Goal: Task Accomplishment & Management: Use online tool/utility

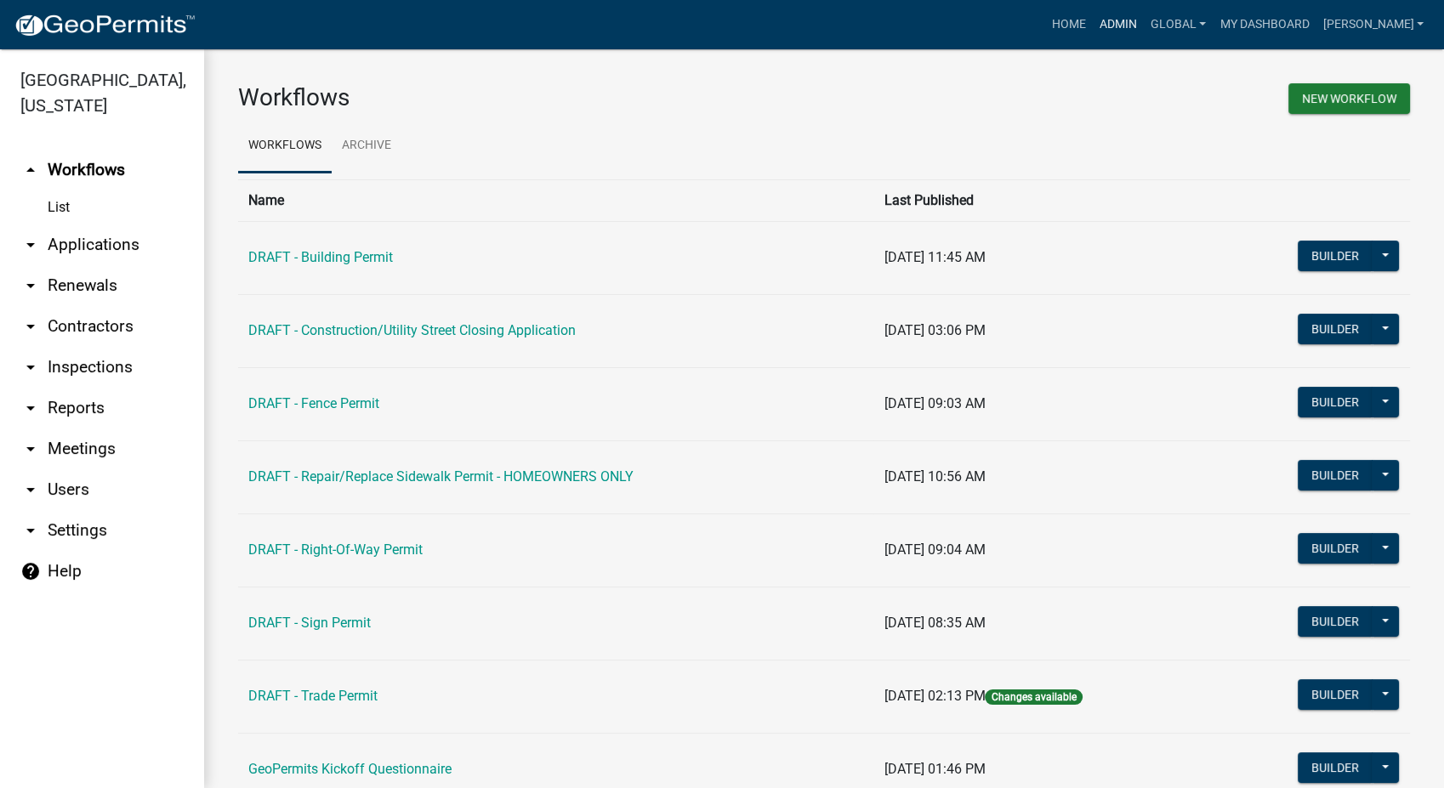
click at [1144, 17] on link "Admin" at bounding box center [1118, 25] width 51 height 32
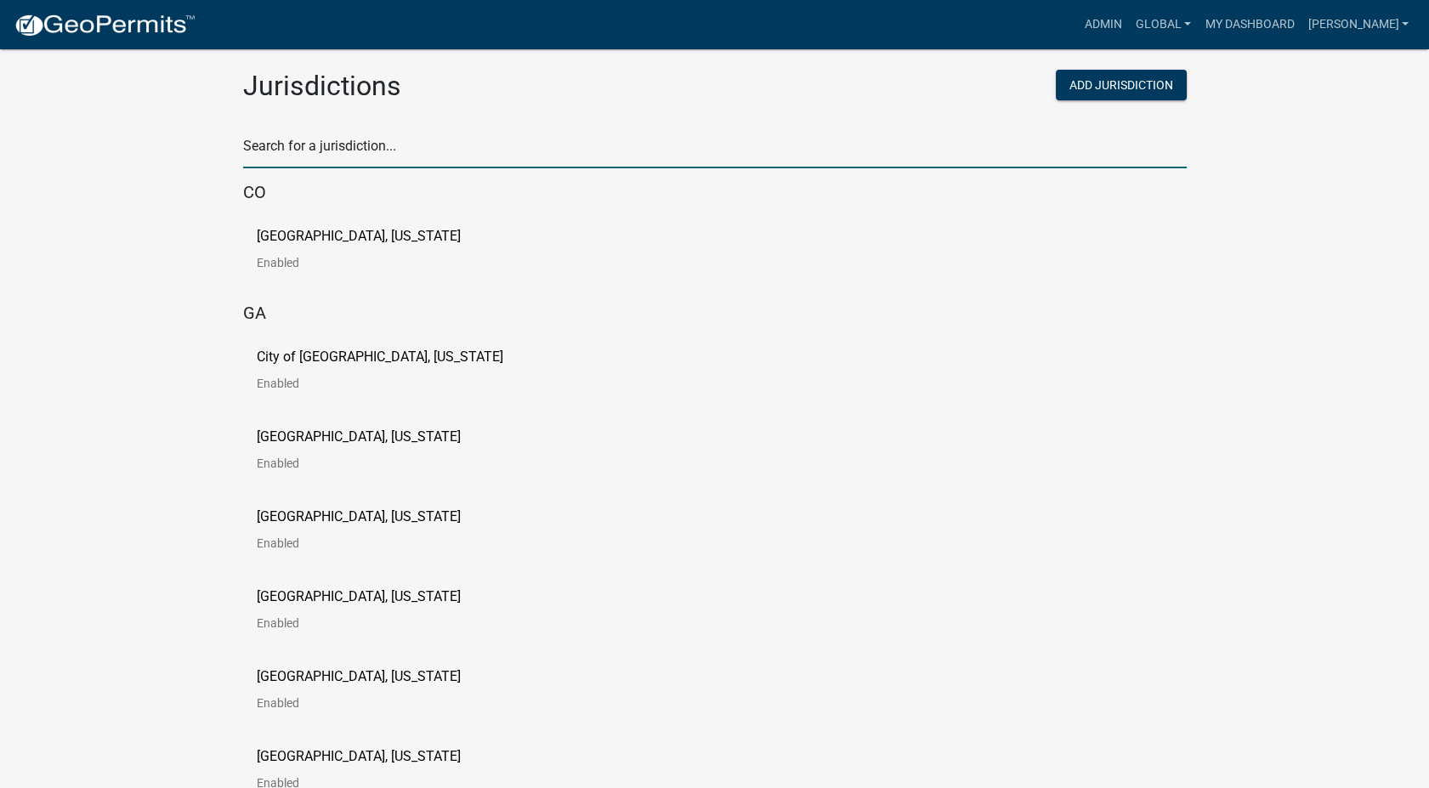
click at [313, 156] on input "text" at bounding box center [715, 150] width 944 height 35
type input "waseca"
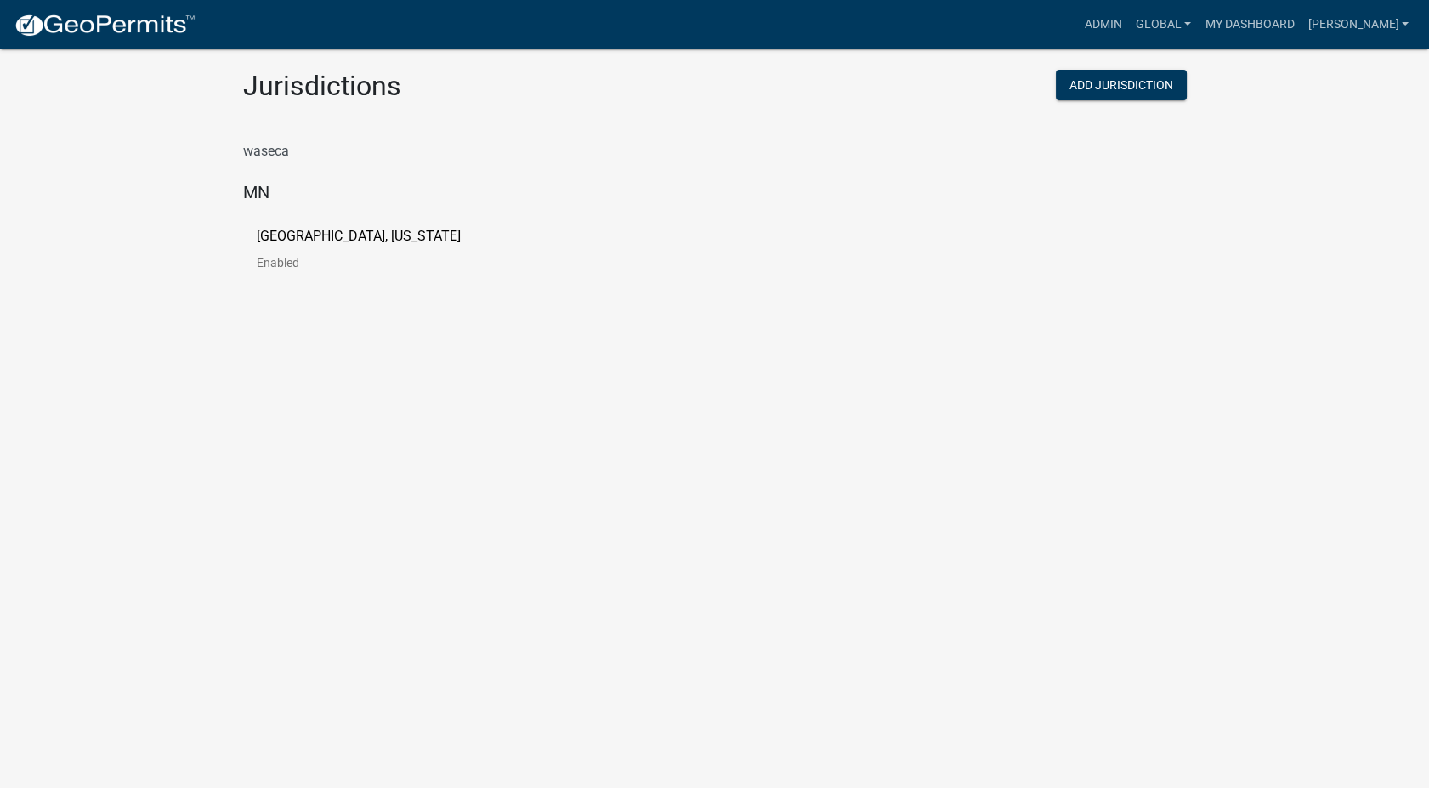
click at [316, 240] on p "[GEOGRAPHIC_DATA], [US_STATE]" at bounding box center [359, 237] width 204 height 14
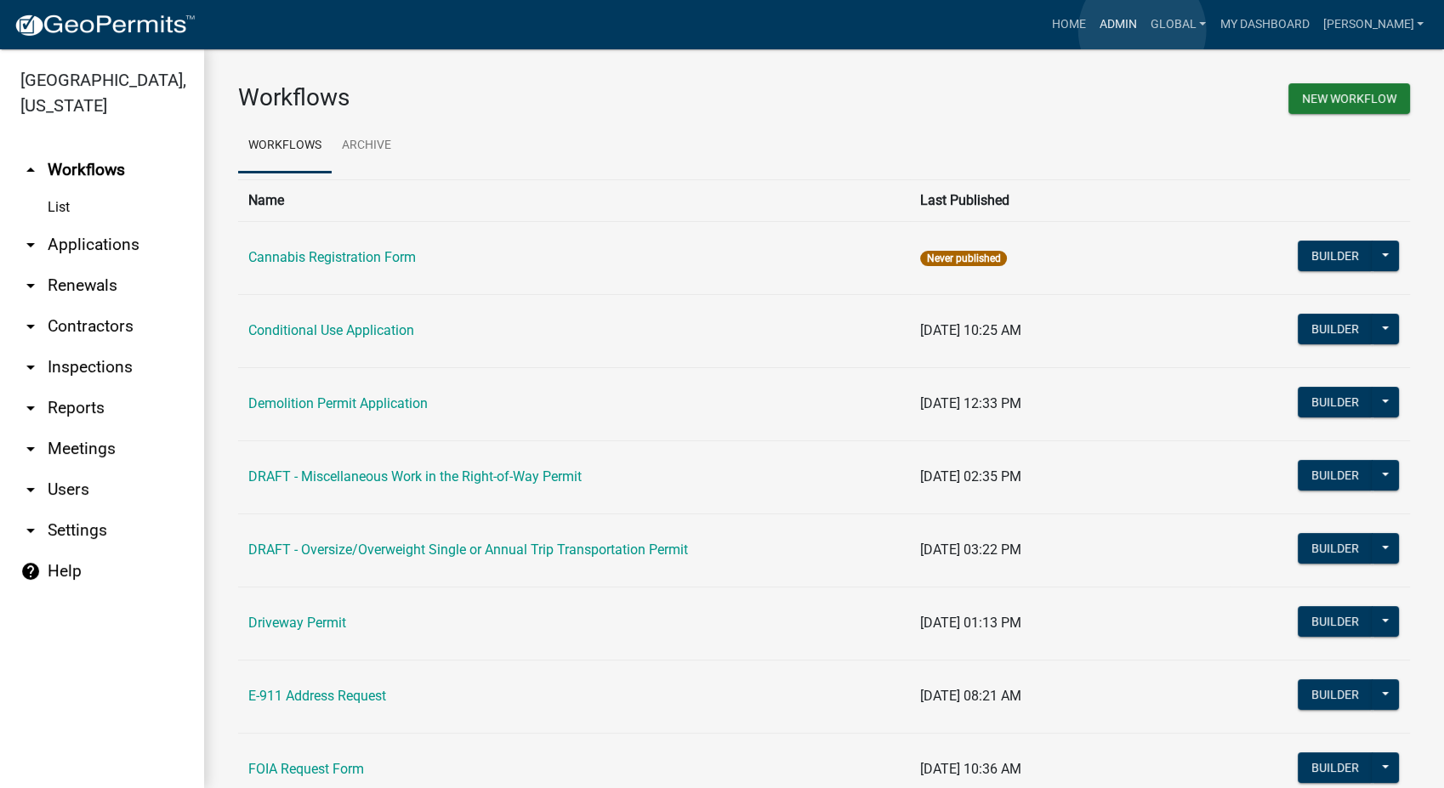
click at [1142, 31] on link "Admin" at bounding box center [1118, 25] width 51 height 32
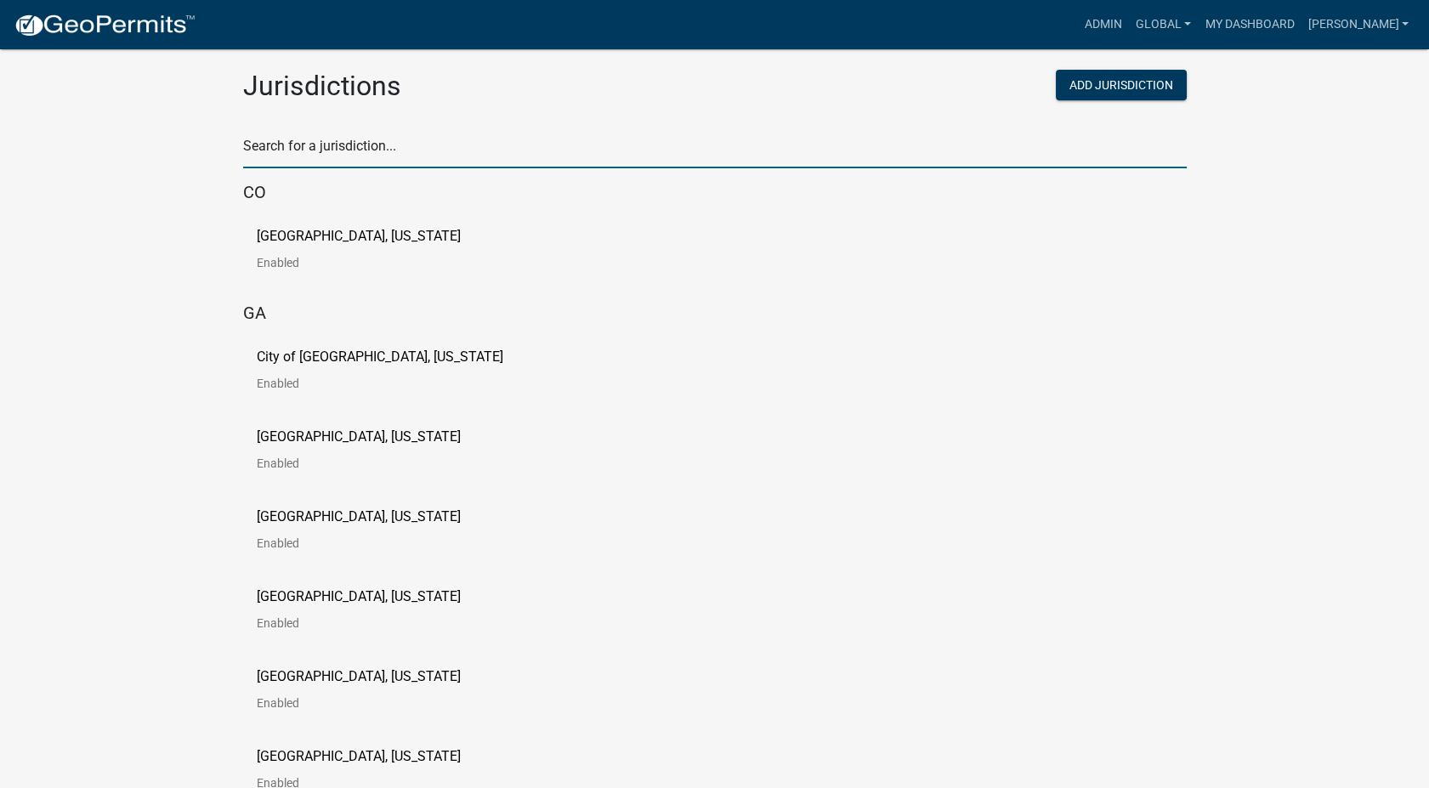
click at [353, 144] on input "text" at bounding box center [715, 150] width 944 height 35
type input "[PERSON_NAME]"
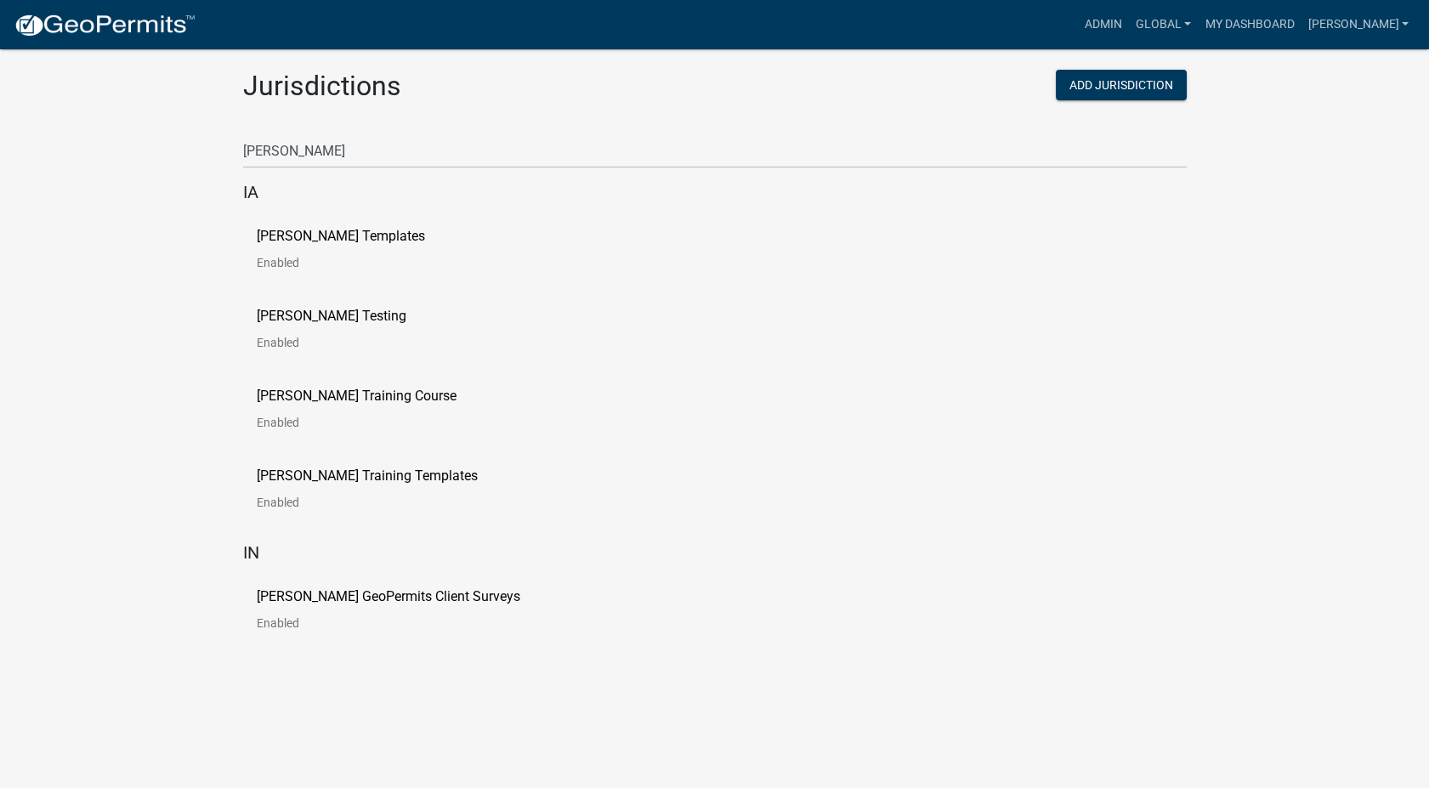
click at [332, 242] on p "[PERSON_NAME] Templates" at bounding box center [341, 237] width 168 height 14
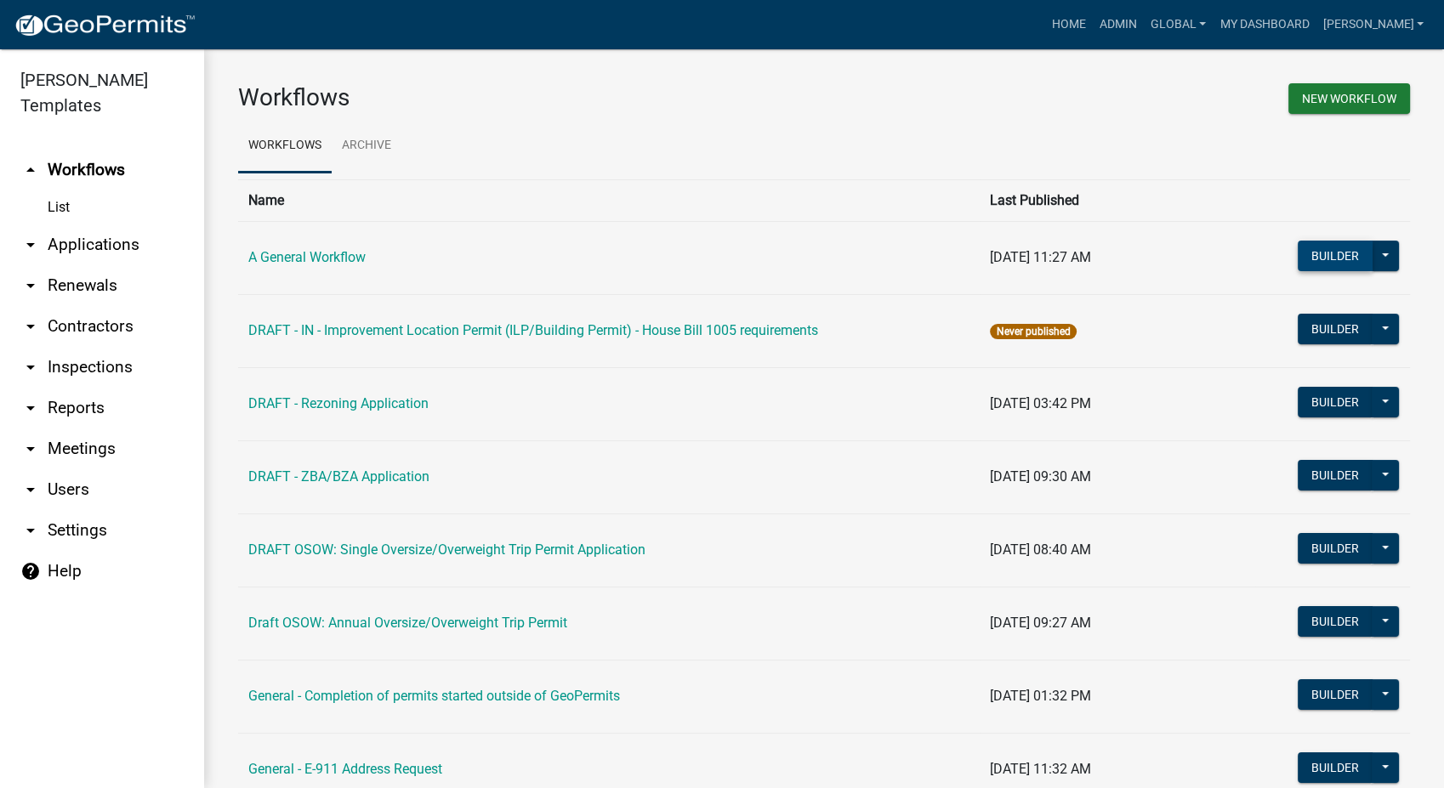
click at [1314, 255] on button "Builder" at bounding box center [1334, 256] width 75 height 31
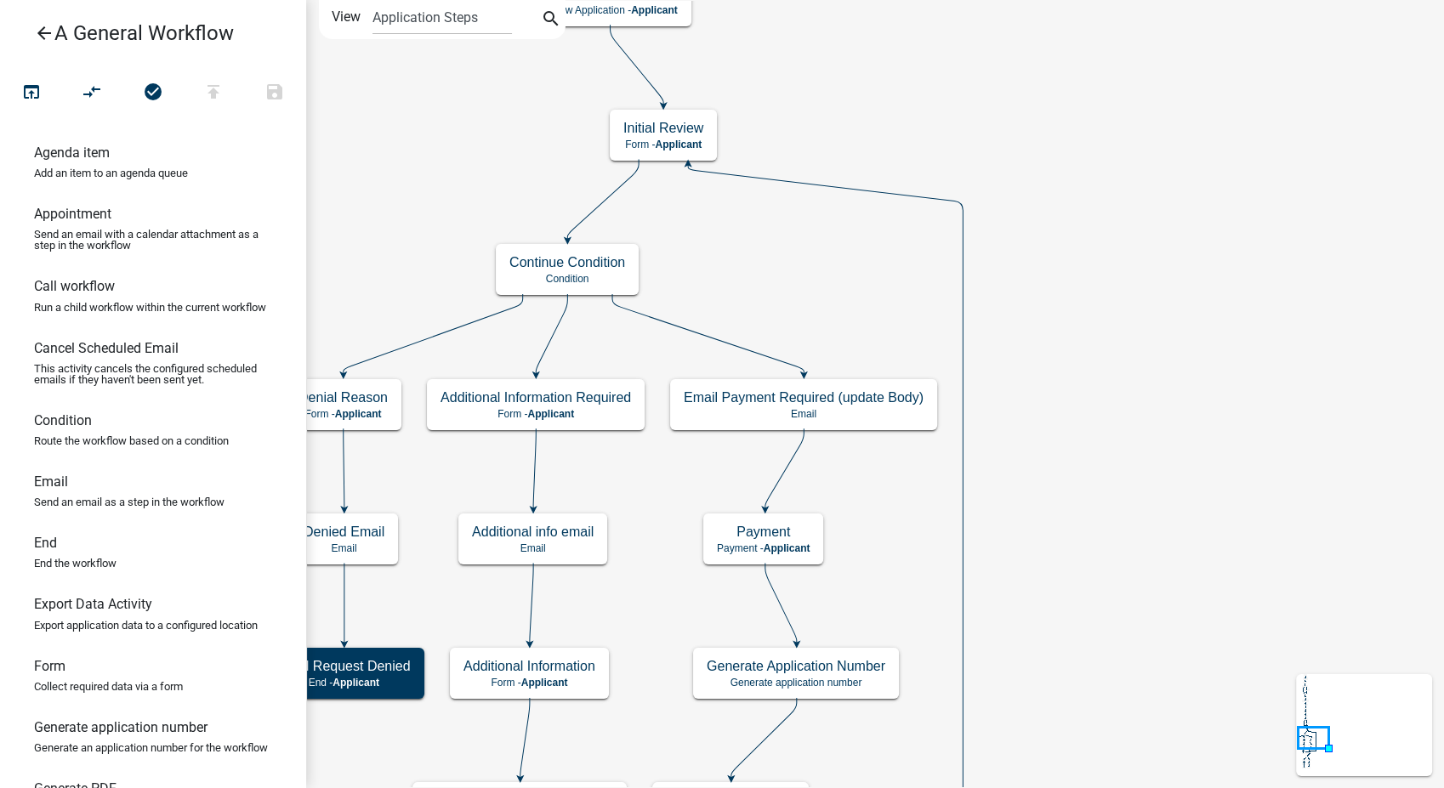
click at [43, 26] on icon "arrow_back" at bounding box center [44, 35] width 20 height 24
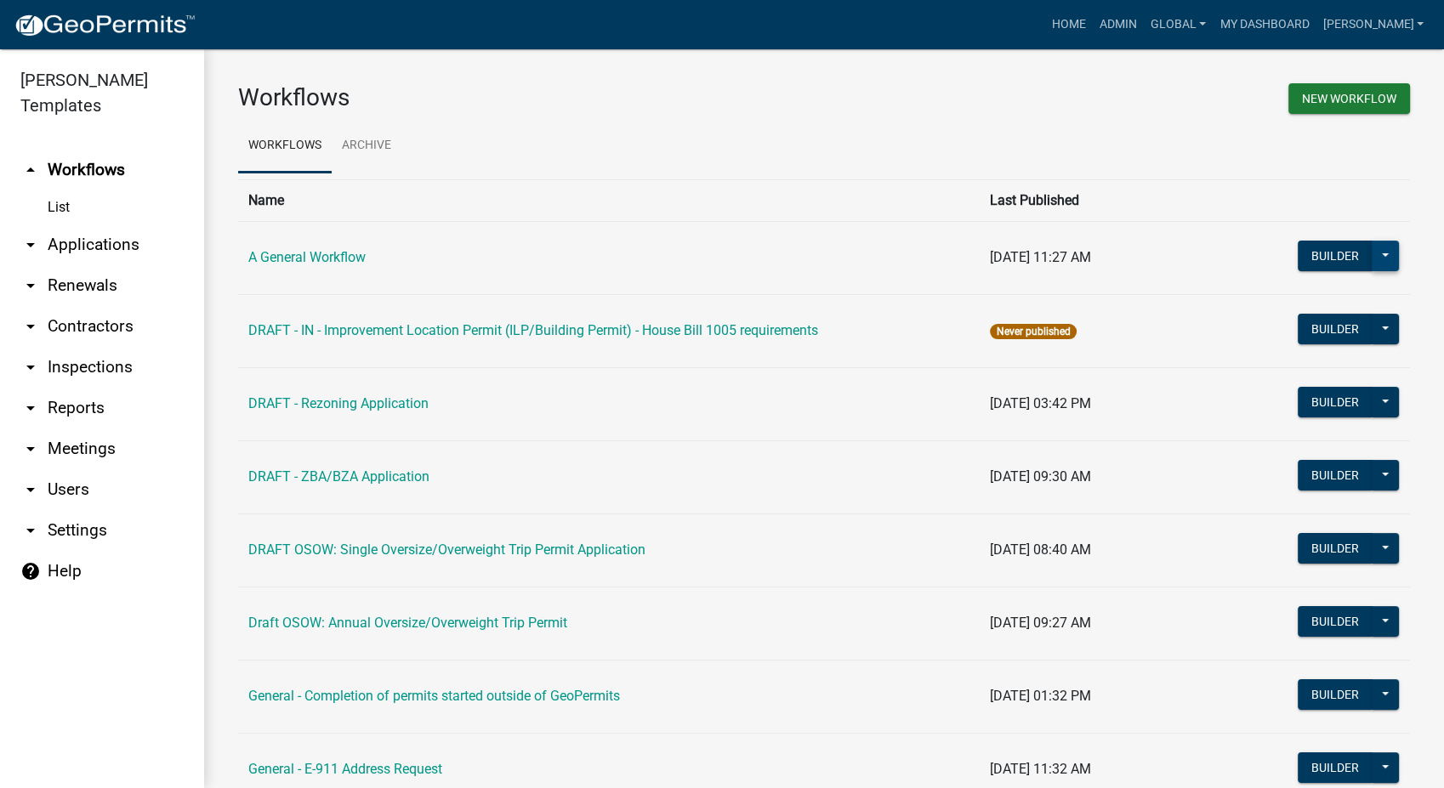
click at [1374, 252] on button at bounding box center [1384, 256] width 27 height 31
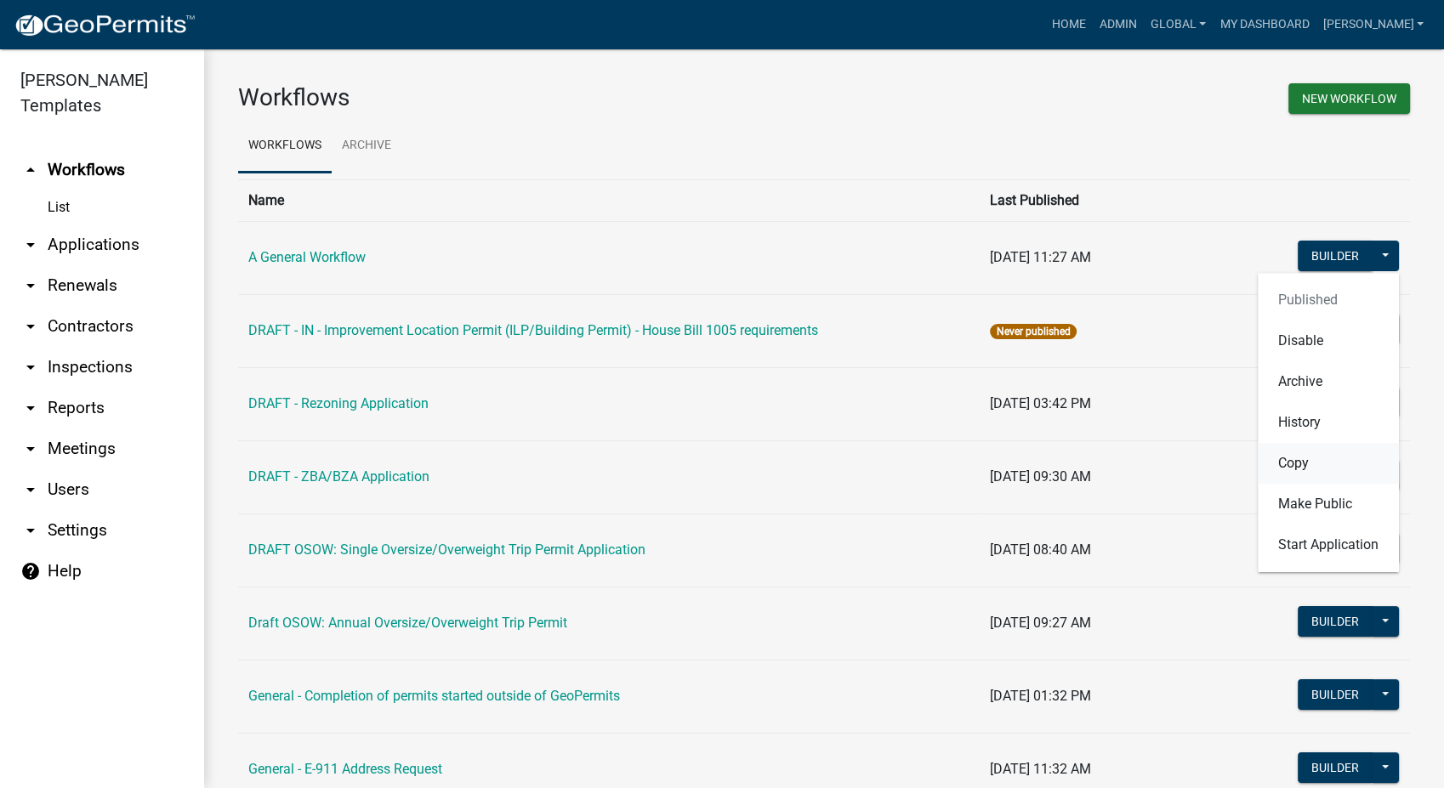
click at [1291, 467] on button "Copy" at bounding box center [1327, 463] width 141 height 41
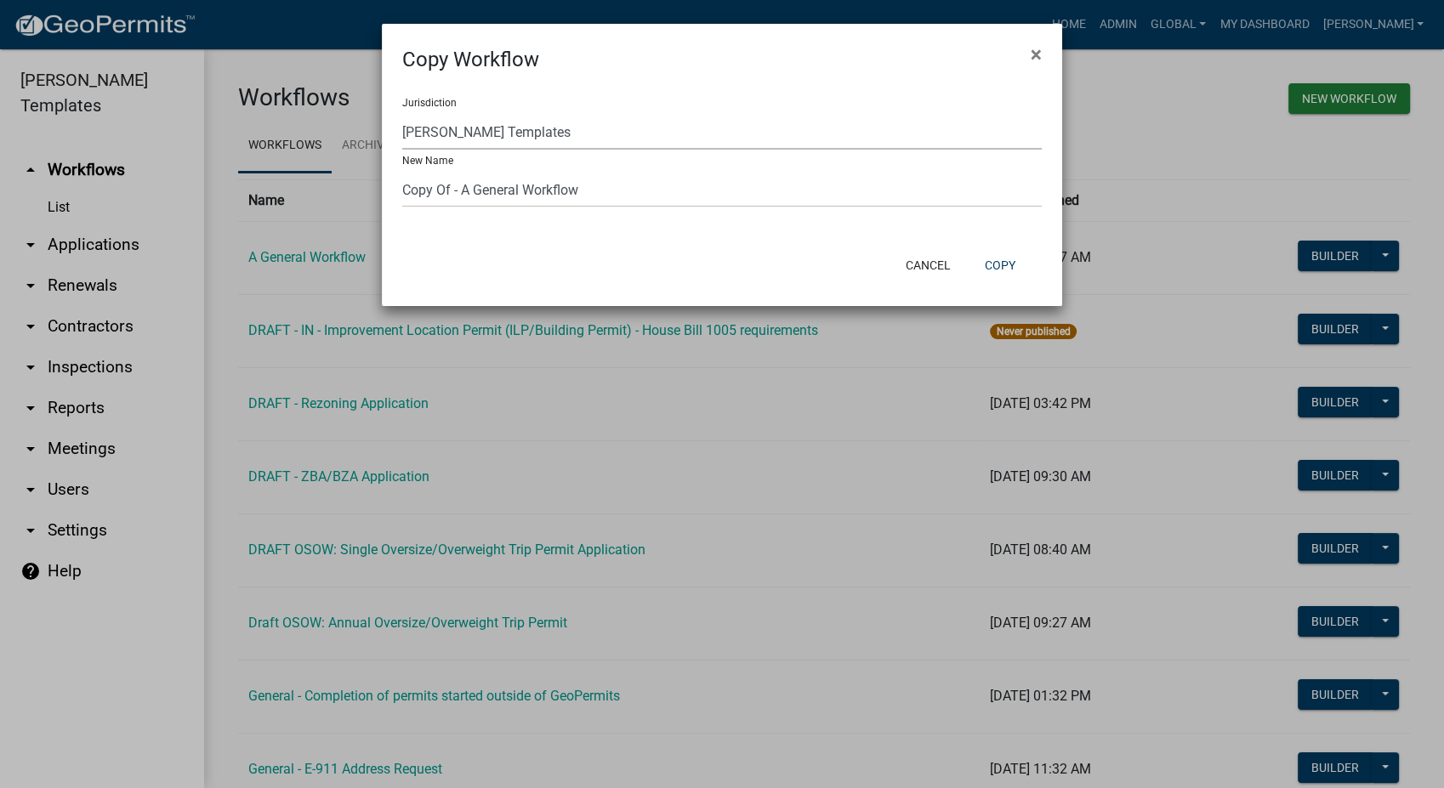
click at [565, 122] on select "[GEOGRAPHIC_DATA], [US_STATE] (Canceled) [GEOGRAPHIC_DATA], [US_STATE] [GEOGRAP…" at bounding box center [721, 132] width 639 height 35
select select "3398aed5-2224-4e44-9fdb-b0ced8c858c0"
click at [402, 115] on select "[GEOGRAPHIC_DATA], [US_STATE] (Canceled) [GEOGRAPHIC_DATA], [US_STATE] [GEOGRAP…" at bounding box center [721, 132] width 639 height 35
click at [579, 190] on input "Copy Of - A General Workflow" at bounding box center [721, 190] width 639 height 35
type input "C"
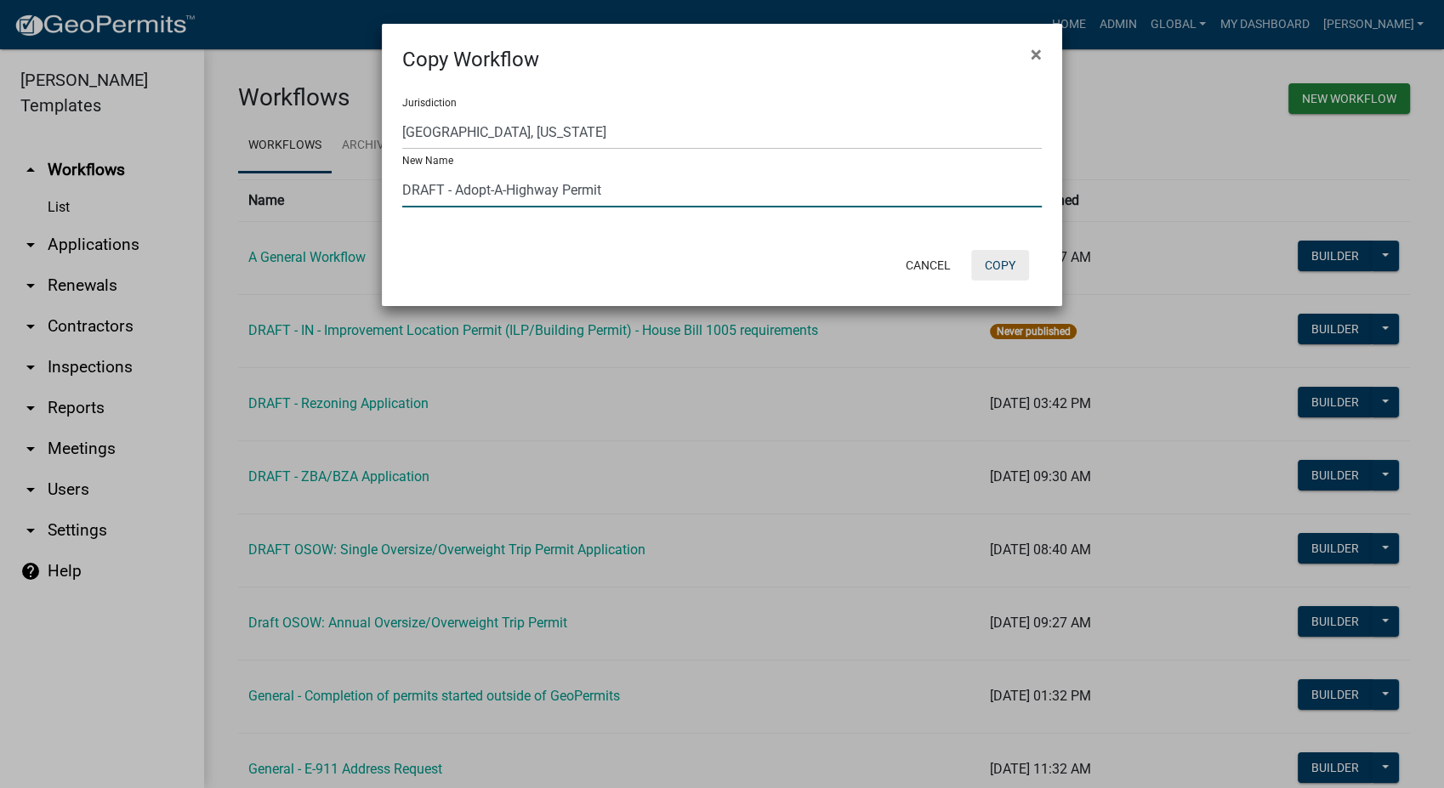
type input "DRAFT - Adopt-A-Highway Permit"
click at [1007, 263] on button "Copy" at bounding box center [1000, 265] width 58 height 31
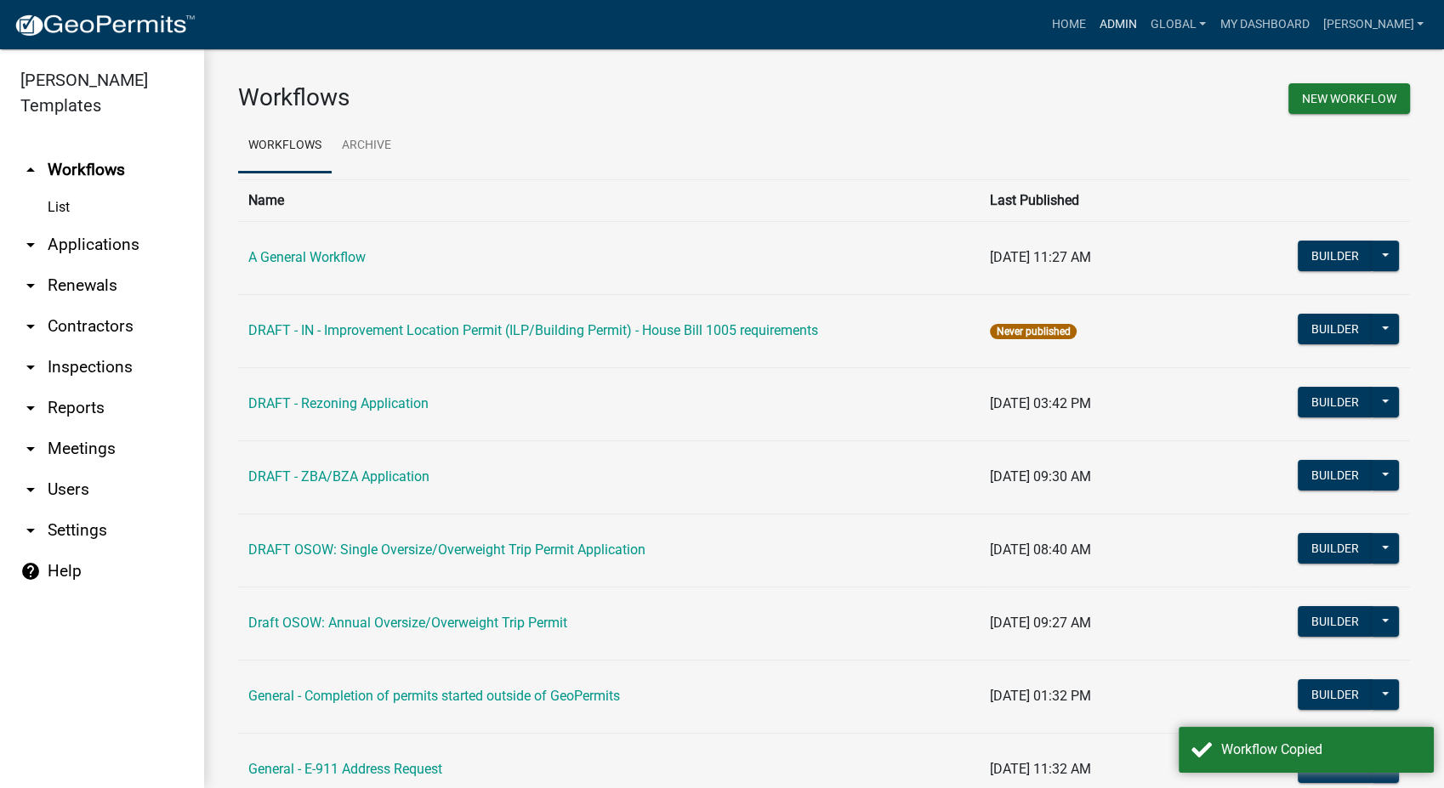
click at [1140, 14] on link "Admin" at bounding box center [1118, 25] width 51 height 32
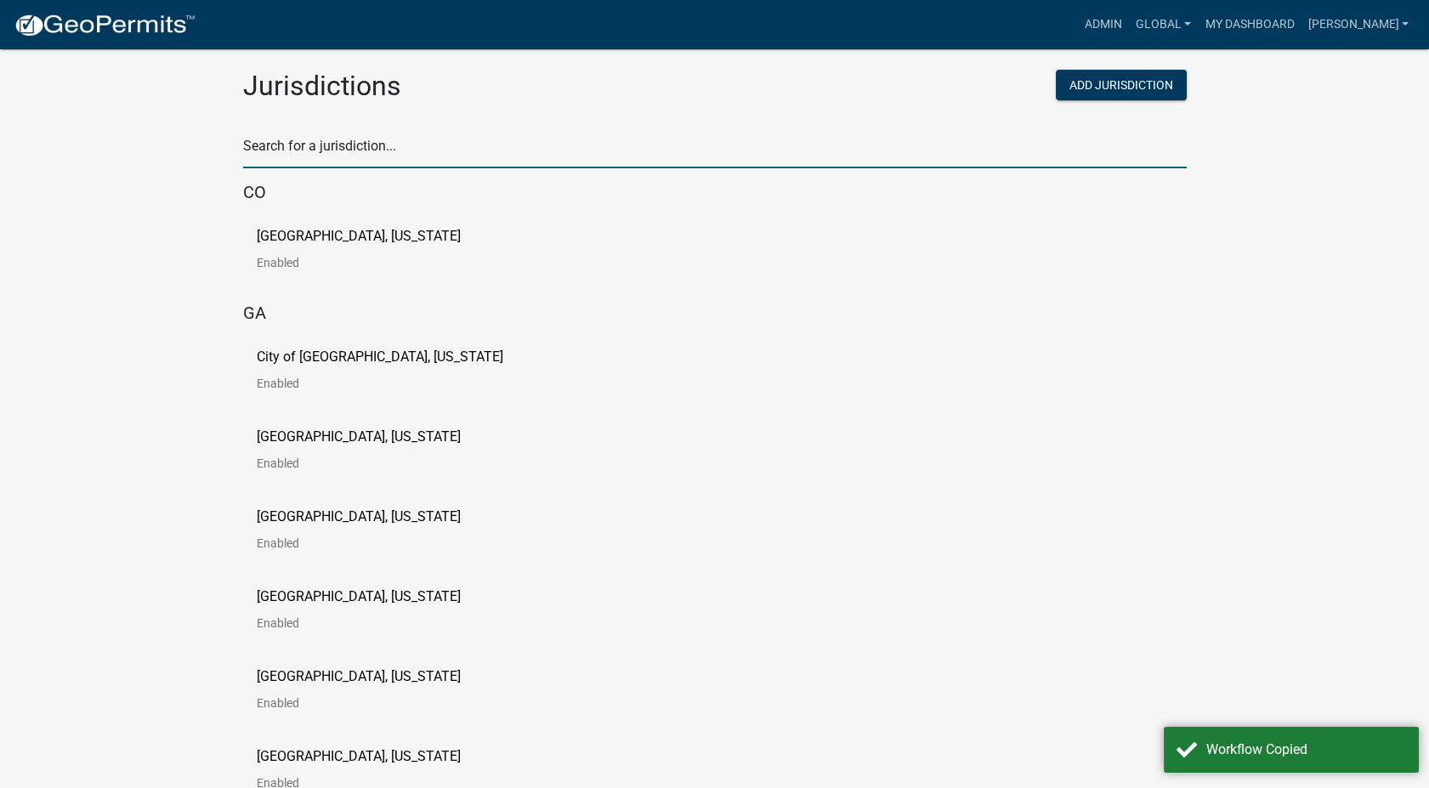
click at [366, 133] on input "text" at bounding box center [715, 150] width 944 height 35
type input "waseca"
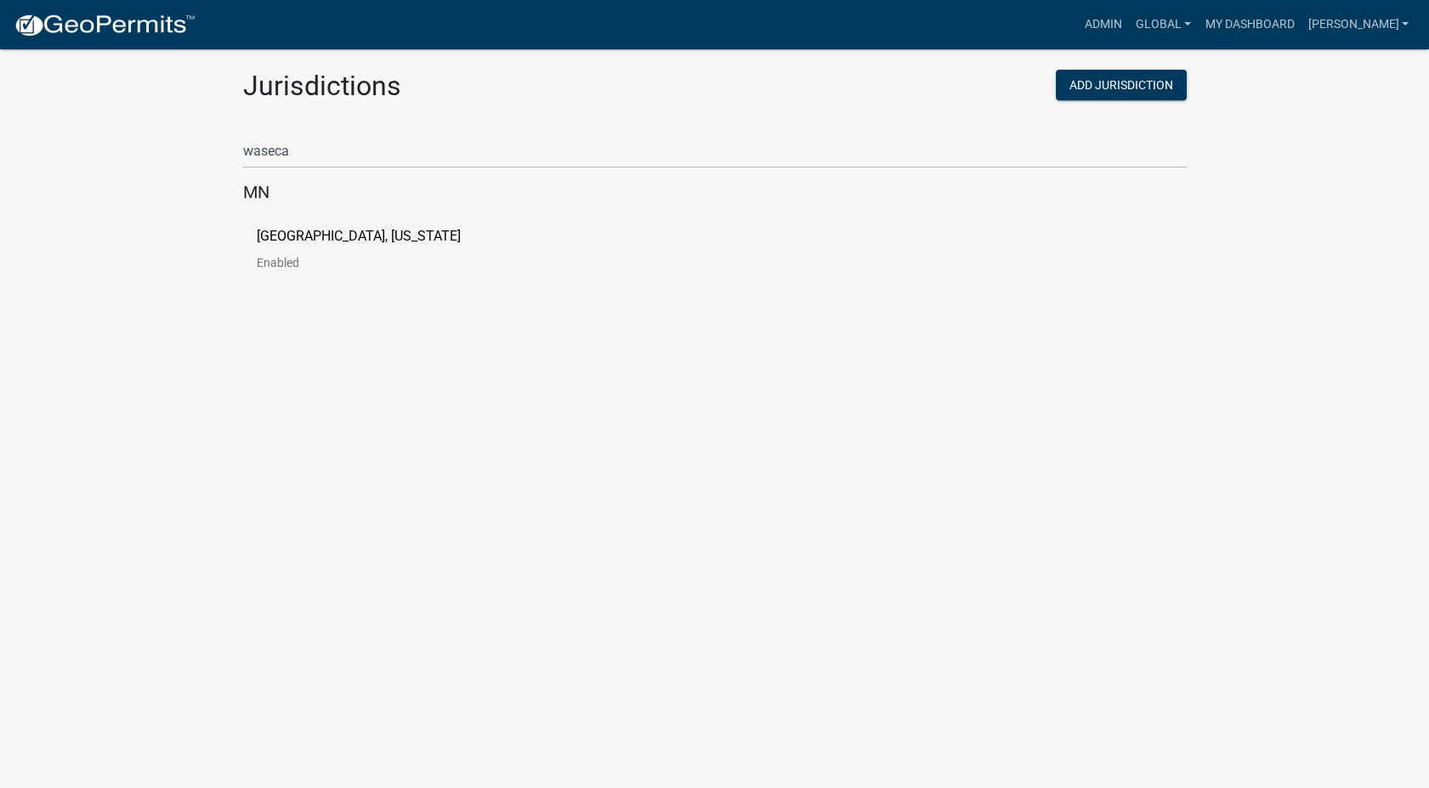
click at [326, 238] on p "[GEOGRAPHIC_DATA], [US_STATE]" at bounding box center [359, 237] width 204 height 14
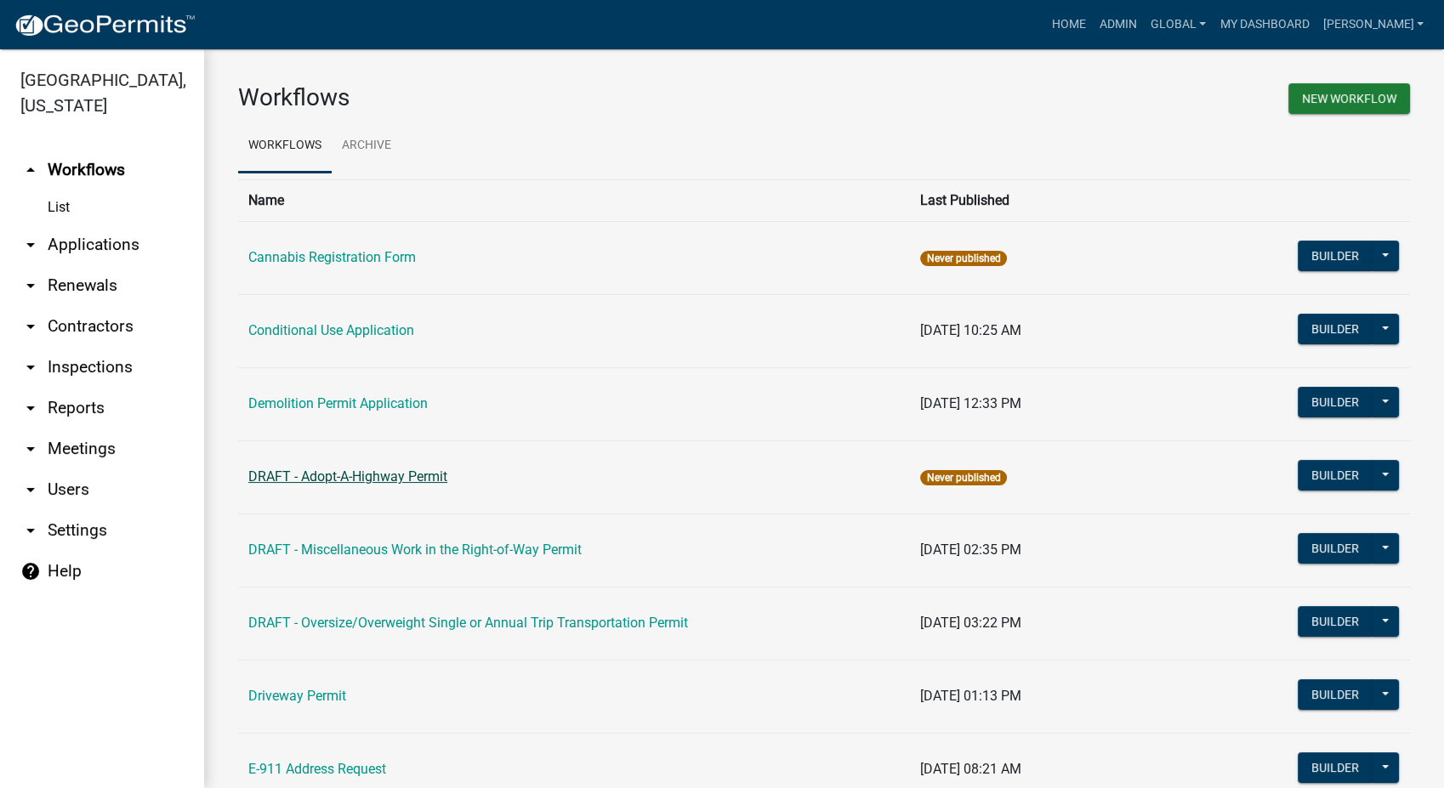
click at [314, 474] on link "DRAFT - Adopt-A-Highway Permit" at bounding box center [347, 476] width 199 height 16
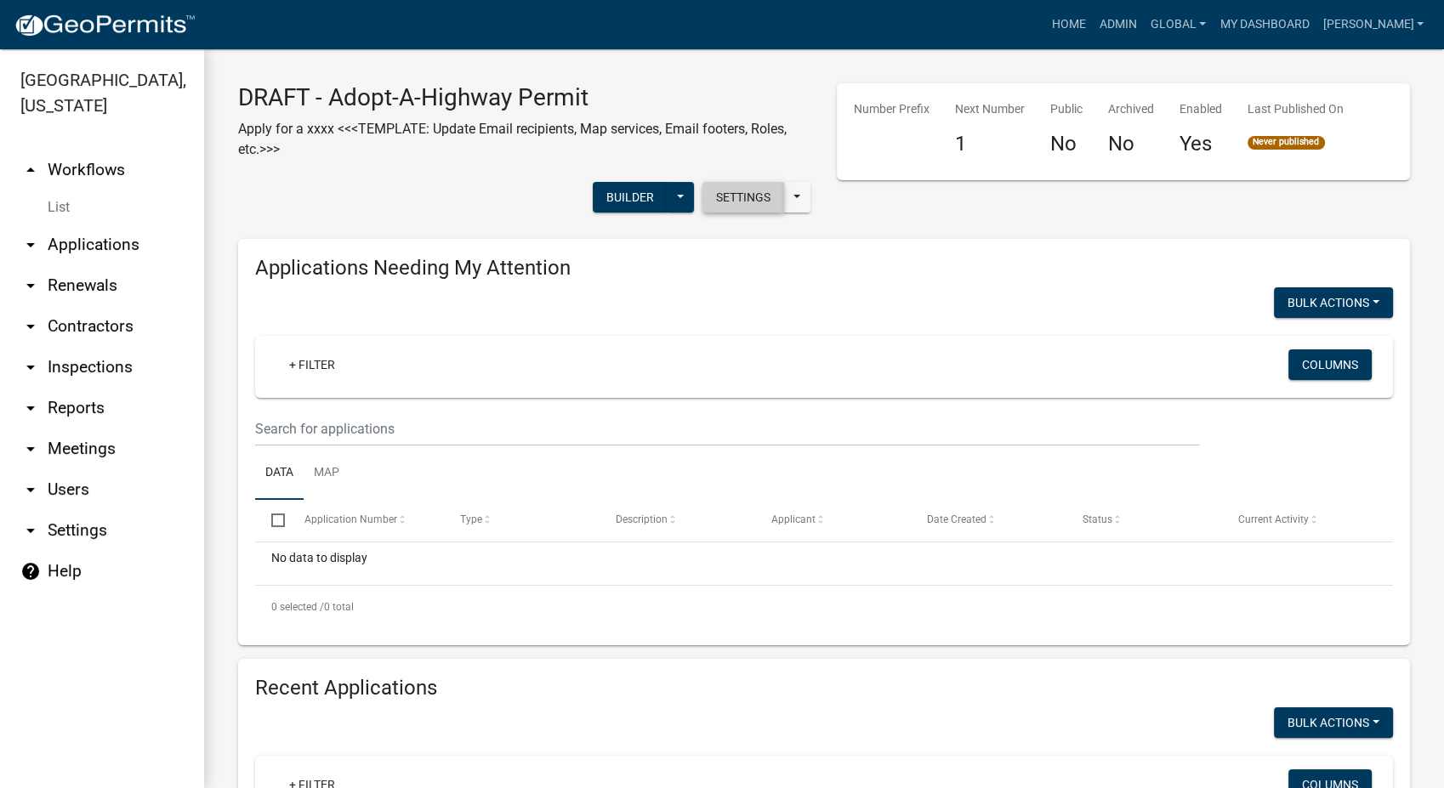
click at [755, 192] on button "Settings" at bounding box center [743, 197] width 82 height 31
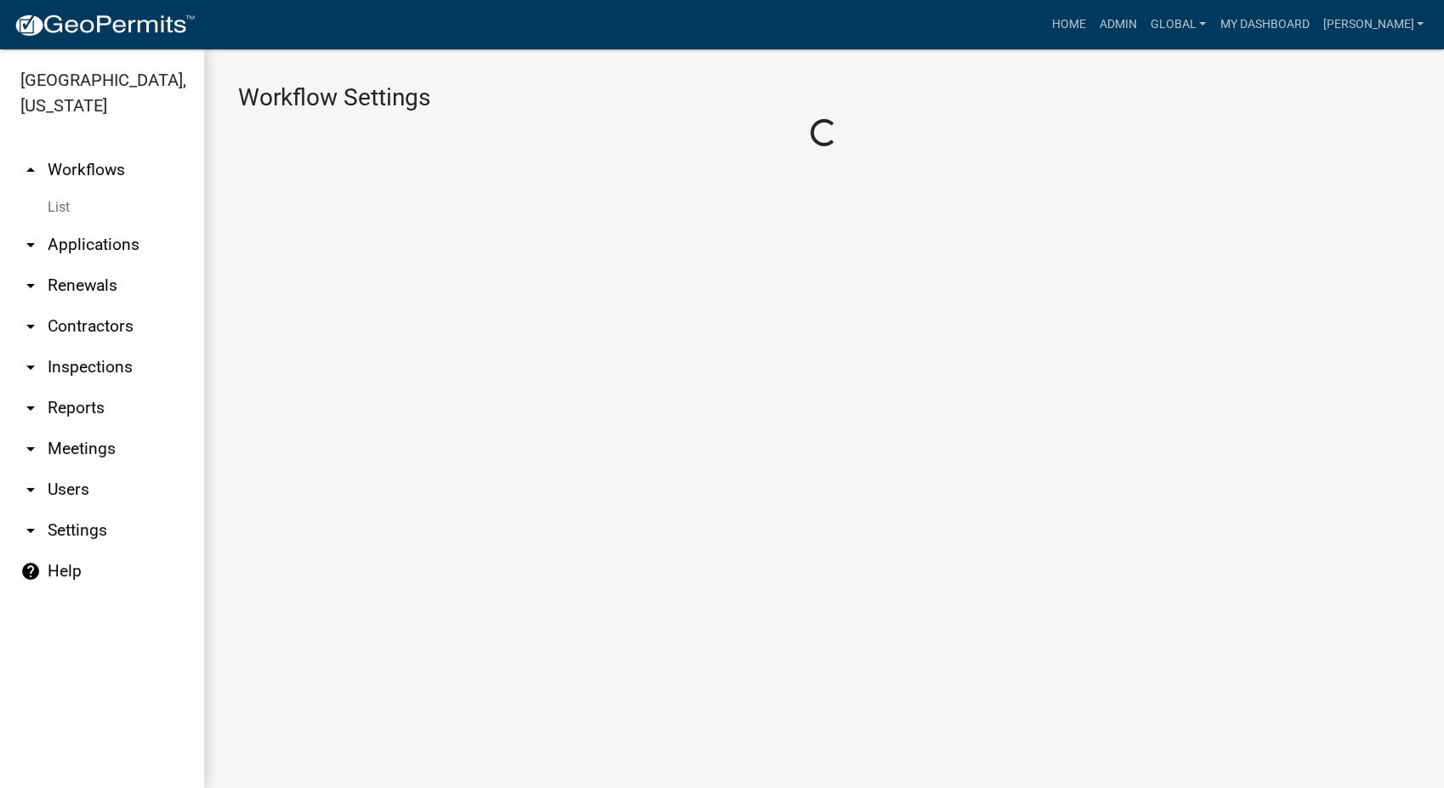
select select "a807208a-f67b-459b-83be-f00693914cf4"
select select "3"
select select
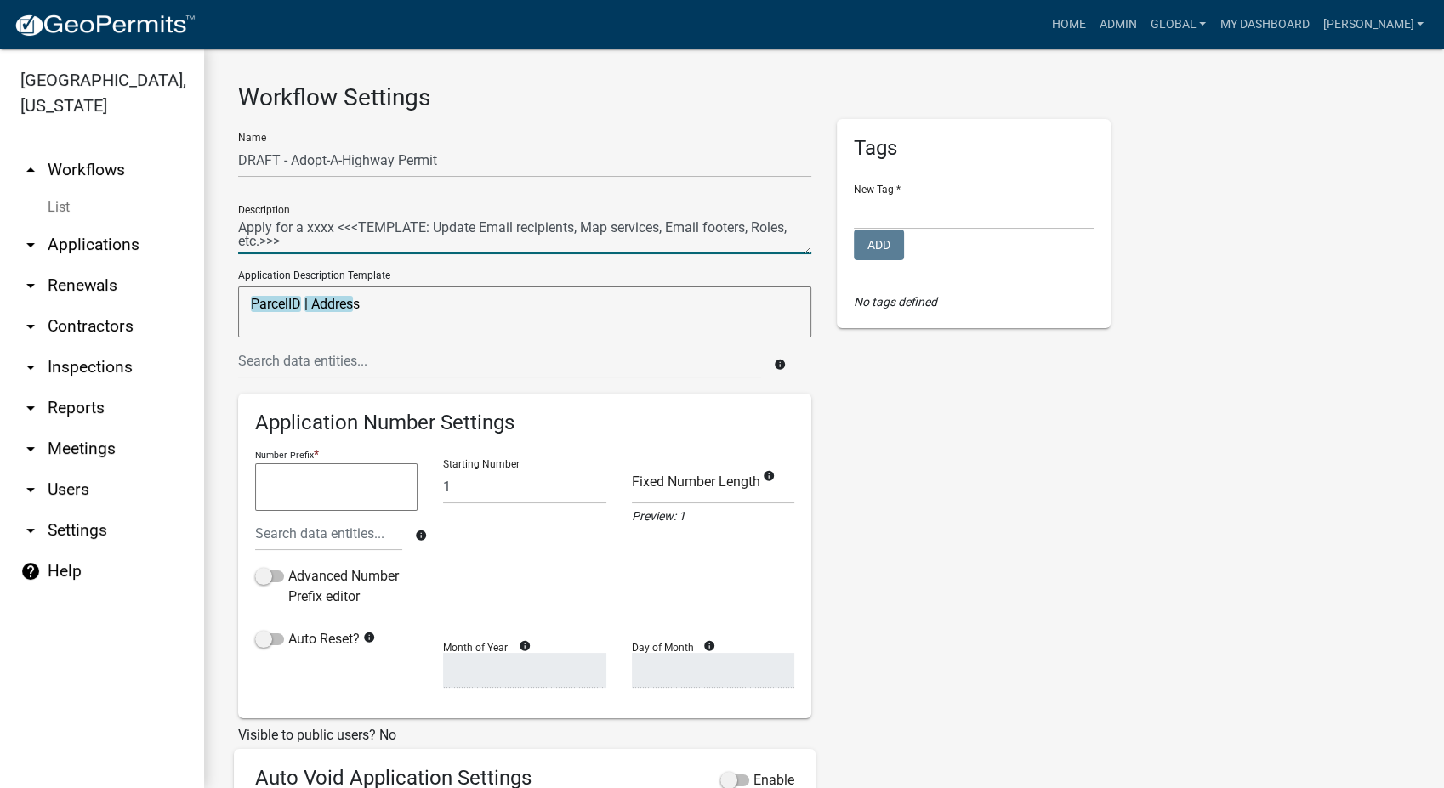
click at [314, 237] on textarea at bounding box center [524, 234] width 573 height 39
click at [676, 229] on textarea at bounding box center [524, 234] width 573 height 39
type textarea "Apply online to participate in the Adopt-A-Highway program for [GEOGRAPHIC_DATA…"
click at [1033, 213] on select "Community Development Land & Water Resources Planning & Zoning Public Health Pu…" at bounding box center [974, 212] width 240 height 35
select select "81b04287-ac5e-4864-b21f-8a8a151c557f"
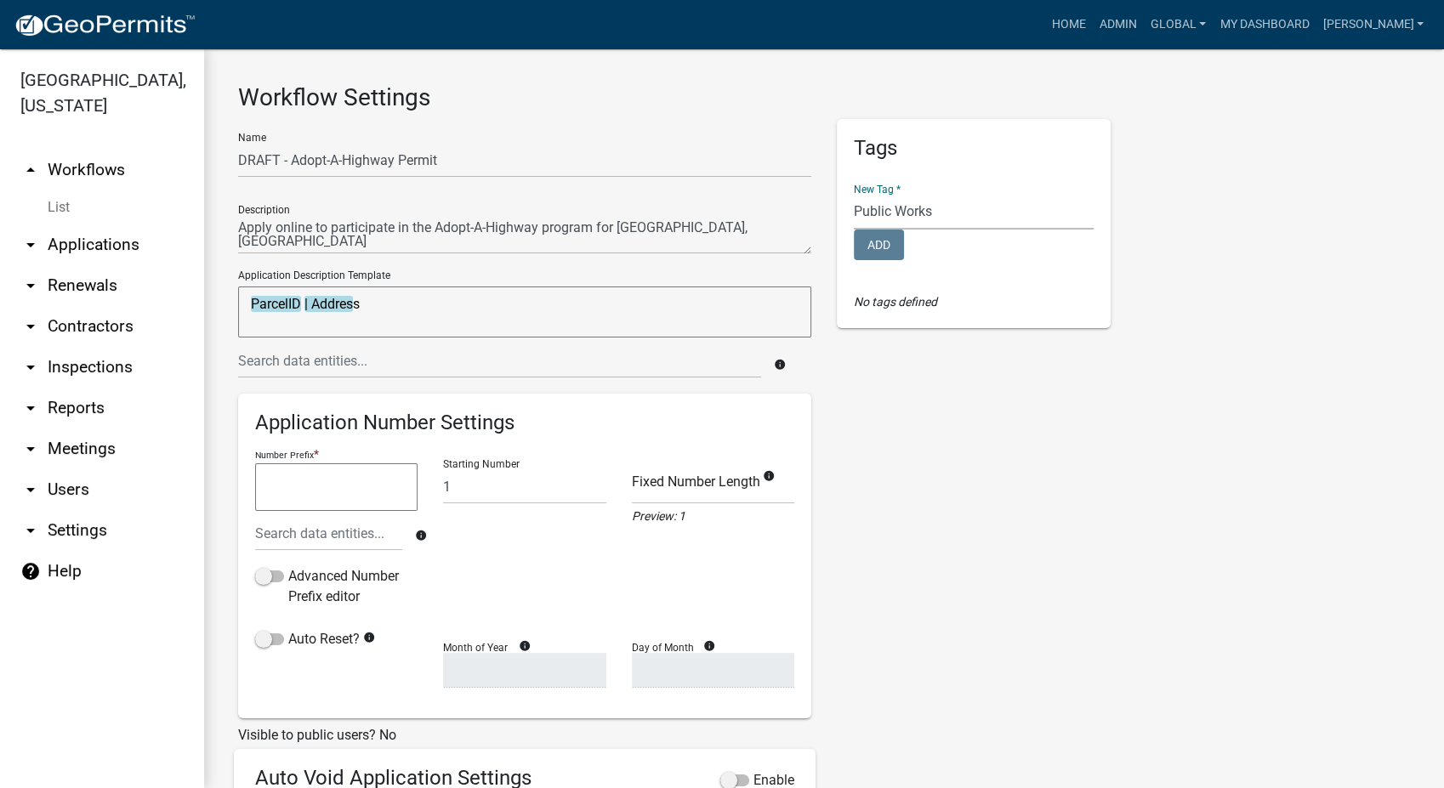
click at [854, 195] on select "Community Development Land & Water Resources Planning & Zoning Public Health Pu…" at bounding box center [974, 212] width 240 height 35
click at [365, 304] on textarea "ParcelID | Address" at bounding box center [524, 312] width 573 height 51
type textarea "ParcelID"
click at [262, 633] on span at bounding box center [269, 639] width 29 height 12
click at [288, 629] on input "Auto Reset?" at bounding box center [288, 629] width 0 height 0
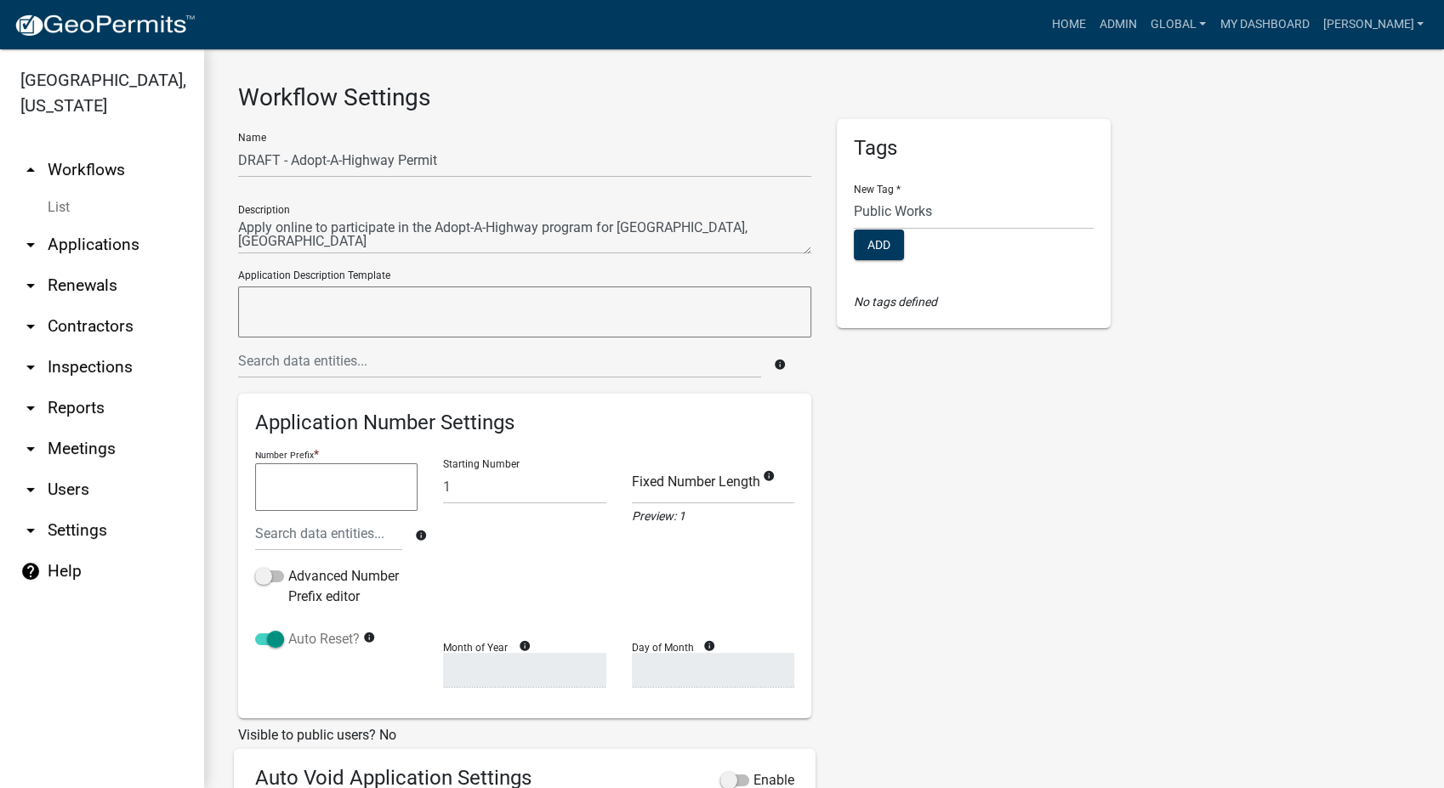
select select
click at [450, 675] on select "January February March April May June July August September October November De…" at bounding box center [524, 670] width 162 height 35
select select "1"
click at [443, 653] on select "January February March April May June July August September October November De…" at bounding box center [524, 670] width 162 height 35
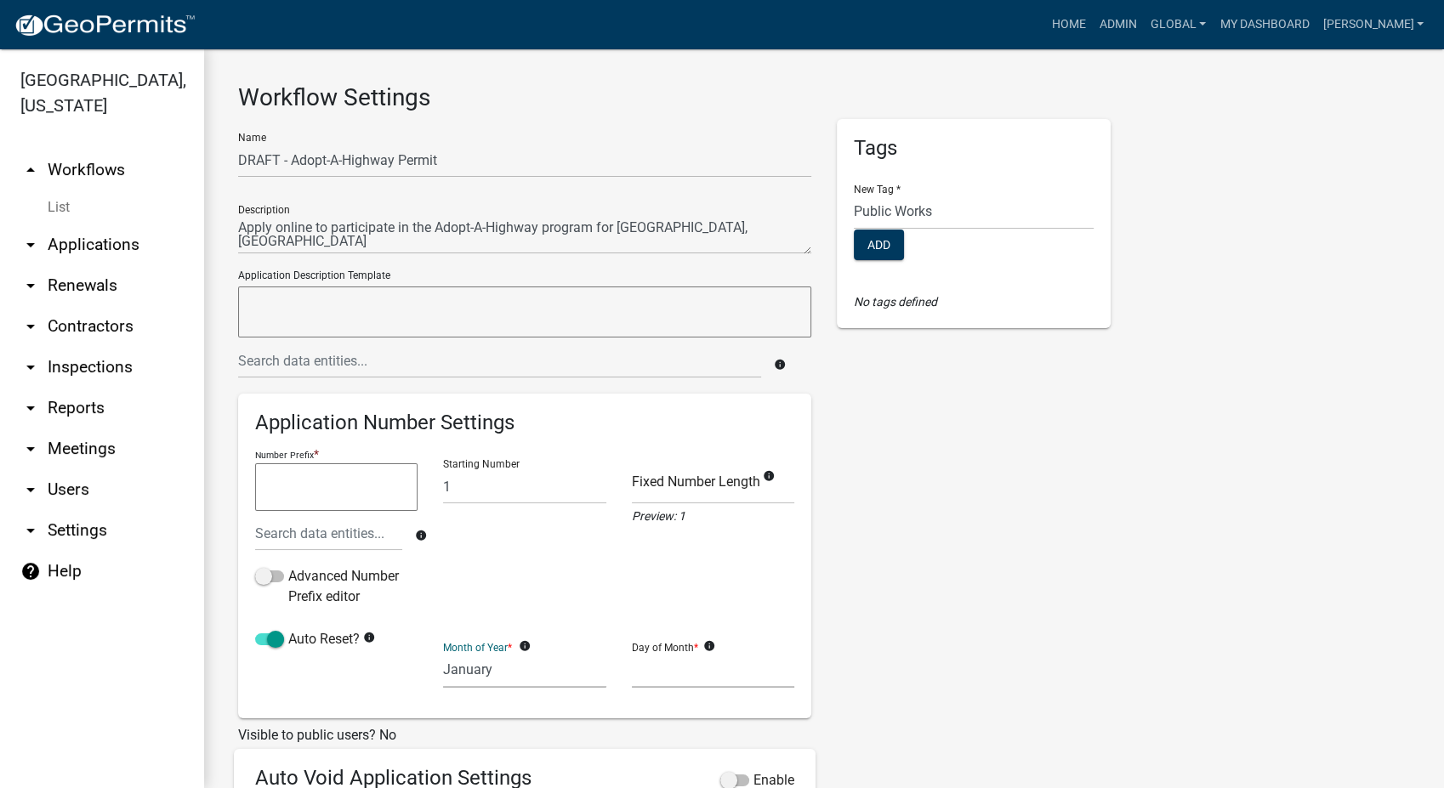
click at [653, 684] on select "1 2 3 4 5 6 7 8 9 10 11 12 13 14 15 16 17 18 19 20 21 22 23 24 25 26 27 28" at bounding box center [713, 670] width 162 height 35
select select "1"
click at [632, 653] on select "1 2 3 4 5 6 7 8 9 10 11 12 13 14 15 16 17 18 19 20 21 22 23 24 25 26 27 28" at bounding box center [713, 670] width 162 height 35
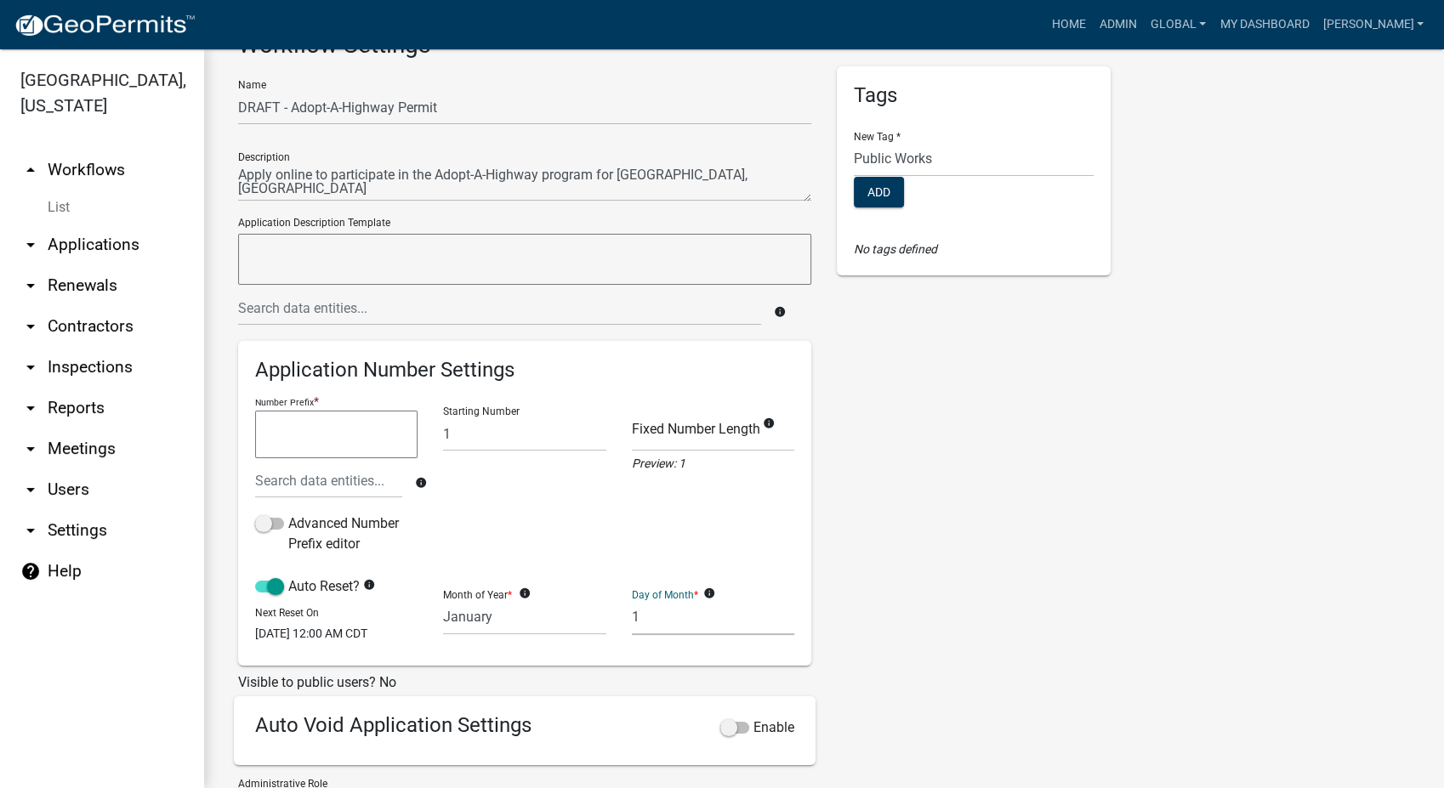
scroll to position [94, 0]
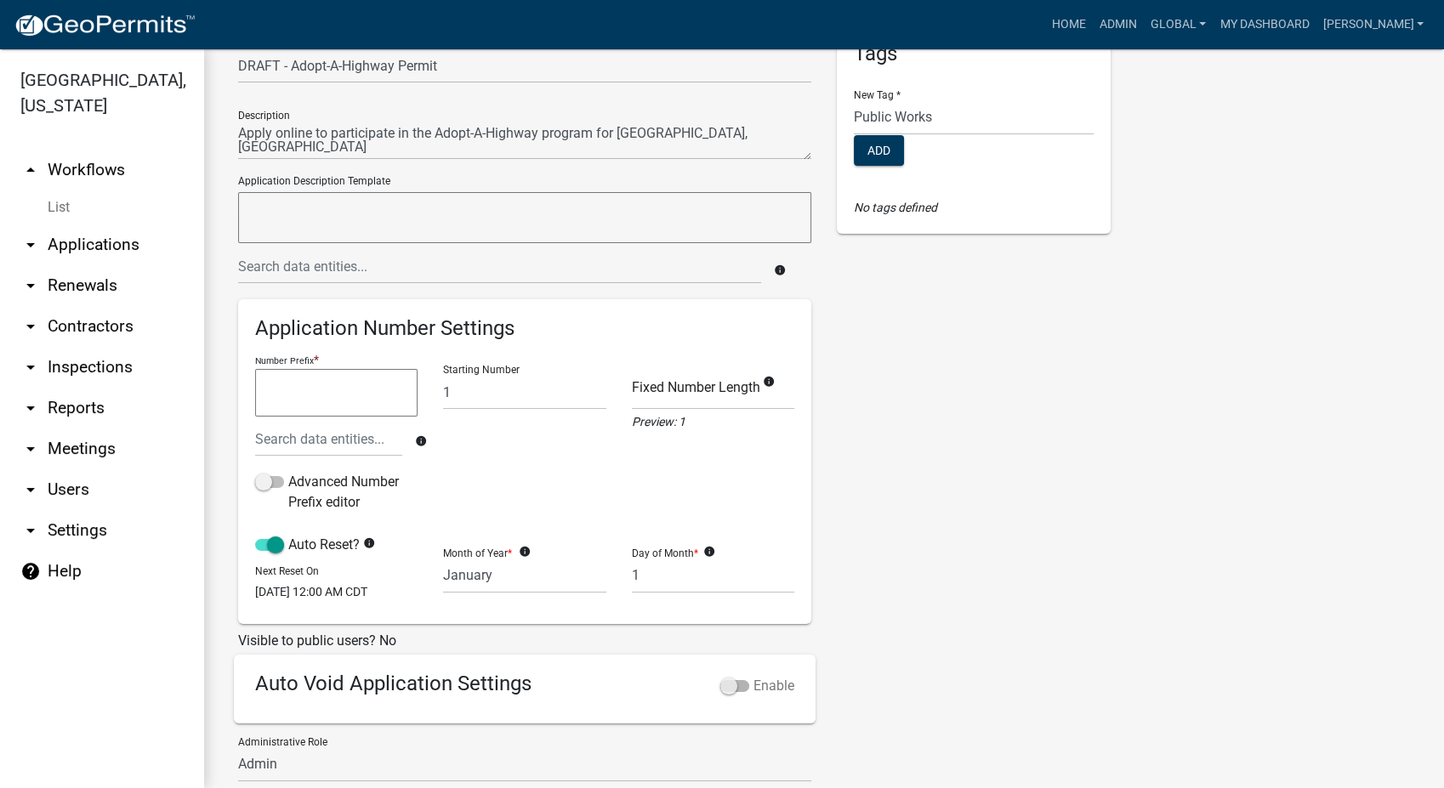
click at [723, 692] on span at bounding box center [734, 686] width 29 height 12
click at [753, 676] on input "Enable" at bounding box center [753, 676] width 0 height 0
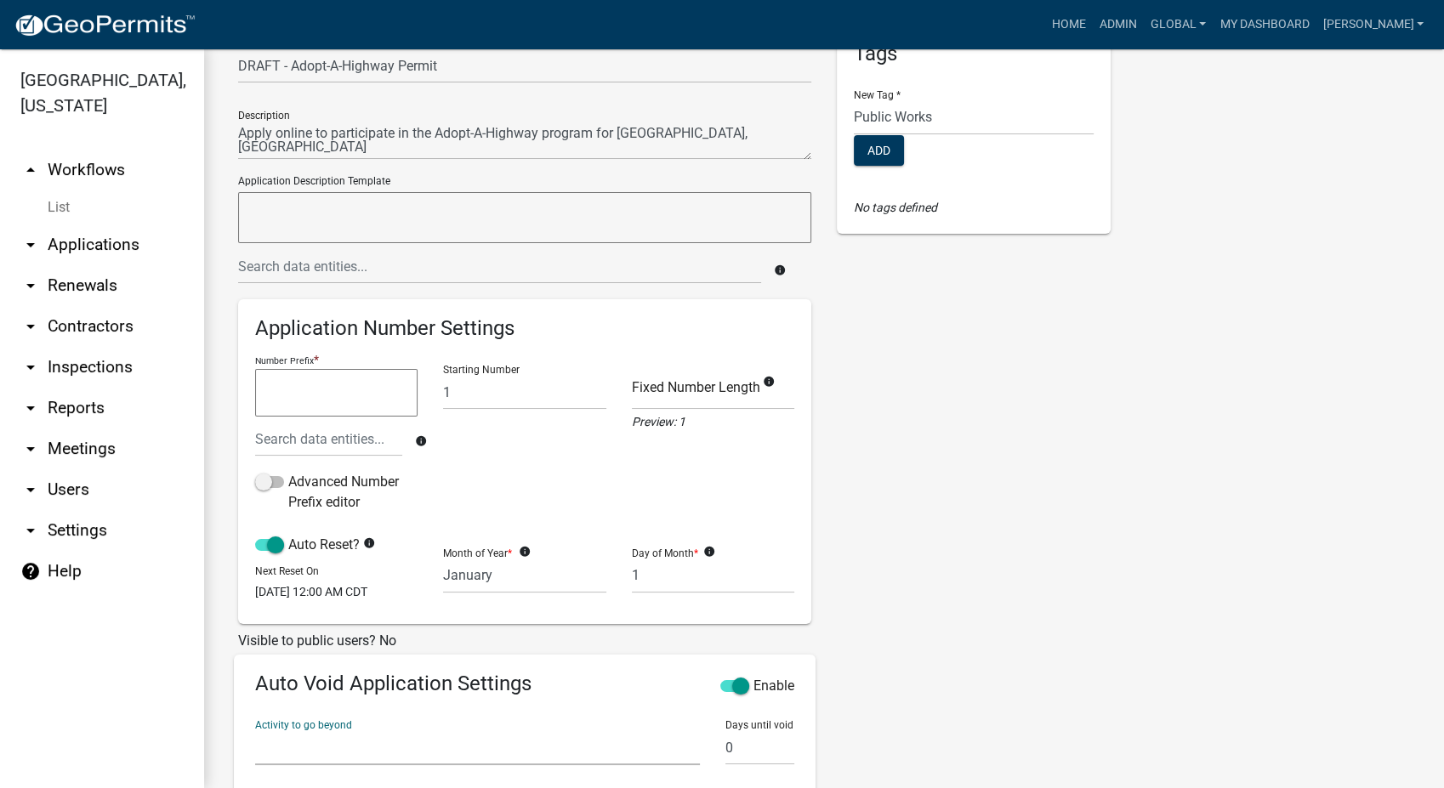
click at [275, 761] on select "Parcel search Additional Parcels Multiple Parcel Search Require User Owner and …" at bounding box center [477, 747] width 445 height 35
select select "2fdccdfa-7728-4211-88ce-e4301666c427"
click at [255, 741] on select "Parcel search Additional Parcels Multiple Parcel Search Require User Owner and …" at bounding box center [477, 747] width 445 height 35
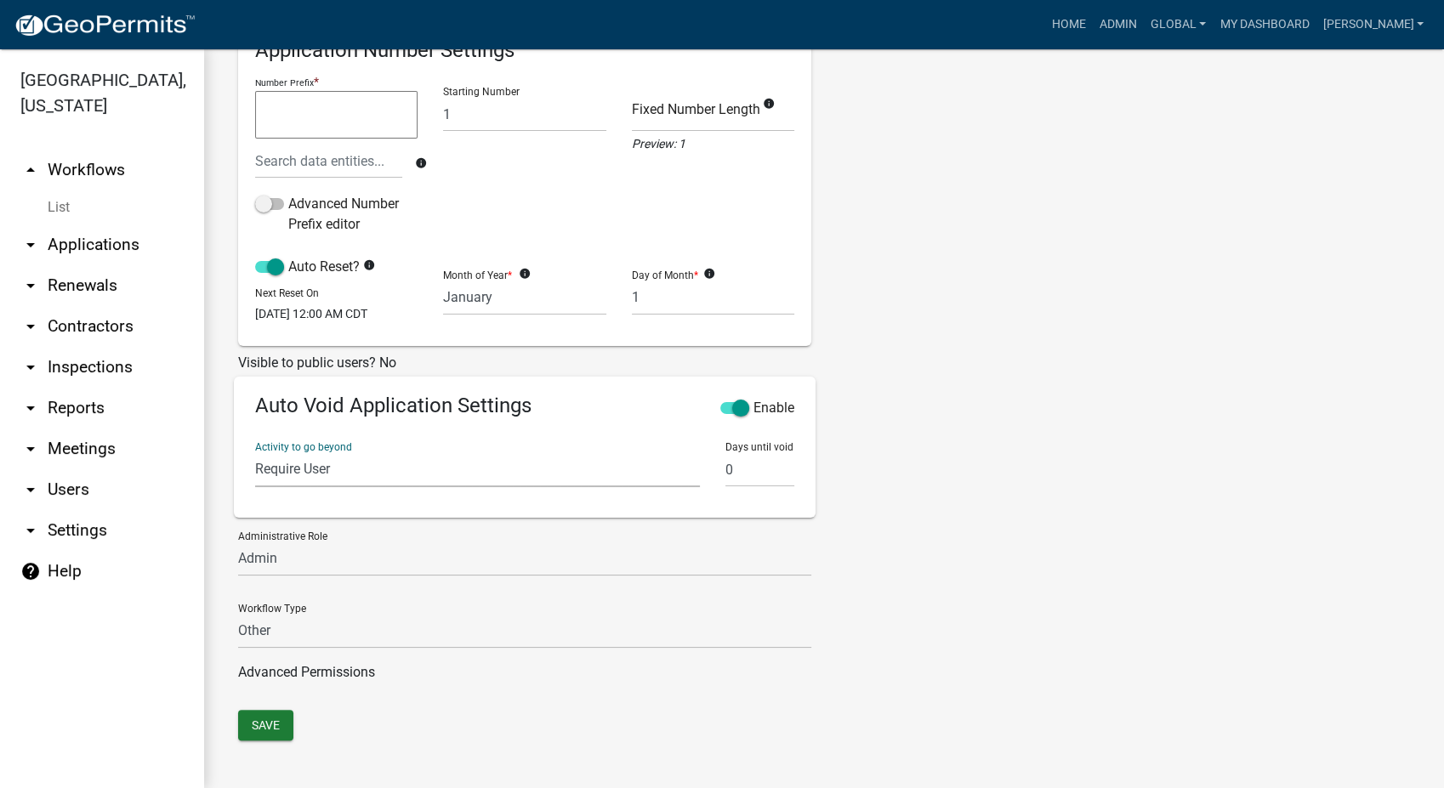
scroll to position [389, 0]
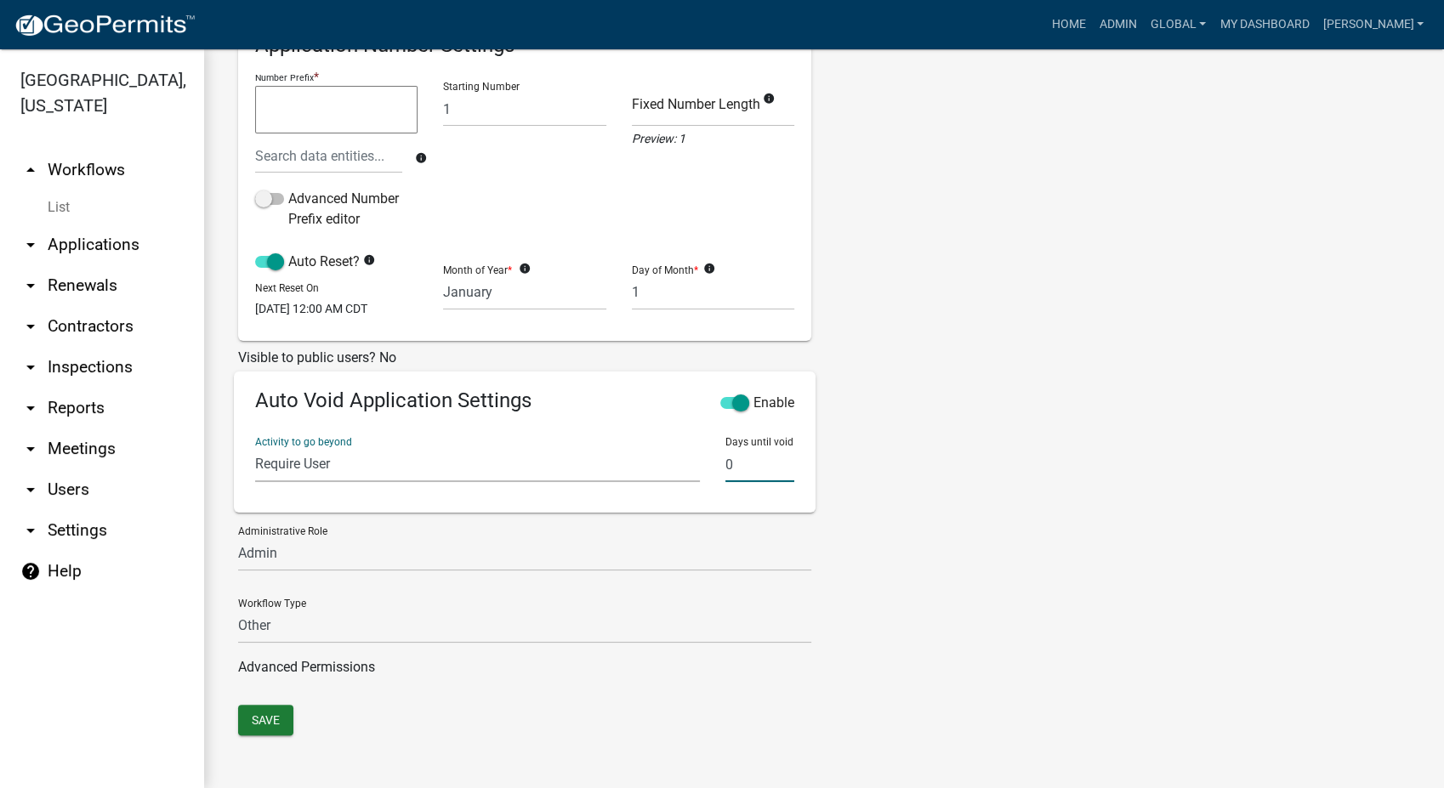
click at [752, 469] on input "0" at bounding box center [759, 464] width 69 height 35
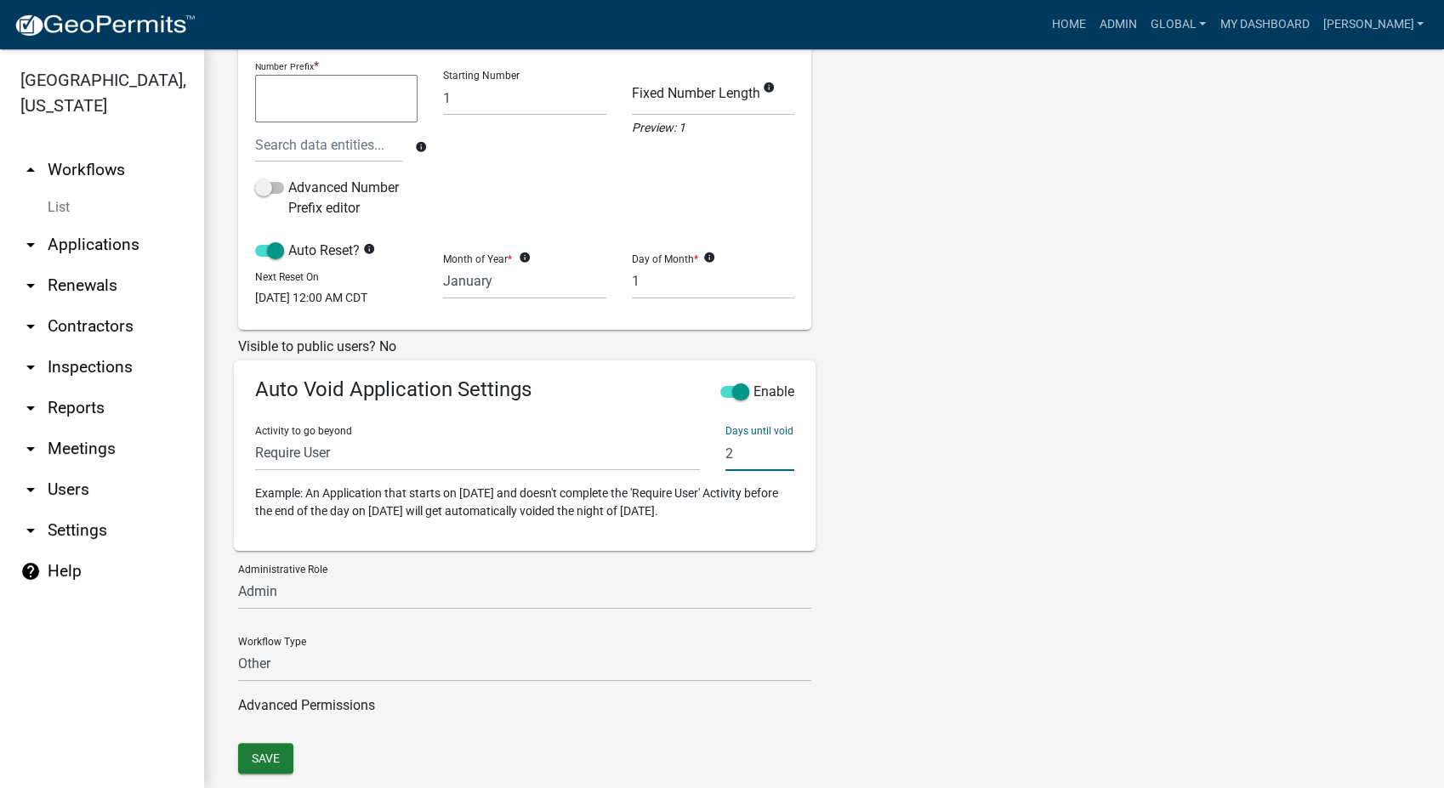
type input "2"
click at [320, 588] on select "Public Works Maint Supervisor Public Works Eng Supervisor Senior Land Use Plann…" at bounding box center [524, 592] width 573 height 35
select select "f0a1ac0a-f42b-4d0b-9c83-431be0ea55ad"
click at [238, 585] on select "Public Works Maint Supervisor Public Works Eng Supervisor Senior Land Use Plann…" at bounding box center [524, 592] width 573 height 35
click at [319, 675] on select "Permit Renewable Other" at bounding box center [524, 664] width 573 height 35
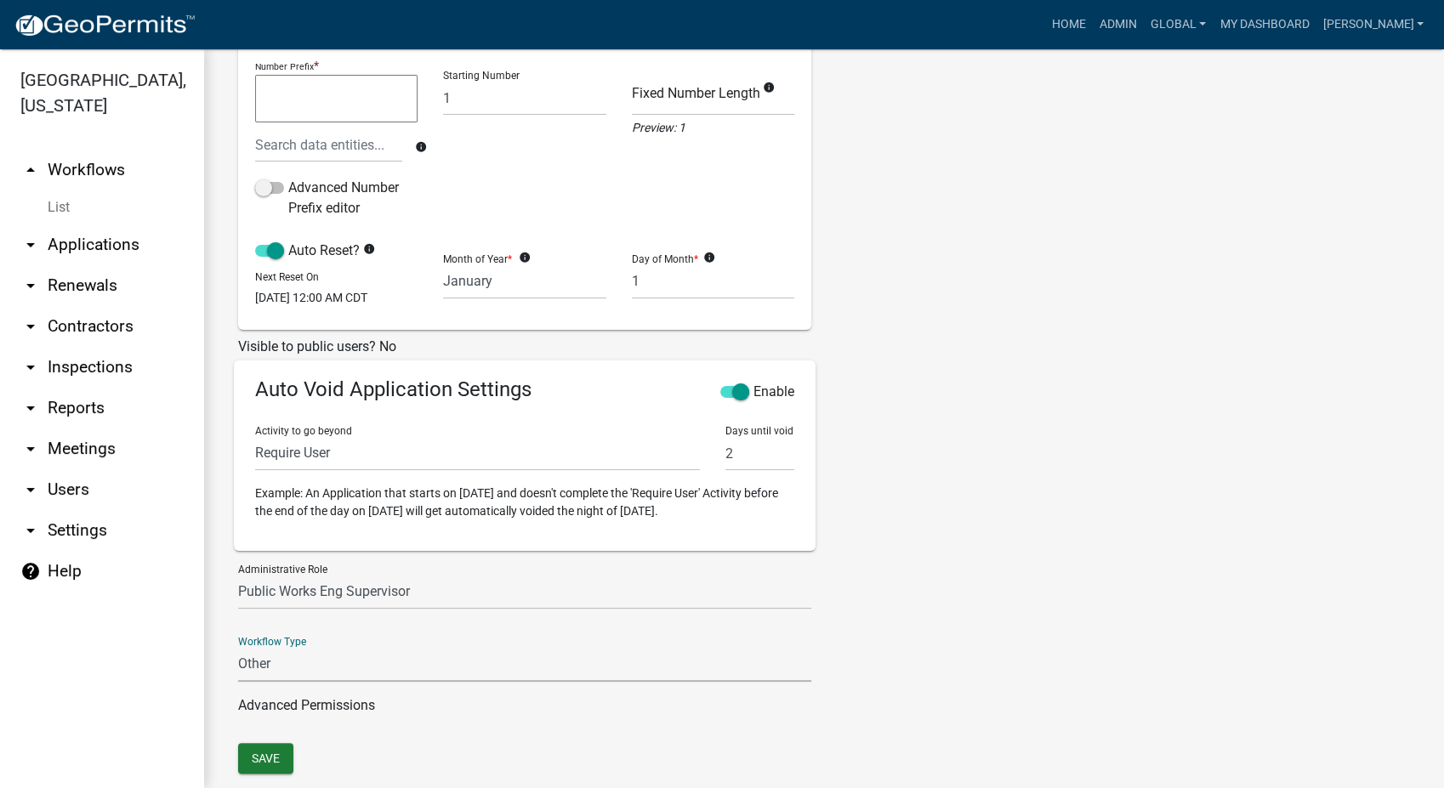
select select "0"
click at [238, 657] on select "Permit Renewable Other" at bounding box center [524, 664] width 573 height 35
click at [265, 766] on button "Save" at bounding box center [265, 758] width 55 height 31
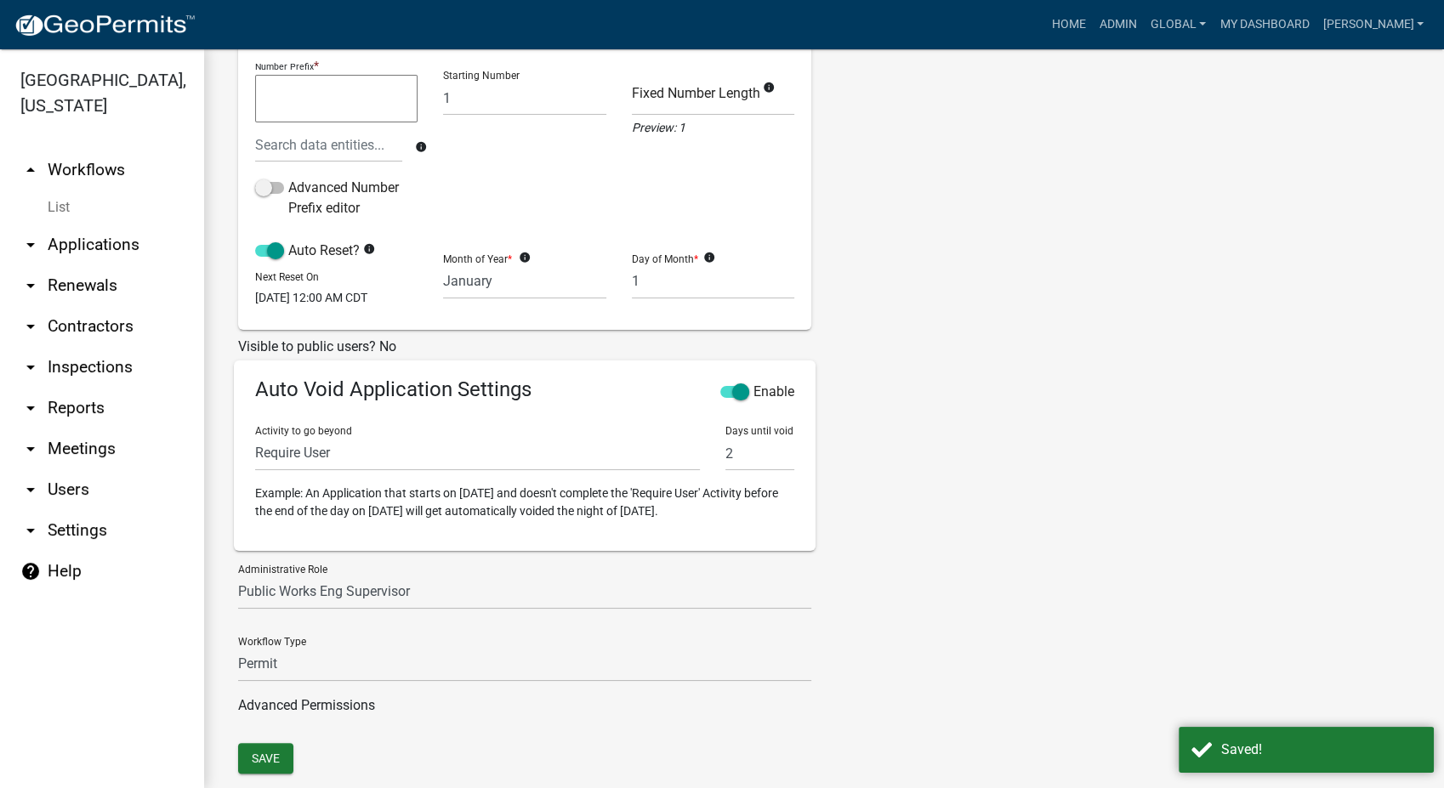
click at [48, 201] on link "List" at bounding box center [102, 207] width 204 height 34
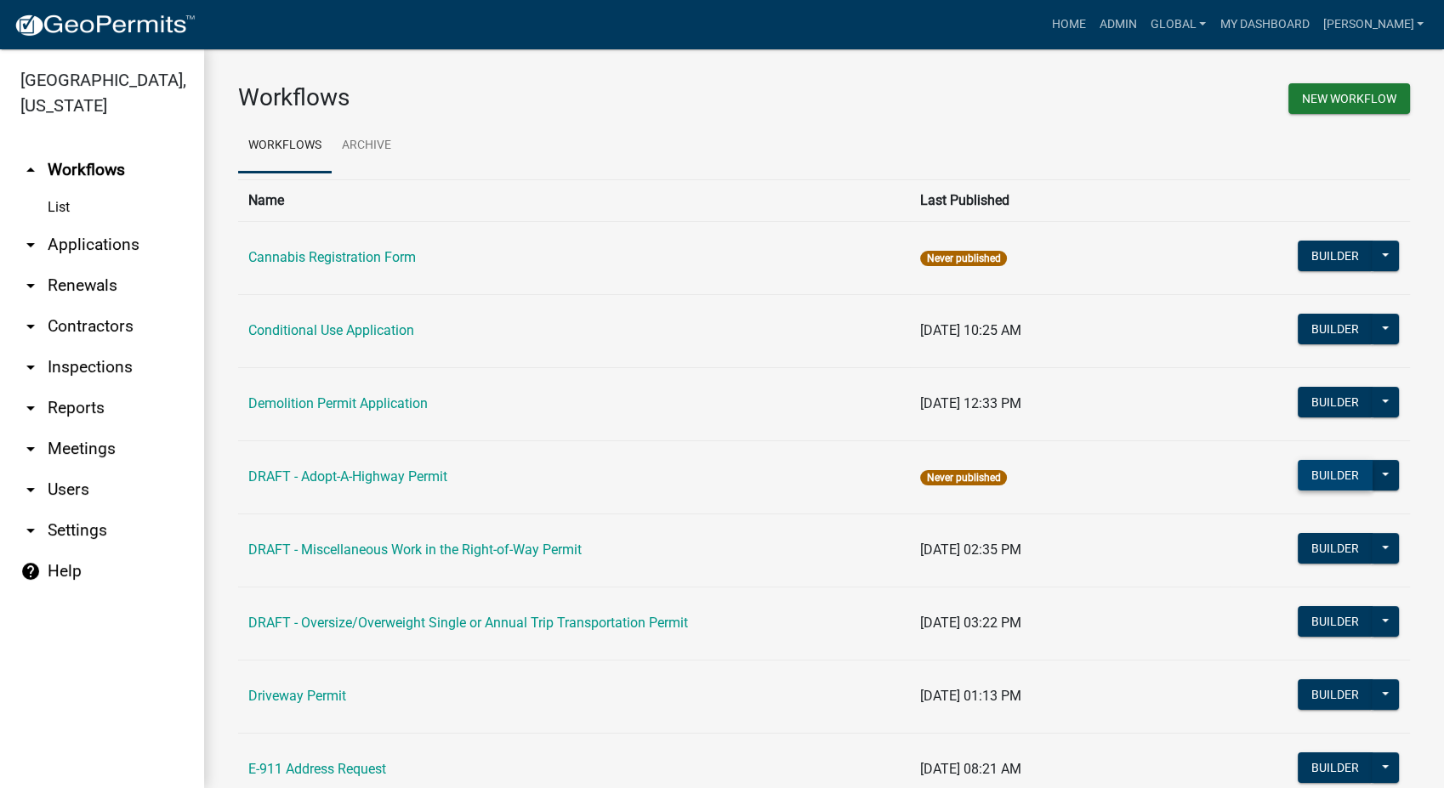
click at [1314, 484] on button "Builder" at bounding box center [1334, 475] width 75 height 31
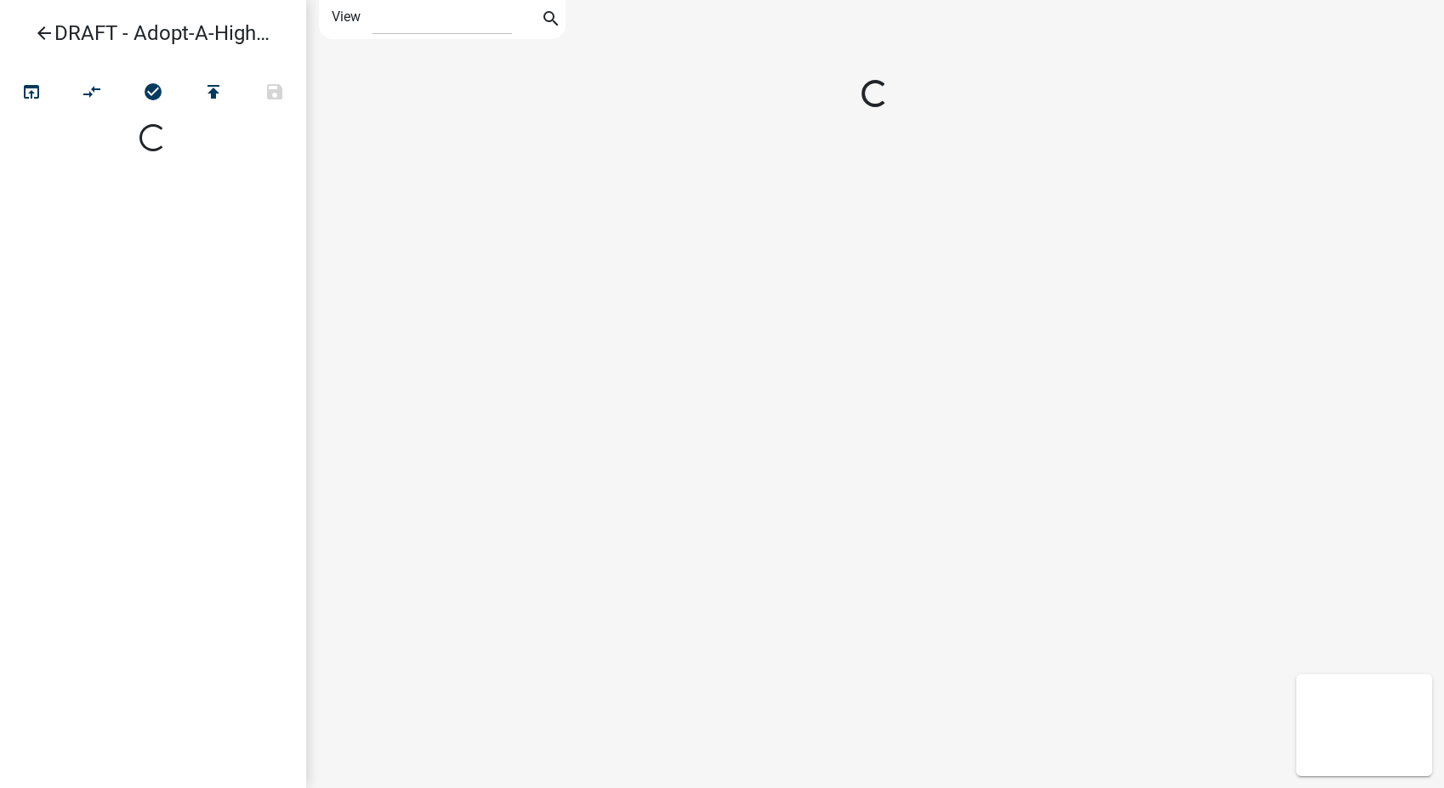
select select "1"
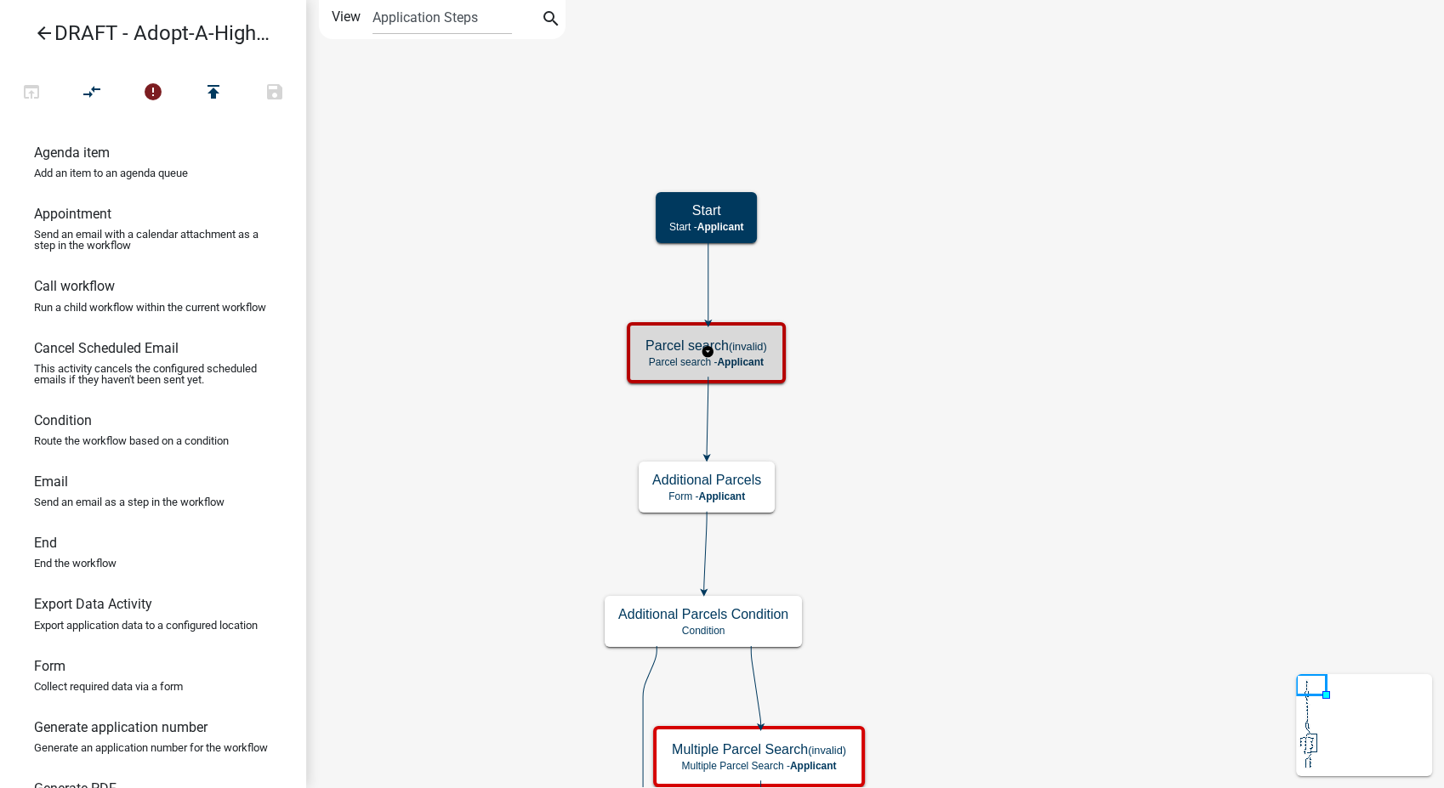
click at [754, 364] on span "Applicant" at bounding box center [740, 362] width 47 height 12
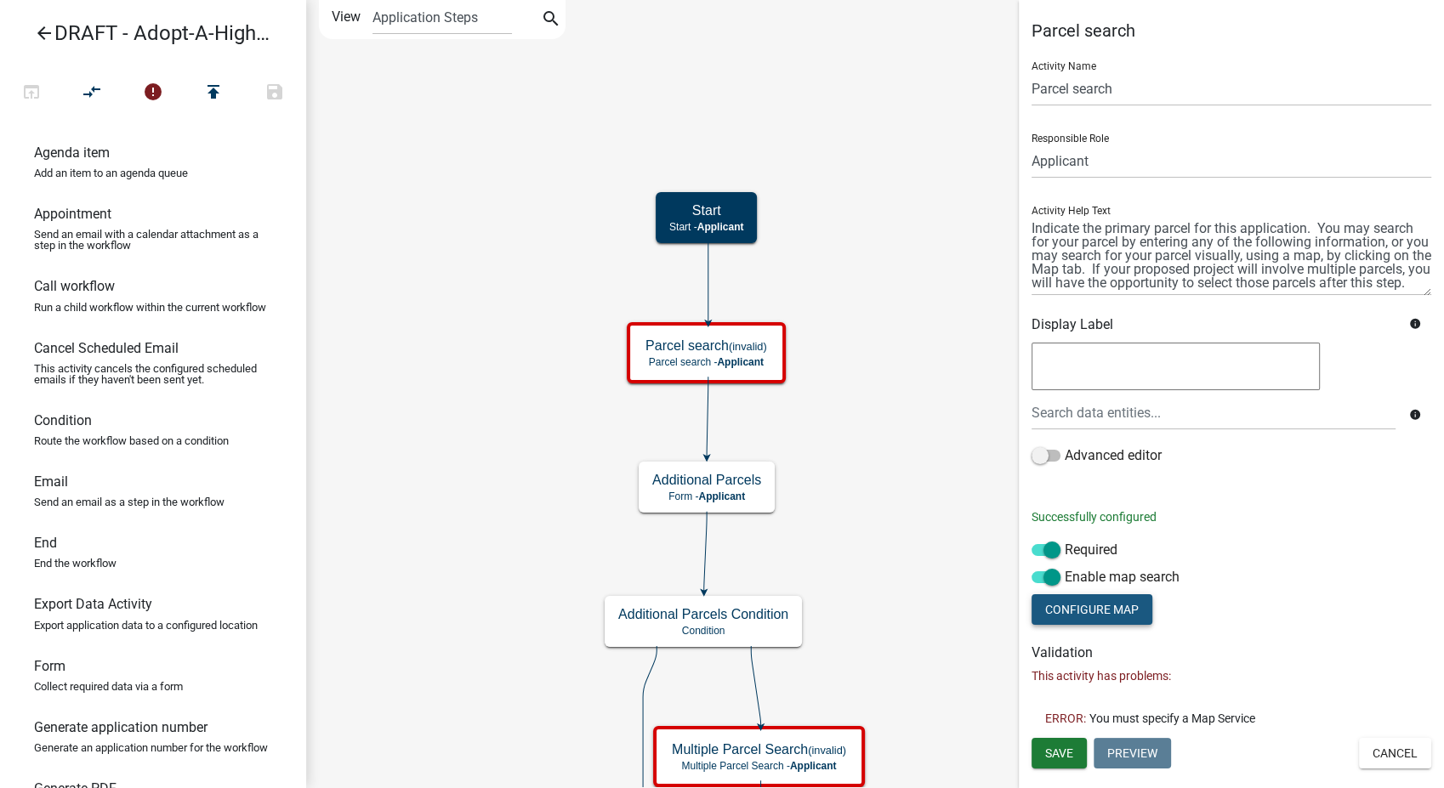
click at [1098, 612] on button "Configure Map" at bounding box center [1091, 609] width 121 height 31
select select
select select "satellite"
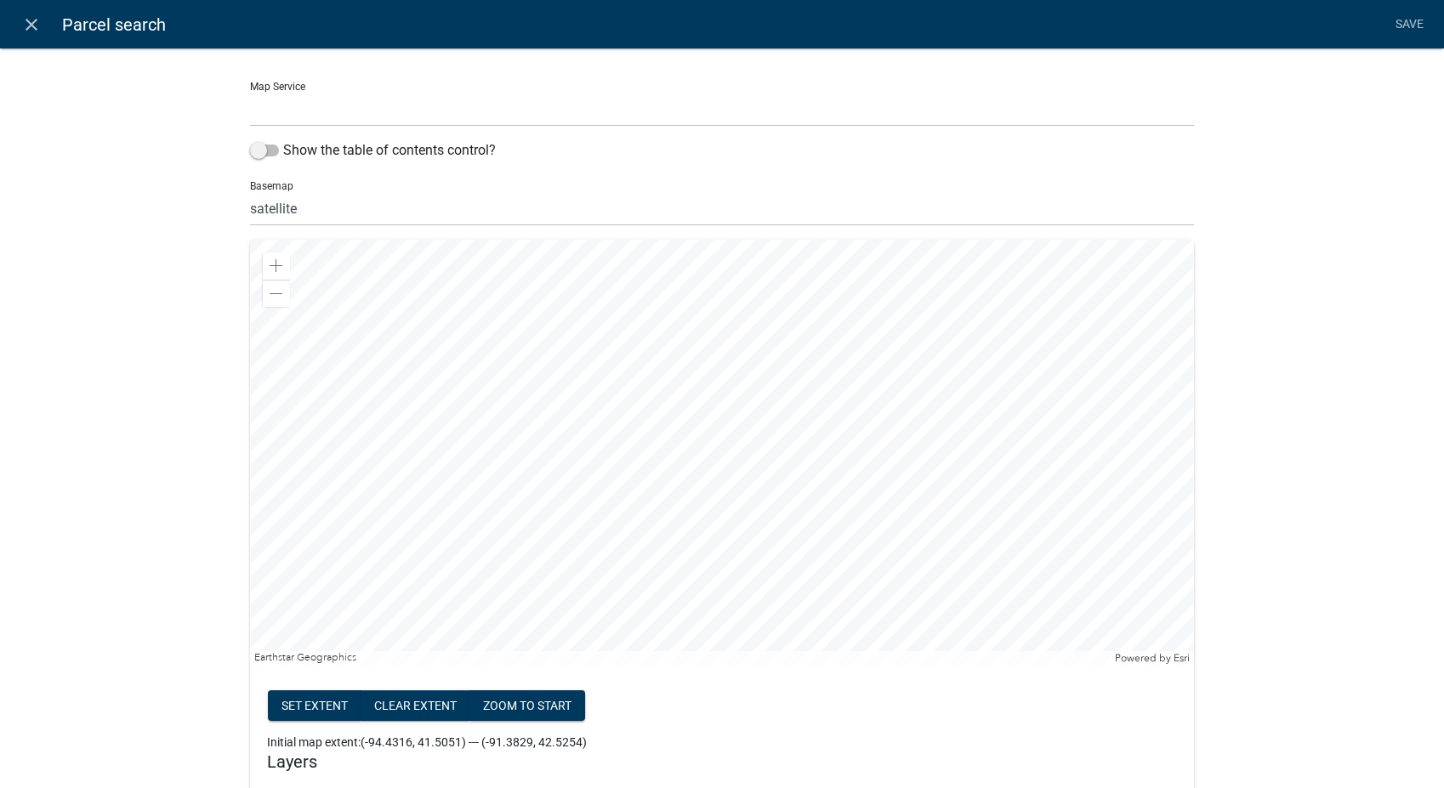
click at [313, 121] on select "WasecaMN GIS Service (Temp) ([URL]) Waseca County MN Map Service ([URL])" at bounding box center [722, 109] width 944 height 35
click at [28, 20] on icon "close" at bounding box center [31, 24] width 20 height 20
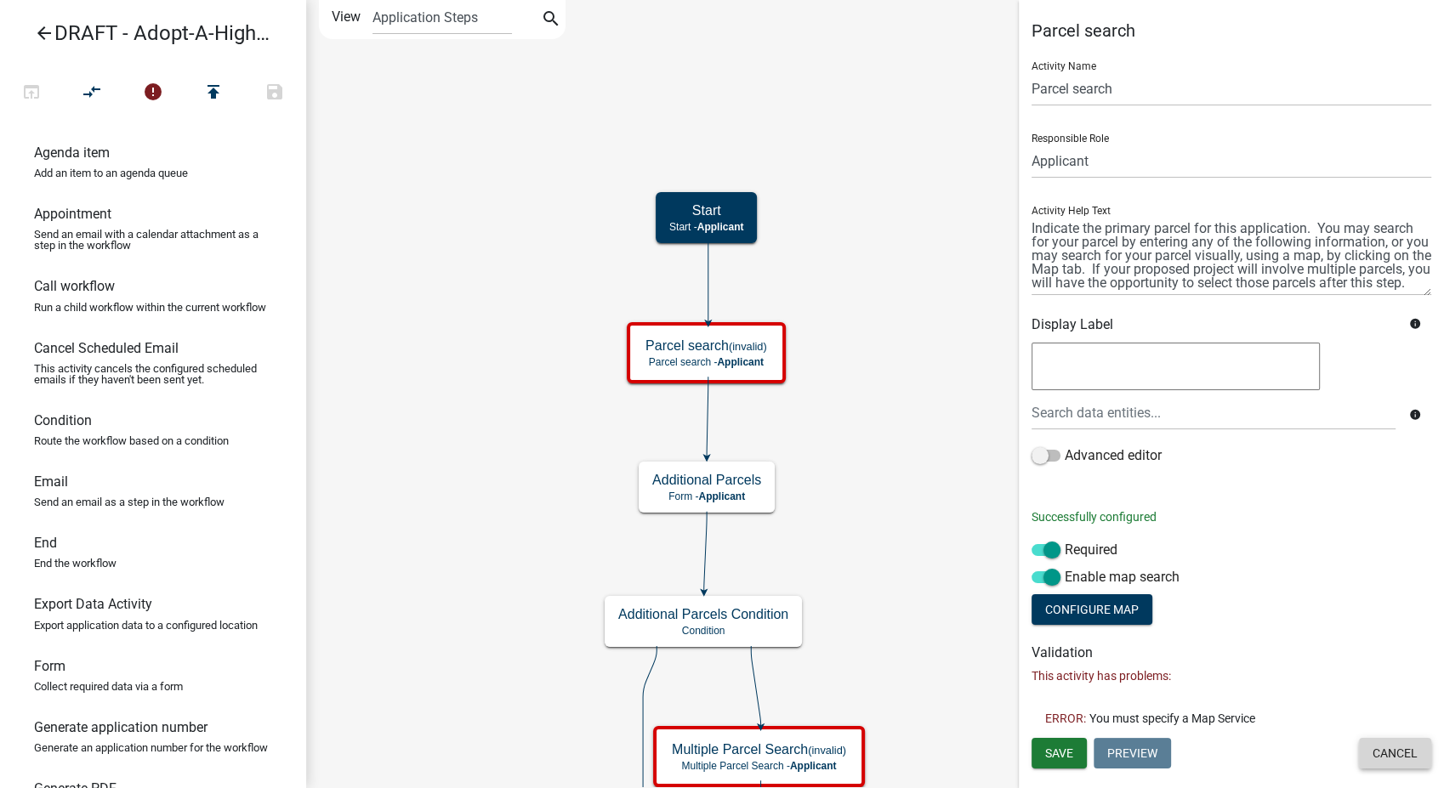
click at [1362, 763] on button "Cancel" at bounding box center [1395, 753] width 72 height 31
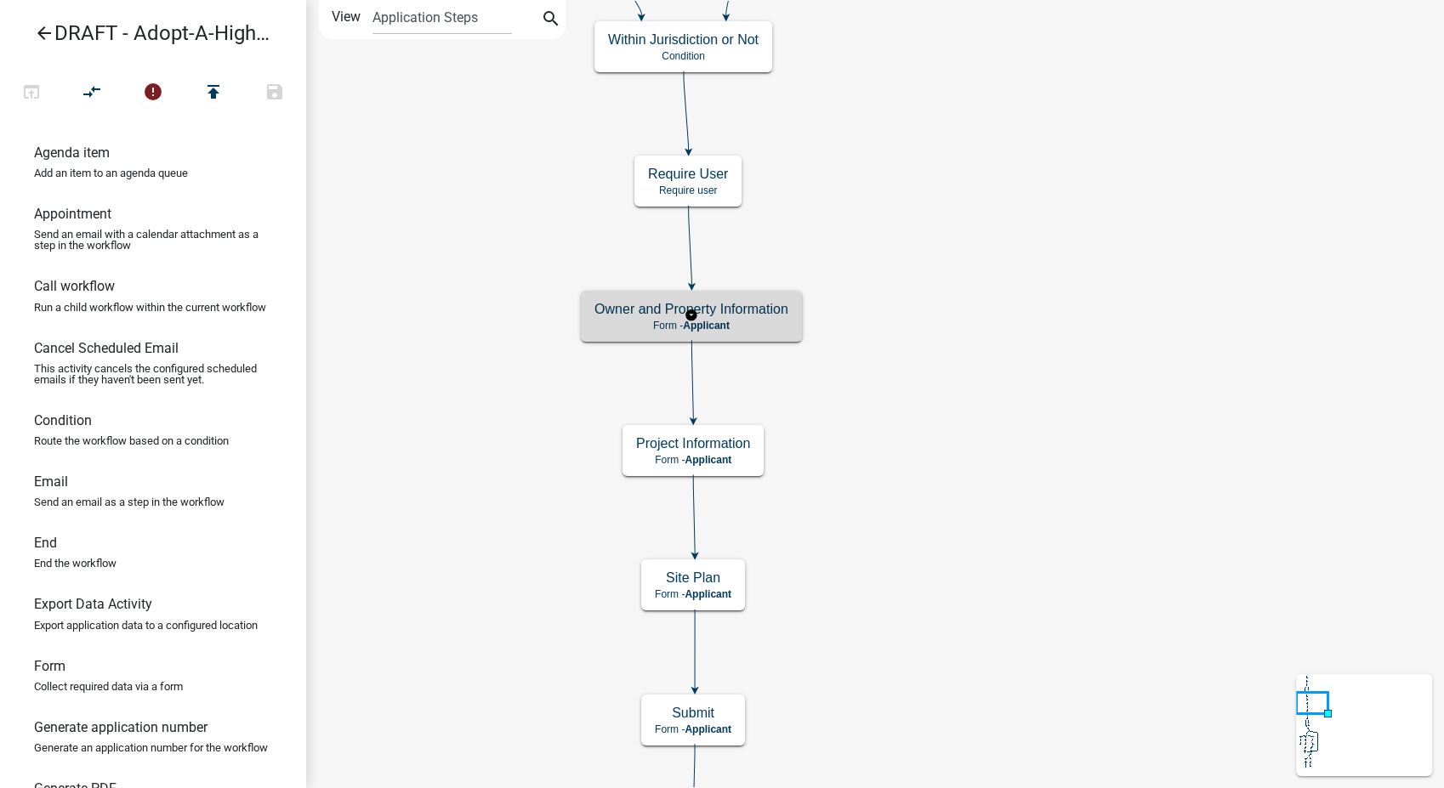
click at [755, 330] on p "Form - Applicant" at bounding box center [691, 326] width 194 height 12
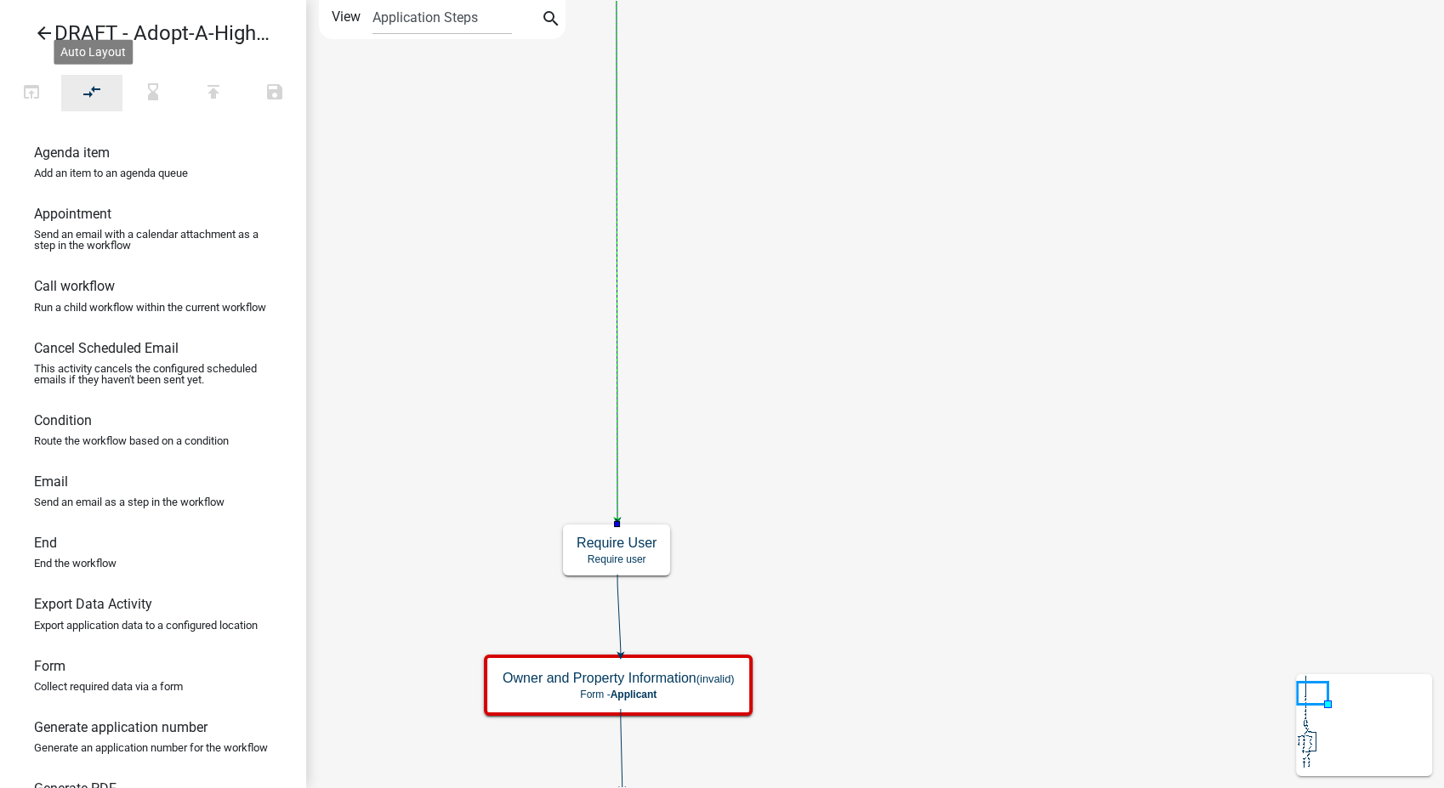
click at [90, 82] on icon "compare_arrows" at bounding box center [92, 94] width 20 height 24
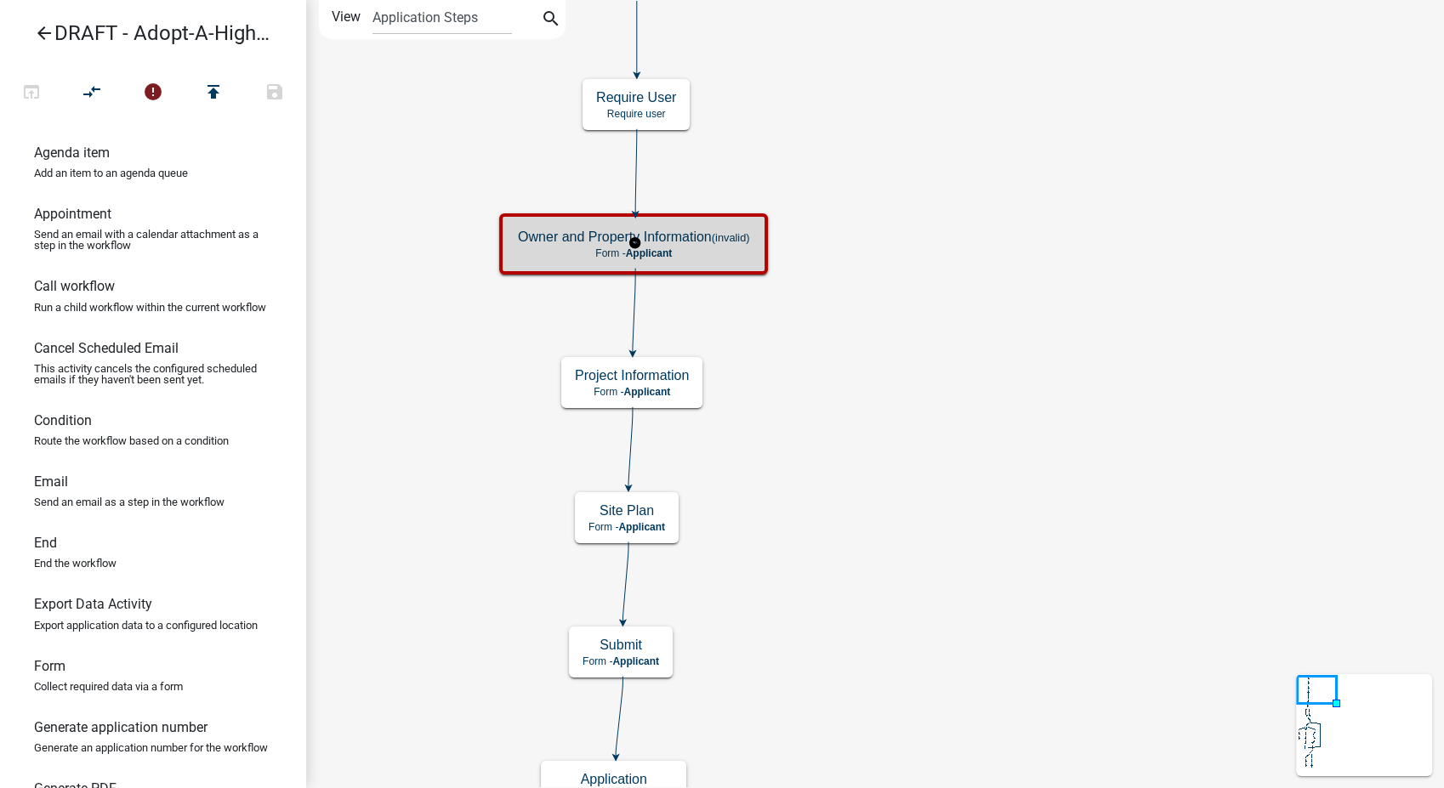
click at [701, 256] on p "Form - Applicant" at bounding box center [633, 253] width 231 height 12
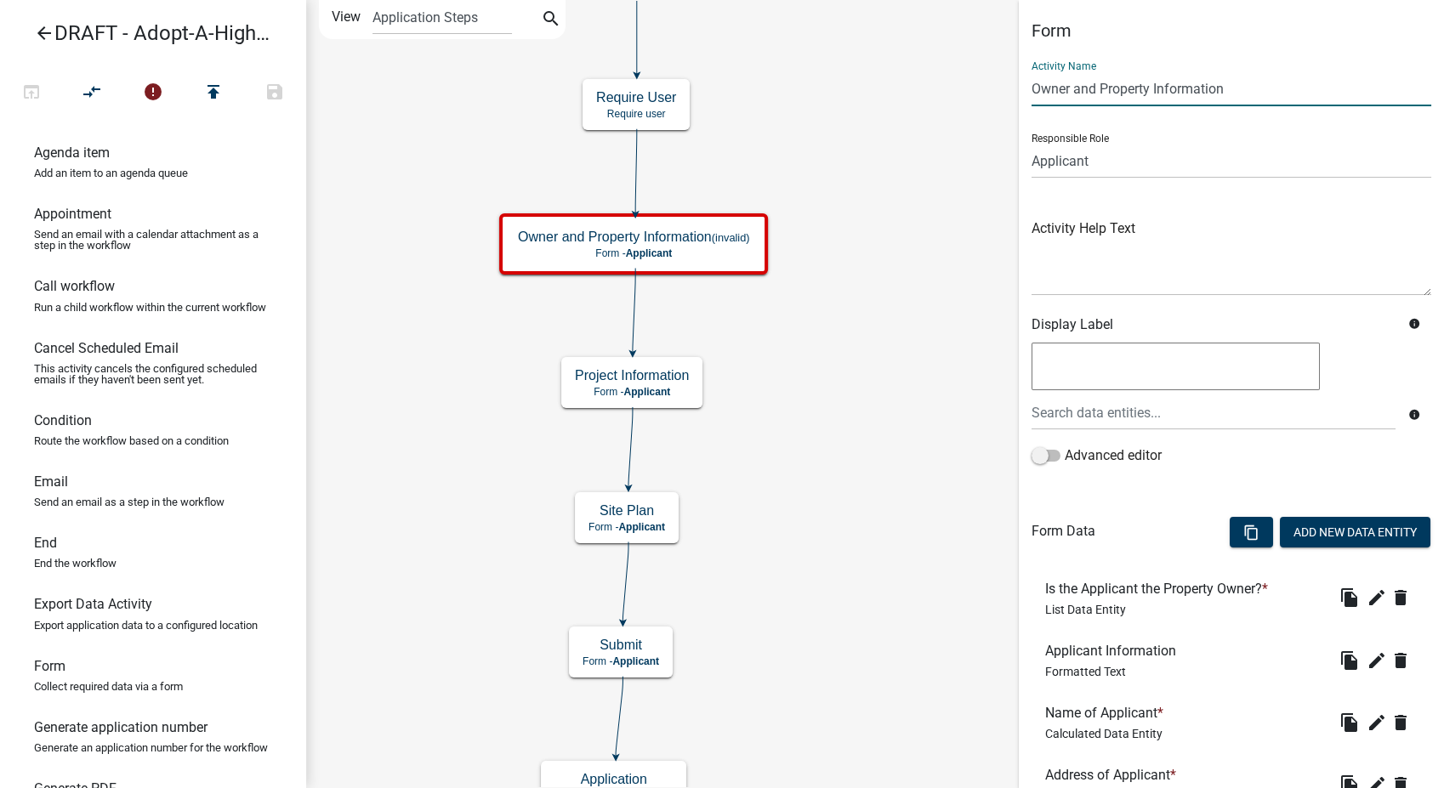
drag, startPoint x: 1227, startPoint y: 90, endPoint x: 950, endPoint y: 93, distance: 277.2
click at [950, 93] on main "Start Start - Applicant Owner and Property Information (invalid) Form - Applica…" at bounding box center [875, 394] width 1138 height 788
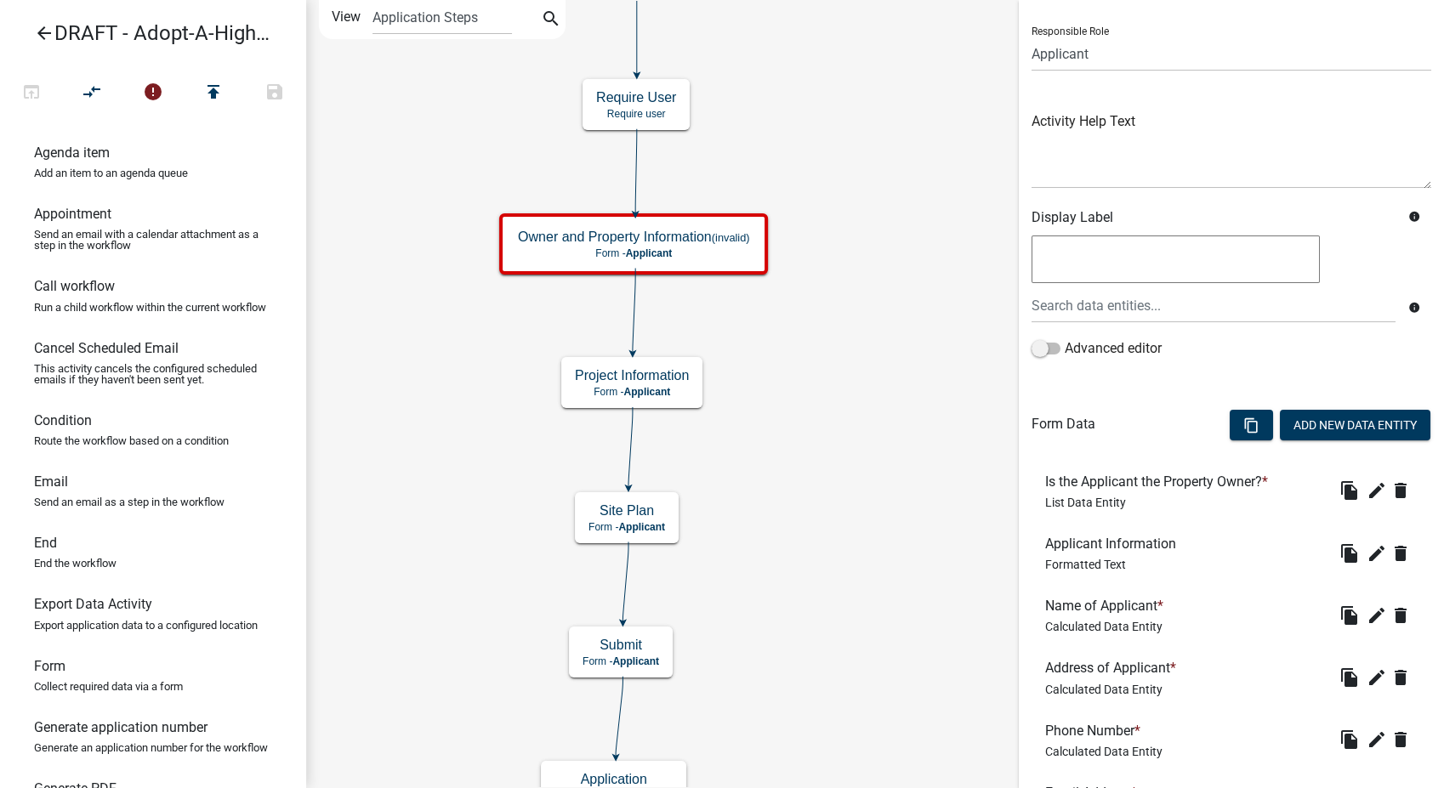
scroll to position [189, 0]
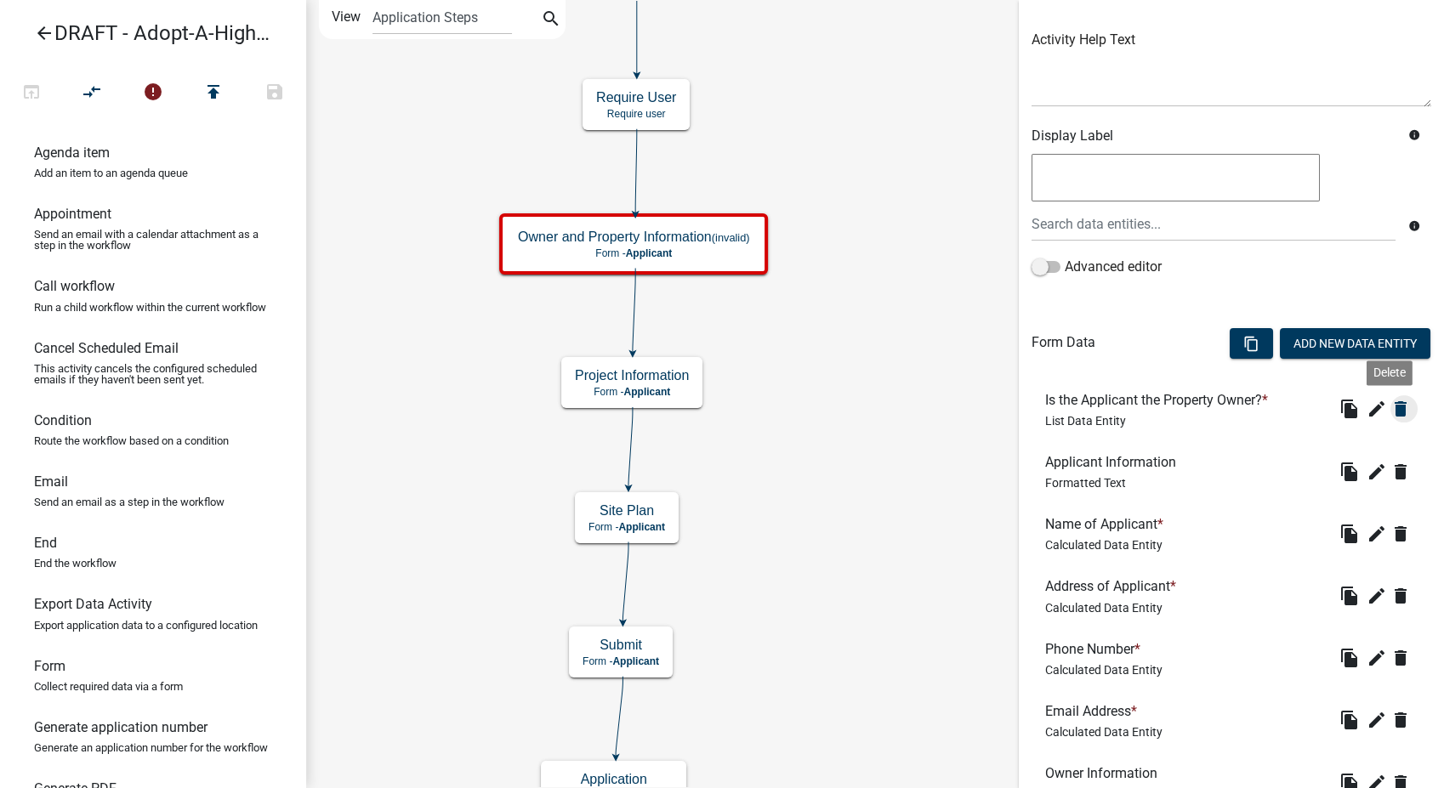
click at [1390, 405] on icon "delete" at bounding box center [1400, 409] width 20 height 20
type input "Application Information"
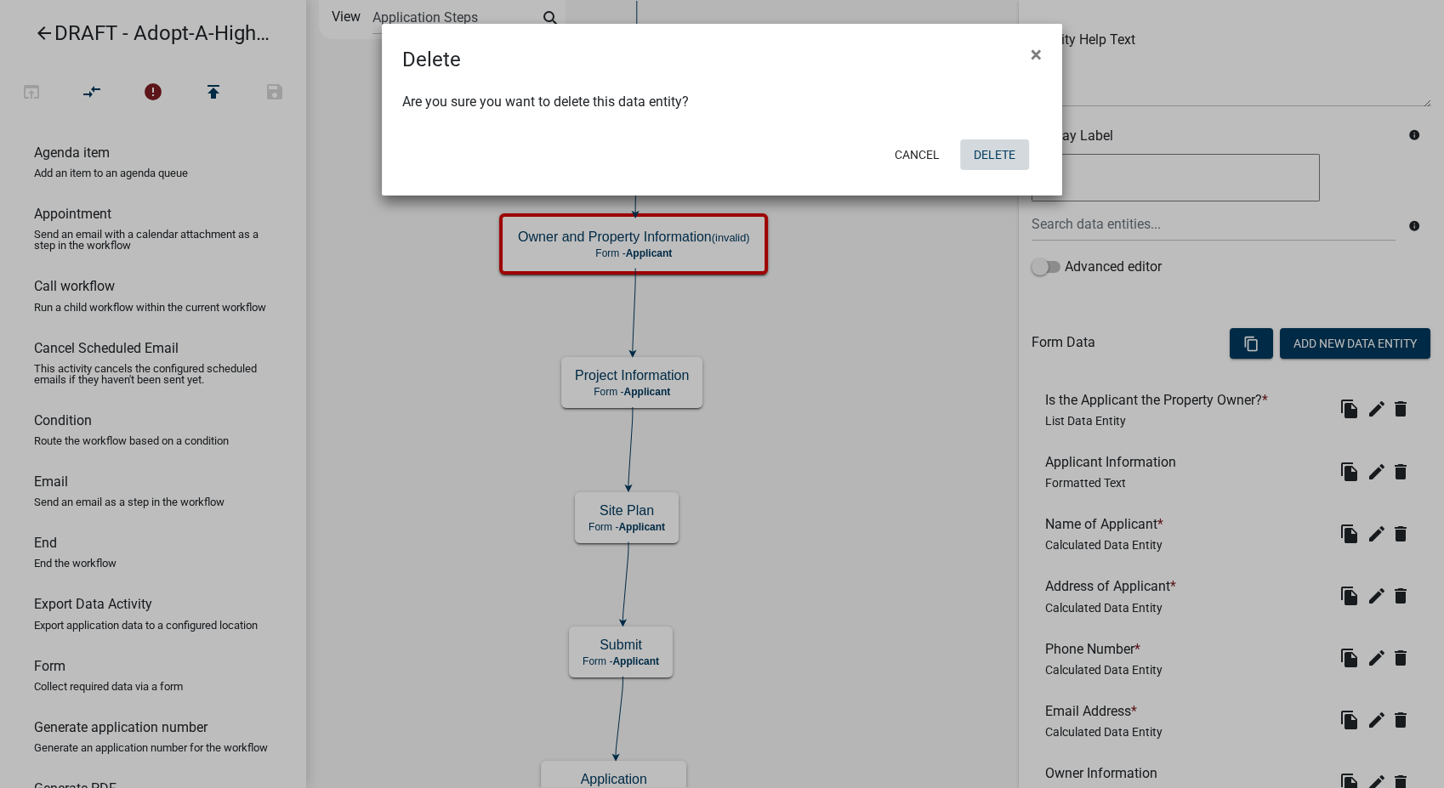
click at [971, 156] on button "Delete" at bounding box center [994, 154] width 69 height 31
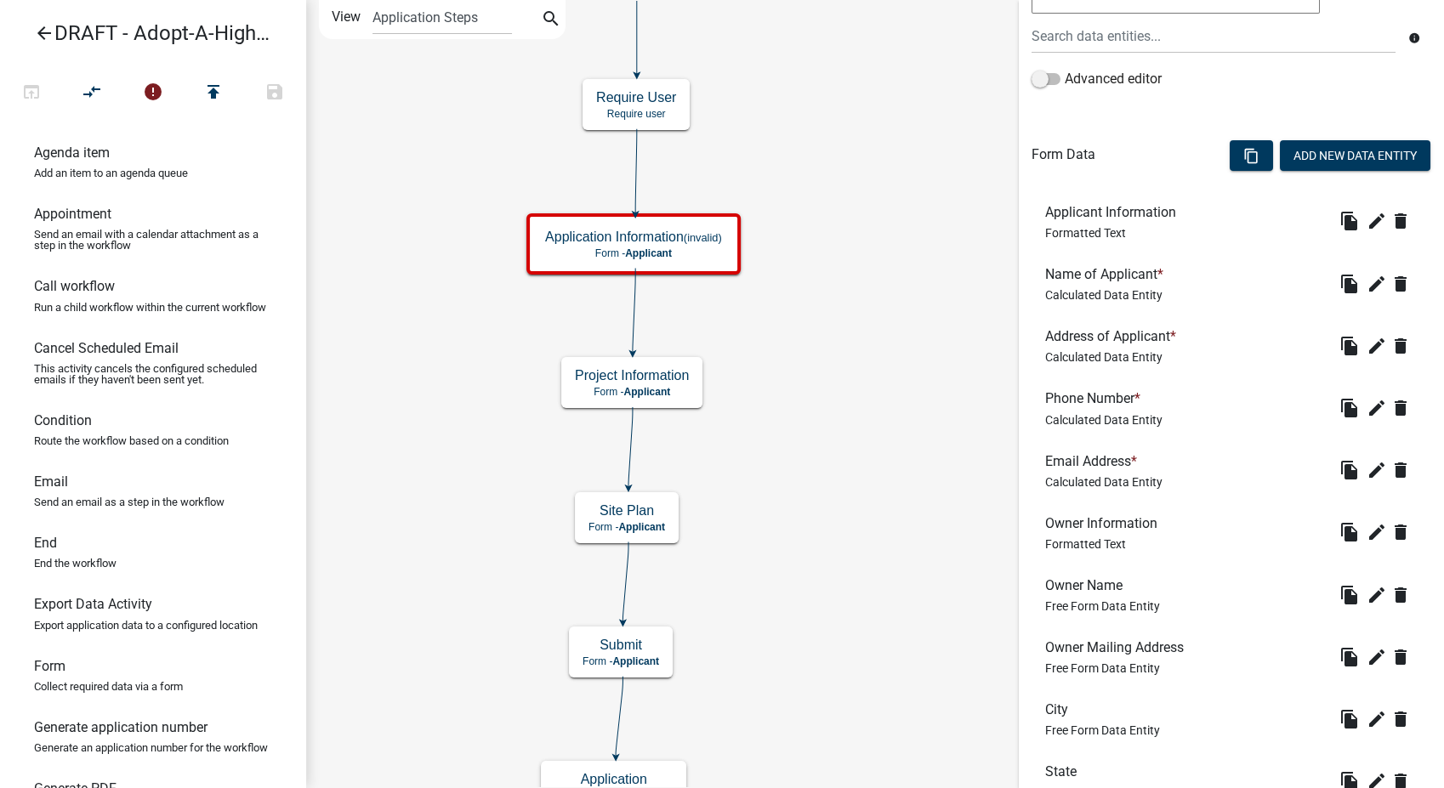
scroll to position [377, 0]
click at [1390, 525] on icon "delete" at bounding box center [1400, 531] width 20 height 20
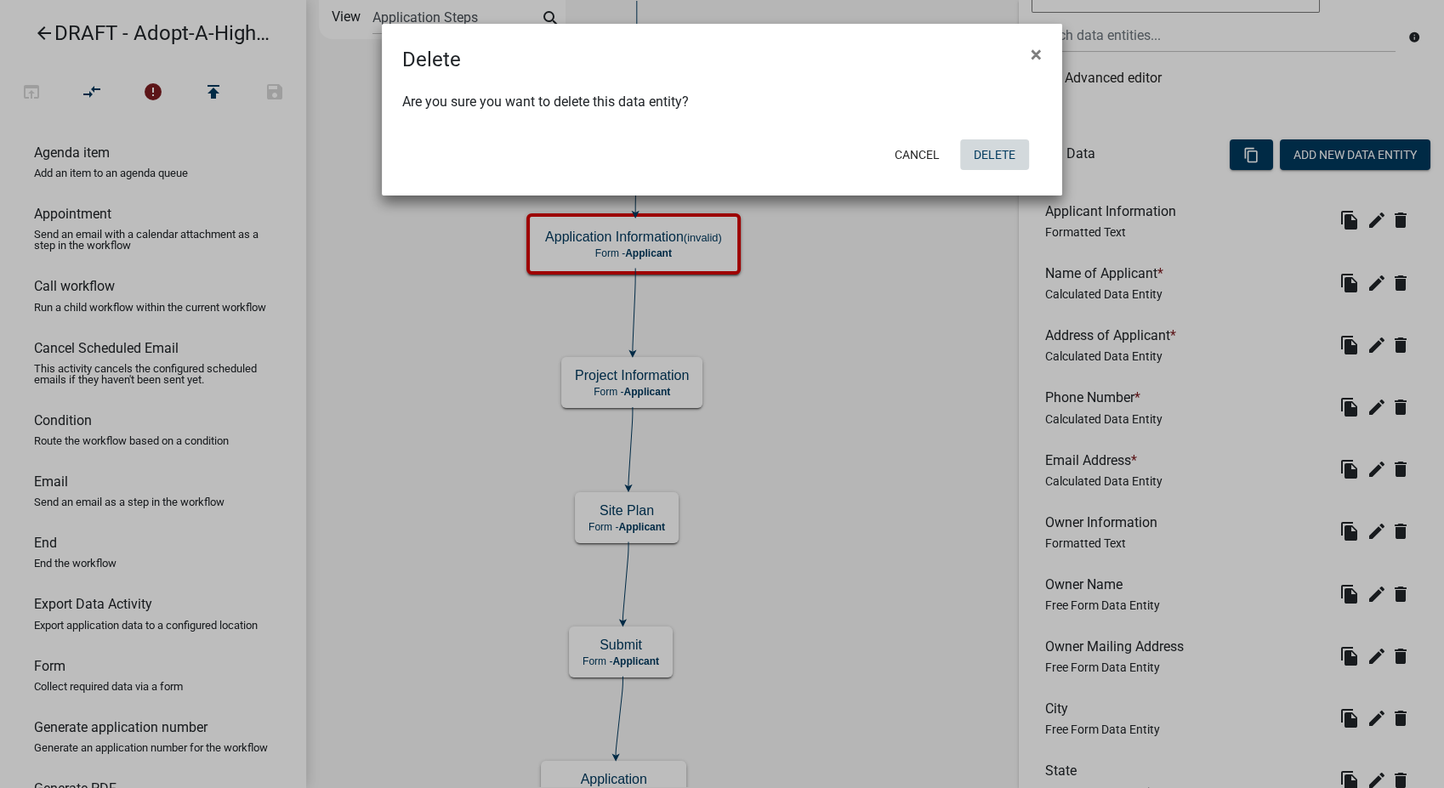
click at [979, 160] on button "Delete" at bounding box center [994, 154] width 69 height 31
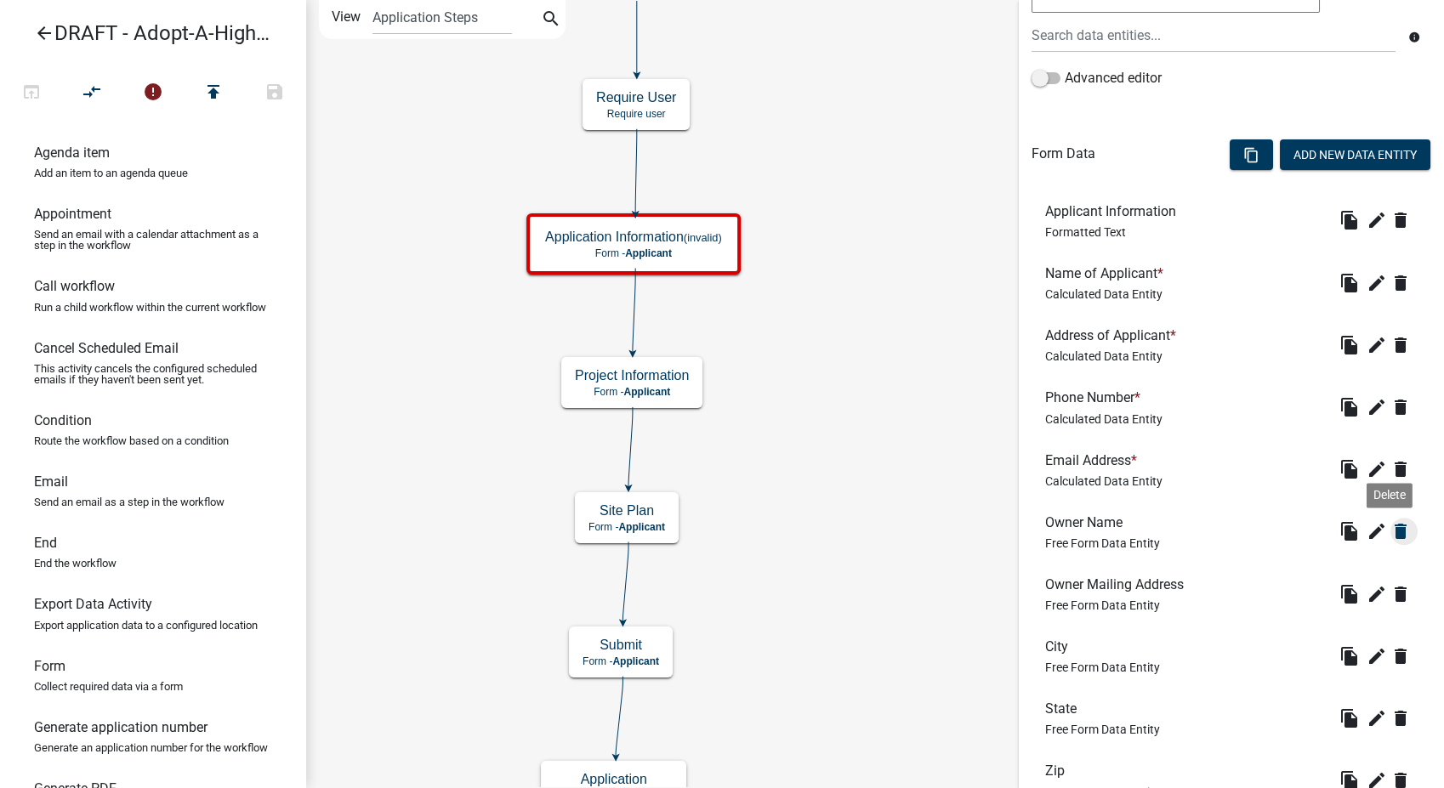
click at [1390, 535] on icon "delete" at bounding box center [1400, 531] width 20 height 20
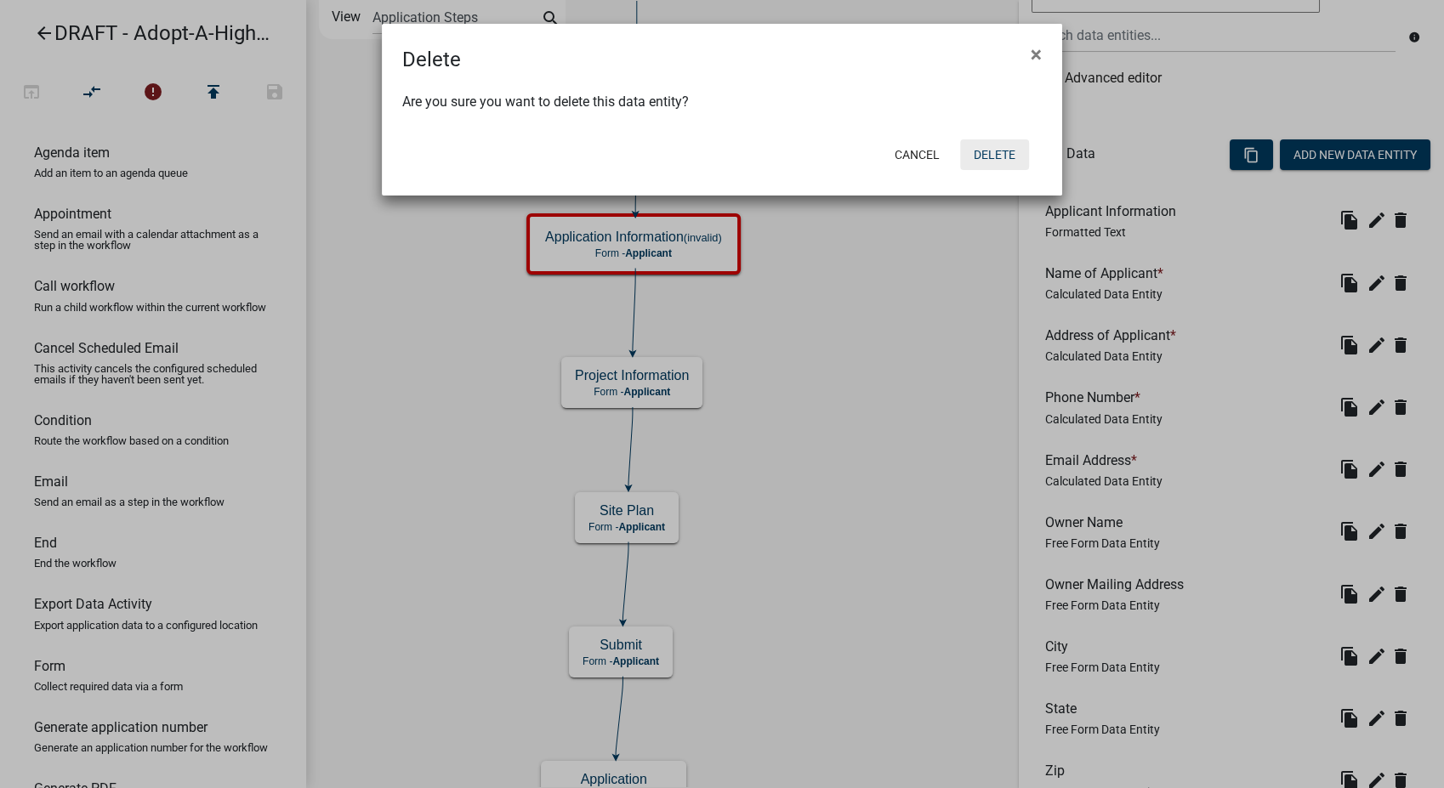
click at [996, 153] on button "Delete" at bounding box center [994, 154] width 69 height 31
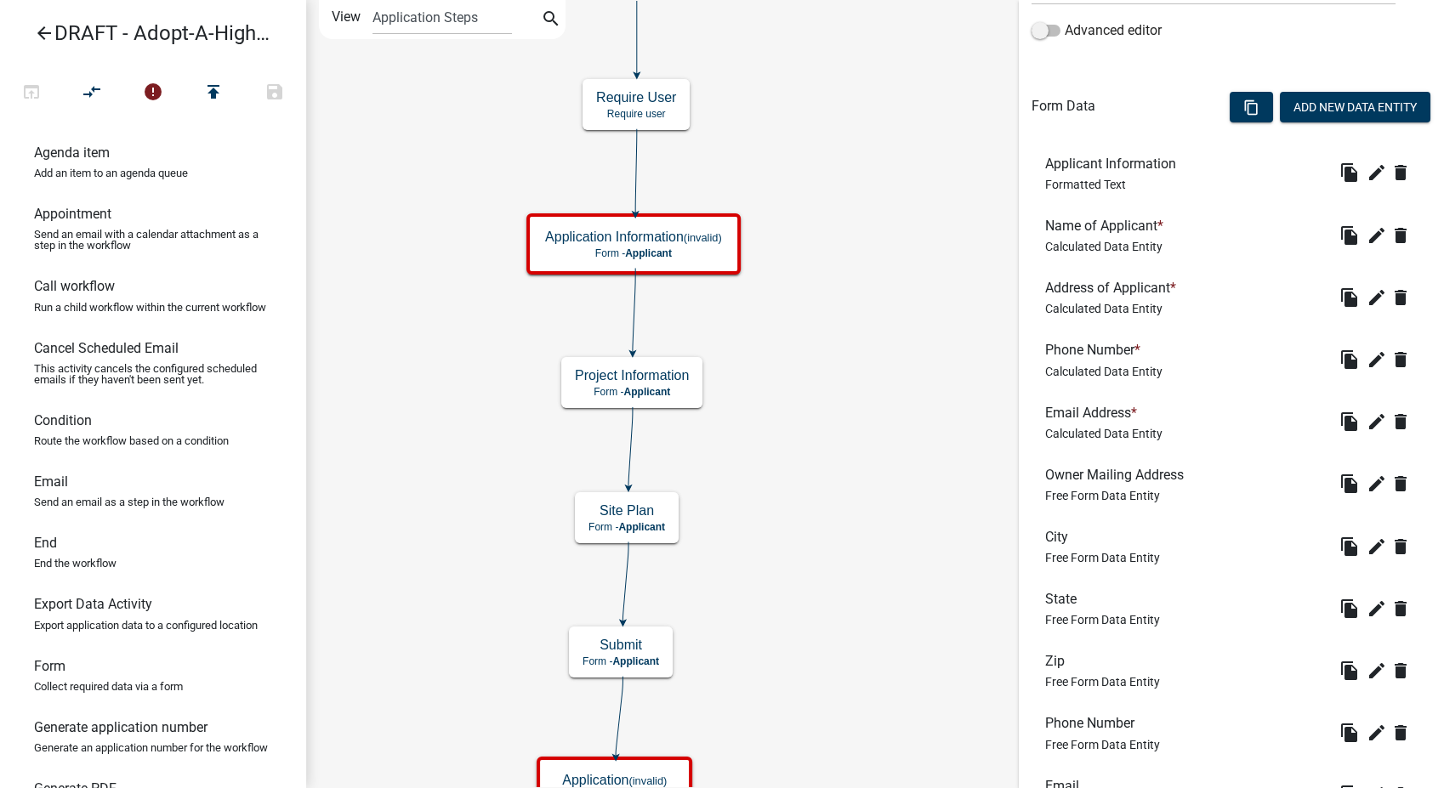
scroll to position [472, 0]
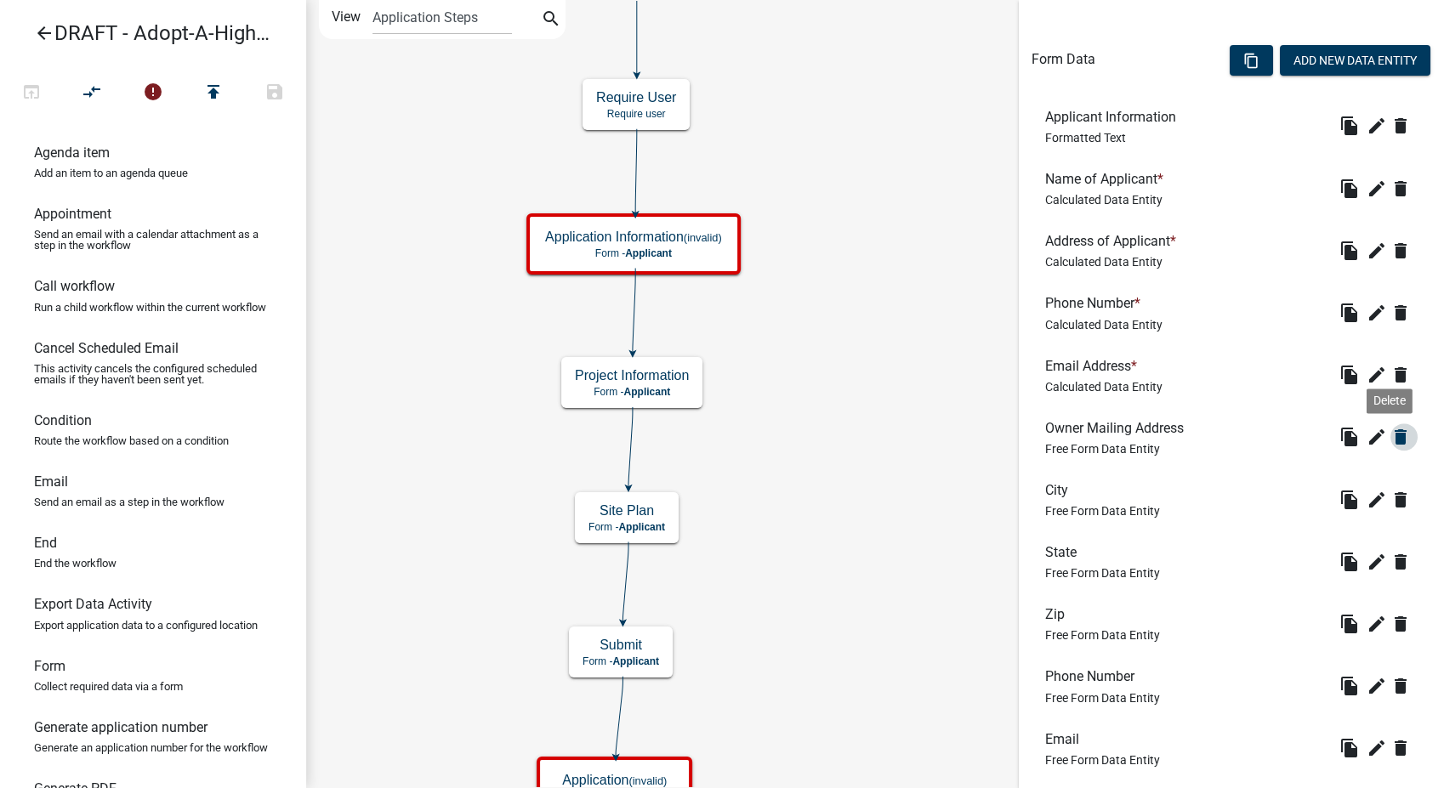
click at [1390, 428] on icon "delete" at bounding box center [1400, 437] width 20 height 20
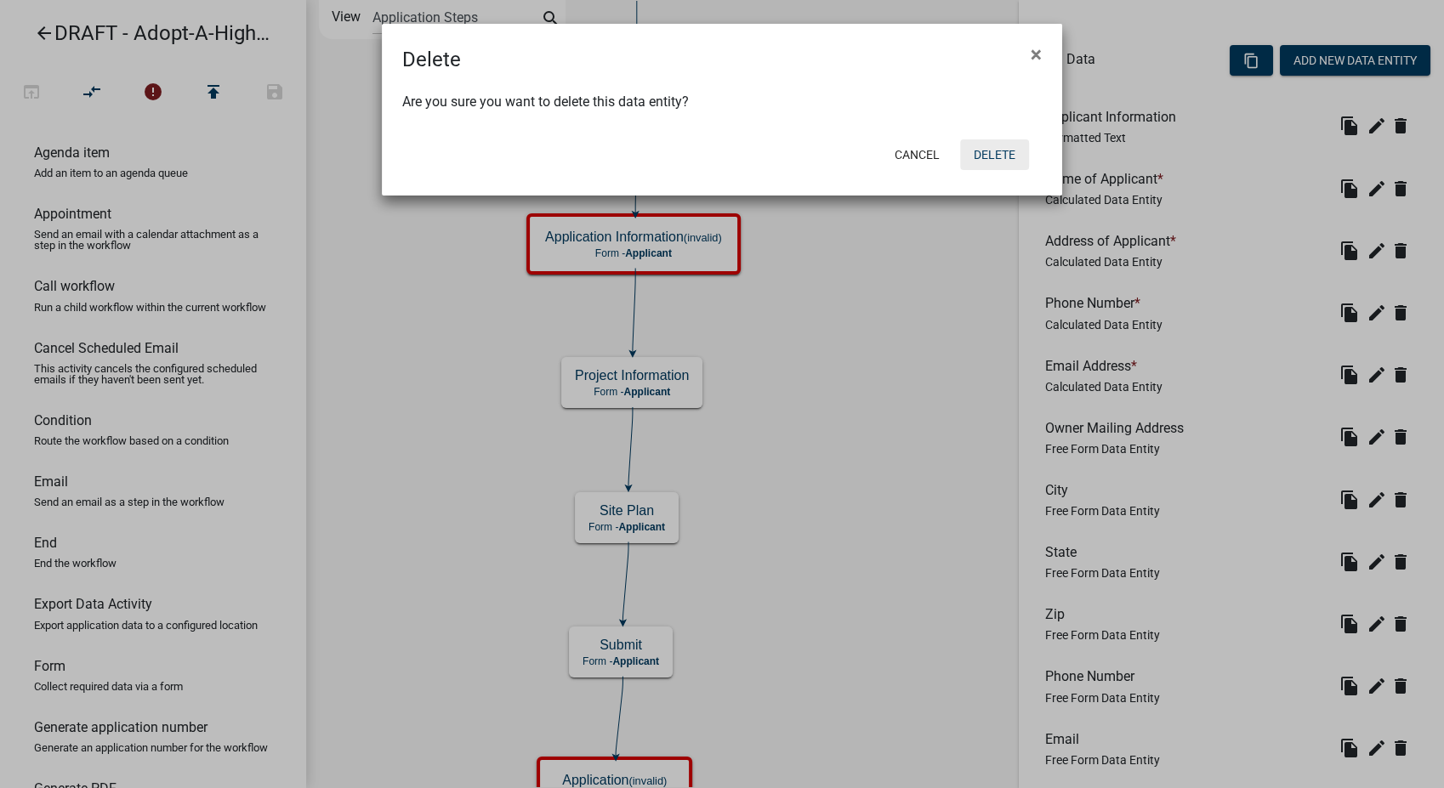
click at [991, 139] on button "Delete" at bounding box center [994, 154] width 69 height 31
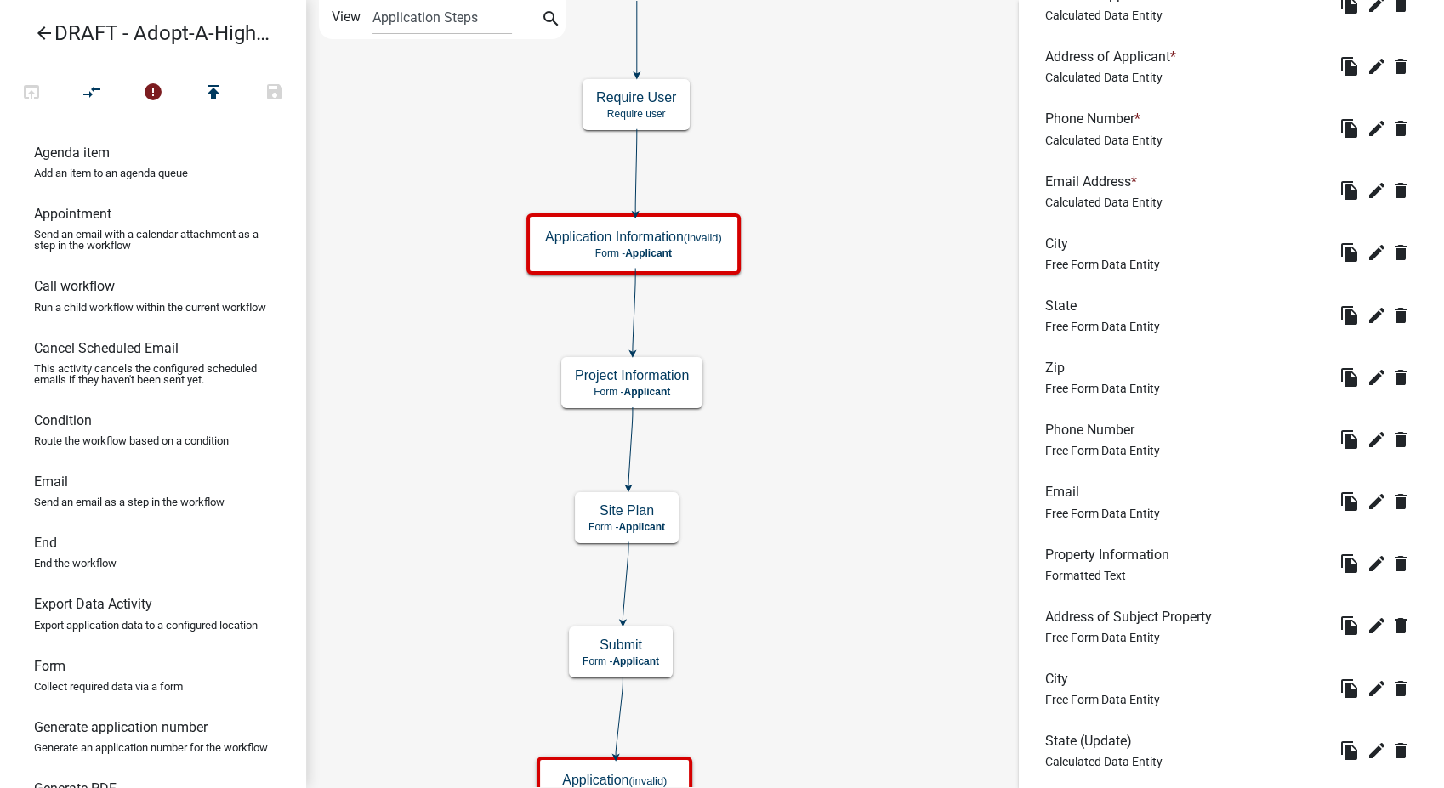
scroll to position [661, 0]
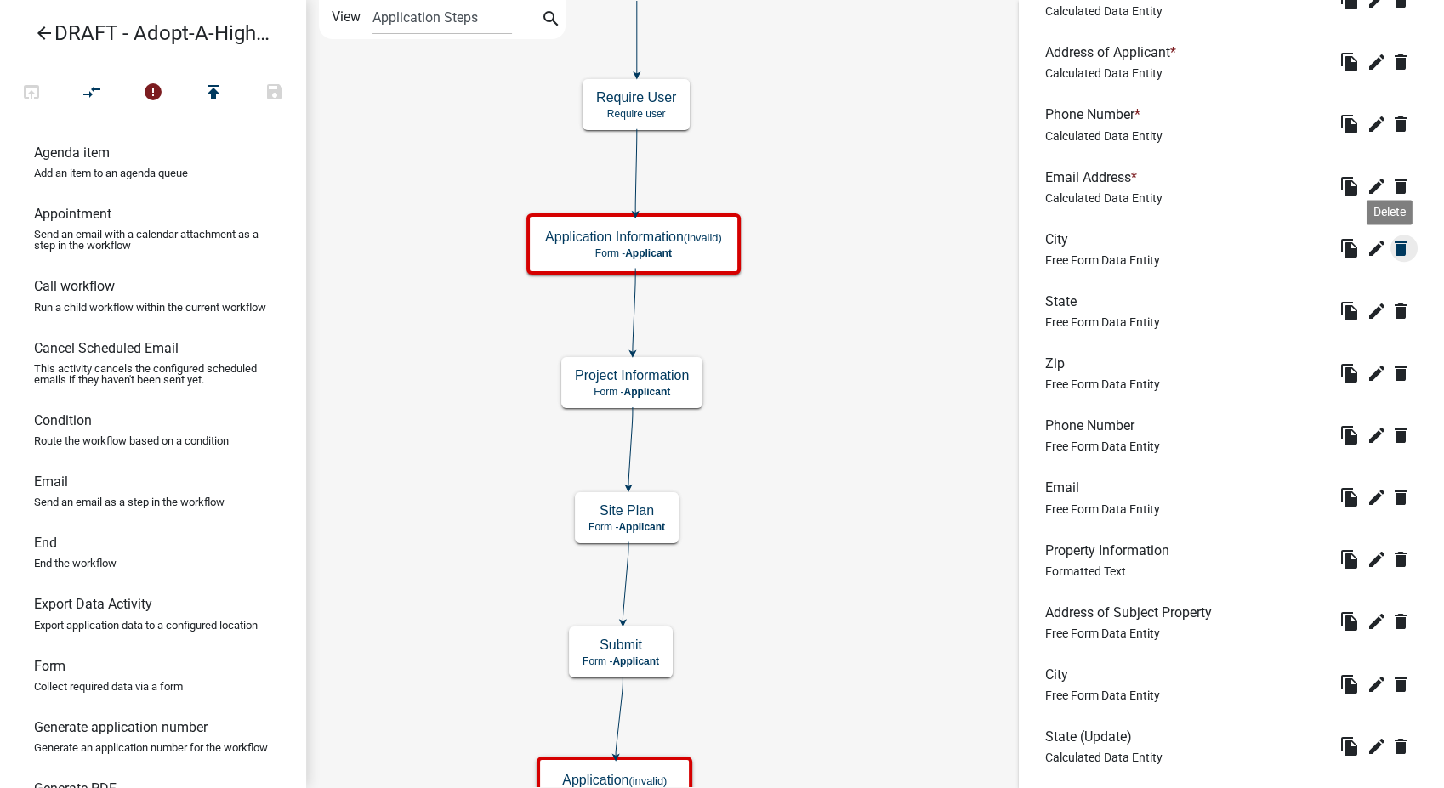
click at [1390, 247] on icon "delete" at bounding box center [1400, 248] width 20 height 20
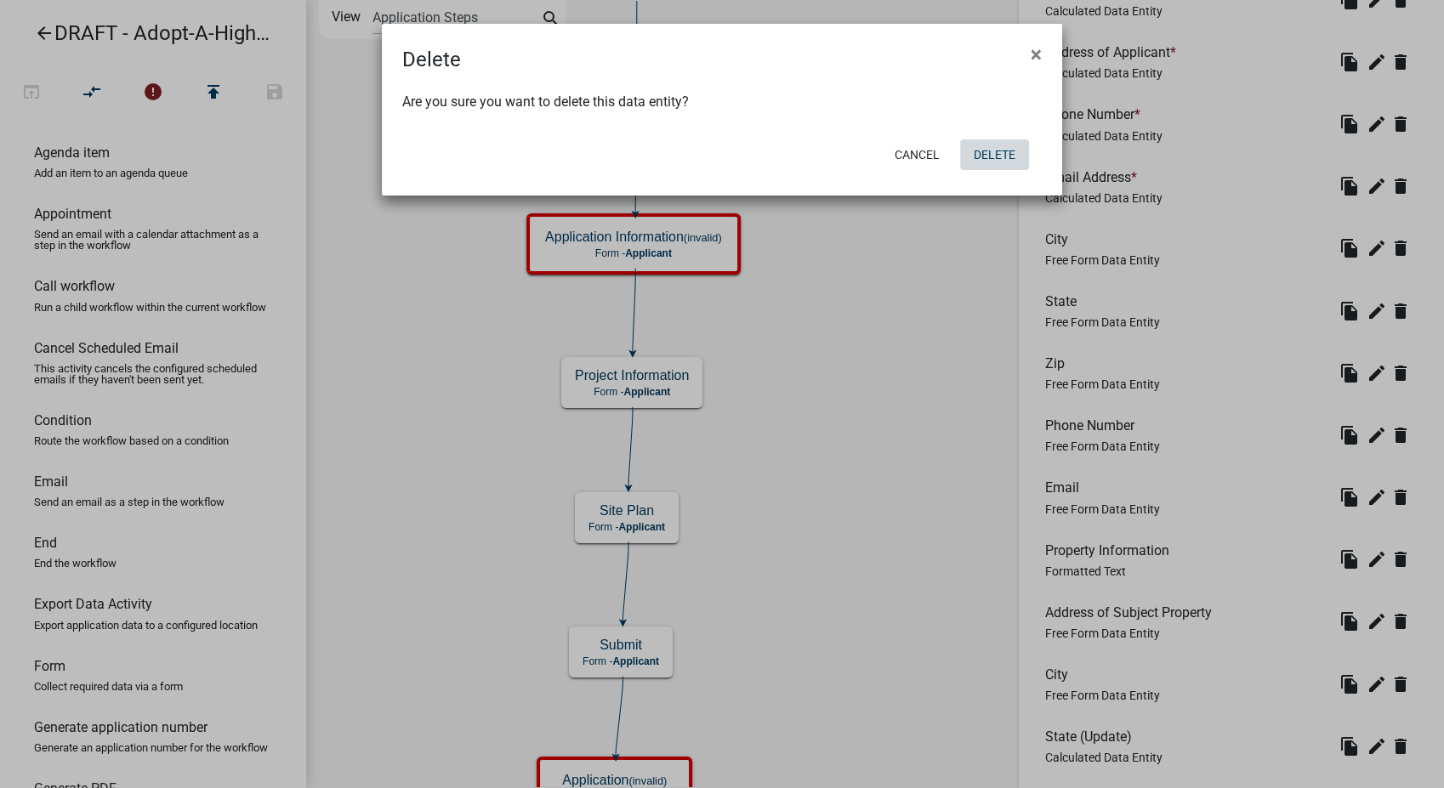
click at [978, 158] on button "Delete" at bounding box center [994, 154] width 69 height 31
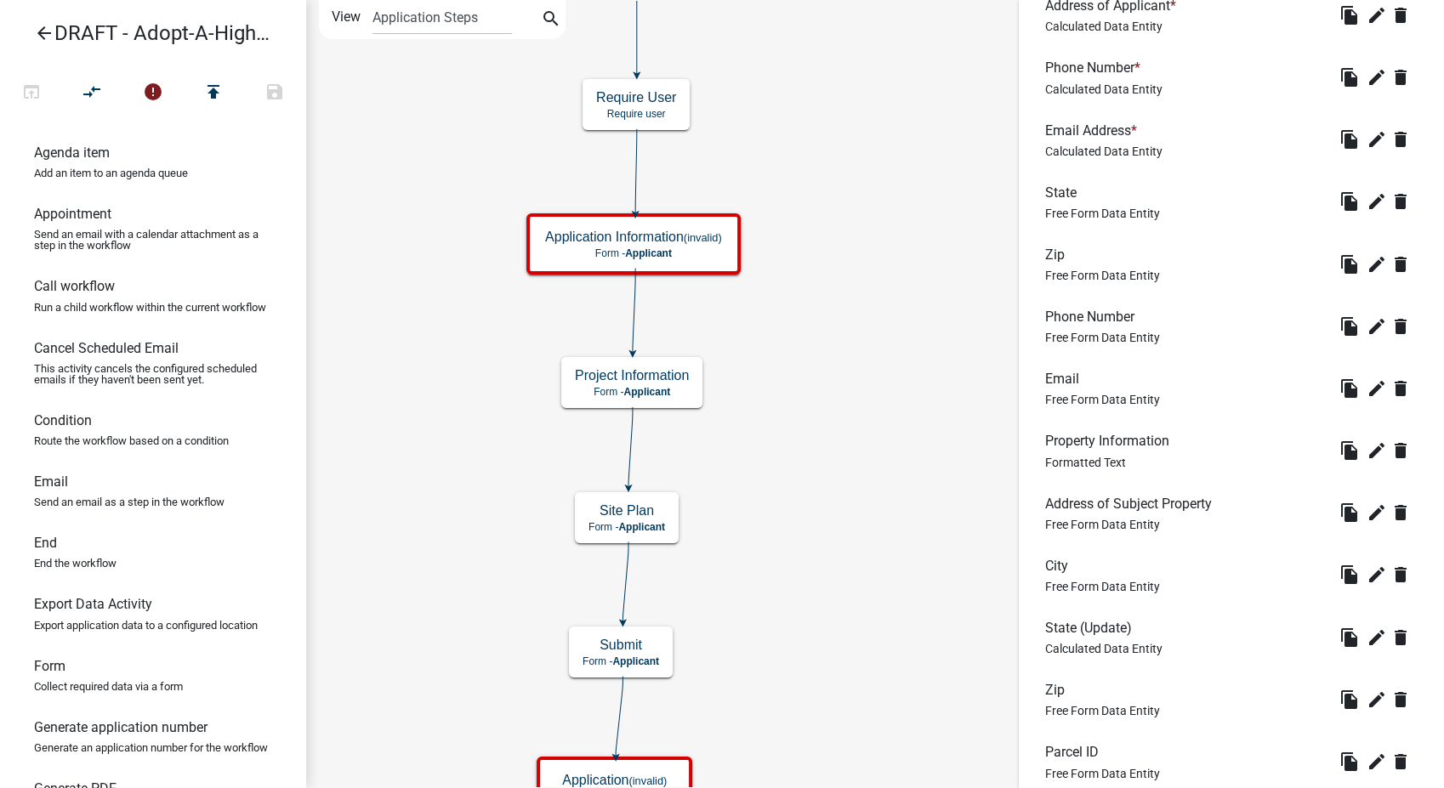
scroll to position [566, 0]
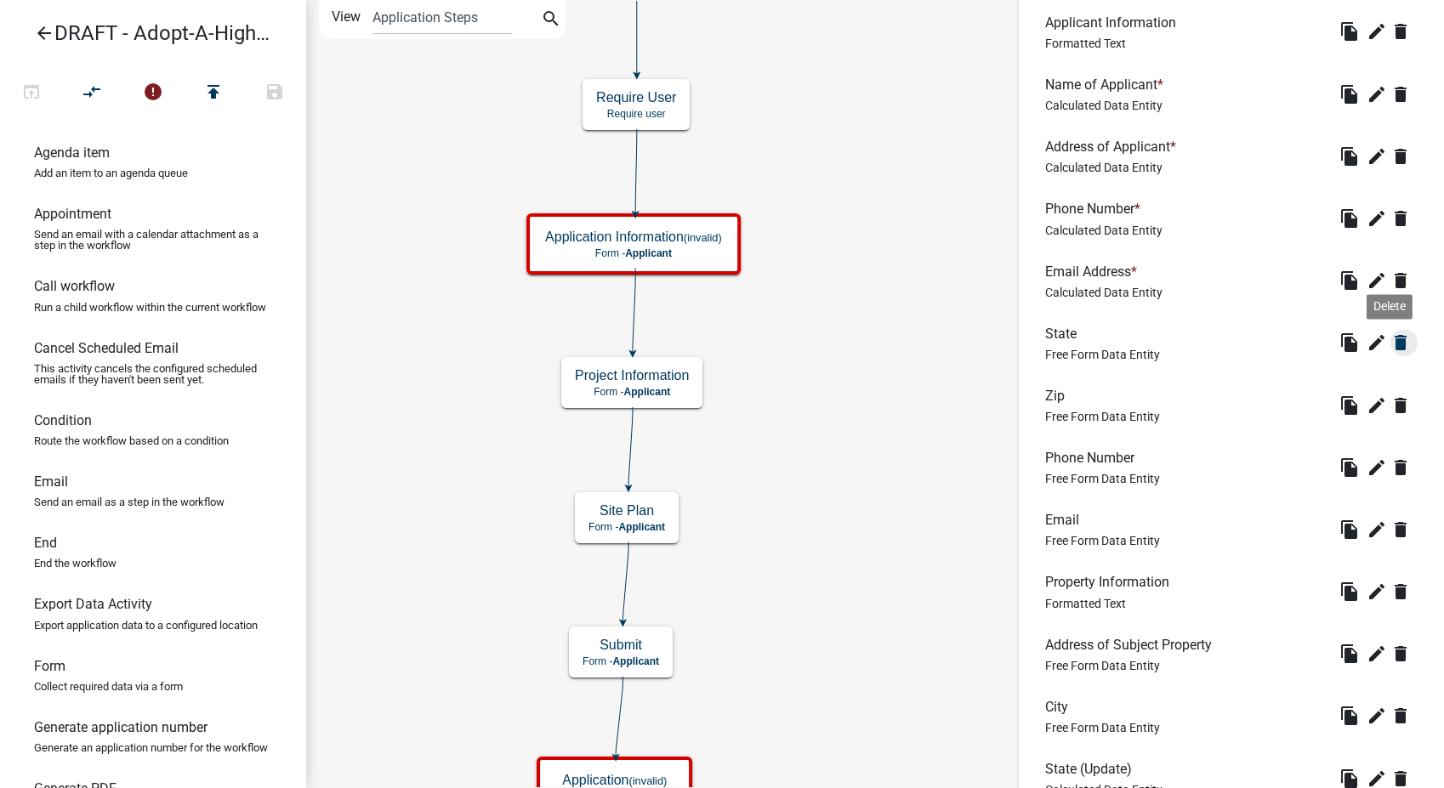
click at [1390, 336] on icon "delete" at bounding box center [1400, 342] width 20 height 20
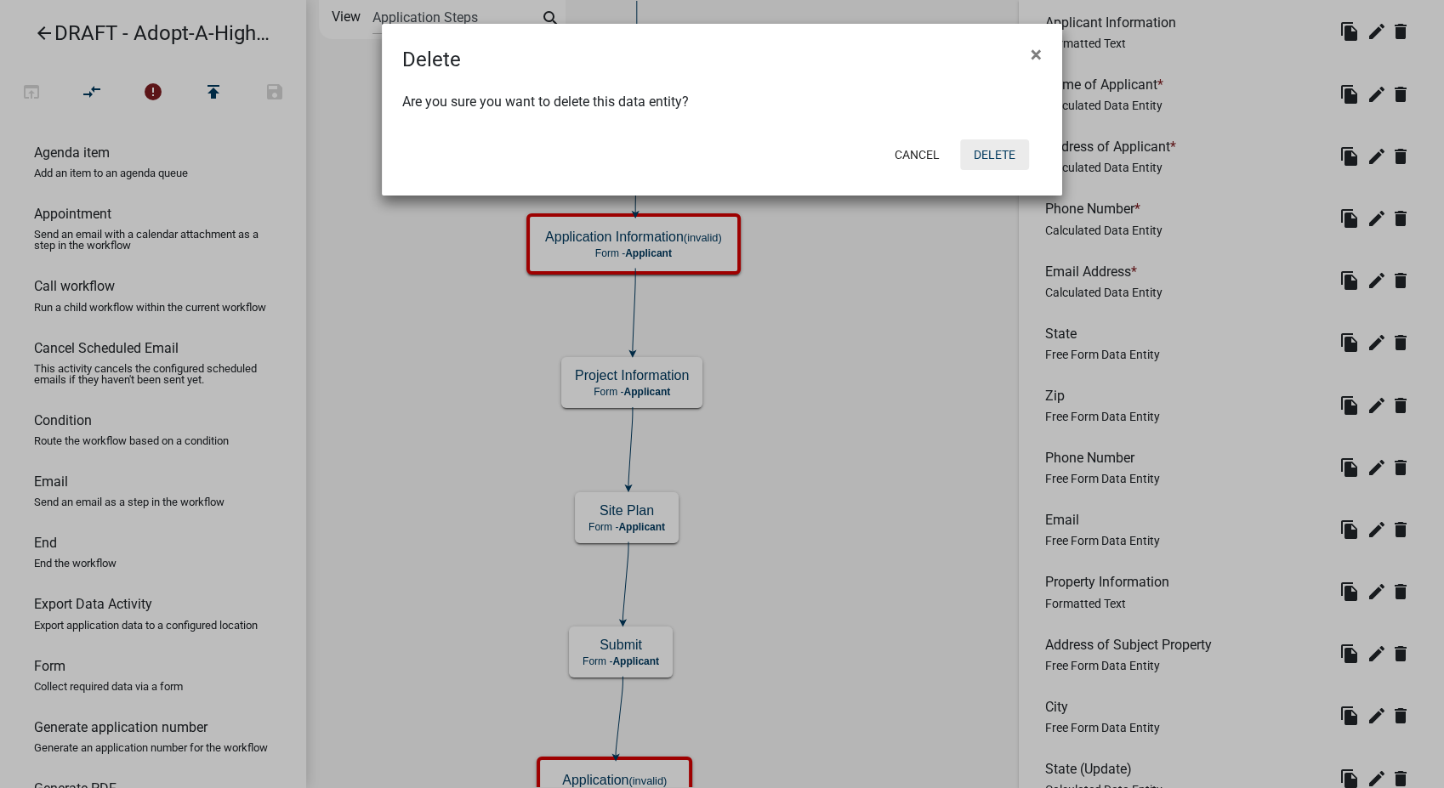
click at [978, 167] on button "Delete" at bounding box center [994, 154] width 69 height 31
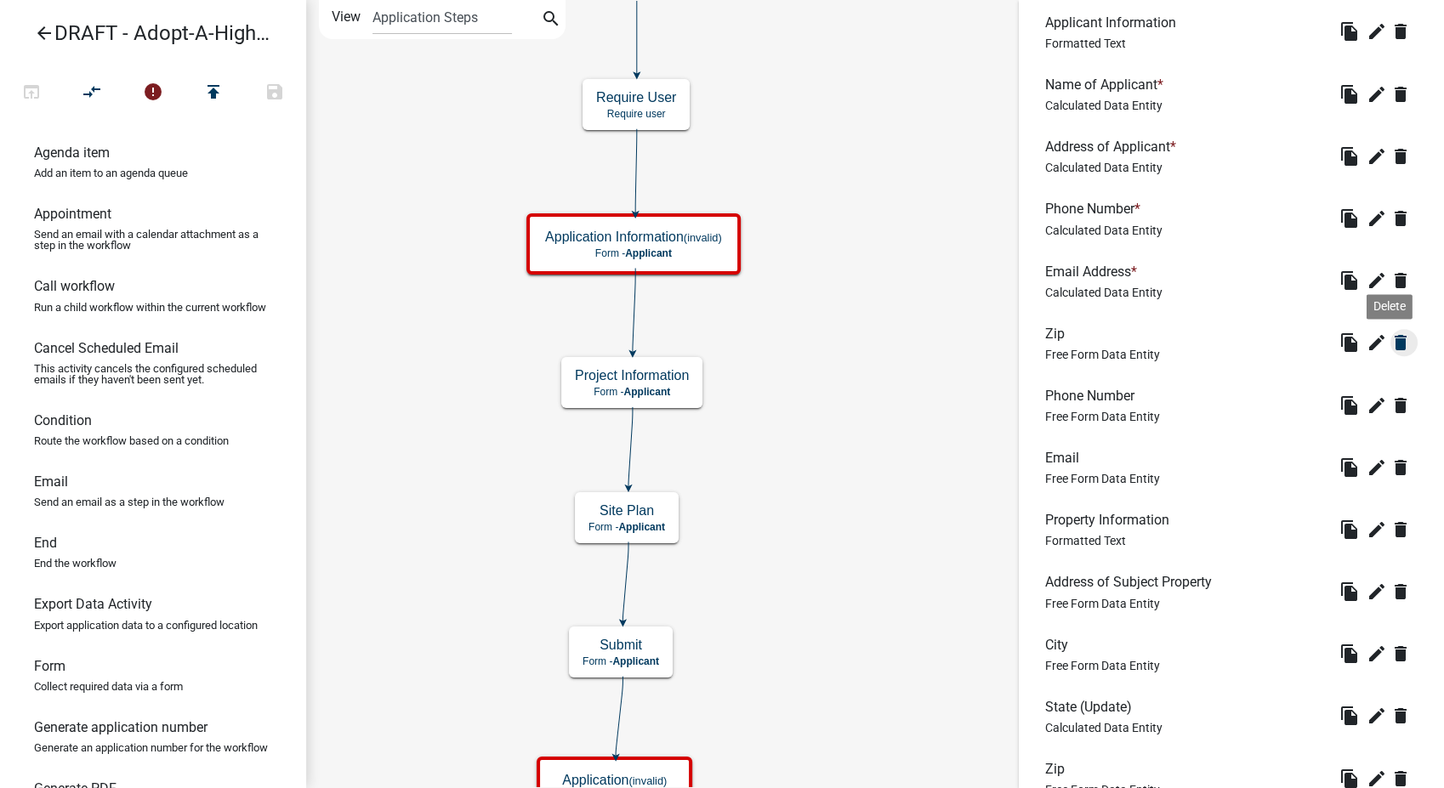
click at [1391, 343] on icon "delete" at bounding box center [1400, 342] width 20 height 20
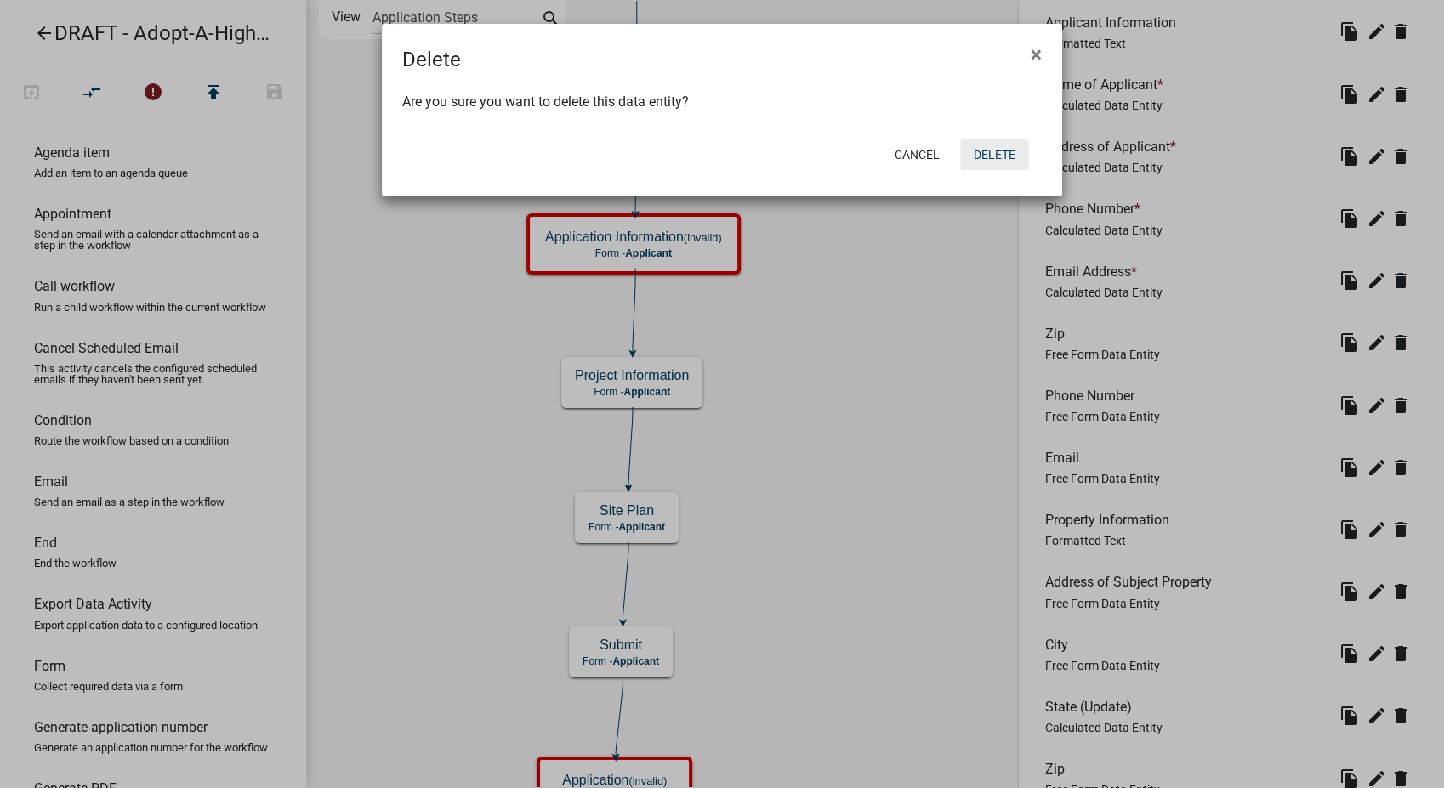
click at [1013, 144] on button "Delete" at bounding box center [994, 154] width 69 height 31
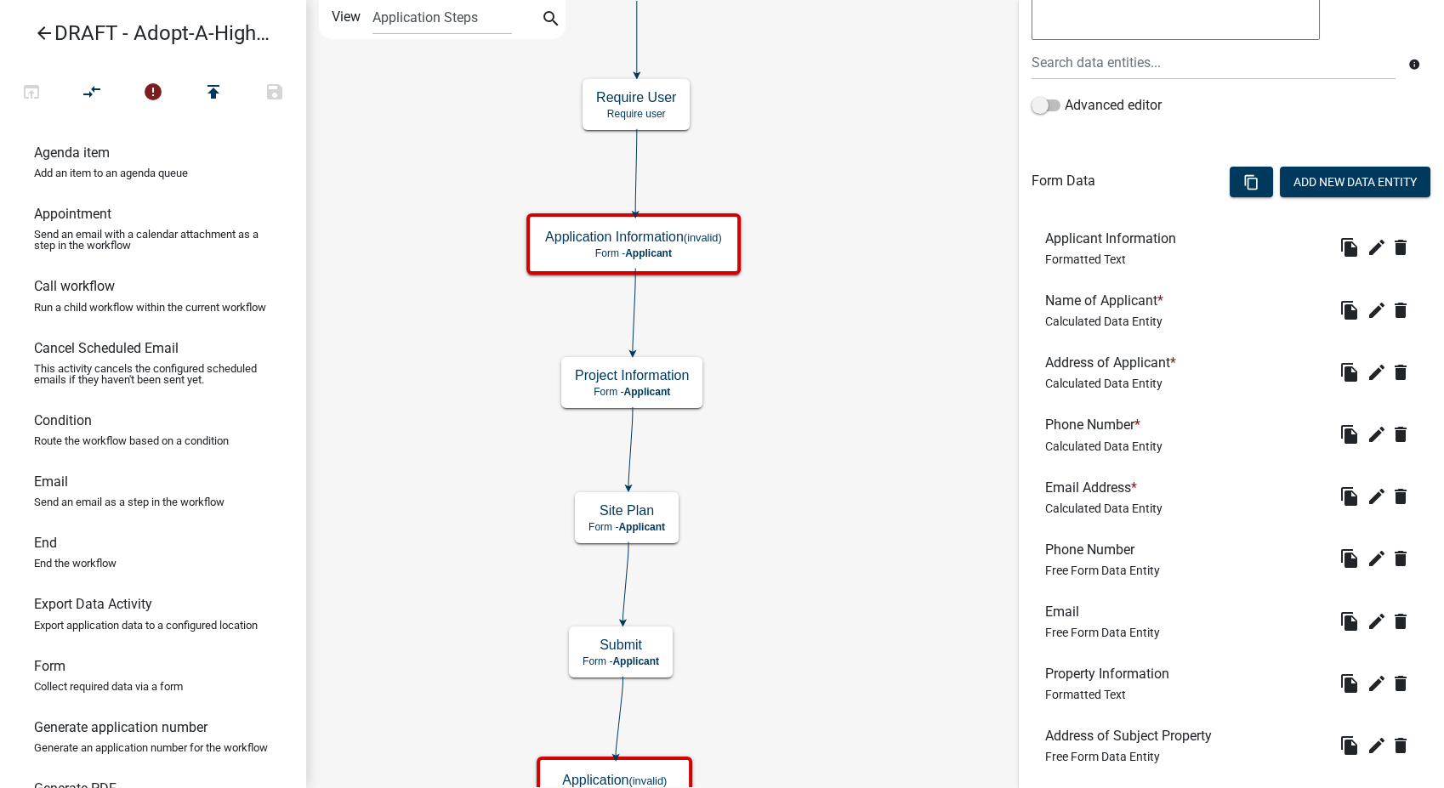
scroll to position [472, 0]
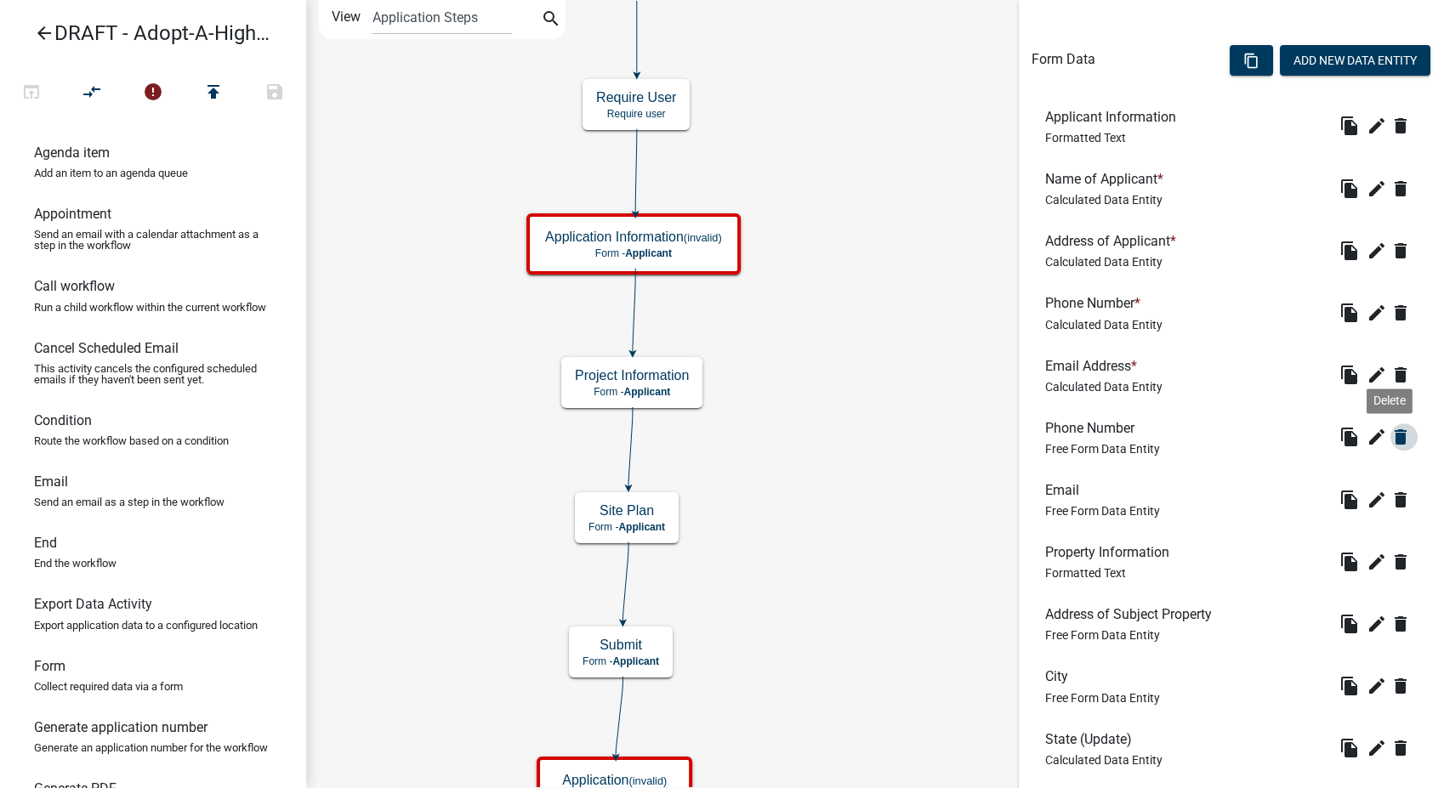
click at [1390, 434] on icon "delete" at bounding box center [1400, 437] width 20 height 20
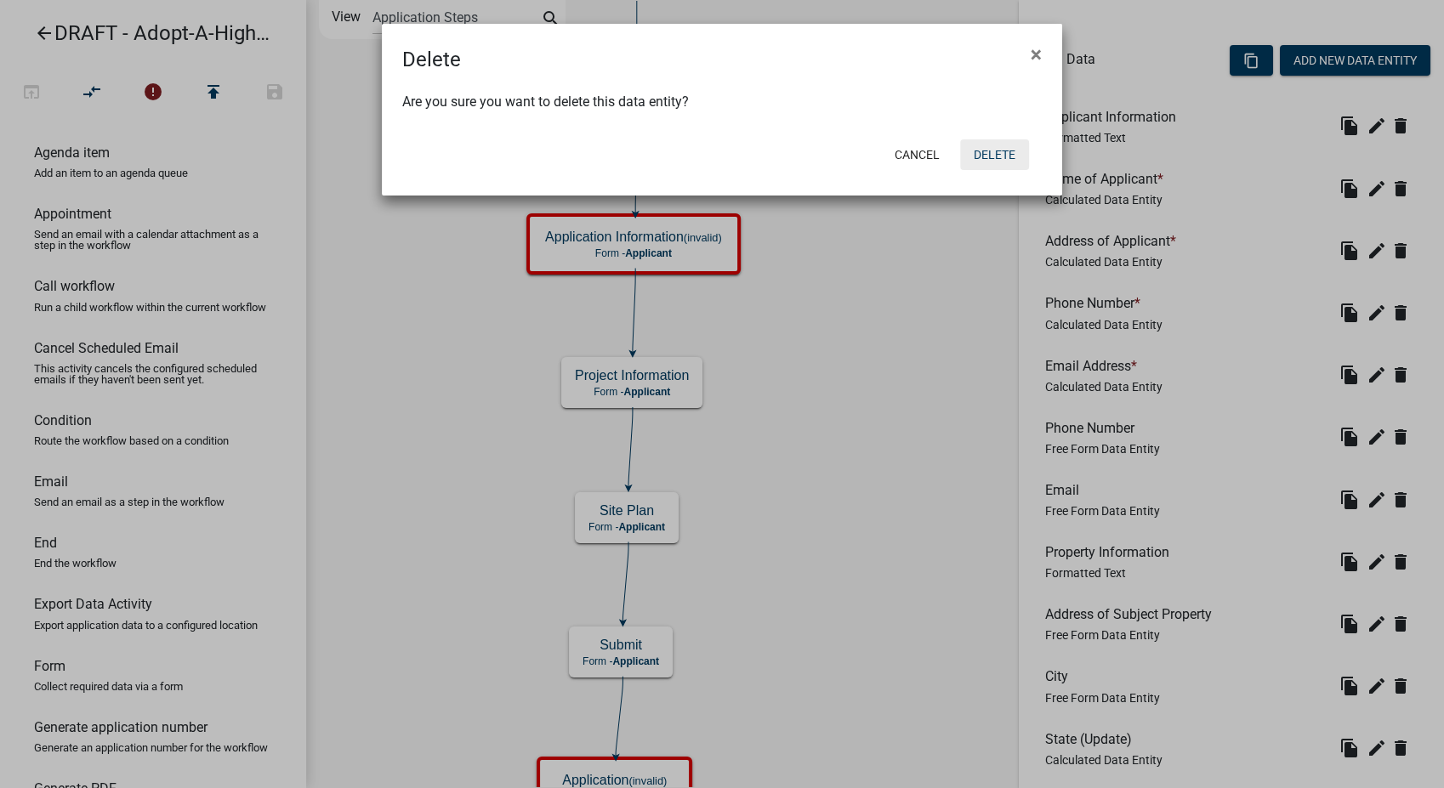
click at [993, 145] on button "Delete" at bounding box center [994, 154] width 69 height 31
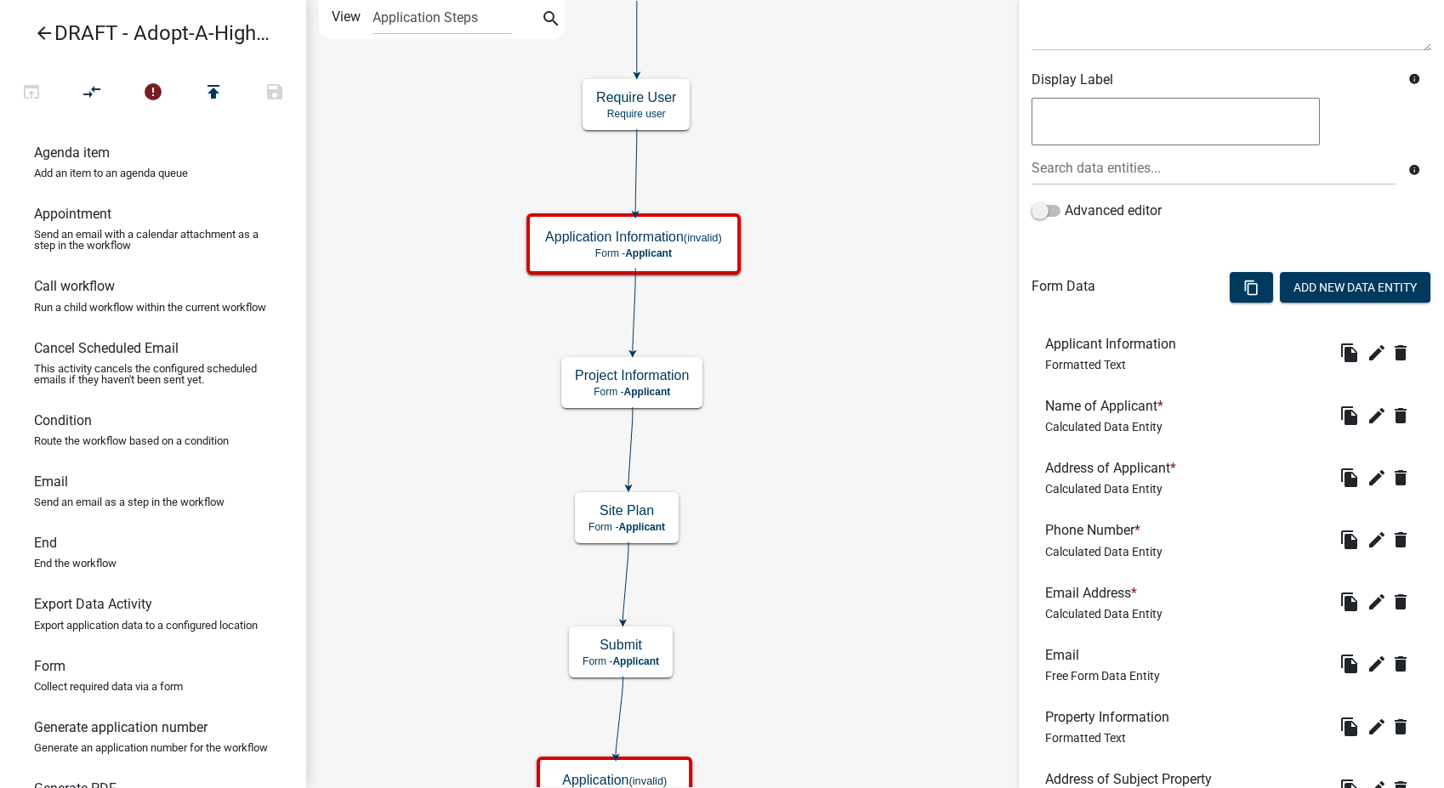
scroll to position [377, 0]
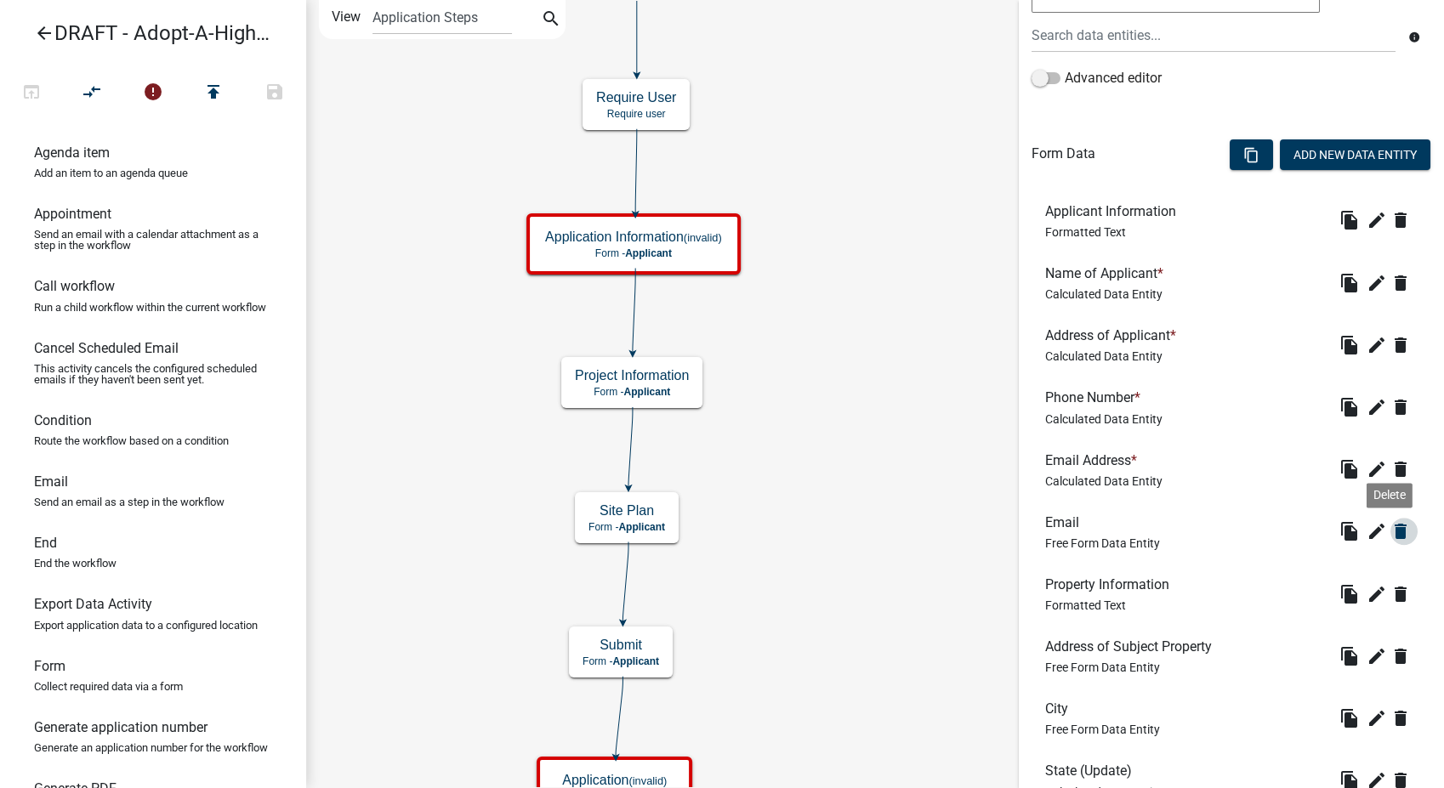
click at [1390, 523] on icon "delete" at bounding box center [1400, 531] width 20 height 20
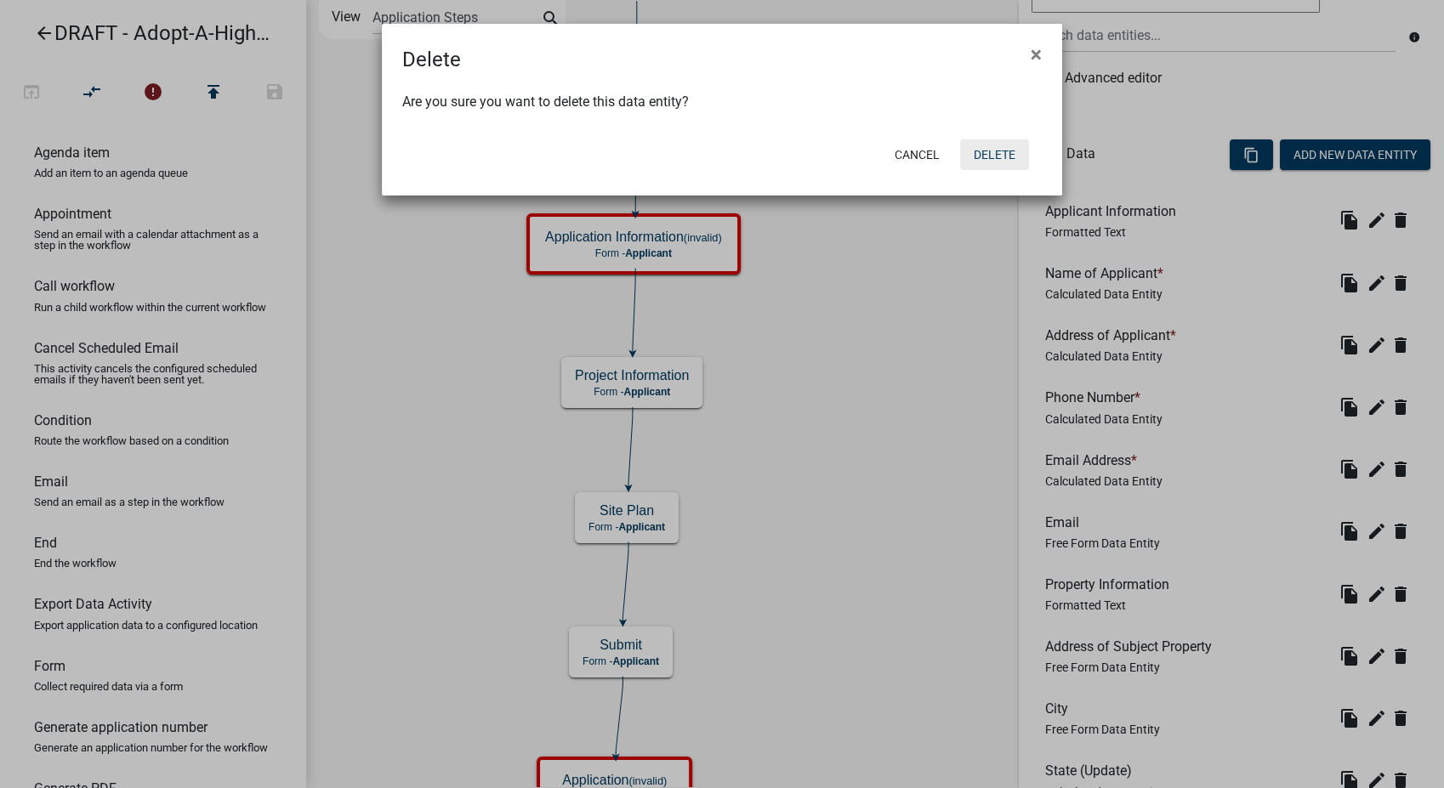
click at [996, 140] on button "Delete" at bounding box center [994, 154] width 69 height 31
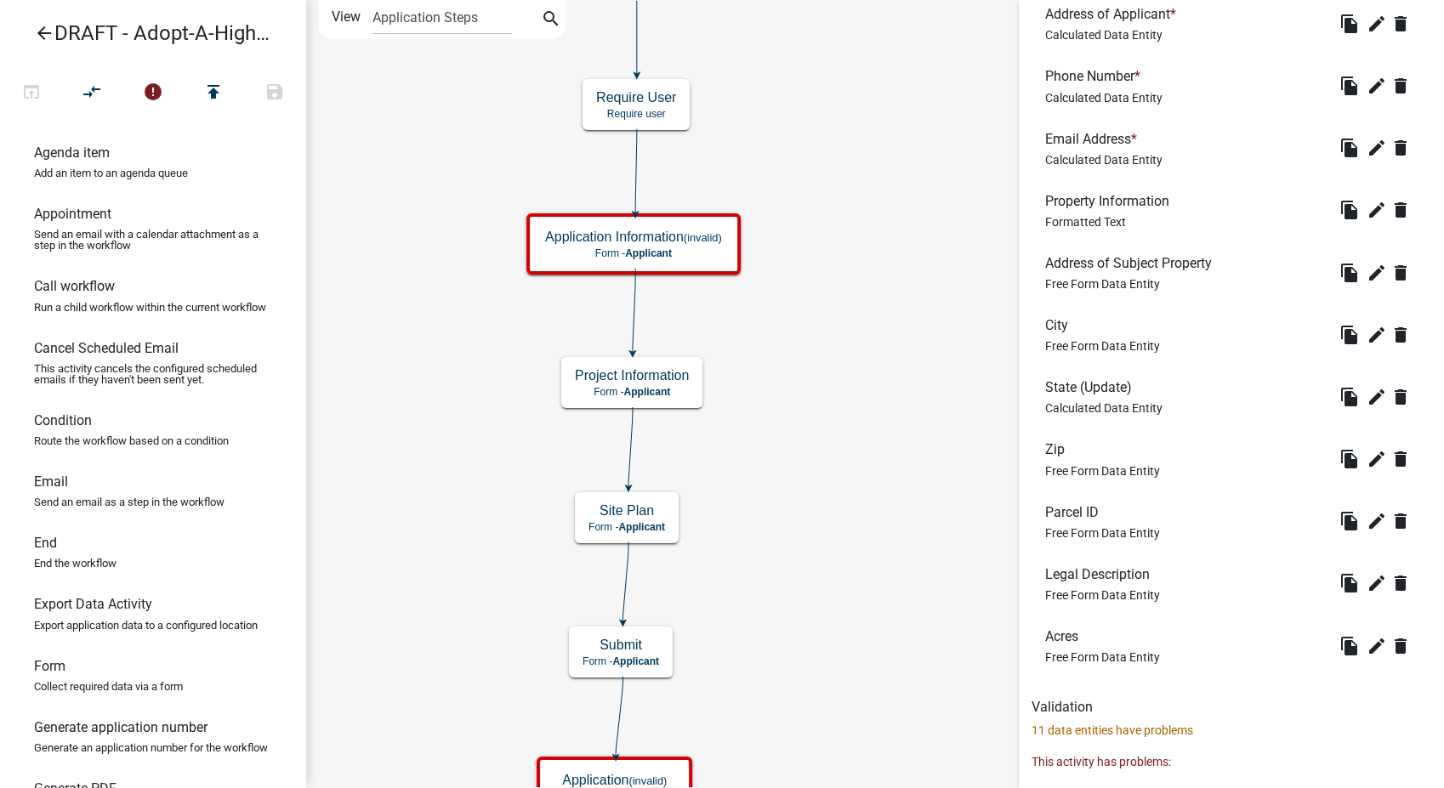
scroll to position [755, 0]
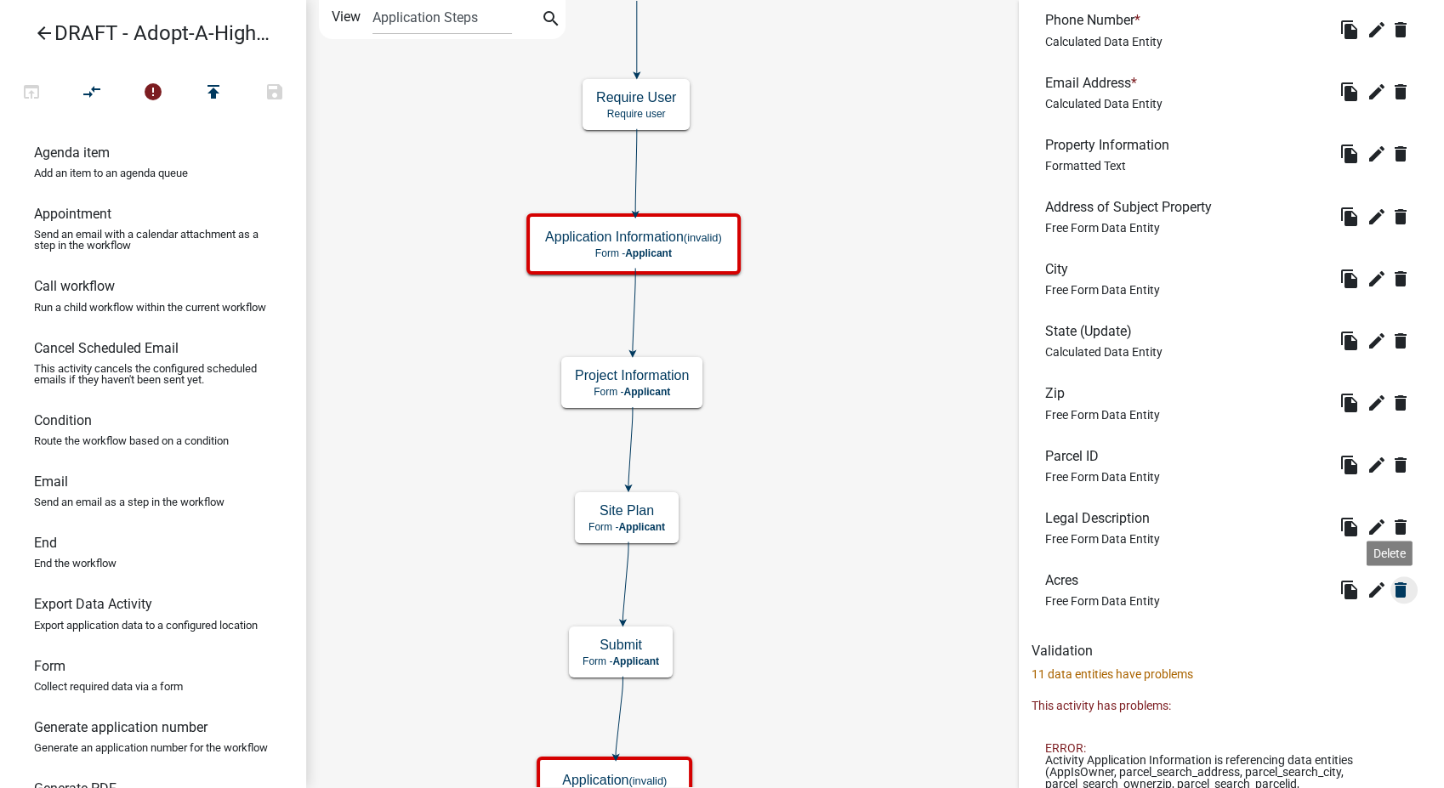
click at [1390, 590] on icon "delete" at bounding box center [1400, 590] width 20 height 20
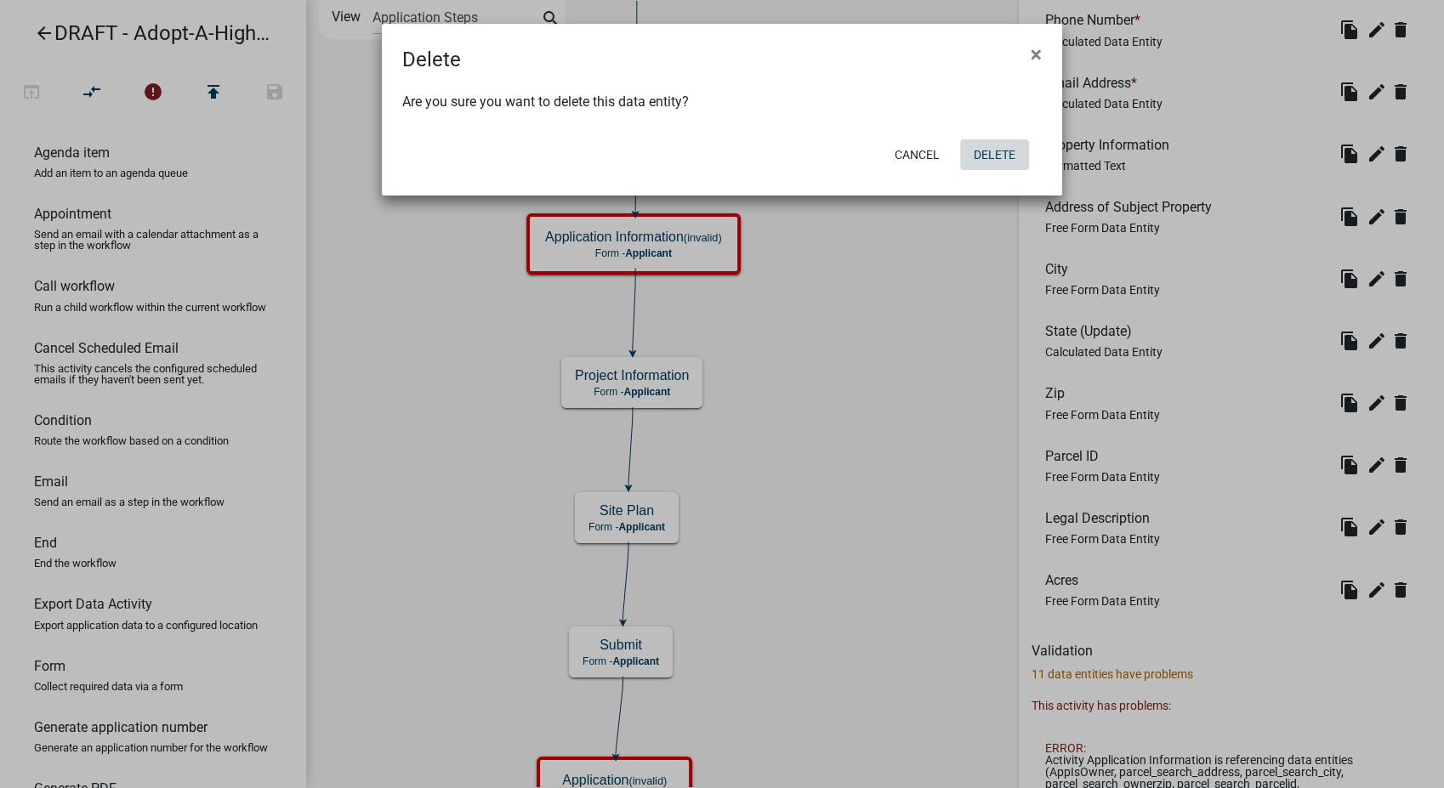
click at [1015, 148] on button "Delete" at bounding box center [994, 154] width 69 height 31
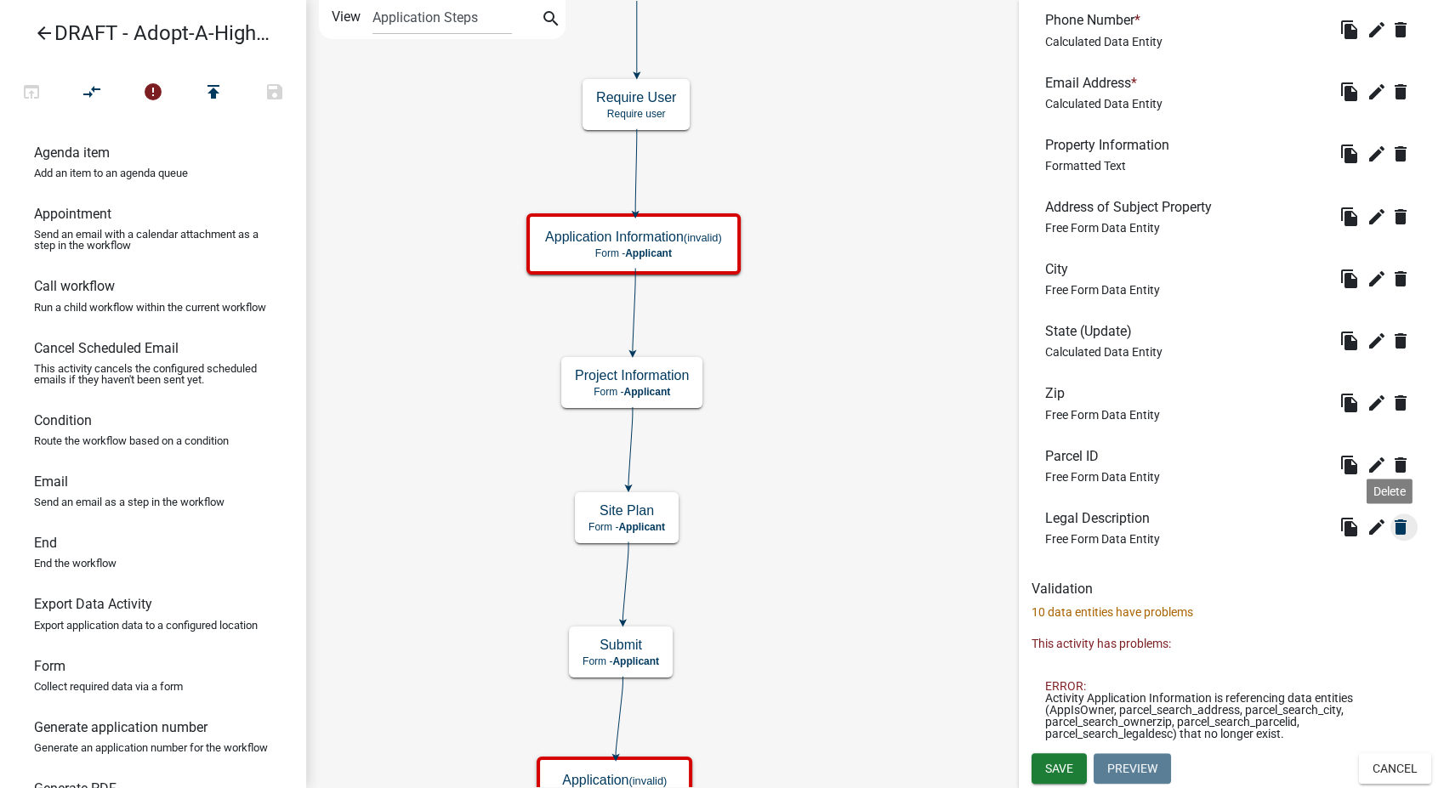
click at [1390, 525] on icon "delete" at bounding box center [1400, 527] width 20 height 20
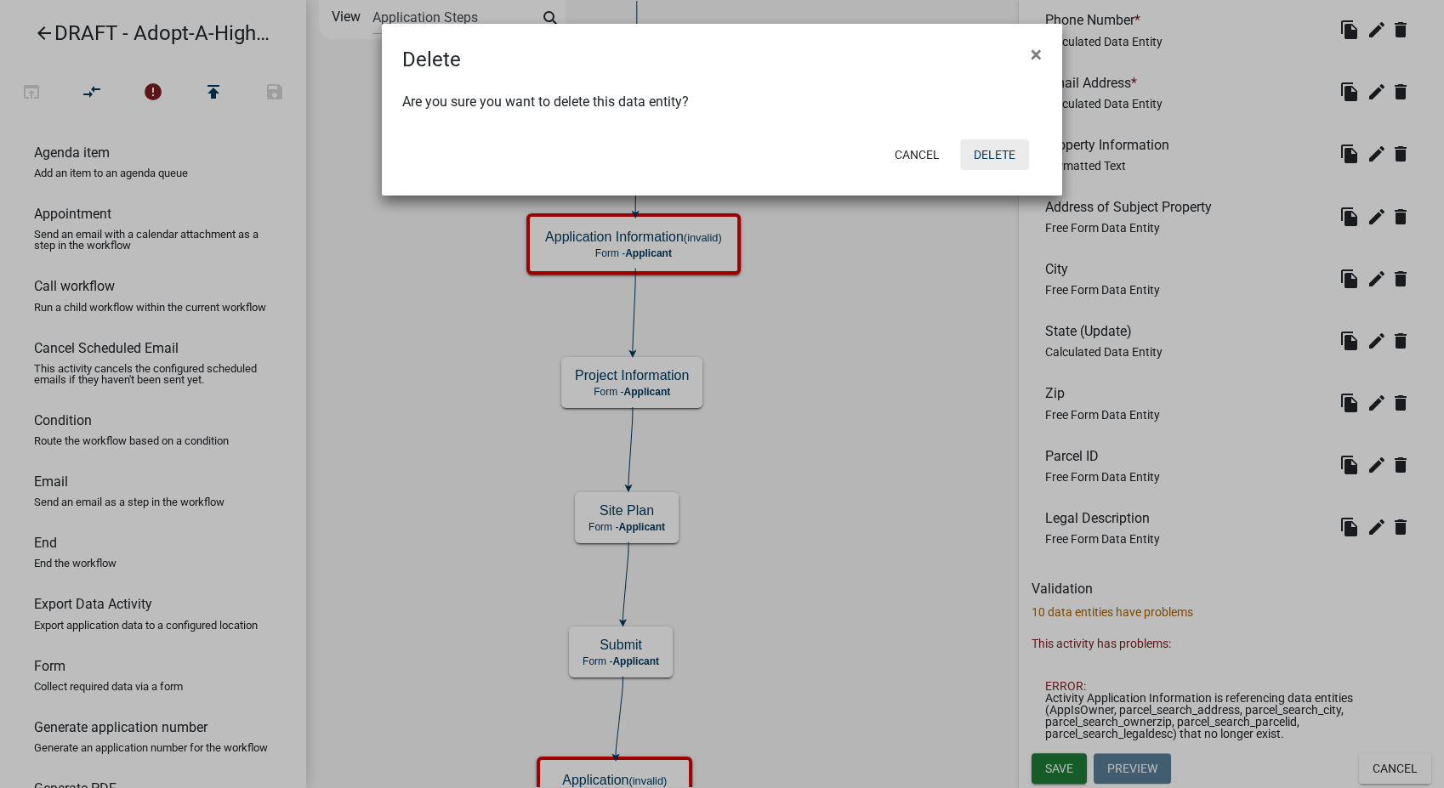
click at [996, 146] on button "Delete" at bounding box center [994, 154] width 69 height 31
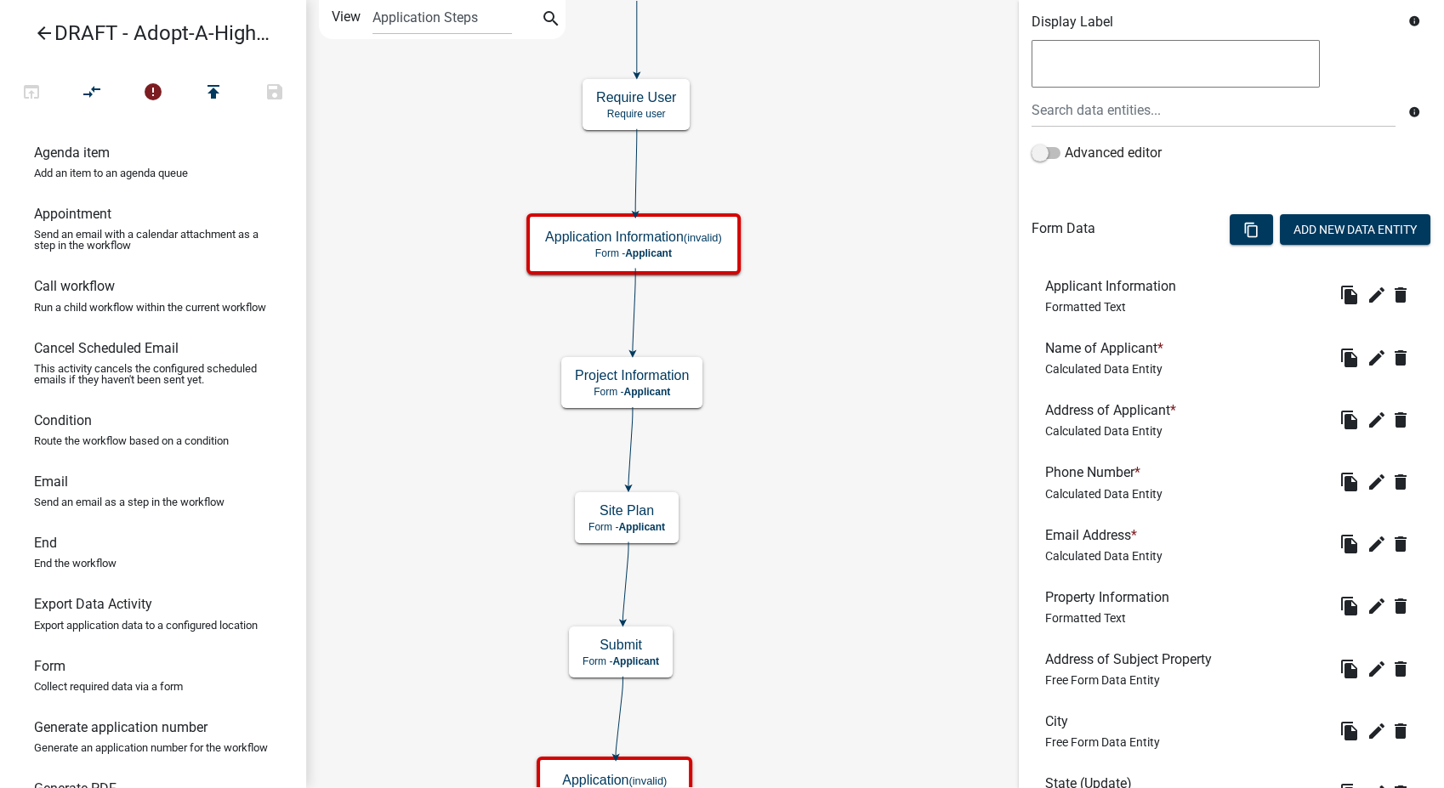
scroll to position [693, 0]
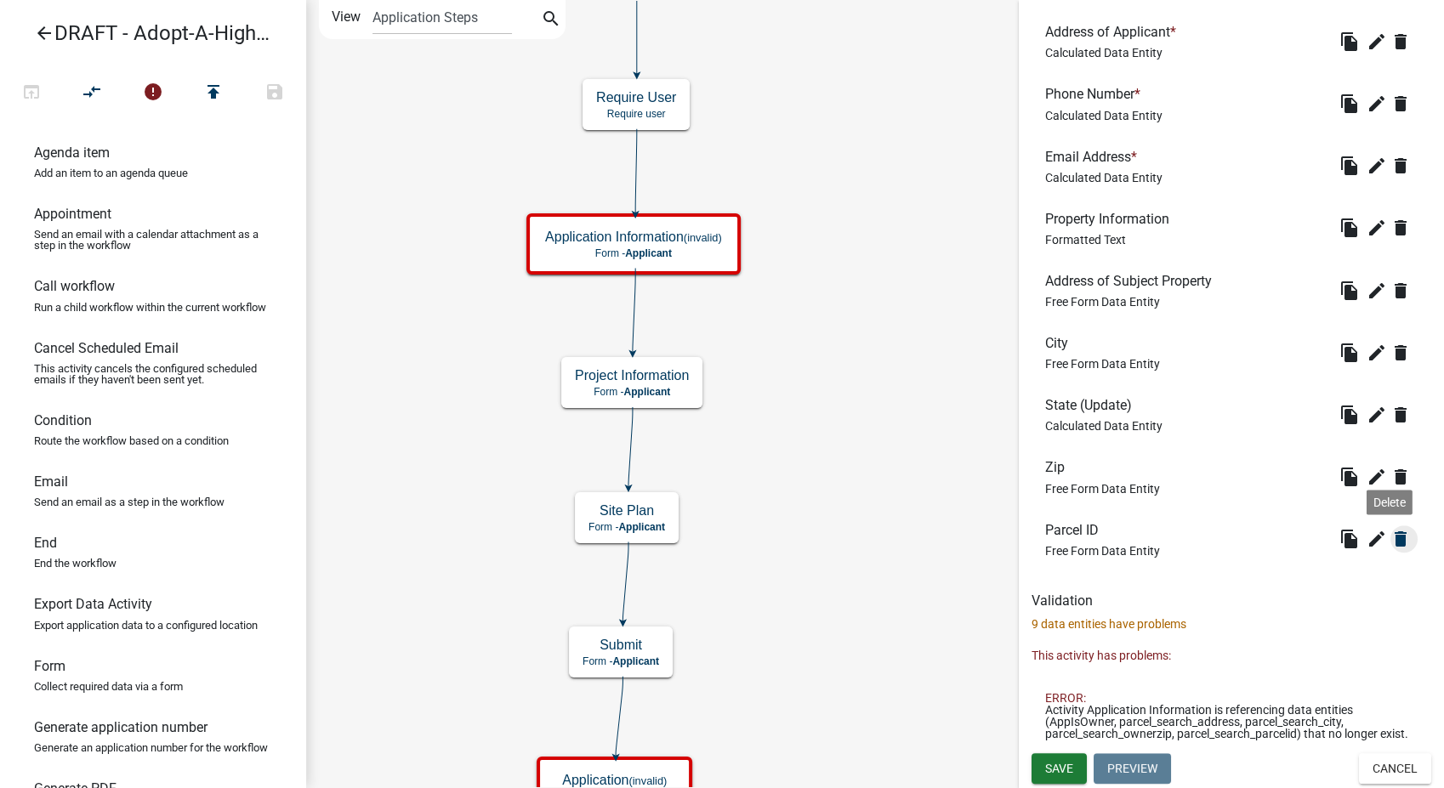
click at [1390, 529] on icon "delete" at bounding box center [1400, 539] width 20 height 20
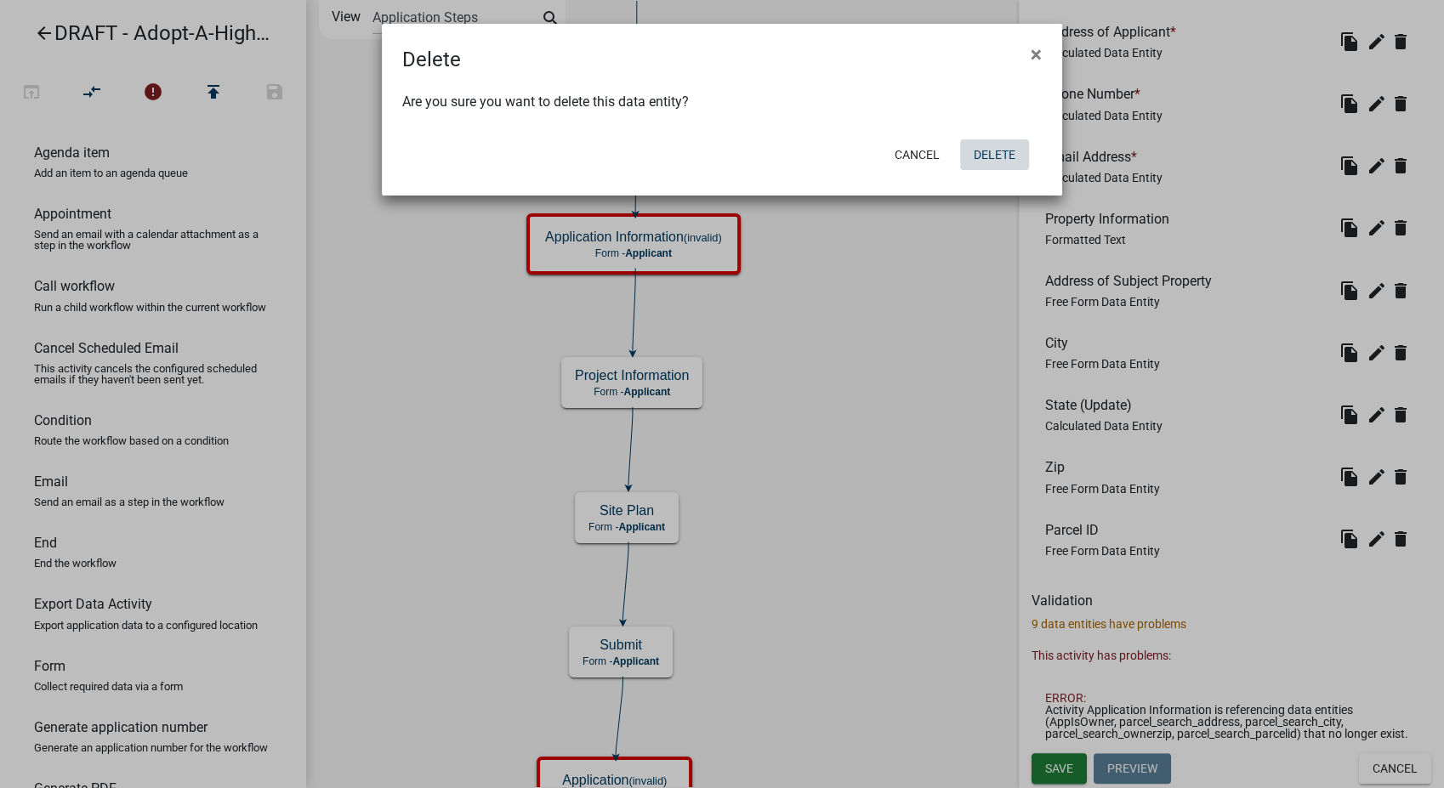
click at [992, 145] on button "Delete" at bounding box center [994, 154] width 69 height 31
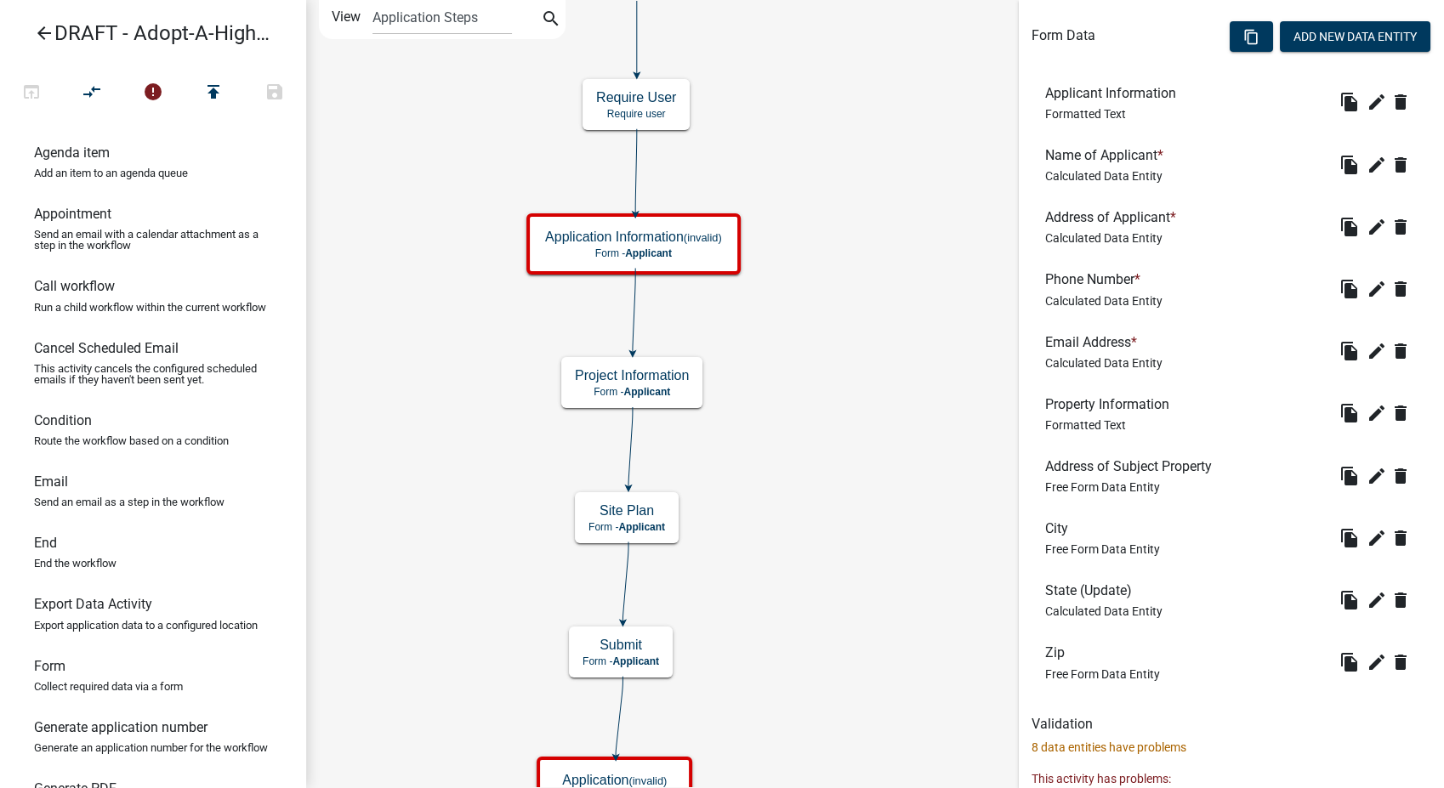
scroll to position [618, 0]
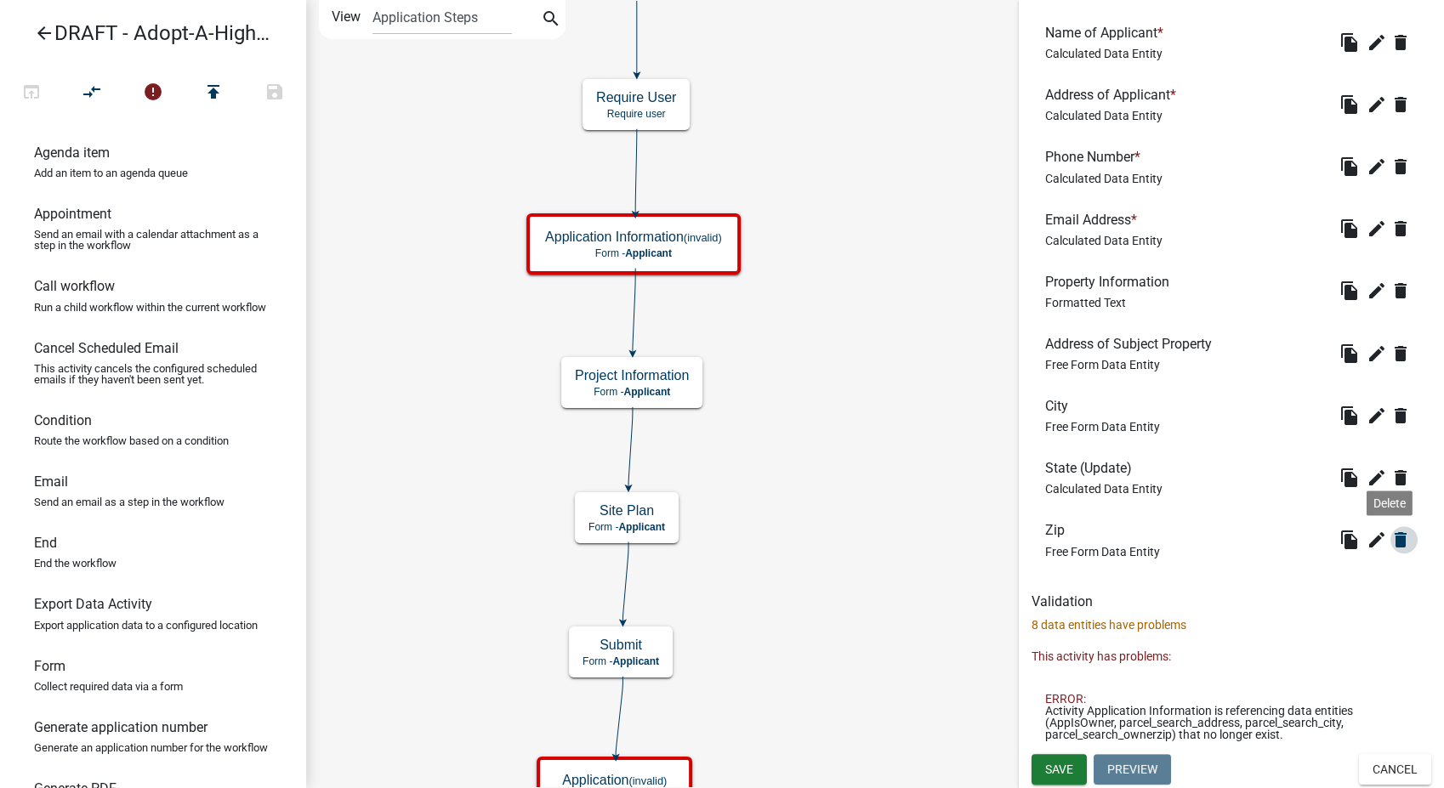
click at [1390, 542] on icon "delete" at bounding box center [1400, 540] width 20 height 20
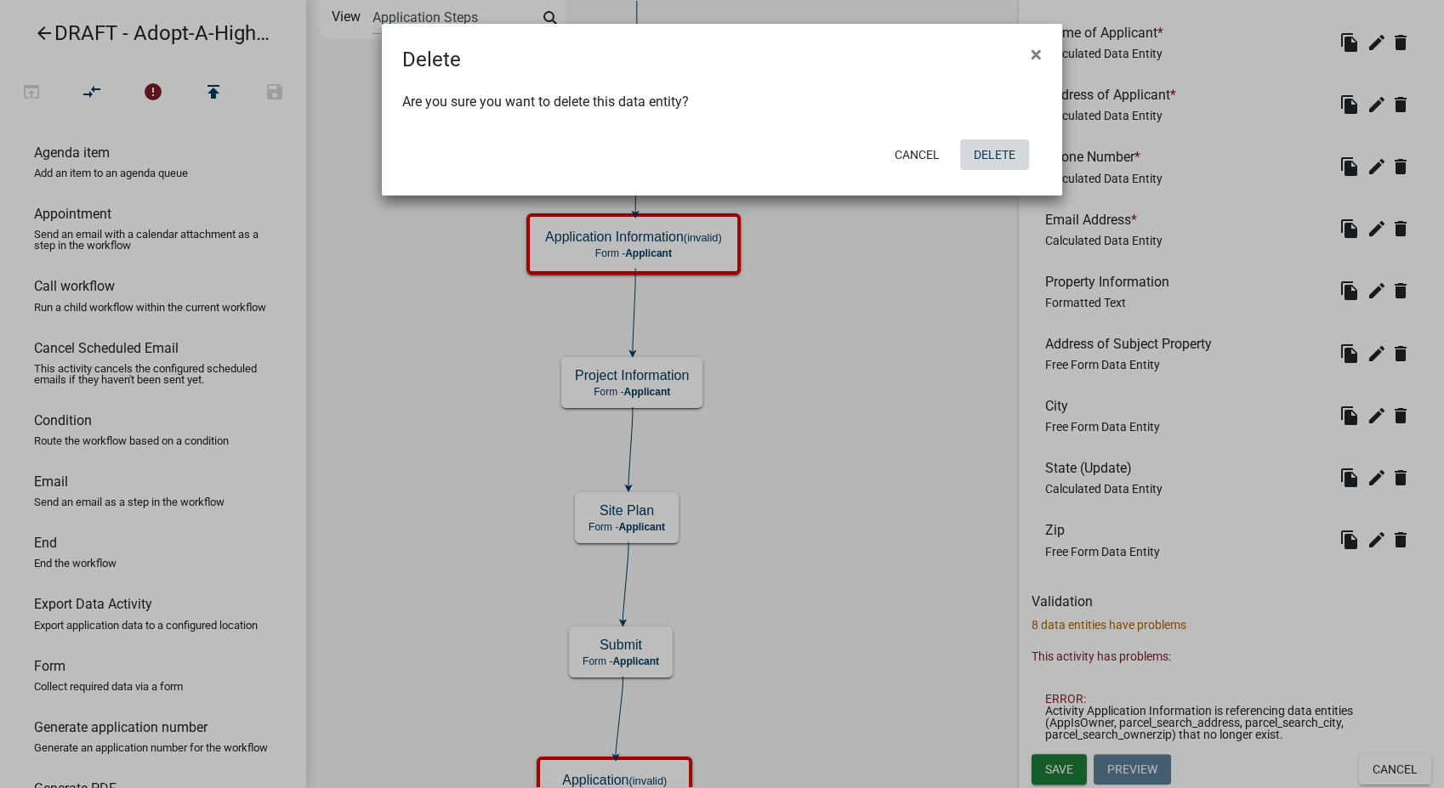
click at [984, 162] on button "Delete" at bounding box center [994, 154] width 69 height 31
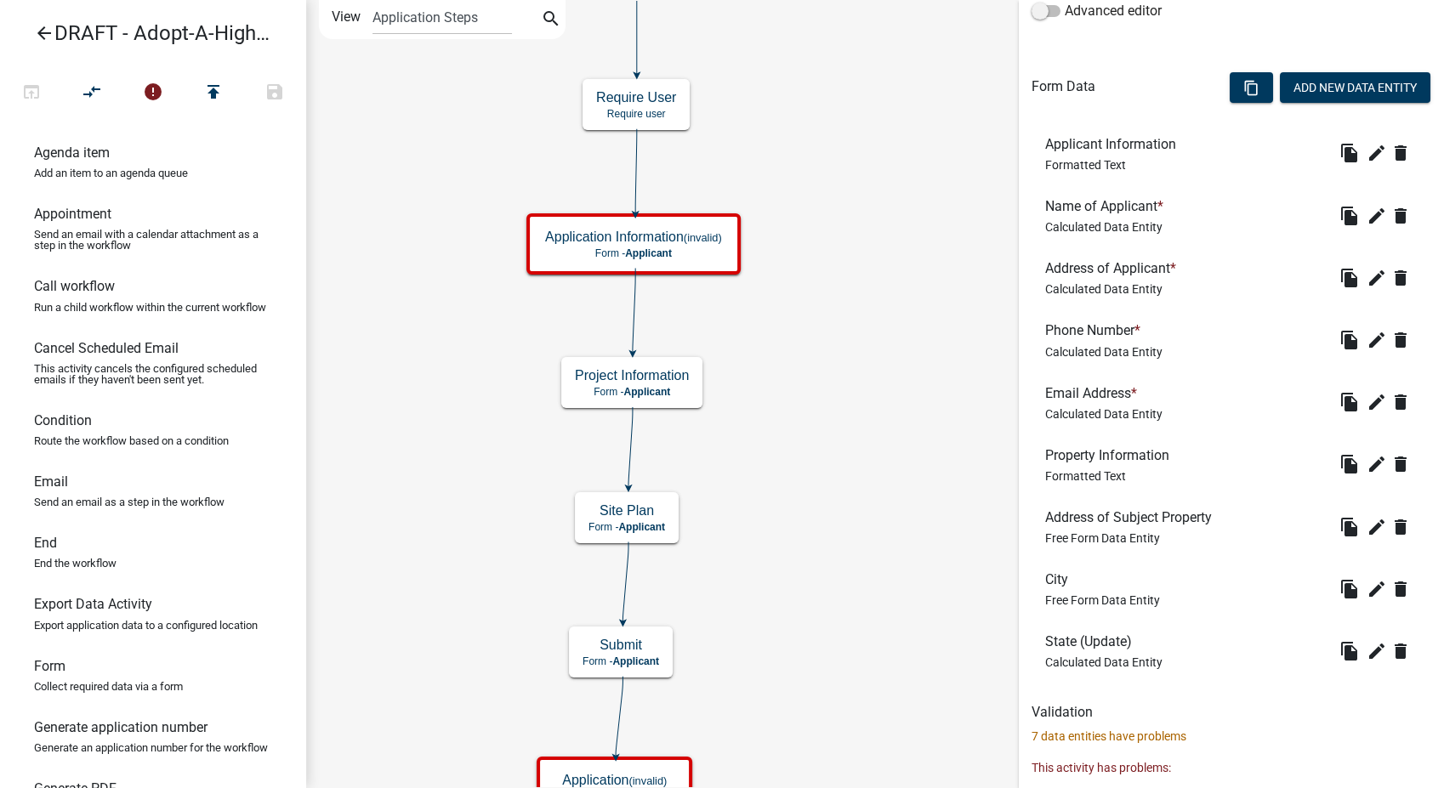
scroll to position [556, 0]
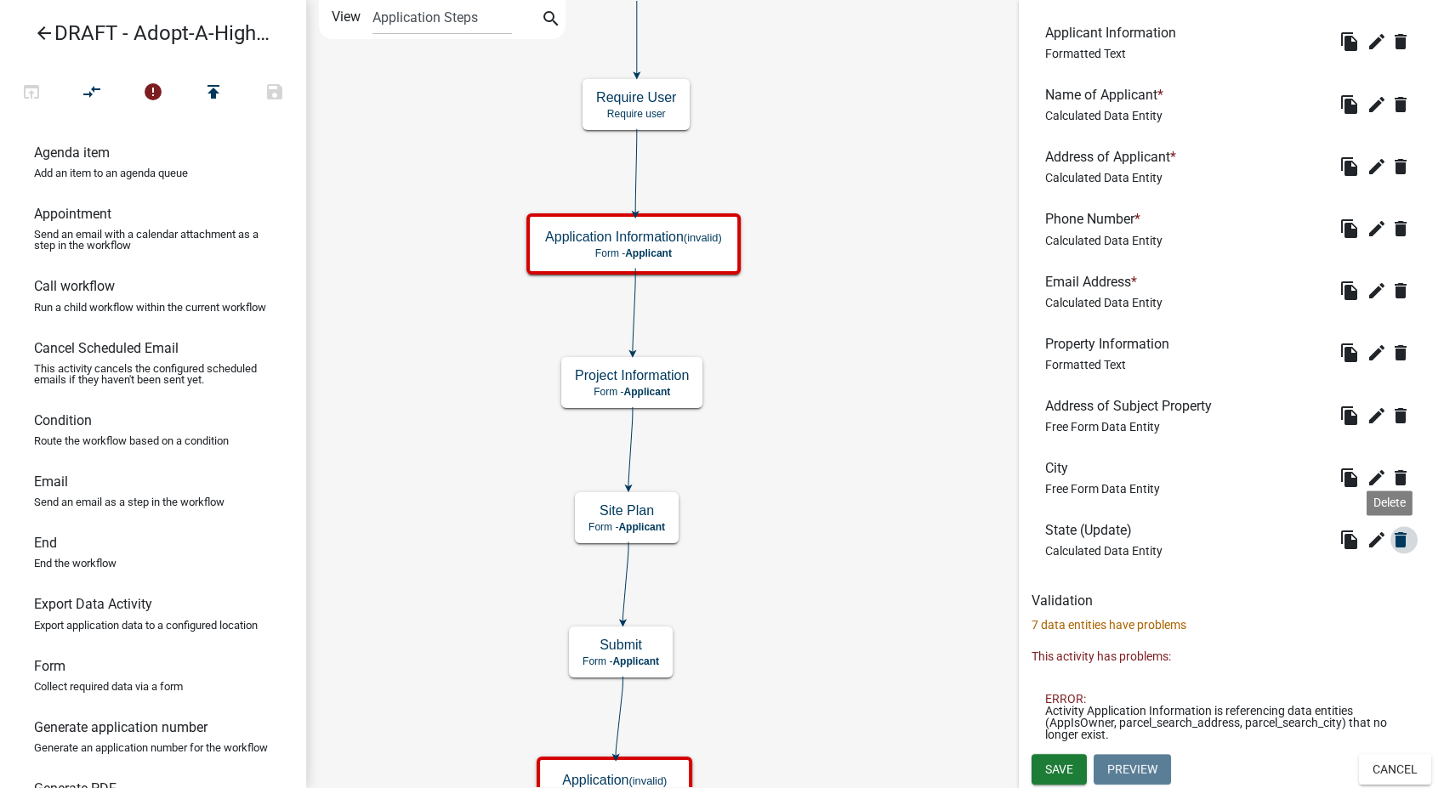
click at [1390, 541] on icon "delete" at bounding box center [1400, 540] width 20 height 20
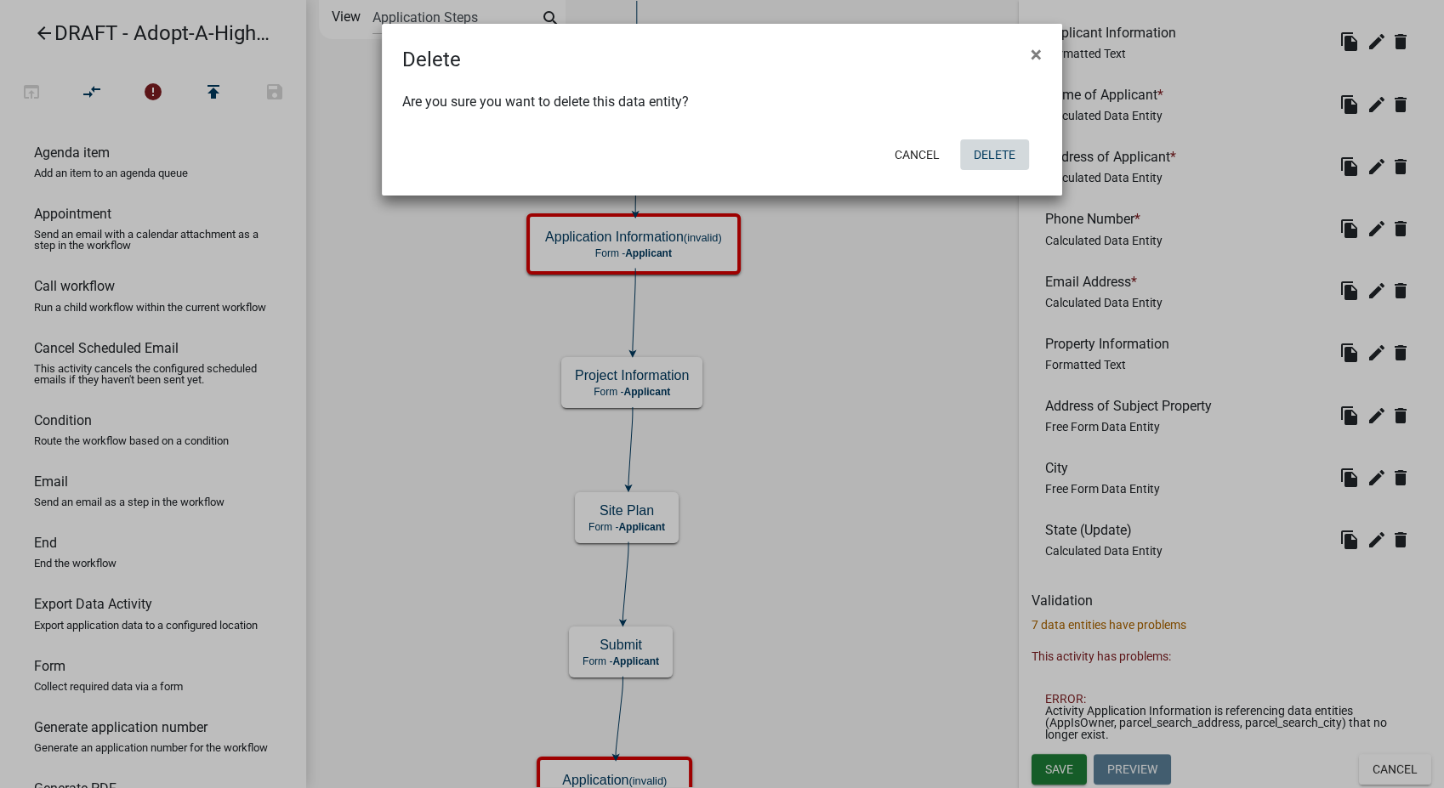
click at [970, 167] on button "Delete" at bounding box center [994, 154] width 69 height 31
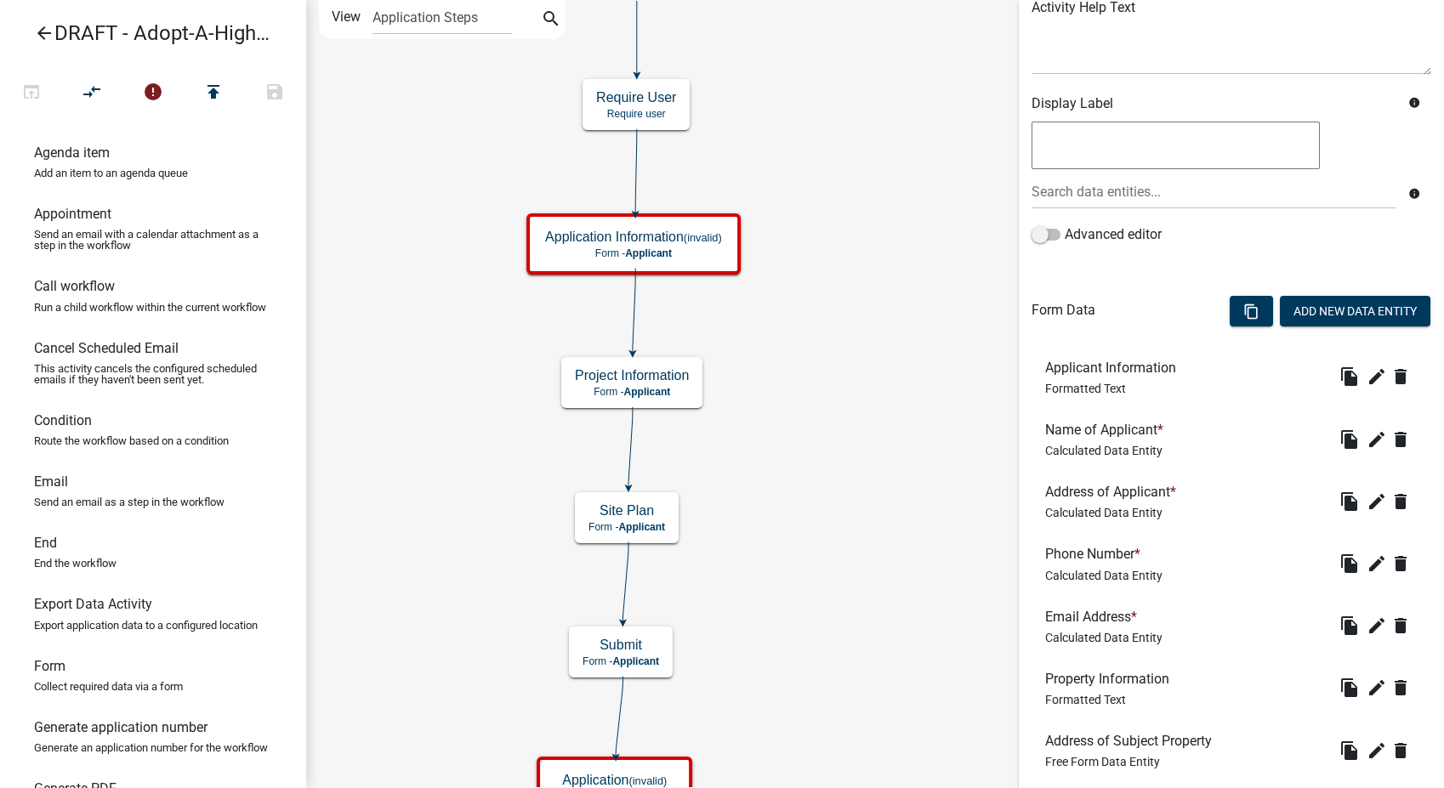
scroll to position [377, 0]
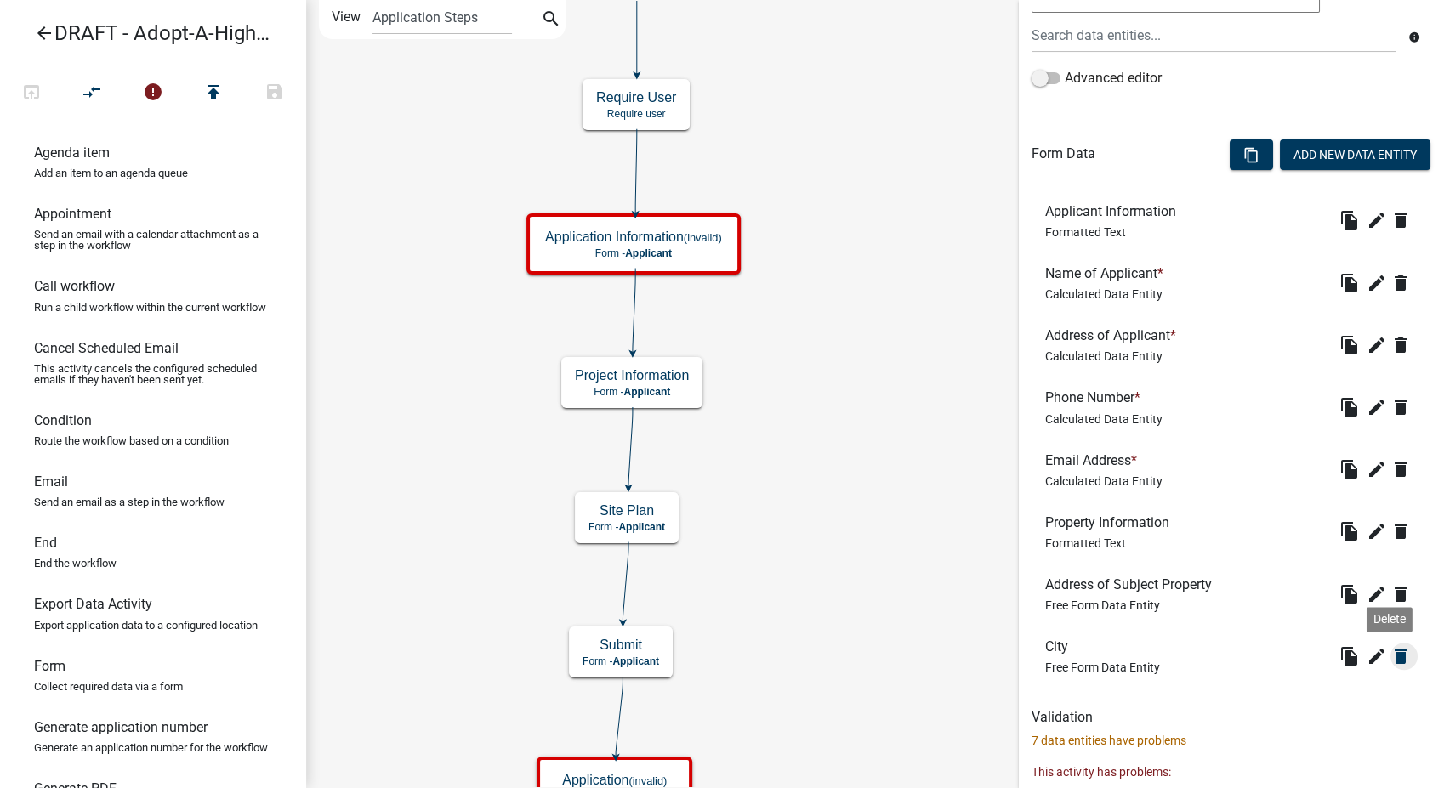
click at [1390, 643] on button "delete" at bounding box center [1403, 656] width 27 height 27
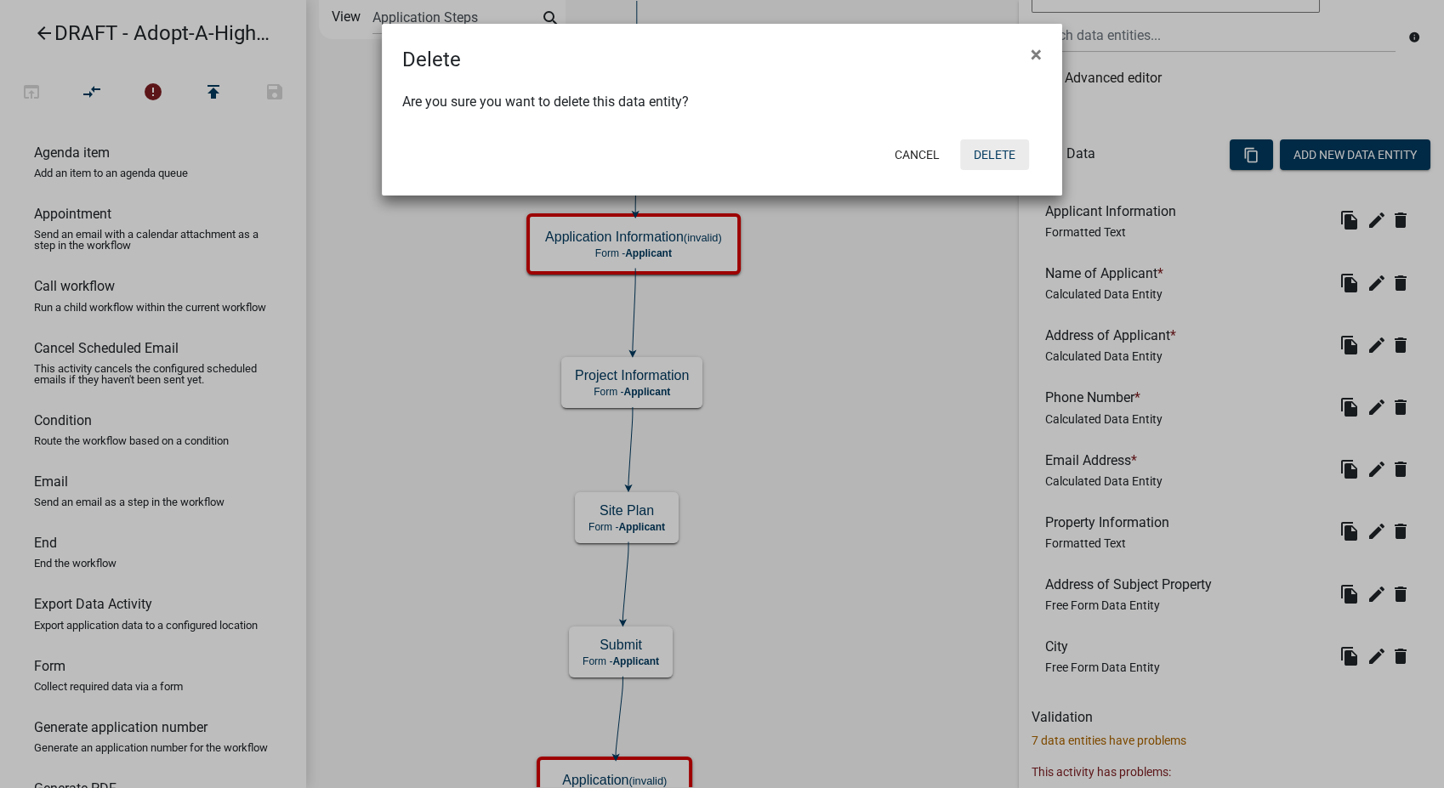
click at [982, 150] on button "Delete" at bounding box center [994, 154] width 69 height 31
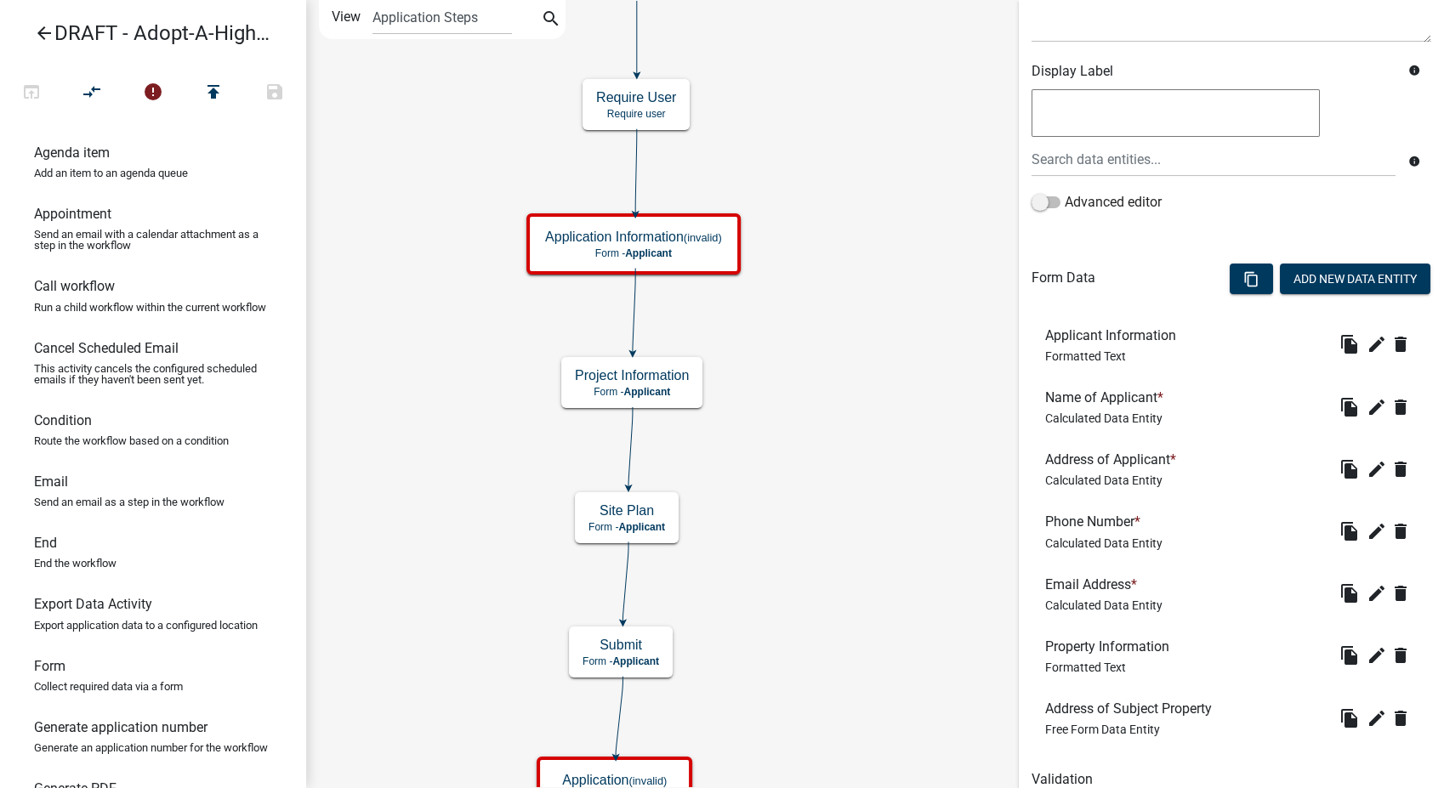
scroll to position [420, 0]
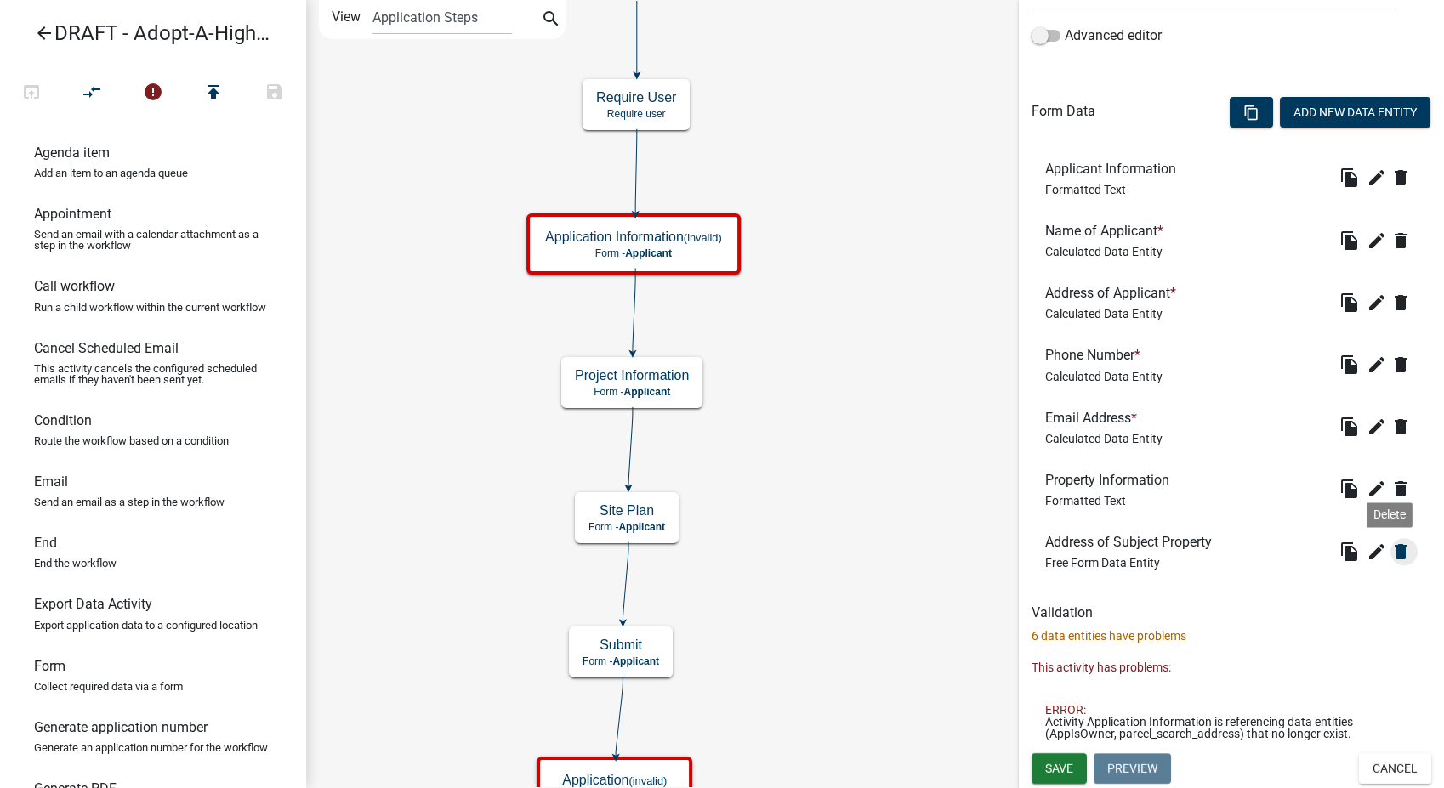
click at [1390, 554] on icon "delete" at bounding box center [1400, 552] width 20 height 20
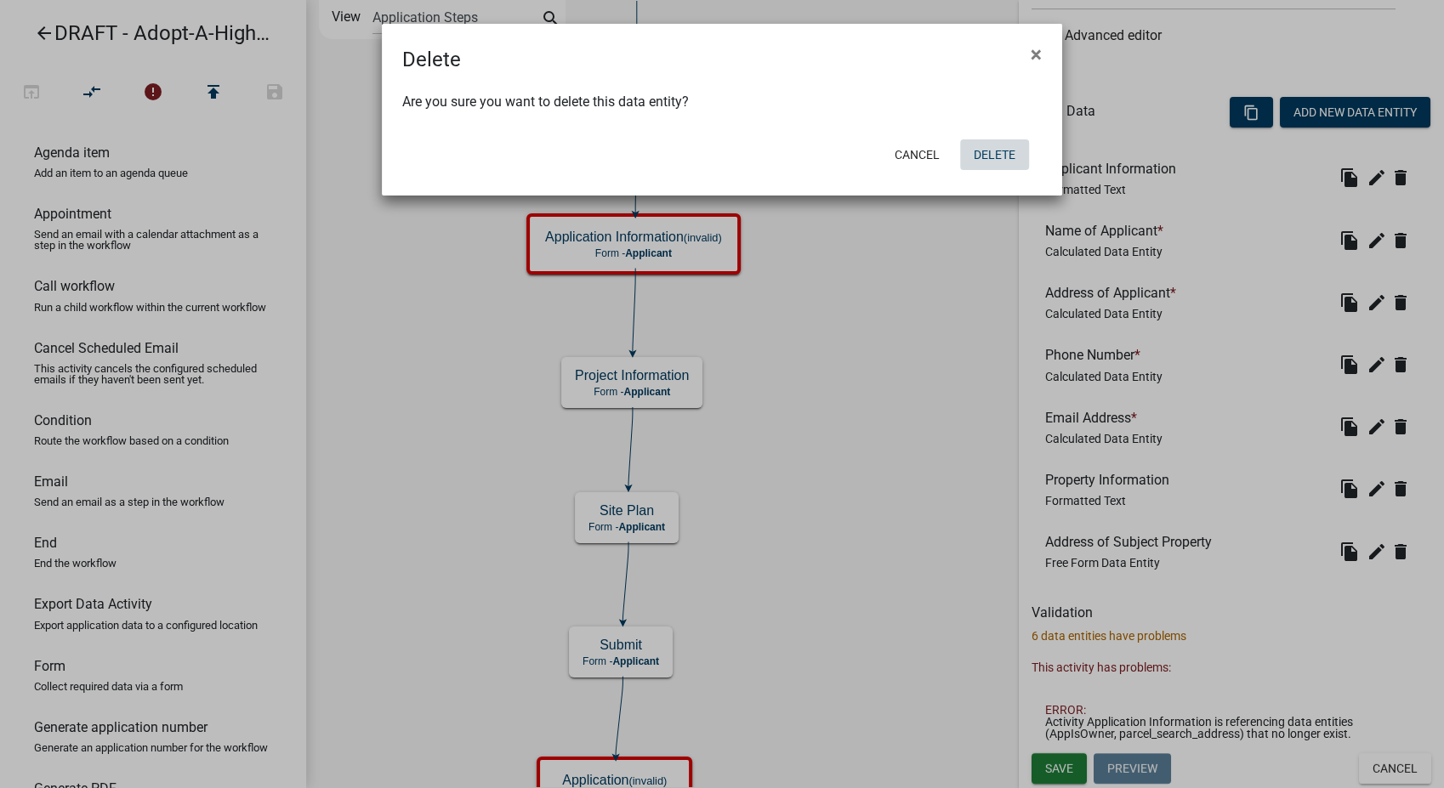
click at [976, 144] on button "Delete" at bounding box center [994, 154] width 69 height 31
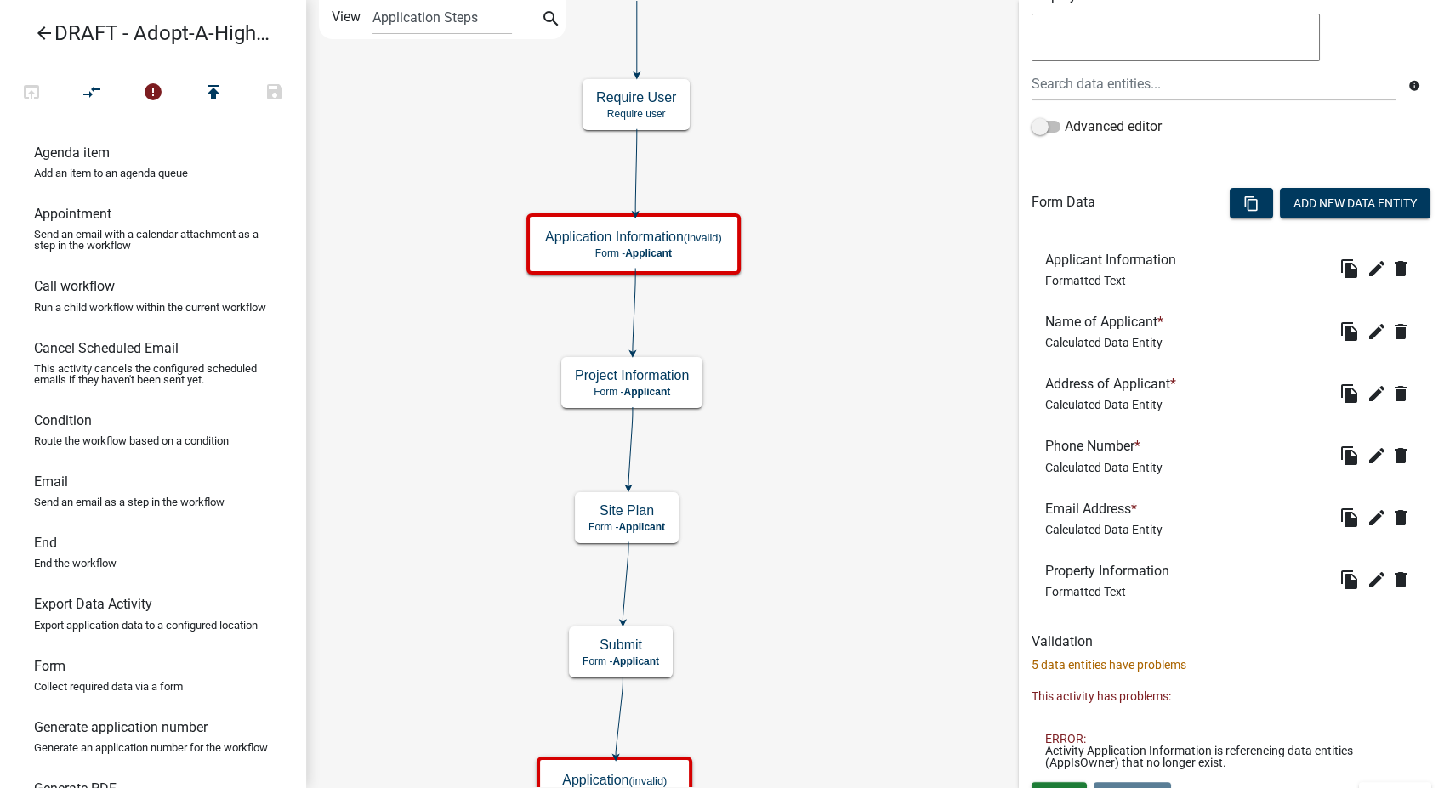
scroll to position [357, 0]
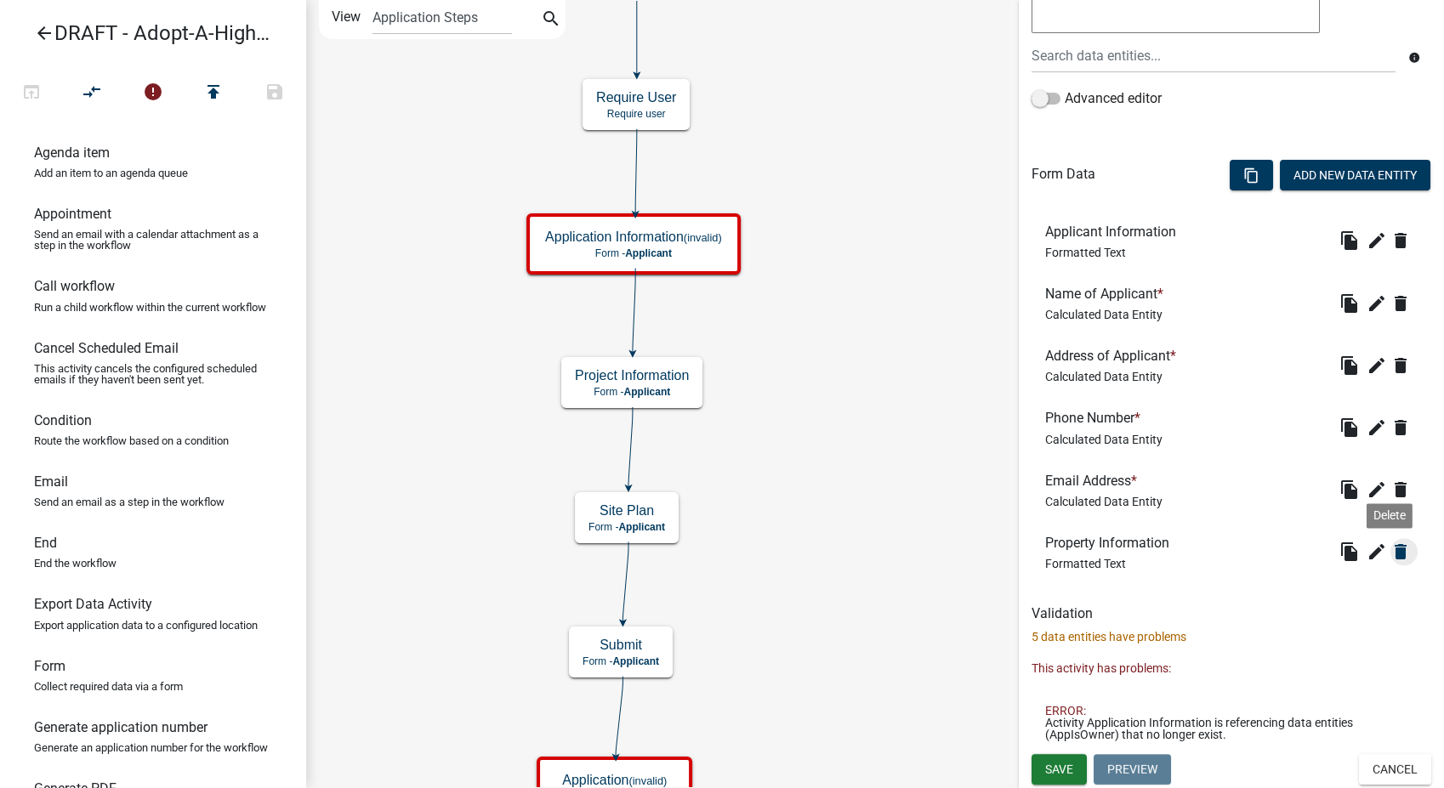
click at [1390, 555] on icon "delete" at bounding box center [1400, 552] width 20 height 20
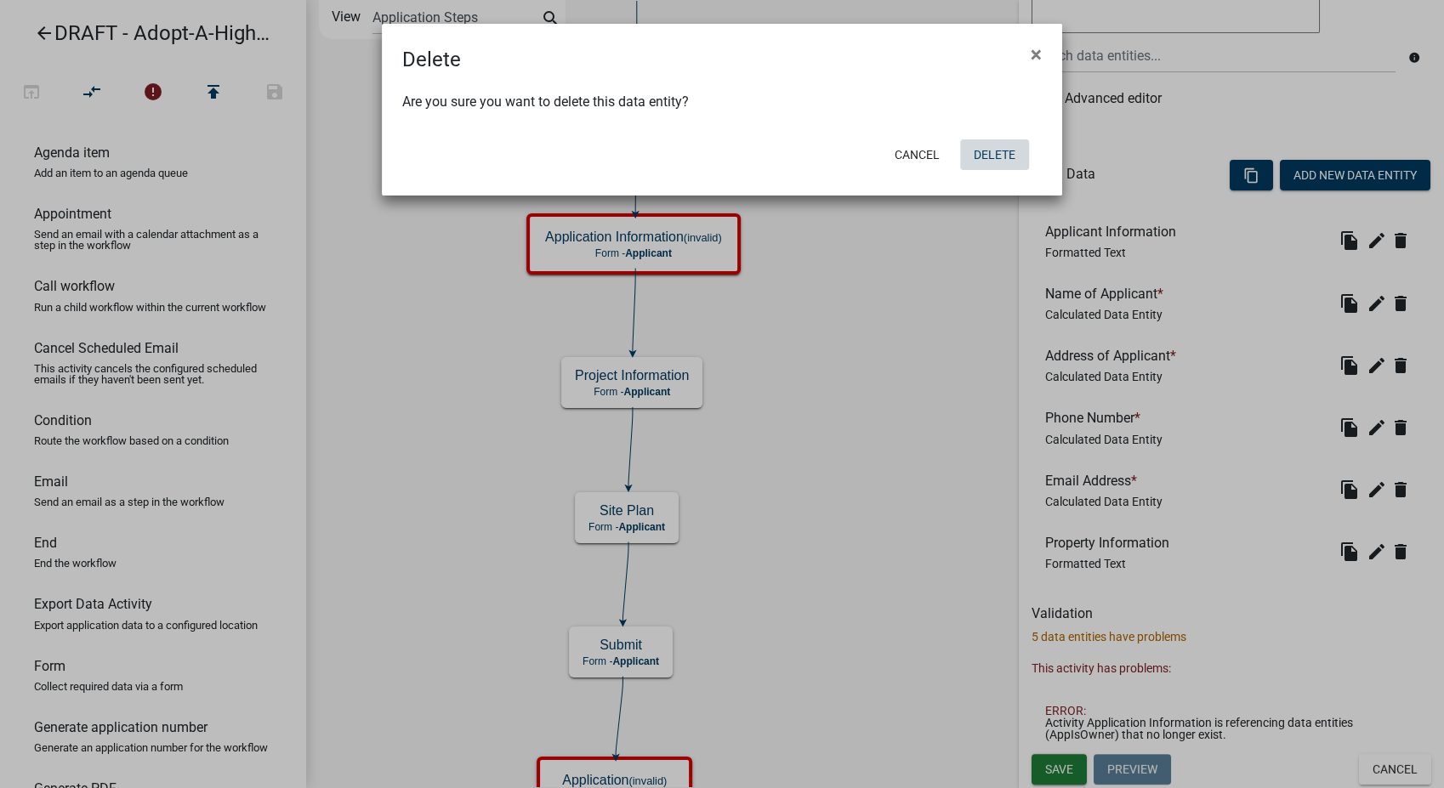
click at [973, 152] on button "Delete" at bounding box center [994, 154] width 69 height 31
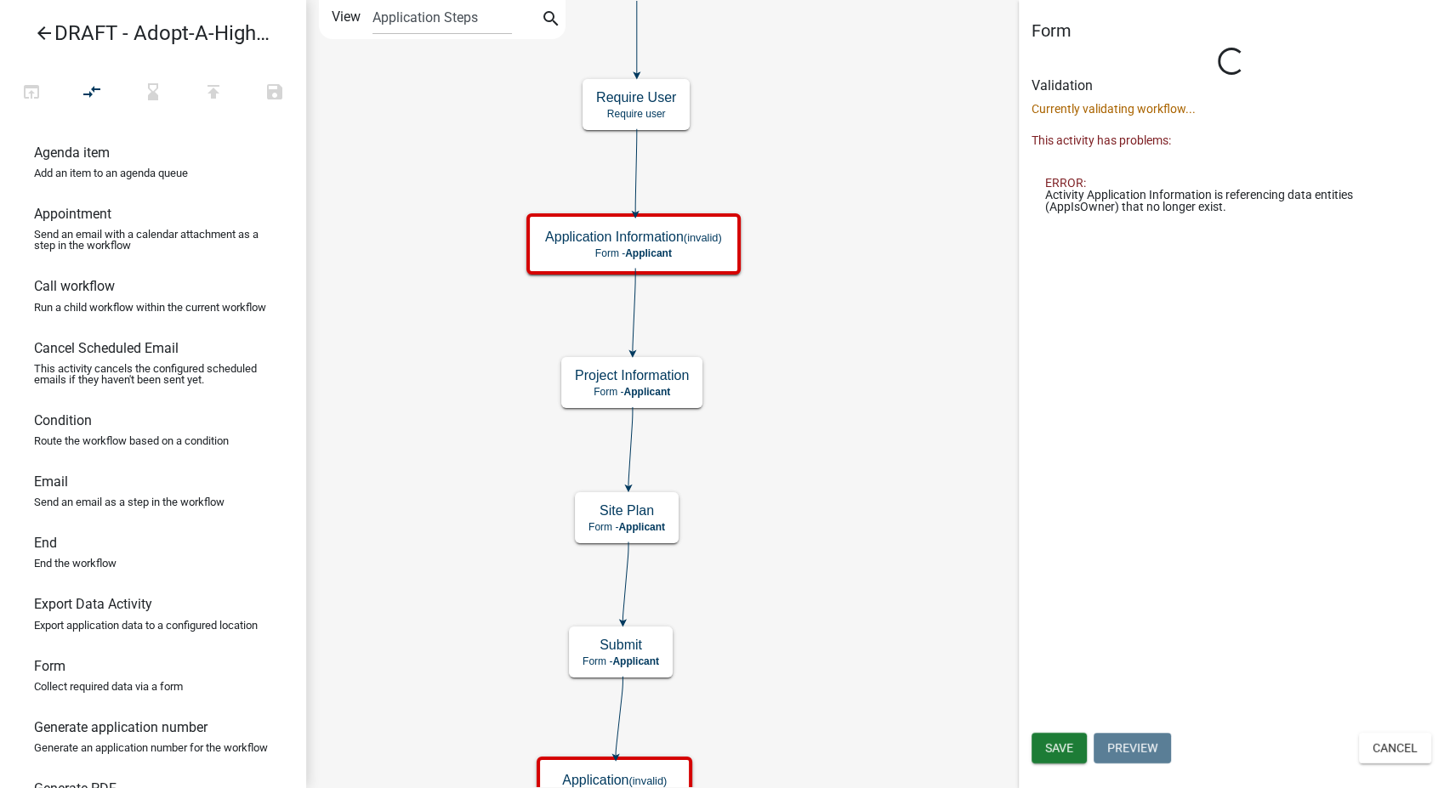
scroll to position [0, 0]
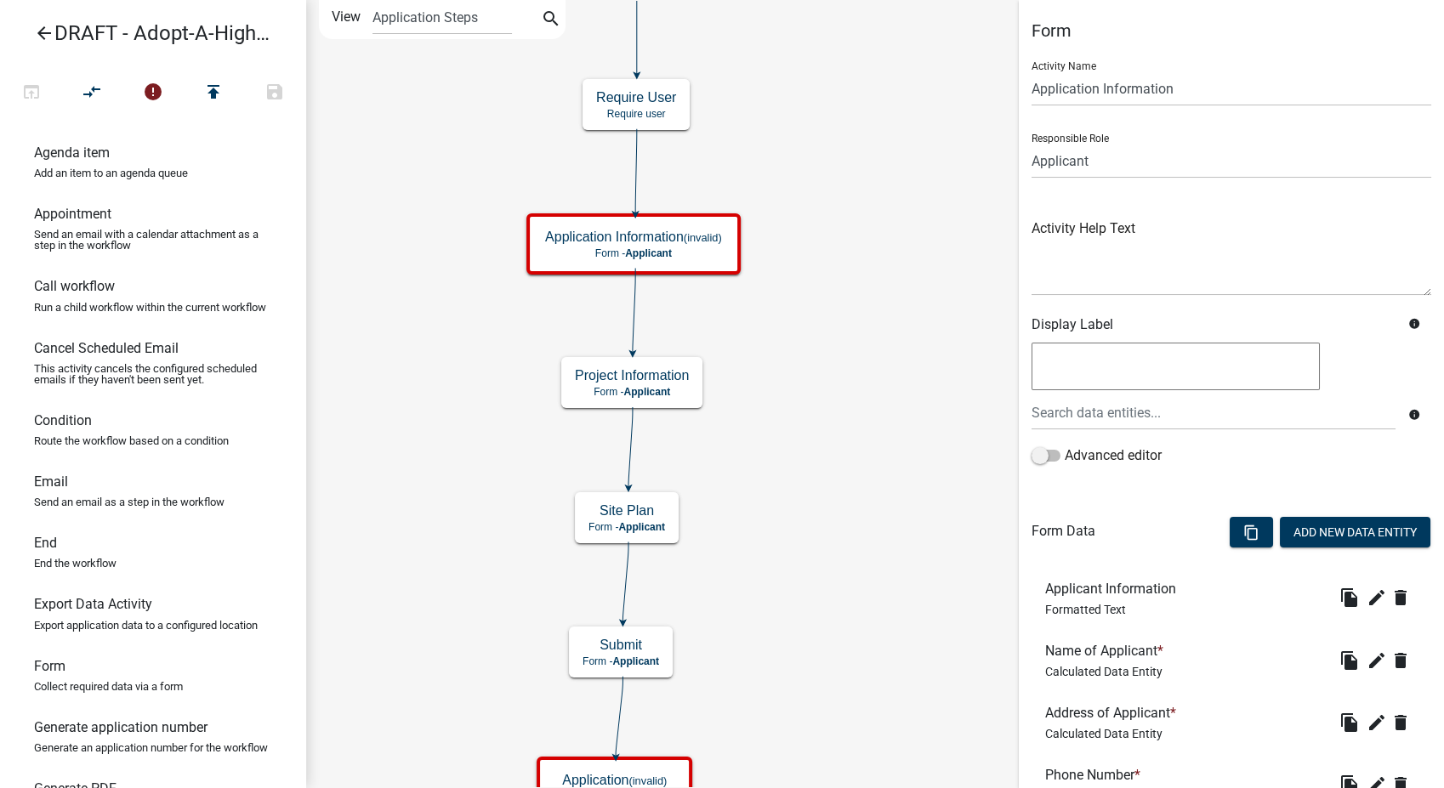
click at [1327, 548] on wm-activity-details-modal "Add New Data Entity" at bounding box center [1355, 534] width 150 height 35
click at [1314, 541] on button "Add New Data Entity" at bounding box center [1355, 532] width 150 height 31
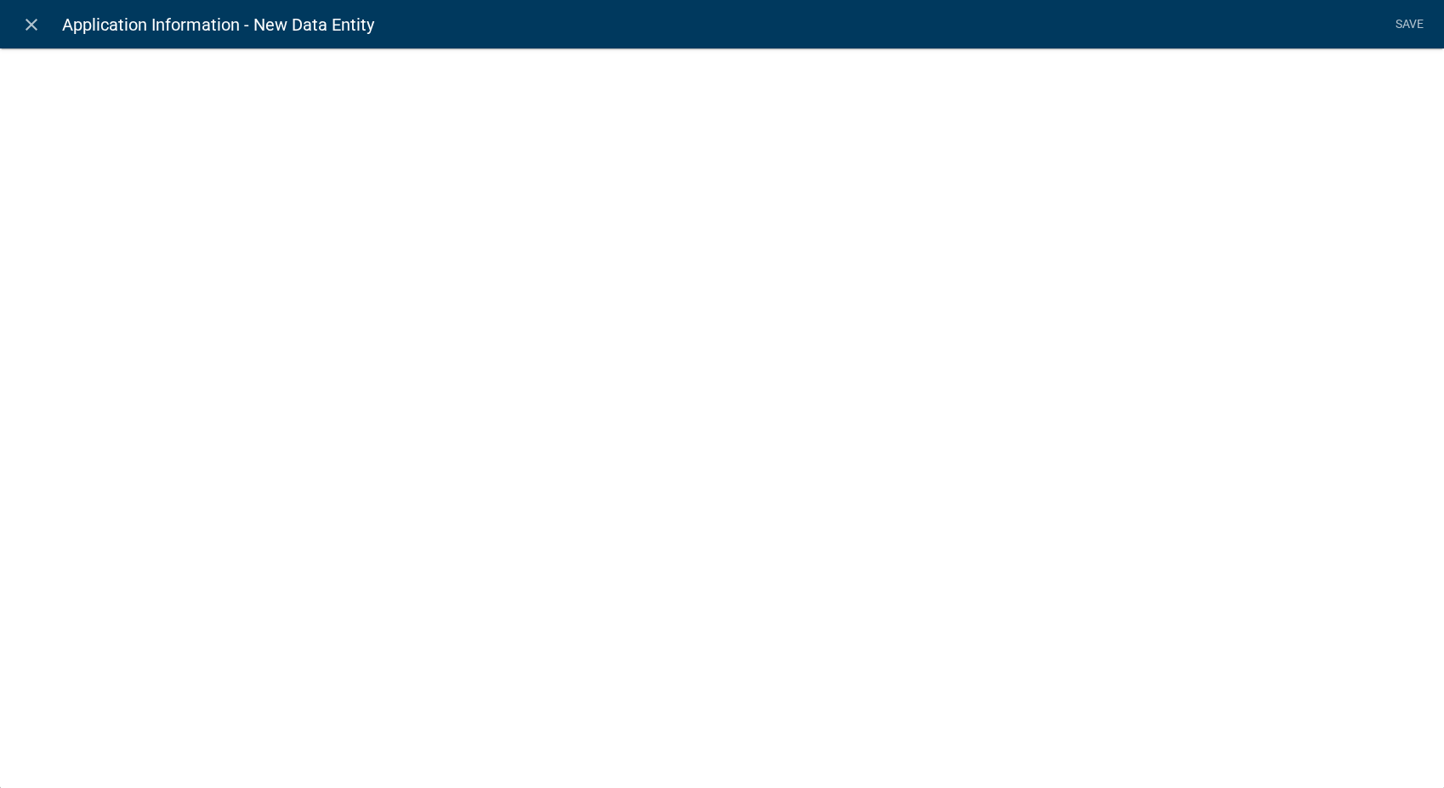
select select
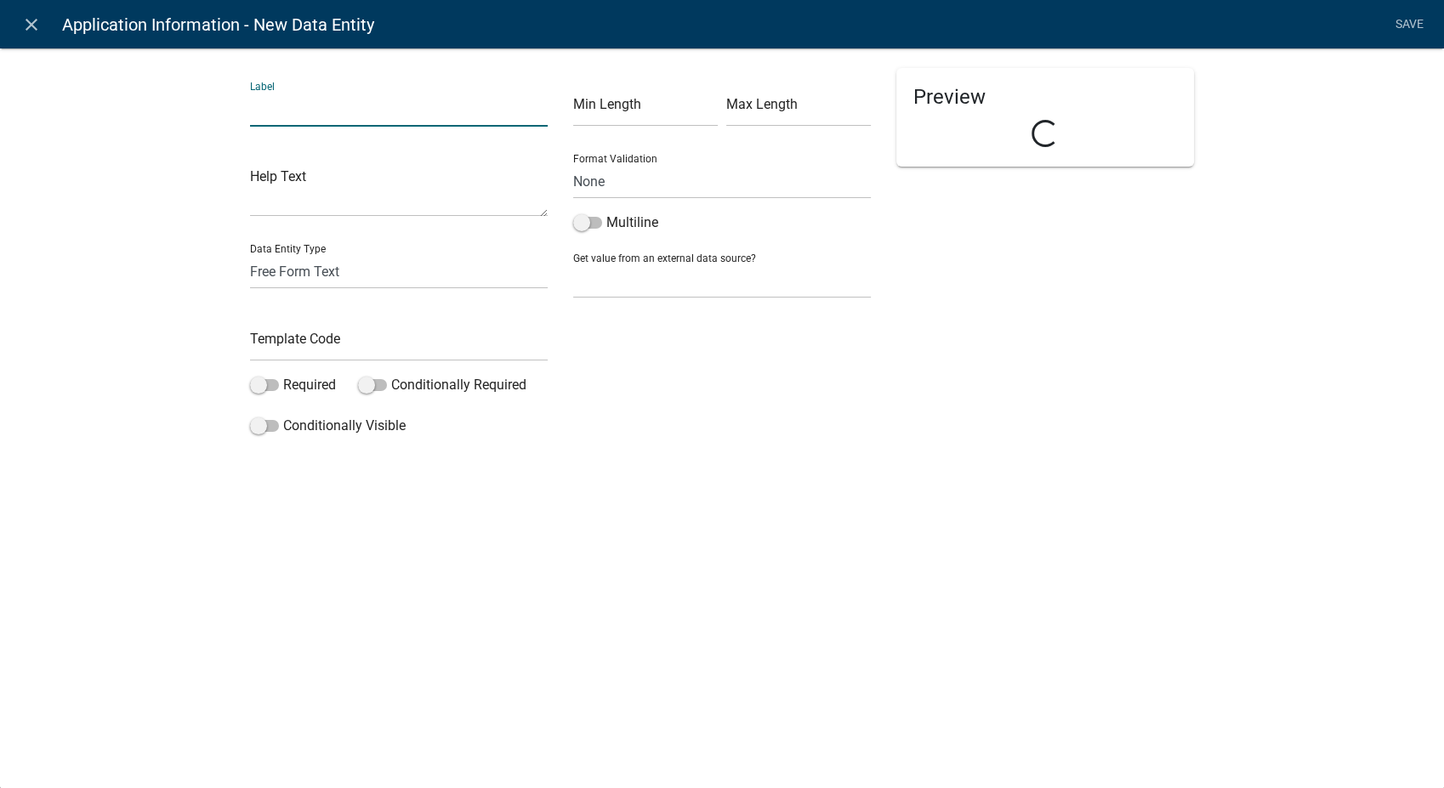
click at [394, 111] on input "text" at bounding box center [399, 109] width 298 height 35
type input "Name of Group"
click at [319, 337] on input "text" at bounding box center [399, 343] width 298 height 35
type input "GroupName"
click at [945, 386] on div "Preview" at bounding box center [1044, 255] width 323 height 375
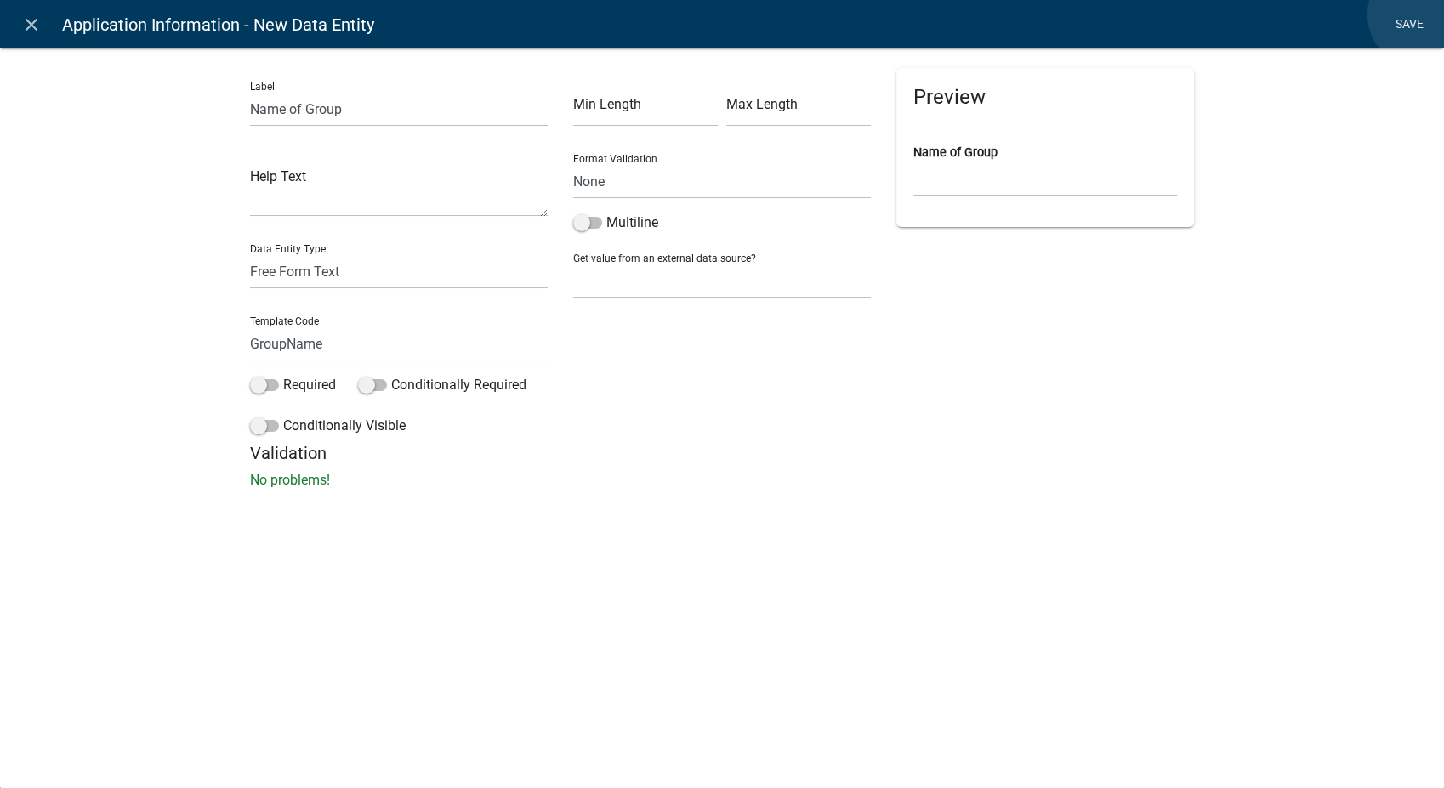
click at [1421, 14] on link "Save" at bounding box center [1409, 25] width 43 height 32
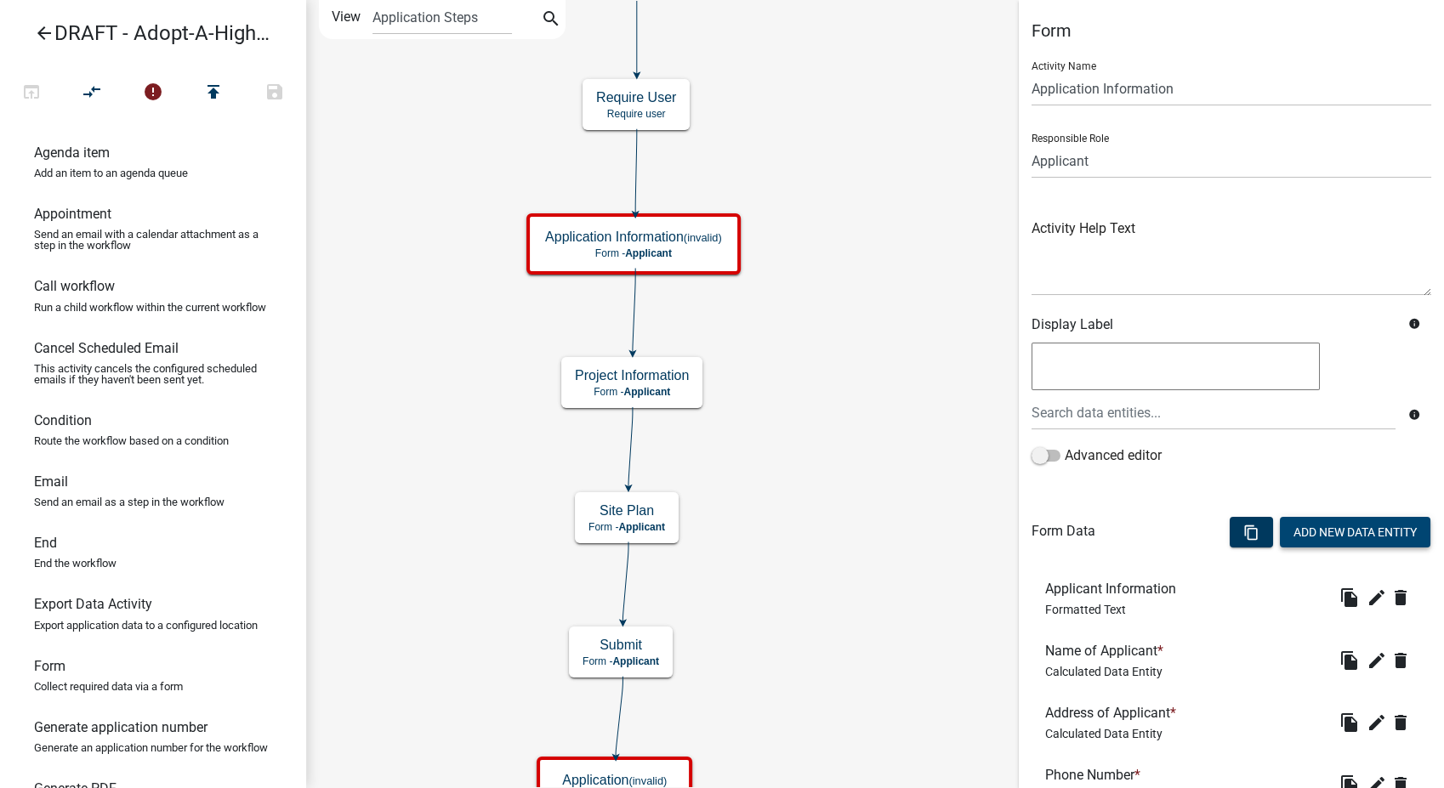
click at [1291, 534] on button "Add New Data Entity" at bounding box center [1355, 532] width 150 height 31
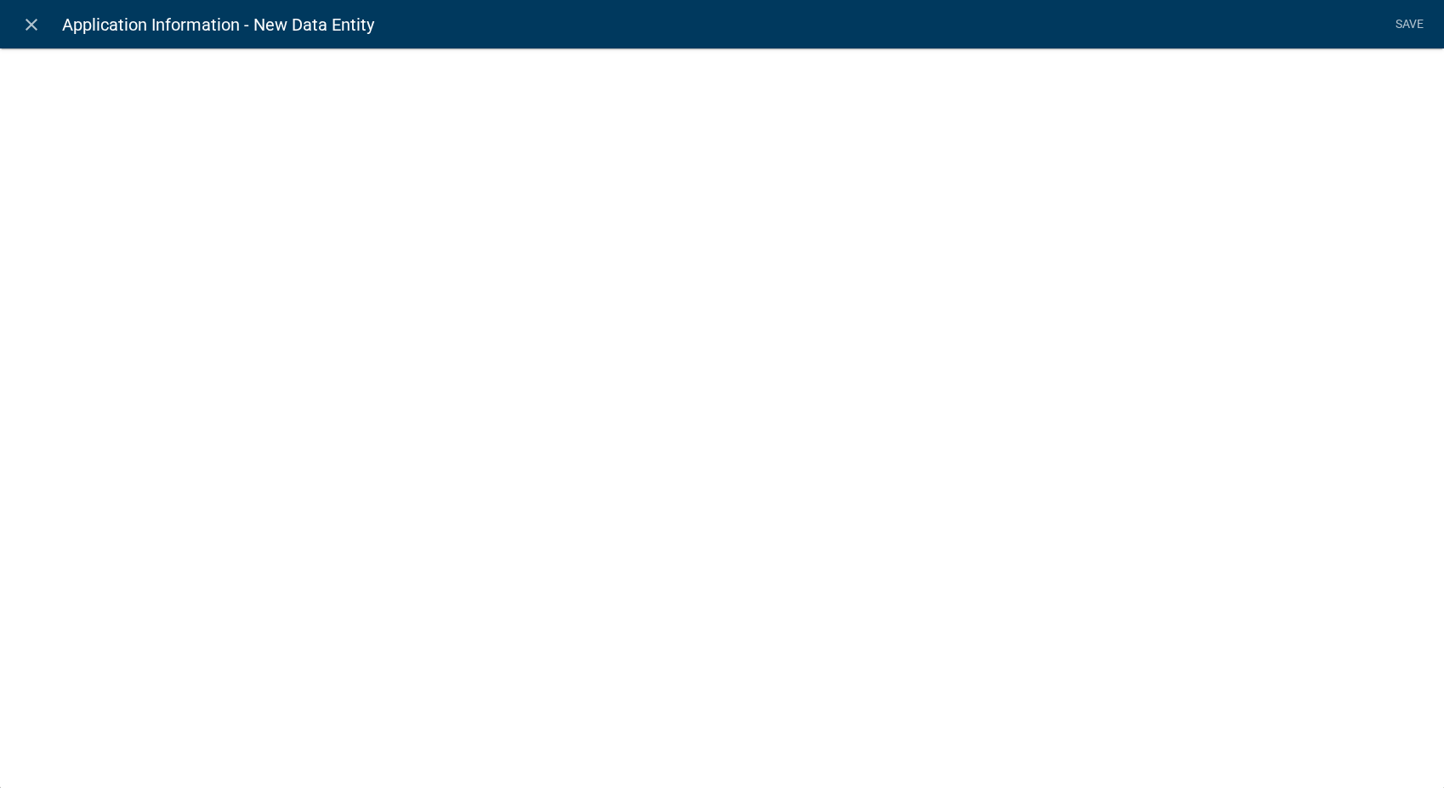
select select
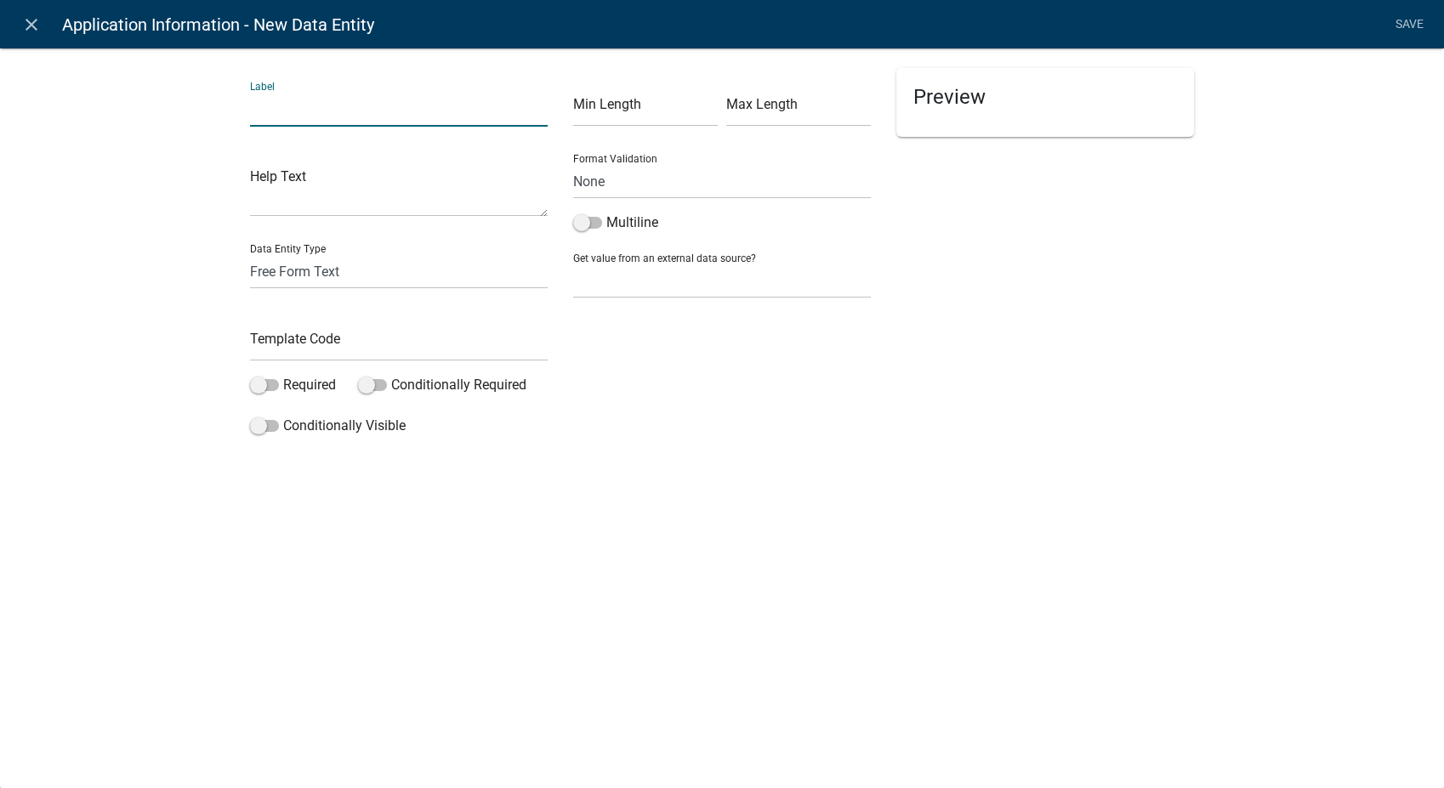
click at [327, 102] on input "text" at bounding box center [399, 109] width 298 height 35
type input "Group Representative"
click at [266, 345] on input "text" at bounding box center [399, 343] width 298 height 35
type input "GroupRep"
click at [1130, 491] on div "close Application Information - New Data Entity Save Label Group Representative…" at bounding box center [722, 394] width 1444 height 788
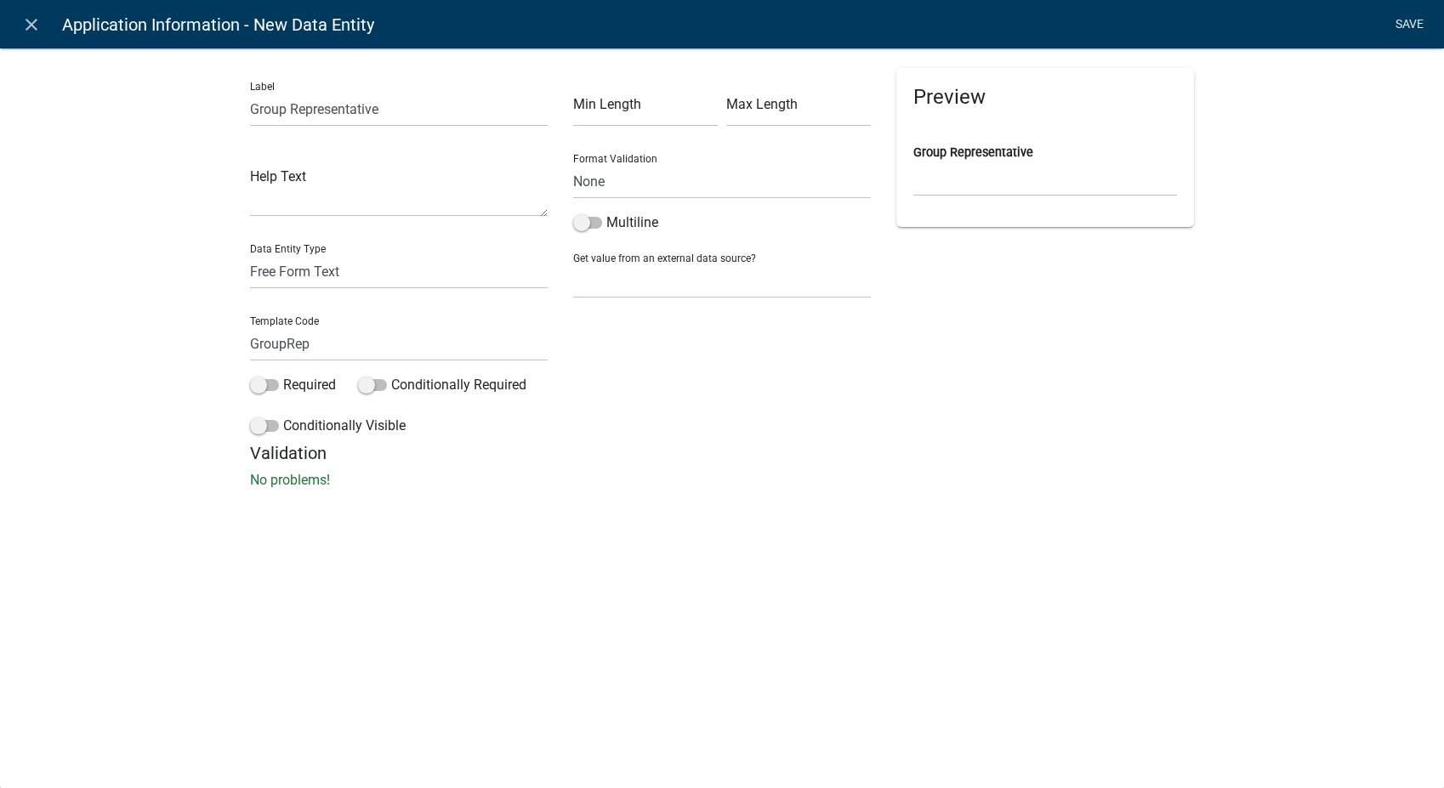
click at [1399, 20] on link "Save" at bounding box center [1409, 25] width 43 height 32
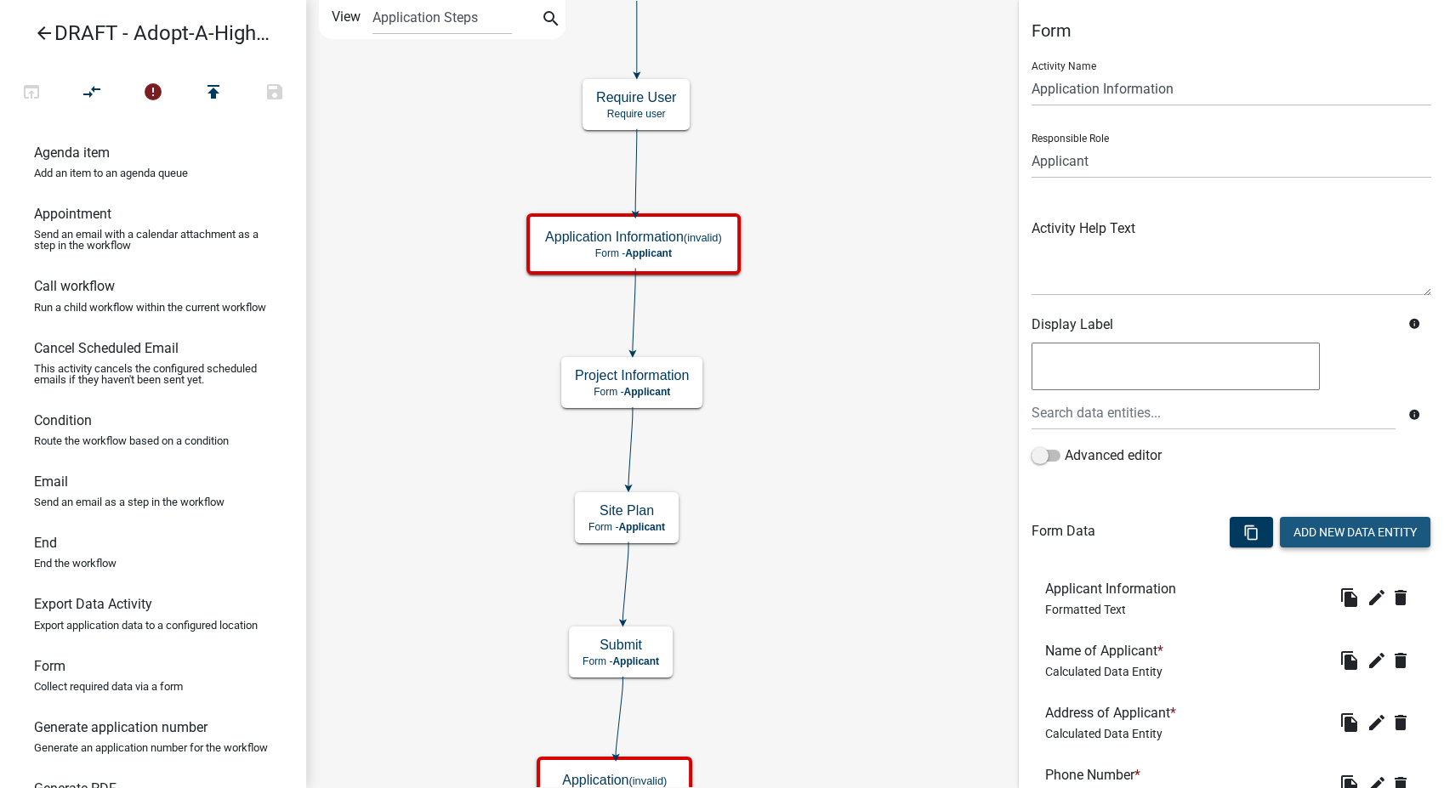
click at [1348, 521] on button "Add New Data Entity" at bounding box center [1355, 532] width 150 height 31
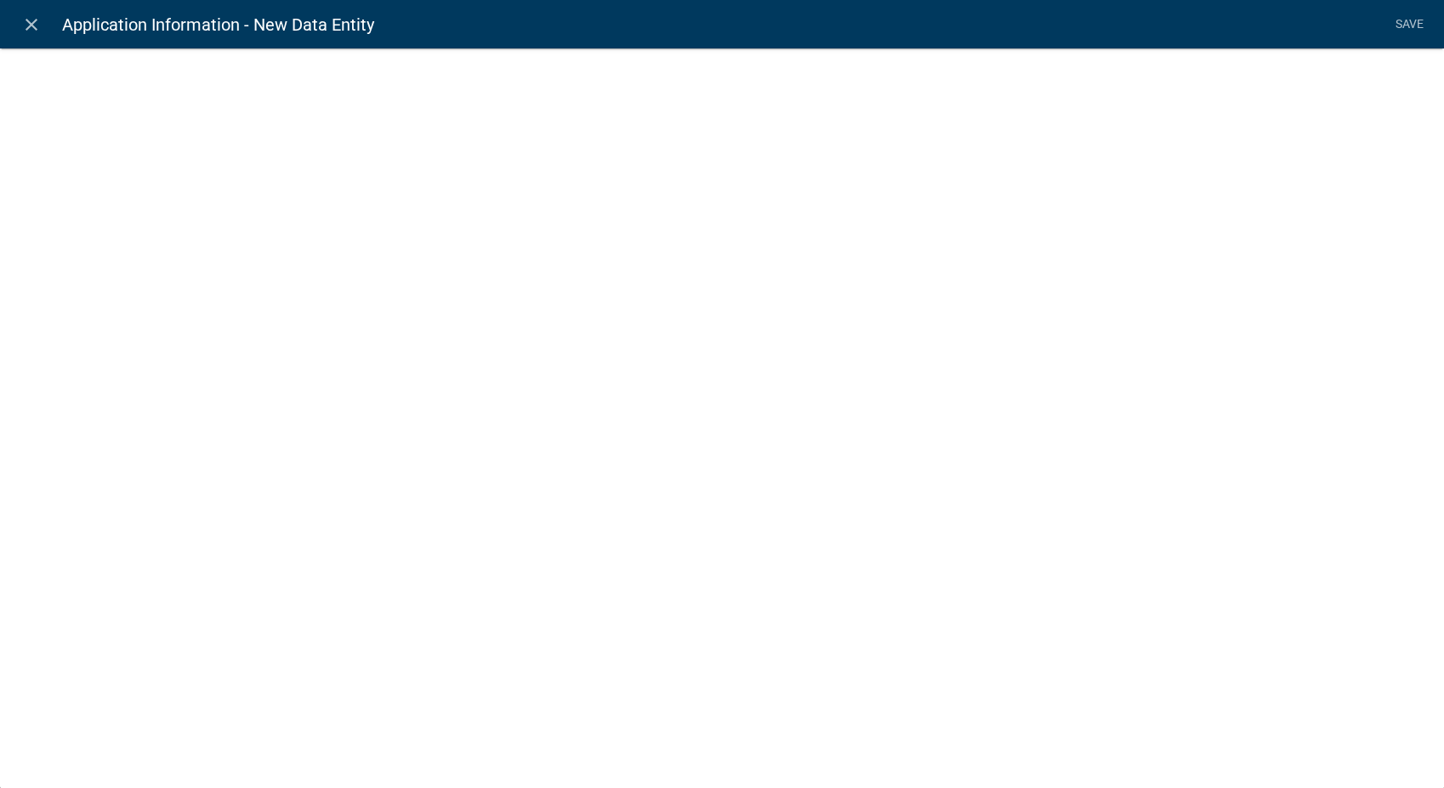
select select
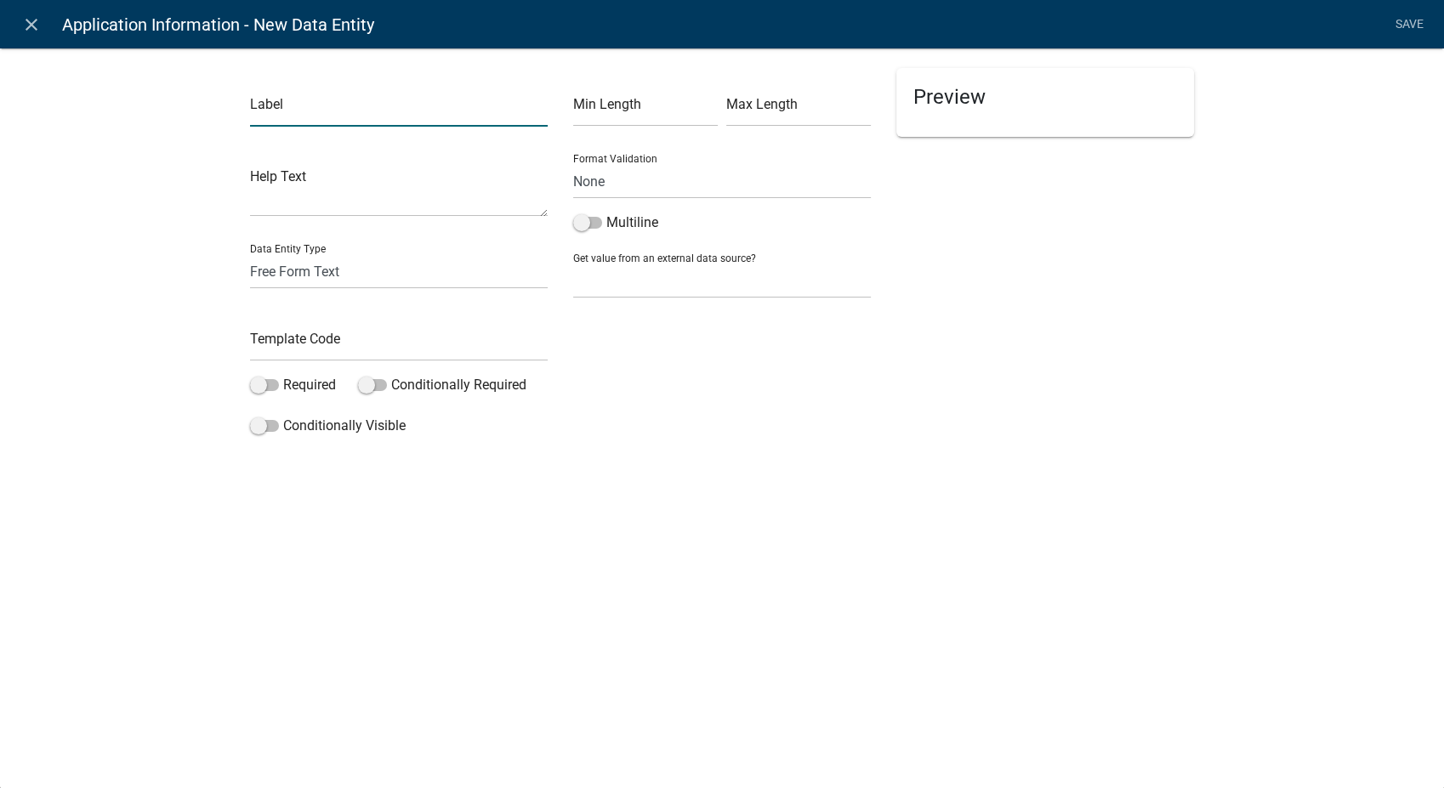
click at [400, 105] on input "text" at bounding box center [399, 109] width 298 height 35
click at [323, 112] on input "Estimated number of Volunteers" at bounding box center [399, 109] width 298 height 35
type input "Estimated Number of Volunteers"
click at [279, 345] on input "text" at bounding box center [399, 343] width 298 height 35
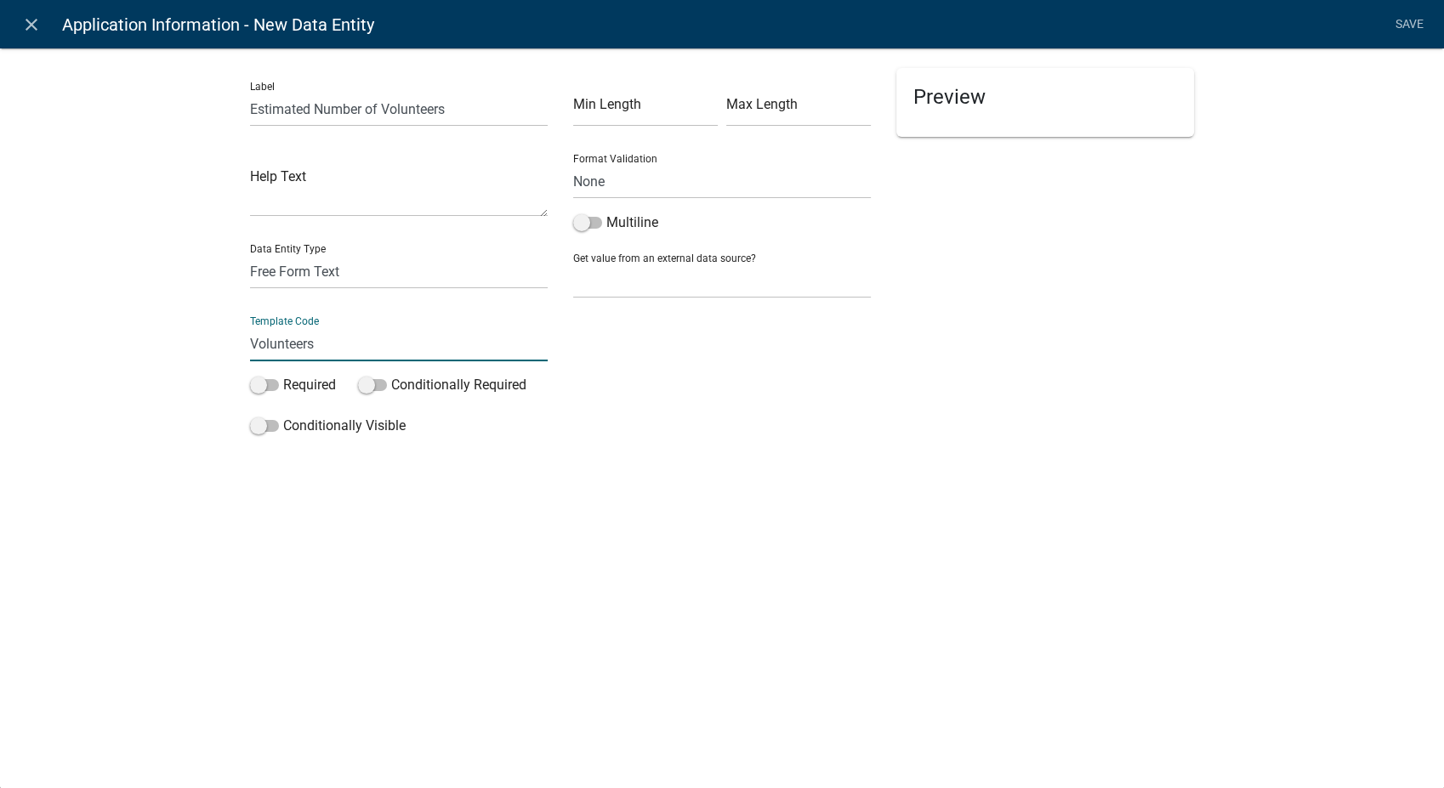
type input "Volunteers"
click at [861, 467] on div "Label Estimated Number of Volunteers Help Text Data Entity Type Free Form Text …" at bounding box center [722, 273] width 1444 height 506
click at [1412, 29] on link "Save" at bounding box center [1409, 25] width 43 height 32
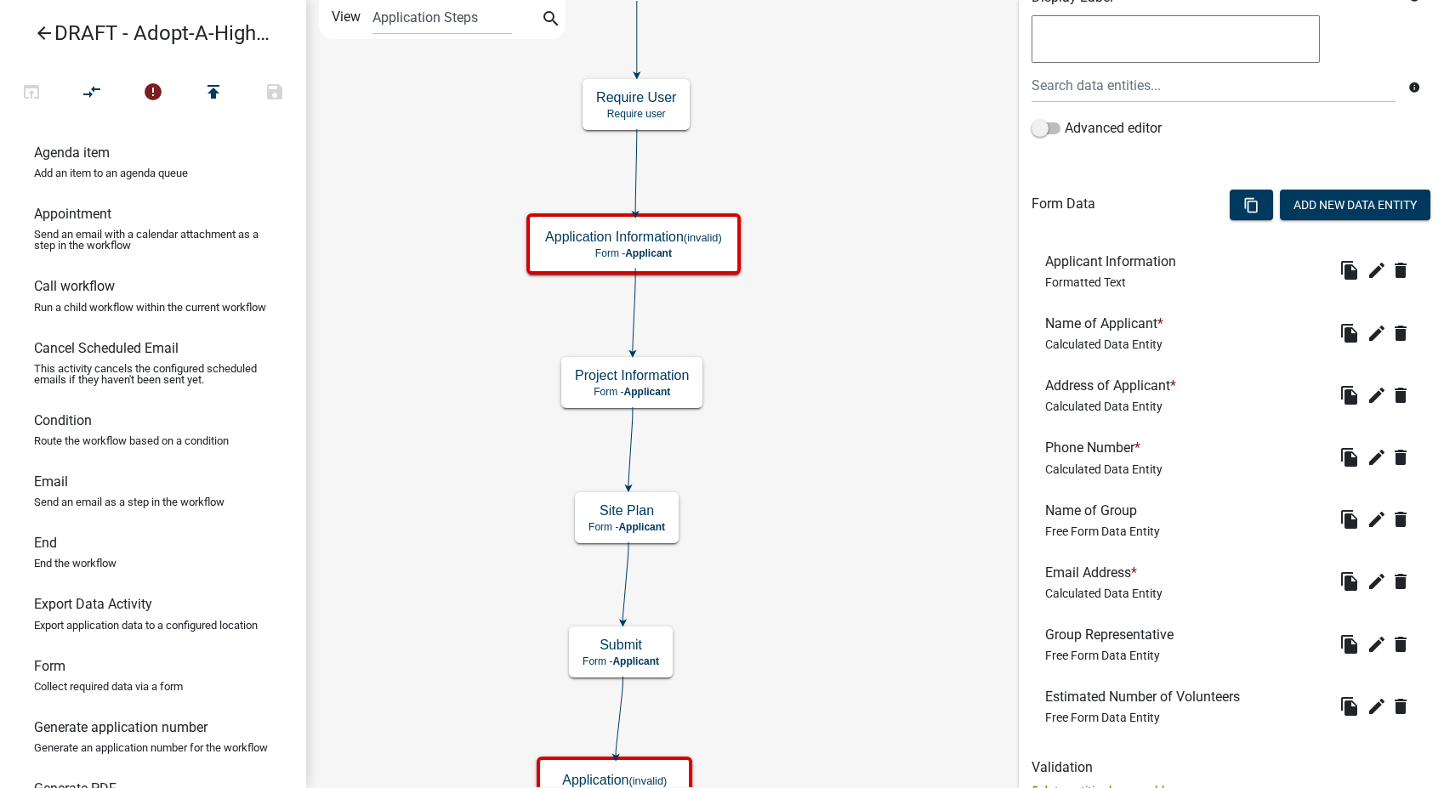
scroll to position [377, 0]
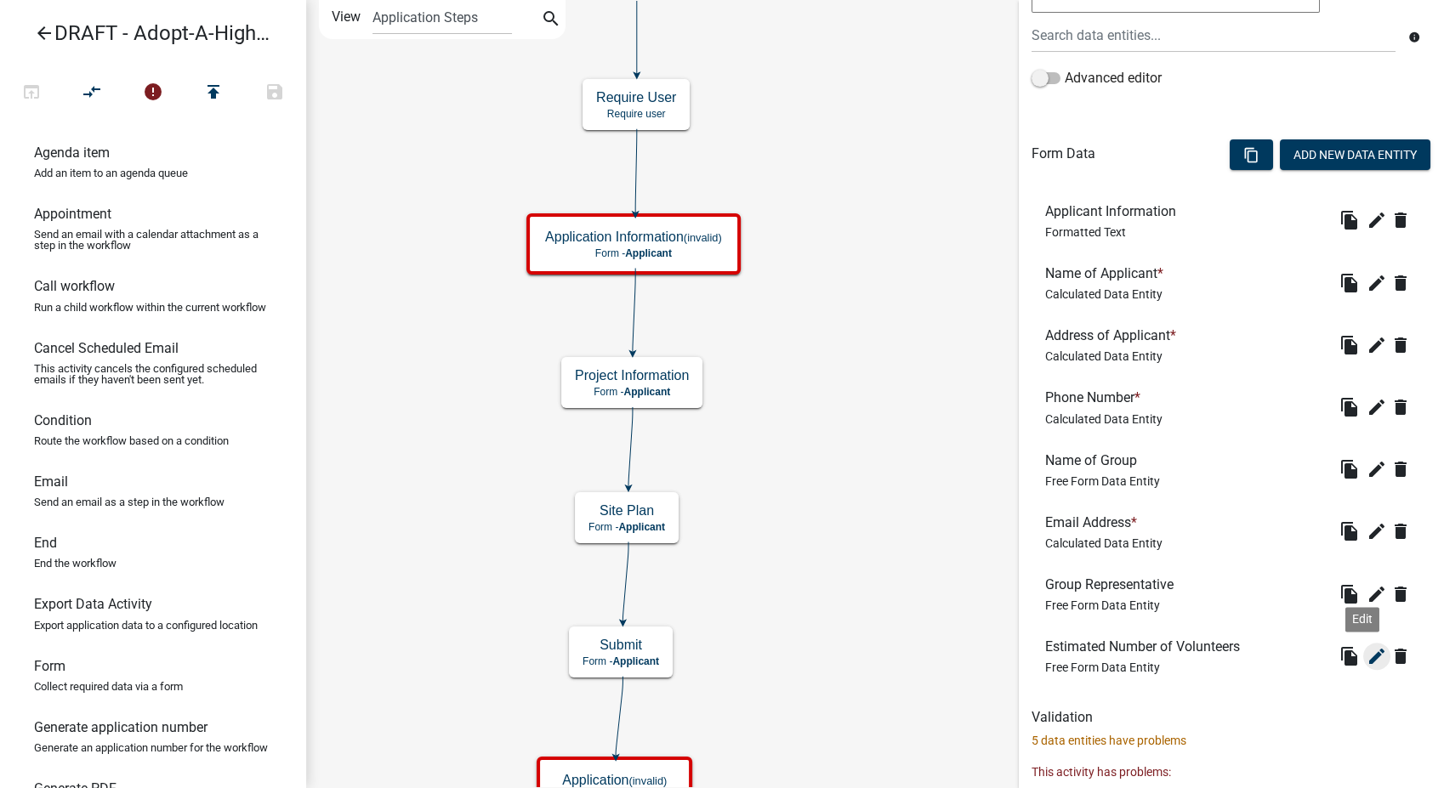
click at [1366, 661] on icon "edit" at bounding box center [1376, 656] width 20 height 20
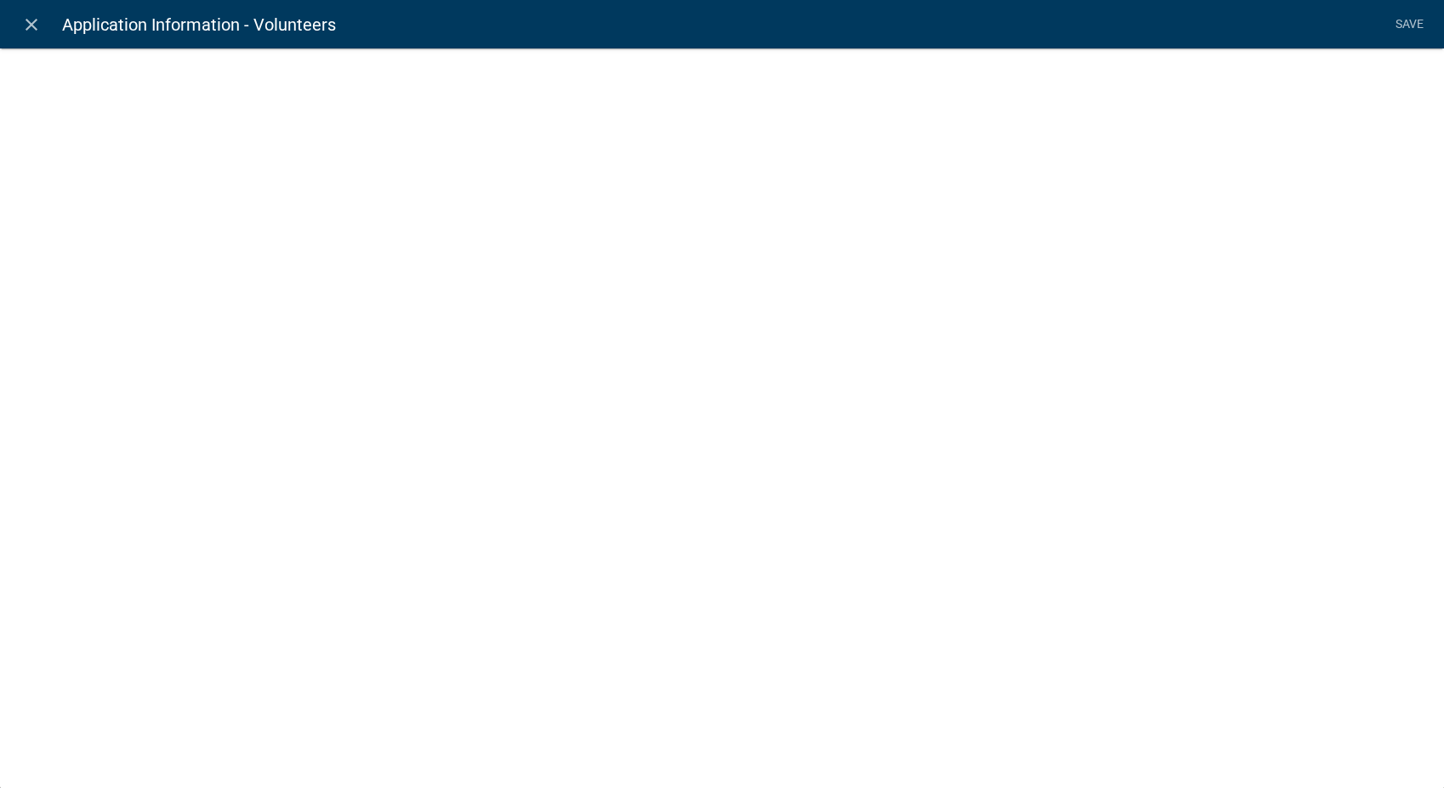
select select
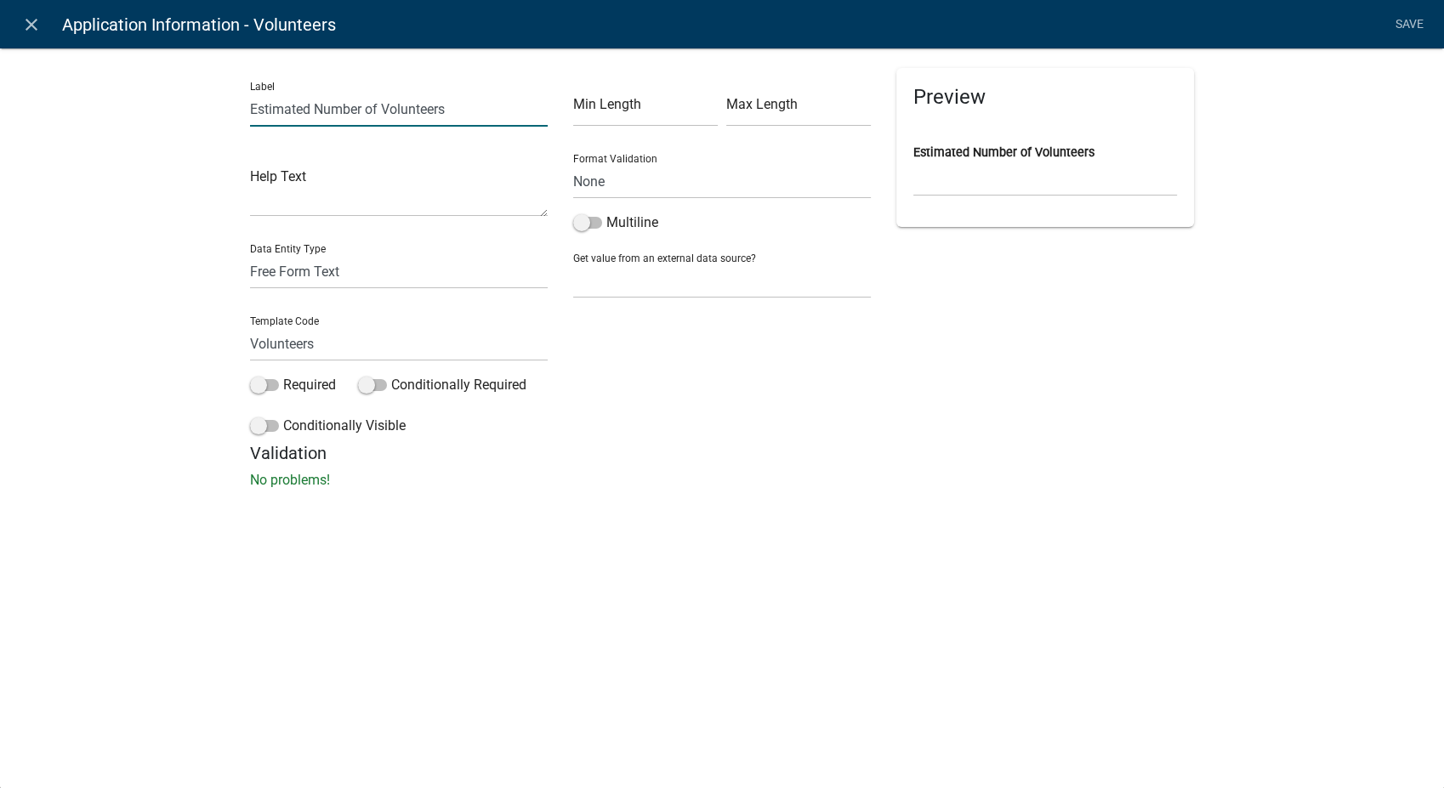
click at [460, 117] on input "Estimated Number of Volunteers" at bounding box center [399, 109] width 298 height 35
type input "Estimated Number of Volunteers Picking Up at One Time"
click at [1392, 20] on link "Save" at bounding box center [1409, 25] width 43 height 32
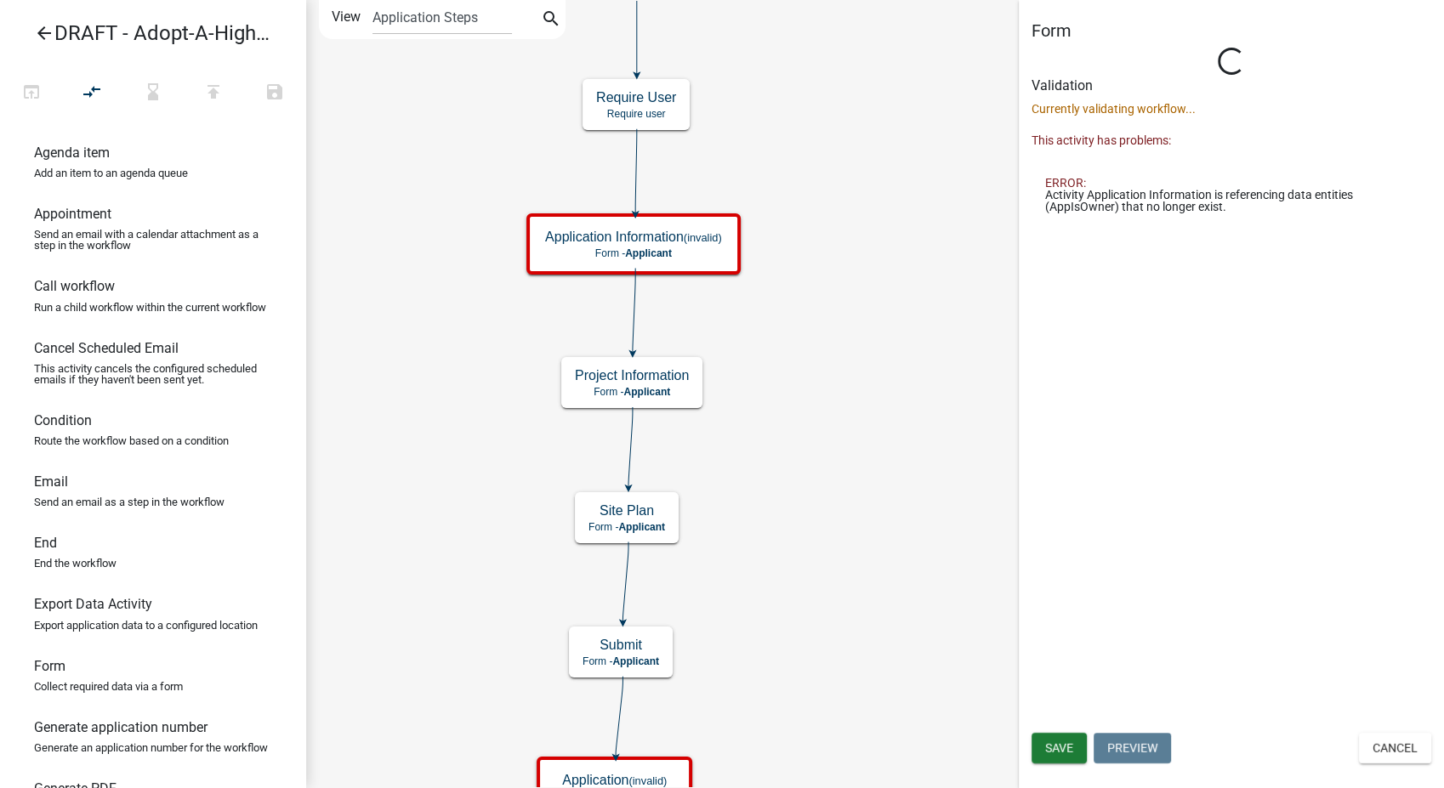
scroll to position [0, 0]
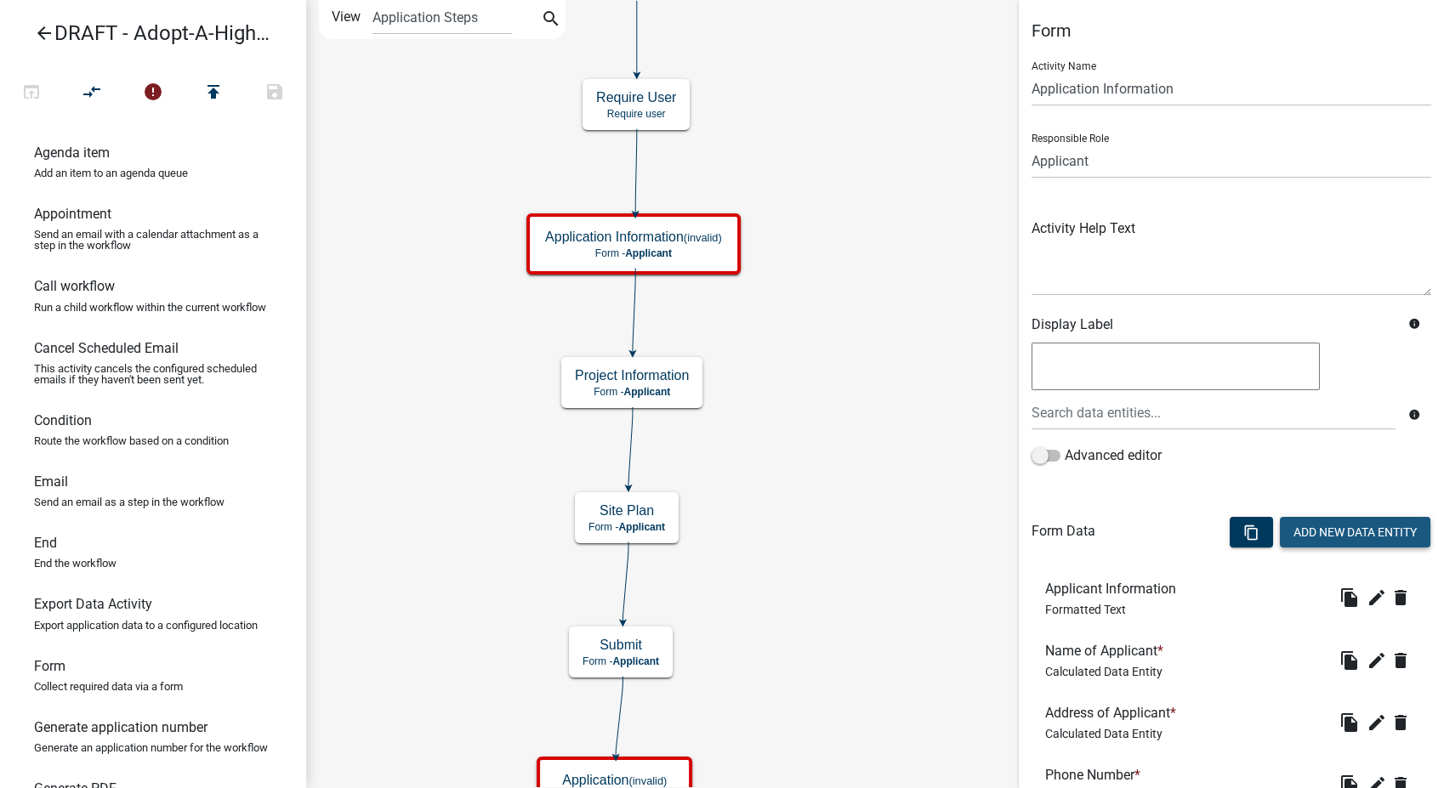
click at [1308, 536] on button "Add New Data Entity" at bounding box center [1355, 532] width 150 height 31
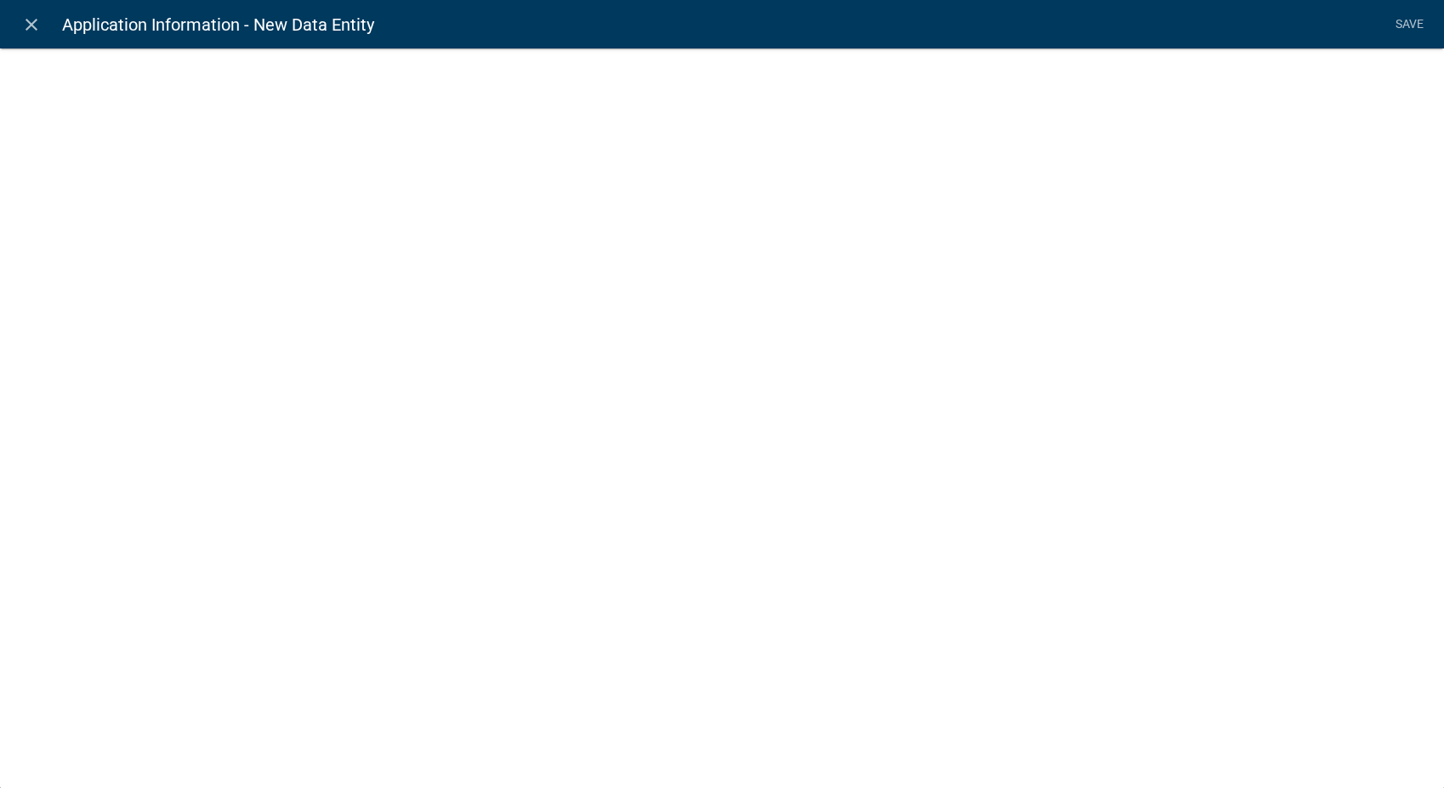
select select
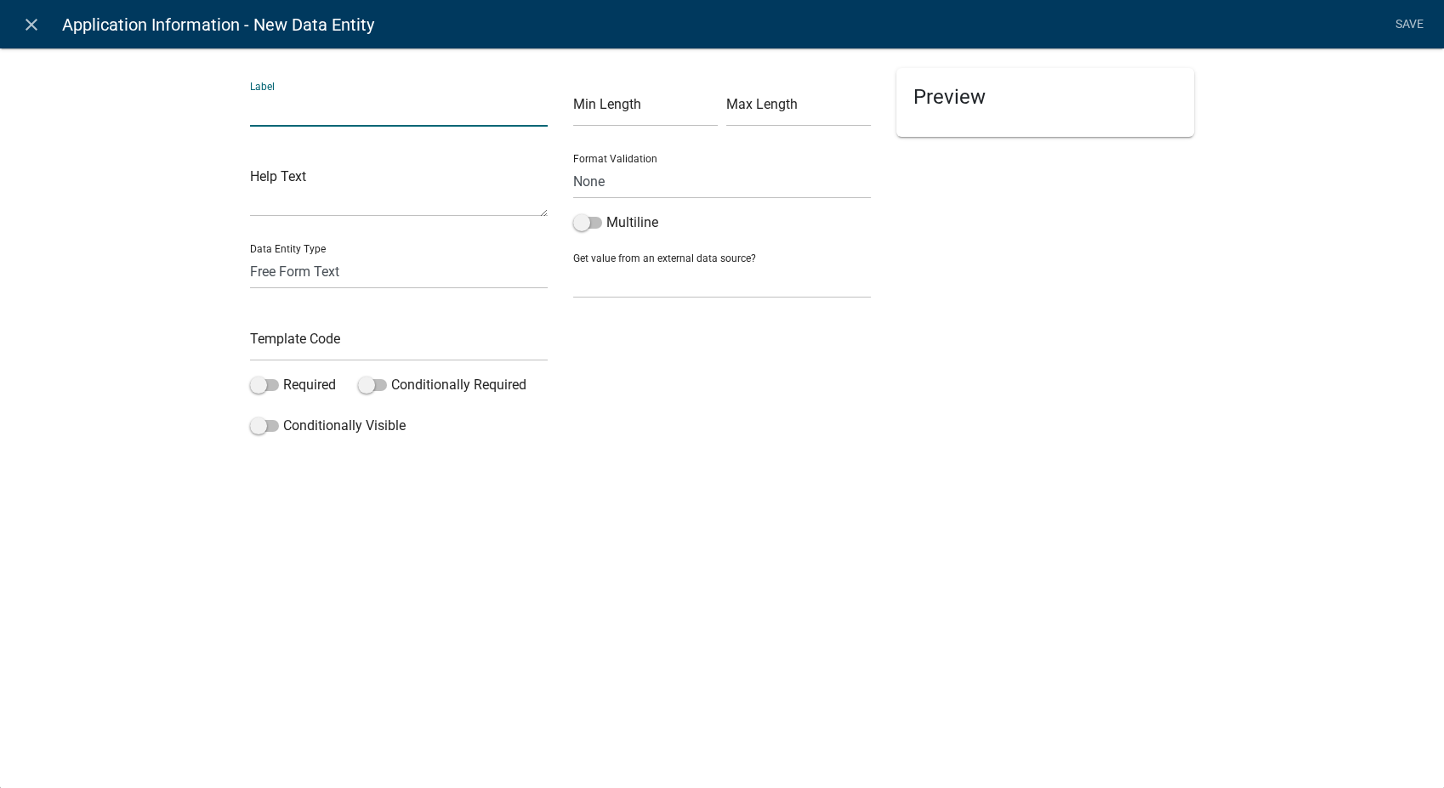
click at [335, 98] on input "text" at bounding box center [399, 109] width 298 height 35
type input "Special Provisions"
click at [292, 343] on input "text" at bounding box center [399, 343] width 298 height 35
type input "SpecialProvisions"
click at [583, 224] on span at bounding box center [587, 223] width 29 height 12
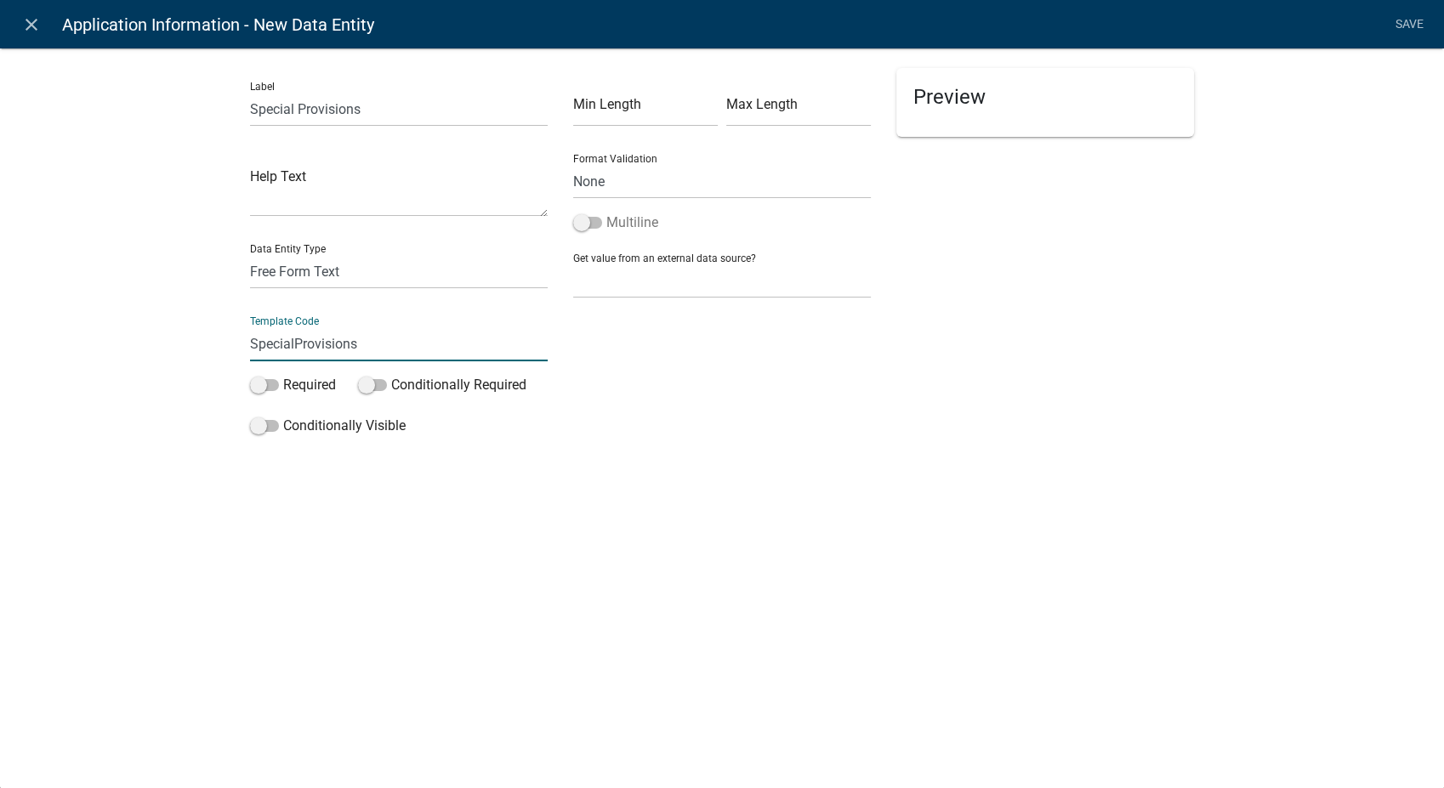
click at [606, 213] on input "Multiline" at bounding box center [606, 213] width 0 height 0
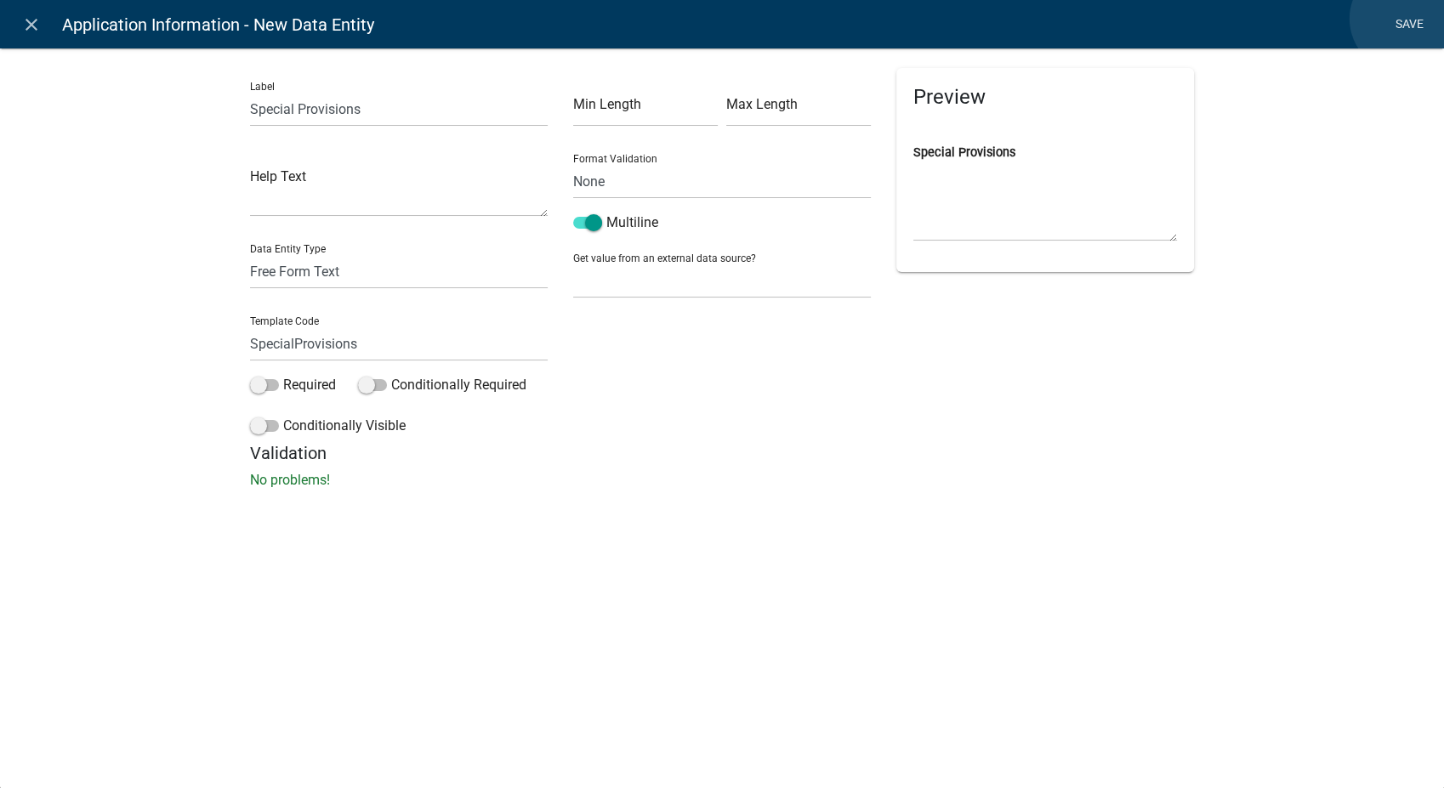
click at [1403, 19] on link "Save" at bounding box center [1409, 25] width 43 height 32
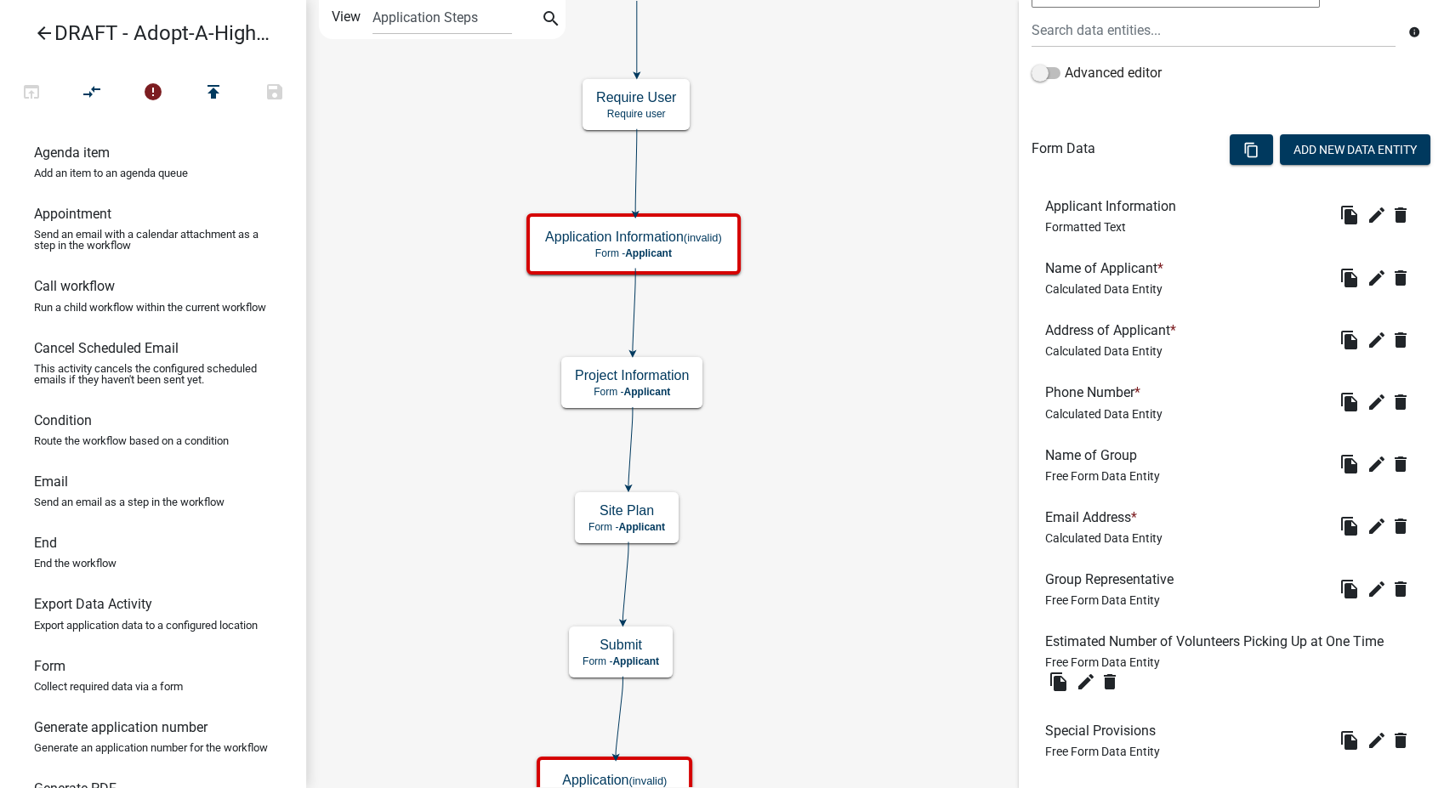
scroll to position [382, 0]
click at [1366, 270] on icon "edit" at bounding box center [1376, 279] width 20 height 20
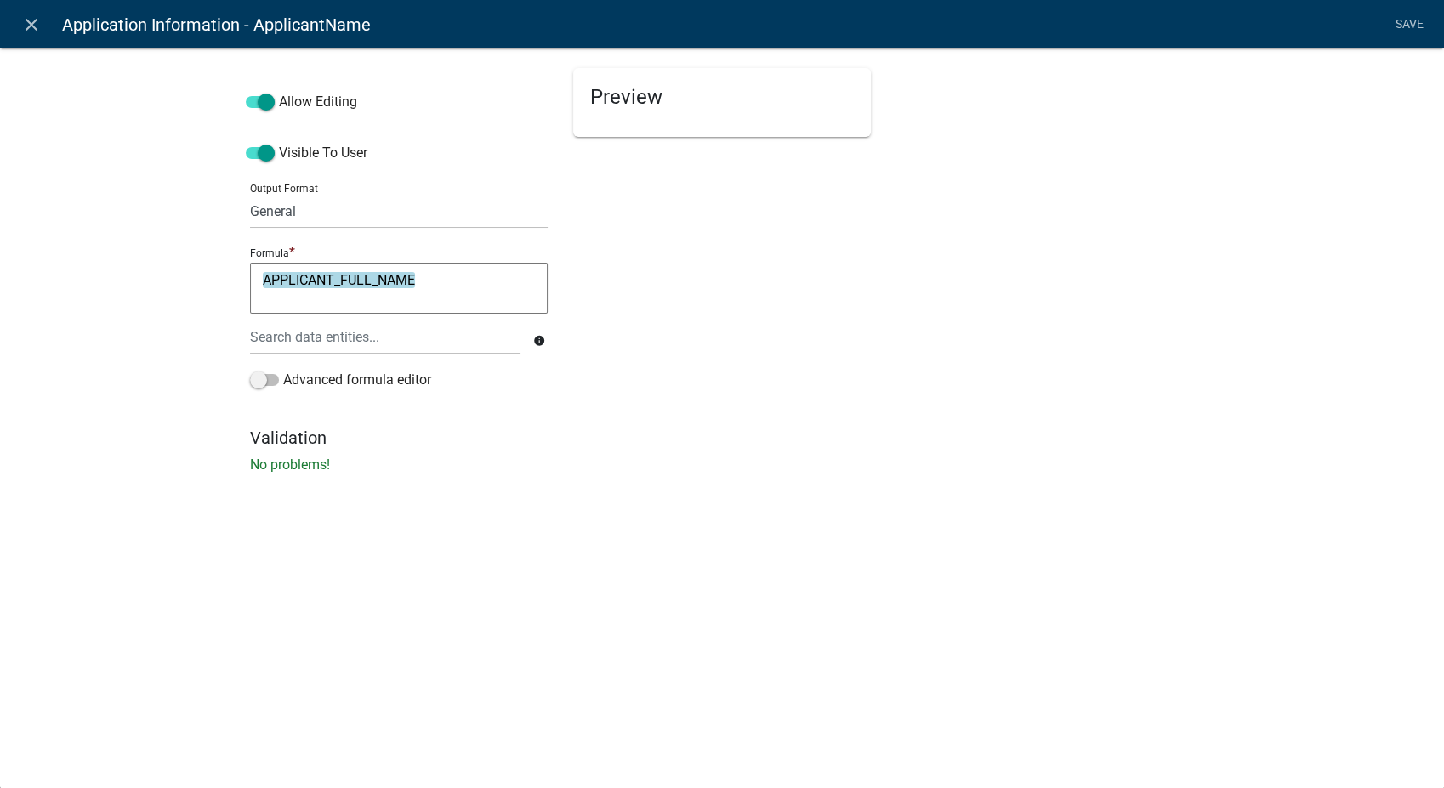
select select "calculated-value"
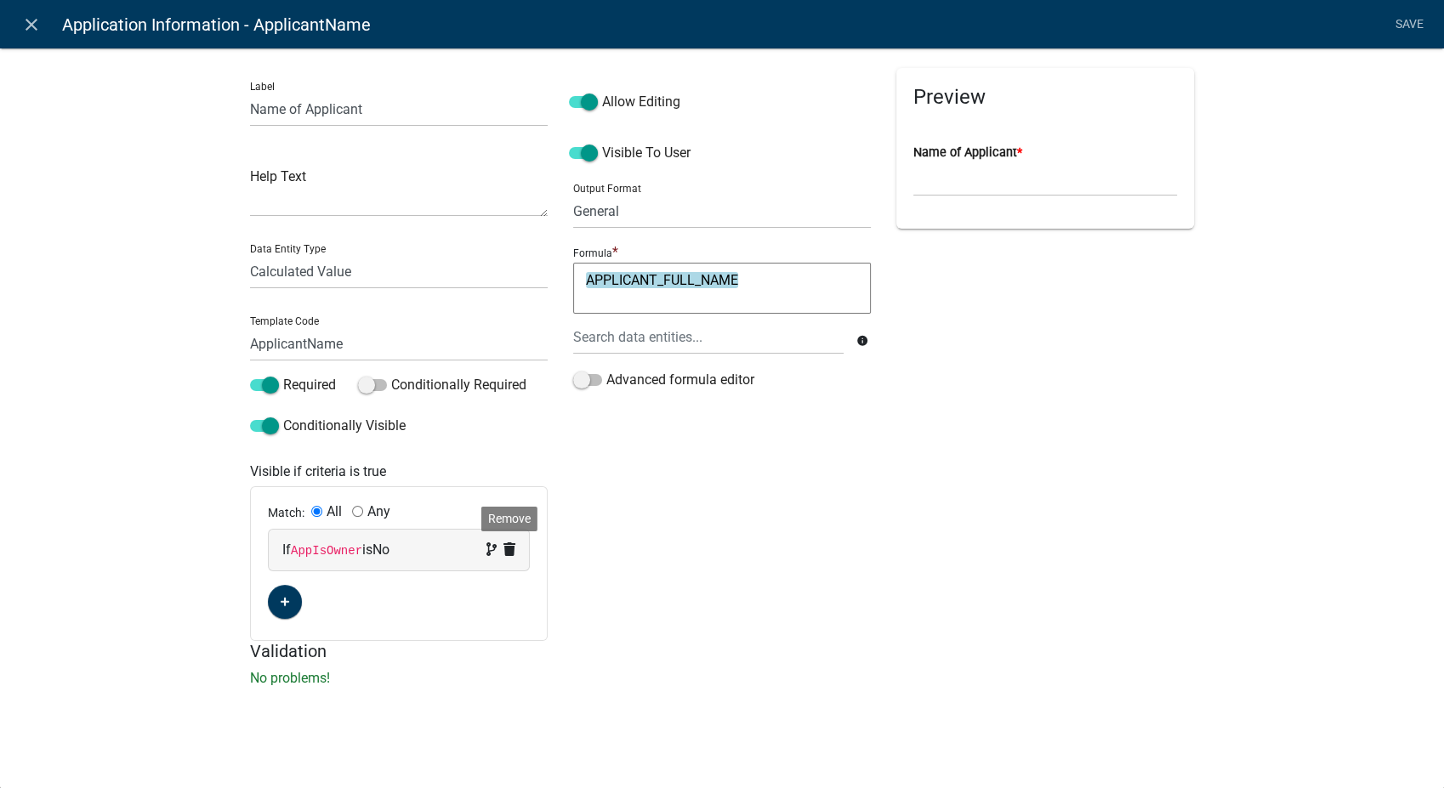
click at [510, 553] on icon at bounding box center [509, 549] width 12 height 14
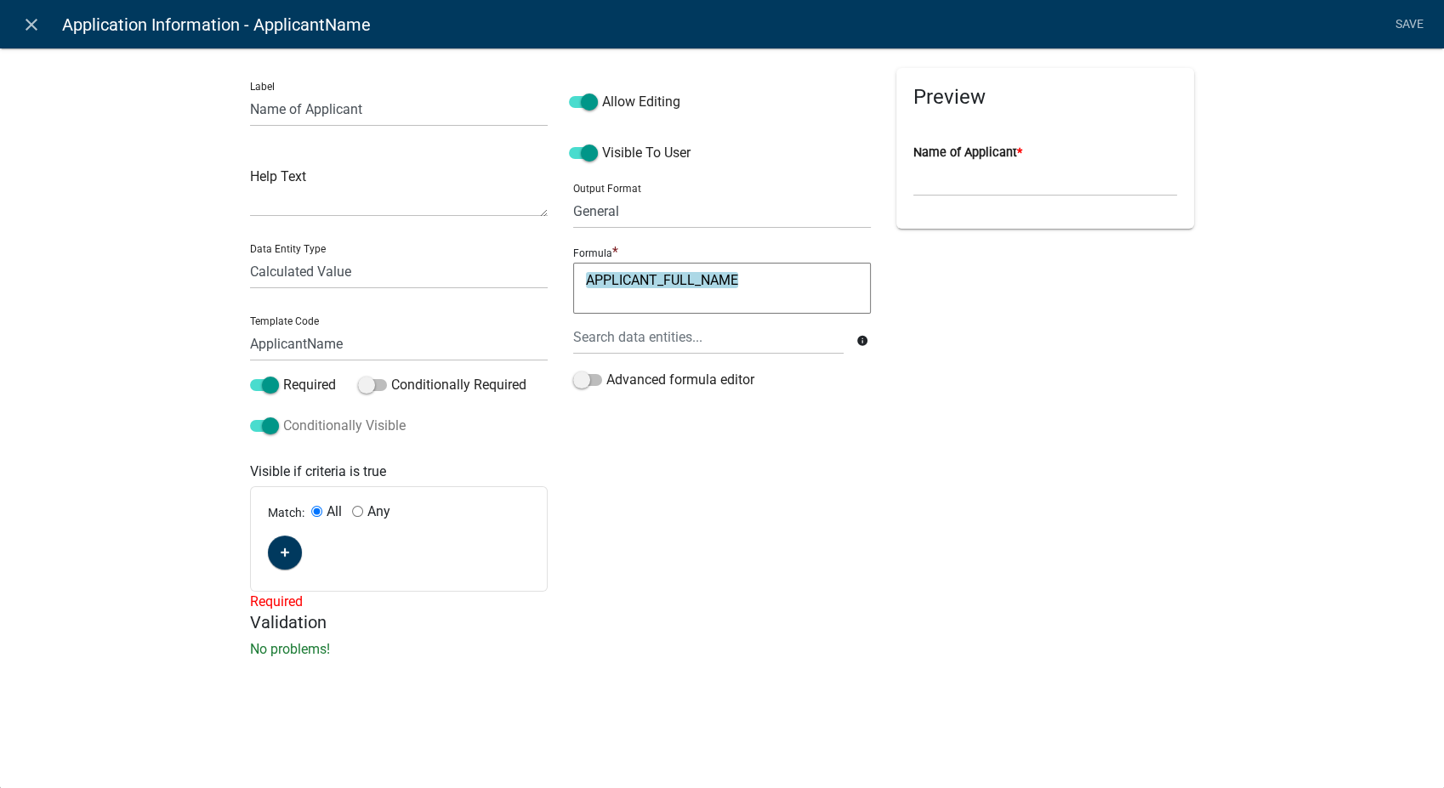
click at [276, 423] on span at bounding box center [264, 426] width 29 height 12
click at [283, 416] on input "Conditionally Visible" at bounding box center [283, 416] width 0 height 0
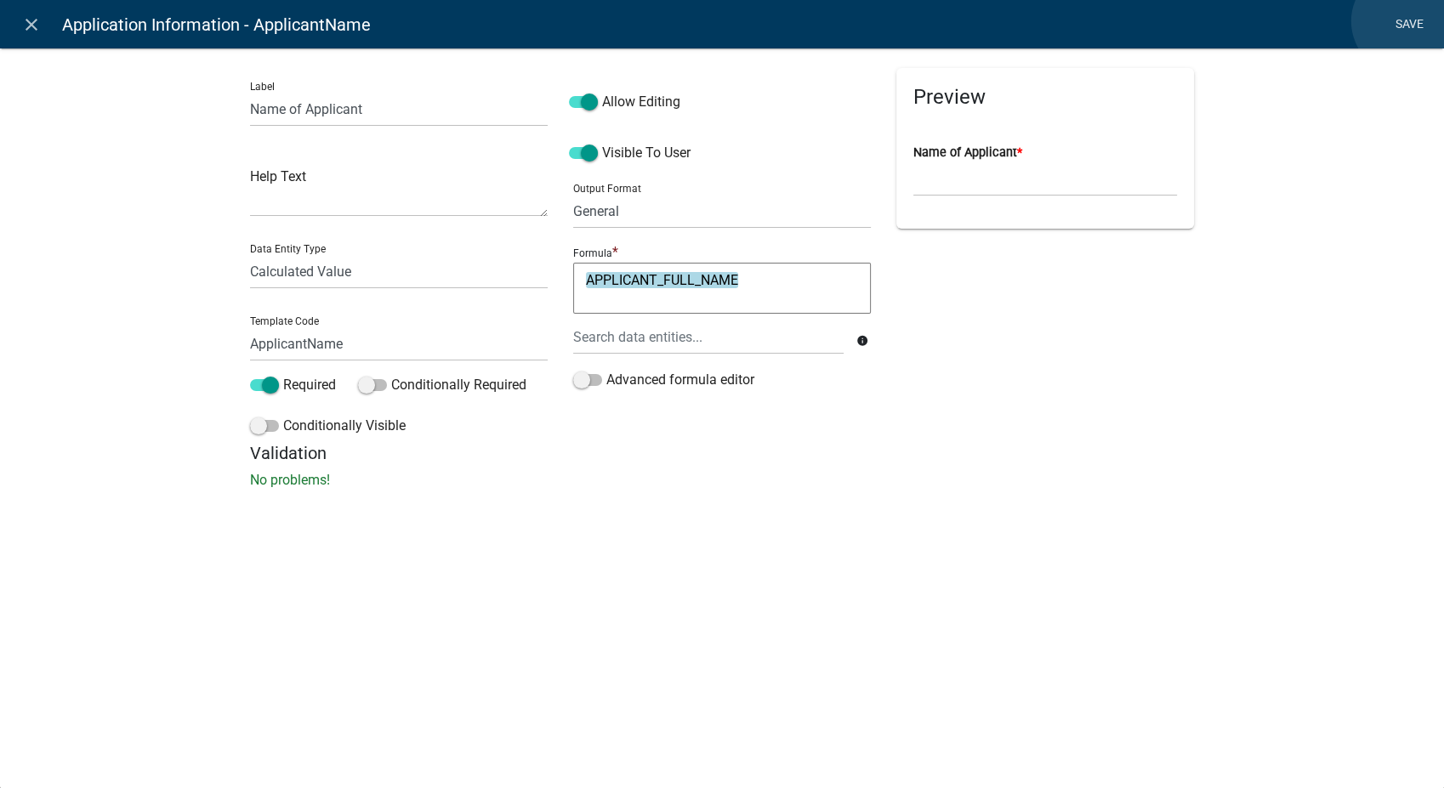
click at [1405, 21] on link "Save" at bounding box center [1409, 25] width 43 height 32
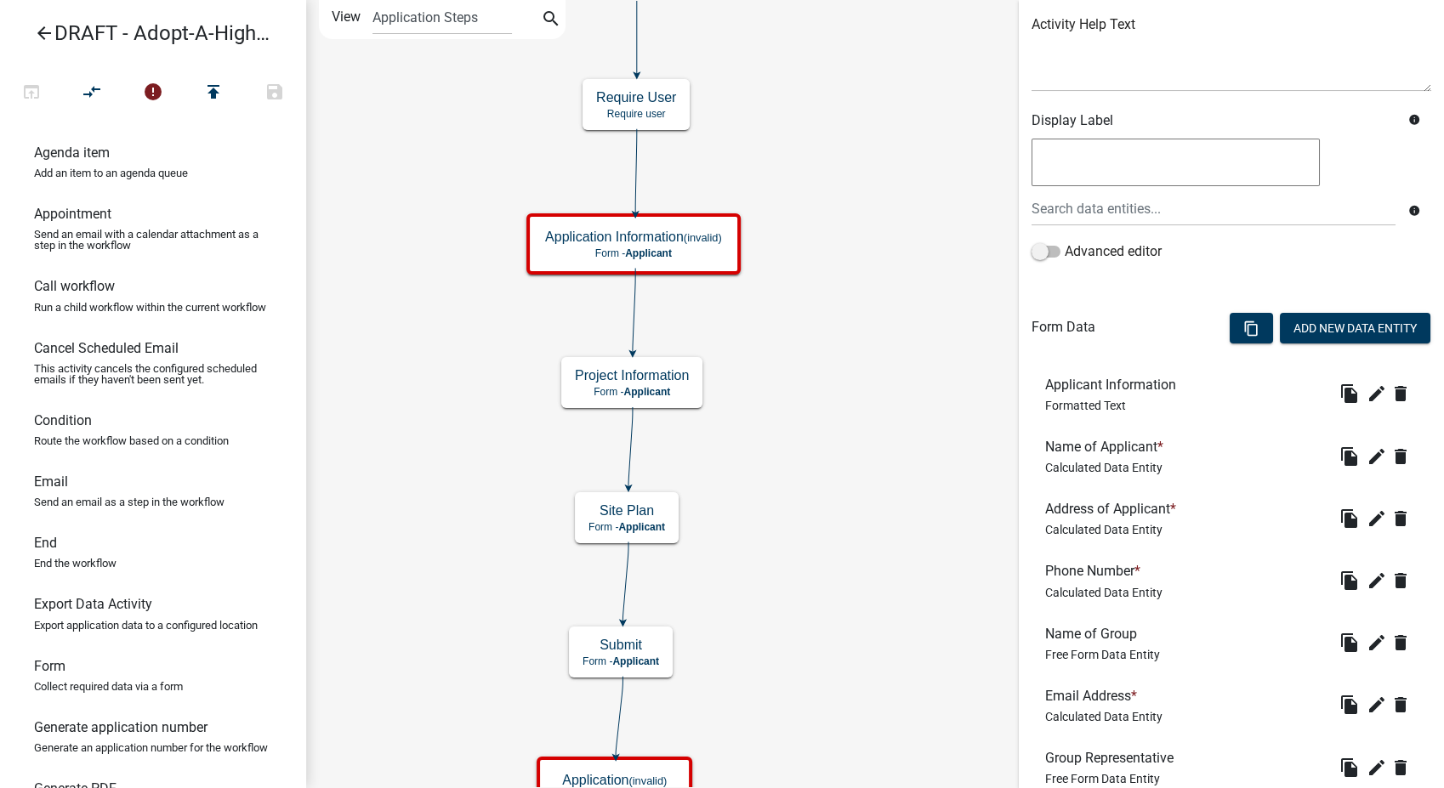
scroll to position [566, 0]
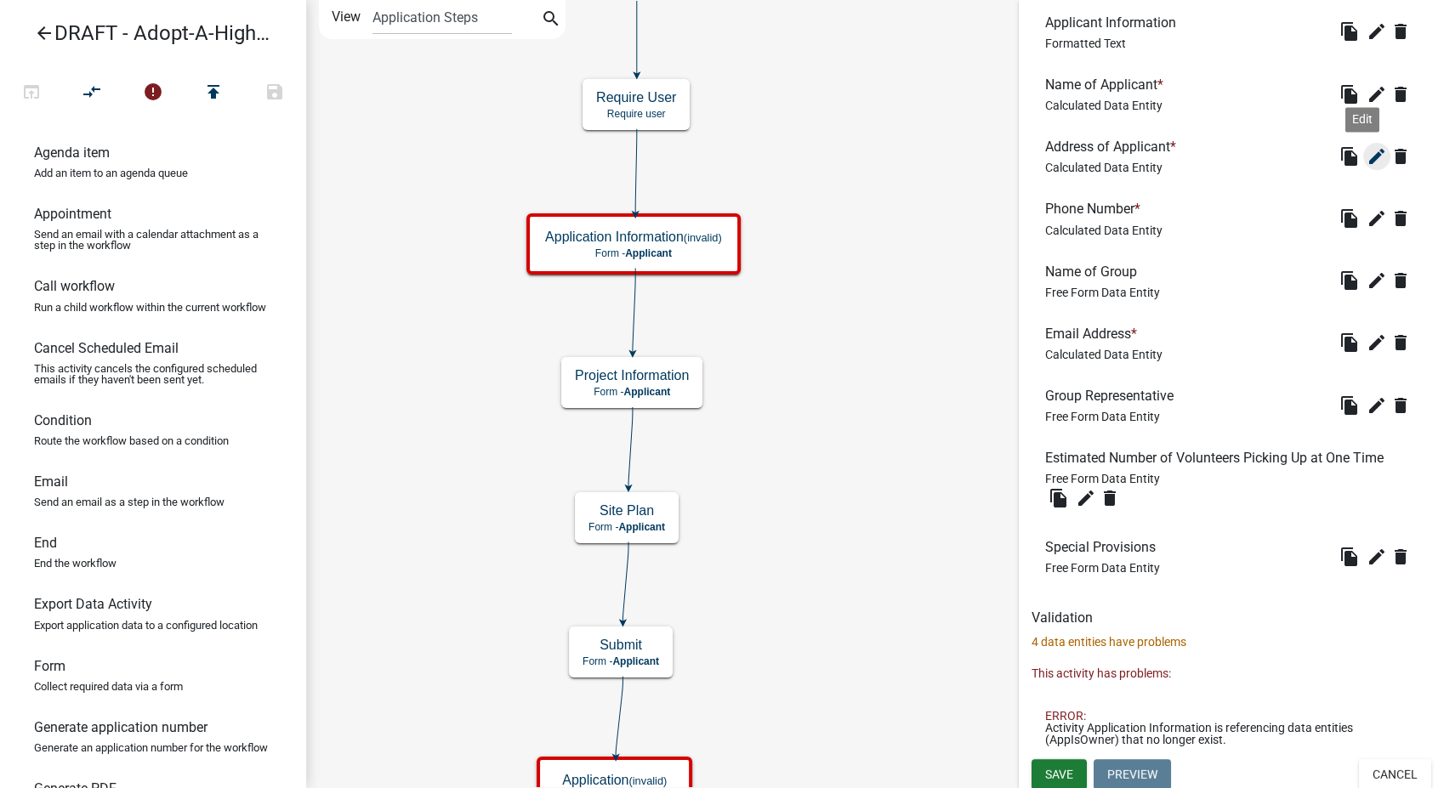
click at [1366, 156] on icon "edit" at bounding box center [1376, 156] width 20 height 20
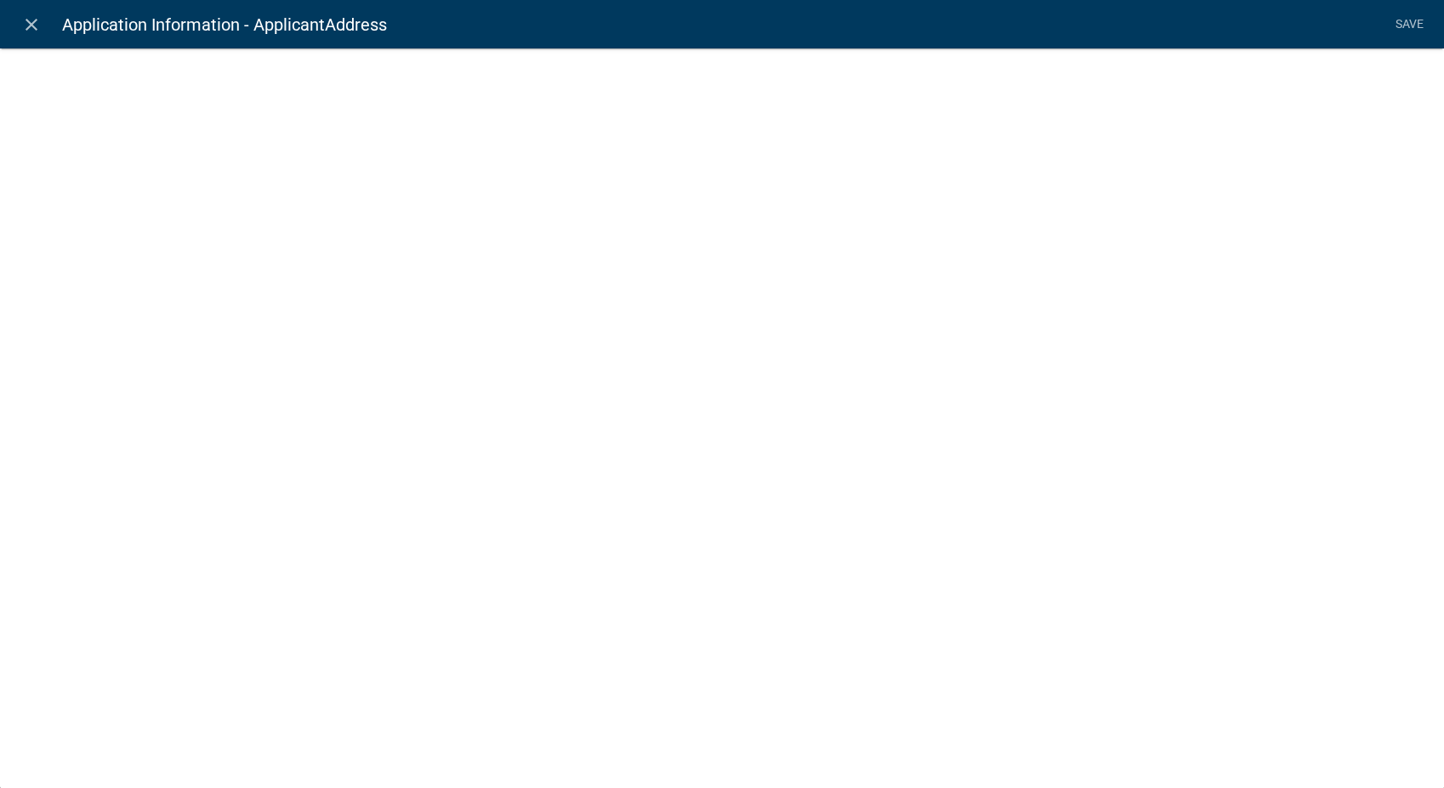
select select "calculated-value"
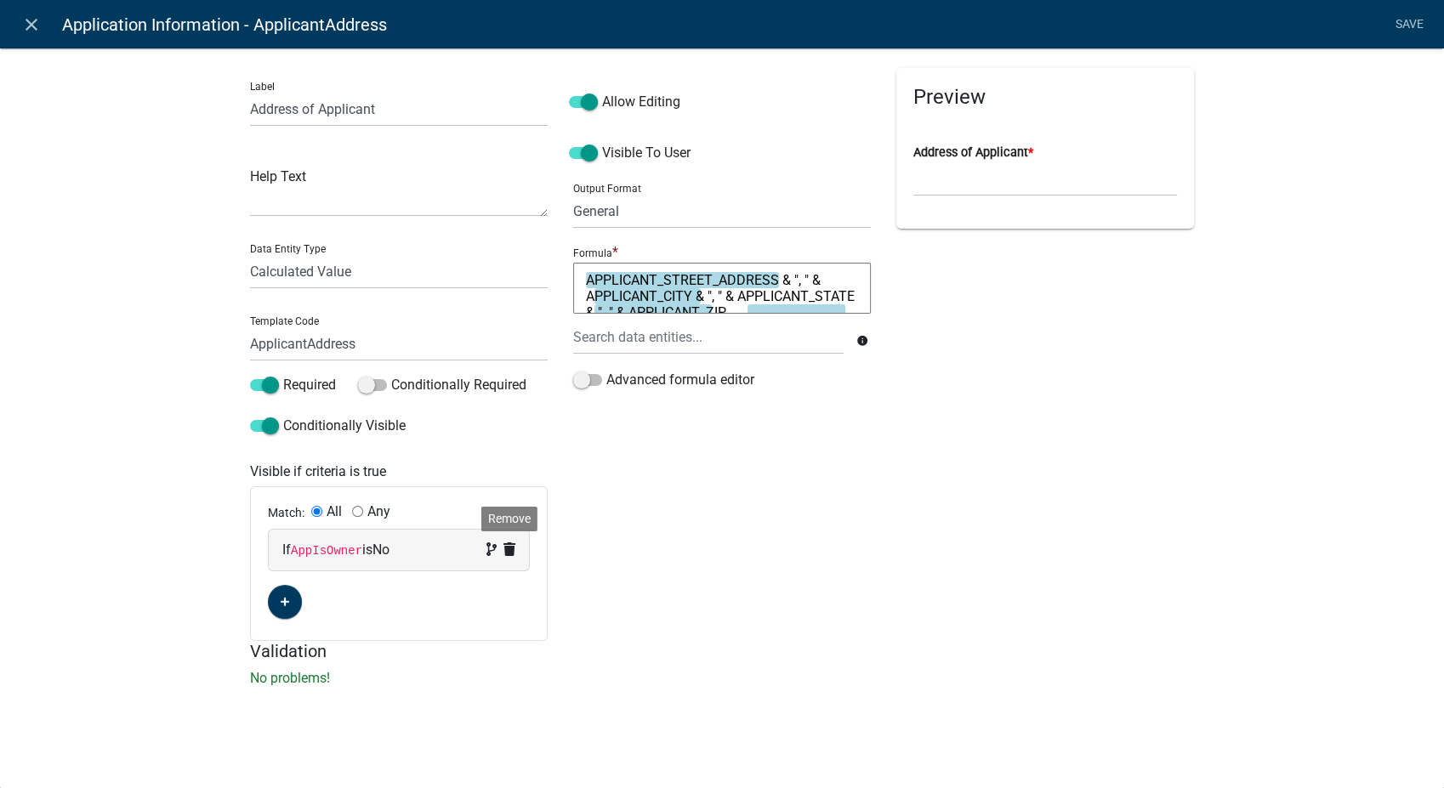
click at [503, 548] on icon at bounding box center [509, 549] width 12 height 14
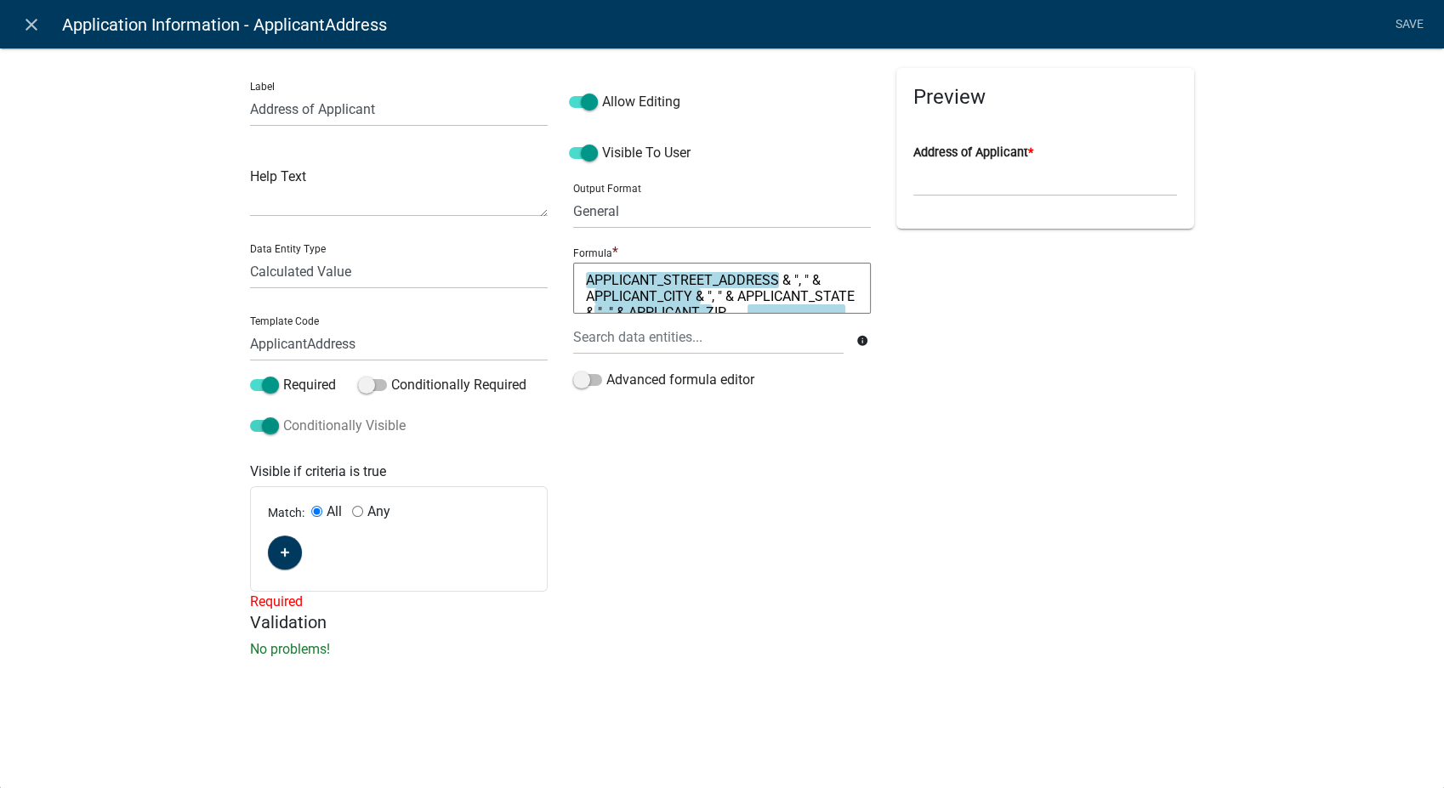
click at [265, 424] on span at bounding box center [264, 426] width 29 height 12
click at [283, 416] on input "Conditionally Visible" at bounding box center [283, 416] width 0 height 0
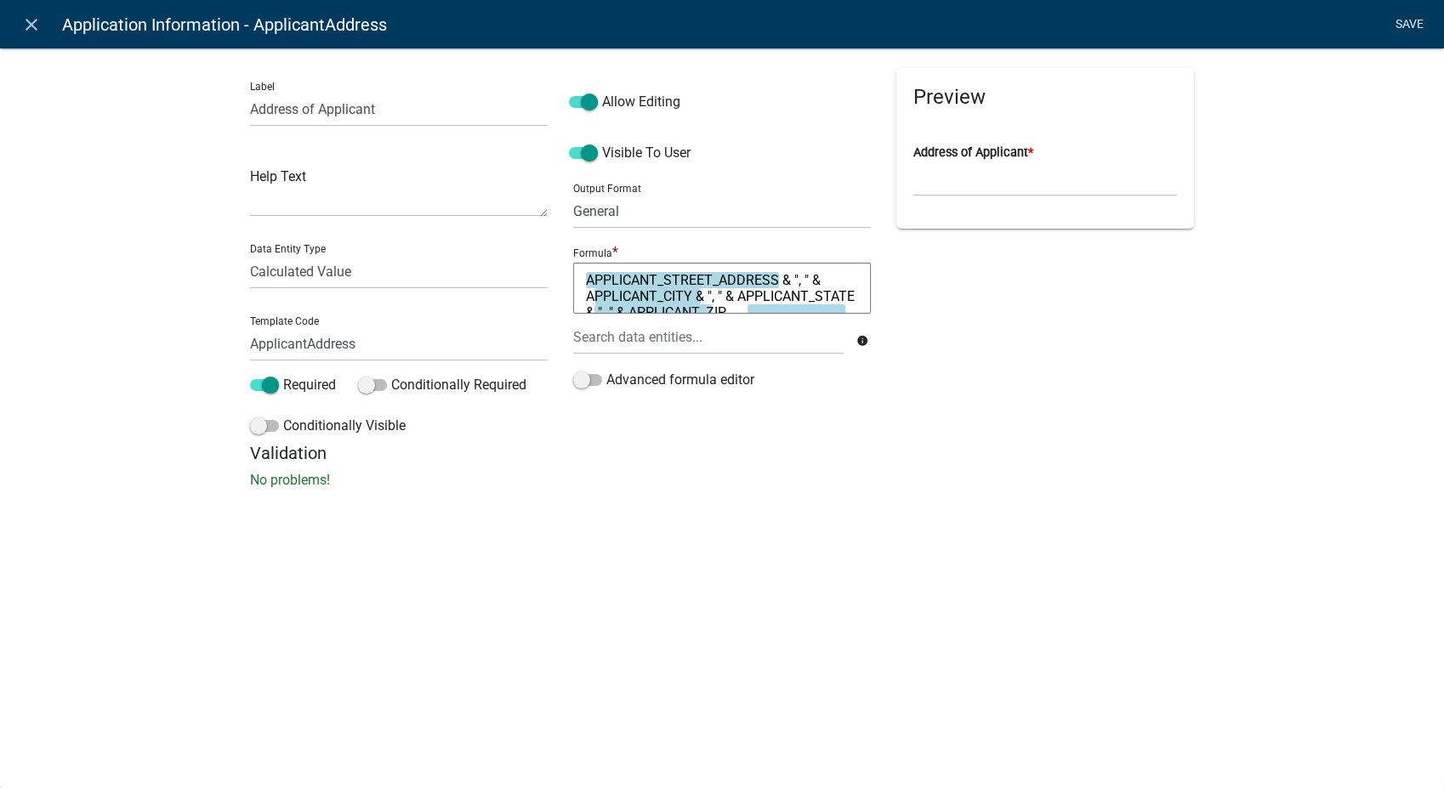
click at [1404, 22] on link "Save" at bounding box center [1409, 25] width 43 height 32
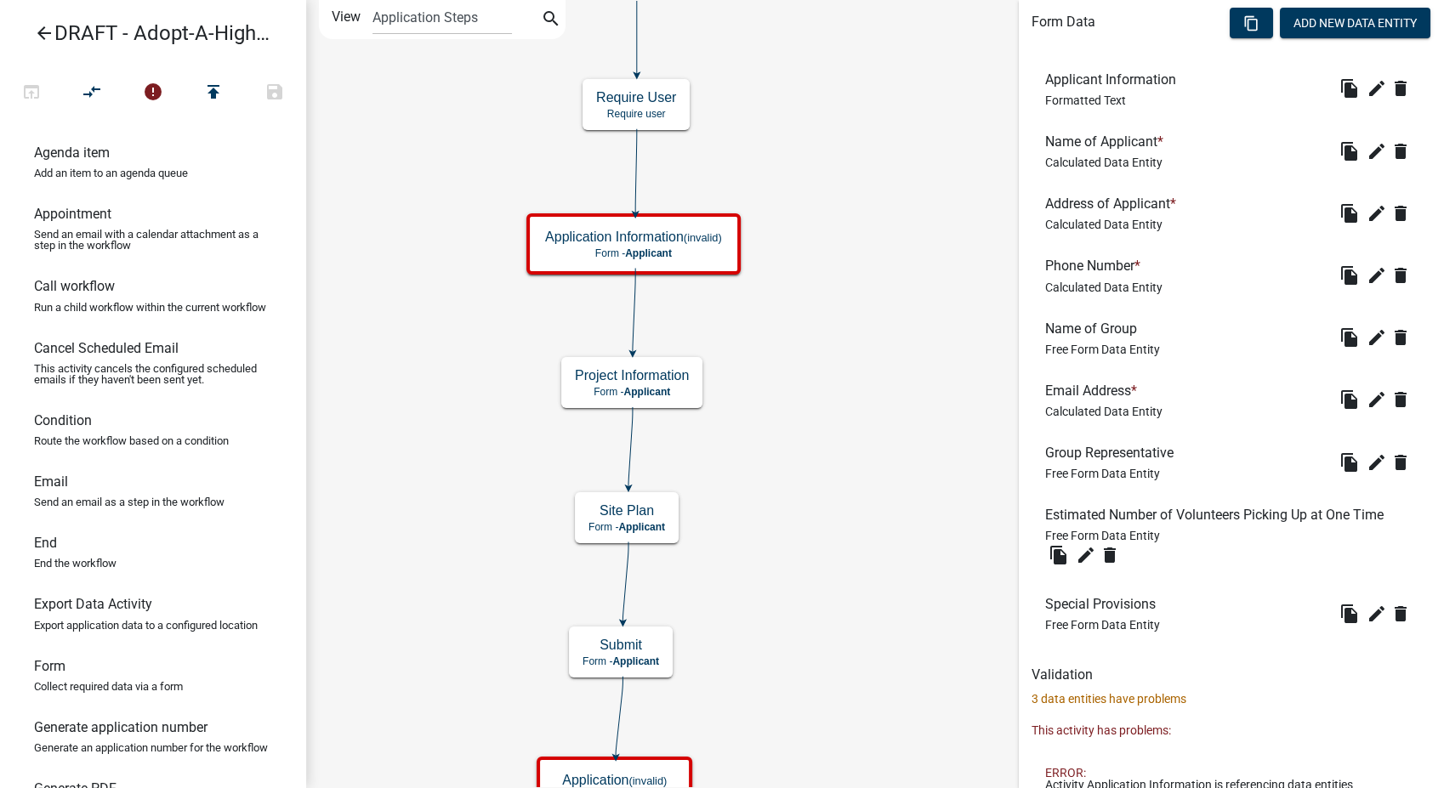
scroll to position [571, 0]
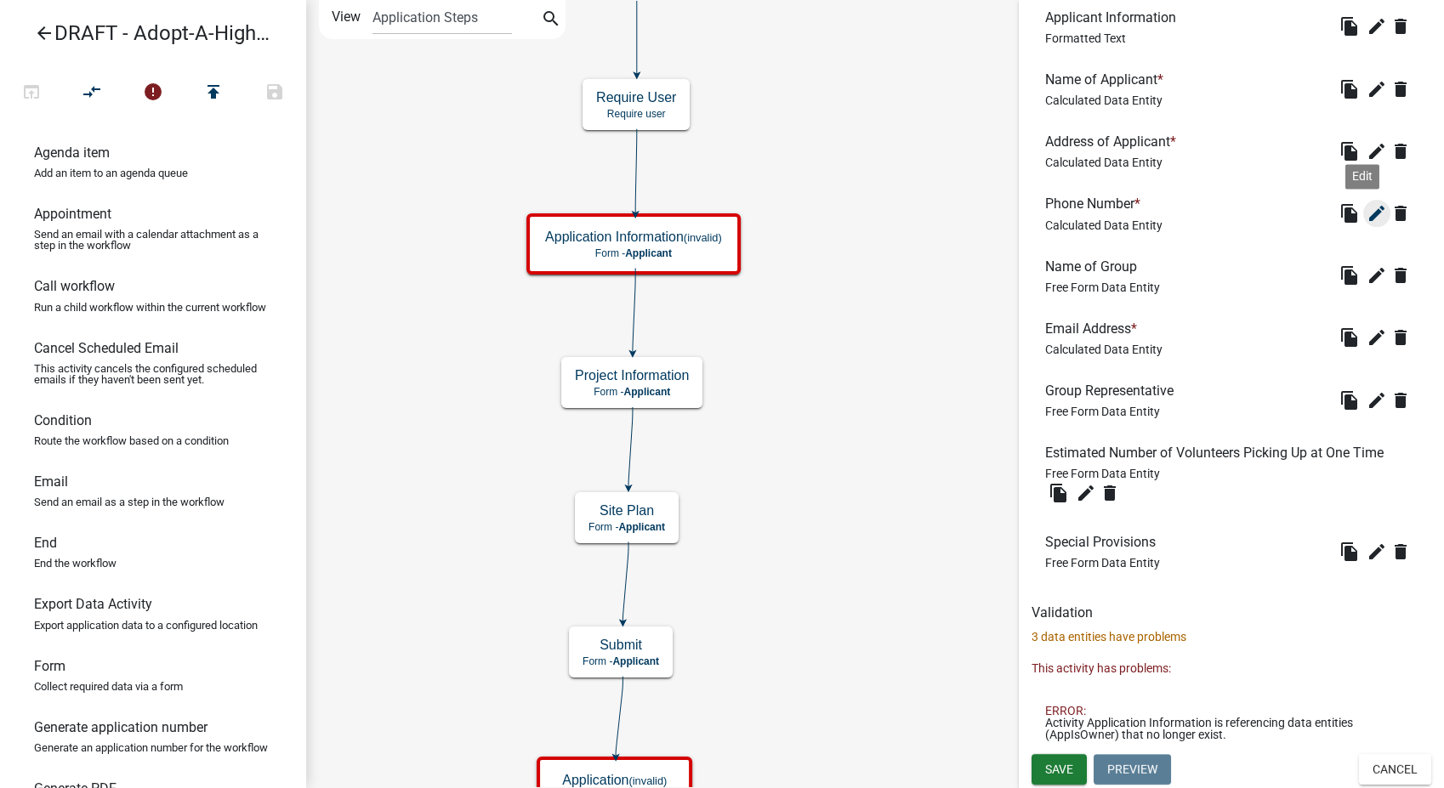
click at [1367, 208] on icon "edit" at bounding box center [1376, 213] width 20 height 20
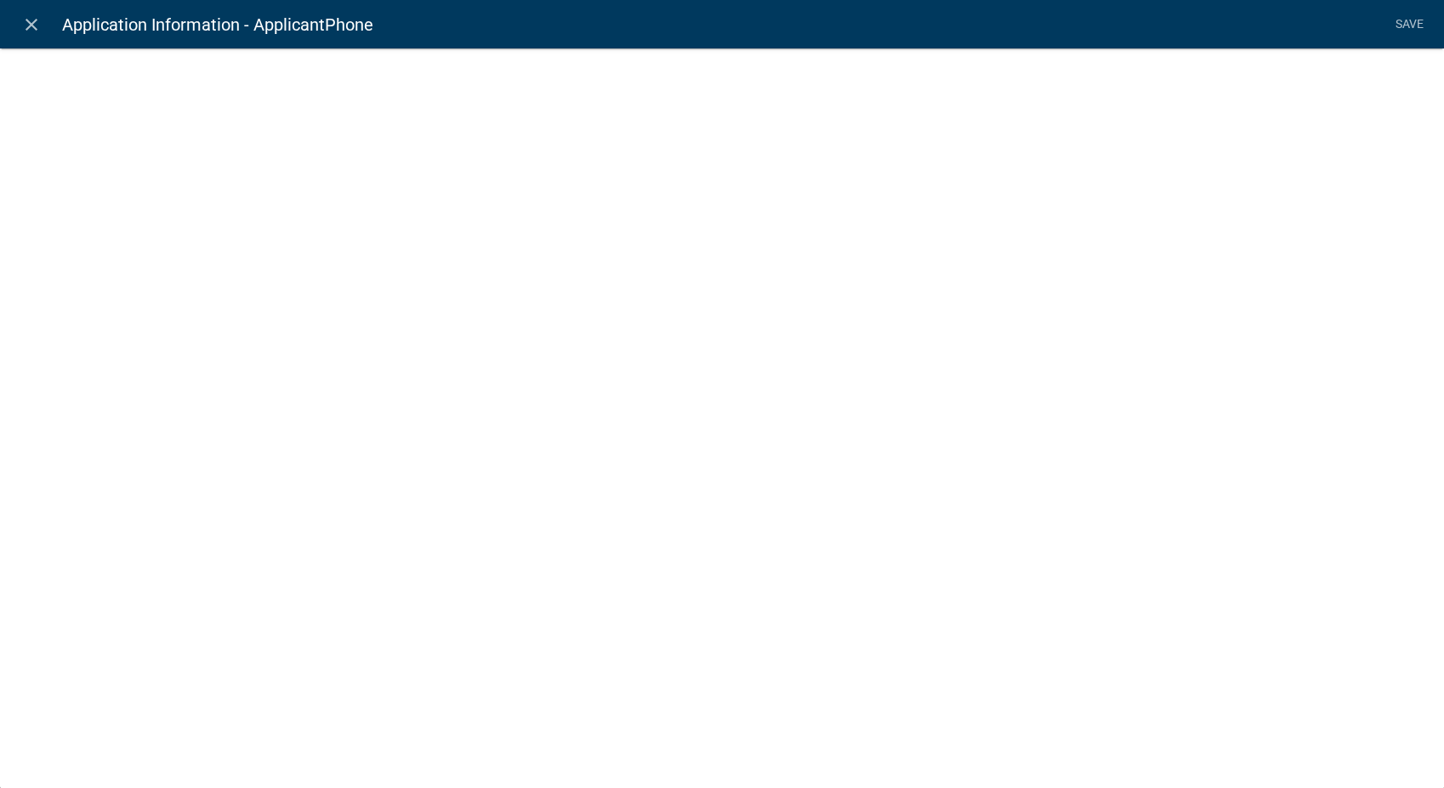
select select "calculated-value"
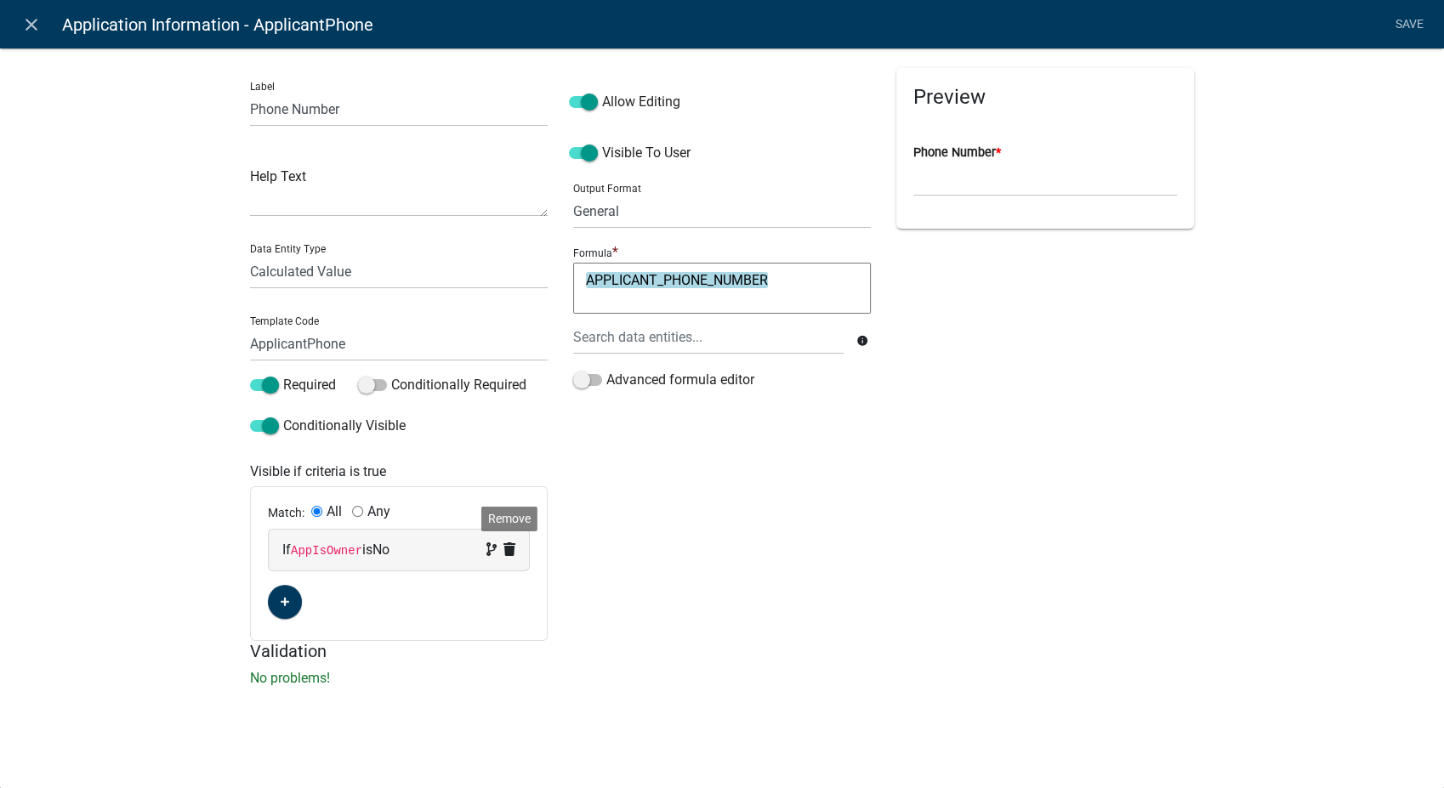
click at [508, 548] on icon at bounding box center [509, 549] width 12 height 14
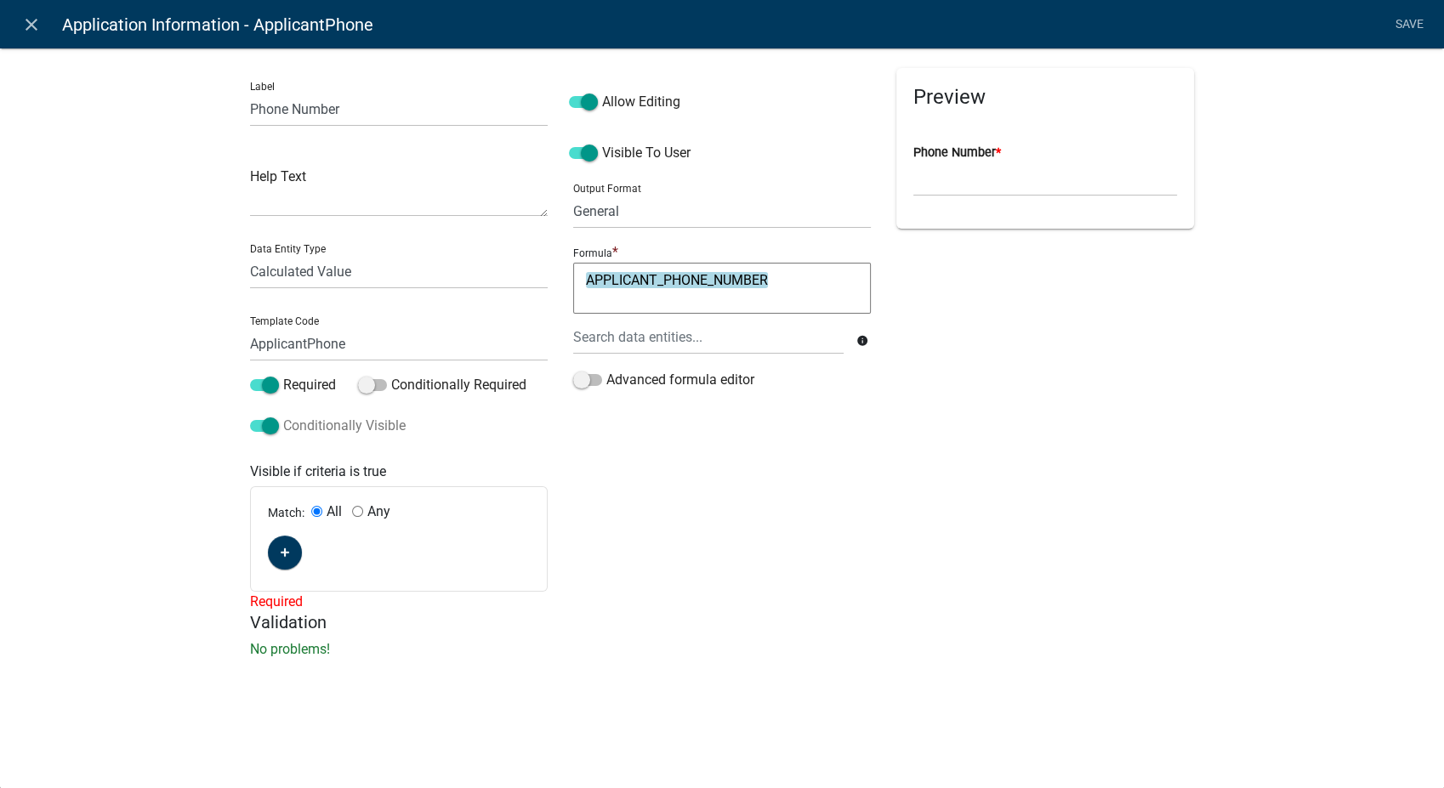
click at [272, 425] on span at bounding box center [264, 426] width 29 height 12
click at [283, 416] on input "Conditionally Visible" at bounding box center [283, 416] width 0 height 0
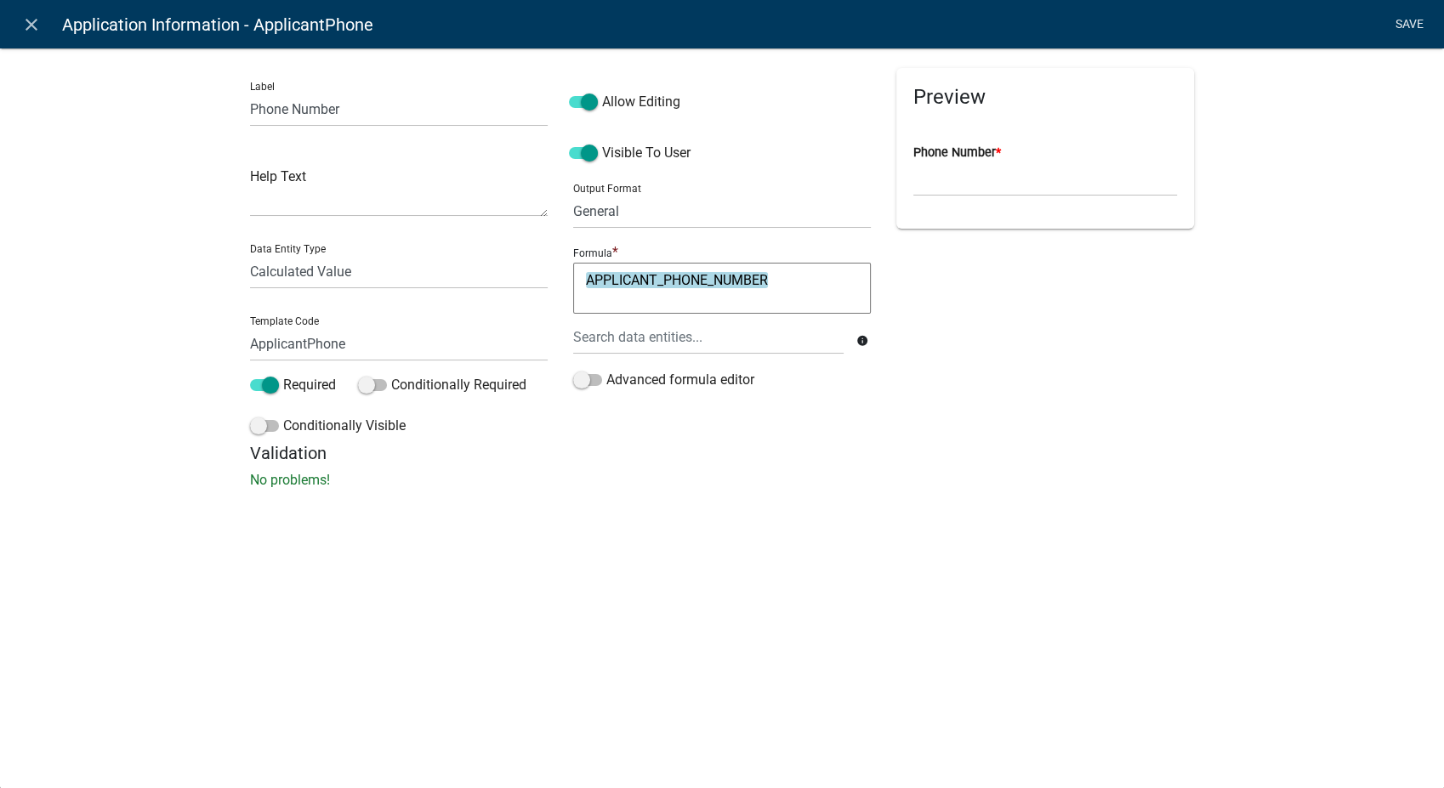
click at [1401, 24] on link "Save" at bounding box center [1409, 25] width 43 height 32
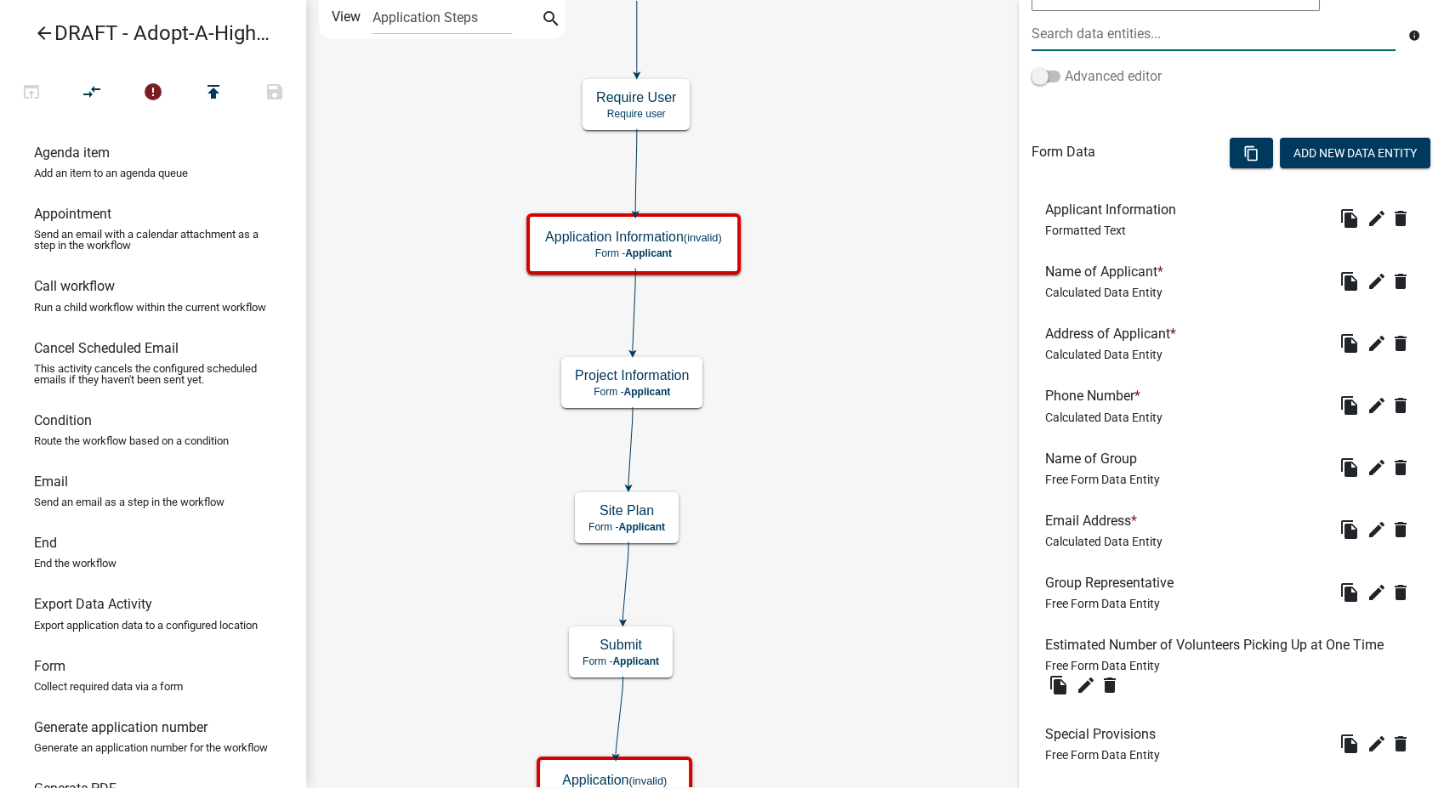
scroll to position [566, 0]
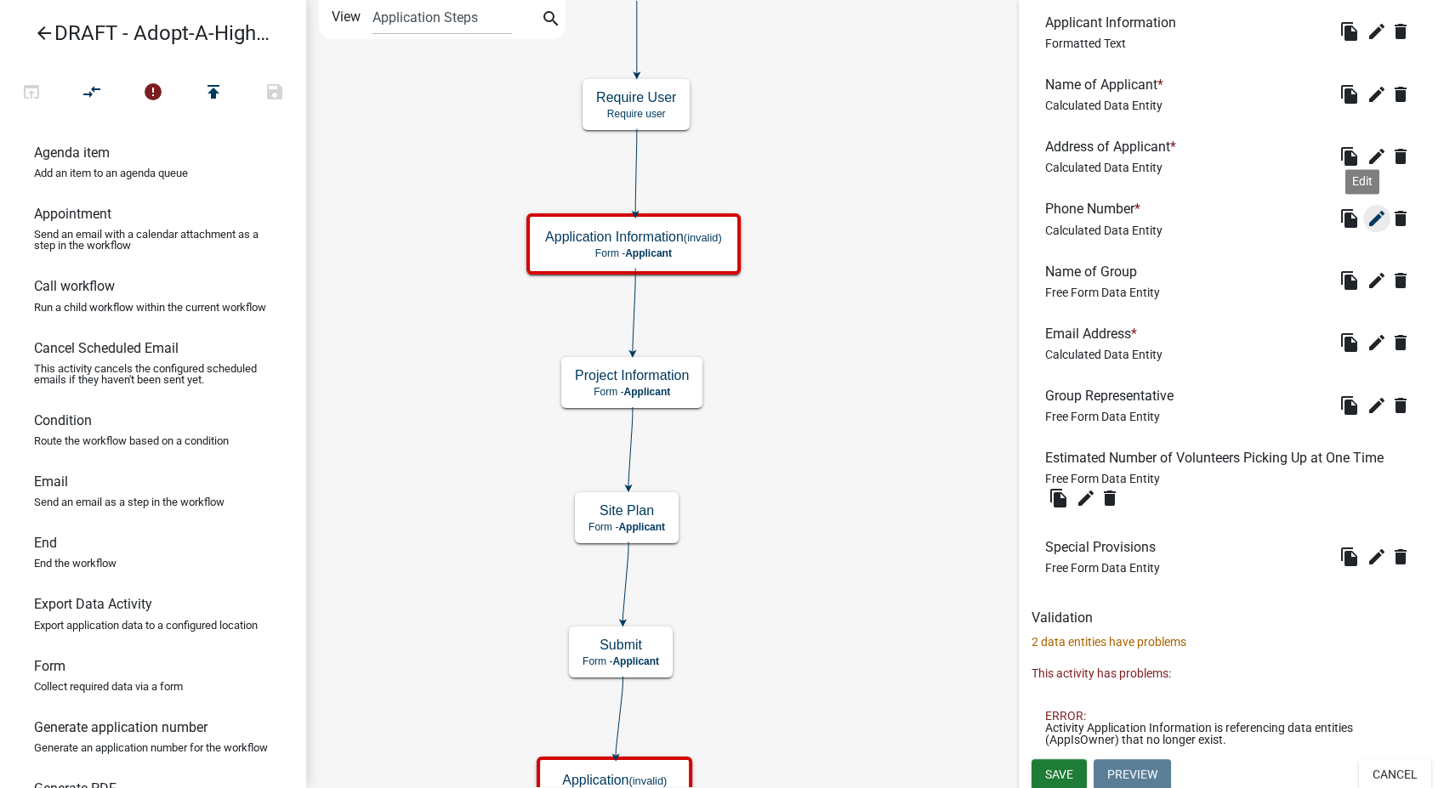
click at [1366, 221] on icon "edit" at bounding box center [1376, 218] width 20 height 20
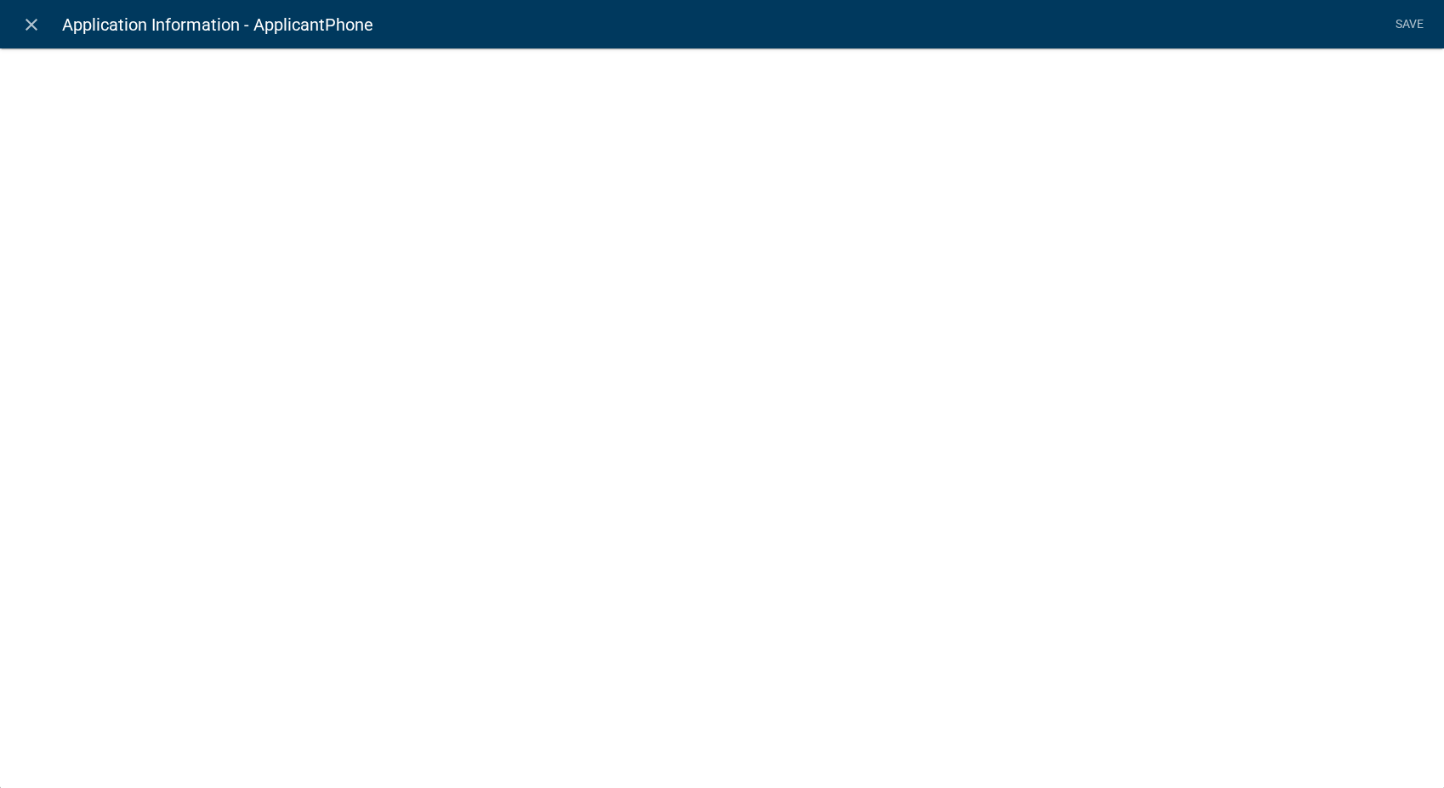
select select "calculated-value"
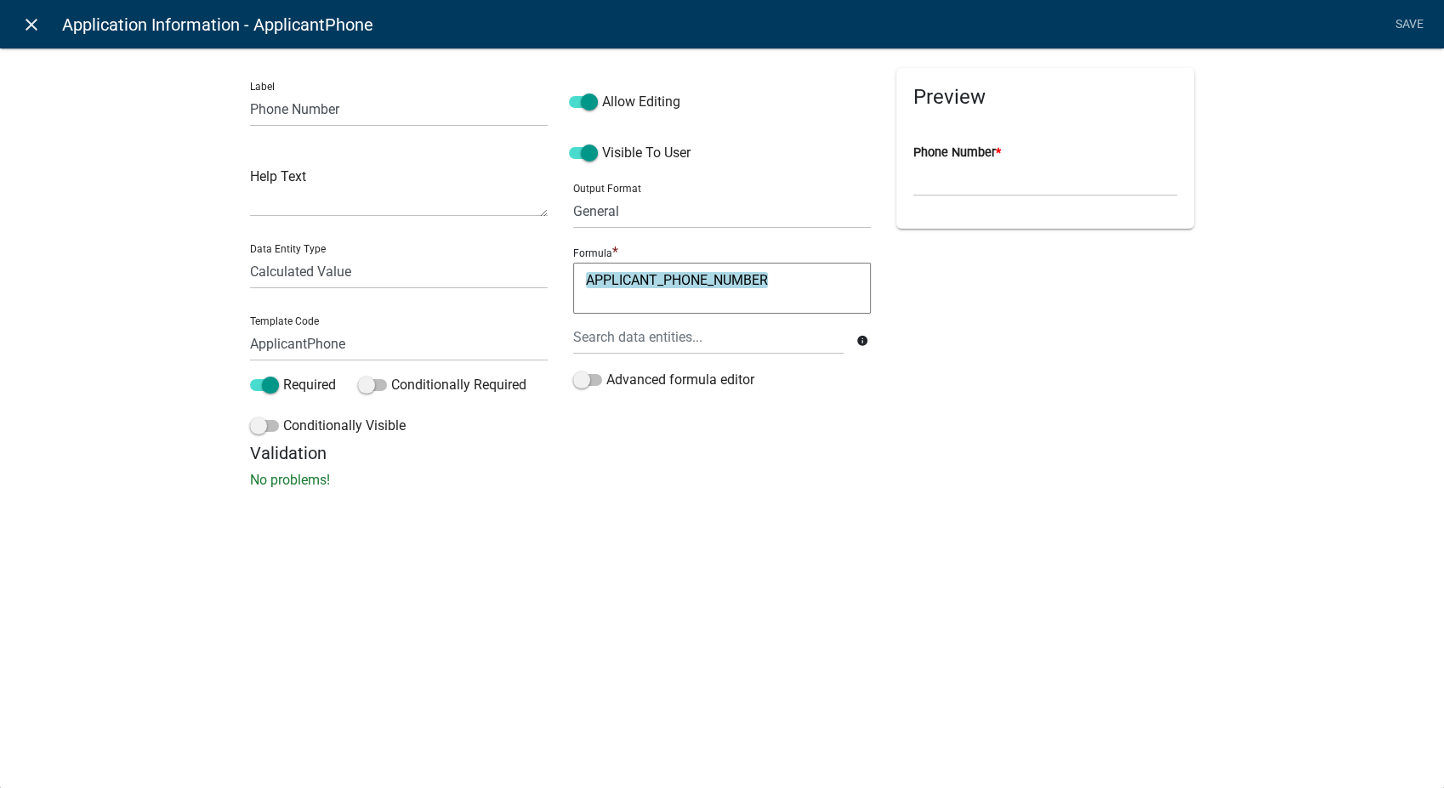
click at [27, 14] on icon "close" at bounding box center [31, 24] width 20 height 20
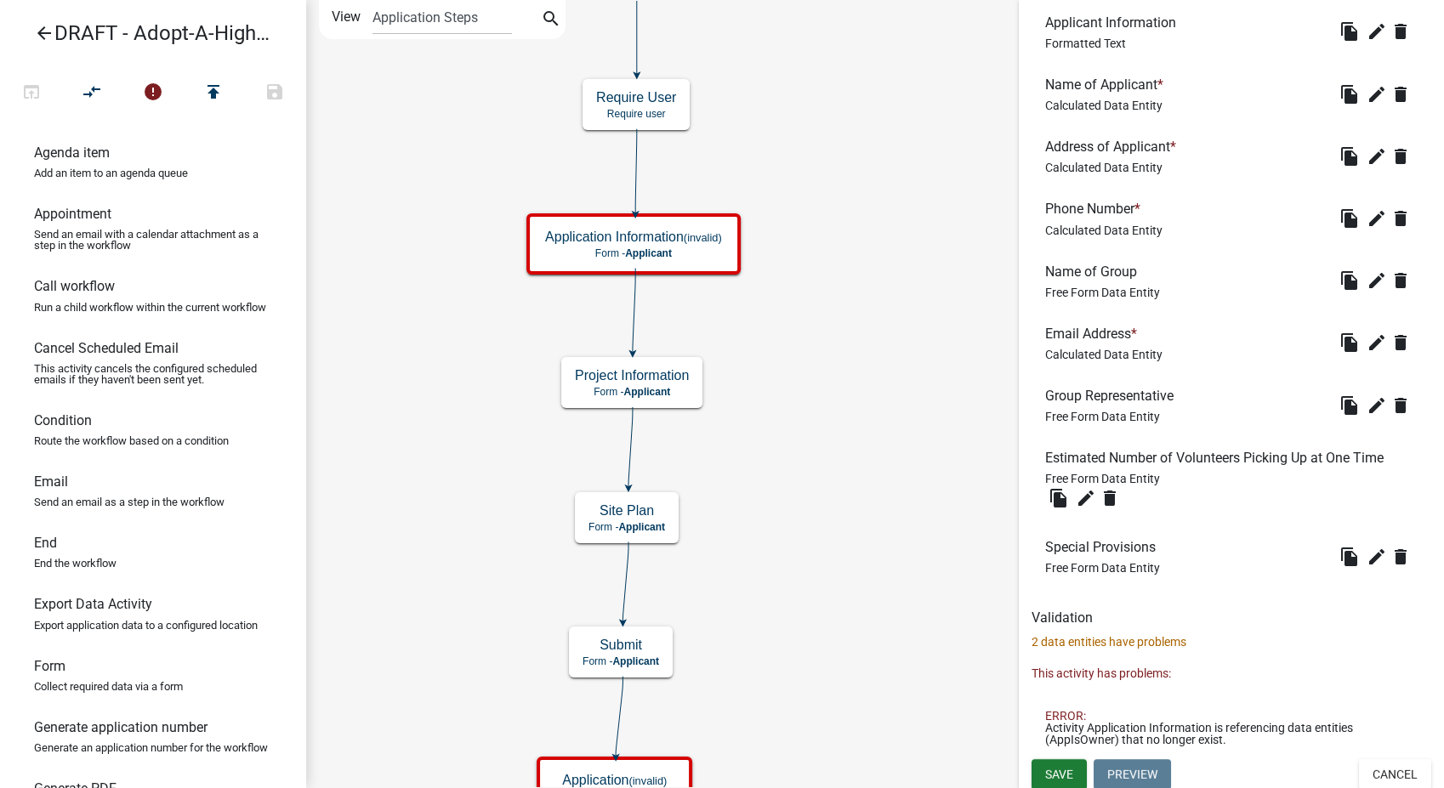
scroll to position [377, 0]
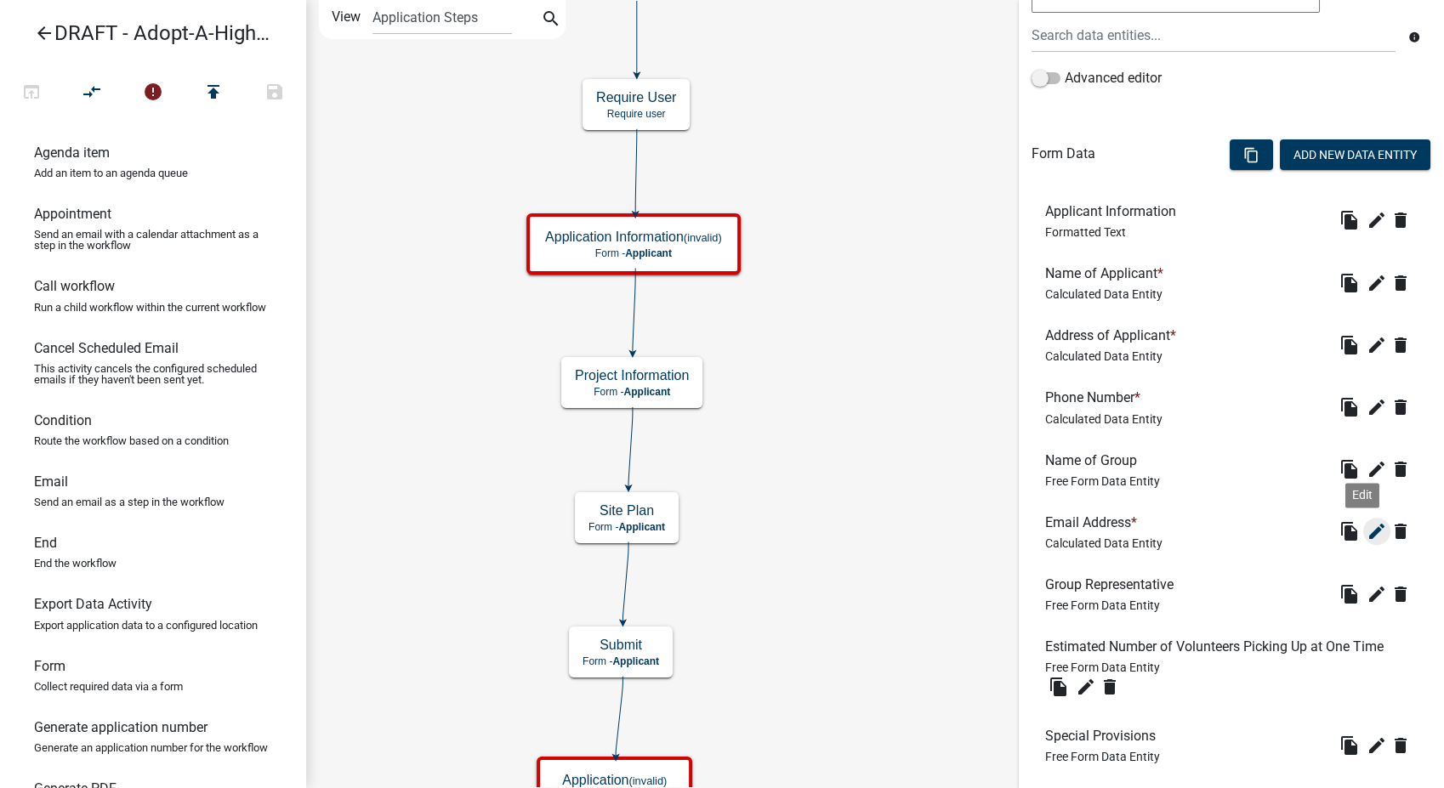
click at [1366, 525] on icon "edit" at bounding box center [1376, 531] width 20 height 20
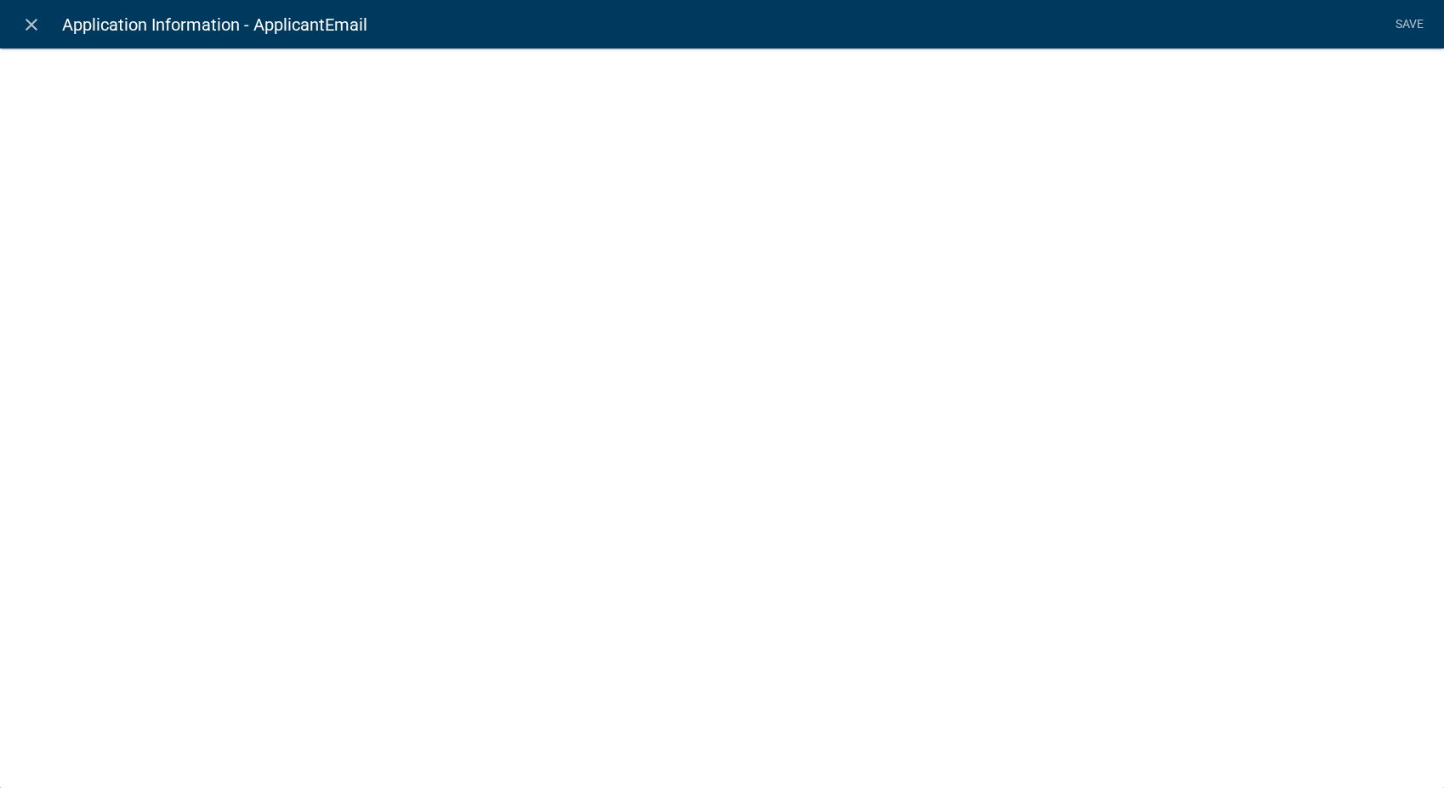
select select "calculated-value"
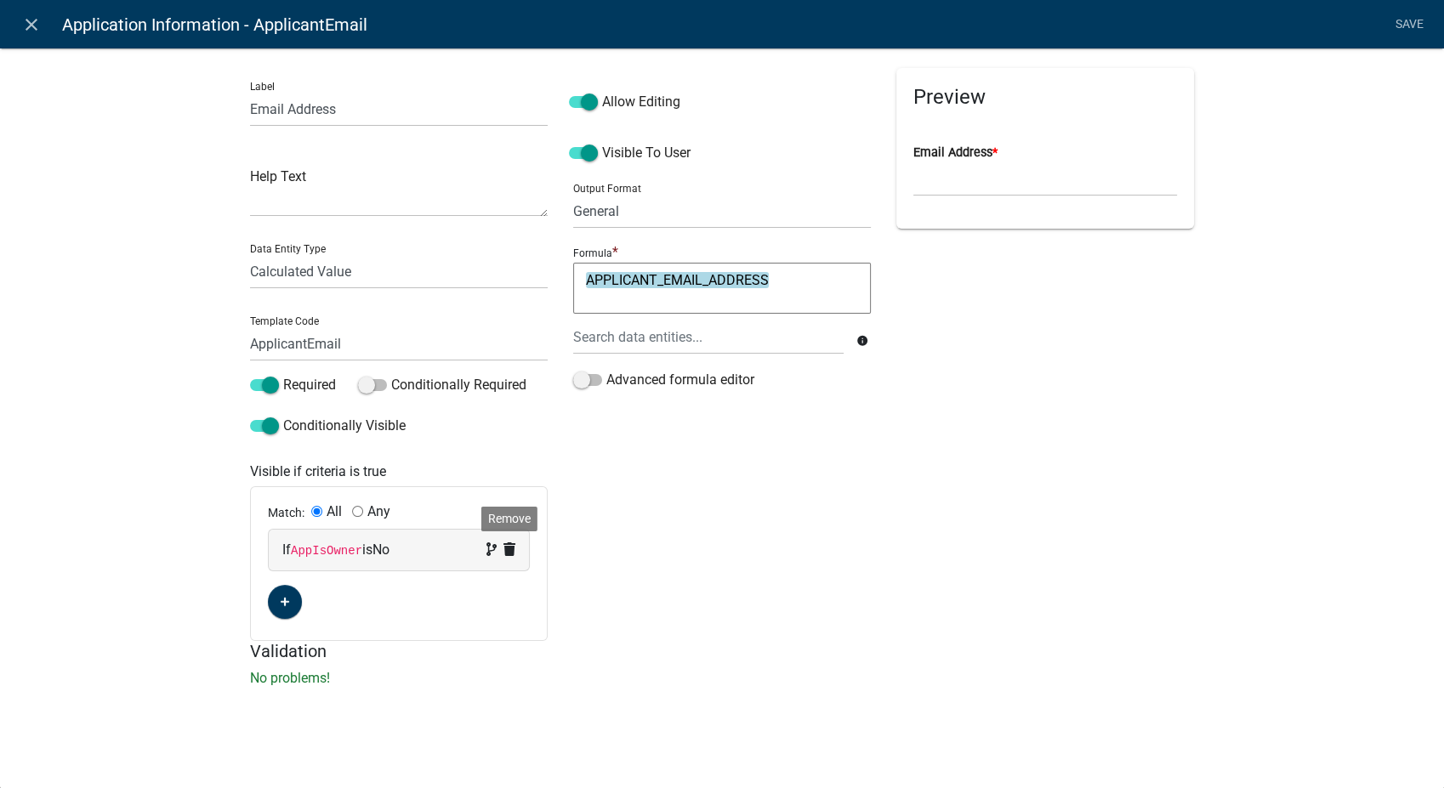
click at [509, 548] on icon at bounding box center [509, 549] width 12 height 14
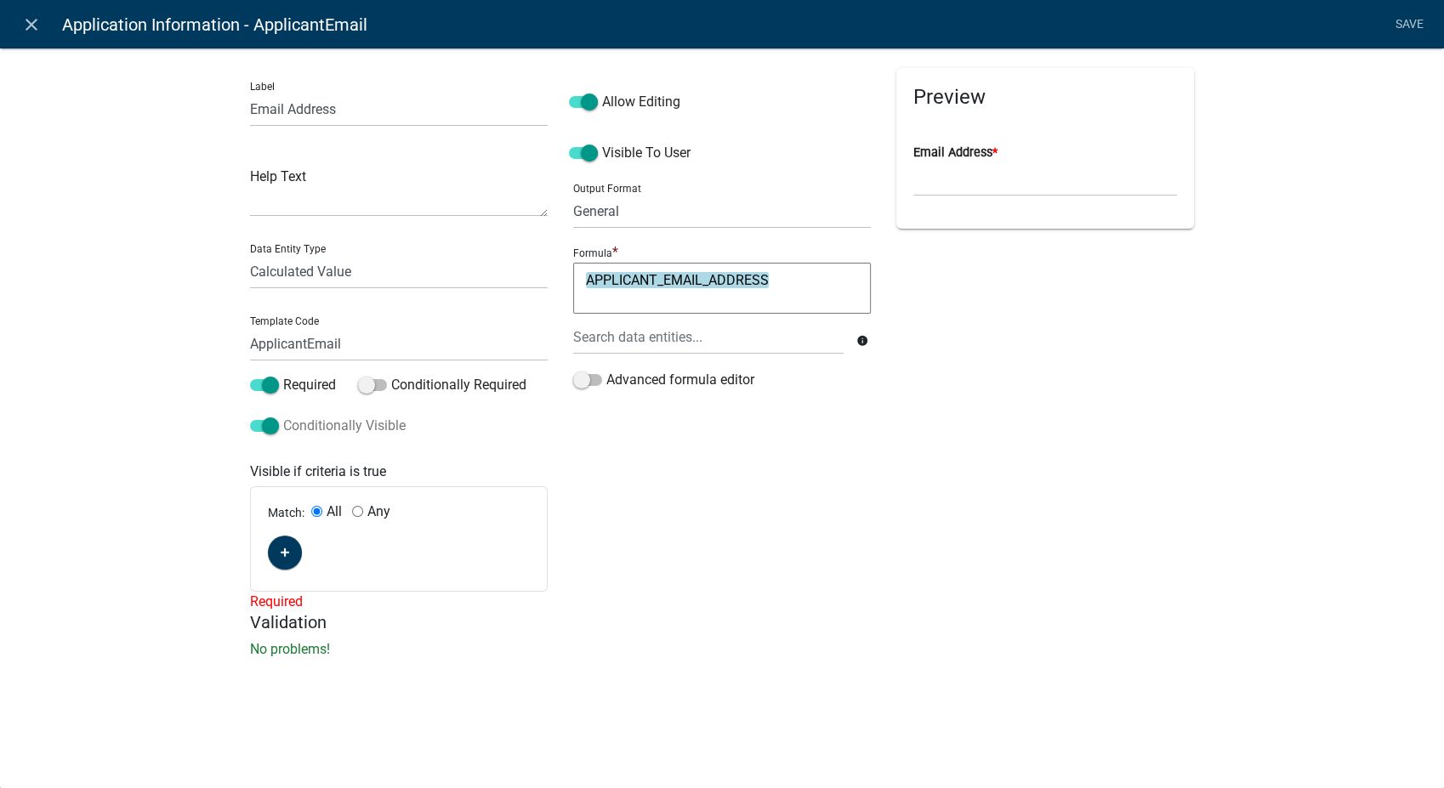
click at [275, 425] on span at bounding box center [264, 426] width 29 height 12
click at [283, 416] on input "Conditionally Visible" at bounding box center [283, 416] width 0 height 0
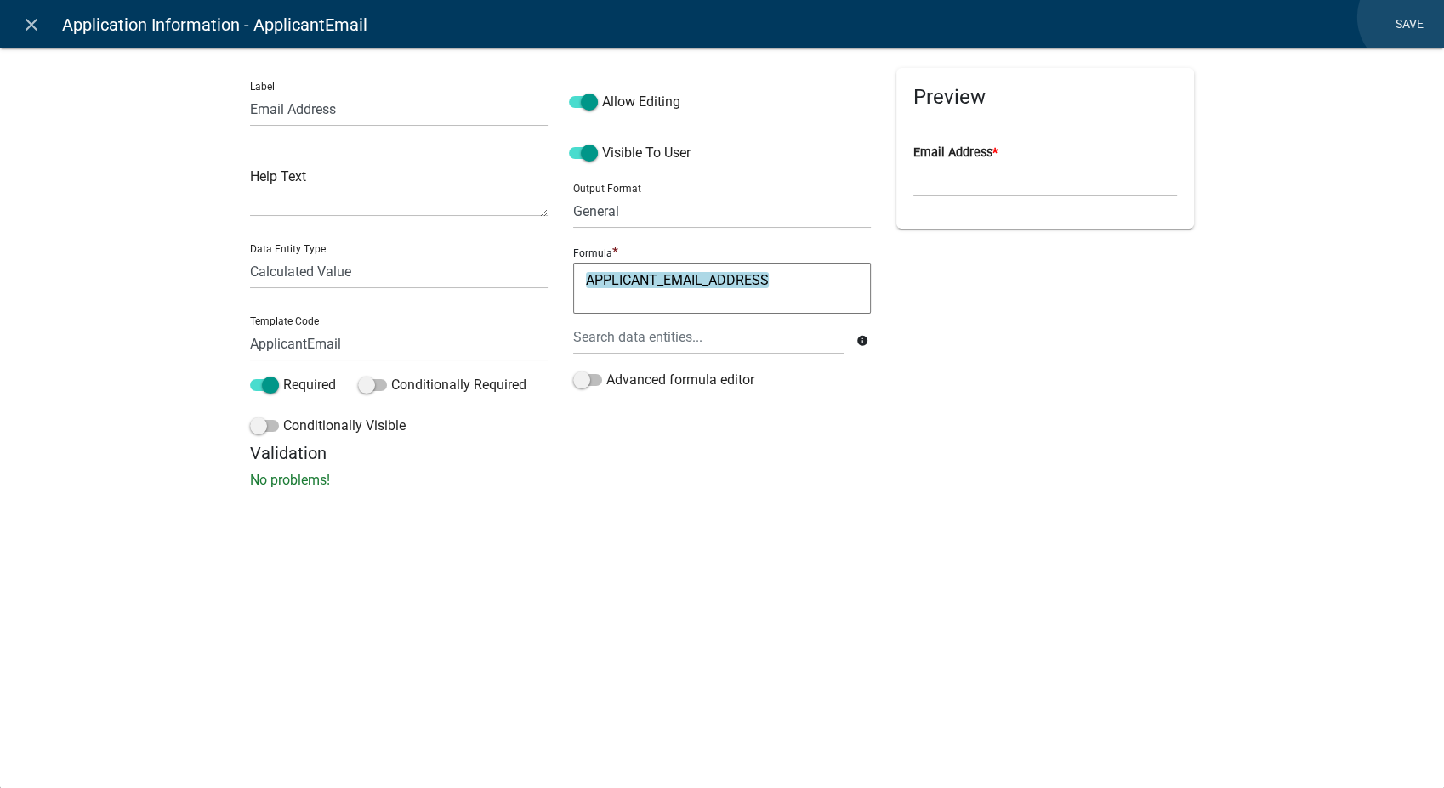
click at [1410, 17] on link "Save" at bounding box center [1409, 25] width 43 height 32
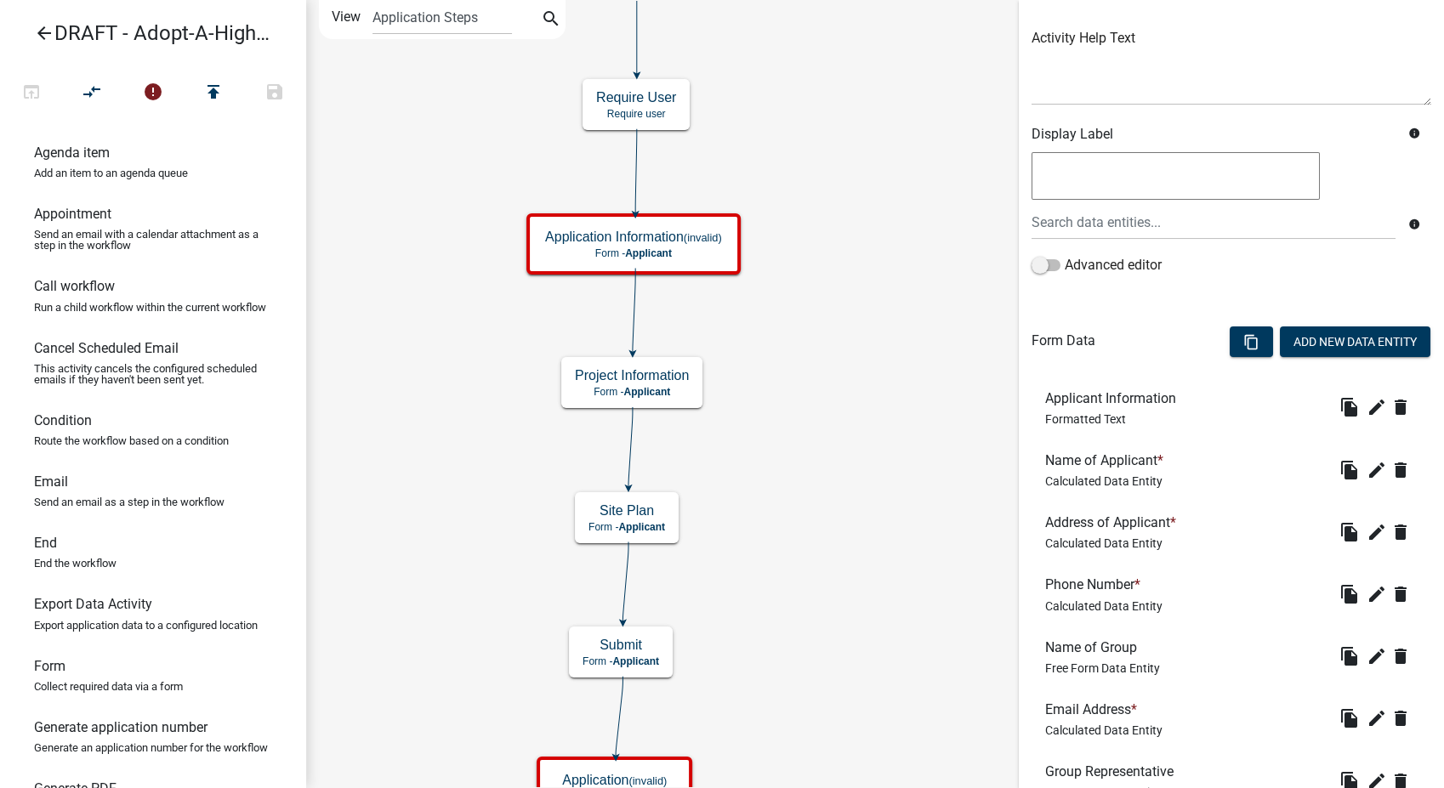
scroll to position [566, 0]
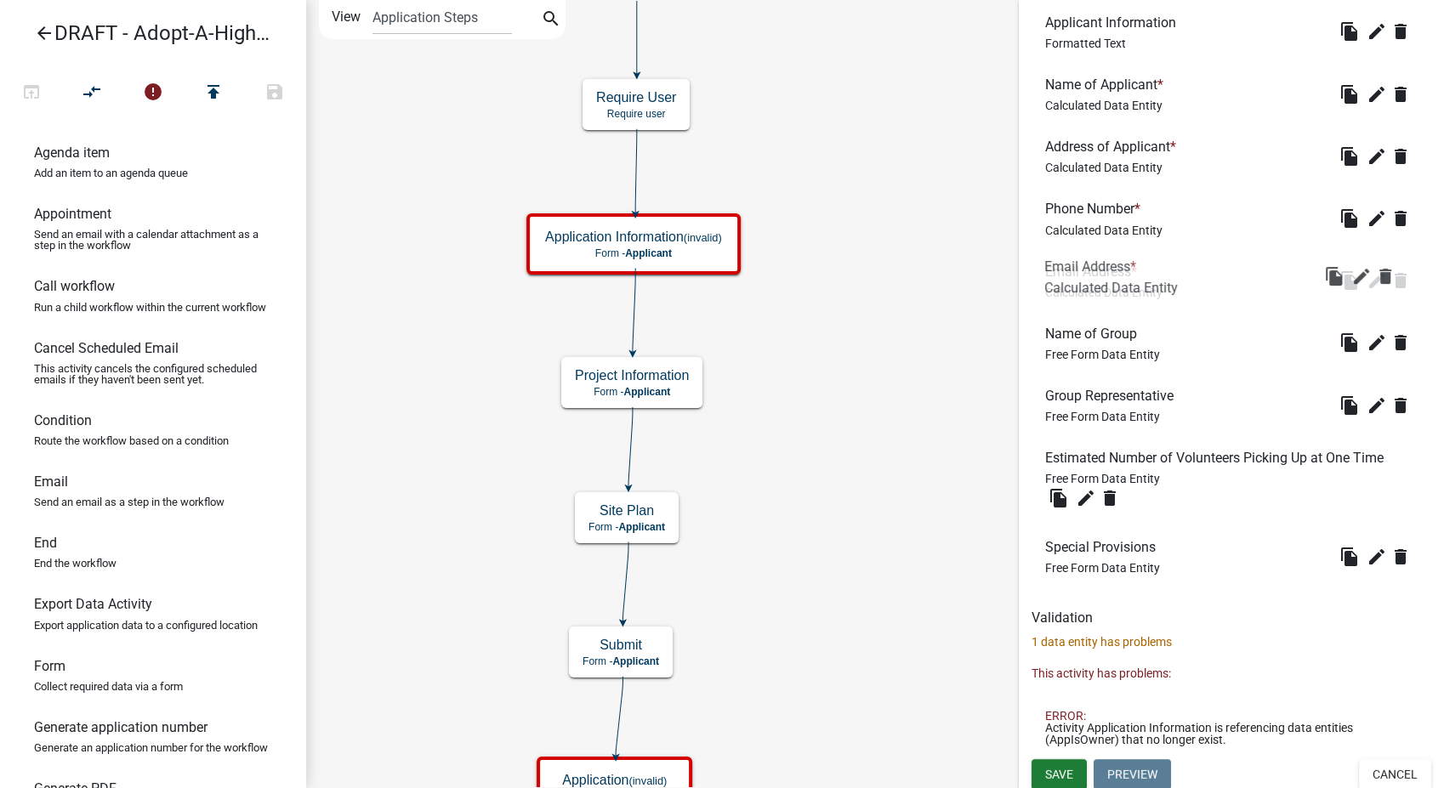
drag, startPoint x: 1105, startPoint y: 339, endPoint x: 1104, endPoint y: 258, distance: 80.8
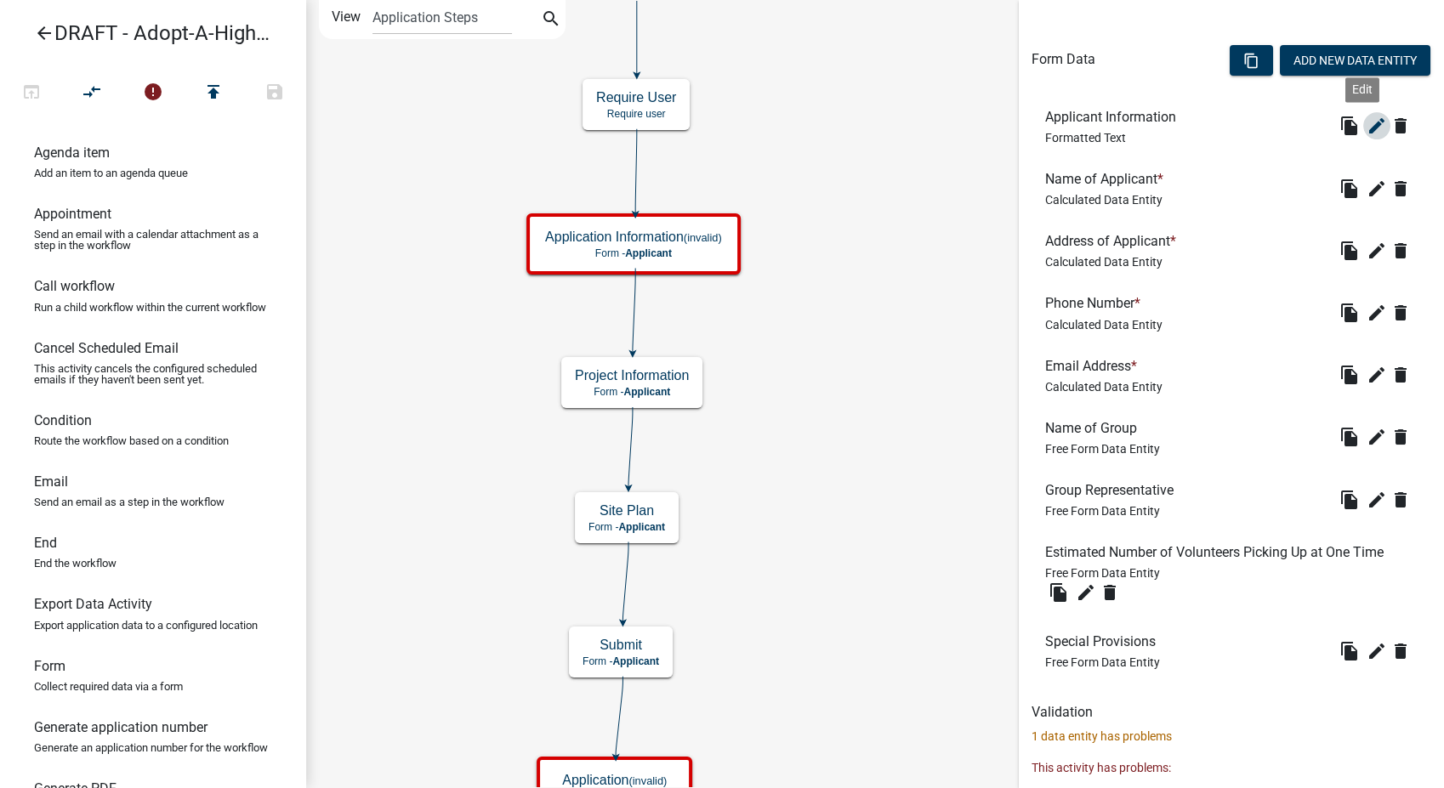
click at [1366, 124] on icon "edit" at bounding box center [1376, 126] width 20 height 20
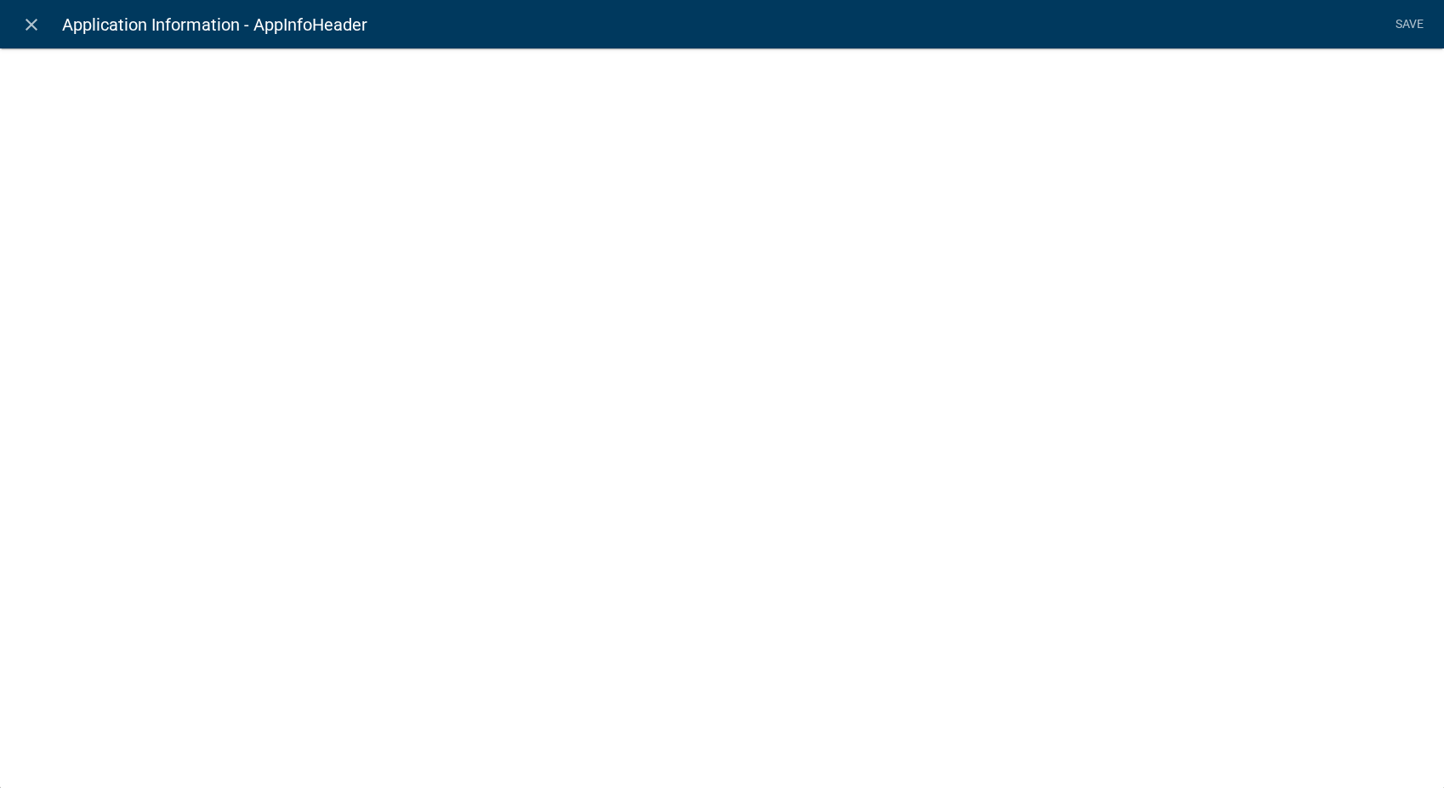
select select "rich-text"
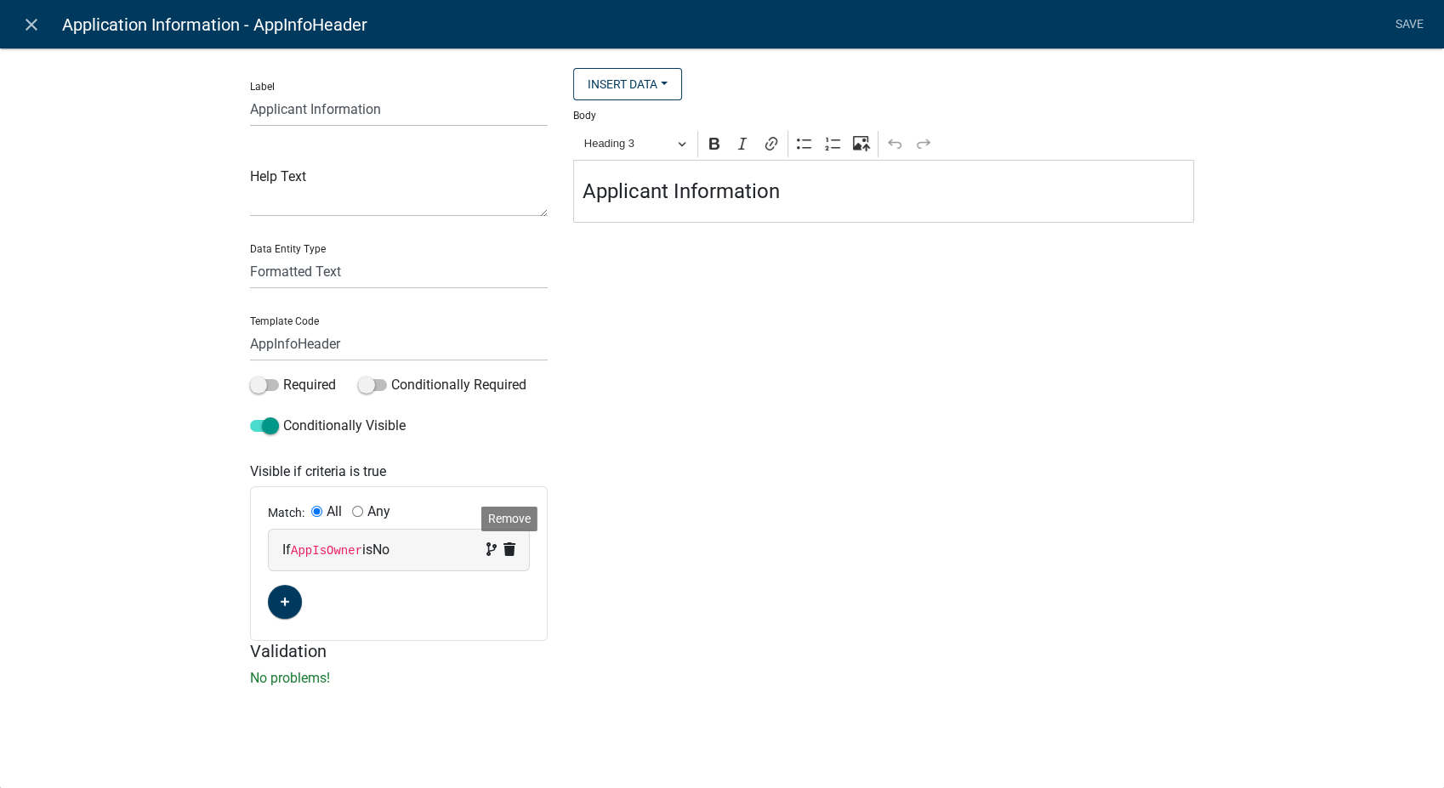
click at [514, 548] on icon at bounding box center [509, 549] width 12 height 14
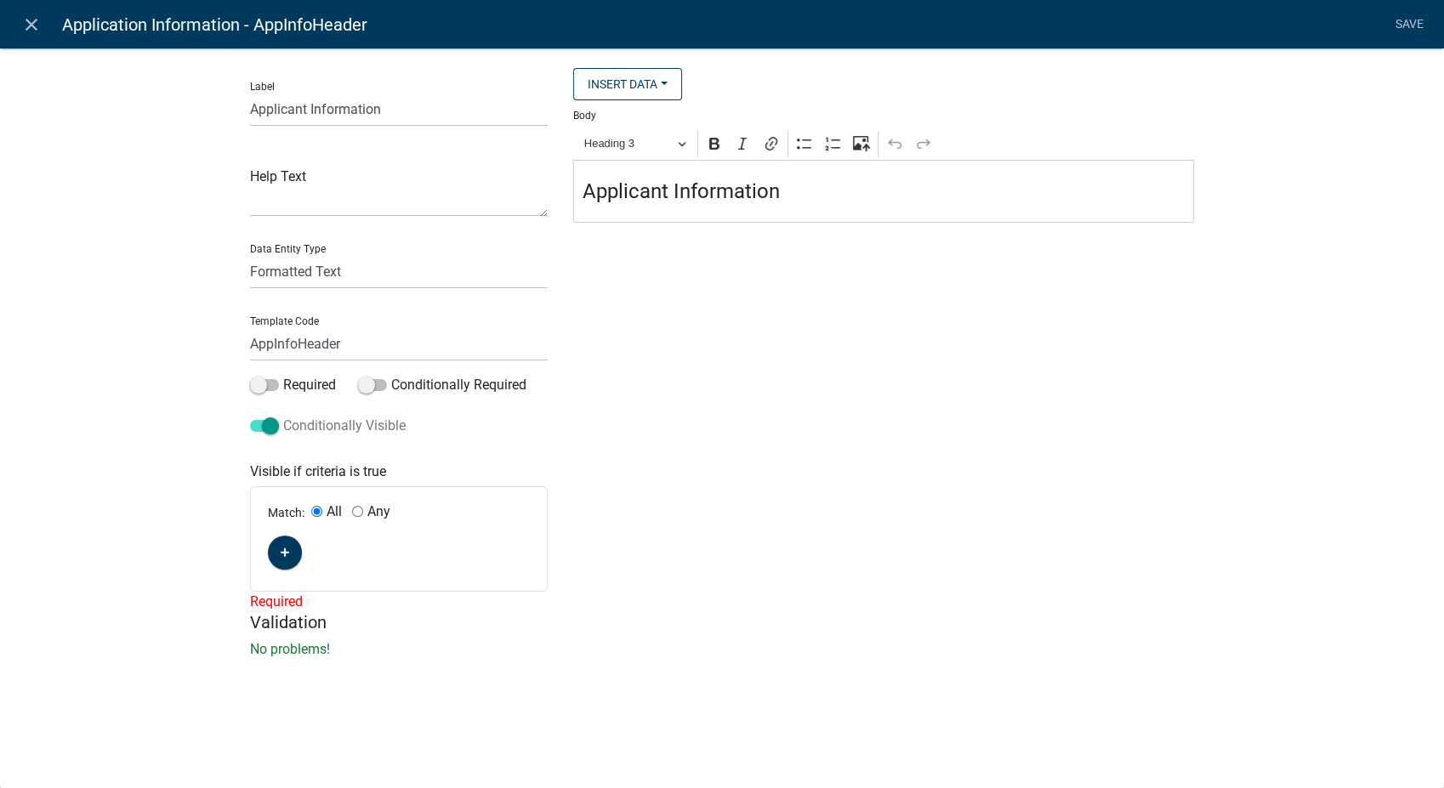
click at [272, 430] on span at bounding box center [264, 426] width 29 height 12
click at [283, 416] on input "Conditionally Visible" at bounding box center [283, 416] width 0 height 0
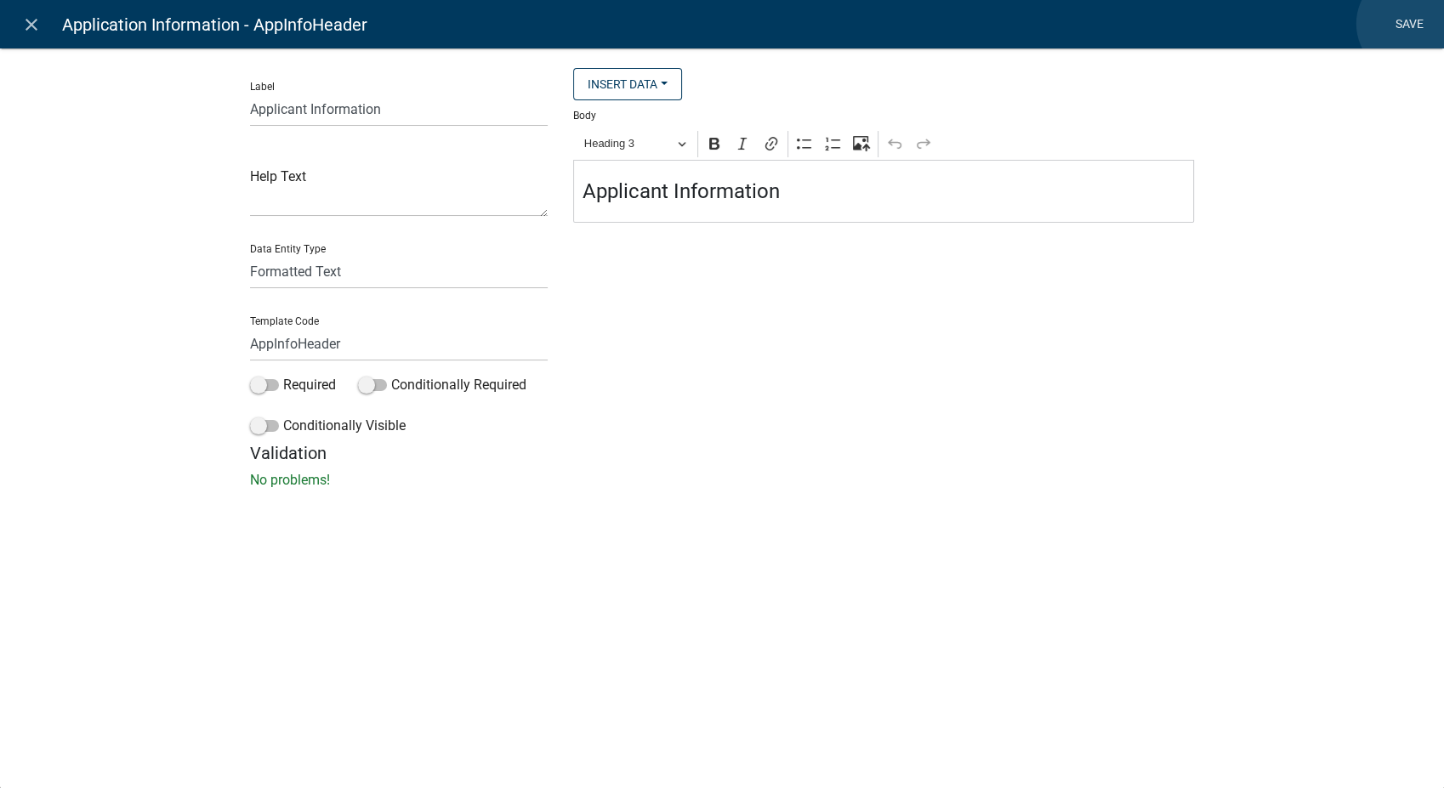
click at [1410, 24] on link "Save" at bounding box center [1409, 25] width 43 height 32
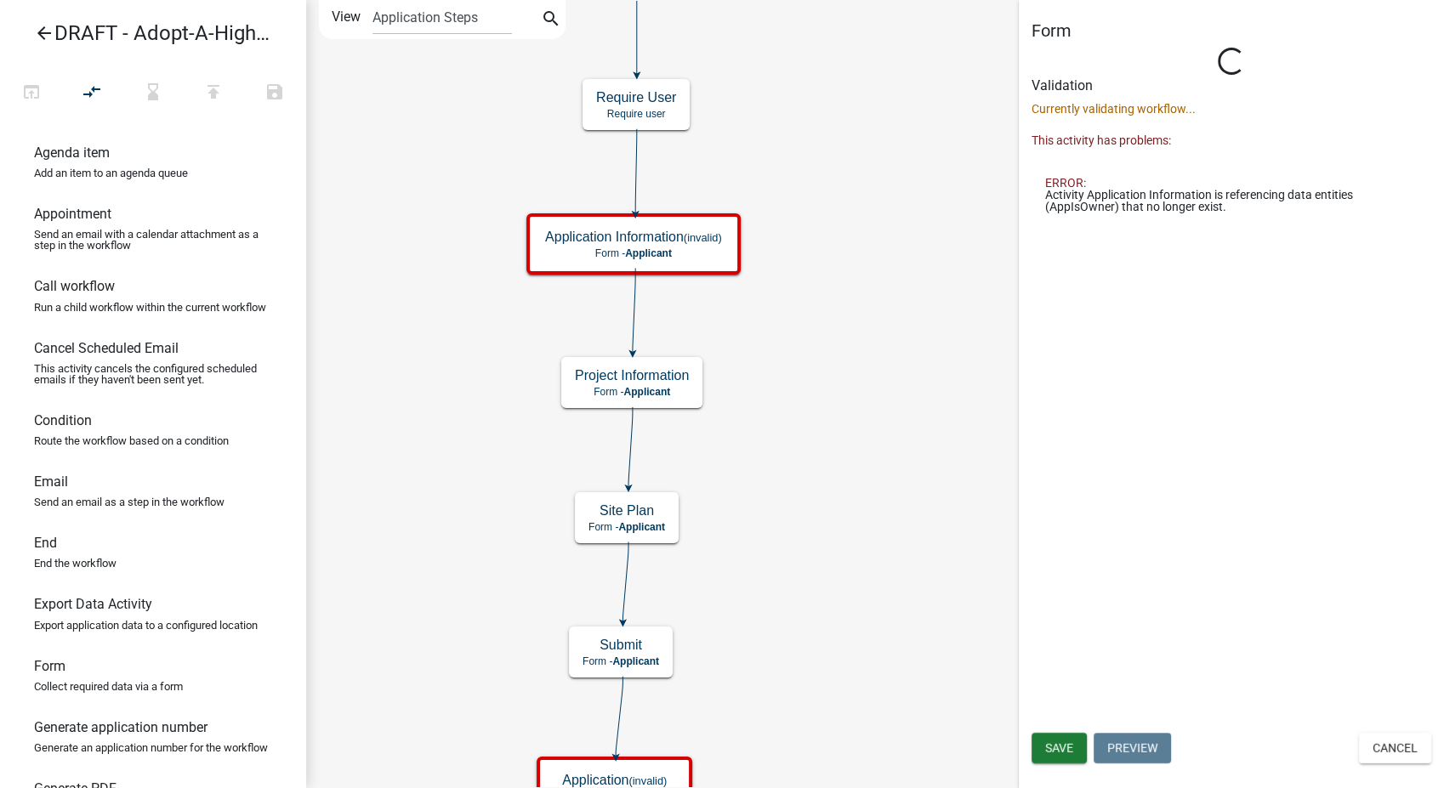
scroll to position [0, 0]
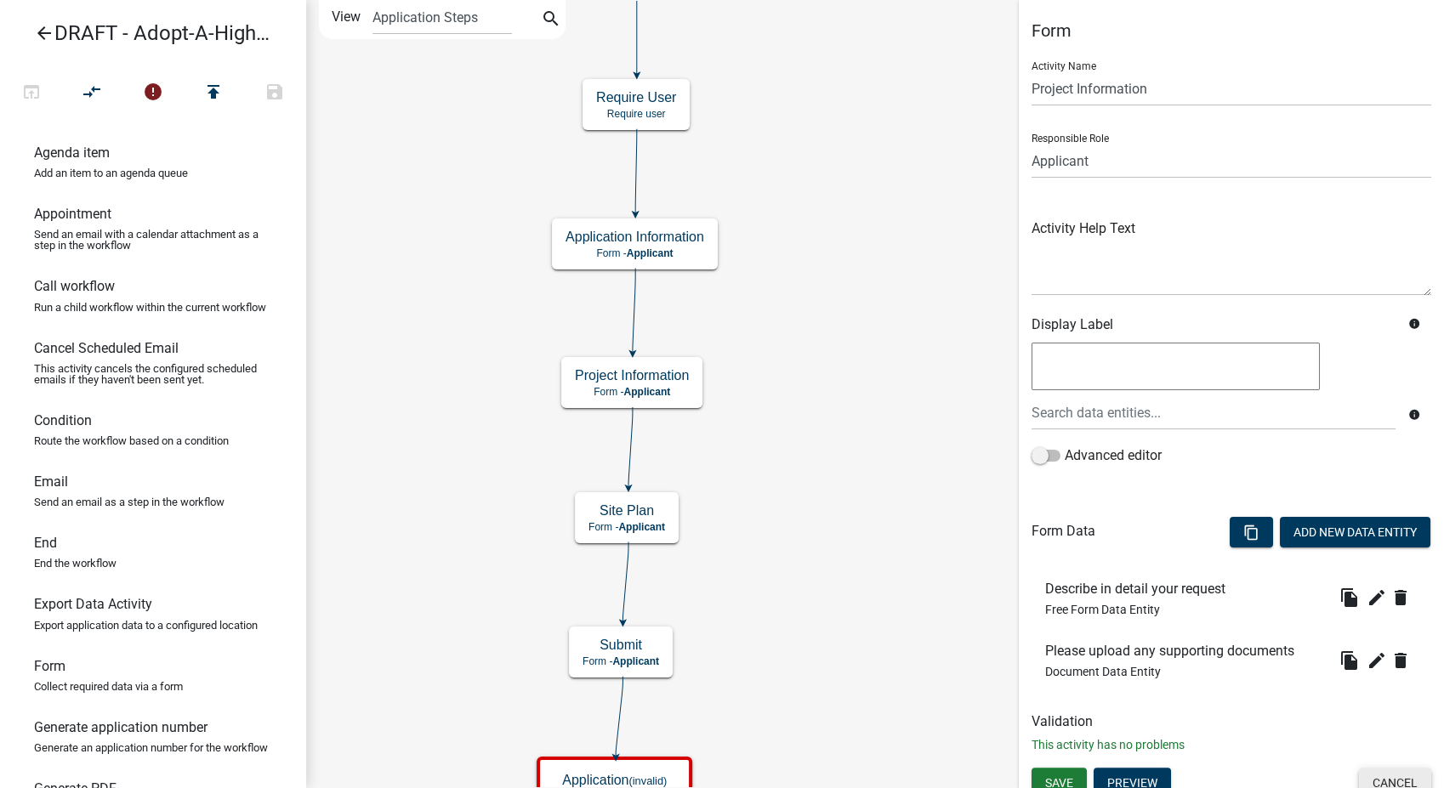
click at [1388, 783] on button "Cancel" at bounding box center [1395, 783] width 72 height 31
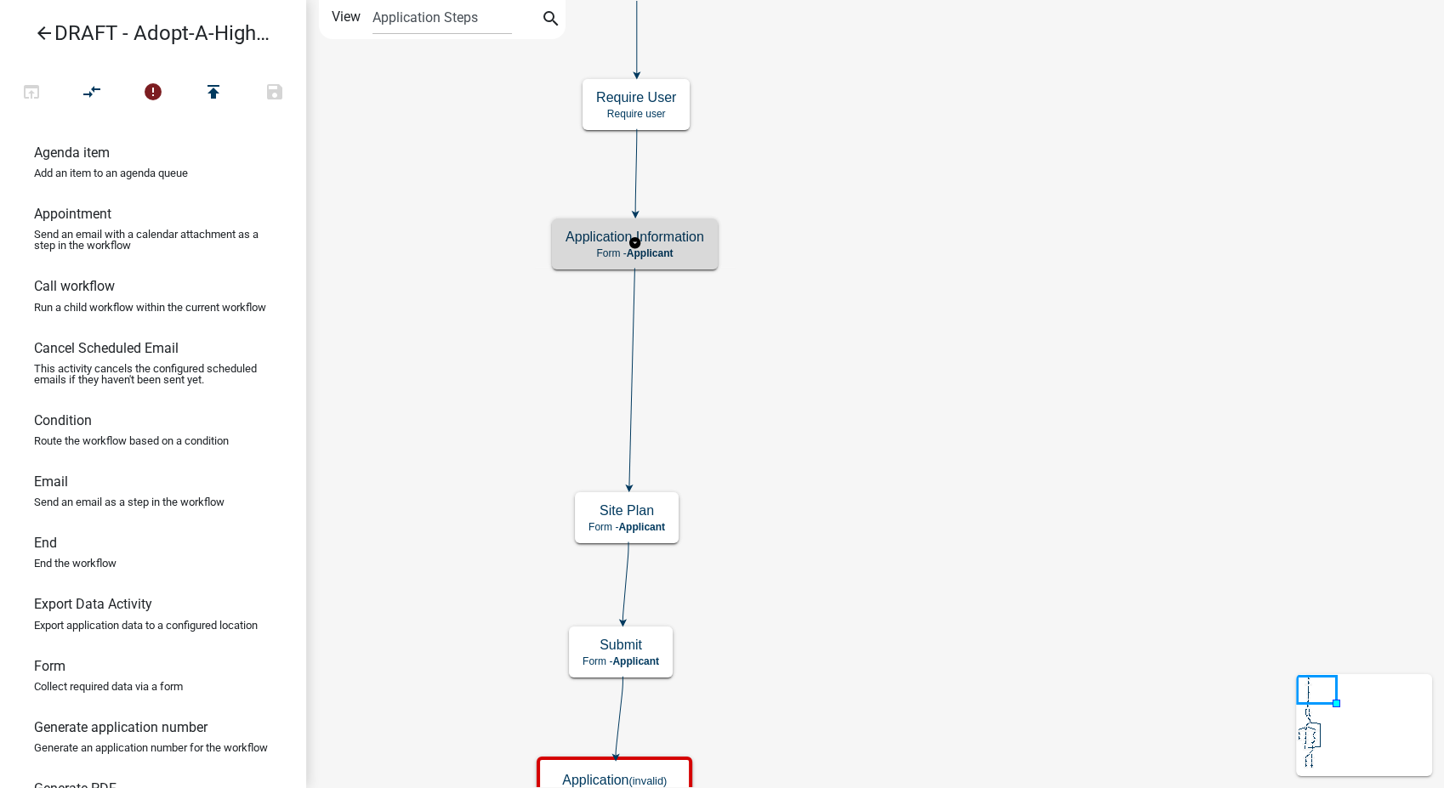
click at [672, 241] on h5 "Application Information" at bounding box center [634, 237] width 139 height 16
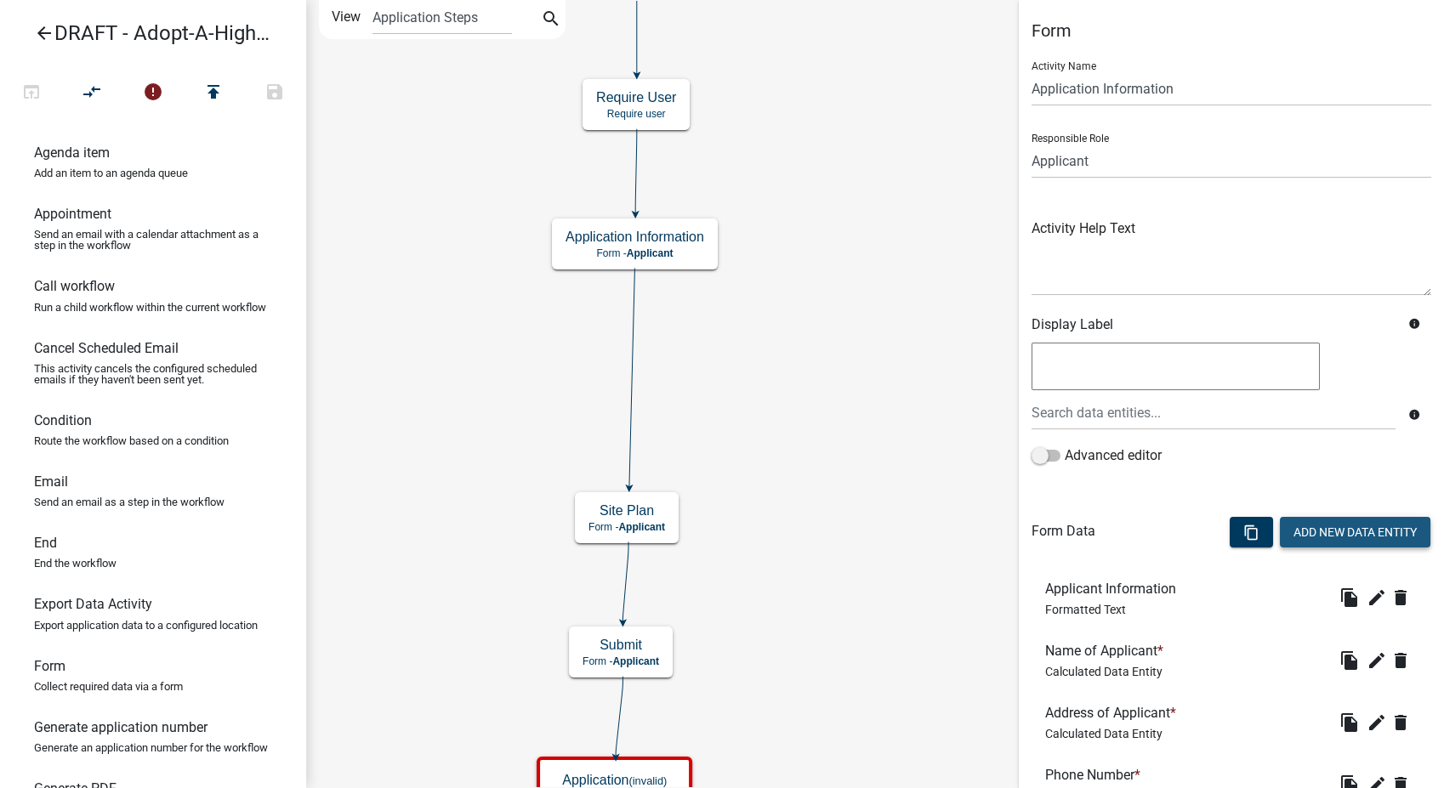
click at [1289, 526] on button "Add New Data Entity" at bounding box center [1355, 532] width 150 height 31
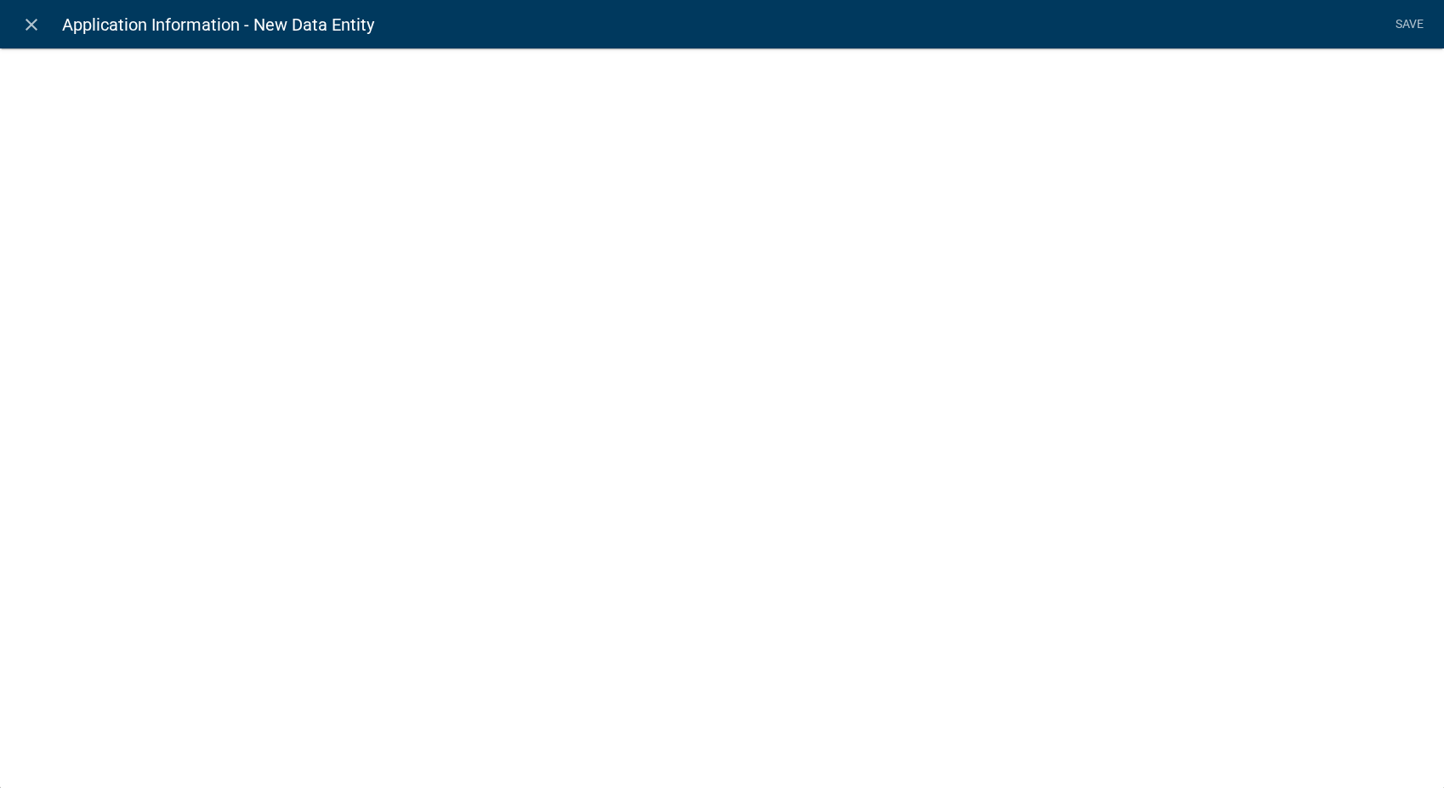
select select
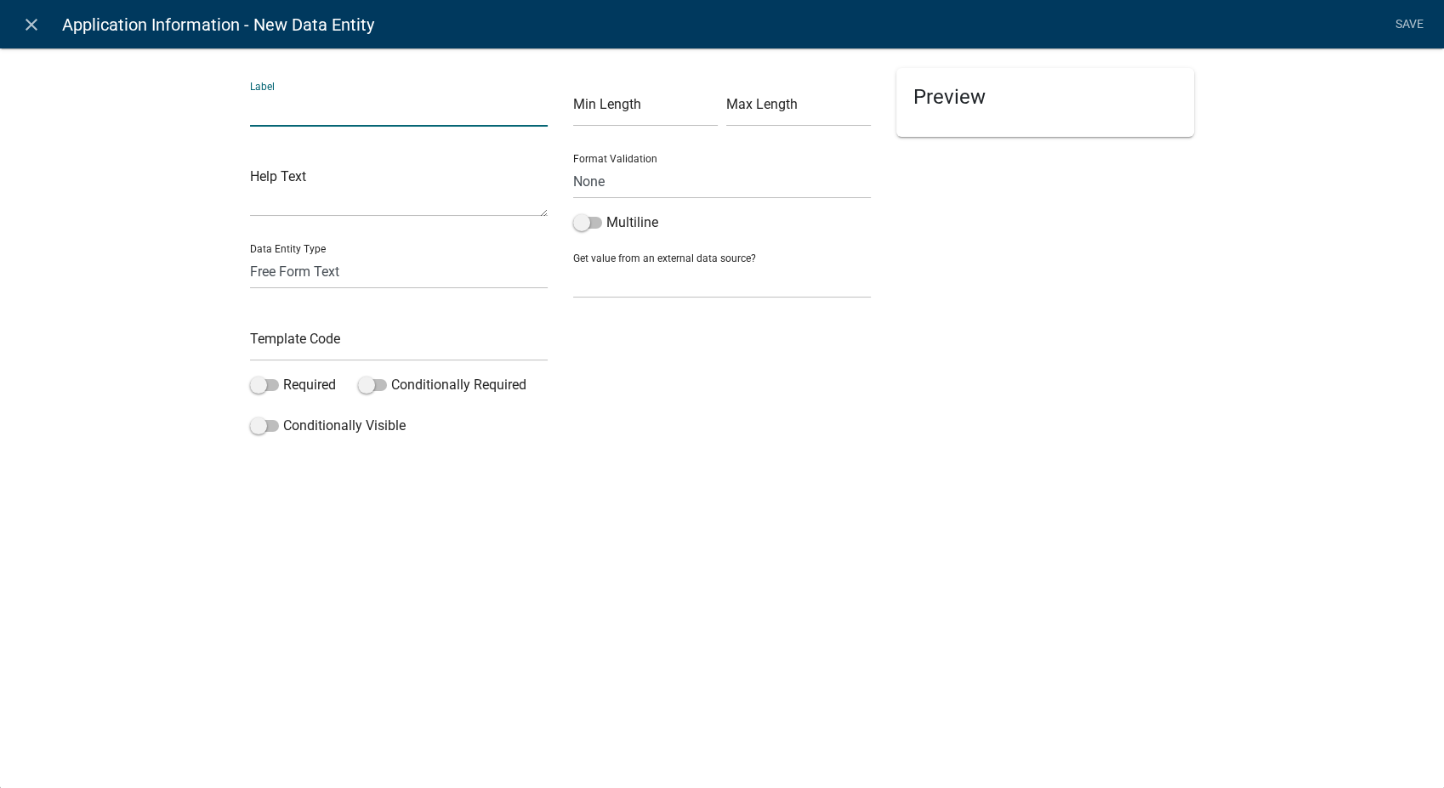
click at [292, 103] on input "text" at bounding box center [399, 109] width 298 height 35
type input "Select one:"
click at [299, 278] on select "Free Form Text Document Display Entity Value Fee Numeric Data Date Map Sketch D…" at bounding box center [399, 271] width 298 height 35
select select "list-data"
click at [250, 254] on select "Free Form Text Document Display Entity Value Fee Numeric Data Date Map Sketch D…" at bounding box center [399, 271] width 298 height 35
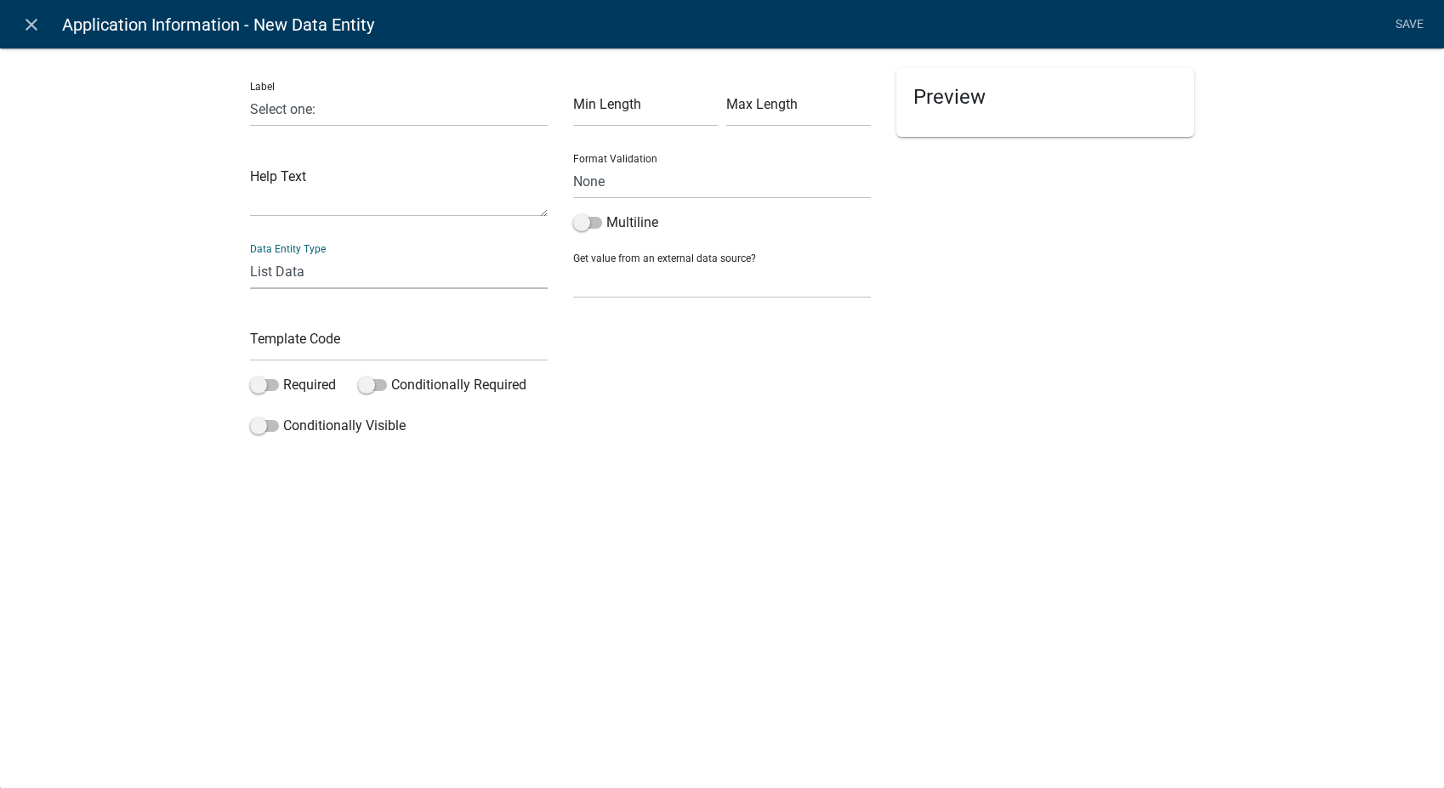
select select "list-data"
select select
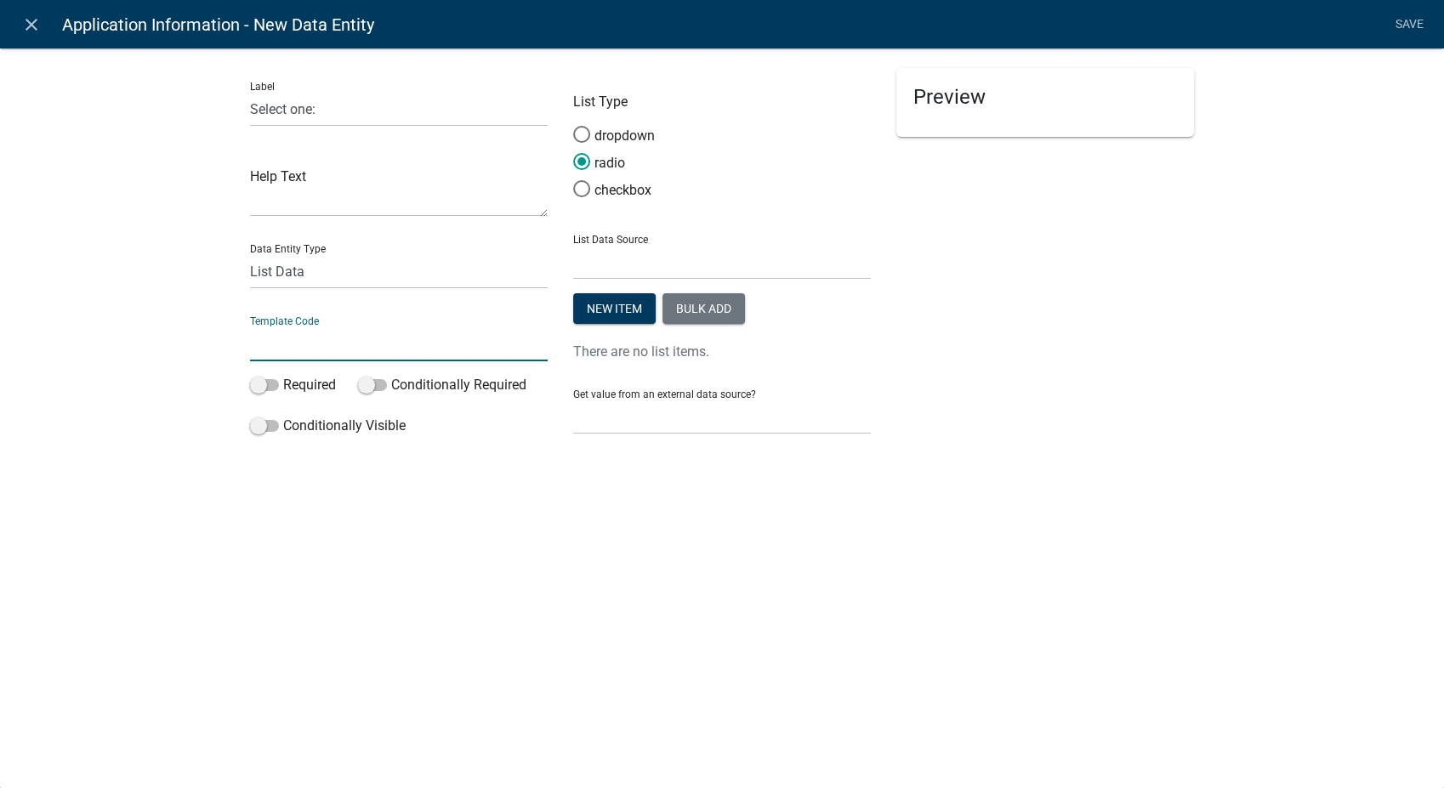
click at [290, 350] on input "text" at bounding box center [399, 343] width 298 height 35
type input "ProgramType"
click at [699, 314] on button "Bulk add" at bounding box center [703, 308] width 82 height 31
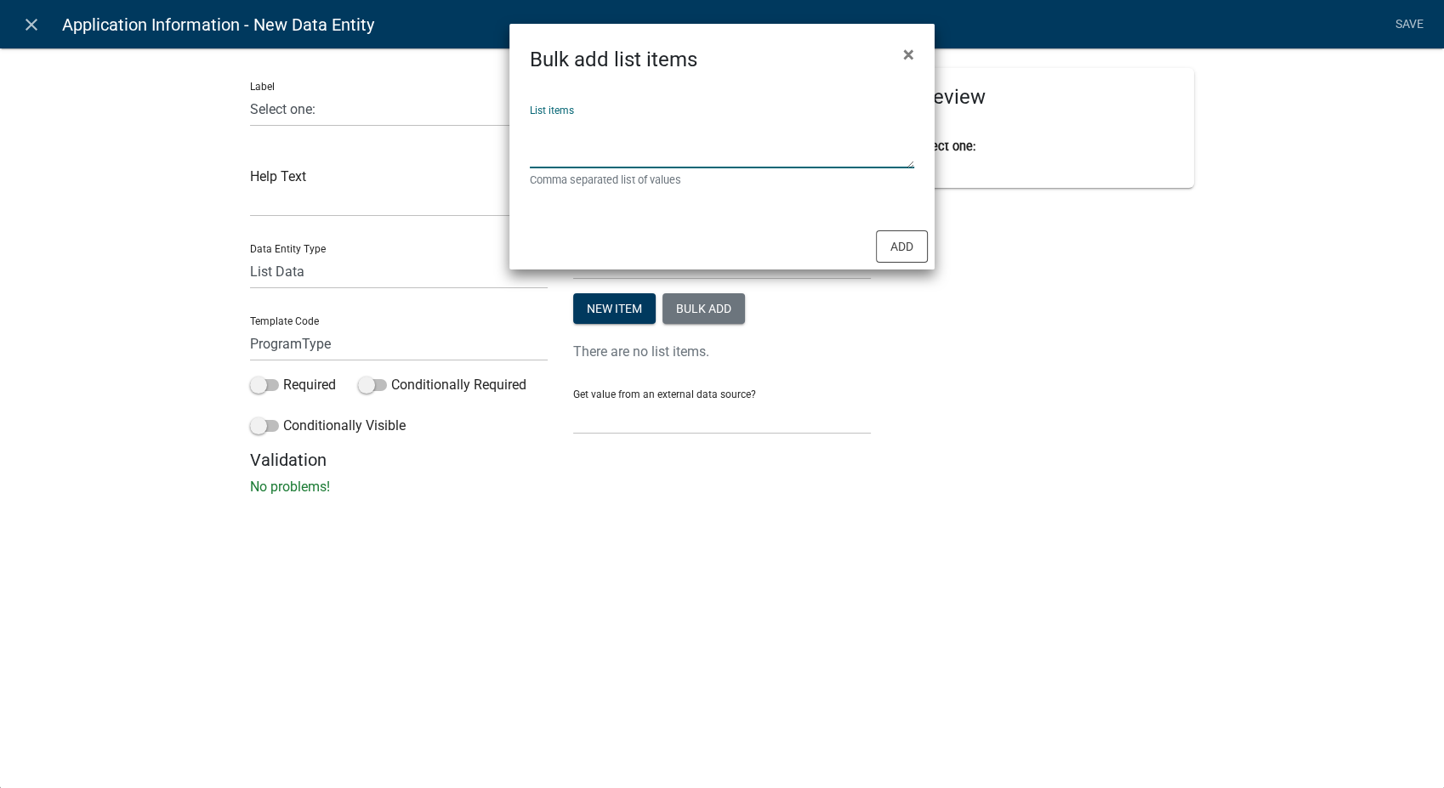
click at [570, 139] on textarea "List items" at bounding box center [722, 142] width 384 height 53
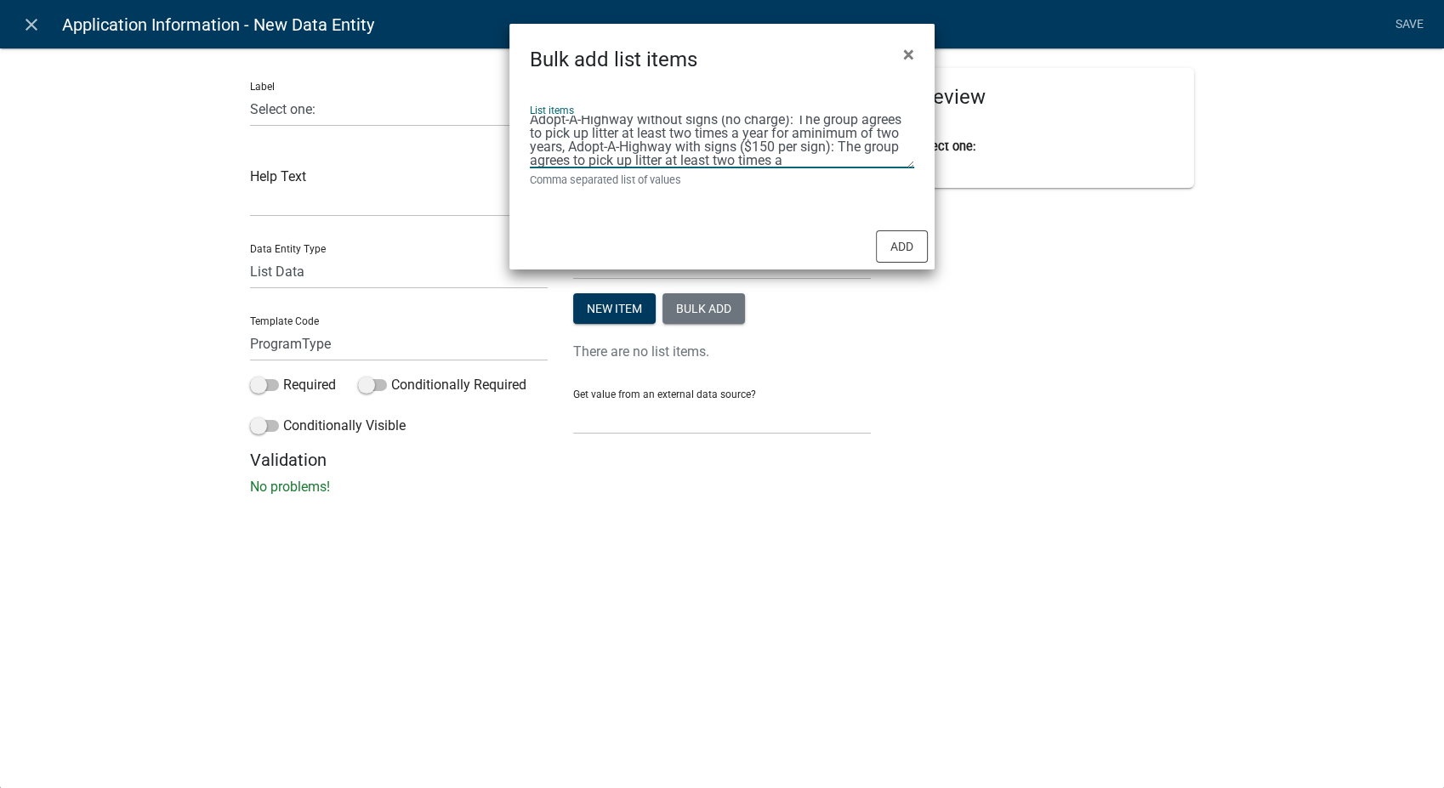
scroll to position [22, 0]
type textarea "Adopt-A-Highway without signs (no charge): The group agrees to pick up litter a…"
click at [906, 247] on button "Add" at bounding box center [902, 246] width 52 height 32
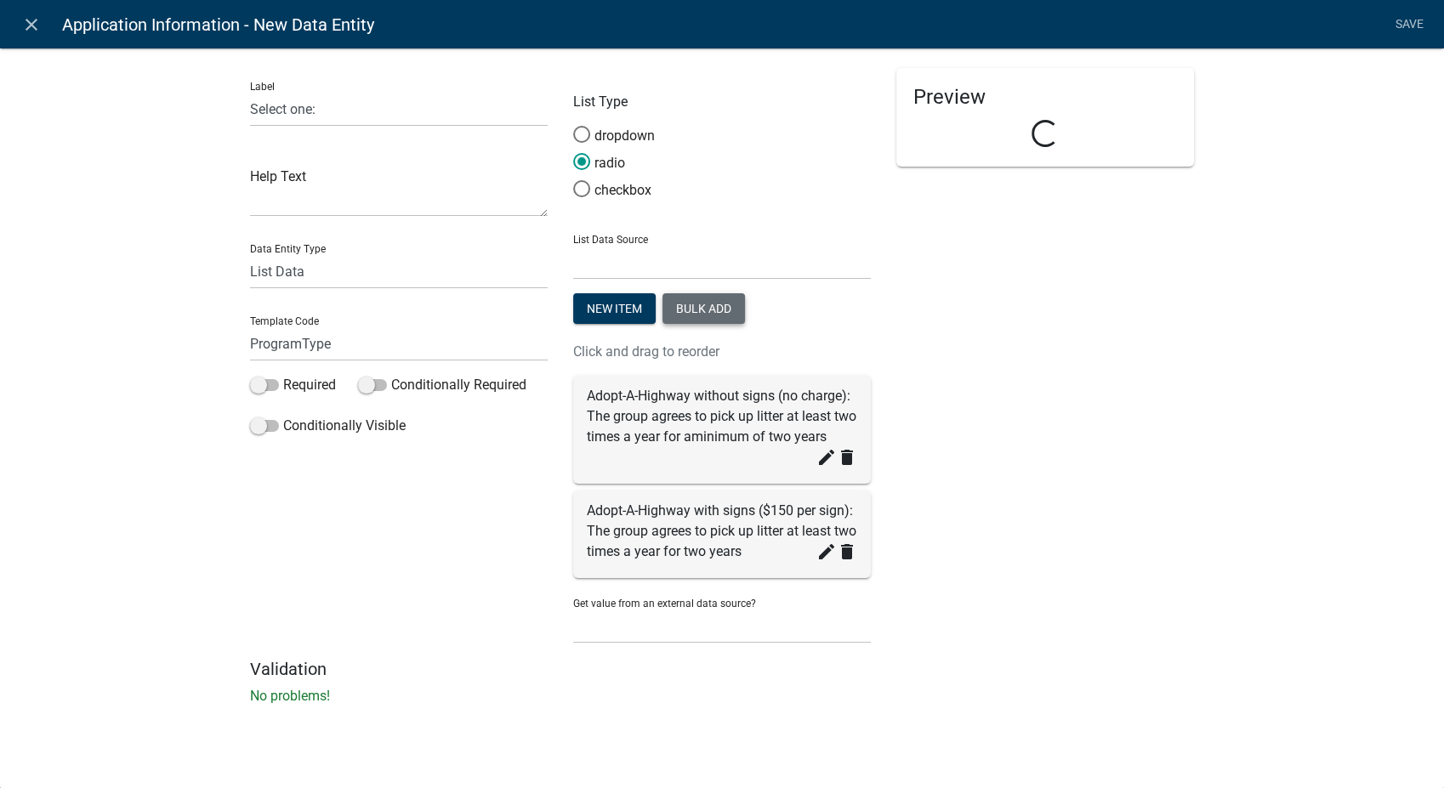
scroll to position [0, 0]
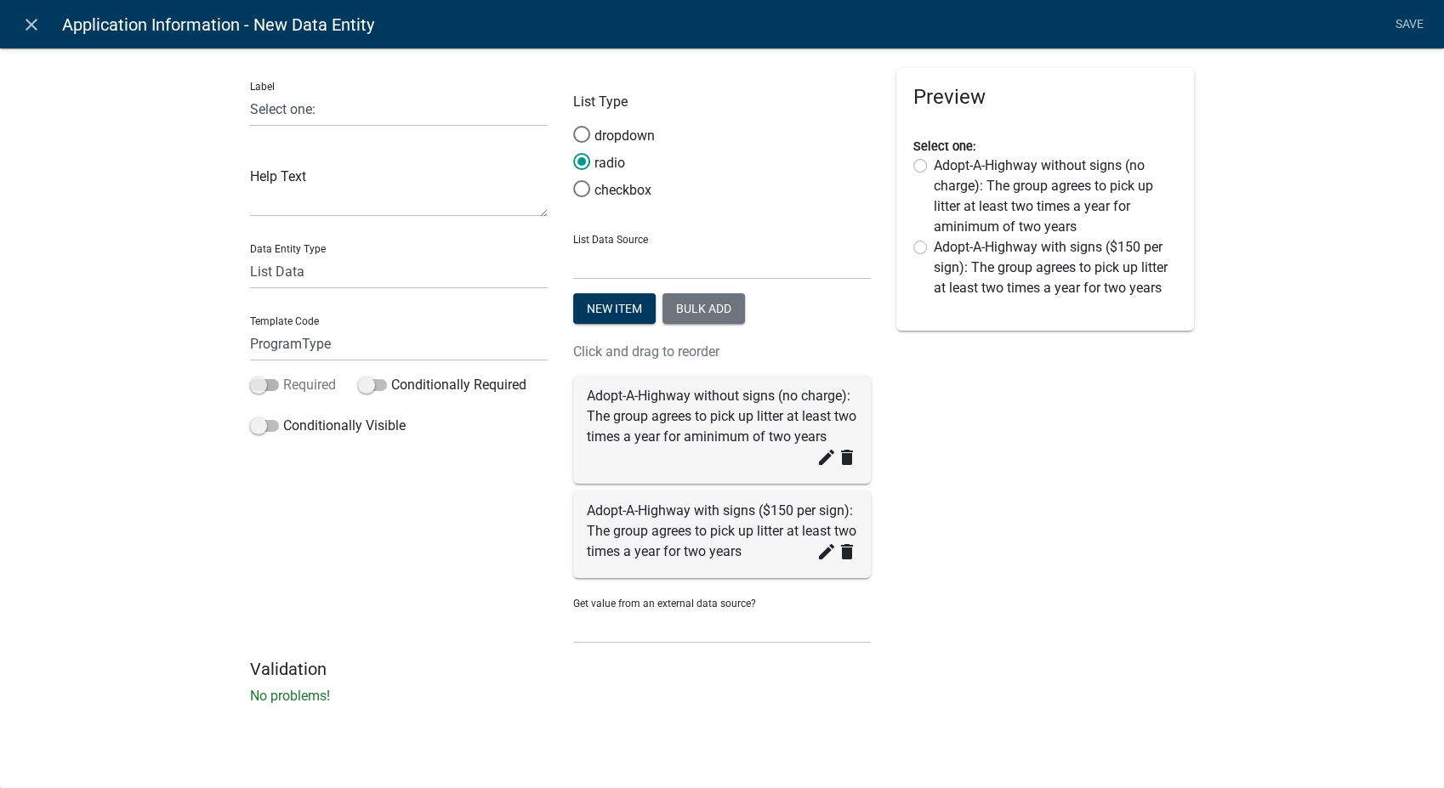
click at [268, 388] on span at bounding box center [264, 385] width 29 height 12
click at [283, 375] on input "Required" at bounding box center [283, 375] width 0 height 0
click at [1407, 26] on link "Save" at bounding box center [1409, 25] width 43 height 32
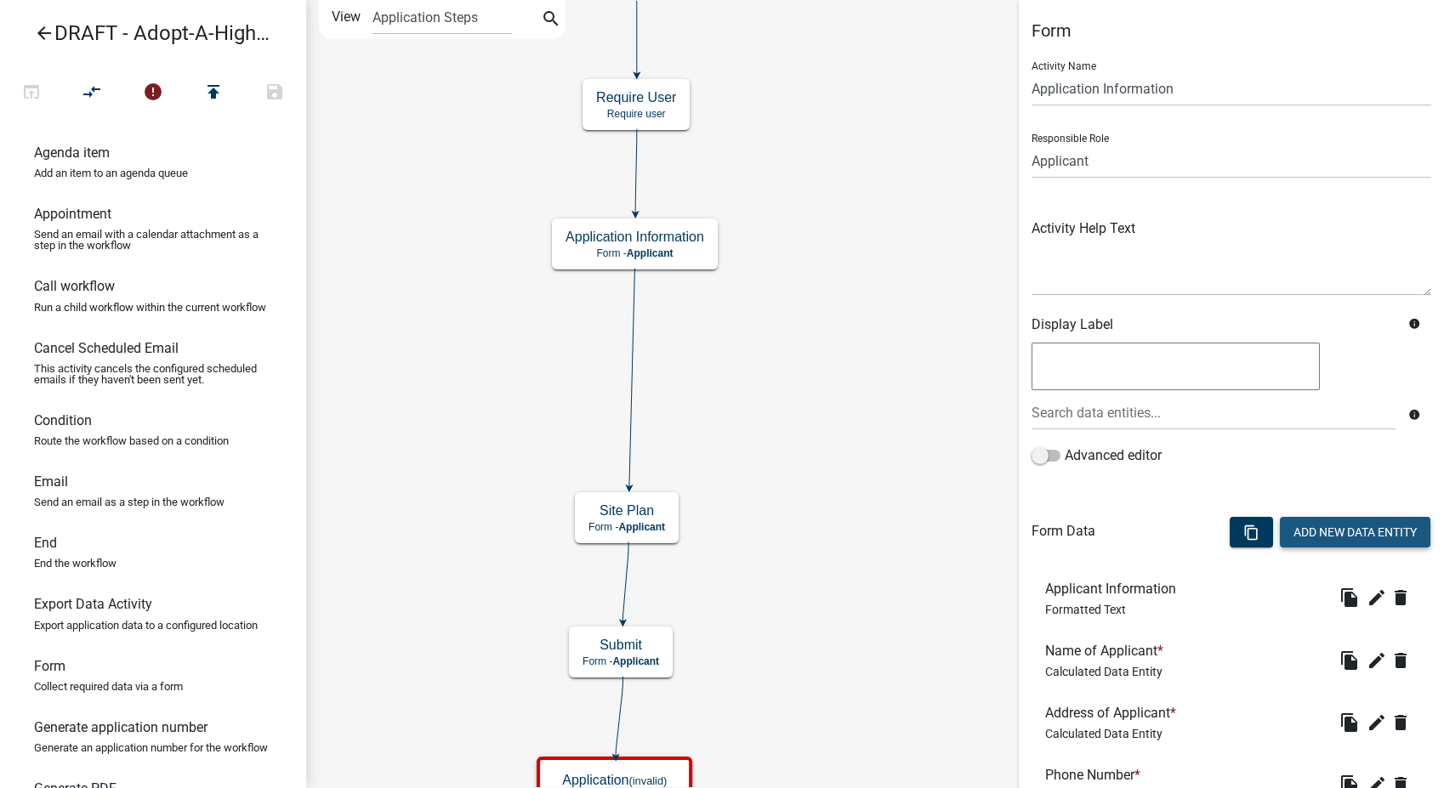
click at [1308, 536] on button "Add New Data Entity" at bounding box center [1355, 532] width 150 height 31
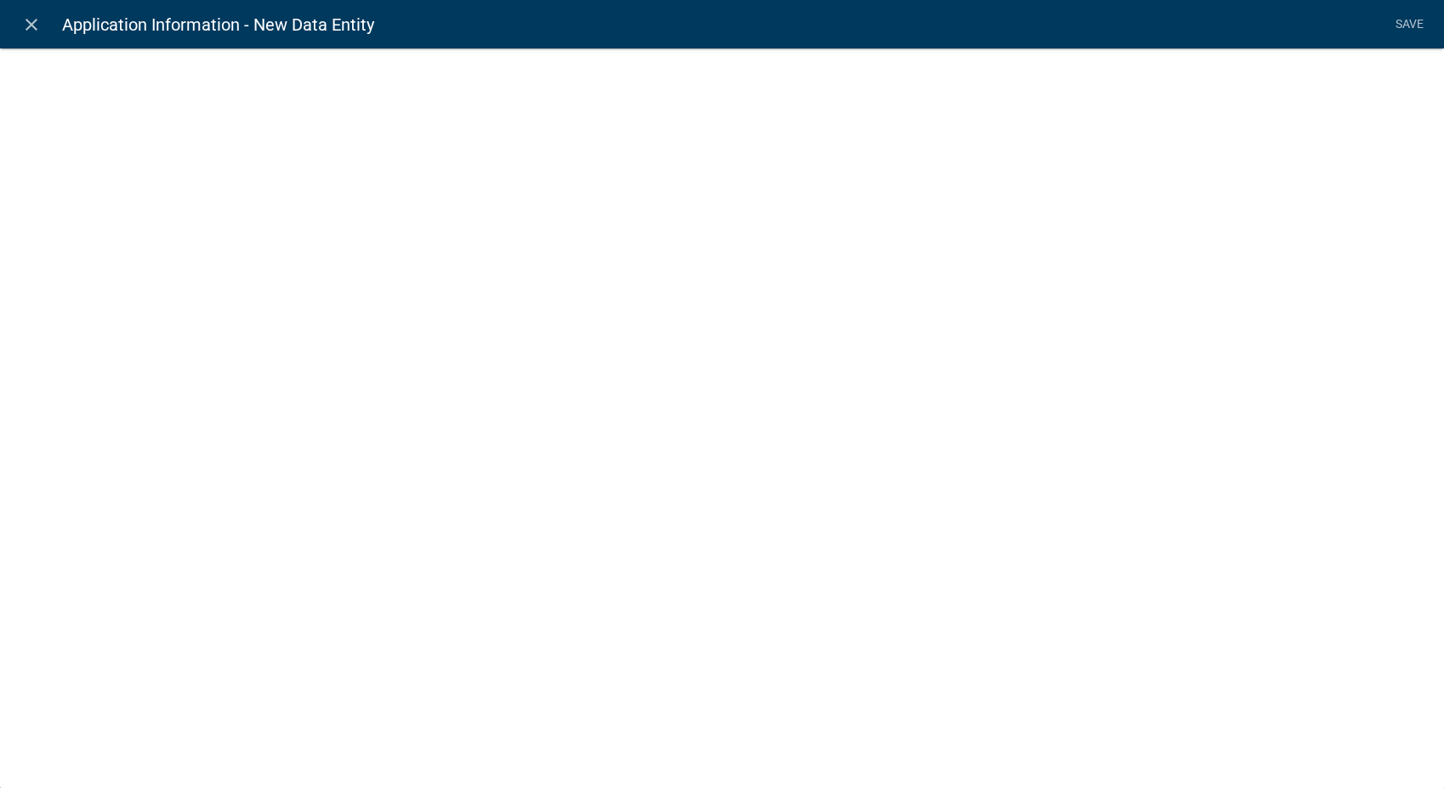
select select
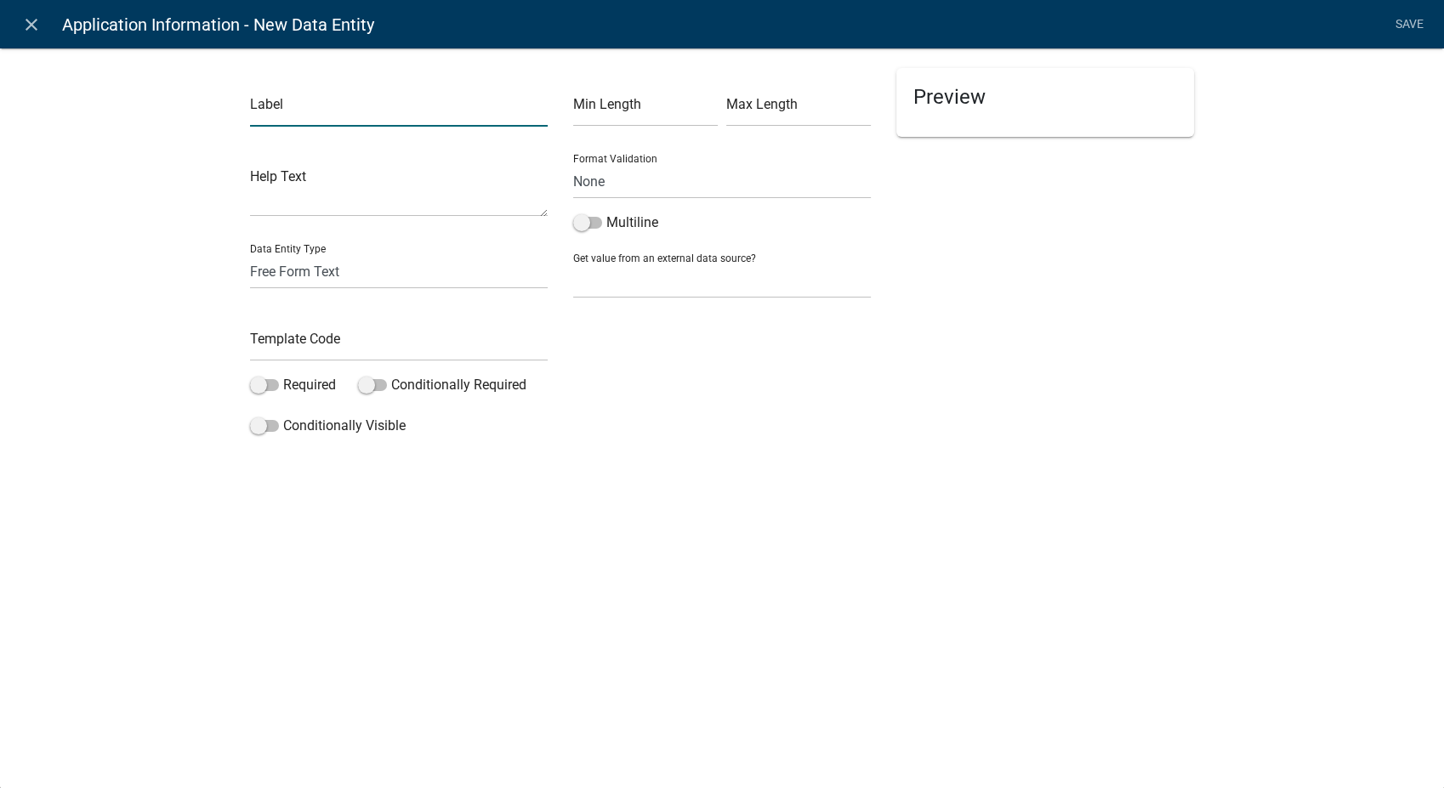
click at [337, 104] on input "text" at bounding box center [399, 109] width 298 height 35
type input "Name to appear on sign(s):"
click at [301, 351] on input "text" at bounding box center [399, 343] width 298 height 35
type input "SignName"
click at [259, 394] on label "Required" at bounding box center [293, 385] width 86 height 20
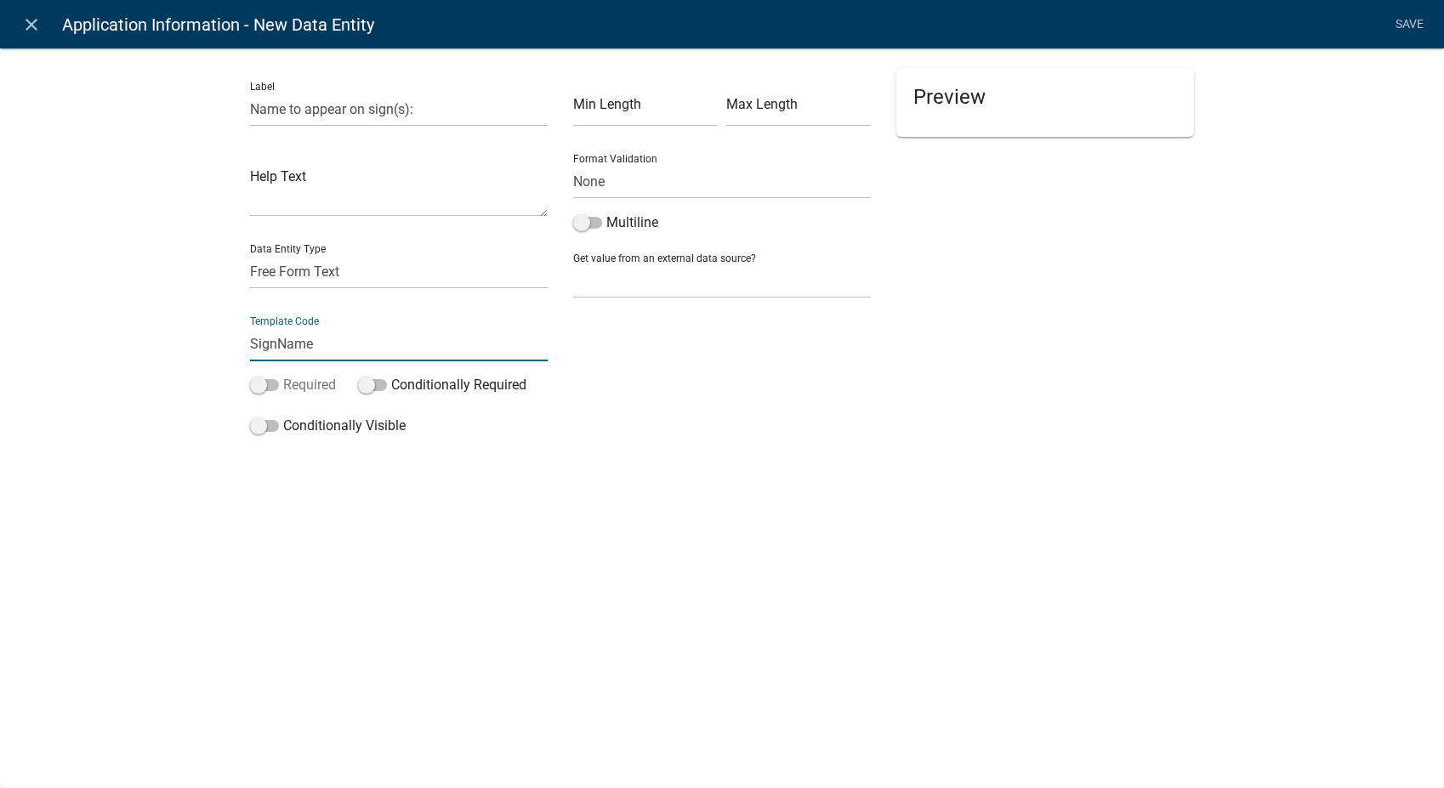
click at [283, 375] on input "Required" at bounding box center [283, 375] width 0 height 0
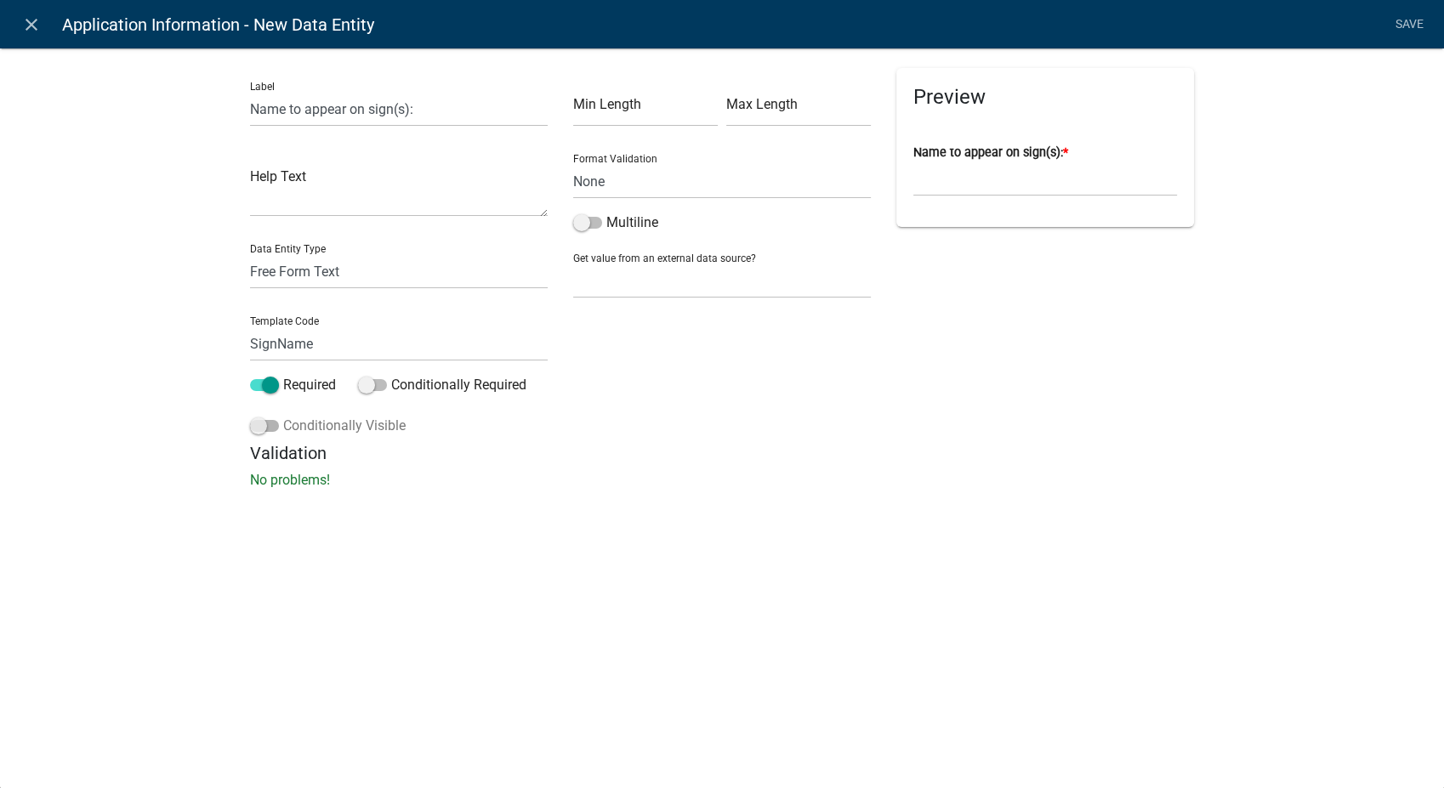
click at [261, 426] on span at bounding box center [264, 426] width 29 height 12
click at [283, 416] on input "Conditionally Visible" at bounding box center [283, 416] width 0 height 0
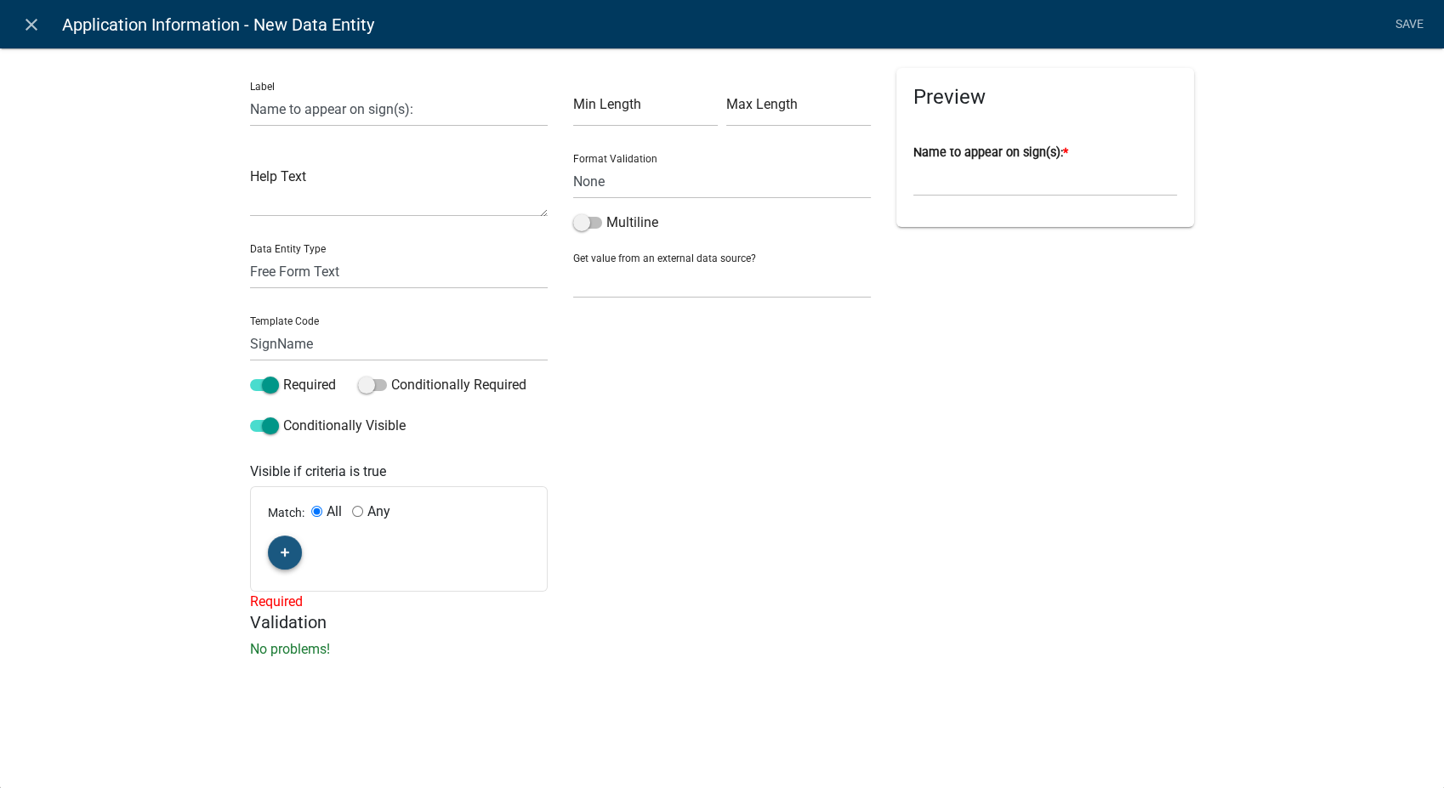
click at [292, 553] on button "button" at bounding box center [285, 553] width 34 height 34
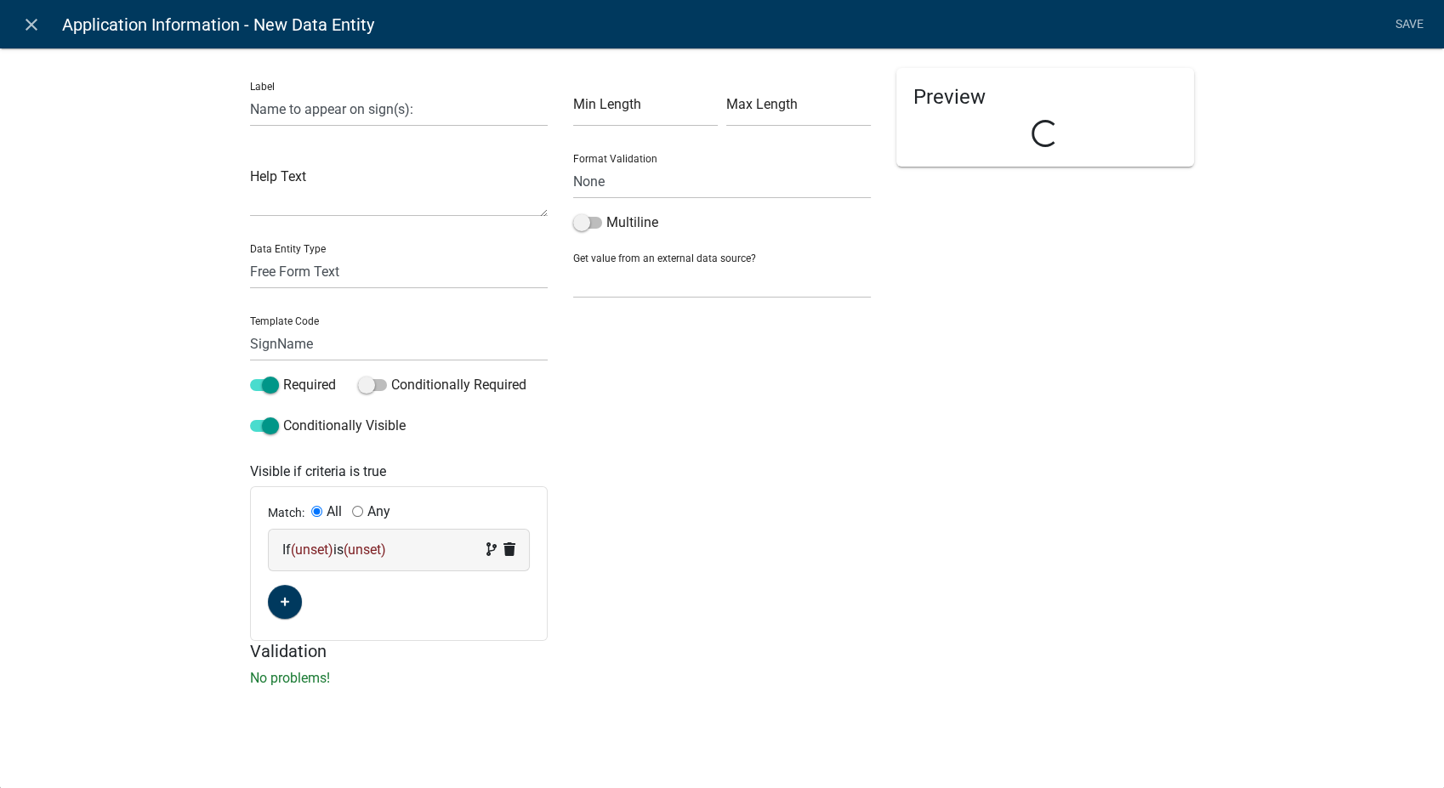
click at [373, 553] on span "(unset)" at bounding box center [364, 550] width 43 height 16
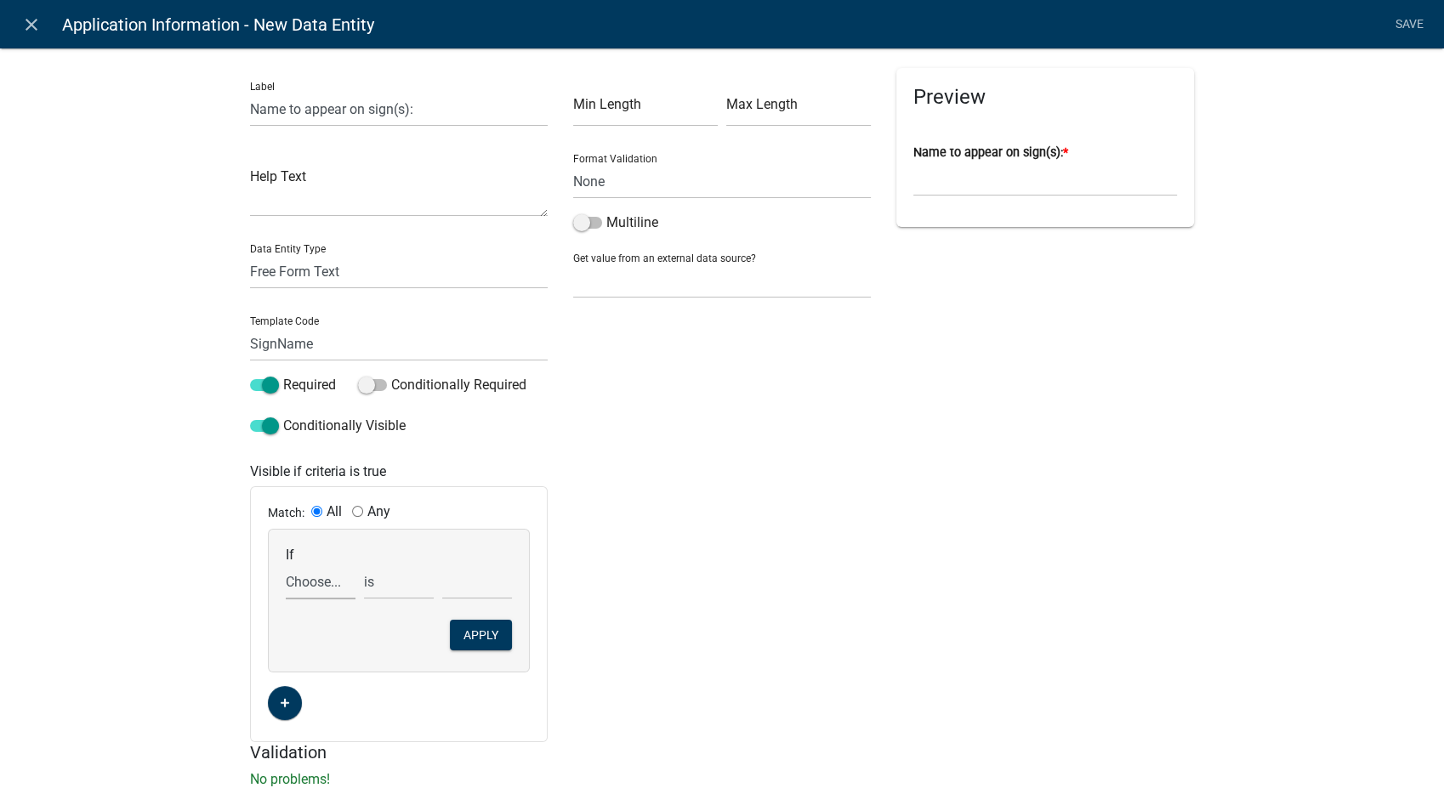
click at [306, 590] on select "Choose... ALL_FEE_RECIPIENTS AppInfoHeader APPLICANT_CITY APPLICANT_EMAIL_ADDRE…" at bounding box center [321, 582] width 70 height 35
select select "29: ProgramType"
click at [286, 565] on select "Choose... ALL_FEE_RECIPIENTS AppInfoHeader APPLICANT_CITY APPLICANT_EMAIL_ADDRE…" at bounding box center [321, 582] width 70 height 35
click at [471, 588] on select "Choose... Adopt-A-Highway with signs ($150 per sign): The group agrees to pick …" at bounding box center [477, 582] width 70 height 35
select select "1: Adopt-A-Highway with signs ($150 per sign): The"
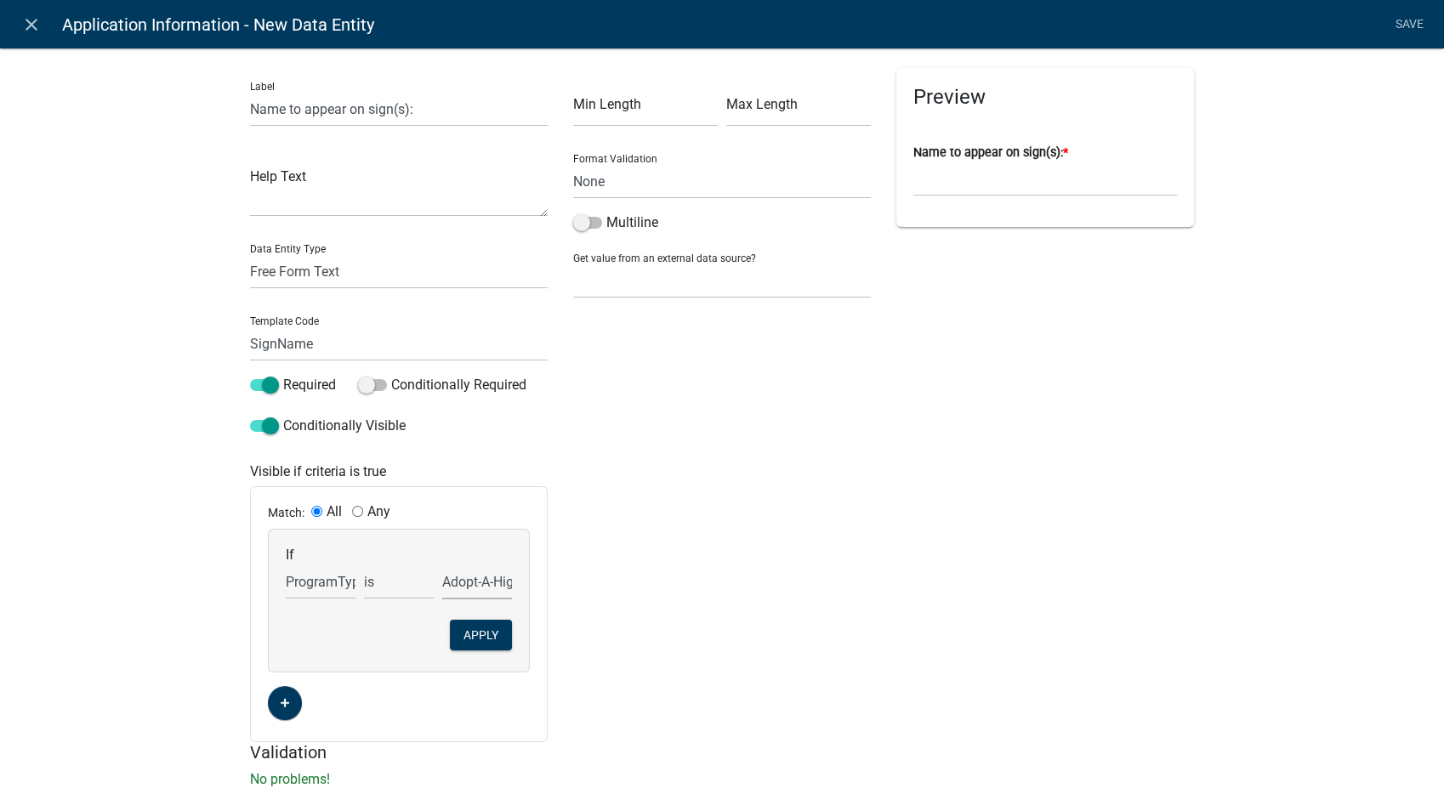
click at [442, 565] on select "Choose... Adopt-A-Highway with signs ($150 per sign): The group agrees to pick …" at bounding box center [477, 582] width 70 height 35
click at [483, 635] on button "Apply" at bounding box center [481, 635] width 62 height 31
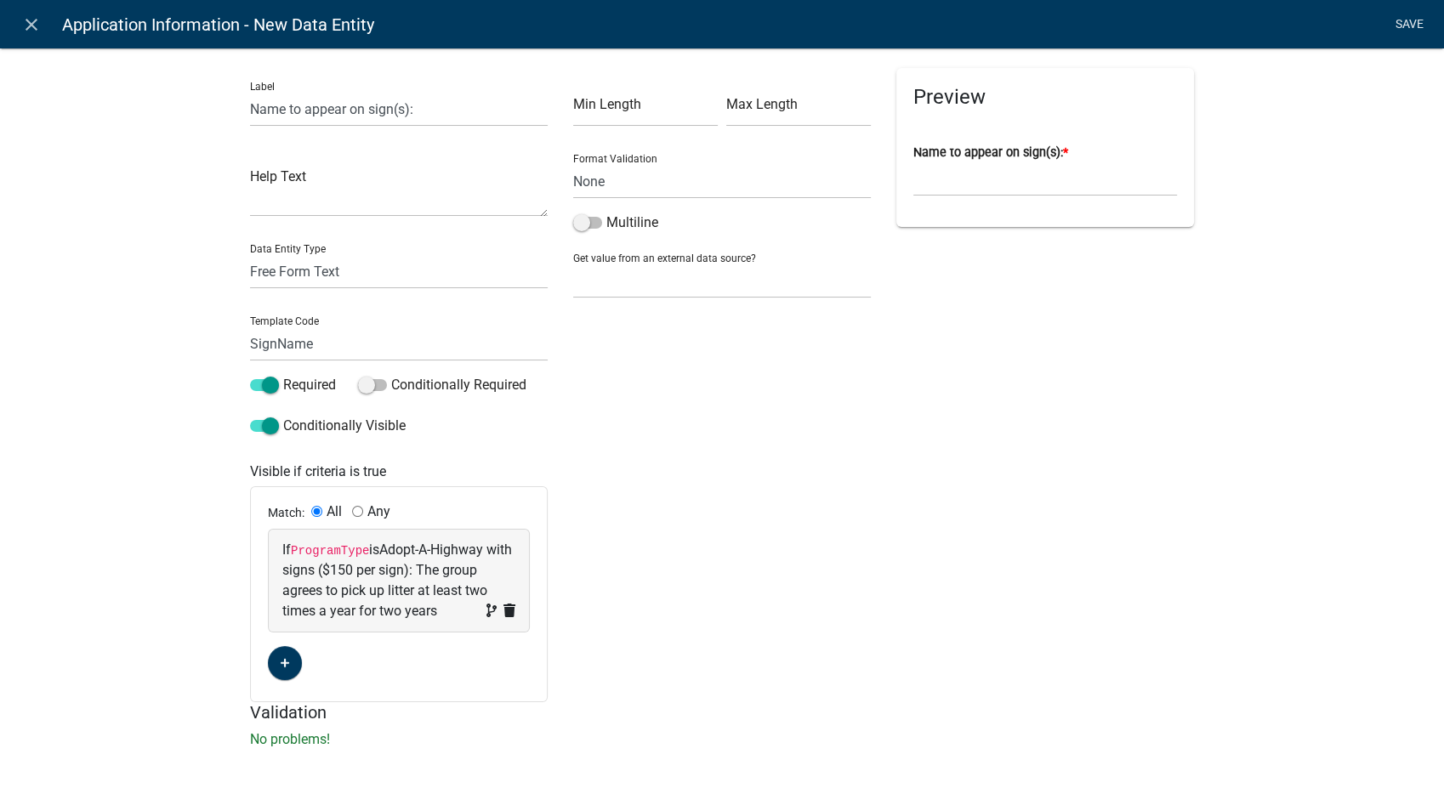
click at [1417, 24] on link "Save" at bounding box center [1409, 25] width 43 height 32
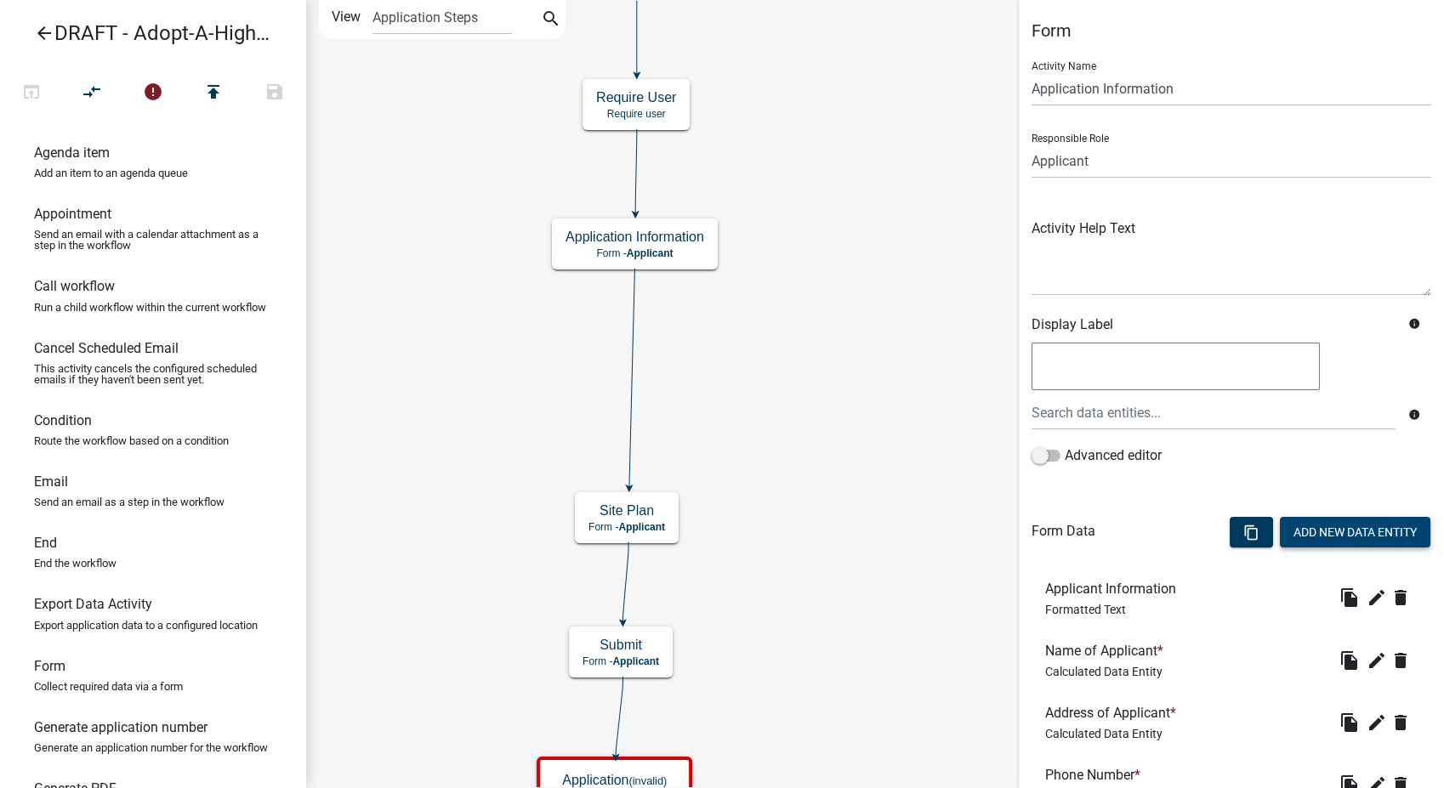
click at [1350, 525] on button "Add New Data Entity" at bounding box center [1355, 532] width 150 height 31
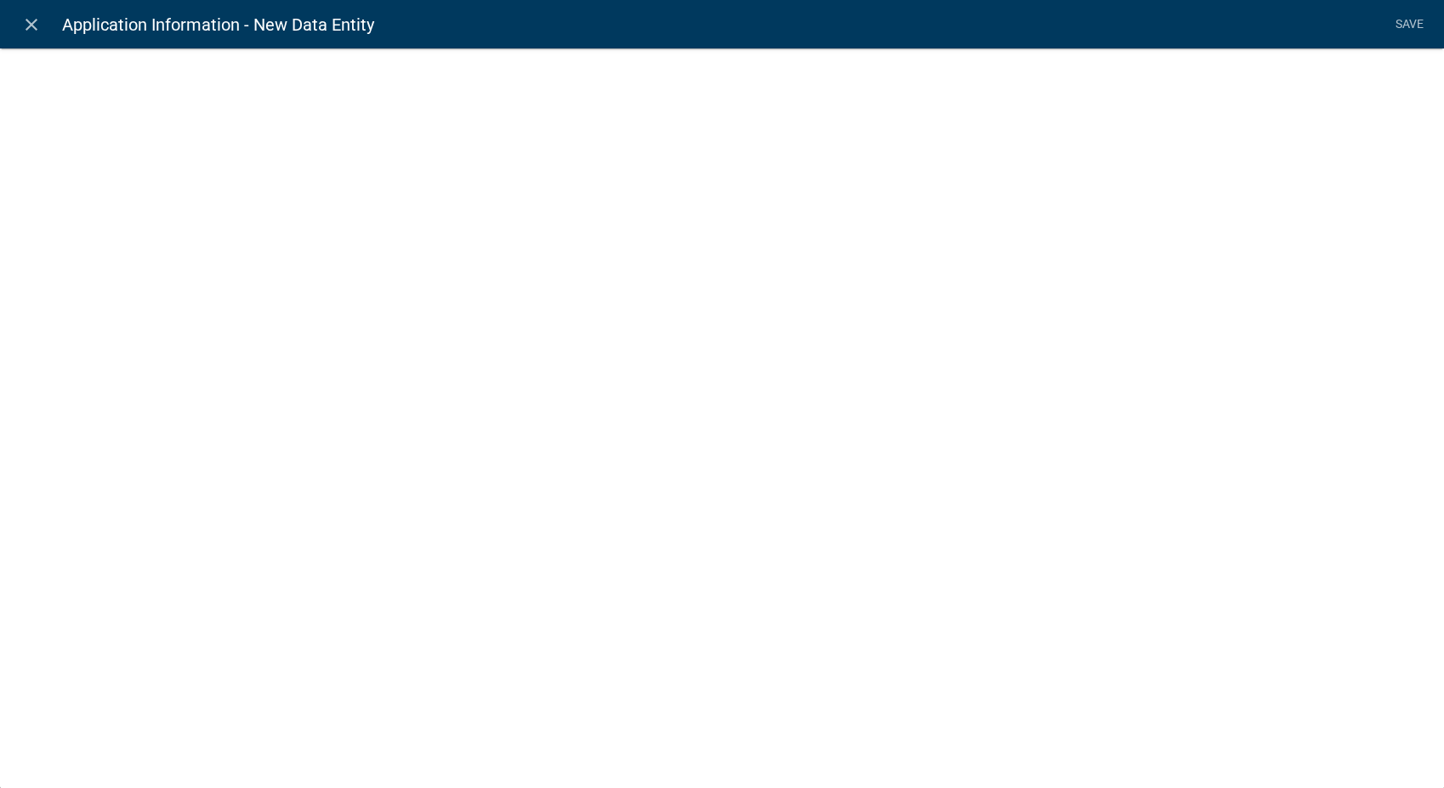
select select
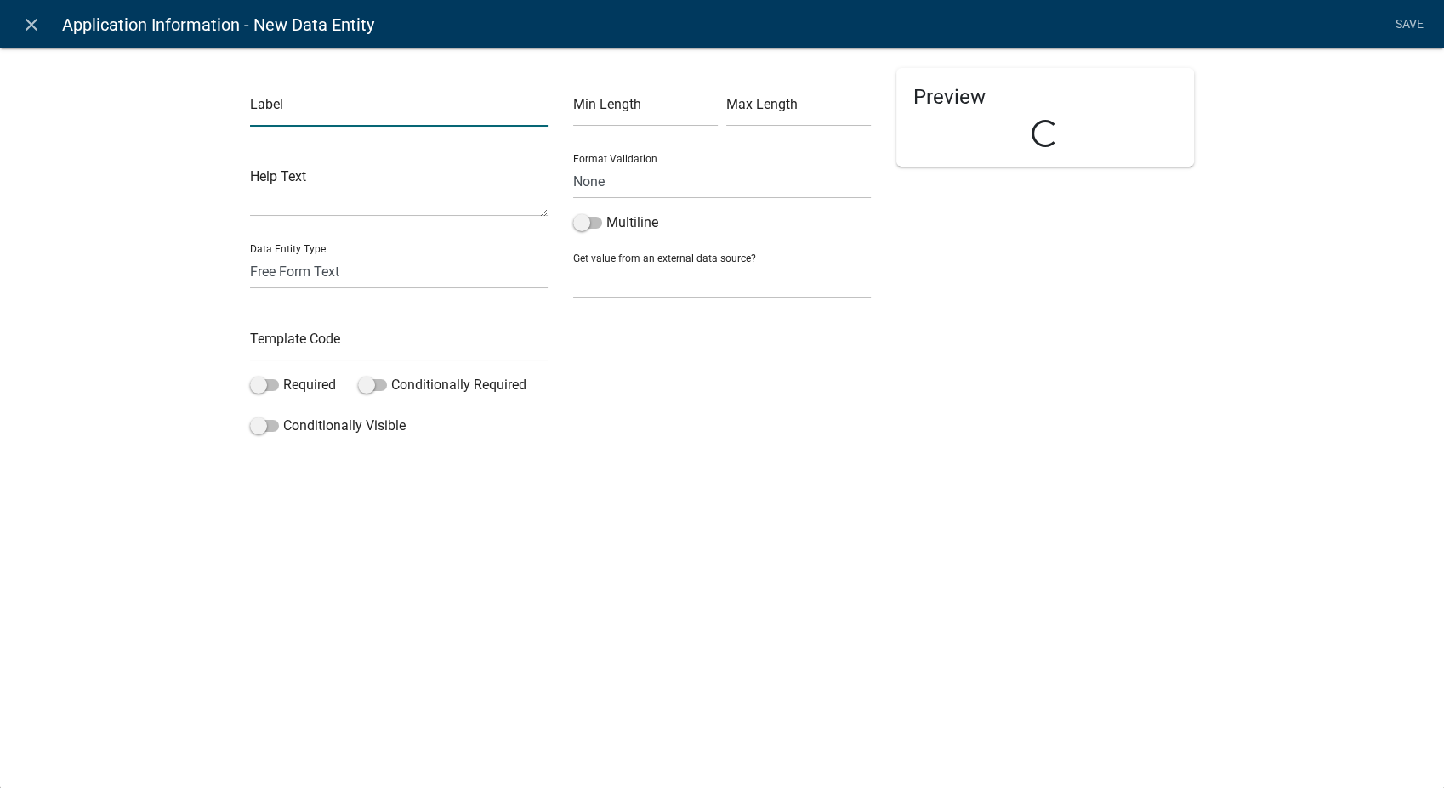
click at [288, 111] on input "text" at bounding box center [399, 109] width 298 height 35
type input "Select the [GEOGRAPHIC_DATA]:"
click at [276, 273] on select "Free Form Text Document Display Entity Value Fee Numeric Data Date Map Sketch D…" at bounding box center [399, 271] width 298 height 35
select select "list-data"
click at [250, 254] on select "Free Form Text Document Display Entity Value Fee Numeric Data Date Map Sketch D…" at bounding box center [399, 271] width 298 height 35
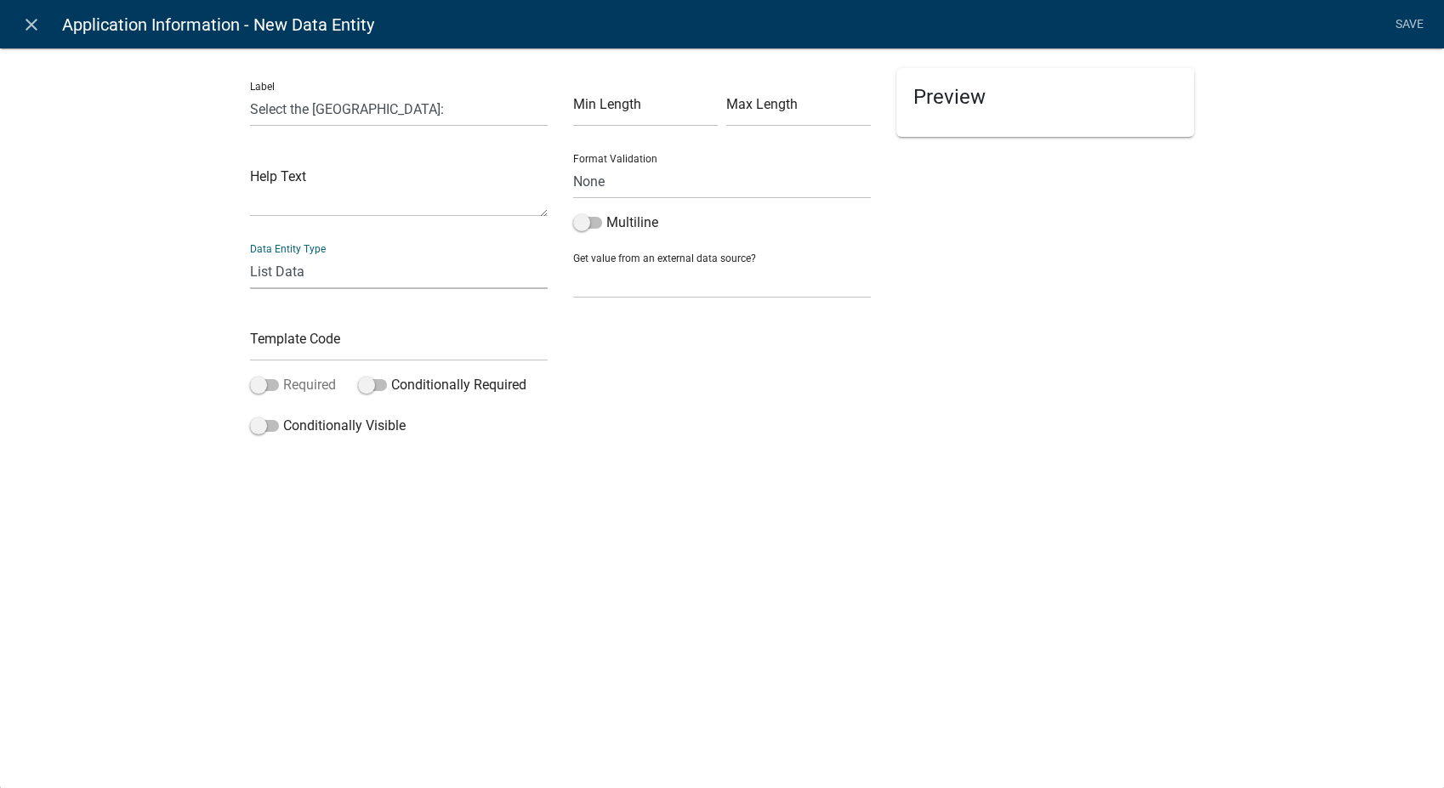
select select "list-data"
select select
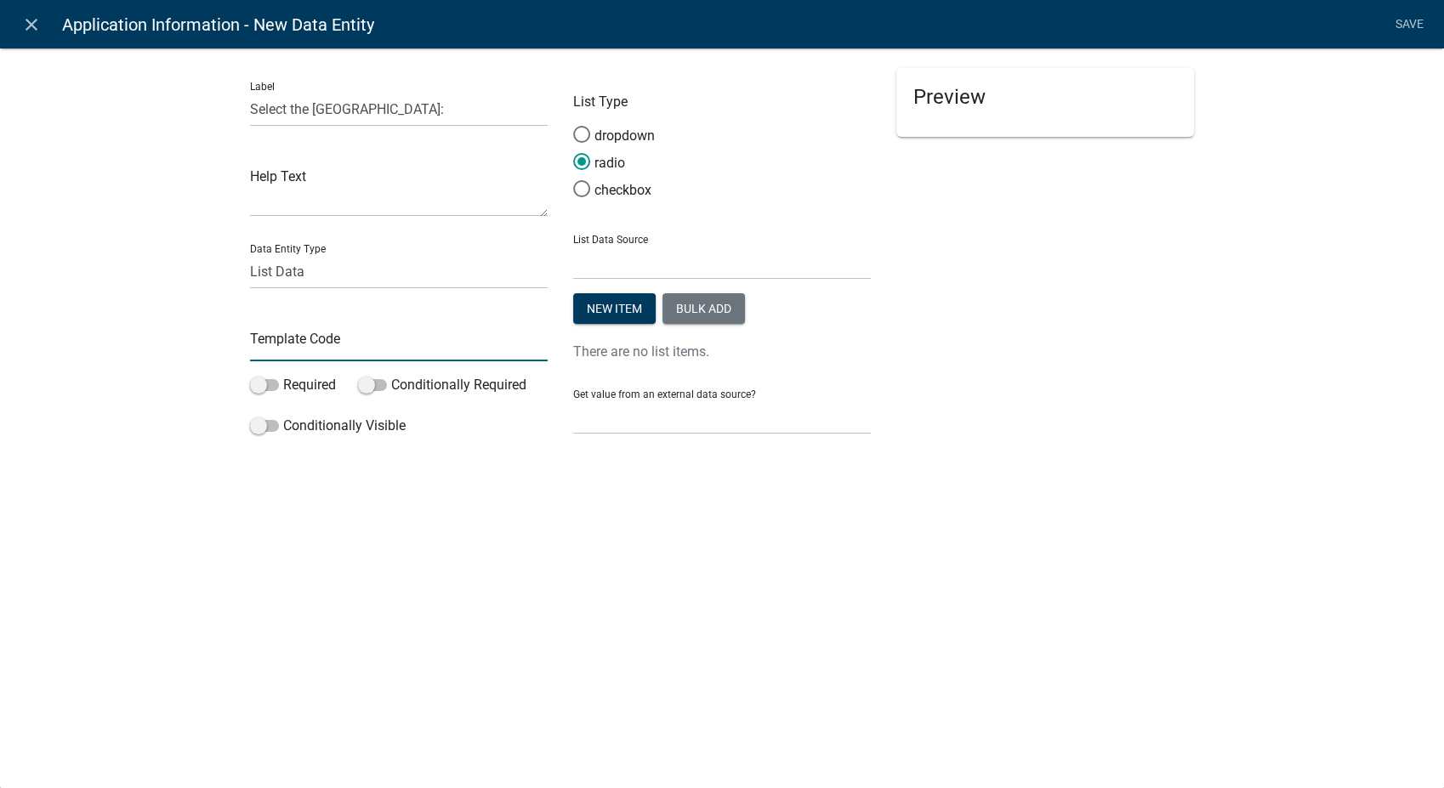
click at [270, 356] on input "text" at bounding box center [399, 343] width 298 height 35
type input "CountyRoad"
click at [619, 258] on select "State List Assignee List Code Enforcement Inspectors Complaint Dispatch Contact…" at bounding box center [722, 262] width 298 height 35
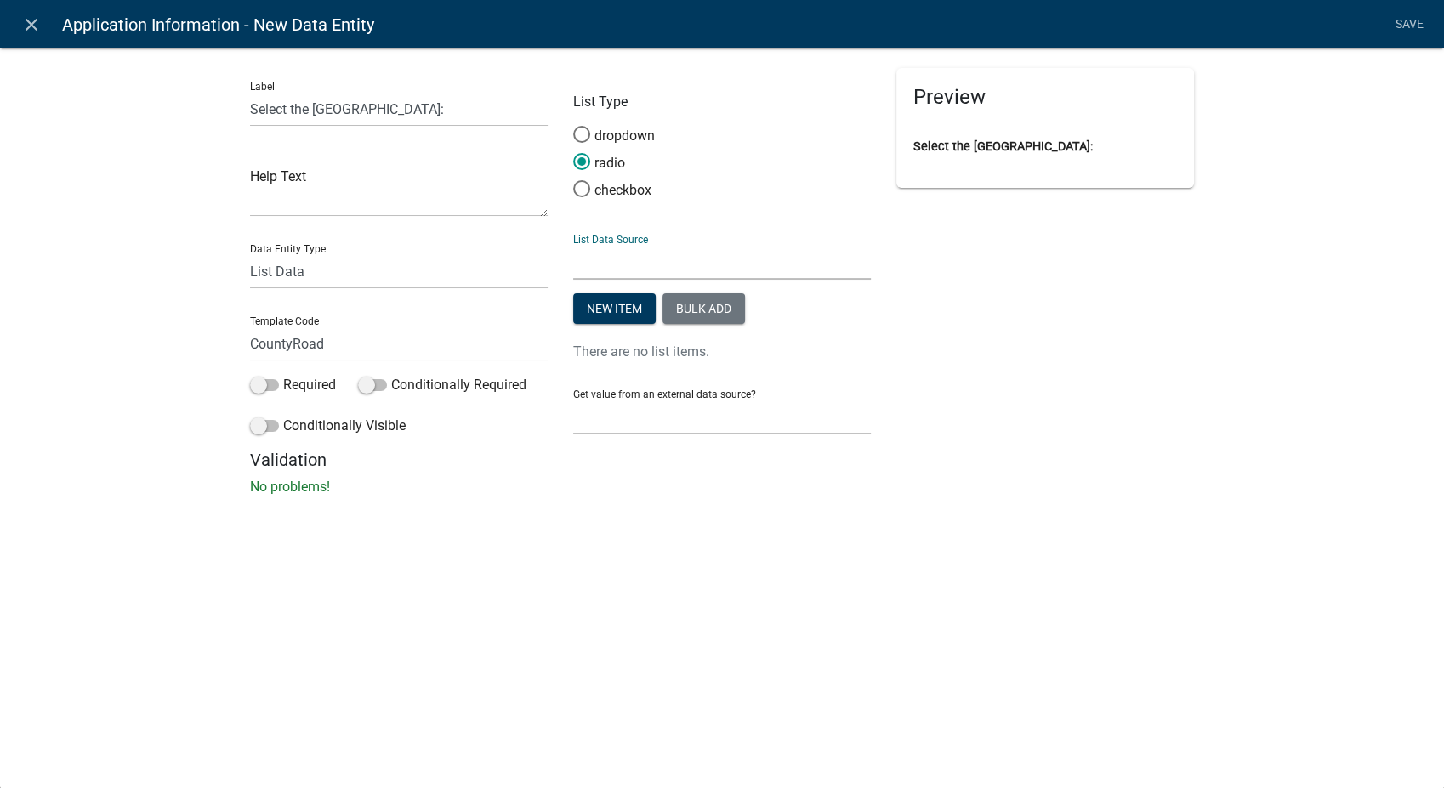
select select "custom-list-57da4017-c43a-497c-9650-f62fd1b21f36"
click at [573, 245] on select "State List Assignee List Code Enforcement Inspectors Complaint Dispatch Contact…" at bounding box center [722, 262] width 298 height 35
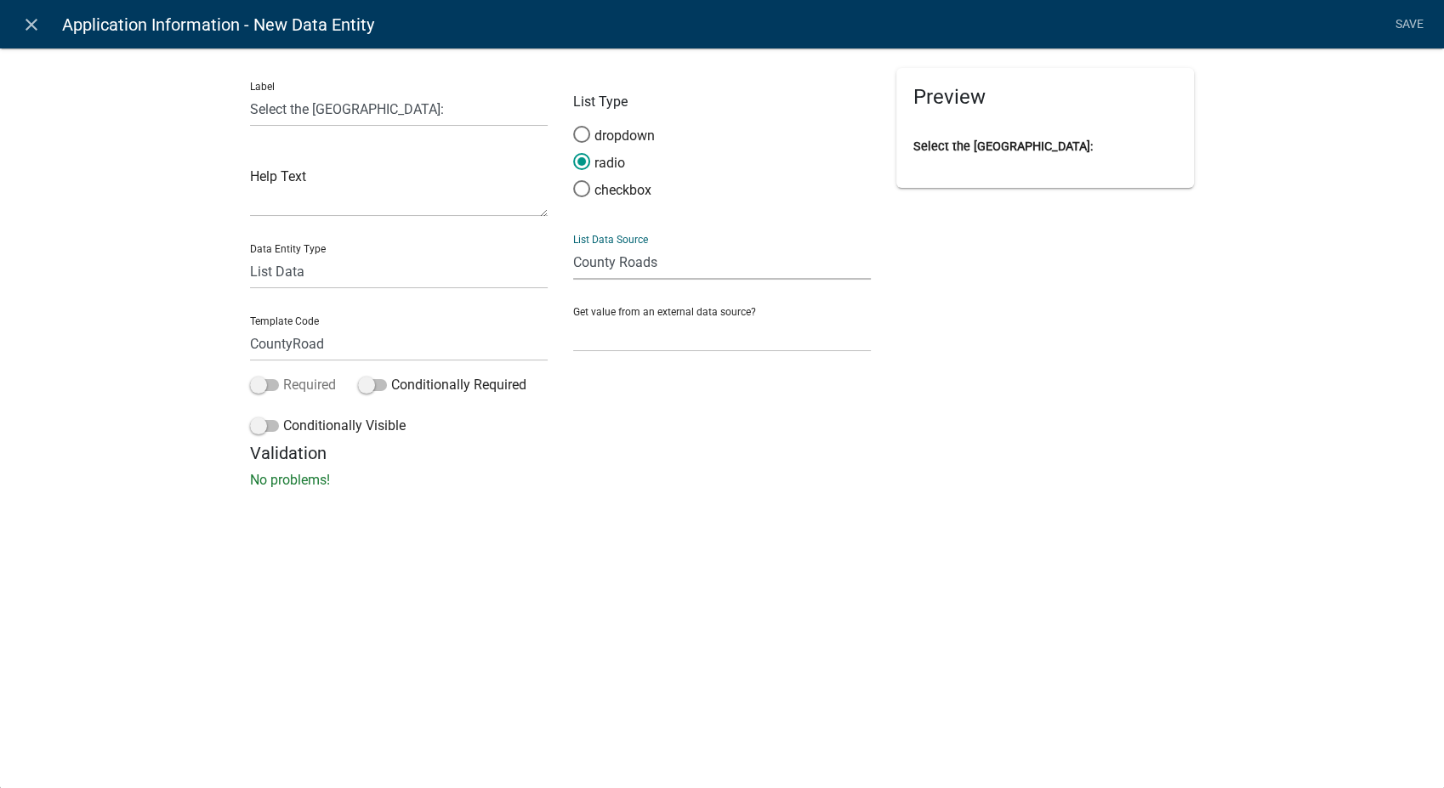
click at [258, 385] on span at bounding box center [264, 385] width 29 height 12
click at [283, 375] on input "Required" at bounding box center [283, 375] width 0 height 0
click at [1401, 16] on link "Save" at bounding box center [1409, 25] width 43 height 32
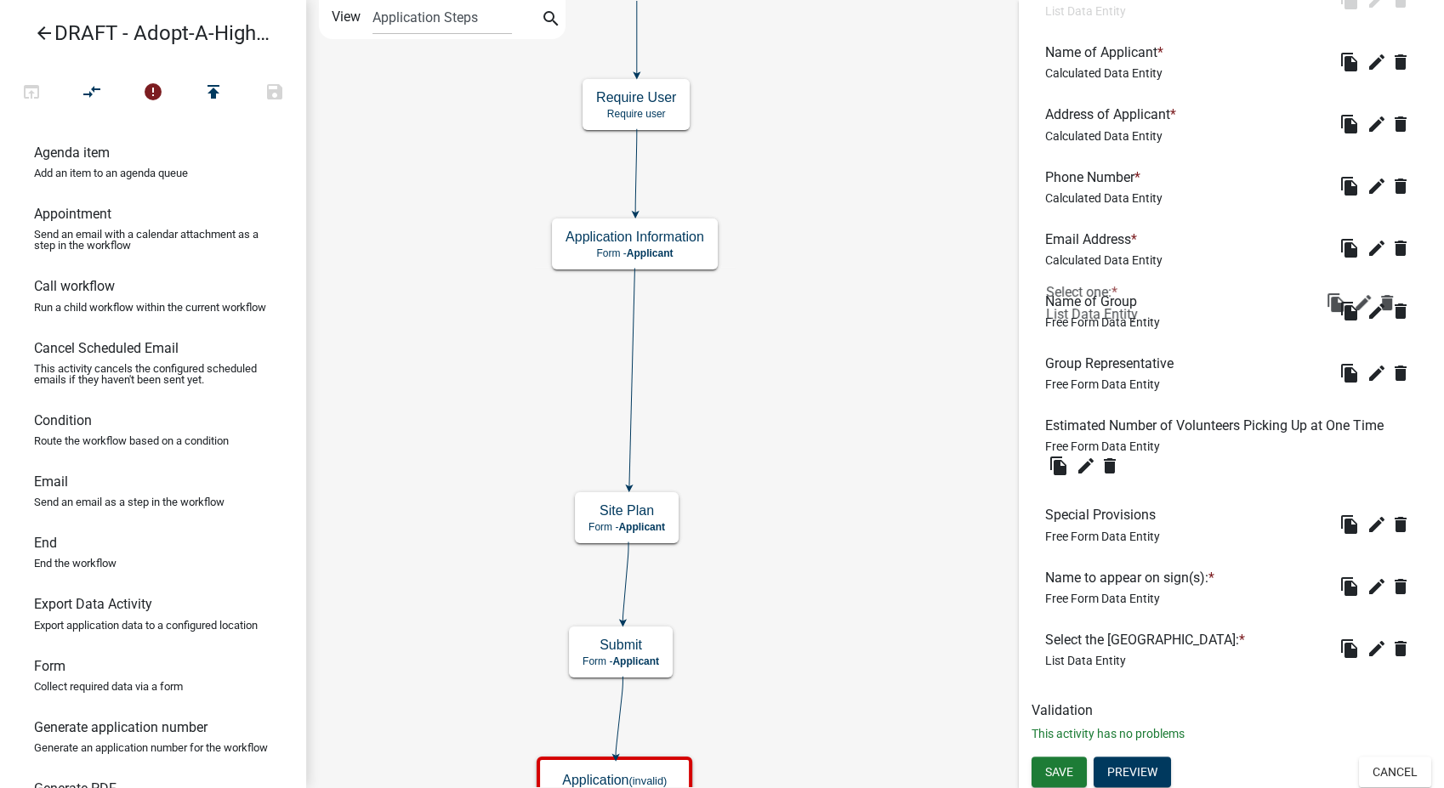
scroll to position [377, 0]
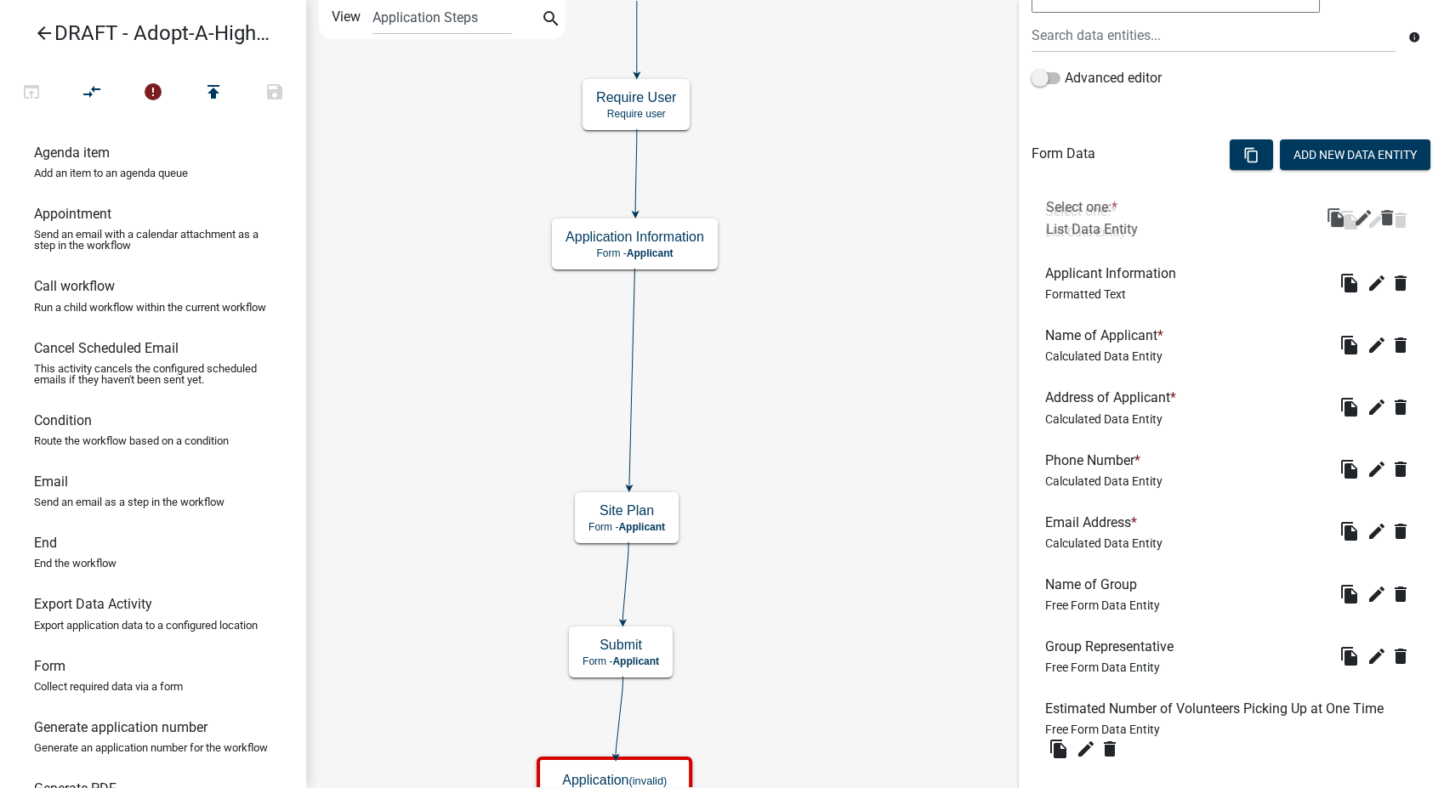
drag, startPoint x: 1088, startPoint y: 510, endPoint x: 1089, endPoint y: 196, distance: 313.7
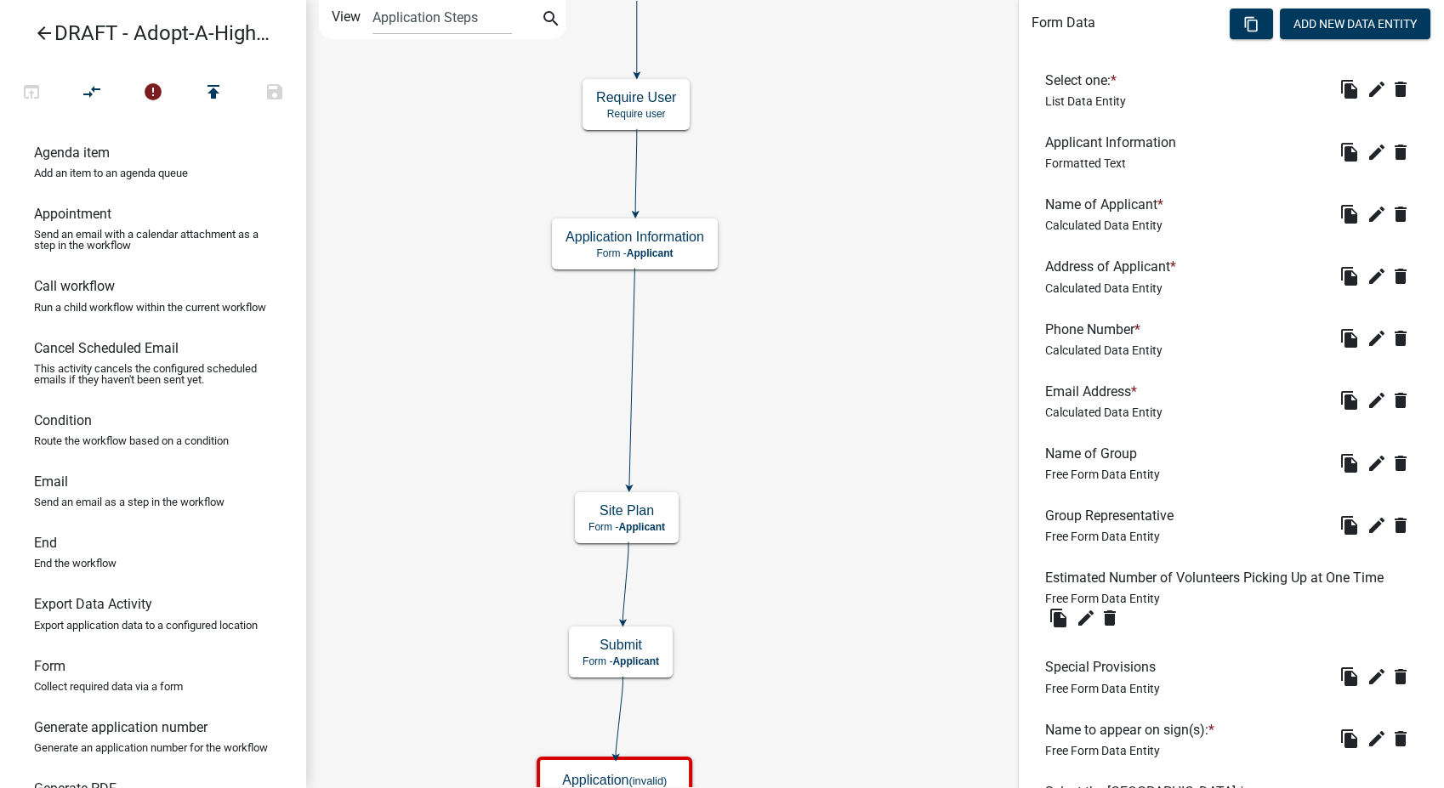
scroll to position [566, 0]
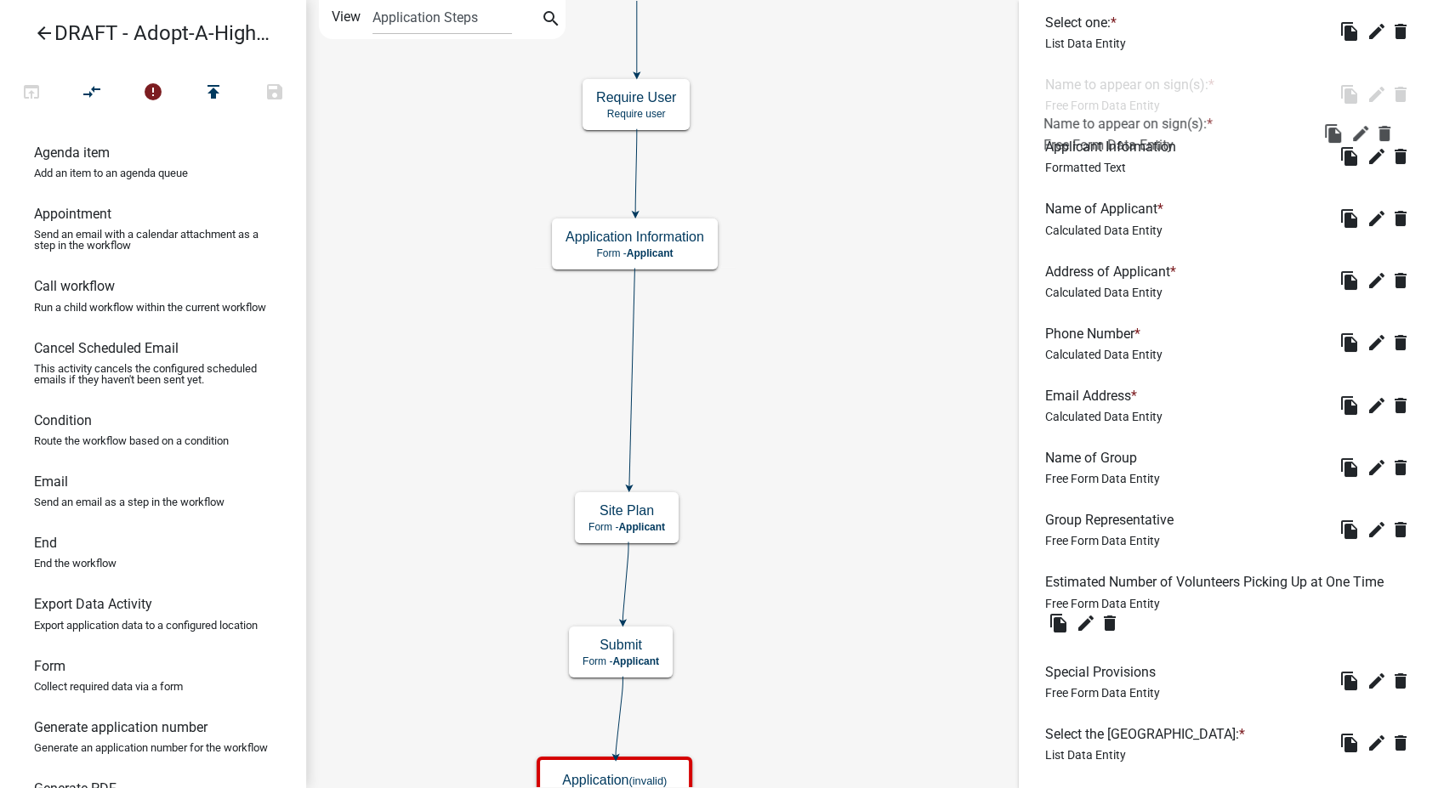
drag, startPoint x: 1102, startPoint y: 678, endPoint x: 1100, endPoint y: 82, distance: 596.0
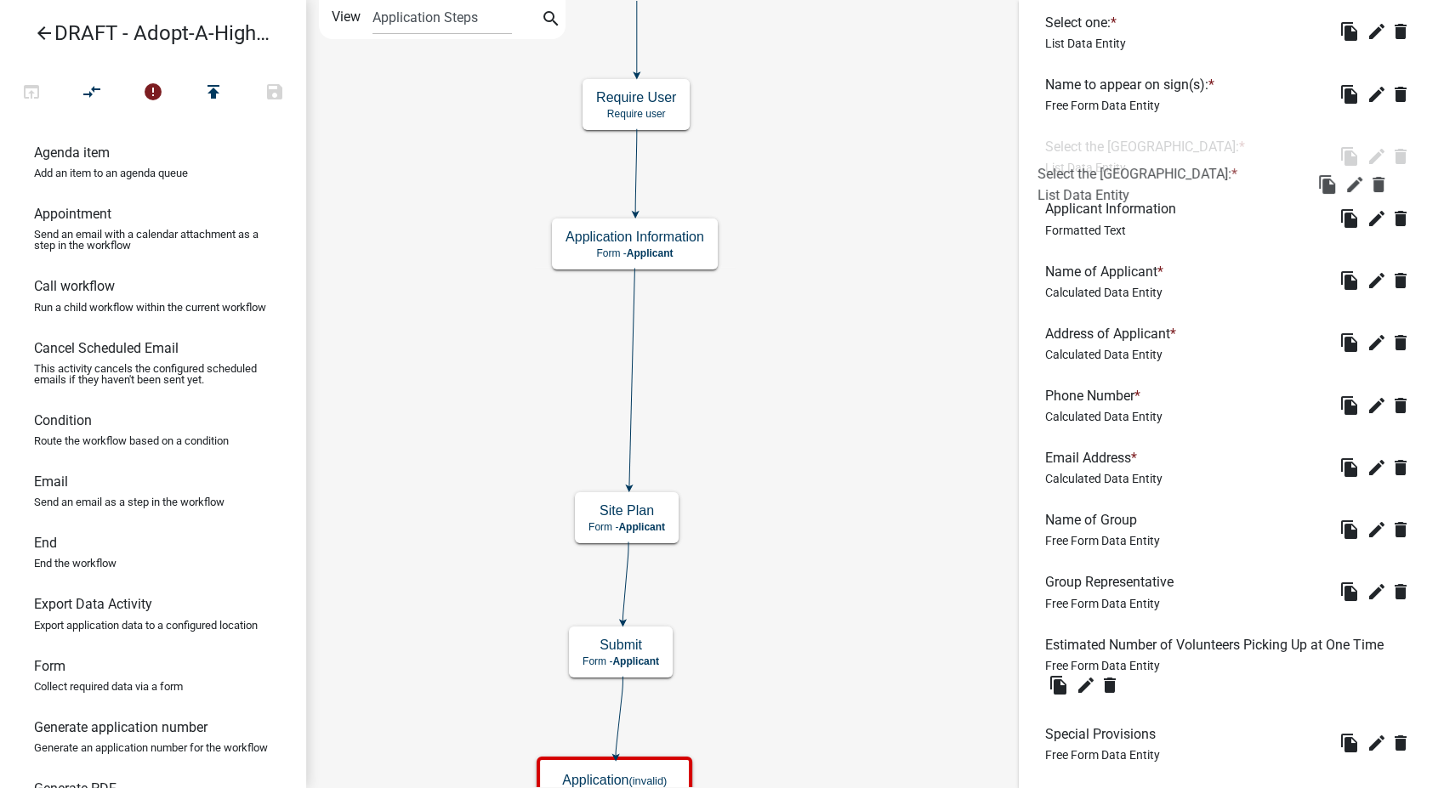
drag, startPoint x: 1116, startPoint y: 731, endPoint x: 1109, endPoint y: 149, distance: 582.4
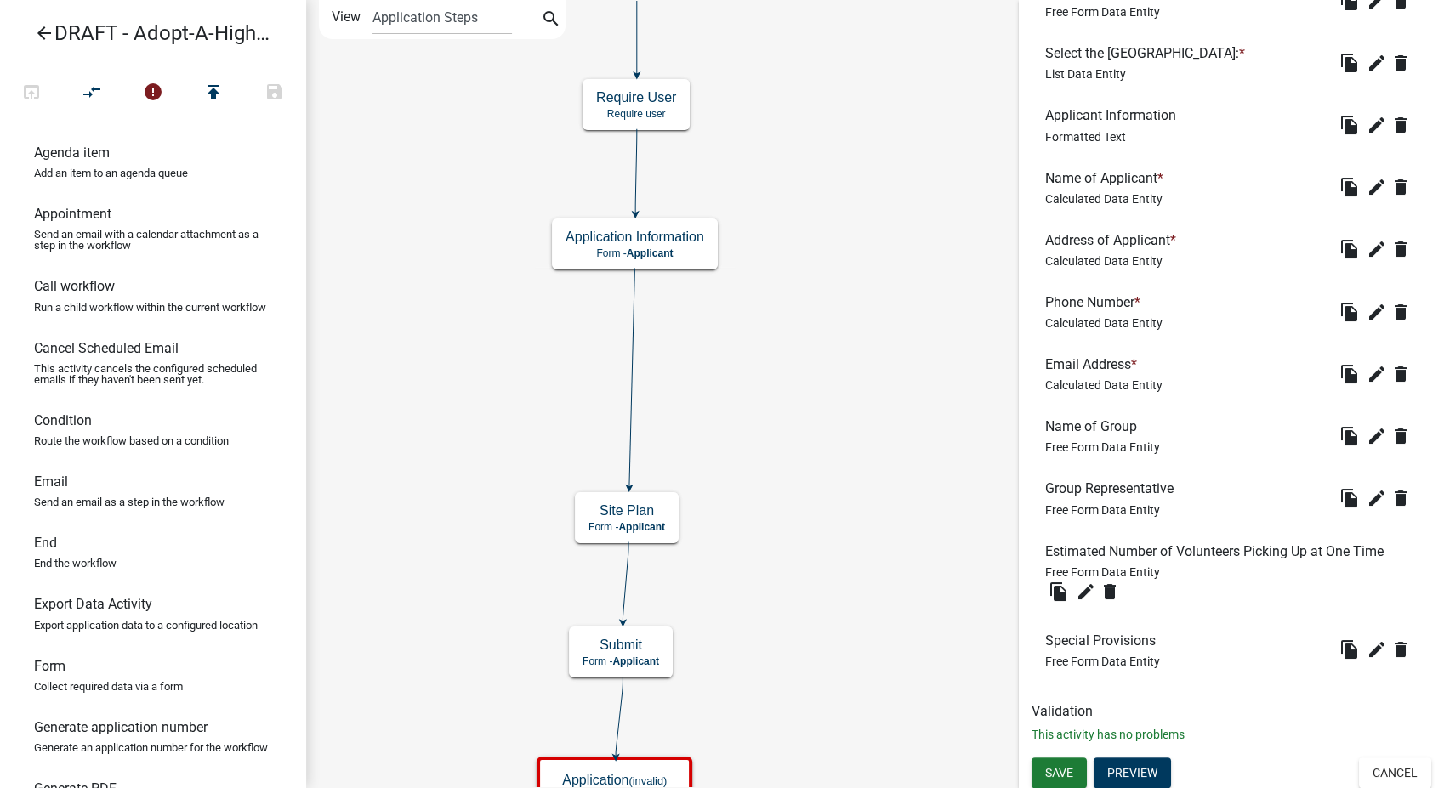
scroll to position [663, 0]
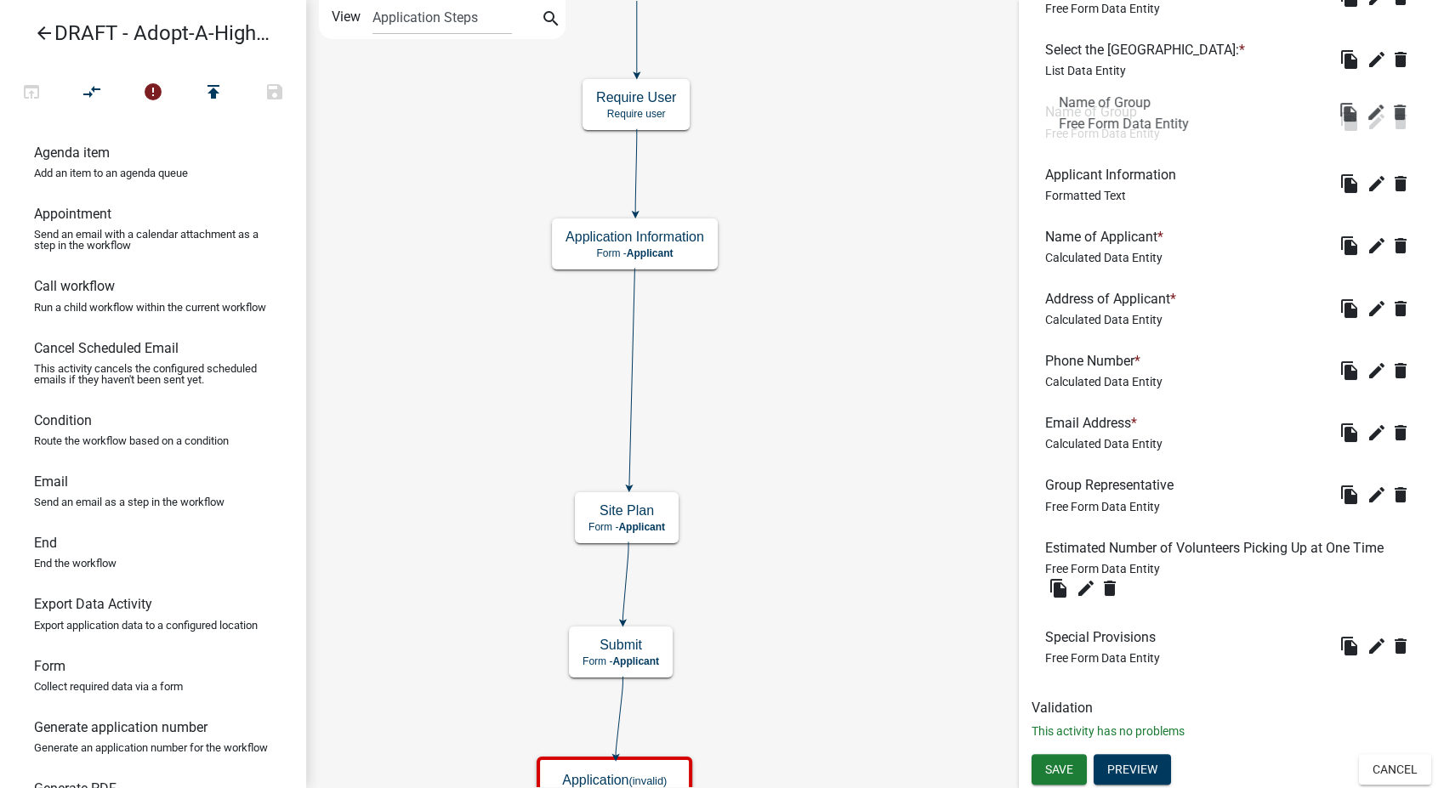
drag, startPoint x: 1088, startPoint y: 417, endPoint x: 1102, endPoint y: 93, distance: 325.1
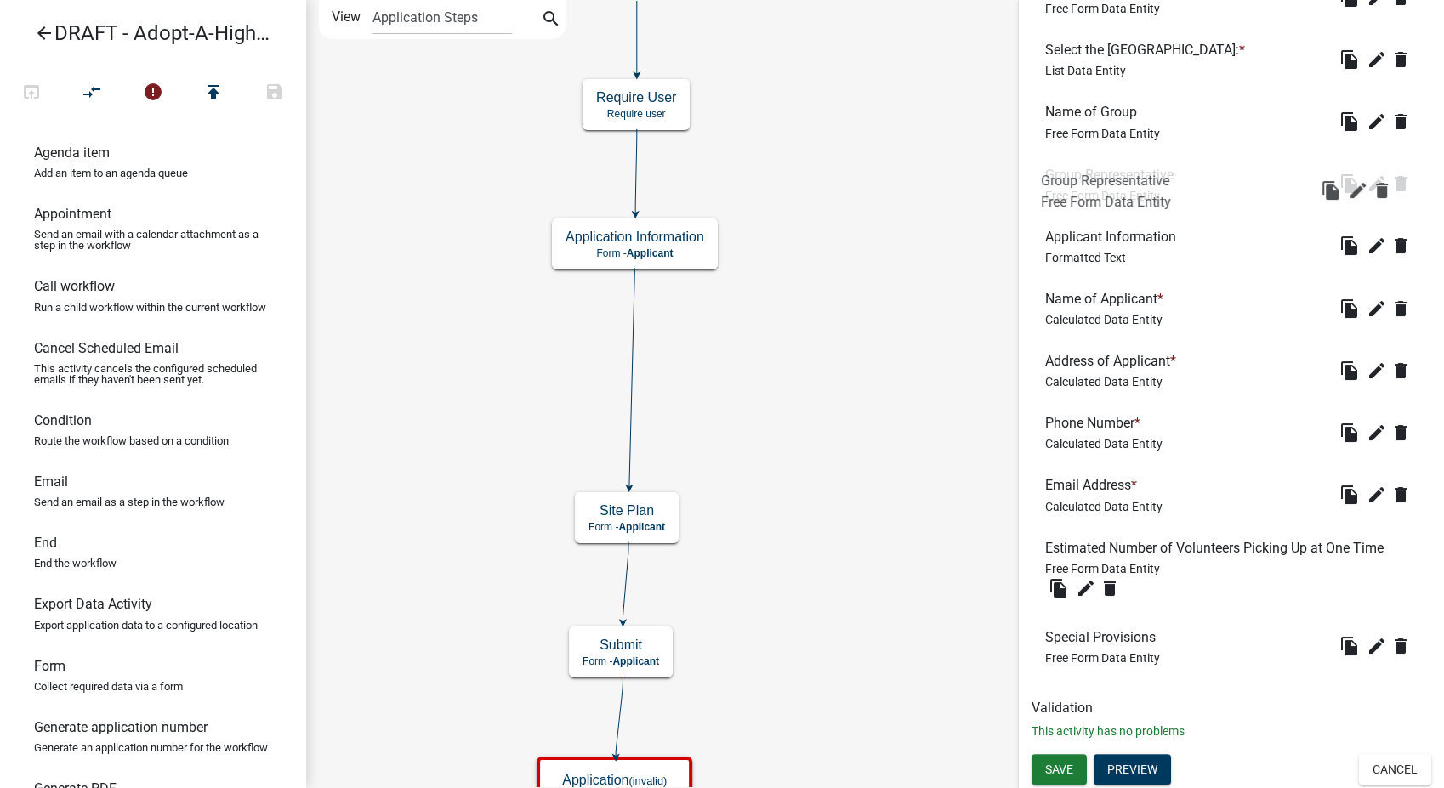
drag, startPoint x: 1108, startPoint y: 487, endPoint x: 1104, endPoint y: 175, distance: 312.1
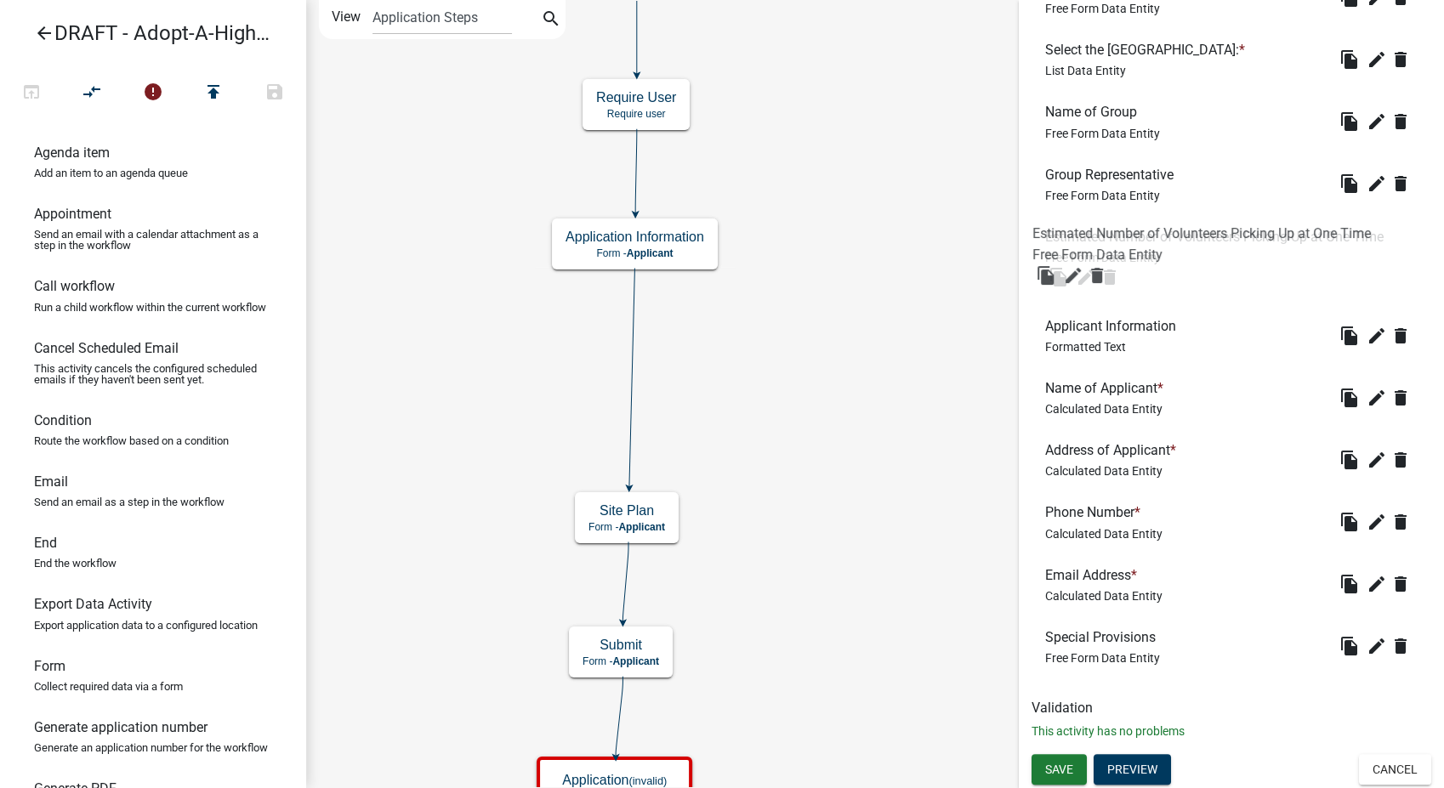
drag, startPoint x: 1158, startPoint y: 550, endPoint x: 1144, endPoint y: 220, distance: 330.2
drag, startPoint x: 1122, startPoint y: 640, endPoint x: 1128, endPoint y: 316, distance: 324.0
click at [1054, 763] on span "Save" at bounding box center [1059, 770] width 28 height 14
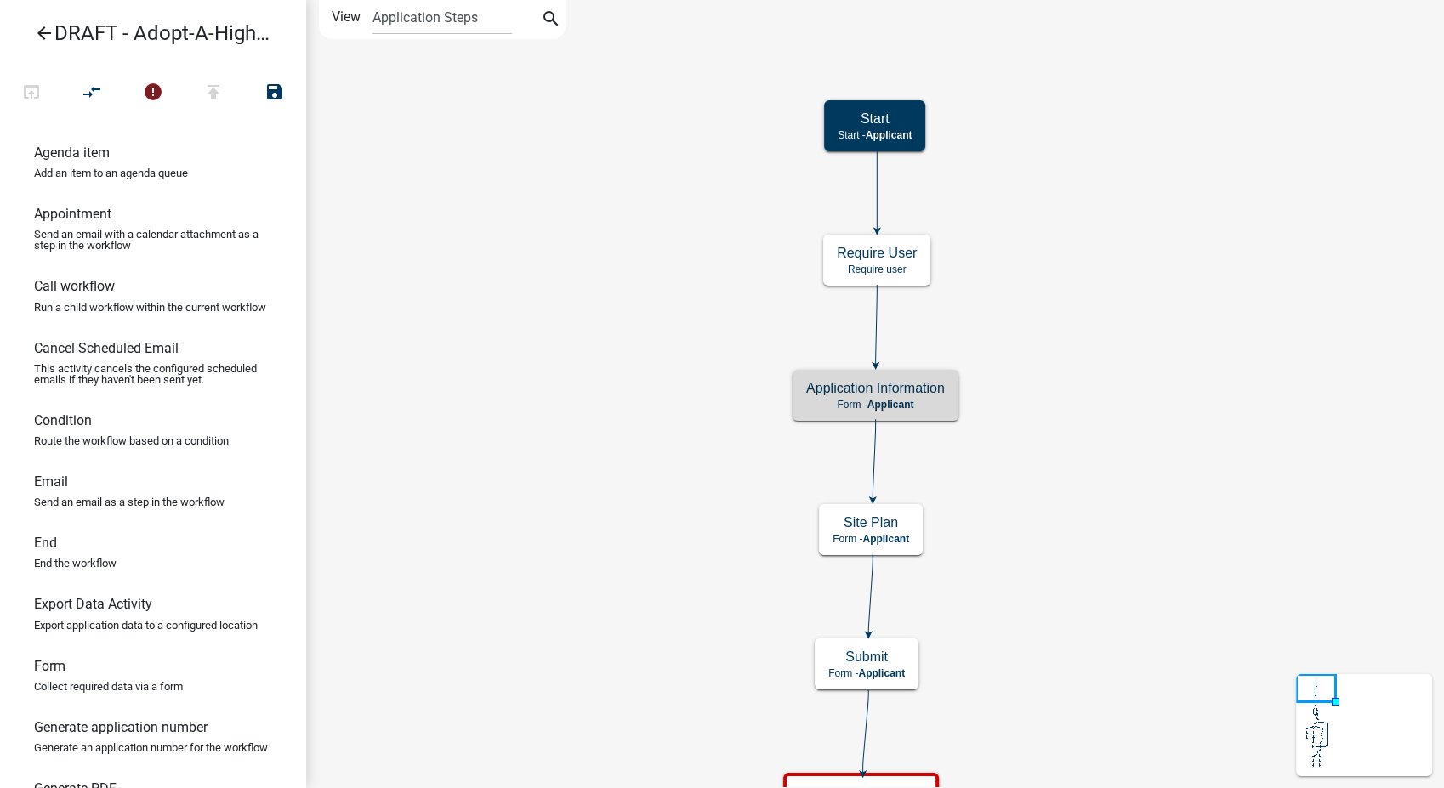
scroll to position [0, 0]
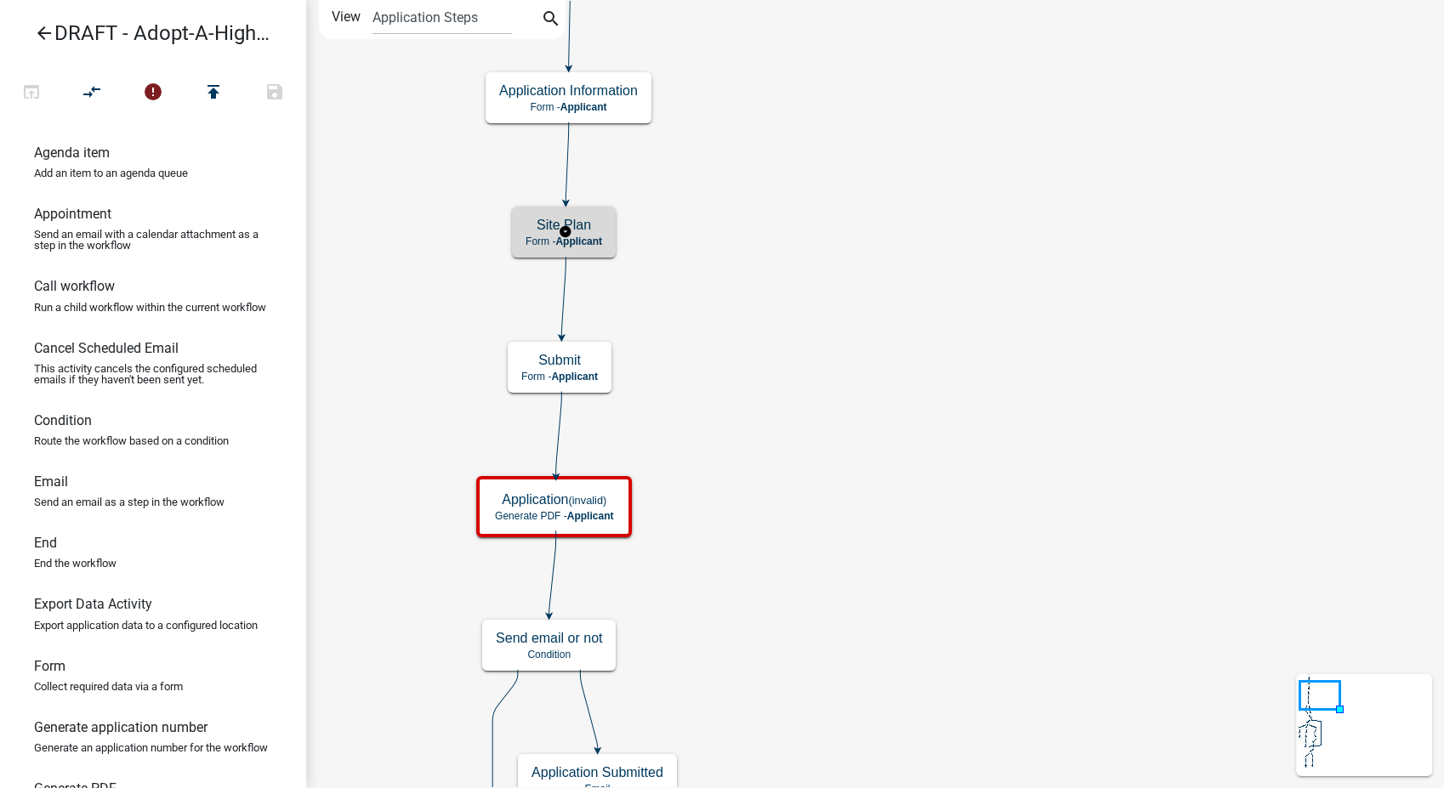
click at [581, 227] on h5 "Site Plan" at bounding box center [563, 225] width 77 height 16
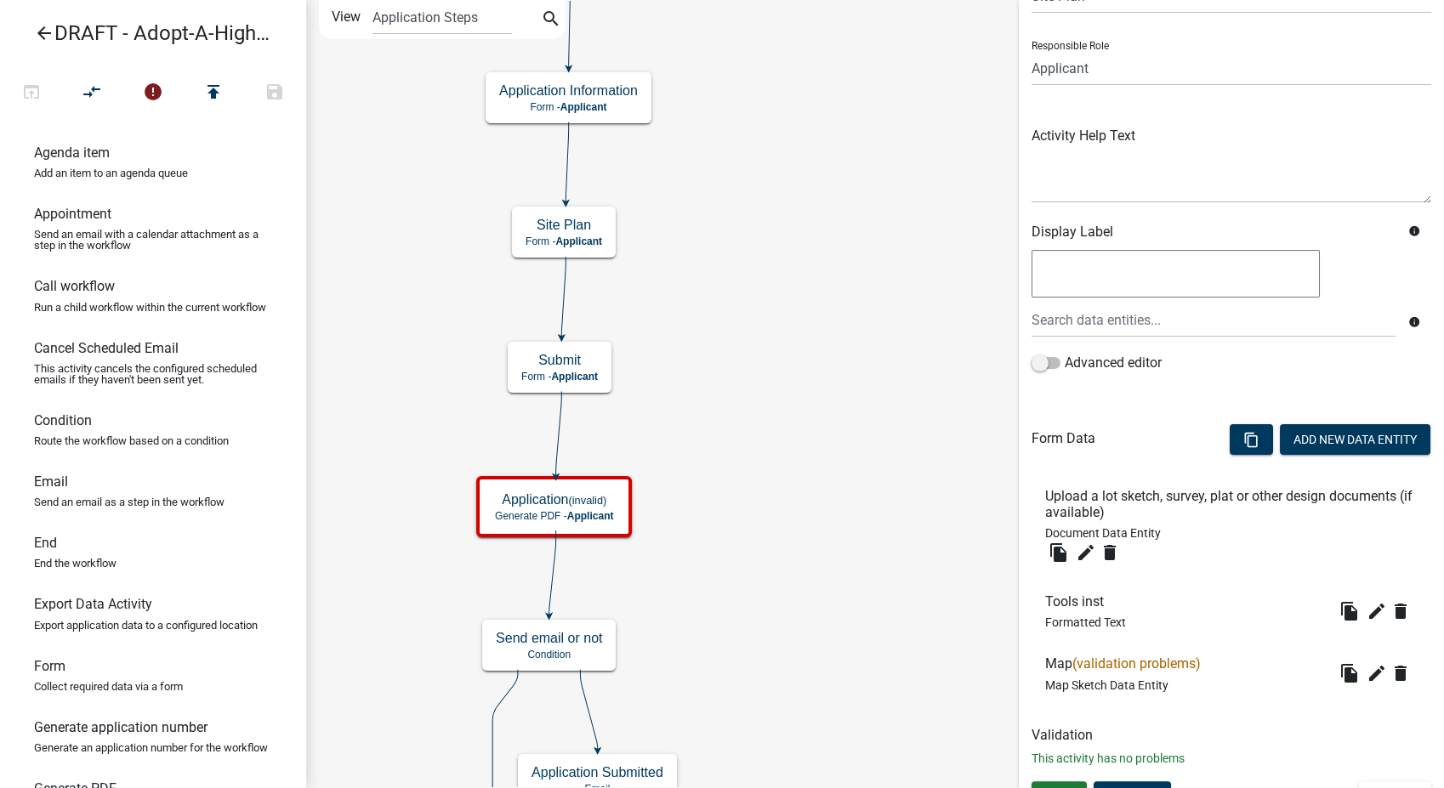
scroll to position [120, 0]
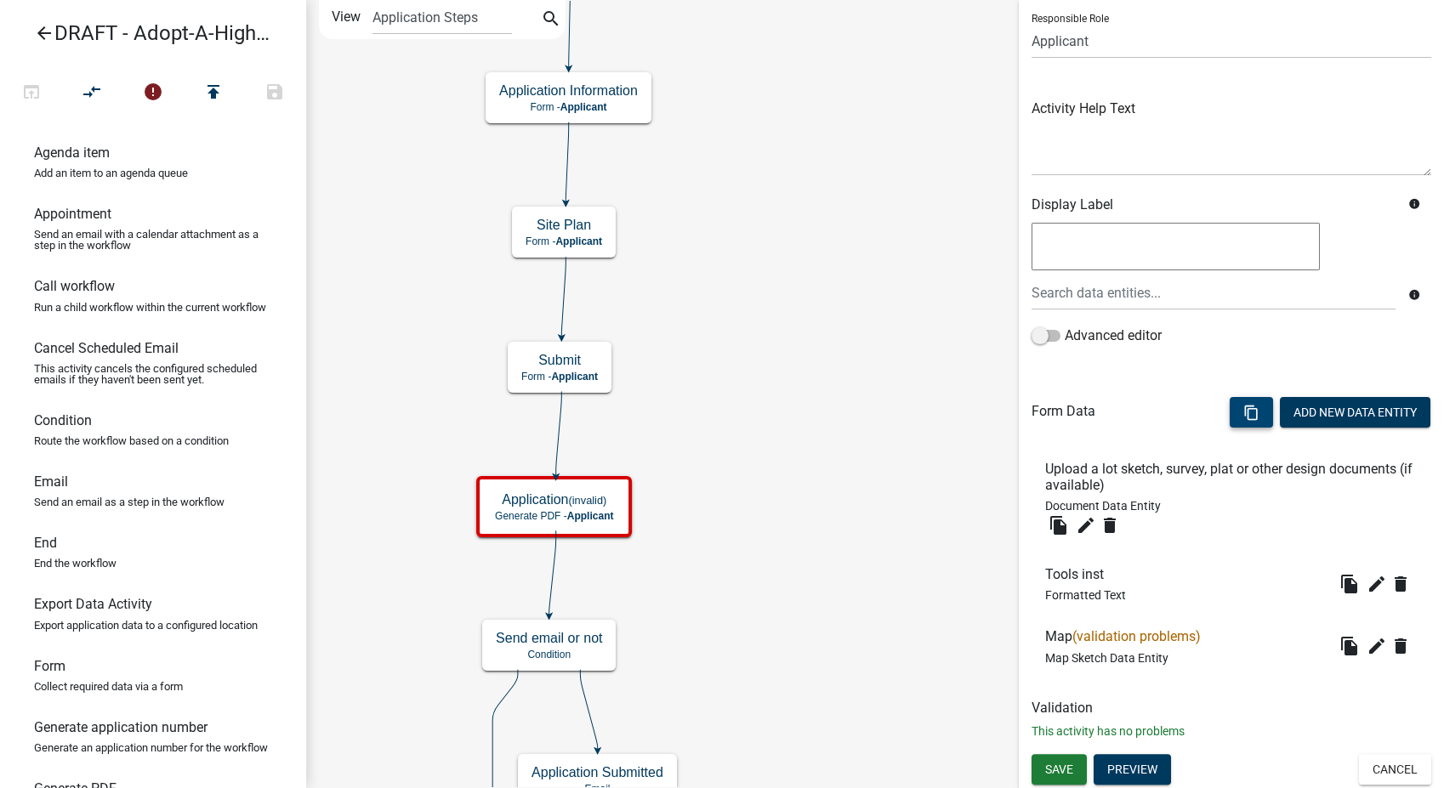
click at [1244, 415] on button "content_copy" at bounding box center [1250, 412] width 43 height 31
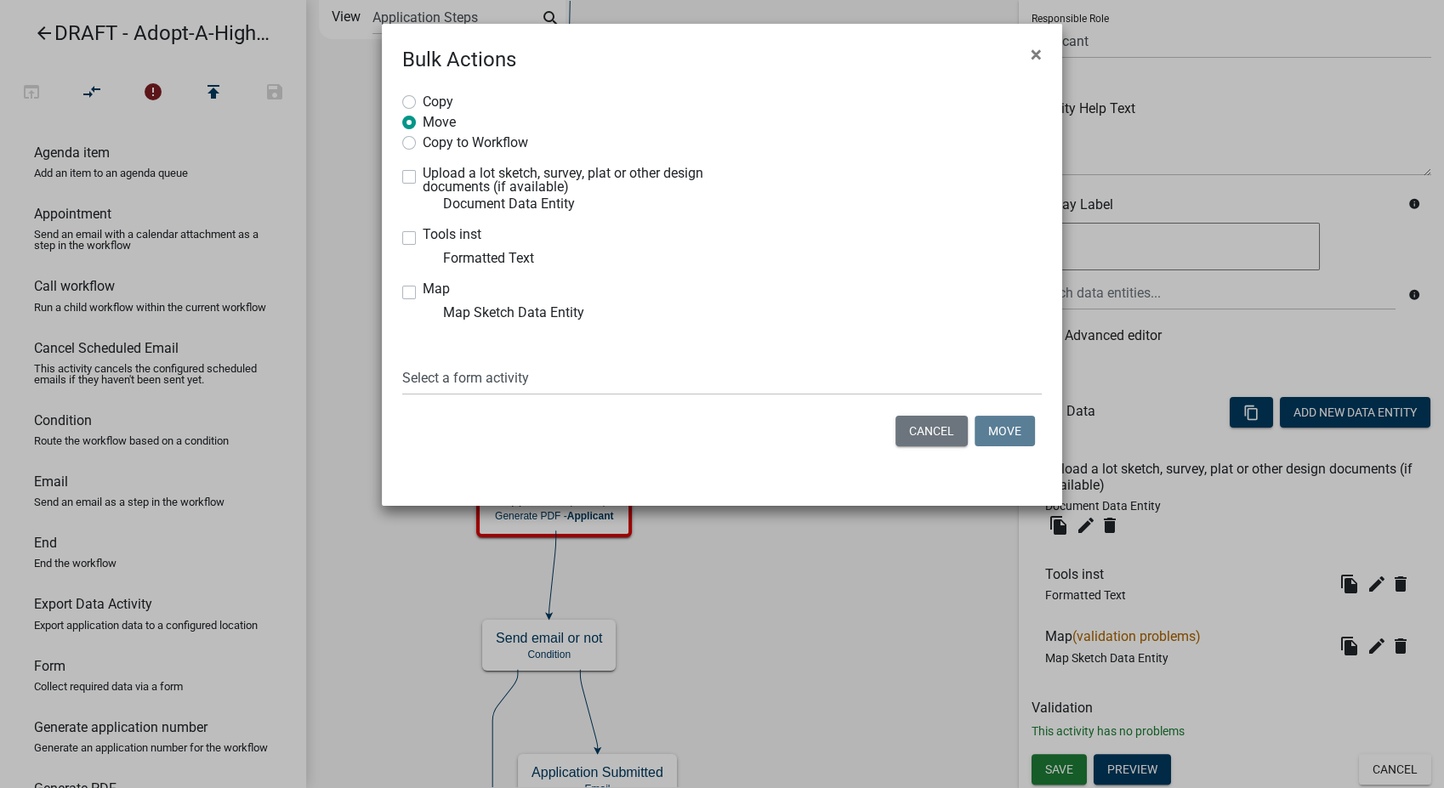
click at [423, 169] on label "Upload a lot sketch, survey, plat or other design documents (if available)" at bounding box center [566, 180] width 287 height 27
click at [423, 169] on input "Upload a lot sketch, survey, plat or other design documents (if available)" at bounding box center [428, 172] width 11 height 11
checkbox input "true"
click at [423, 233] on label "Tools inst" at bounding box center [452, 235] width 59 height 14
click at [423, 233] on input "Tools inst" at bounding box center [428, 233] width 11 height 11
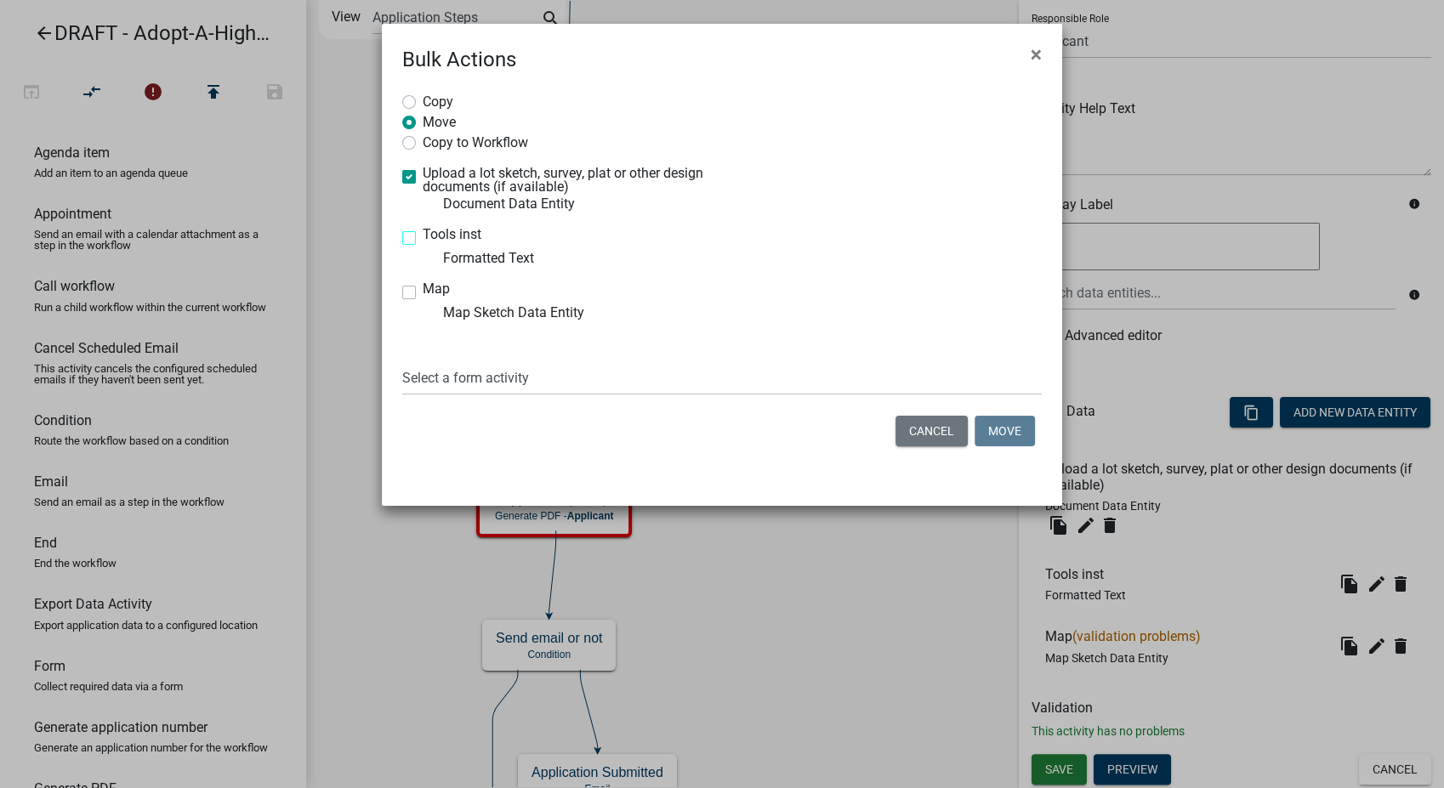
checkbox input "true"
click at [423, 295] on label "Map" at bounding box center [436, 289] width 27 height 14
click at [423, 293] on input "Map" at bounding box center [428, 287] width 11 height 11
checkbox input "true"
click at [483, 372] on select "Select a form activity Application Information Submit Denial Reason Initial Rev…" at bounding box center [721, 377] width 639 height 35
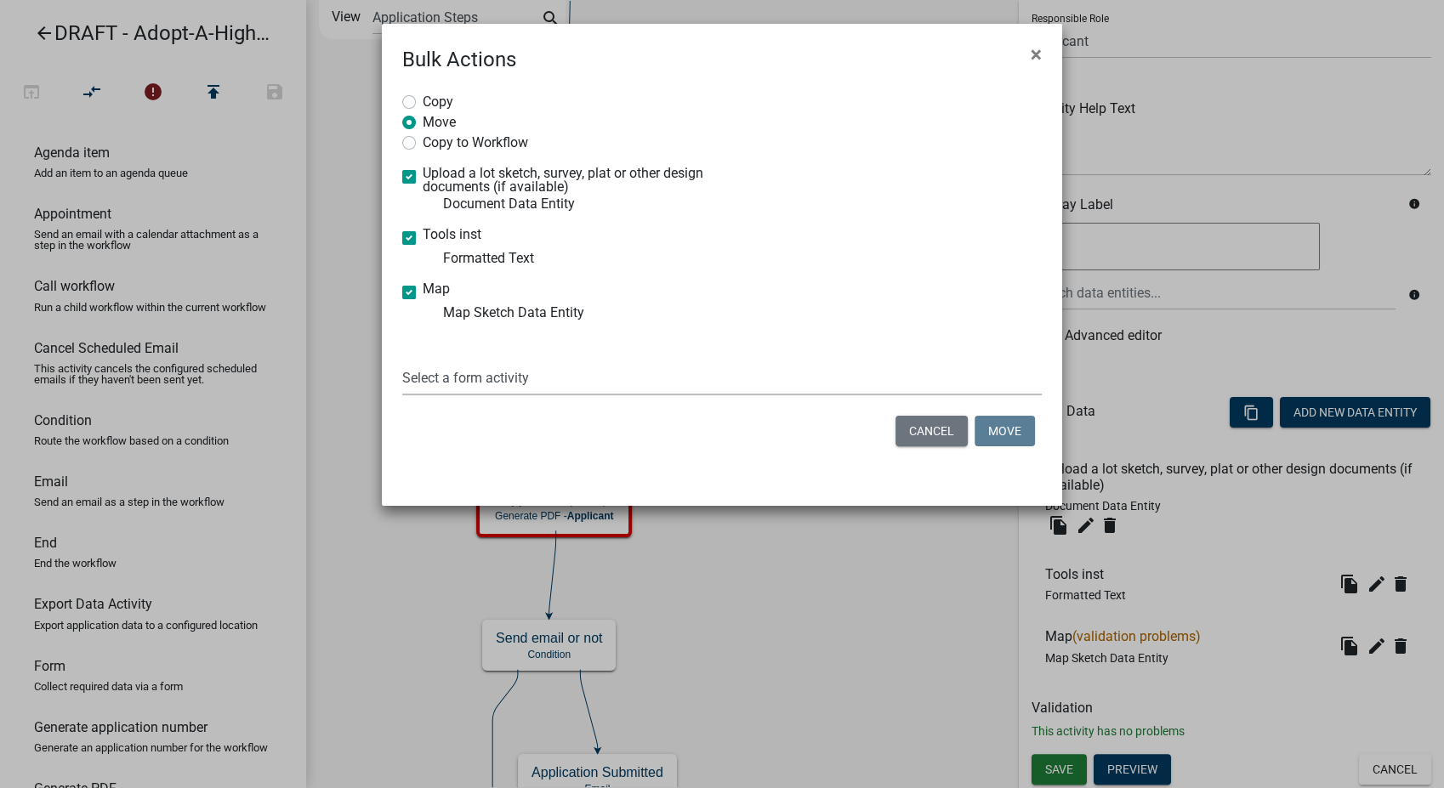
select select "4e118692-bc1a-4993-8436-03a5b46cd555"
click at [402, 360] on select "Select a form activity Application Information Submit Denial Reason Initial Rev…" at bounding box center [721, 377] width 639 height 35
click at [1004, 428] on button "Move" at bounding box center [1004, 431] width 60 height 31
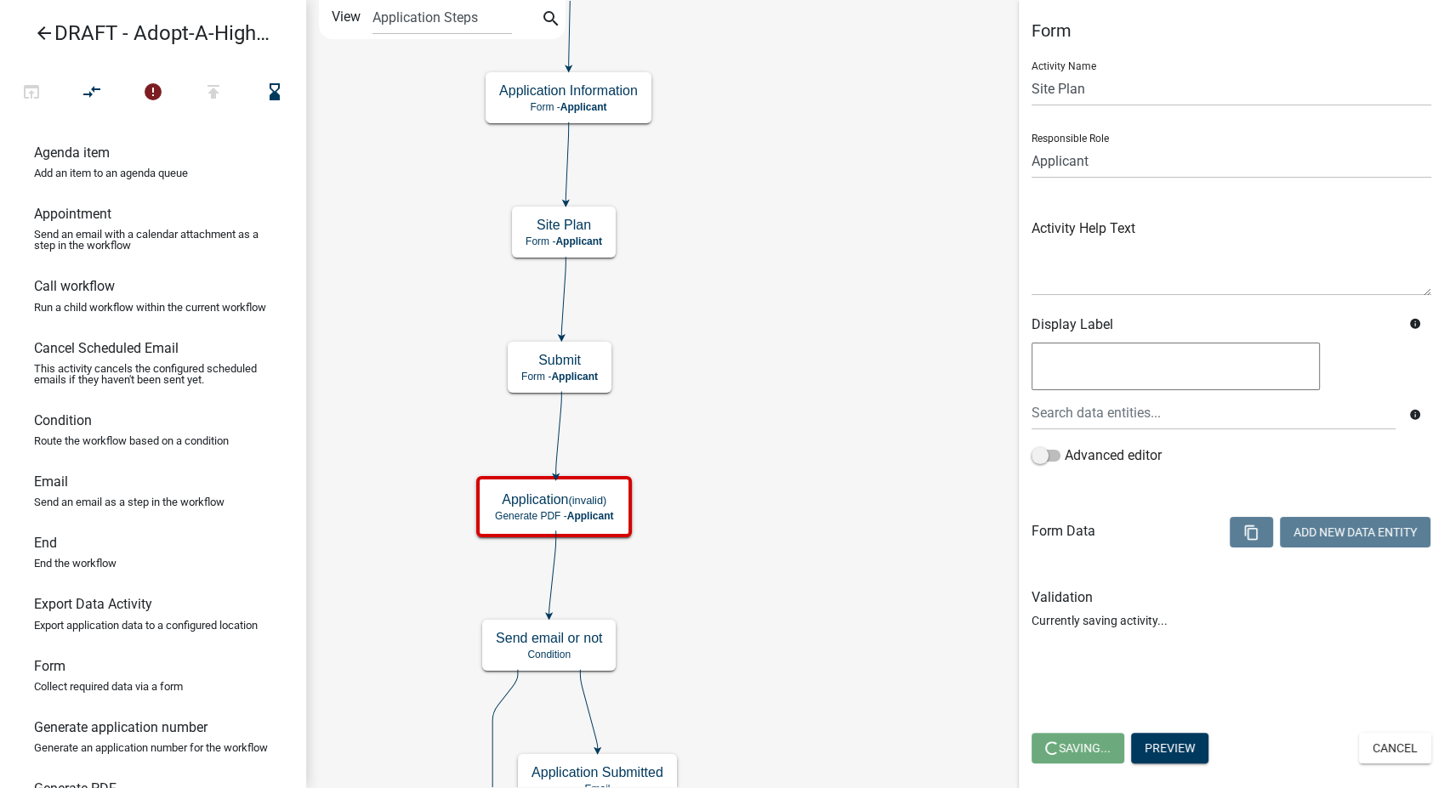
scroll to position [0, 0]
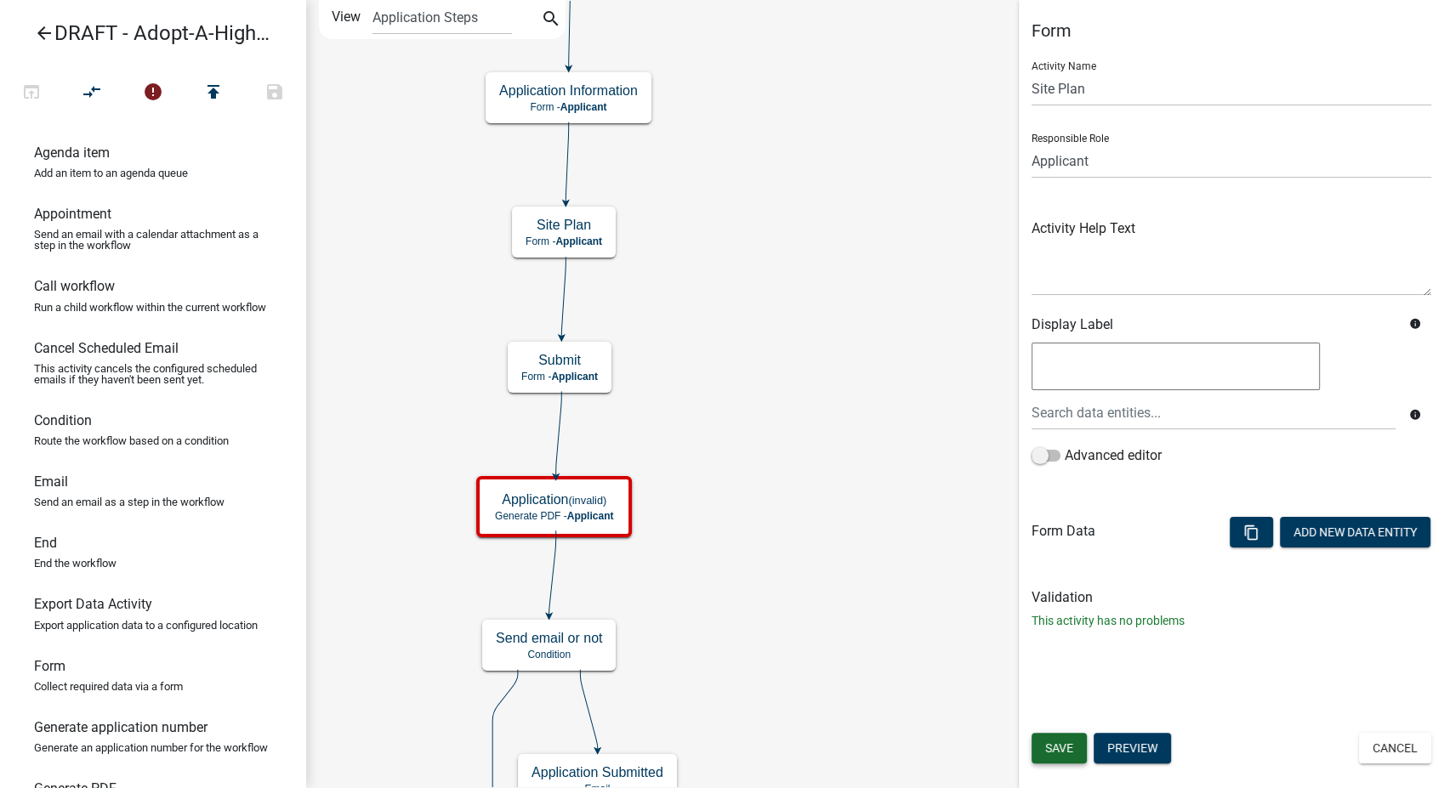
click at [1074, 751] on button "Save" at bounding box center [1058, 748] width 55 height 31
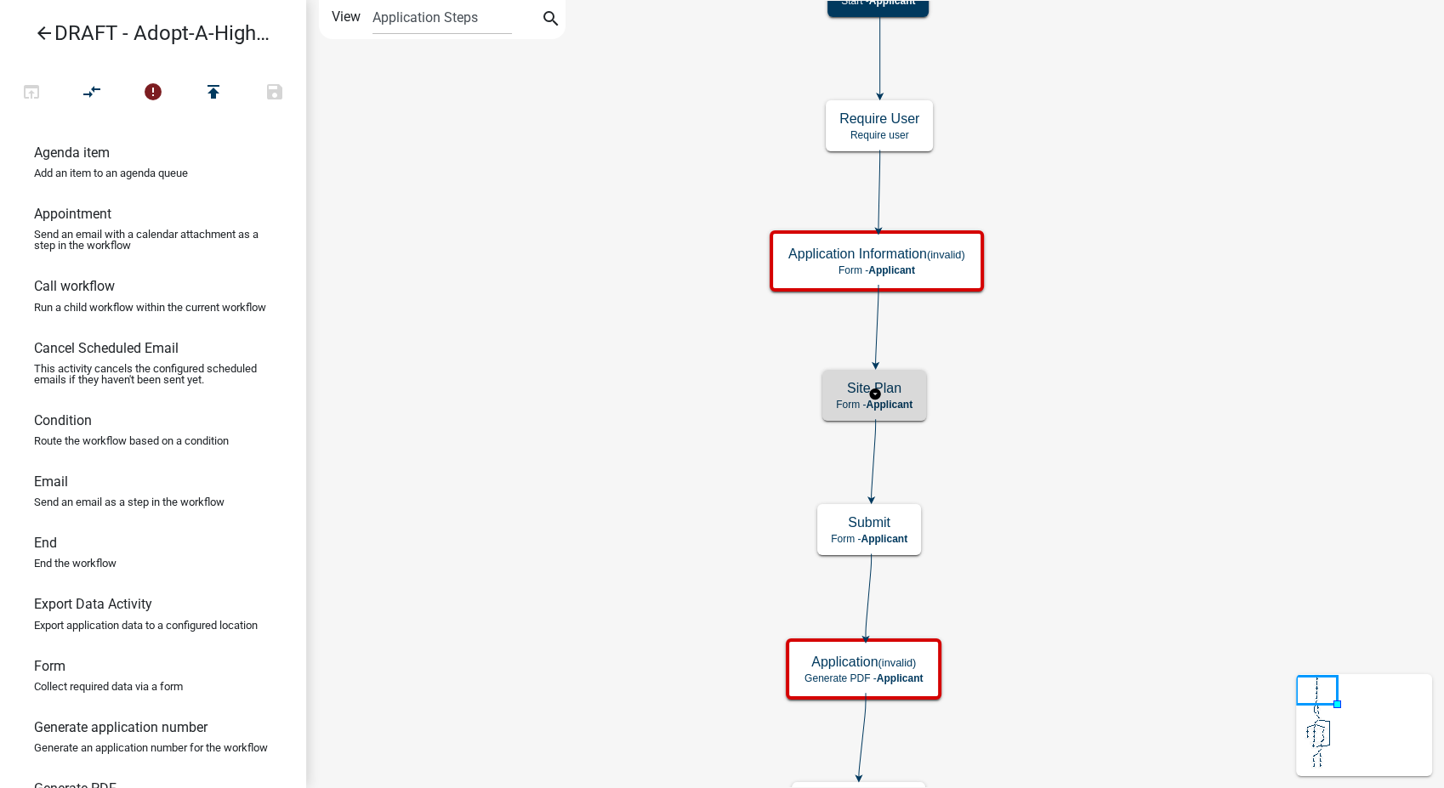
click at [912, 392] on h5 "Site Plan" at bounding box center [874, 388] width 77 height 16
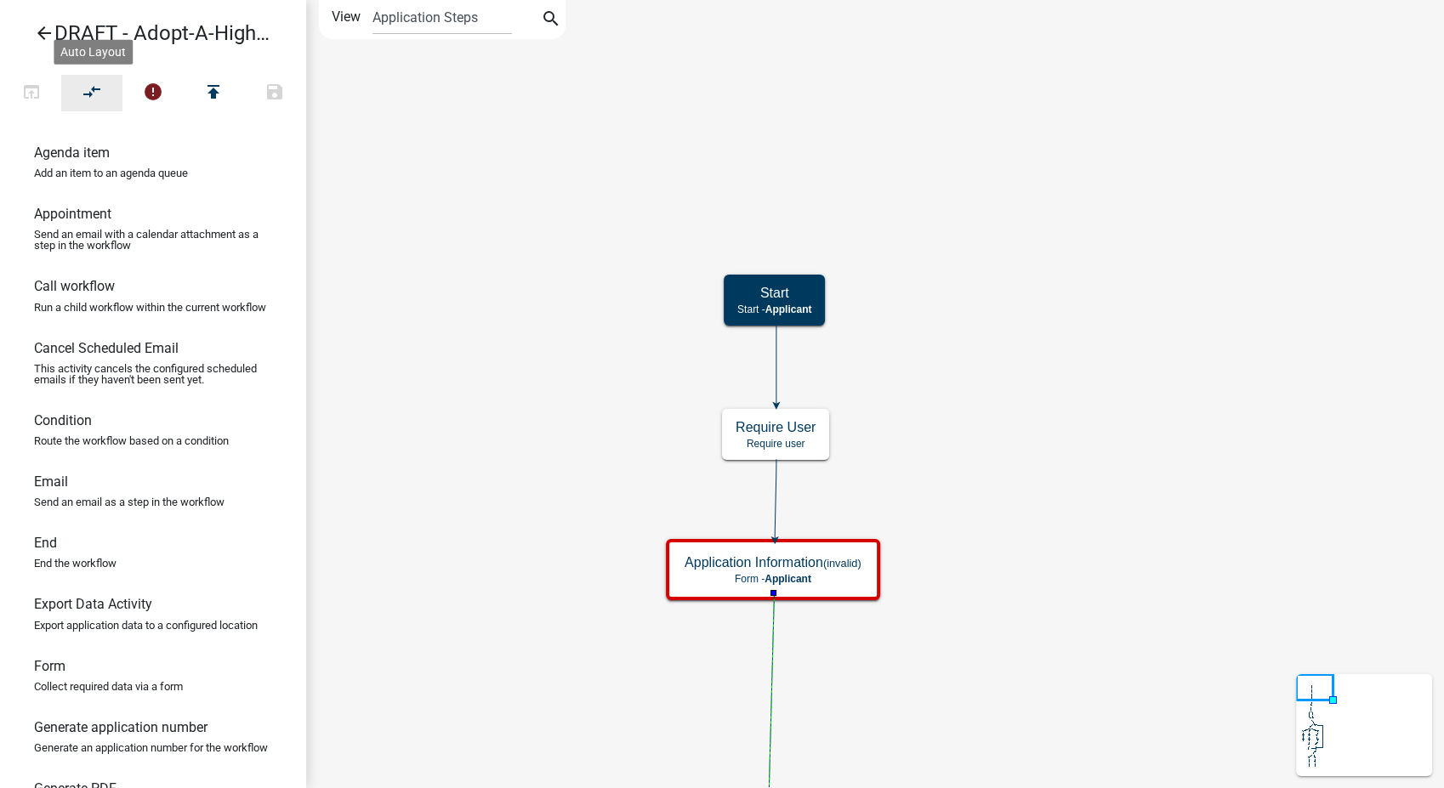
click at [85, 91] on icon "compare_arrows" at bounding box center [92, 94] width 20 height 24
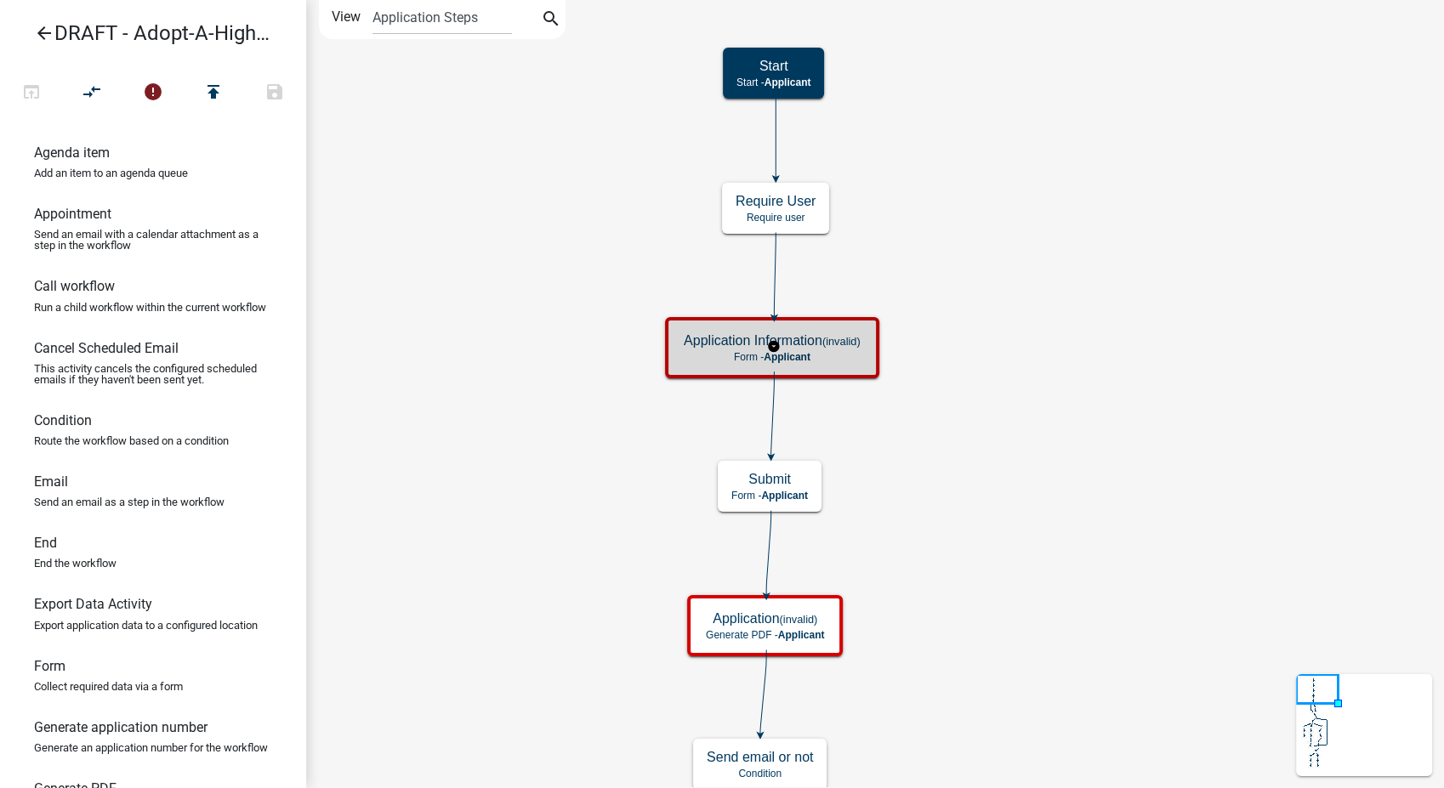
click at [790, 344] on h5 "Application Information (invalid)" at bounding box center [772, 340] width 177 height 16
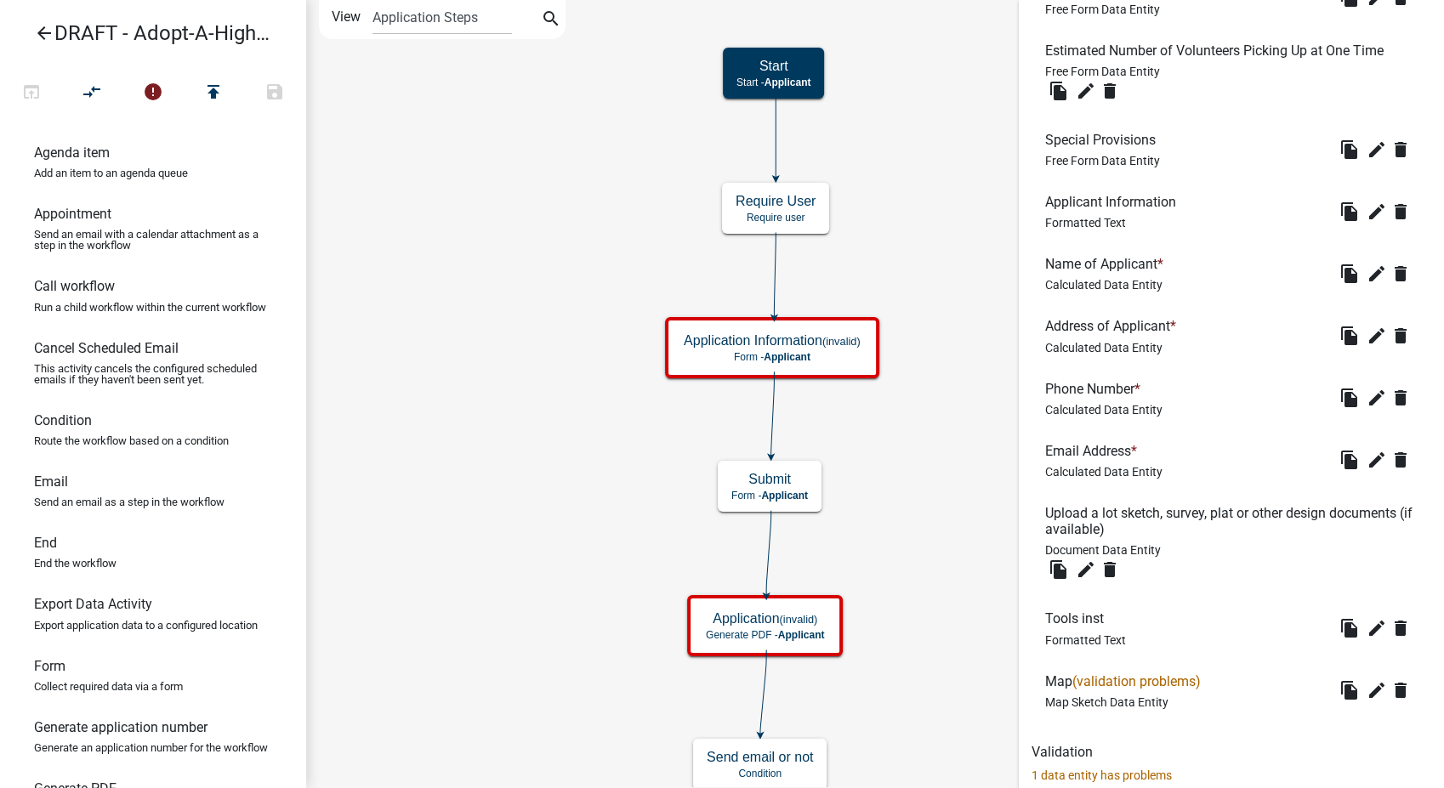
scroll to position [850, 0]
click at [1082, 568] on icon "edit" at bounding box center [1085, 569] width 20 height 20
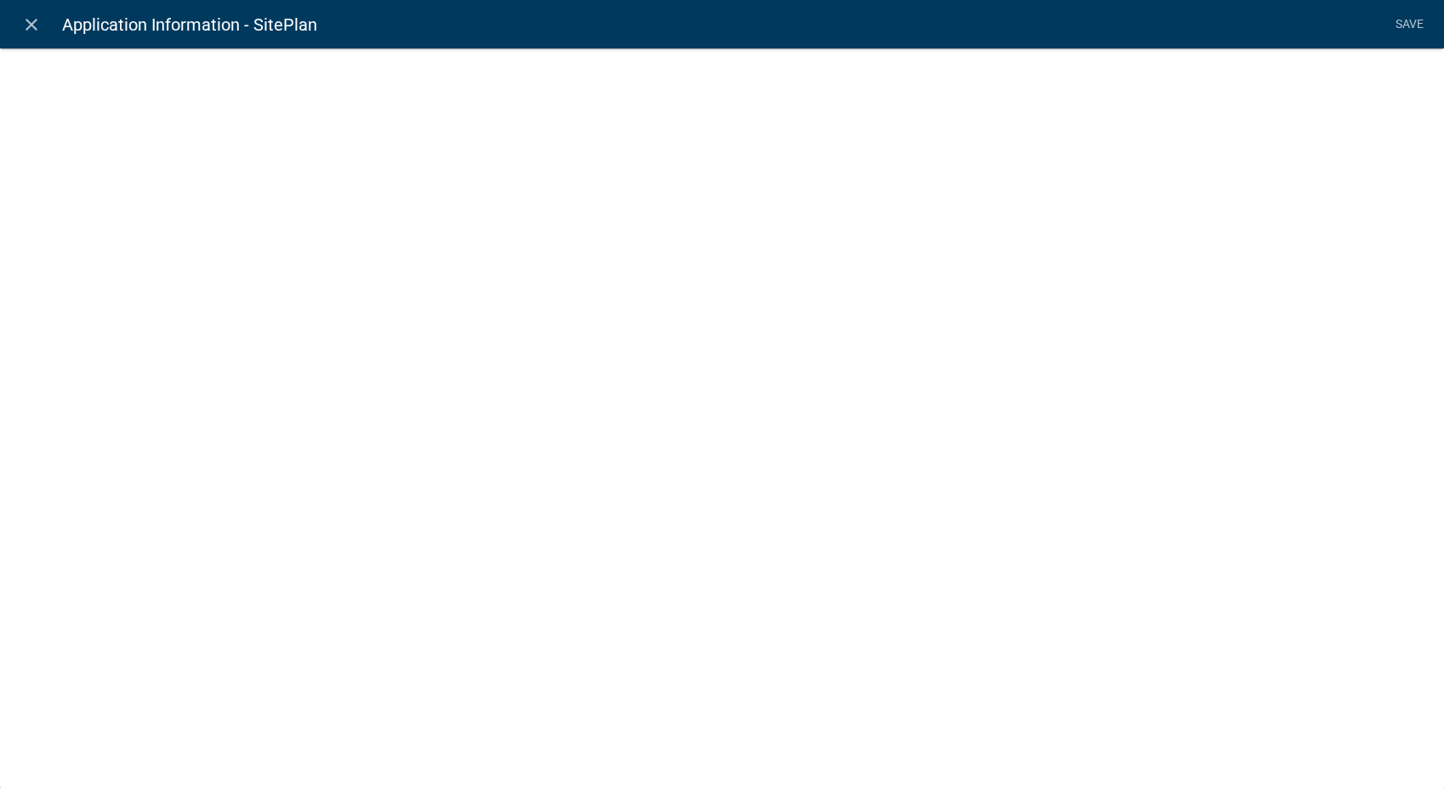
select select "document"
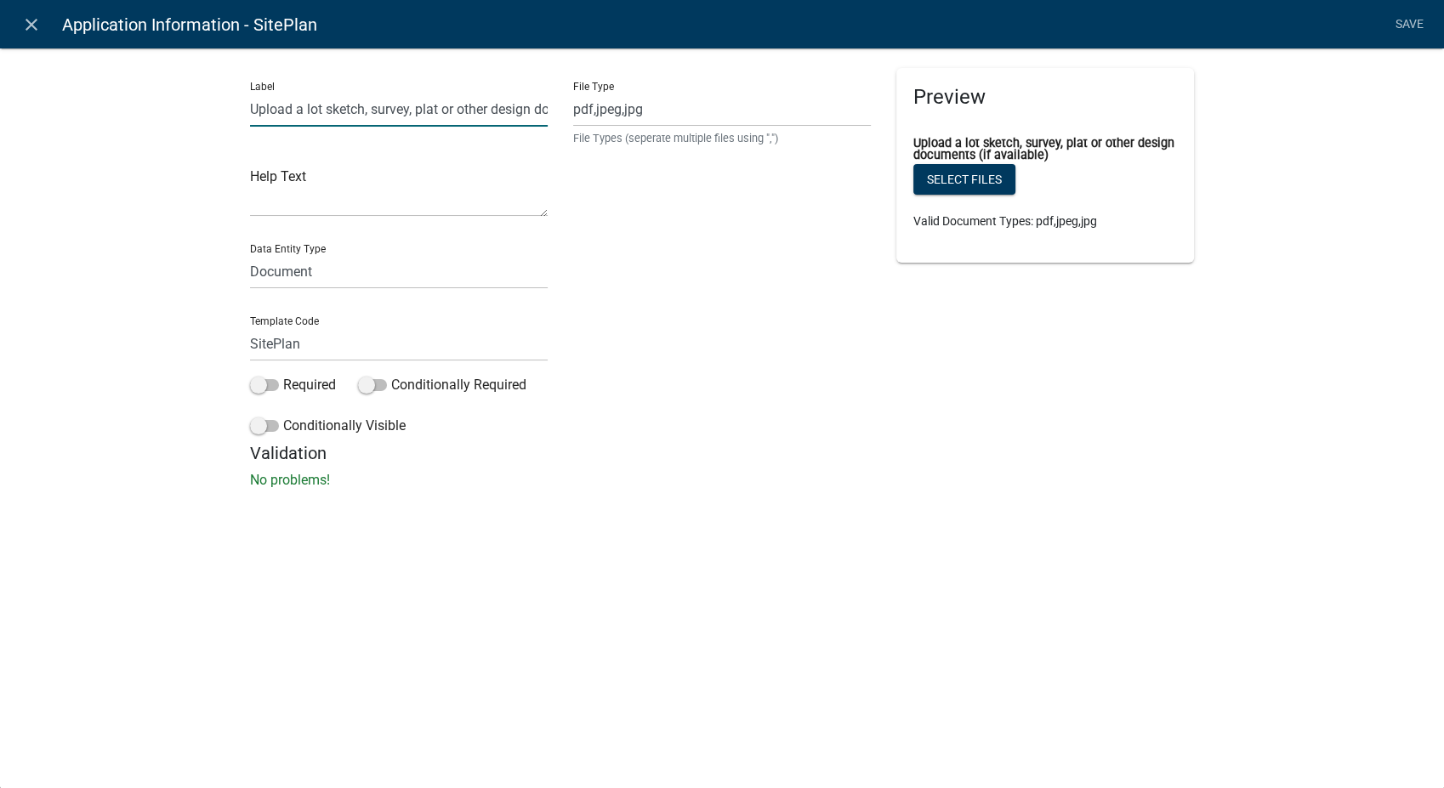
click at [497, 114] on input "Upload a lot sketch, survey, plat or other design documents (if available)" at bounding box center [399, 109] width 298 height 35
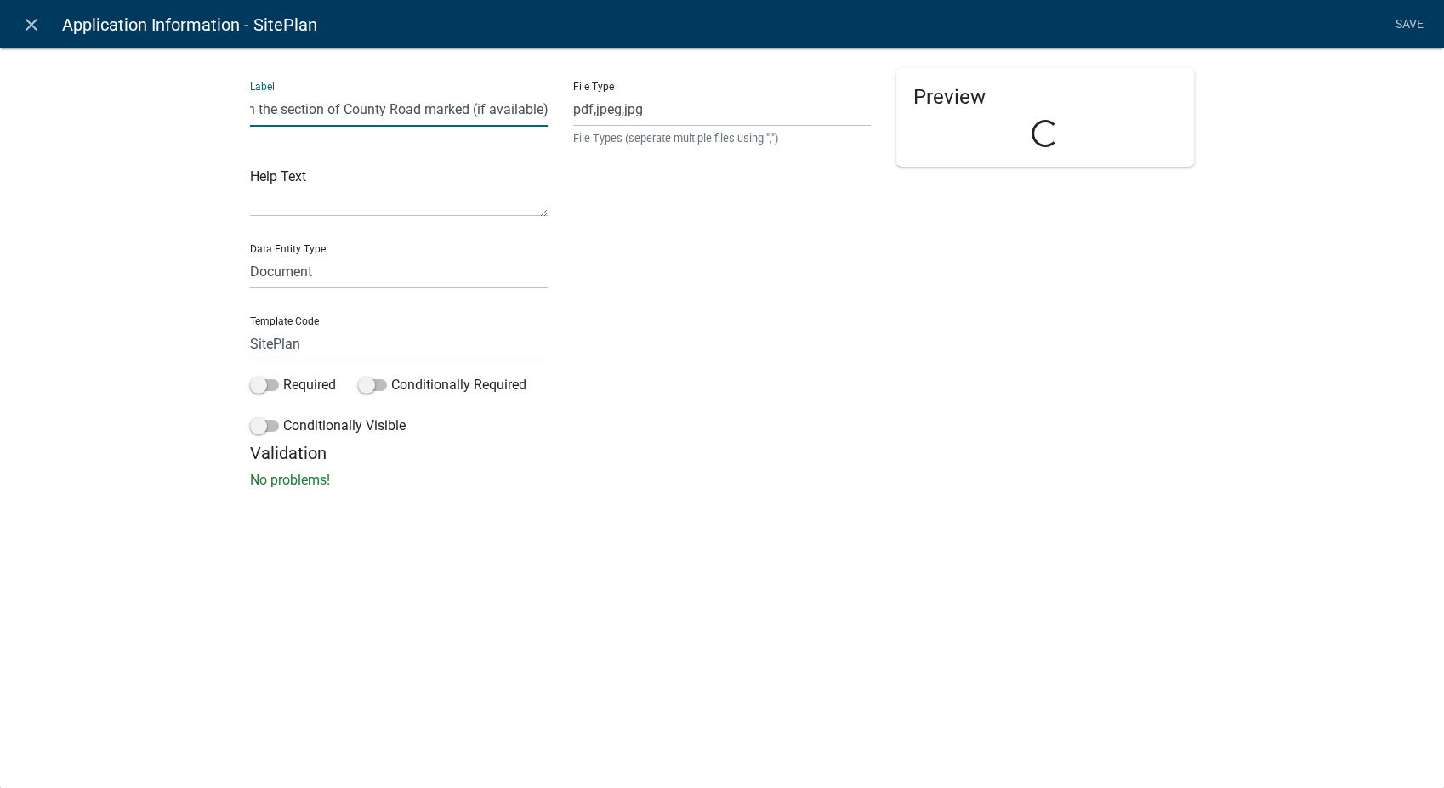
scroll to position [0, 111]
type input "Upload a map with the section of County Road marked (if available):"
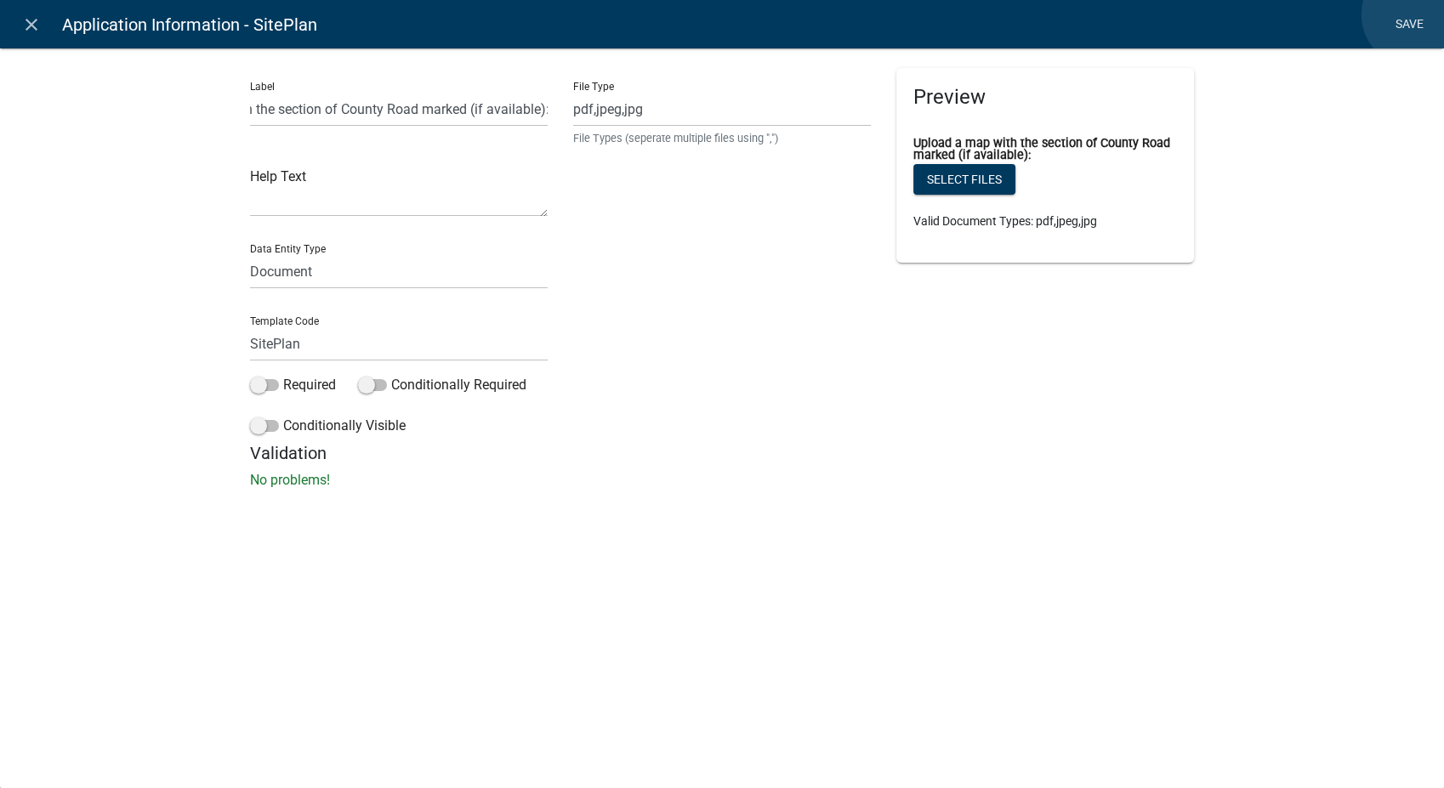
scroll to position [0, 0]
click at [1415, 14] on link "Save" at bounding box center [1409, 25] width 43 height 32
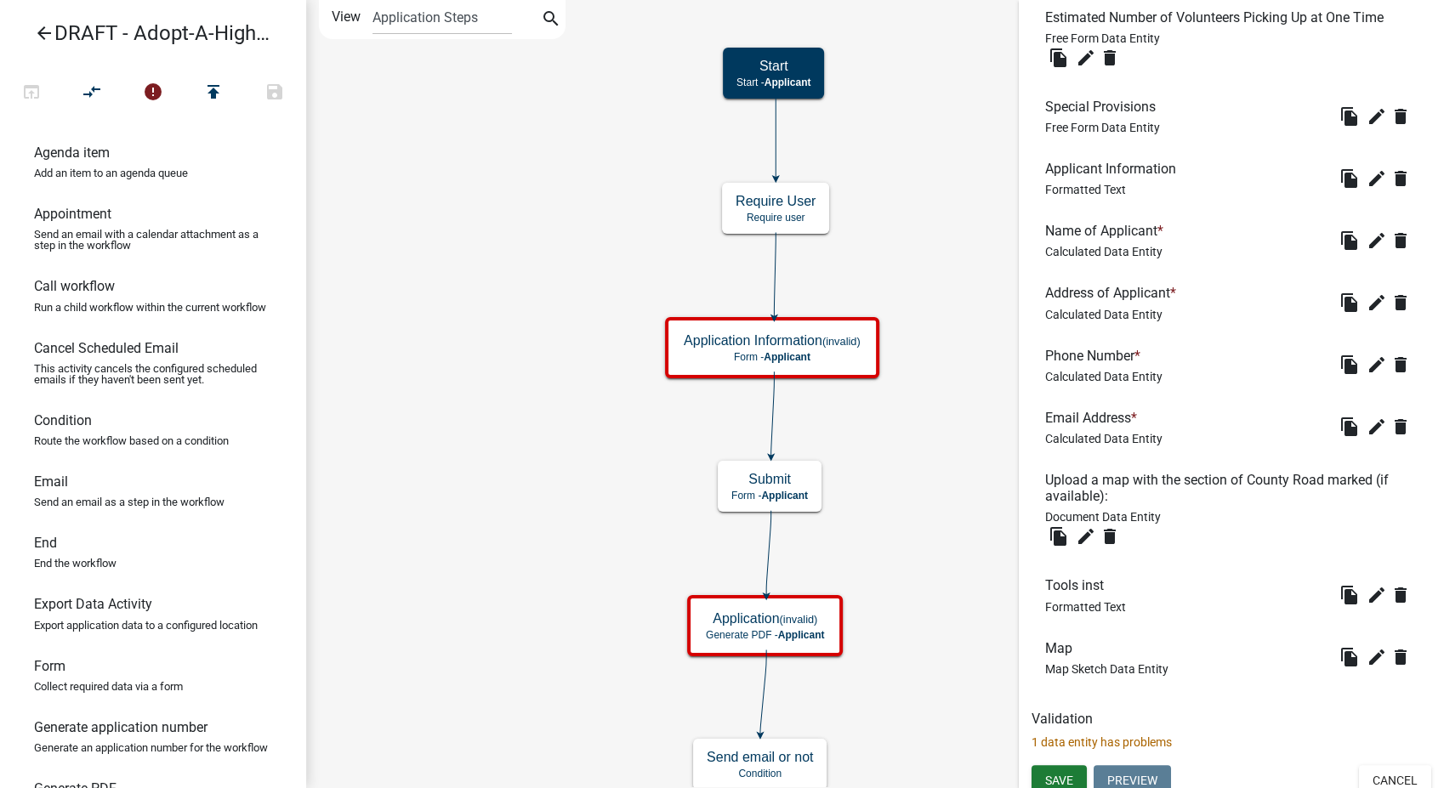
scroll to position [894, 0]
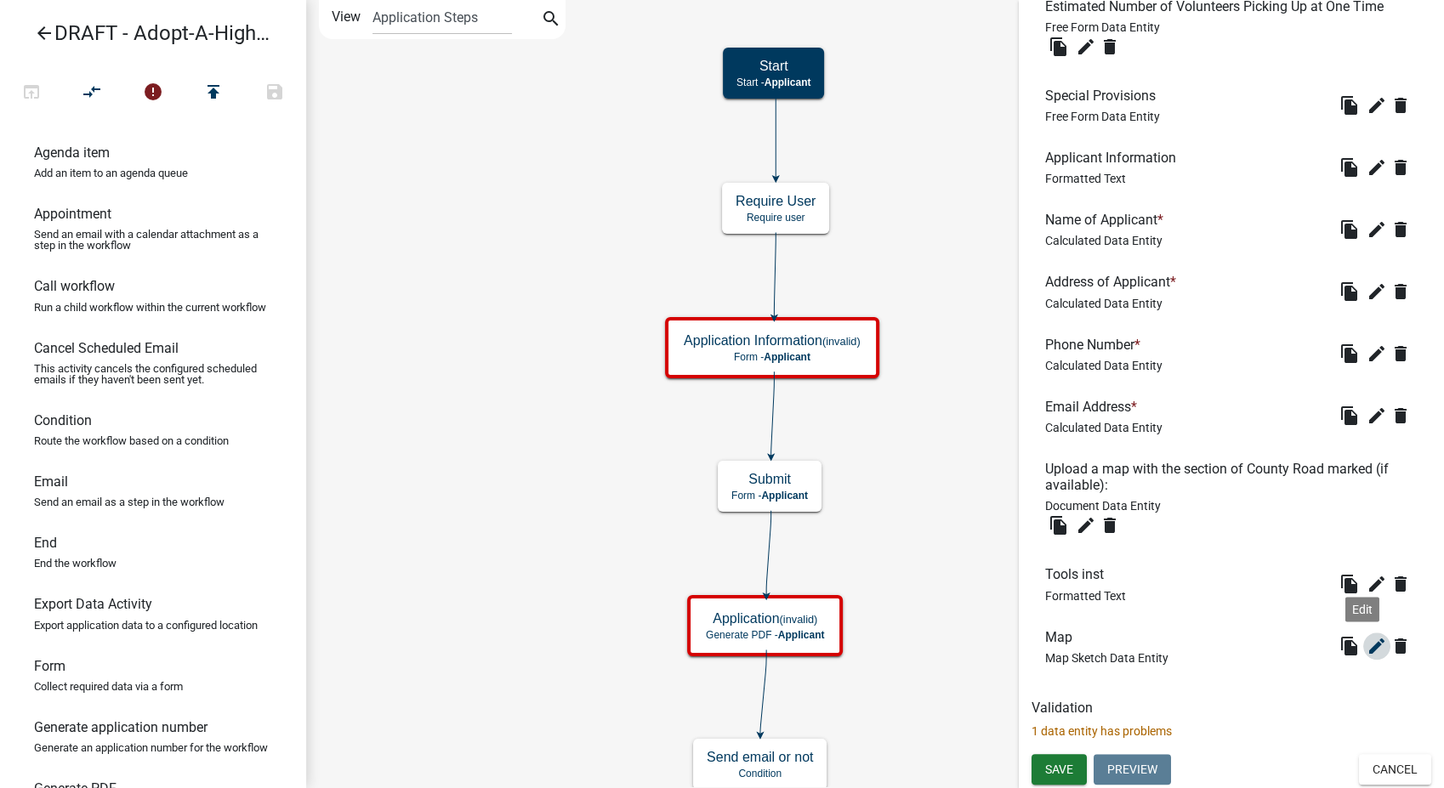
click at [1366, 648] on icon "edit" at bounding box center [1376, 646] width 20 height 20
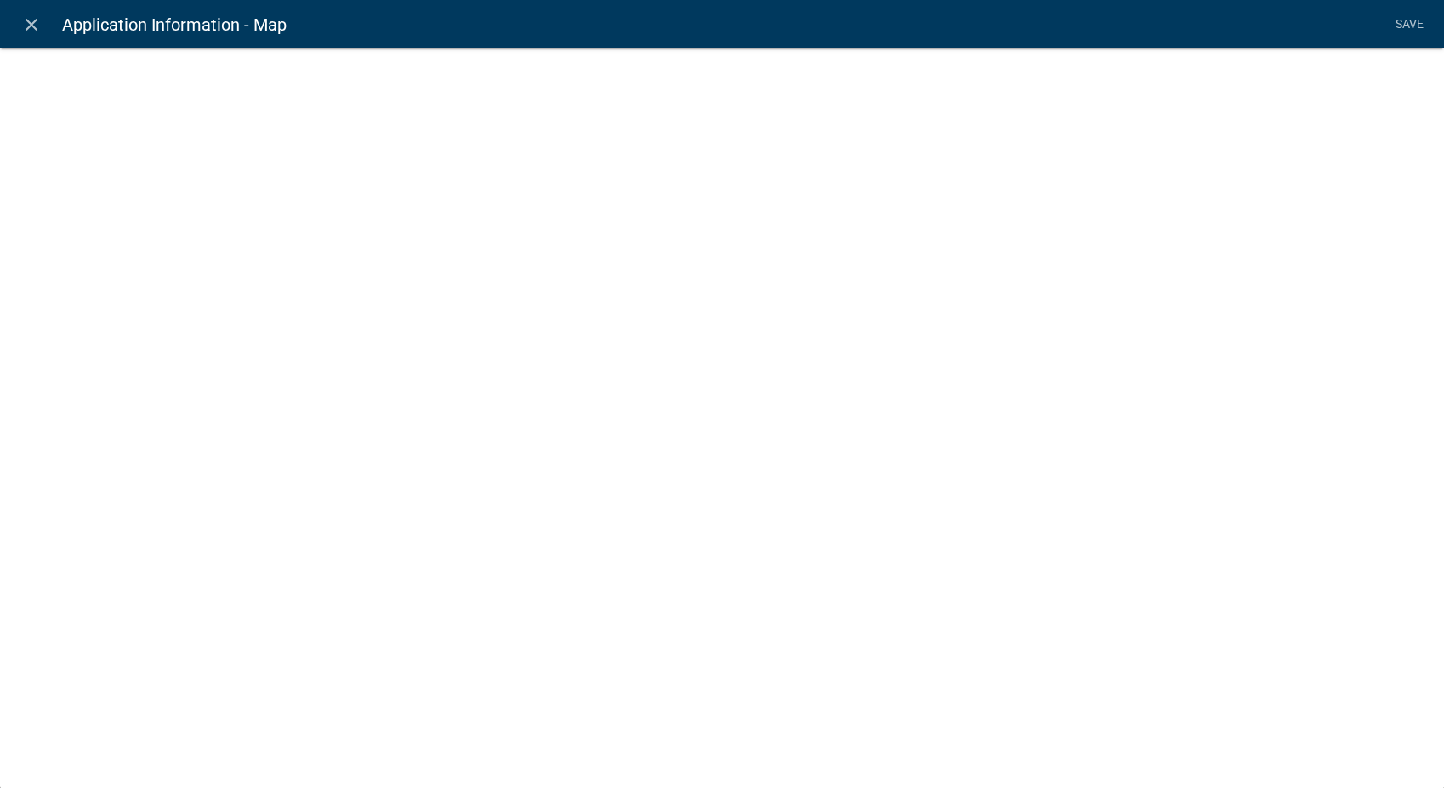
select select "mapsketch-data"
select select
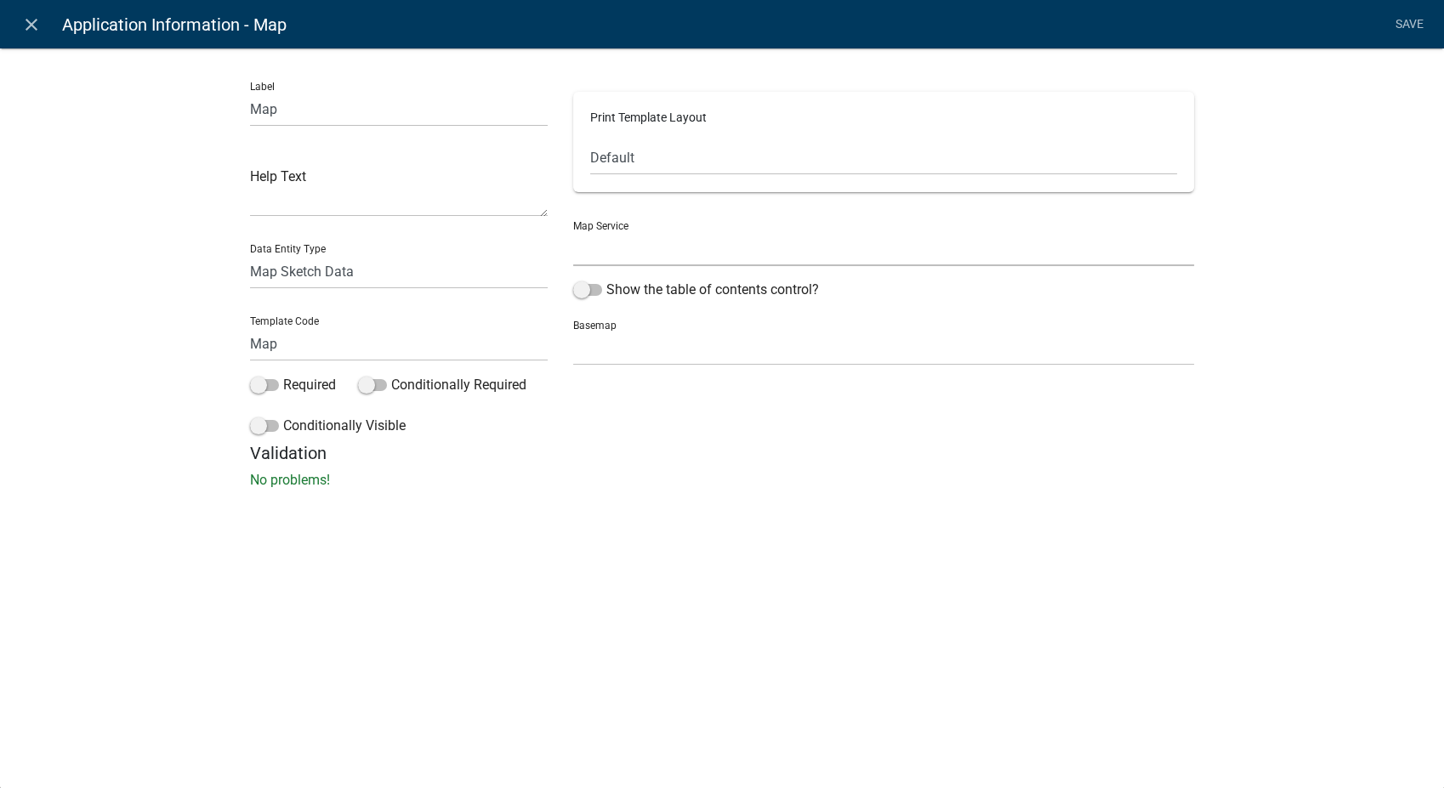
click at [654, 248] on select "WasecaMN GIS Service (Temp) ([URL]) Waseca County MN Map Service ([URL])" at bounding box center [883, 248] width 621 height 35
select select "1: Object"
click at [573, 231] on select "WasecaMN GIS Service (Temp) ([URL]) Waseca County MN Map Service ([URL])" at bounding box center [883, 248] width 621 height 35
click at [573, 288] on span at bounding box center [587, 290] width 29 height 12
click at [606, 280] on input "Show the table of contents control?" at bounding box center [606, 280] width 0 height 0
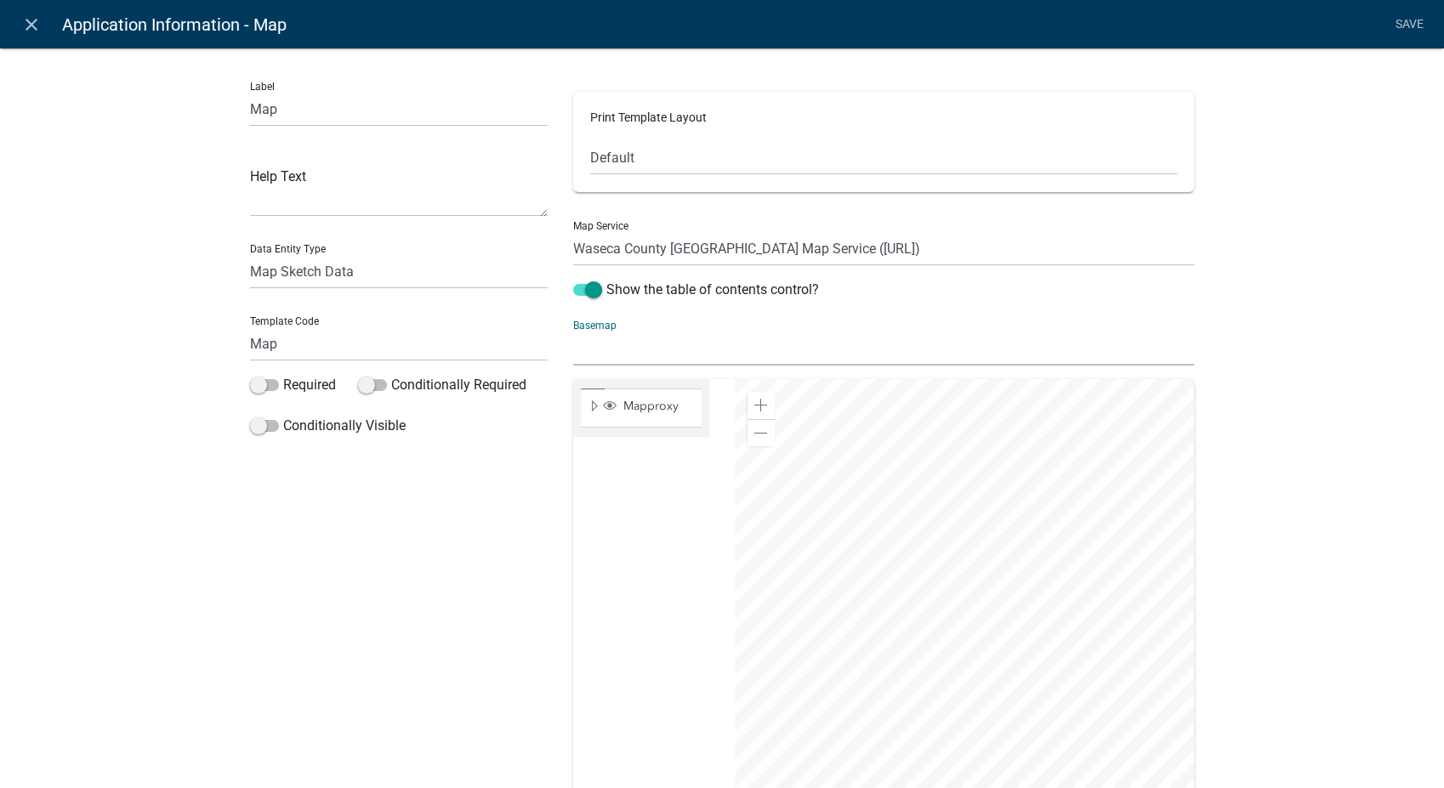
click at [586, 343] on select "no basemap topo satellite hybrid gray terrain osm topo-vector streets-relief-ve…" at bounding box center [883, 348] width 621 height 35
select select "hybrid"
click at [573, 331] on select "no basemap topo satellite hybrid gray terrain osm topo-vector streets-relief-ve…" at bounding box center [883, 348] width 621 height 35
click at [1158, 580] on div at bounding box center [964, 591] width 459 height 425
click at [1194, 575] on div at bounding box center [964, 591] width 459 height 425
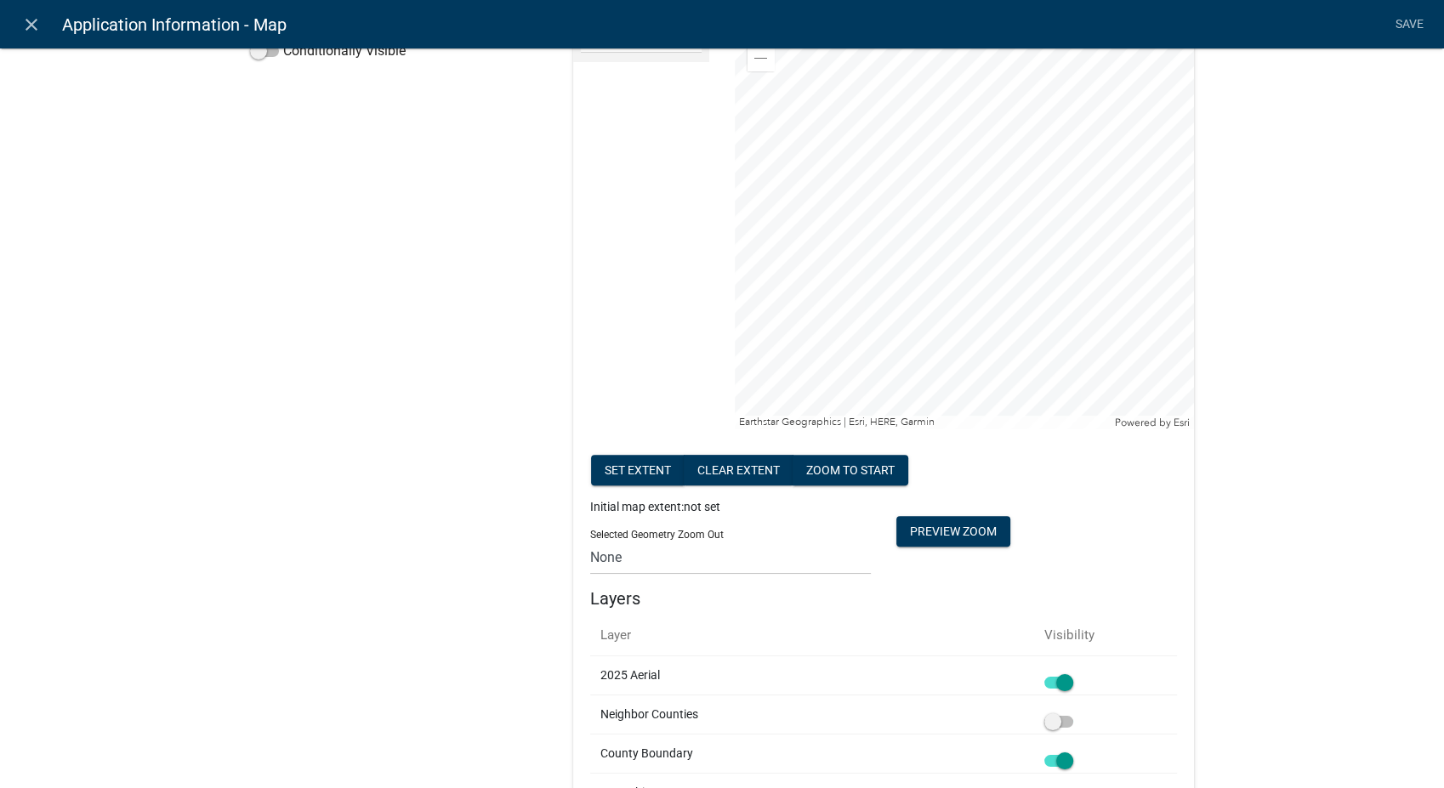
scroll to position [283, 0]
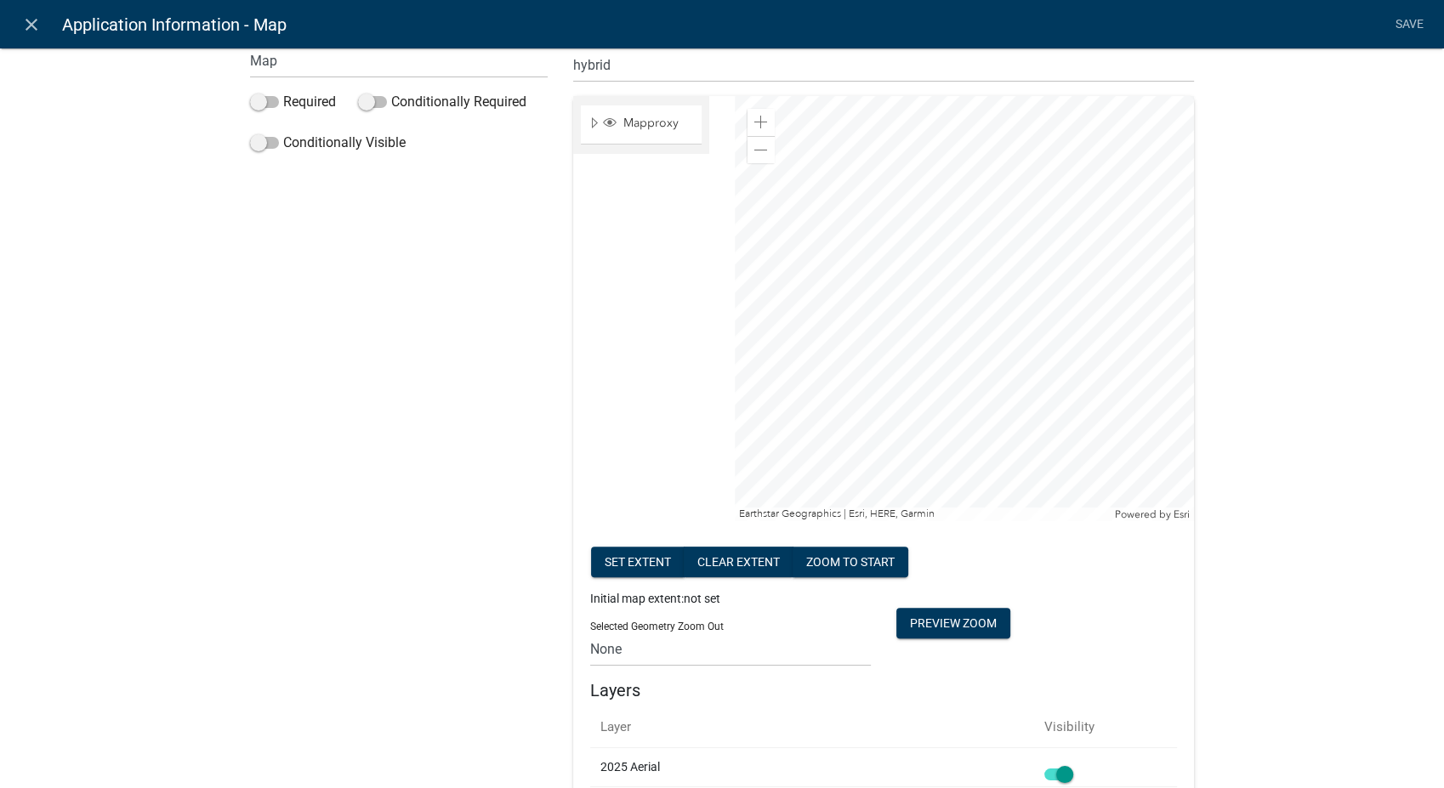
click at [973, 319] on div at bounding box center [964, 308] width 459 height 425
click at [614, 570] on button "Set extent" at bounding box center [638, 562] width 94 height 31
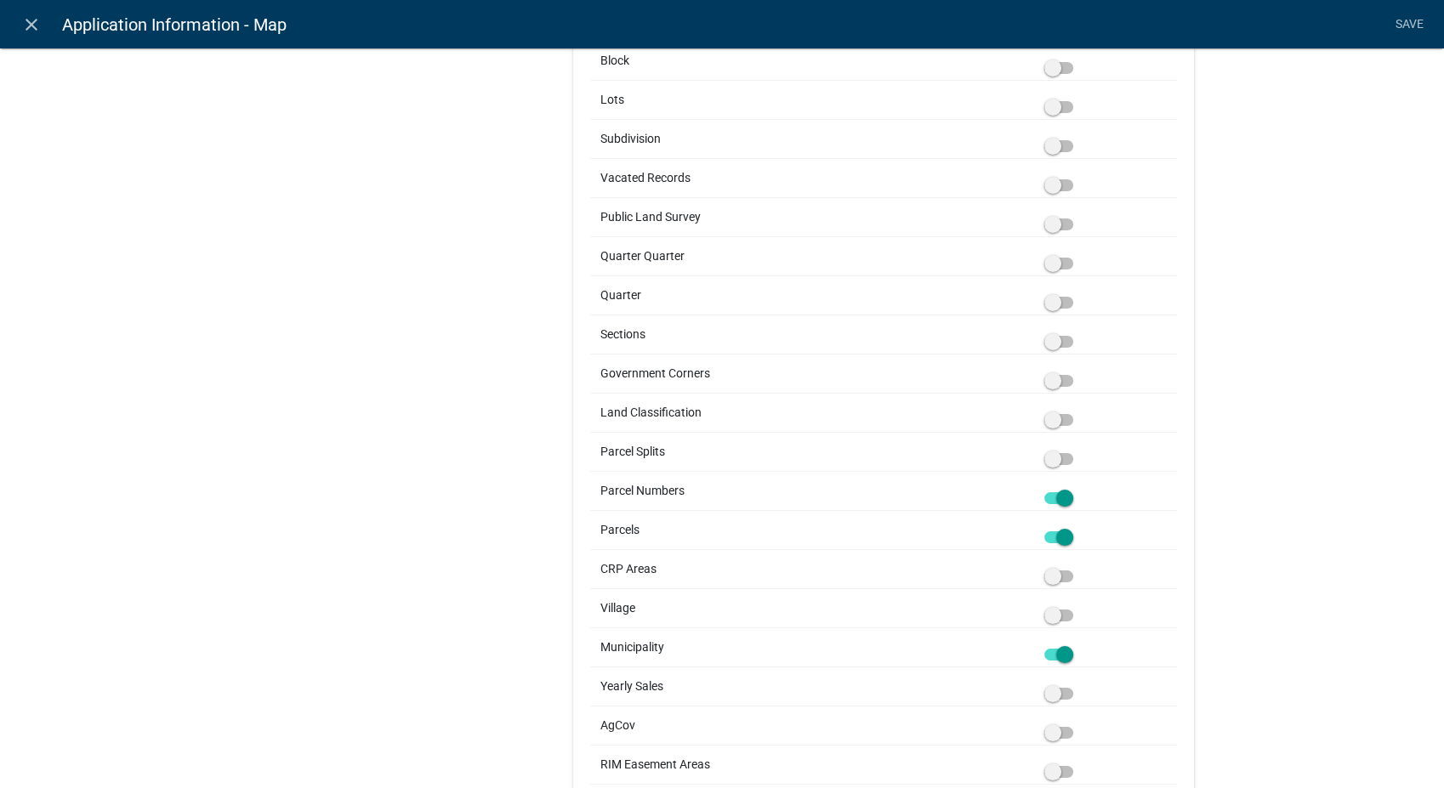
scroll to position [3117, 0]
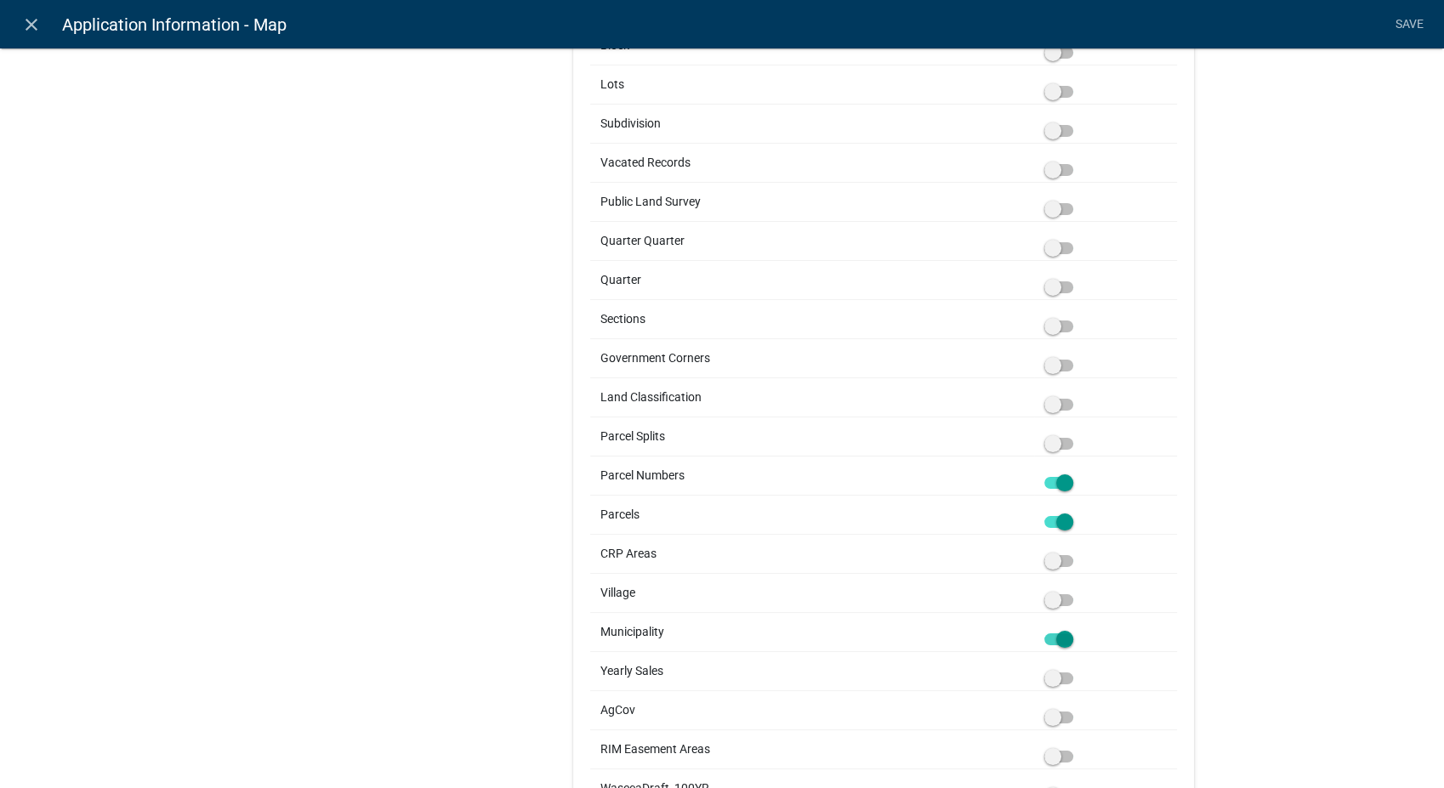
click at [1054, 638] on span at bounding box center [1058, 639] width 29 height 12
click at [1077, 629] on input "checkbox" at bounding box center [1077, 629] width 0 height 0
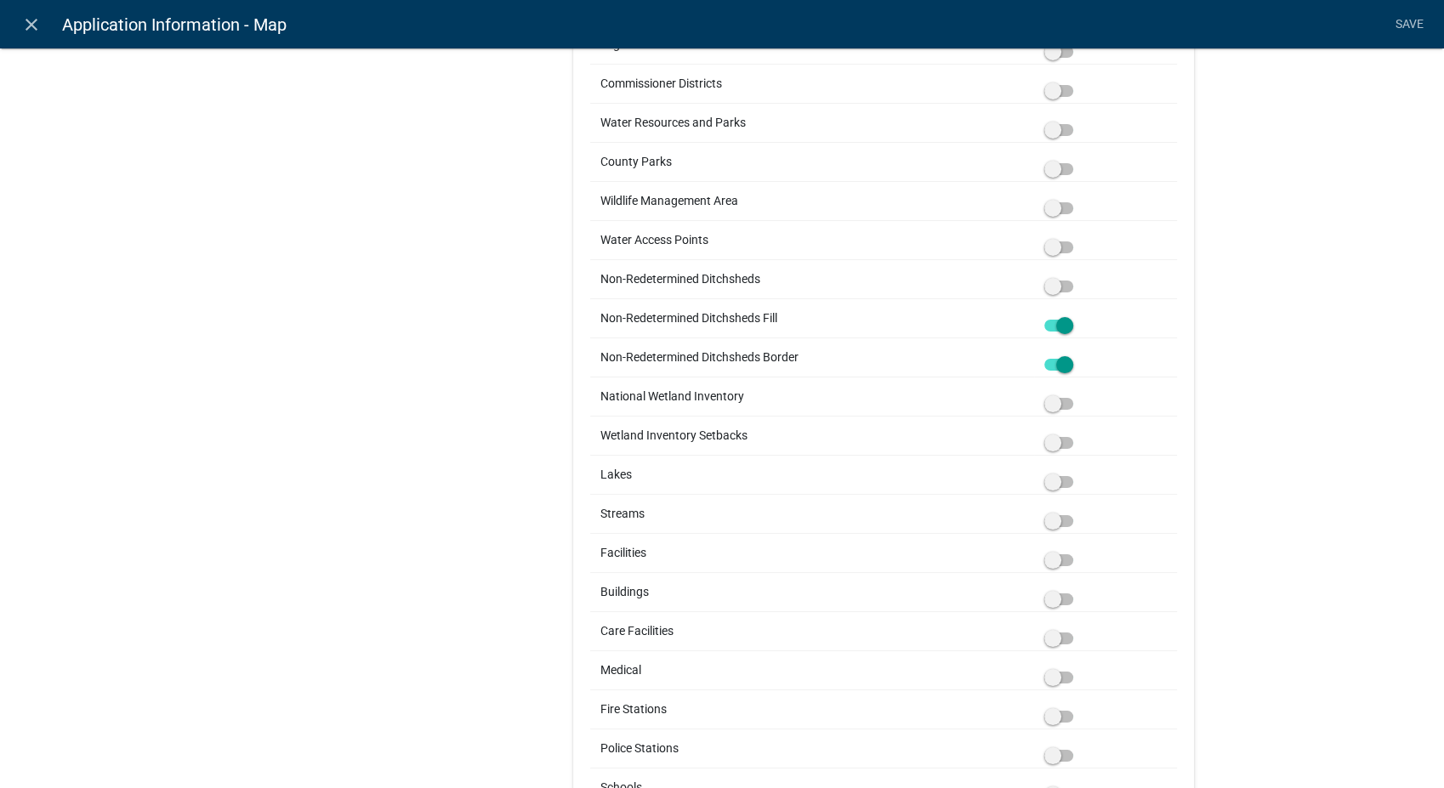
scroll to position [1680, 0]
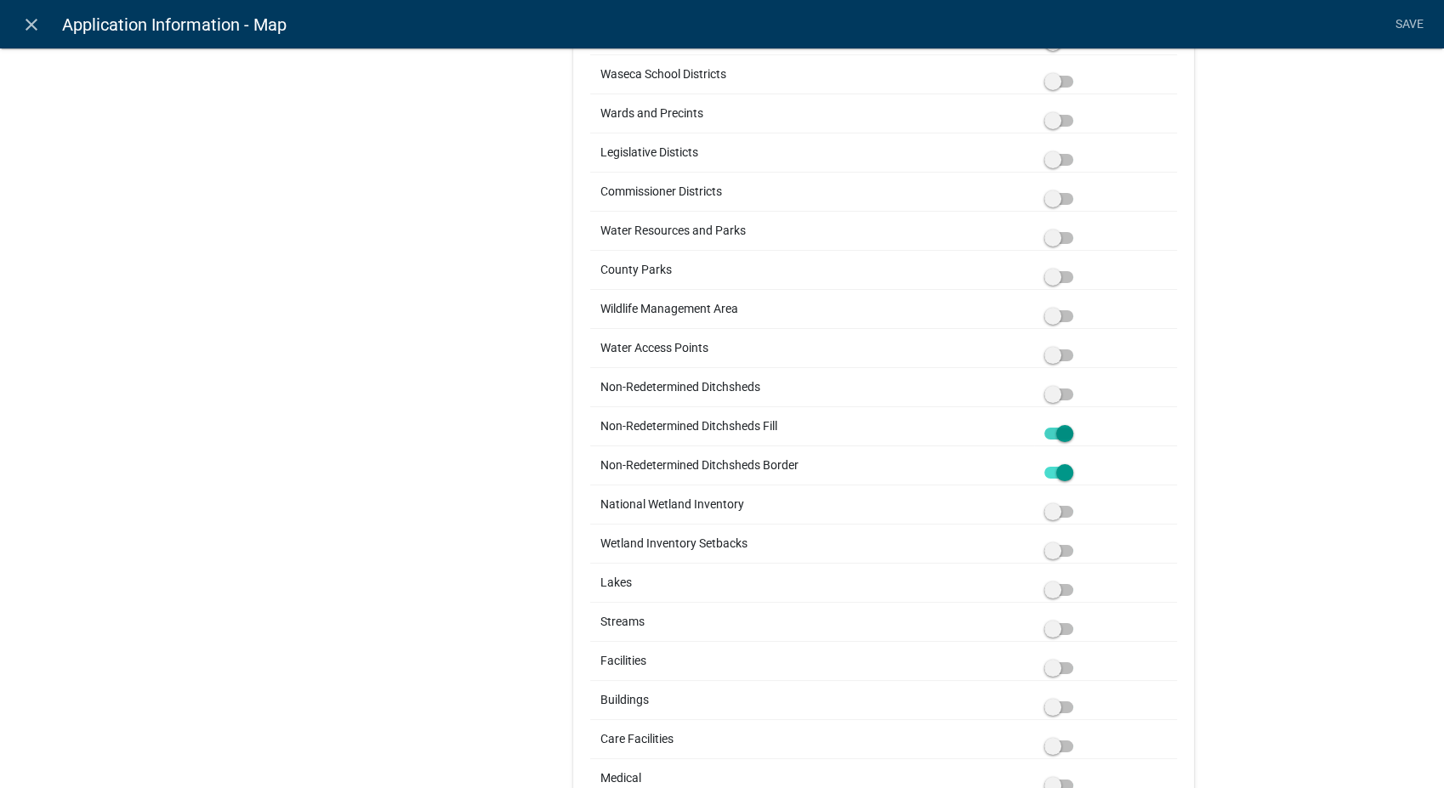
click at [1053, 434] on span at bounding box center [1058, 434] width 29 height 12
click at [1077, 423] on input "checkbox" at bounding box center [1077, 423] width 0 height 0
click at [1060, 473] on span at bounding box center [1058, 473] width 29 height 12
click at [1077, 463] on input "checkbox" at bounding box center [1077, 463] width 0 height 0
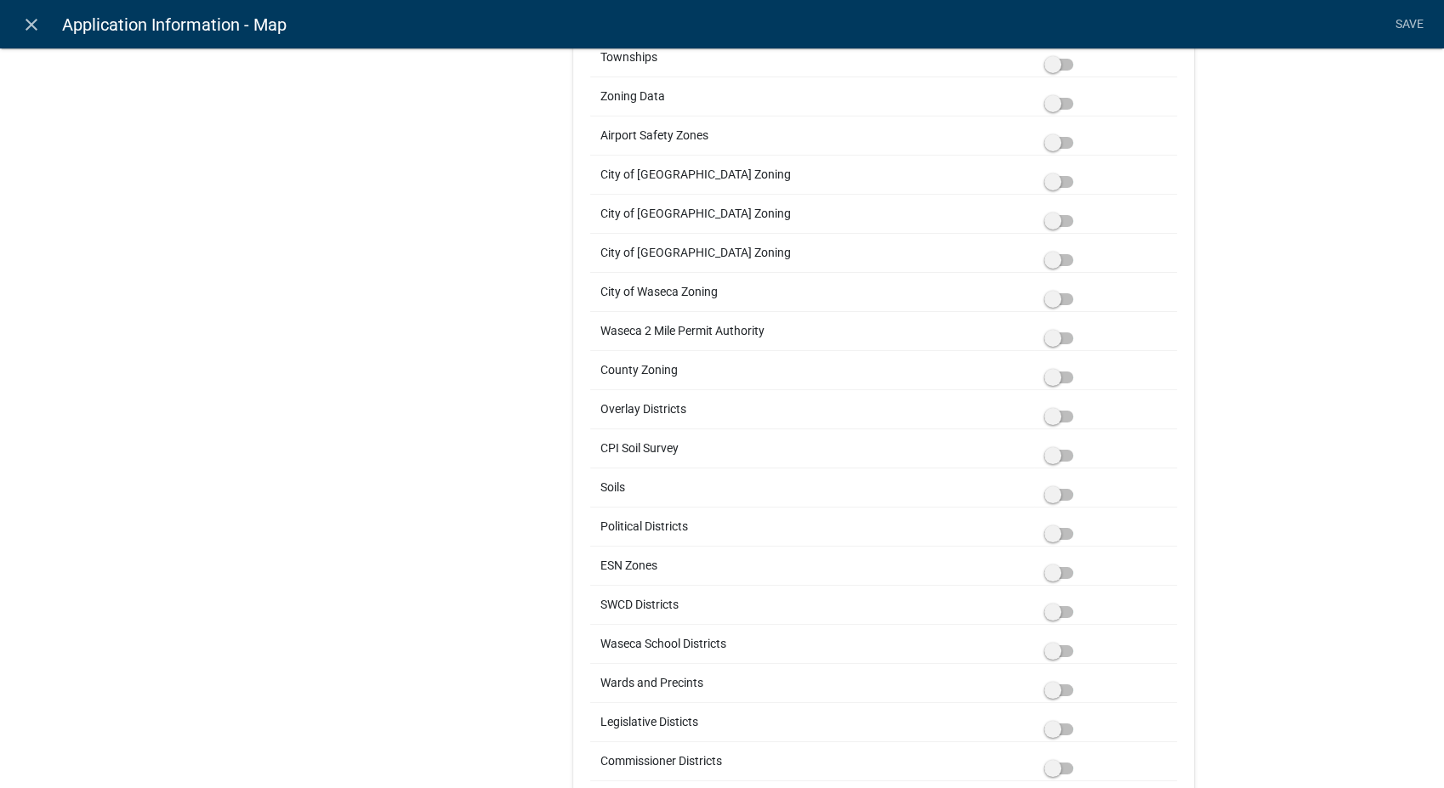
scroll to position [1113, 0]
click at [1416, 20] on link "Save" at bounding box center [1409, 25] width 43 height 32
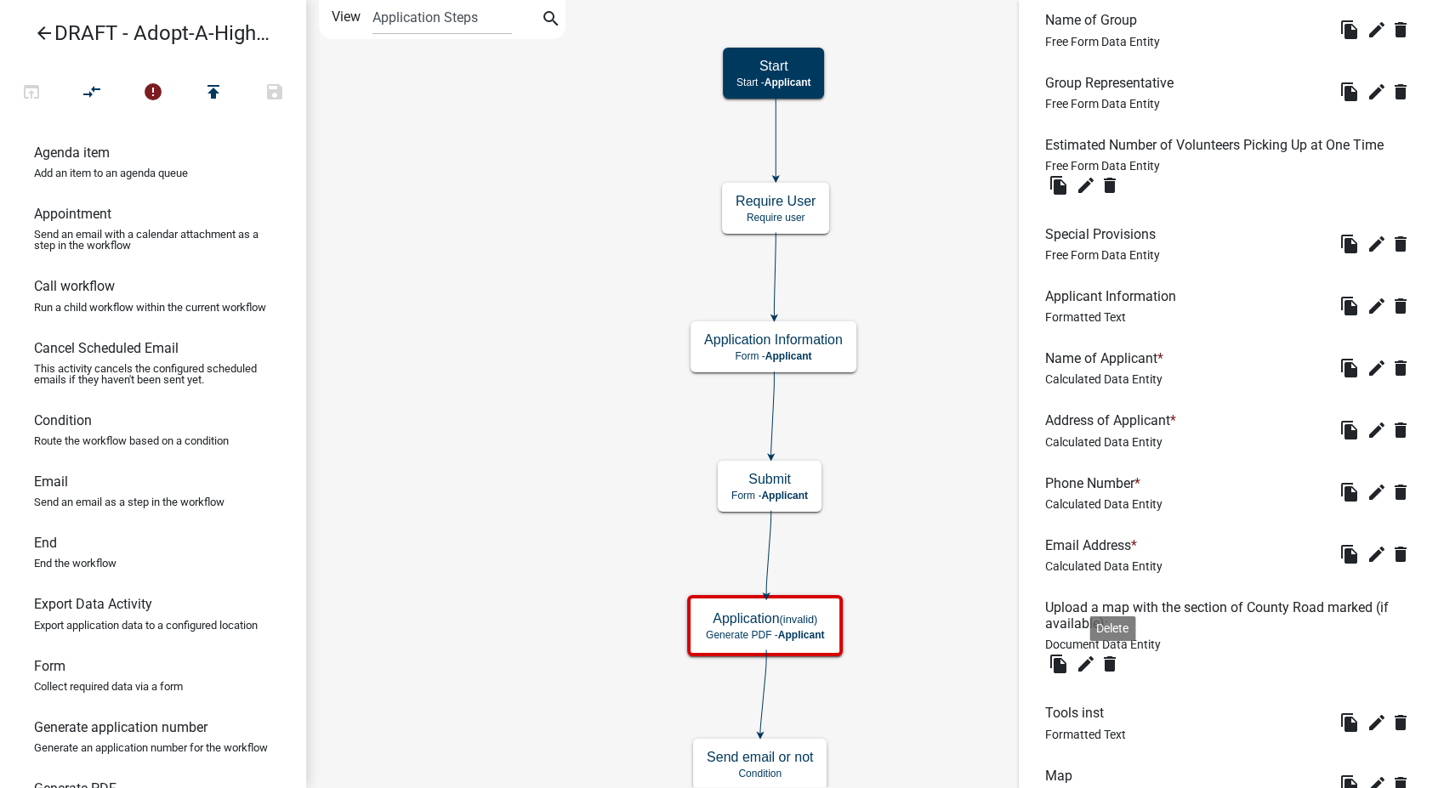
scroll to position [894, 0]
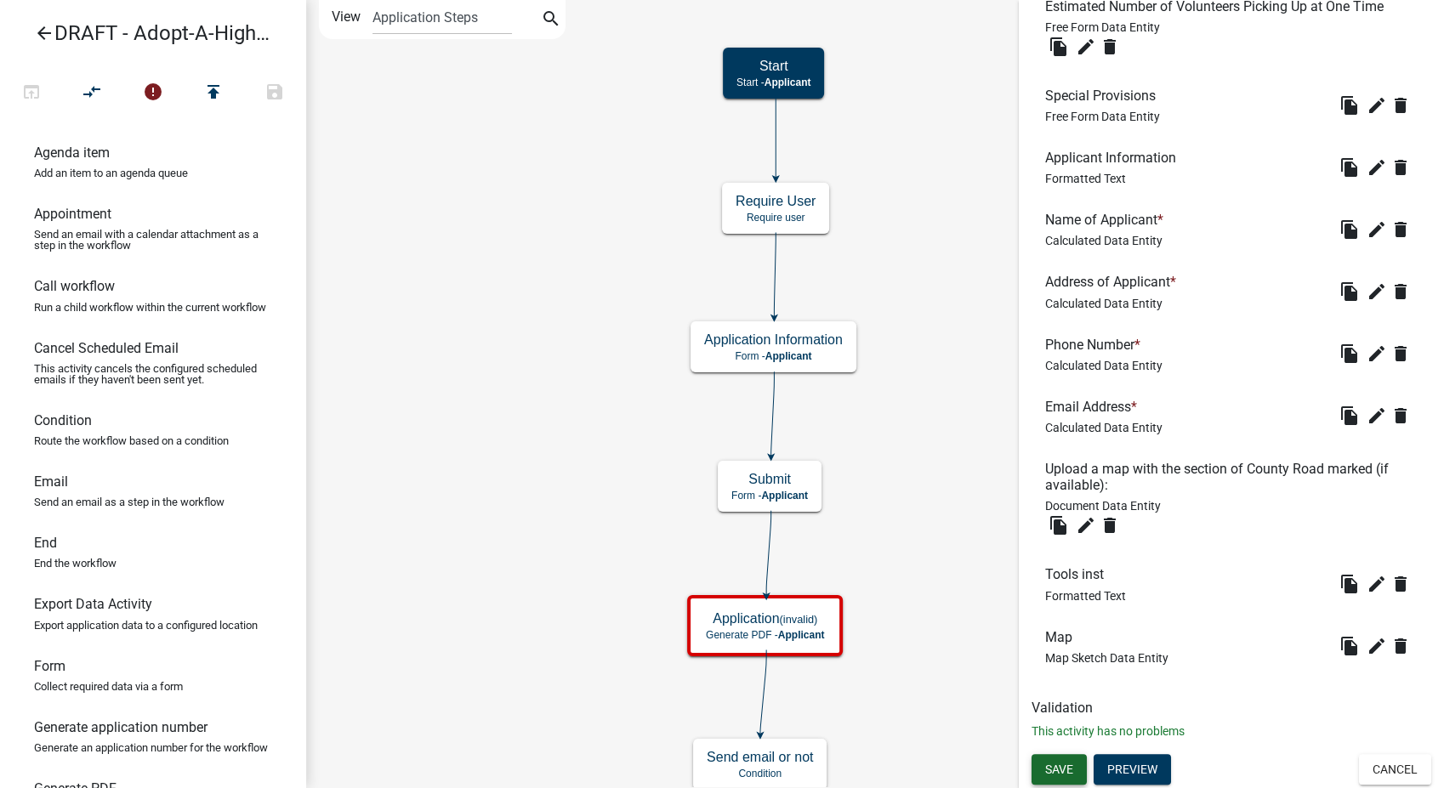
click at [1050, 778] on button "Save" at bounding box center [1058, 769] width 55 height 31
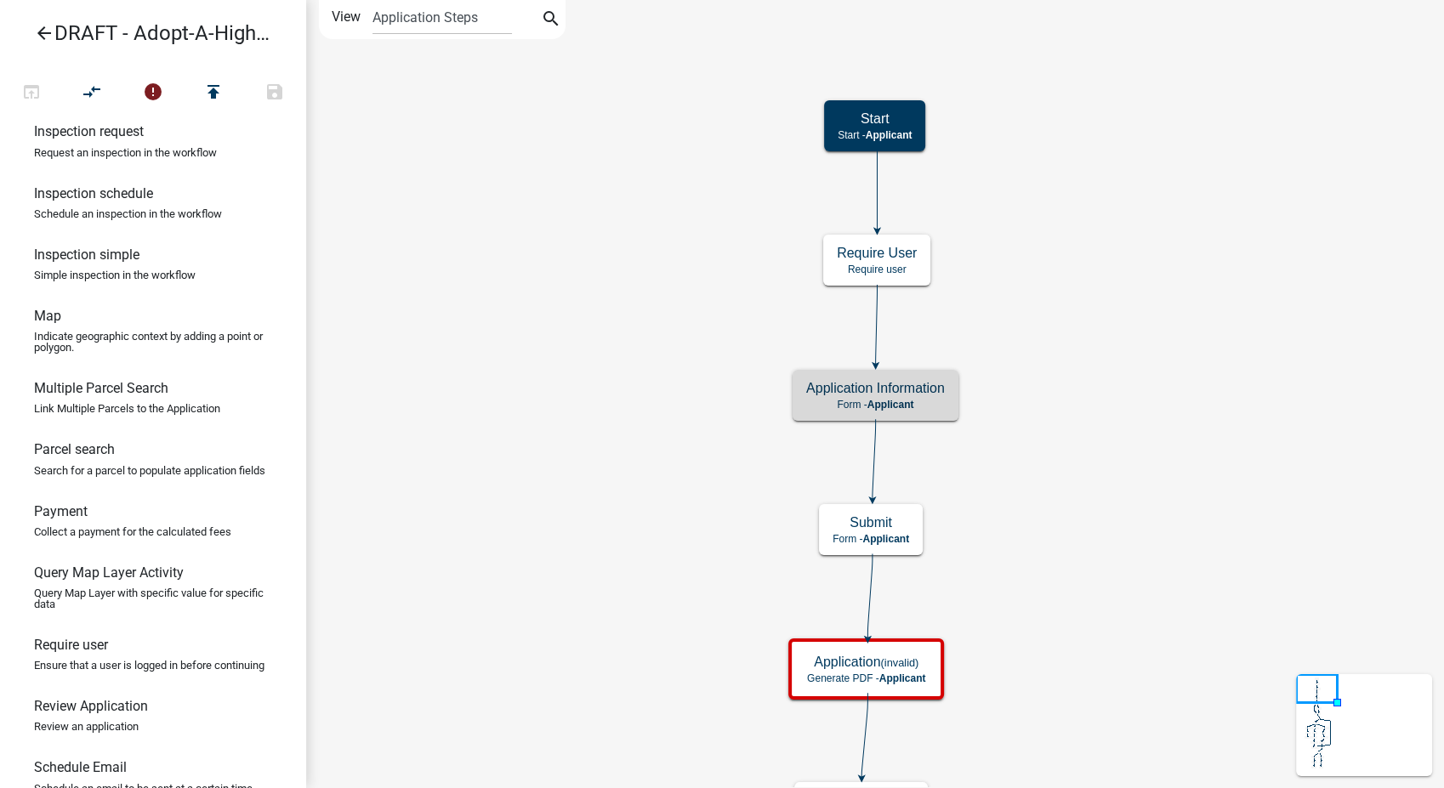
scroll to position [850, 0]
drag, startPoint x: 54, startPoint y: 393, endPoint x: 976, endPoint y: 451, distance: 924.3
click at [976, 451] on div "arrow_back DRAFT - Adopt-A-Highway Permit open_in_browser compare_arrows error …" at bounding box center [722, 394] width 1444 height 788
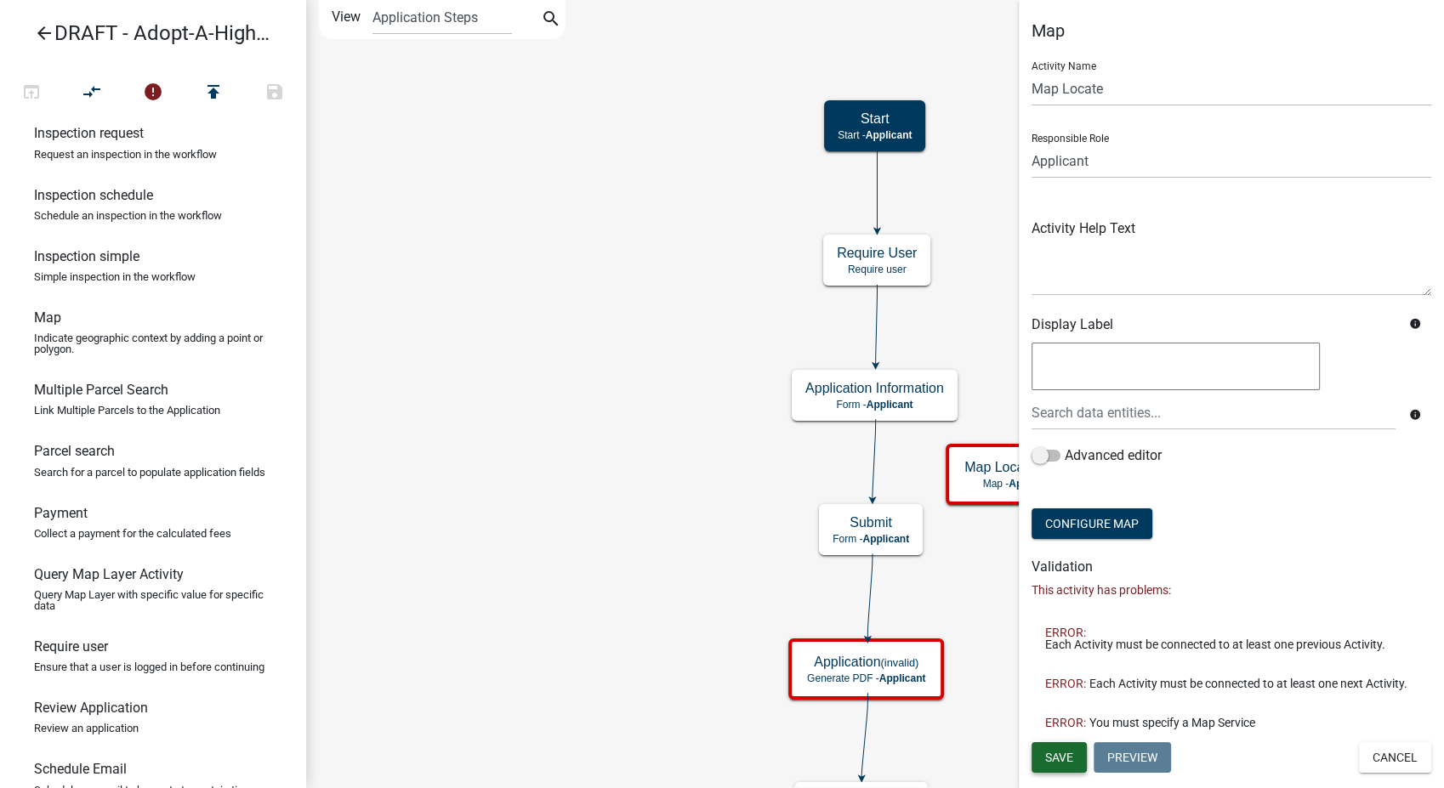
click at [1054, 769] on button "Save" at bounding box center [1058, 757] width 55 height 31
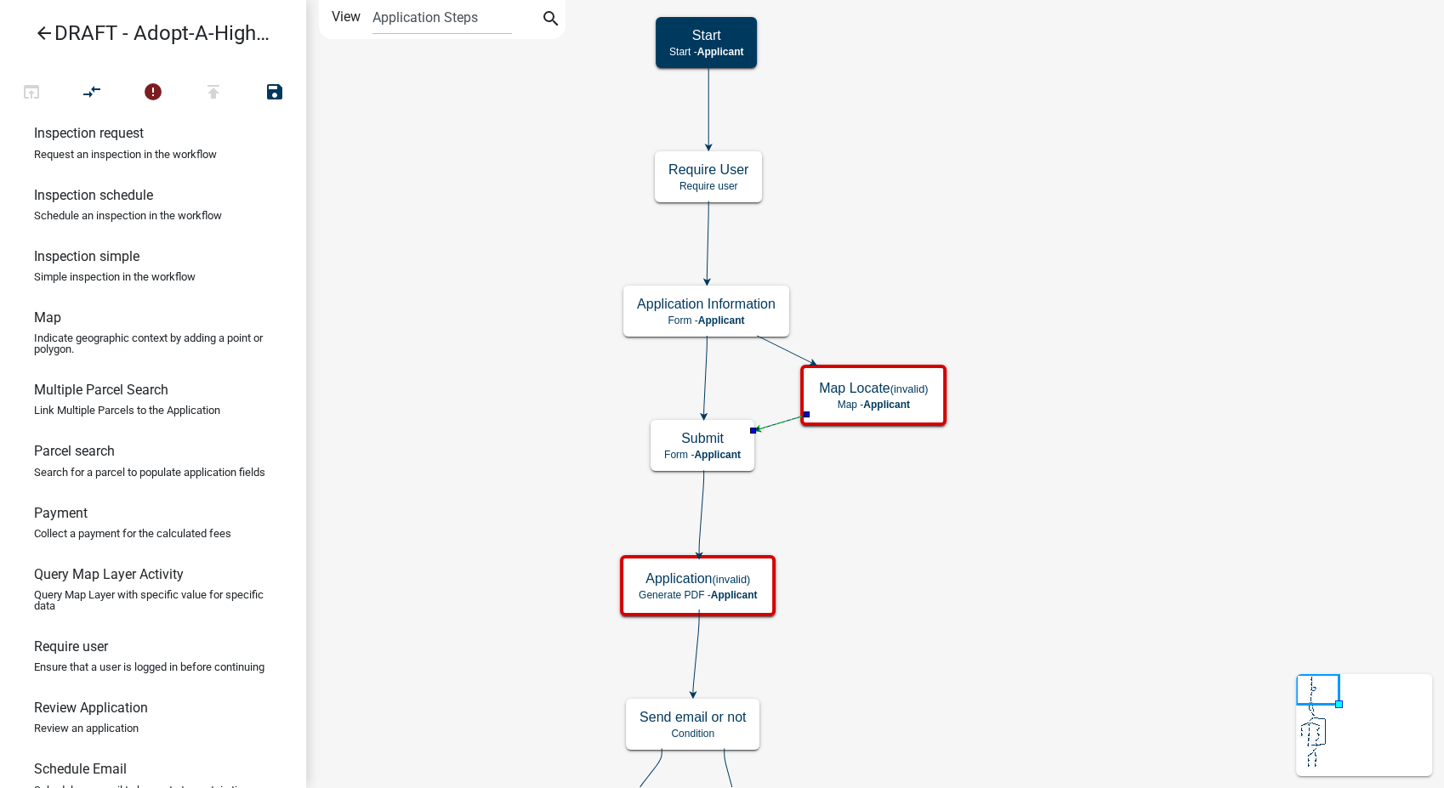
click at [704, 374] on icon at bounding box center [705, 376] width 3 height 80
click at [91, 93] on icon "compare_arrows" at bounding box center [92, 94] width 20 height 24
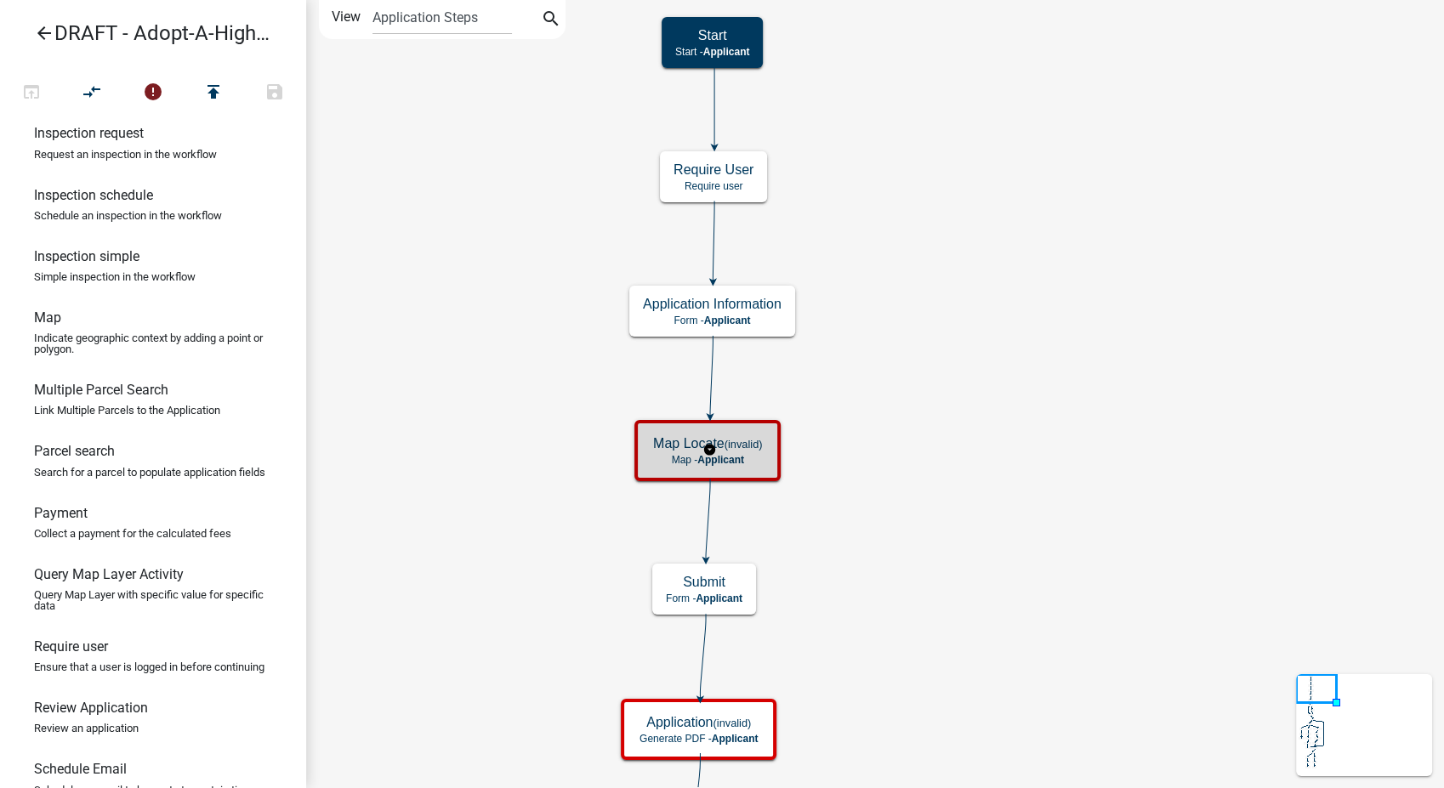
click at [704, 440] on h5 "Map Locate (invalid)" at bounding box center [707, 443] width 109 height 16
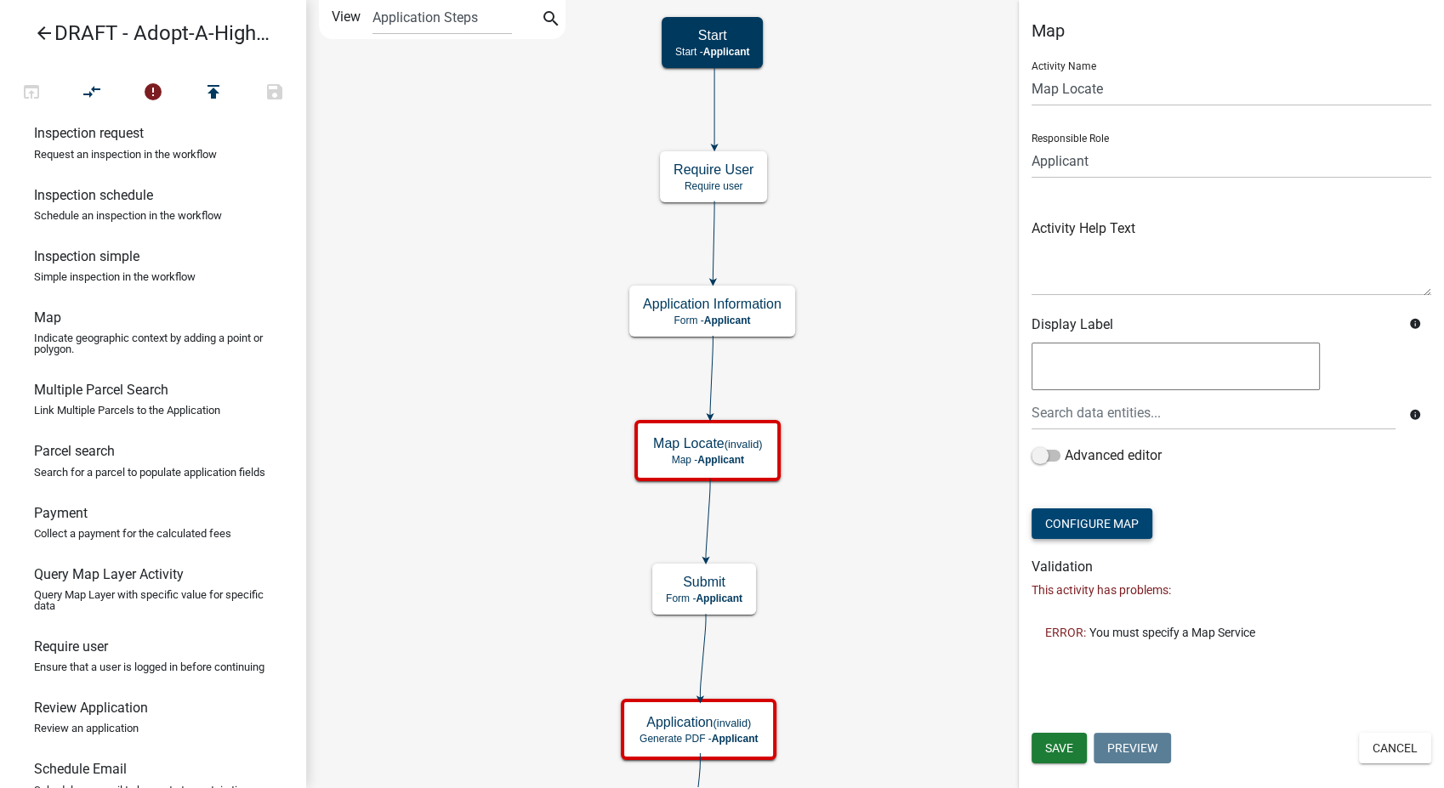
click at [1099, 529] on button "Configure Map" at bounding box center [1091, 523] width 121 height 31
select select
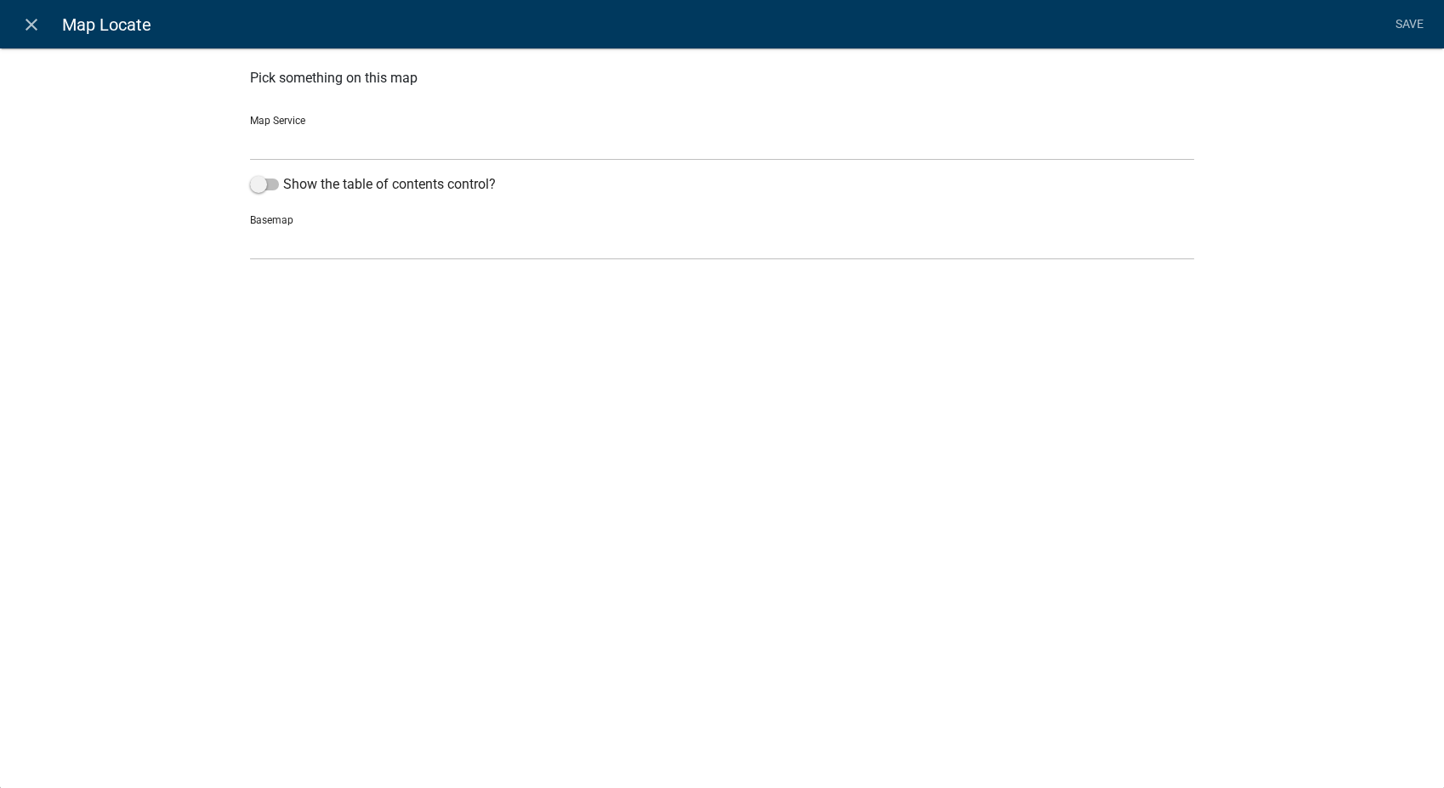
click at [409, 148] on select "WasecaMN GIS Service (Temp) ([URL]) Waseca County MN Map Service ([URL])" at bounding box center [722, 143] width 944 height 35
select select "1: Object"
click at [250, 126] on select "WasecaMN GIS Service (Temp) ([URL]) Waseca County MN Map Service ([URL])" at bounding box center [722, 143] width 944 height 35
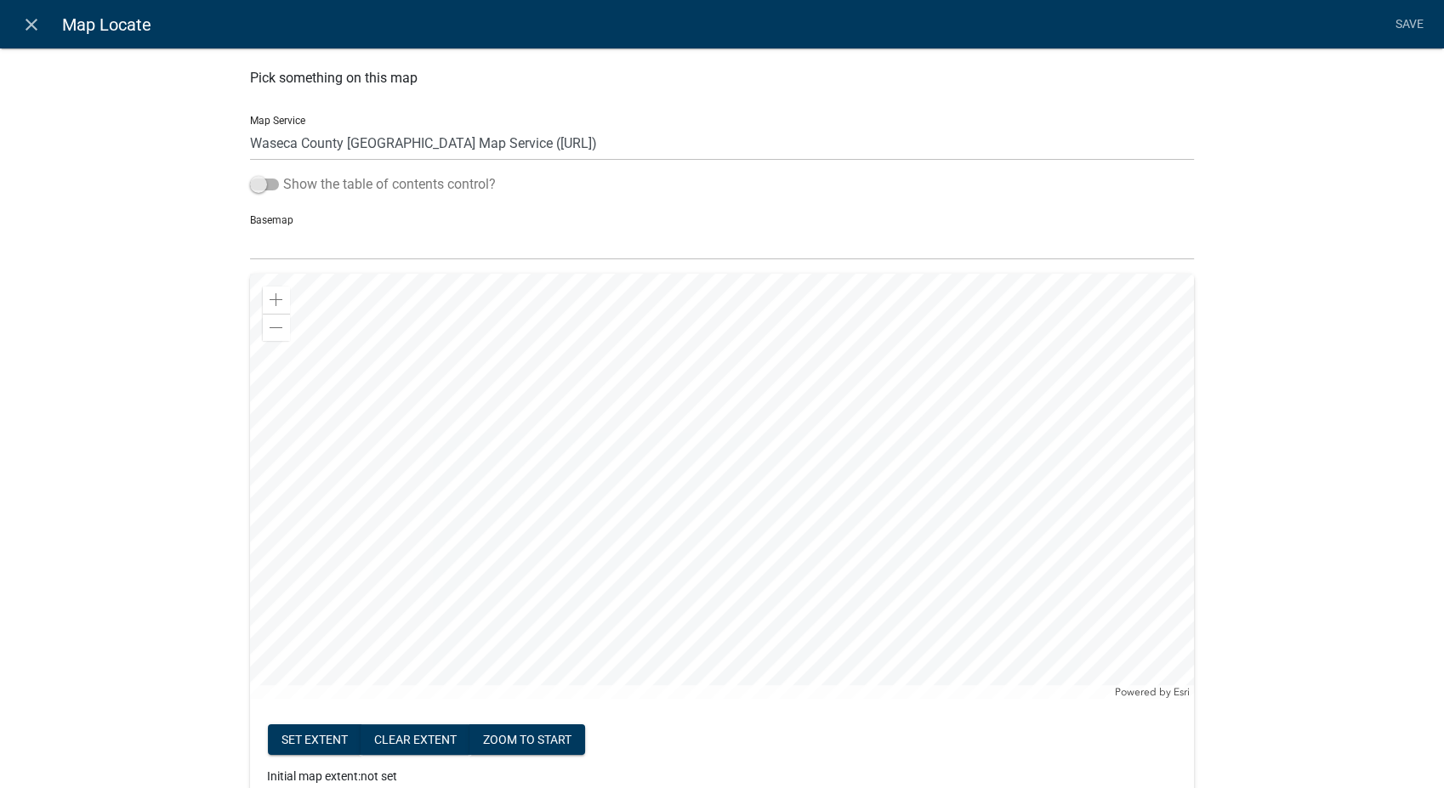
click at [251, 188] on span at bounding box center [264, 185] width 29 height 12
click at [283, 174] on input "Show the table of contents control?" at bounding box center [283, 174] width 0 height 0
click at [304, 247] on select "no basemap topo satellite hybrid gray terrain osm topo-vector streets-relief-ve…" at bounding box center [722, 242] width 944 height 35
select select "hybrid"
click at [250, 225] on select "no basemap topo satellite hybrid gray terrain osm topo-vector streets-relief-ve…" at bounding box center [722, 242] width 944 height 35
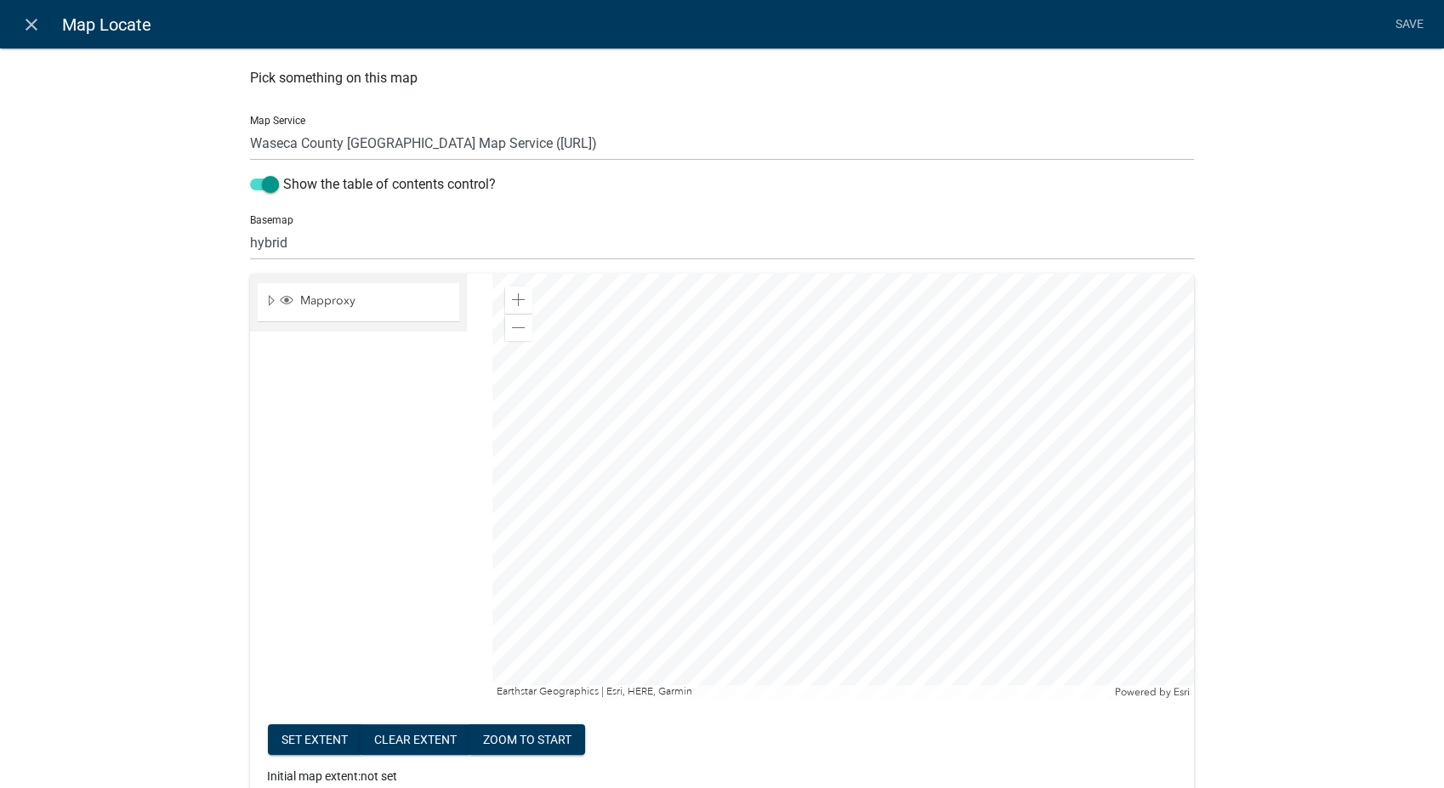
click at [1106, 567] on div at bounding box center [842, 486] width 701 height 425
click at [1013, 572] on div at bounding box center [842, 486] width 701 height 425
click at [1005, 592] on div at bounding box center [842, 486] width 701 height 425
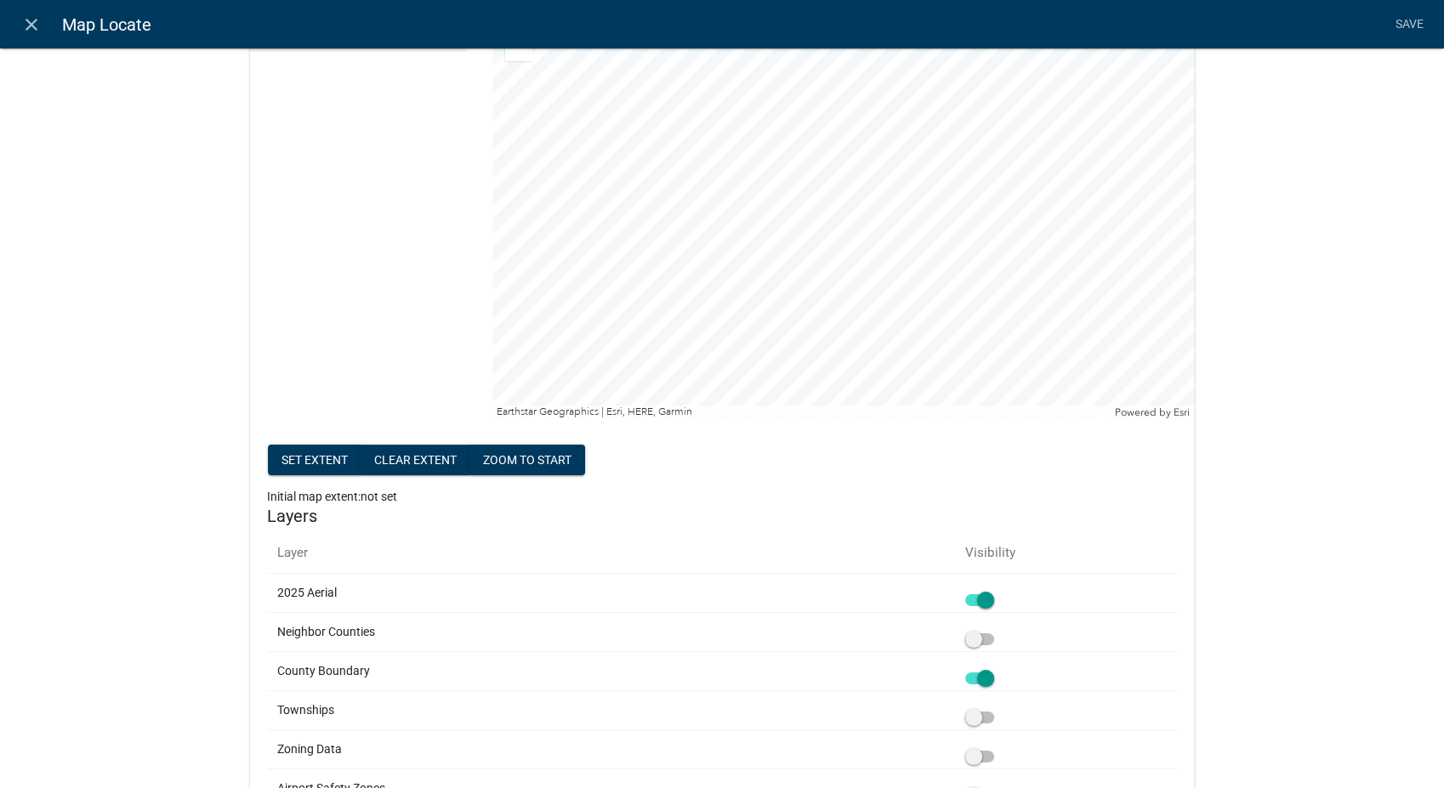
scroll to position [283, 0]
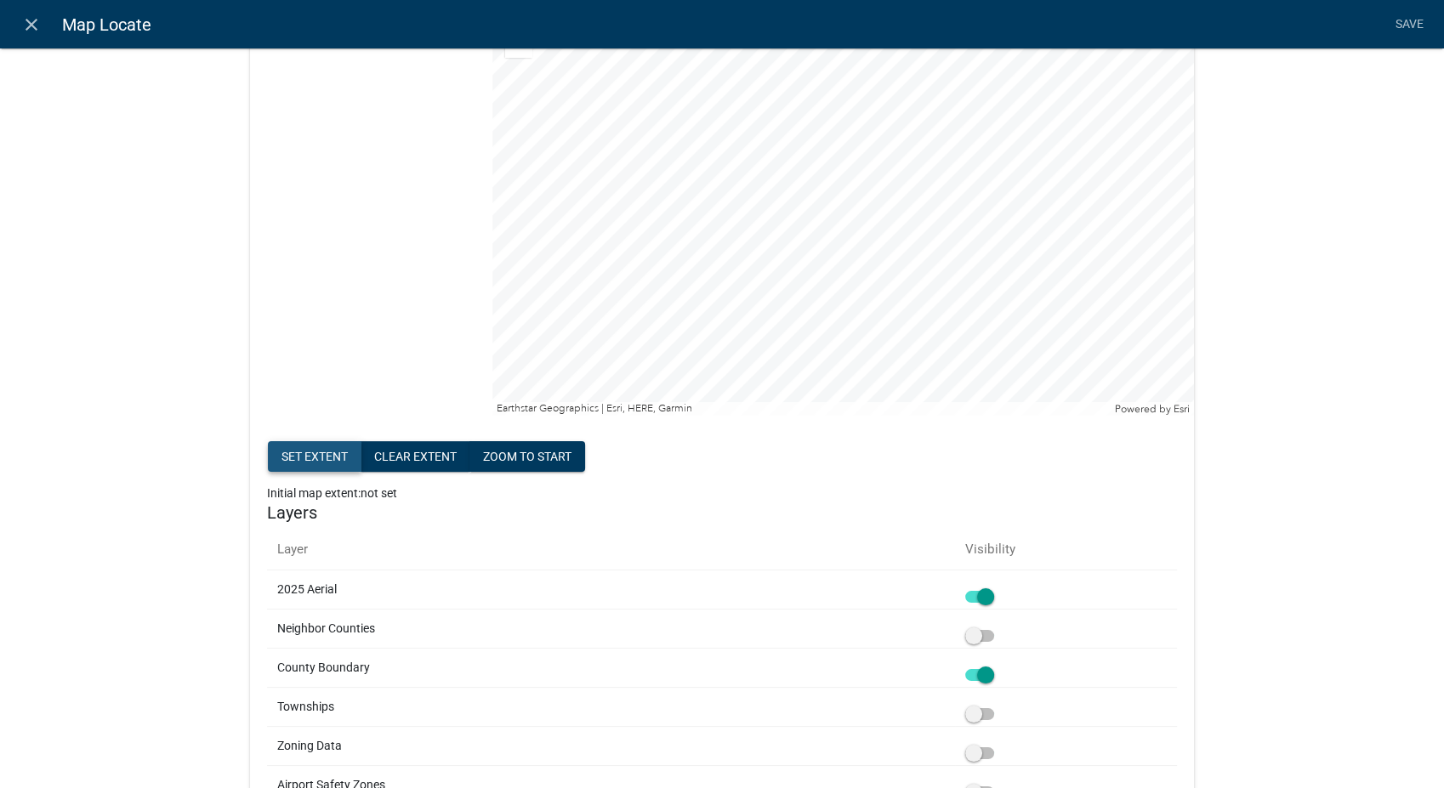
click at [279, 465] on button "Set extent" at bounding box center [315, 456] width 94 height 31
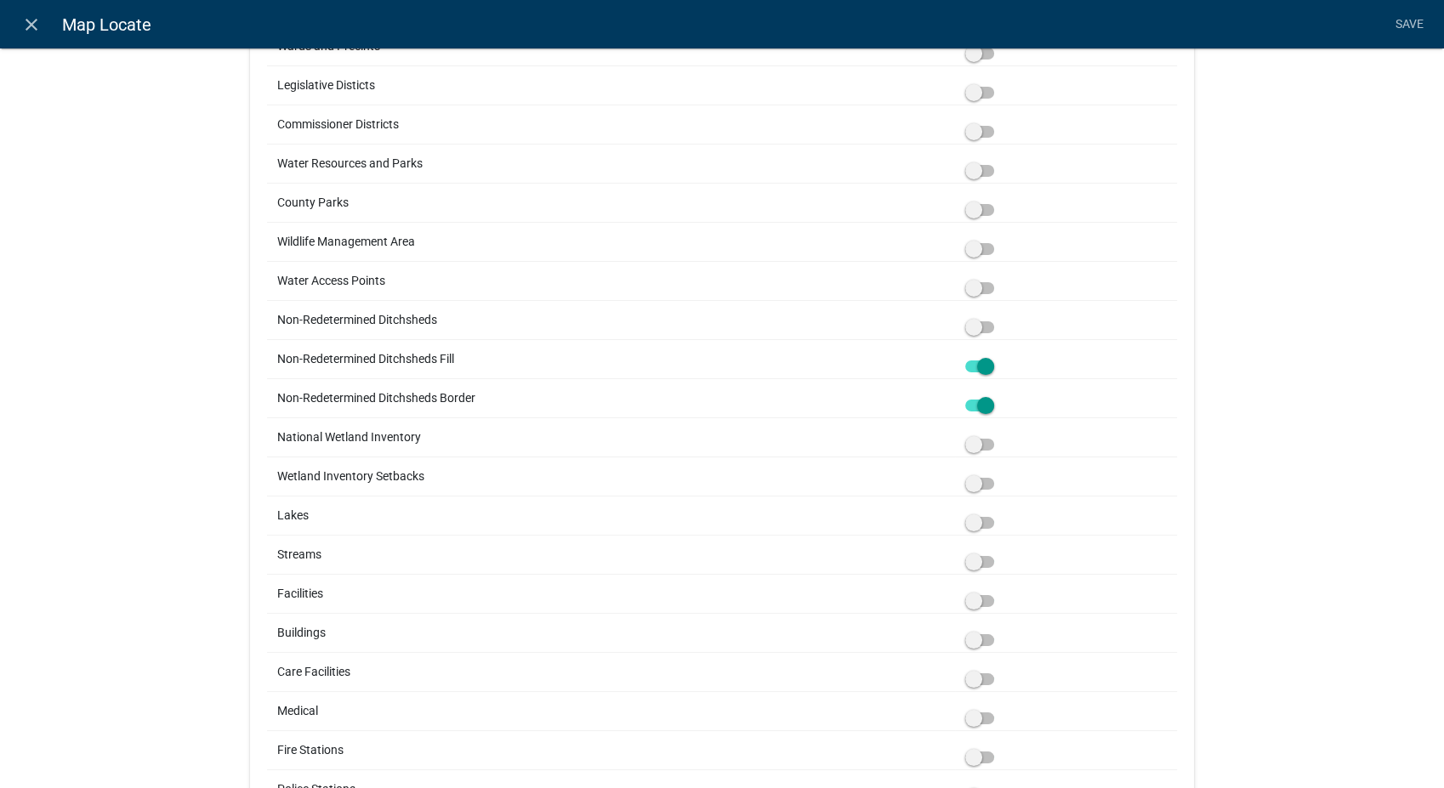
scroll to position [1605, 0]
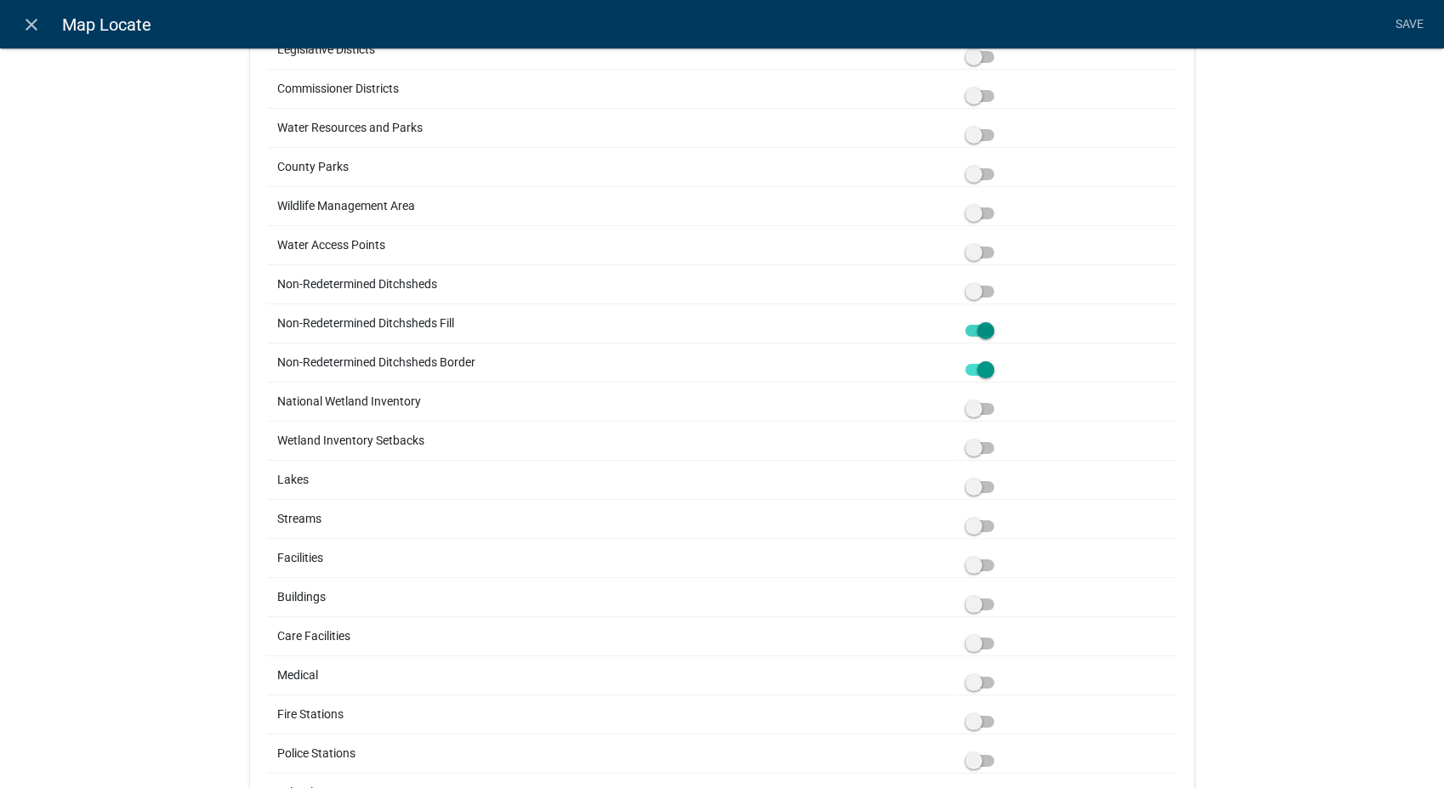
click at [983, 327] on span at bounding box center [979, 331] width 29 height 12
click at [998, 321] on input "checkbox" at bounding box center [998, 321] width 0 height 0
click at [980, 364] on span at bounding box center [979, 370] width 29 height 12
click at [998, 360] on input "checkbox" at bounding box center [998, 360] width 0 height 0
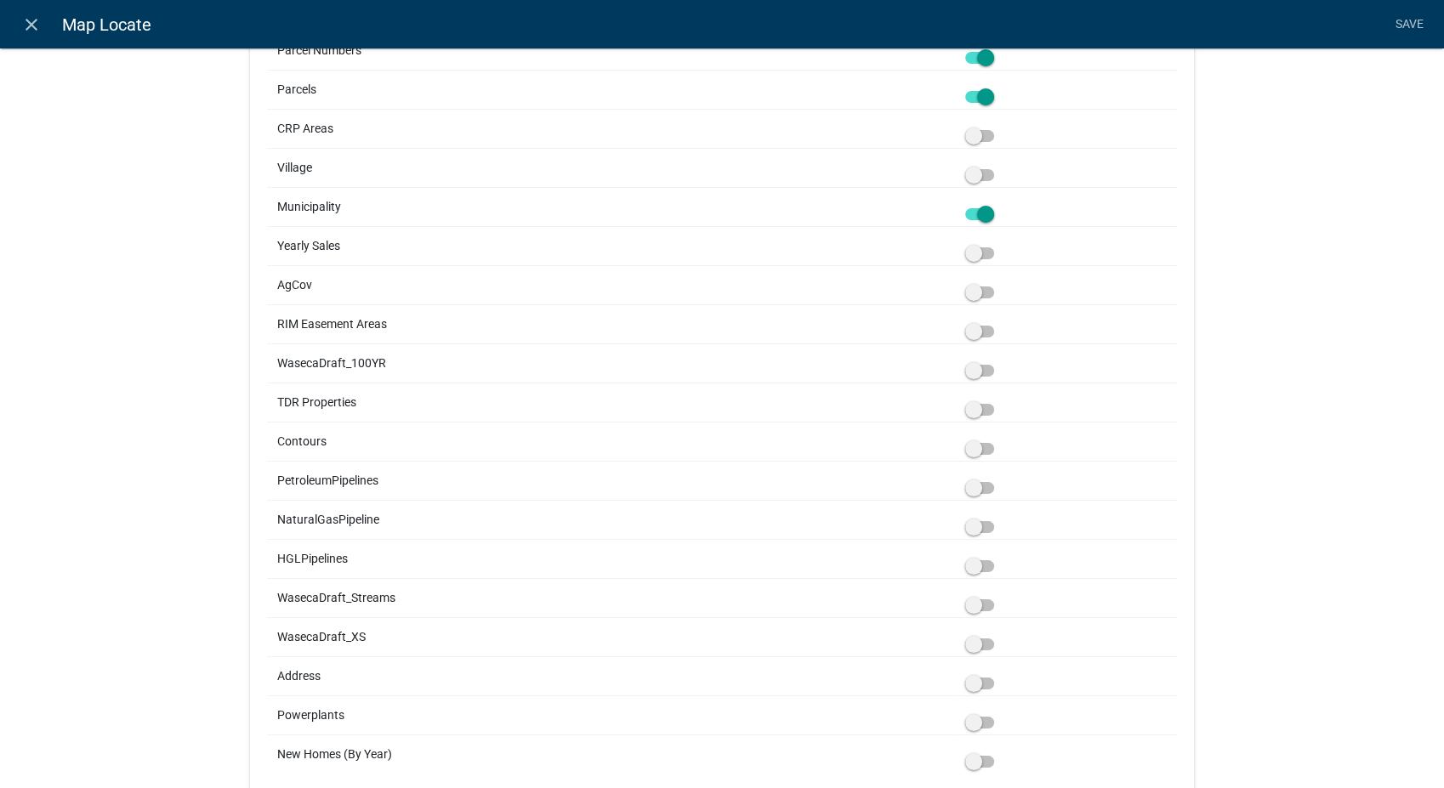
scroll to position [3423, 0]
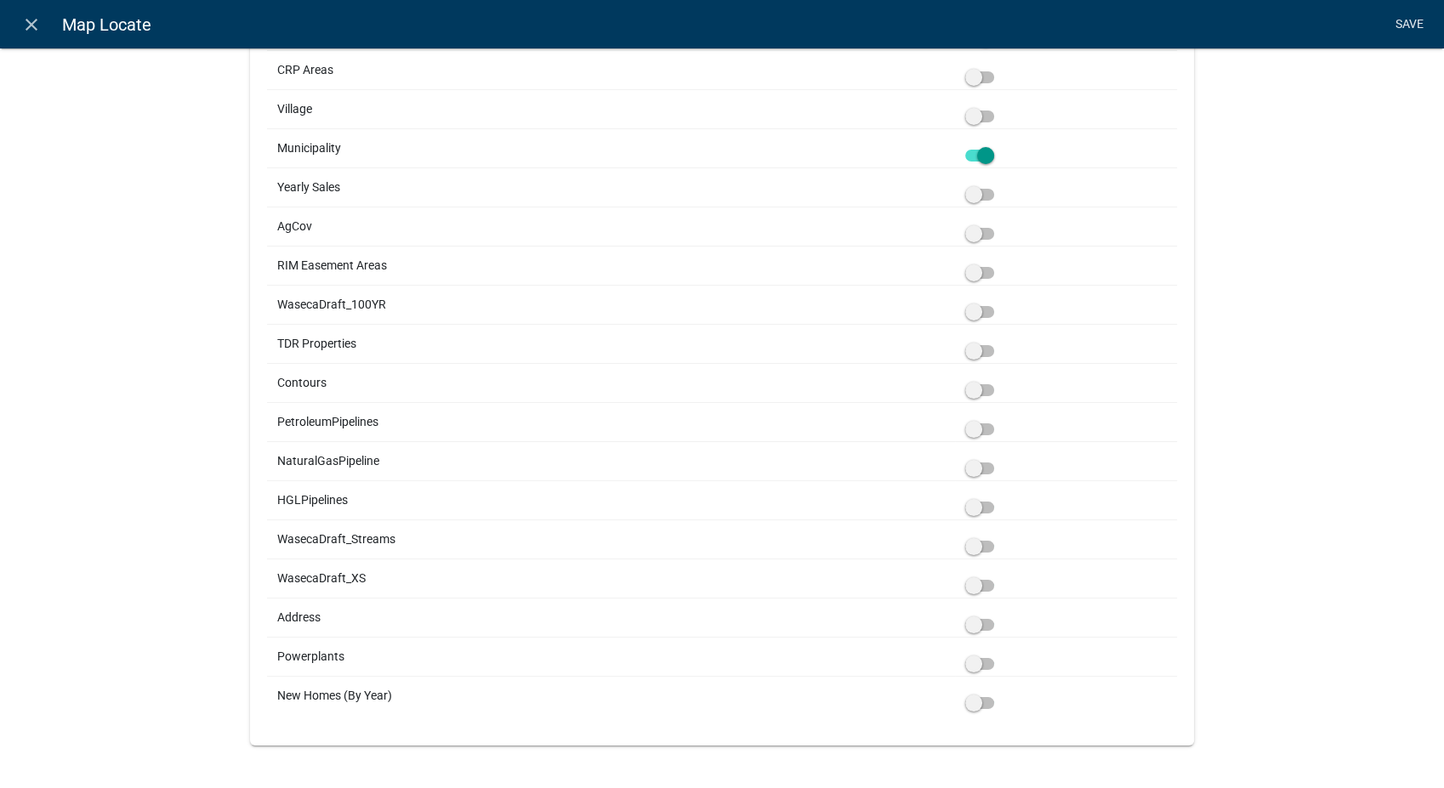
click at [1400, 22] on link "Save" at bounding box center [1409, 25] width 43 height 32
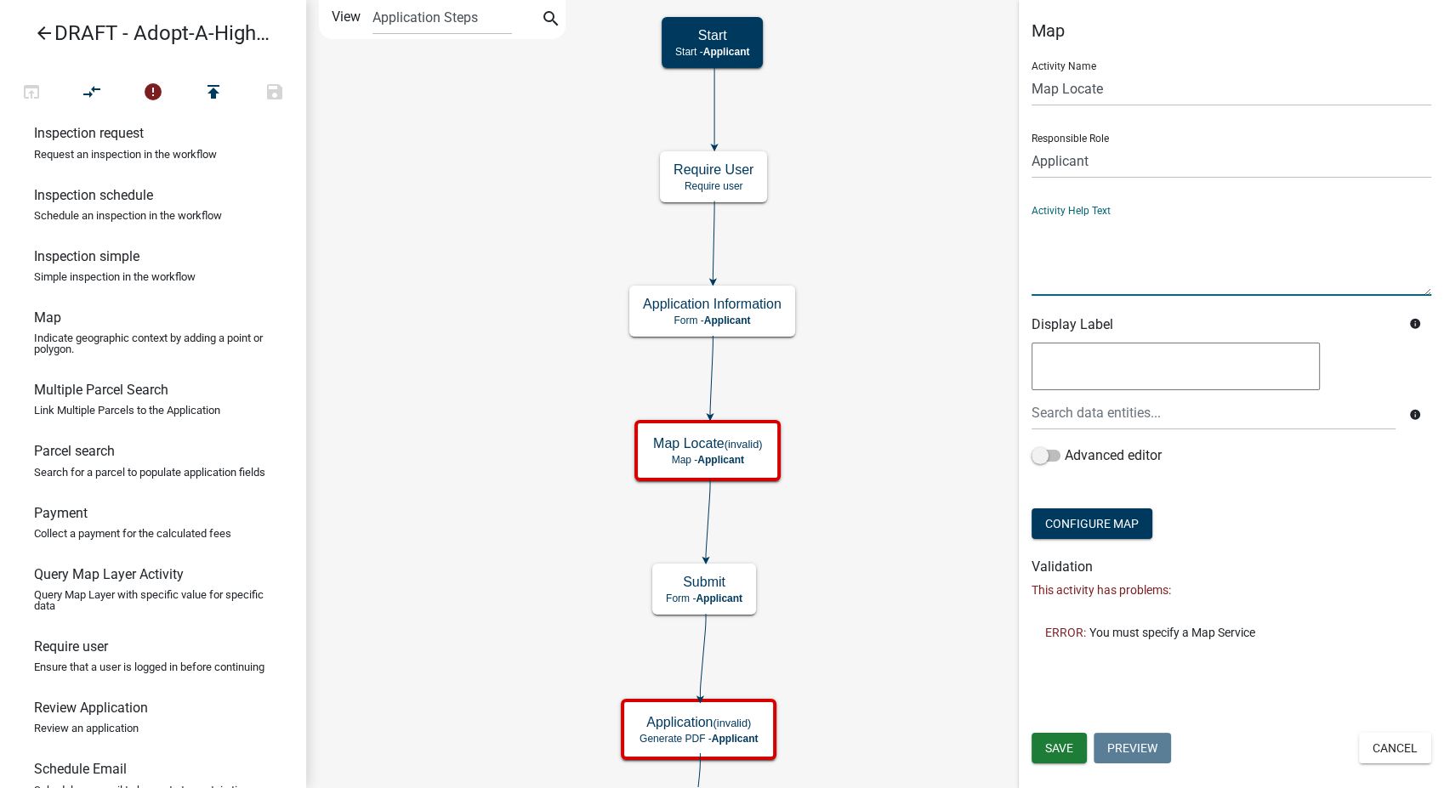
click at [1099, 267] on textarea at bounding box center [1231, 256] width 400 height 80
type textarea "Draw a line"
click at [1061, 744] on span "Save" at bounding box center [1059, 748] width 28 height 14
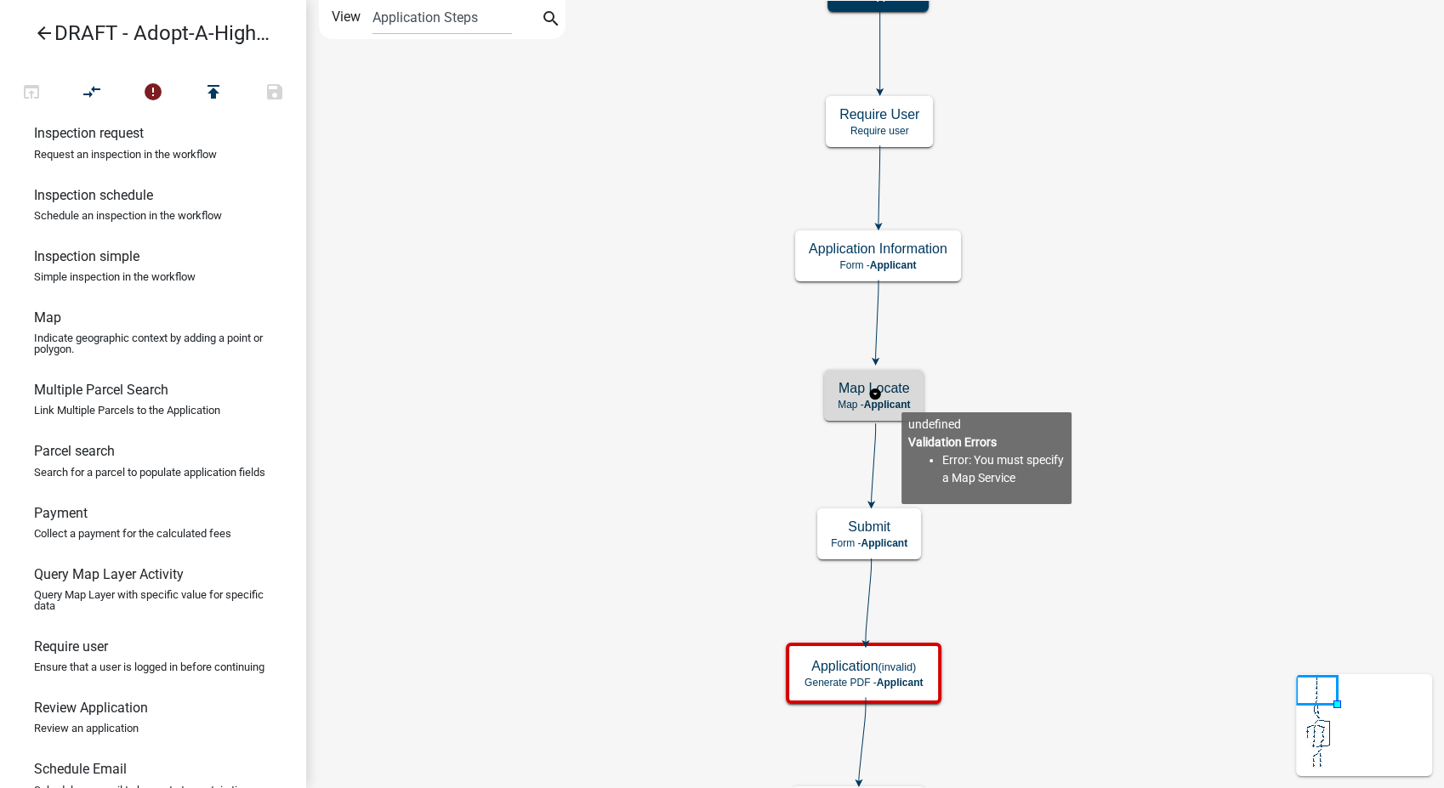
click at [900, 399] on span "Applicant" at bounding box center [887, 405] width 47 height 12
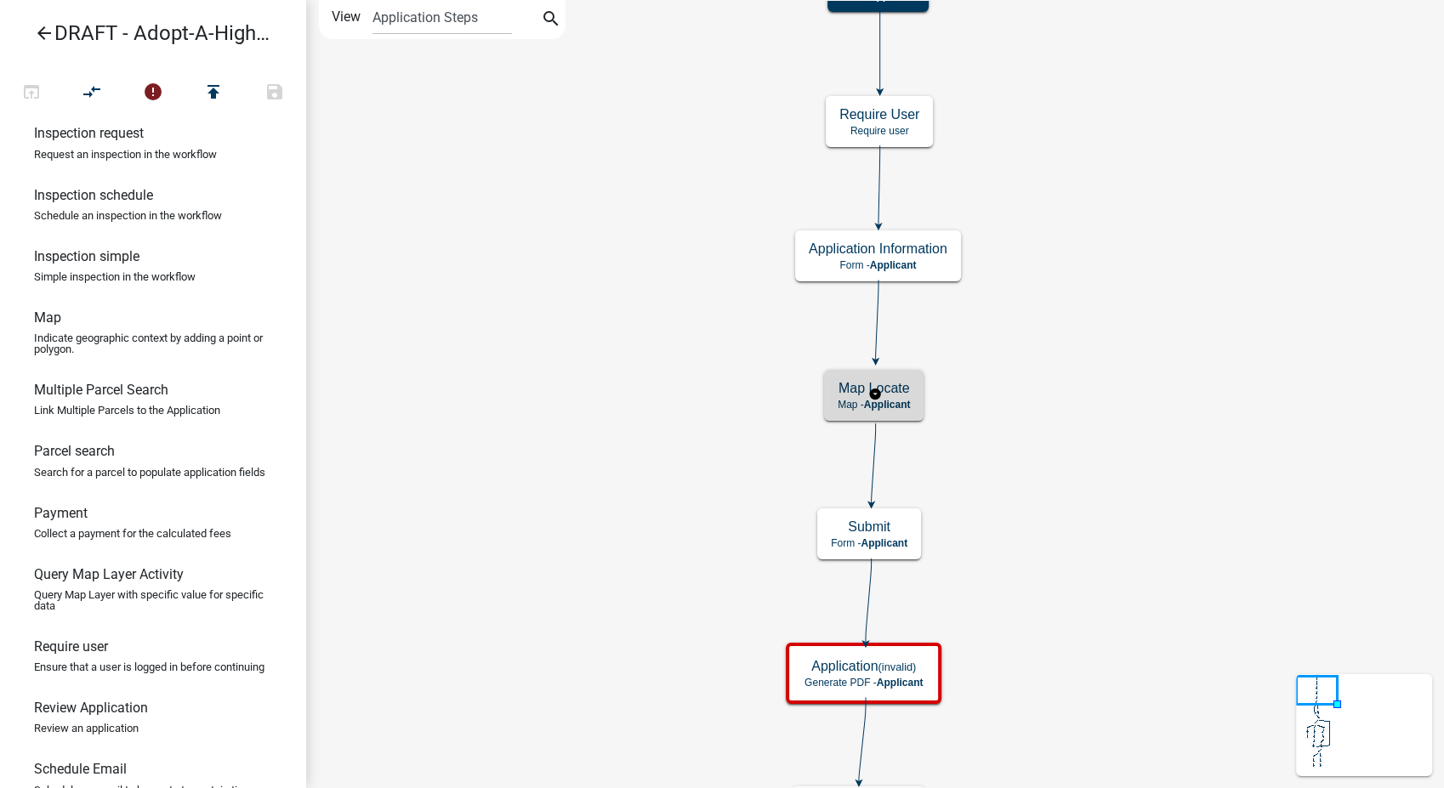
click at [900, 399] on span "Applicant" at bounding box center [887, 405] width 47 height 12
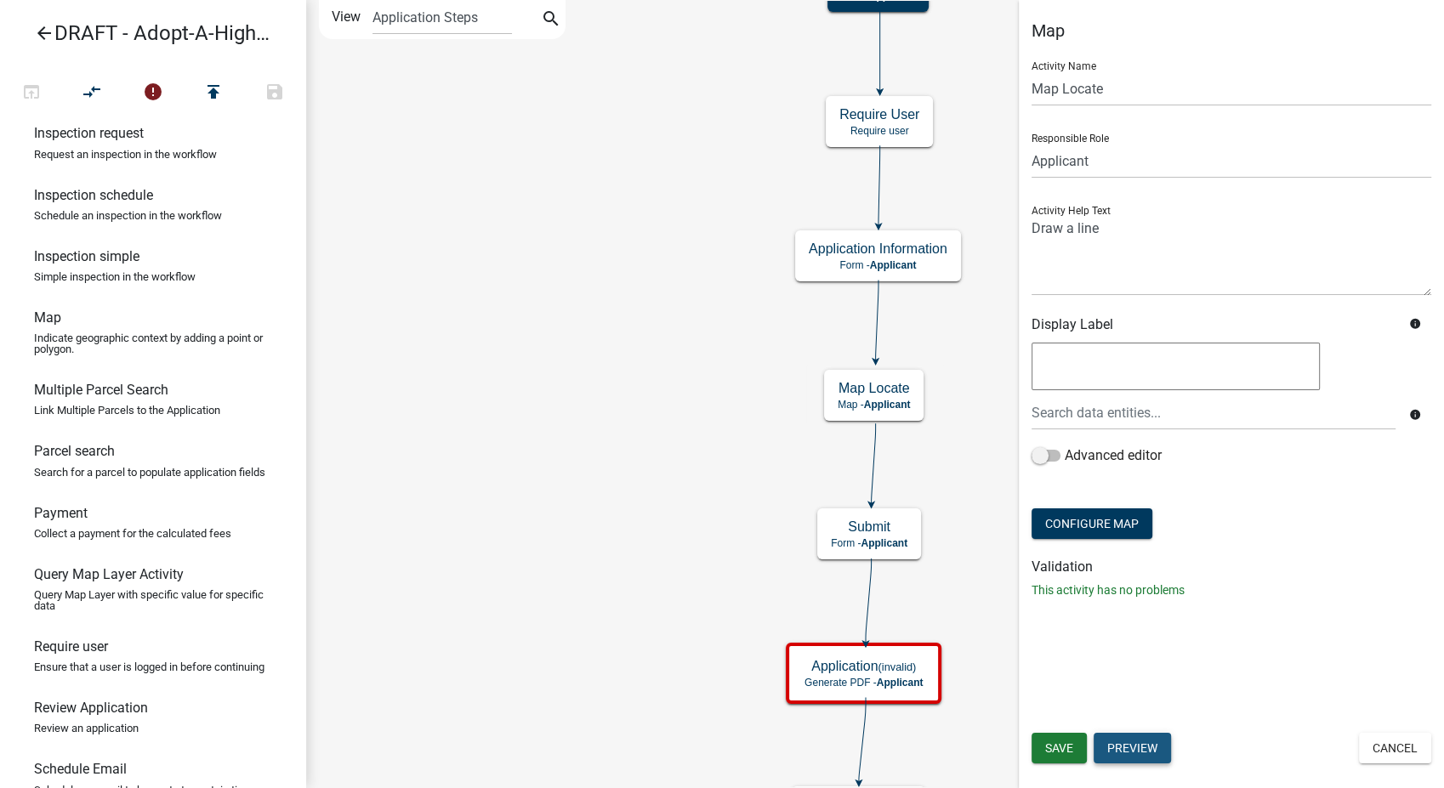
click at [1125, 756] on button "Preview" at bounding box center [1131, 748] width 77 height 31
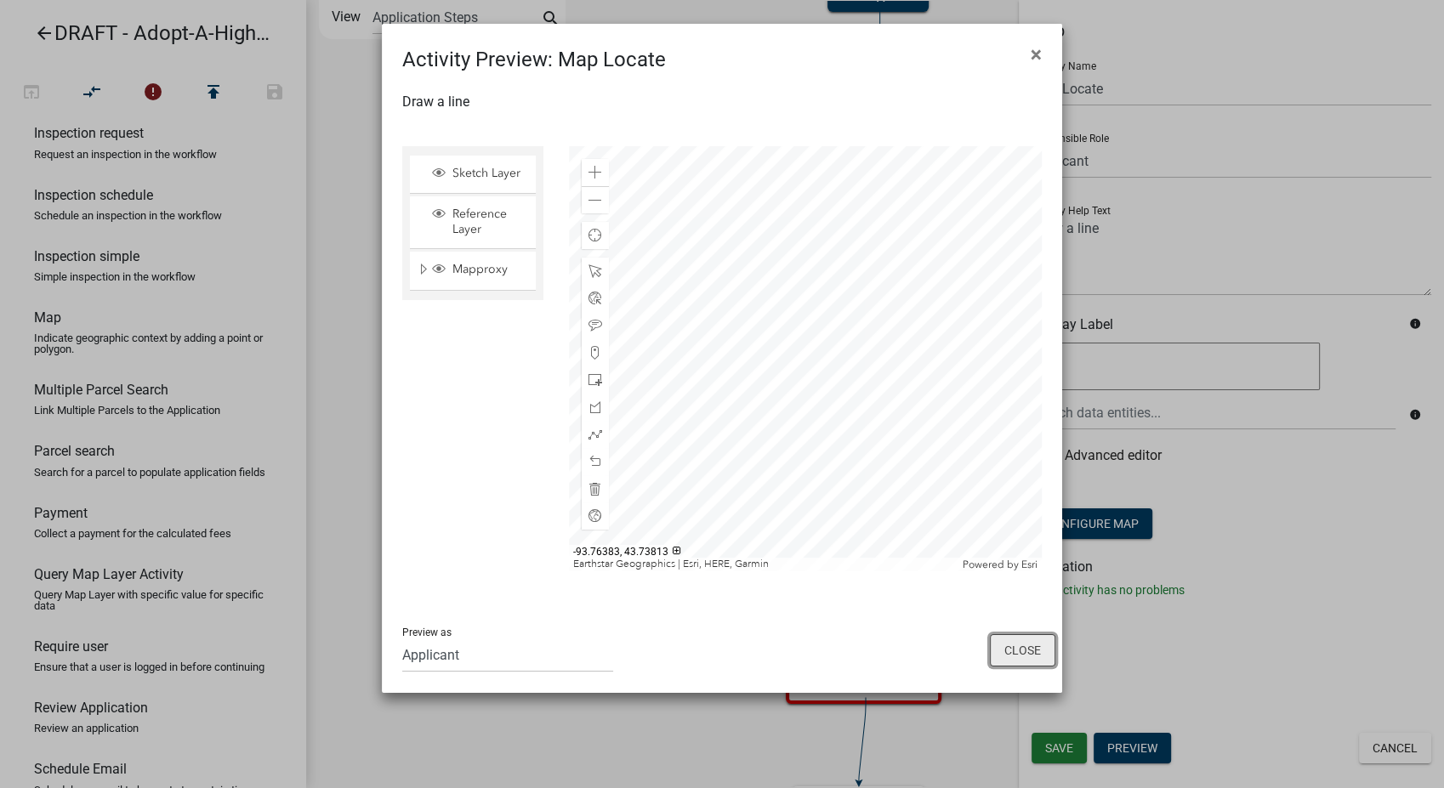
click at [1020, 643] on button "Close" at bounding box center [1022, 650] width 65 height 32
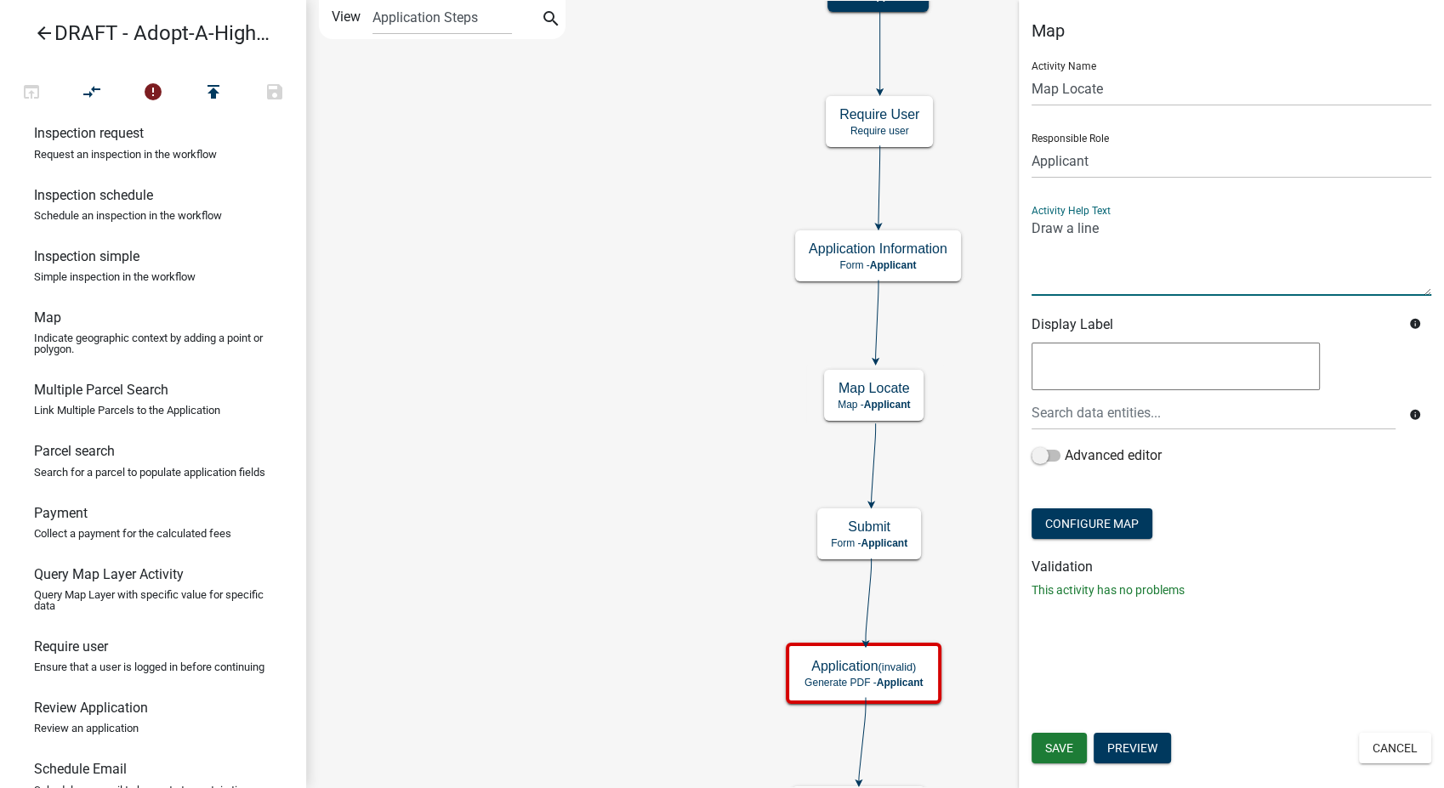
click at [1104, 229] on textarea at bounding box center [1231, 256] width 400 height 80
type textarea "D"
type textarea "Draw the section of County Road the group wants to clean up using the map tools…"
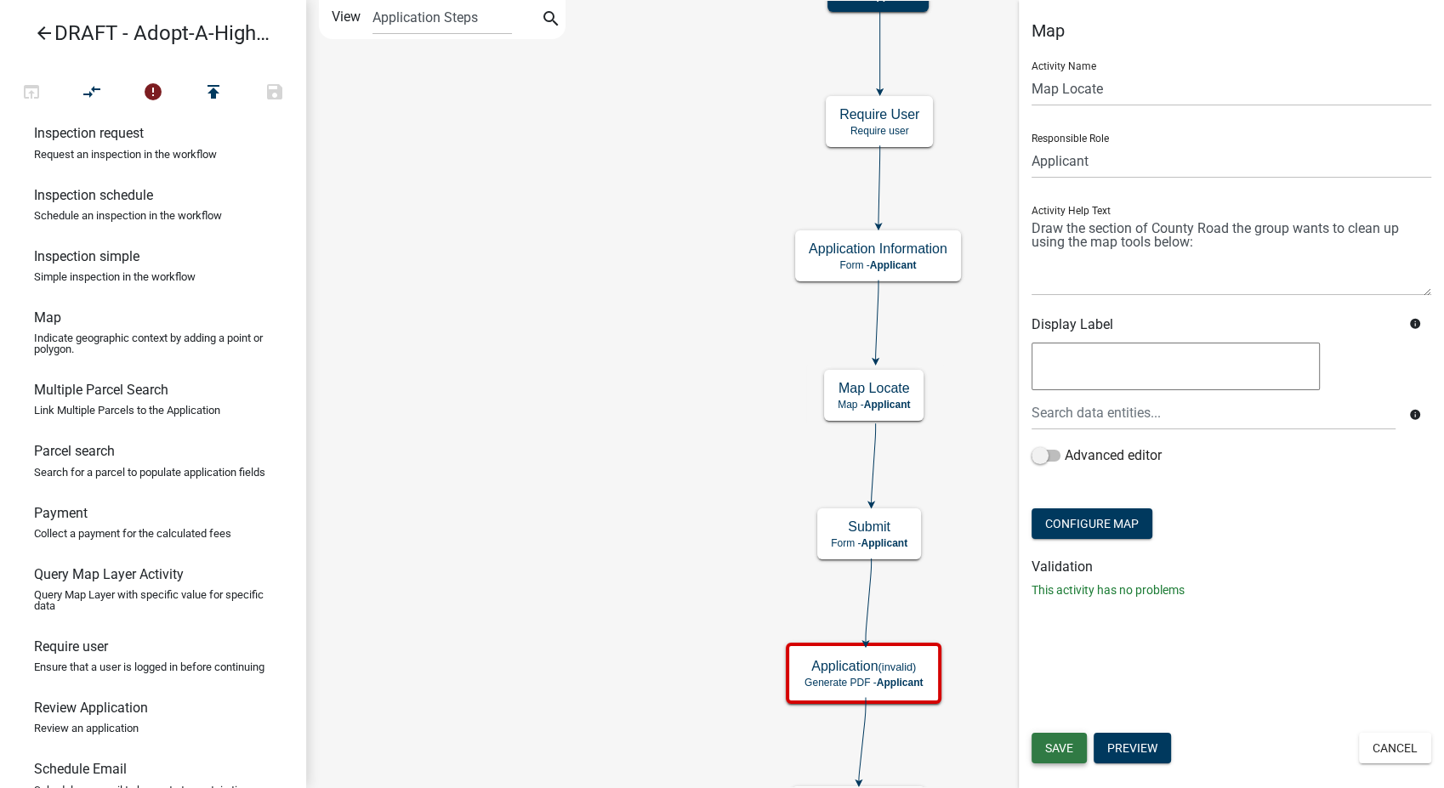
click at [1069, 755] on button "Save" at bounding box center [1058, 748] width 55 height 31
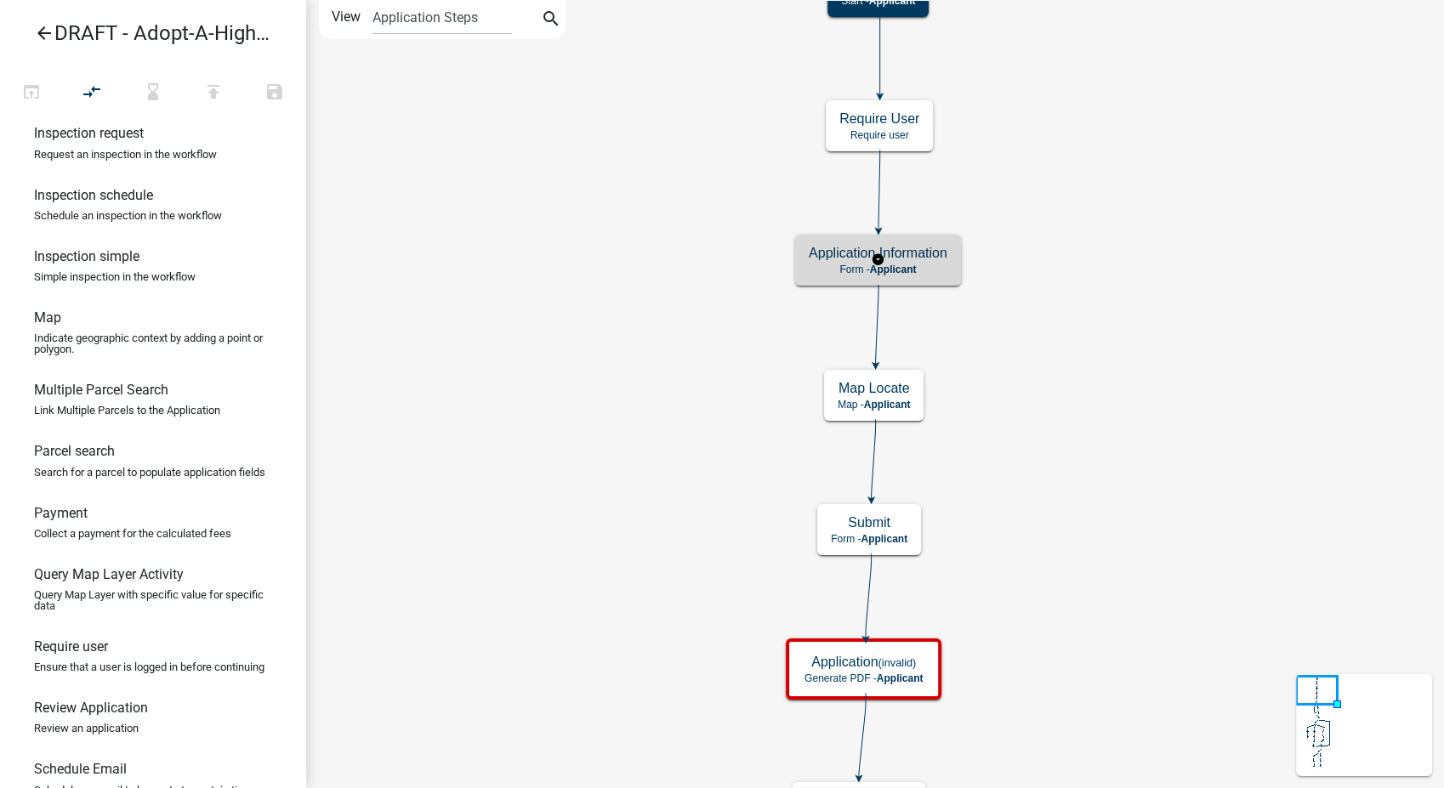
click at [917, 267] on p "Form - Applicant" at bounding box center [878, 270] width 139 height 12
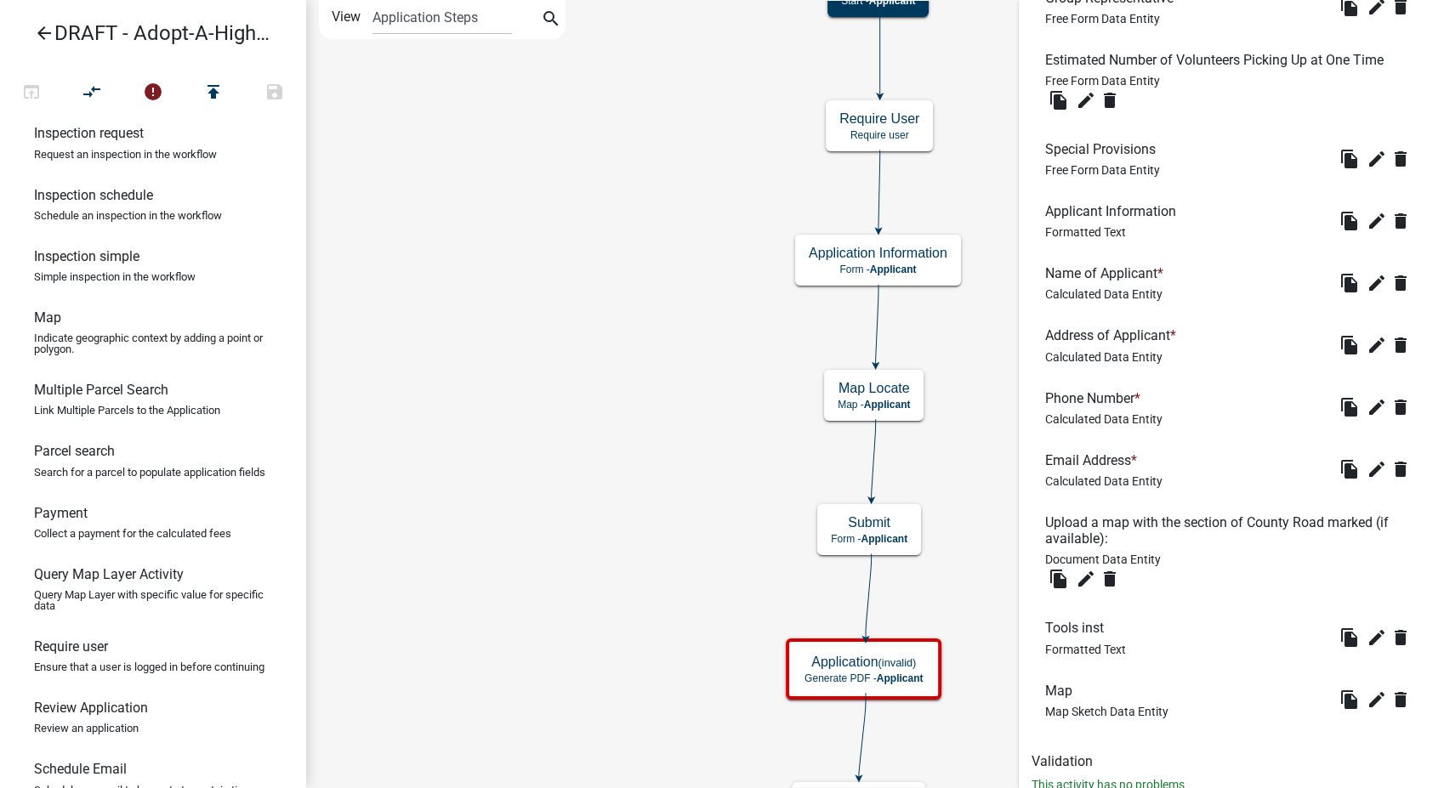
scroll to position [894, 0]
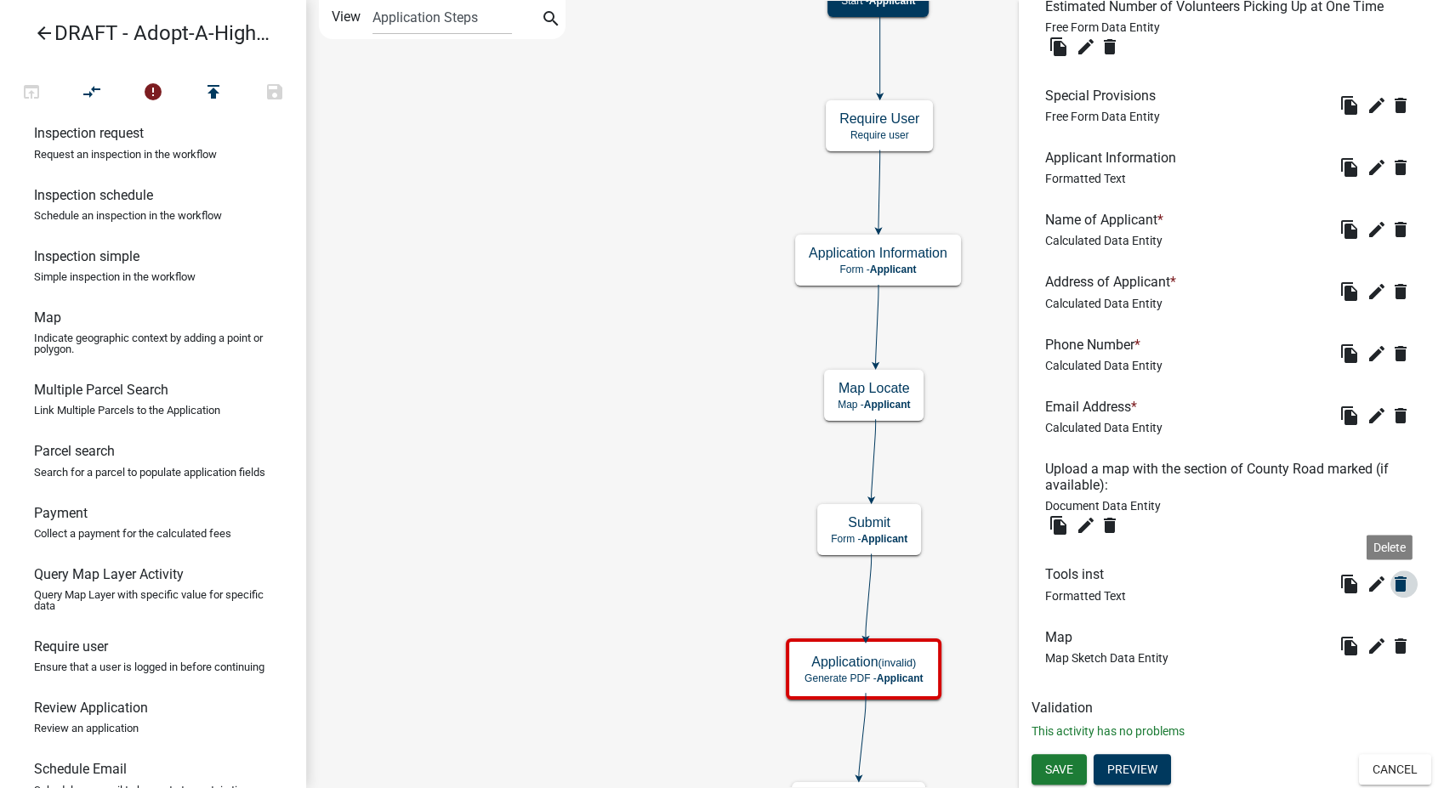
click at [1390, 584] on icon "delete" at bounding box center [1400, 584] width 20 height 20
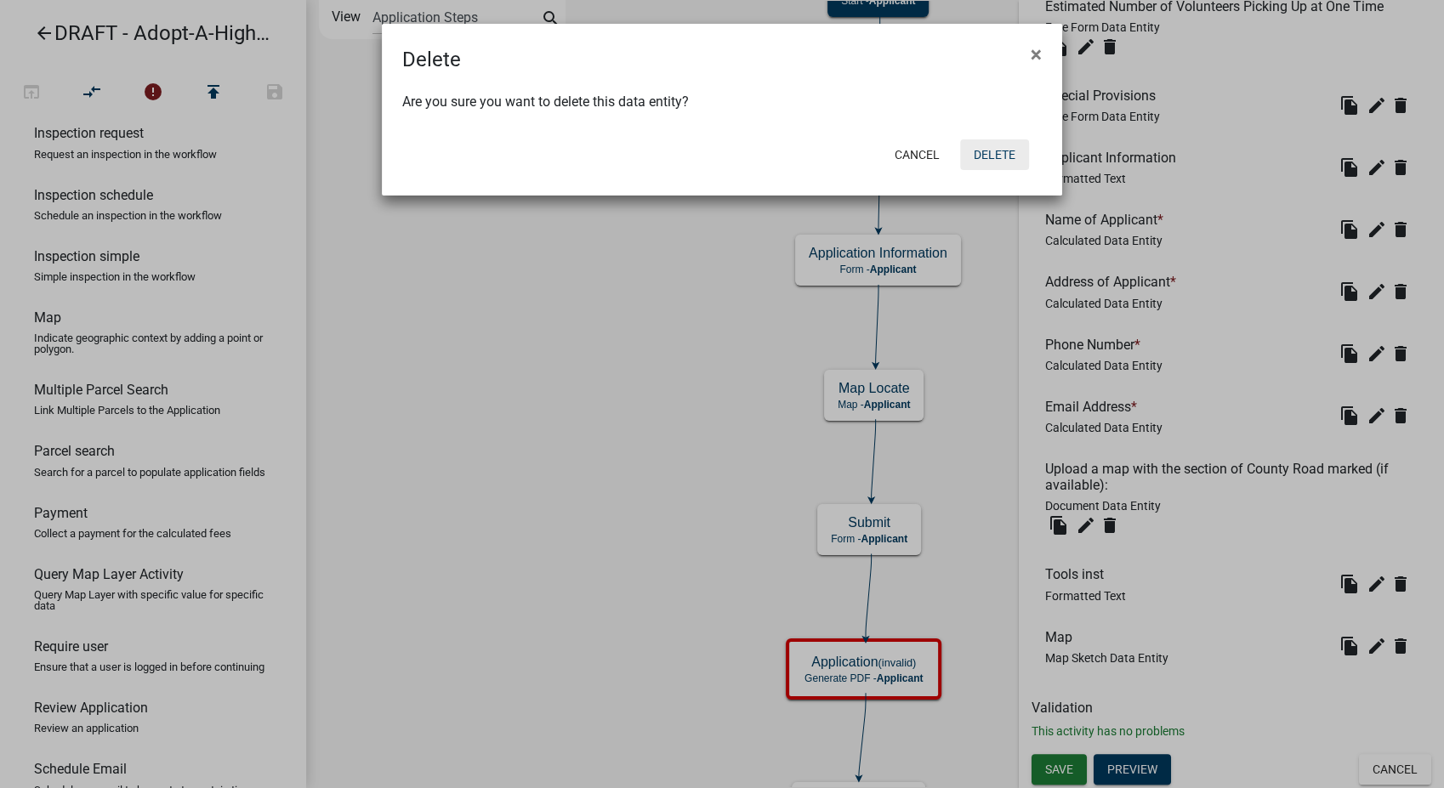
click at [1017, 156] on button "Delete" at bounding box center [994, 154] width 69 height 31
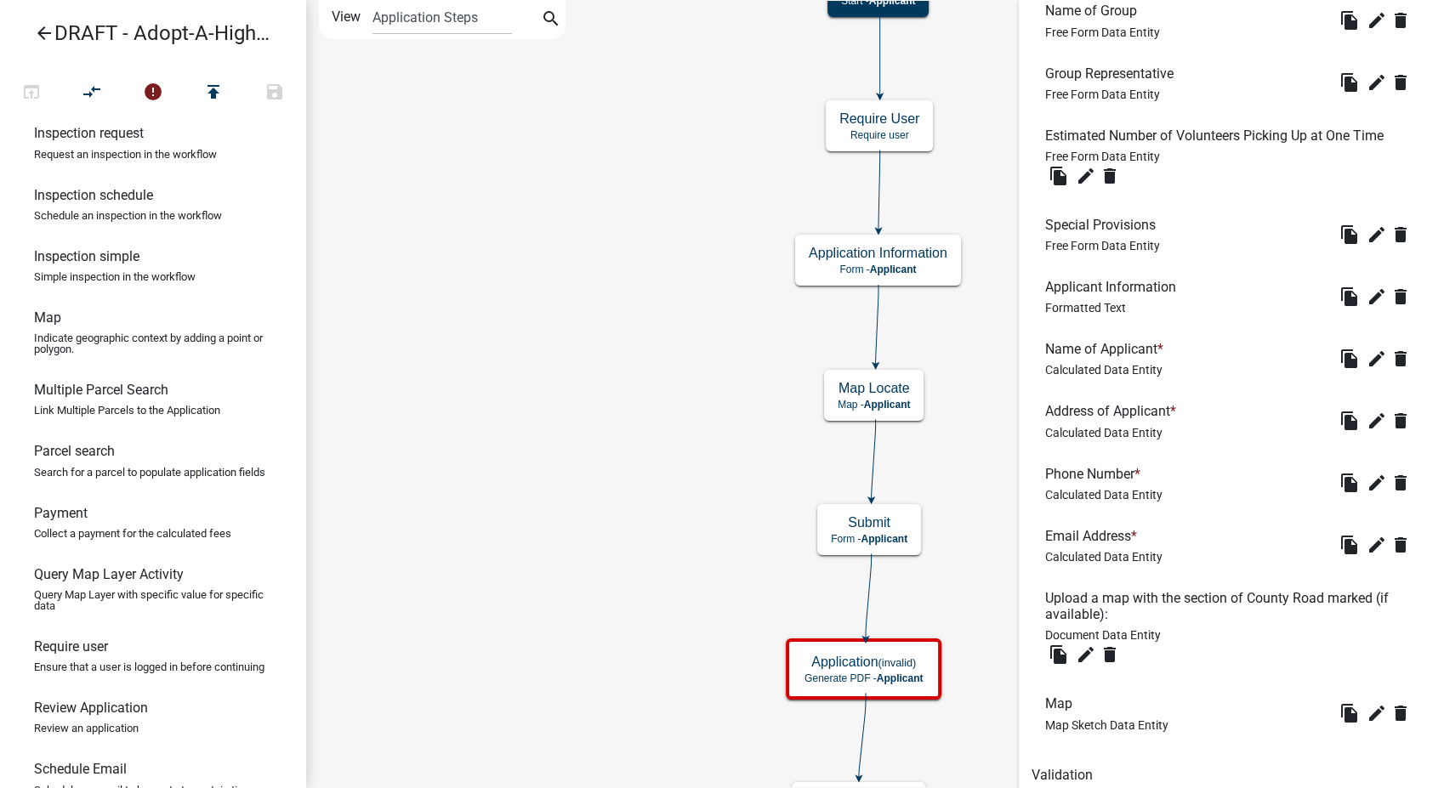
scroll to position [831, 0]
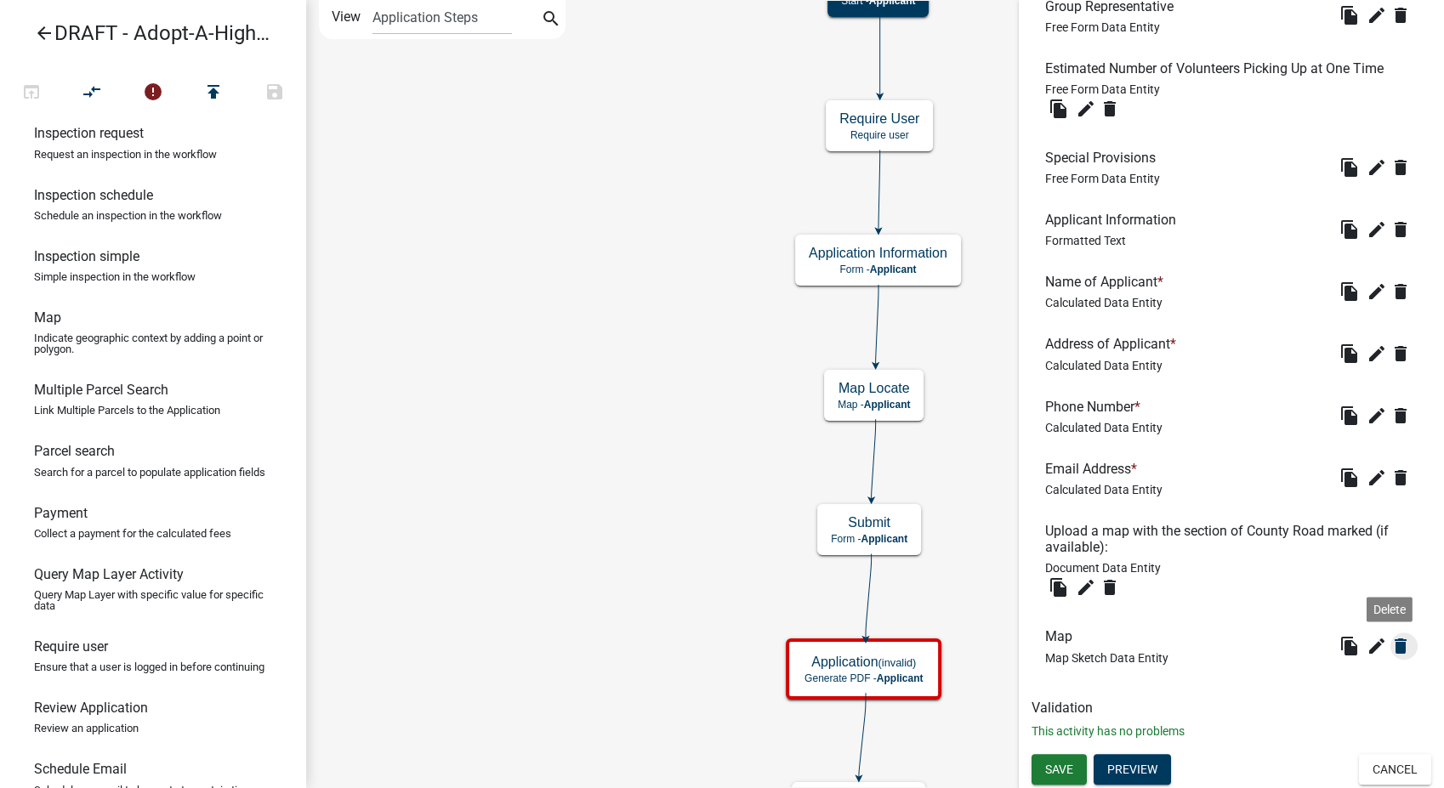
click at [1390, 643] on icon "delete" at bounding box center [1400, 646] width 20 height 20
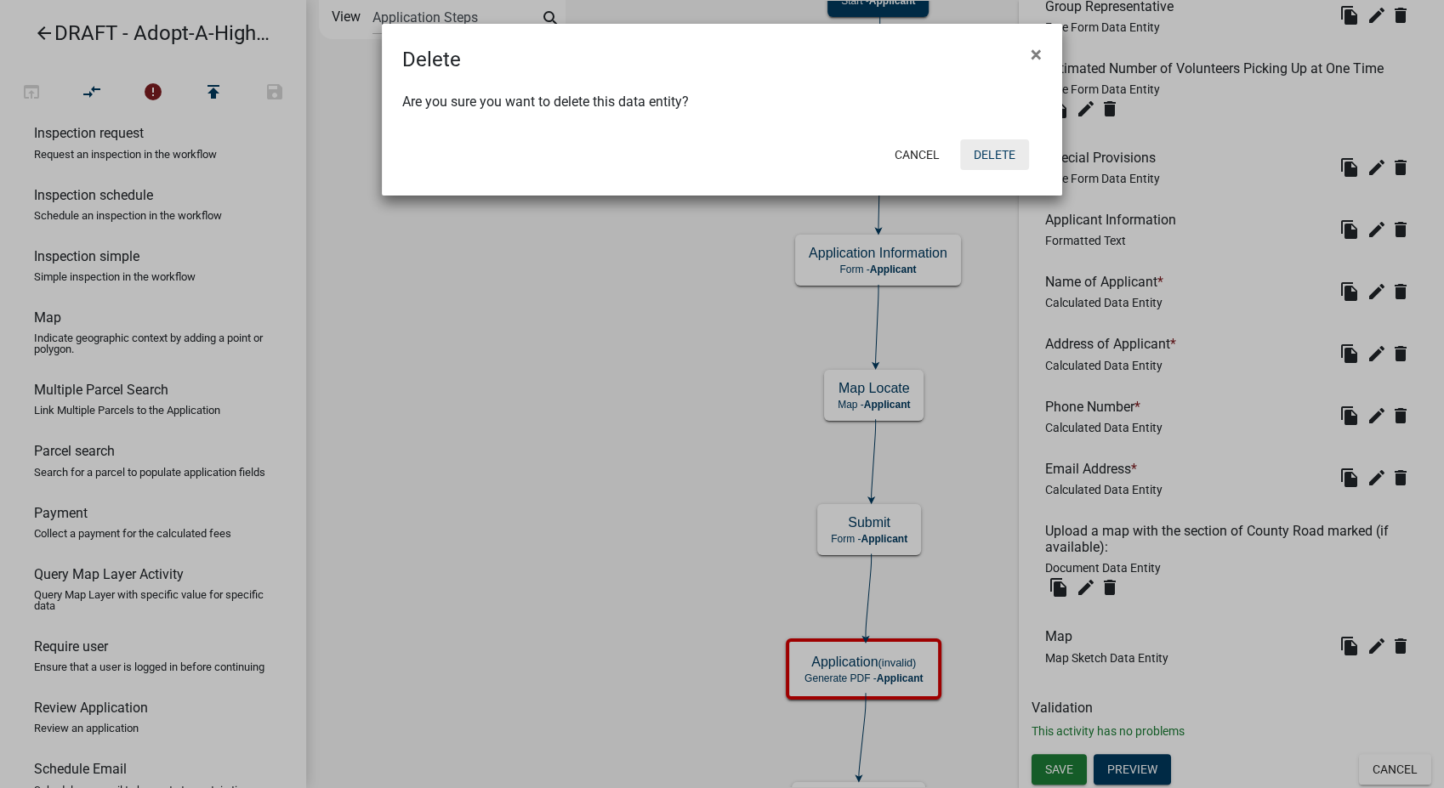
click at [1003, 152] on button "Delete" at bounding box center [994, 154] width 69 height 31
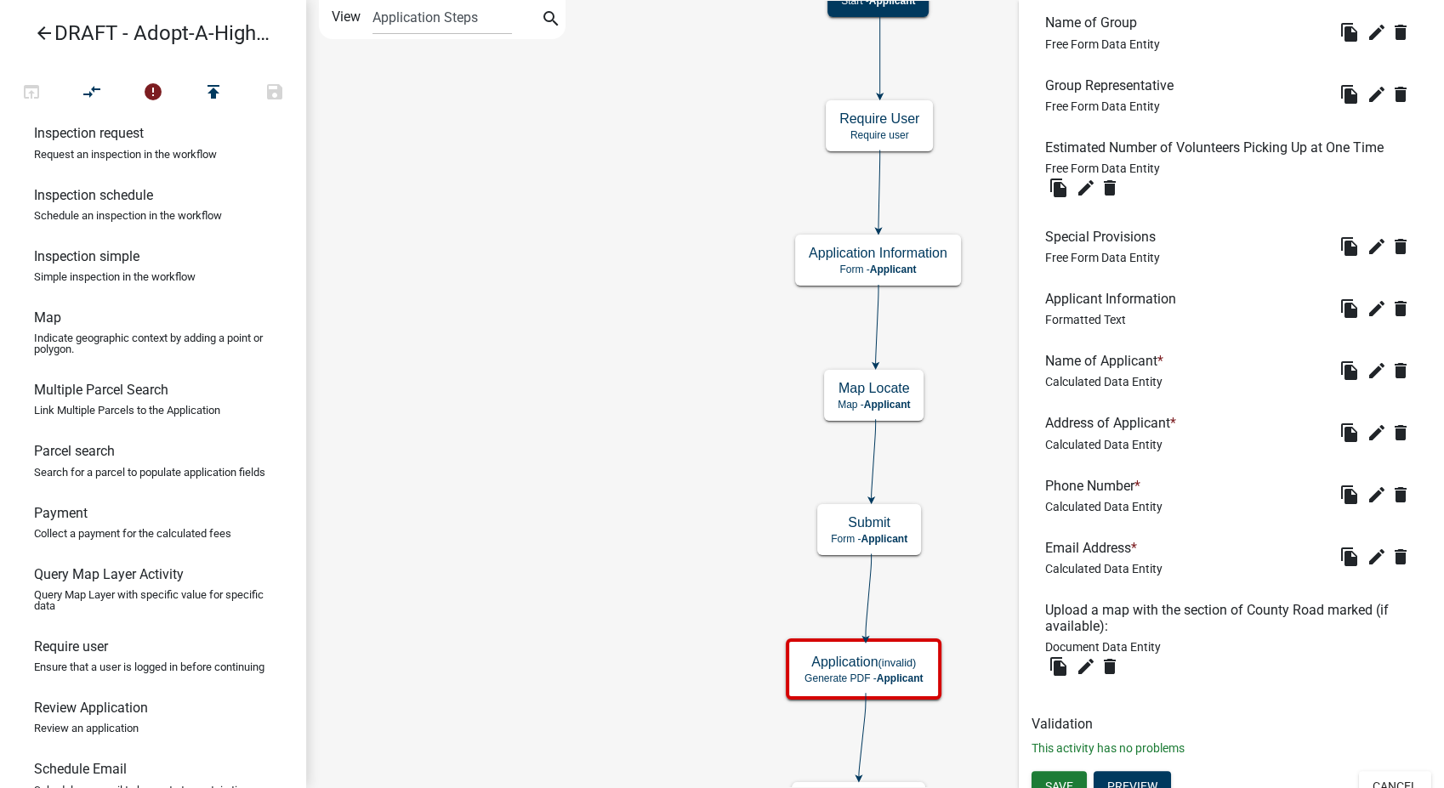
scroll to position [769, 0]
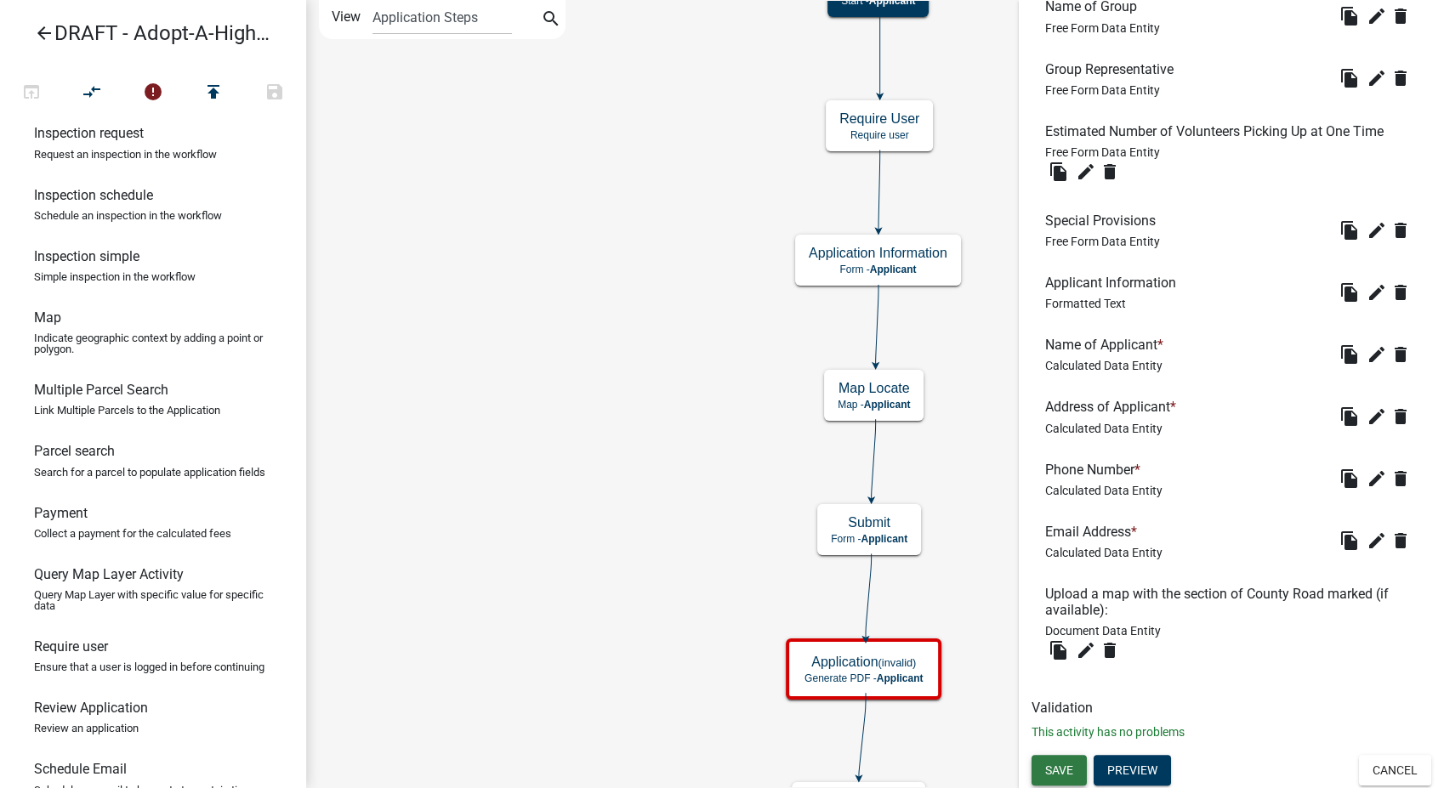
click at [1050, 769] on span "Save" at bounding box center [1059, 770] width 28 height 14
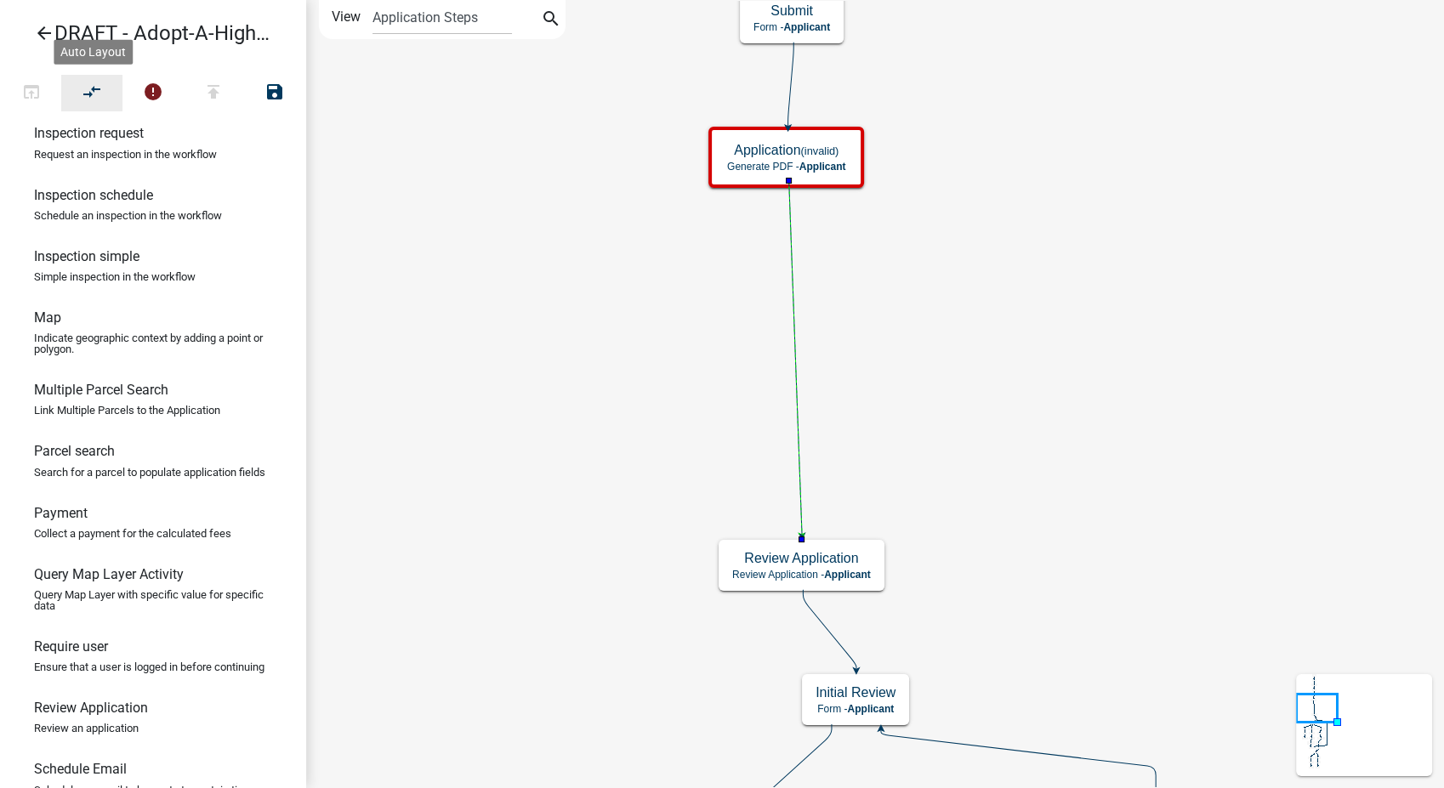
click at [82, 92] on icon "compare_arrows" at bounding box center [92, 94] width 20 height 24
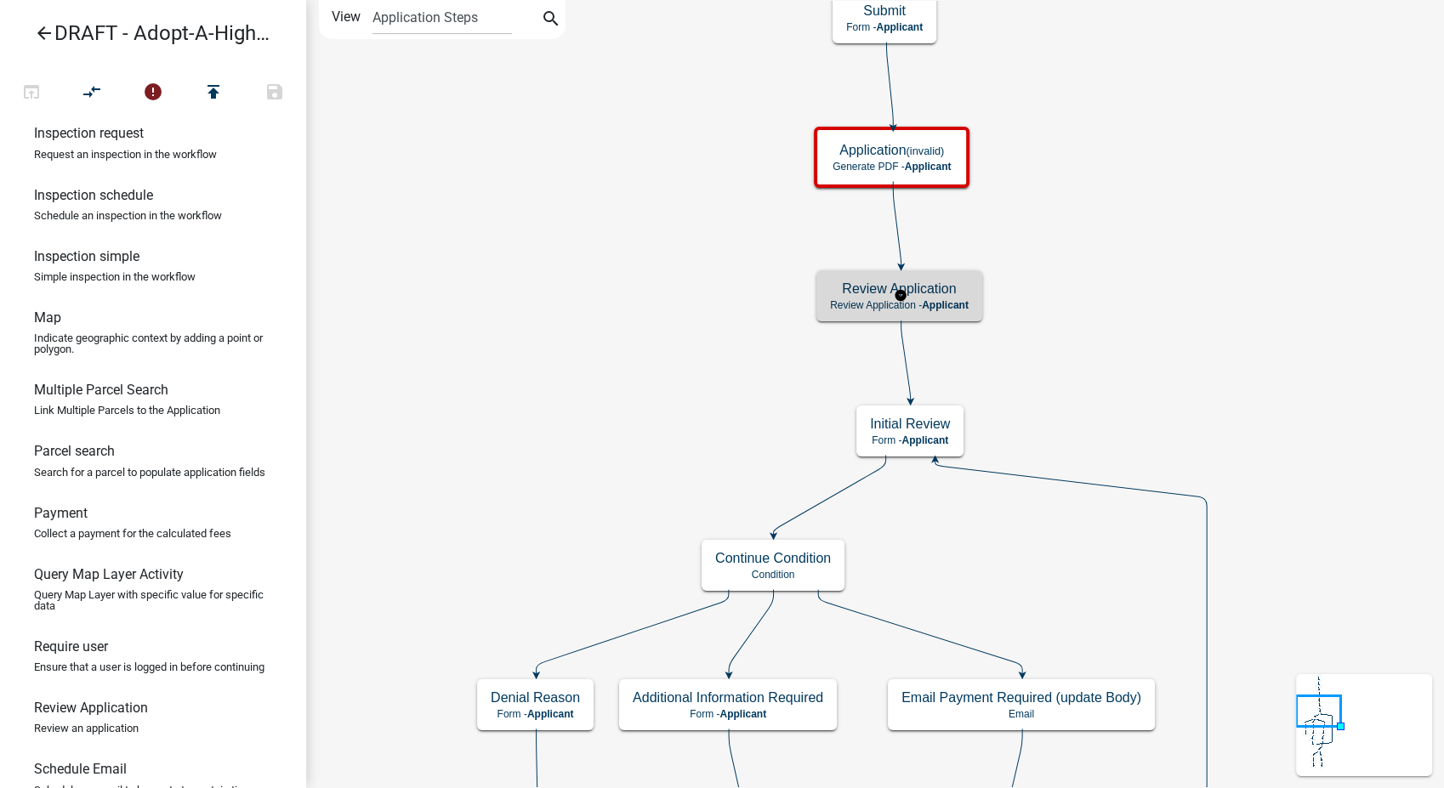
click at [949, 311] on div "Review Application Review Application - Applicant" at bounding box center [899, 295] width 166 height 51
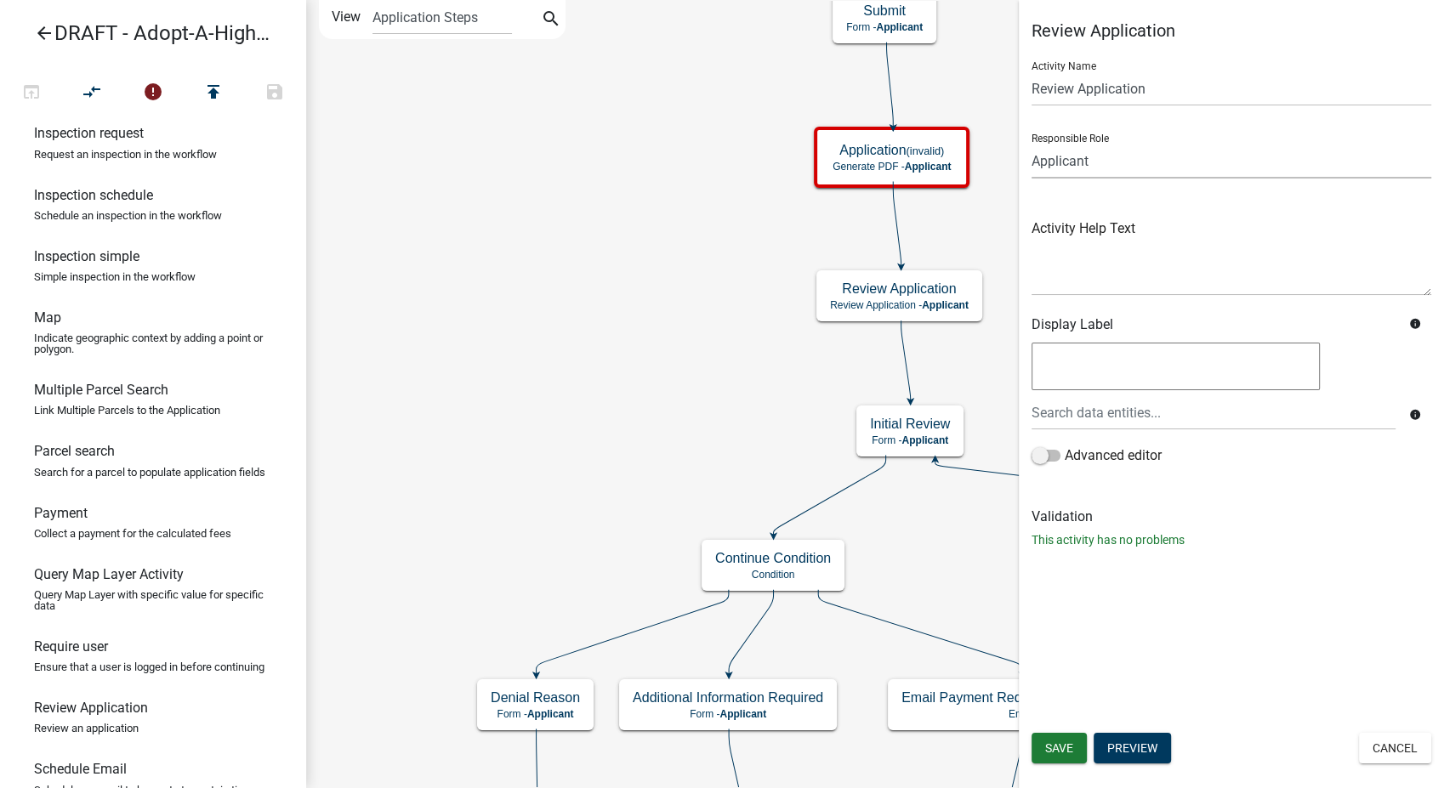
click at [1143, 162] on select "Applicant Feedlot Officer GIS Coordinator - IT Public Works Maint Supervisor Pl…" at bounding box center [1231, 161] width 400 height 35
select select "5829F18D-D337-4370-9C9E-156141E84EDE"
click at [1031, 144] on select "Applicant Feedlot Officer GIS Coordinator - IT Public Works Maint Supervisor Pl…" at bounding box center [1231, 161] width 400 height 35
click at [1065, 745] on span "Save" at bounding box center [1059, 748] width 28 height 14
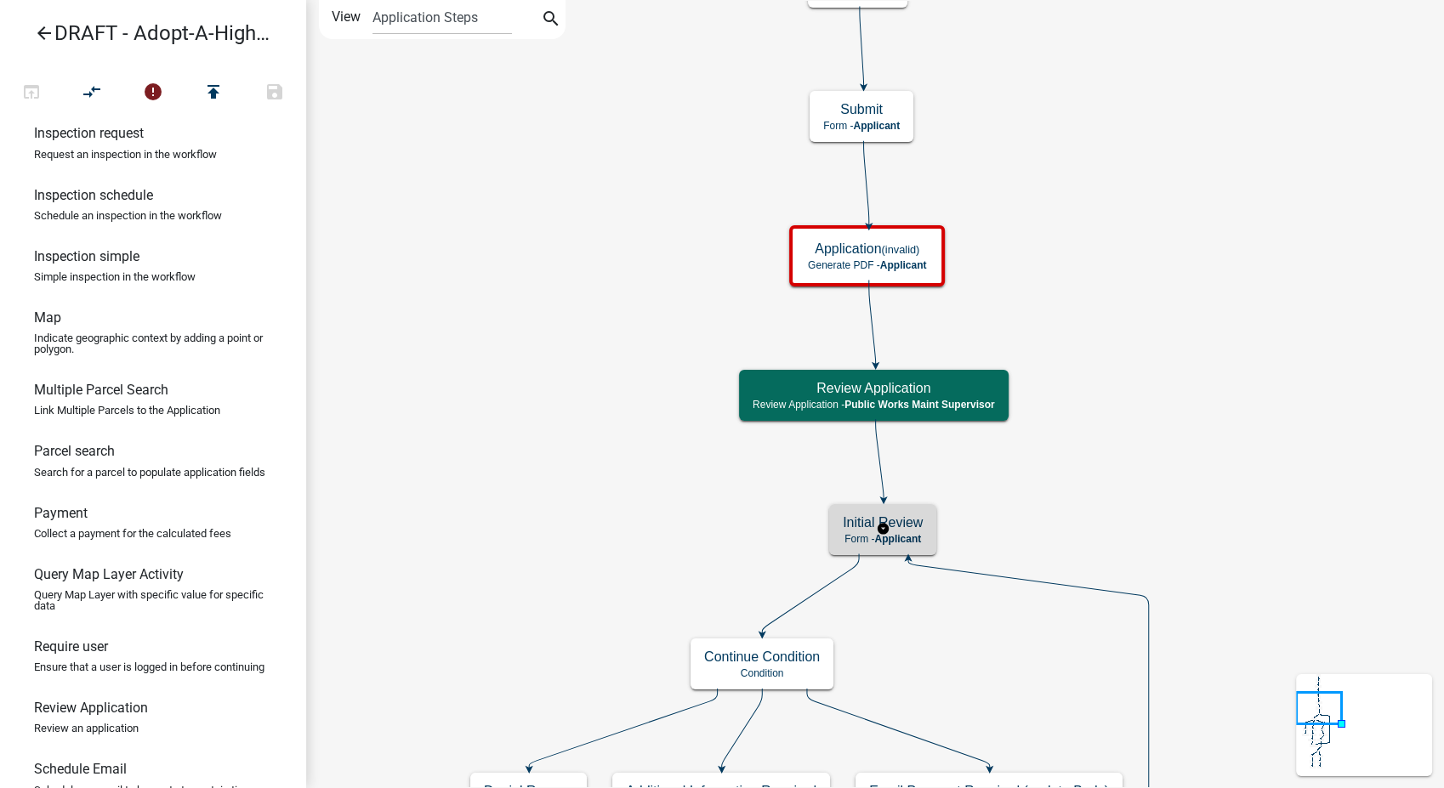
click at [915, 533] on span "Applicant" at bounding box center [897, 539] width 47 height 12
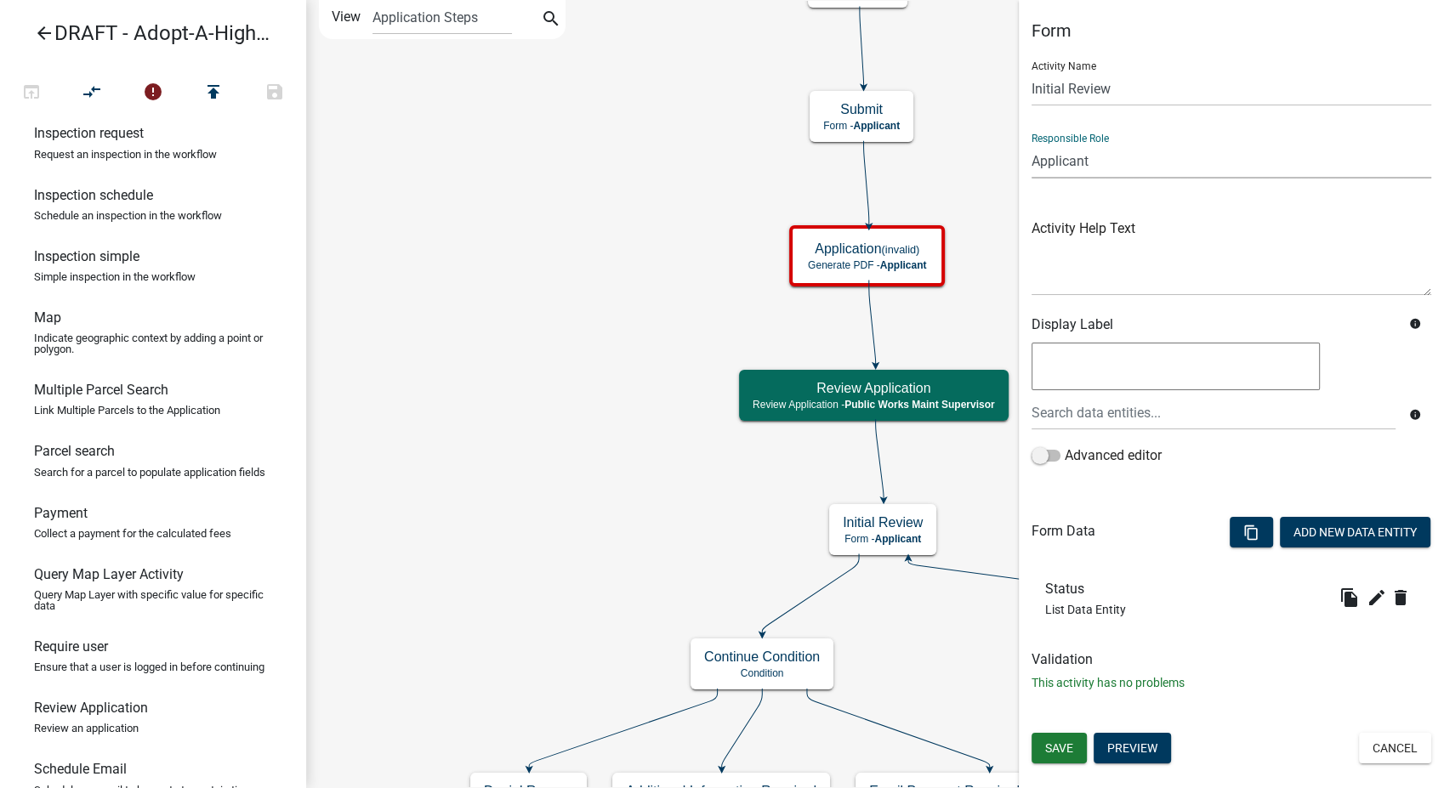
click at [1101, 154] on select "Applicant Feedlot Officer GIS Coordinator - IT Public Works Maint Supervisor Pl…" at bounding box center [1231, 161] width 400 height 35
select select "5829F18D-D337-4370-9C9E-156141E84EDE"
click at [1031, 144] on select "Applicant Feedlot Officer GIS Coordinator - IT Public Works Maint Supervisor Pl…" at bounding box center [1231, 161] width 400 height 35
click at [1061, 747] on span "Save" at bounding box center [1059, 748] width 28 height 14
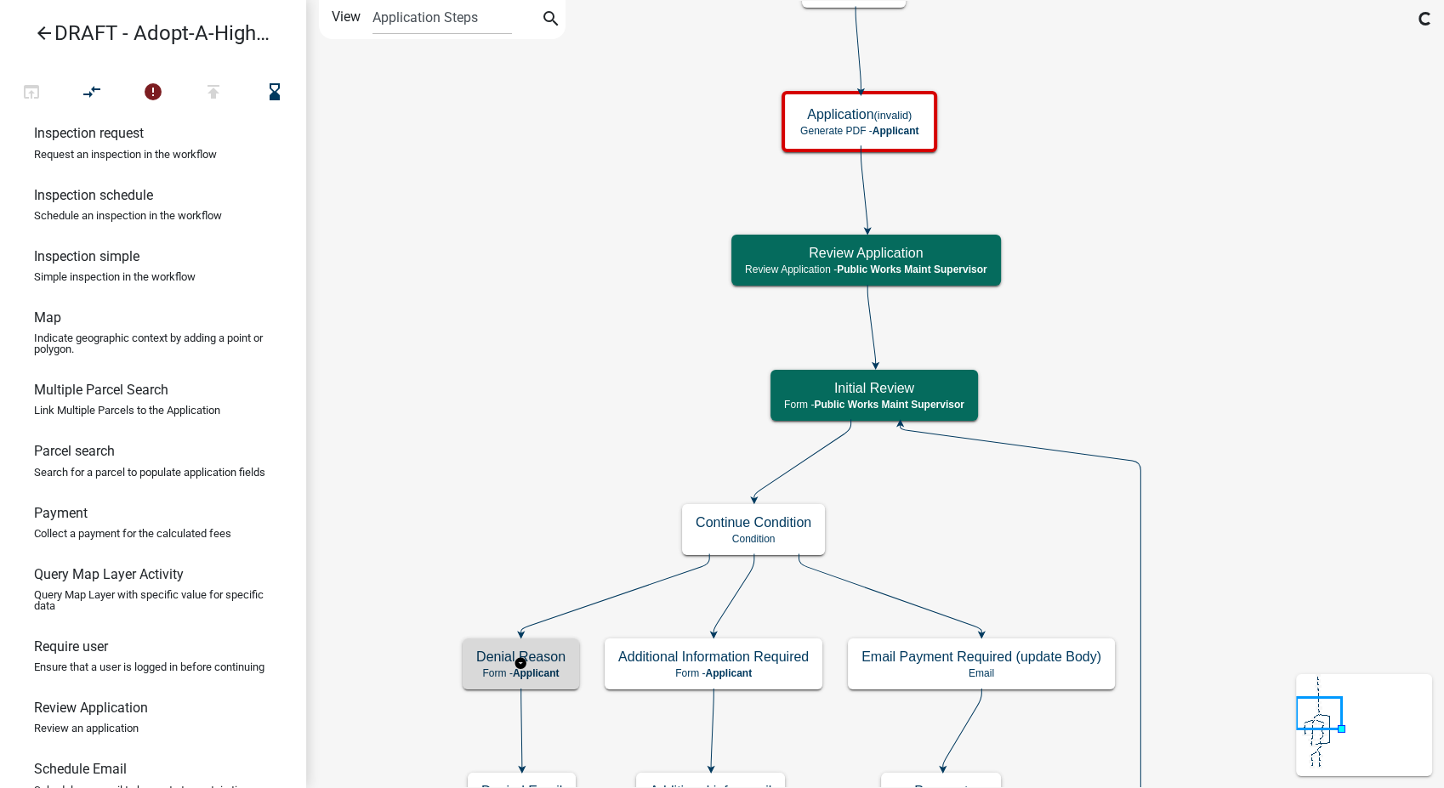
click at [537, 649] on h5 "Denial Reason" at bounding box center [520, 657] width 89 height 16
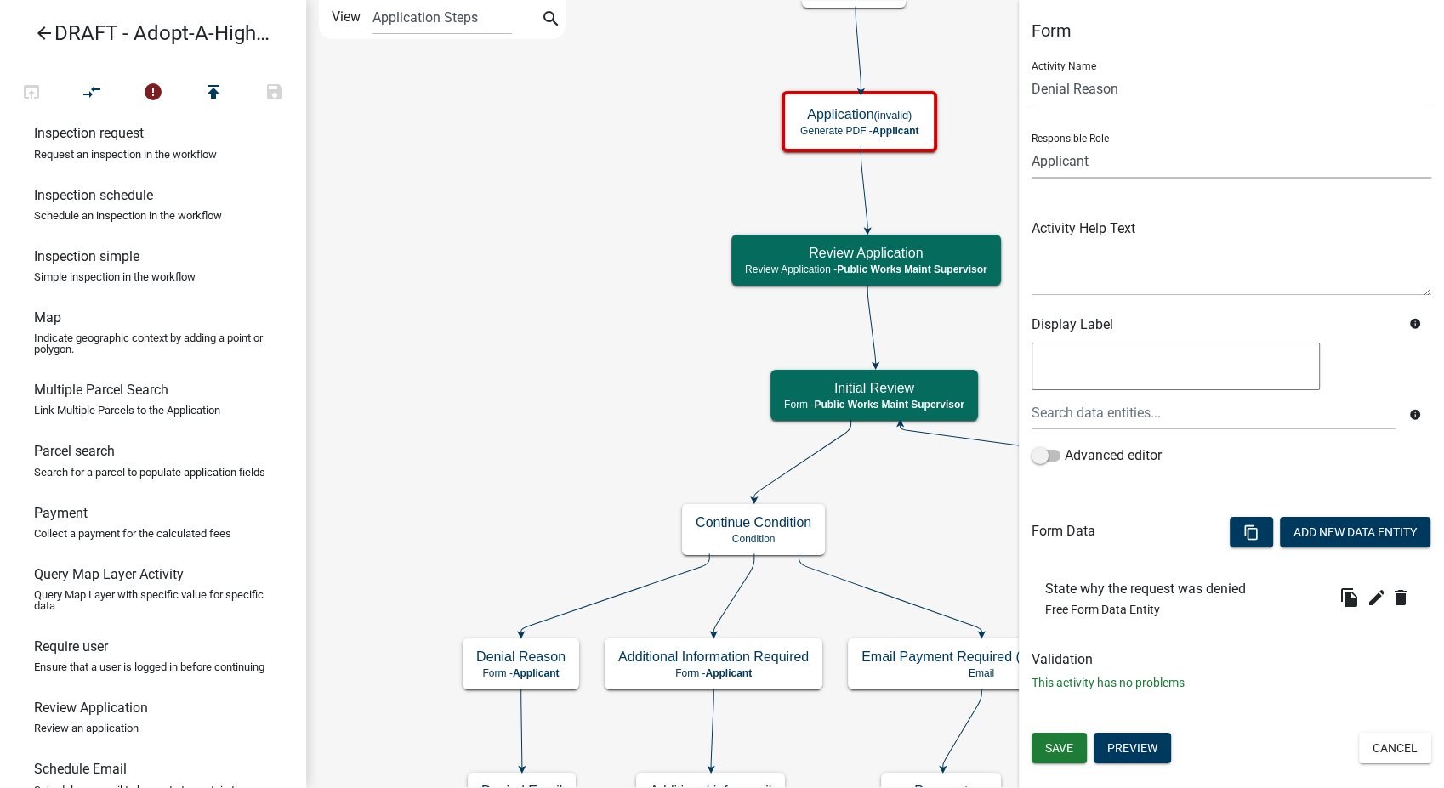
click at [1119, 160] on select "Applicant Feedlot Officer GIS Coordinator - IT Public Works Maint Supervisor Pl…" at bounding box center [1231, 161] width 400 height 35
select select "5829F18D-D337-4370-9C9E-156141E84EDE"
click at [1031, 144] on select "Applicant Feedlot Officer GIS Coordinator - IT Public Works Maint Supervisor Pl…" at bounding box center [1231, 161] width 400 height 35
click at [1079, 758] on button "Save" at bounding box center [1058, 748] width 55 height 31
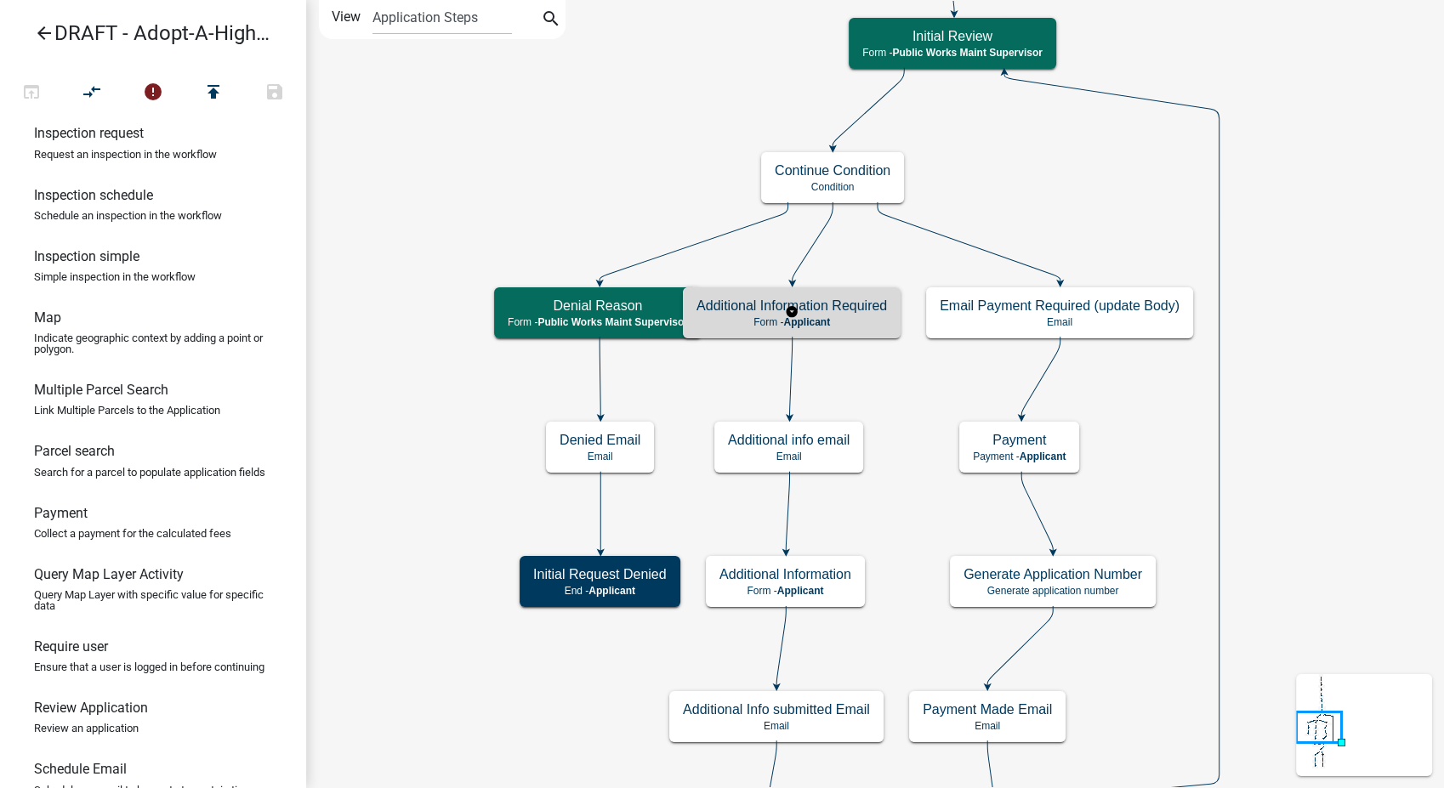
click at [870, 321] on p "Form - Applicant" at bounding box center [791, 322] width 190 height 12
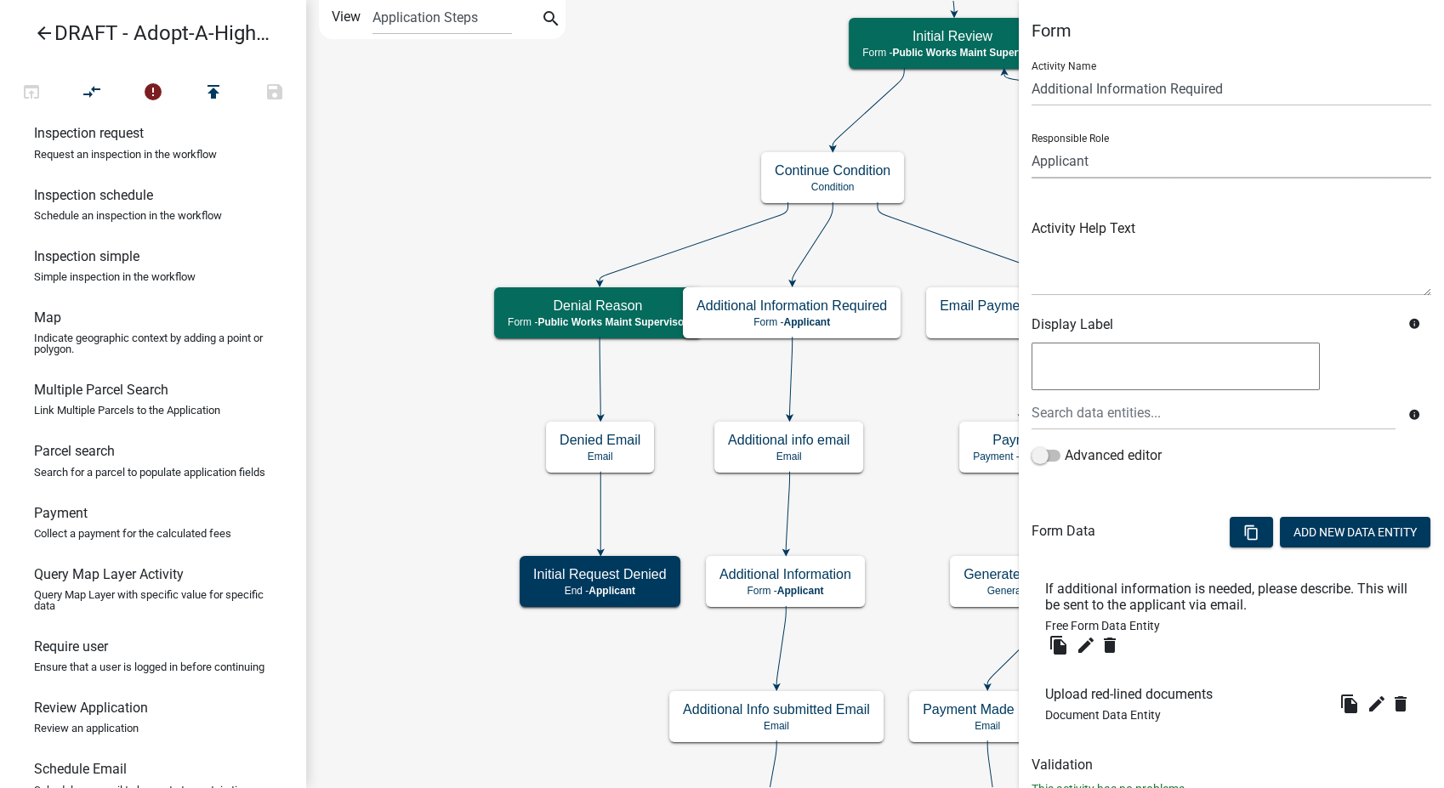
click at [1098, 156] on select "Applicant Feedlot Officer GIS Coordinator - IT Public Works Maint Supervisor Pl…" at bounding box center [1231, 161] width 400 height 35
select select "5829F18D-D337-4370-9C9E-156141E84EDE"
click at [1031, 144] on select "Applicant Feedlot Officer GIS Coordinator - IT Public Works Maint Supervisor Pl…" at bounding box center [1231, 161] width 400 height 35
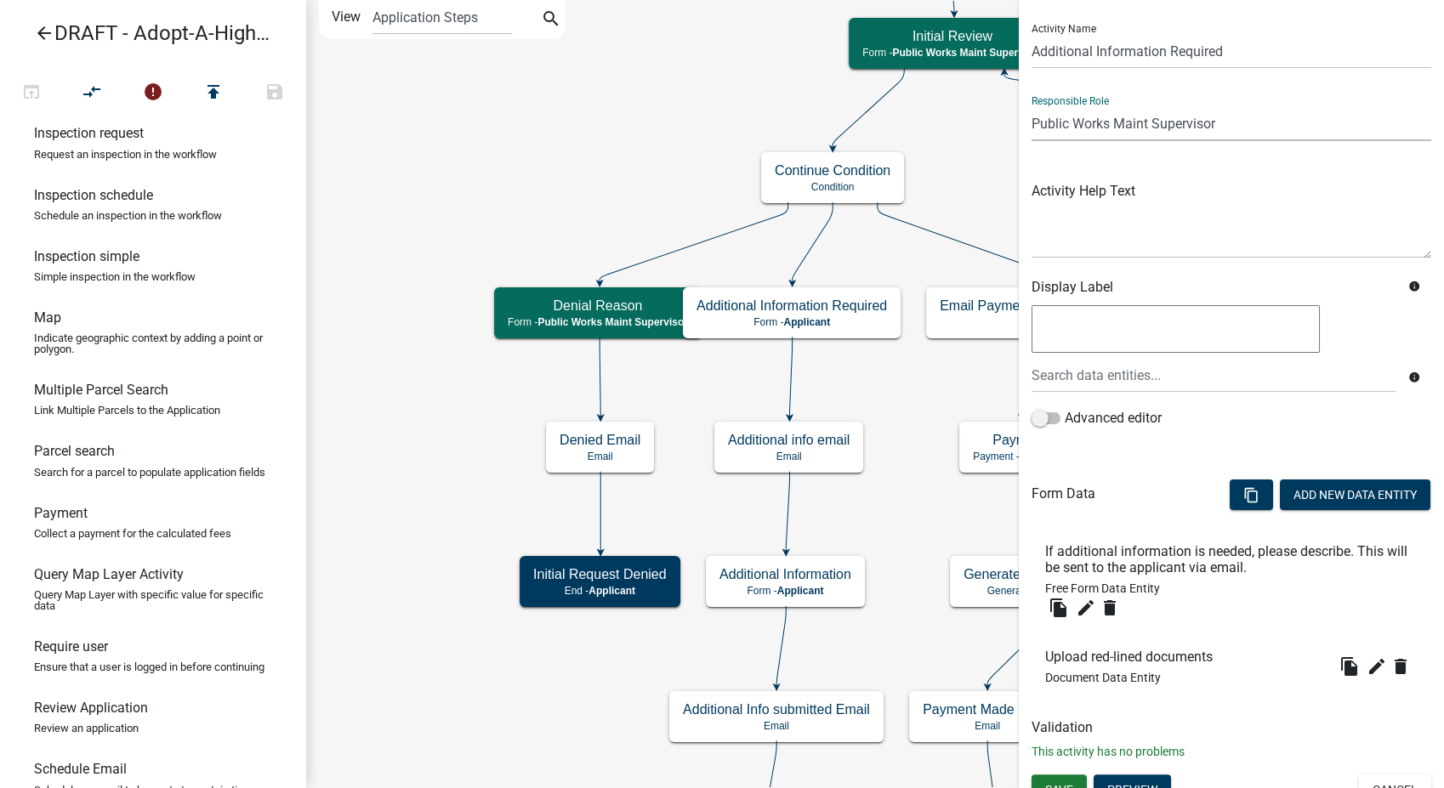
scroll to position [58, 0]
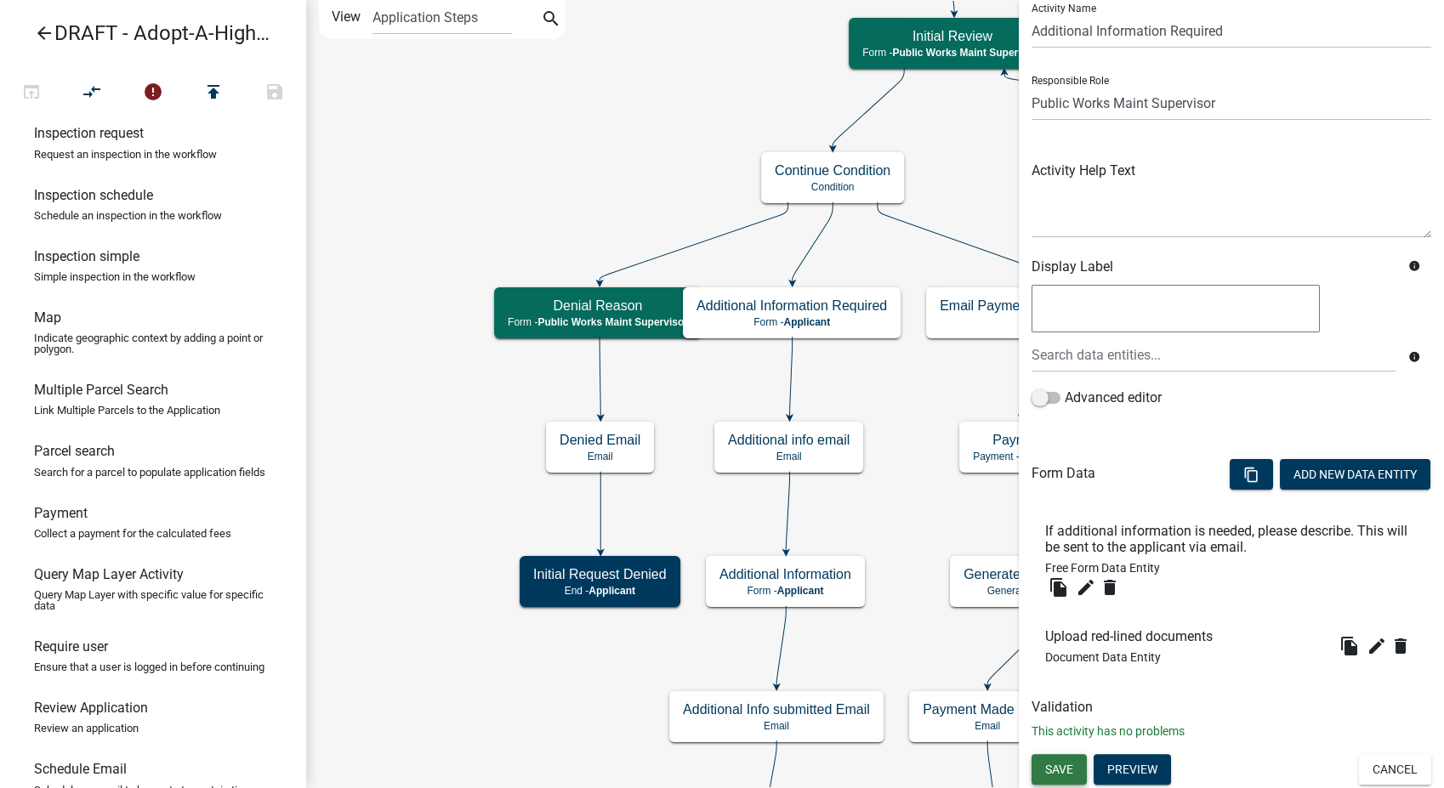
click at [1064, 776] on button "Save" at bounding box center [1058, 769] width 55 height 31
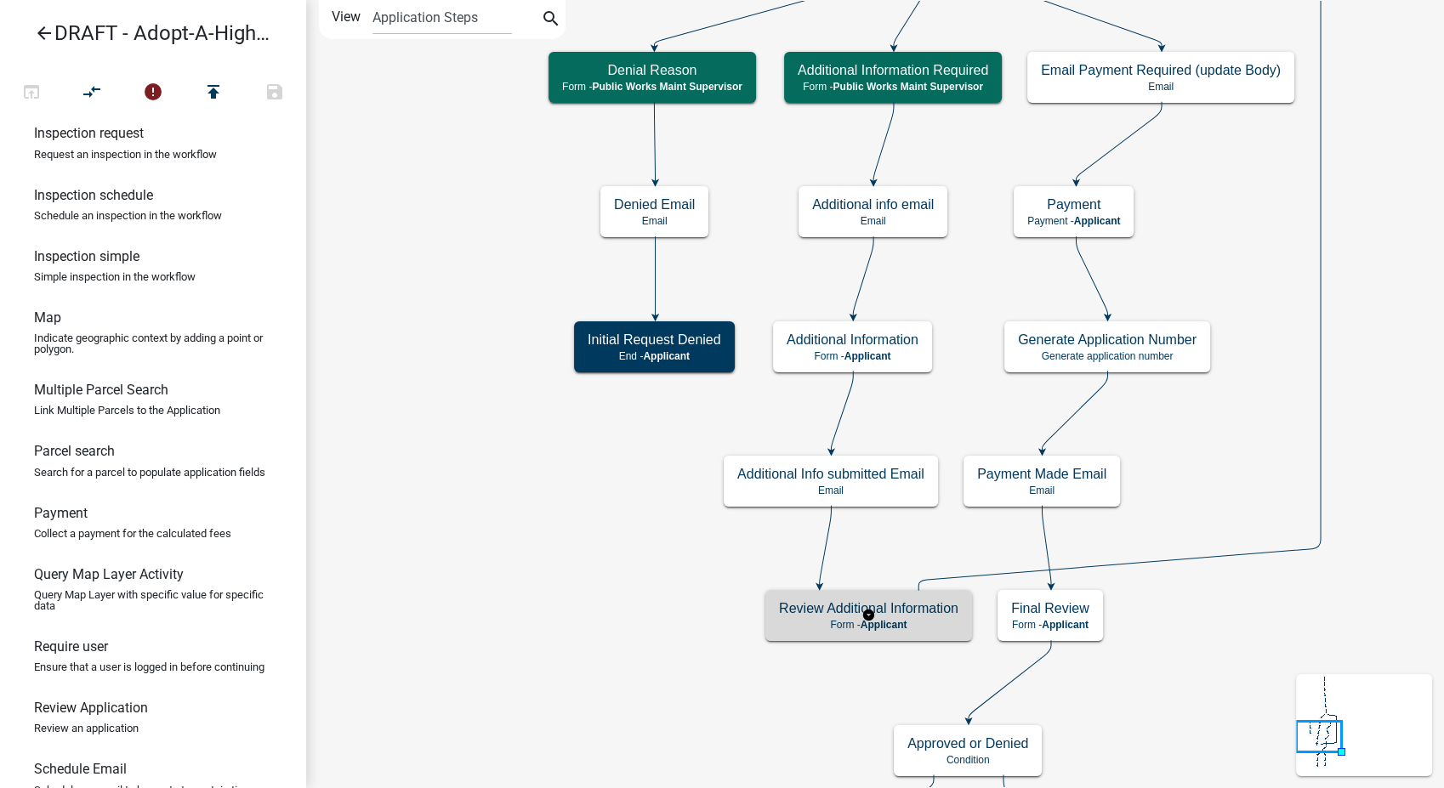
click at [888, 630] on p "Form - Applicant" at bounding box center [868, 625] width 179 height 12
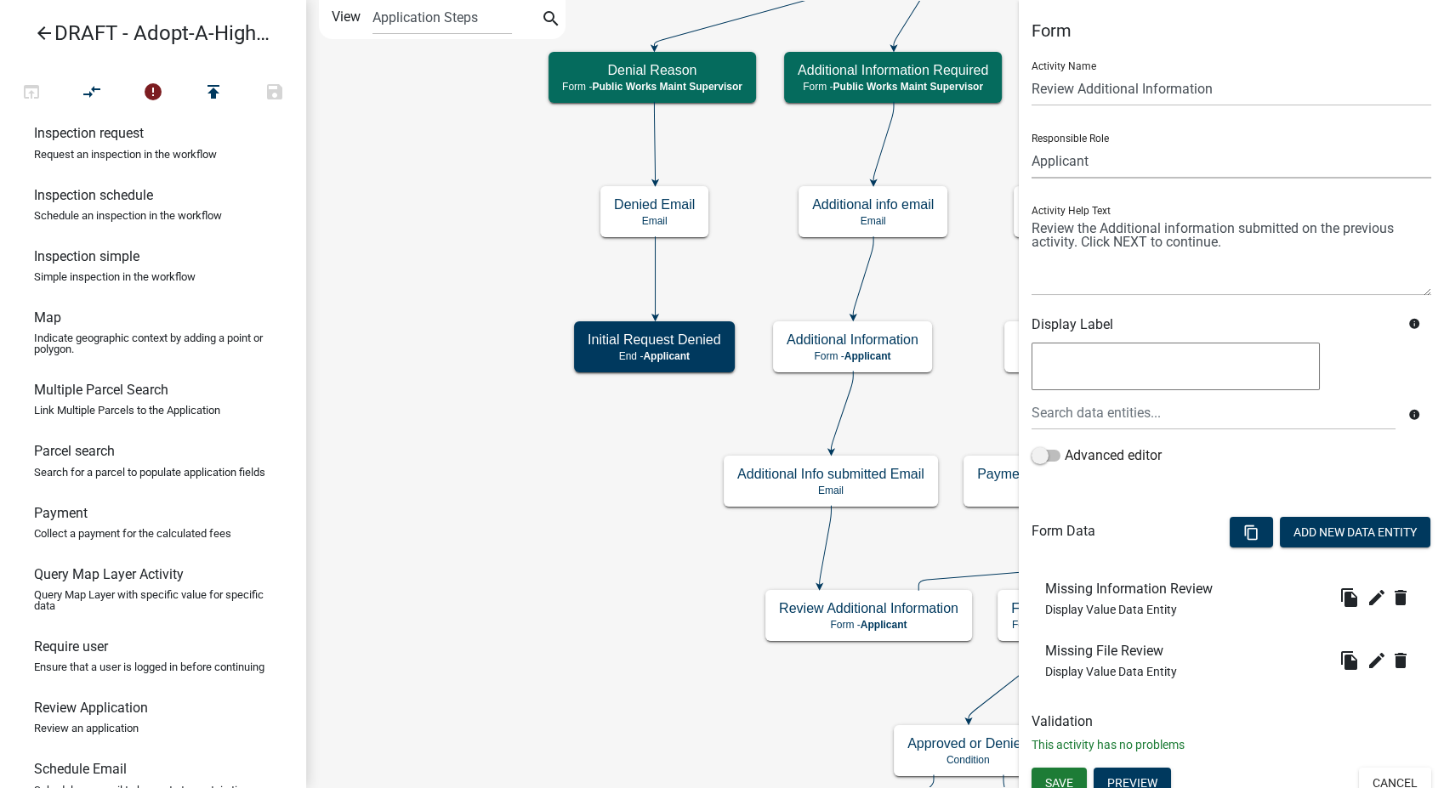
click at [1125, 160] on select "Applicant Feedlot Officer GIS Coordinator - IT Public Works Maint Supervisor Pl…" at bounding box center [1231, 161] width 400 height 35
select select "5829F18D-D337-4370-9C9E-156141E84EDE"
click at [1031, 144] on select "Applicant Feedlot Officer GIS Coordinator - IT Public Works Maint Supervisor Pl…" at bounding box center [1231, 161] width 400 height 35
click at [1069, 782] on span "Save" at bounding box center [1059, 783] width 28 height 14
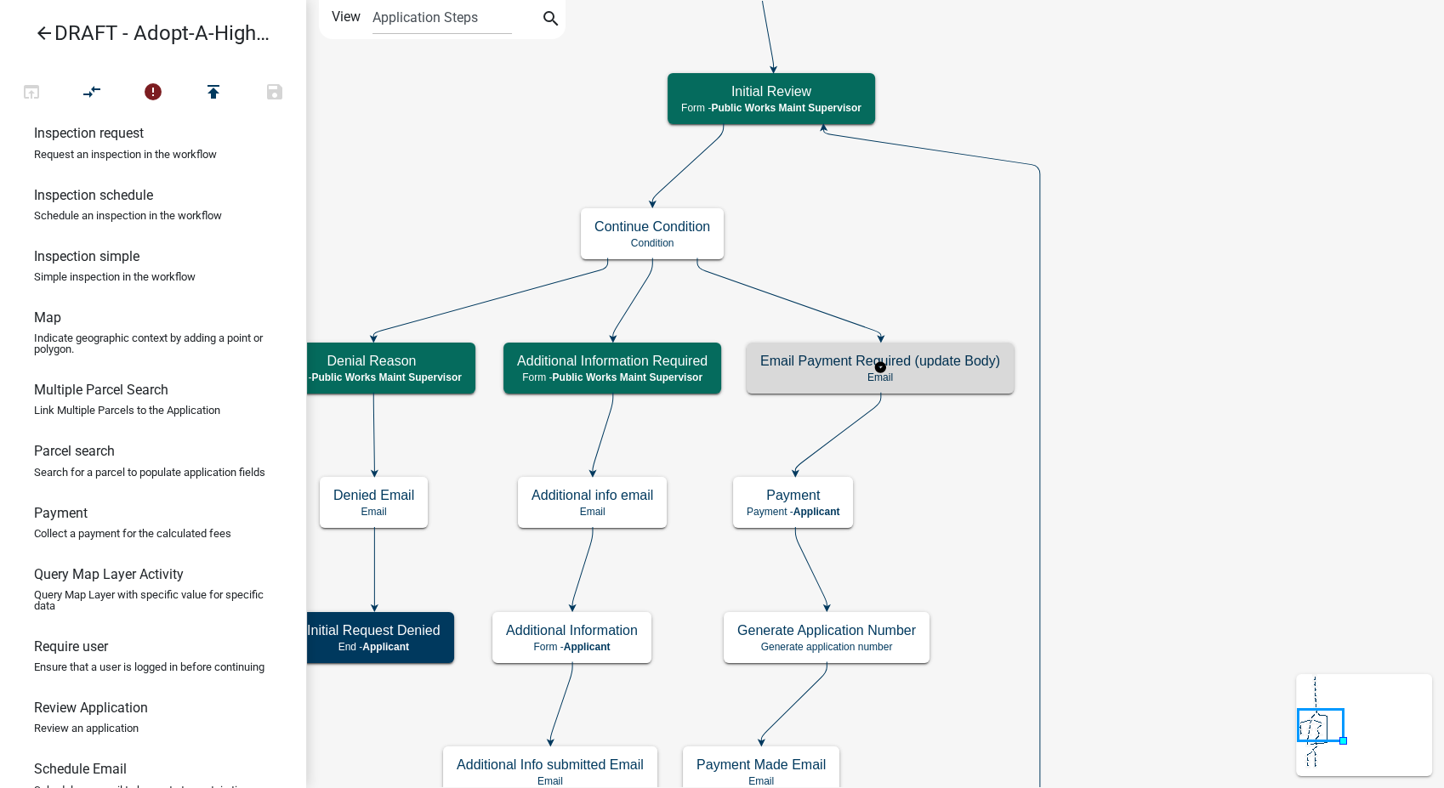
click at [962, 365] on h5 "Email Payment Required (update Body)" at bounding box center [880, 361] width 240 height 16
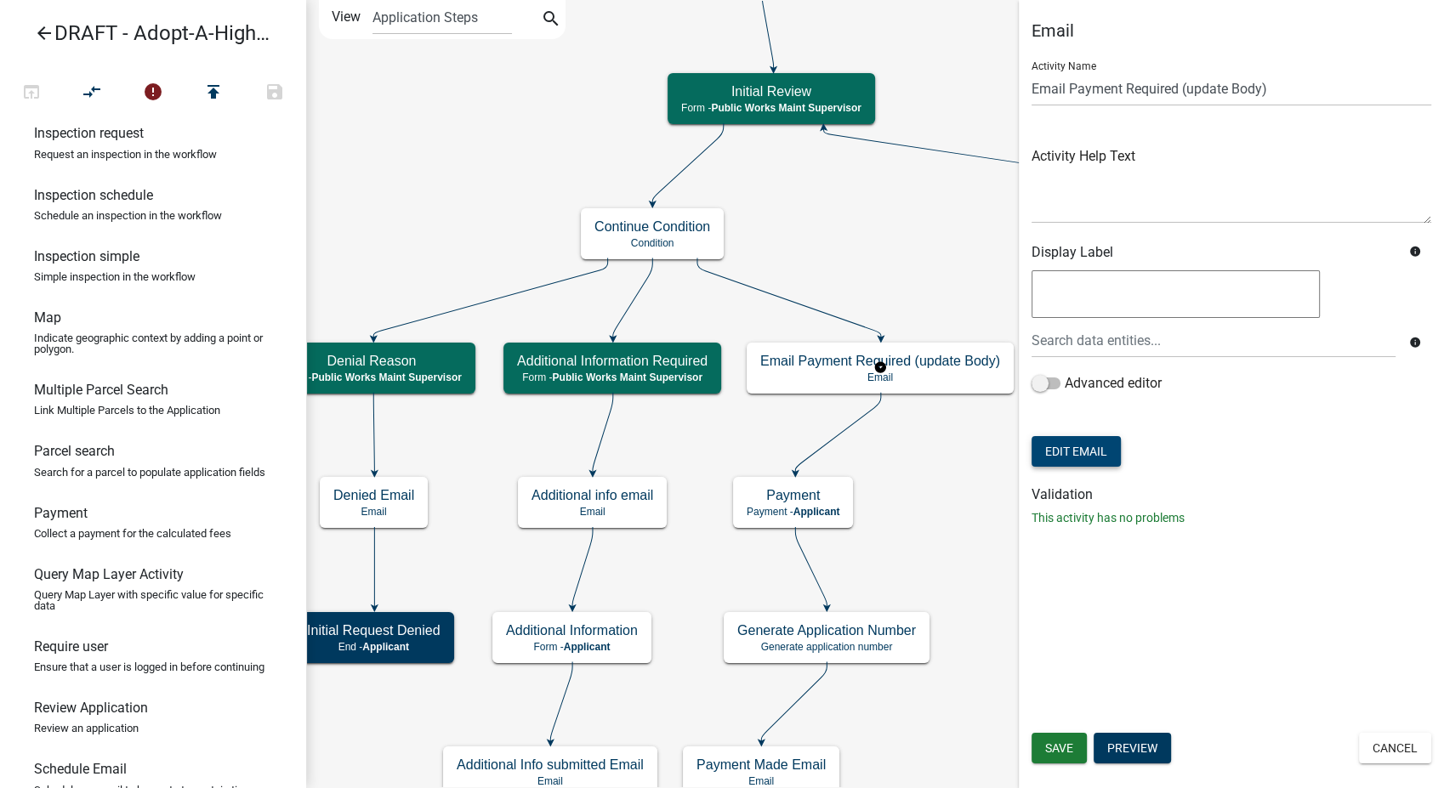
click at [1082, 459] on button "Edit Email" at bounding box center [1075, 451] width 89 height 31
select select
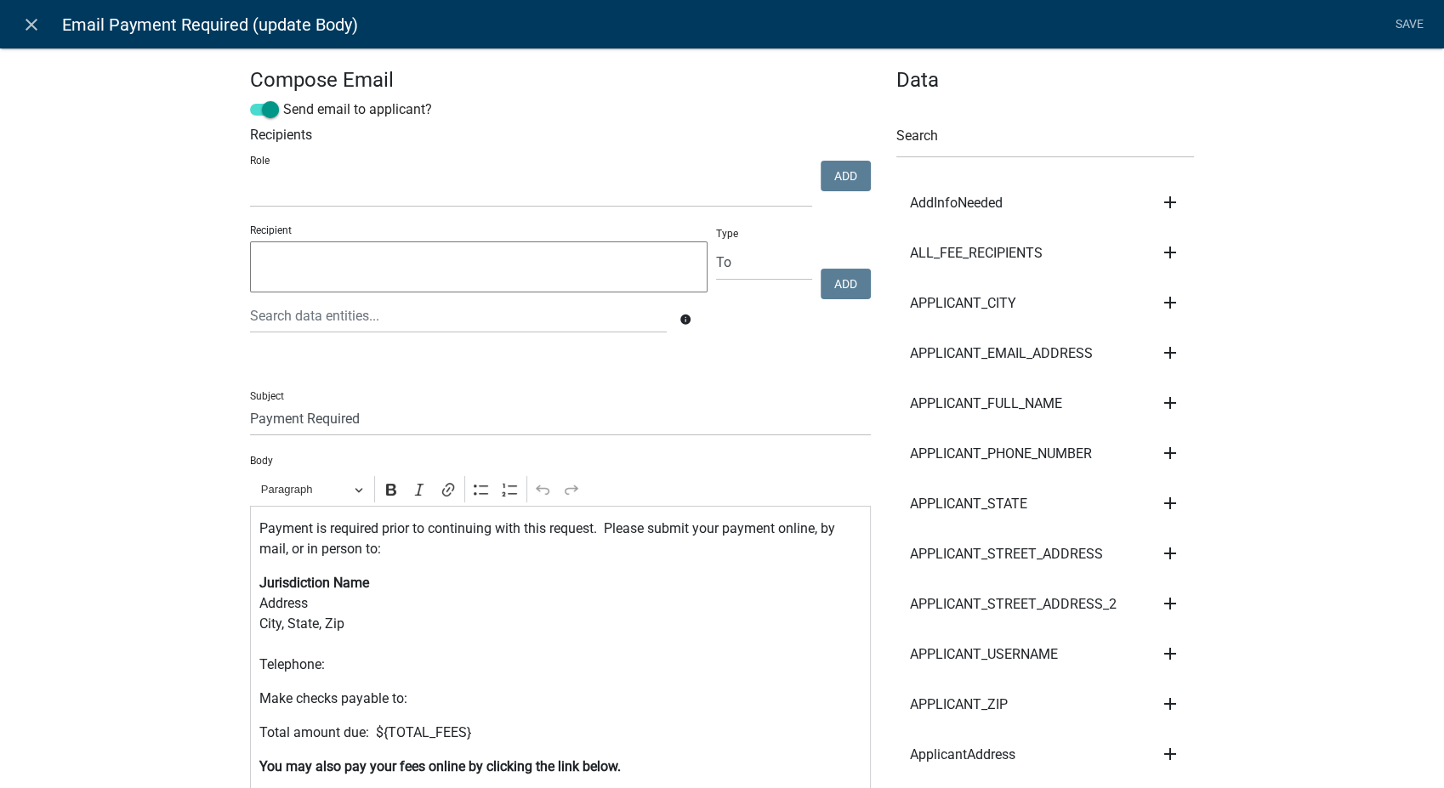
select select
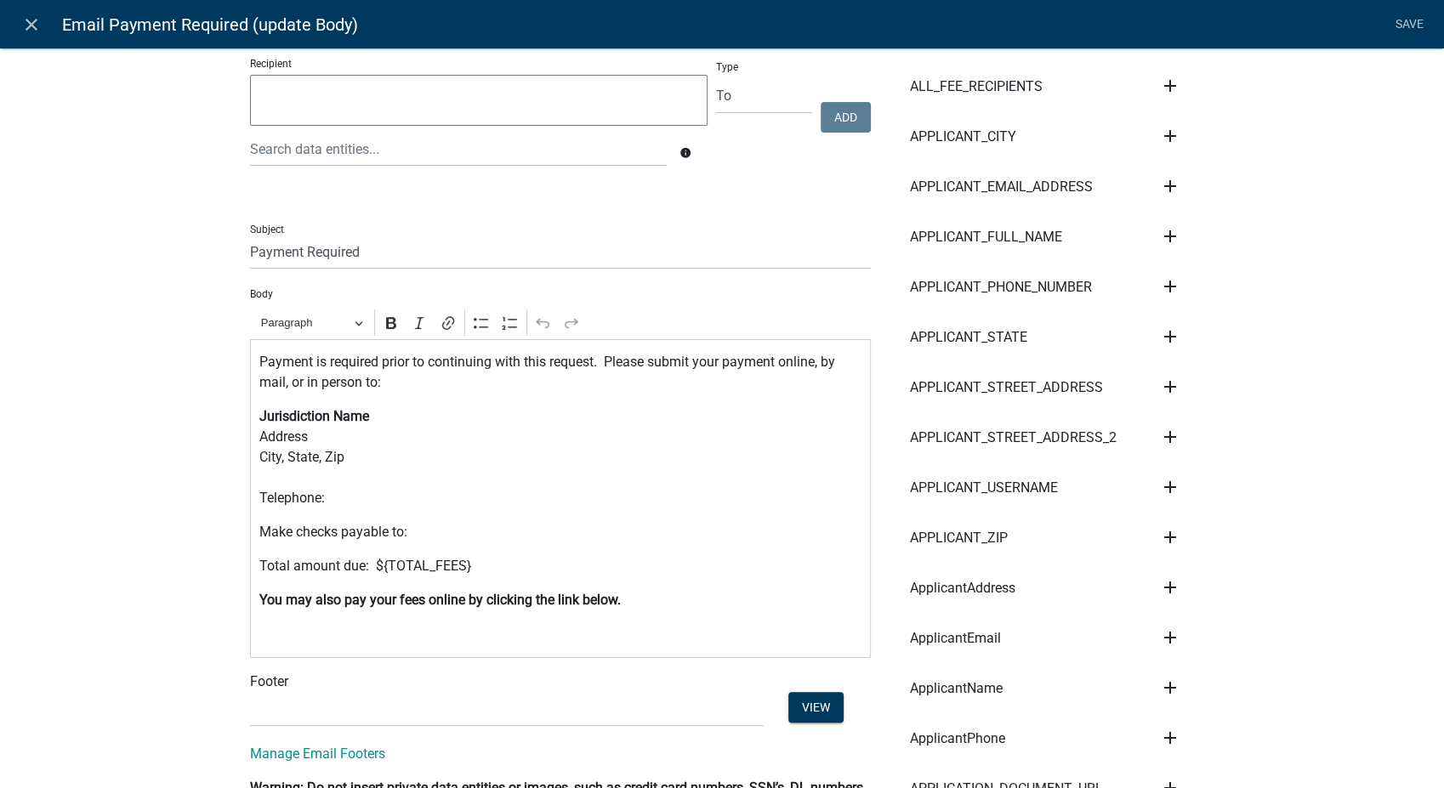
scroll to position [283, 0]
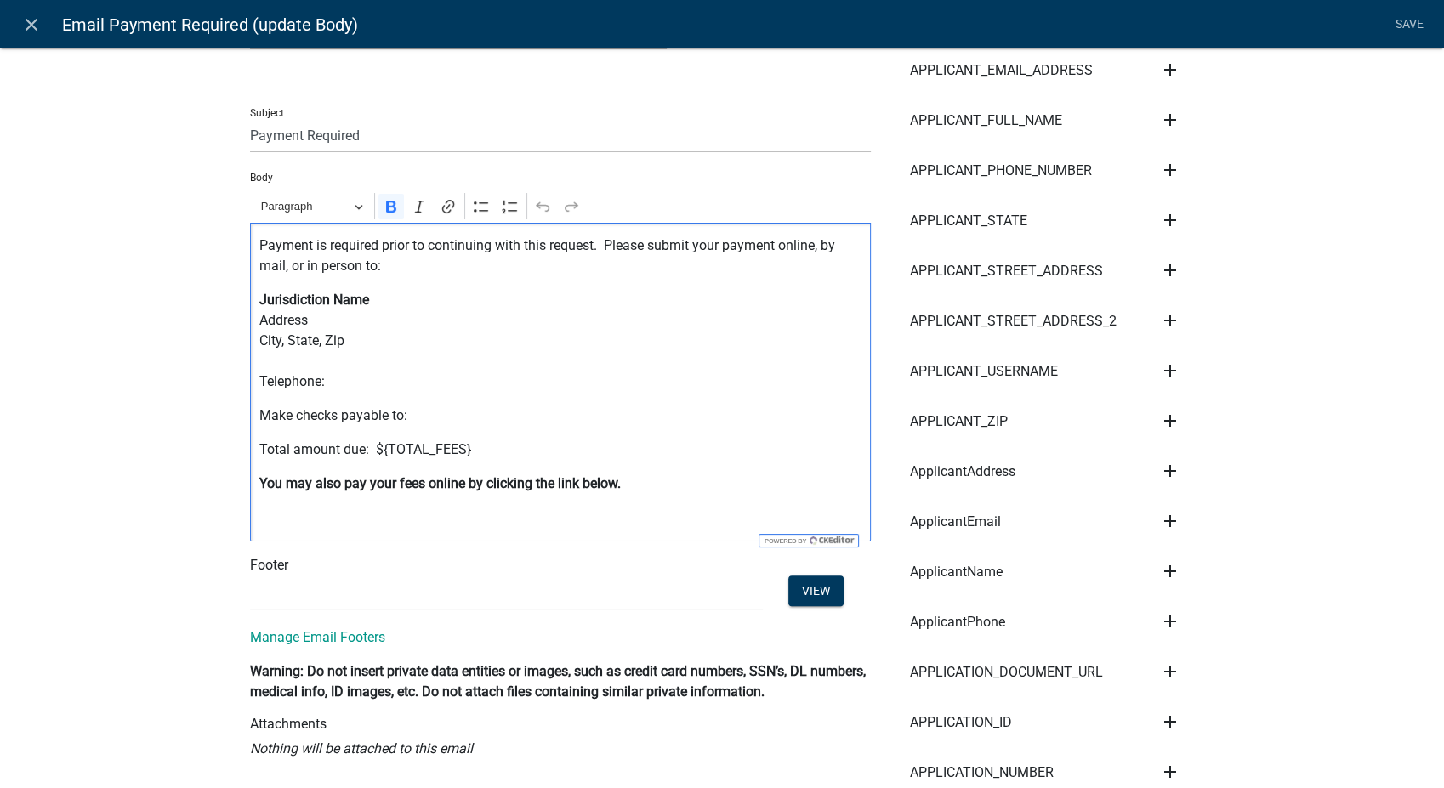
drag, startPoint x: 320, startPoint y: 383, endPoint x: 235, endPoint y: 301, distance: 117.9
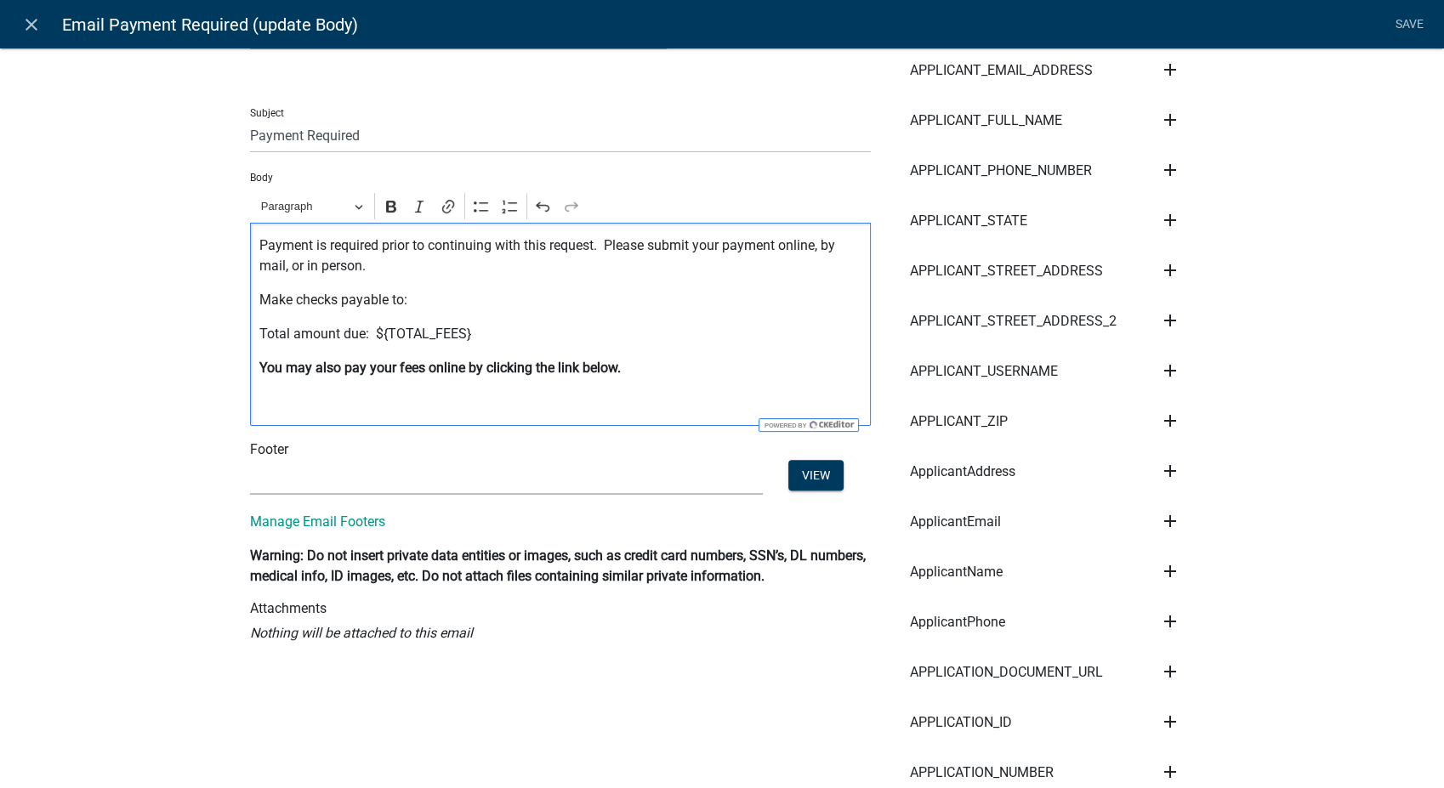
click at [356, 479] on select "(None) PWD Footer" at bounding box center [506, 477] width 513 height 35
click at [390, 410] on p "Editor editing area: main. Press Alt+0 for help." at bounding box center [560, 402] width 603 height 20
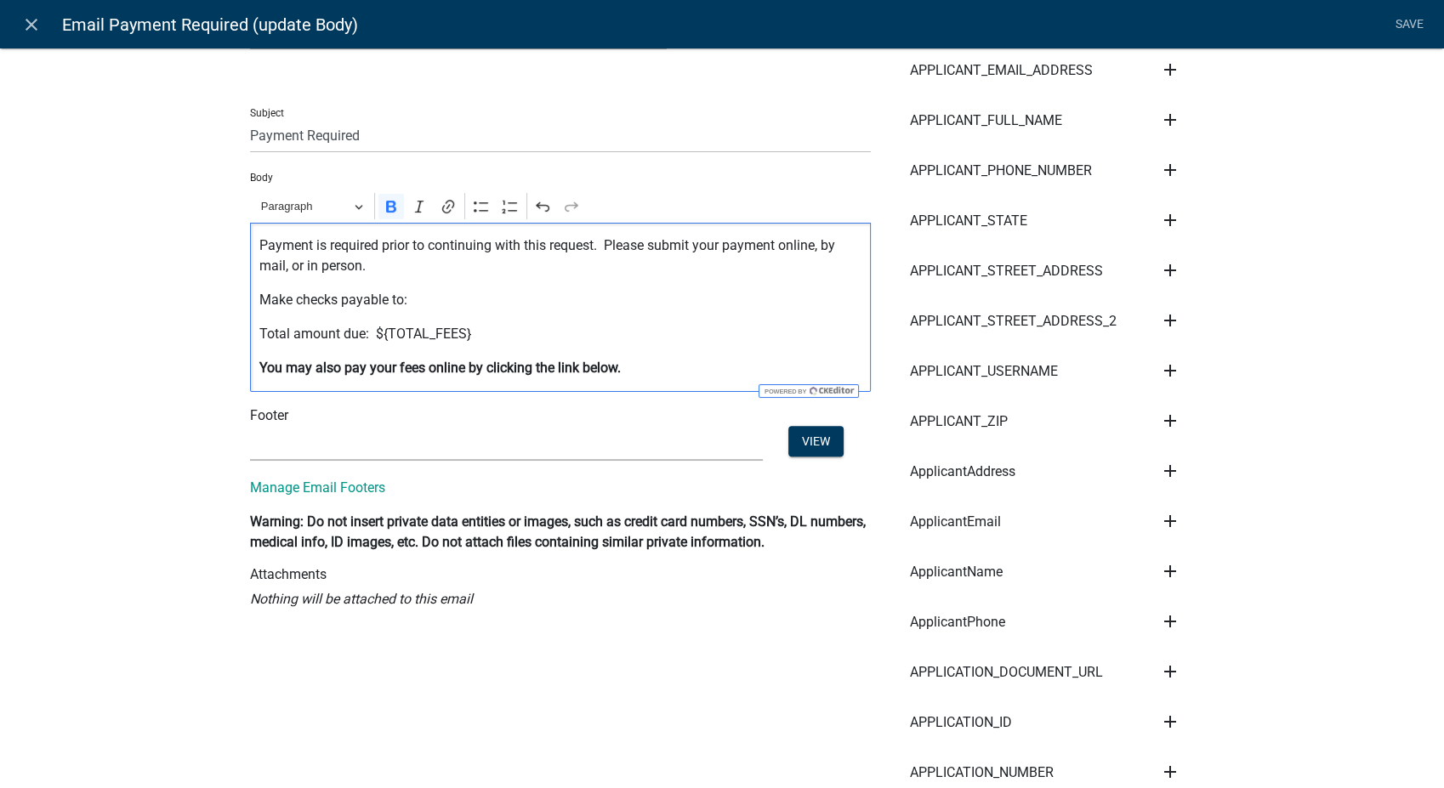
click at [373, 430] on select "(None) PWD Footer" at bounding box center [506, 443] width 513 height 35
select select "9db3d9a5-71f4-4018-8ece-b55317a70838"
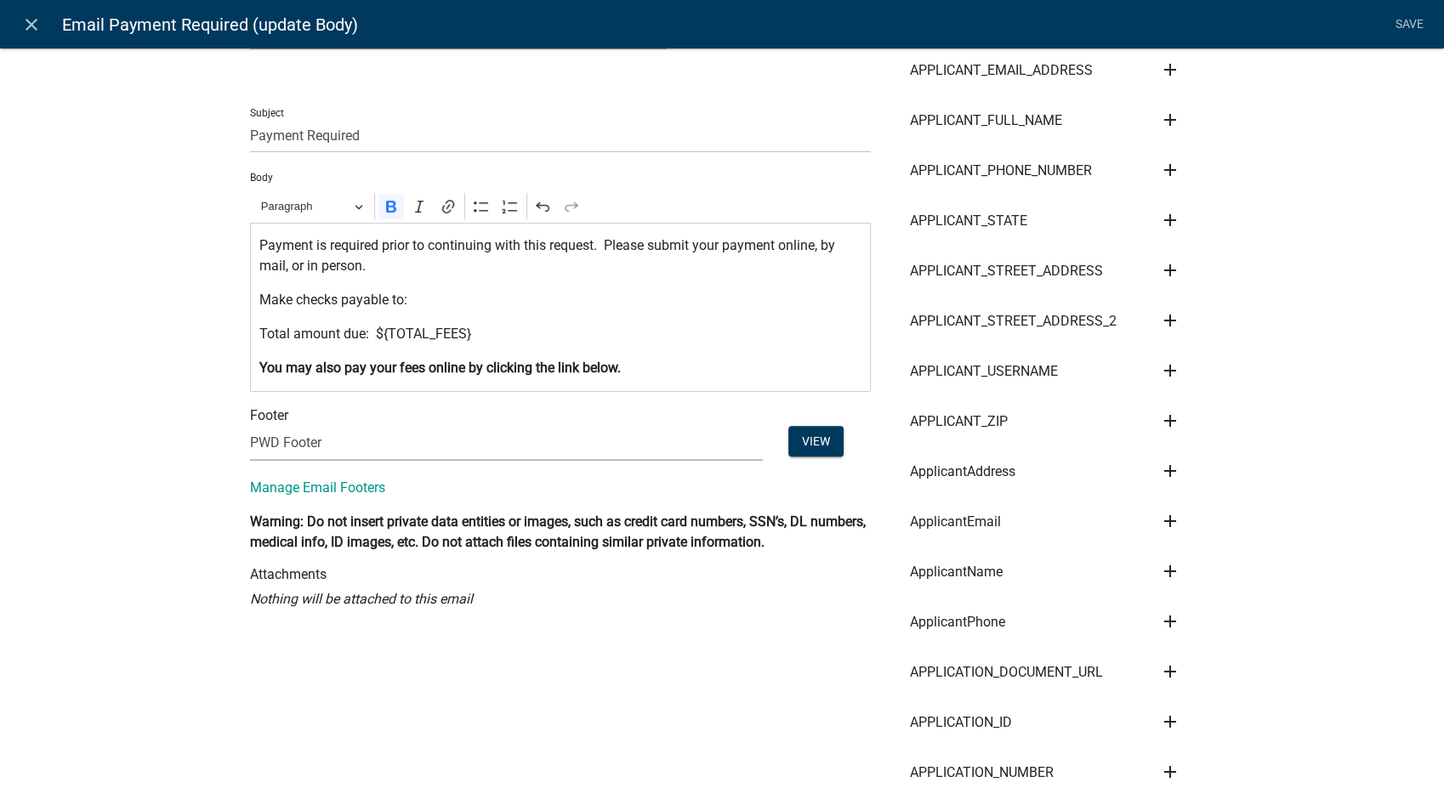
click at [250, 426] on select "(None) PWD Footer" at bounding box center [506, 443] width 513 height 35
click at [809, 432] on button "View" at bounding box center [815, 441] width 55 height 31
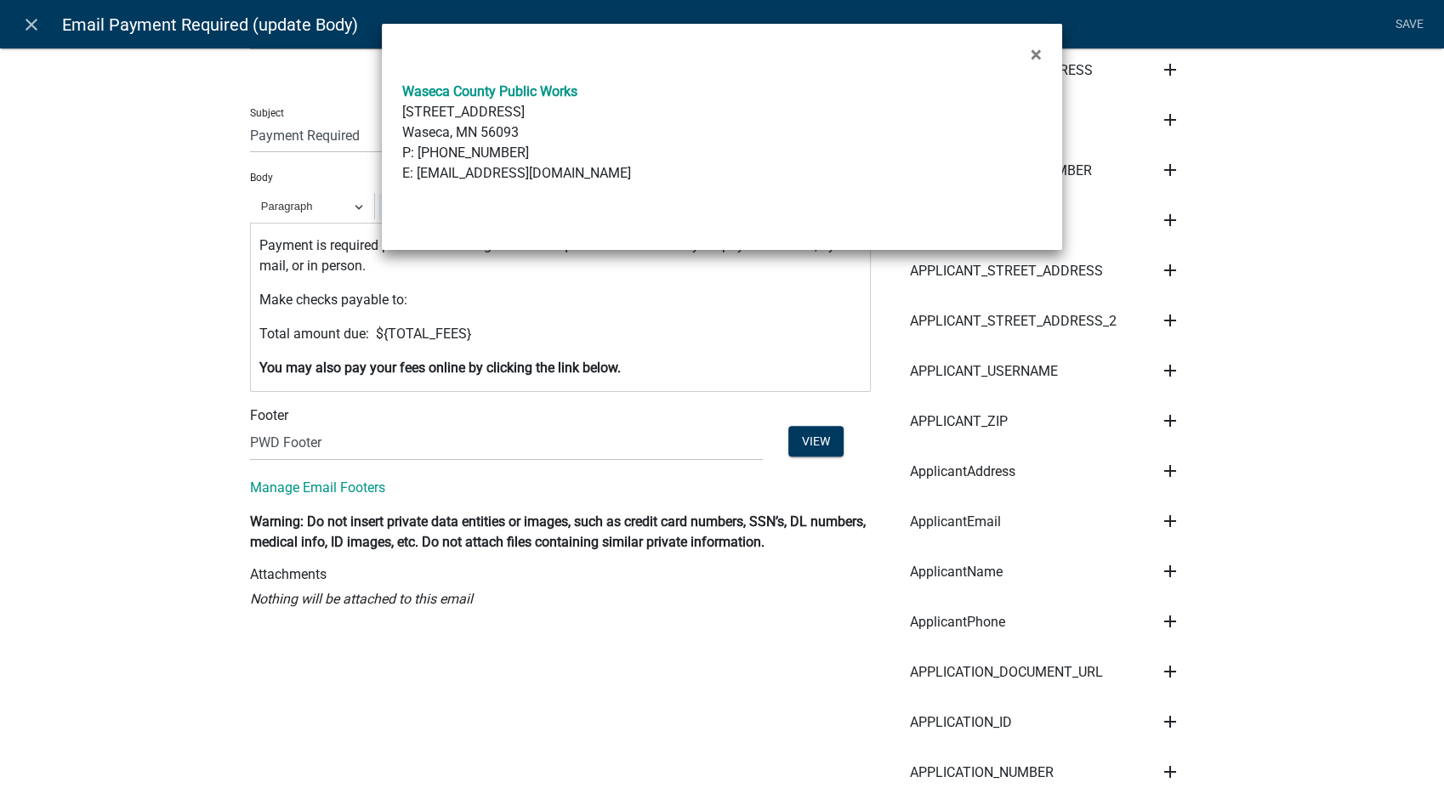
click at [498, 505] on ngb-modal-window "× Waseca County Public Works [STREET_ADDRESS] P: [PHONE_NUMBER] E: [EMAIL_ADDRE…" at bounding box center [722, 394] width 1444 height 788
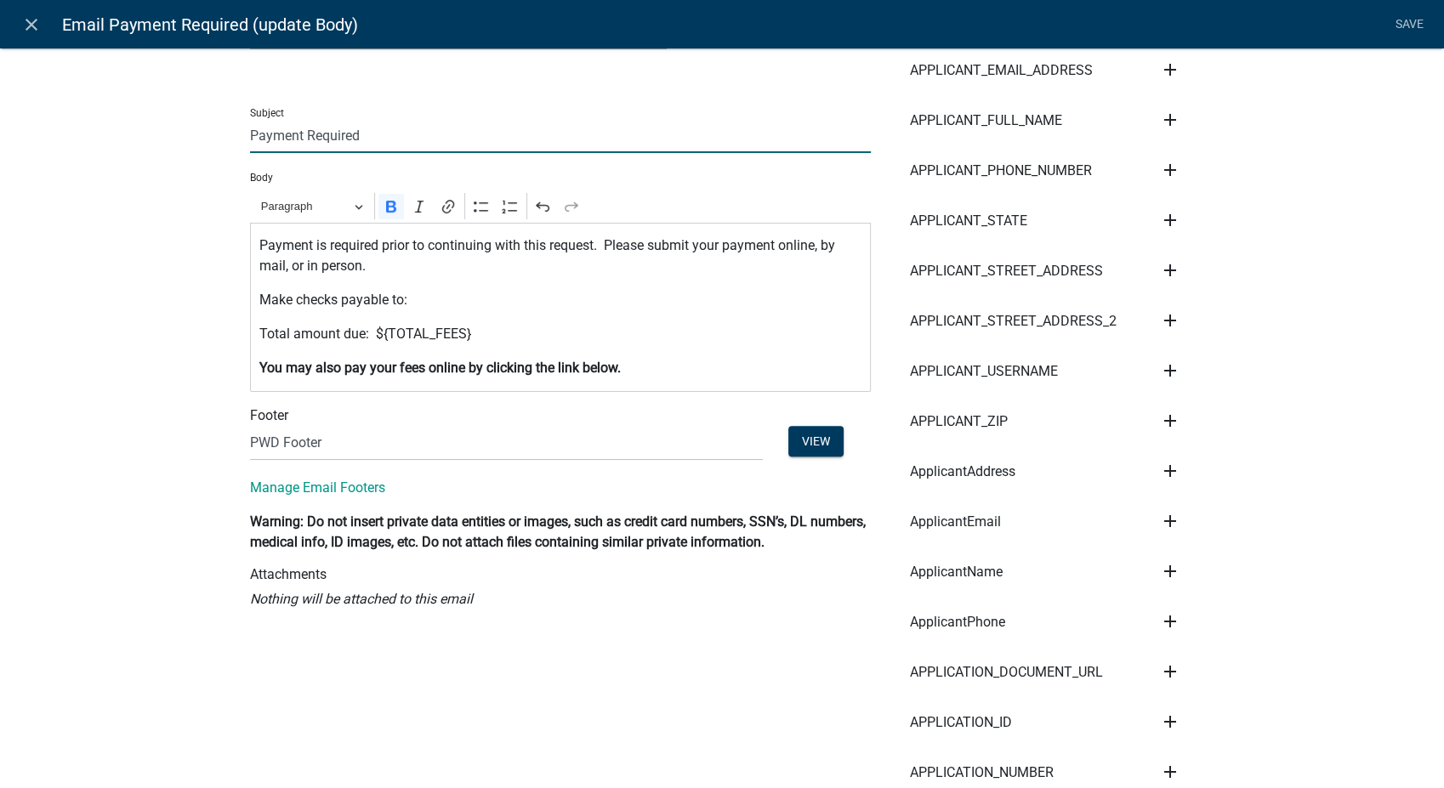
click at [250, 135] on input "Payment Required" at bounding box center [560, 135] width 621 height 35
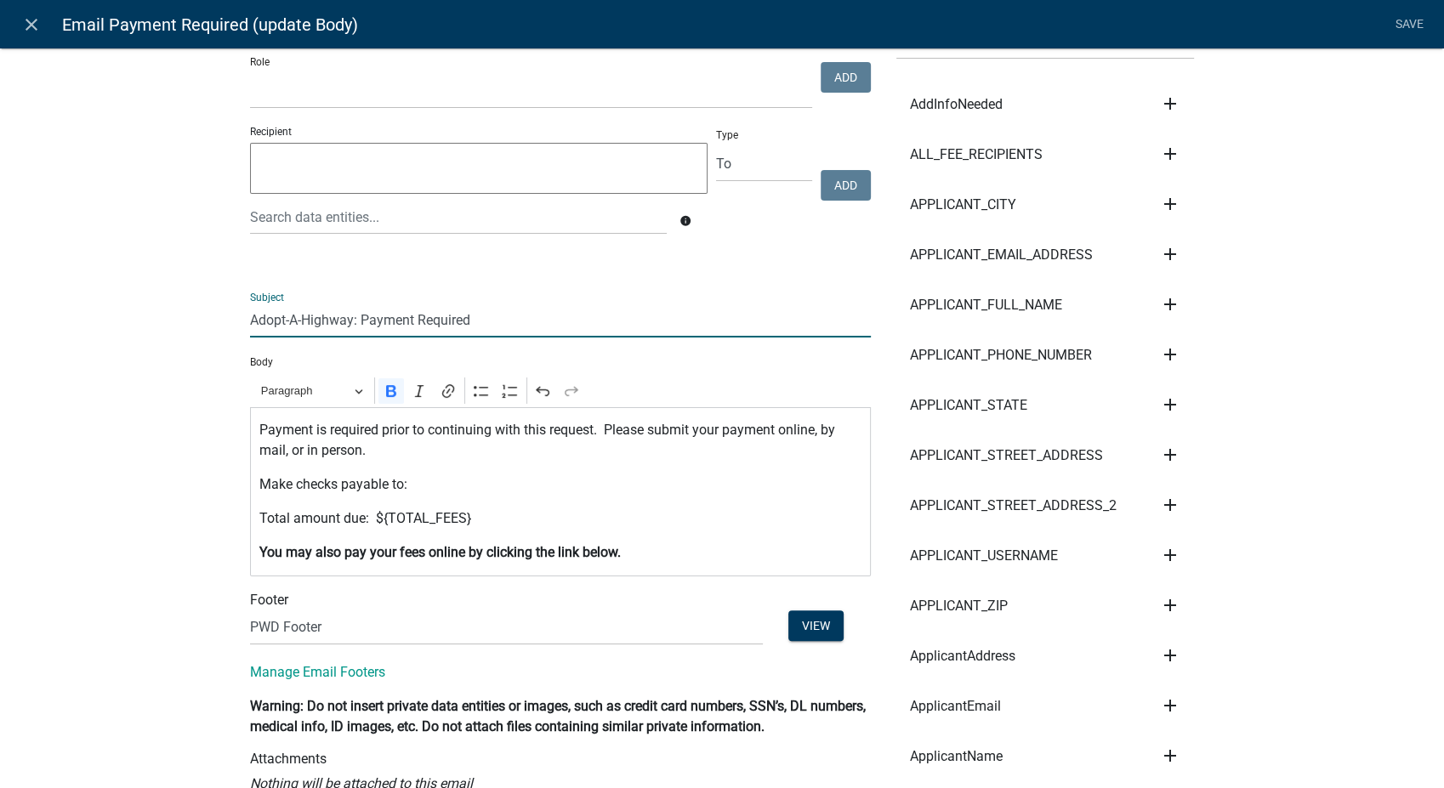
scroll to position [0, 0]
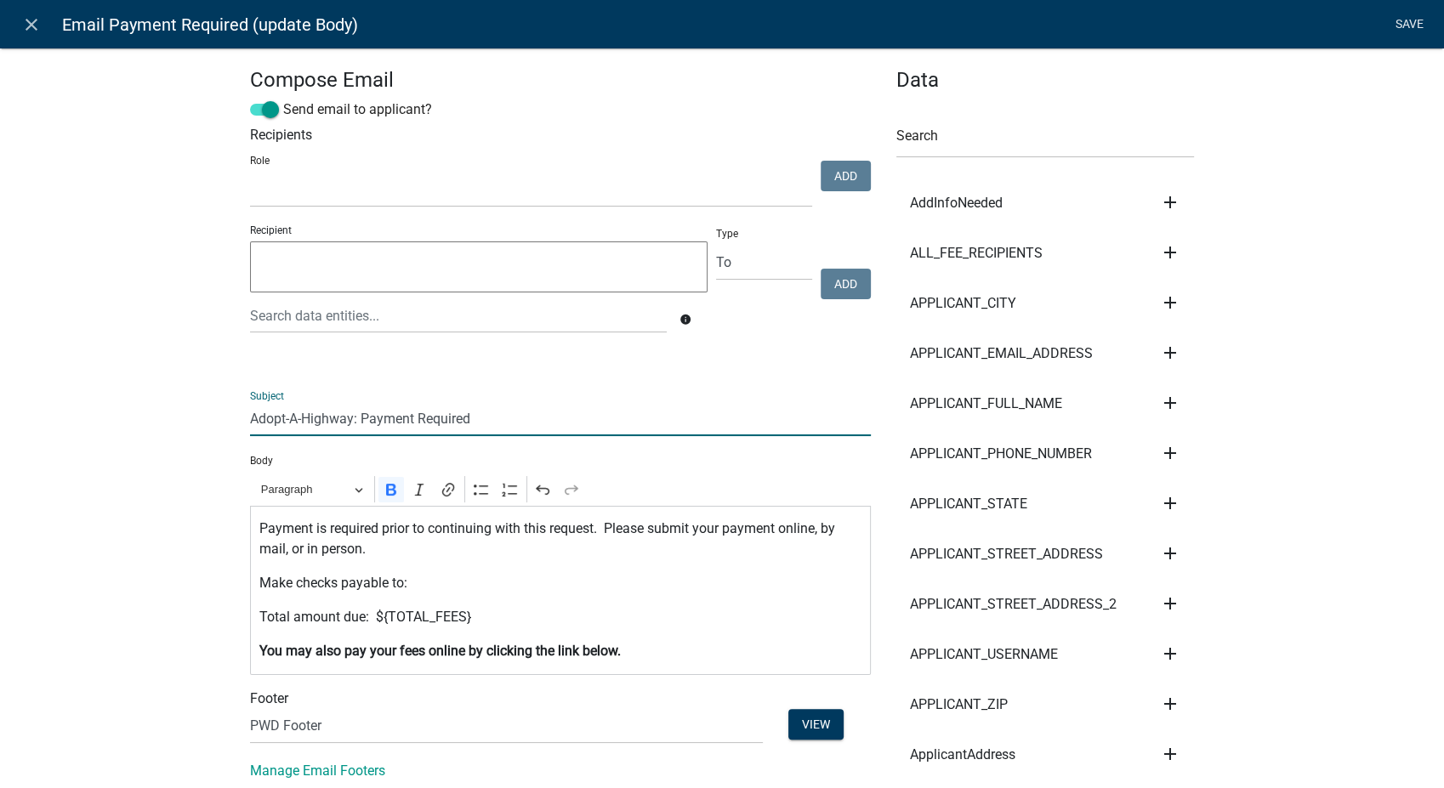
type input "Adopt-A-Highway: Payment Required"
click at [1410, 19] on link "Save" at bounding box center [1409, 25] width 43 height 32
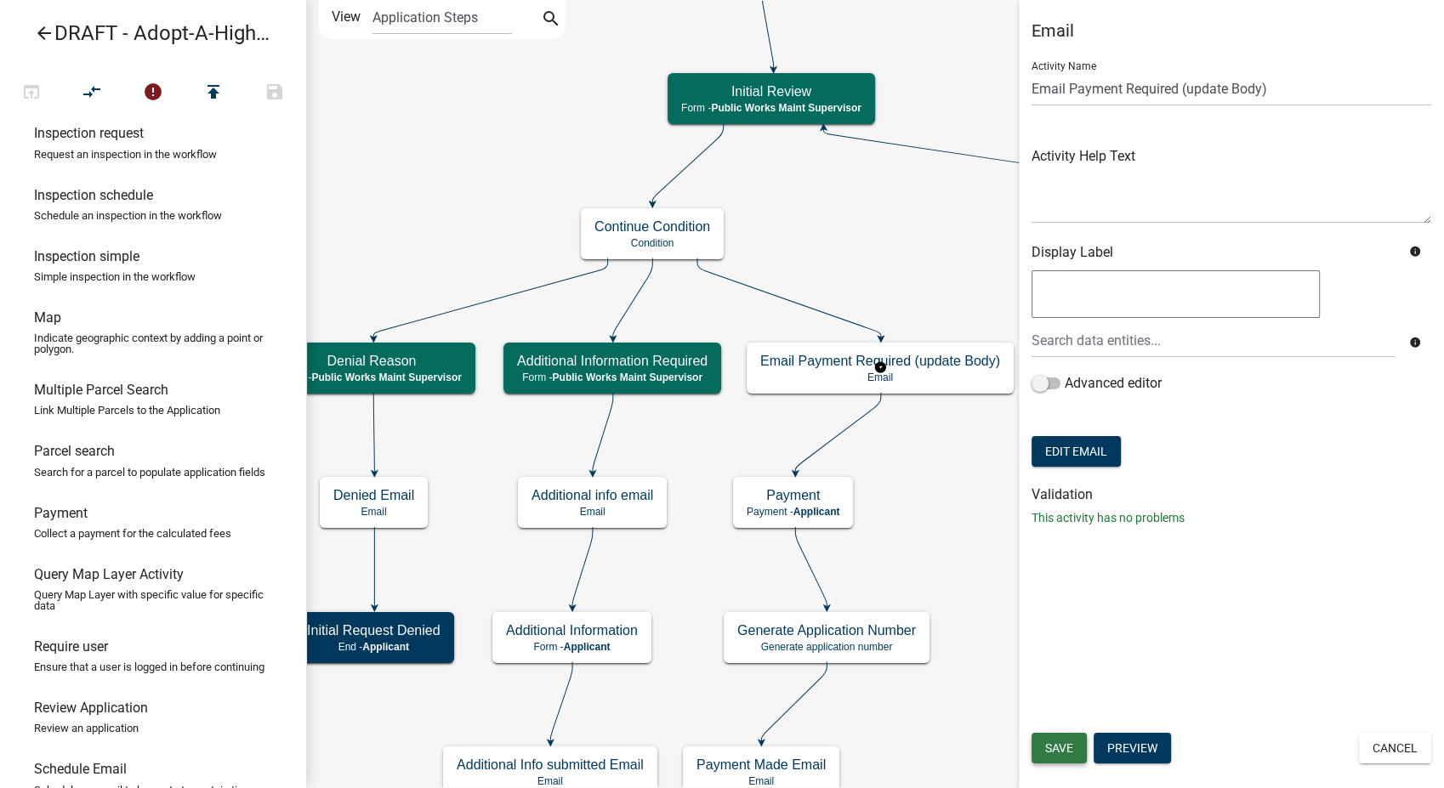
click at [1058, 753] on span "Save" at bounding box center [1059, 748] width 28 height 14
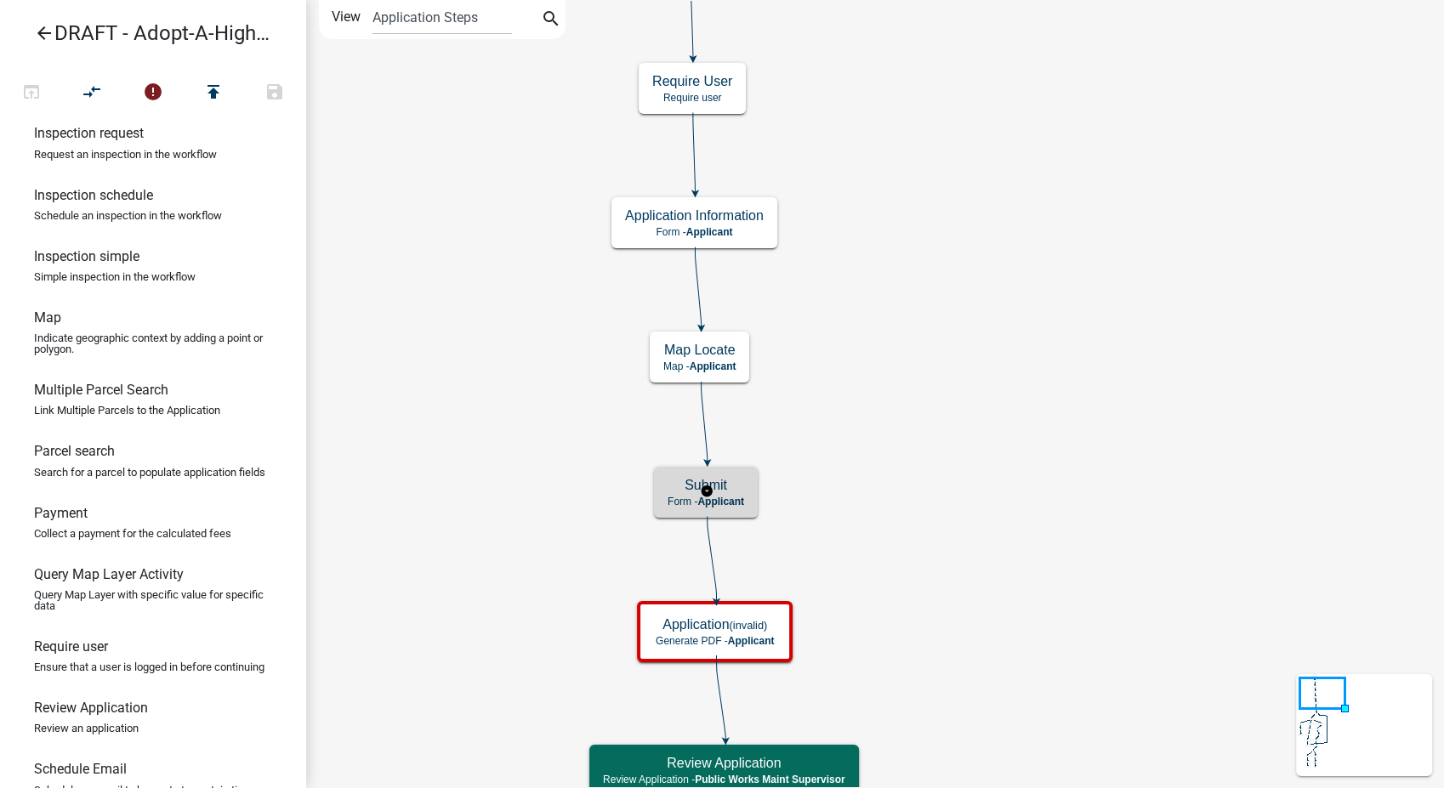
click at [733, 507] on span "Applicant" at bounding box center [720, 502] width 47 height 12
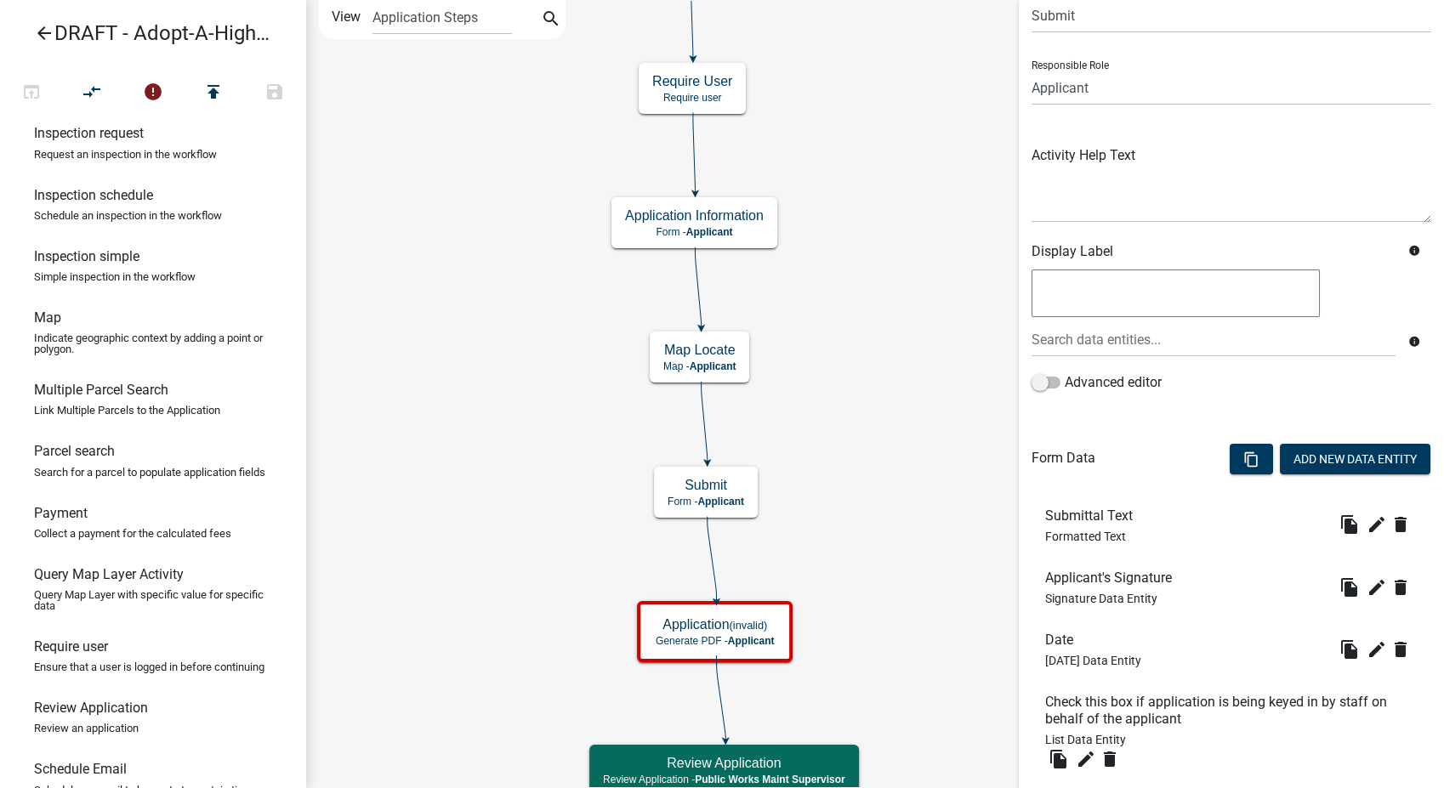
scroll to position [182, 0]
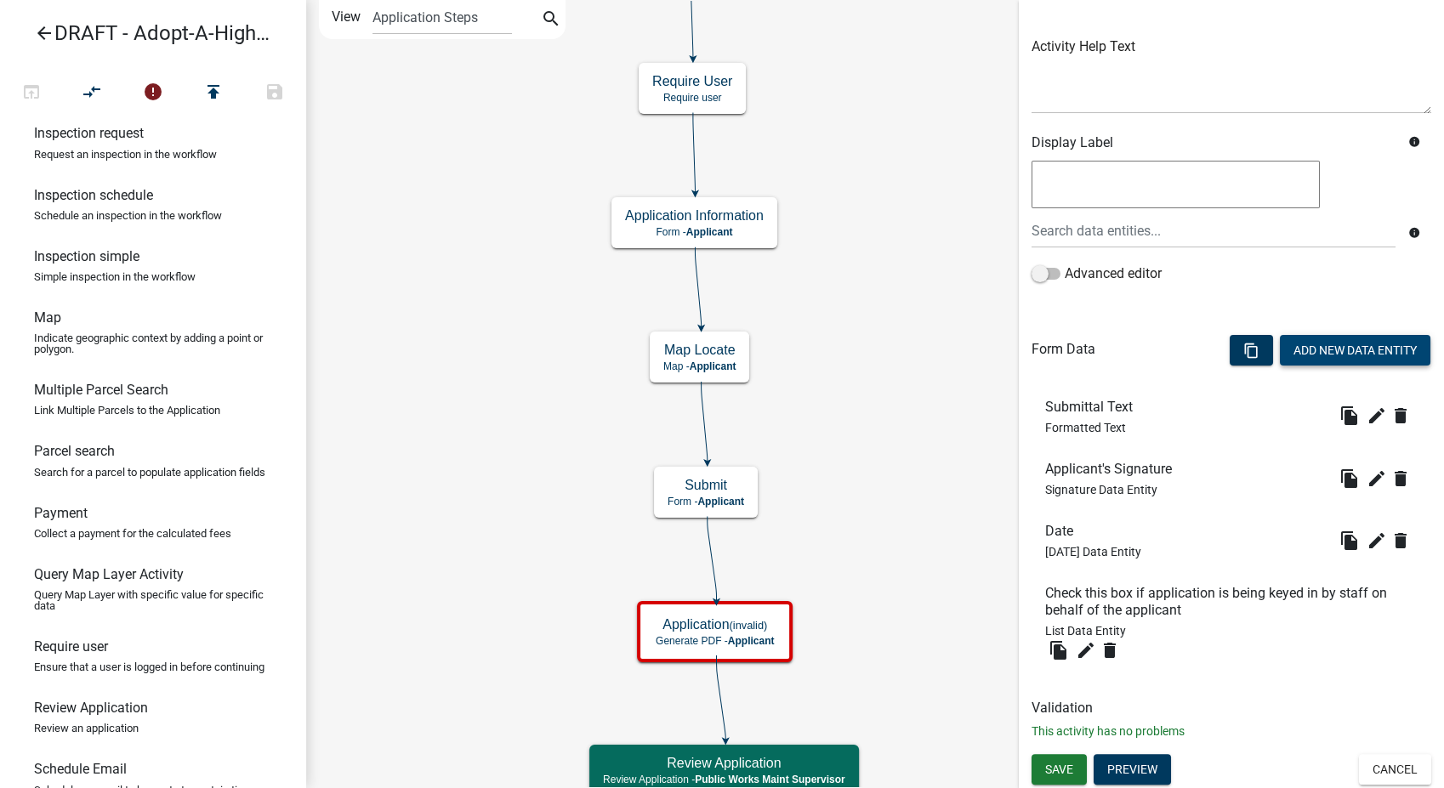
click at [1298, 343] on button "Add New Data Entity" at bounding box center [1355, 350] width 150 height 31
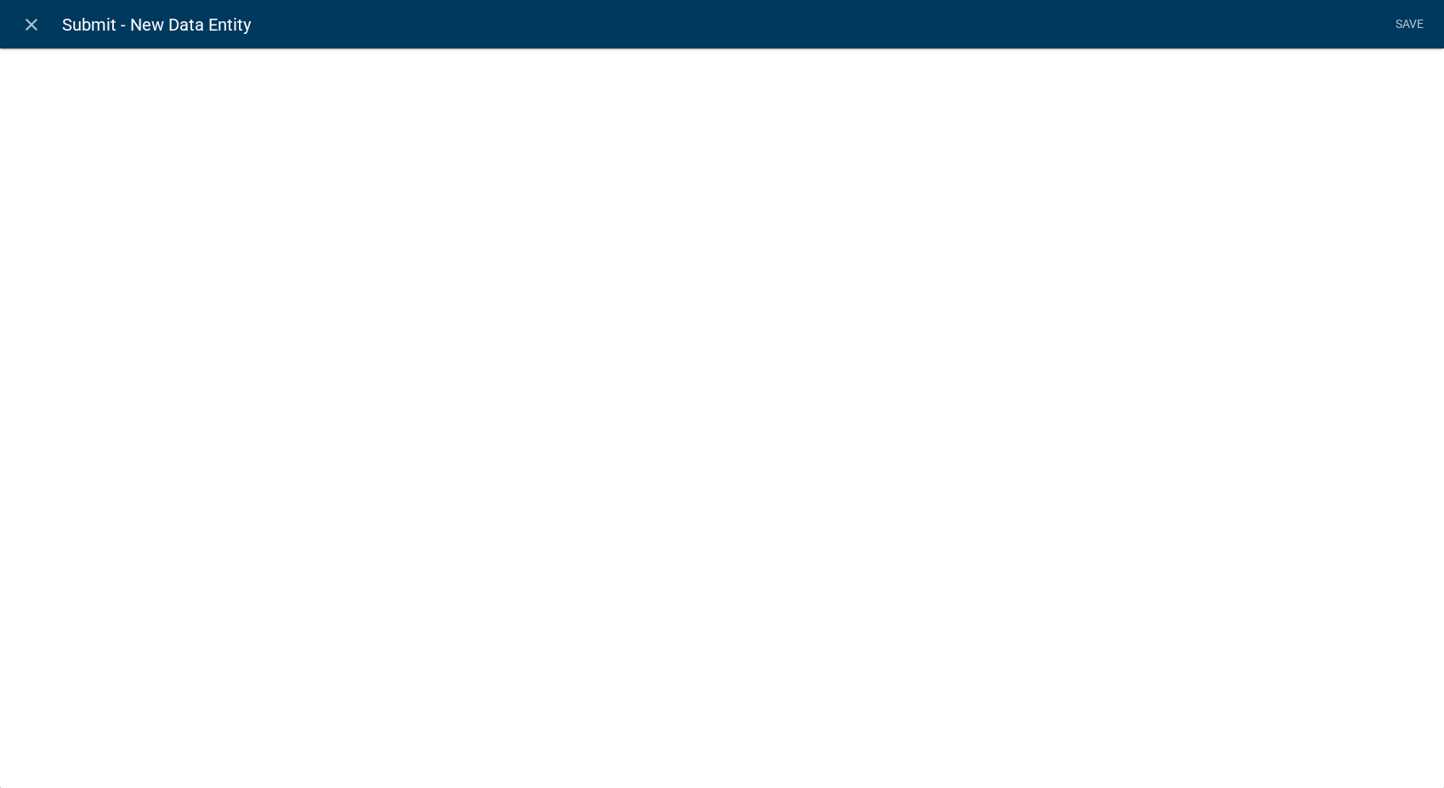
select select
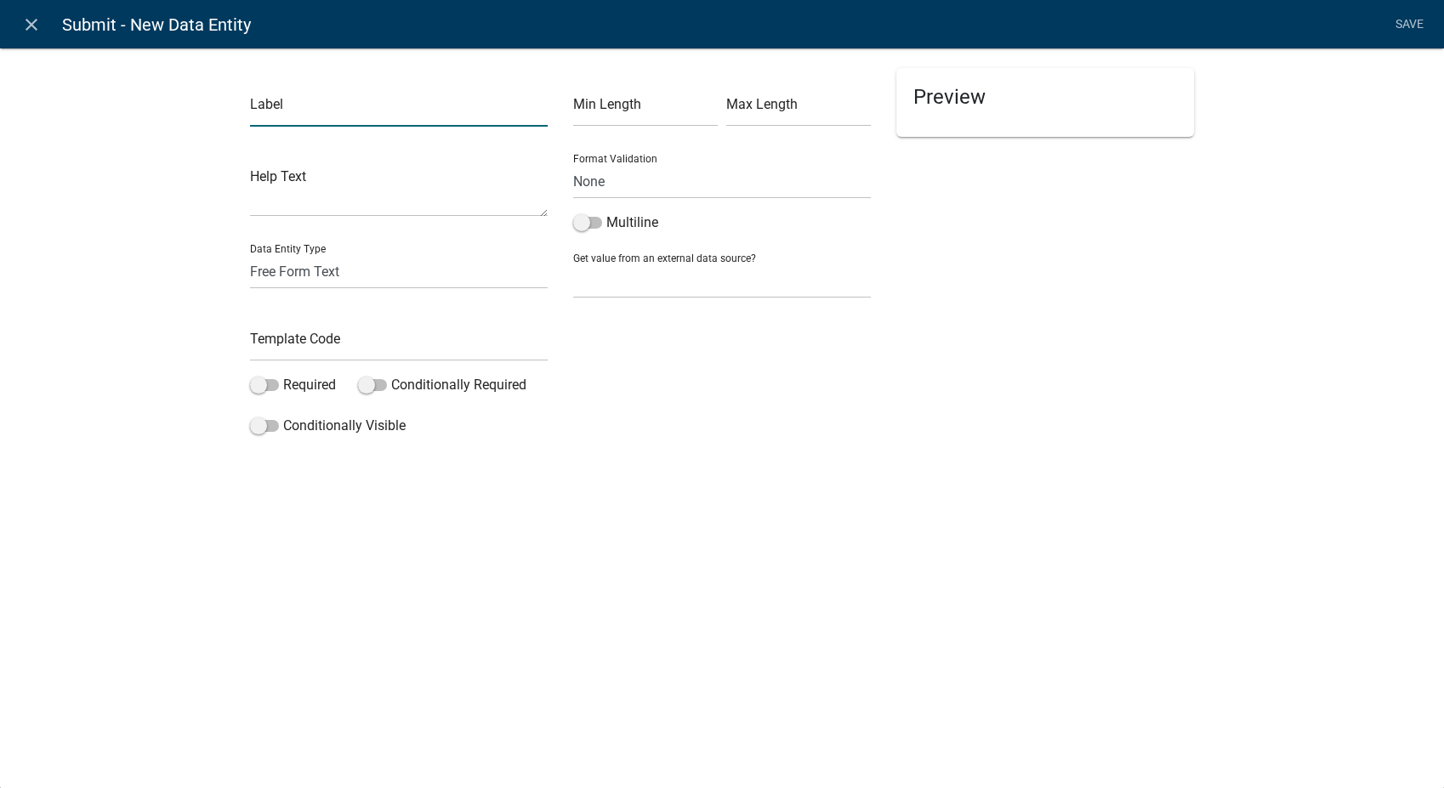
click at [349, 119] on input "text" at bounding box center [399, 109] width 298 height 35
type input "P"
type input "Sign Fee:"
click at [294, 275] on select "Free Form Text Document Display Entity Value Fee Numeric Data Date Map Sketch D…" at bounding box center [399, 271] width 298 height 35
select select "fee"
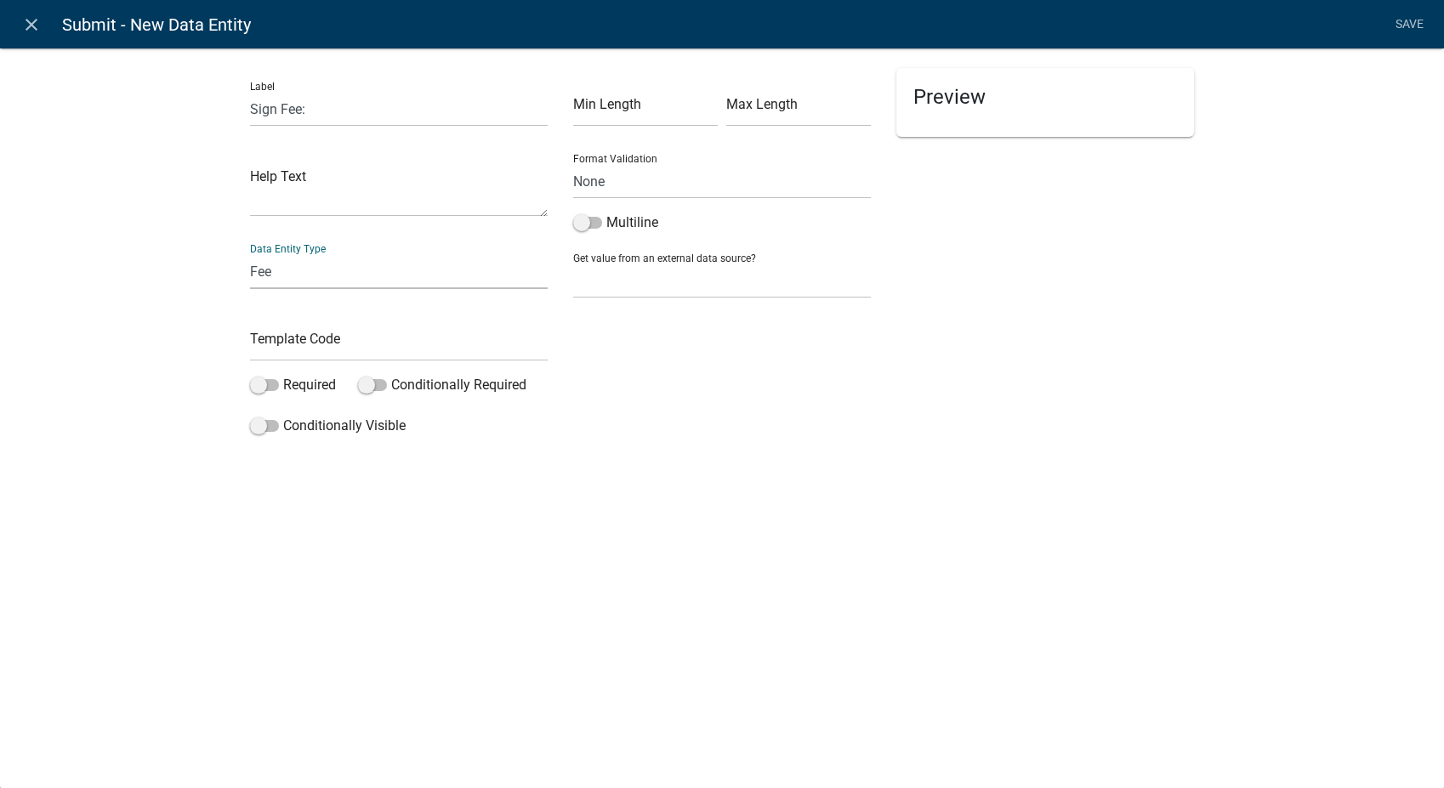
click at [250, 254] on select "Free Form Text Document Display Entity Value Fee Numeric Data Date Map Sketch D…" at bounding box center [399, 271] width 298 height 35
select select "fee"
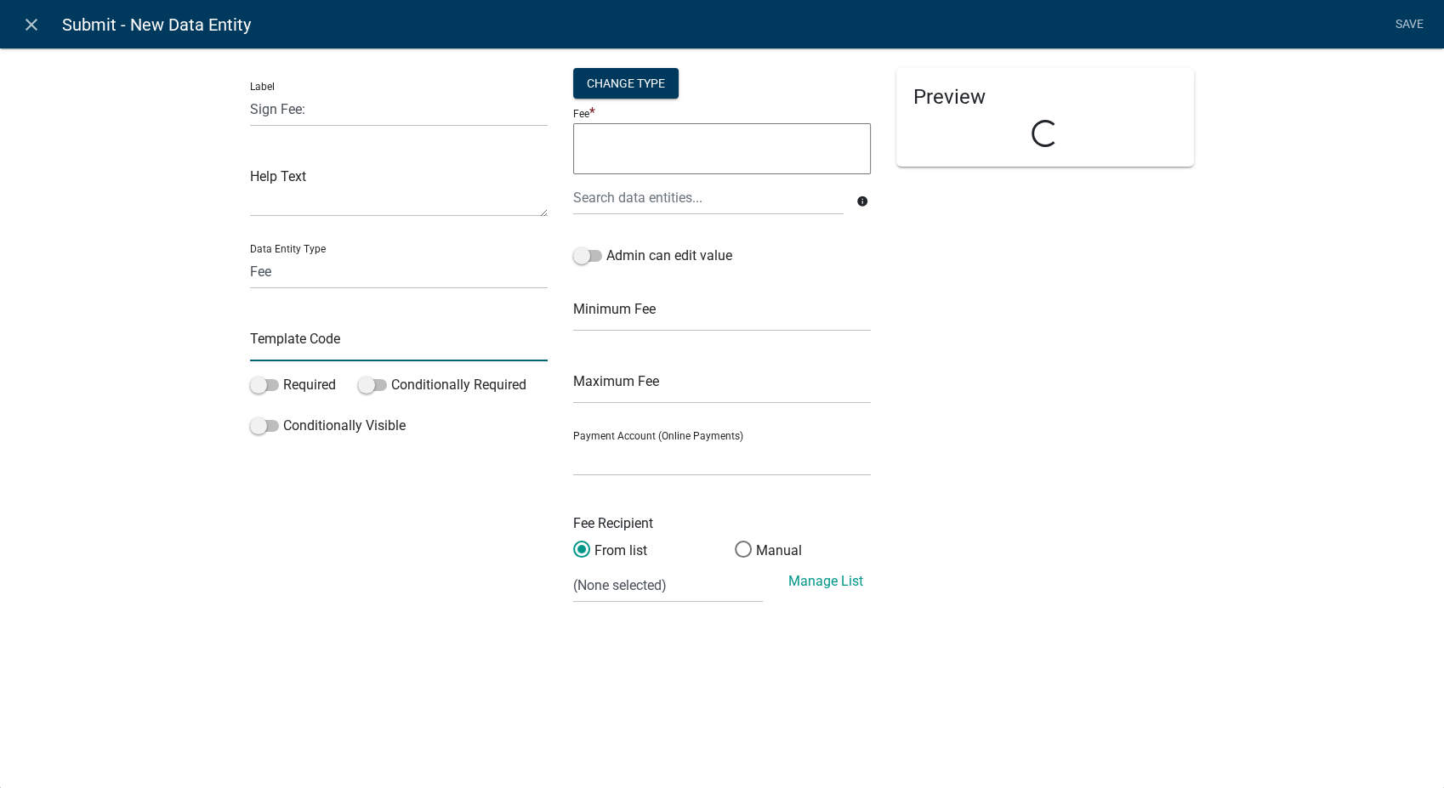
drag, startPoint x: 276, startPoint y: 383, endPoint x: 285, endPoint y: 337, distance: 47.5
click at [285, 337] on input "text" at bounding box center [399, 343] width 298 height 35
type input "SignFee"
click at [577, 255] on span at bounding box center [587, 256] width 29 height 12
click at [606, 246] on input "Admin can edit value" at bounding box center [606, 246] width 0 height 0
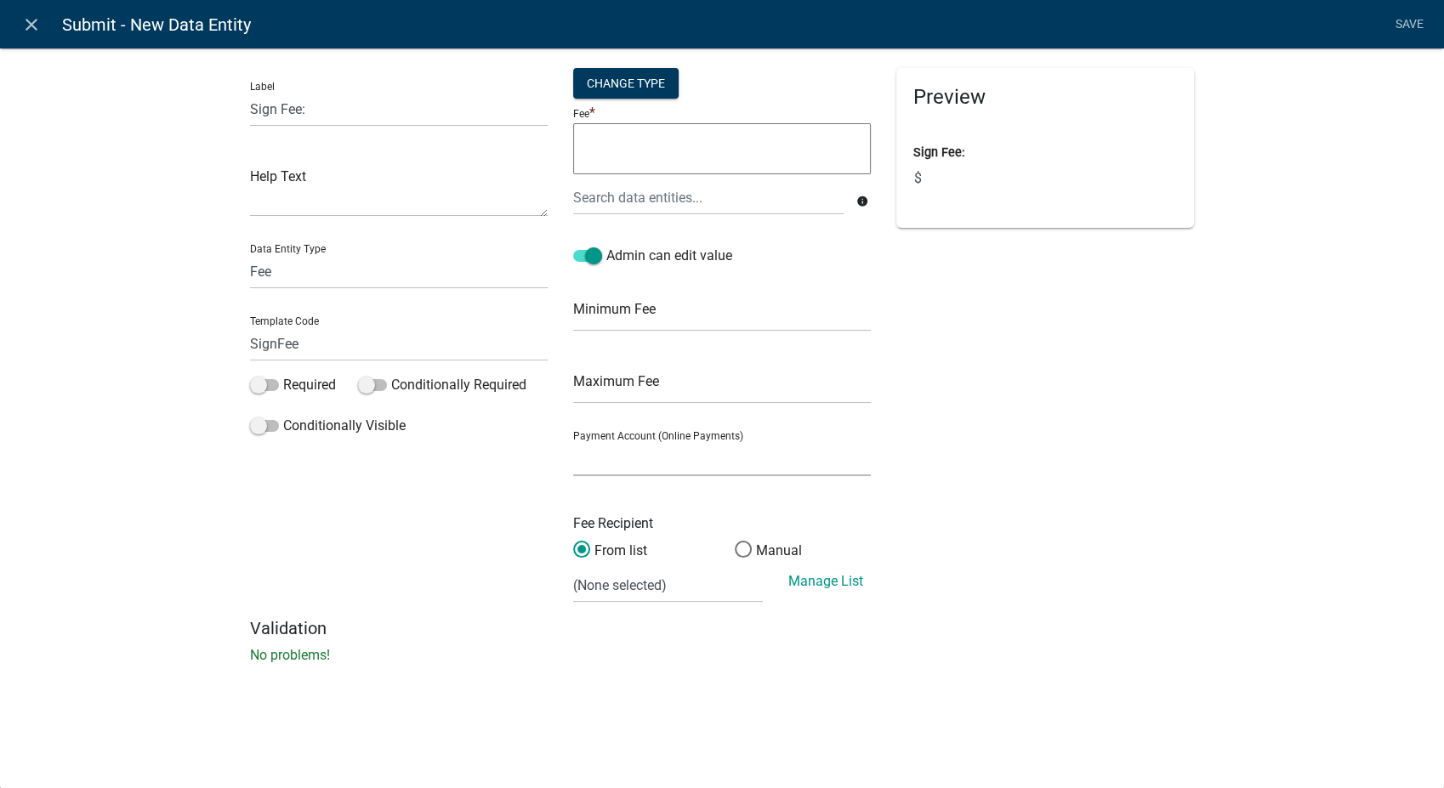
click at [638, 460] on select "Point N Pay (Point N Pay)" at bounding box center [722, 458] width 298 height 35
select select "8278247f-79f4-4ff1-8b14-e469c7795ef2"
click at [573, 441] on select "Point N Pay (Point N Pay)" at bounding box center [722, 458] width 298 height 35
click at [650, 597] on select "(None selected)" at bounding box center [668, 585] width 190 height 35
click at [739, 546] on span at bounding box center [743, 549] width 36 height 37
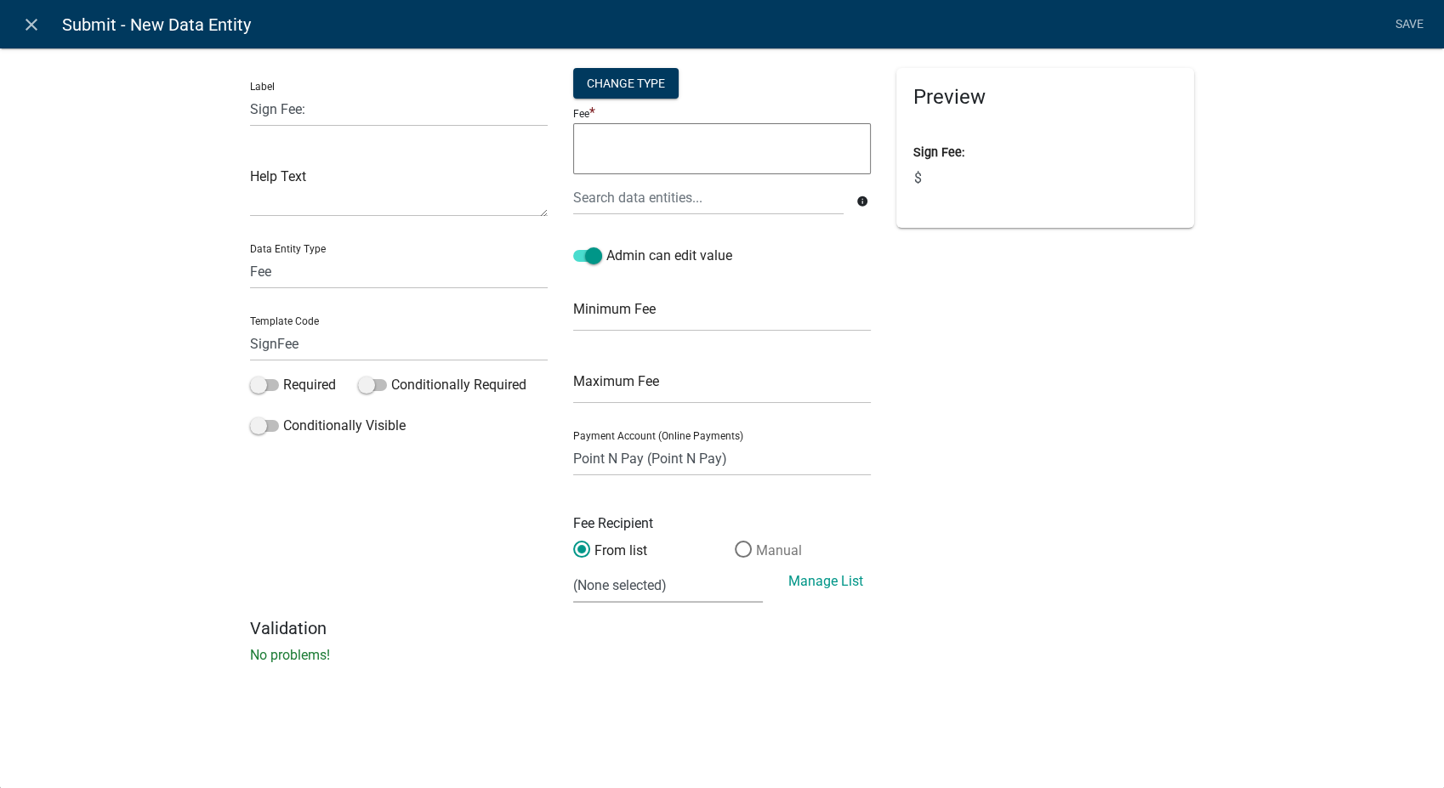
click at [735, 541] on input "Manual" at bounding box center [735, 541] width 0 height 0
click at [616, 591] on input "text" at bounding box center [722, 585] width 298 height 35
type input "Public Works"
click at [1415, 20] on link "Save" at bounding box center [1409, 25] width 43 height 32
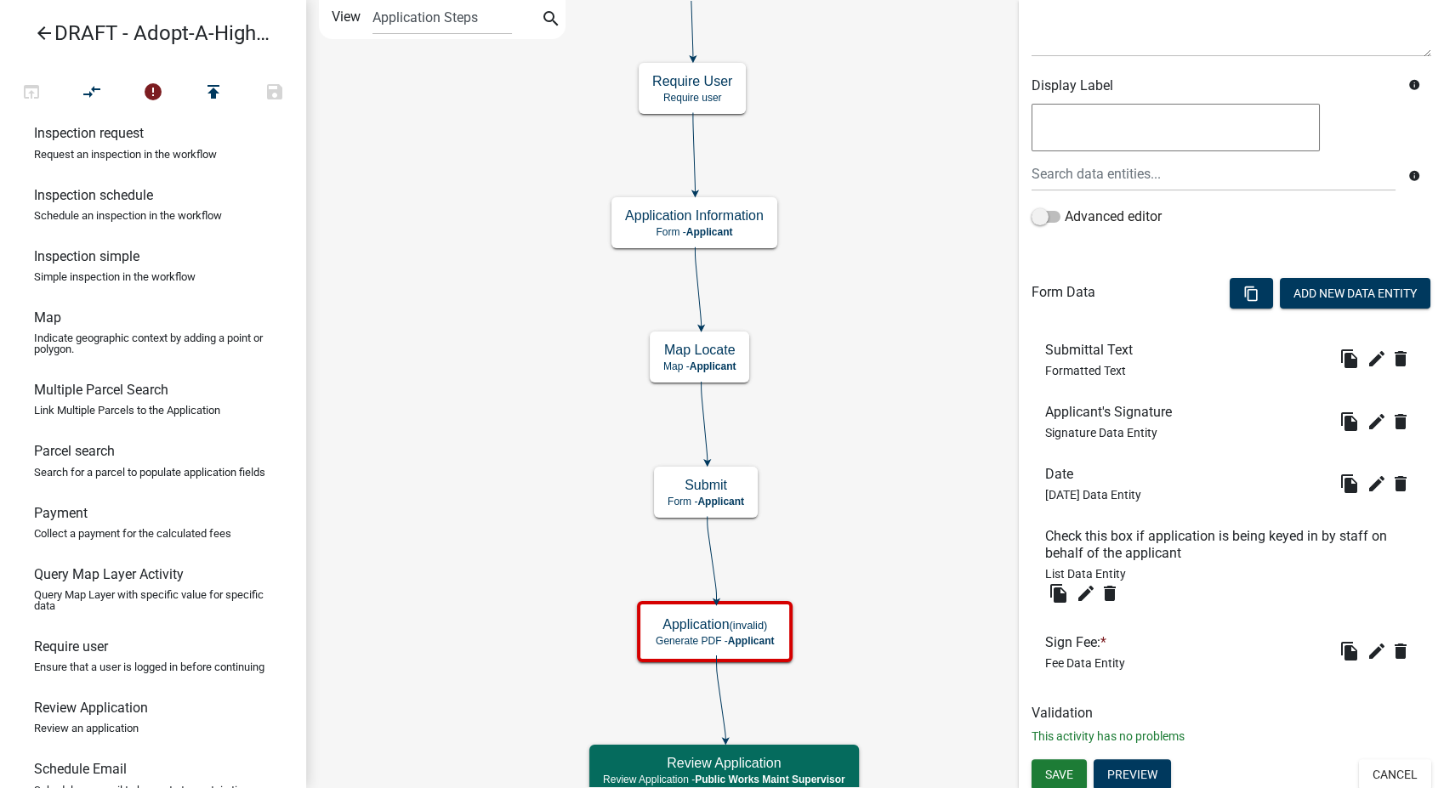
scroll to position [245, 0]
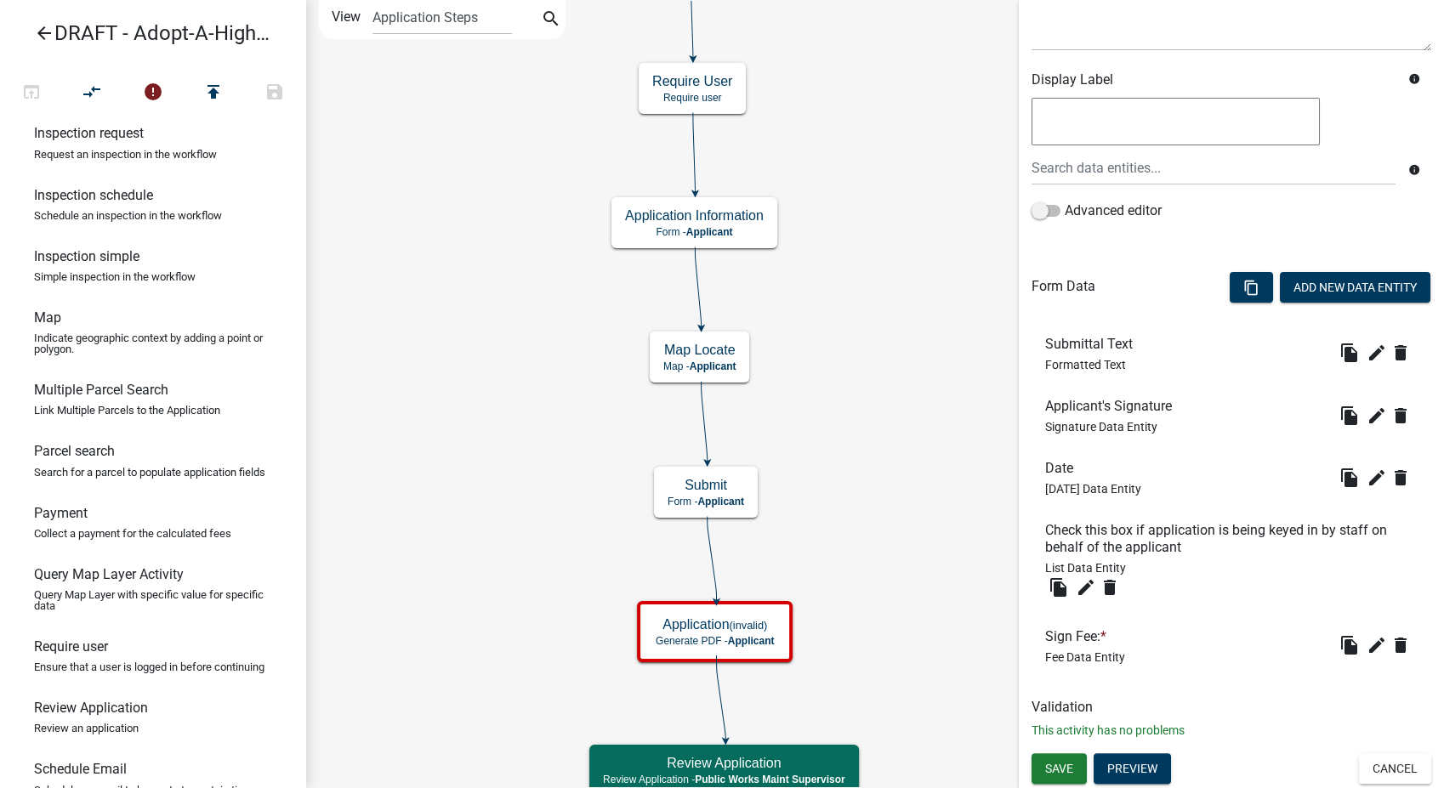
click at [1084, 643] on h6 "Sign Fee: *" at bounding box center [1085, 636] width 80 height 16
click at [1108, 582] on icon "delete" at bounding box center [1109, 587] width 20 height 20
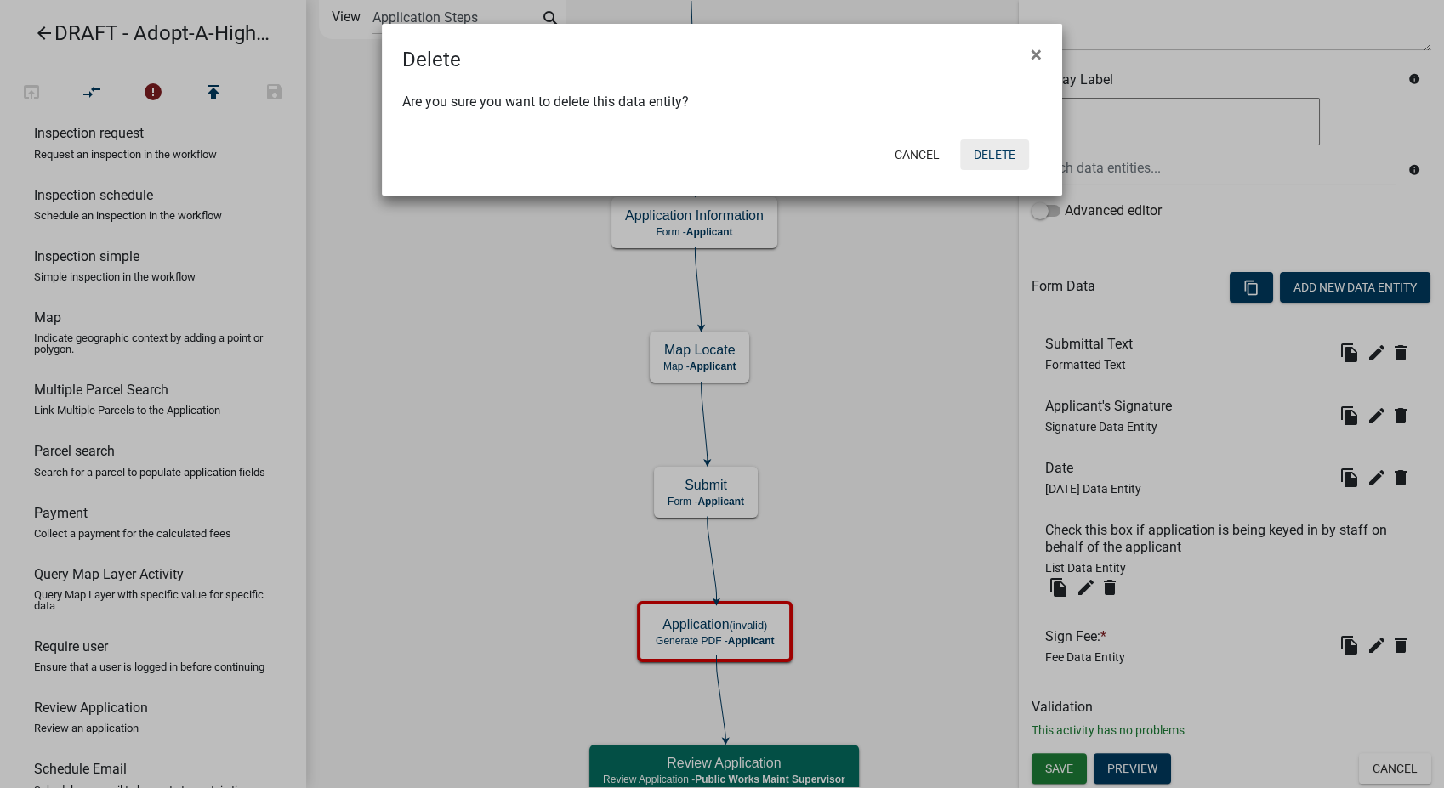
click at [1001, 152] on button "Delete" at bounding box center [994, 154] width 69 height 31
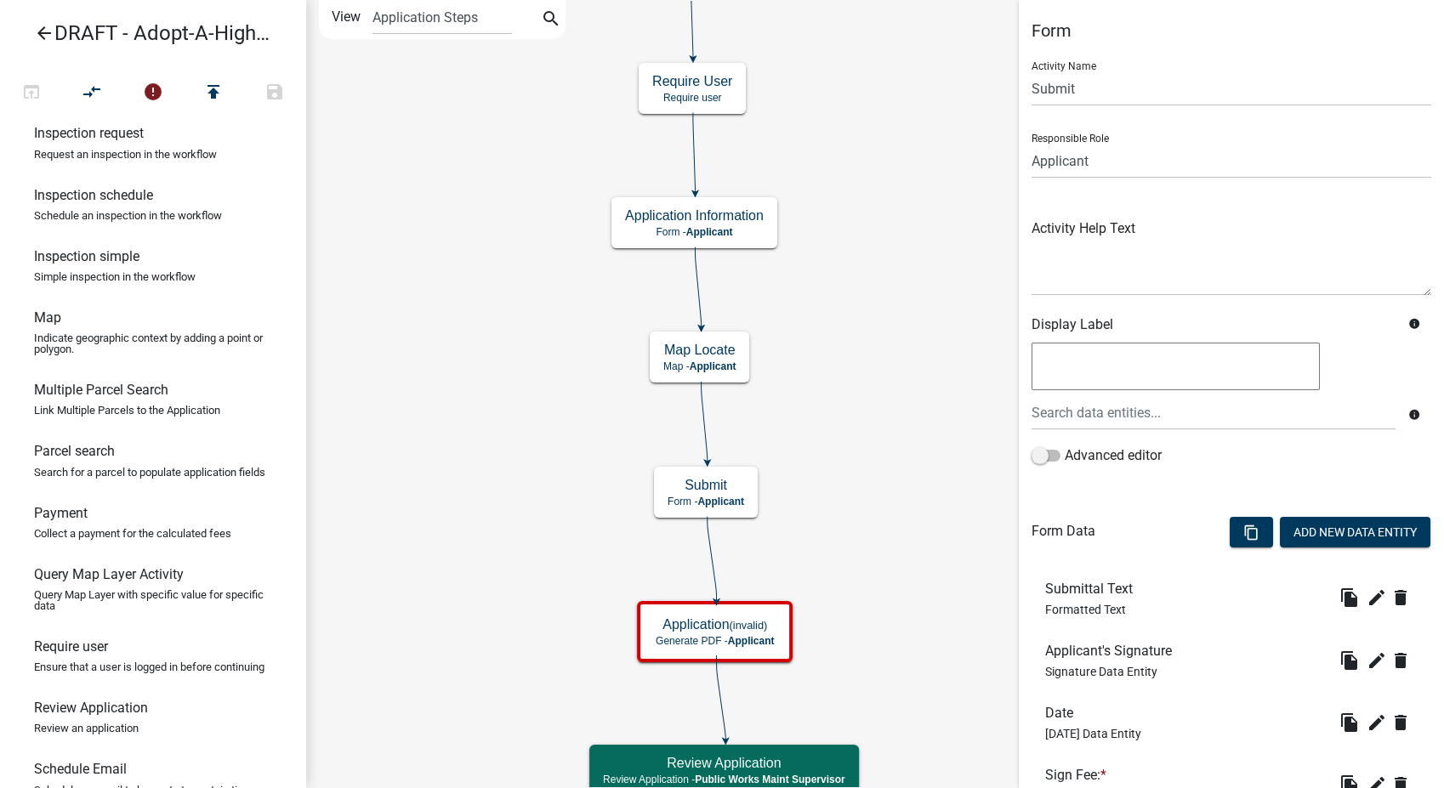
scroll to position [139, 0]
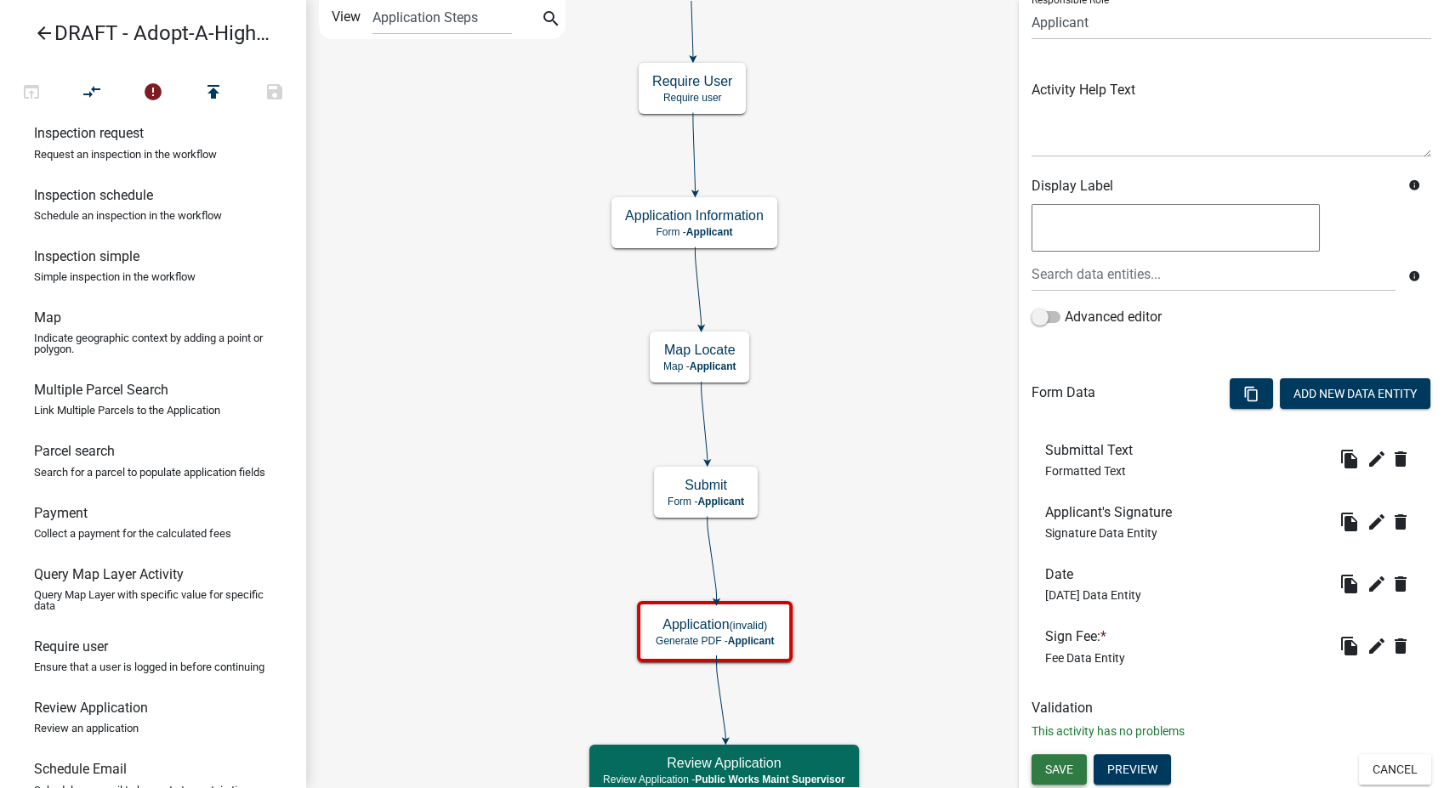
click at [1041, 772] on button "Save" at bounding box center [1058, 769] width 55 height 31
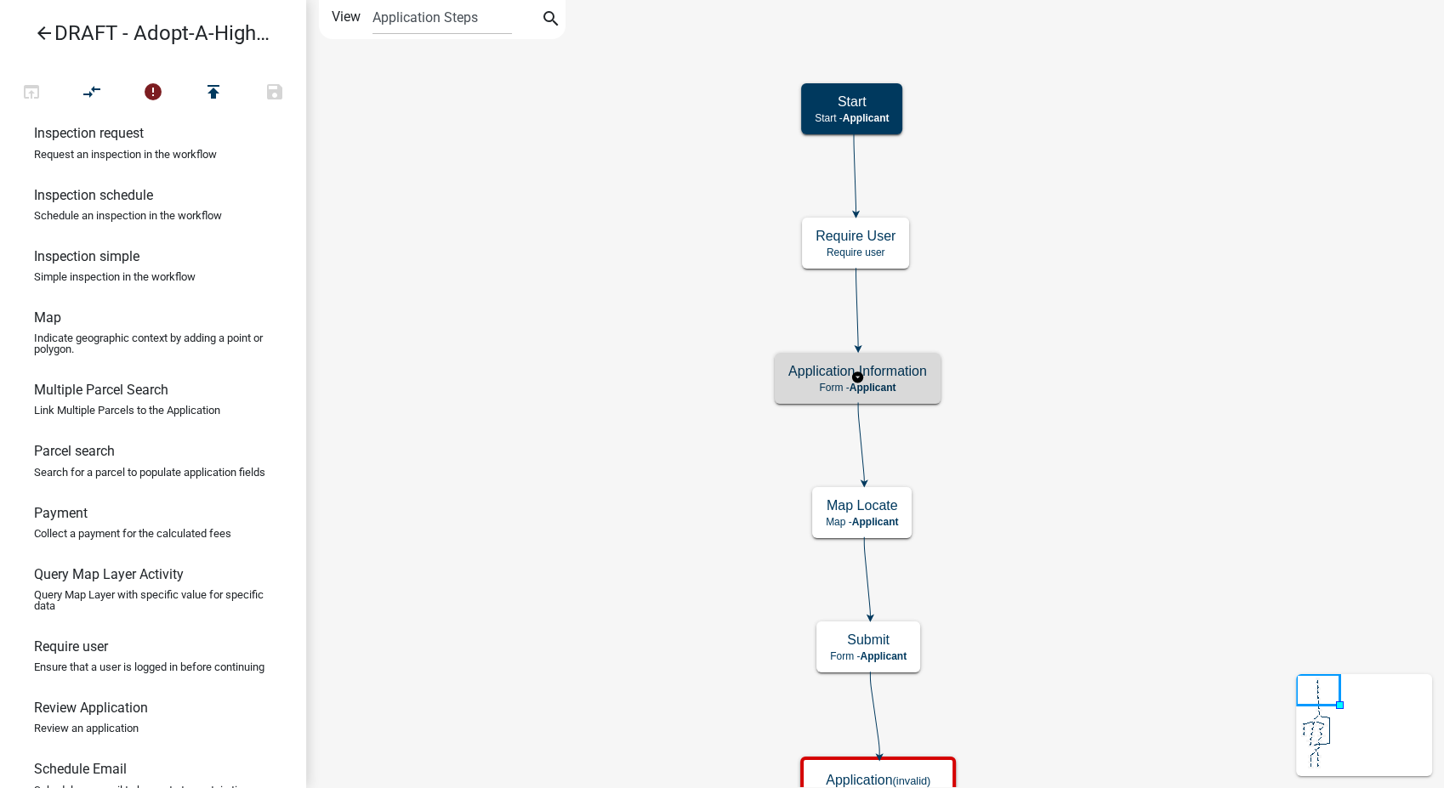
click at [891, 377] on h5 "Application Information" at bounding box center [857, 371] width 139 height 16
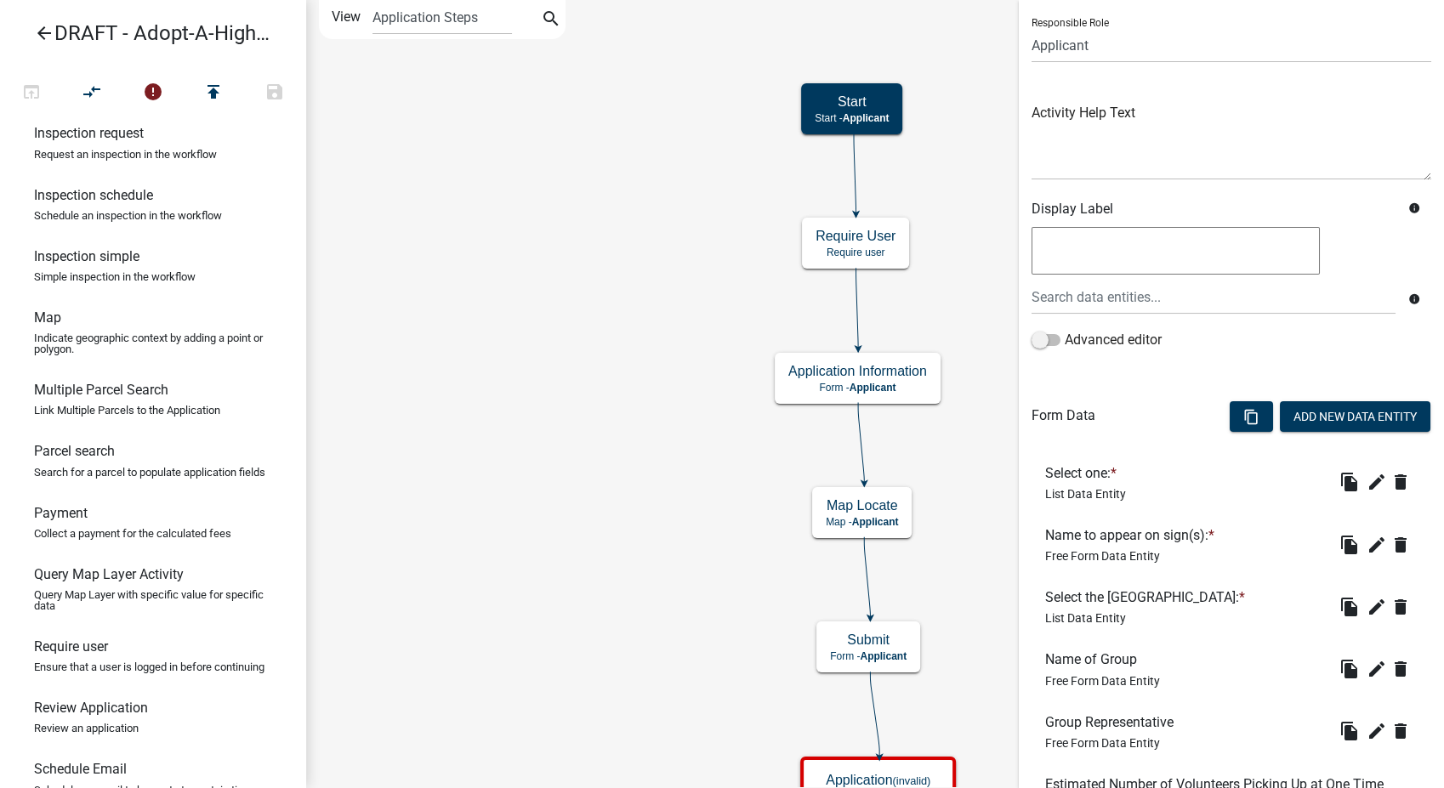
scroll to position [472, 0]
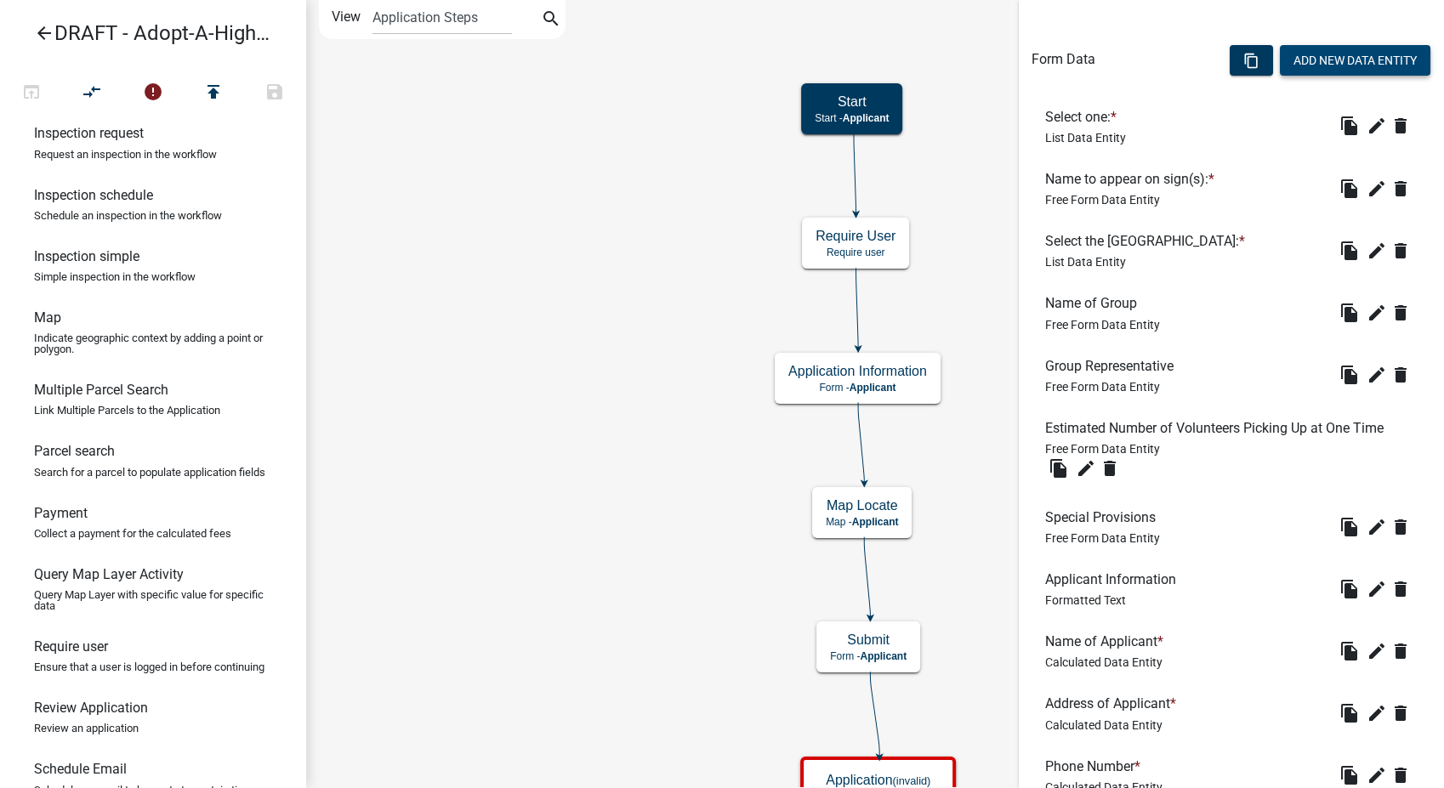
click at [1313, 56] on button "Add New Data Entity" at bounding box center [1355, 60] width 150 height 31
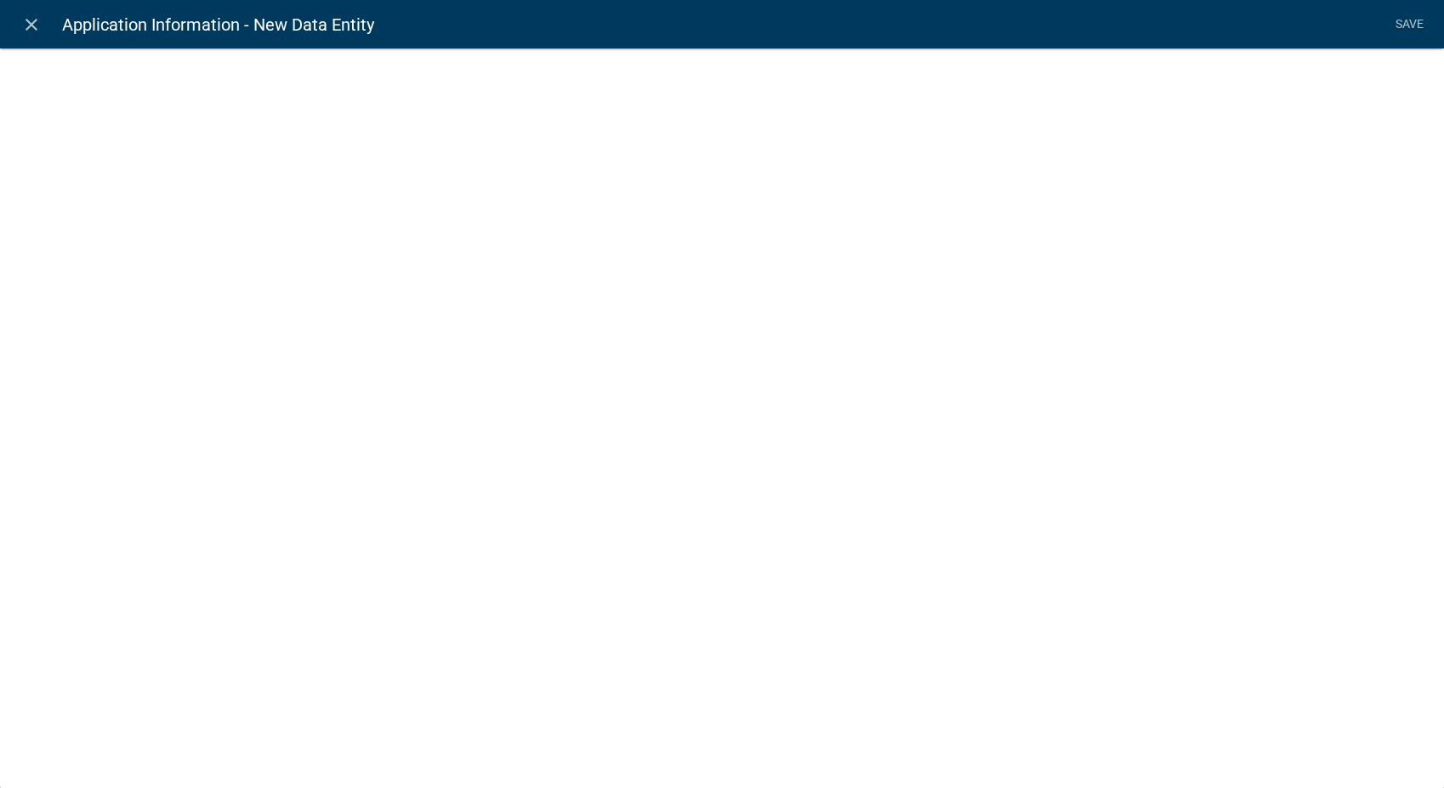
select select
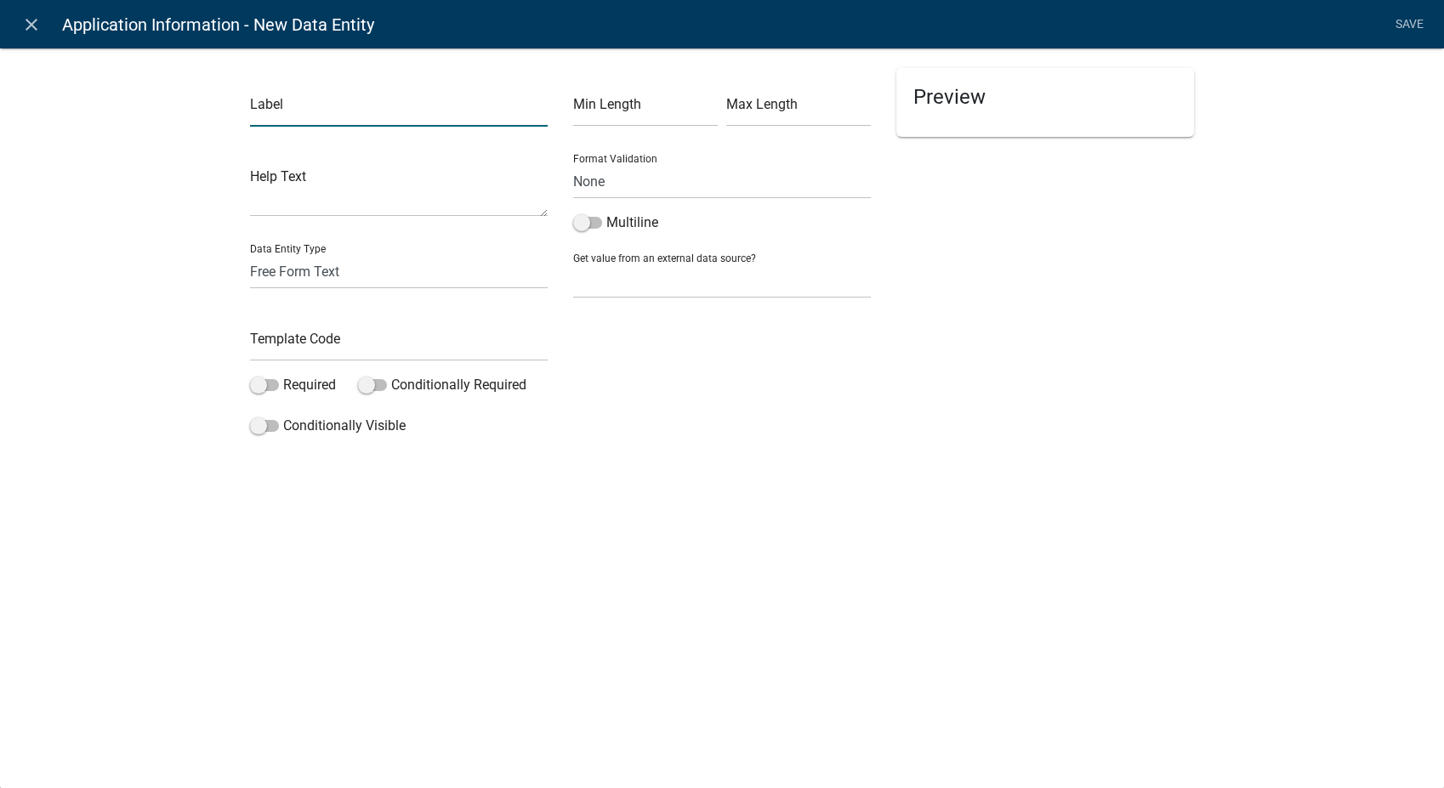
click at [344, 111] on input "text" at bounding box center [399, 109] width 298 height 35
type input "Number of Signs to be Installed:"
click at [298, 340] on input "text" at bounding box center [399, 343] width 298 height 35
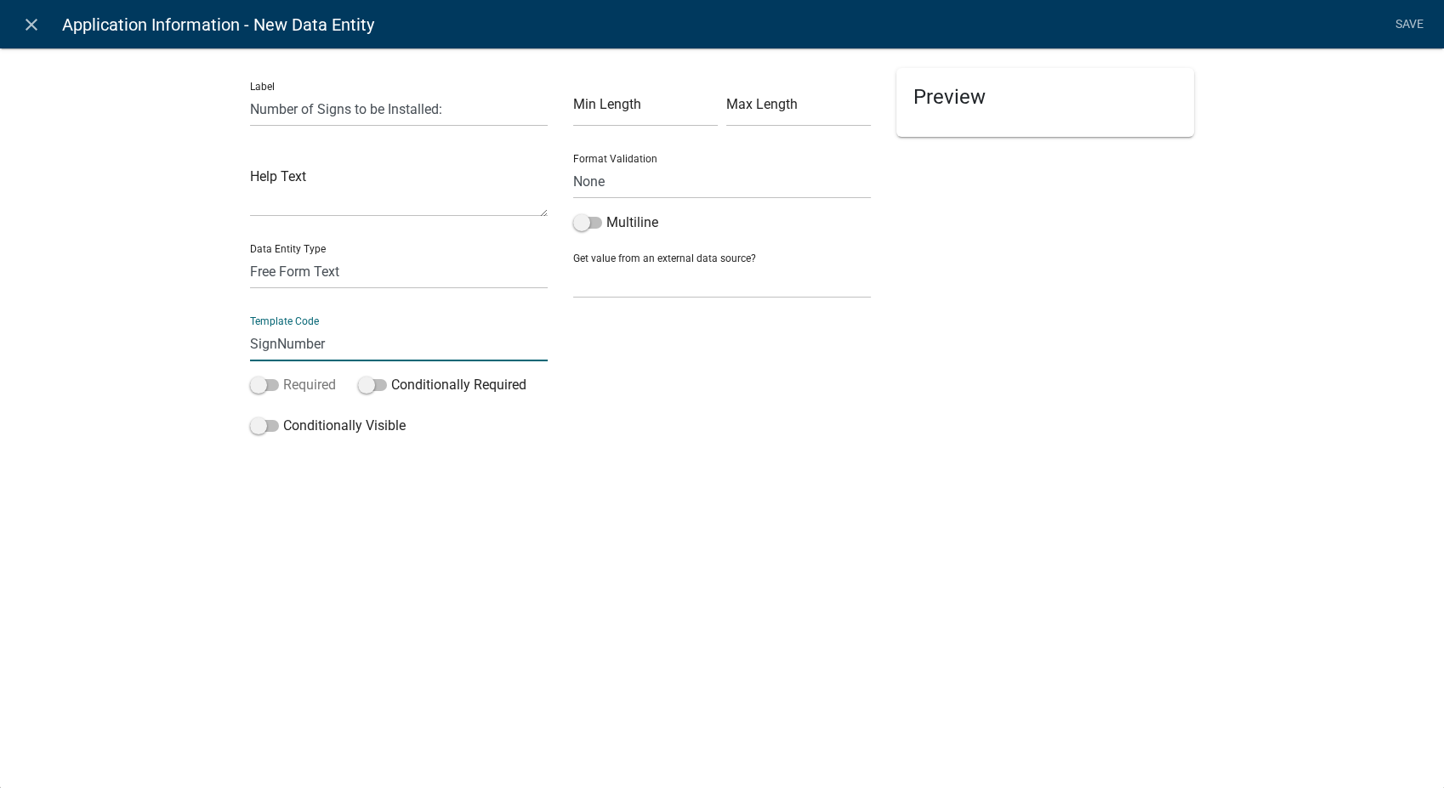
type input "SignNumber"
click at [258, 384] on span at bounding box center [264, 385] width 29 height 12
click at [283, 375] on input "Required" at bounding box center [283, 375] width 0 height 0
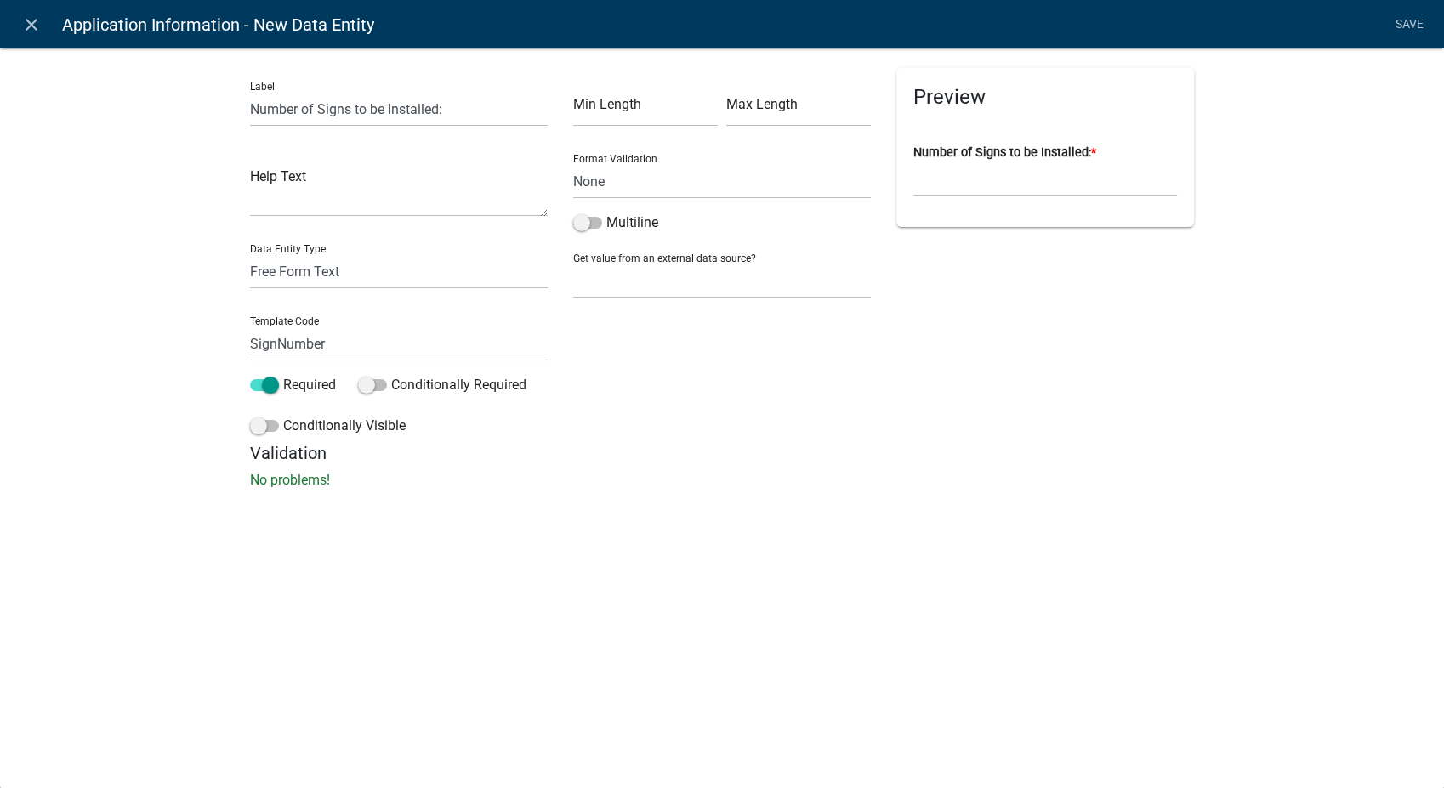
click at [248, 428] on div "Conditionally Visible" at bounding box center [398, 429] width 323 height 27
click at [256, 432] on span at bounding box center [264, 426] width 29 height 12
click at [283, 416] on input "Conditionally Visible" at bounding box center [283, 416] width 0 height 0
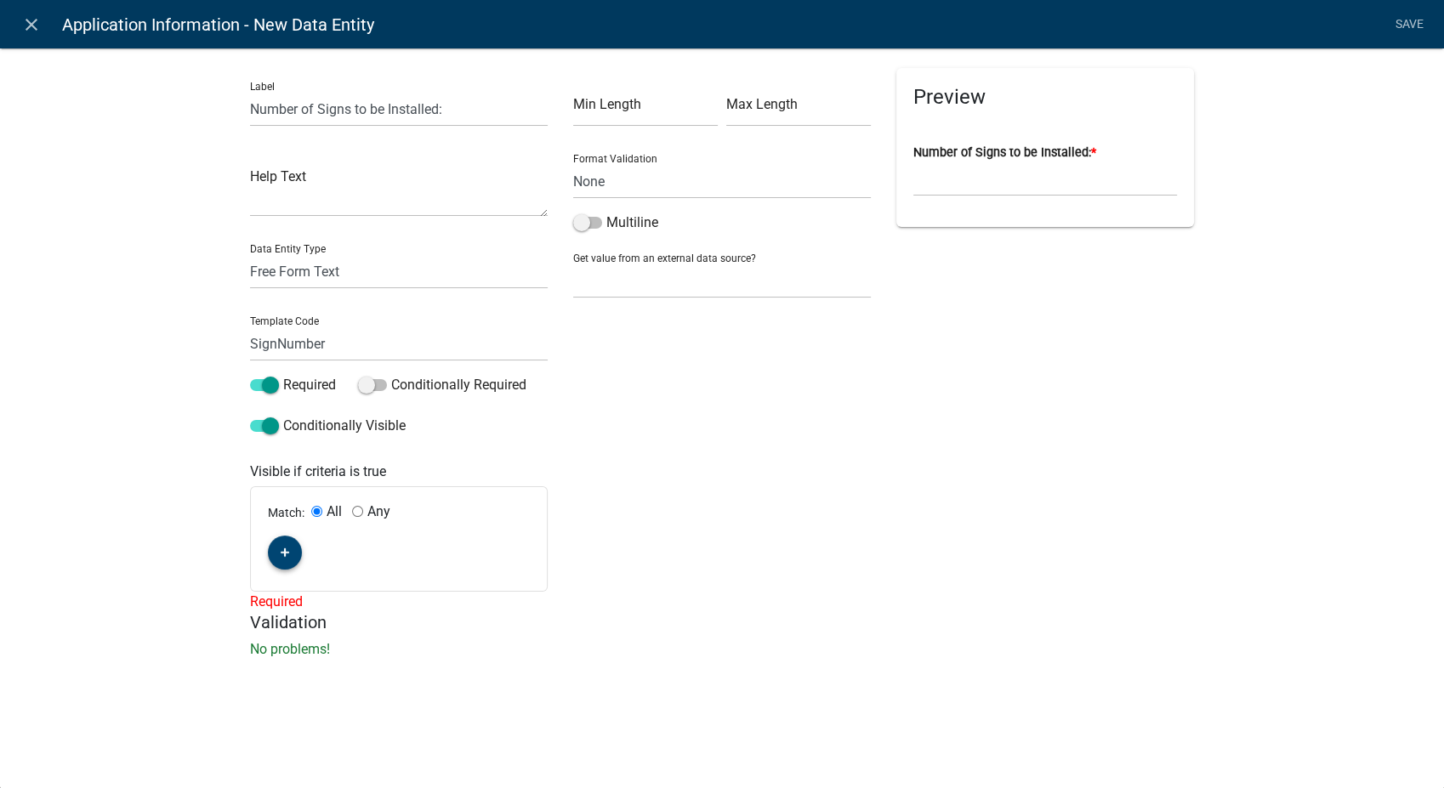
click at [286, 554] on icon "button" at bounding box center [285, 553] width 9 height 10
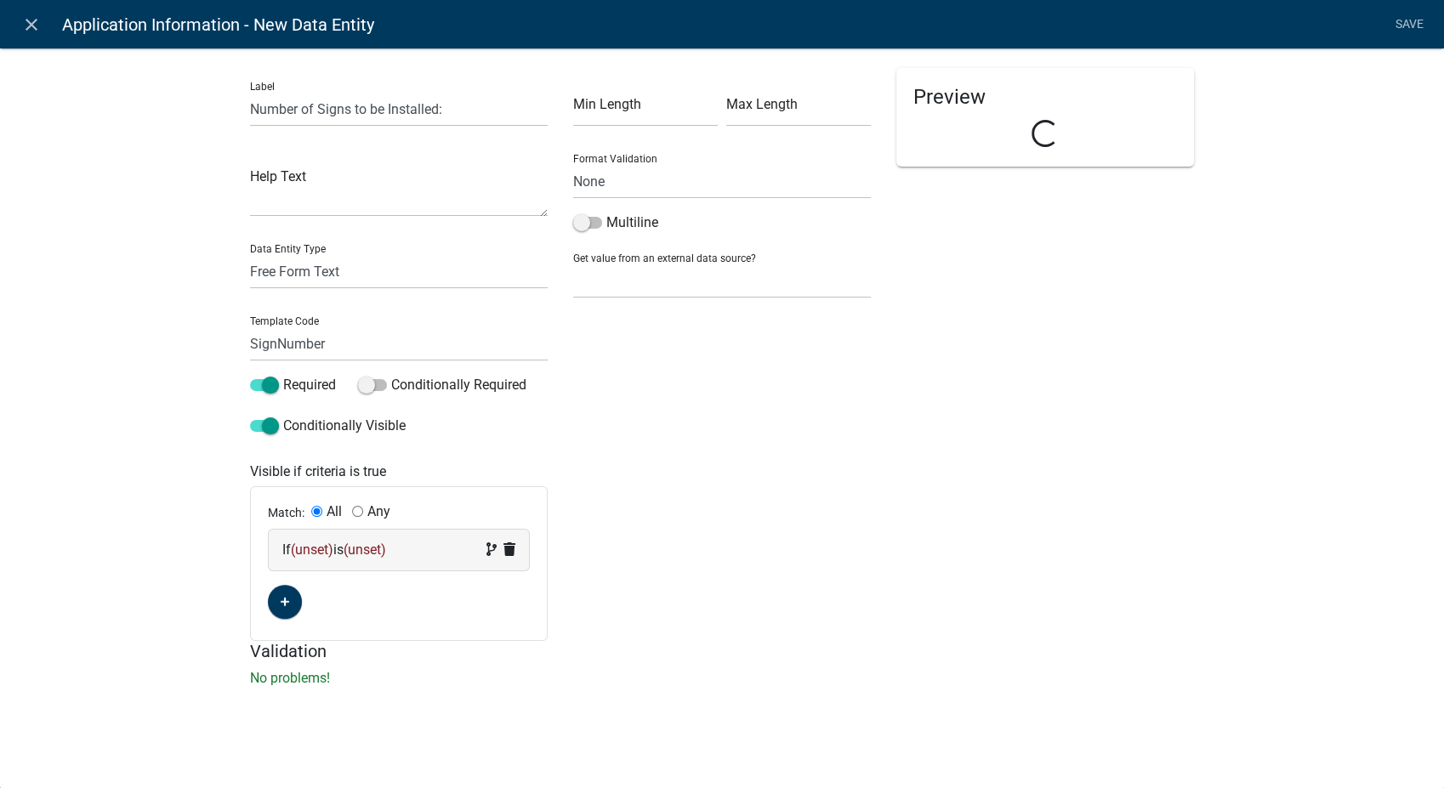
click at [445, 544] on div "If (unset) is (unset)" at bounding box center [398, 550] width 233 height 20
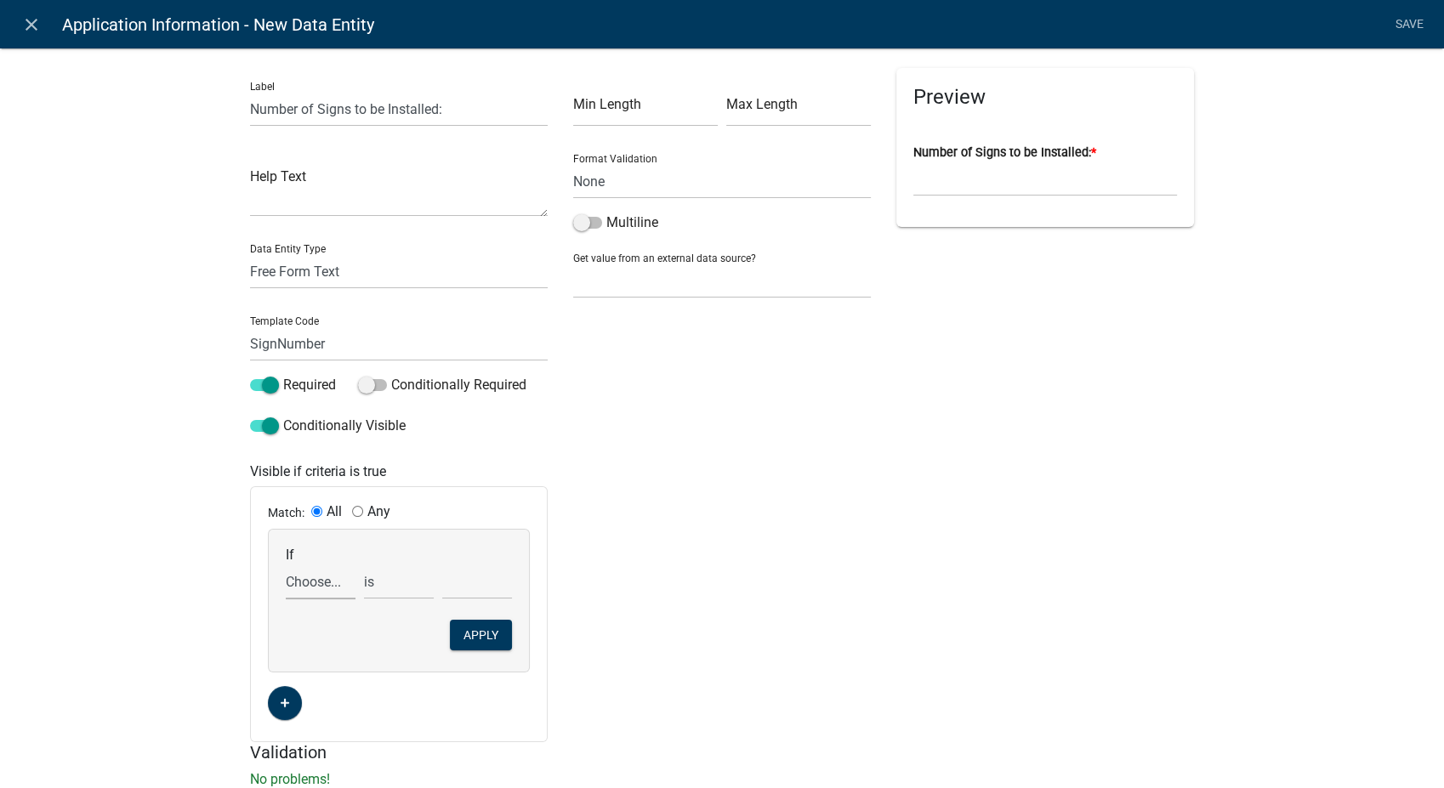
click at [303, 585] on select "Choose... ALL_FEE_RECIPIENTS AppInfoHeader APPLICANT_CITY APPLICANT_EMAIL_ADDRE…" at bounding box center [321, 582] width 70 height 35
select select "30: ProgramType"
click at [286, 565] on select "Choose... ALL_FEE_RECIPIENTS AppInfoHeader APPLICANT_CITY APPLICANT_EMAIL_ADDRE…" at bounding box center [321, 582] width 70 height 35
click at [453, 581] on select "Choose... Adopt-A-Highway with signs ($150 per sign): The group agrees to pick …" at bounding box center [477, 582] width 70 height 35
select select "1: Adopt-A-Highway with signs ($150 per sign): The"
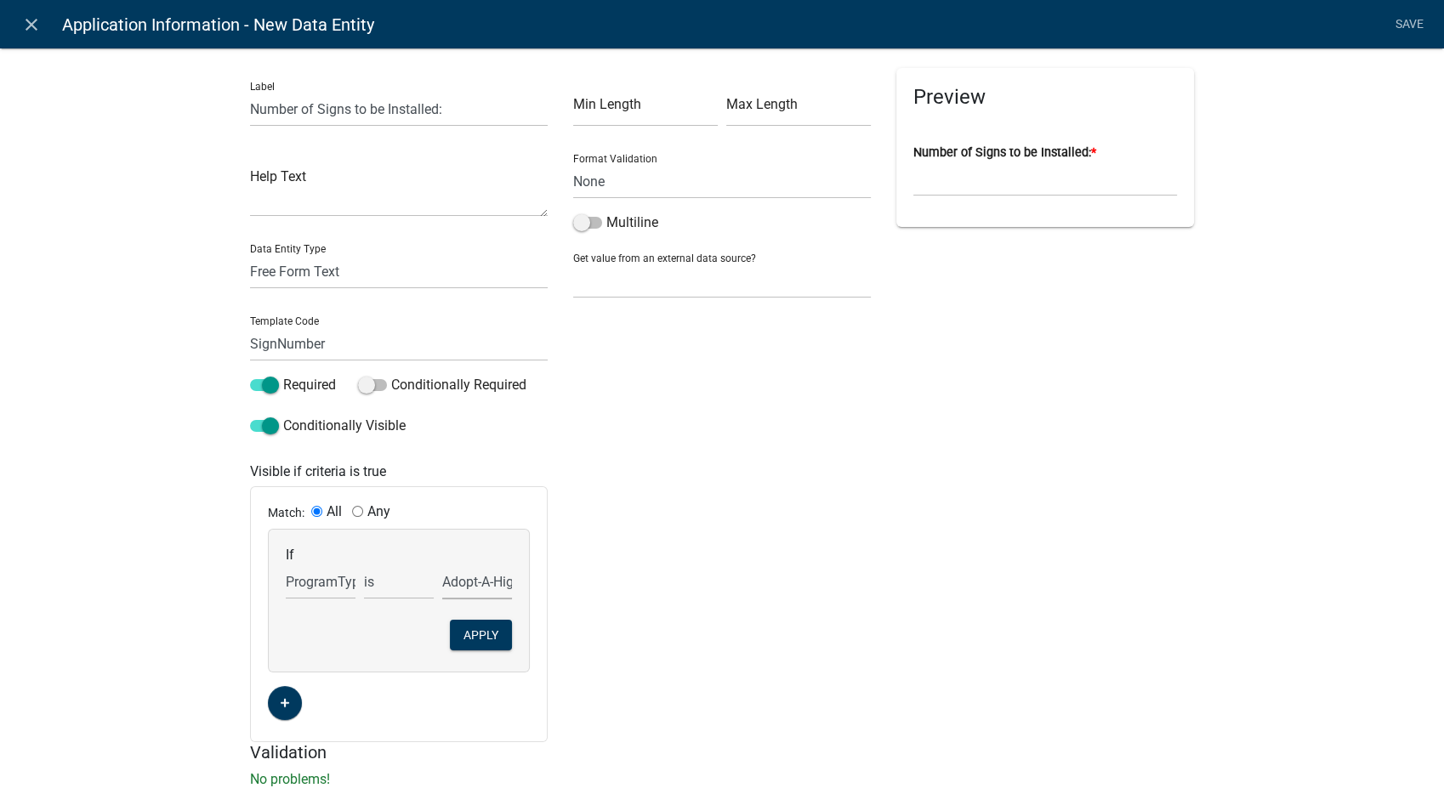
click at [442, 565] on select "Choose... Adopt-A-Highway with signs ($150 per sign): The group agrees to pick …" at bounding box center [477, 582] width 70 height 35
click at [498, 630] on button "Apply" at bounding box center [481, 635] width 62 height 31
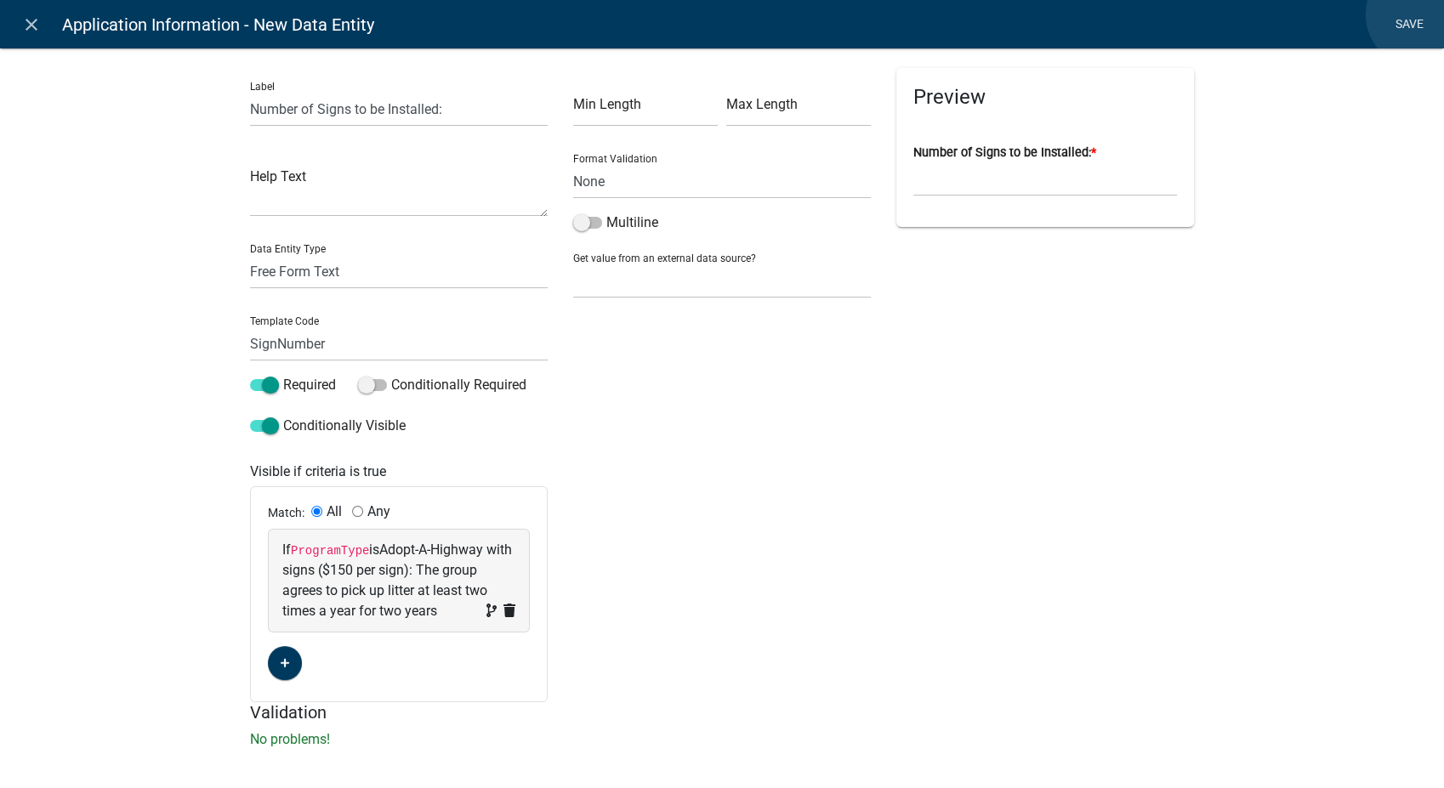
click at [1419, 14] on link "Save" at bounding box center [1409, 25] width 43 height 32
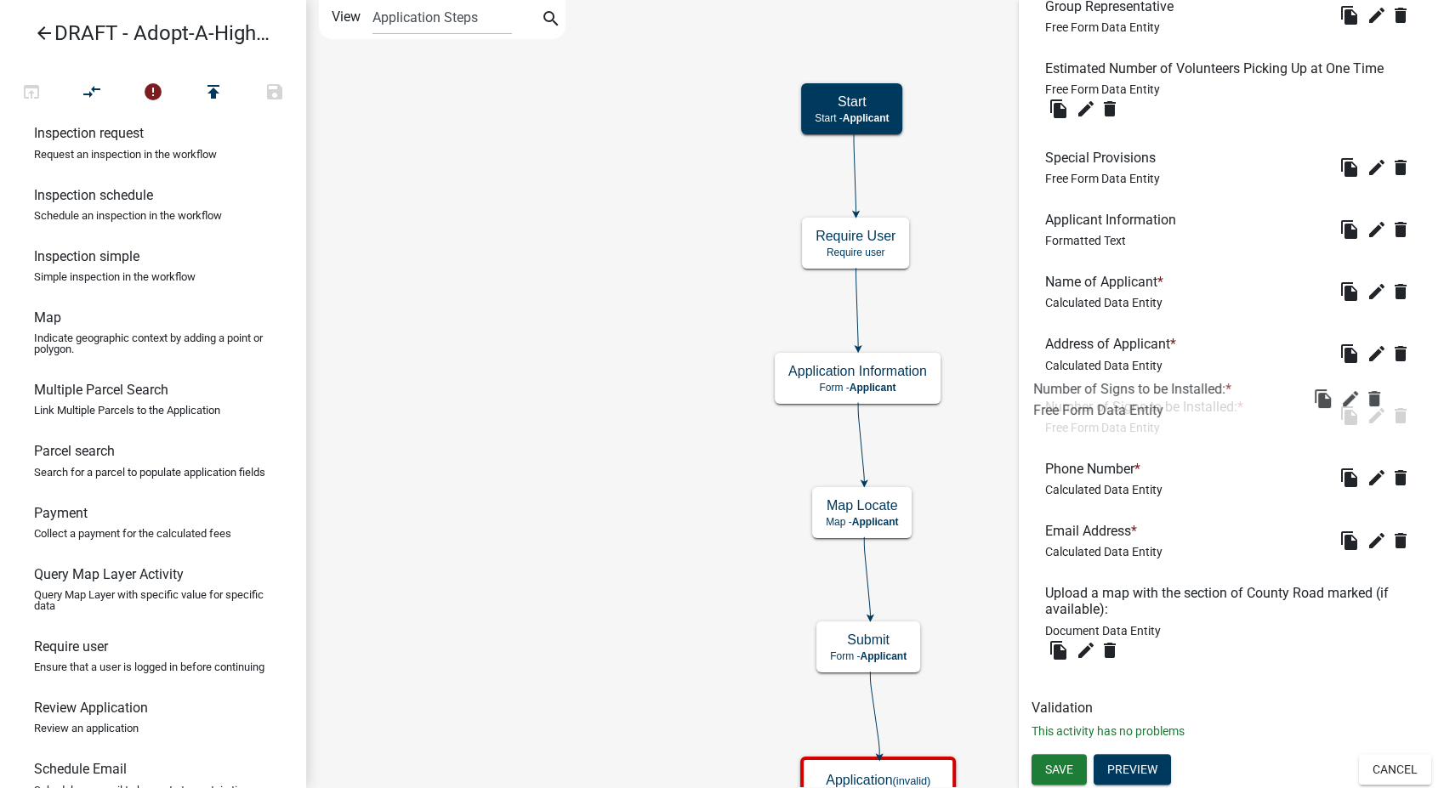
scroll to position [360, 0]
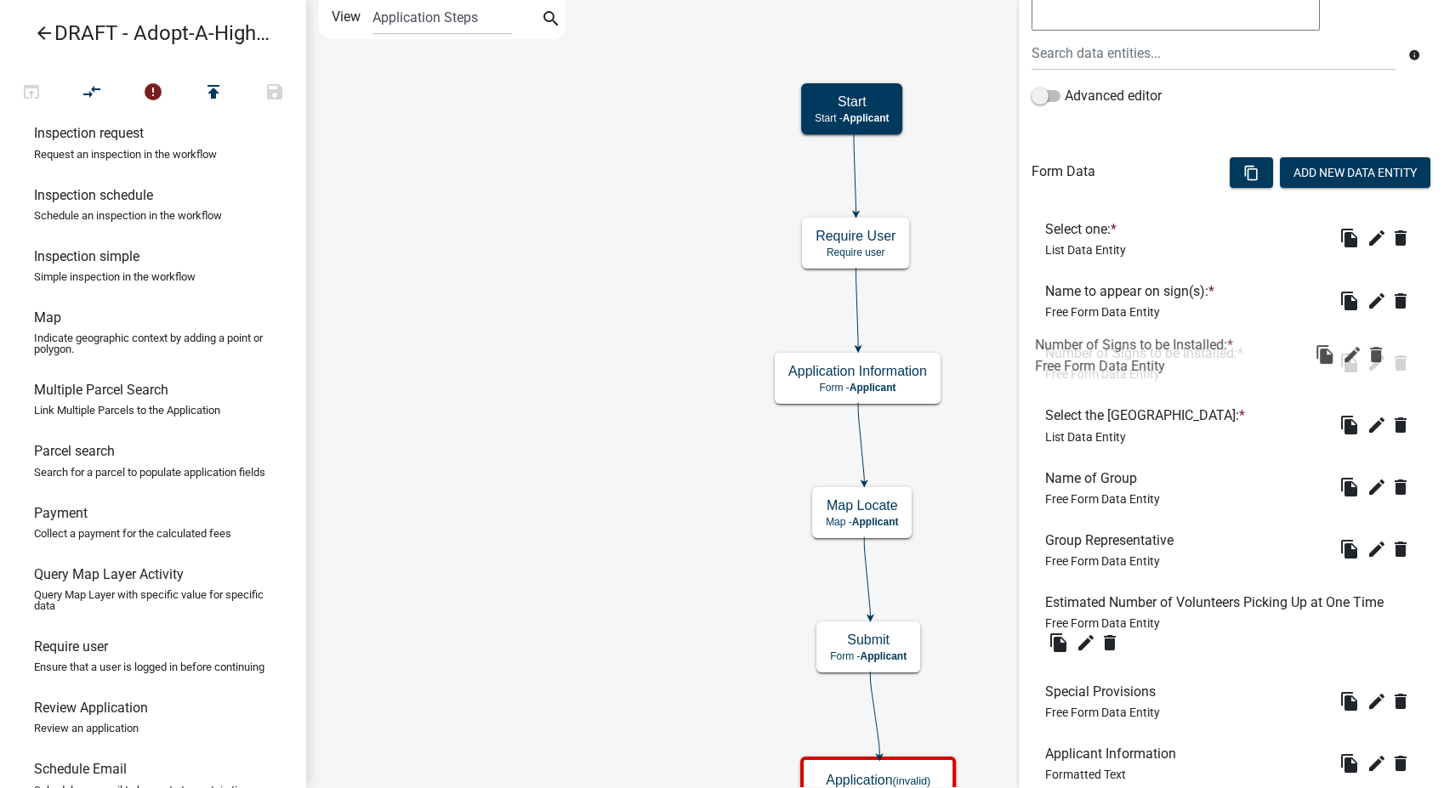
drag, startPoint x: 1092, startPoint y: 639, endPoint x: 1081, endPoint y: 317, distance: 322.4
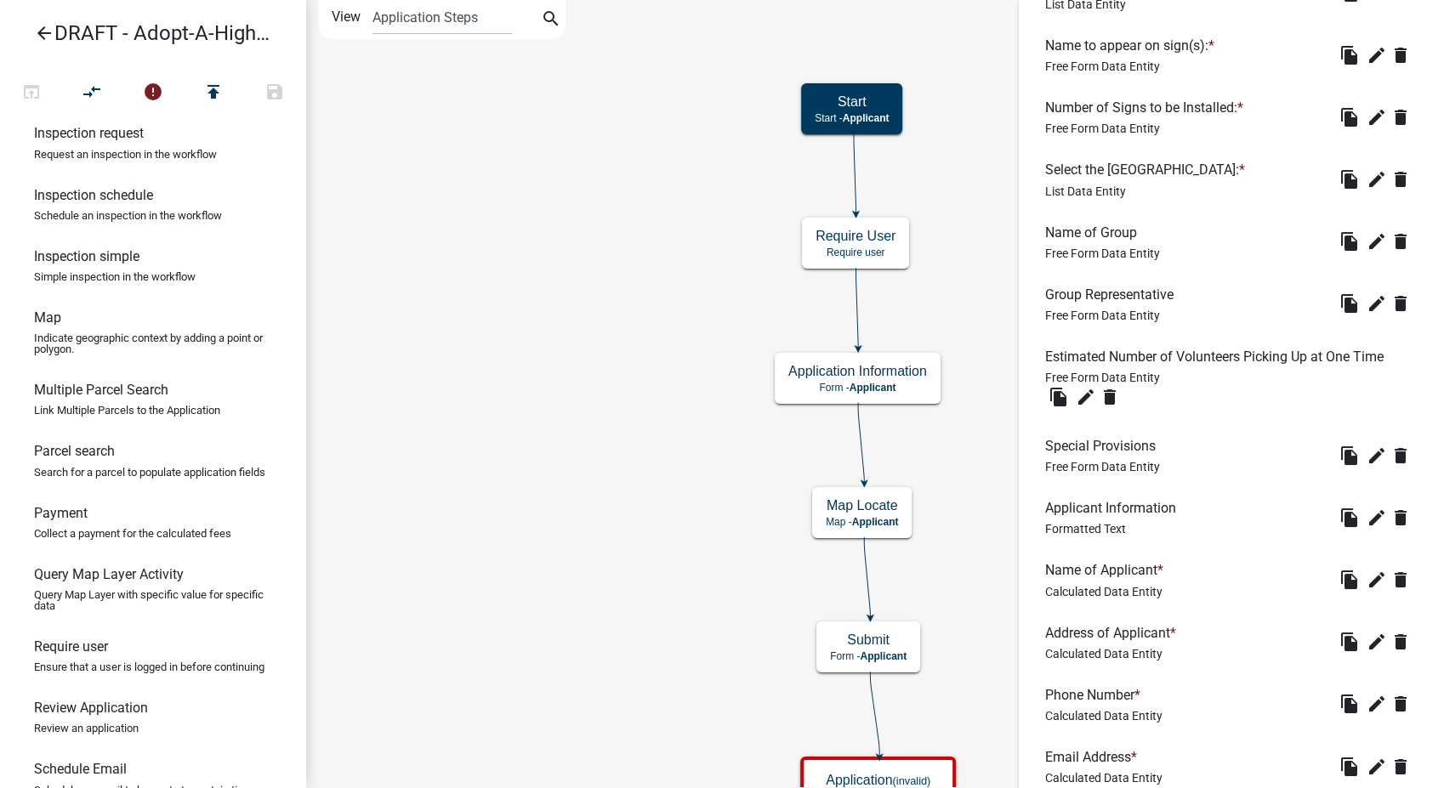
scroll to position [831, 0]
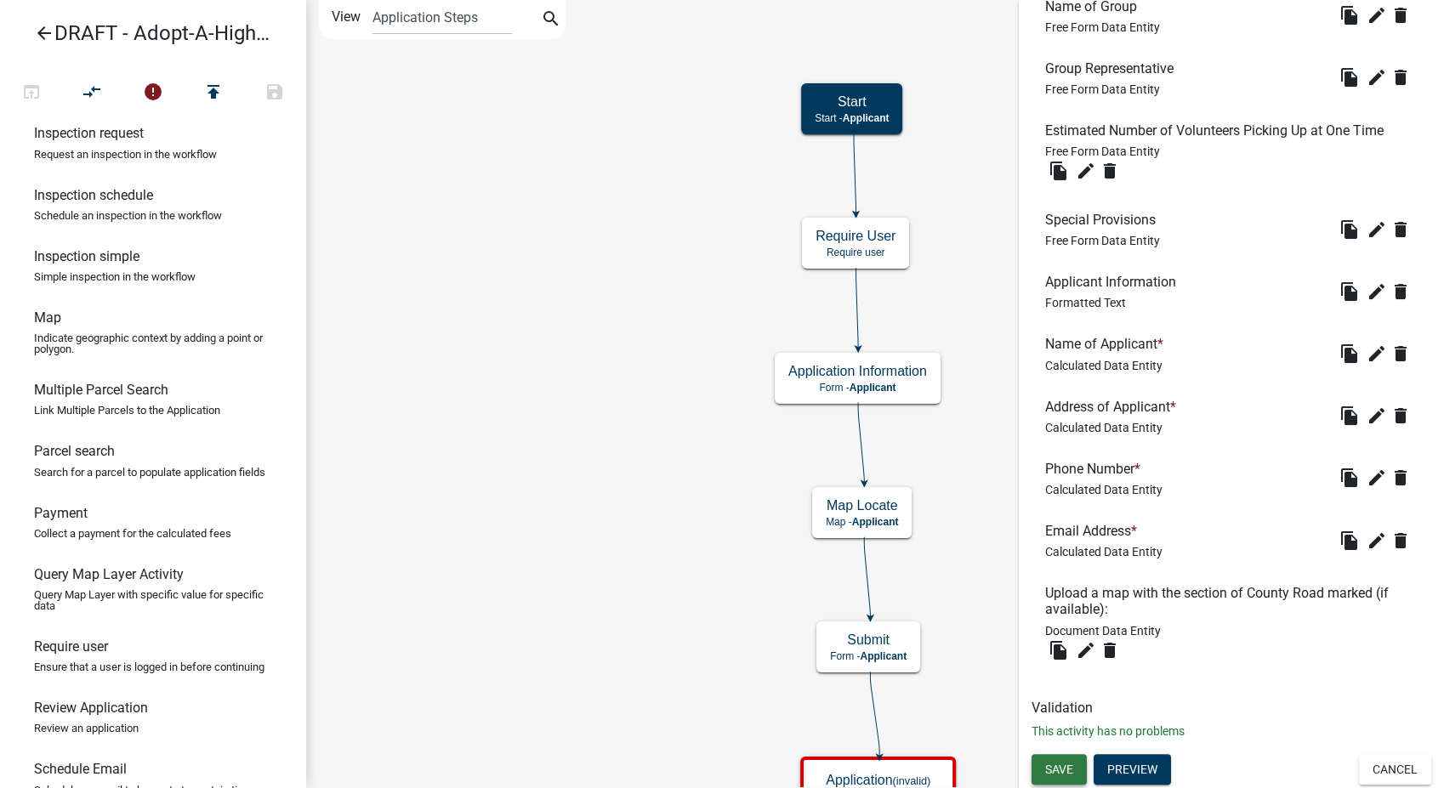
click at [1060, 772] on span "Save" at bounding box center [1059, 769] width 28 height 14
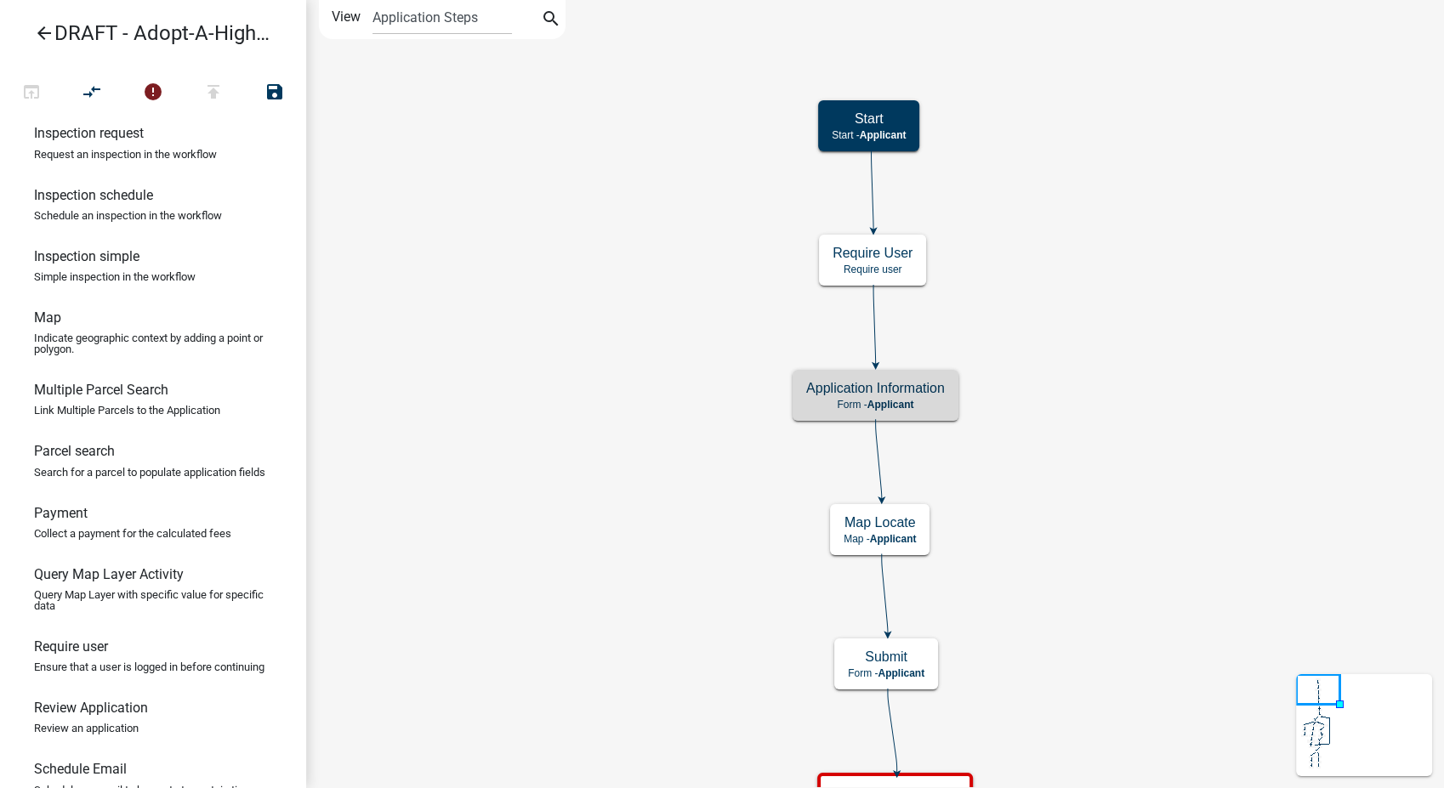
scroll to position [0, 0]
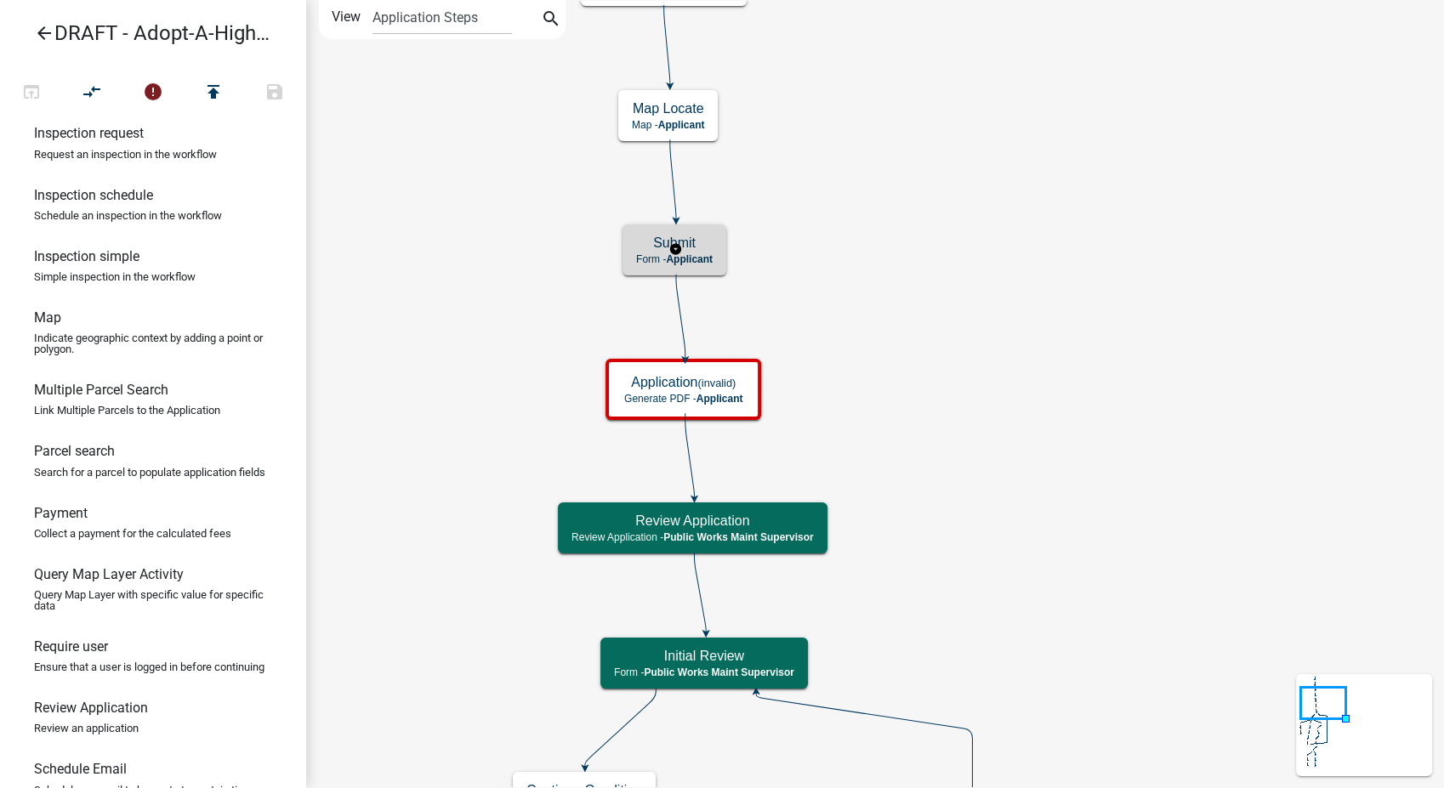
click at [697, 262] on span "Applicant" at bounding box center [689, 259] width 47 height 12
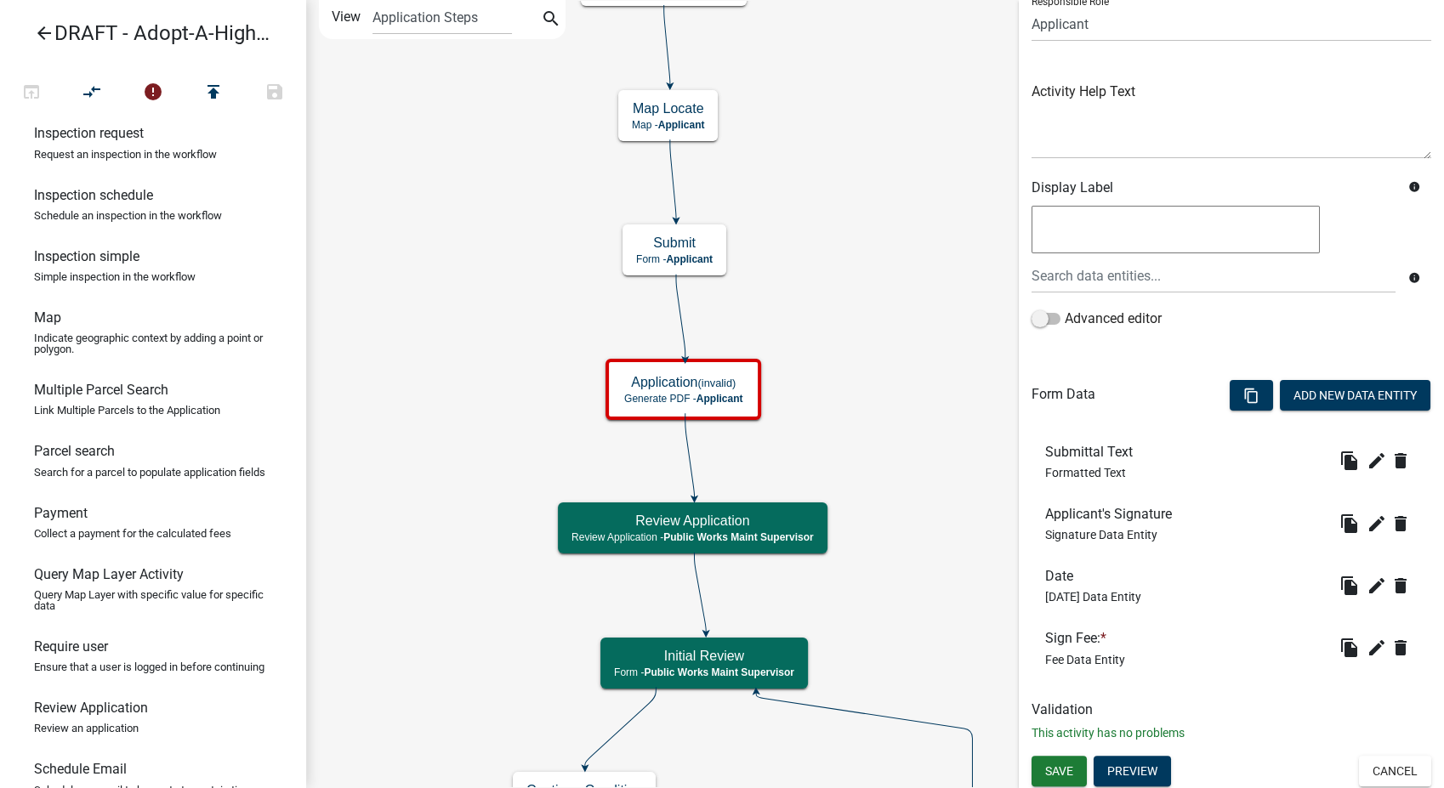
scroll to position [139, 0]
click at [1366, 645] on icon "edit" at bounding box center [1376, 646] width 20 height 20
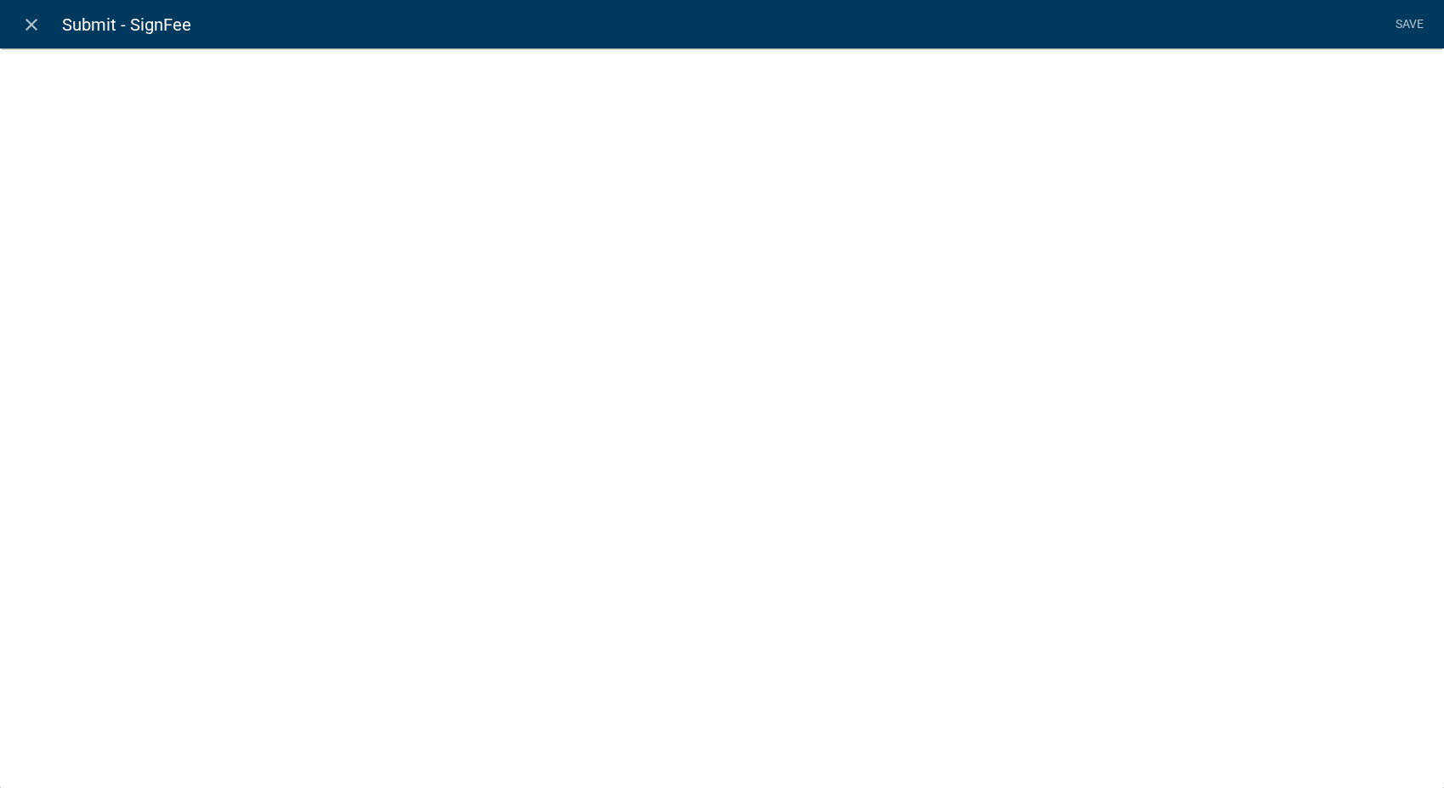
select select "fee"
select select "8278247f-79f4-4ff1-8b14-e469c7795ef2"
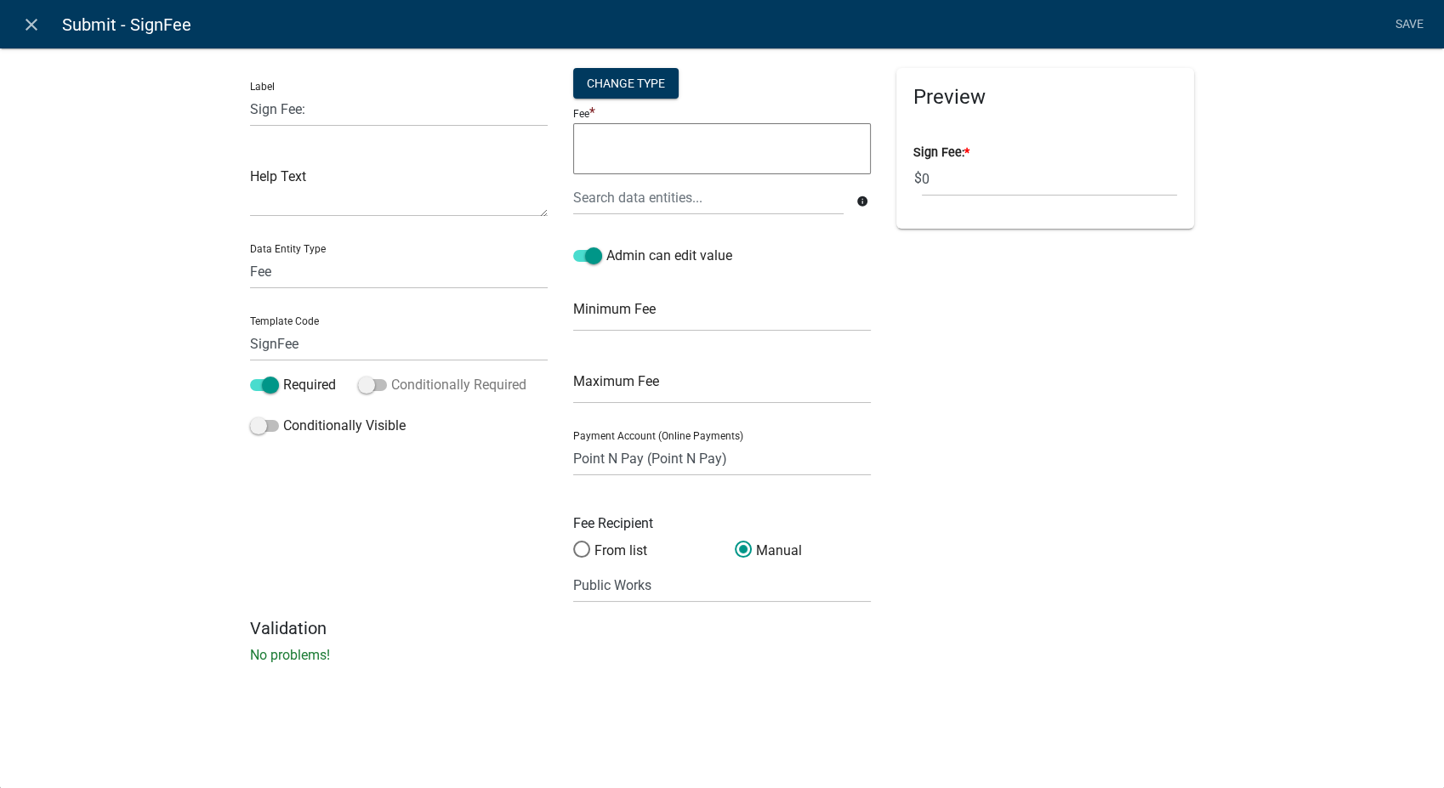
click at [362, 387] on span at bounding box center [372, 385] width 29 height 12
click at [391, 375] on input "Conditionally Required" at bounding box center [391, 375] width 0 height 0
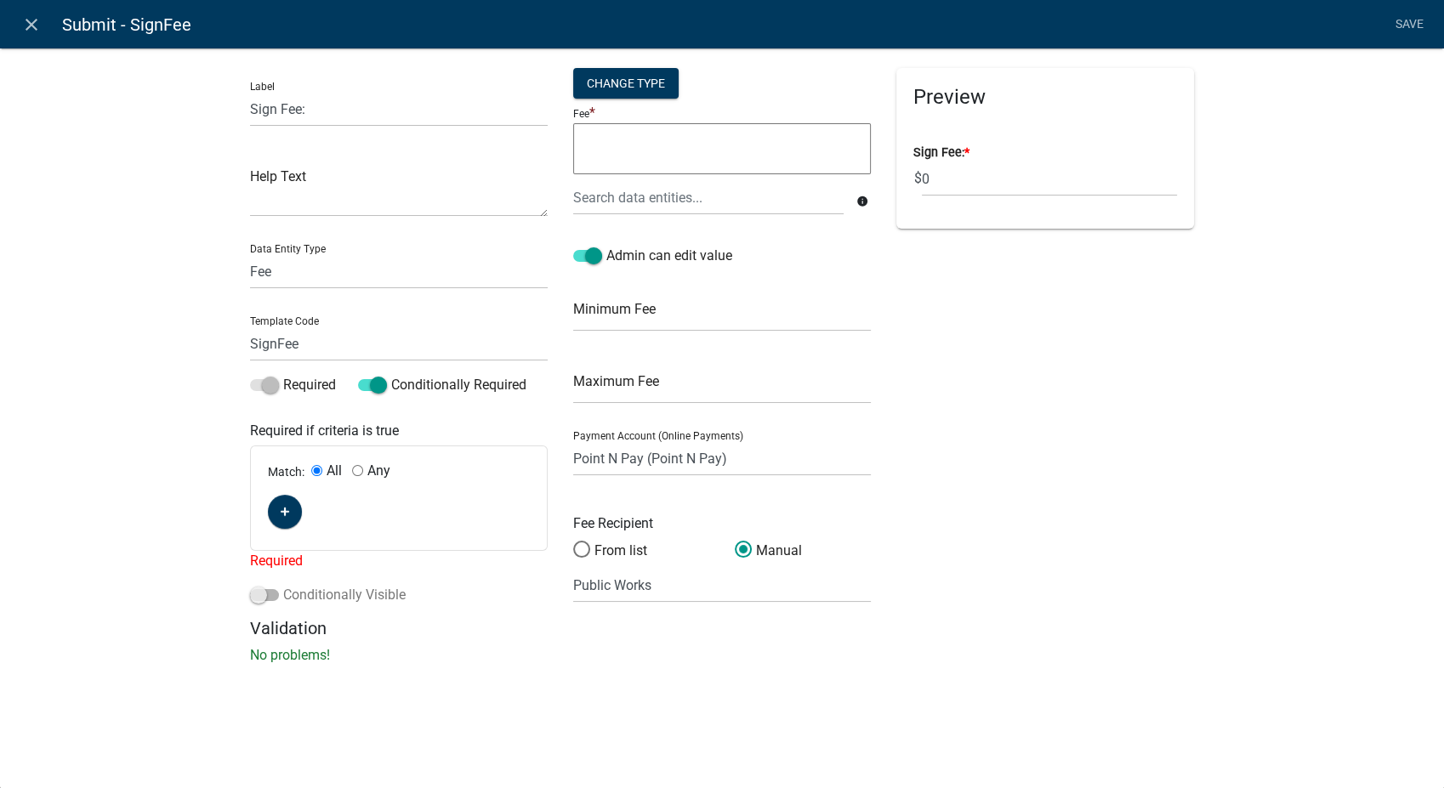
click at [259, 601] on span at bounding box center [264, 595] width 29 height 12
click at [283, 585] on input "Conditionally Visible" at bounding box center [283, 585] width 0 height 0
click at [281, 506] on fa-icon "button" at bounding box center [285, 512] width 9 height 16
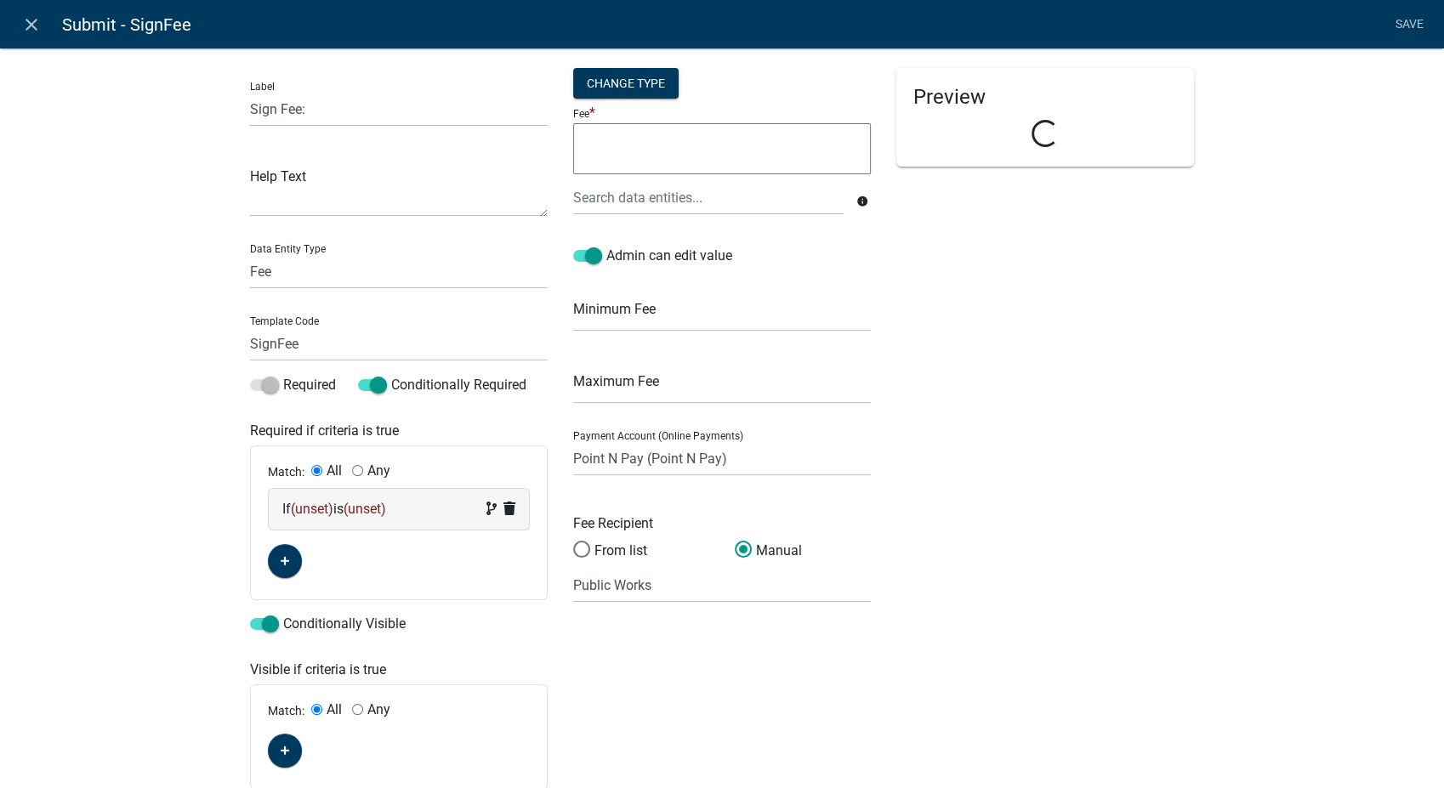
click at [418, 503] on div "If (unset) is (unset)" at bounding box center [398, 509] width 233 height 20
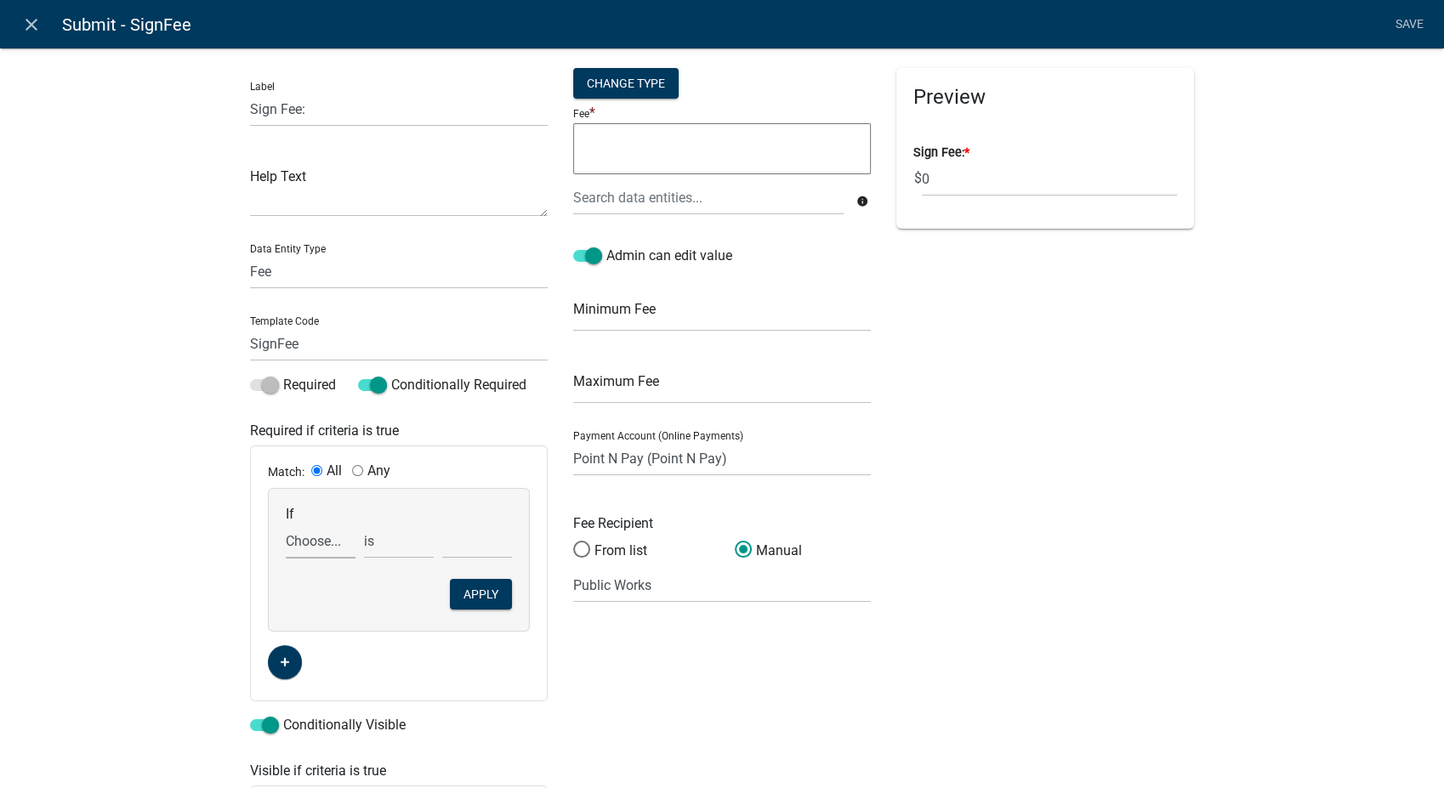
click at [304, 552] on select "Choose... ALL_FEE_RECIPIENTS AppInfoHeader APPLICANT_CITY APPLICANT_EMAIL_ADDRE…" at bounding box center [321, 541] width 70 height 35
select select "35: ProgramType"
click at [286, 524] on select "Choose... ALL_FEE_RECIPIENTS AppInfoHeader APPLICANT_CITY APPLICANT_EMAIL_ADDRE…" at bounding box center [321, 541] width 70 height 35
click at [474, 548] on select "Choose... Adopt-A-Highway with signs ($150 per sign): The group agrees to pick …" at bounding box center [477, 541] width 70 height 35
select select "1: Adopt-A-Highway with signs ($150 per sign): The"
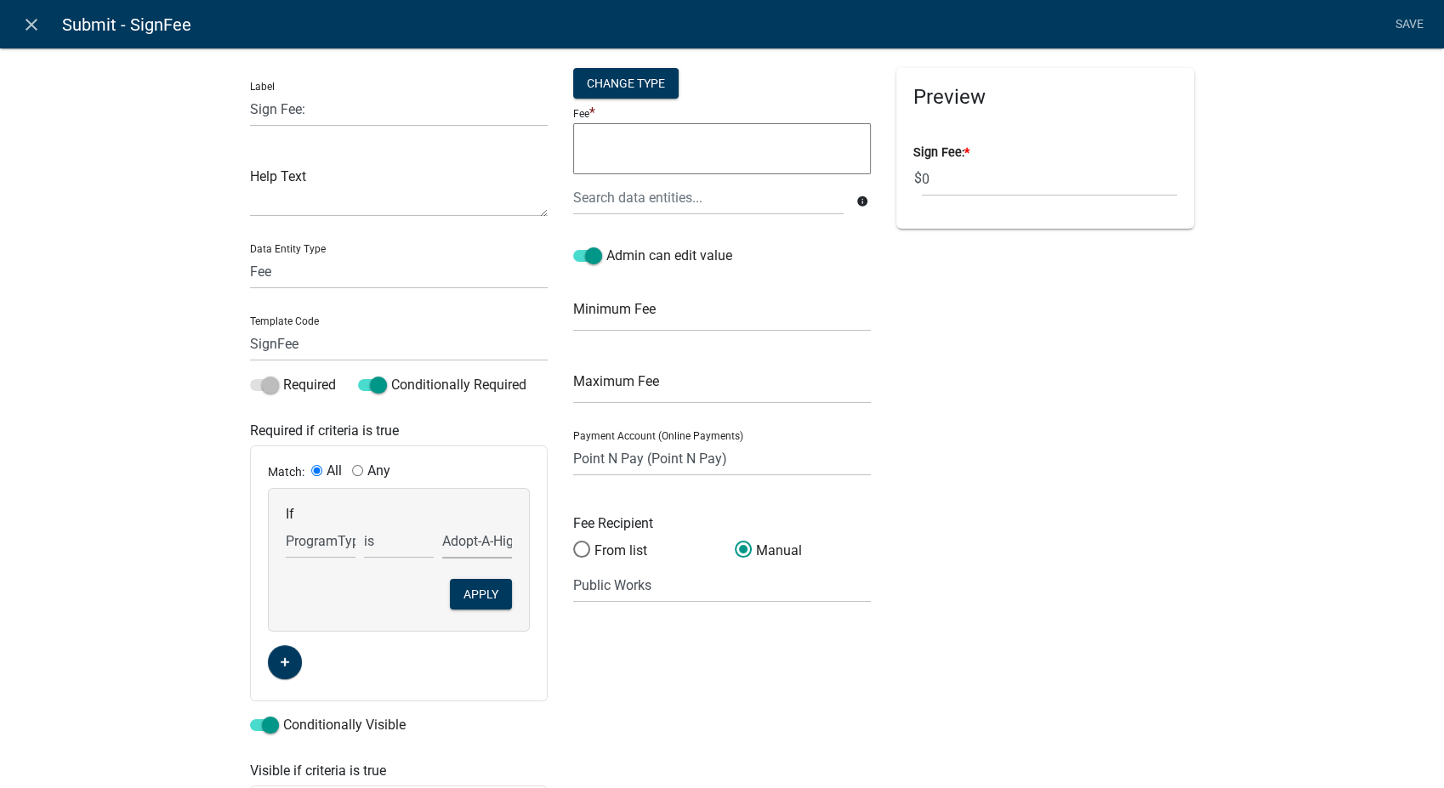
click at [442, 524] on select "Choose... Adopt-A-Highway with signs ($150 per sign): The group agrees to pick …" at bounding box center [477, 541] width 70 height 35
click at [487, 588] on button "Apply" at bounding box center [481, 594] width 62 height 31
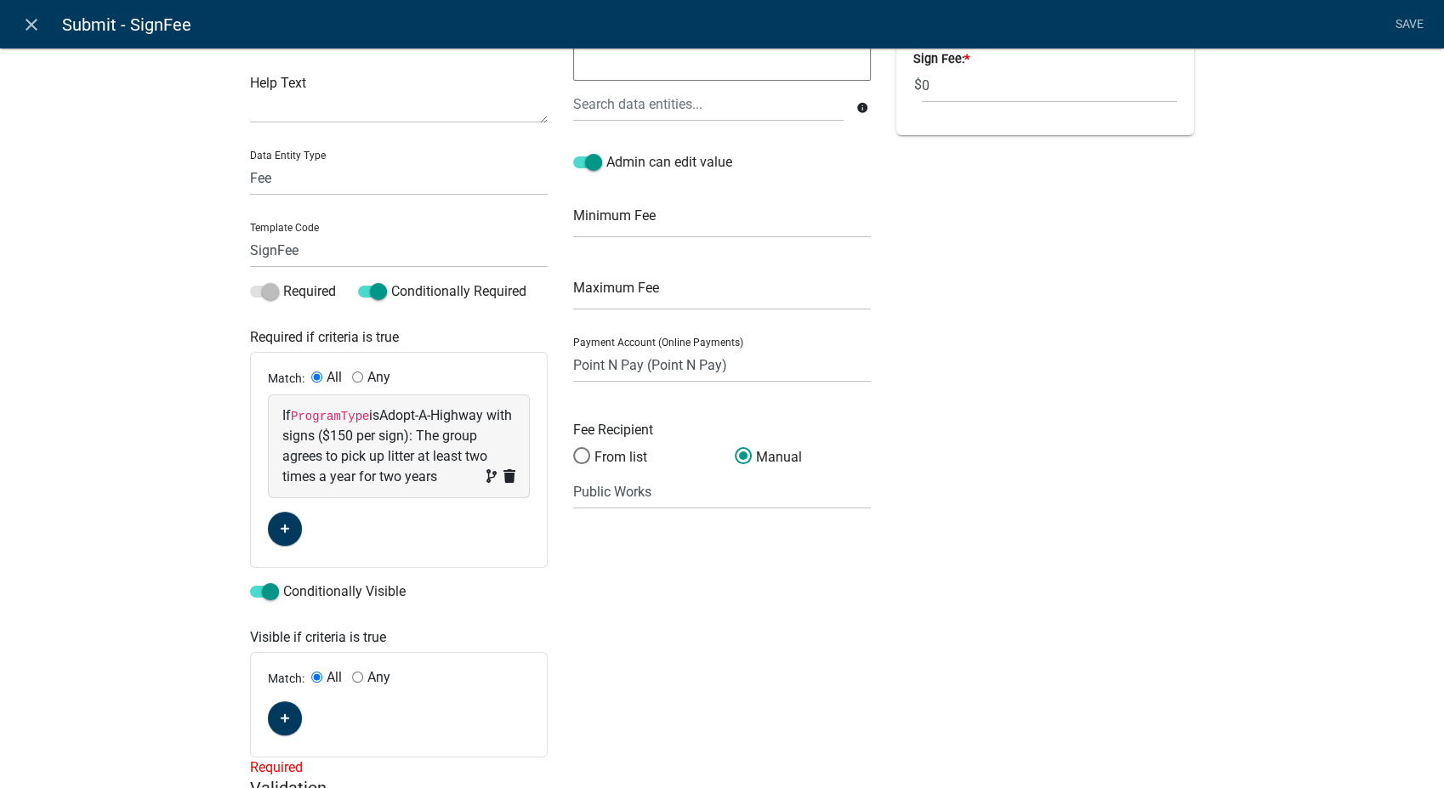
scroll to position [94, 0]
click at [281, 724] on fa-icon "button" at bounding box center [285, 718] width 9 height 16
click at [354, 712] on span "(unset)" at bounding box center [364, 715] width 43 height 16
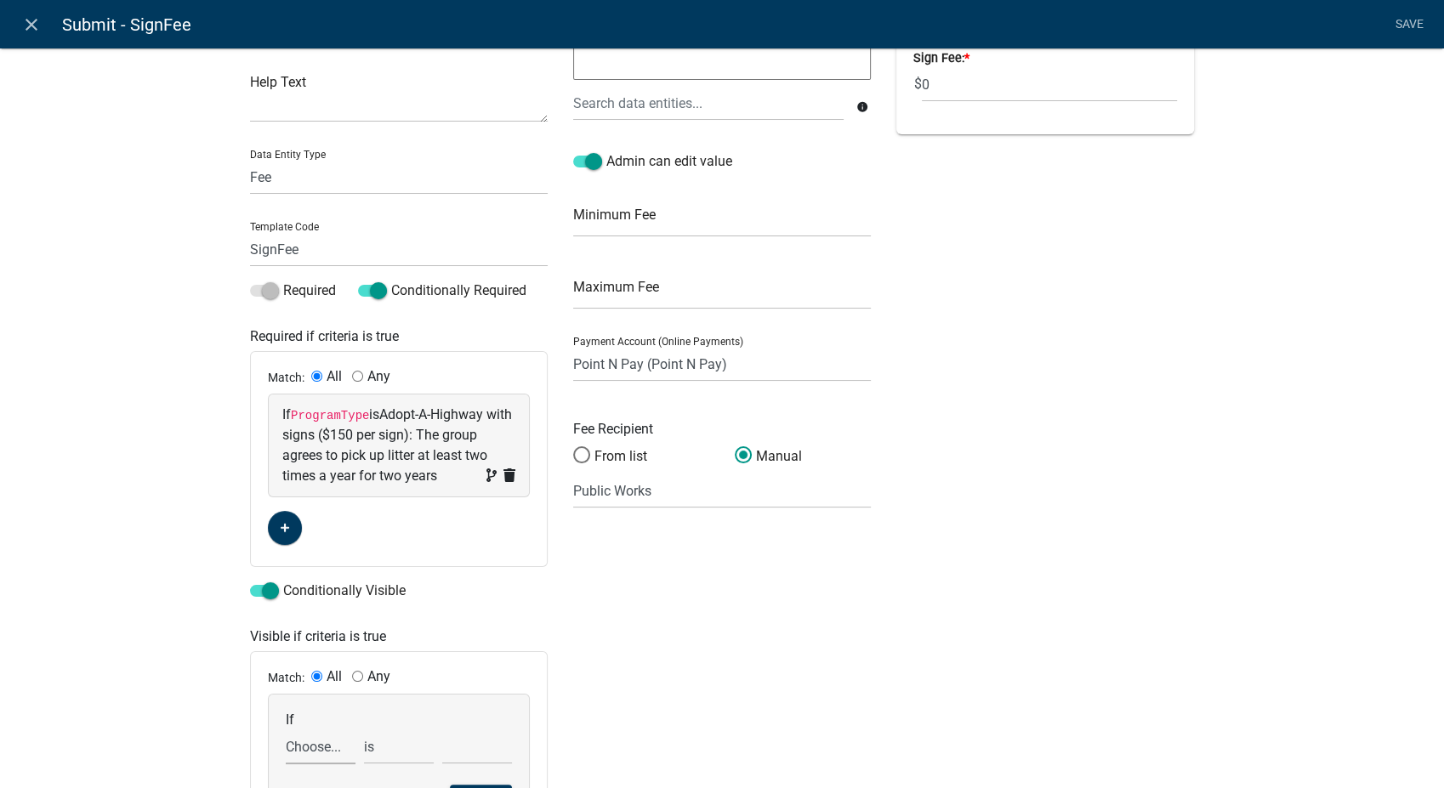
click at [318, 757] on select "Choose... ALL_FEE_RECIPIENTS AppInfoHeader APPLICANT_CITY APPLICANT_EMAIL_ADDRE…" at bounding box center [321, 746] width 70 height 35
select select "35: ProgramType"
click at [286, 729] on select "Choose... ALL_FEE_RECIPIENTS AppInfoHeader APPLICANT_CITY APPLICANT_EMAIL_ADDRE…" at bounding box center [321, 746] width 70 height 35
click at [465, 752] on select "Choose... Adopt-A-Highway with signs ($150 per sign): The group agrees to pick …" at bounding box center [477, 746] width 70 height 35
select select "1: Adopt-A-Highway with signs ($150 per sign): The"
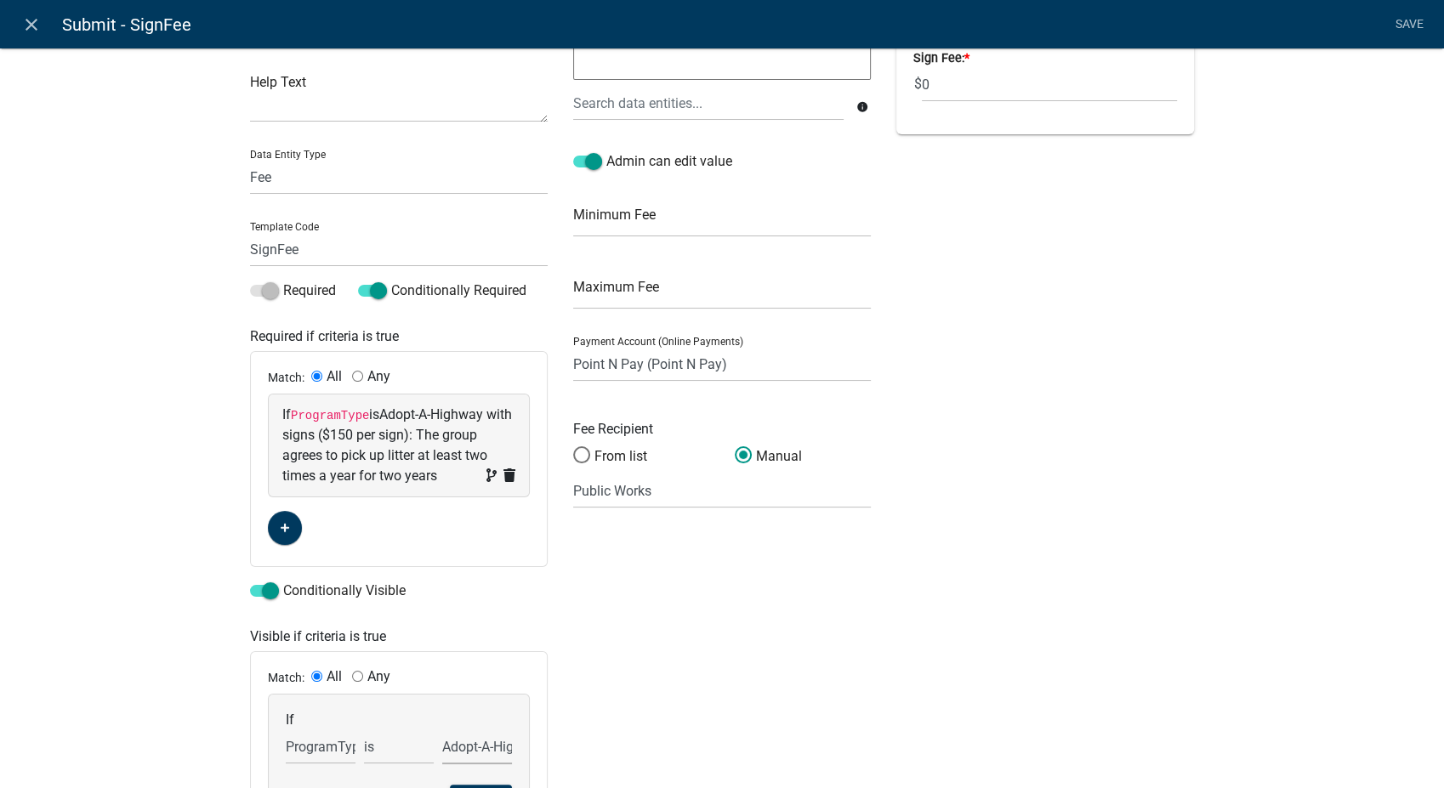
click at [442, 729] on select "Choose... Adopt-A-Highway with signs ($150 per sign): The group agrees to pick …" at bounding box center [477, 746] width 70 height 35
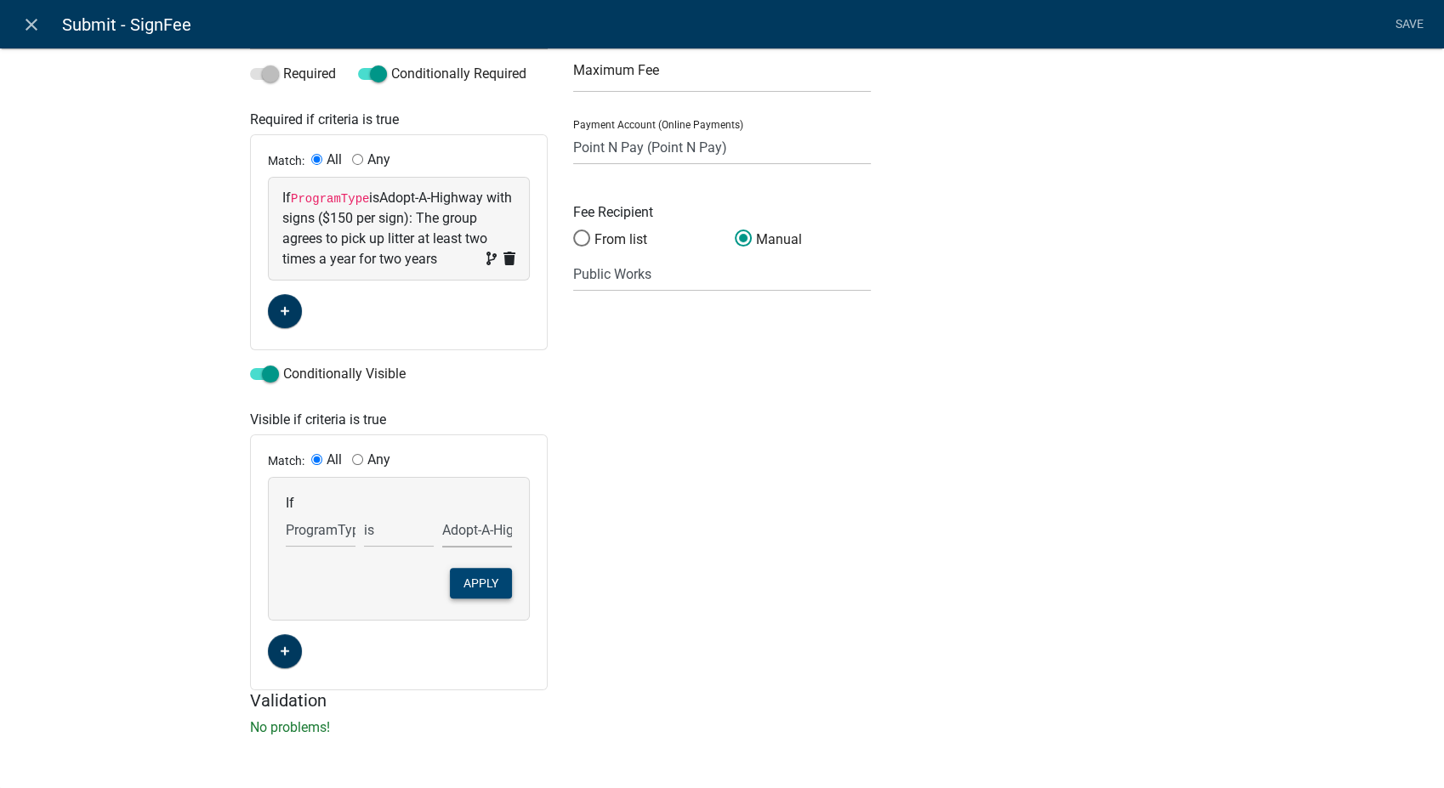
click at [460, 568] on button "Apply" at bounding box center [481, 583] width 62 height 31
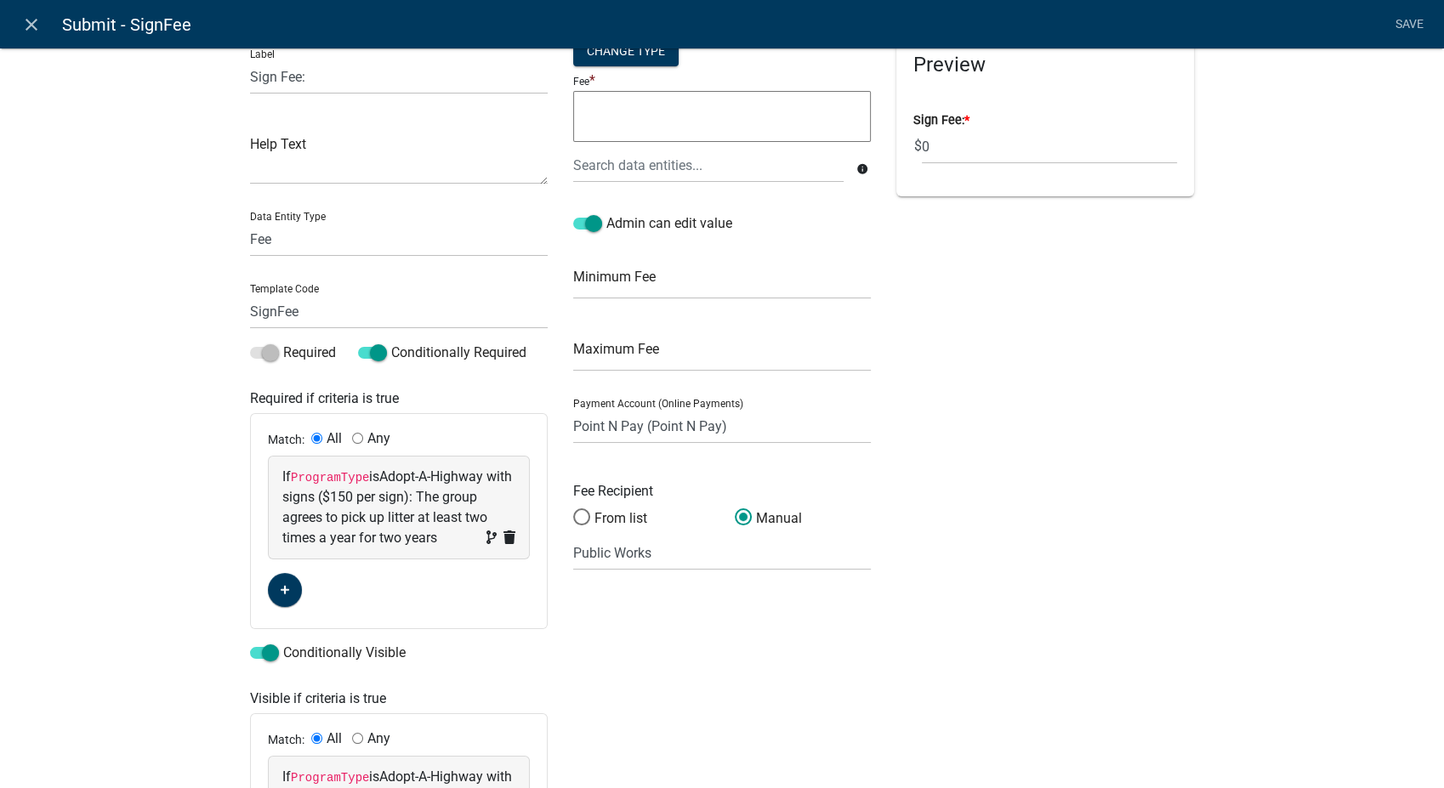
scroll to position [0, 0]
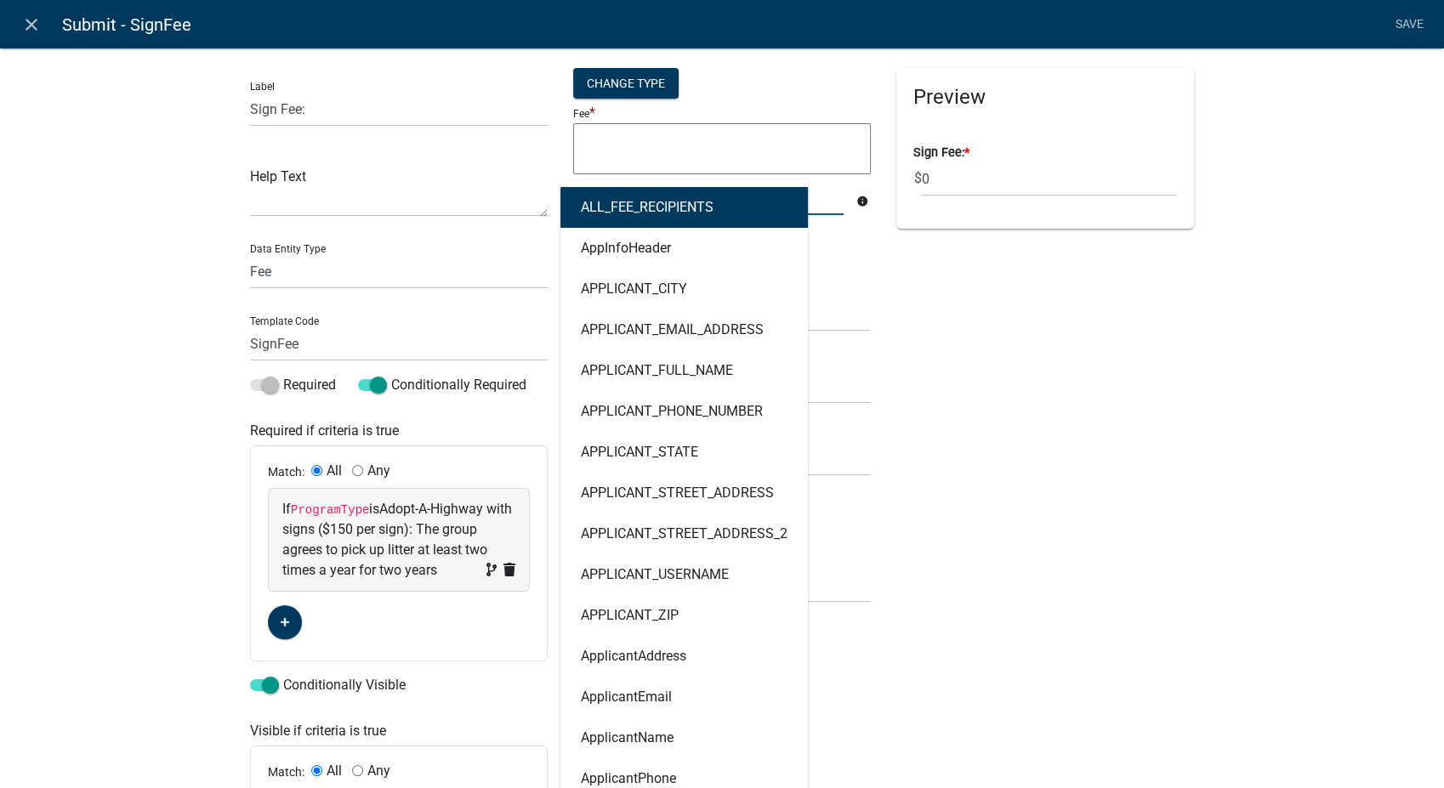
click at [609, 202] on div "ALL_FEE_RECIPIENTS AppInfoHeader APPLICANT_CITY APPLICANT_EMAIL_ADDRESS APPLICA…" at bounding box center [708, 197] width 296 height 35
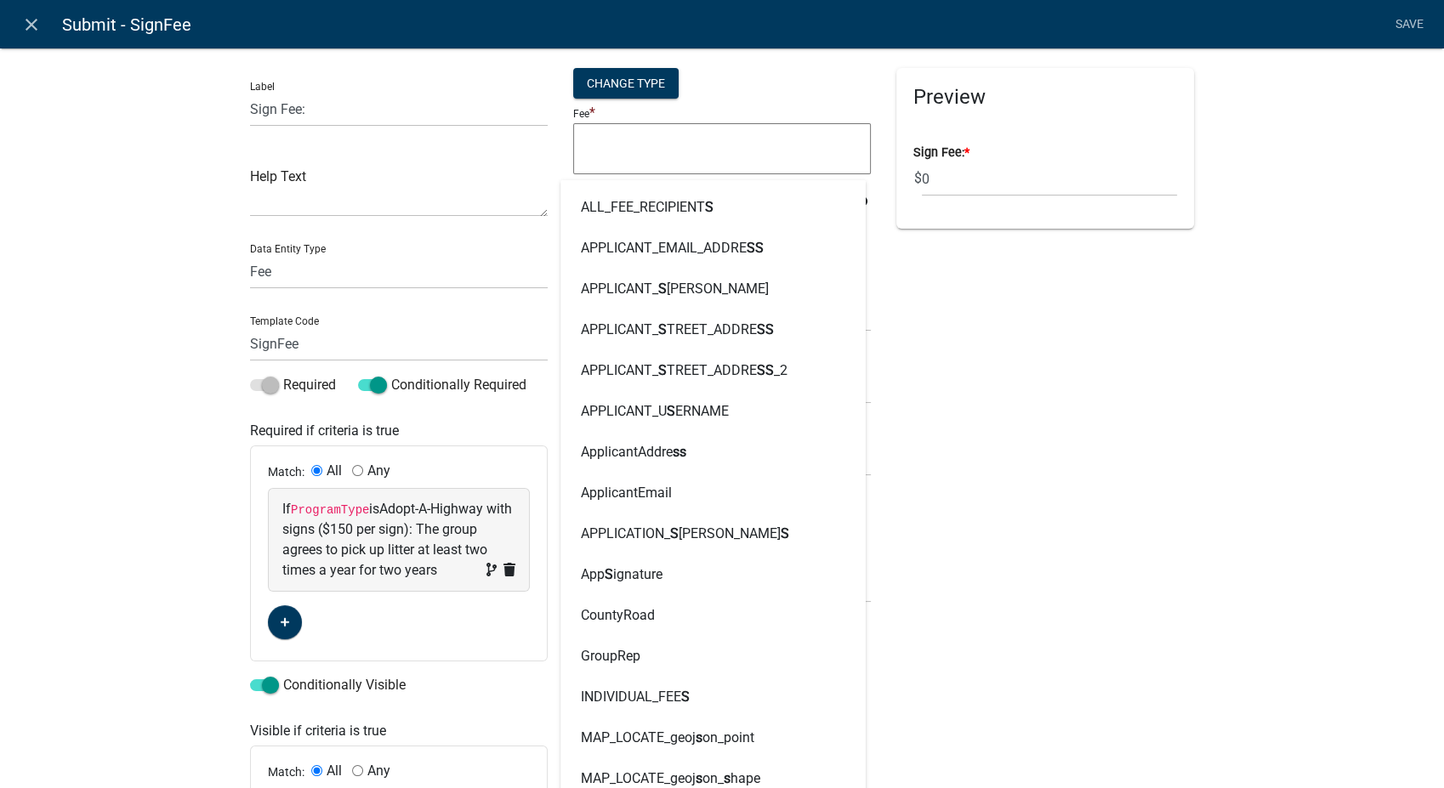
type input "Sign"
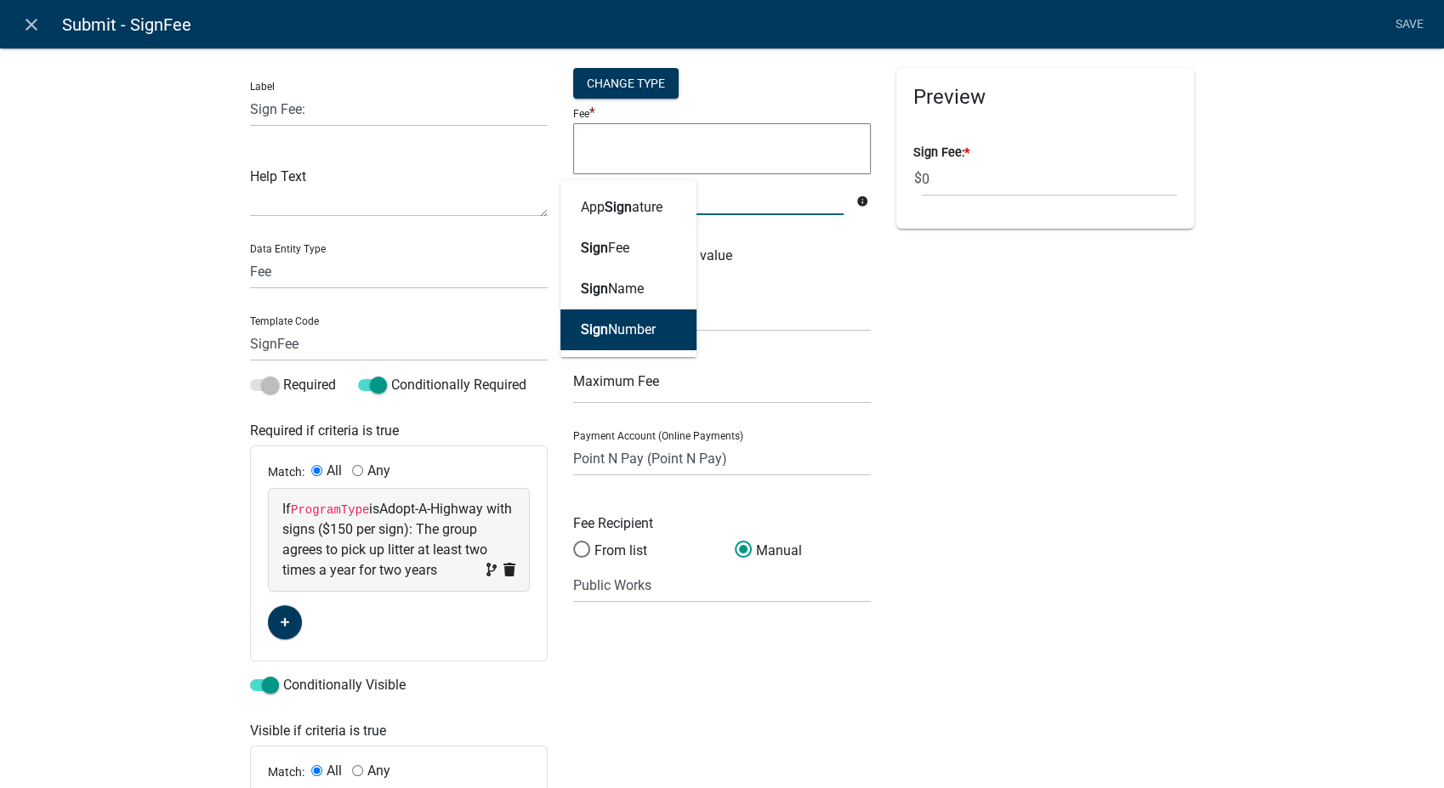
click at [603, 320] on button "Sign Number" at bounding box center [628, 329] width 136 height 41
type textarea "SignNumber"
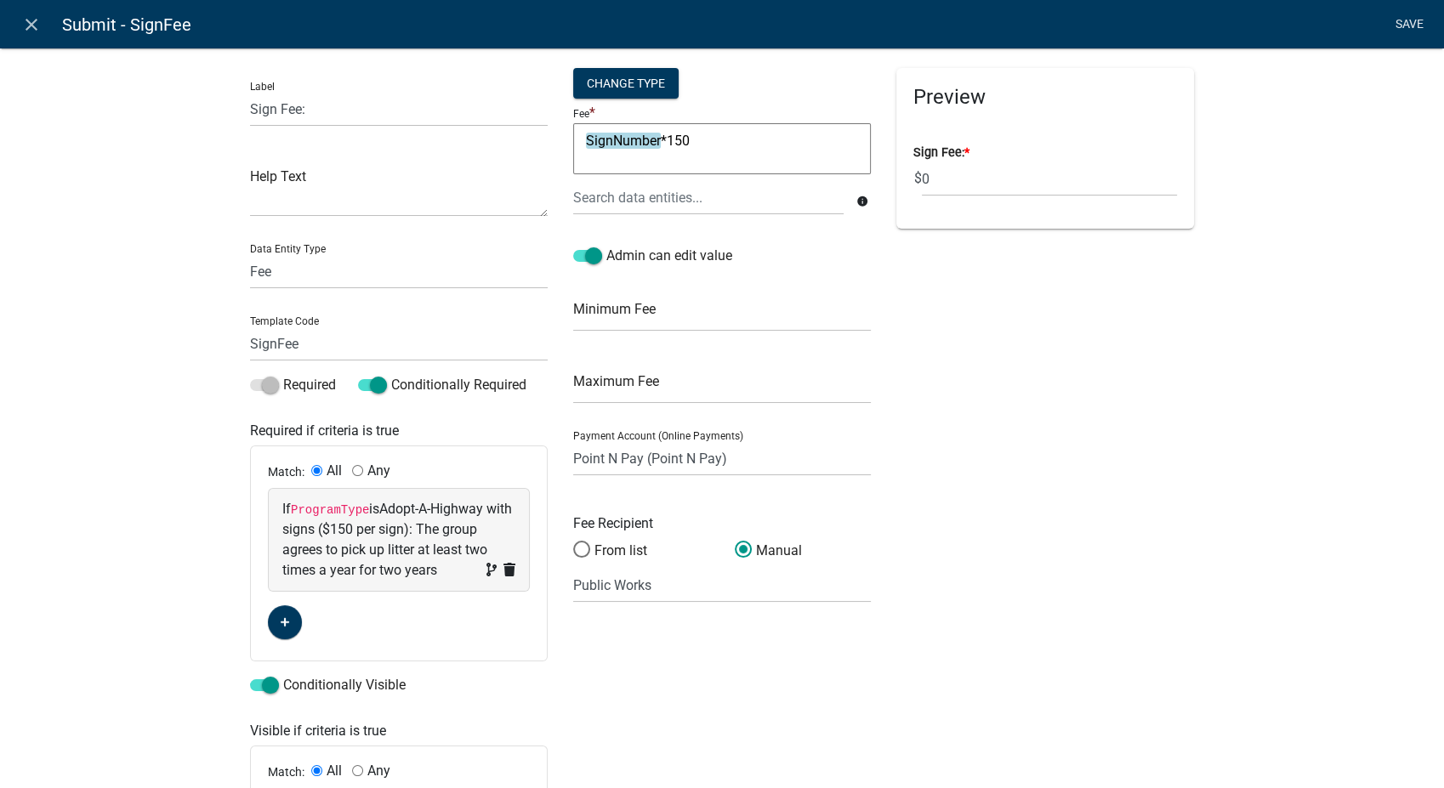
type textarea "SignNumber*150"
click at [1417, 30] on link "Save" at bounding box center [1409, 25] width 43 height 32
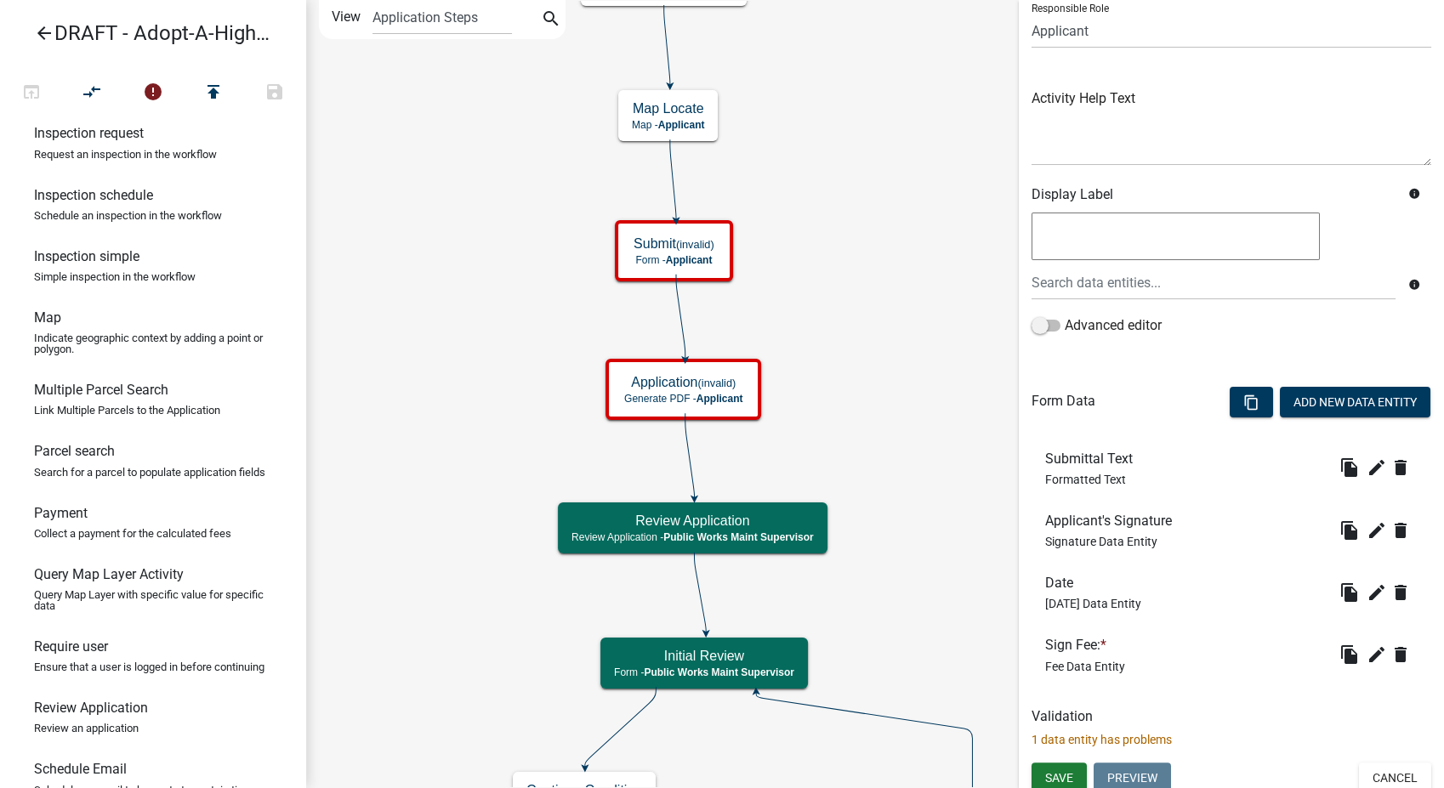
scroll to position [139, 0]
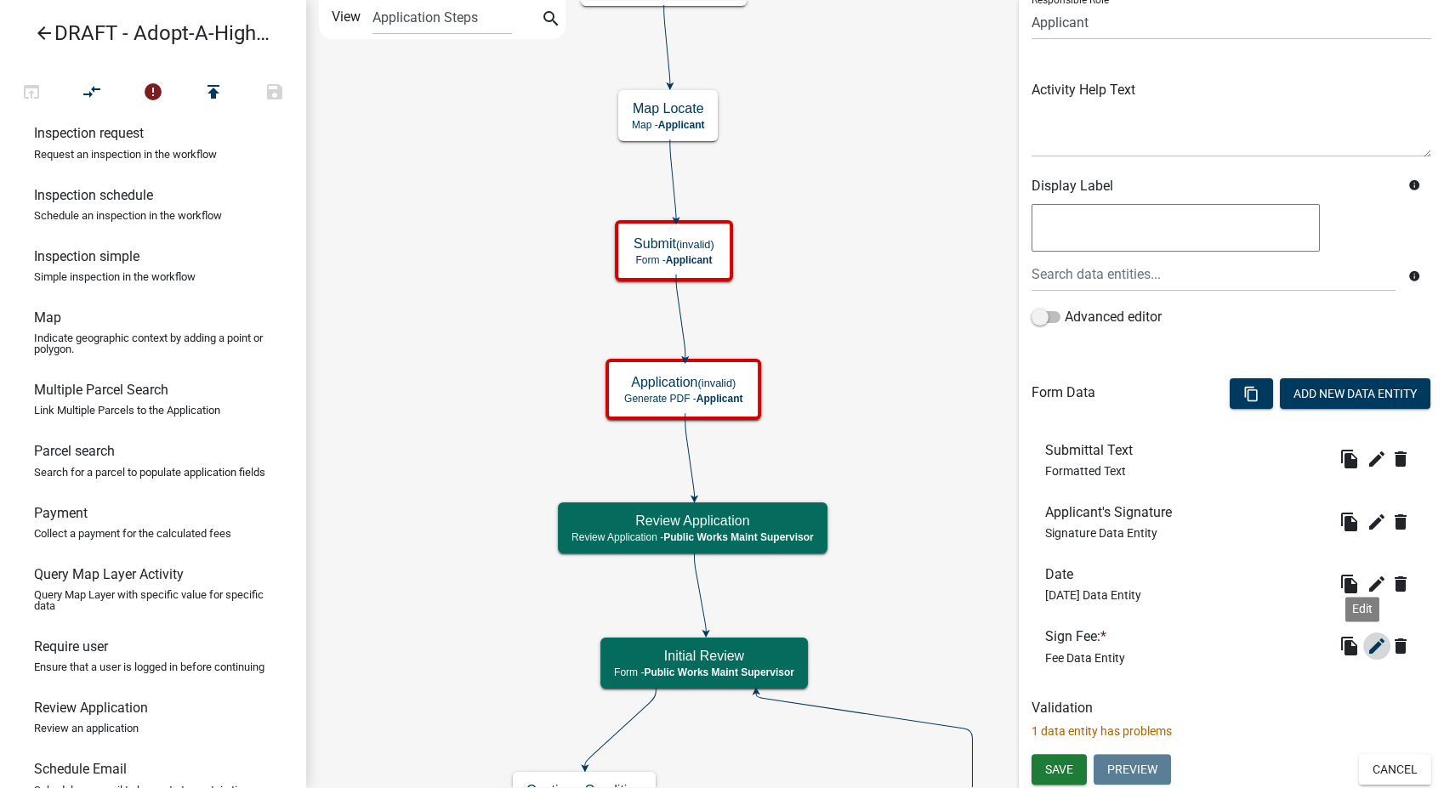
click at [1366, 642] on icon "edit" at bounding box center [1376, 646] width 20 height 20
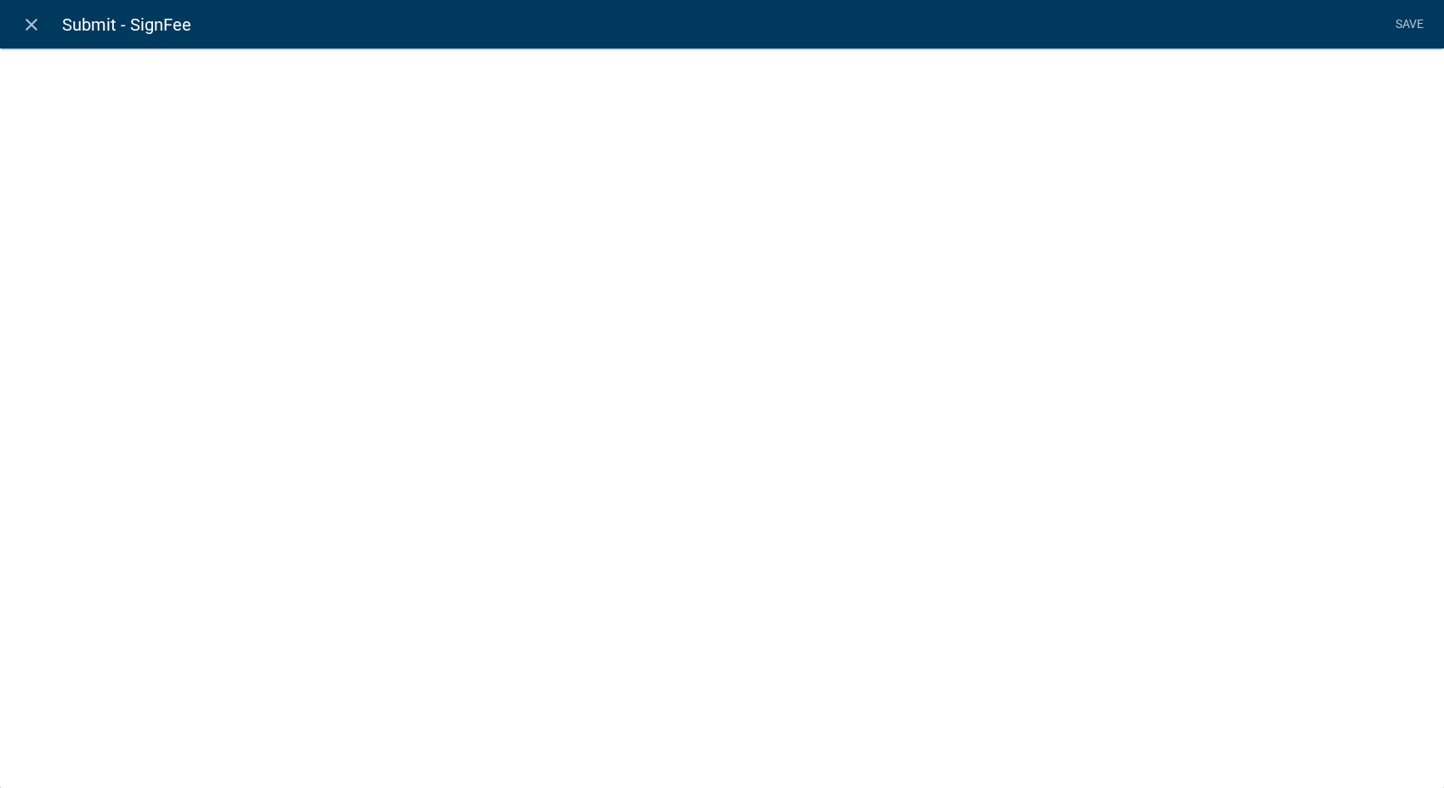
select select "fee"
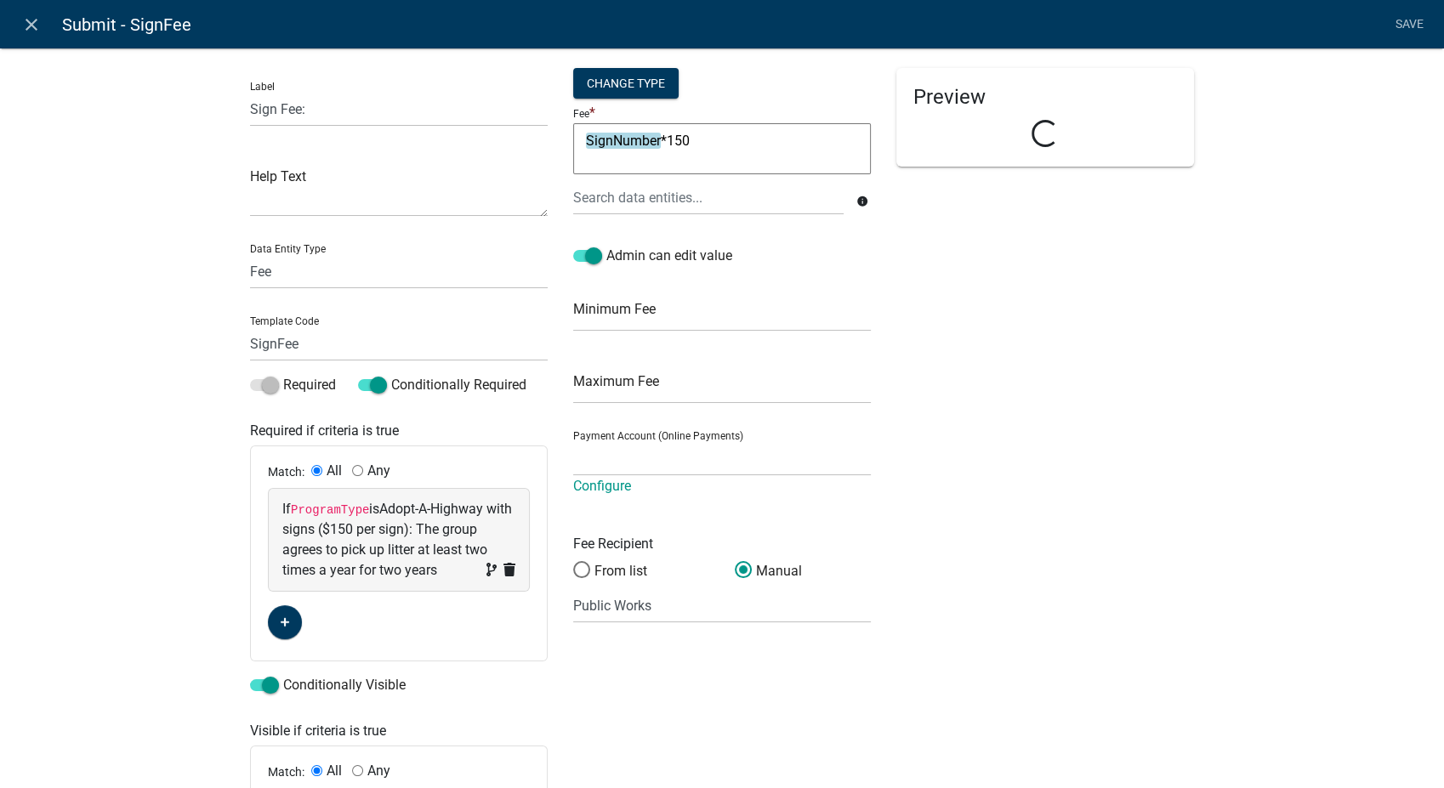
select select "8278247f-79f4-4ff1-8b14-e469c7795ef2"
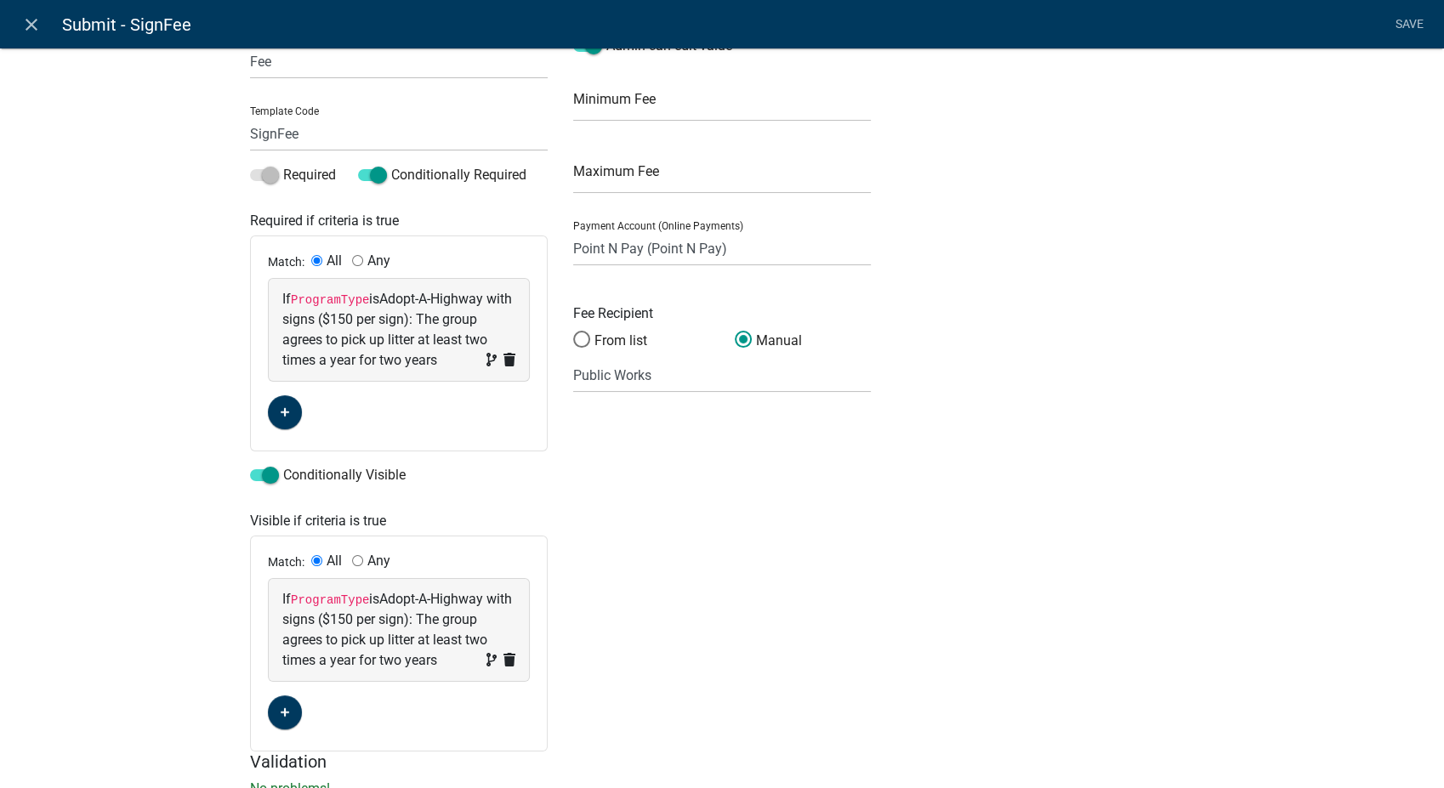
scroll to position [177, 0]
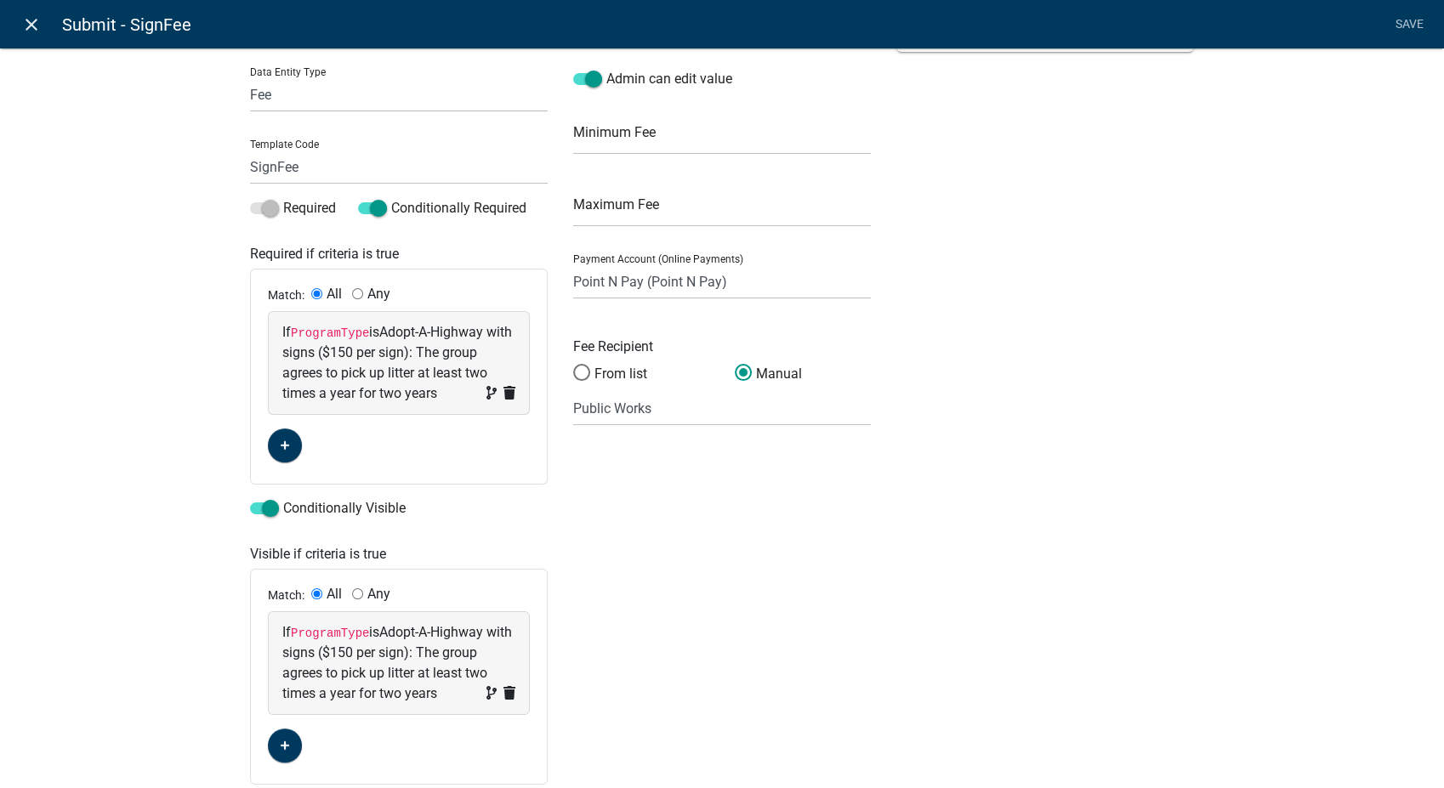
click at [27, 20] on icon "close" at bounding box center [31, 24] width 20 height 20
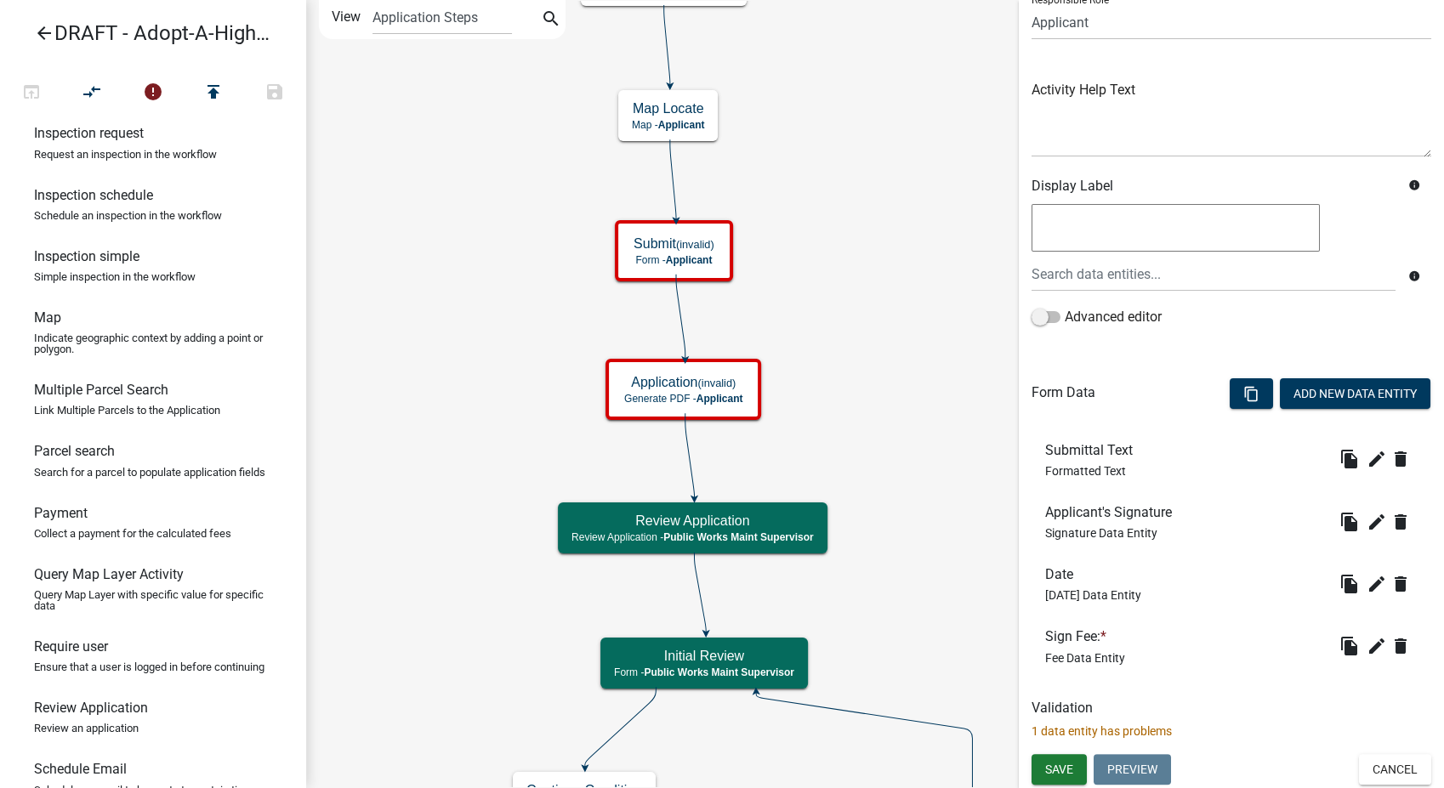
scroll to position [0, 0]
click at [1047, 774] on span "Save" at bounding box center [1059, 769] width 28 height 14
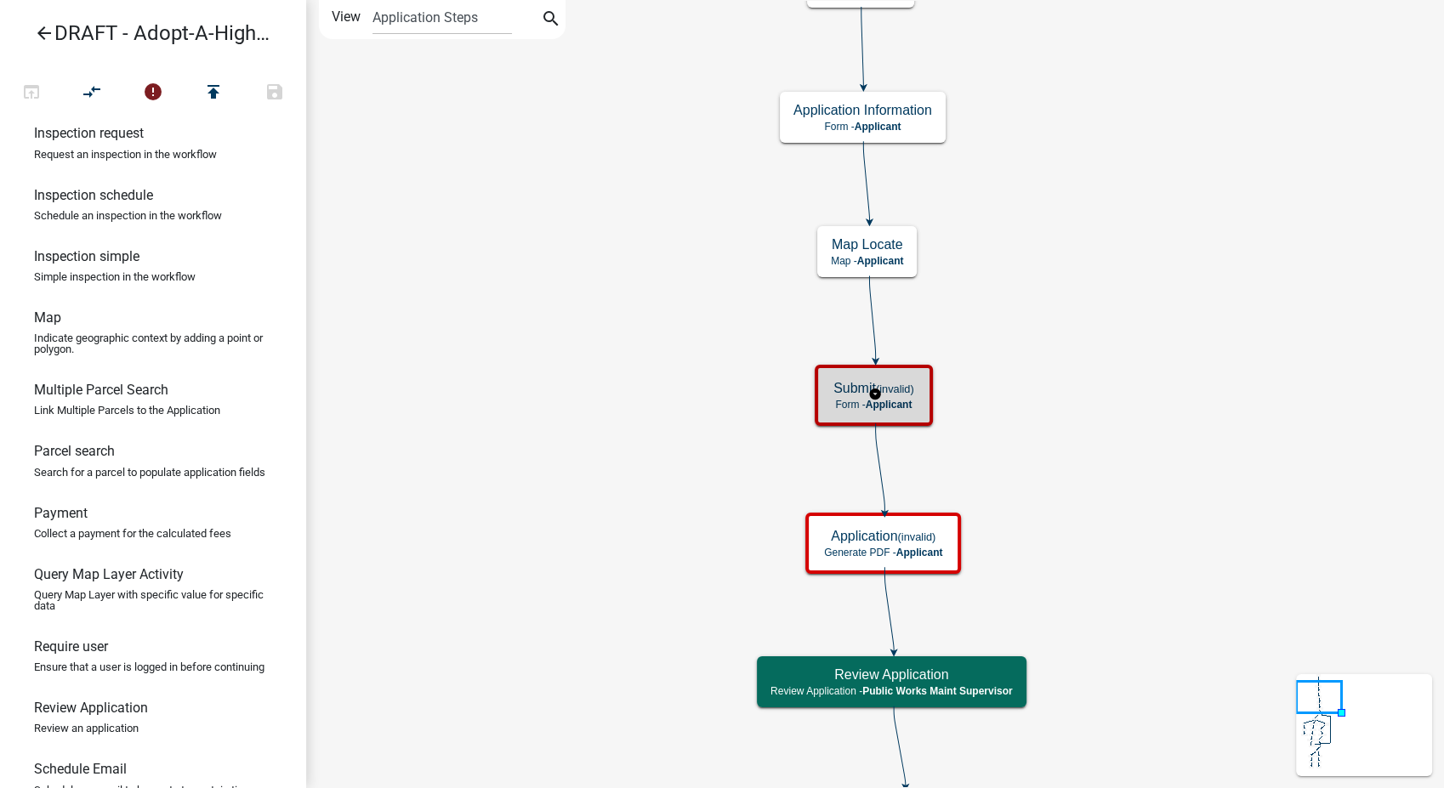
click at [925, 376] on div "Submit (invalid) Form - Applicant" at bounding box center [874, 395] width 108 height 51
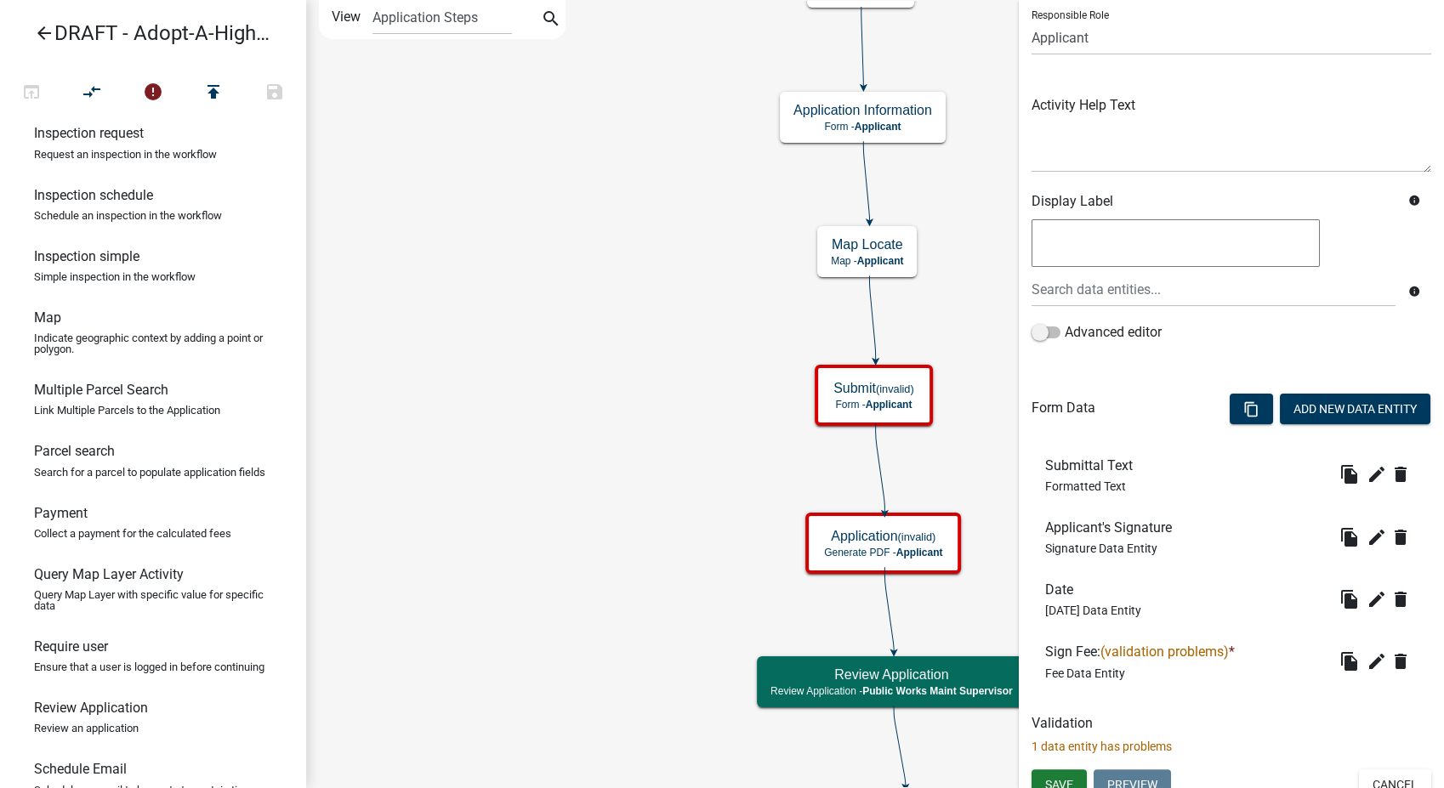
scroll to position [139, 0]
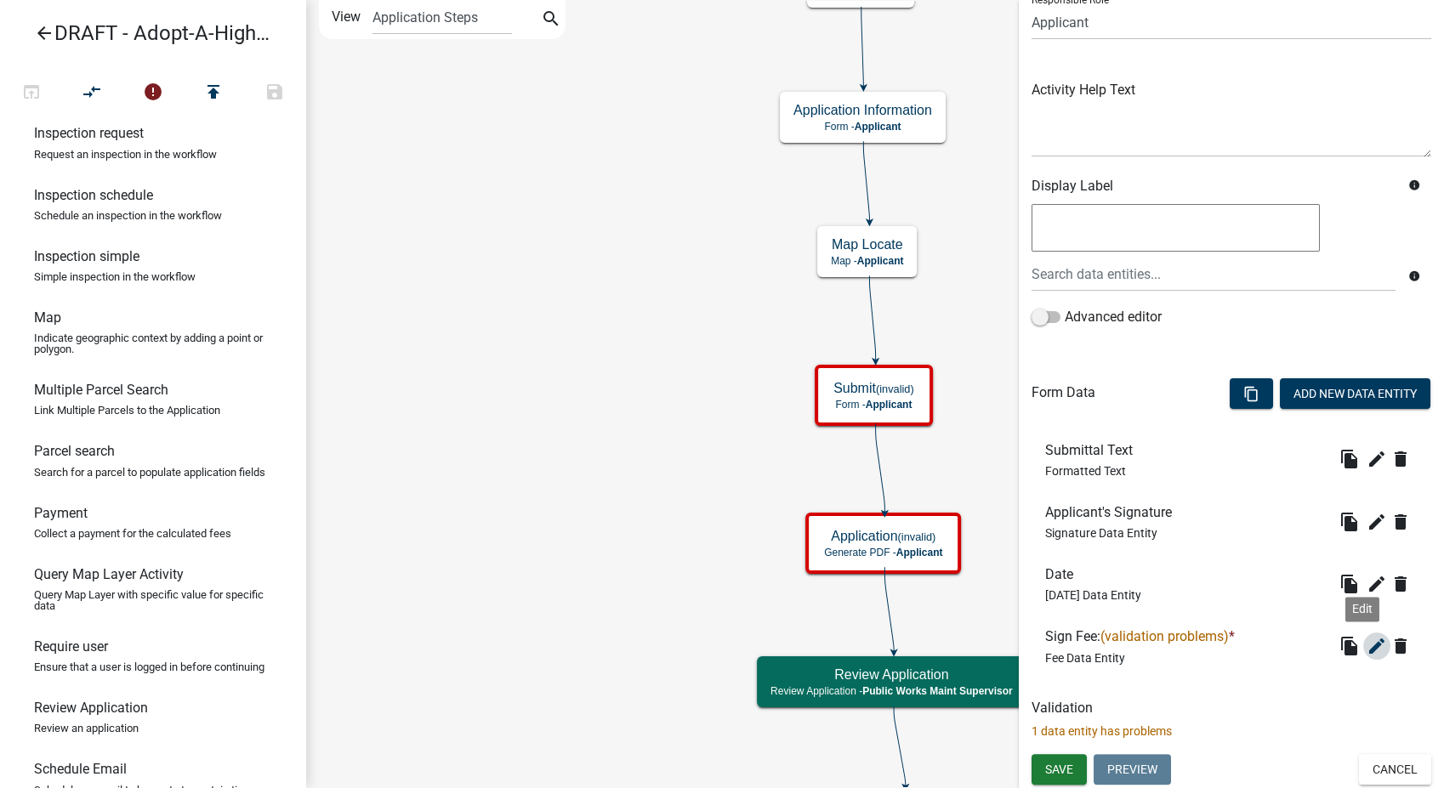
click at [1366, 647] on icon "edit" at bounding box center [1376, 646] width 20 height 20
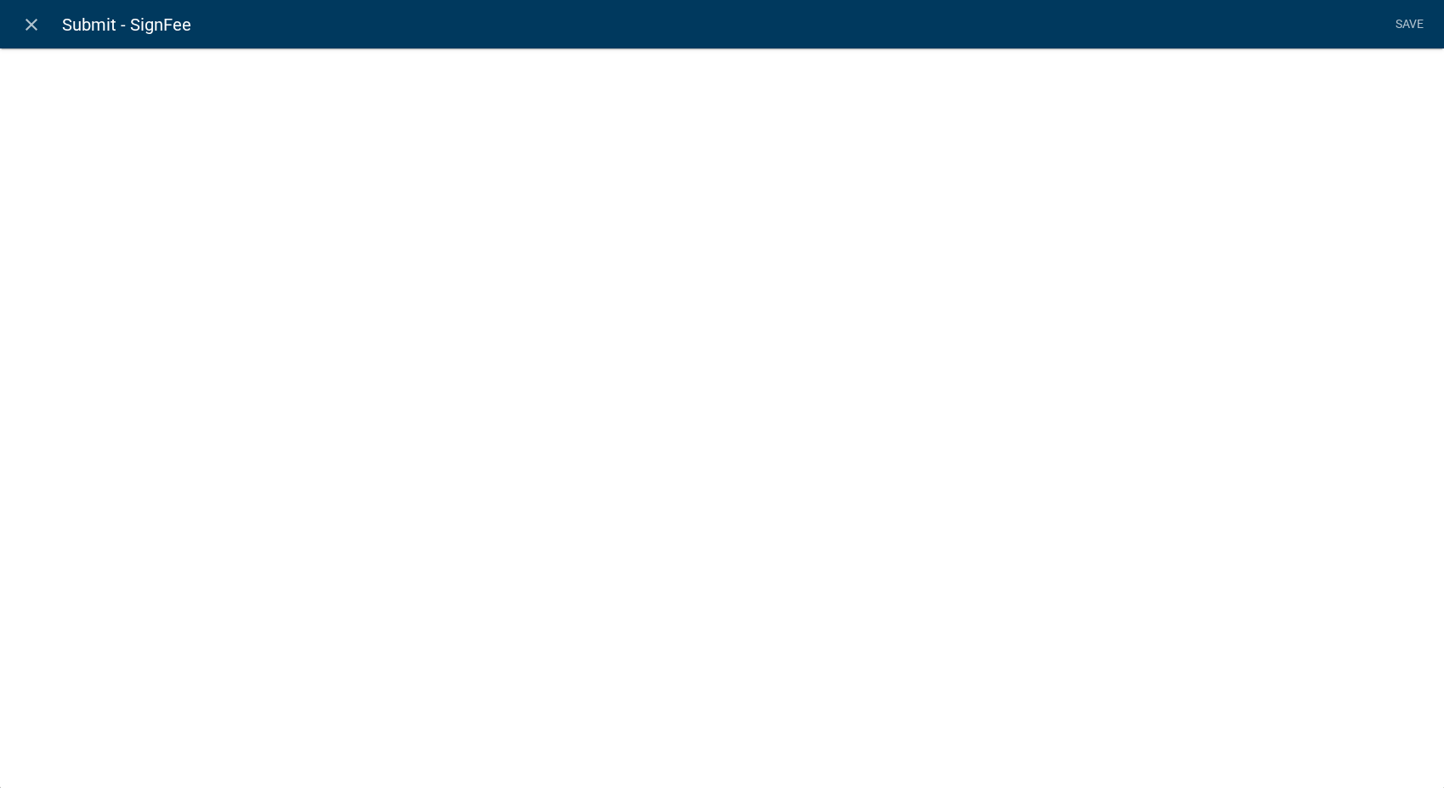
select select "fee"
select select "8278247f-79f4-4ff1-8b14-e469c7795ef2"
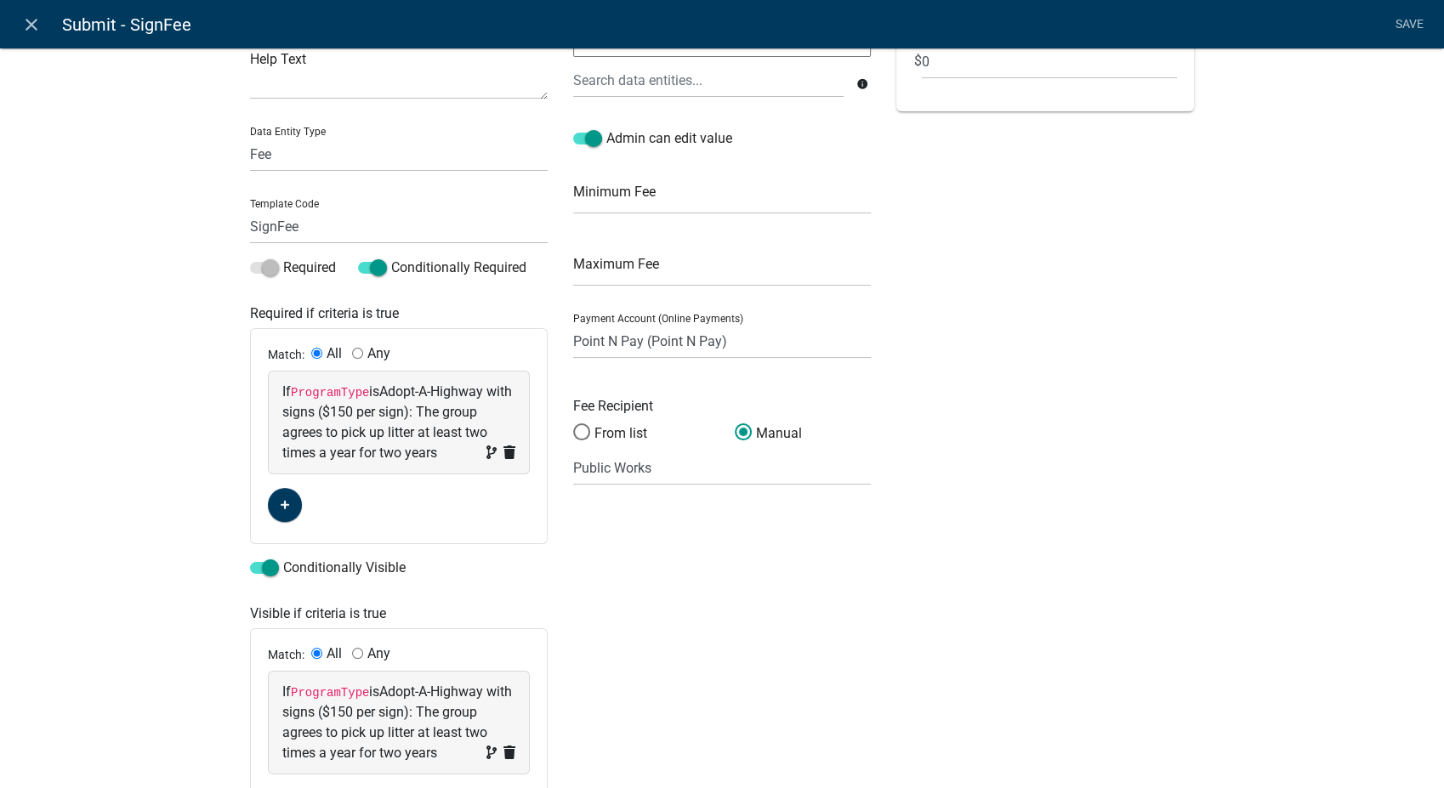
scroll to position [0, 0]
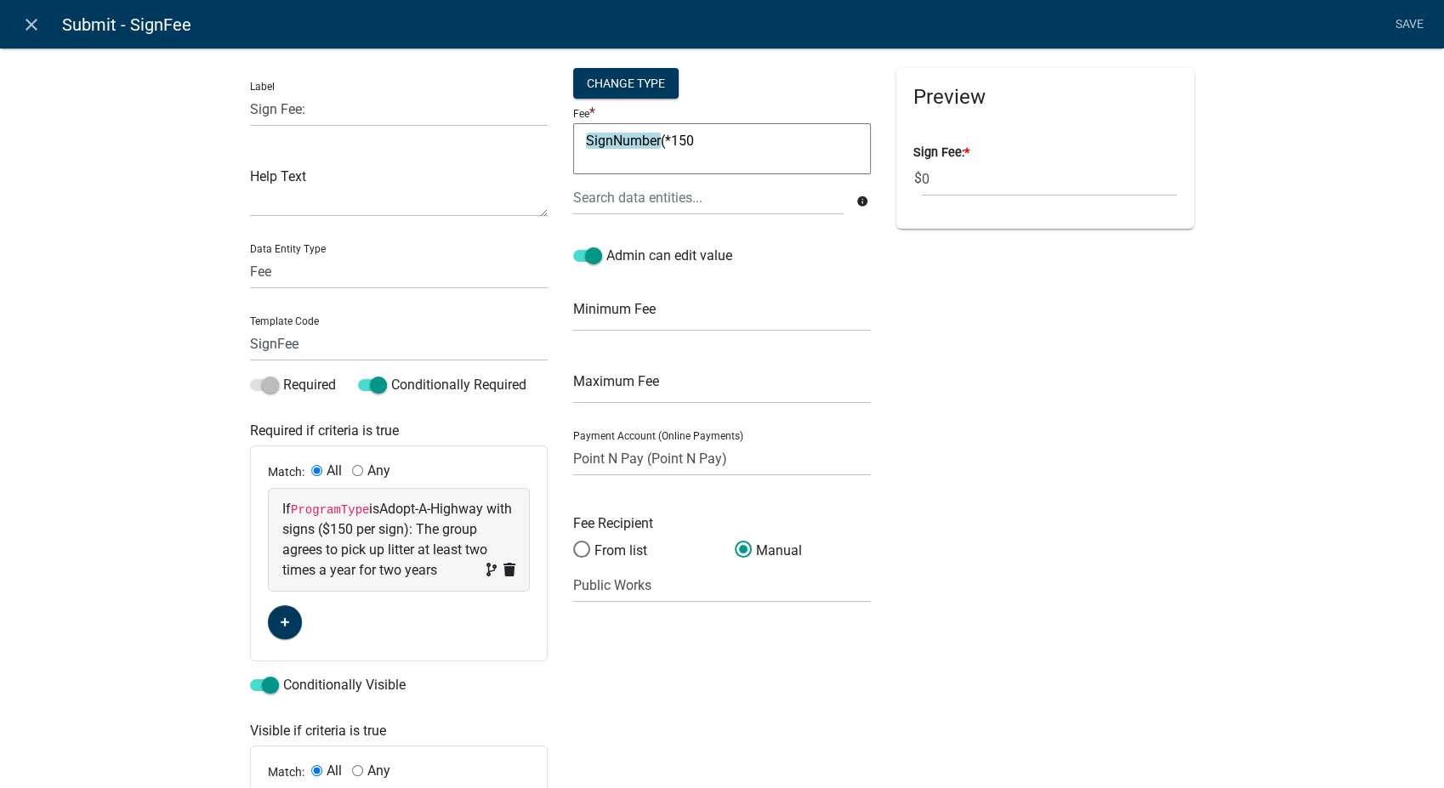
click at [690, 137] on textarea "SignNumber(*150" at bounding box center [722, 148] width 298 height 51
type textarea "SignNumber(*150)"
click at [1399, 23] on link "Save" at bounding box center [1409, 25] width 43 height 32
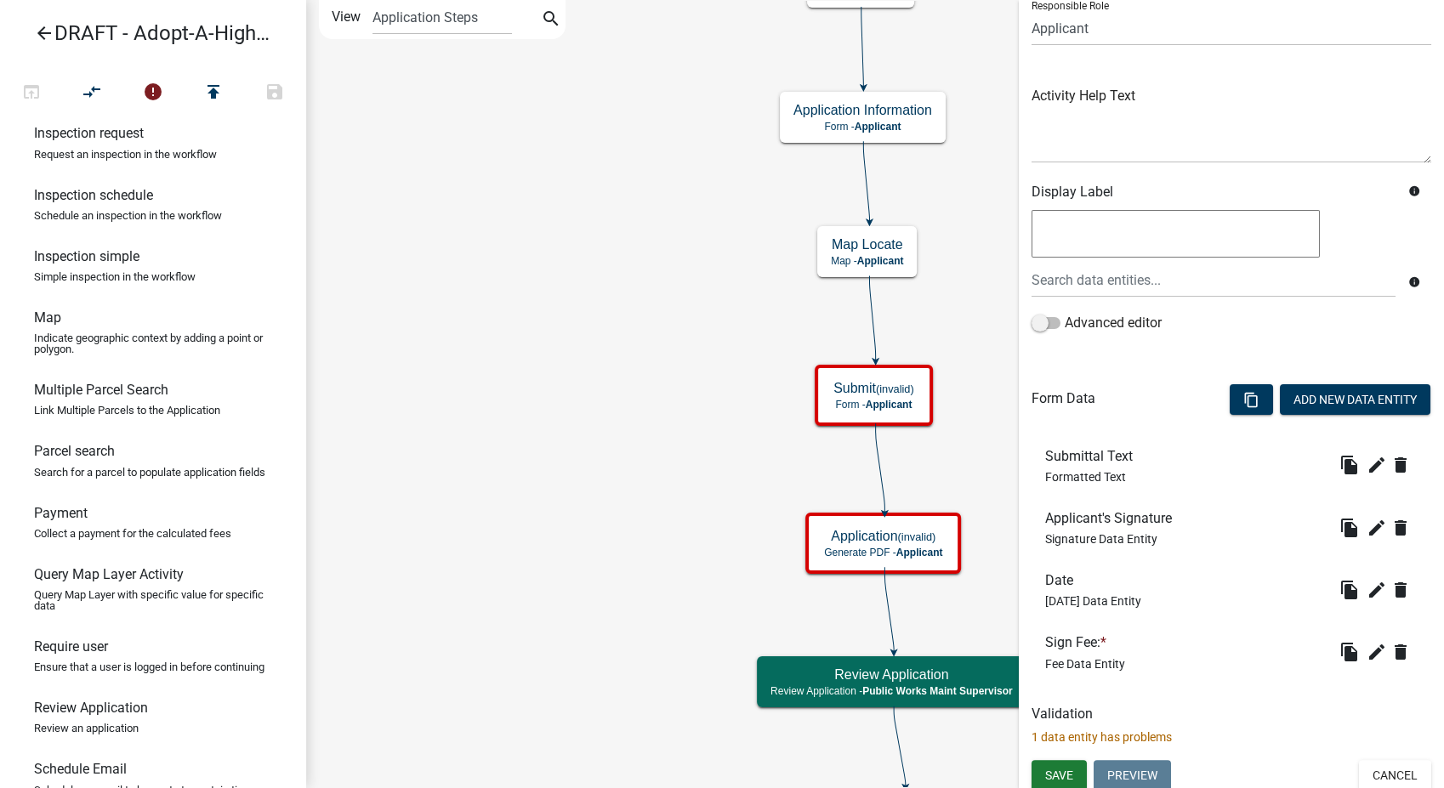
scroll to position [139, 0]
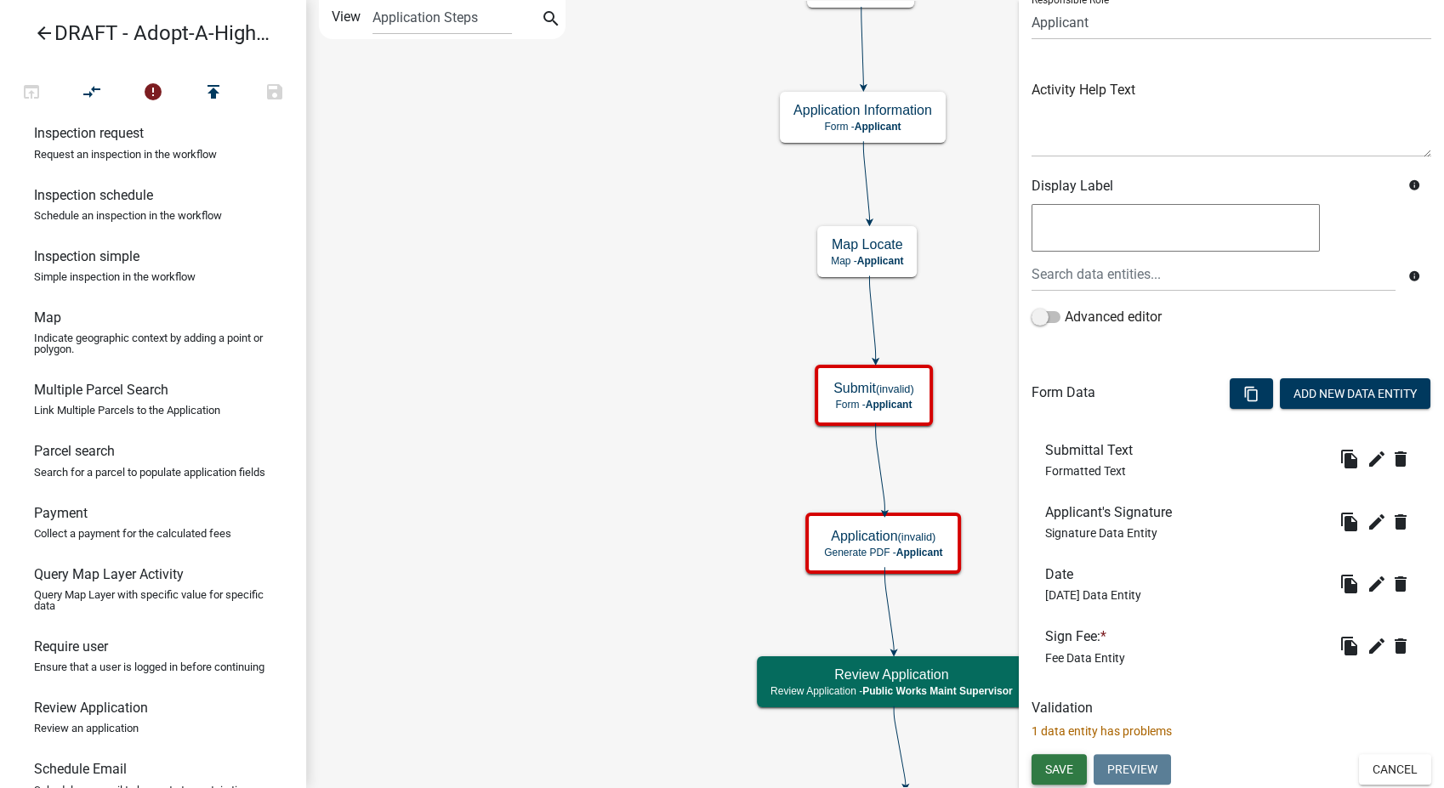
click at [1068, 774] on span "Save" at bounding box center [1059, 769] width 28 height 14
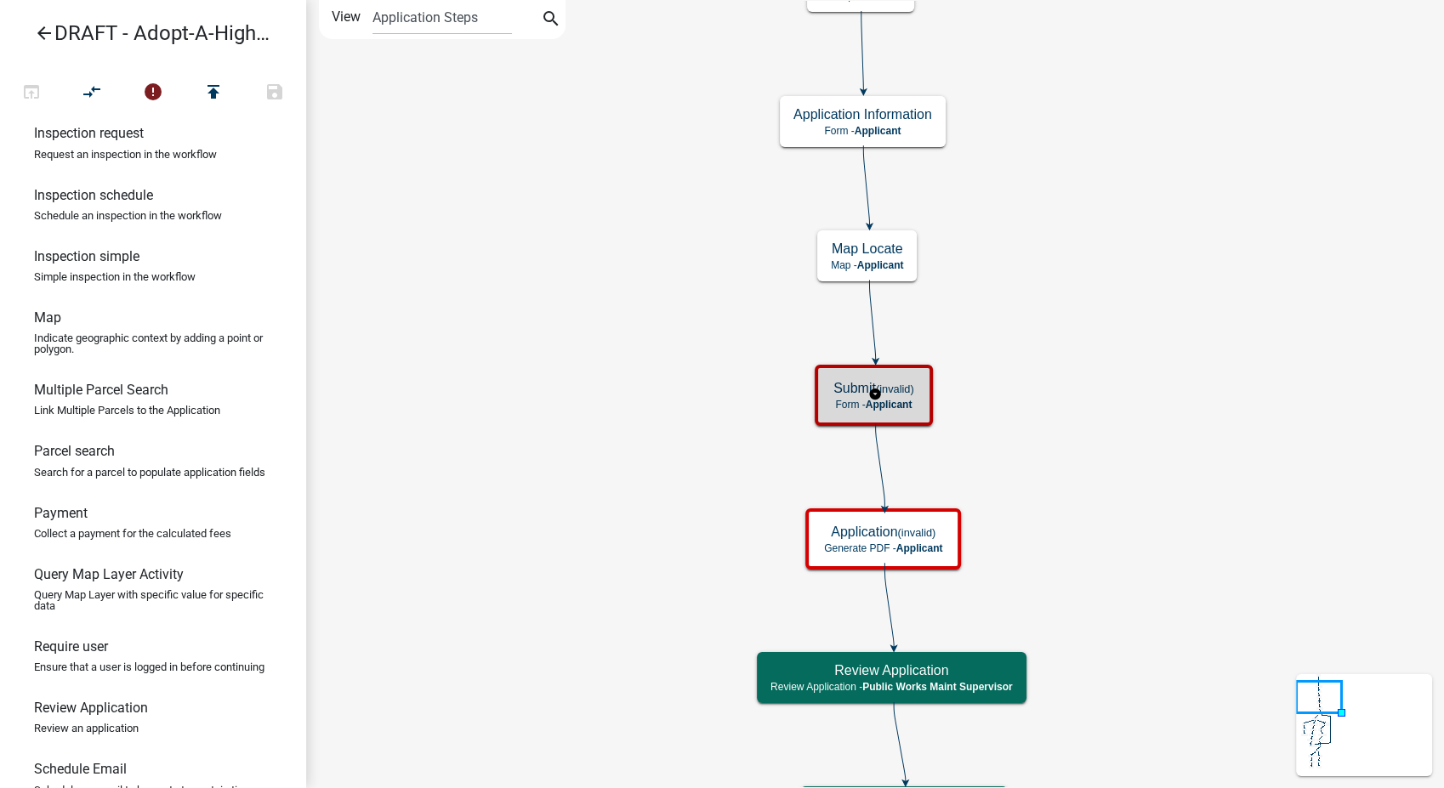
click at [883, 399] on span "Applicant" at bounding box center [889, 405] width 47 height 12
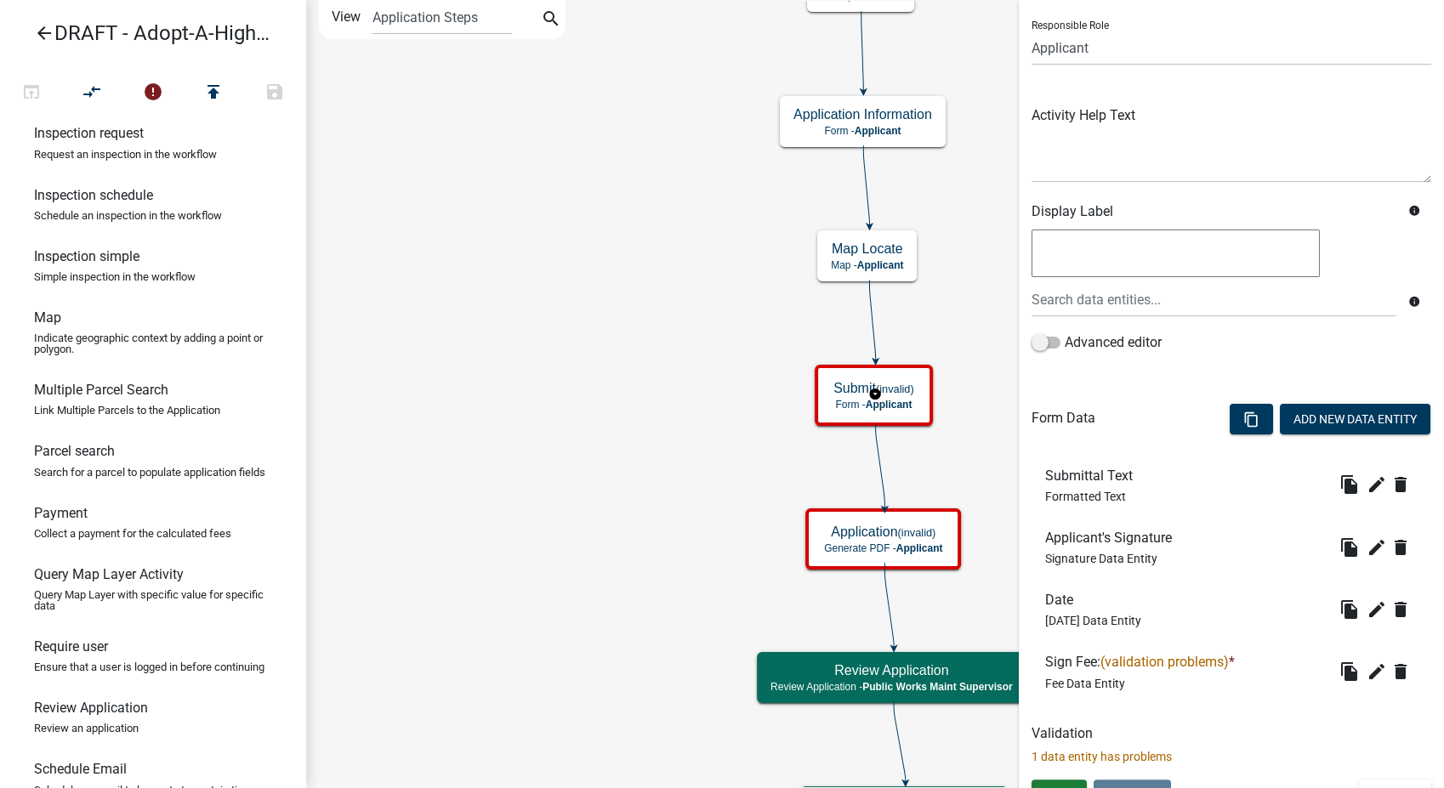
scroll to position [139, 0]
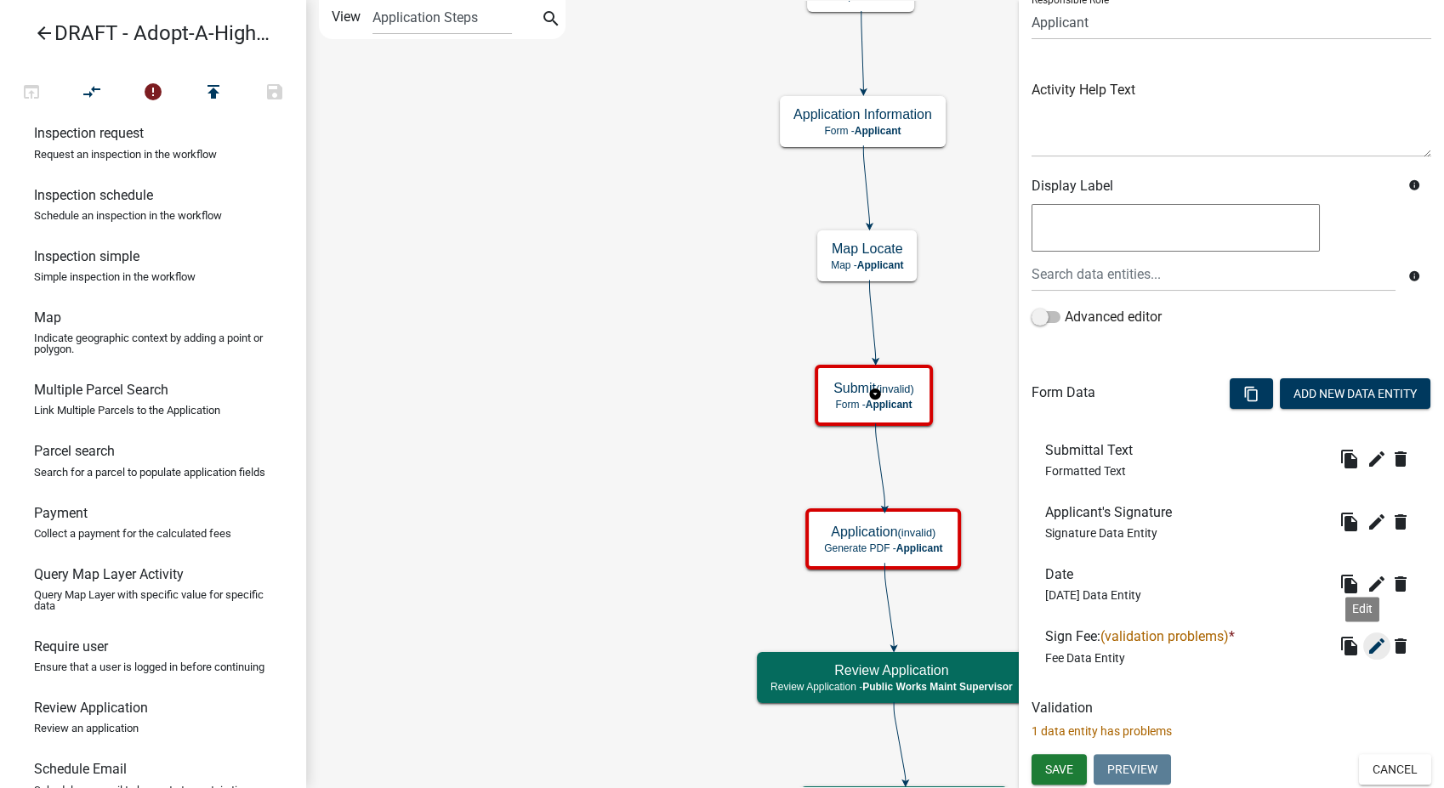
click at [1366, 638] on icon "edit" at bounding box center [1376, 646] width 20 height 20
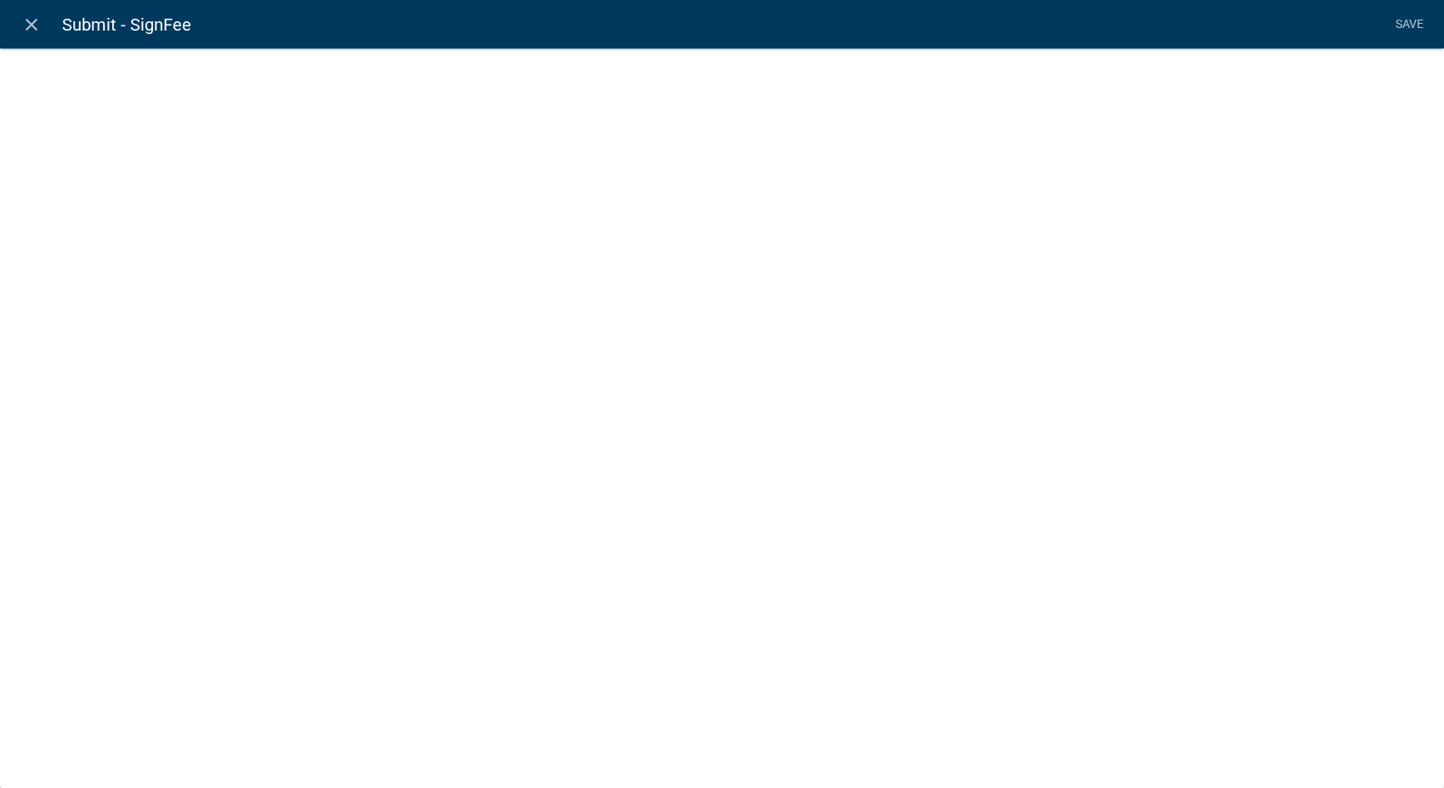
select select "fee"
select select "8278247f-79f4-4ff1-8b14-e469c7795ef2"
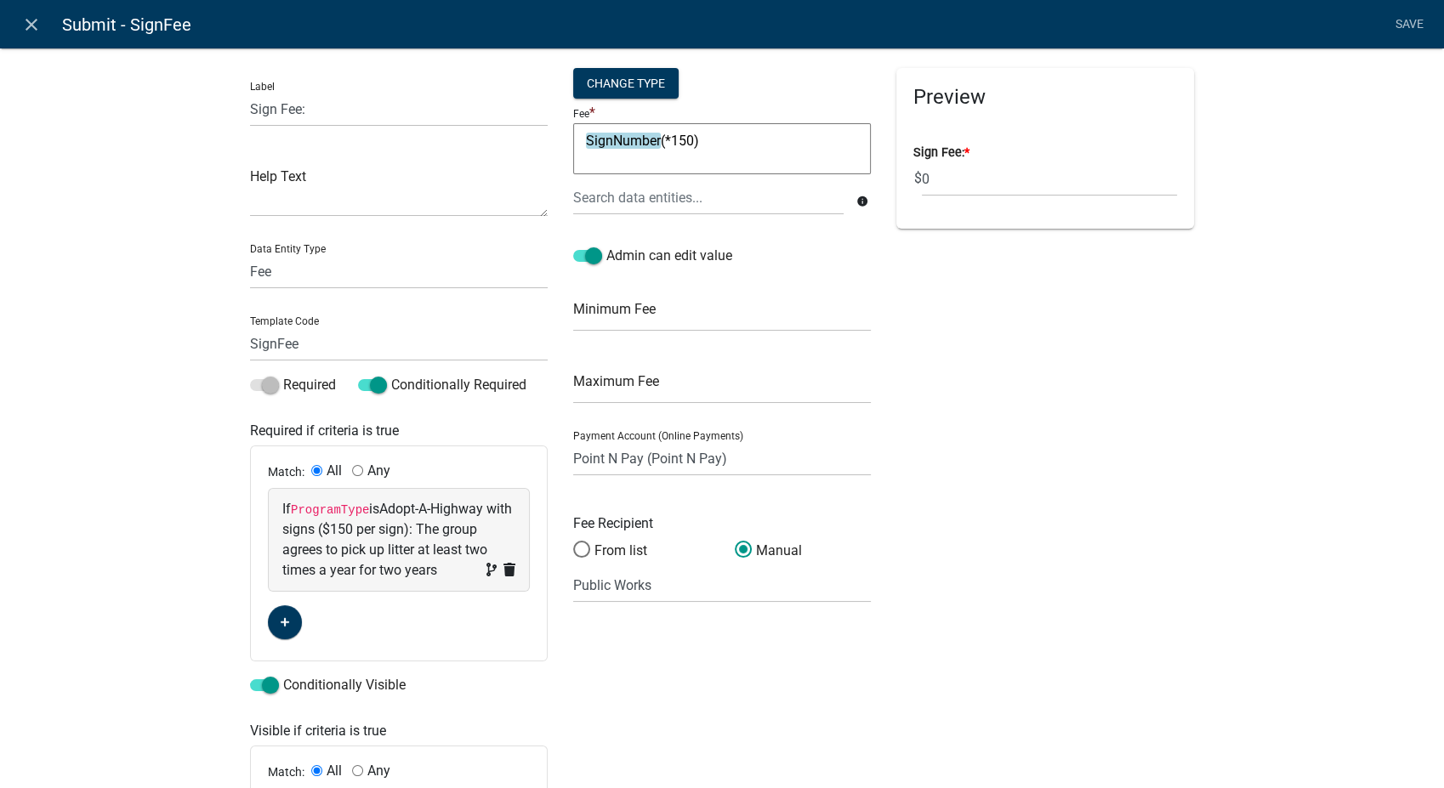
click at [692, 141] on textarea "SignNumber(*150)" at bounding box center [722, 148] width 298 height 51
type textarea "SignNumber"
type textarea "150*"
click at [646, 210] on div at bounding box center [708, 197] width 296 height 35
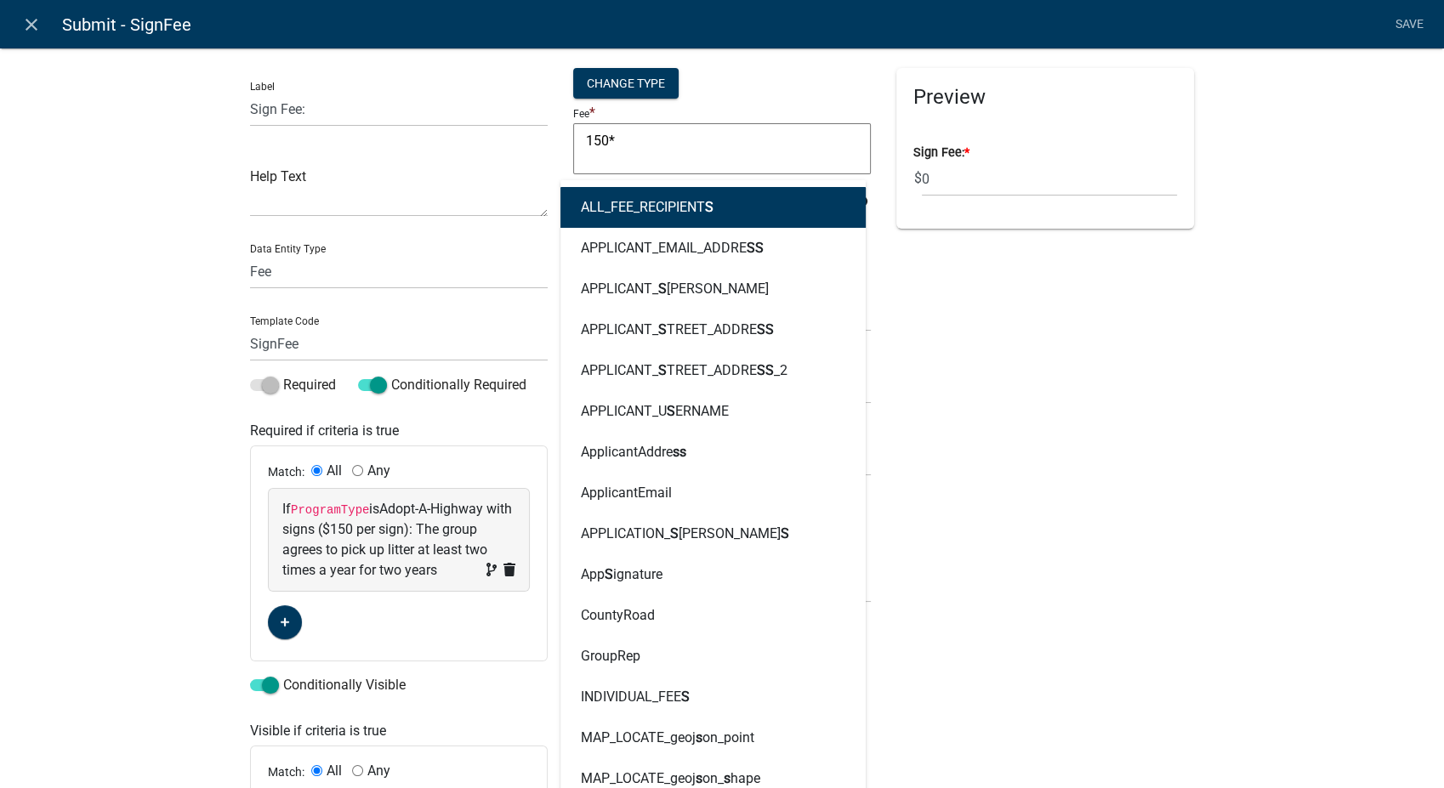
type input "sign"
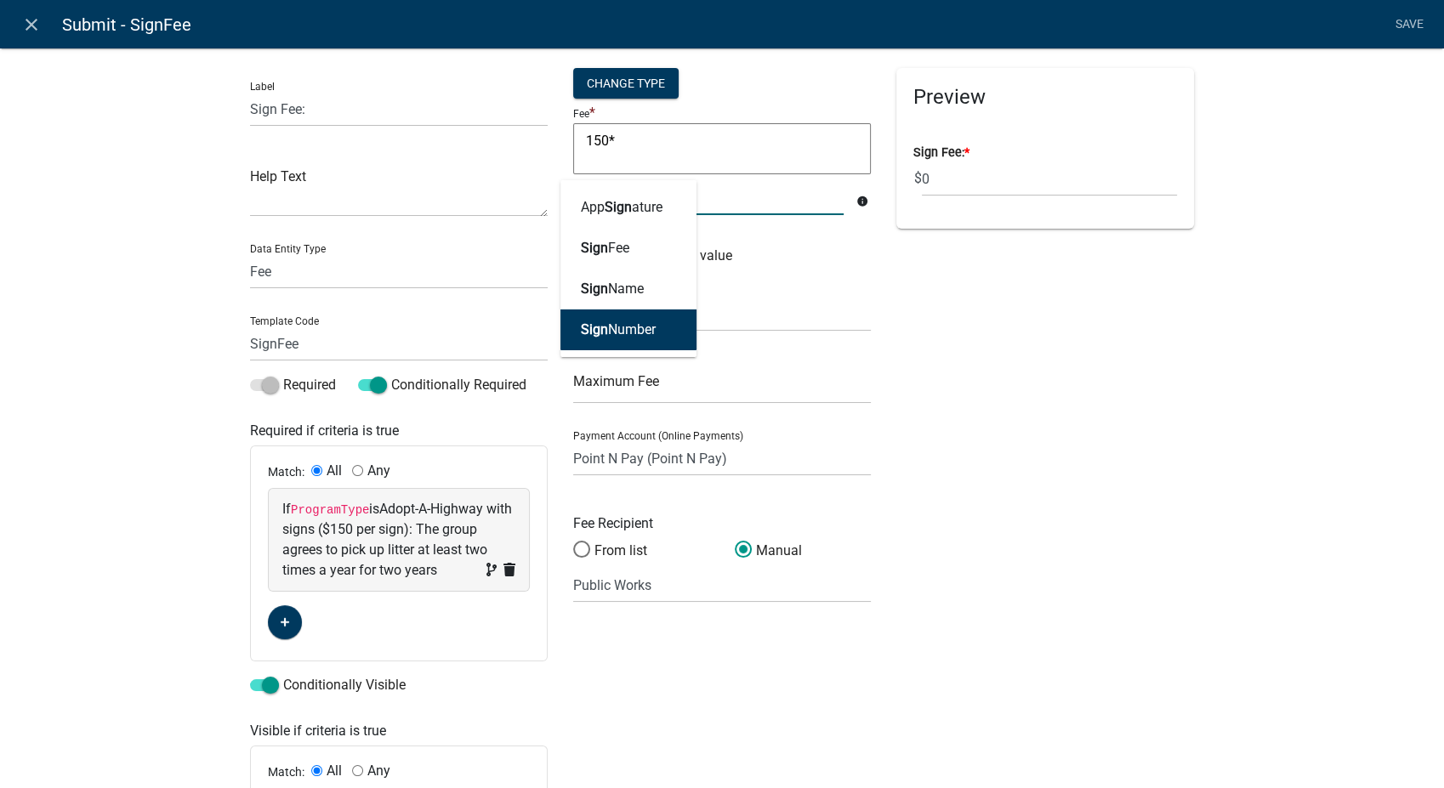
click at [614, 315] on button "Sign Number" at bounding box center [628, 329] width 136 height 41
type textarea "150*SignNumber"
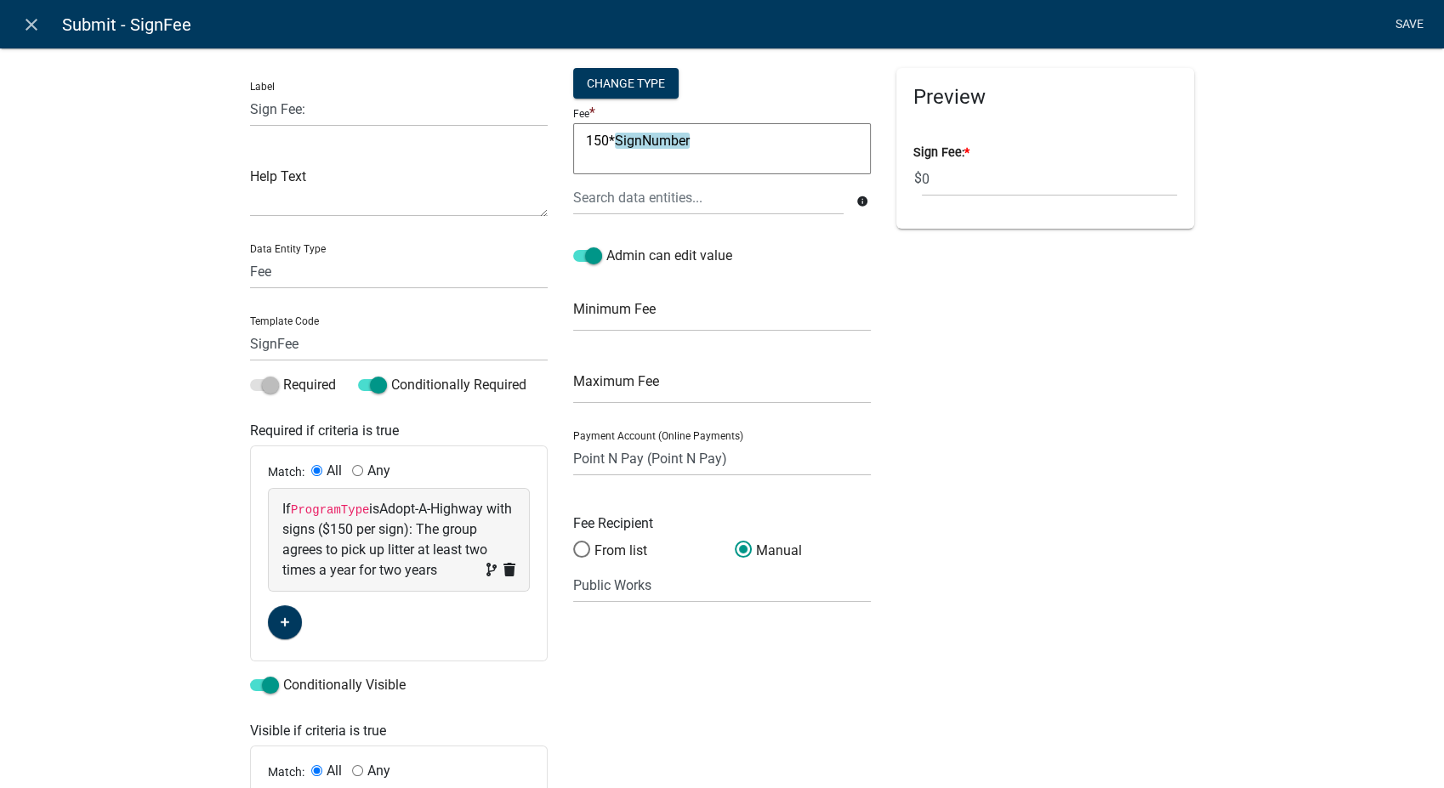
click at [1405, 21] on link "Save" at bounding box center [1409, 25] width 43 height 32
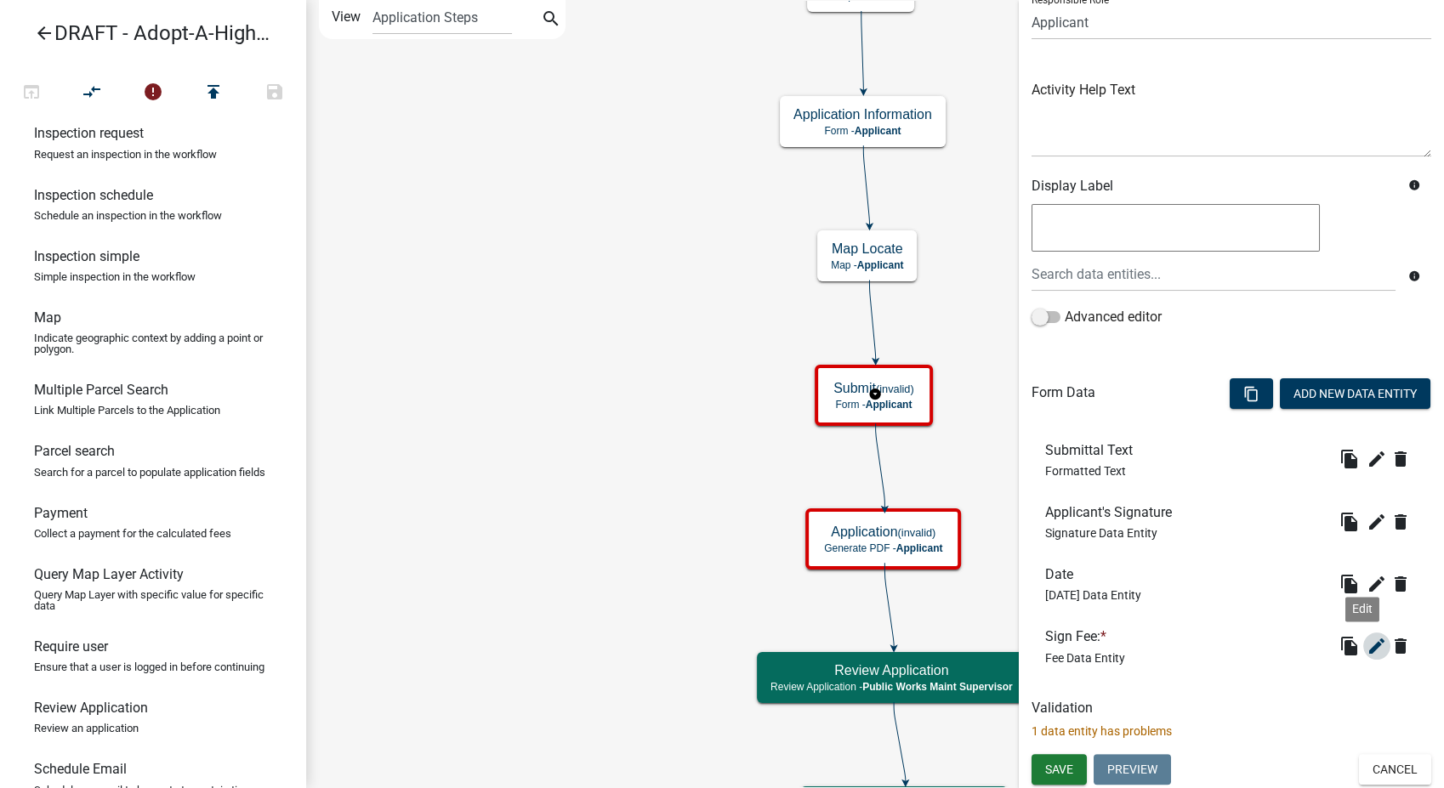
click at [1366, 641] on icon "edit" at bounding box center [1376, 646] width 20 height 20
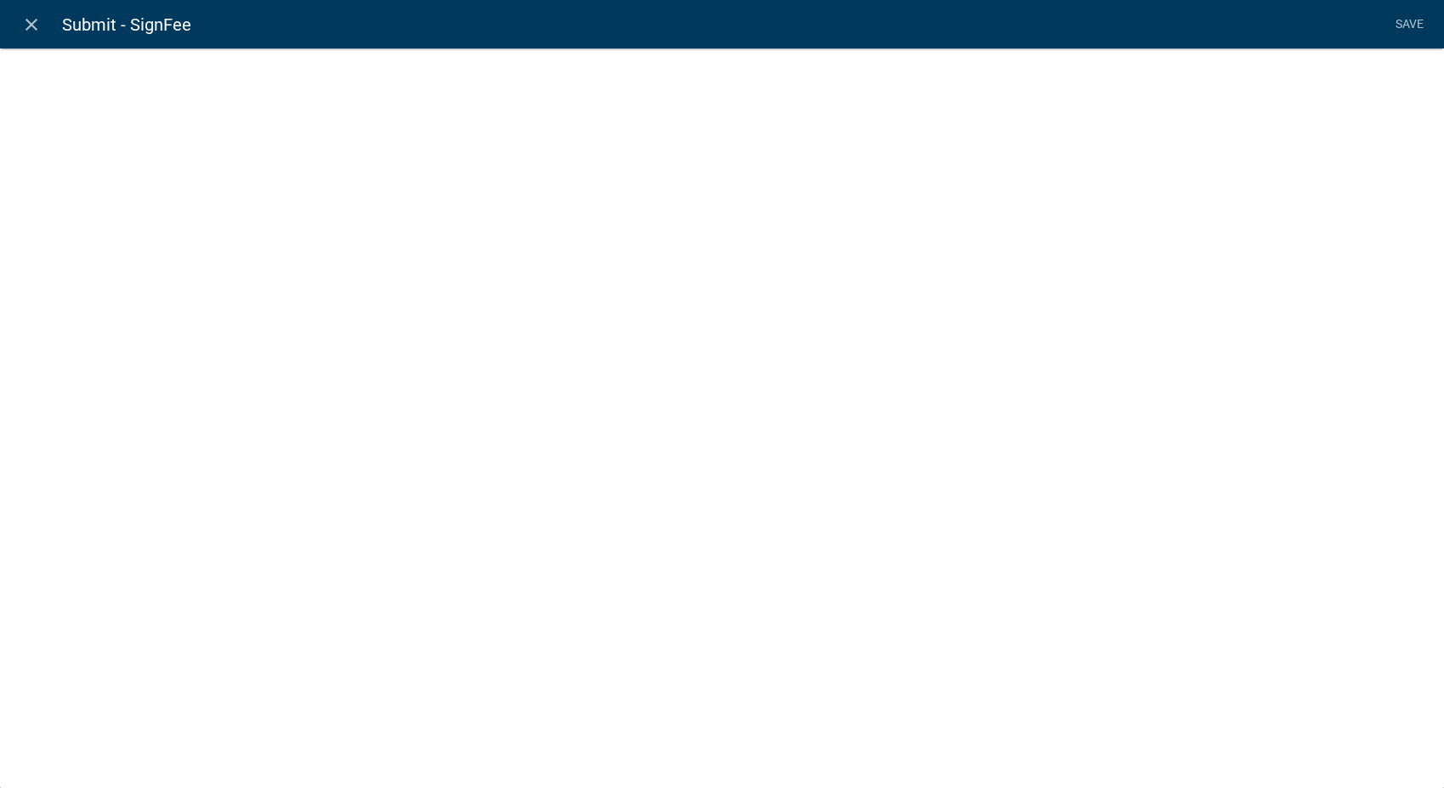
select select "fee"
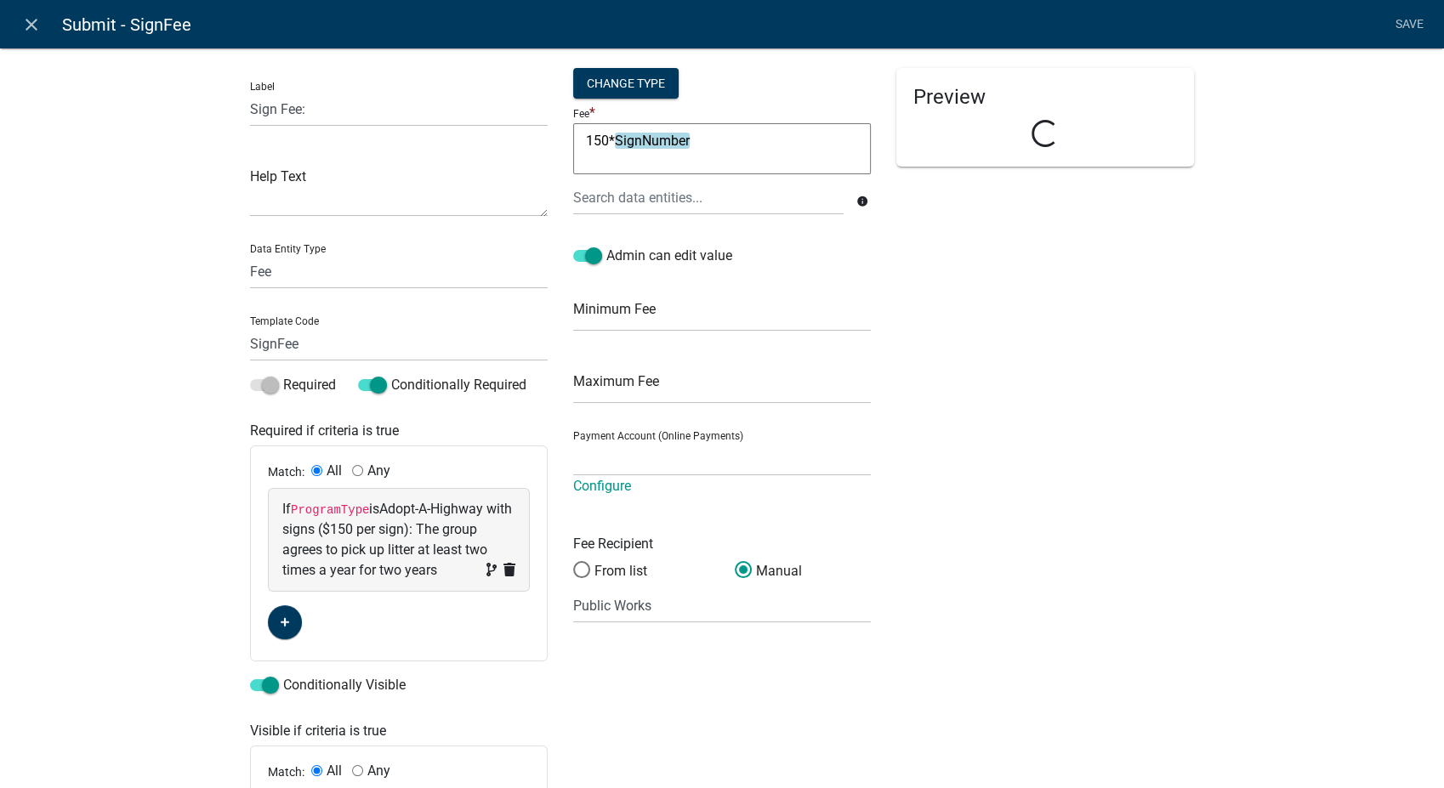
select select "8278247f-79f4-4ff1-8b14-e469c7795ef2"
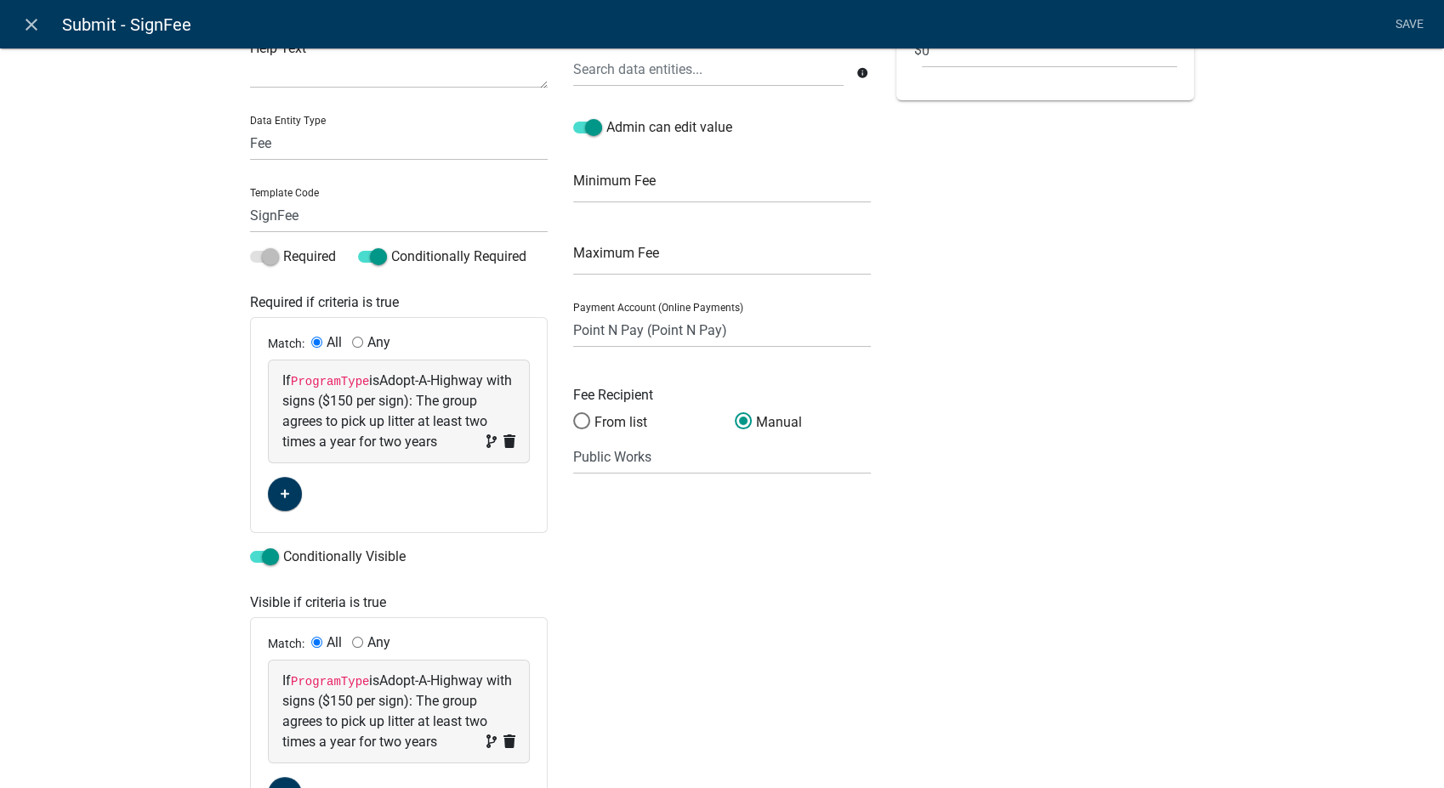
scroll to position [0, 0]
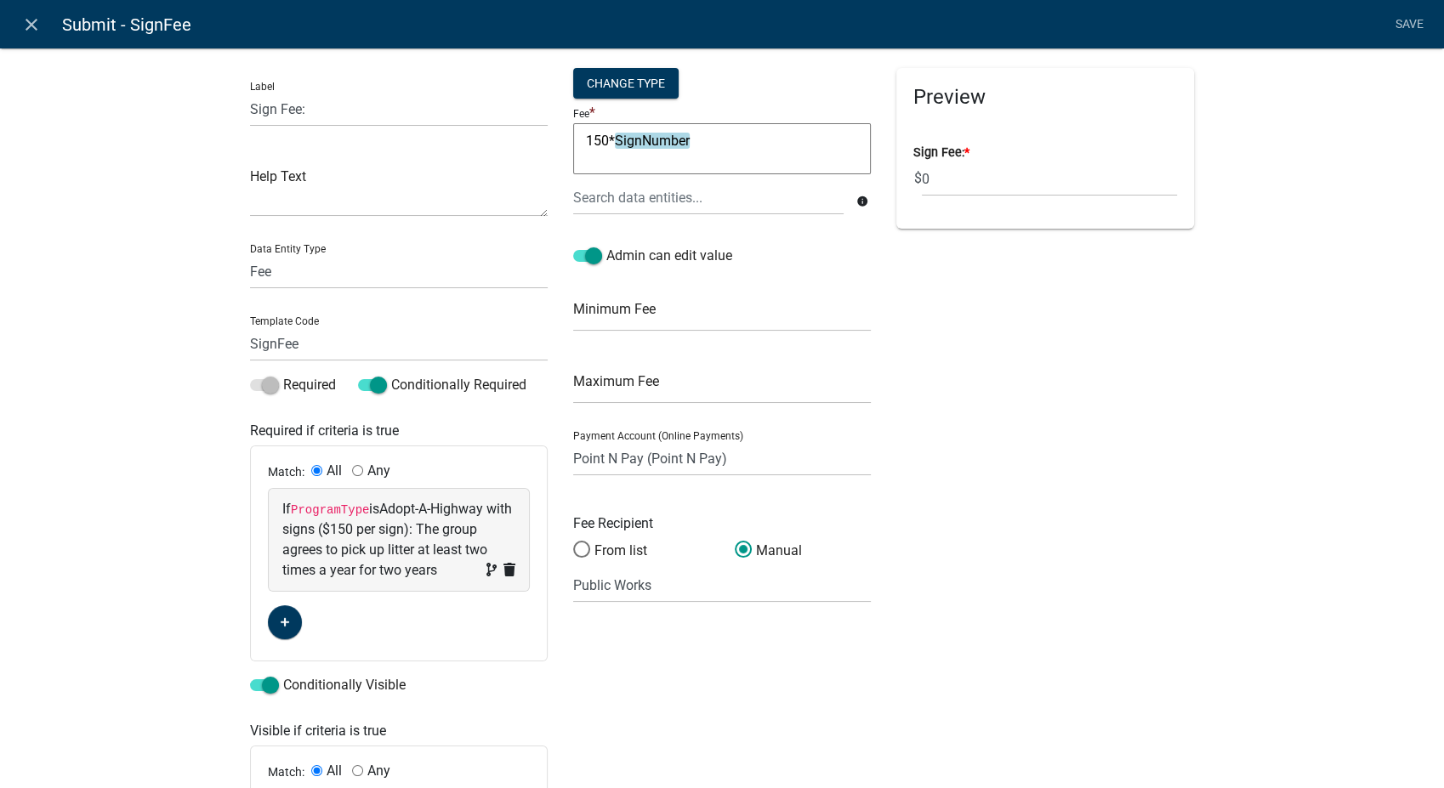
click at [604, 139] on textarea "150*SignNumber" at bounding box center [722, 148] width 298 height 51
click at [578, 137] on textarea "150*"SignNumber" at bounding box center [722, 148] width 298 height 51
type textarea ""150*"SignNumber"
click at [1412, 16] on link "Save" at bounding box center [1409, 25] width 43 height 32
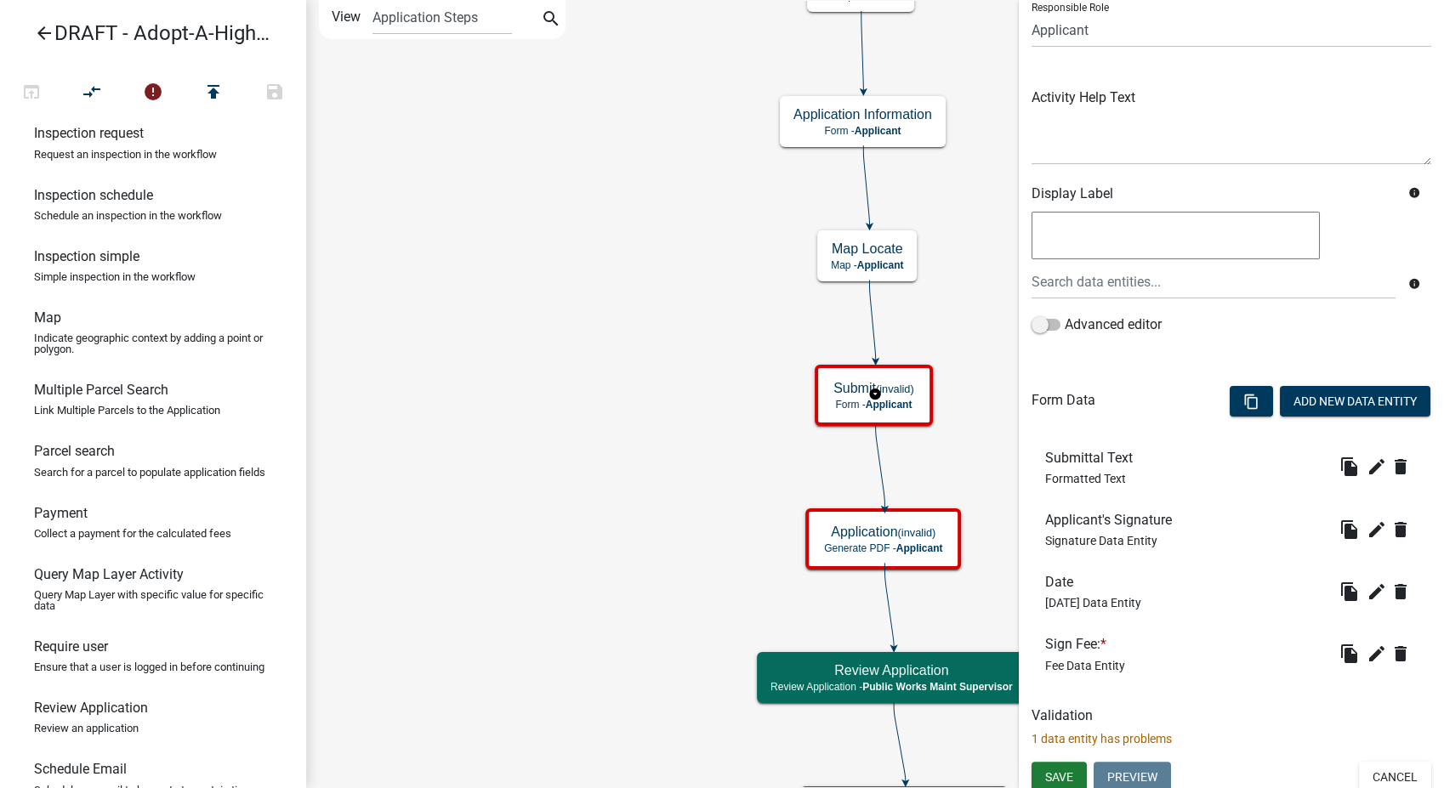
scroll to position [139, 0]
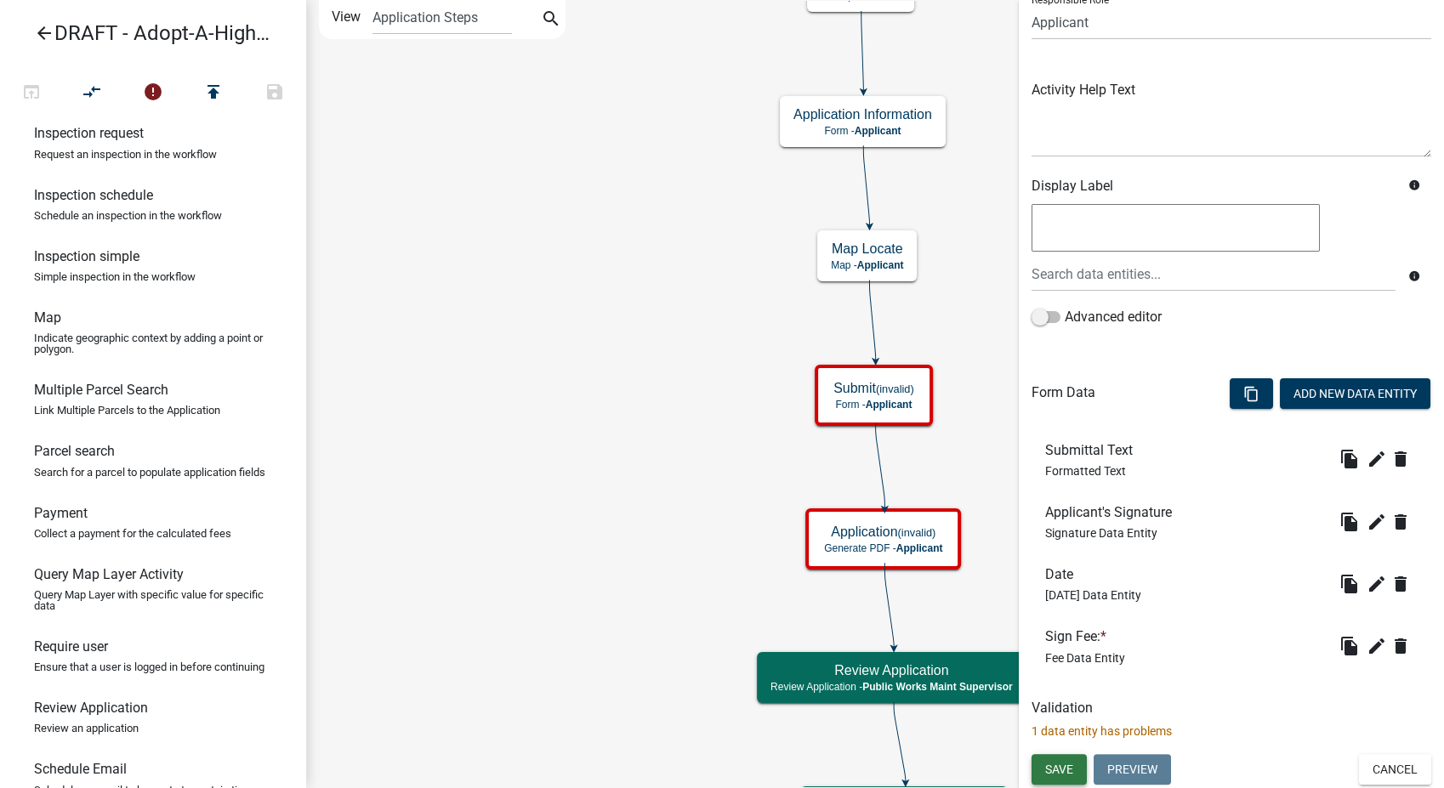
click at [1055, 772] on span "Save" at bounding box center [1059, 769] width 28 height 14
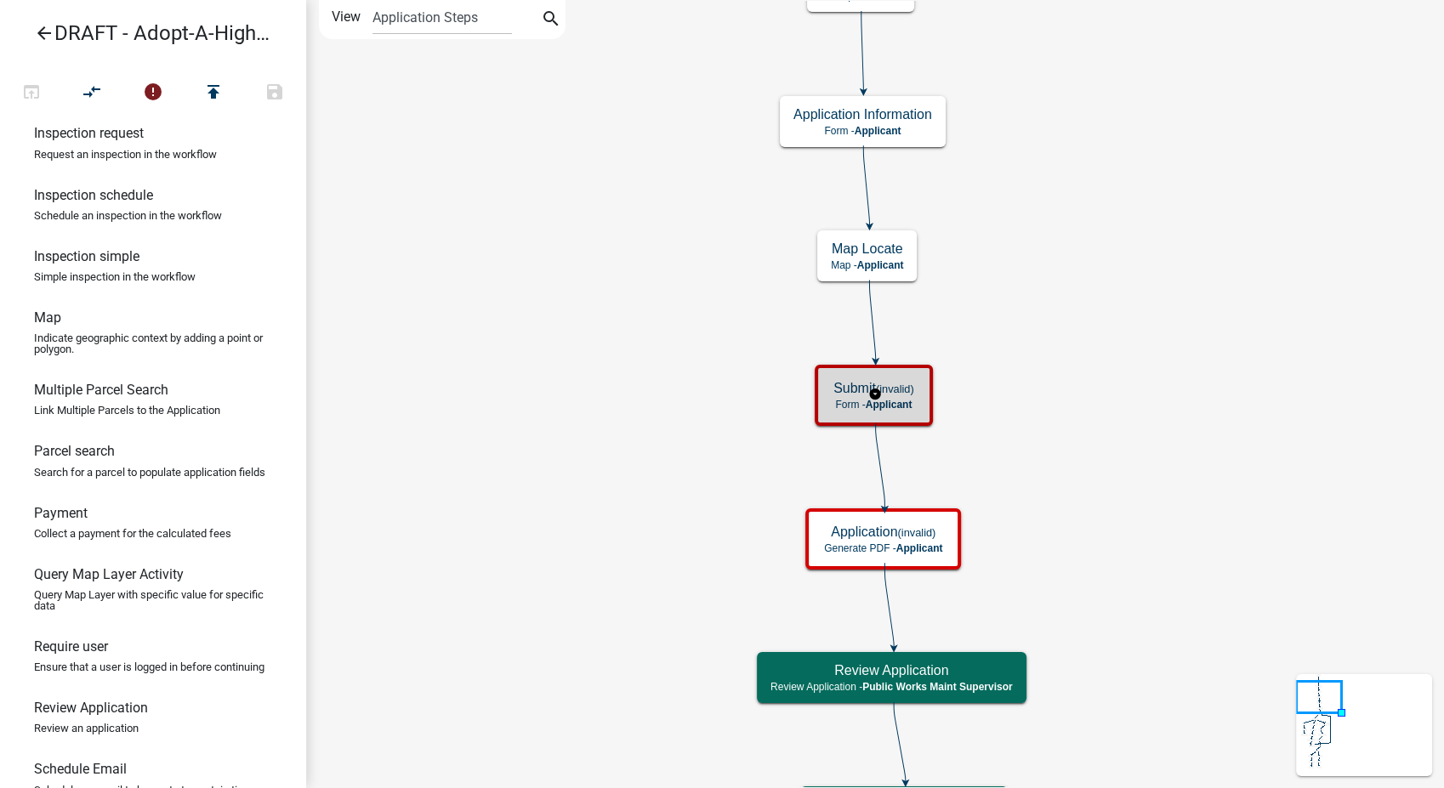
click at [890, 410] on p "Form - Applicant" at bounding box center [873, 405] width 81 height 12
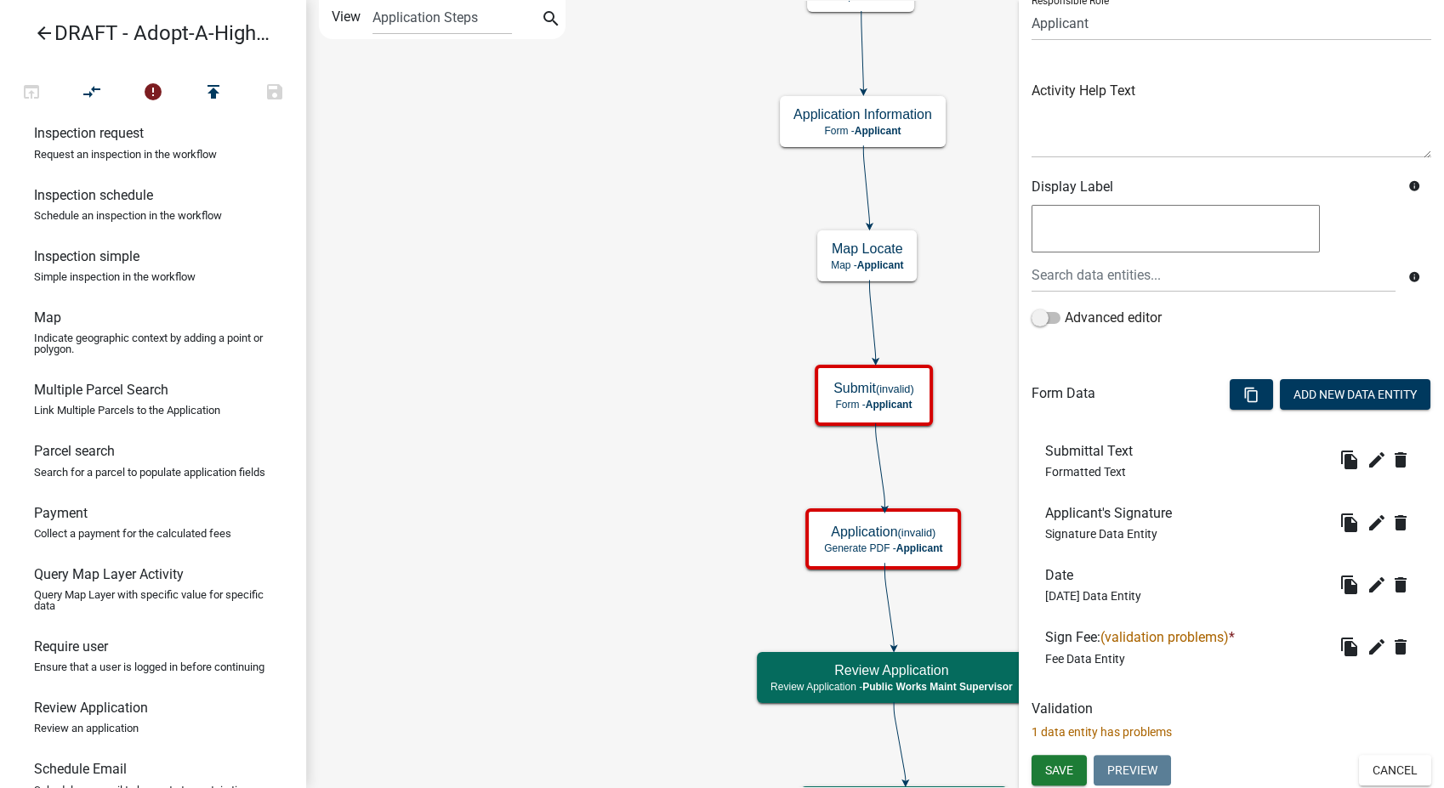
scroll to position [139, 0]
click at [1366, 643] on icon "edit" at bounding box center [1376, 646] width 20 height 20
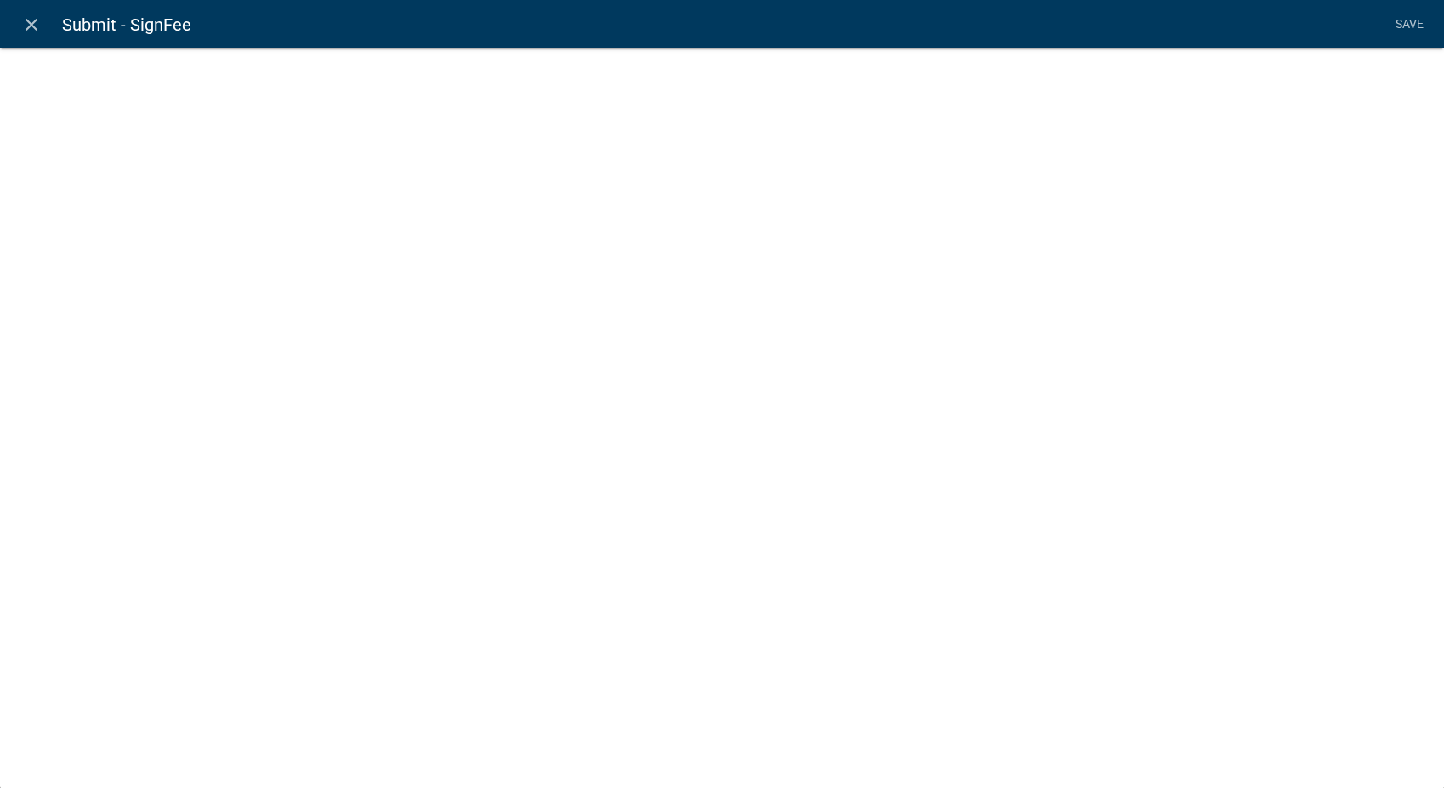
select select "fee"
select select "8278247f-79f4-4ff1-8b14-e469c7795ef2"
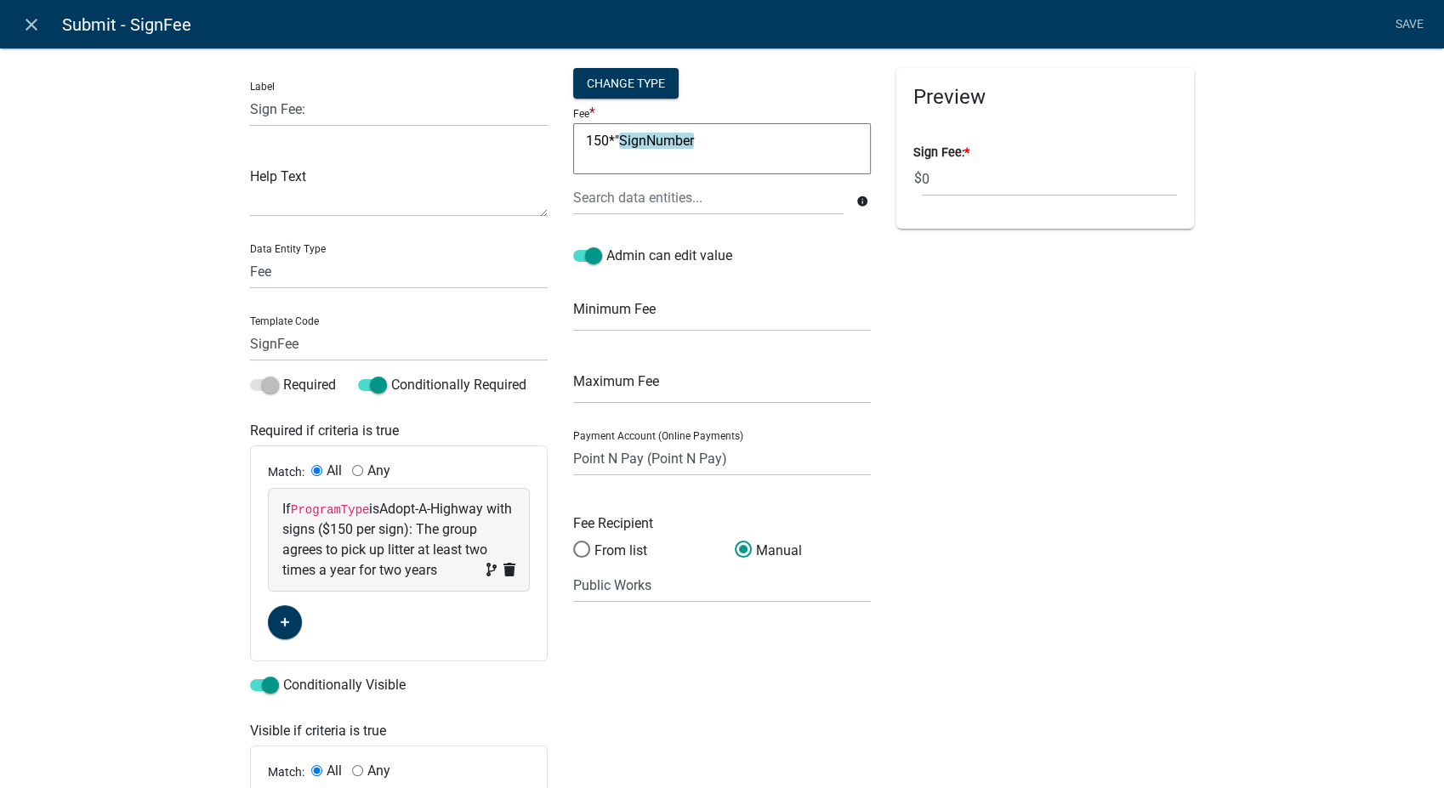
click at [580, 140] on textarea "150*"SignNumber" at bounding box center [722, 148] width 298 height 51
type textarea ""150*"SignNumber"
click at [1408, 16] on link "Save" at bounding box center [1409, 25] width 43 height 32
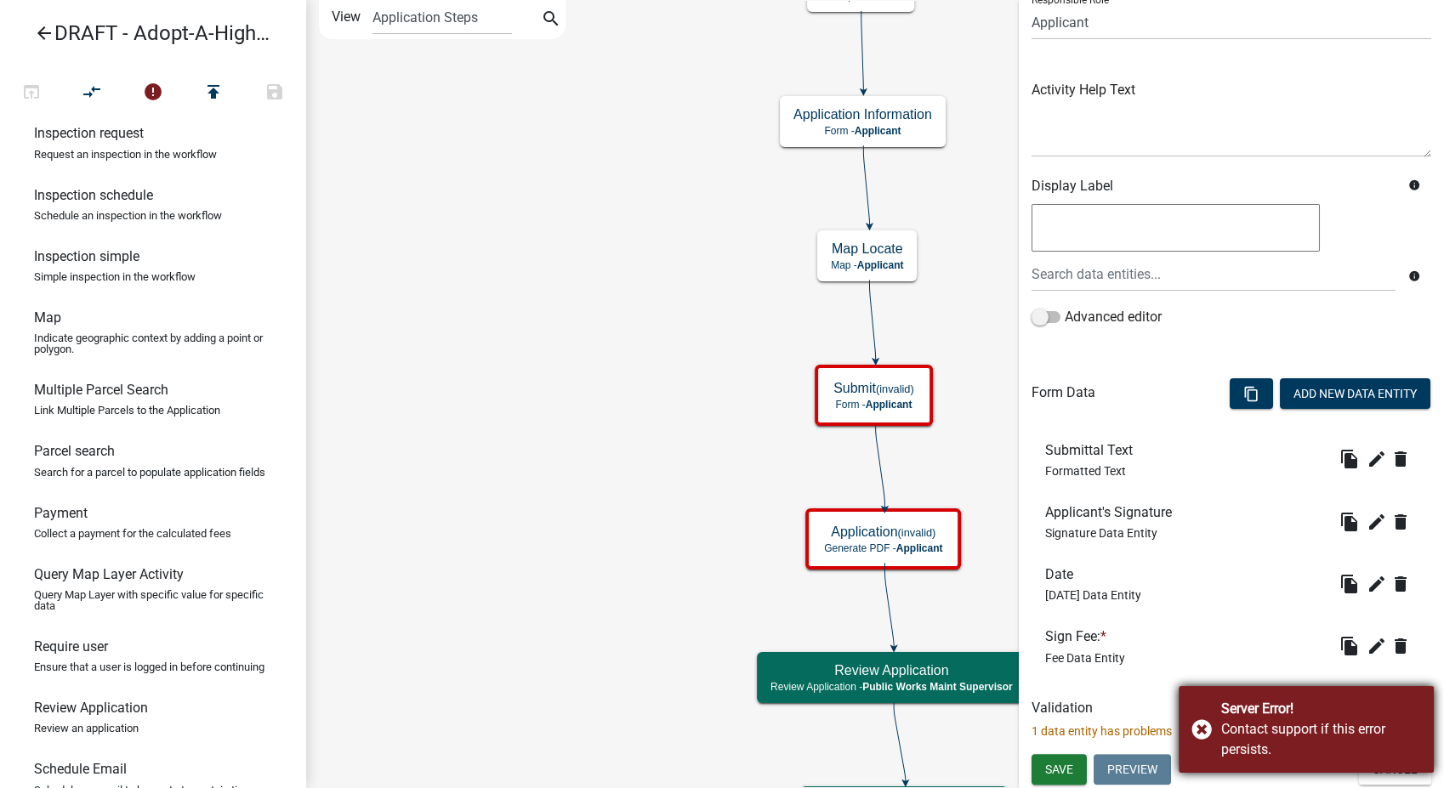
click at [1210, 728] on div "Server Error! Contact support if this error persists." at bounding box center [1305, 729] width 255 height 87
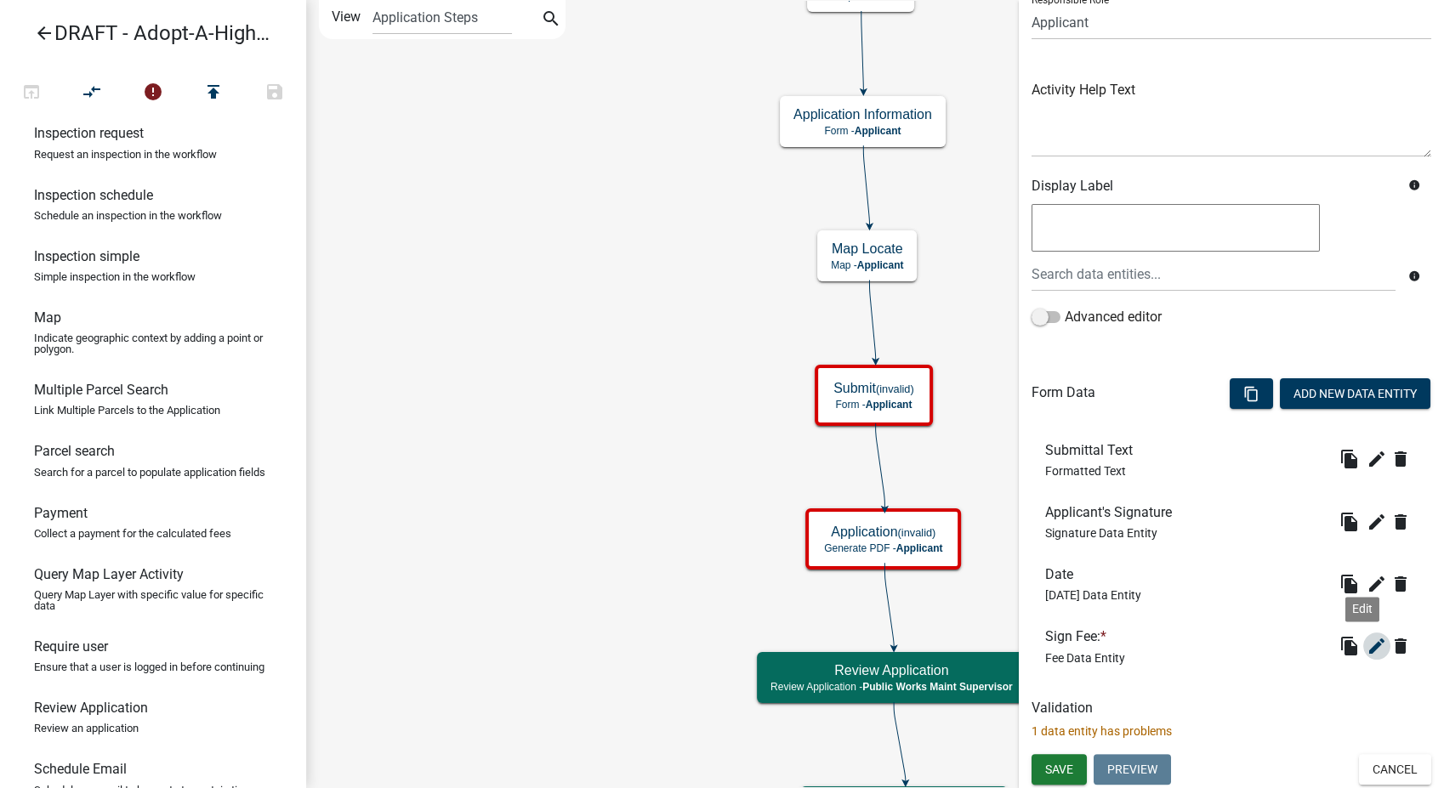
click at [1366, 638] on icon "edit" at bounding box center [1376, 646] width 20 height 20
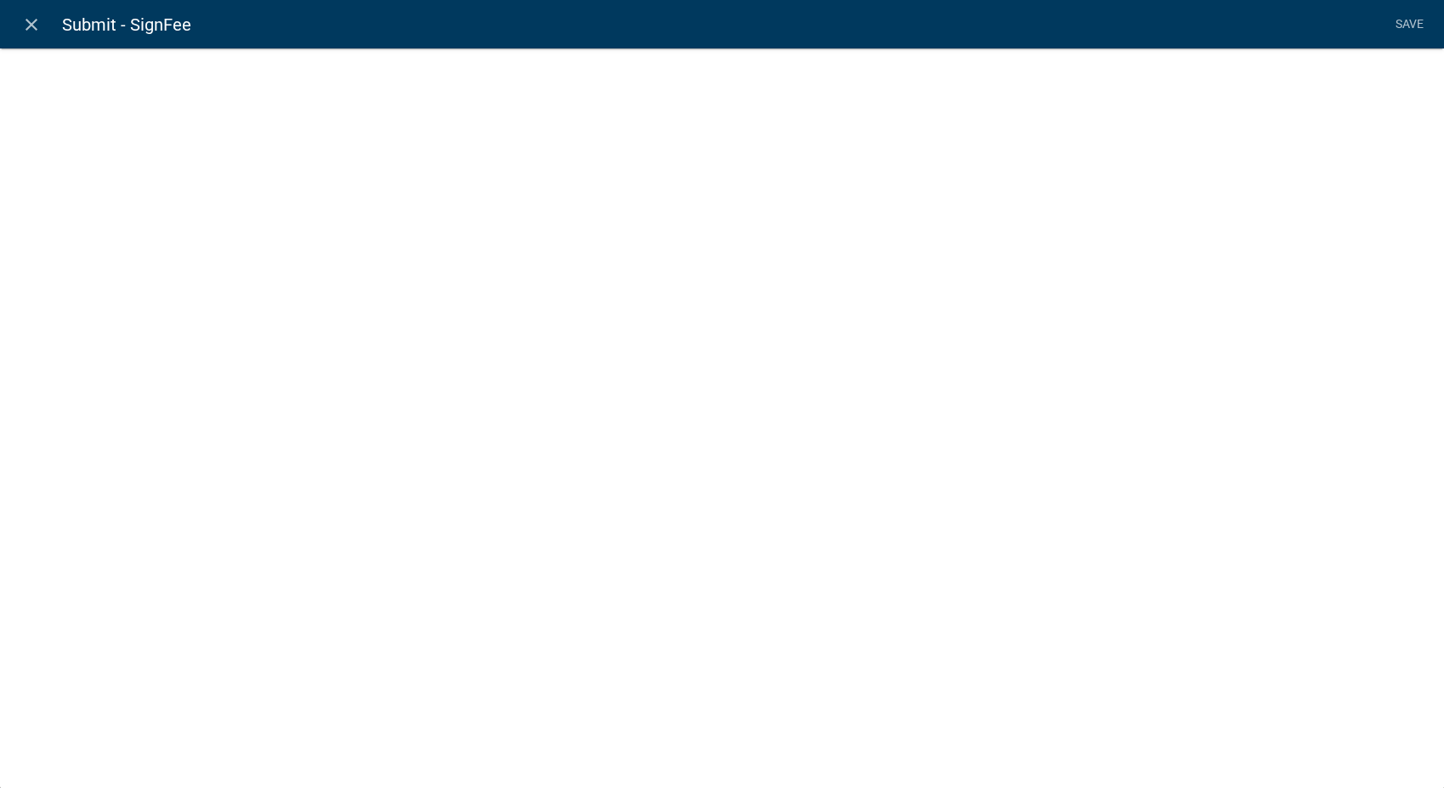
select select "fee"
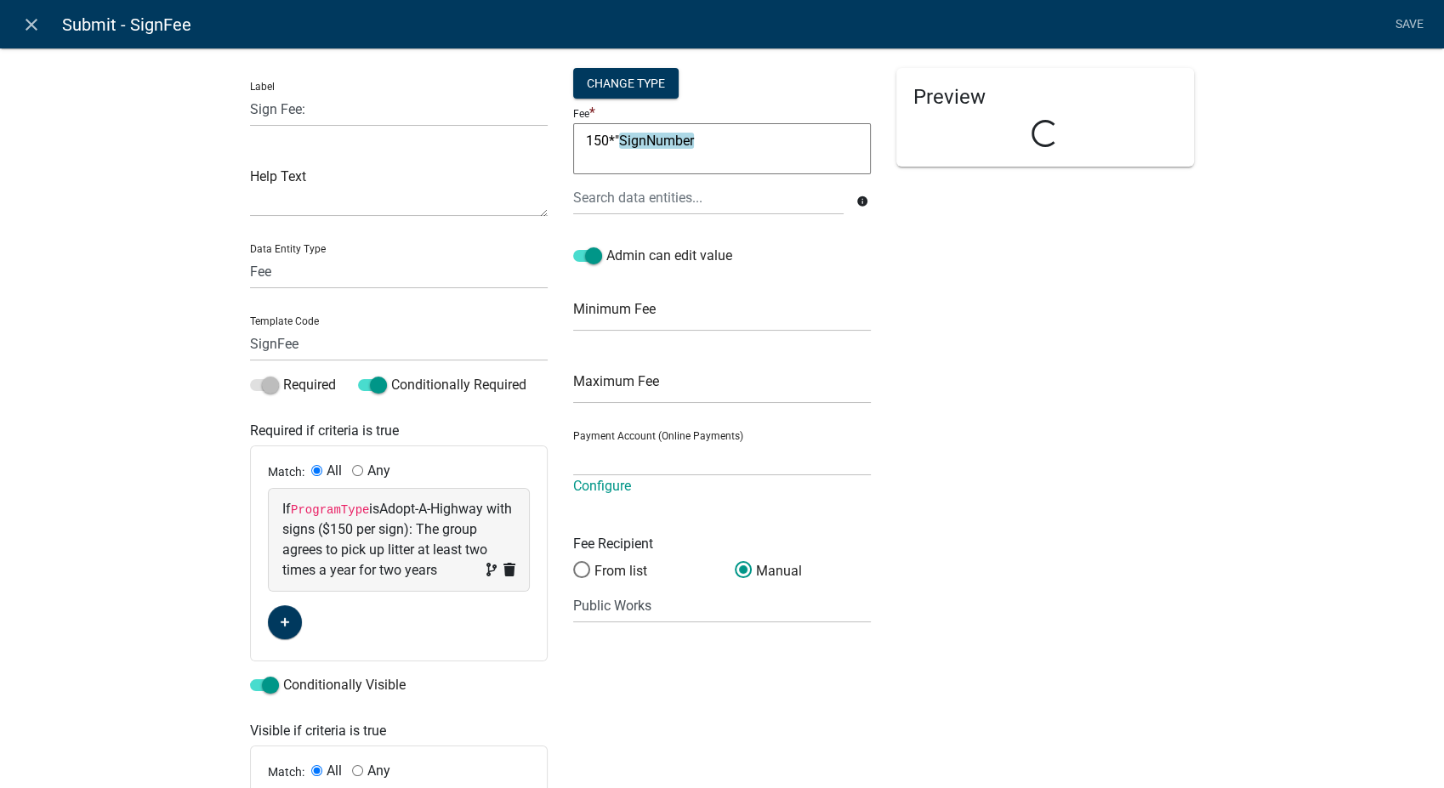
select select "8278247f-79f4-4ff1-8b14-e469c7795ef2"
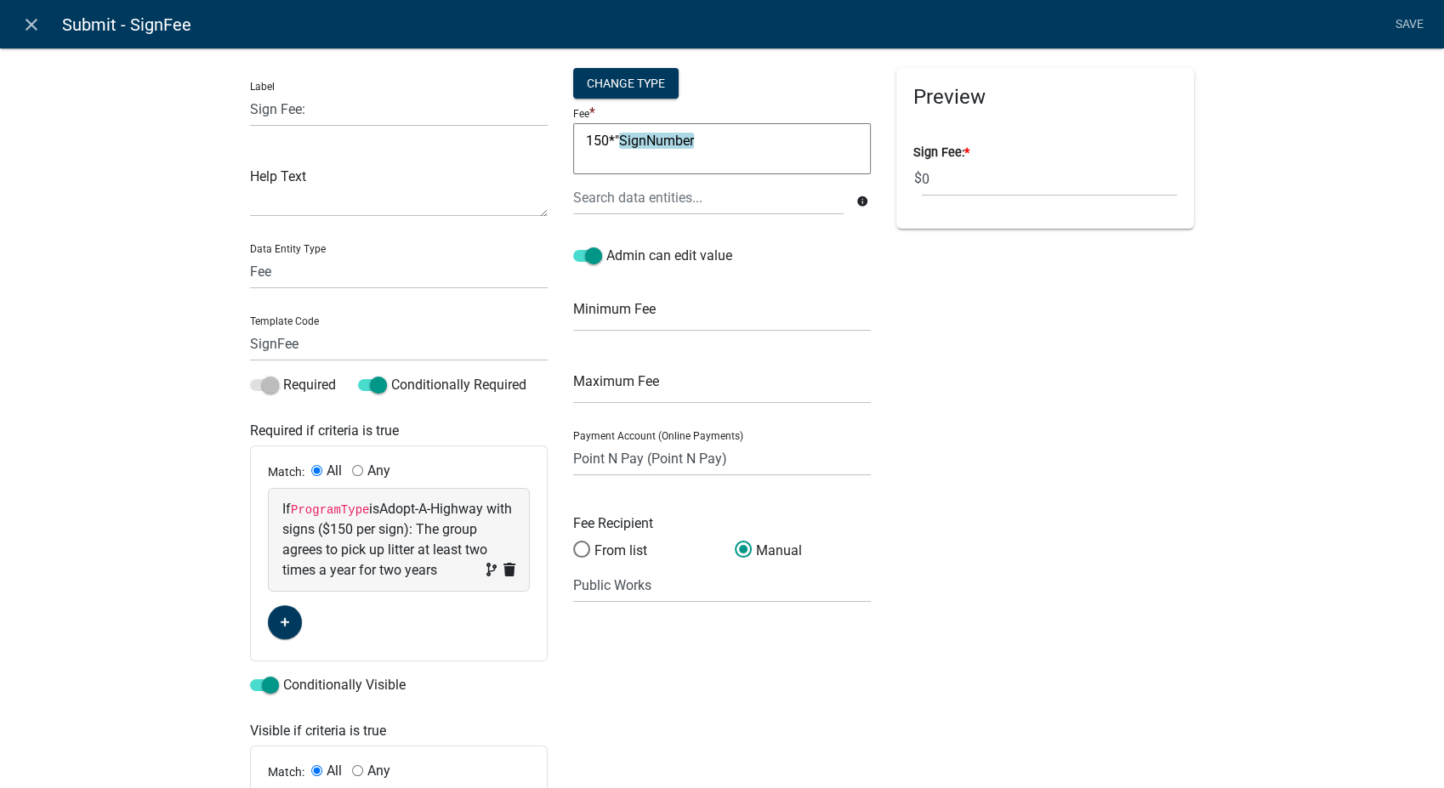
click at [613, 140] on textarea "150*"SignNumber" at bounding box center [722, 148] width 298 height 51
type textarea "SignNumber"
click at [1413, 13] on link "Save" at bounding box center [1409, 25] width 43 height 32
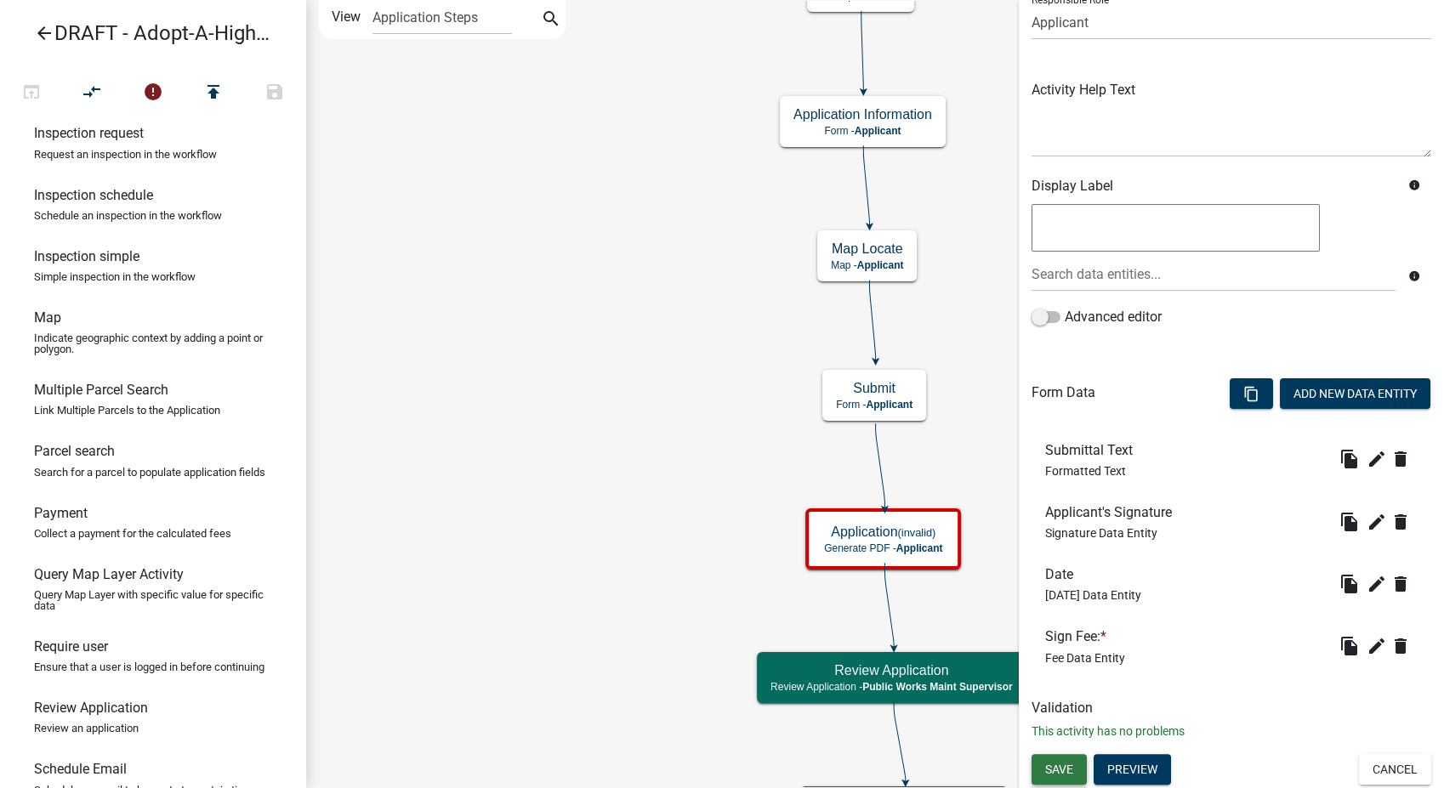
click at [1070, 765] on span "Save" at bounding box center [1059, 769] width 28 height 14
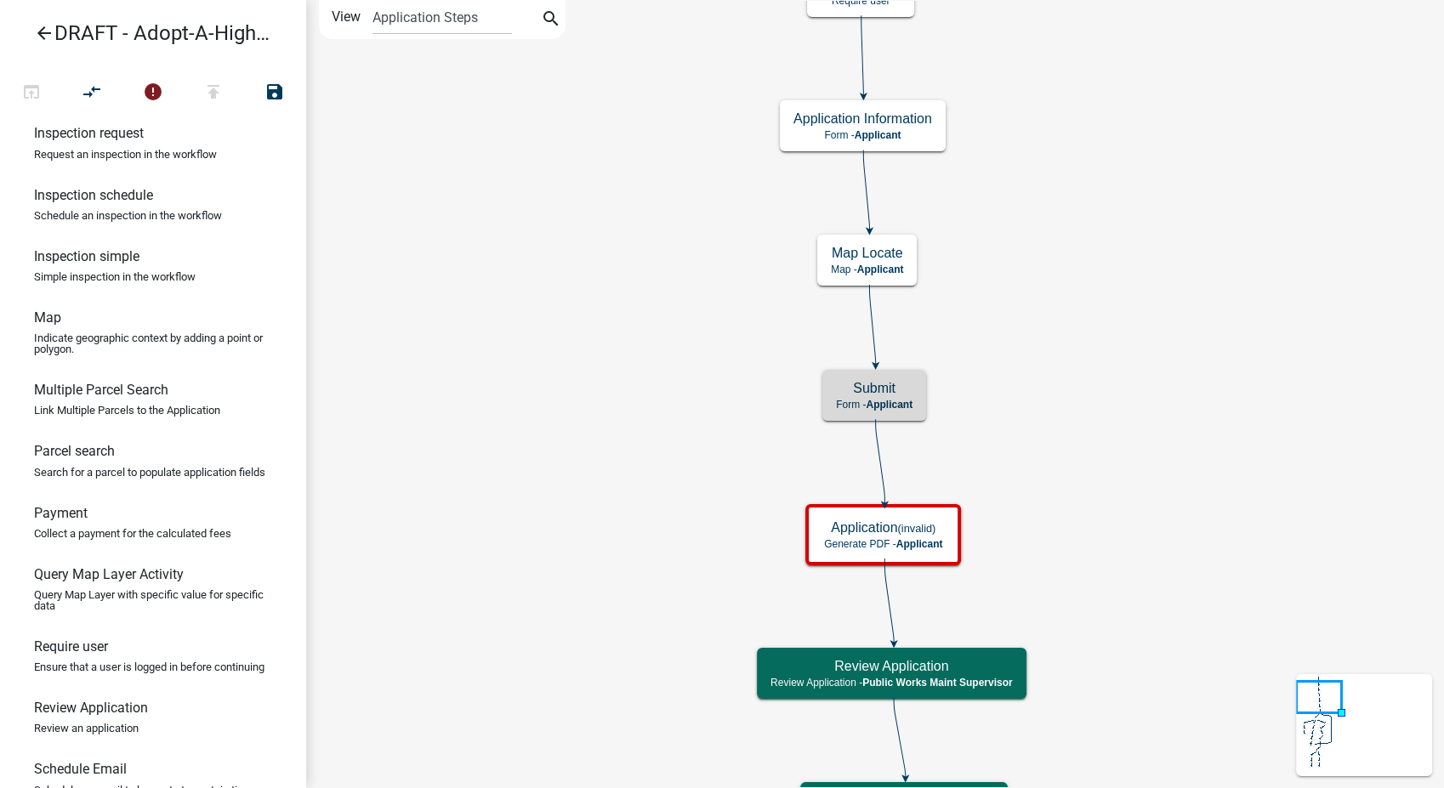
scroll to position [0, 0]
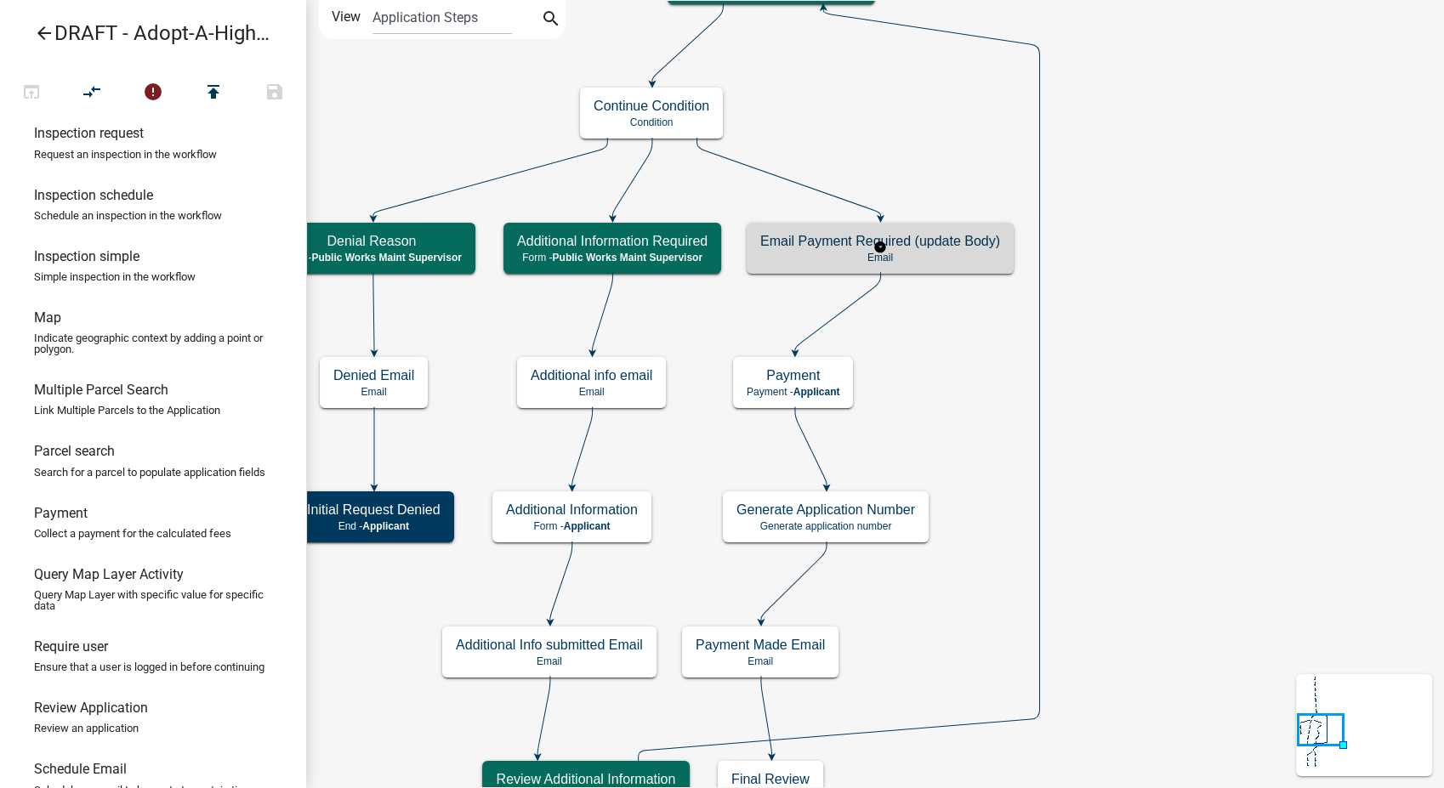
click at [963, 258] on p "Email" at bounding box center [880, 258] width 240 height 12
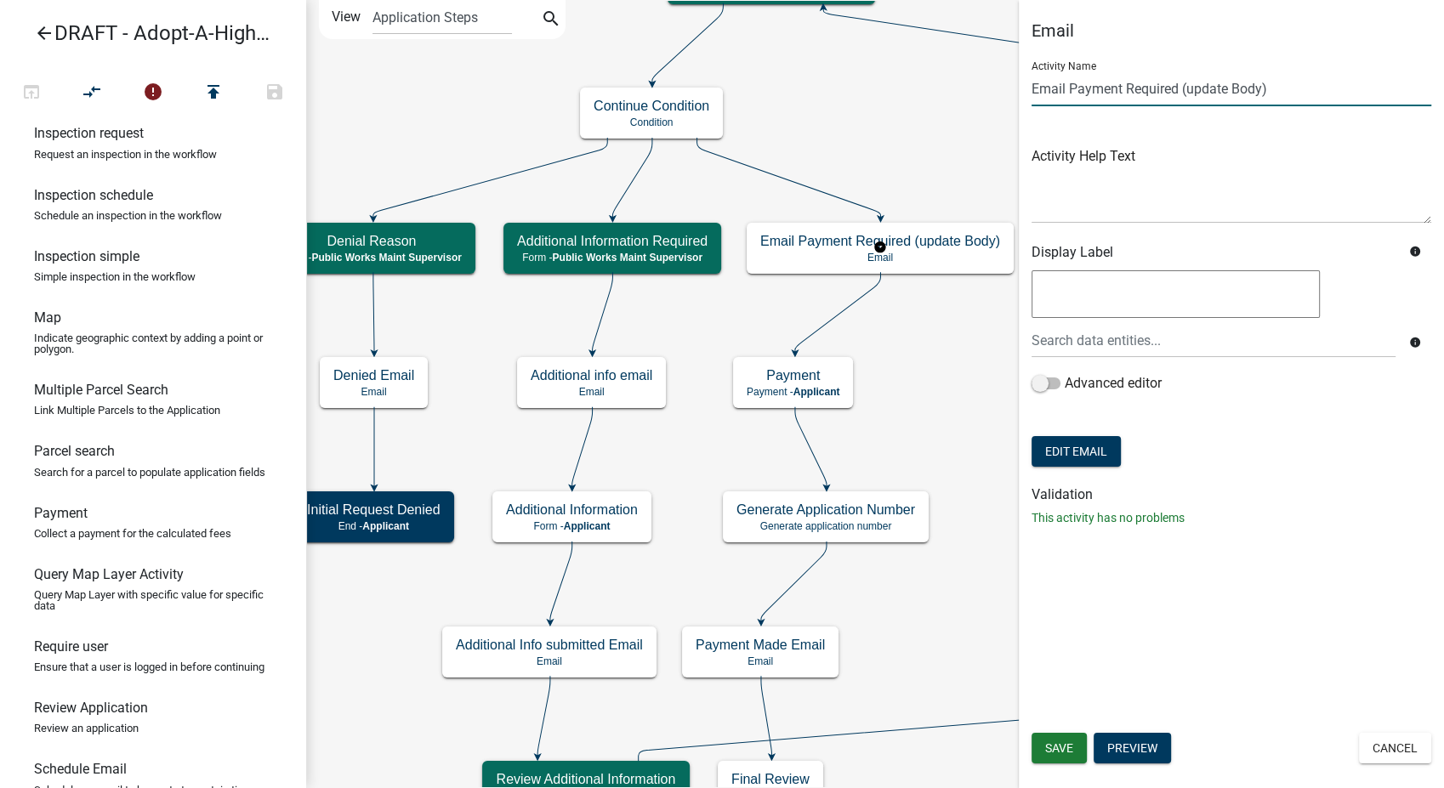
click at [1280, 94] on input "Email Payment Required (update Body)" at bounding box center [1231, 88] width 400 height 35
type input "Email Payment Required"
click at [1076, 462] on button "Edit Email" at bounding box center [1075, 451] width 89 height 31
select select "9db3d9a5-71f4-4018-8ece-b55317a70838"
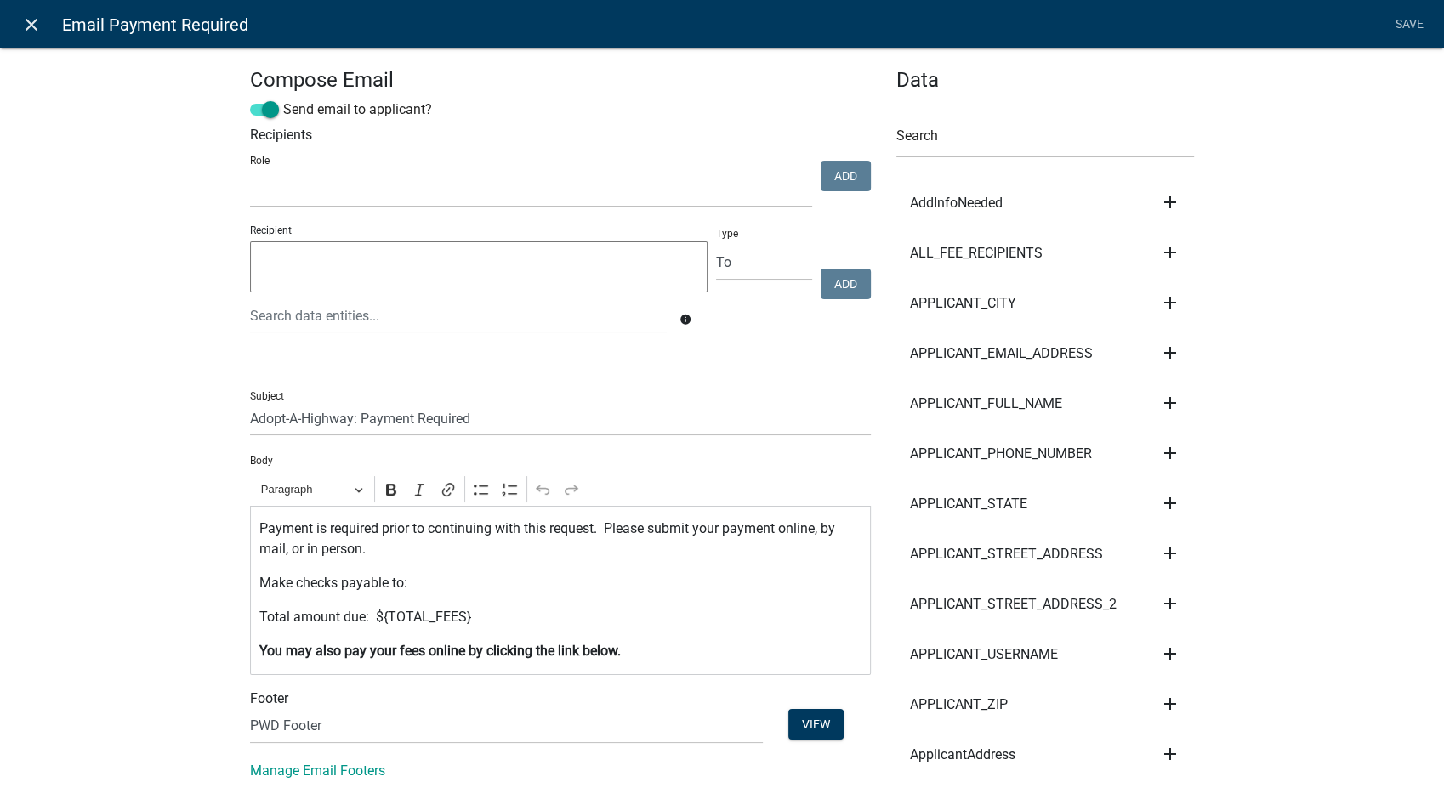
click at [37, 27] on icon "close" at bounding box center [31, 24] width 20 height 20
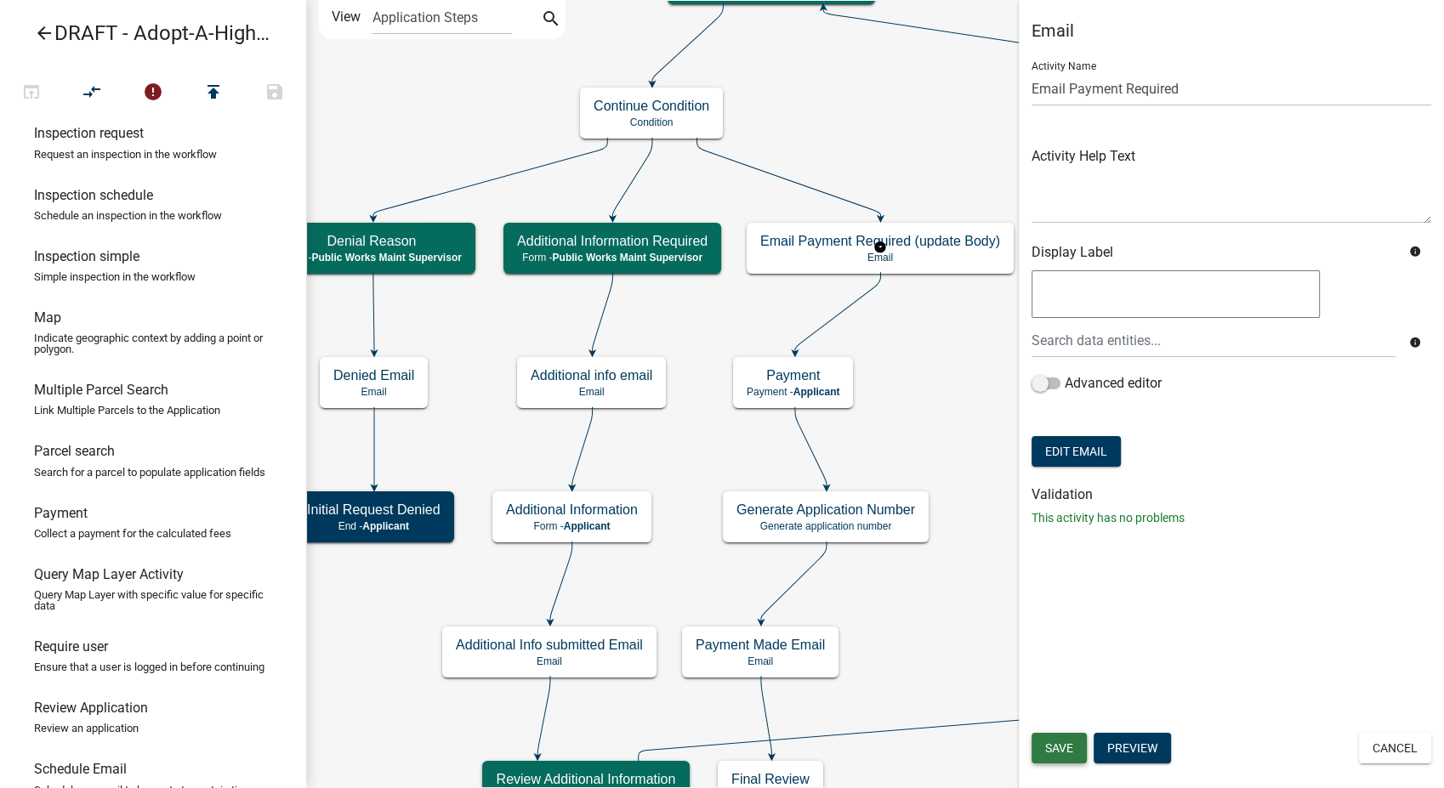
click at [1064, 749] on span "Save" at bounding box center [1059, 748] width 28 height 14
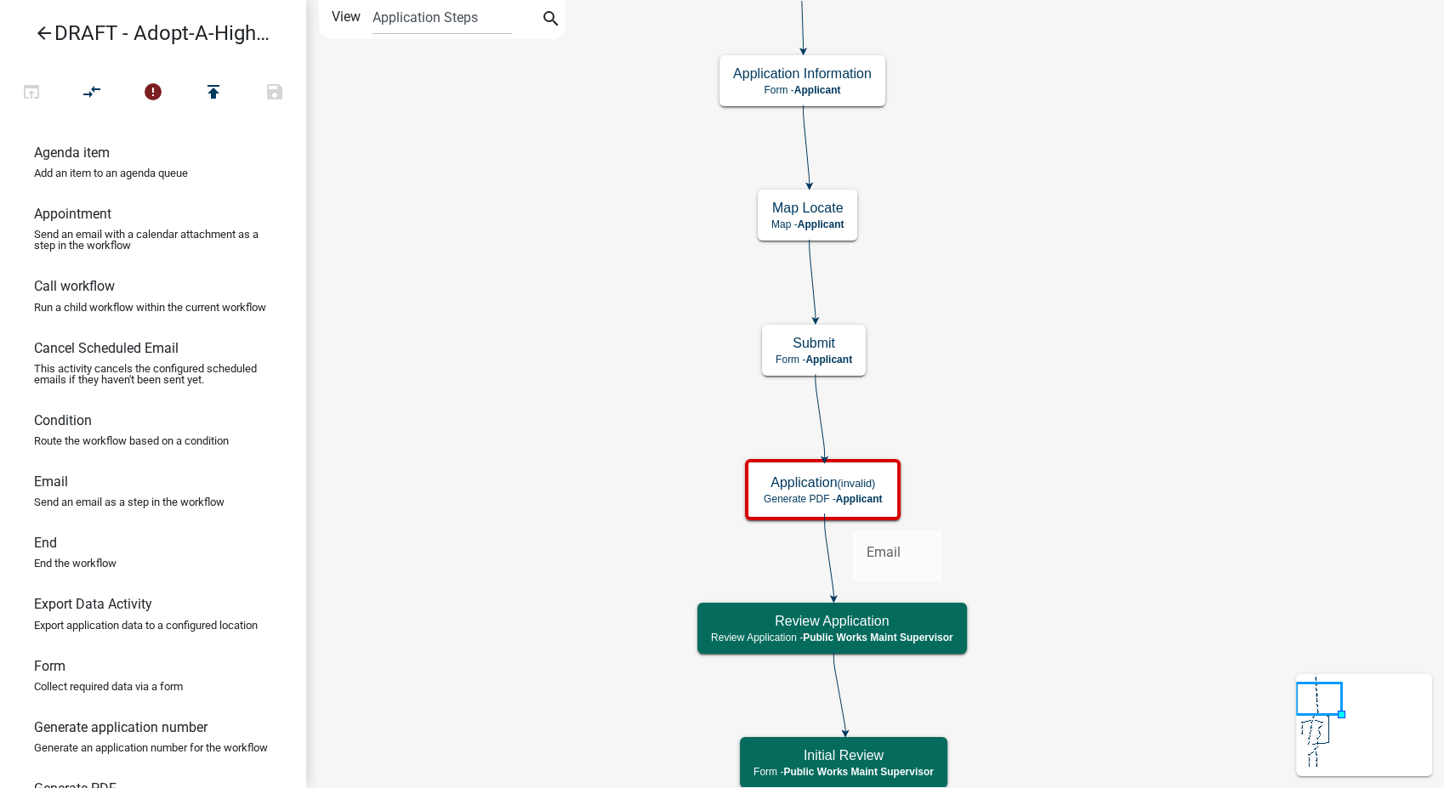
drag, startPoint x: 49, startPoint y: 502, endPoint x: 852, endPoint y: 517, distance: 802.7
click at [852, 517] on div "arrow_back DRAFT - Adopt-A-Highway Permit open_in_browser compare_arrows error …" at bounding box center [722, 394] width 1444 height 788
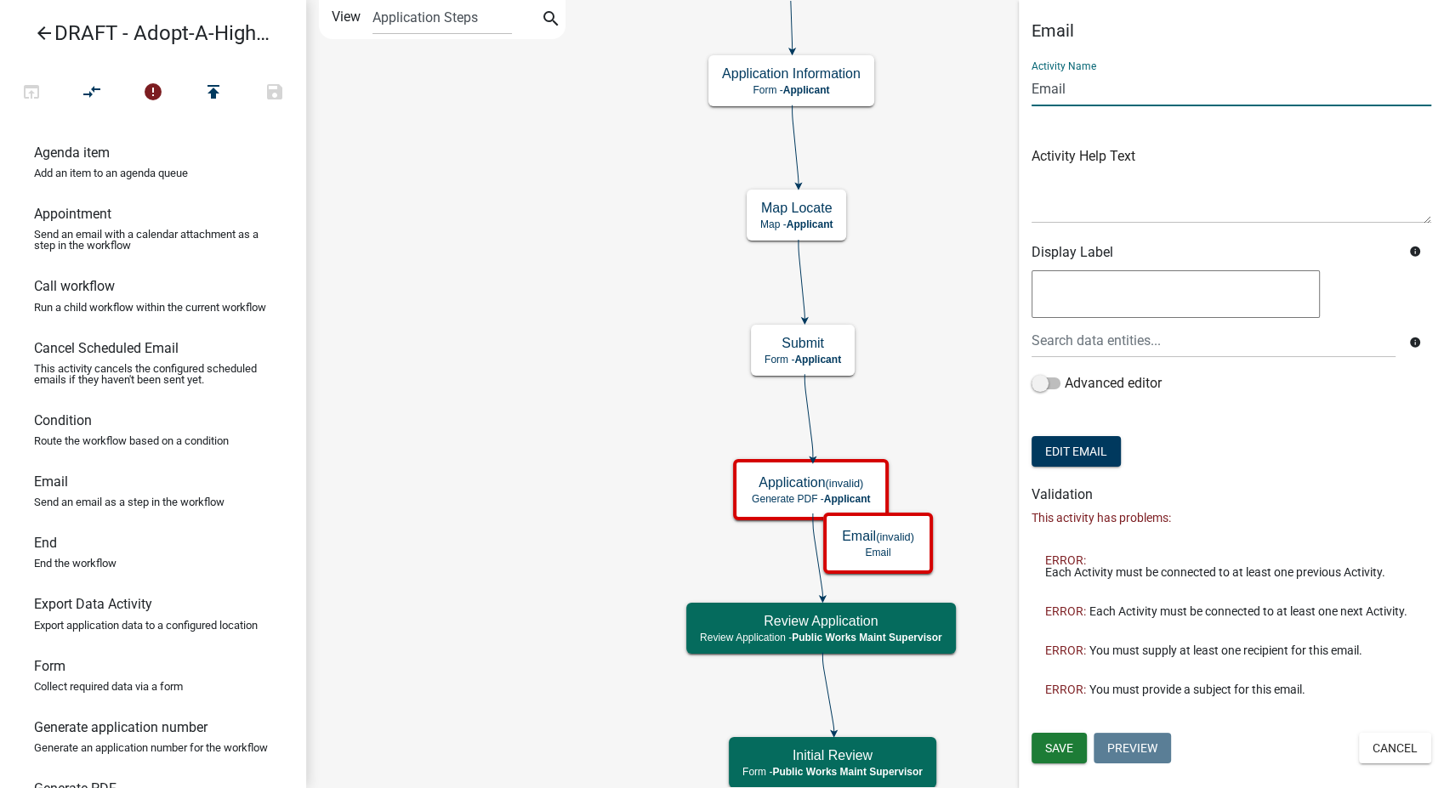
click at [1031, 91] on input "Email" at bounding box center [1231, 88] width 400 height 35
type input "Application Submitted Email"
click at [1090, 448] on button "Edit Email" at bounding box center [1075, 451] width 89 height 31
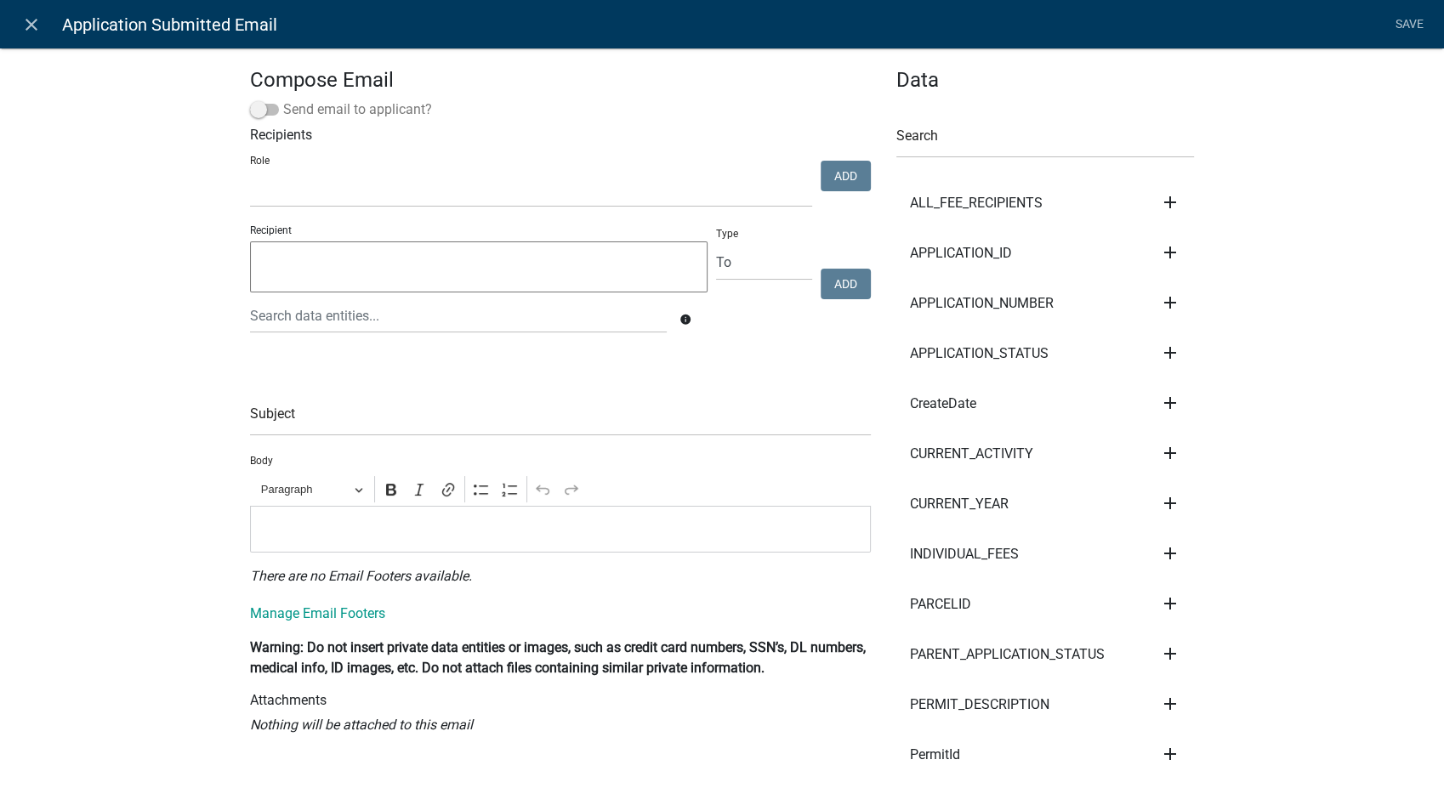
click at [252, 111] on span at bounding box center [264, 110] width 29 height 12
click at [283, 99] on input "Send email to applicant?" at bounding box center [283, 99] width 0 height 0
click at [268, 194] on select "Feedlot Officer GIS Coordinator - IT Public Works Maint Supervisor Planning and…" at bounding box center [531, 190] width 562 height 35
select select "5829f18d-d337-4370-9c9e-156141e84ede"
click at [250, 173] on select "Feedlot Officer GIS Coordinator - IT Public Works Maint Supervisor Planning and…" at bounding box center [531, 190] width 562 height 35
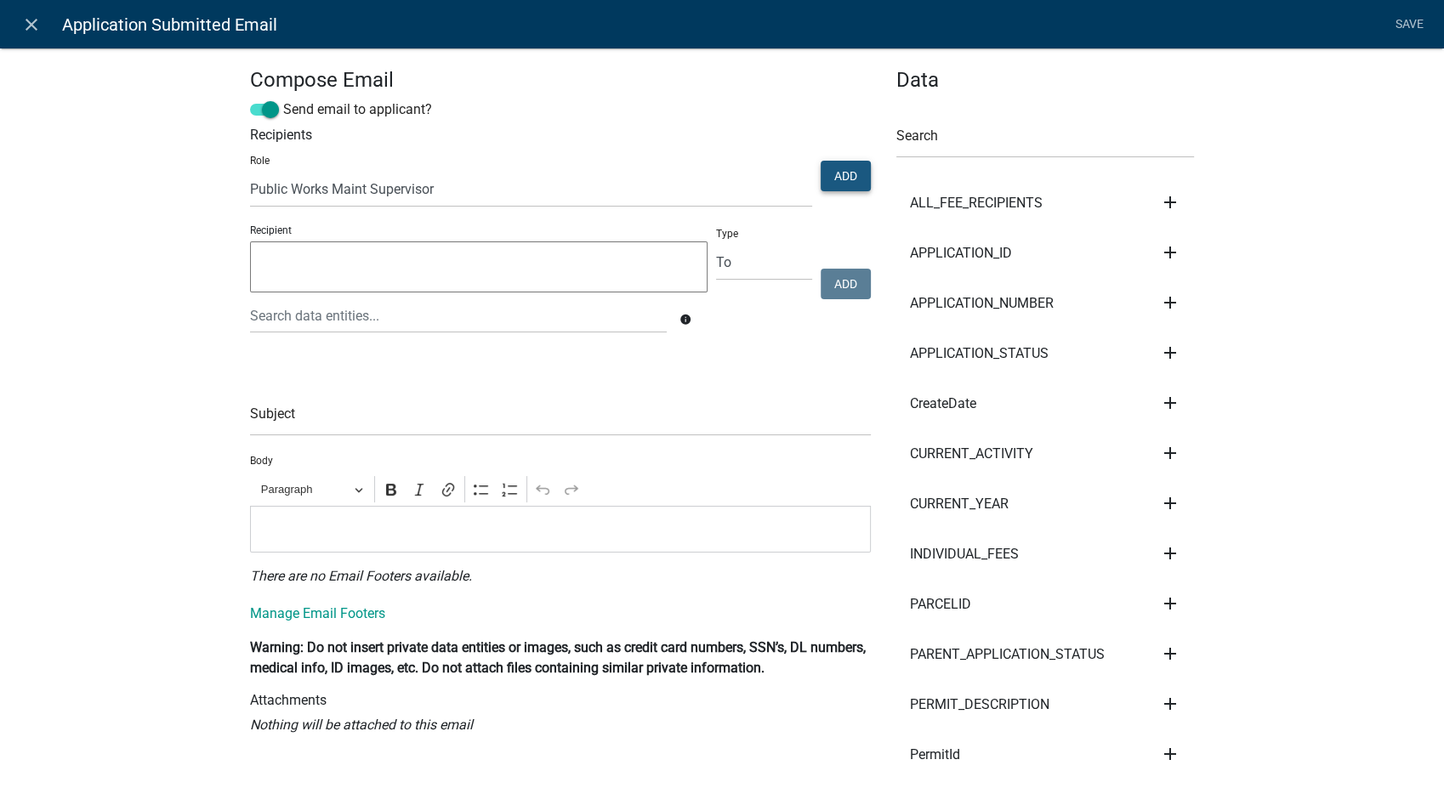
click at [827, 170] on button "Add" at bounding box center [845, 176] width 50 height 31
select select
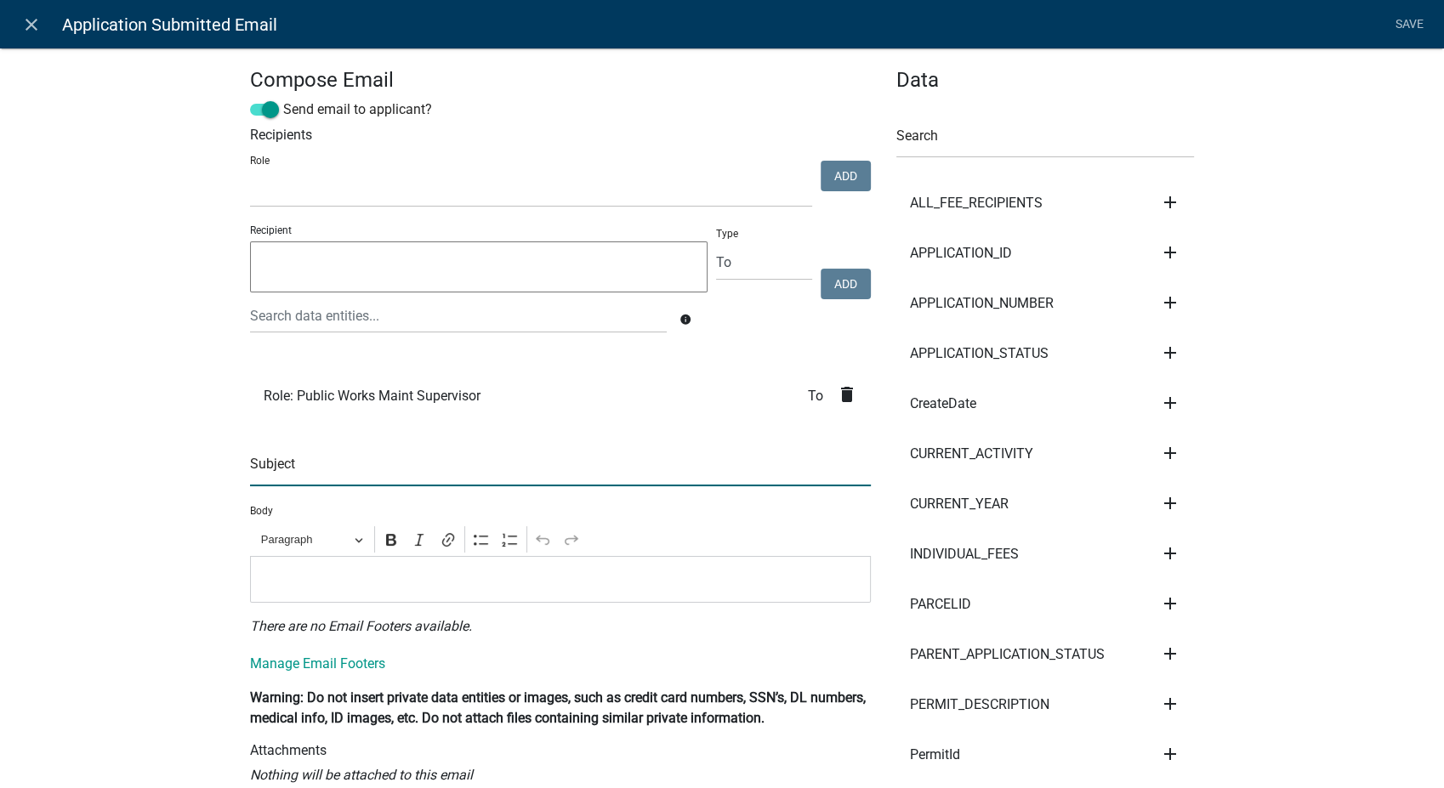
click at [279, 467] on input "text" at bounding box center [560, 468] width 621 height 35
type input "Adopt-A-Highway Program: Application Submitted"
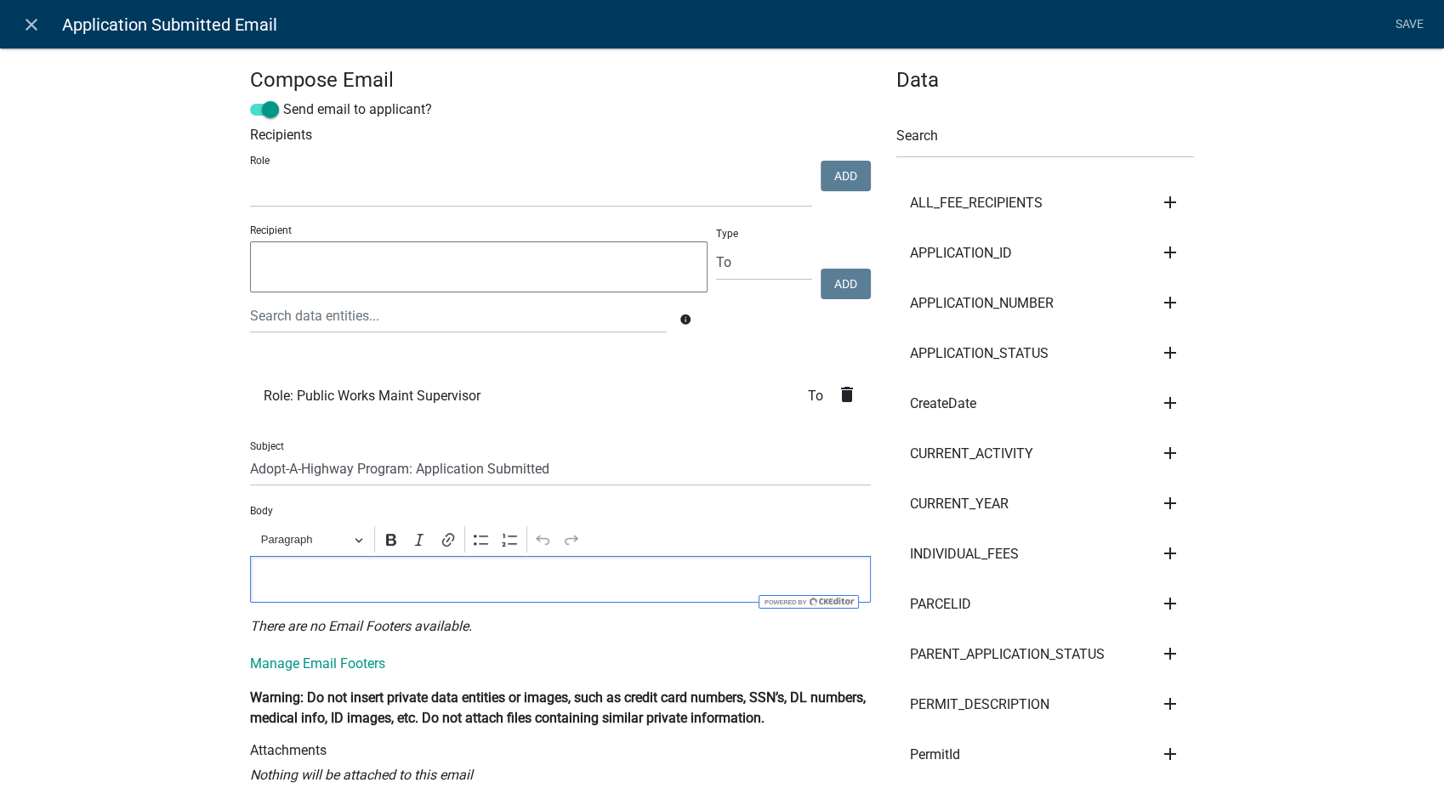
click at [279, 585] on p "Editor editing area: main. Press Alt+0 for help." at bounding box center [560, 579] width 603 height 20
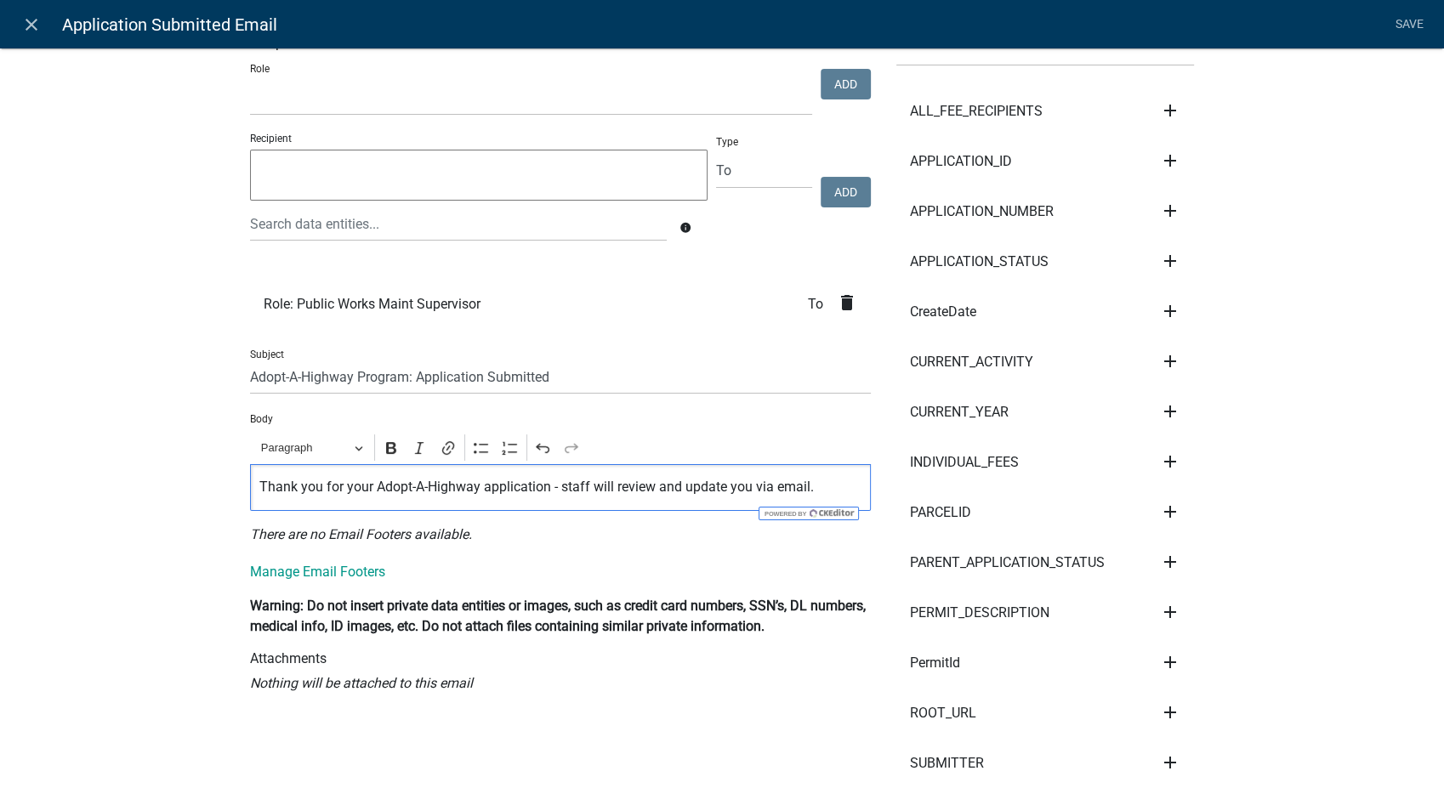
scroll to position [94, 0]
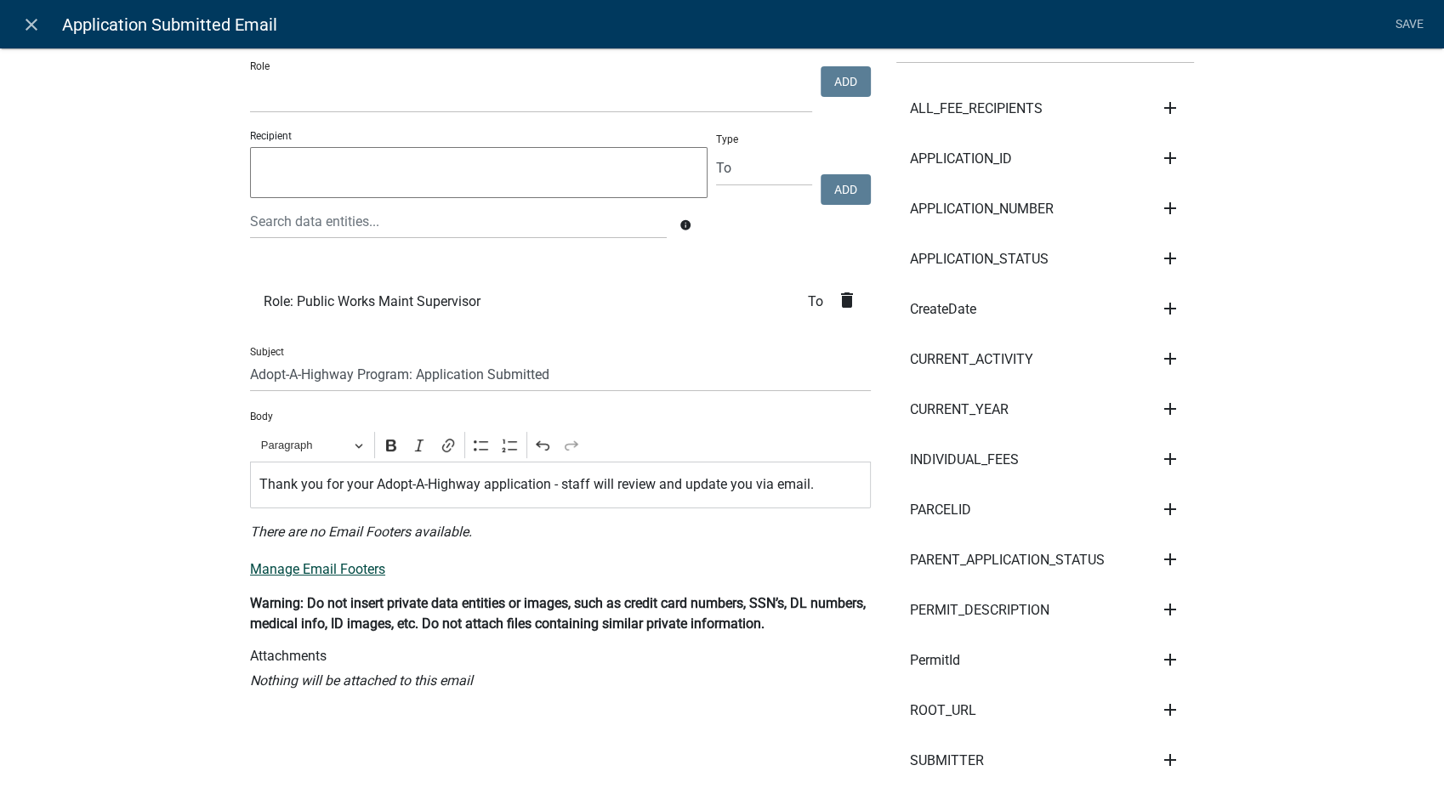
click at [295, 573] on link "Manage Email Footers" at bounding box center [317, 569] width 135 height 16
click at [1399, 15] on link "Save" at bounding box center [1409, 25] width 43 height 32
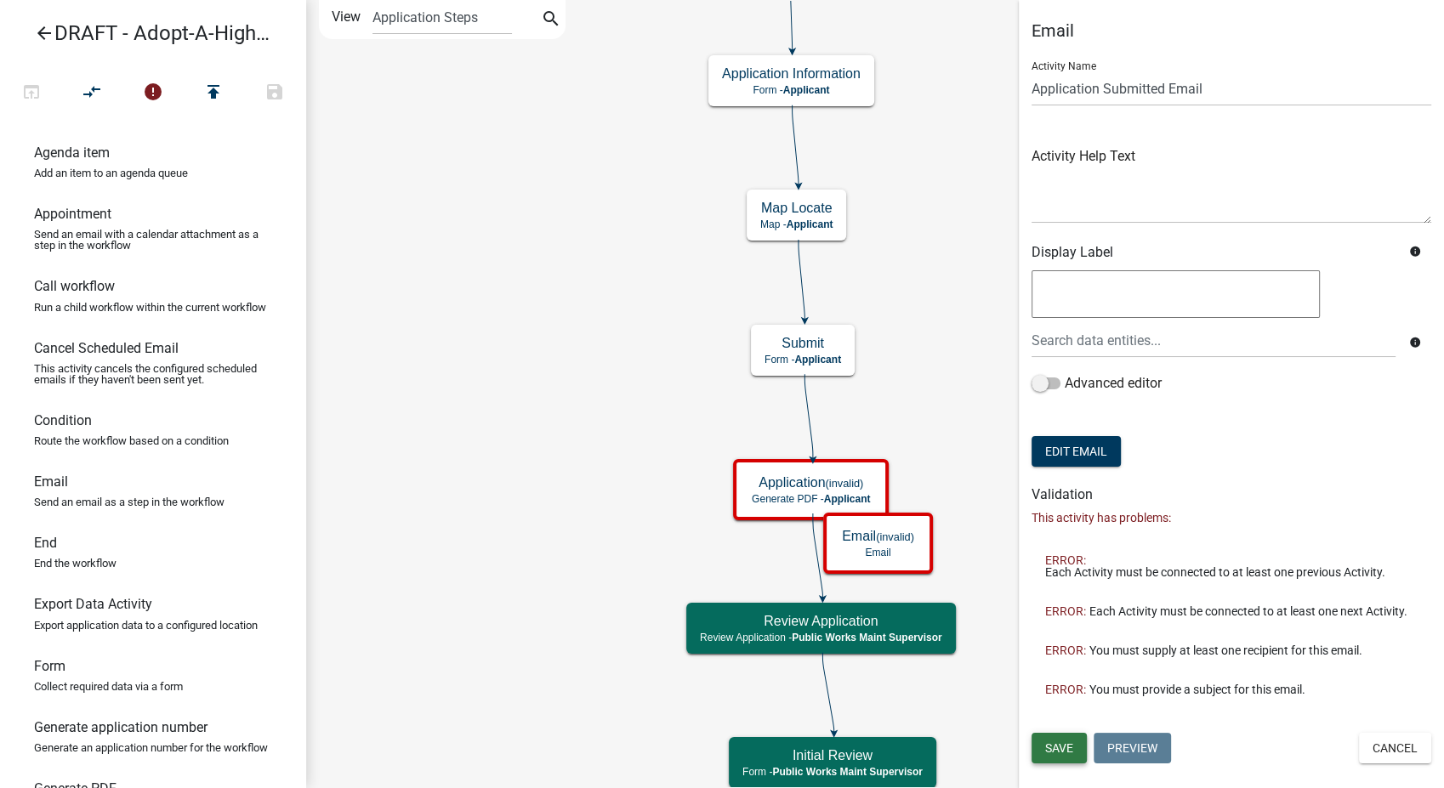
click at [1062, 752] on span "Save" at bounding box center [1059, 748] width 28 height 14
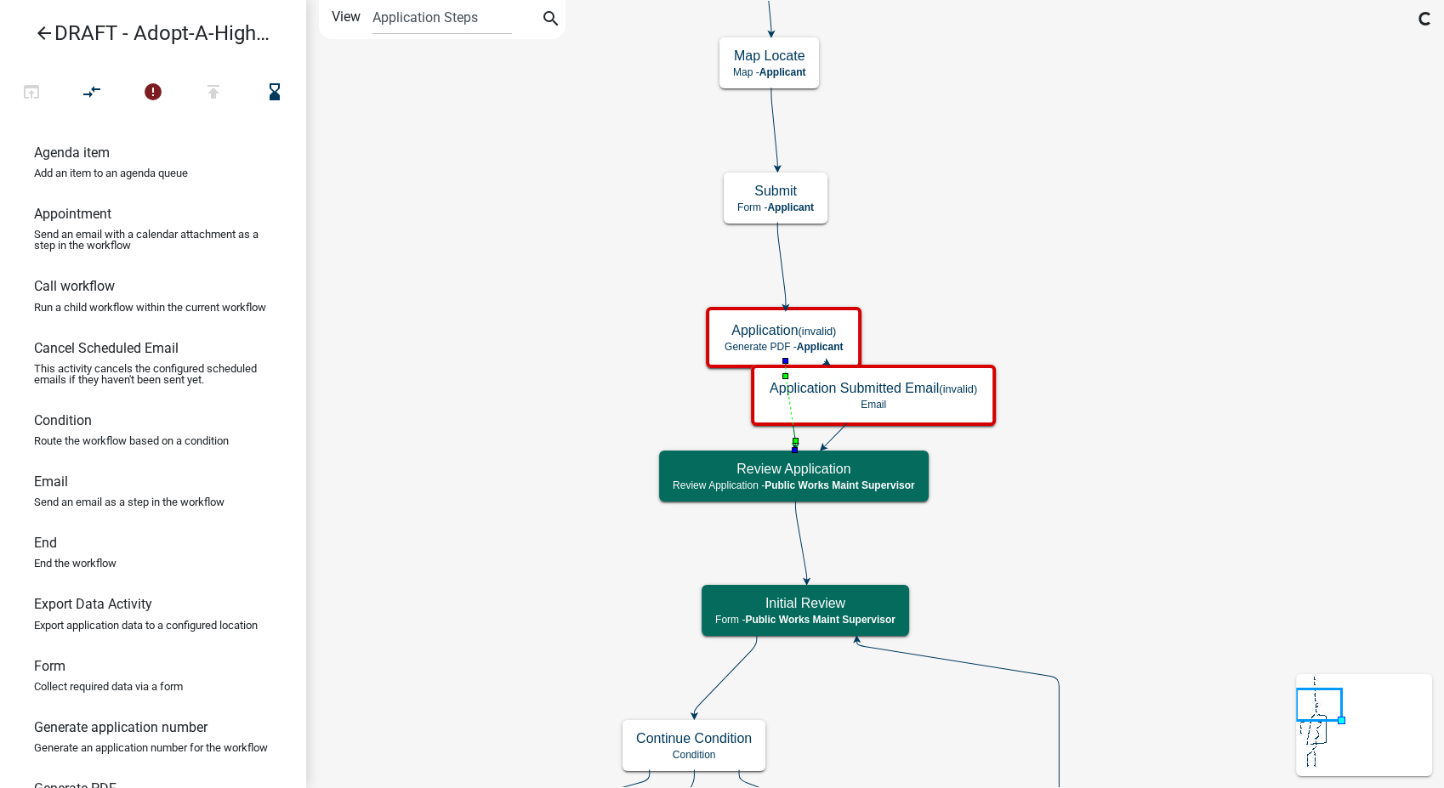
click at [93, 90] on icon "compare_arrows" at bounding box center [92, 94] width 20 height 24
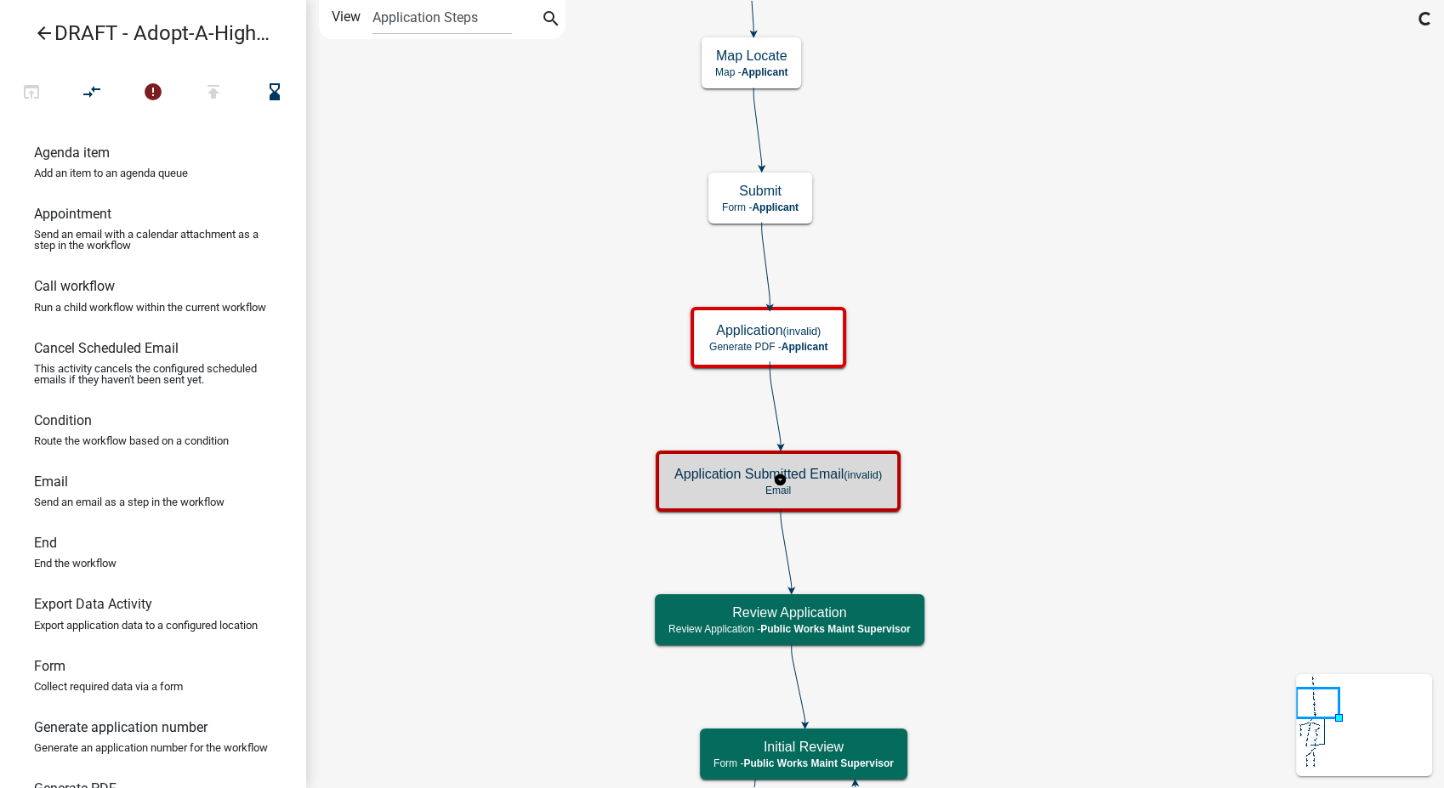
click at [820, 482] on div "Application Submitted Email (invalid) Email" at bounding box center [778, 481] width 235 height 51
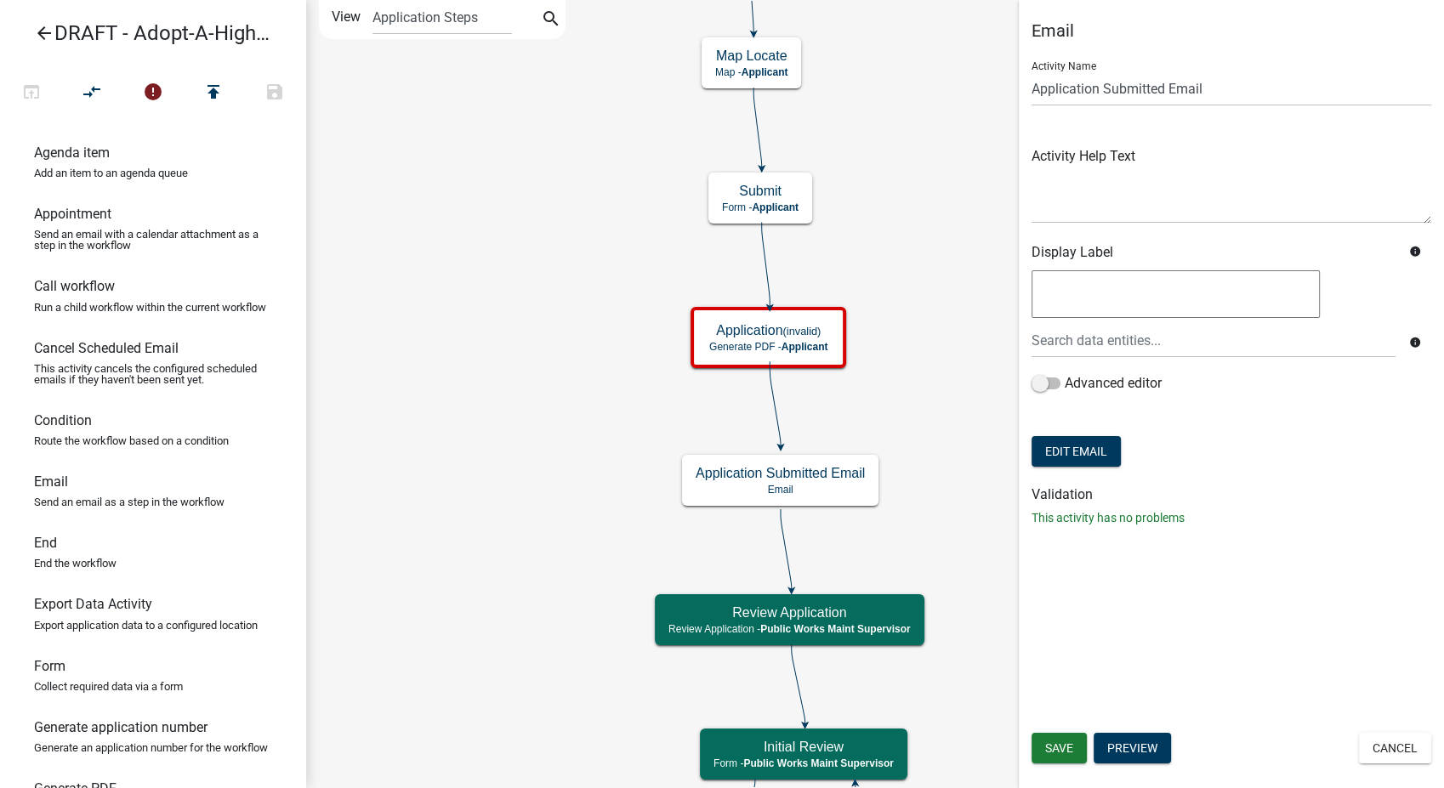
click at [1088, 468] on form "Activity Name Application Submitted Email Activity Help Text Display Label info…" at bounding box center [1231, 259] width 400 height 423
click at [1084, 452] on button "Edit Email" at bounding box center [1075, 451] width 89 height 31
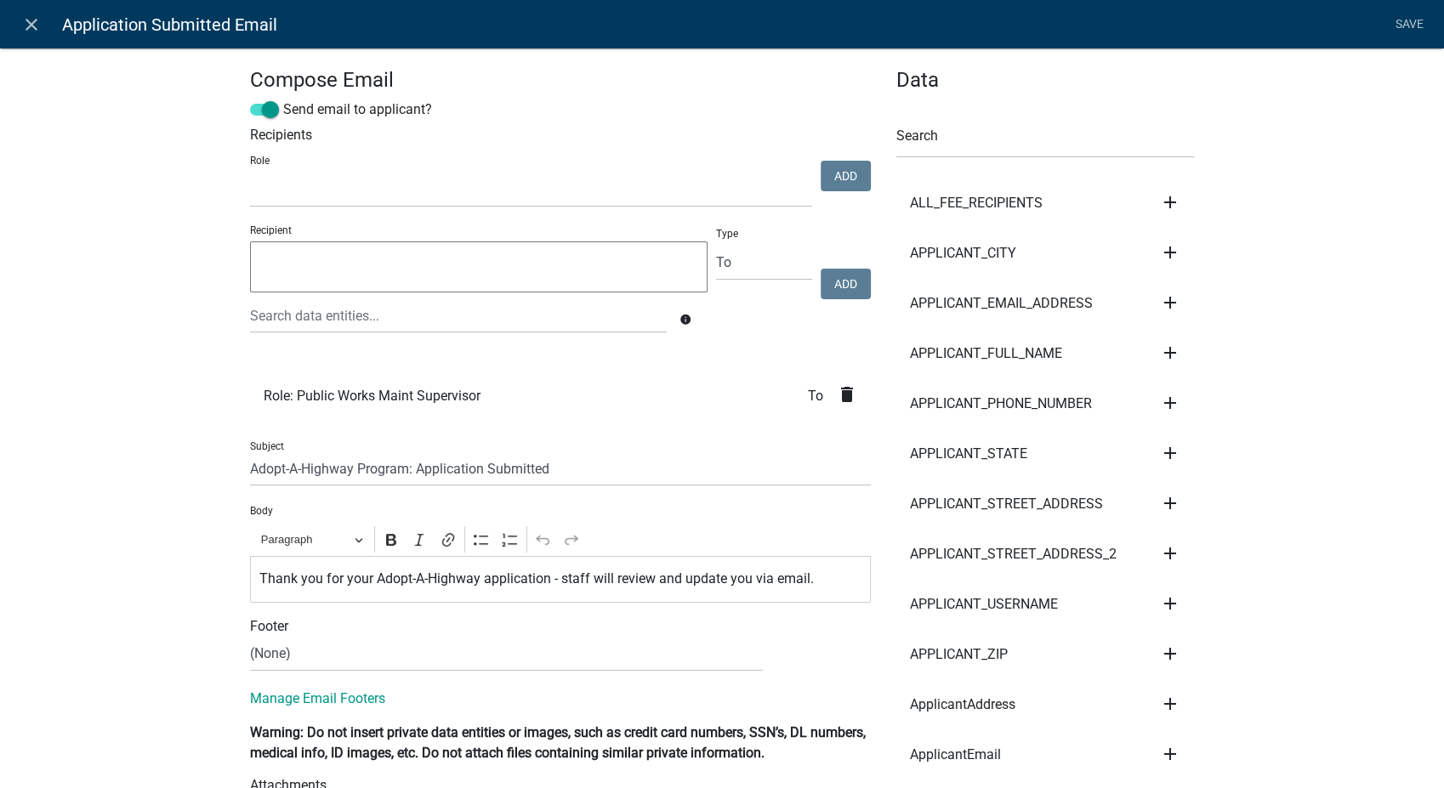
select select
click at [304, 657] on select "(None) PWD Footer" at bounding box center [506, 654] width 513 height 35
select select "9db3d9a5-71f4-4018-8ece-b55317a70838"
click at [250, 637] on select "(None) PWD Footer" at bounding box center [506, 654] width 513 height 35
click at [1402, 17] on link "Save" at bounding box center [1409, 25] width 43 height 32
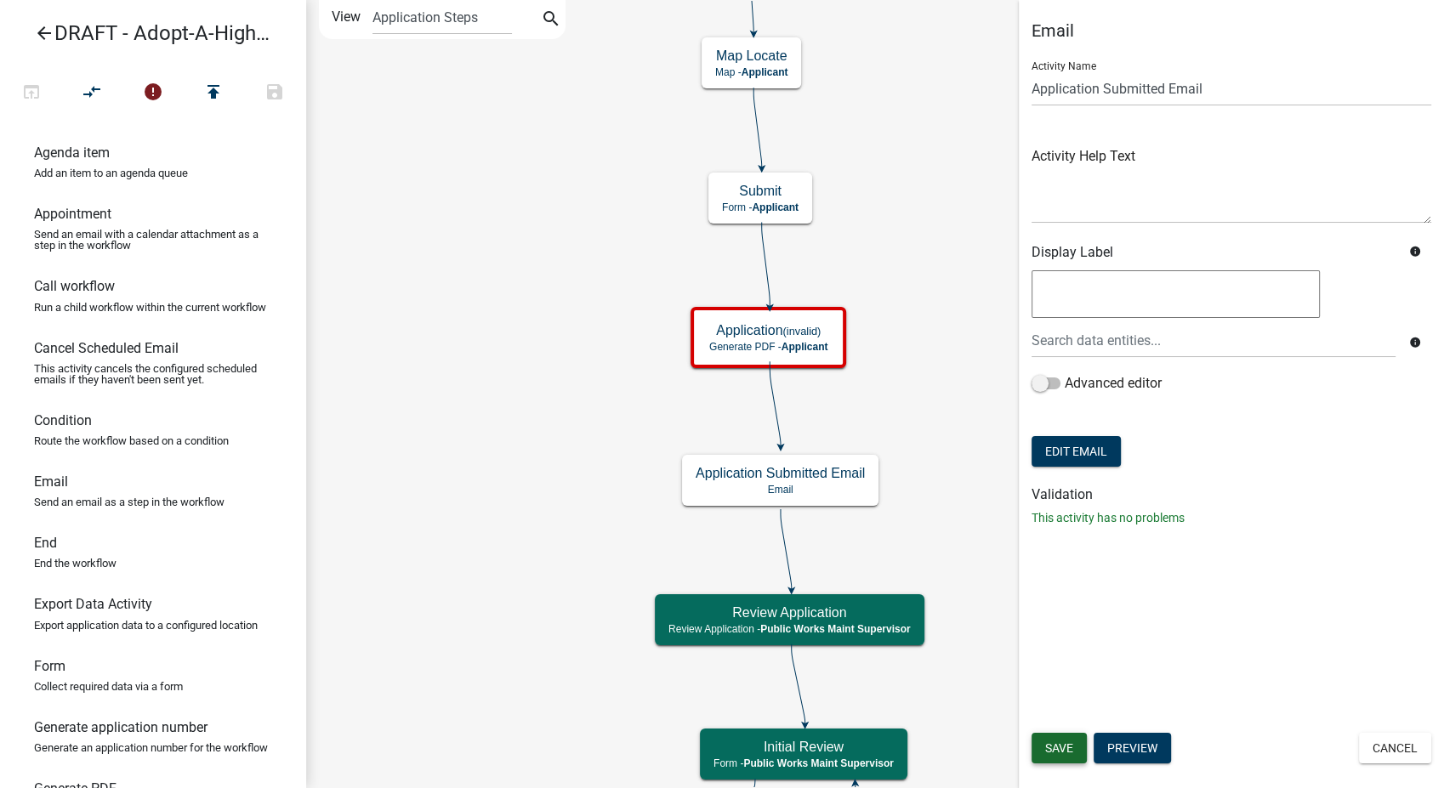
click at [1052, 745] on span "Save" at bounding box center [1059, 748] width 28 height 14
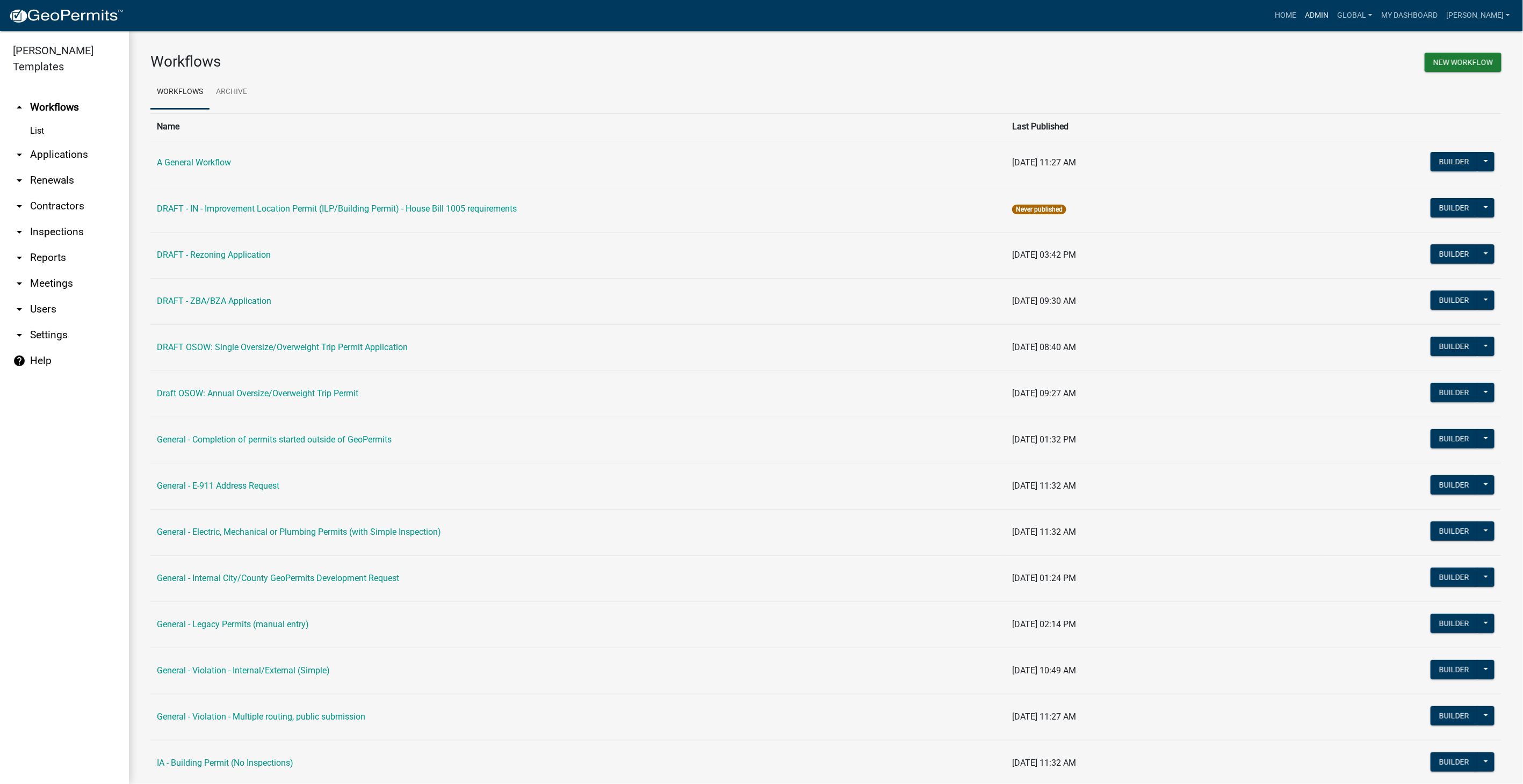
click at [1332, 11] on link "Admin" at bounding box center [1317, 16] width 32 height 20
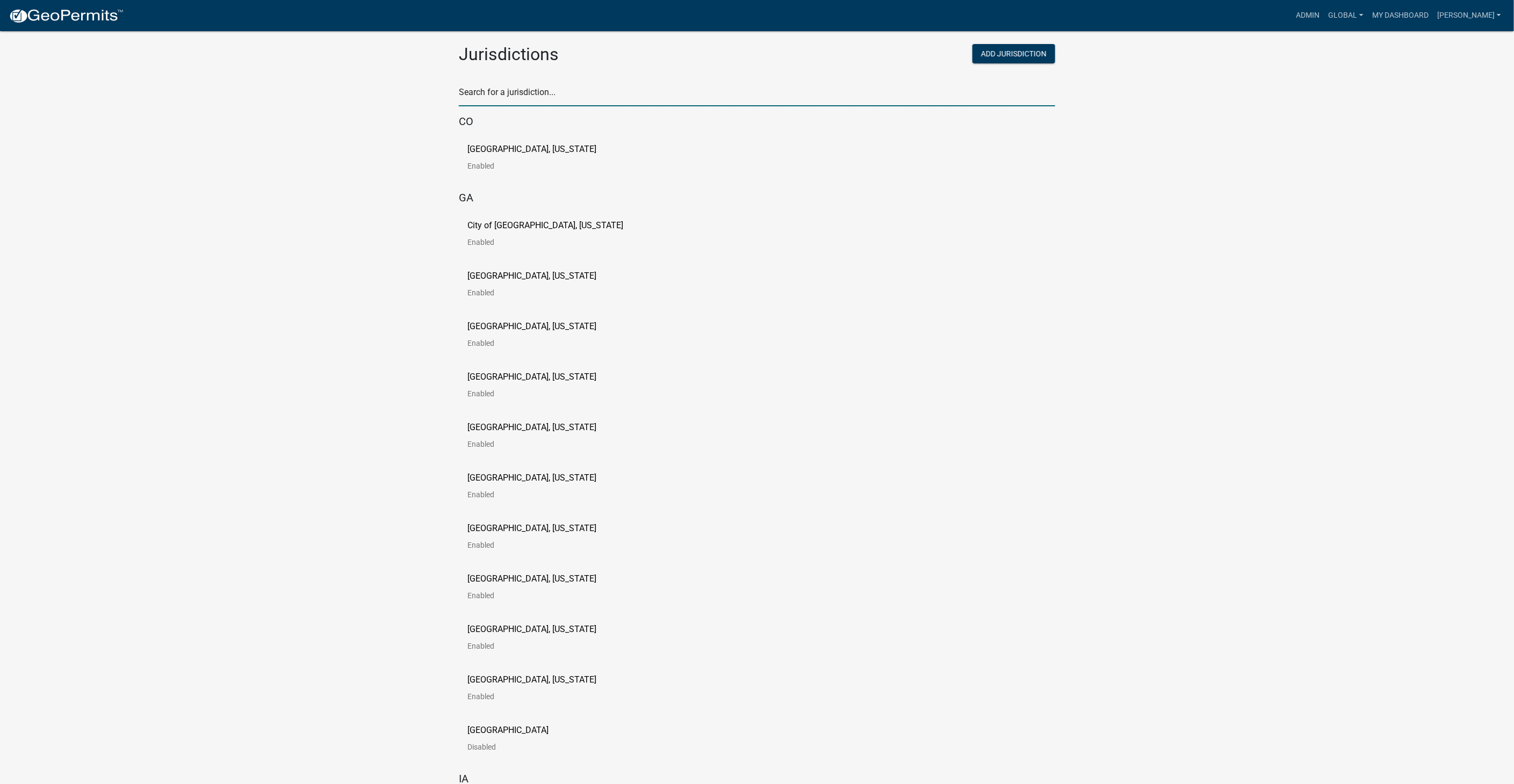
click at [627, 96] on input "text" at bounding box center [757, 95] width 597 height 22
type input "newton"
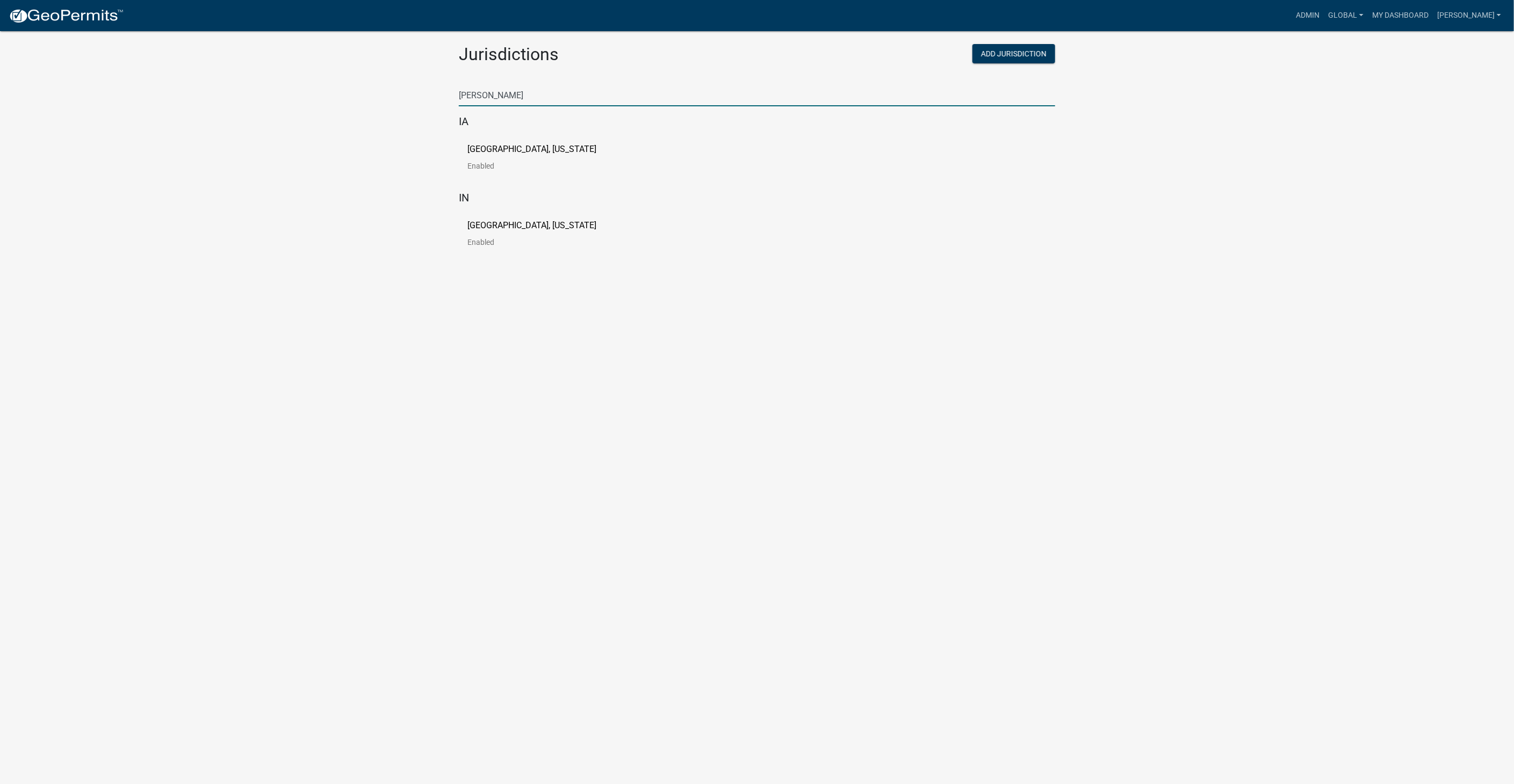
click at [510, 148] on p "[GEOGRAPHIC_DATA], [US_STATE]" at bounding box center [532, 150] width 129 height 9
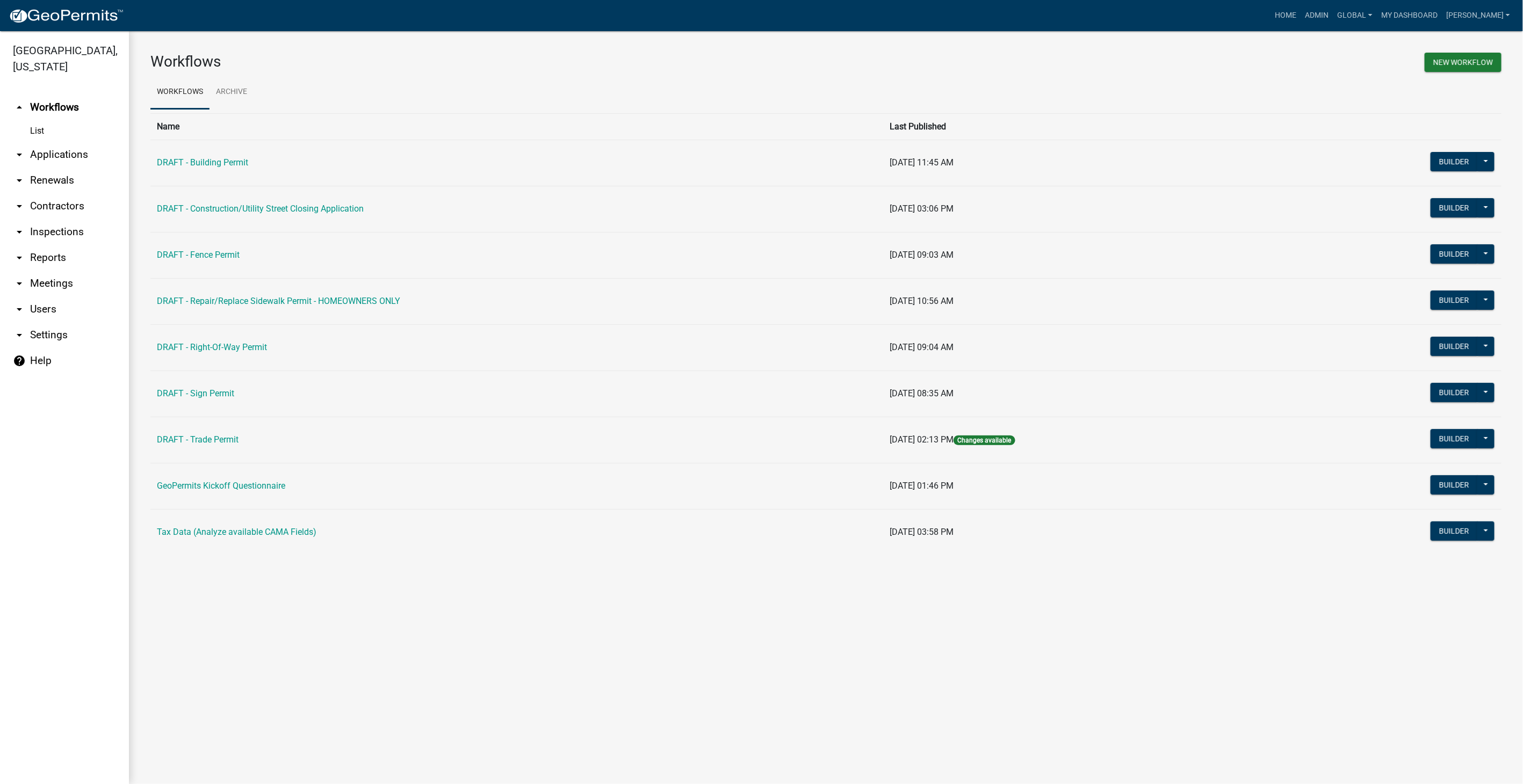
click at [52, 193] on link "arrow_drop_down Contractors" at bounding box center [64, 206] width 129 height 26
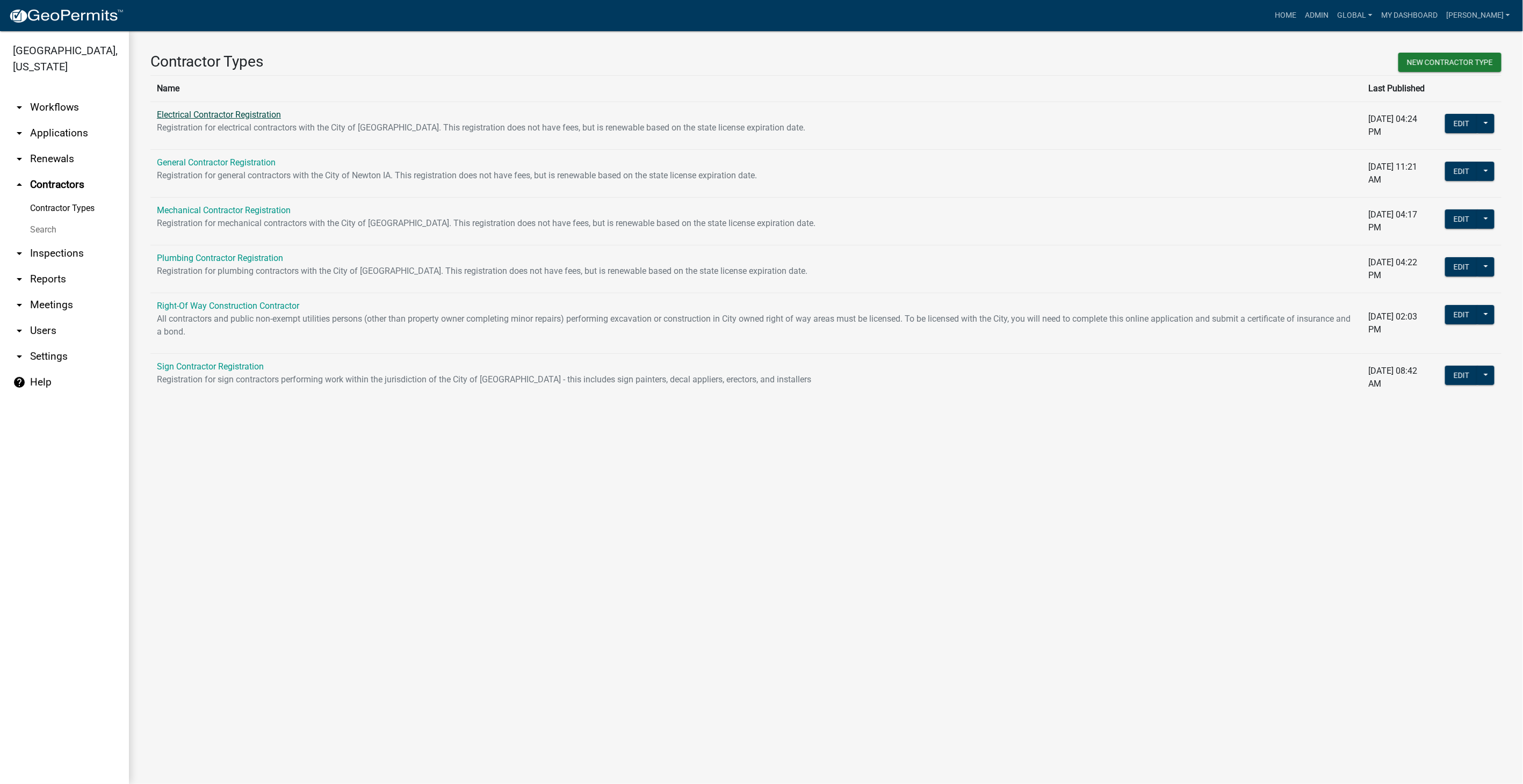
click at [258, 118] on link "Electrical Contractor Registration" at bounding box center [219, 114] width 124 height 10
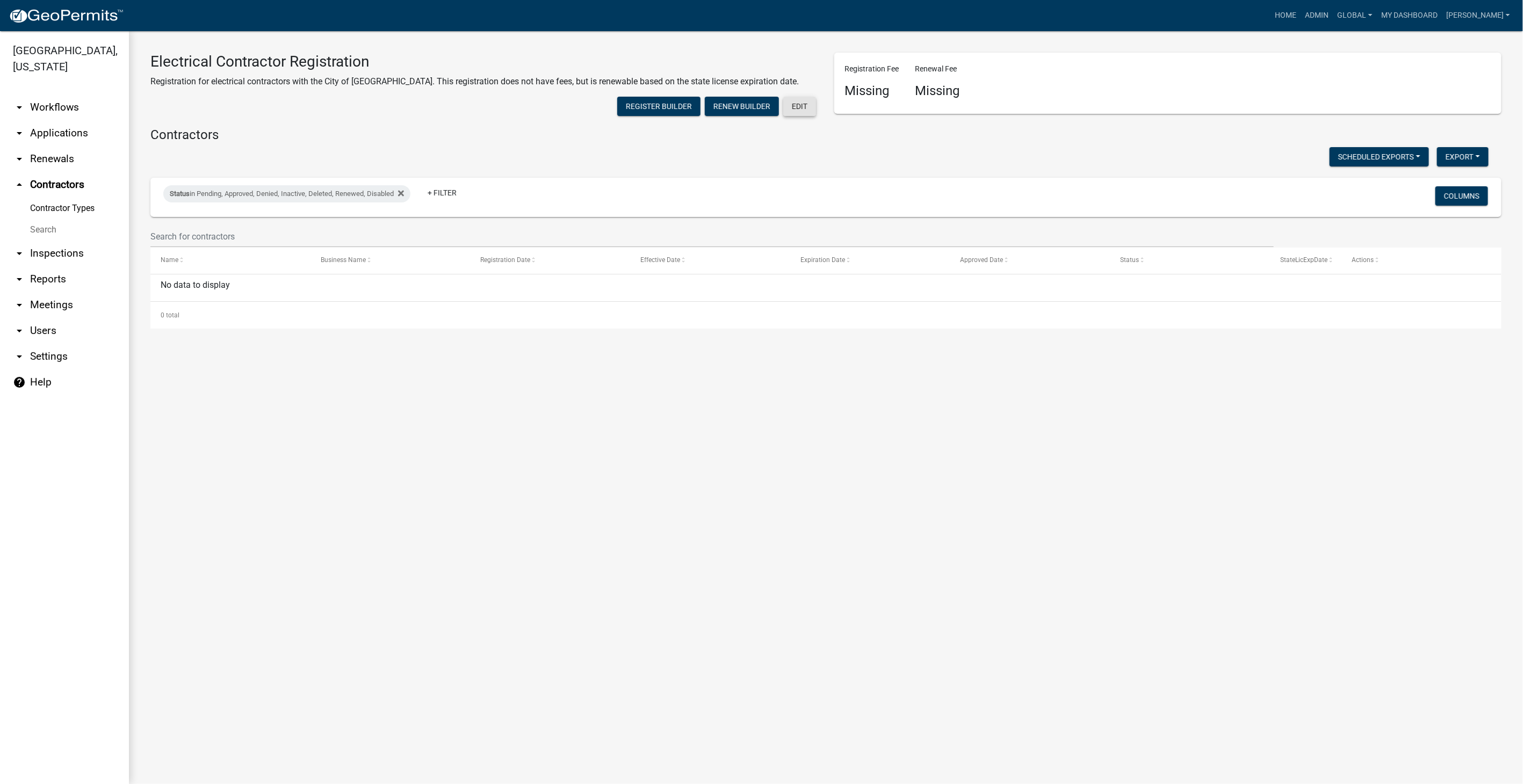
click at [798, 100] on button "Edit" at bounding box center [800, 106] width 33 height 20
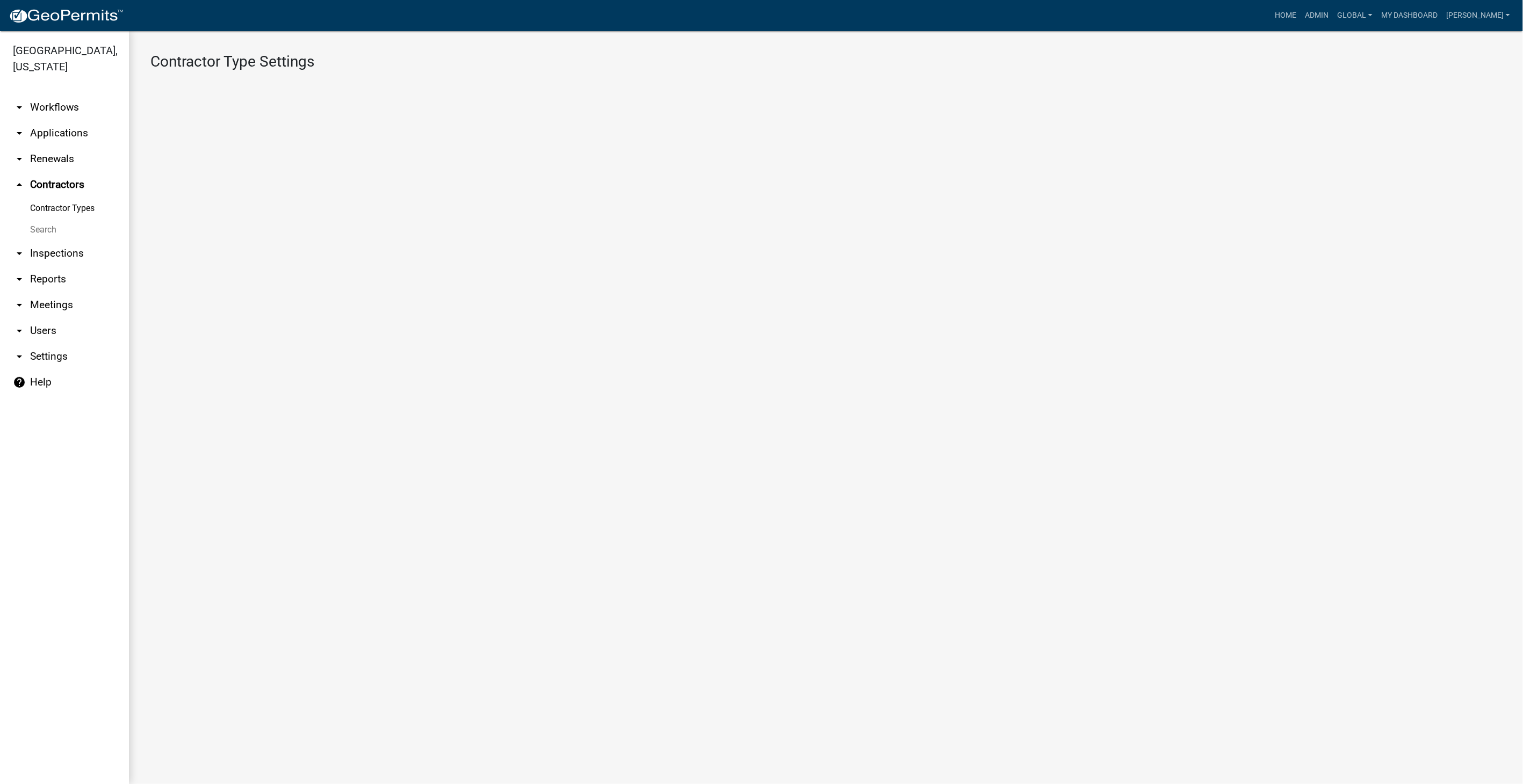
select select "3: Object"
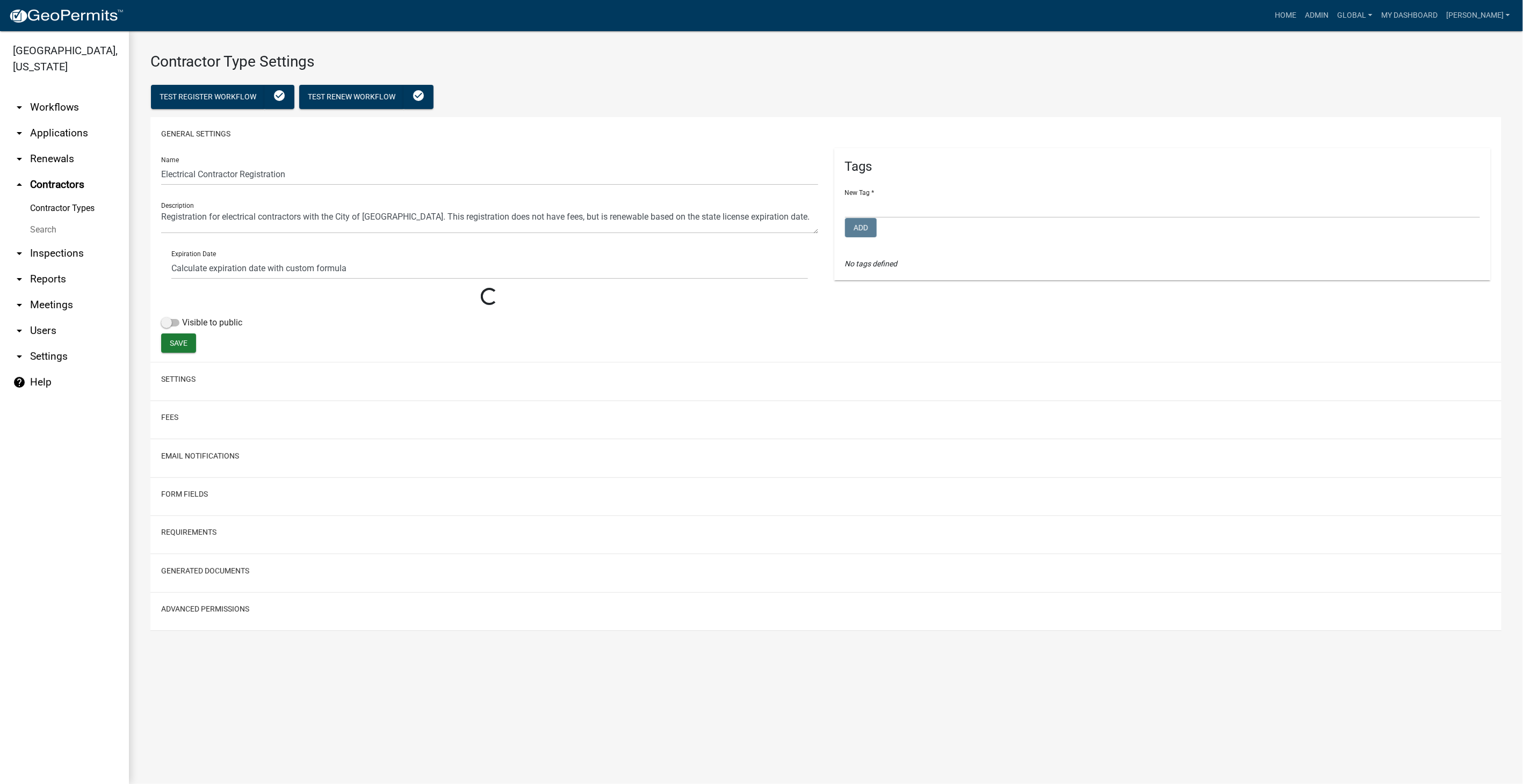
select select
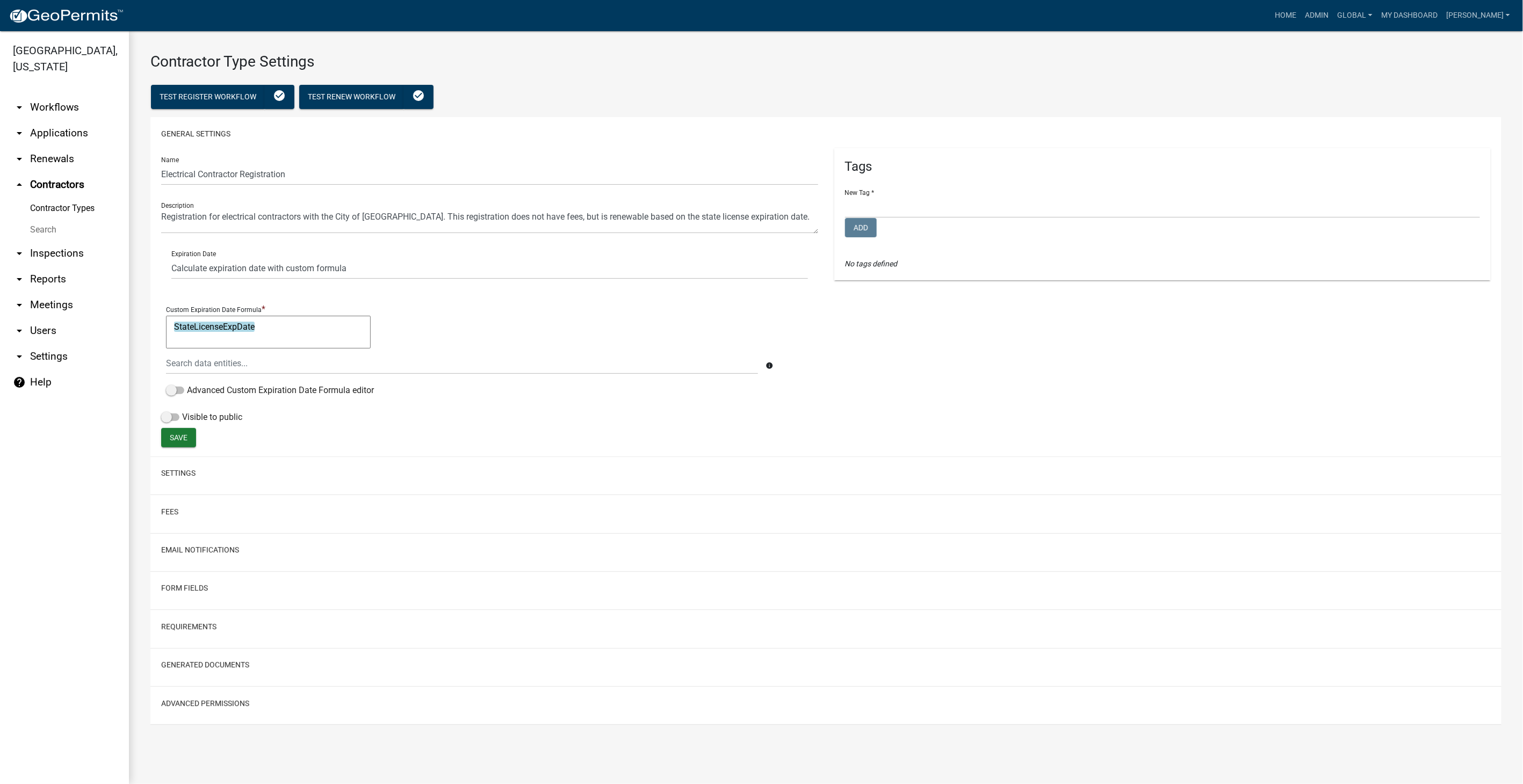
click at [58, 95] on link "arrow_drop_down Workflows" at bounding box center [64, 107] width 129 height 26
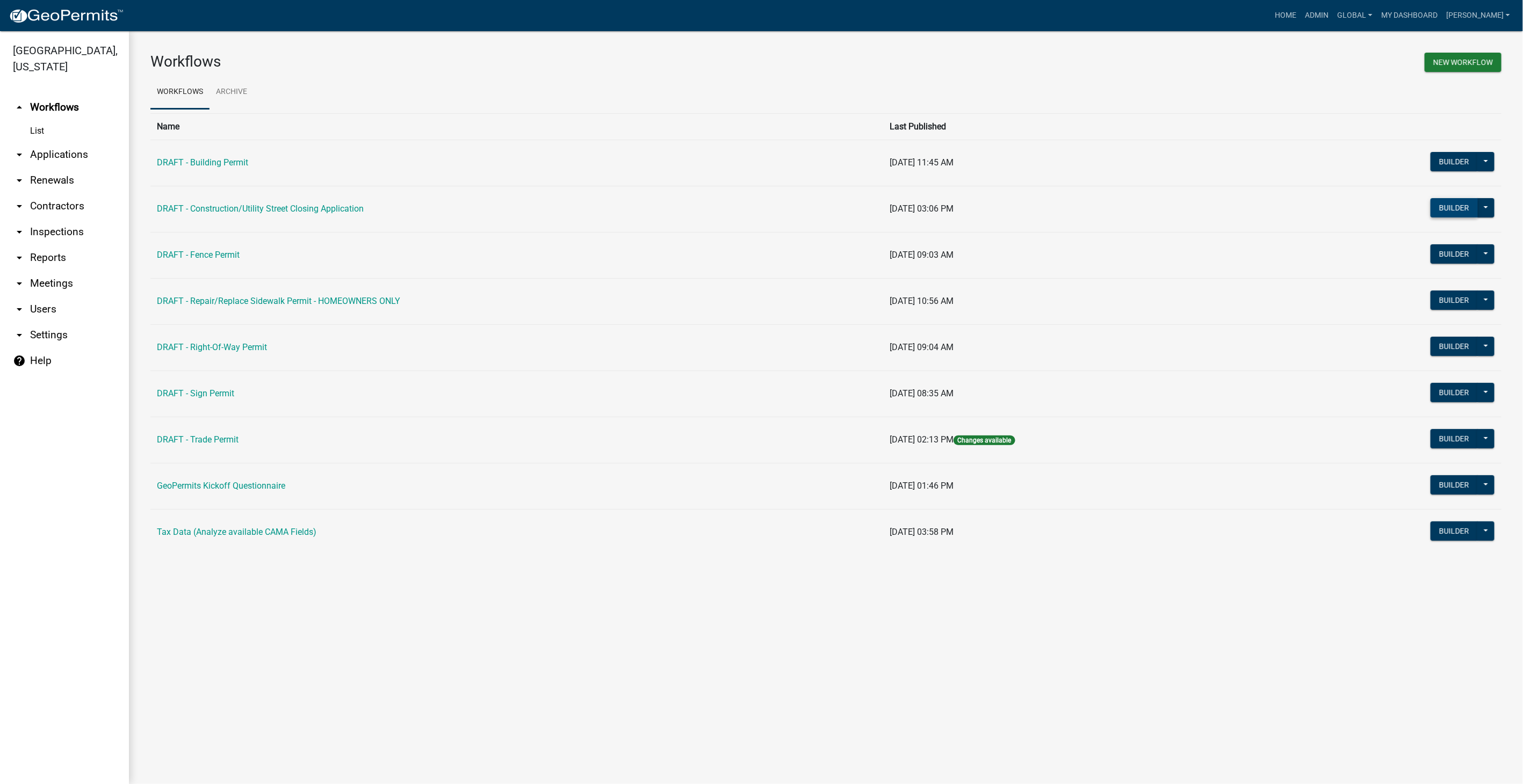
click at [1448, 214] on button "Builder" at bounding box center [1454, 208] width 47 height 20
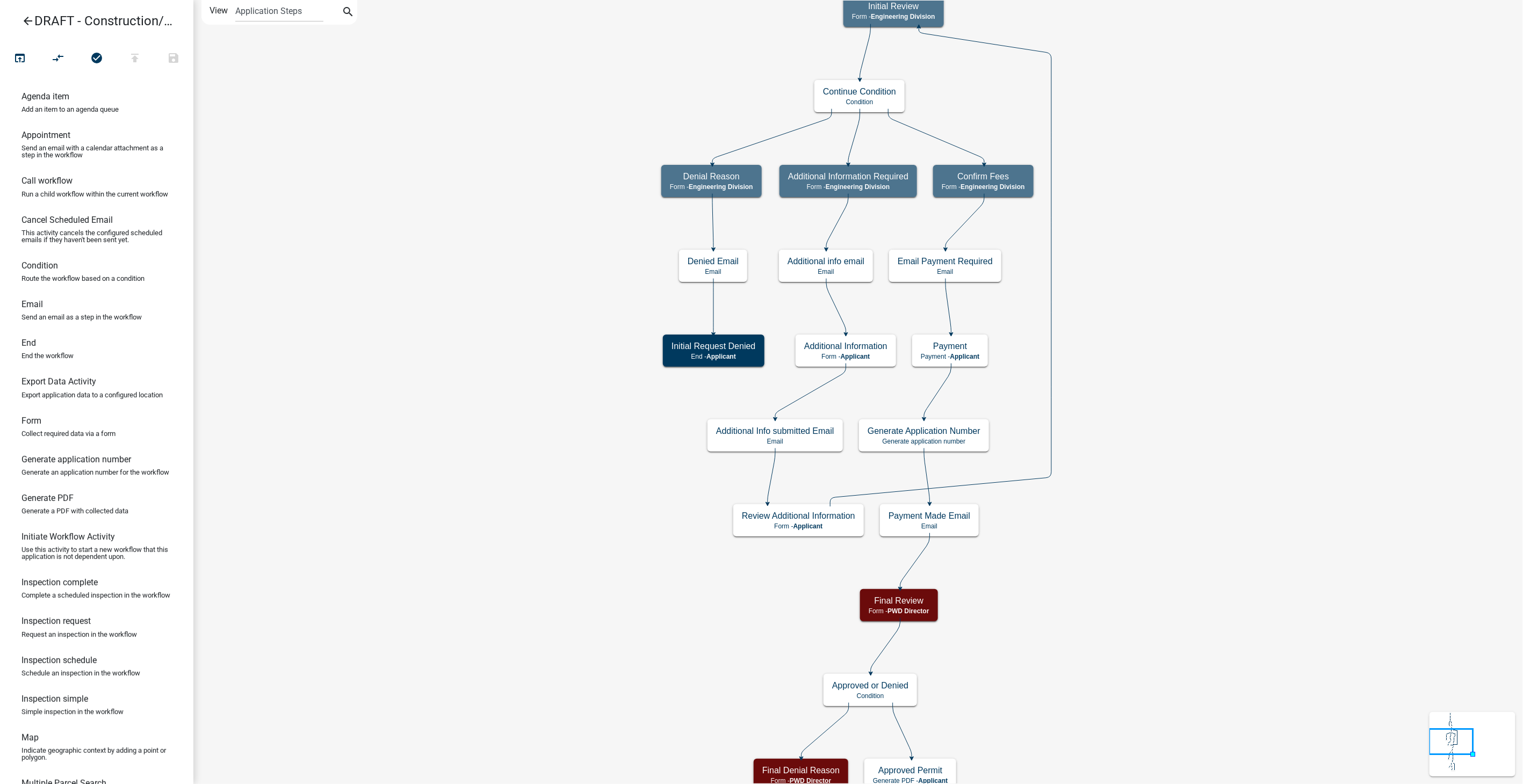
click at [27, 21] on icon "arrow_back" at bounding box center [28, 22] width 13 height 15
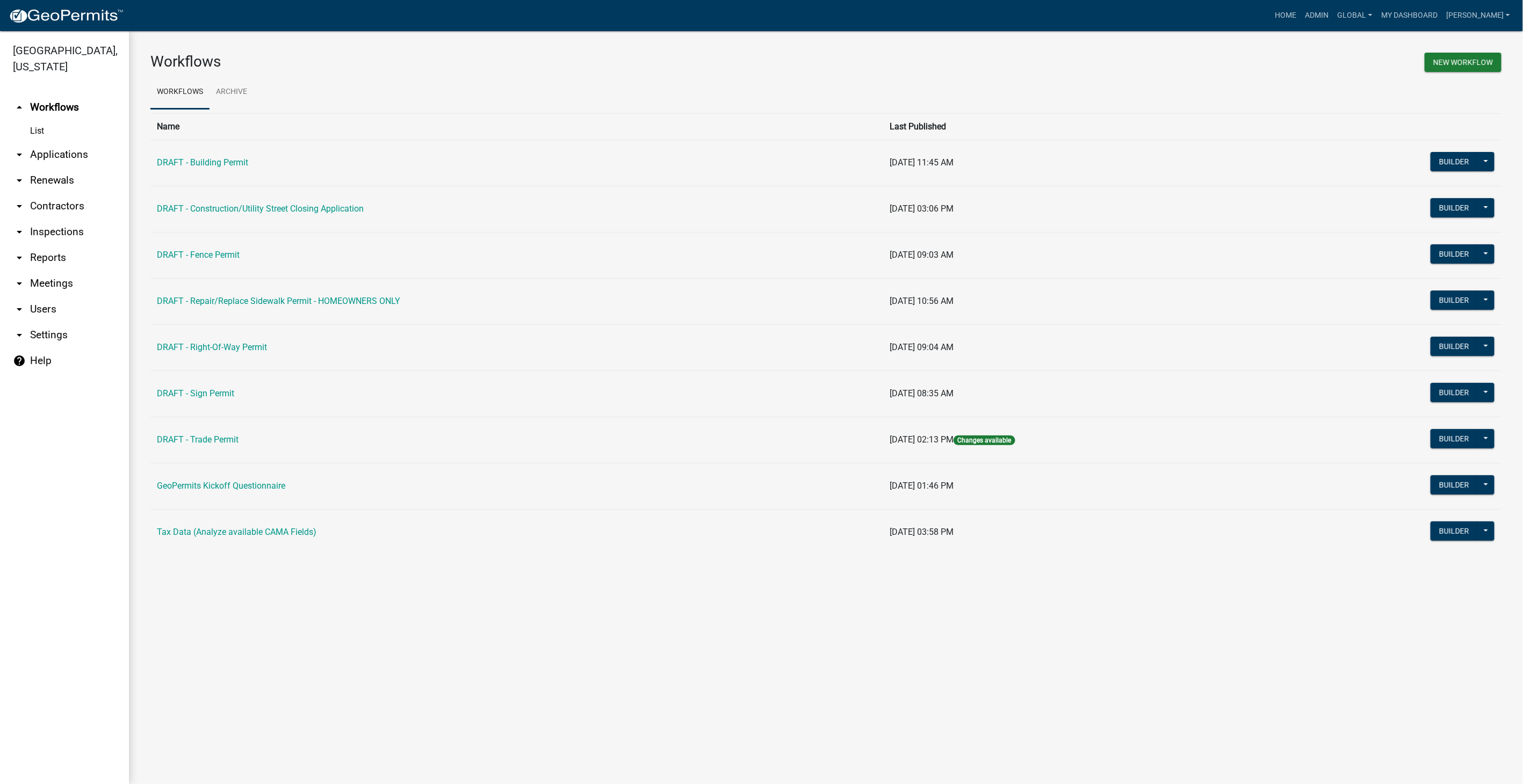
click at [59, 193] on link "arrow_drop_down Contractors" at bounding box center [64, 206] width 129 height 26
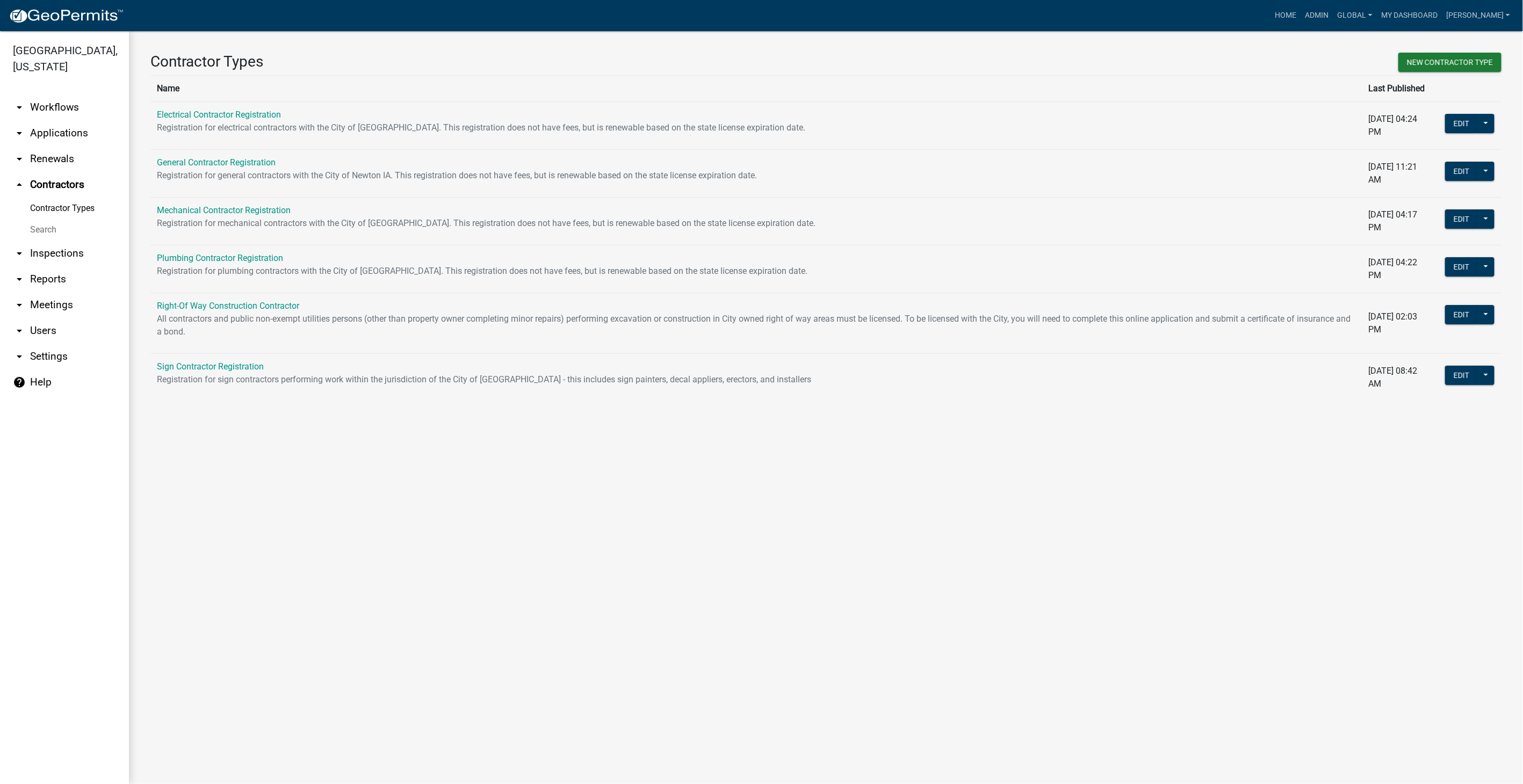
click at [70, 95] on link "arrow_drop_down Workflows" at bounding box center [64, 107] width 129 height 26
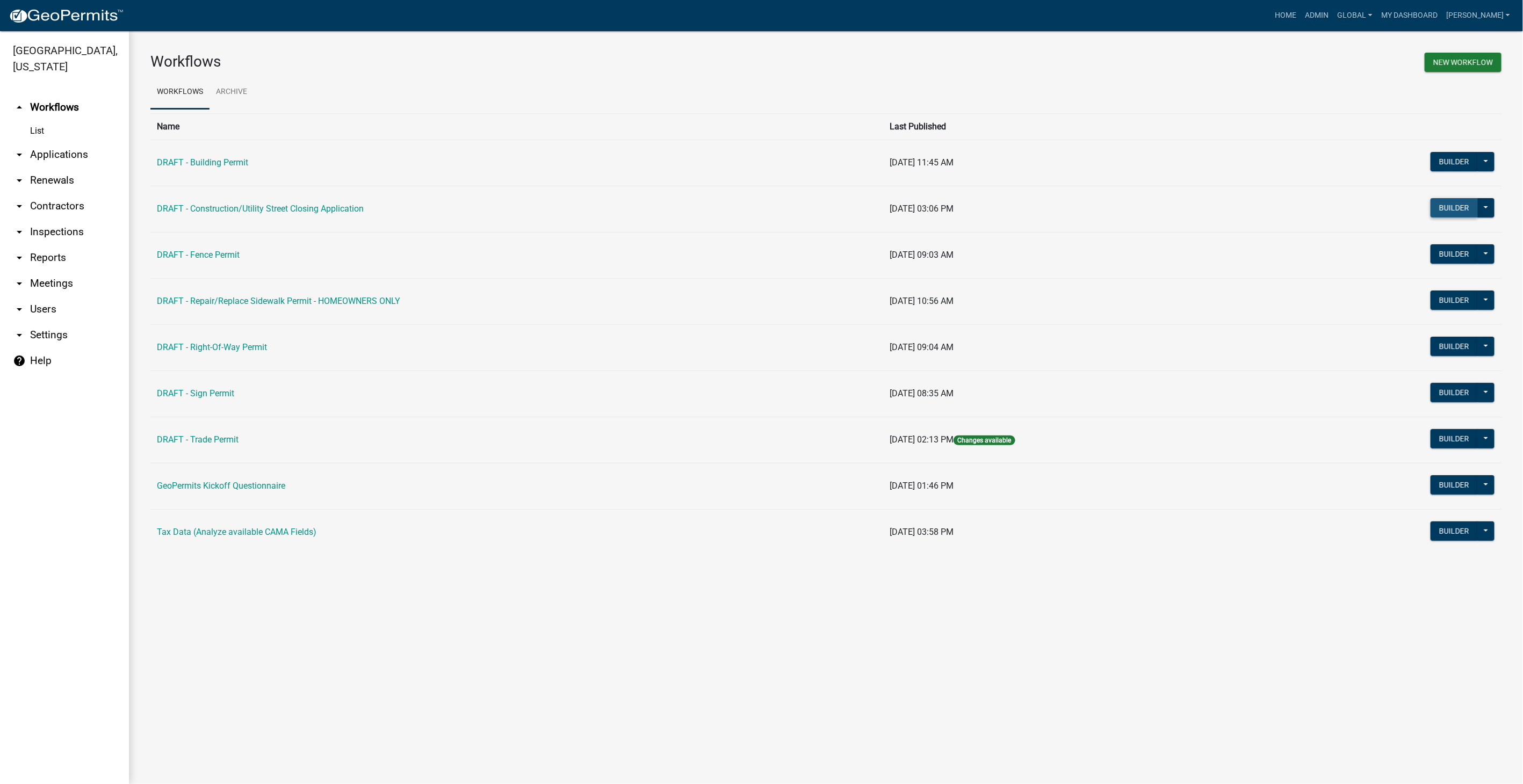
click at [1464, 211] on button "Builder" at bounding box center [1454, 208] width 47 height 20
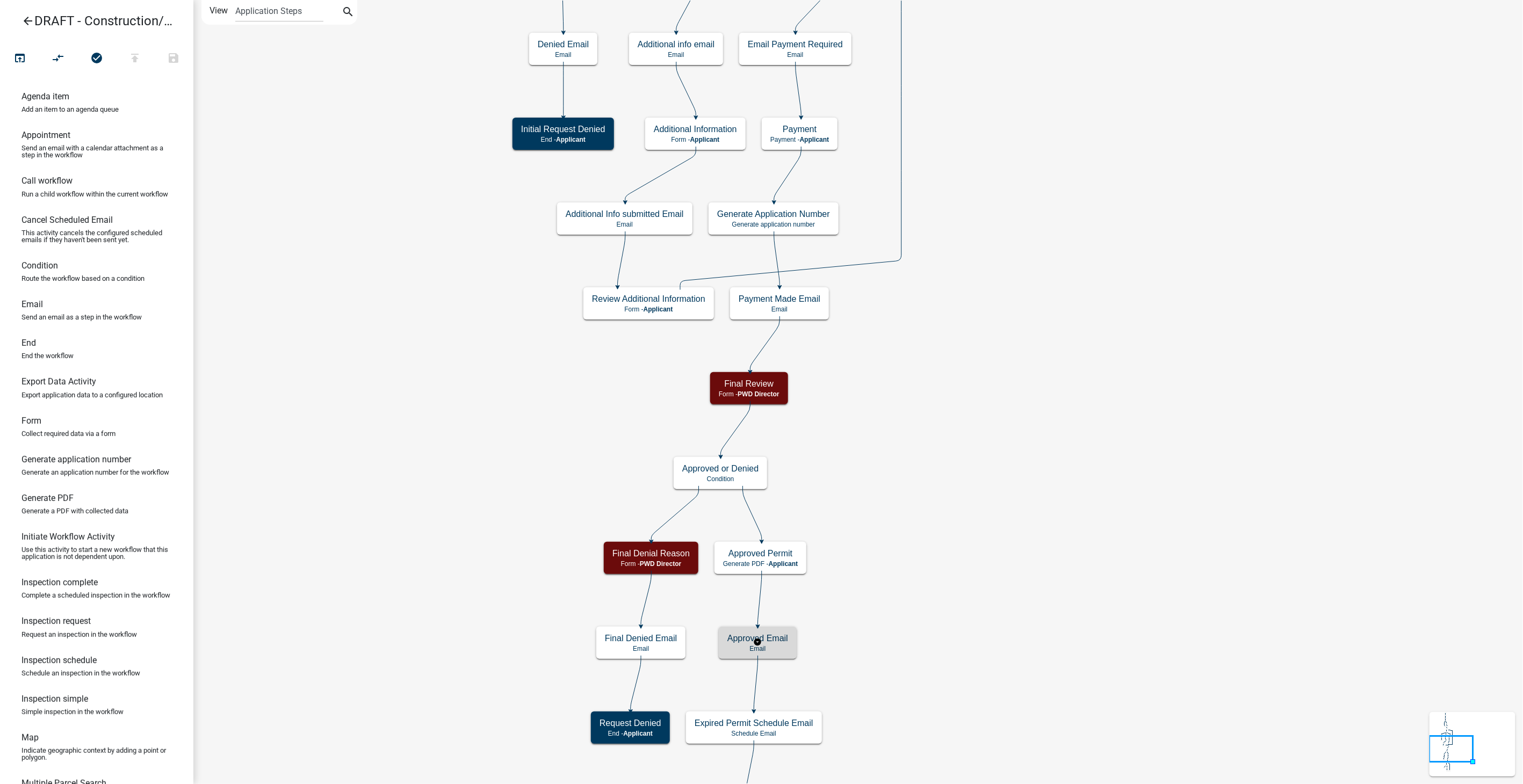
click at [780, 639] on h5 "Approved Email" at bounding box center [758, 638] width 61 height 10
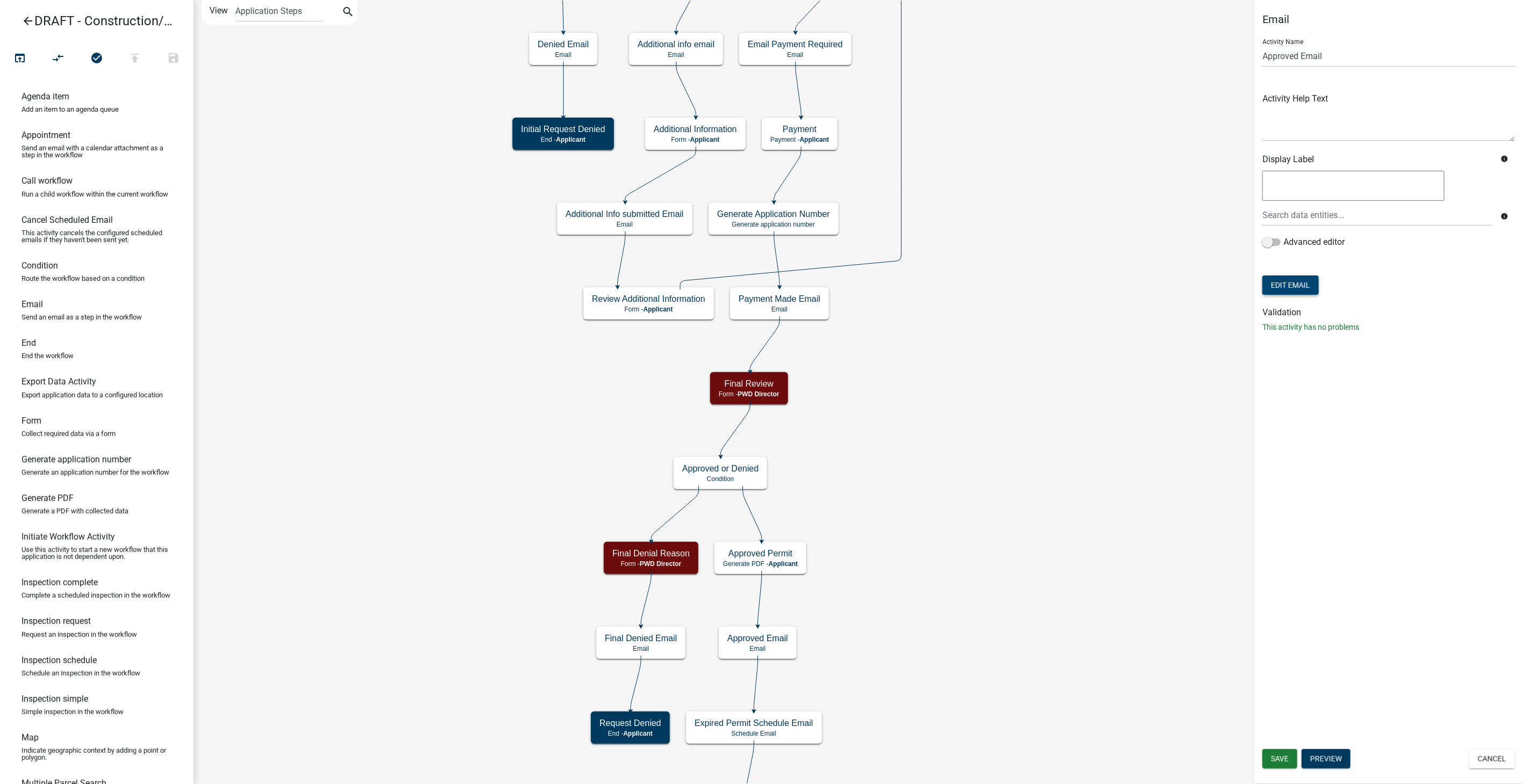
click at [1292, 289] on button "Edit Email" at bounding box center [1290, 285] width 56 height 20
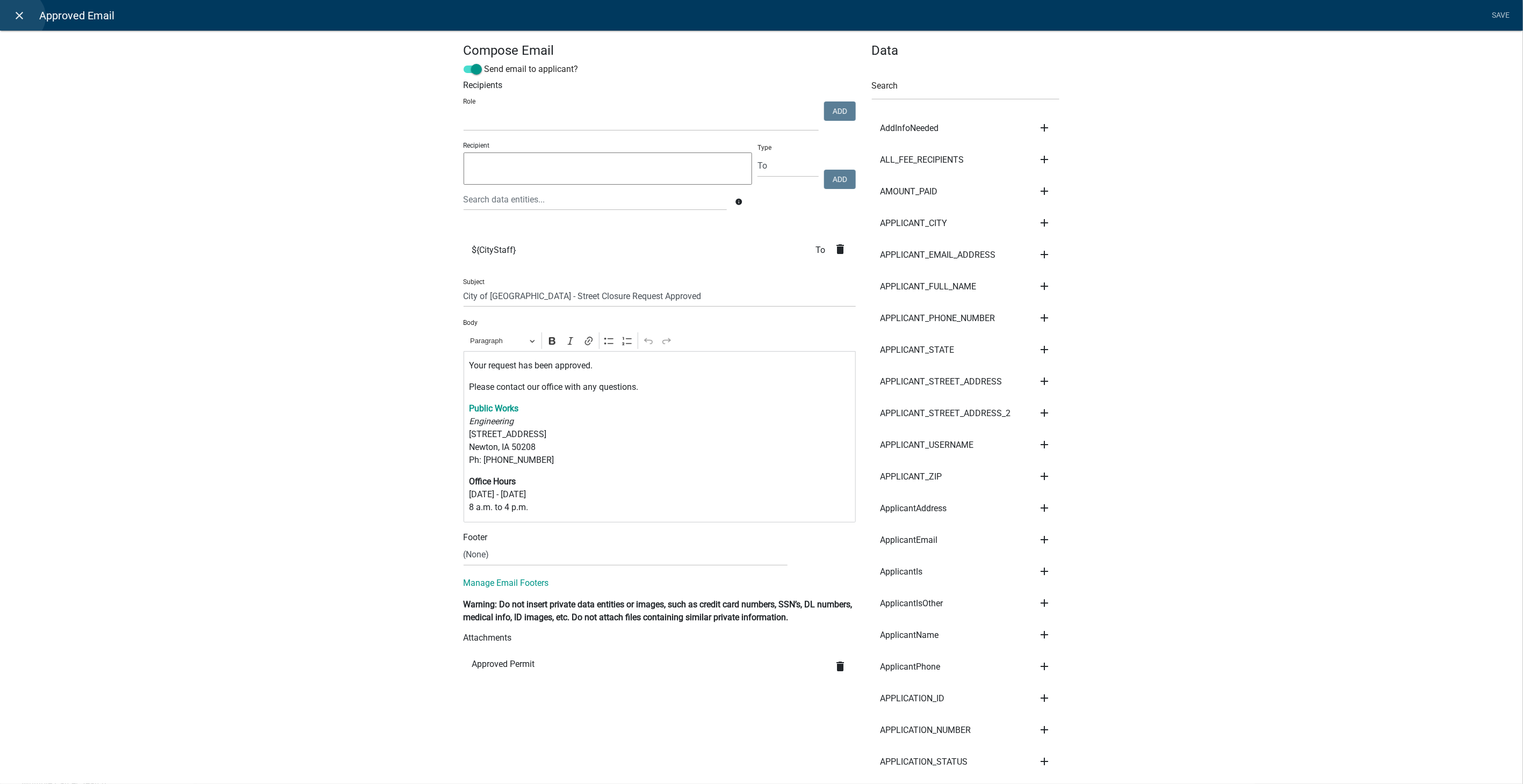
click at [18, 16] on icon "close" at bounding box center [20, 15] width 13 height 13
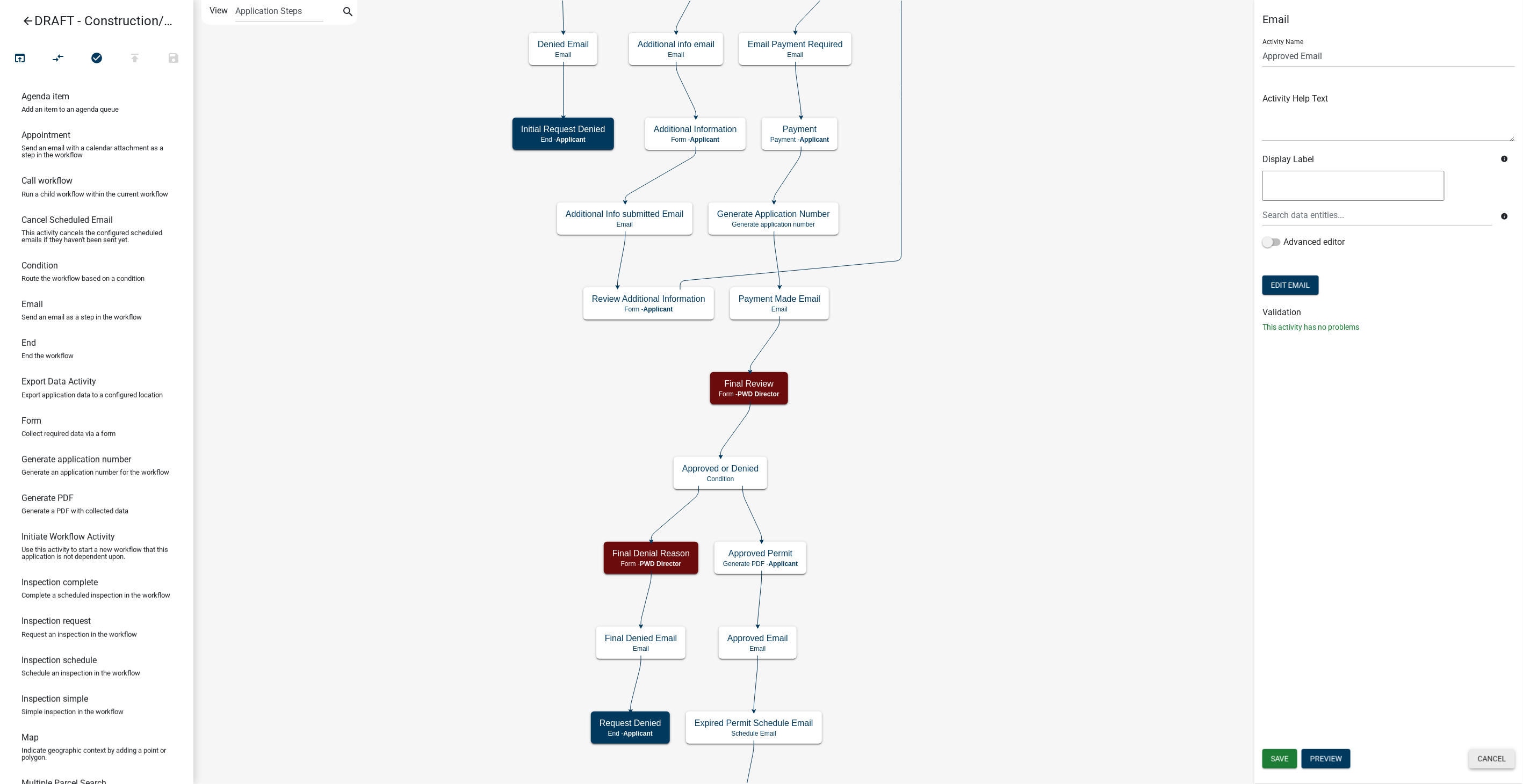
click at [1498, 758] on button "Cancel" at bounding box center [1492, 759] width 46 height 20
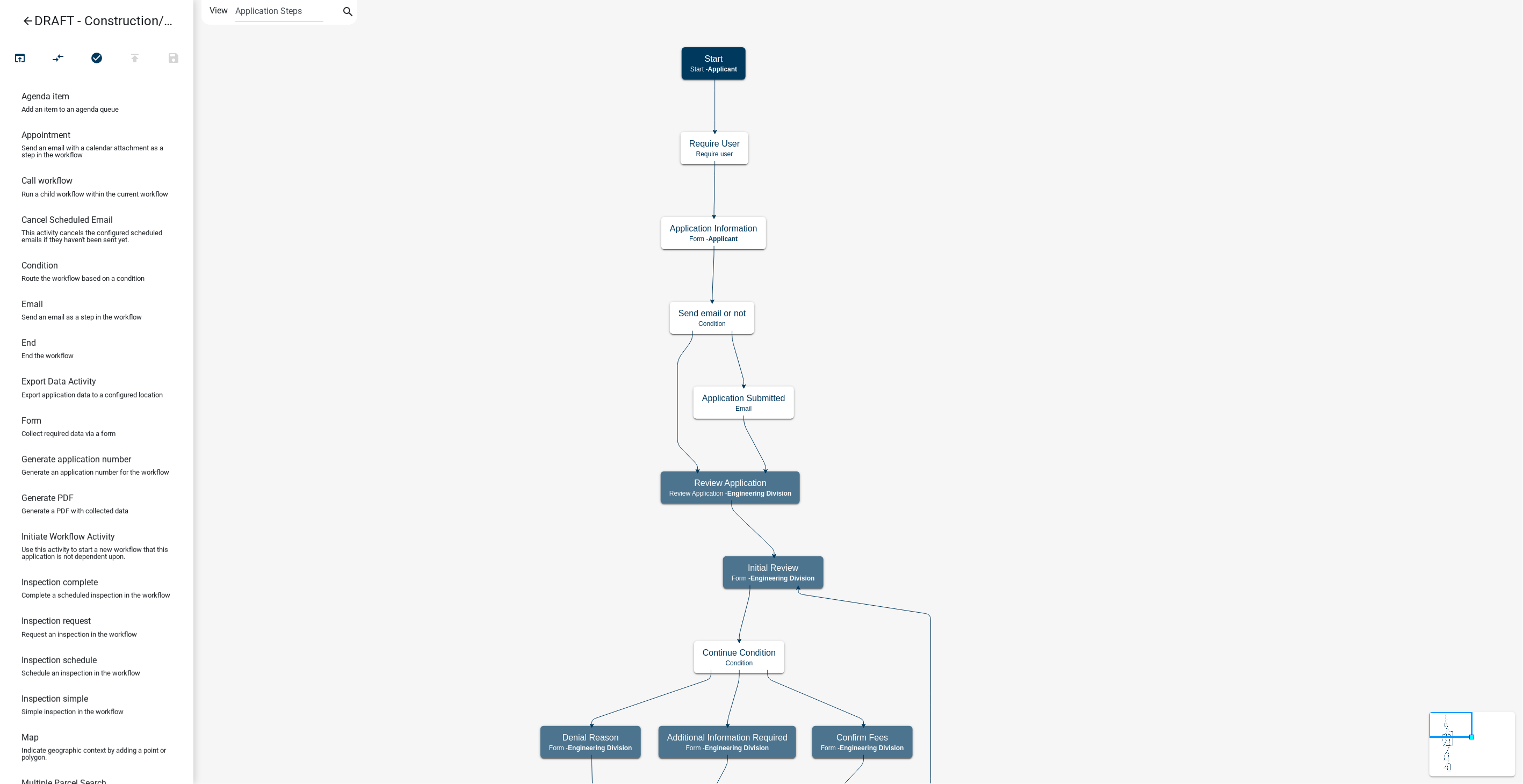
click at [30, 21] on icon "arrow_back" at bounding box center [28, 22] width 13 height 15
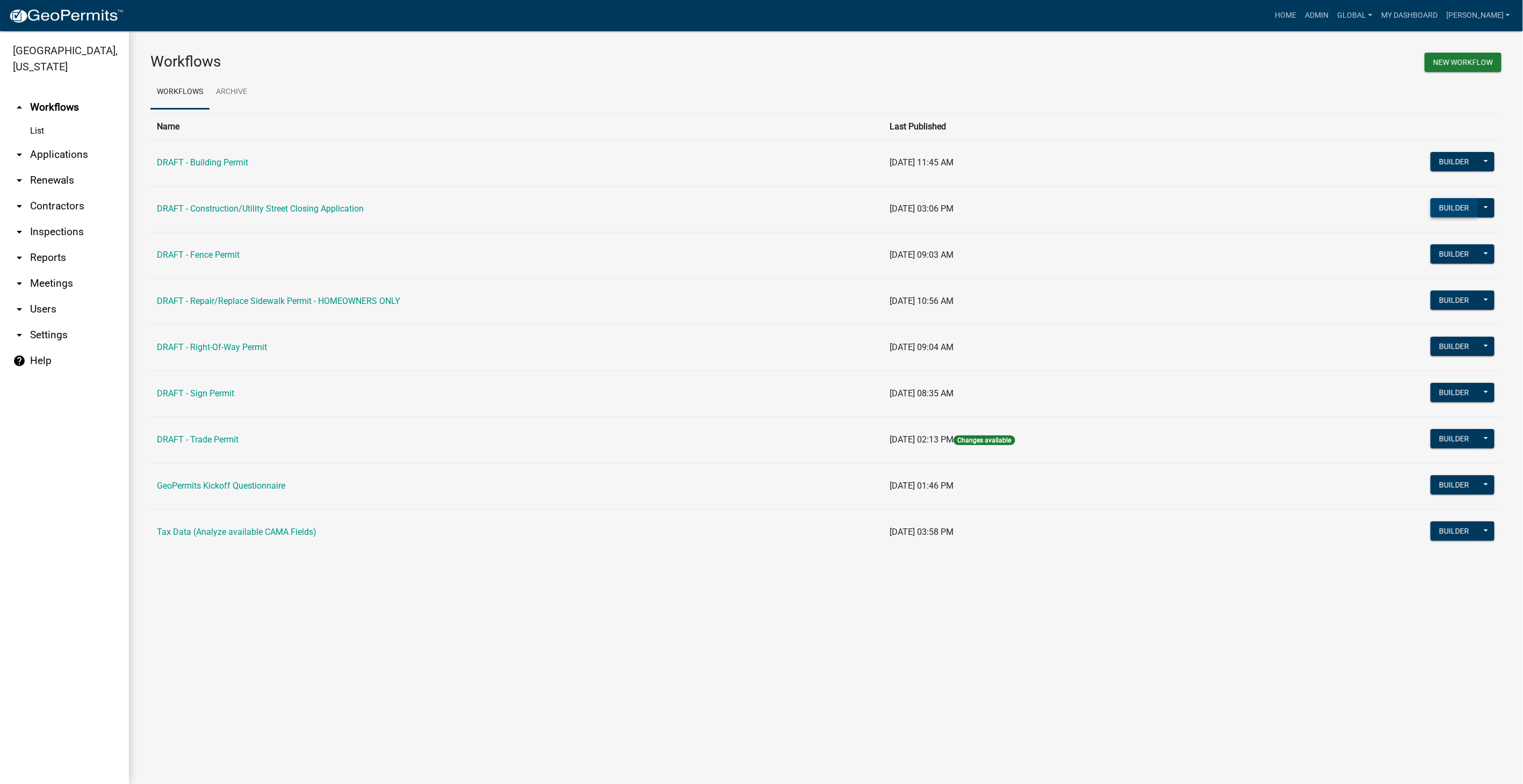
click at [1467, 203] on button "Builder" at bounding box center [1454, 208] width 47 height 20
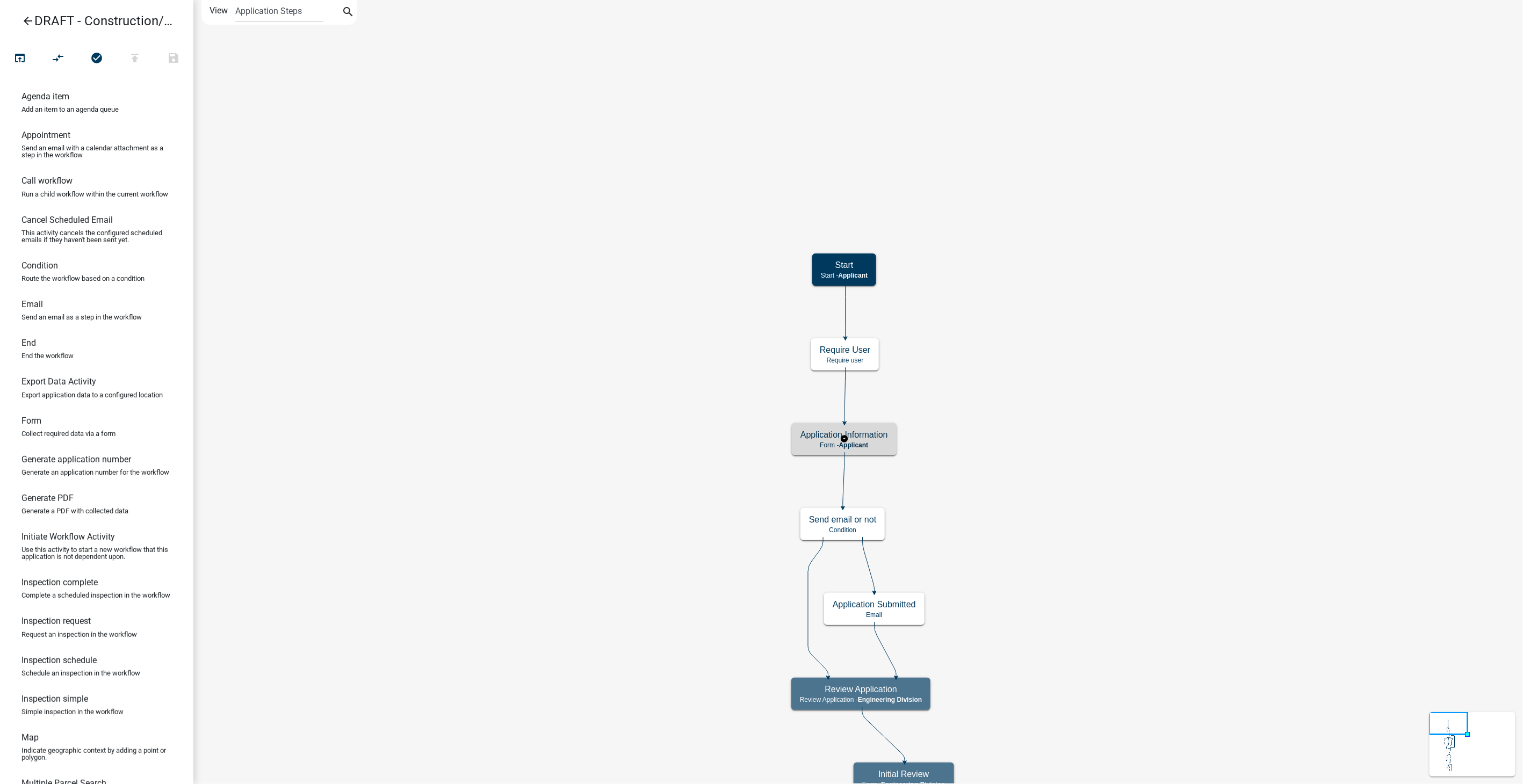
click at [864, 439] on h5 "Application Information" at bounding box center [844, 435] width 88 height 10
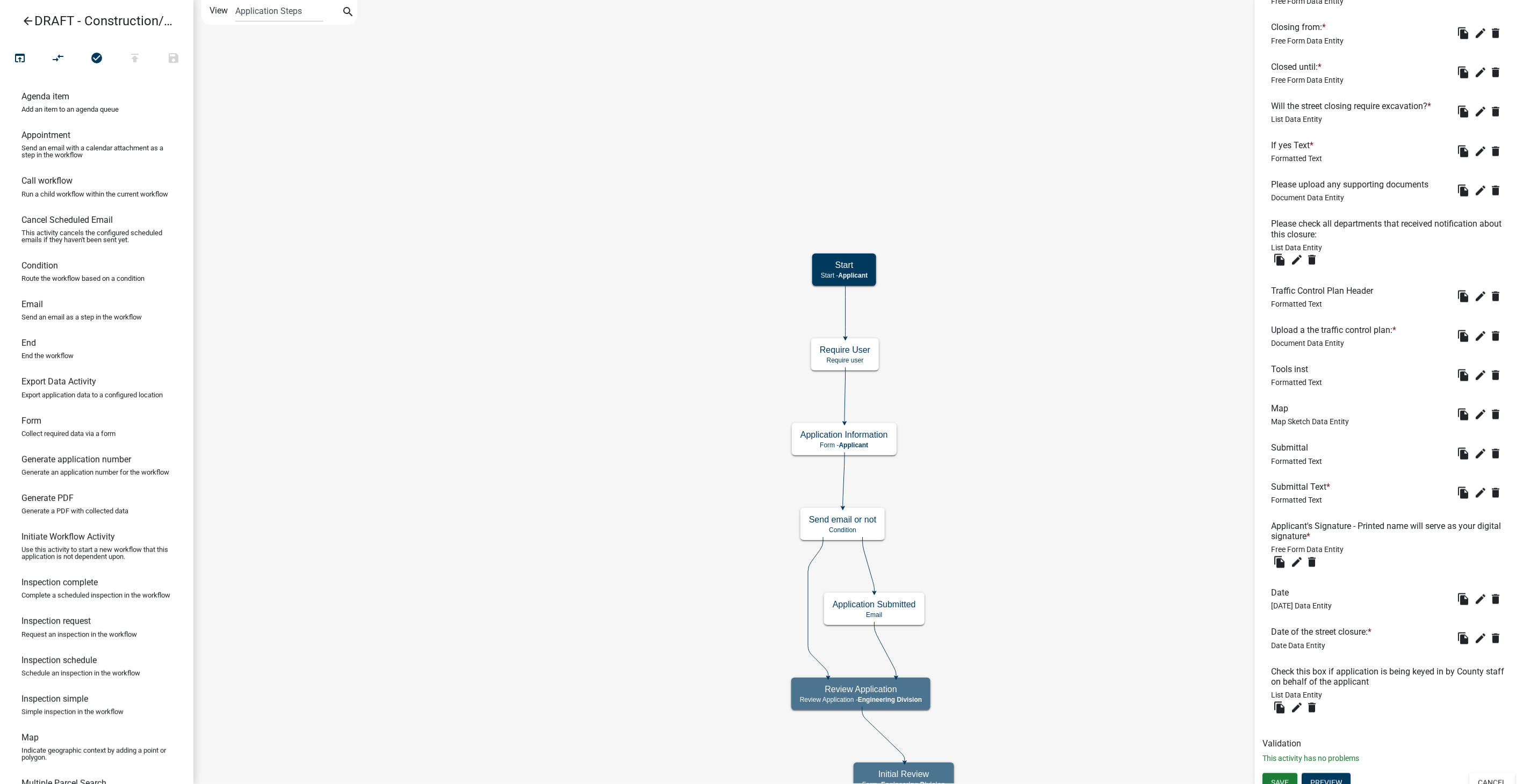
scroll to position [905, 0]
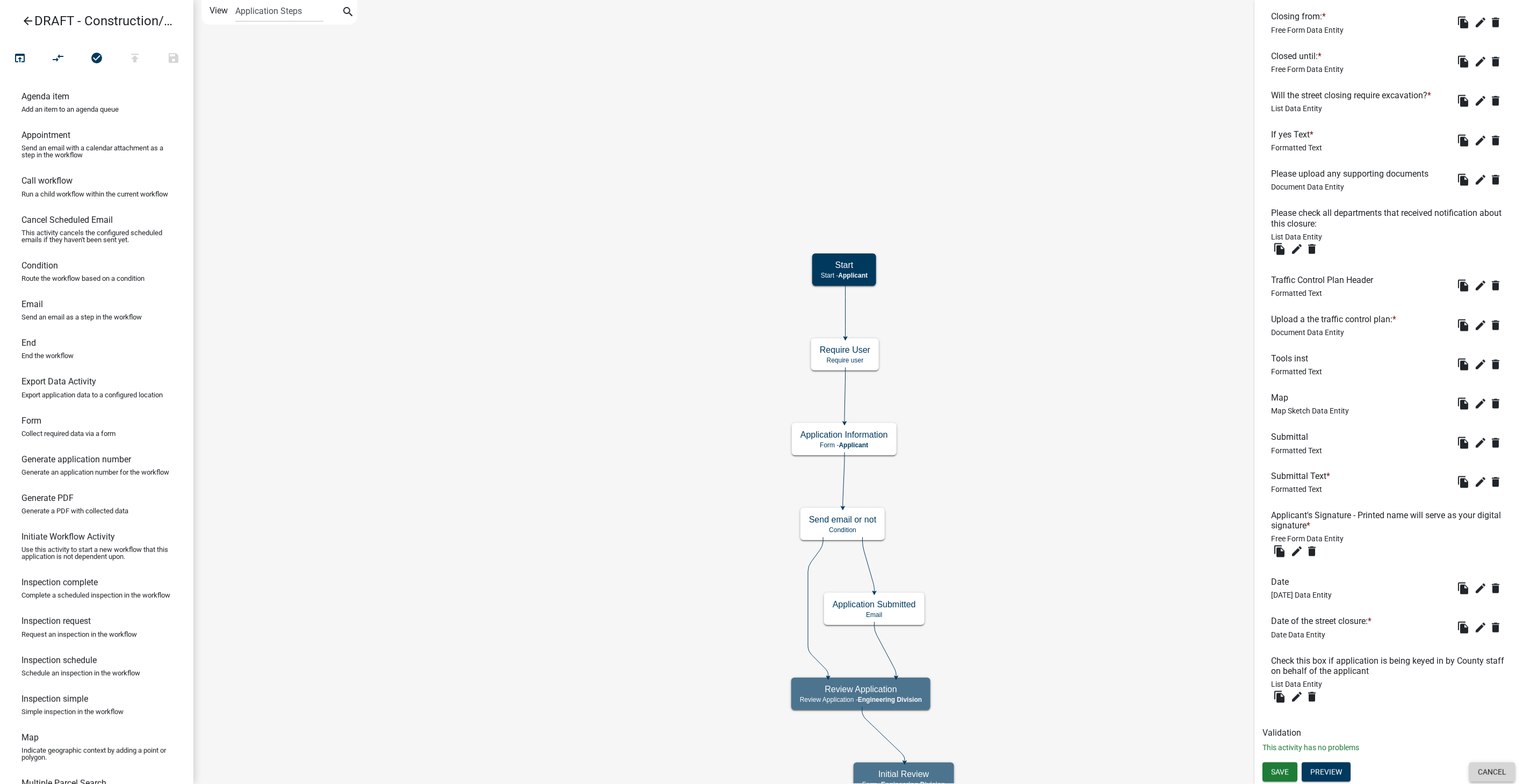
click at [1478, 771] on button "Cancel" at bounding box center [1492, 772] width 46 height 20
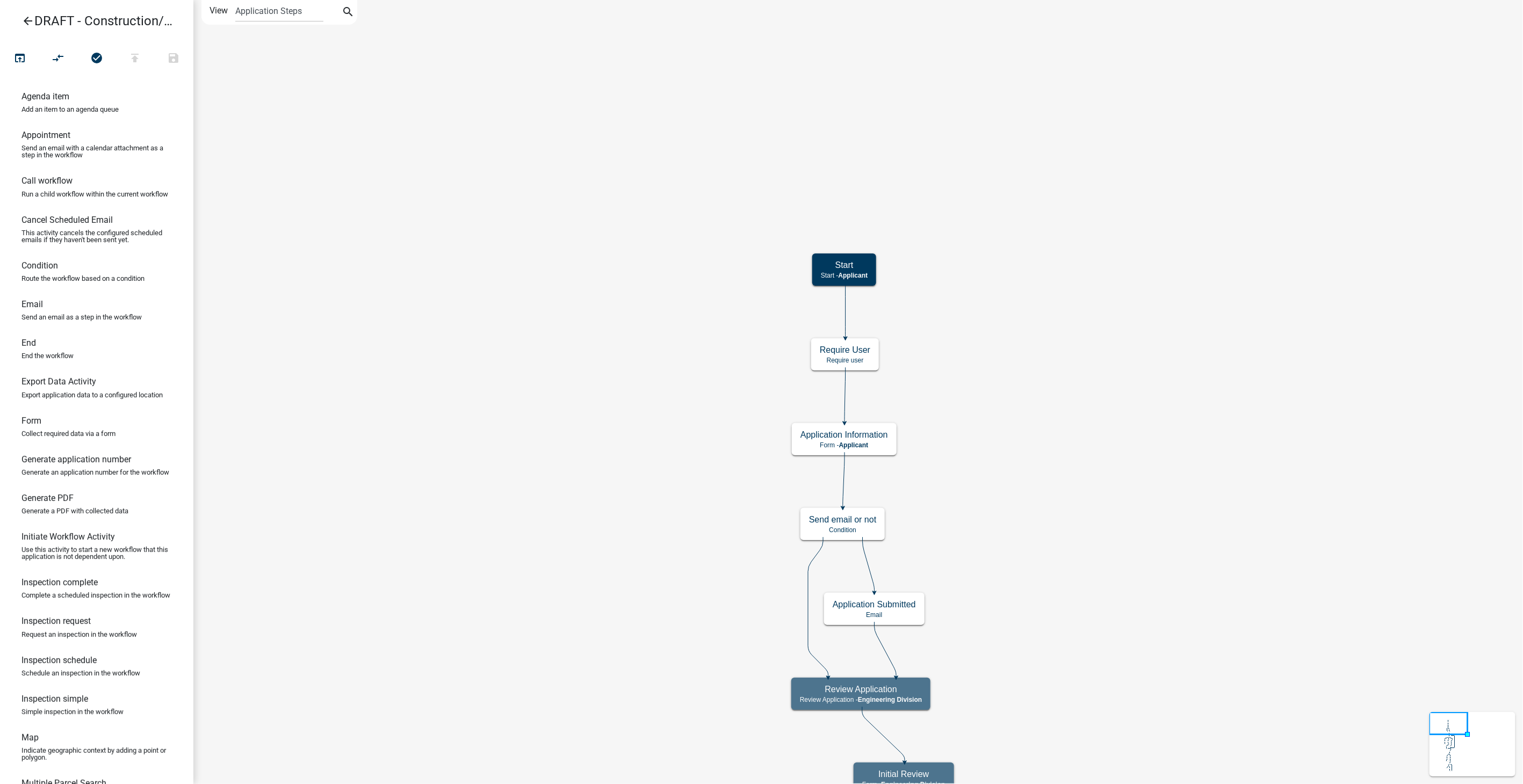
scroll to position [0, 0]
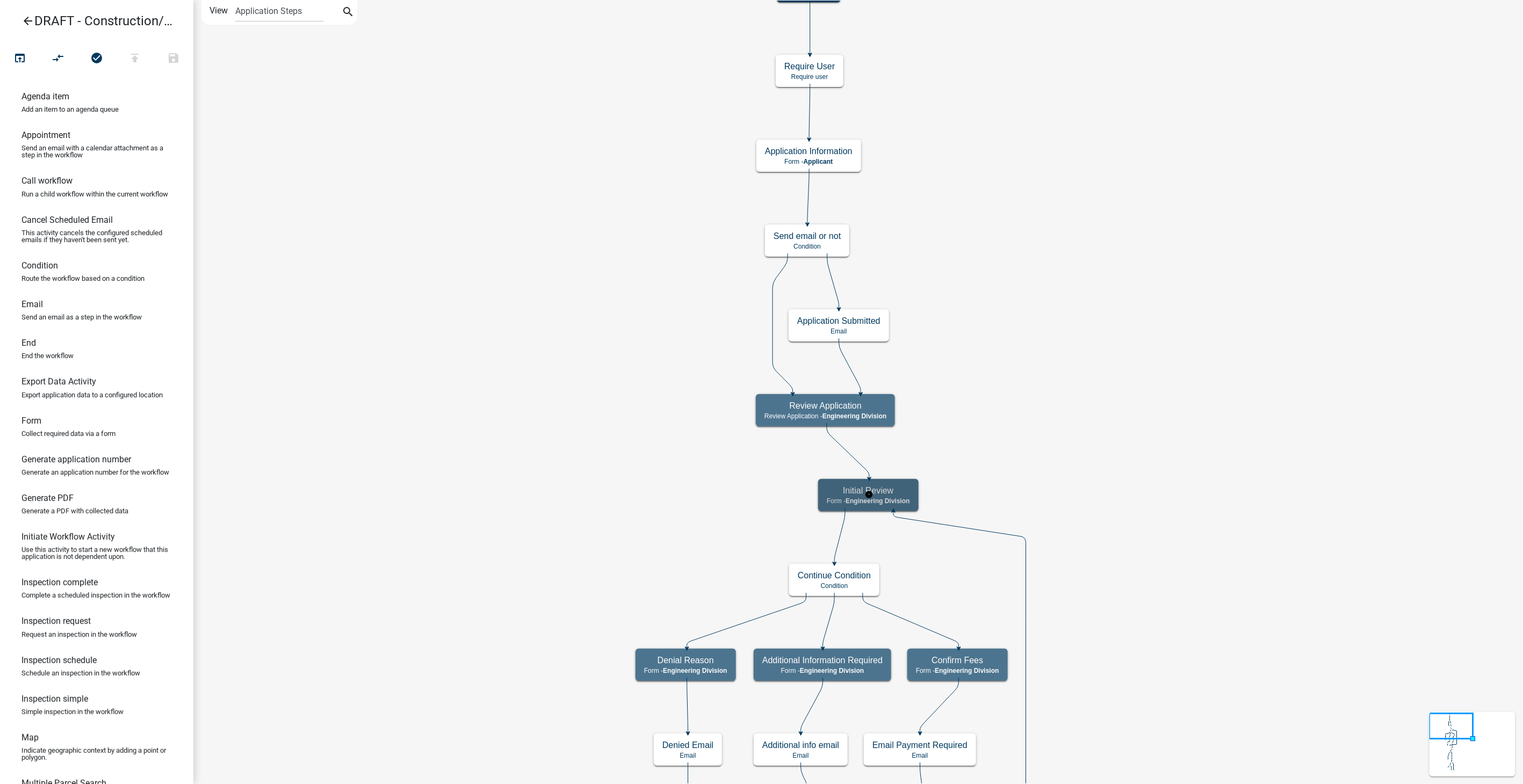
click at [900, 498] on span "Engineering Division" at bounding box center [877, 501] width 64 height 8
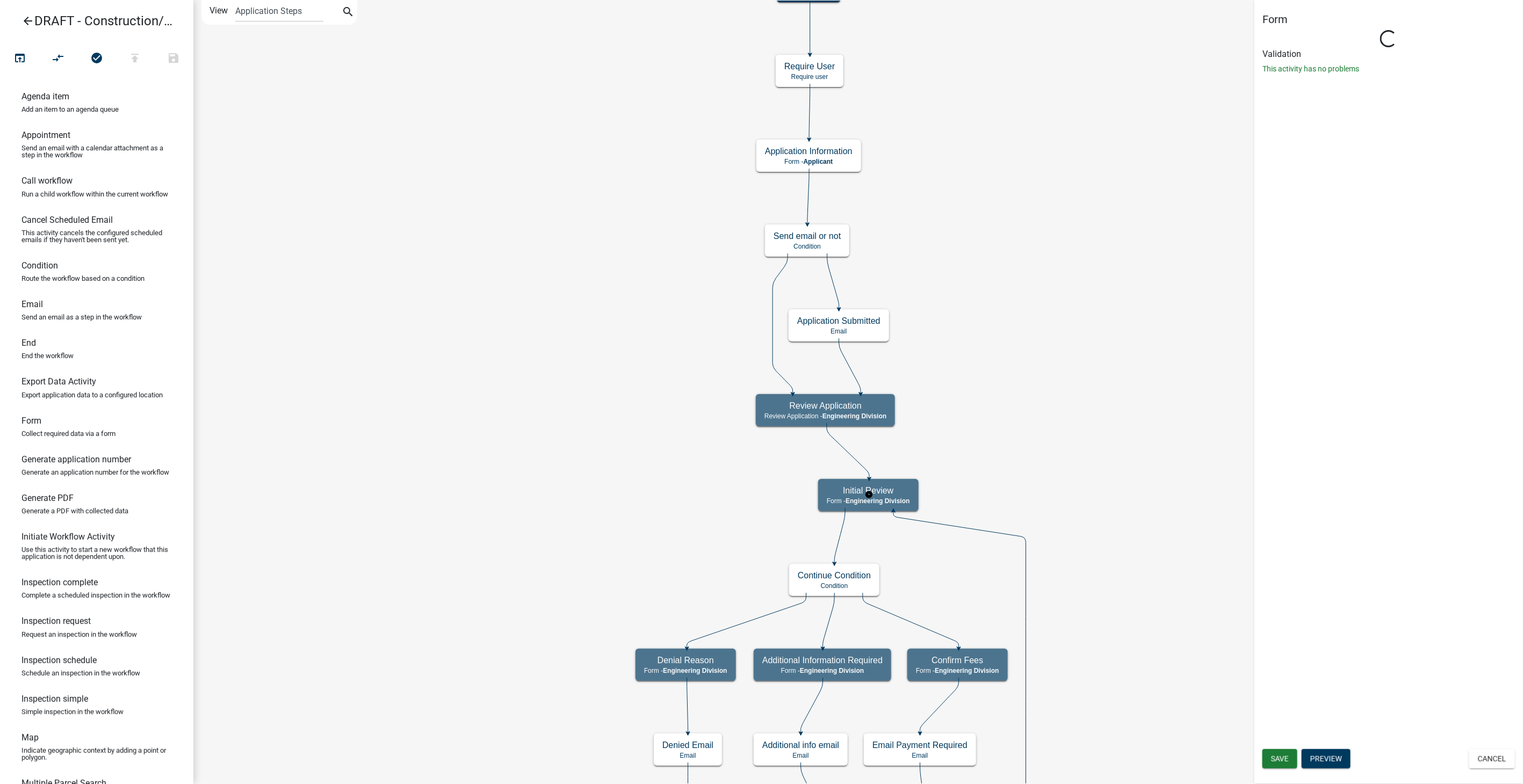
select select "2EABD35E-CE6D-461F-BA3B-875F04B0D107"
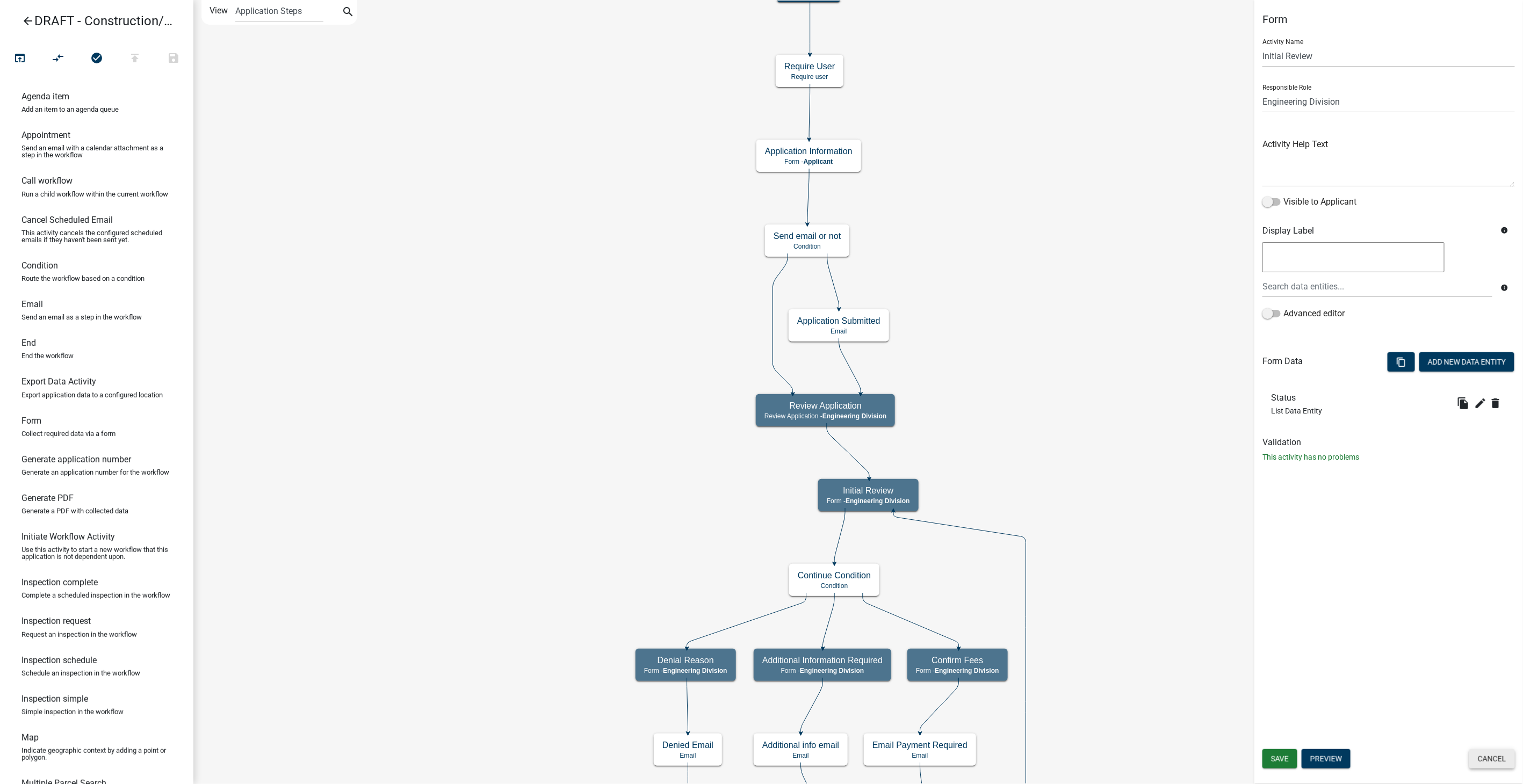
click at [1489, 766] on button "Cancel" at bounding box center [1492, 759] width 46 height 20
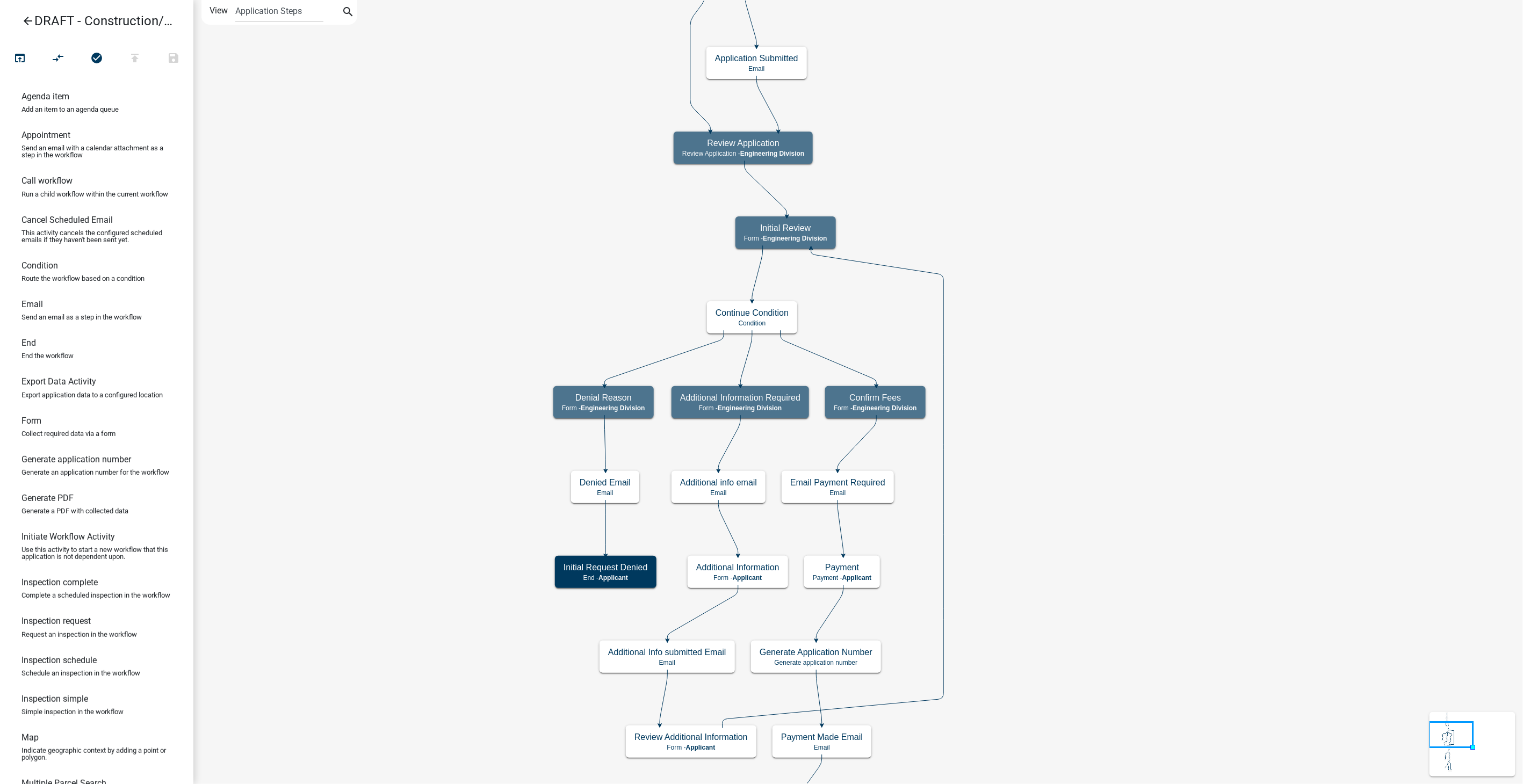
click at [27, 16] on icon "arrow_back" at bounding box center [28, 22] width 13 height 15
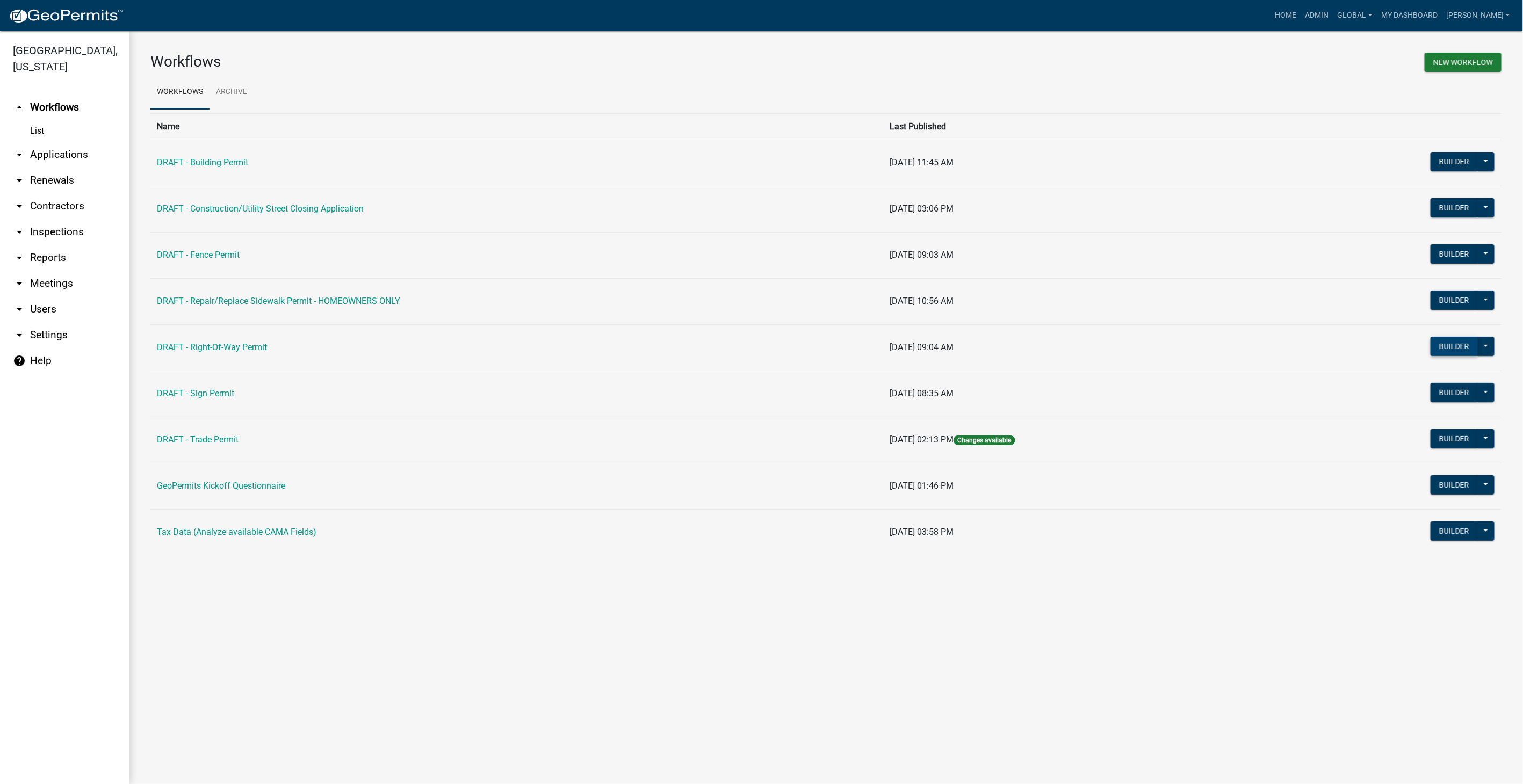
click at [1440, 344] on button "Builder" at bounding box center [1454, 346] width 47 height 20
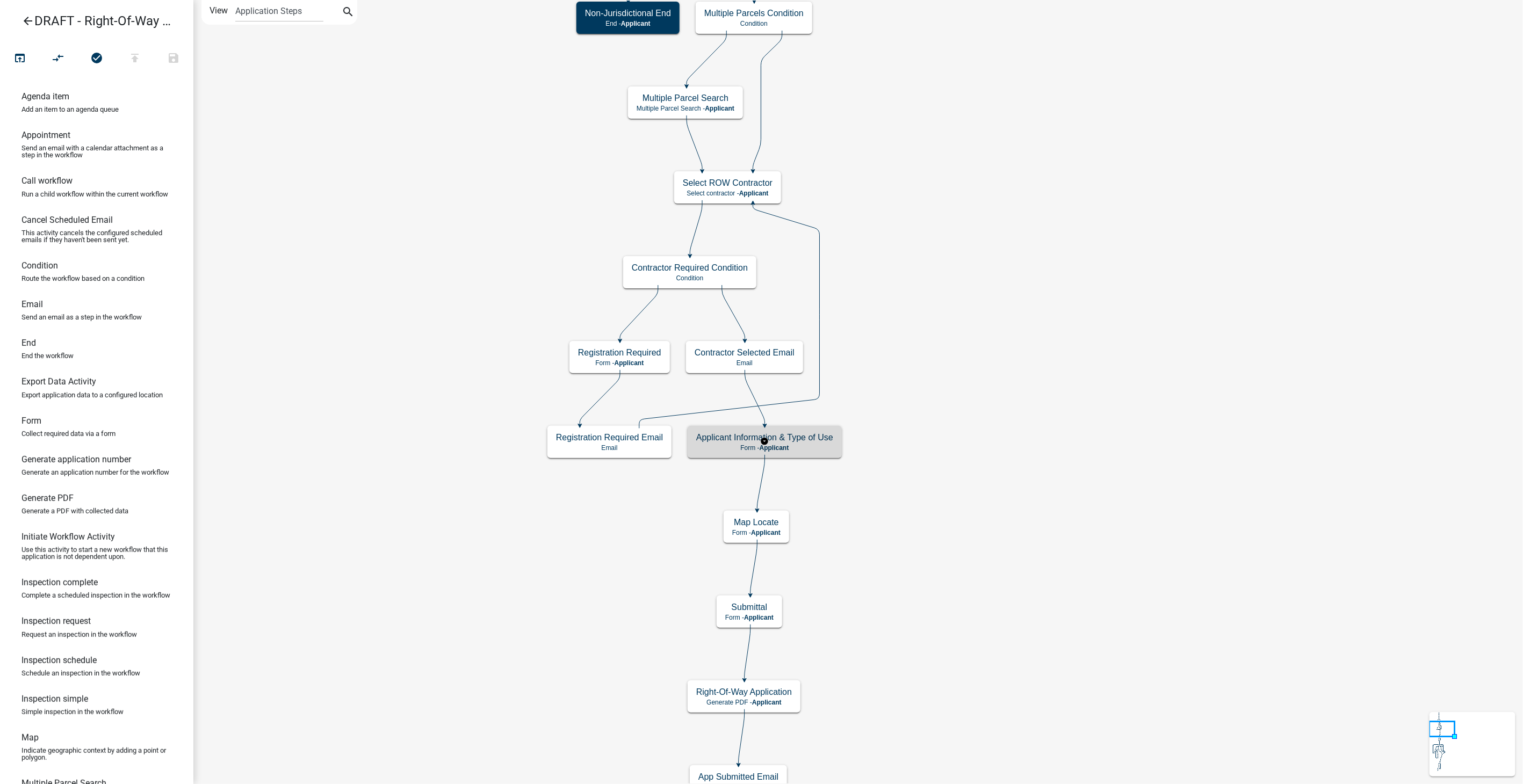
click at [809, 452] on div "Applicant Information & Type of Use Form - Applicant" at bounding box center [765, 442] width 154 height 32
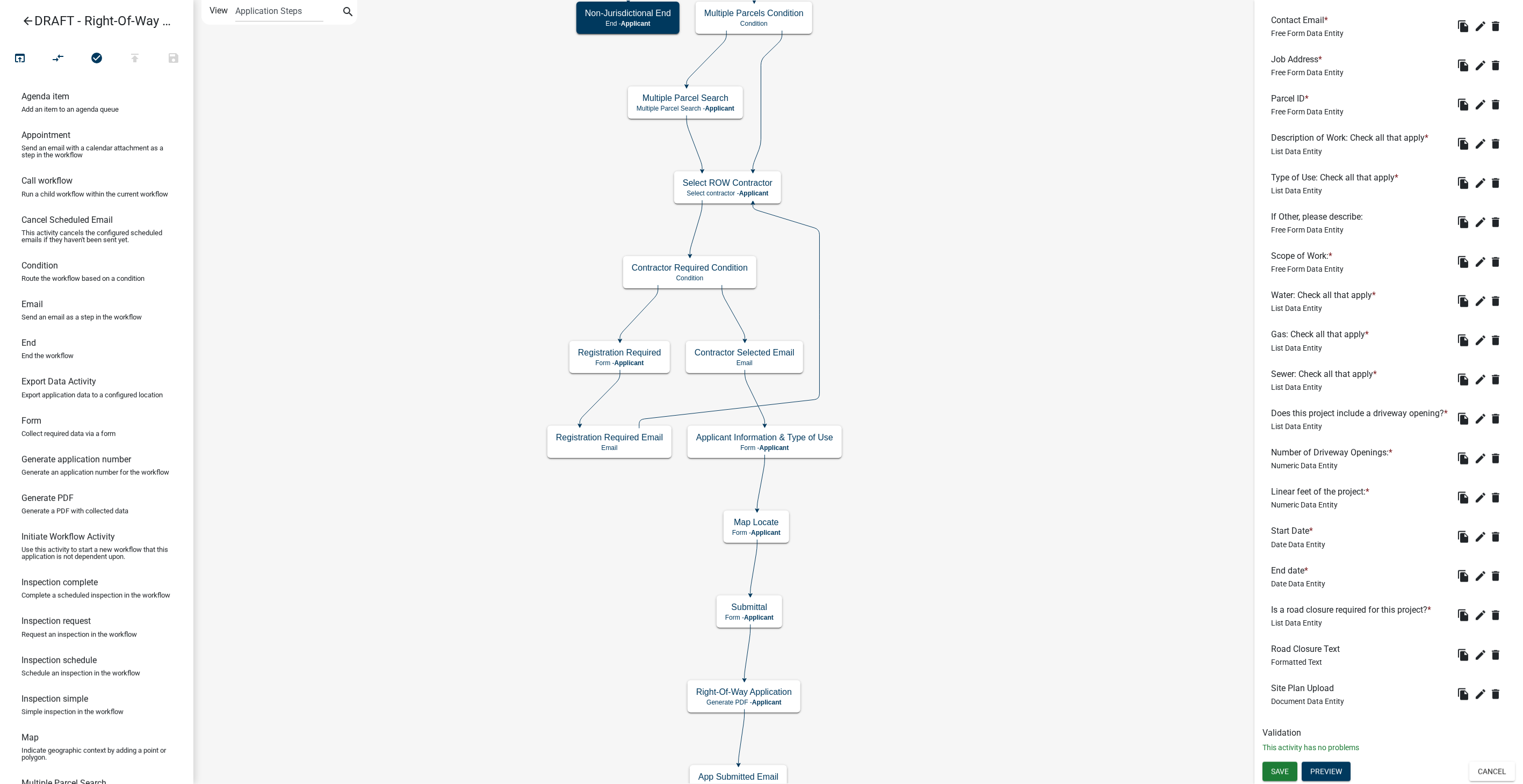
scroll to position [604, 0]
click at [1474, 609] on icon "edit" at bounding box center [1481, 615] width 13 height 13
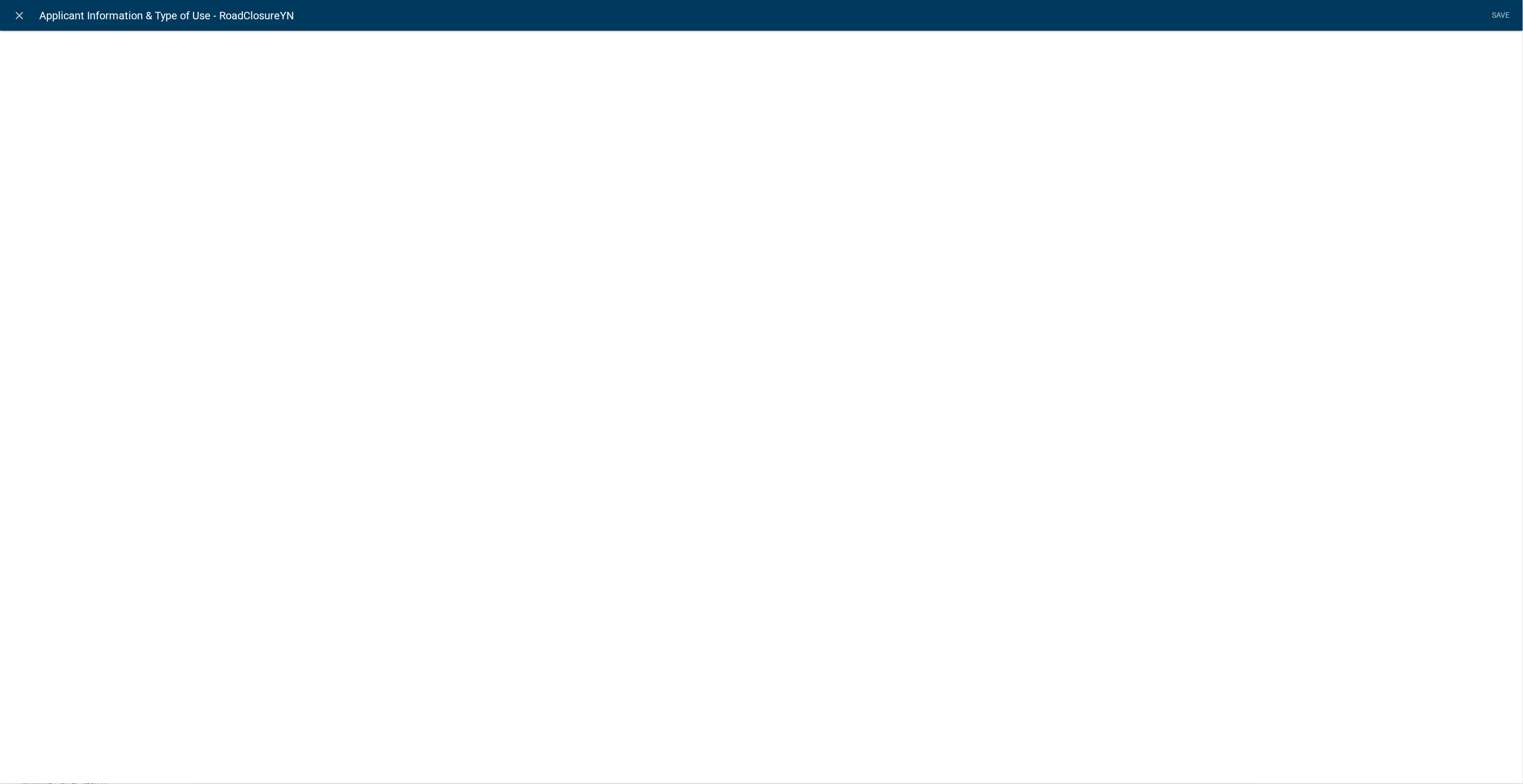
select select "list-data"
select select
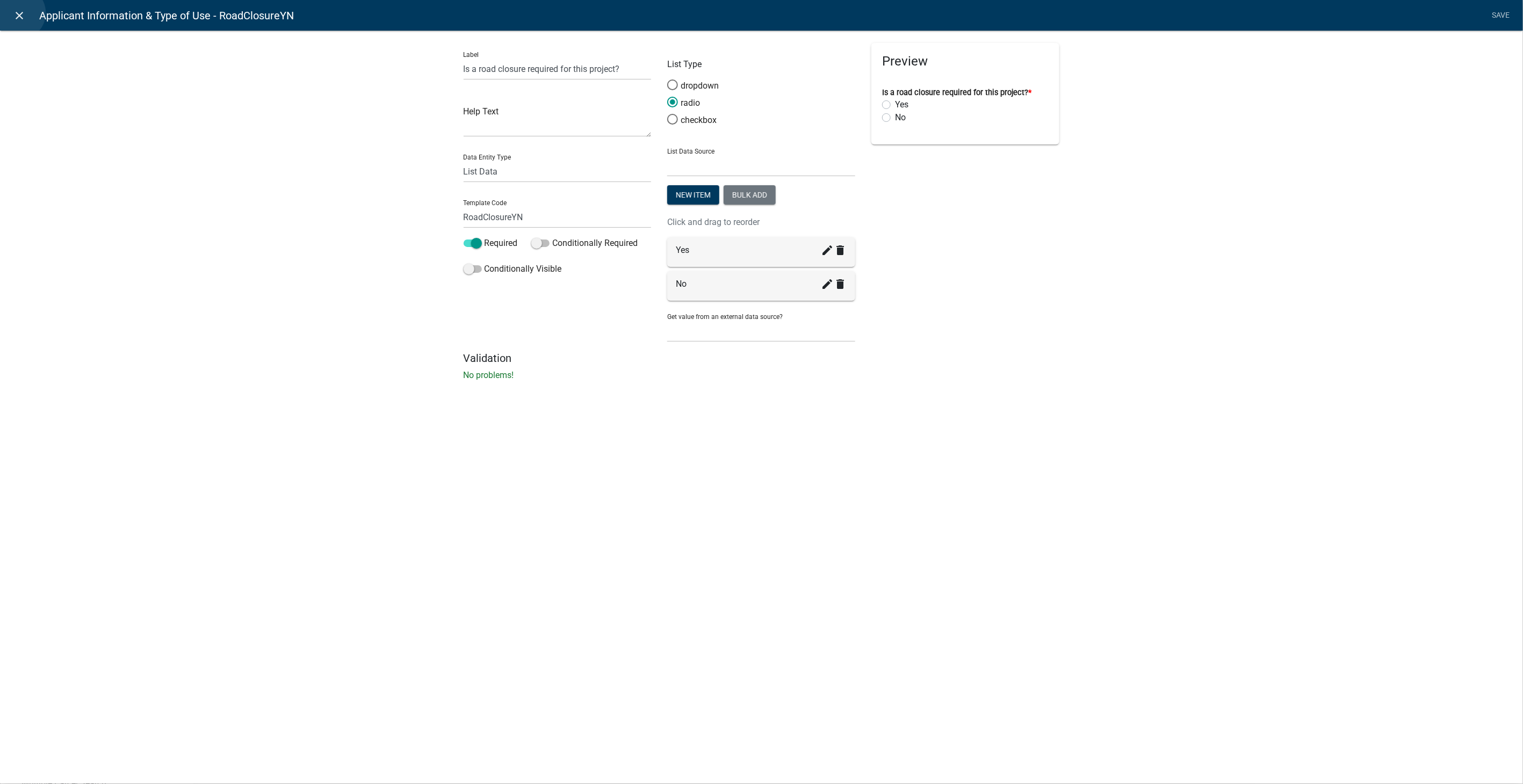
click at [18, 13] on icon "close" at bounding box center [20, 15] width 13 height 13
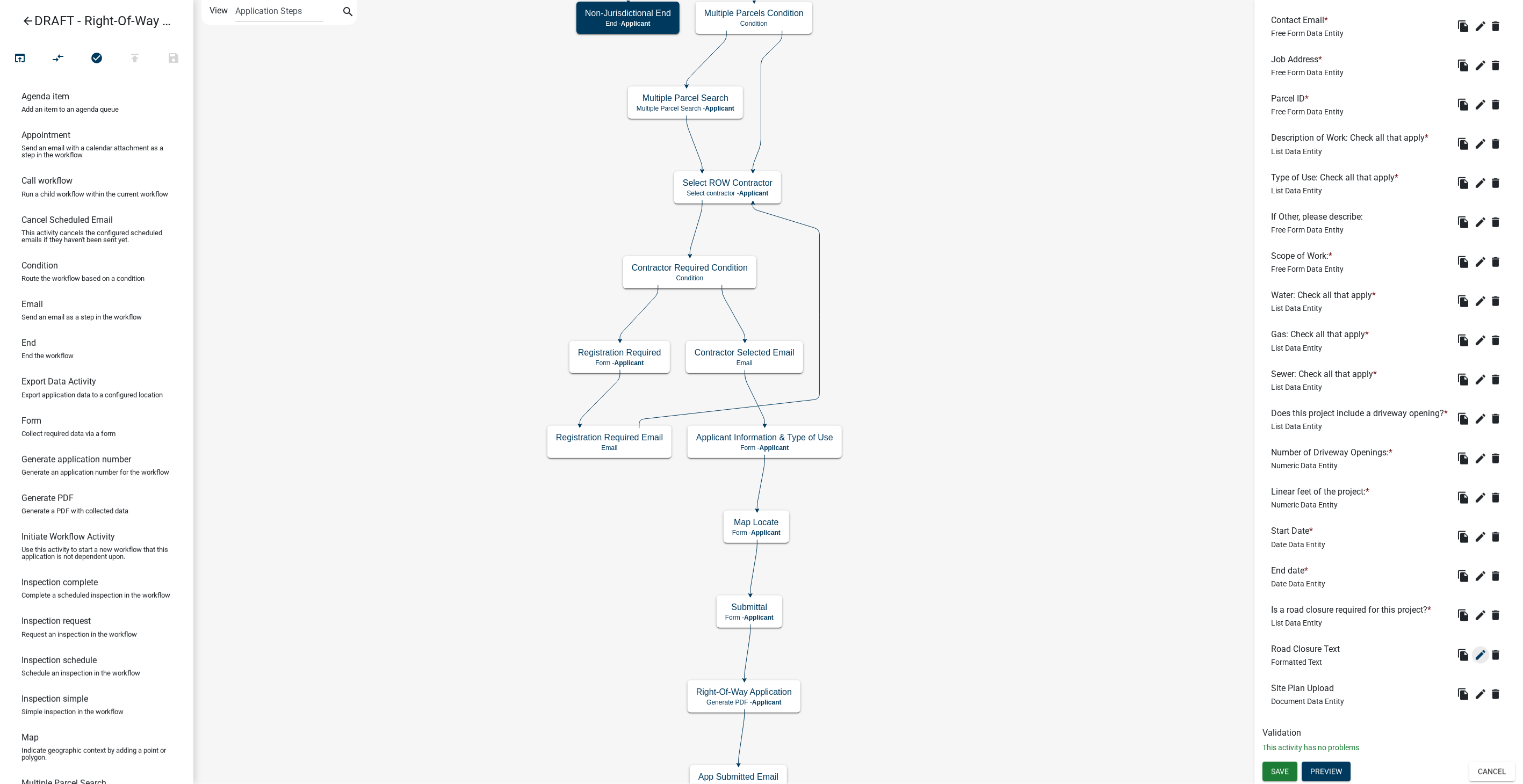
click at [1474, 653] on icon "edit" at bounding box center [1481, 655] width 13 height 13
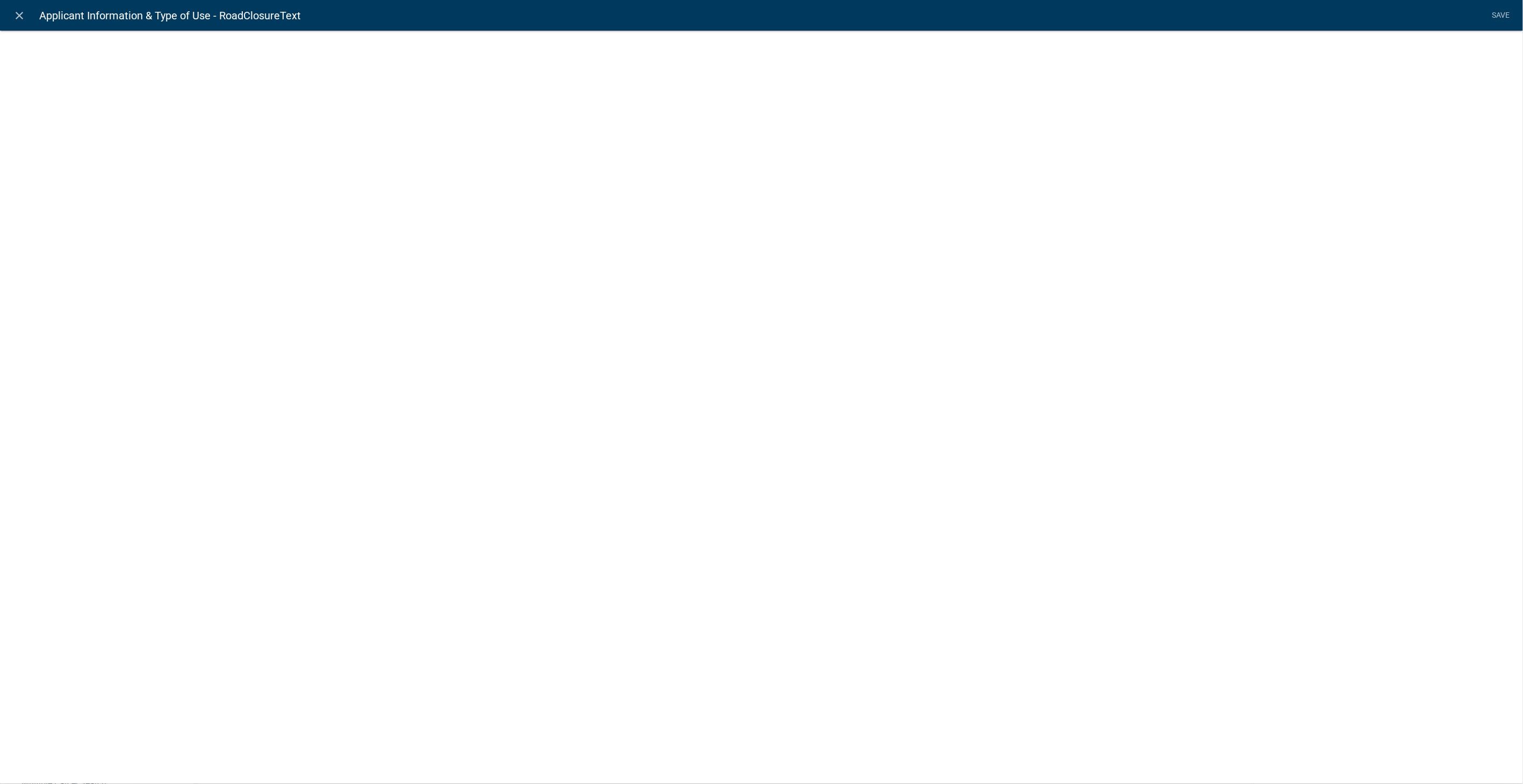
select select "rich-text"
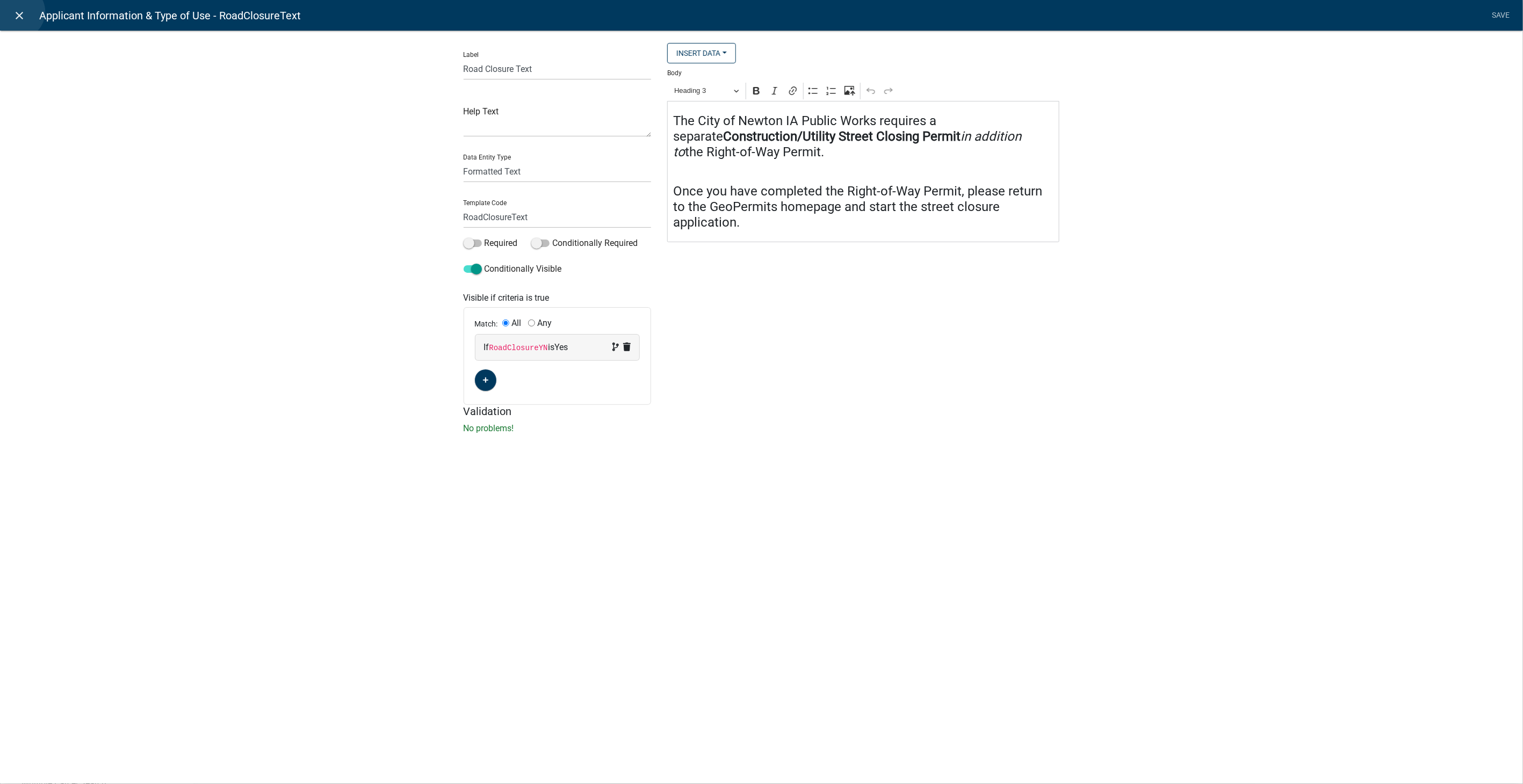
click at [18, 12] on icon "close" at bounding box center [20, 15] width 13 height 13
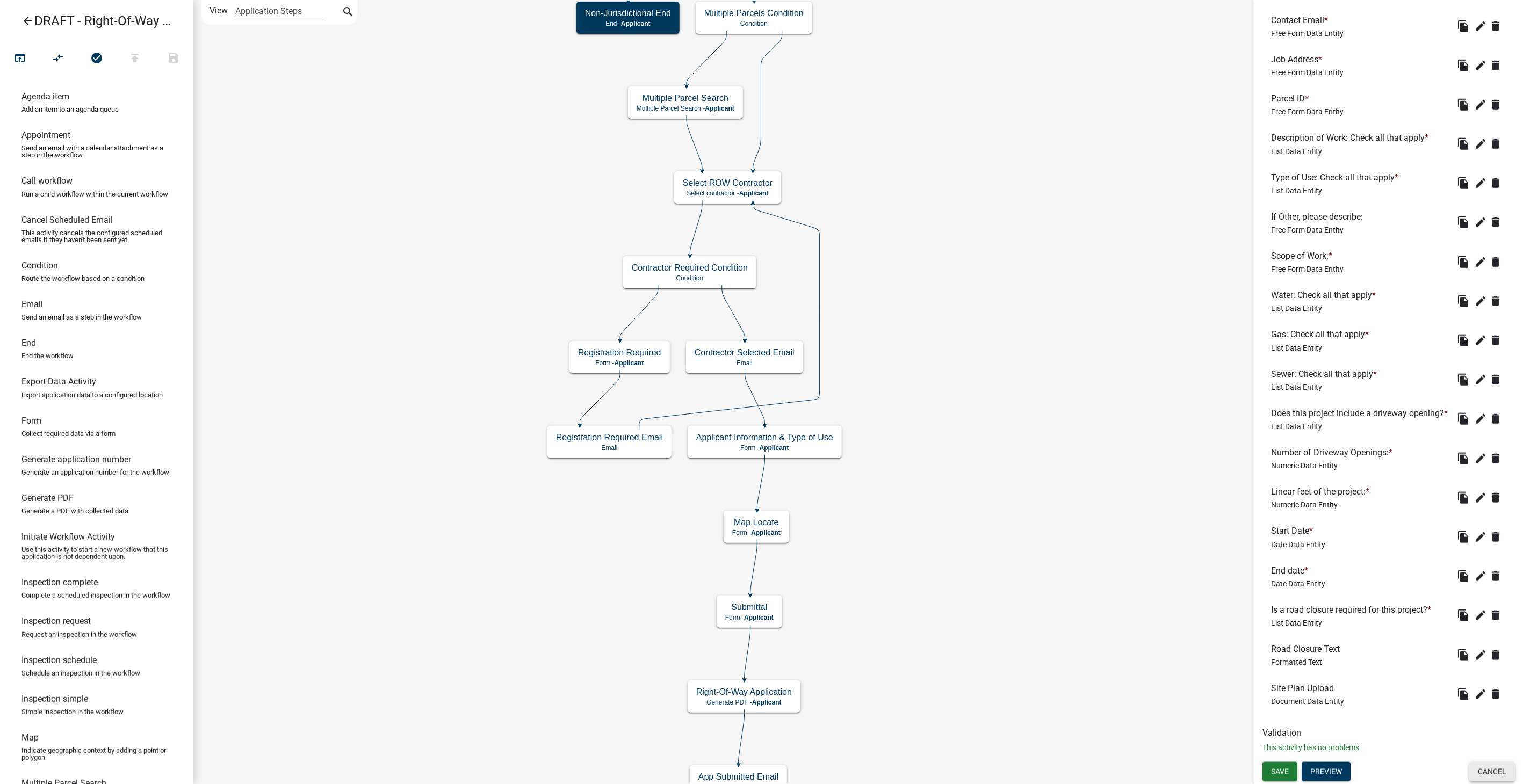
click at [1483, 776] on button "Cancel" at bounding box center [1492, 771] width 46 height 20
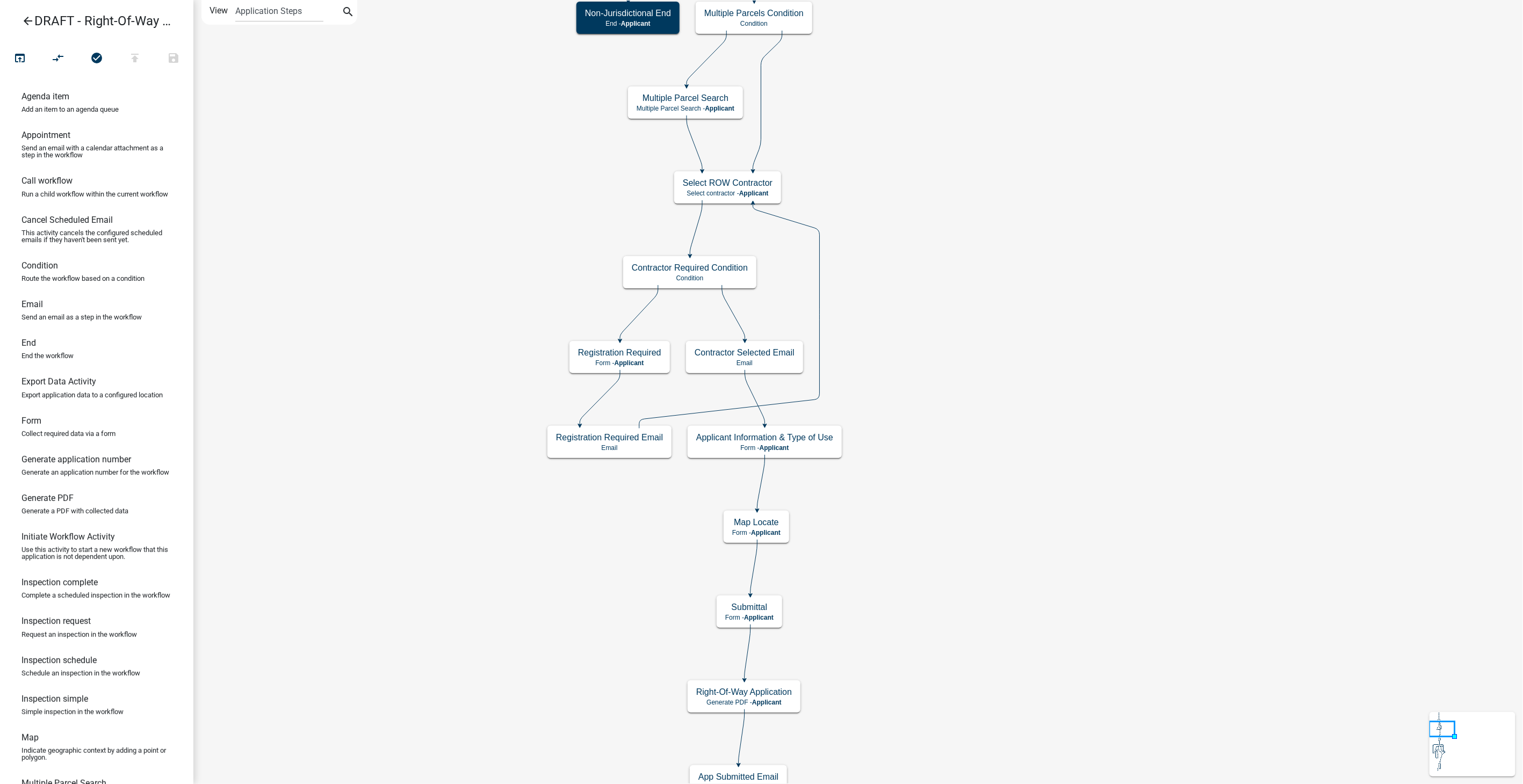
scroll to position [0, 0]
click at [30, 15] on icon "arrow_back" at bounding box center [28, 22] width 13 height 15
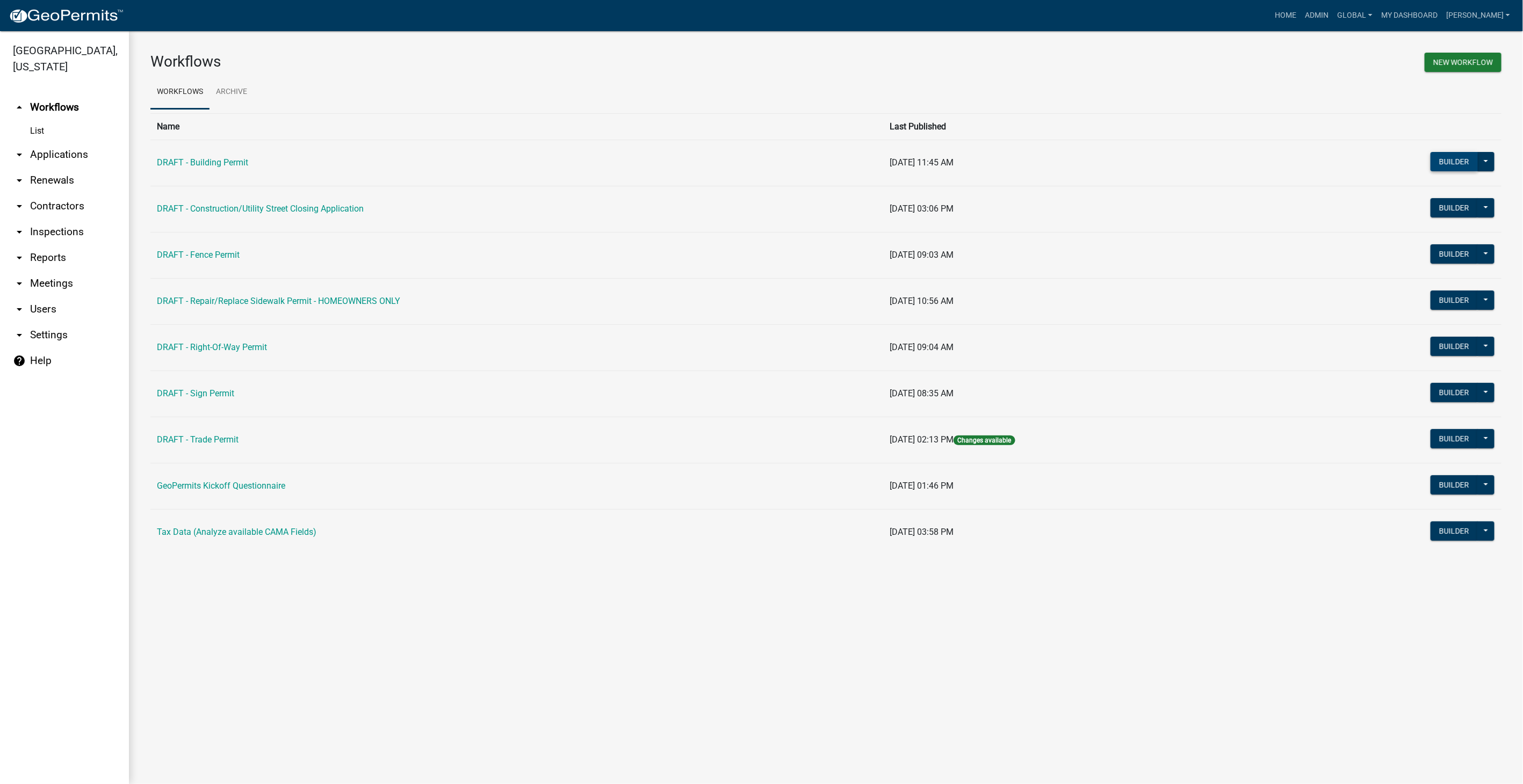
click at [1461, 159] on button "Builder" at bounding box center [1454, 162] width 47 height 20
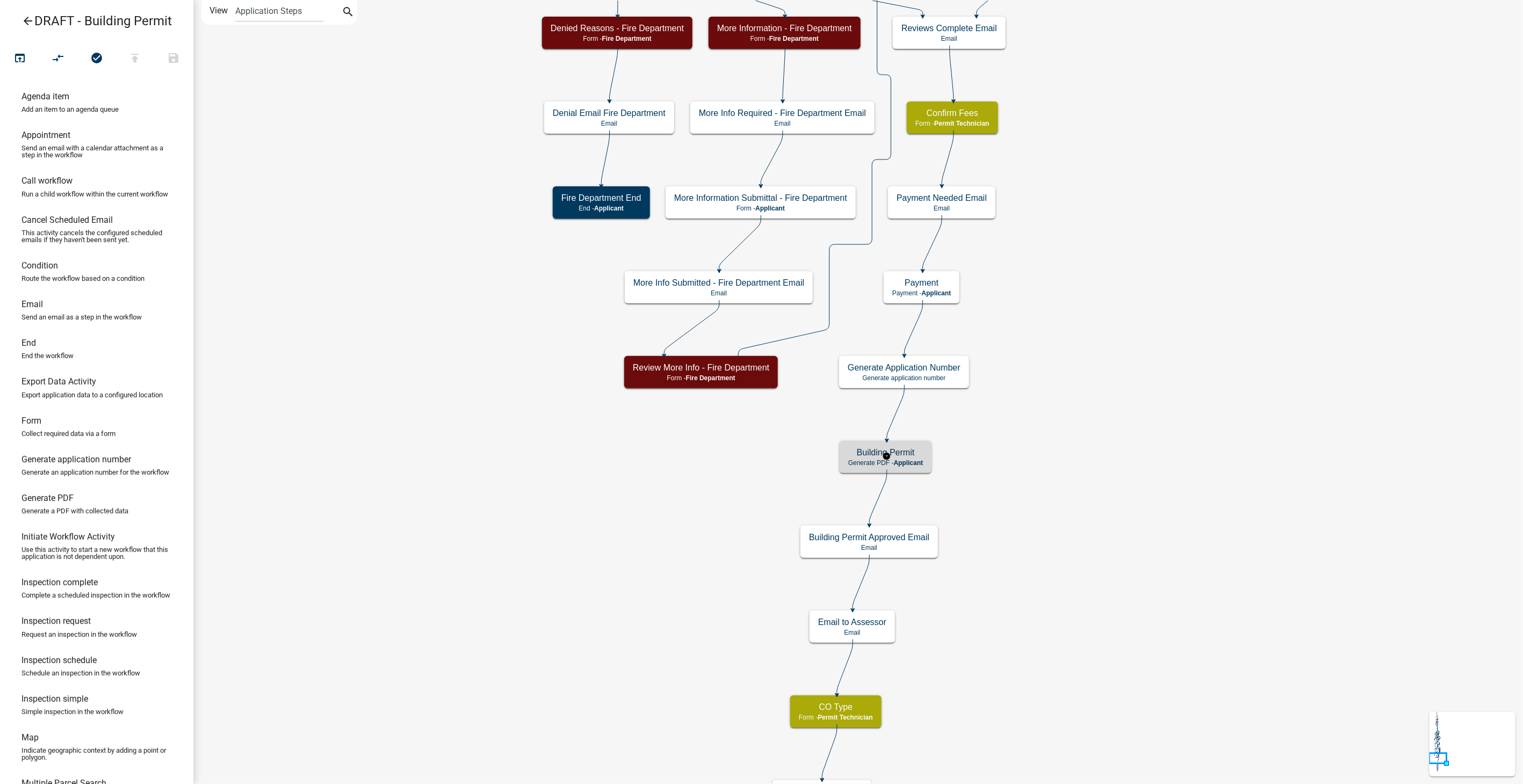
click at [914, 457] on h5 "Building Permit" at bounding box center [885, 452] width 75 height 10
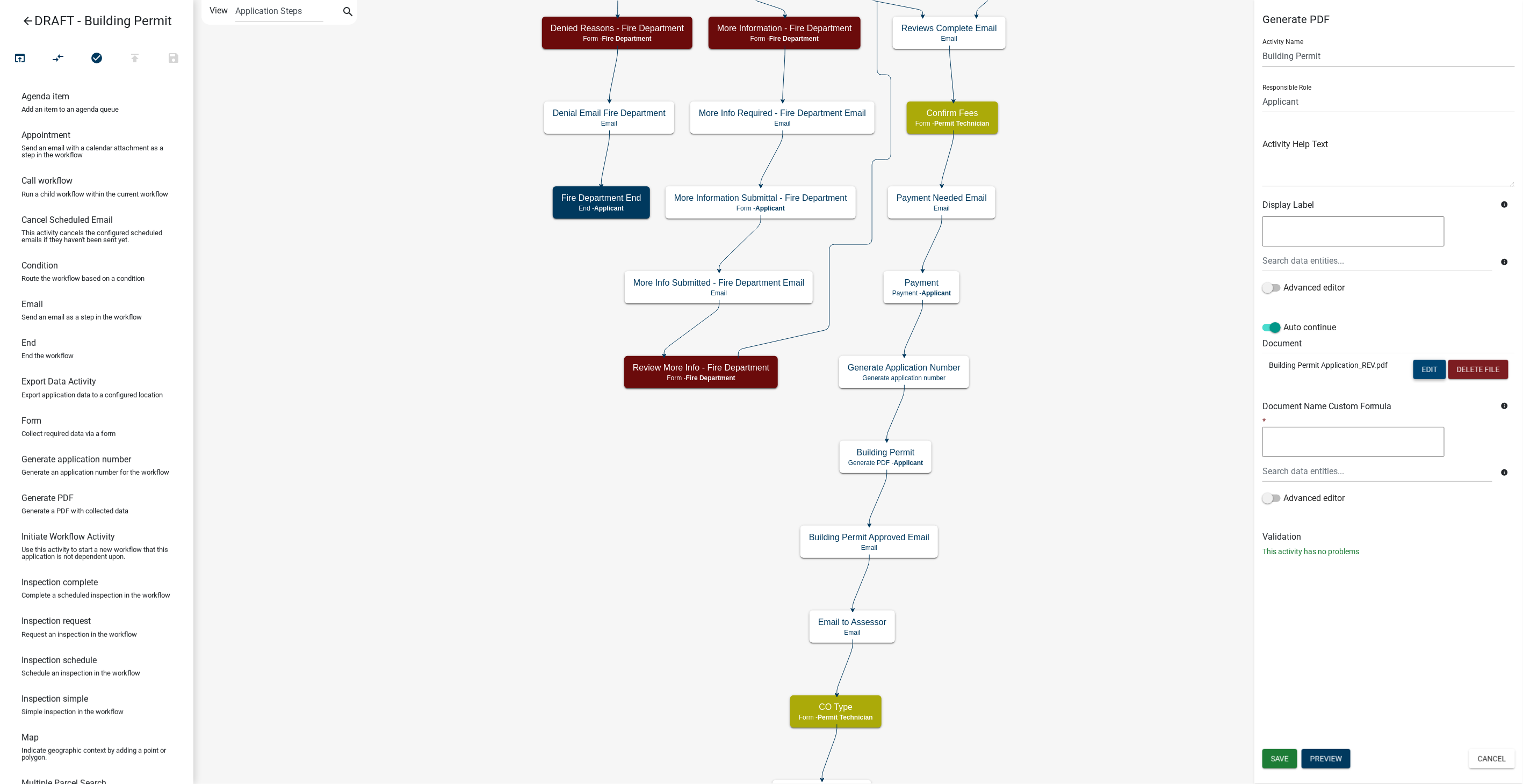
click at [1419, 369] on button "Edit" at bounding box center [1430, 370] width 33 height 20
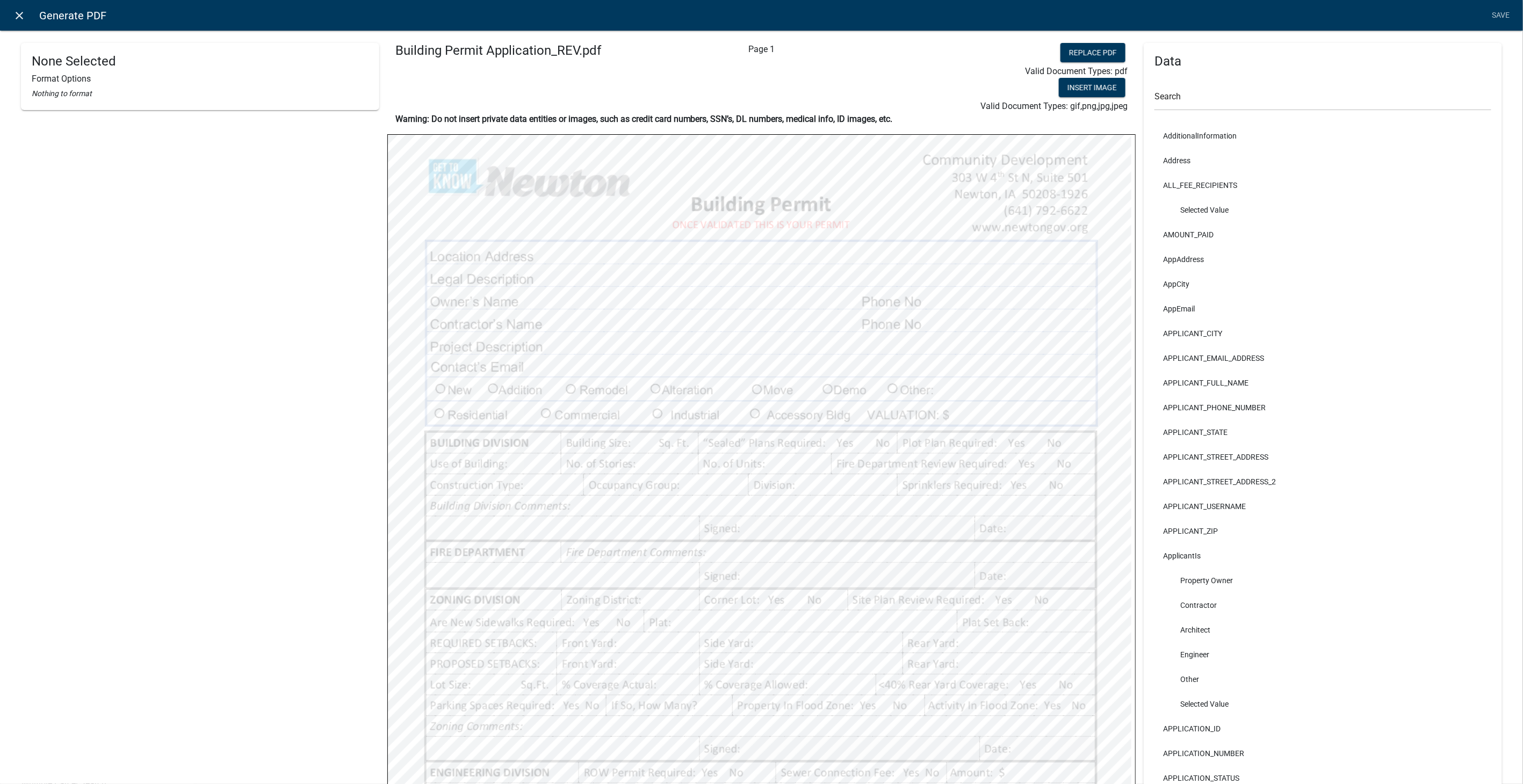
click at [15, 13] on icon "close" at bounding box center [20, 15] width 13 height 13
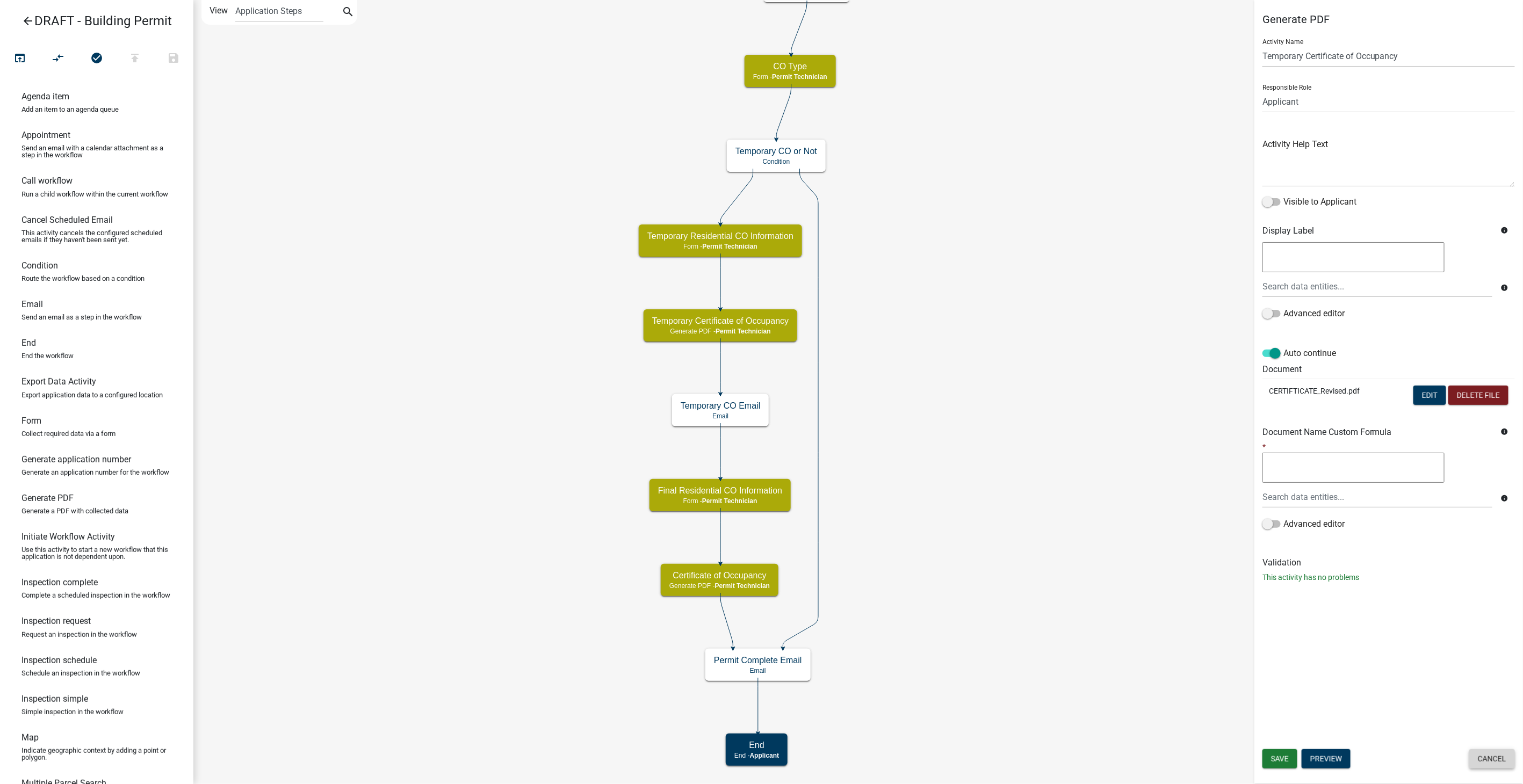
click at [1486, 766] on button "Cancel" at bounding box center [1492, 759] width 46 height 20
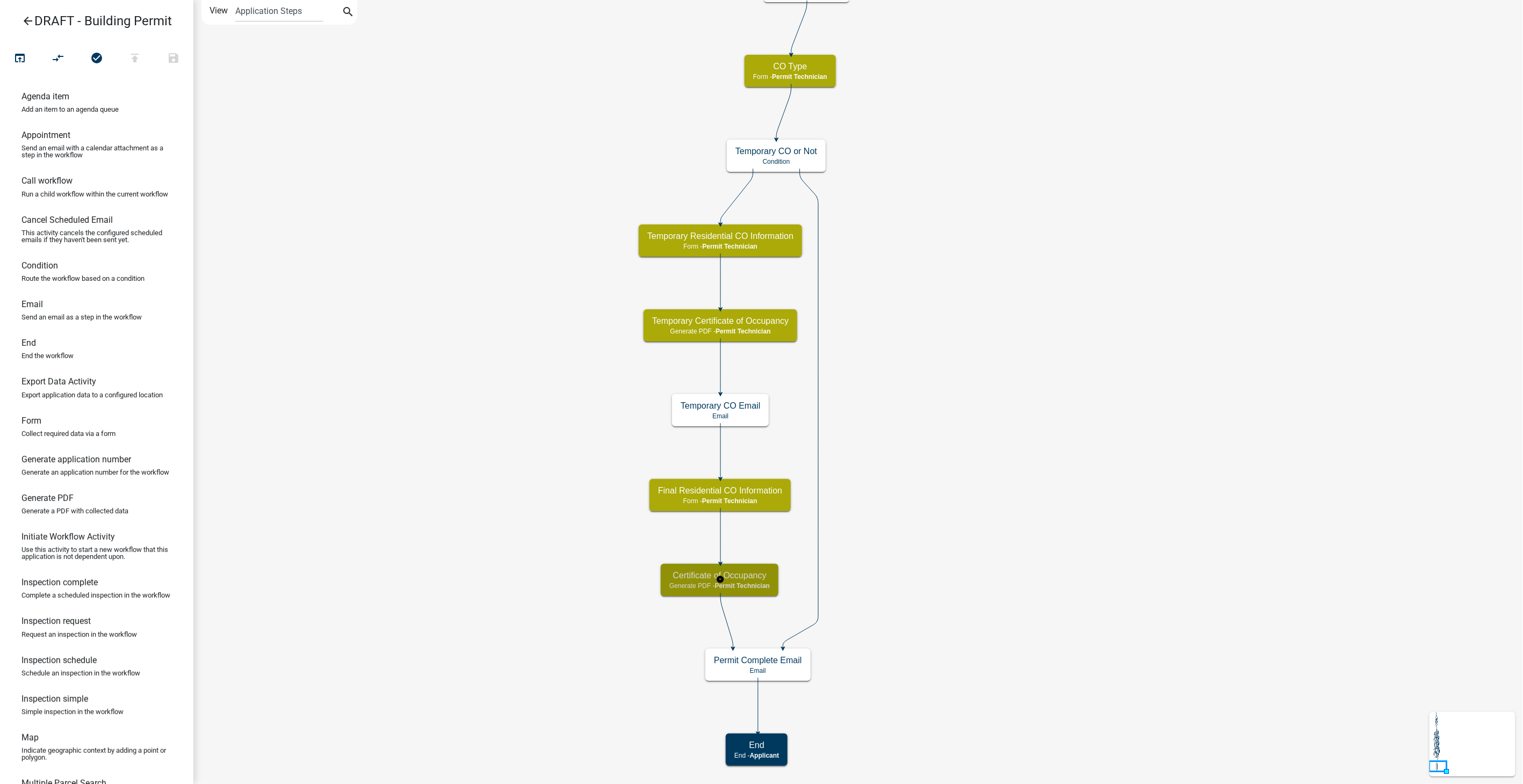
click at [751, 582] on span "Permit Technician" at bounding box center [743, 586] width 55 height 8
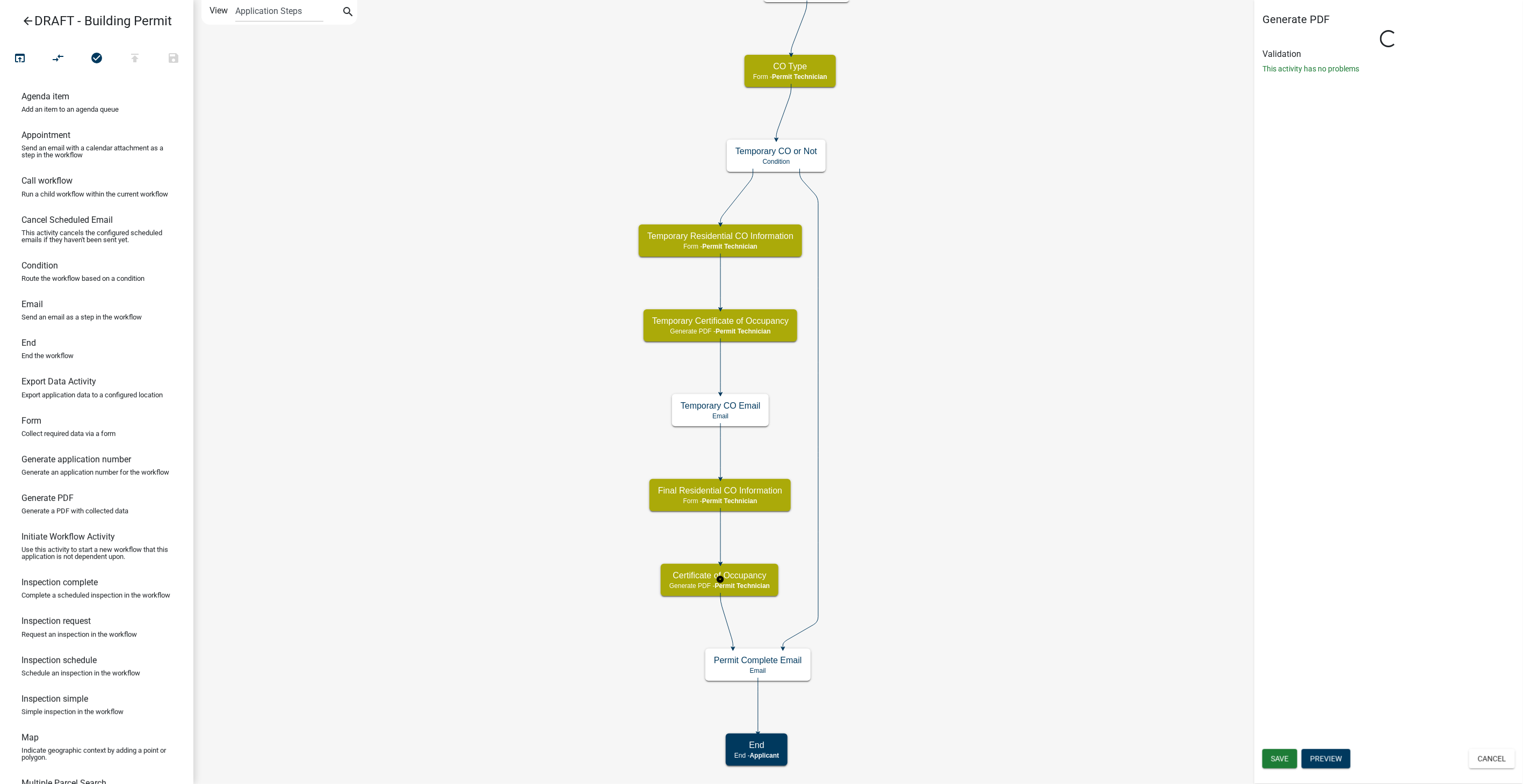
select select "5805852F-8761-4B18-8554-11011EE0AEBD"
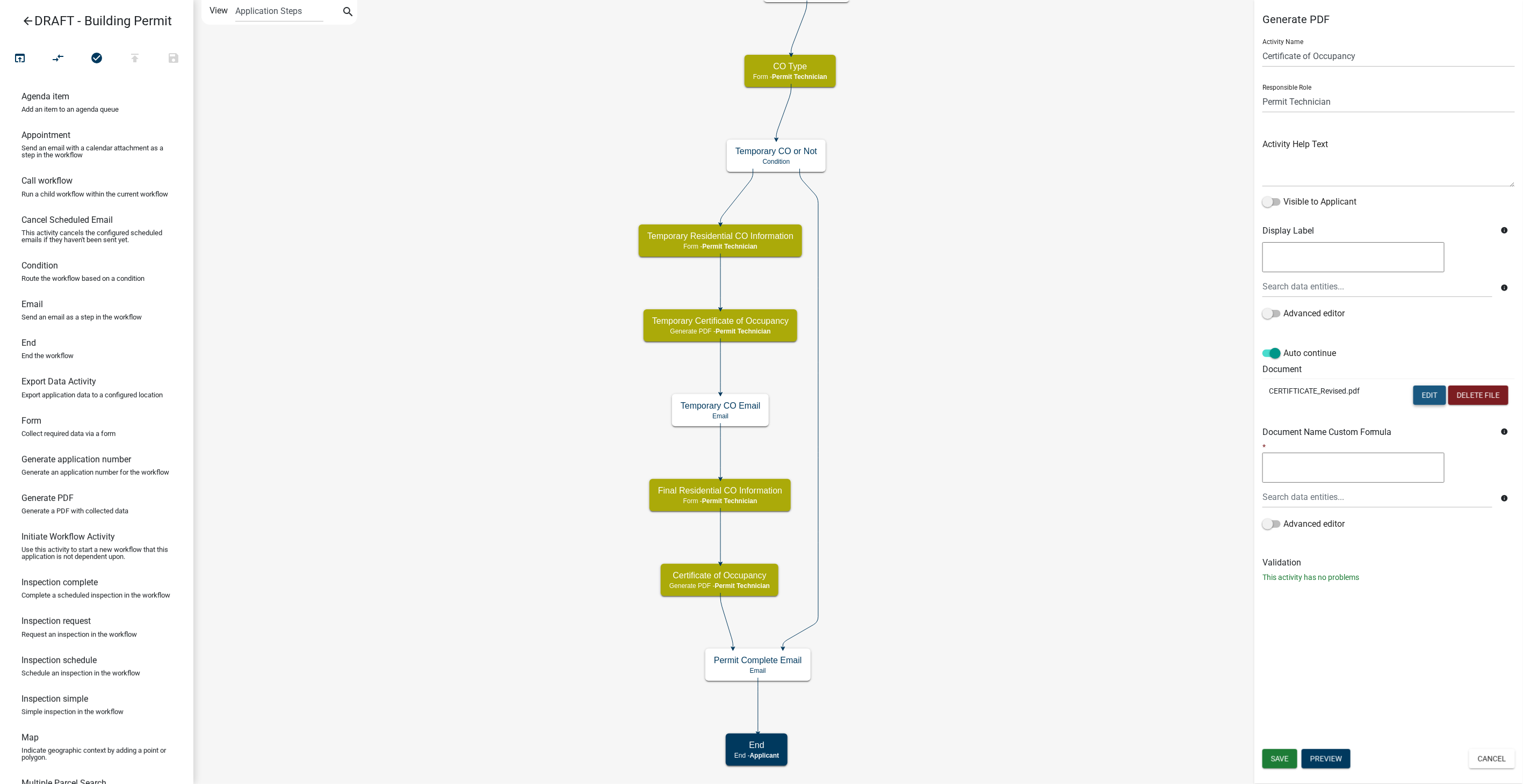
click at [1428, 397] on button "Edit" at bounding box center [1430, 395] width 33 height 20
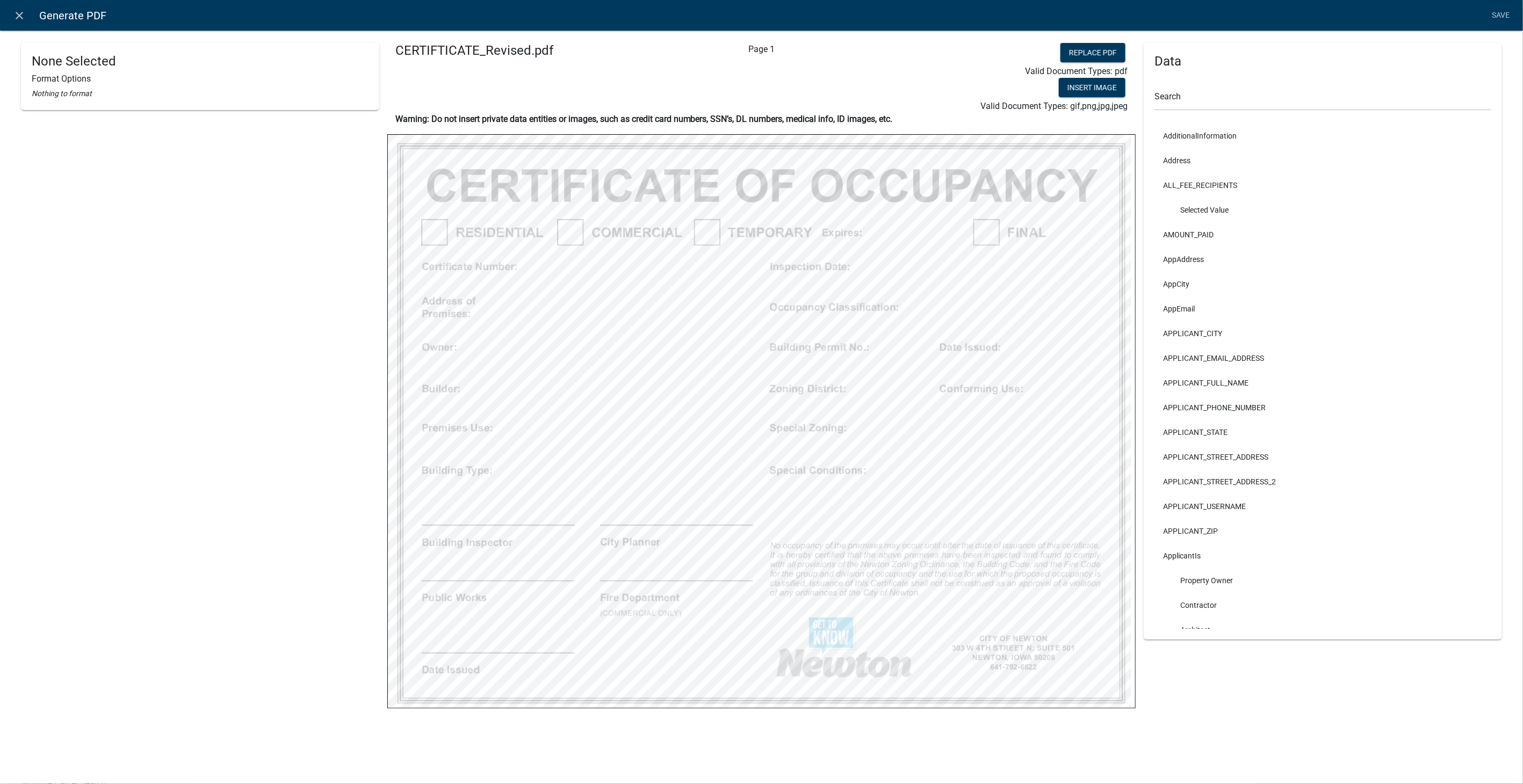
select select
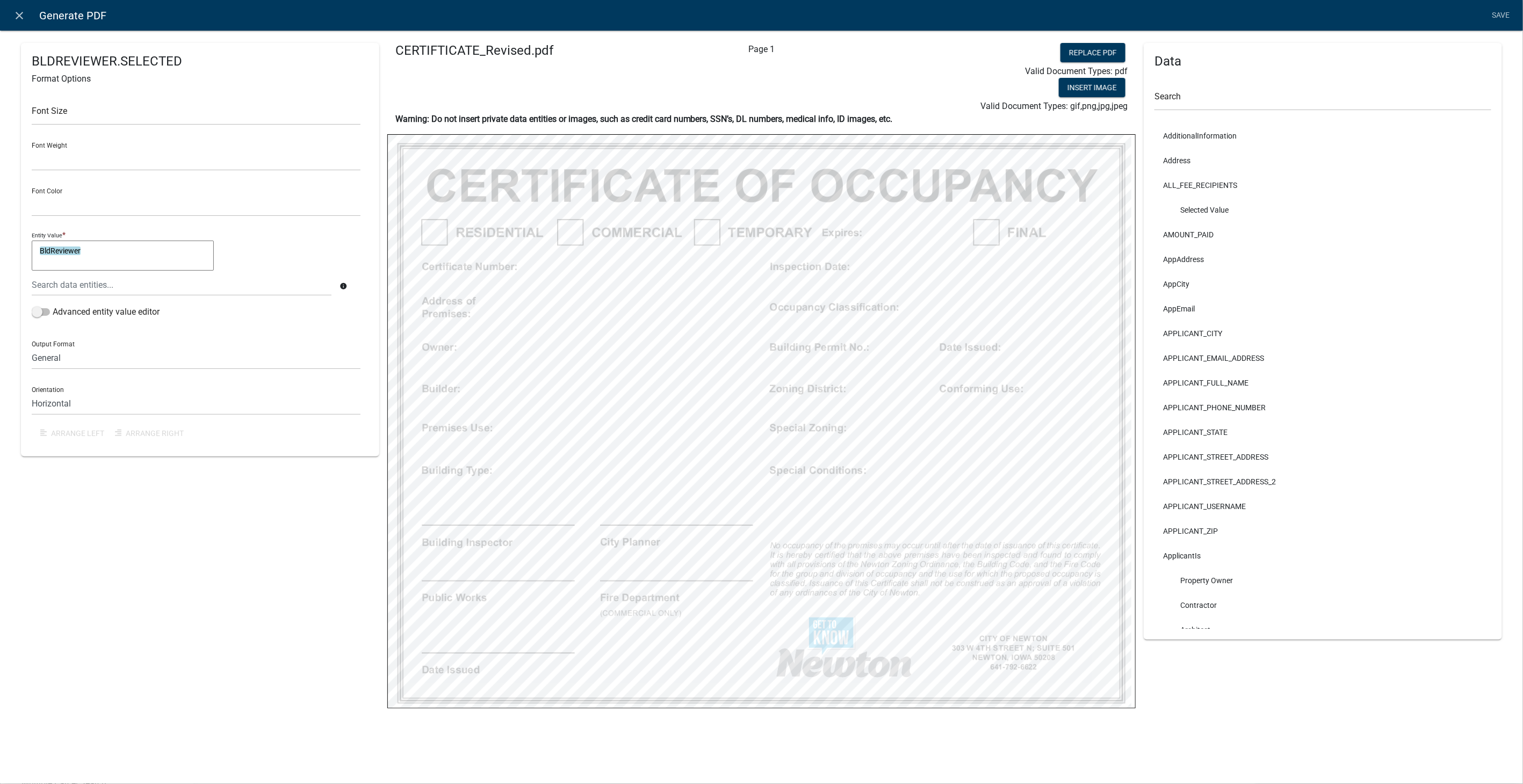
select select
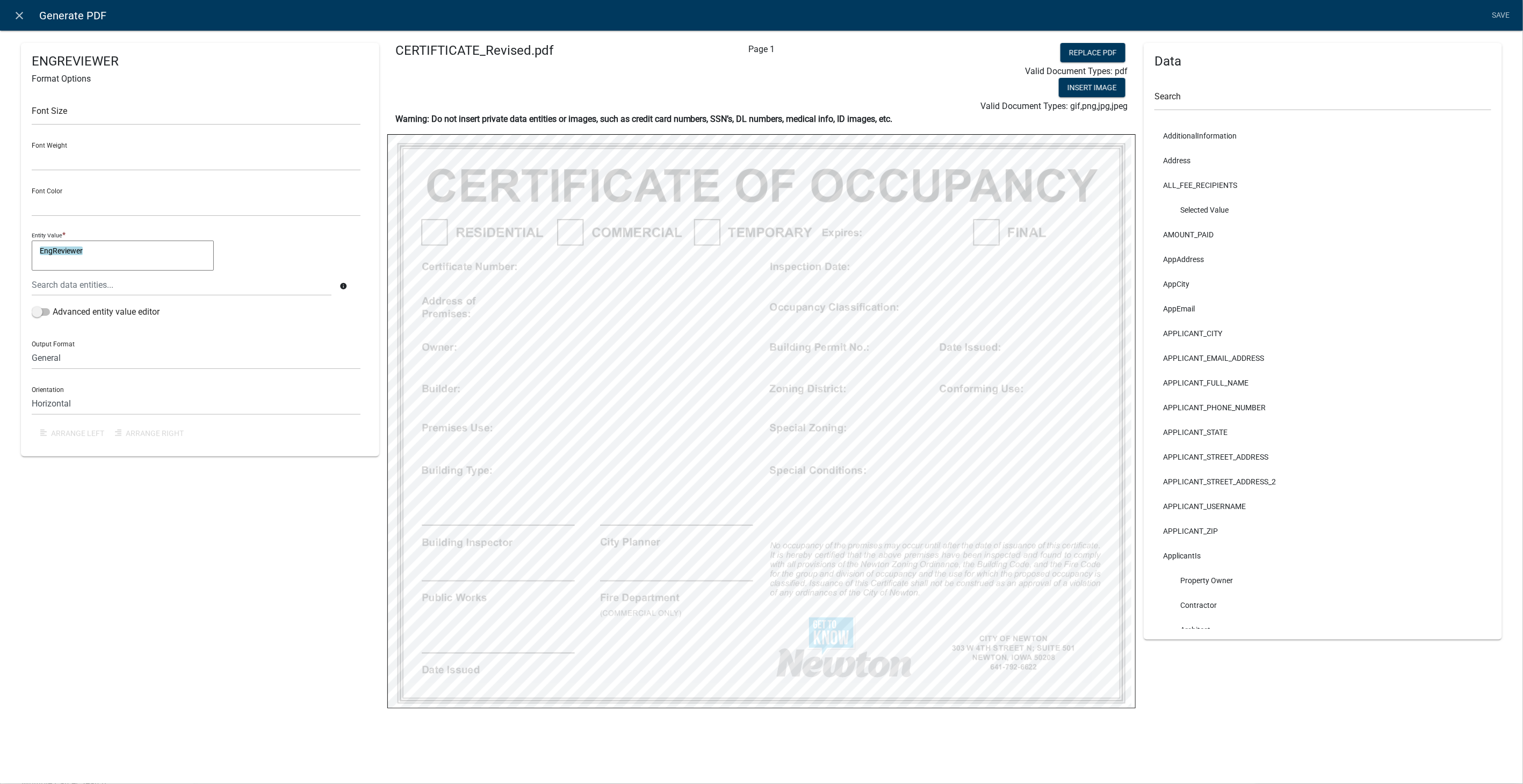
click at [16, 15] on icon "close" at bounding box center [20, 15] width 13 height 13
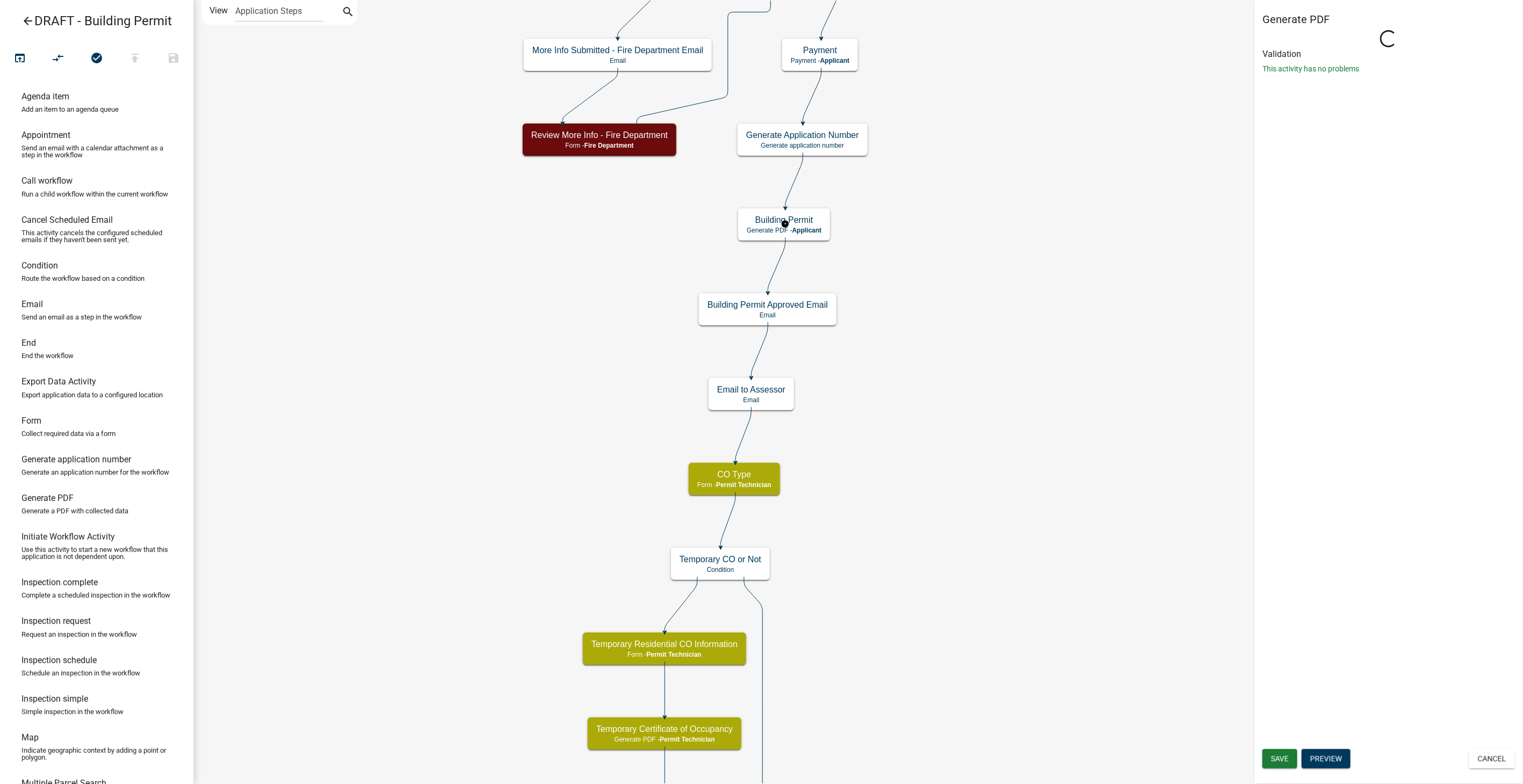
select select "5805852F-8761-4B18-8554-11011EE0AEBD"
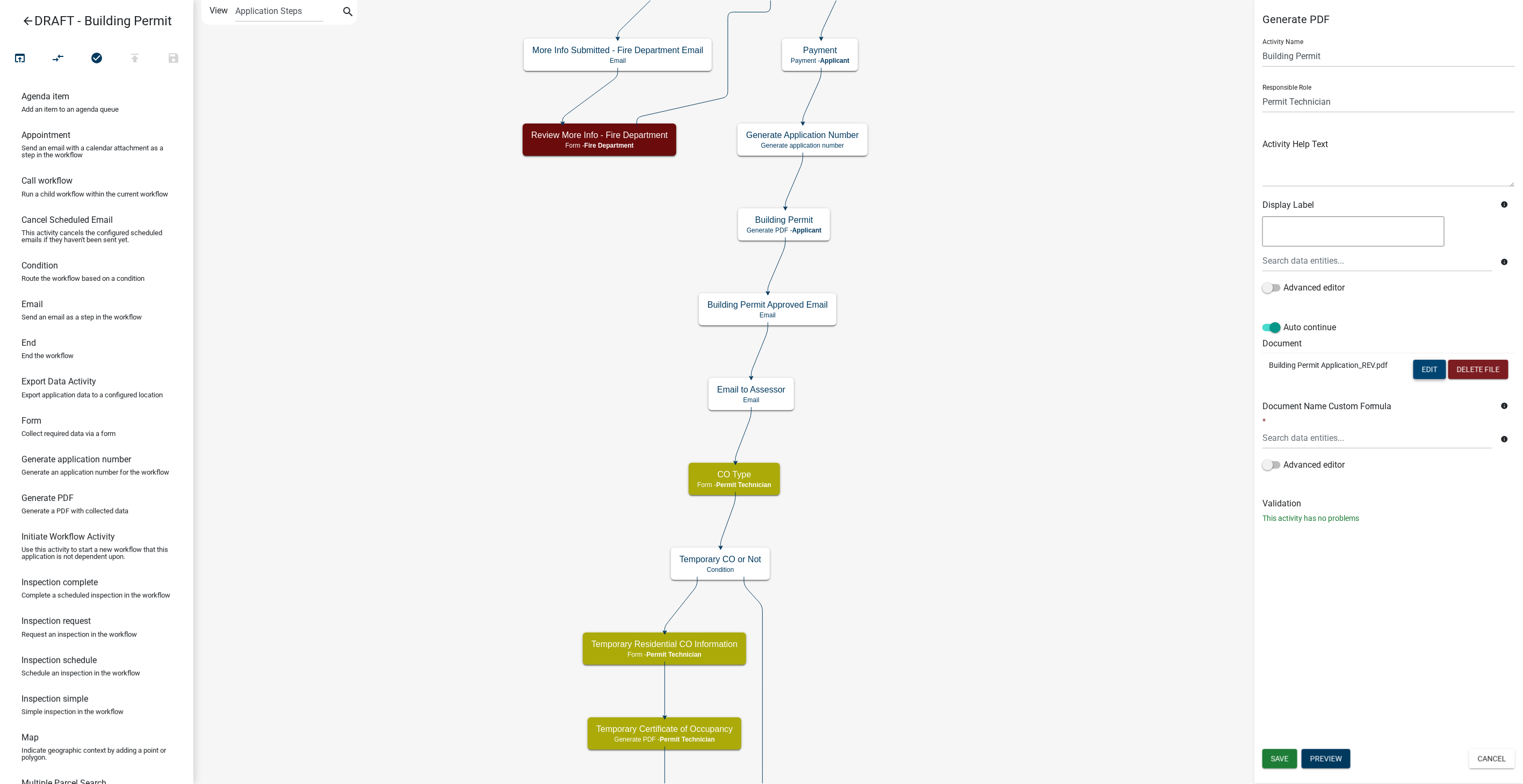
click at [1429, 368] on button "Edit" at bounding box center [1430, 370] width 33 height 20
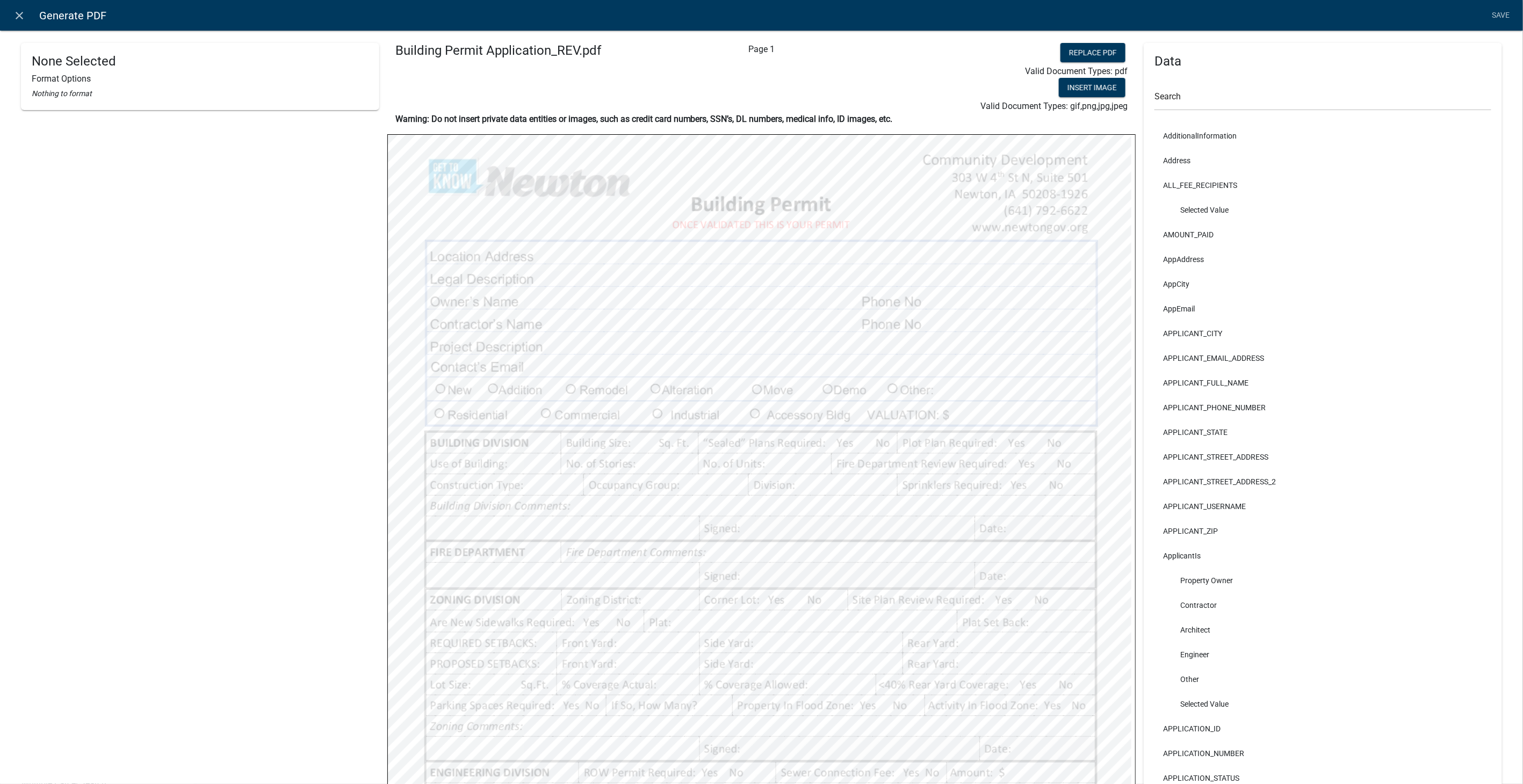
select select
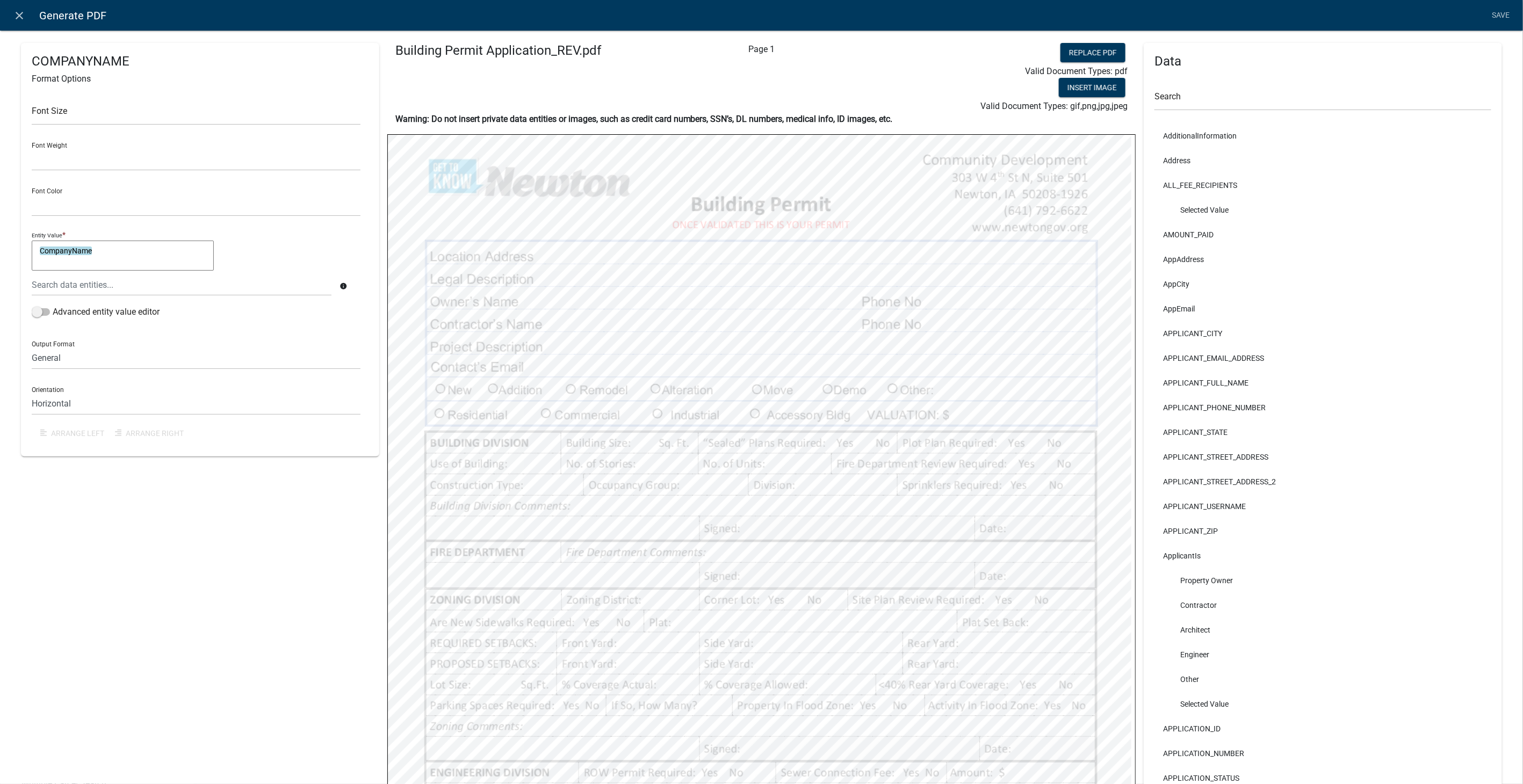
select select
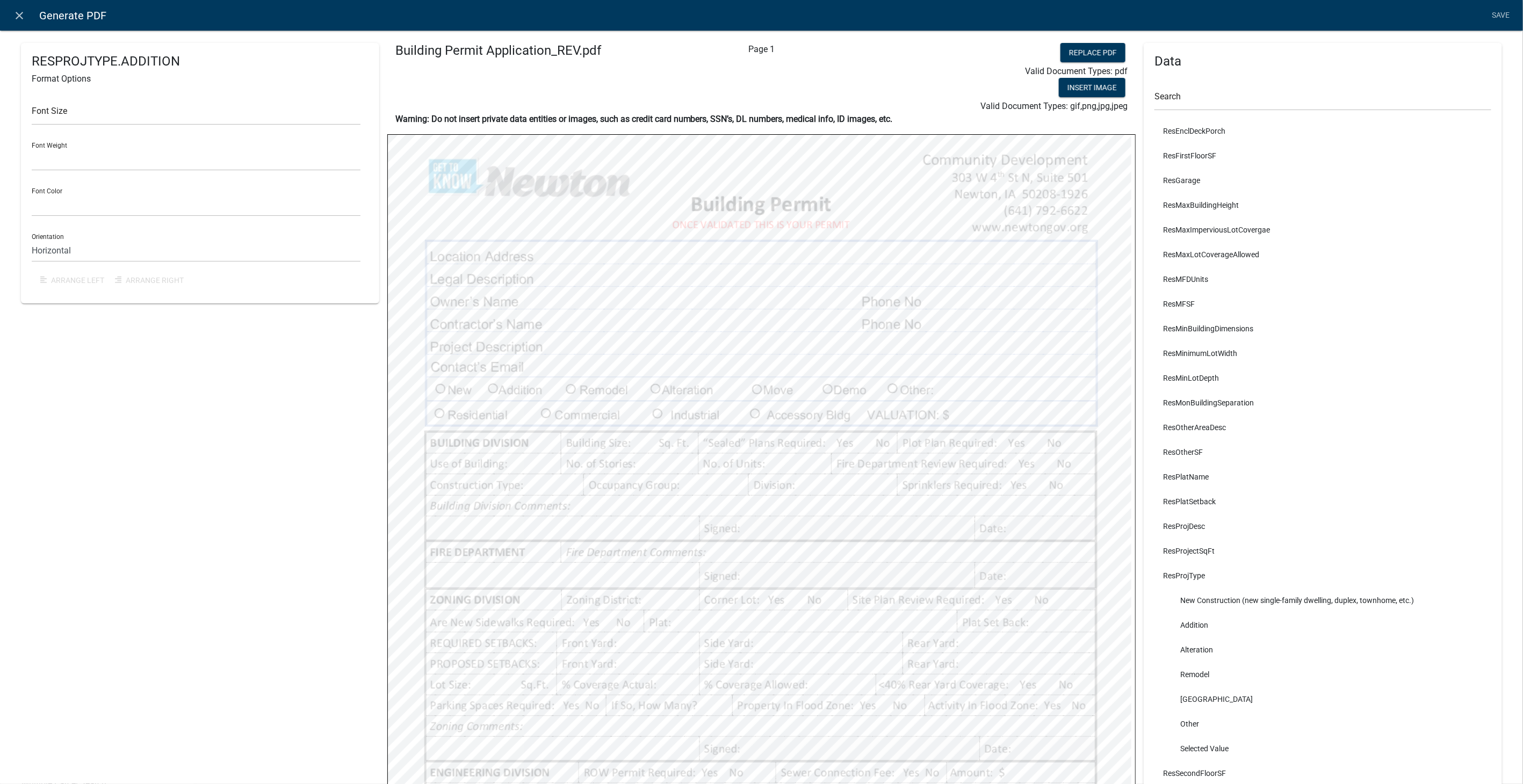
scroll to position [10837, 0]
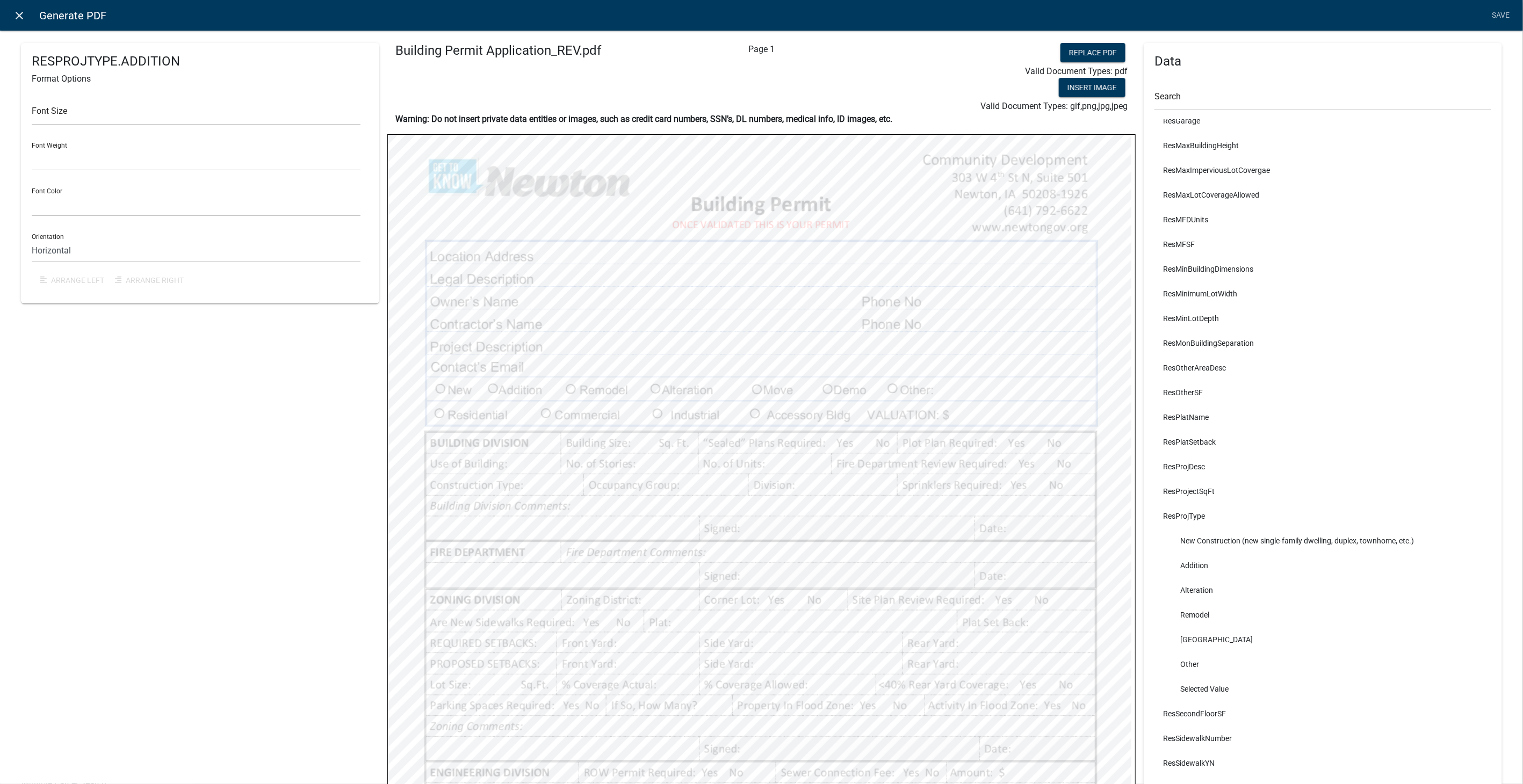
click at [16, 11] on icon "close" at bounding box center [20, 15] width 13 height 13
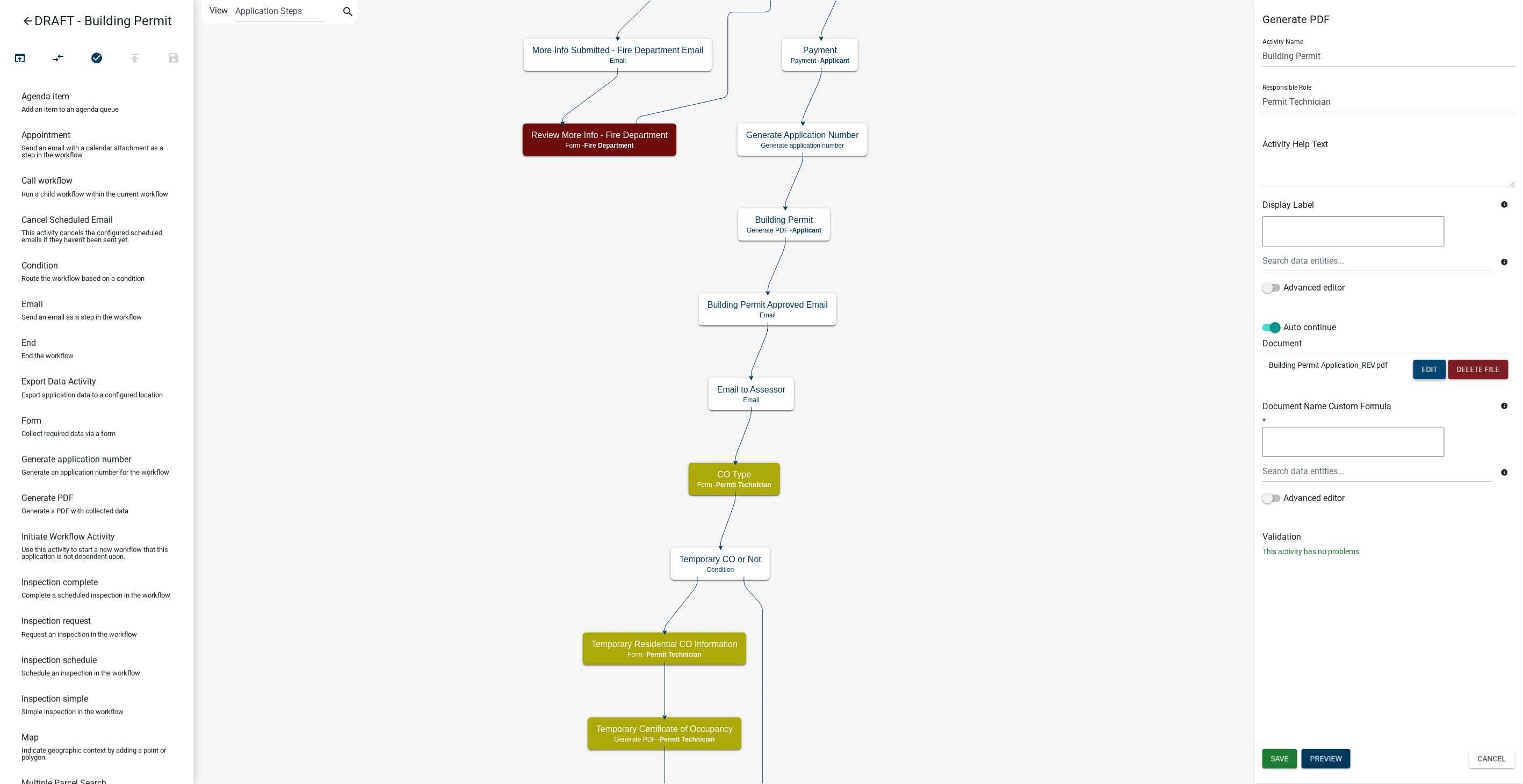
scroll to position [0, 0]
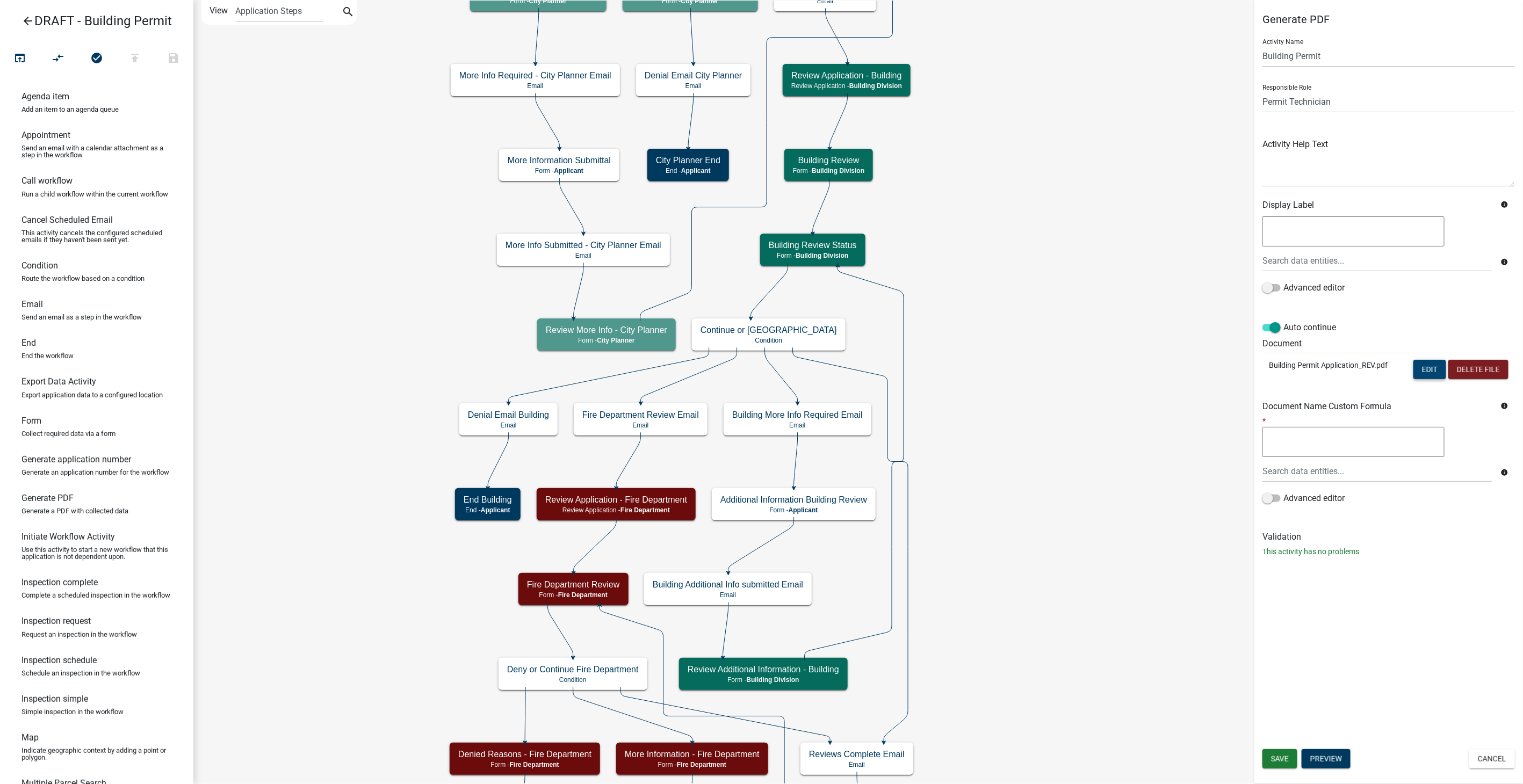
click at [1435, 370] on button "Edit" at bounding box center [1430, 370] width 33 height 20
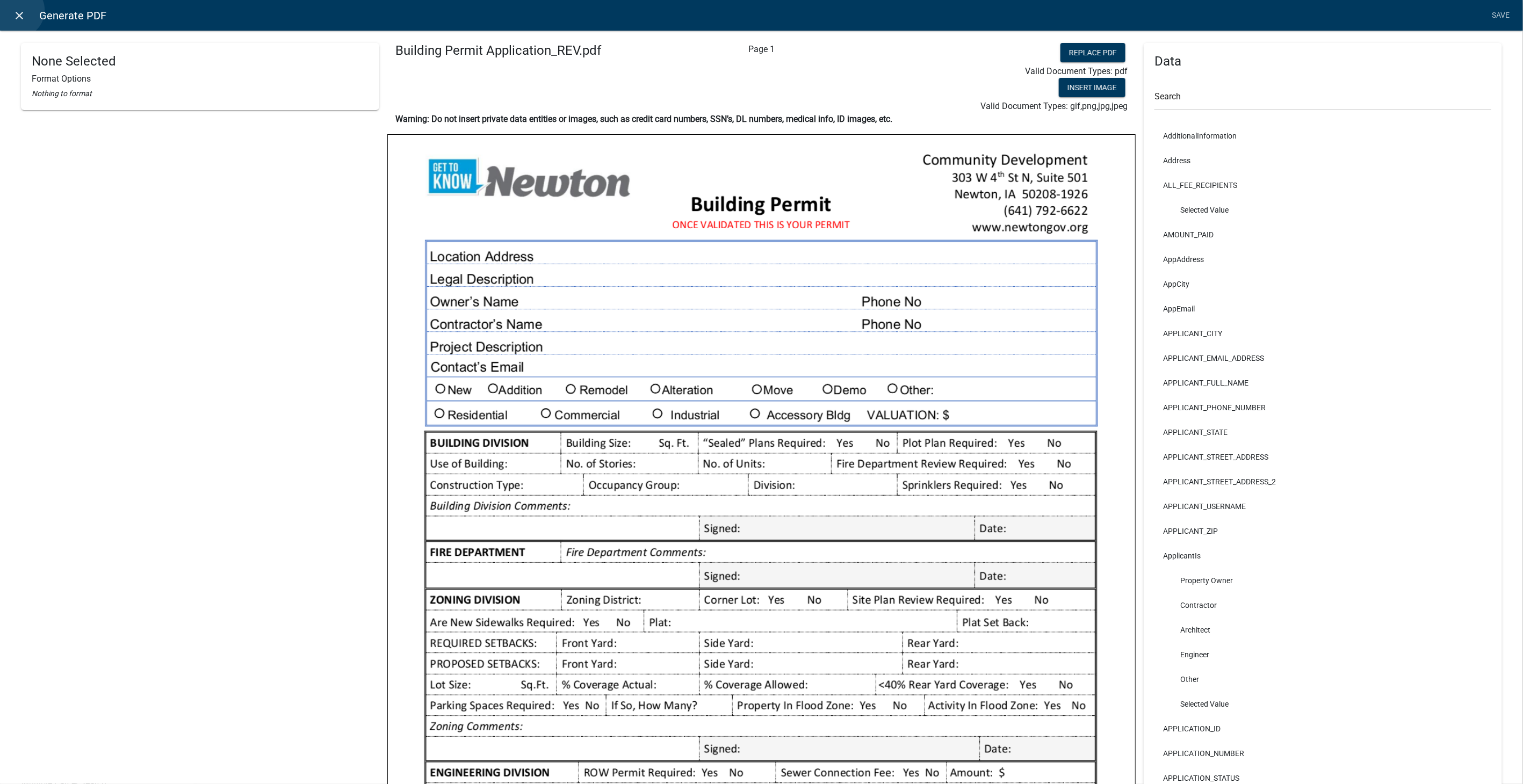
click at [17, 10] on icon "close" at bounding box center [20, 15] width 13 height 13
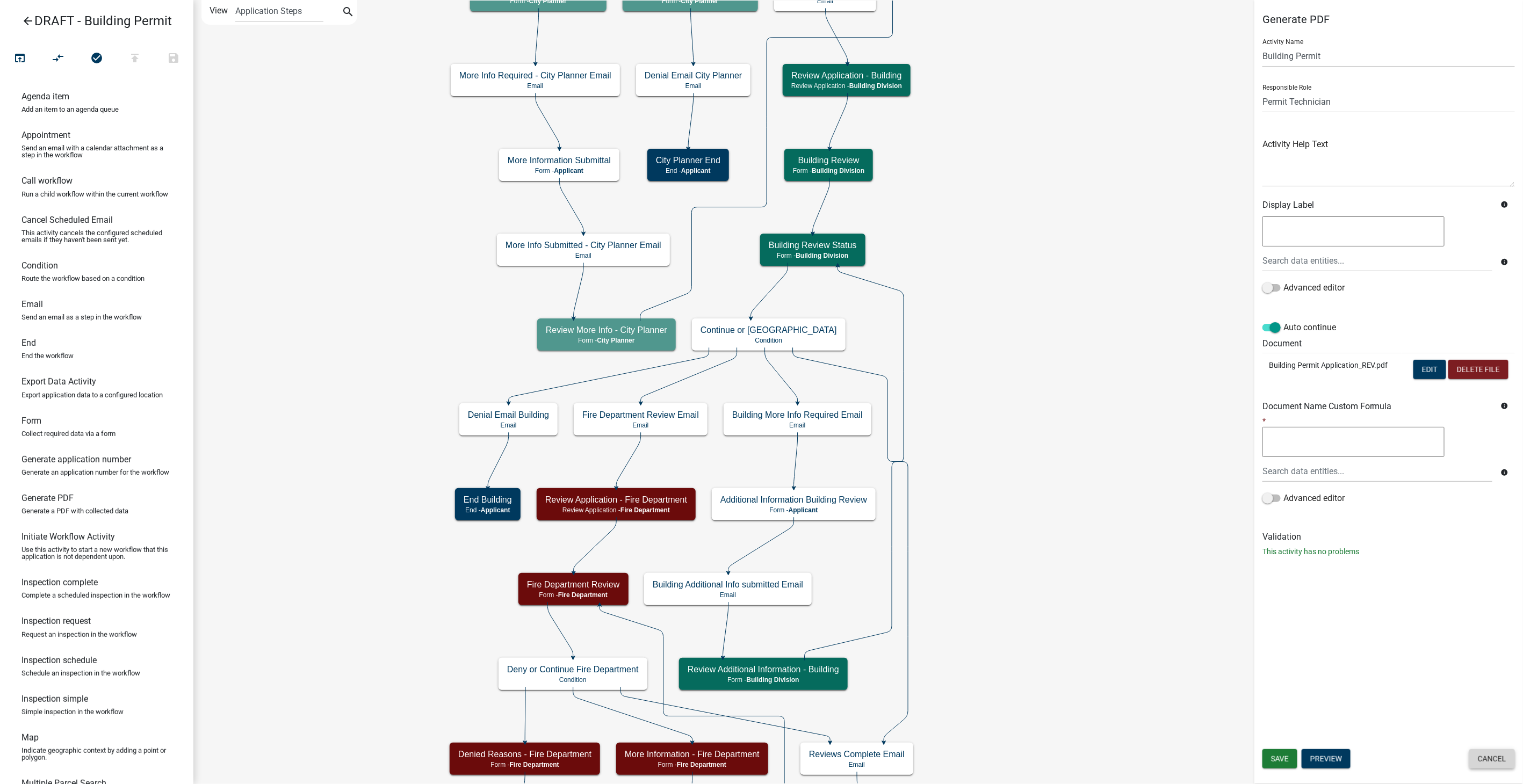
drag, startPoint x: 1483, startPoint y: 757, endPoint x: 1139, endPoint y: 490, distance: 435.5
click at [1472, 749] on button "Cancel" at bounding box center [1492, 759] width 46 height 20
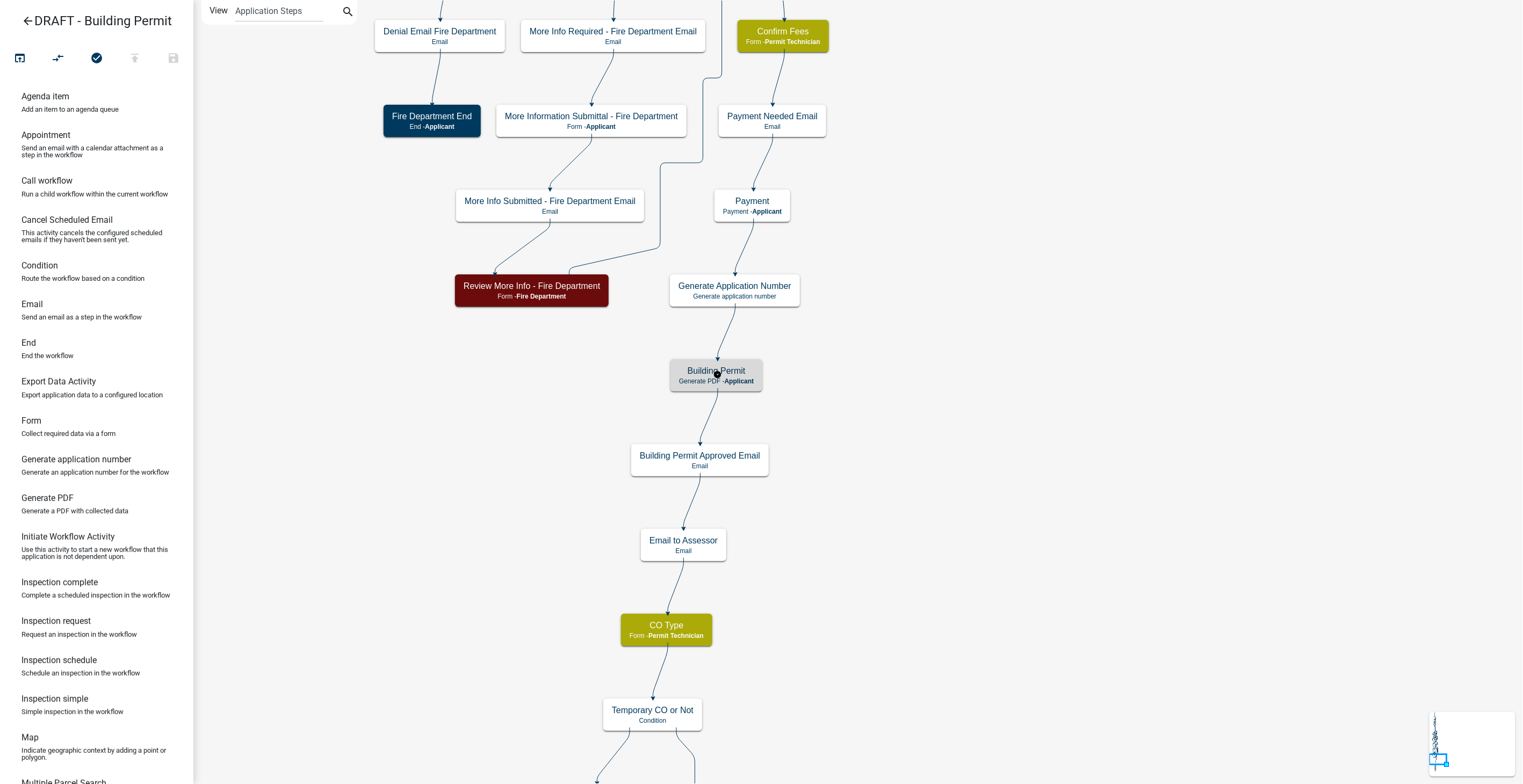
click at [741, 378] on span "Applicant" at bounding box center [739, 382] width 30 height 8
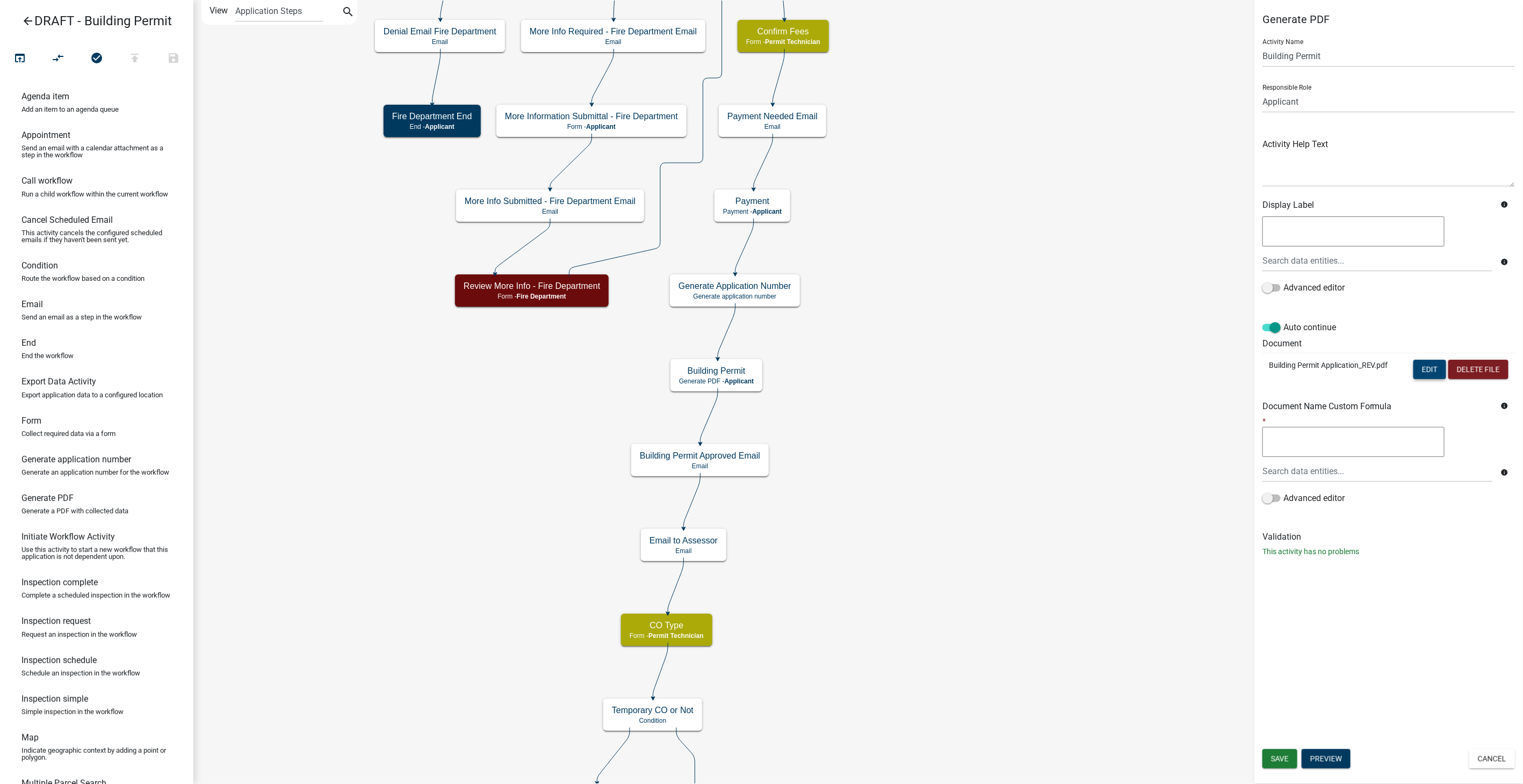
click at [1426, 370] on button "Edit" at bounding box center [1430, 370] width 33 height 20
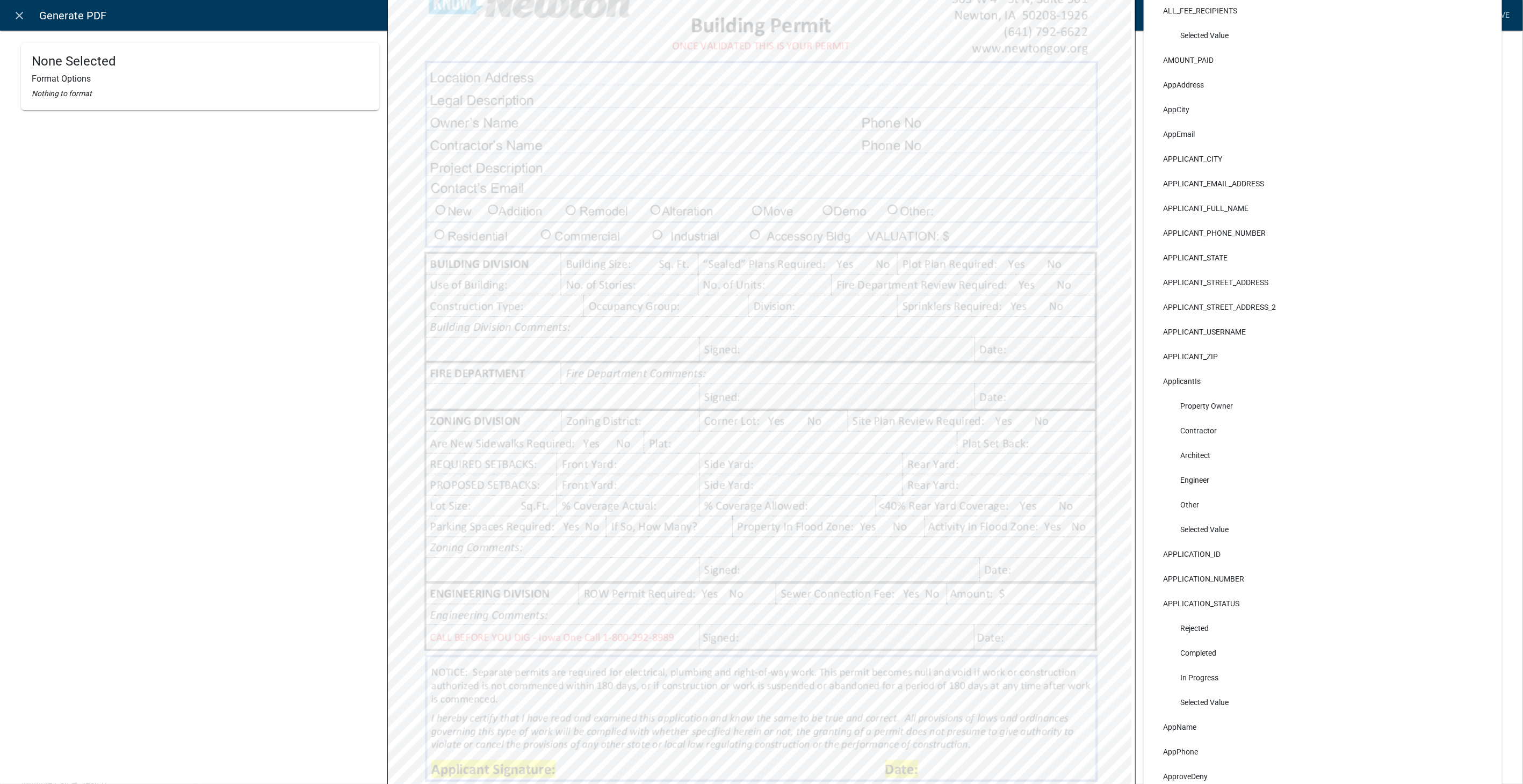
scroll to position [179, 0]
select select
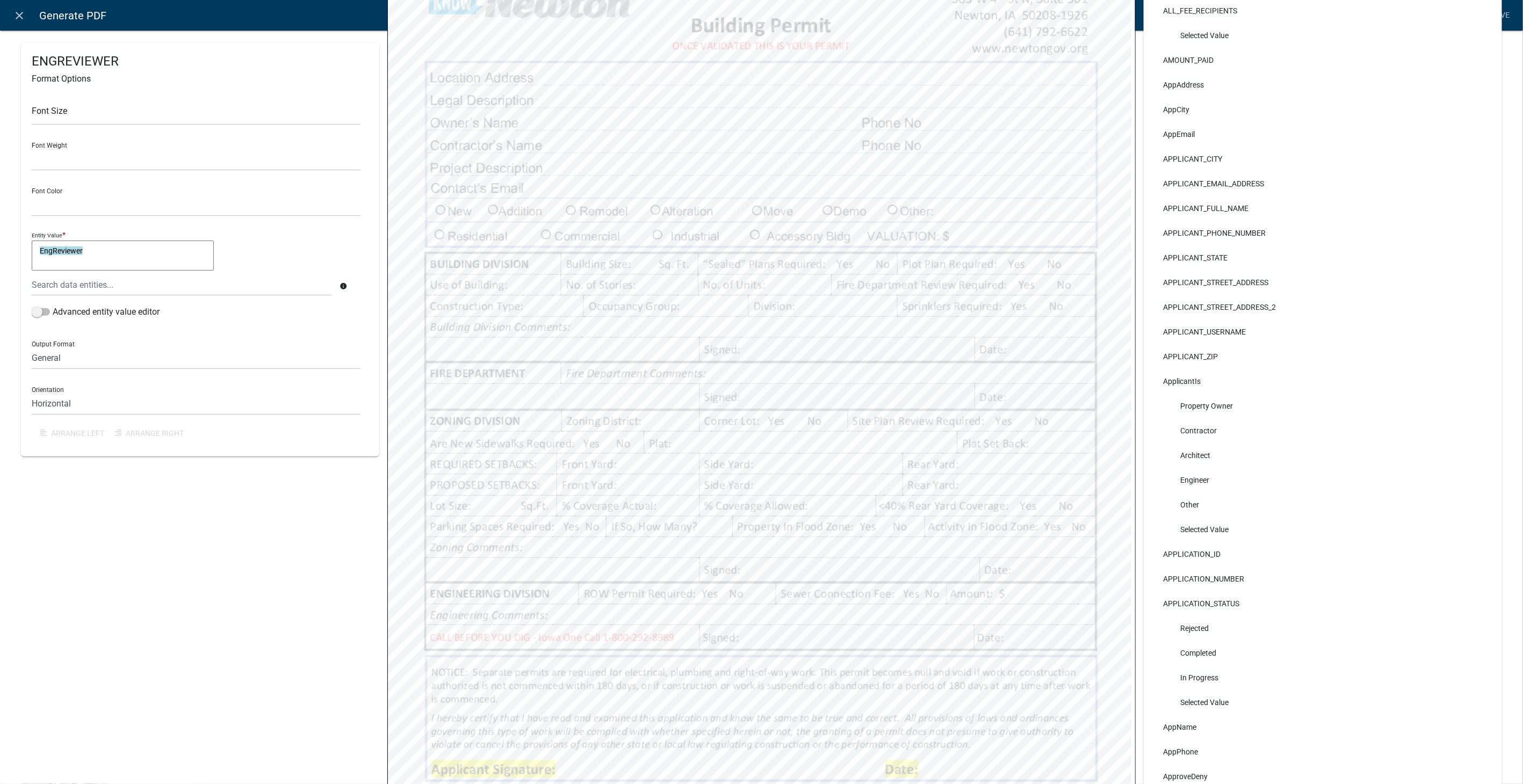
select select "4"
select select
click at [18, 13] on icon "close" at bounding box center [20, 15] width 13 height 13
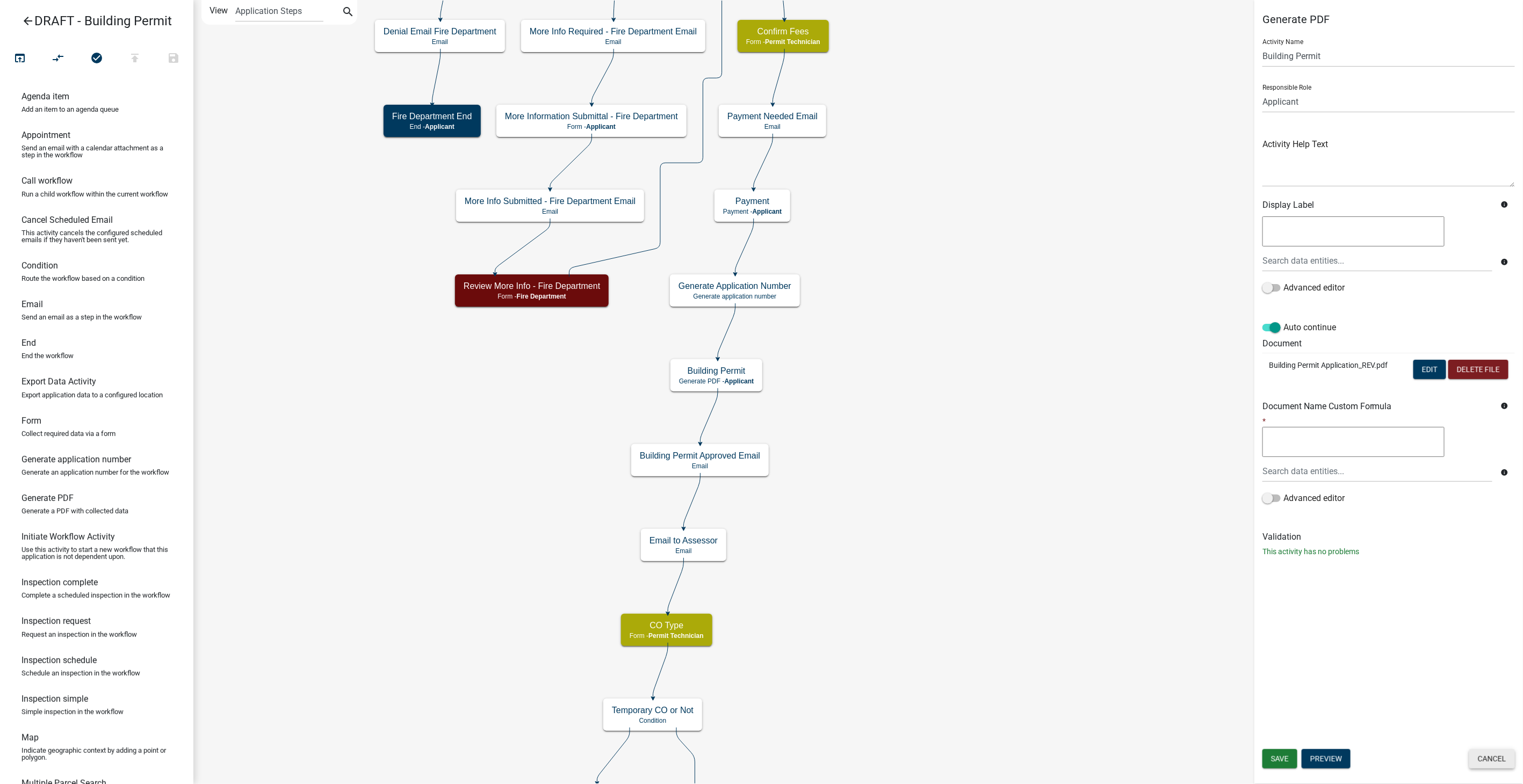
click at [1496, 763] on button "Cancel" at bounding box center [1492, 759] width 46 height 20
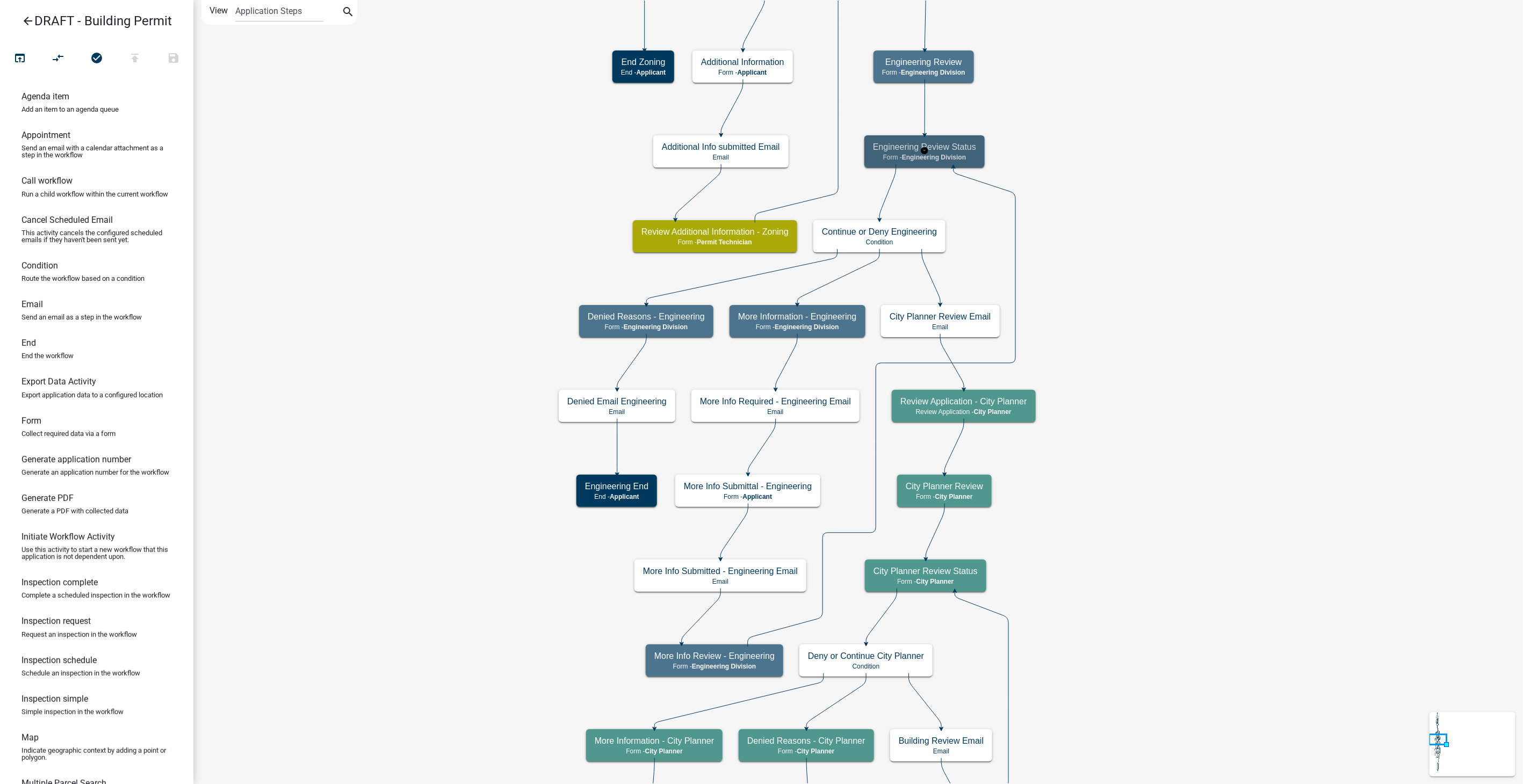
click at [970, 159] on p "Form - Engineering Division" at bounding box center [925, 157] width 103 height 8
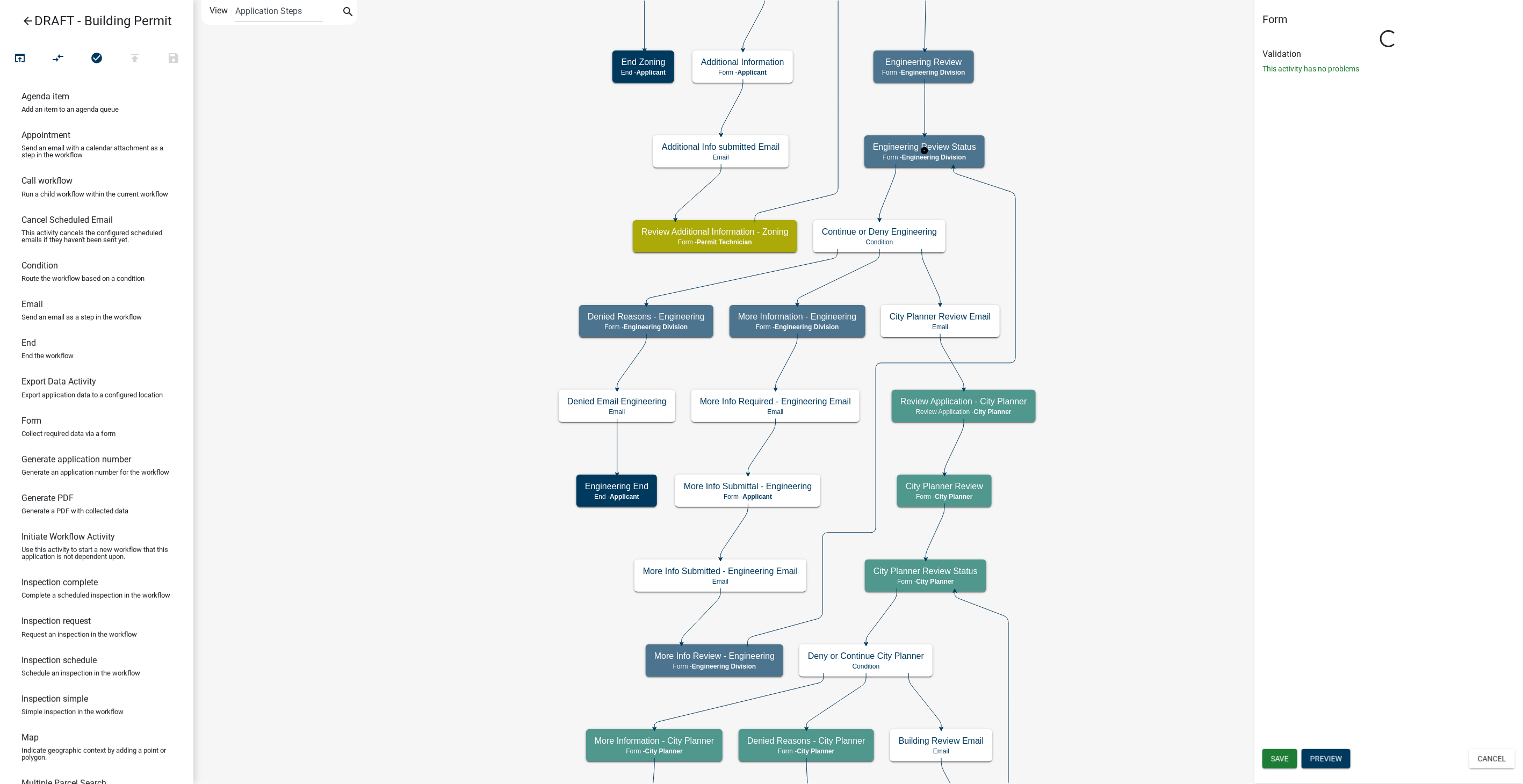
select select "2EABD35E-CE6D-461F-BA3B-875F04B0D107"
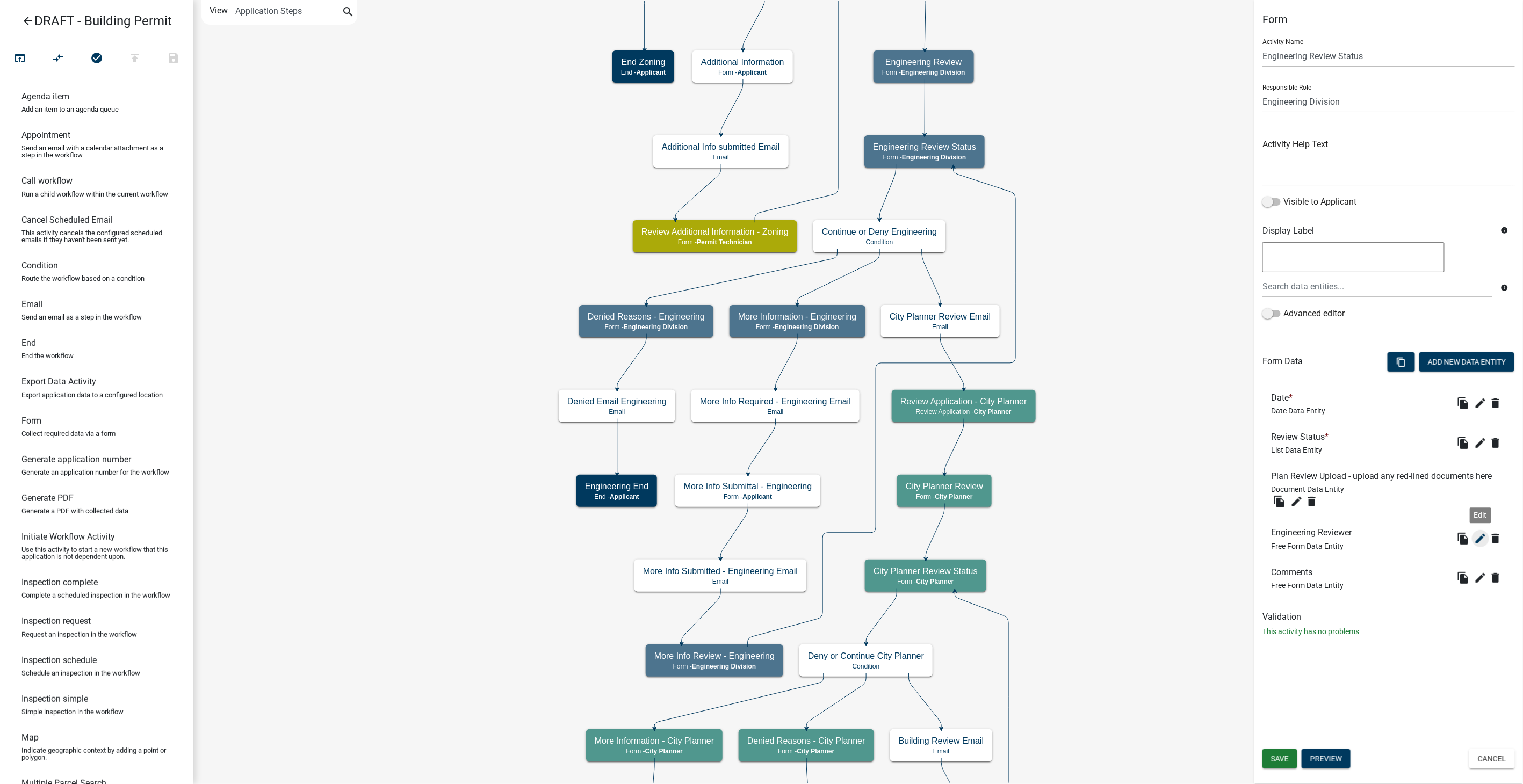
click at [1479, 534] on icon "edit" at bounding box center [1481, 539] width 13 height 13
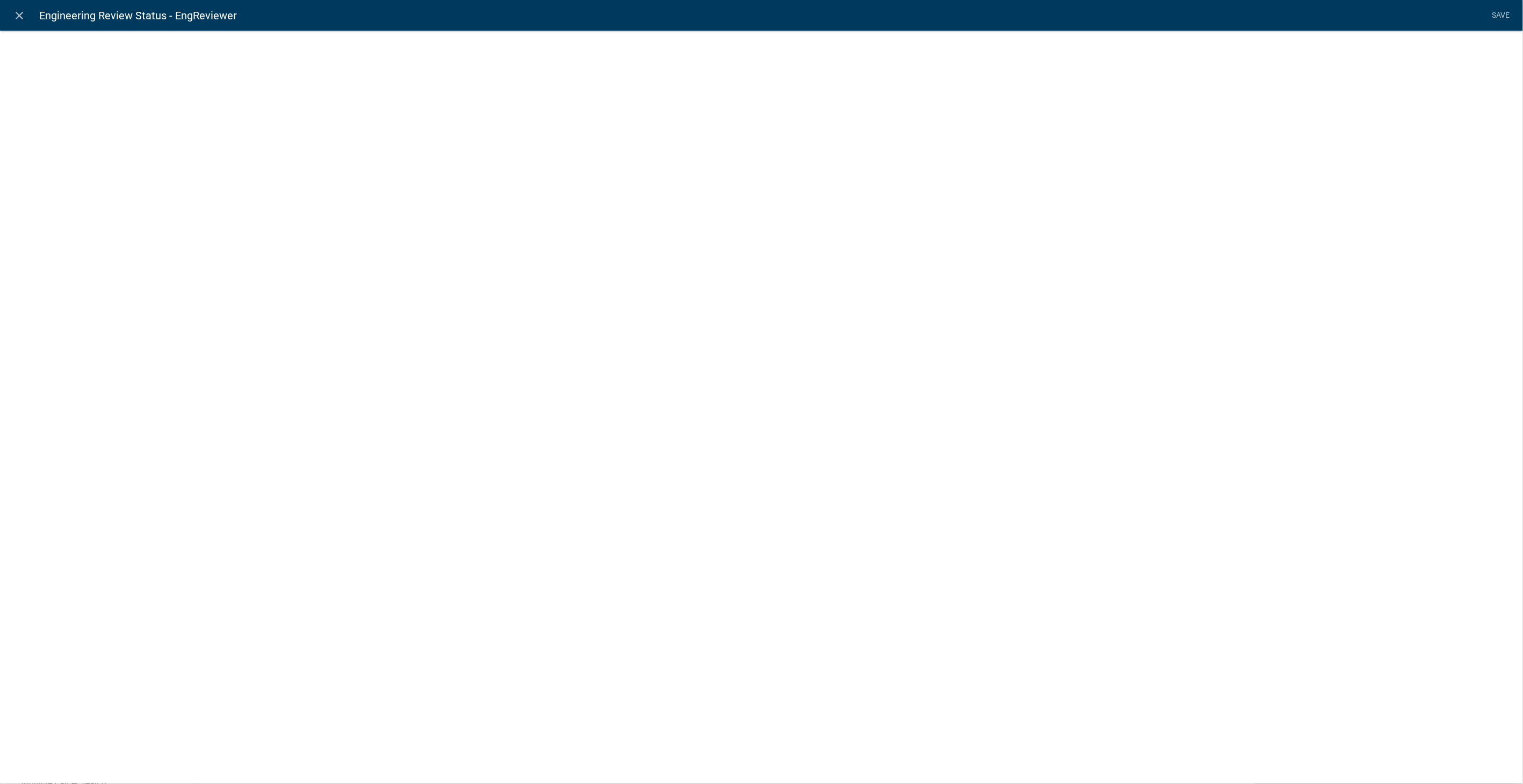
select select
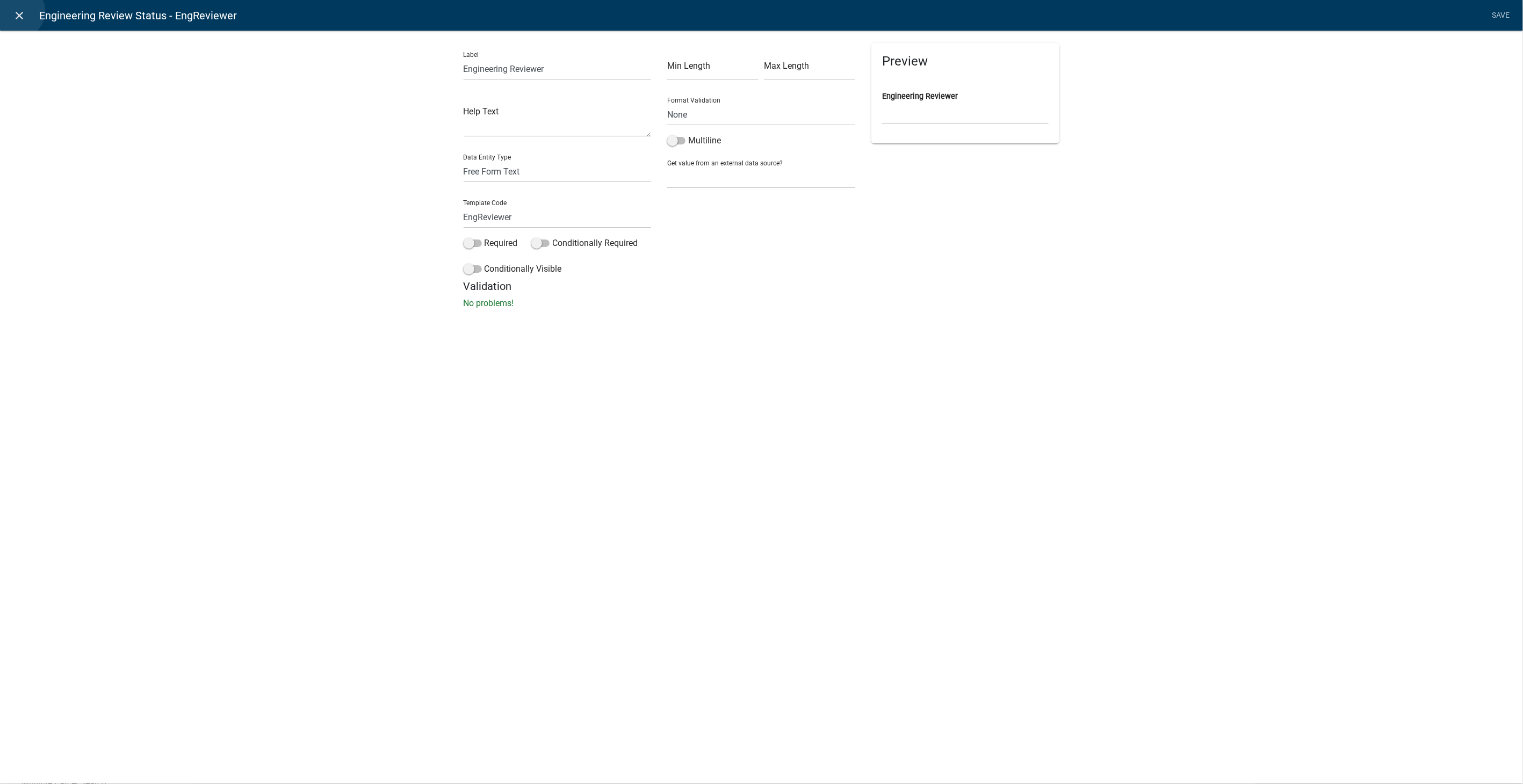
click at [18, 11] on icon "close" at bounding box center [20, 15] width 13 height 13
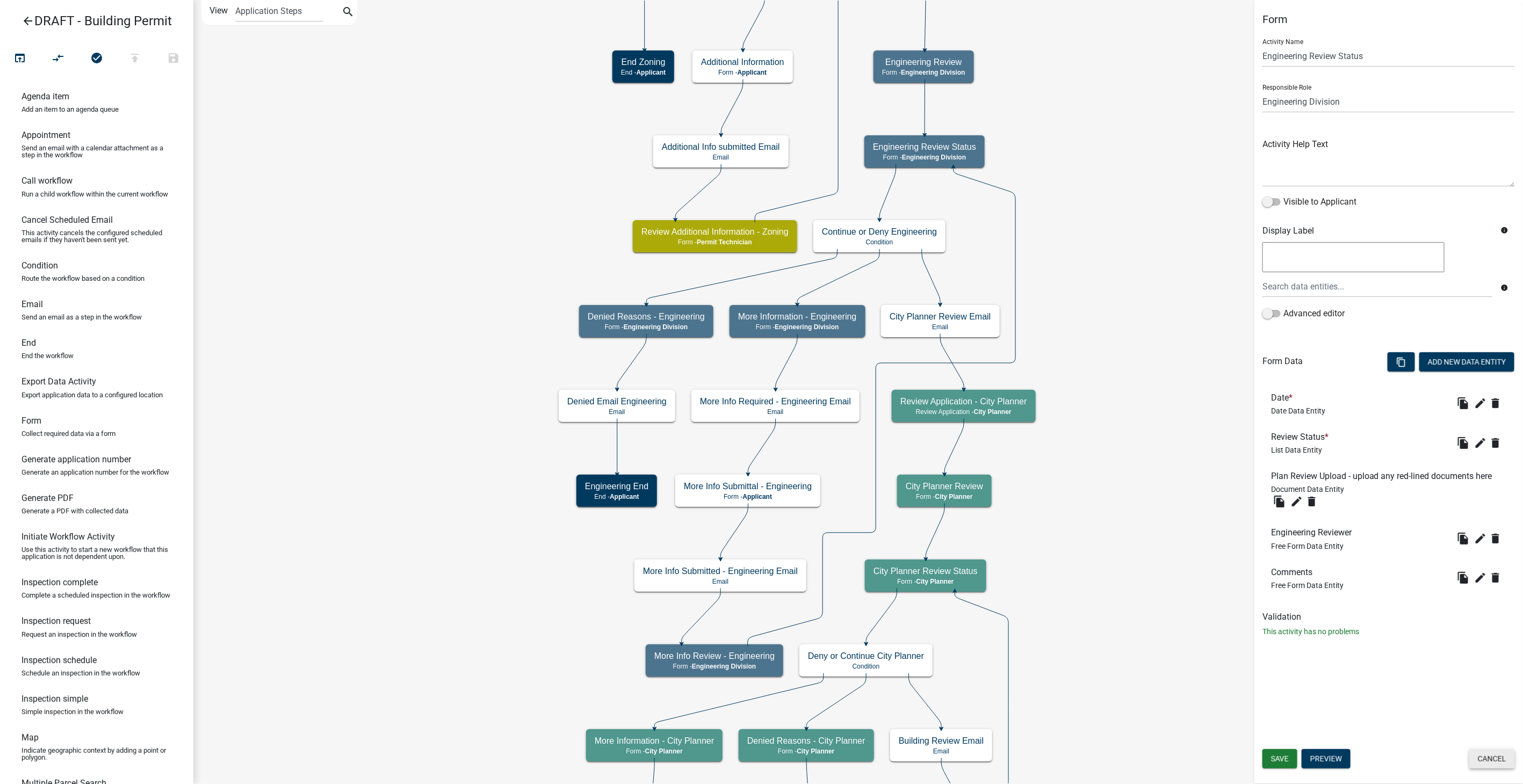
click at [1493, 756] on button "Cancel" at bounding box center [1492, 759] width 46 height 20
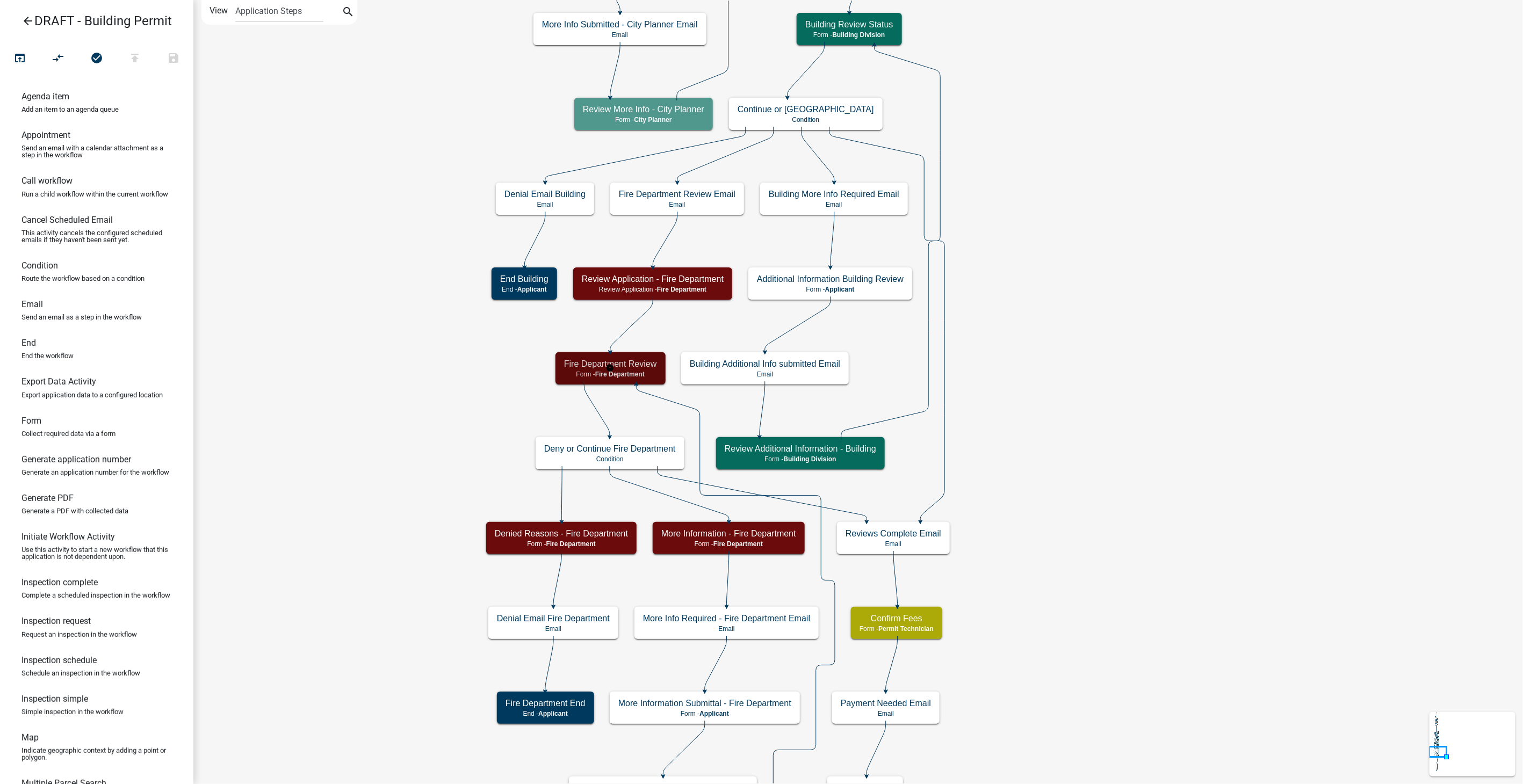
click at [624, 371] on span "Fire Department" at bounding box center [620, 375] width 49 height 8
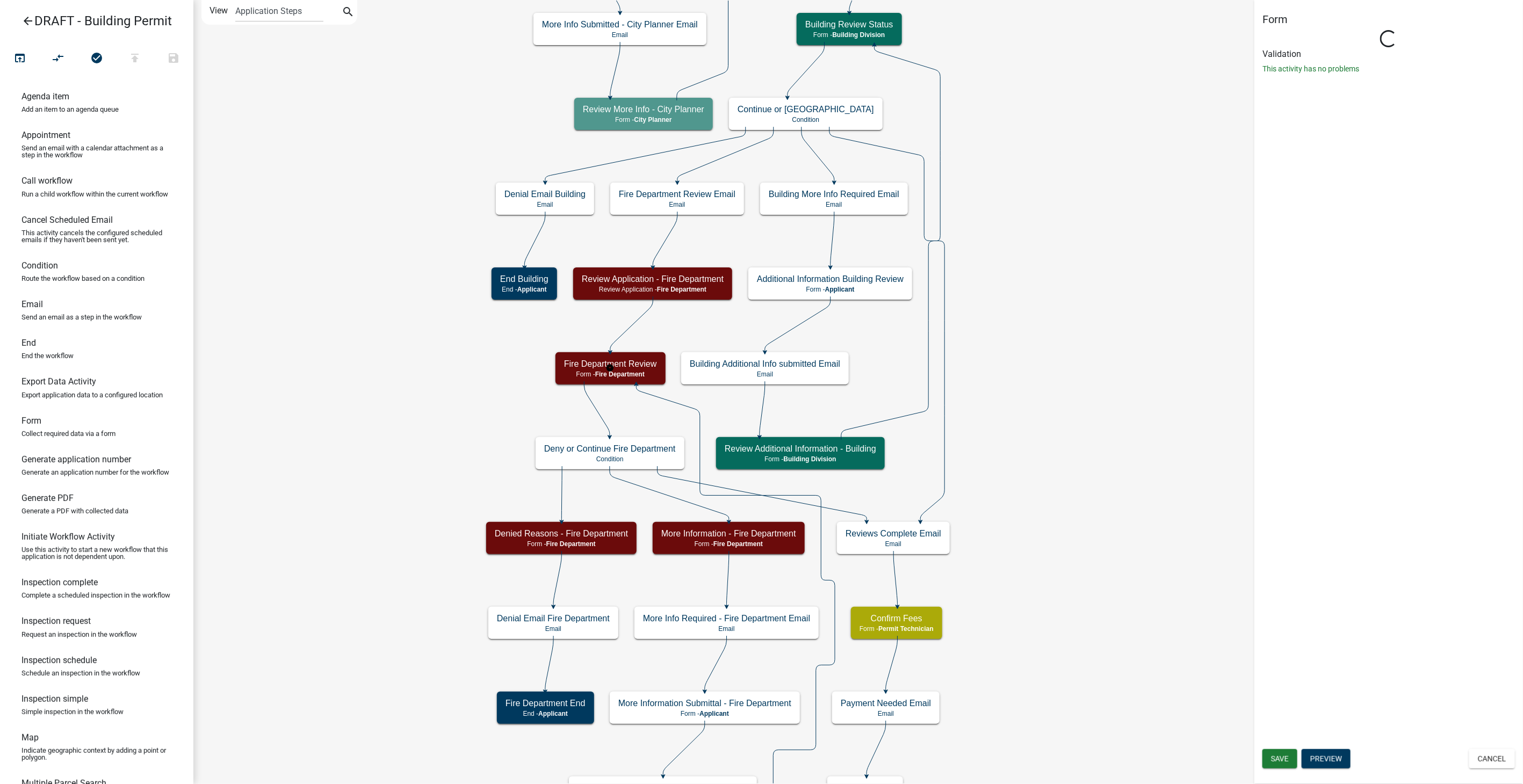
select select "40728220-3DD1-41B2-9C80-2082A646A6C0"
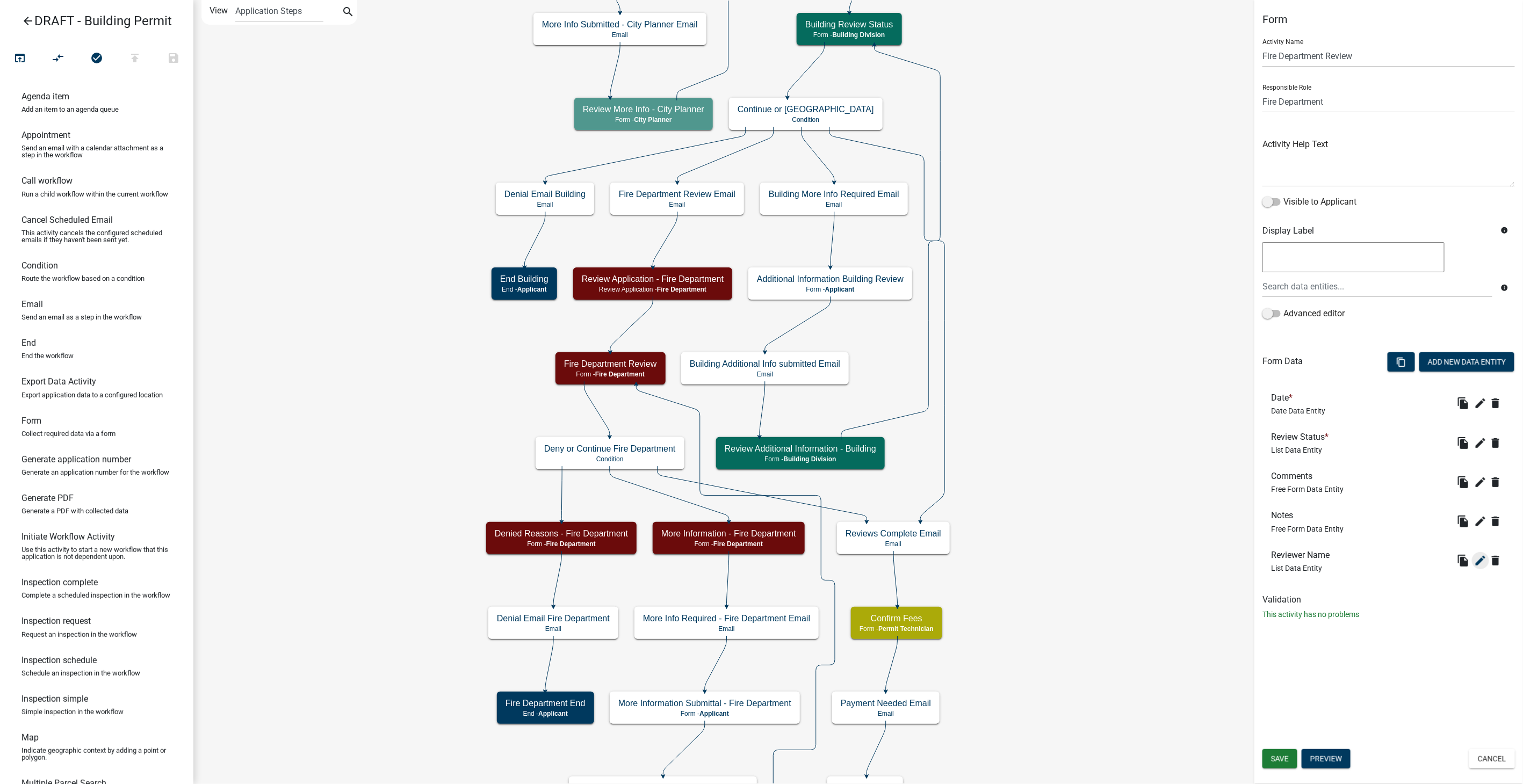
click at [1478, 555] on icon "edit" at bounding box center [1481, 560] width 13 height 13
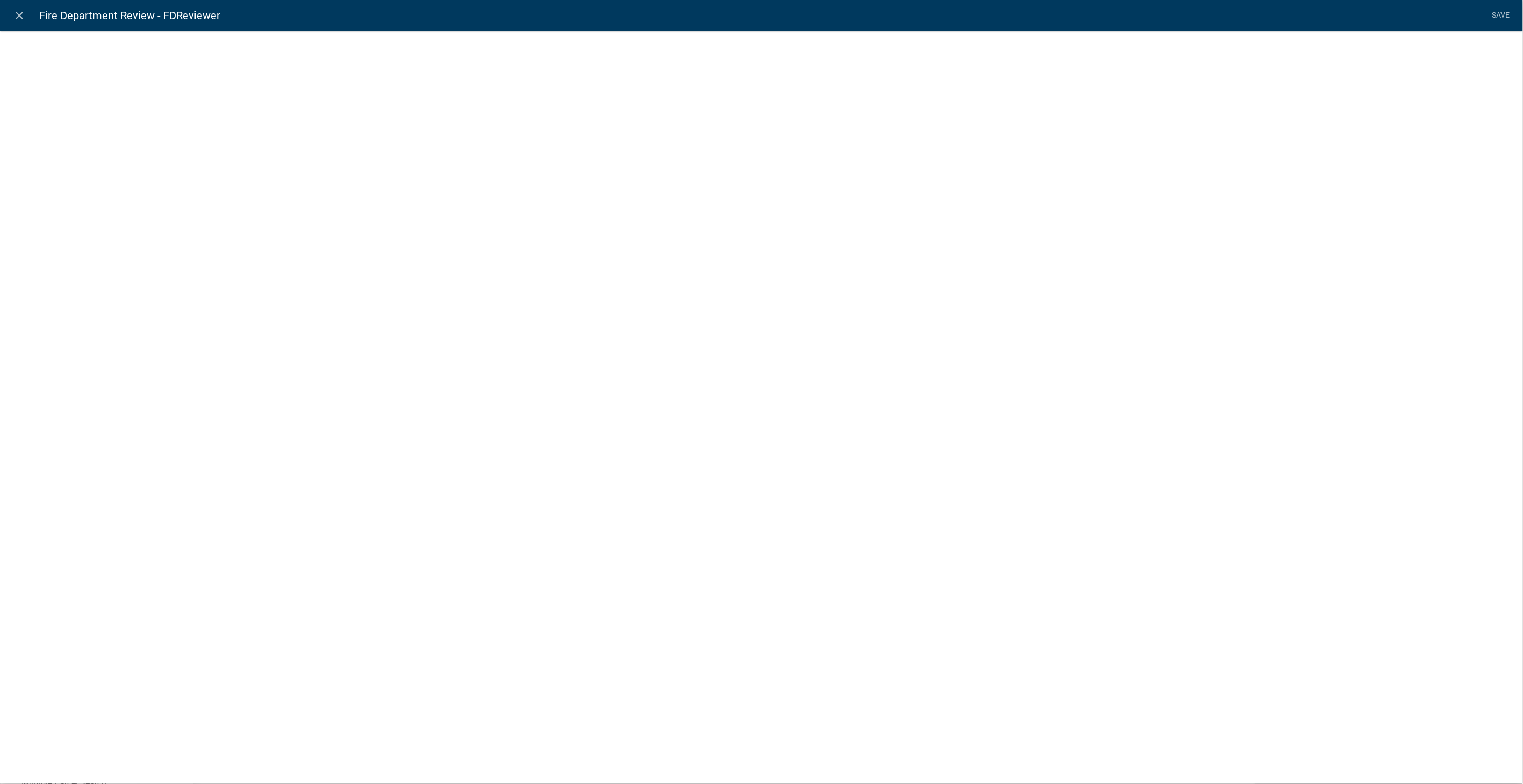
select select "list-data"
select select "custom-list-f6fbc77a-7298-44df-981b-3f4fdfa45f2c"
select select
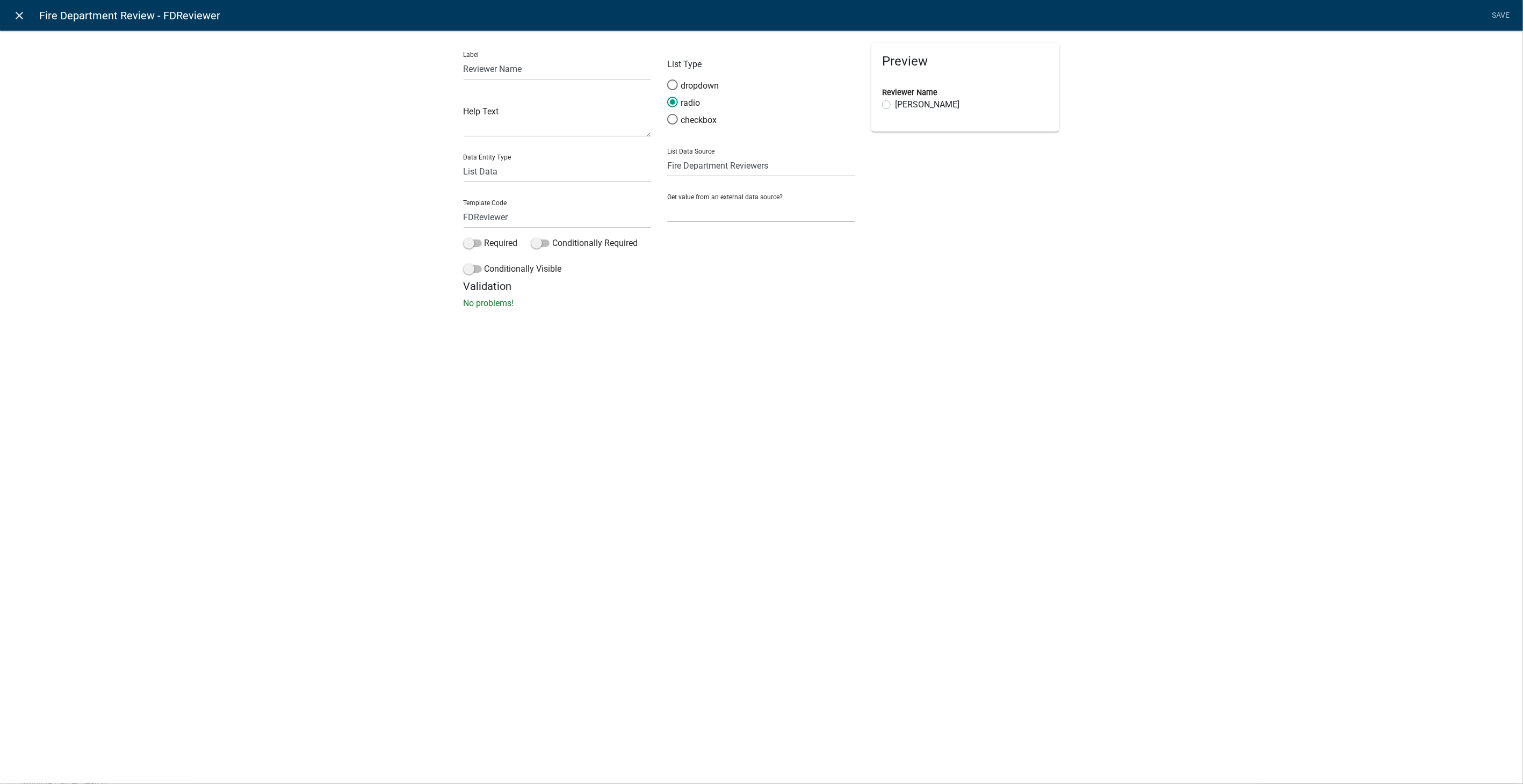
click at [18, 13] on icon "close" at bounding box center [20, 15] width 13 height 13
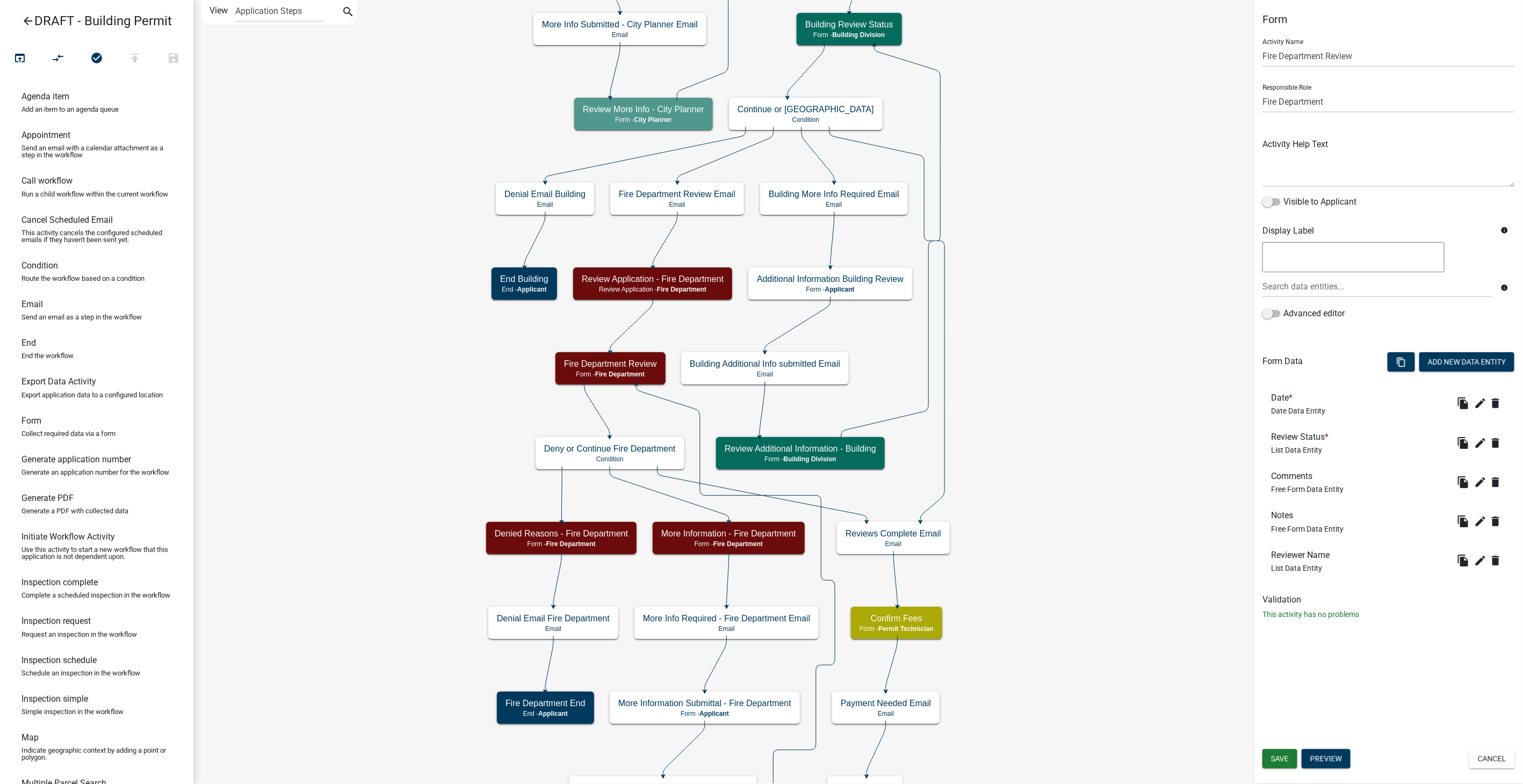
click at [24, 15] on icon "arrow_back" at bounding box center [28, 22] width 13 height 15
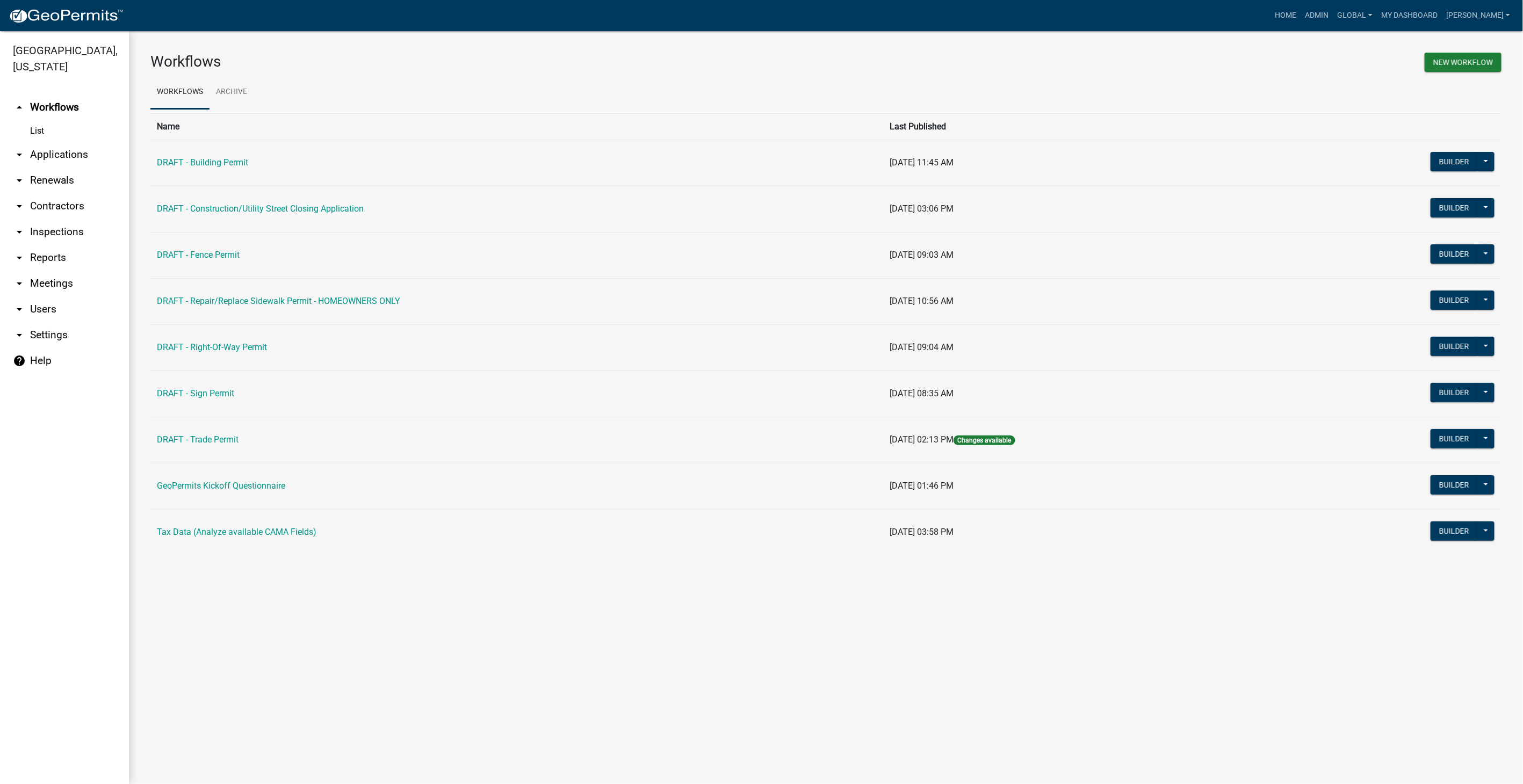
click at [41, 322] on link "arrow_drop_down Settings" at bounding box center [64, 335] width 129 height 26
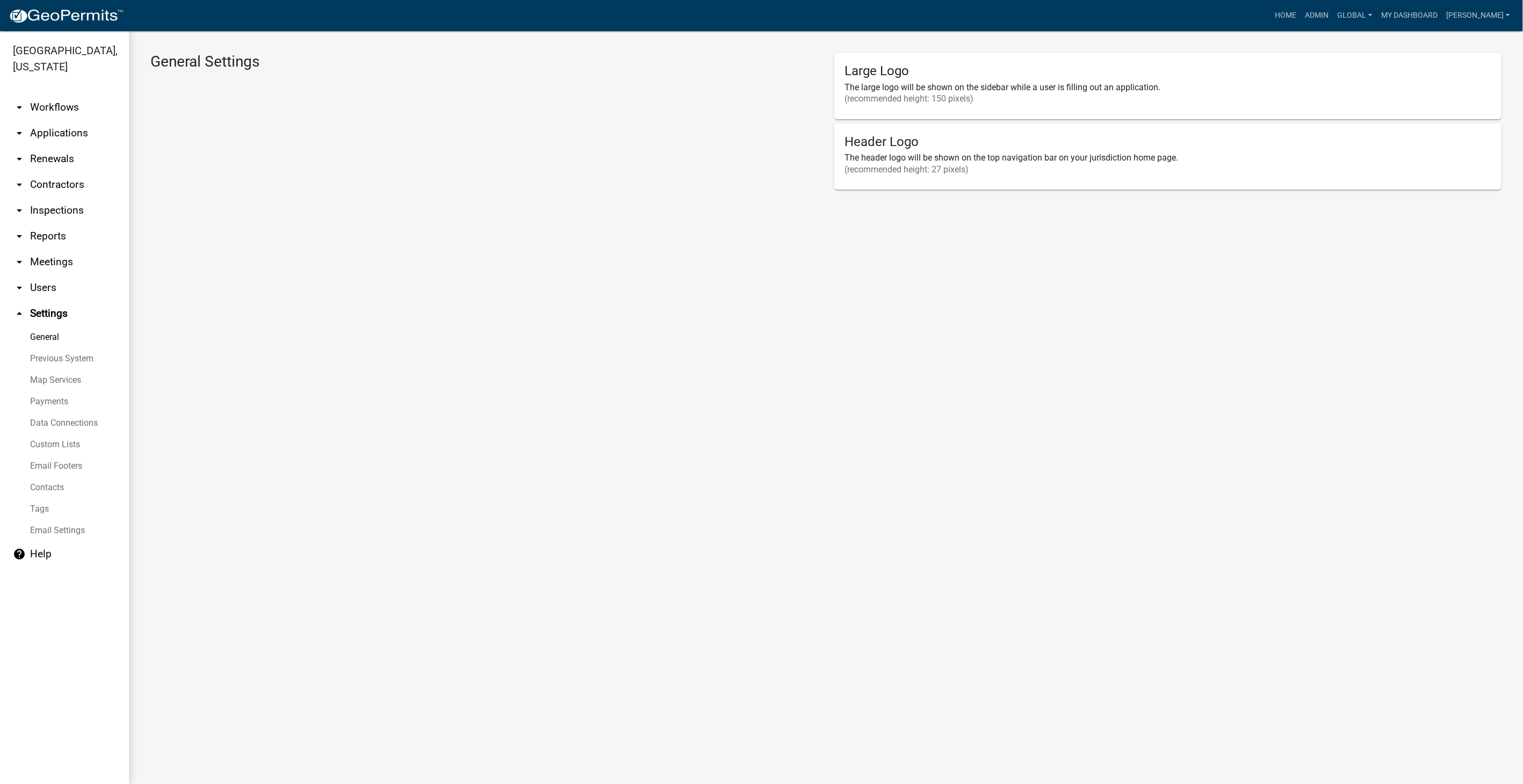
select select "IA"
select select "Central Standard Time"
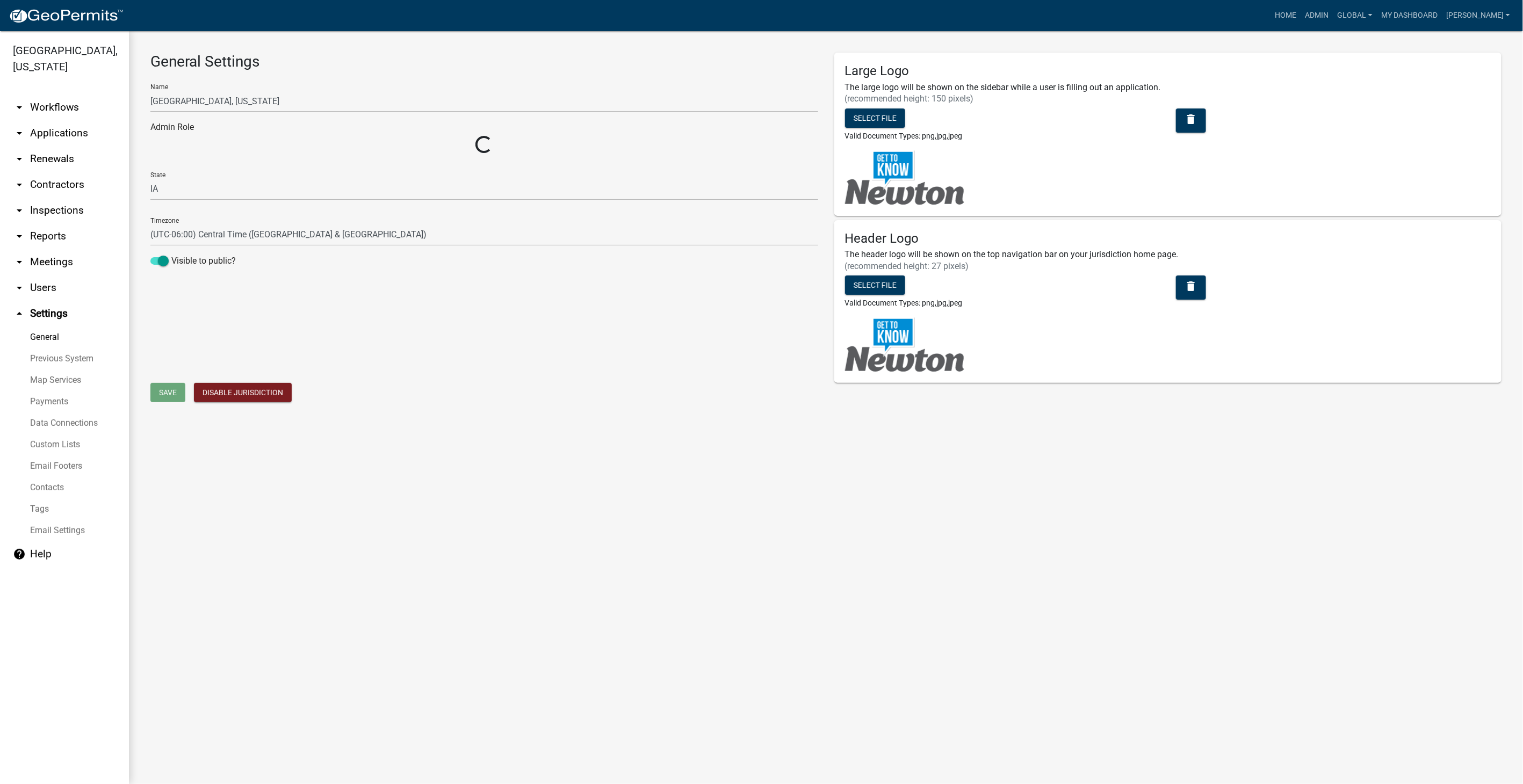
select select "5355c76e-d333-4ae7-ad4c-4a073e072dbd"
click at [46, 434] on link "Custom Lists" at bounding box center [64, 445] width 129 height 21
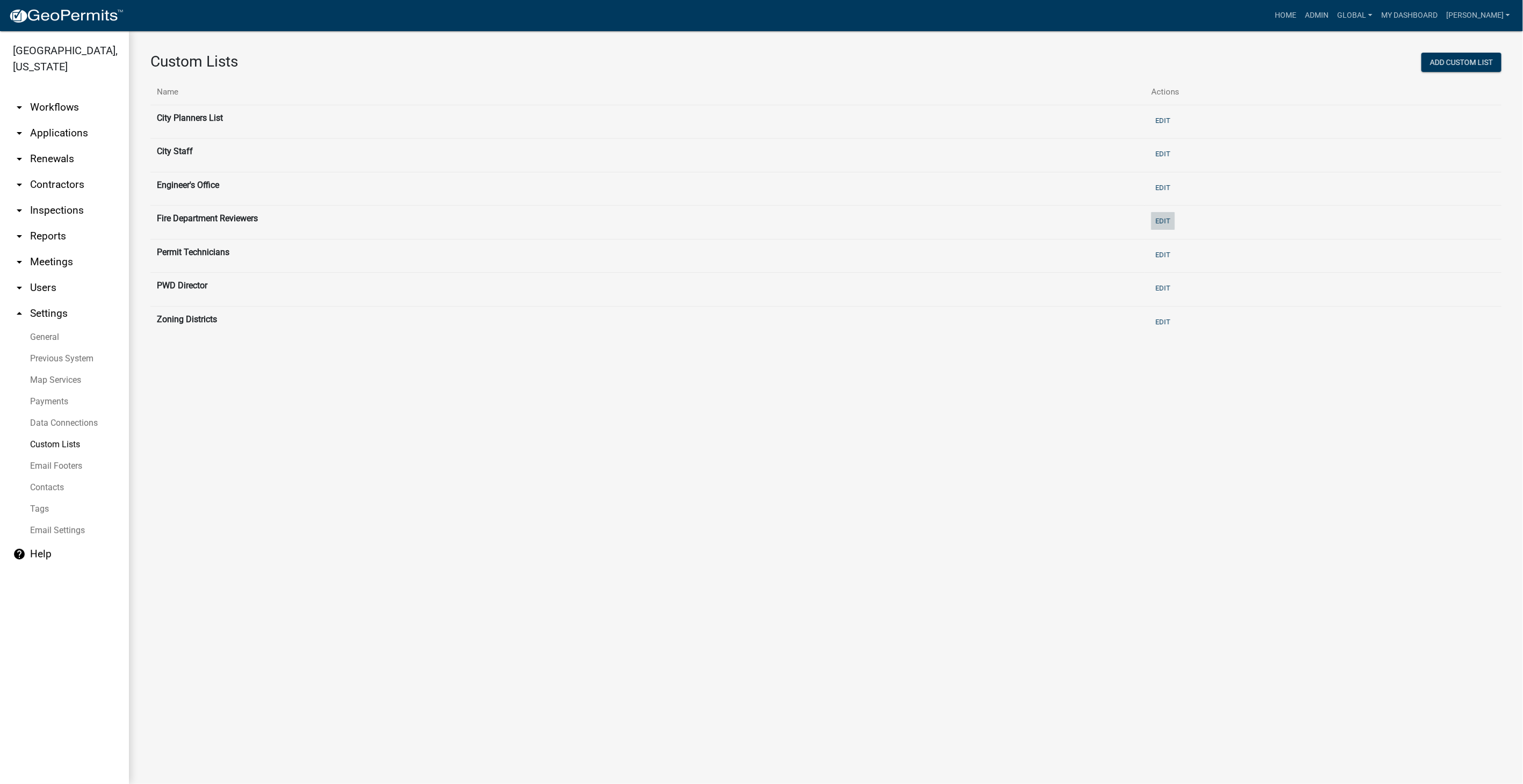
click at [1162, 217] on button "Edit" at bounding box center [1163, 221] width 23 height 18
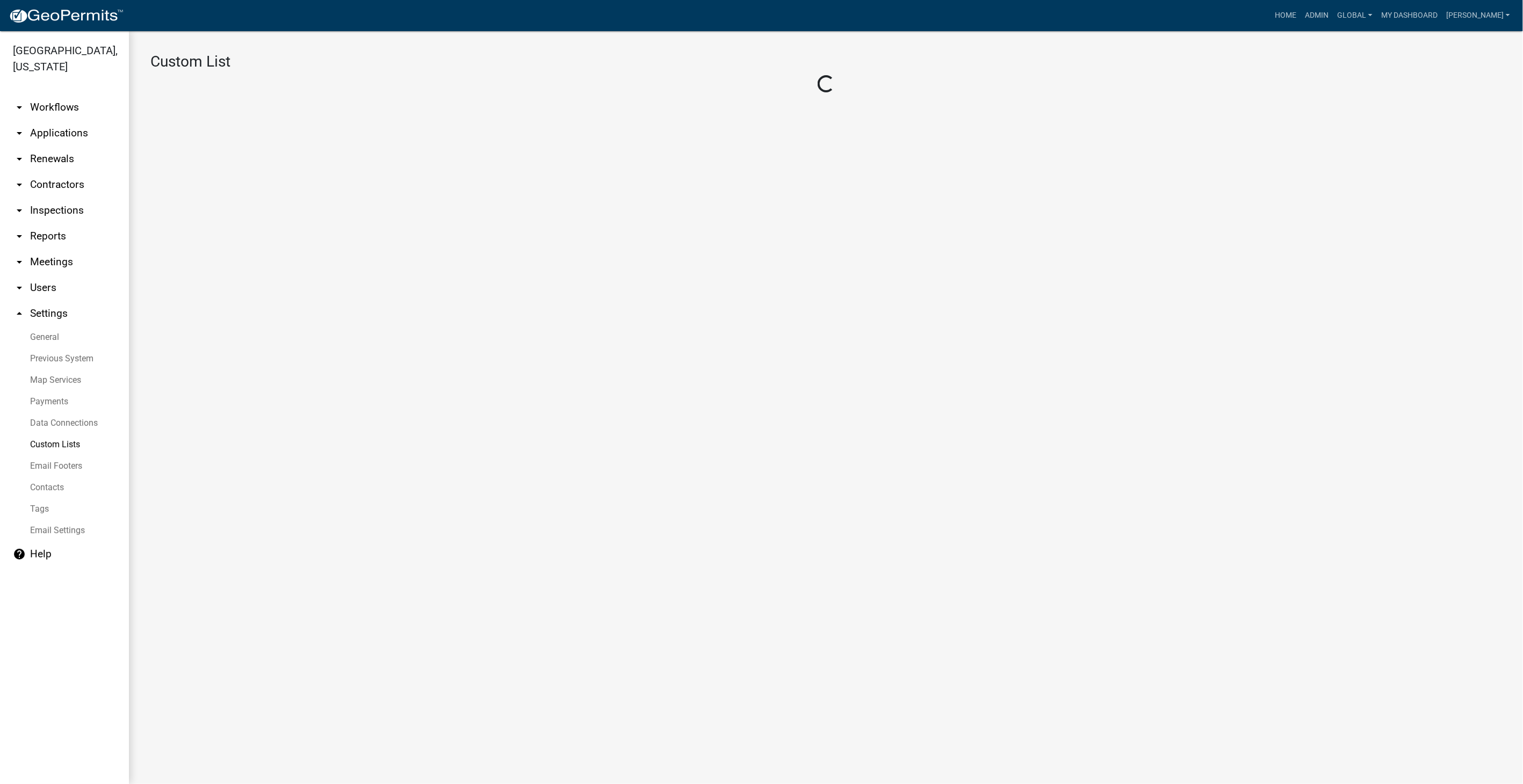
select select "3: 40728220-3dd1-41b2-9c80-2082a646a6c0"
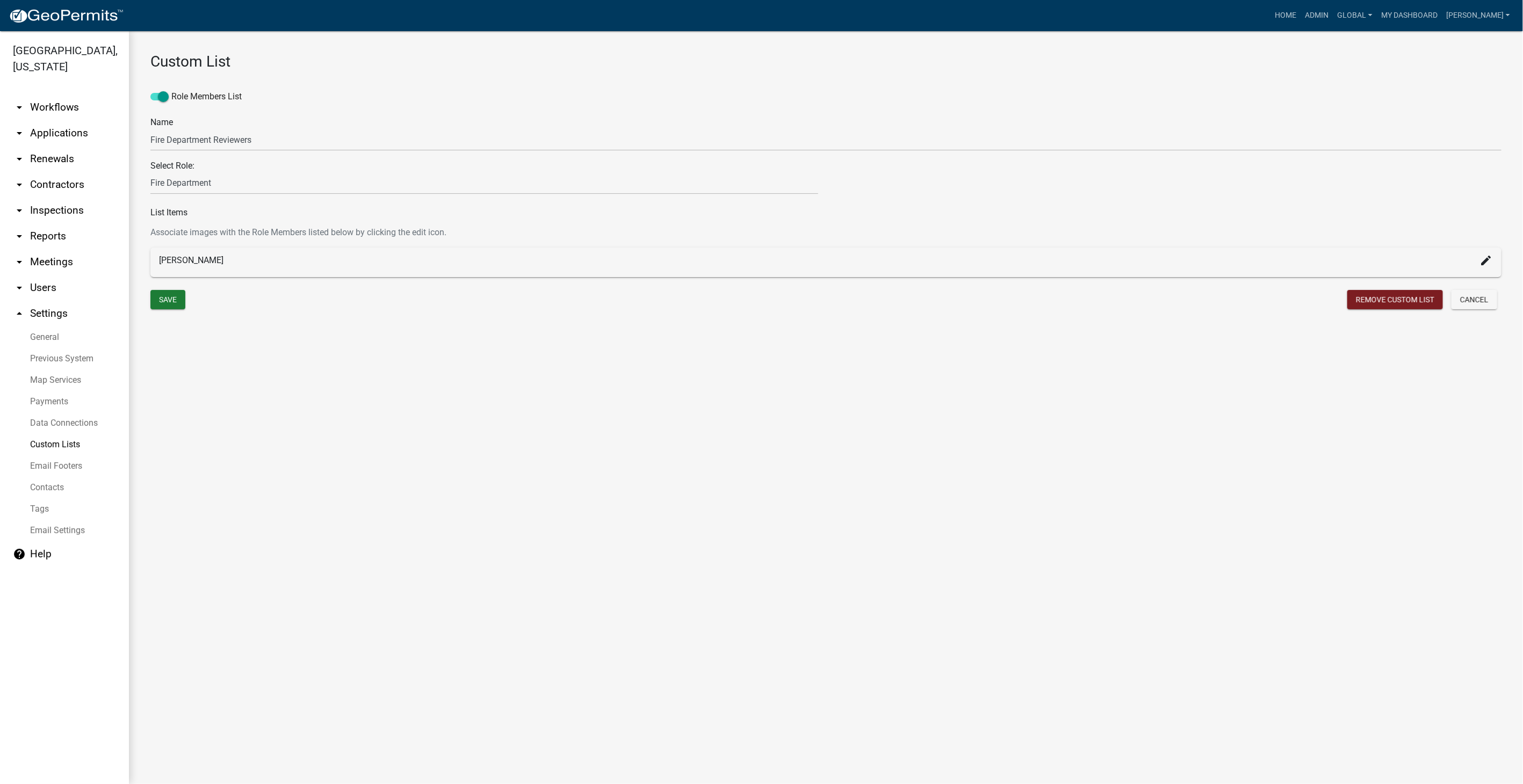
click at [64, 434] on link "Custom Lists" at bounding box center [64, 445] width 129 height 21
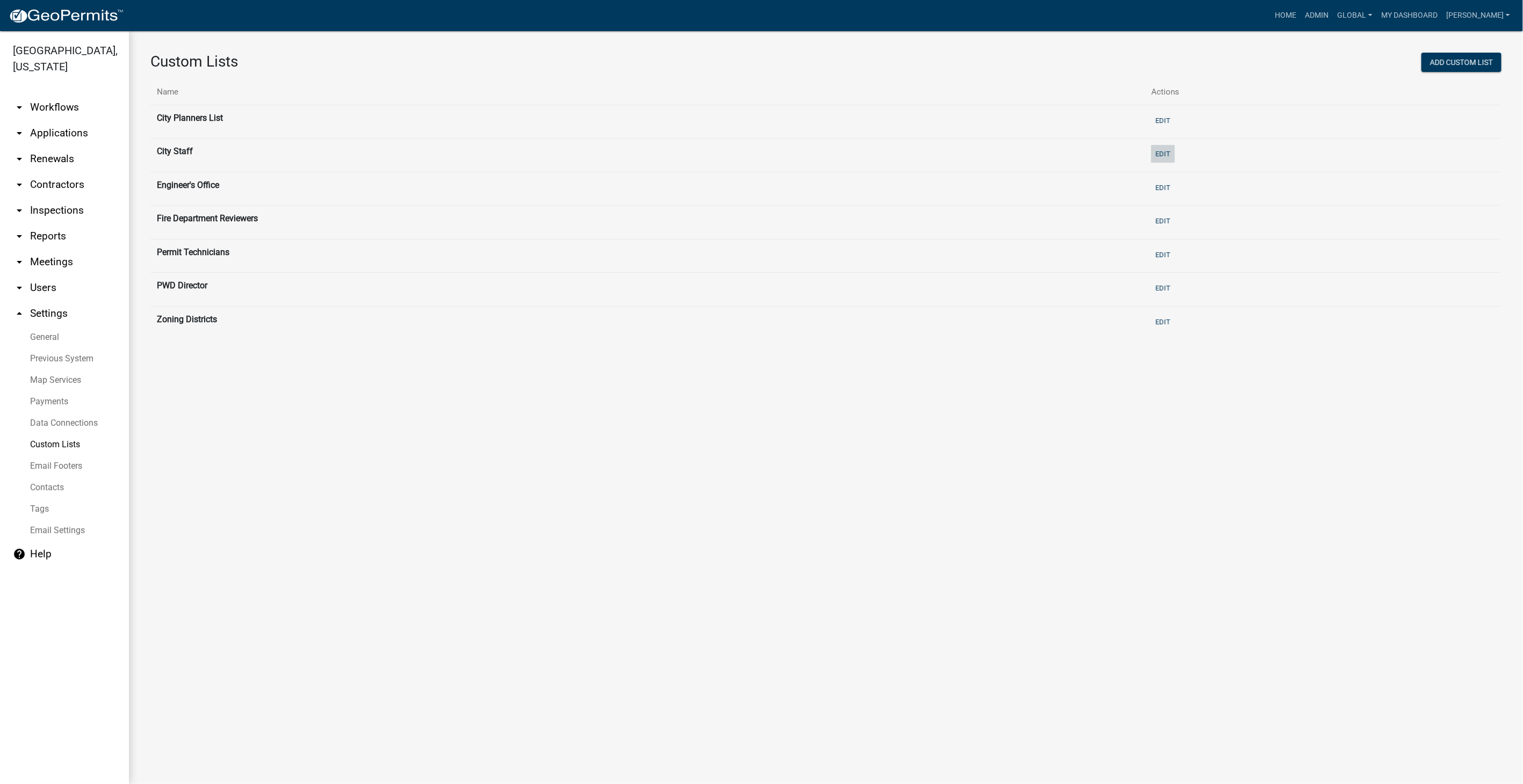
click at [1175, 151] on button "Edit" at bounding box center [1163, 154] width 23 height 18
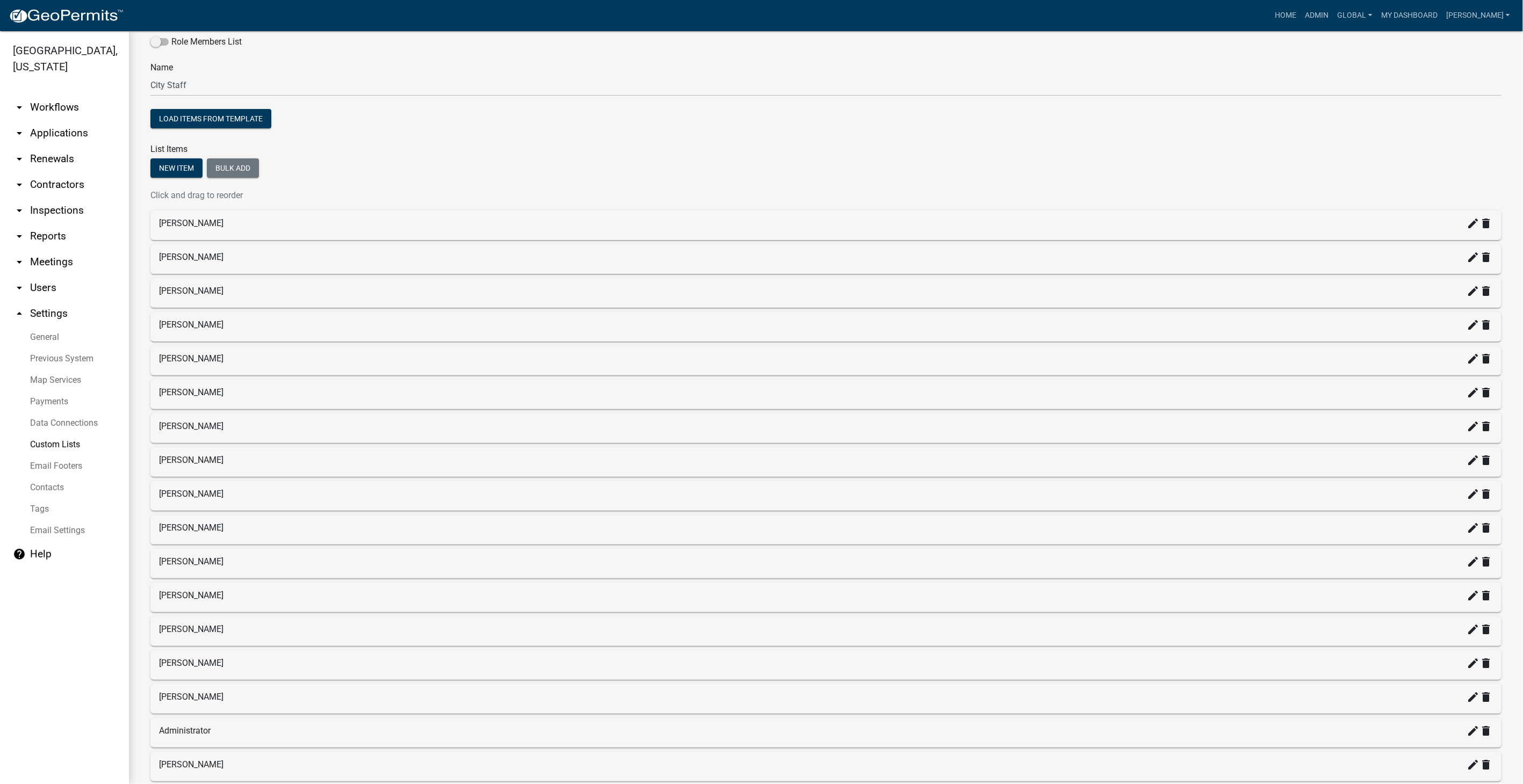
scroll to position [49, 0]
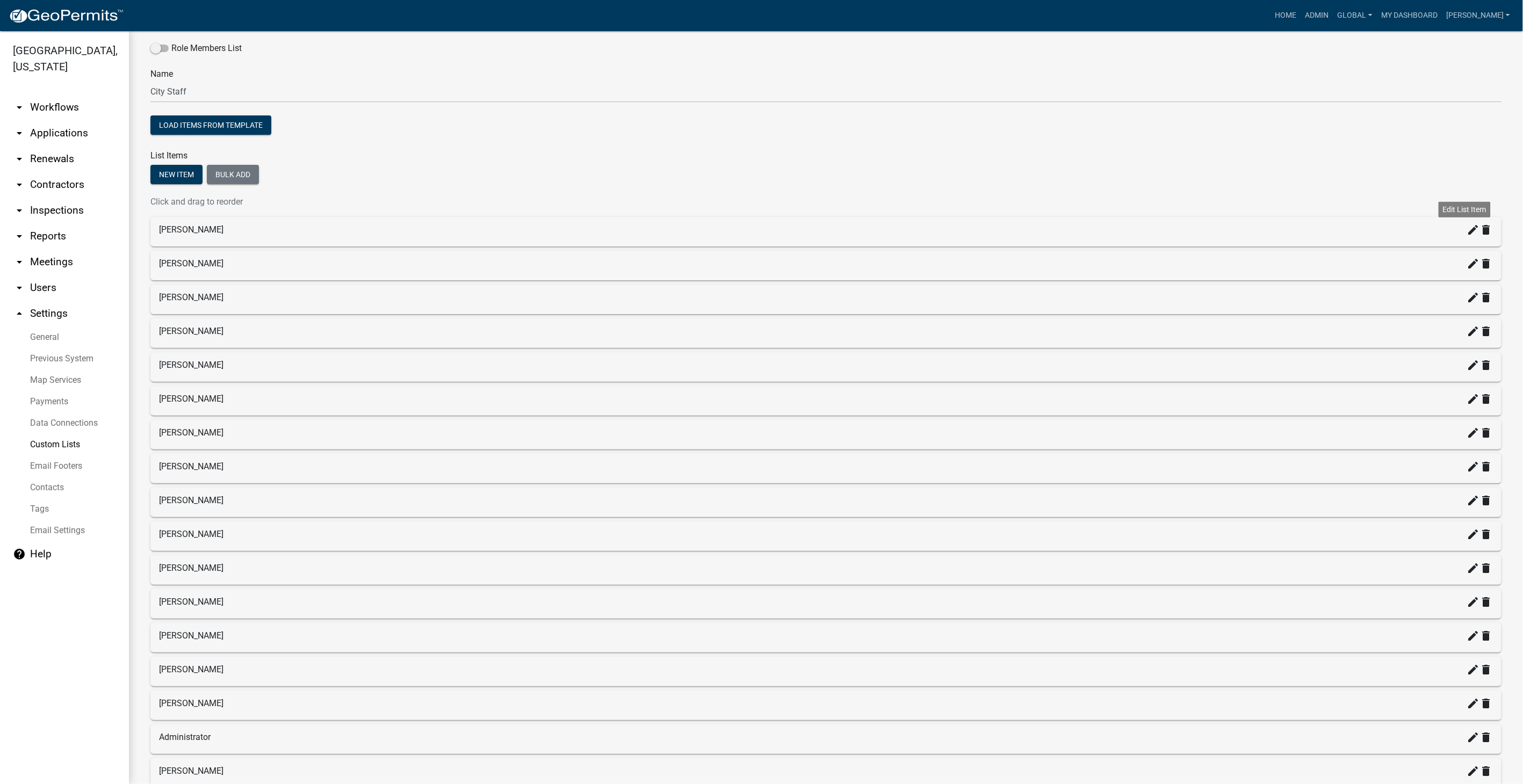
click at [1467, 229] on icon "create" at bounding box center [1474, 230] width 13 height 13
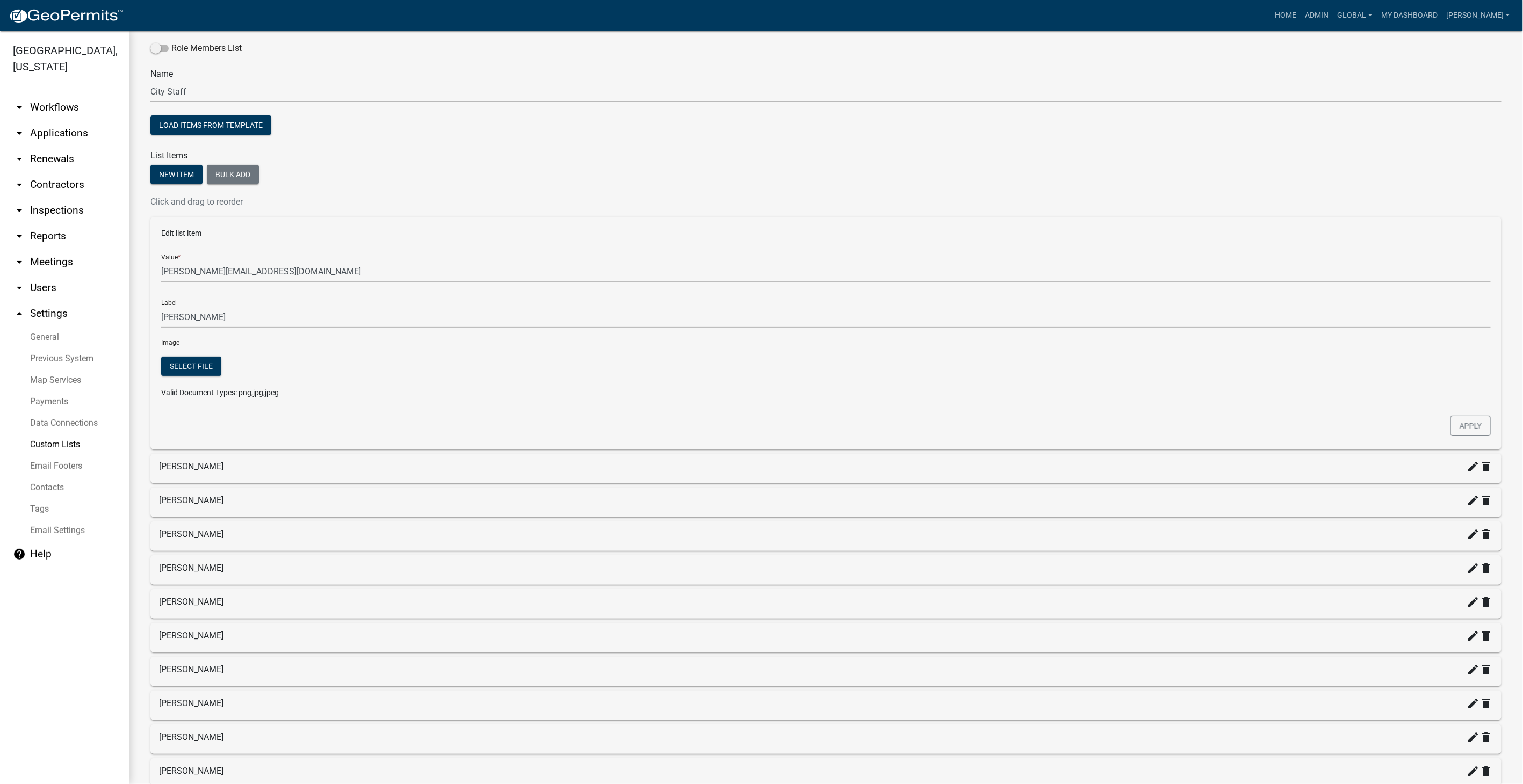
click at [1246, 142] on div "Role Members List Name City Staff Load items from template List Items New item …" at bounding box center [826, 594] width 1351 height 1133
click at [55, 95] on link "arrow_drop_down Workflows" at bounding box center [64, 107] width 129 height 26
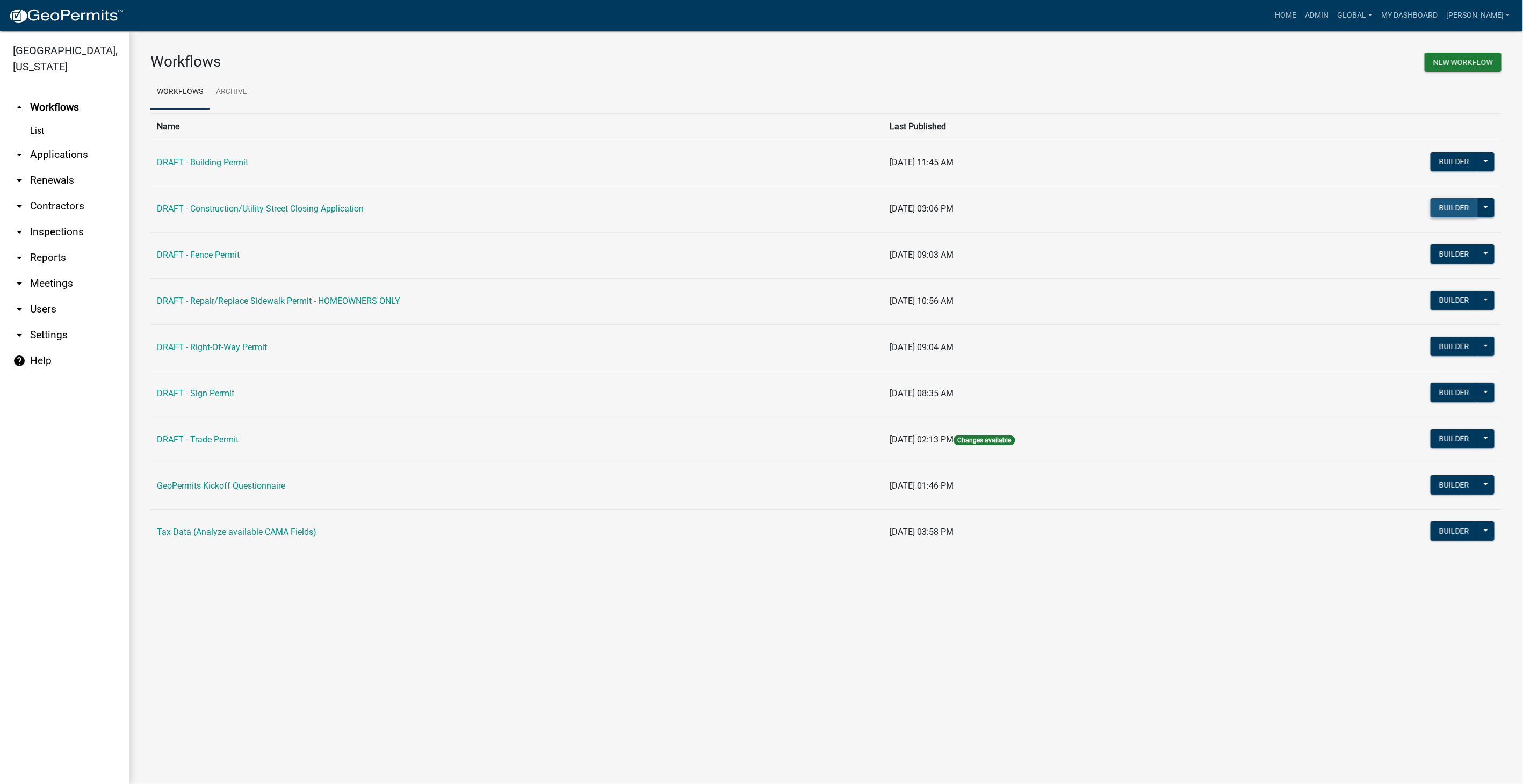
click at [1458, 206] on button "Builder" at bounding box center [1454, 208] width 47 height 20
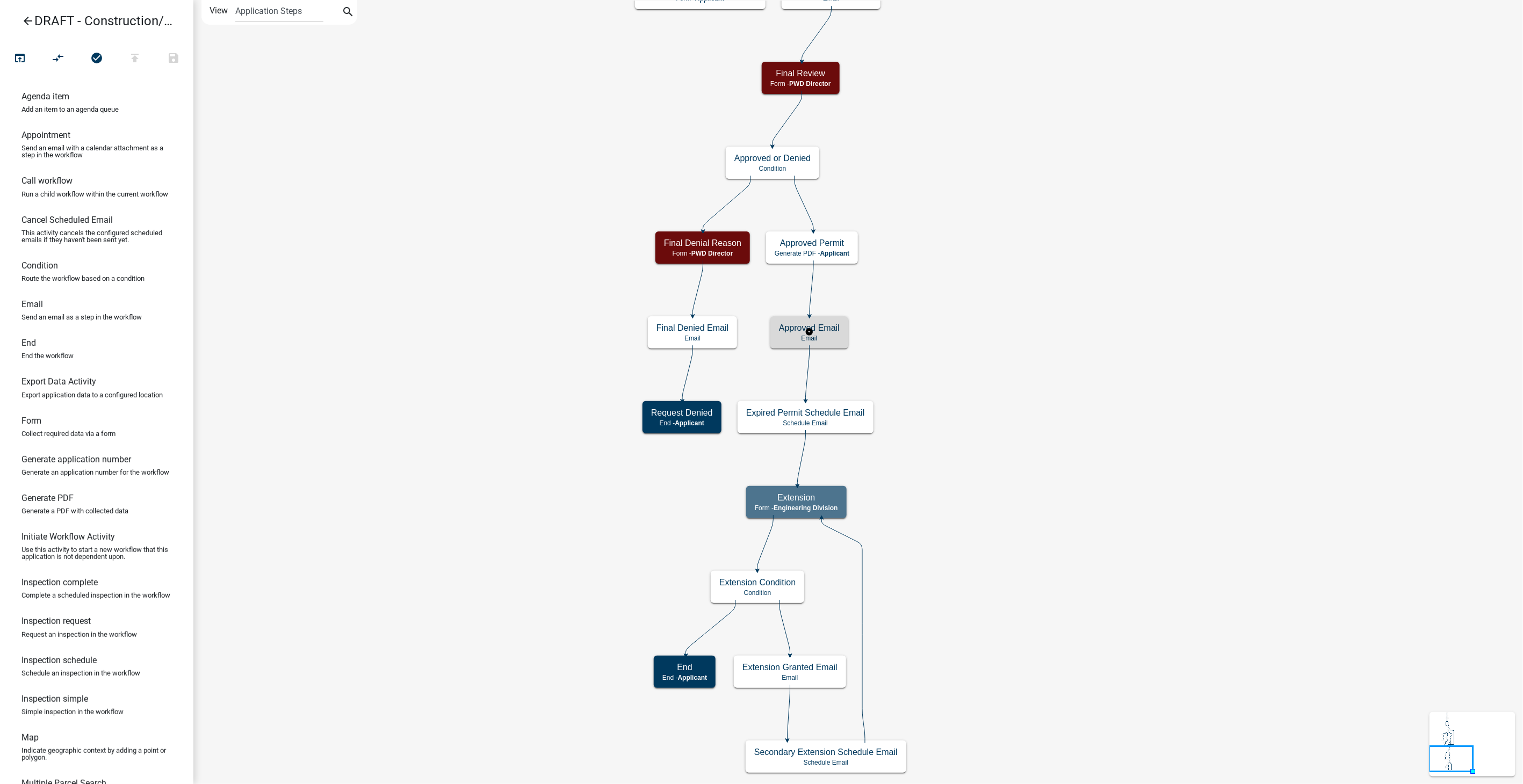
click at [837, 341] on p "Email" at bounding box center [810, 339] width 61 height 8
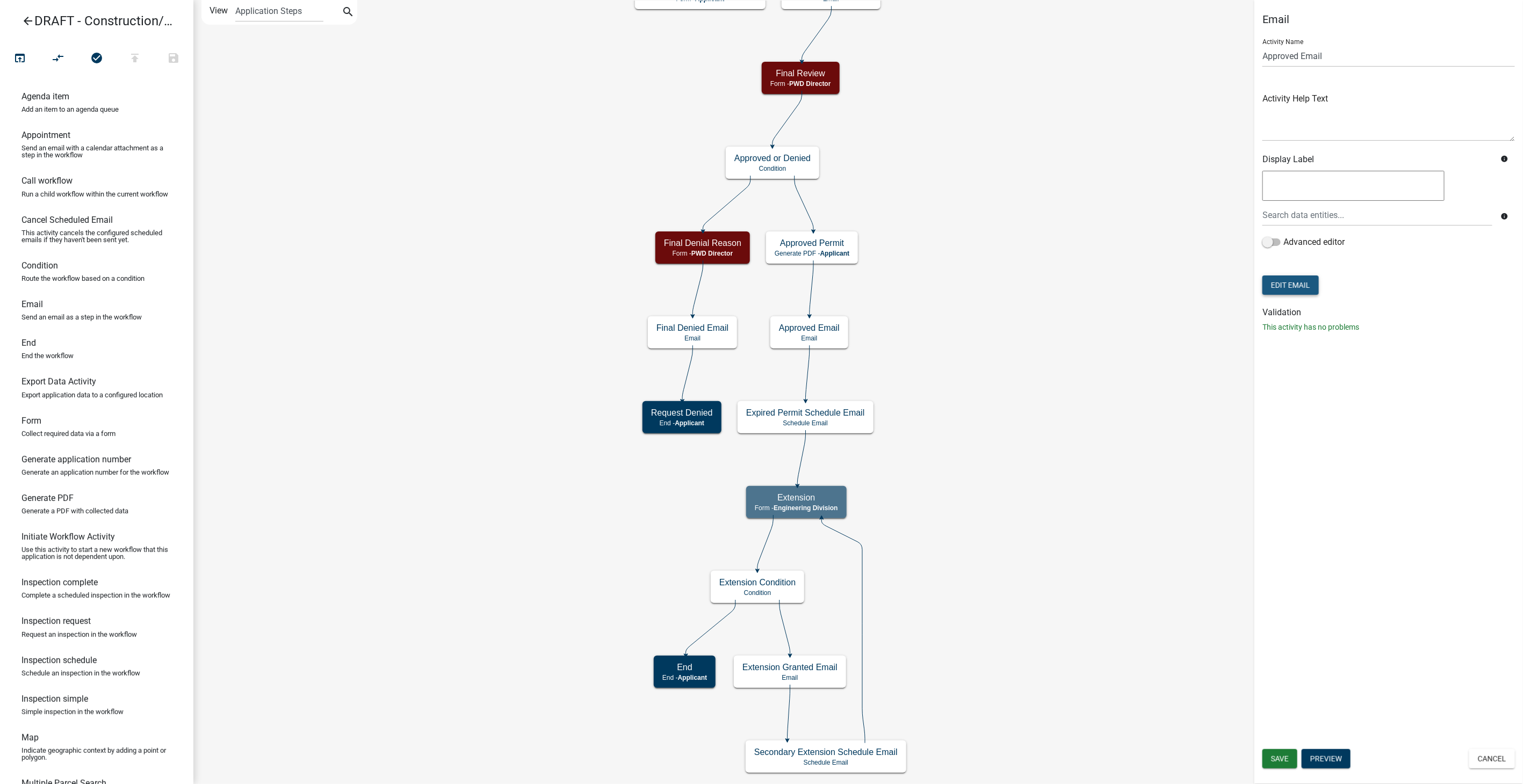
click at [1299, 287] on button "Edit Email" at bounding box center [1290, 285] width 56 height 20
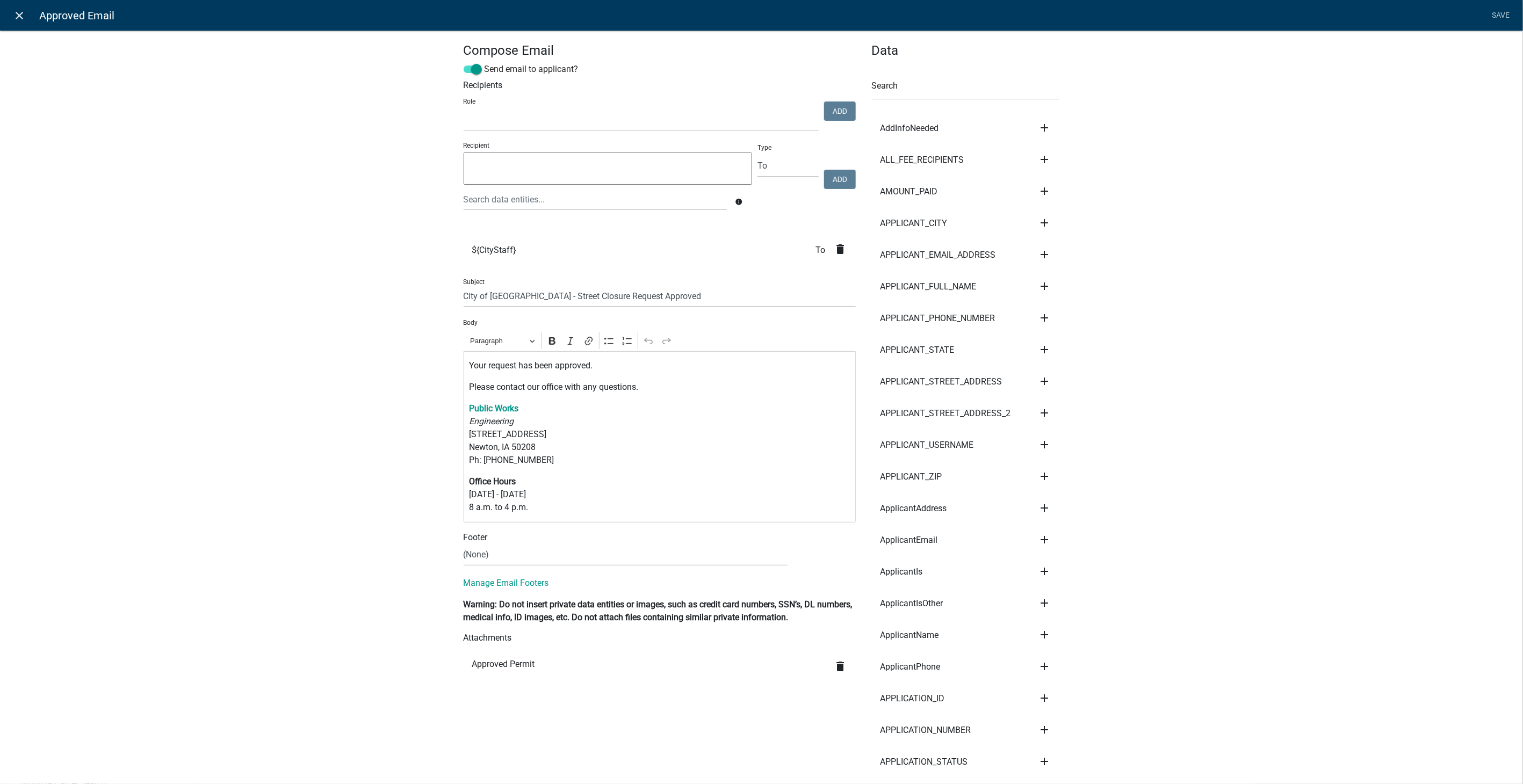
click at [16, 16] on icon "close" at bounding box center [20, 15] width 13 height 13
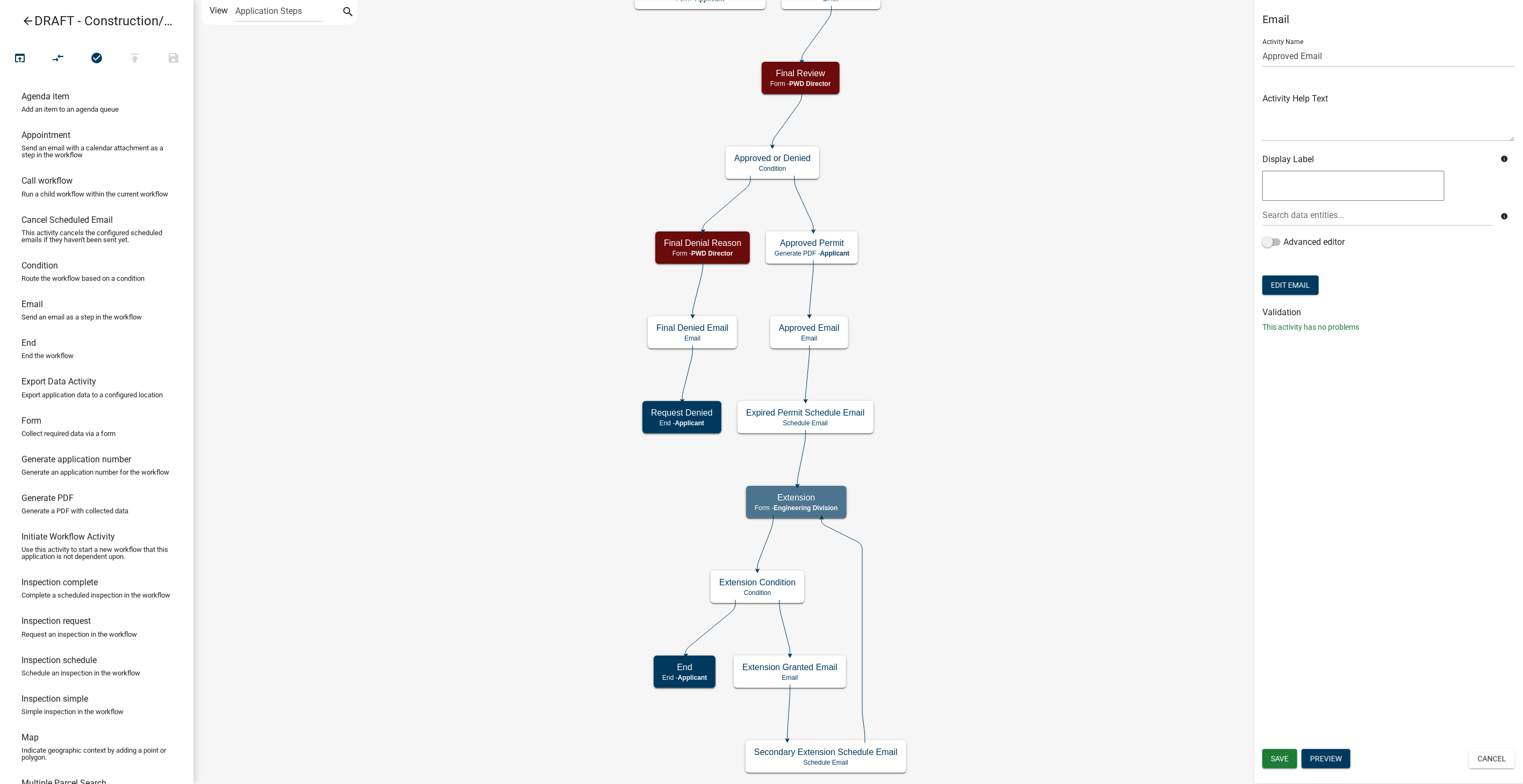
click at [30, 20] on icon "arrow_back" at bounding box center [28, 22] width 13 height 15
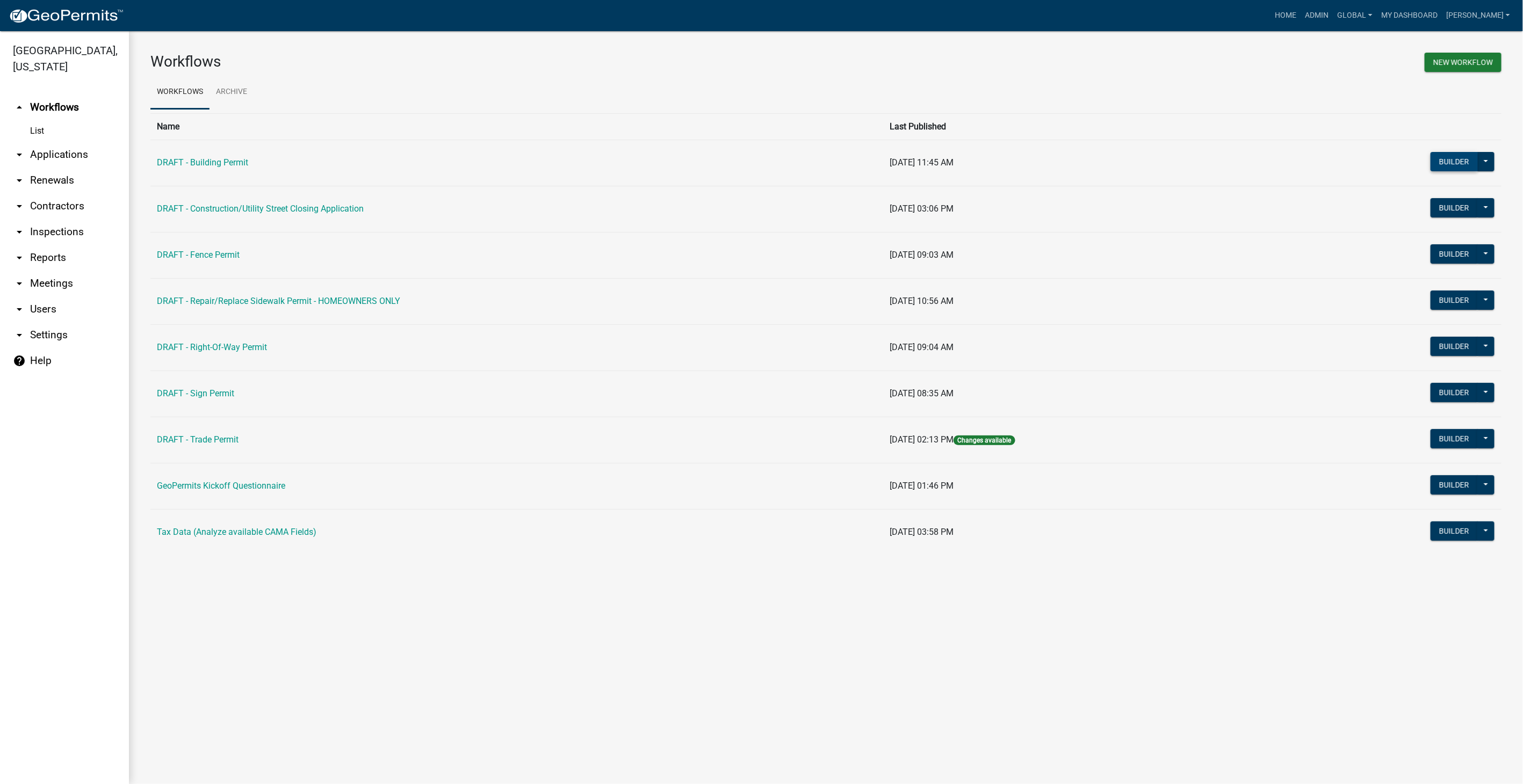
click at [1464, 159] on button "Builder" at bounding box center [1454, 162] width 47 height 20
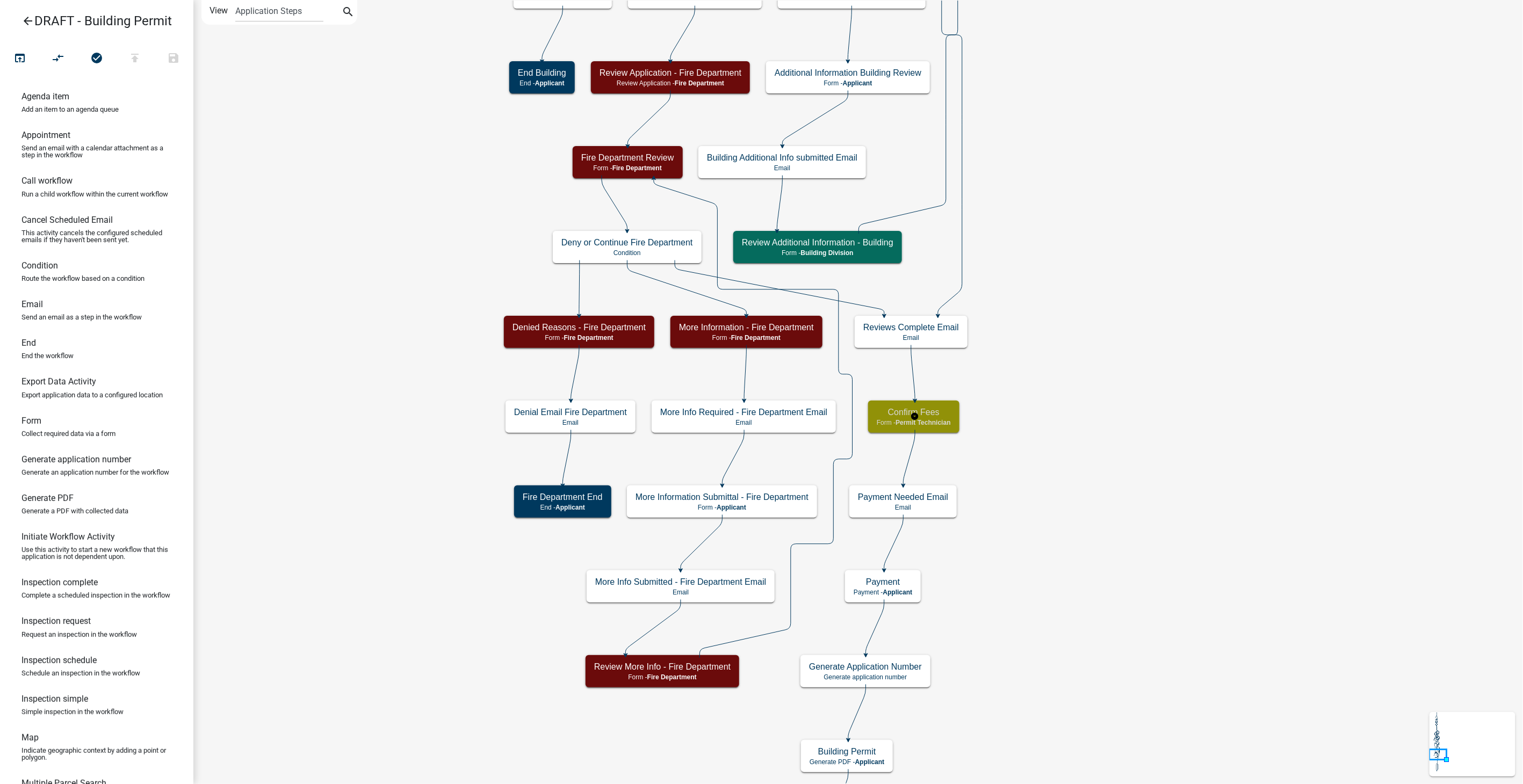
click at [945, 426] on p "Form - Permit Technician" at bounding box center [914, 423] width 74 height 8
select select "5805852F-8761-4B18-8554-11011EE0AEBD"
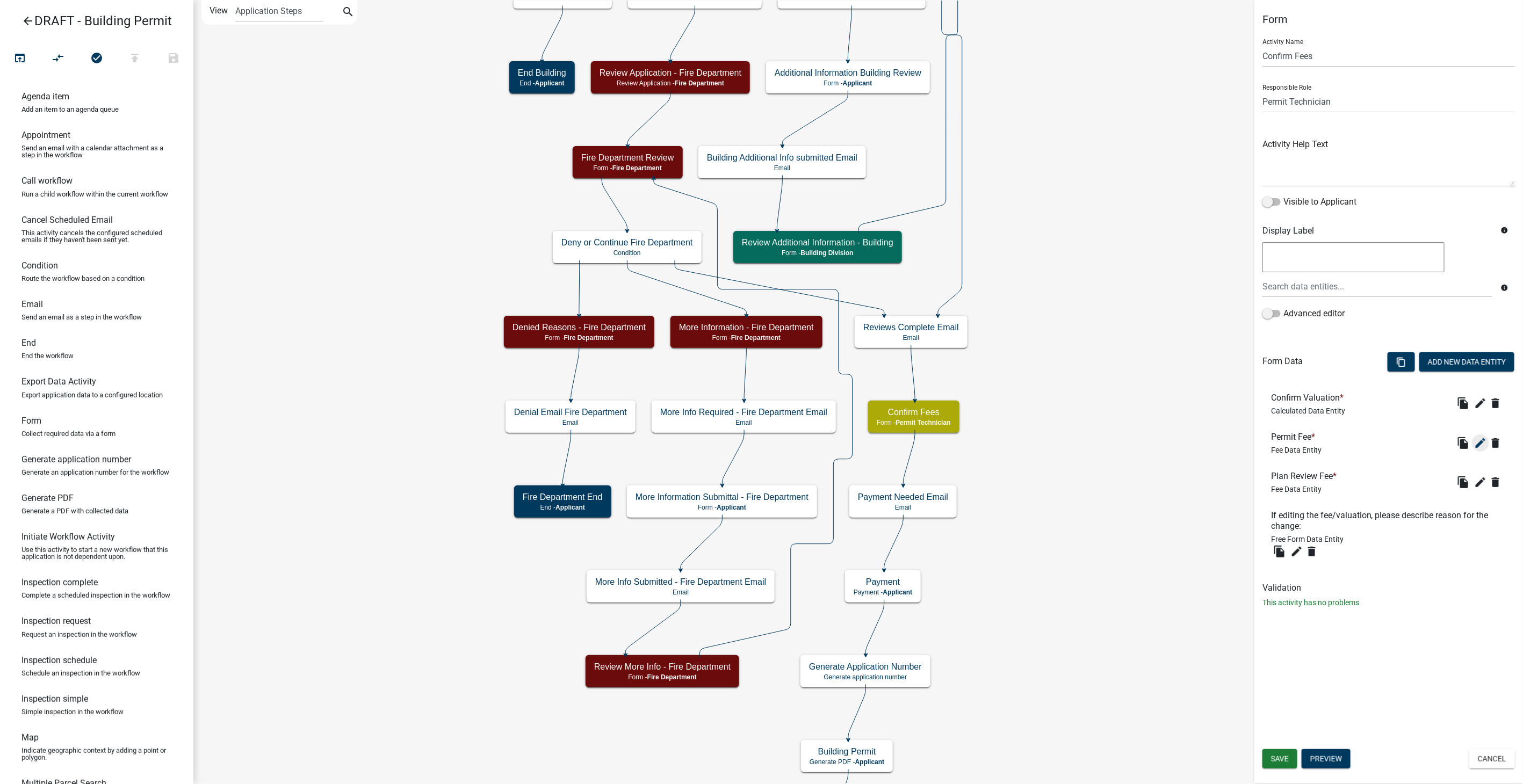
click at [1477, 437] on icon "edit" at bounding box center [1481, 443] width 13 height 13
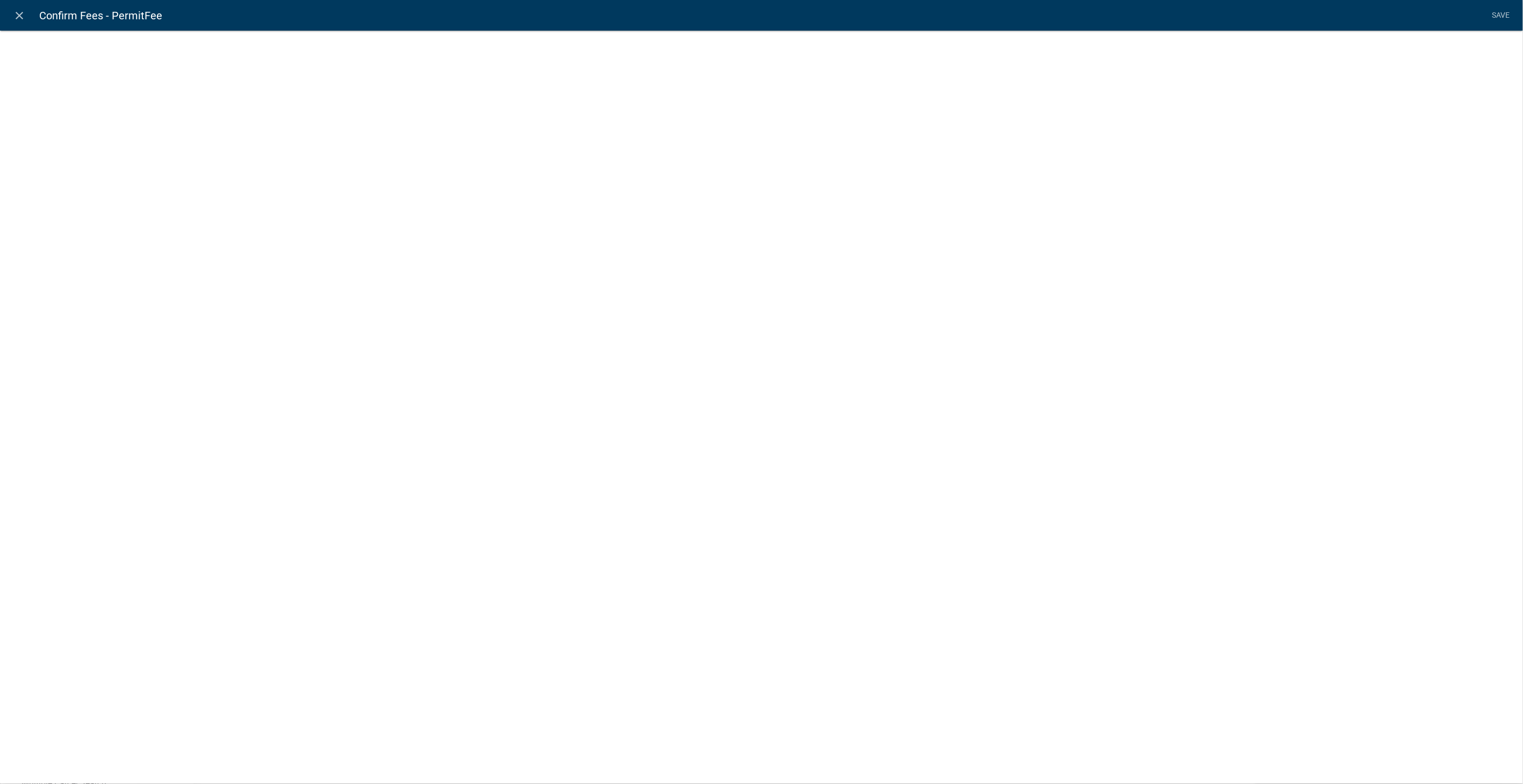
select select "fee"
select select "1: faed6382-aed0-4614-8d4a-2bf2c810f16e"
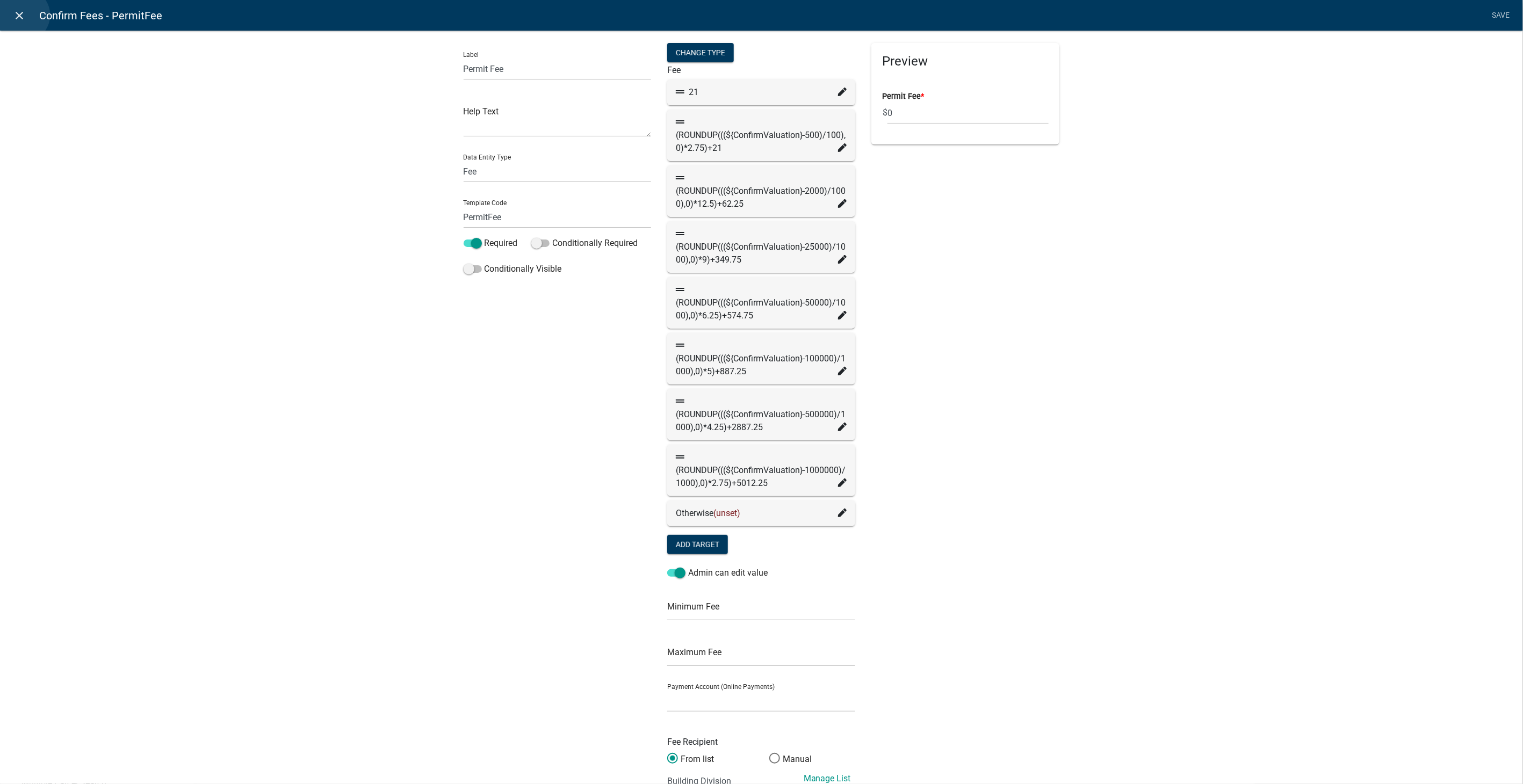
click at [23, 15] on icon "close" at bounding box center [20, 15] width 13 height 13
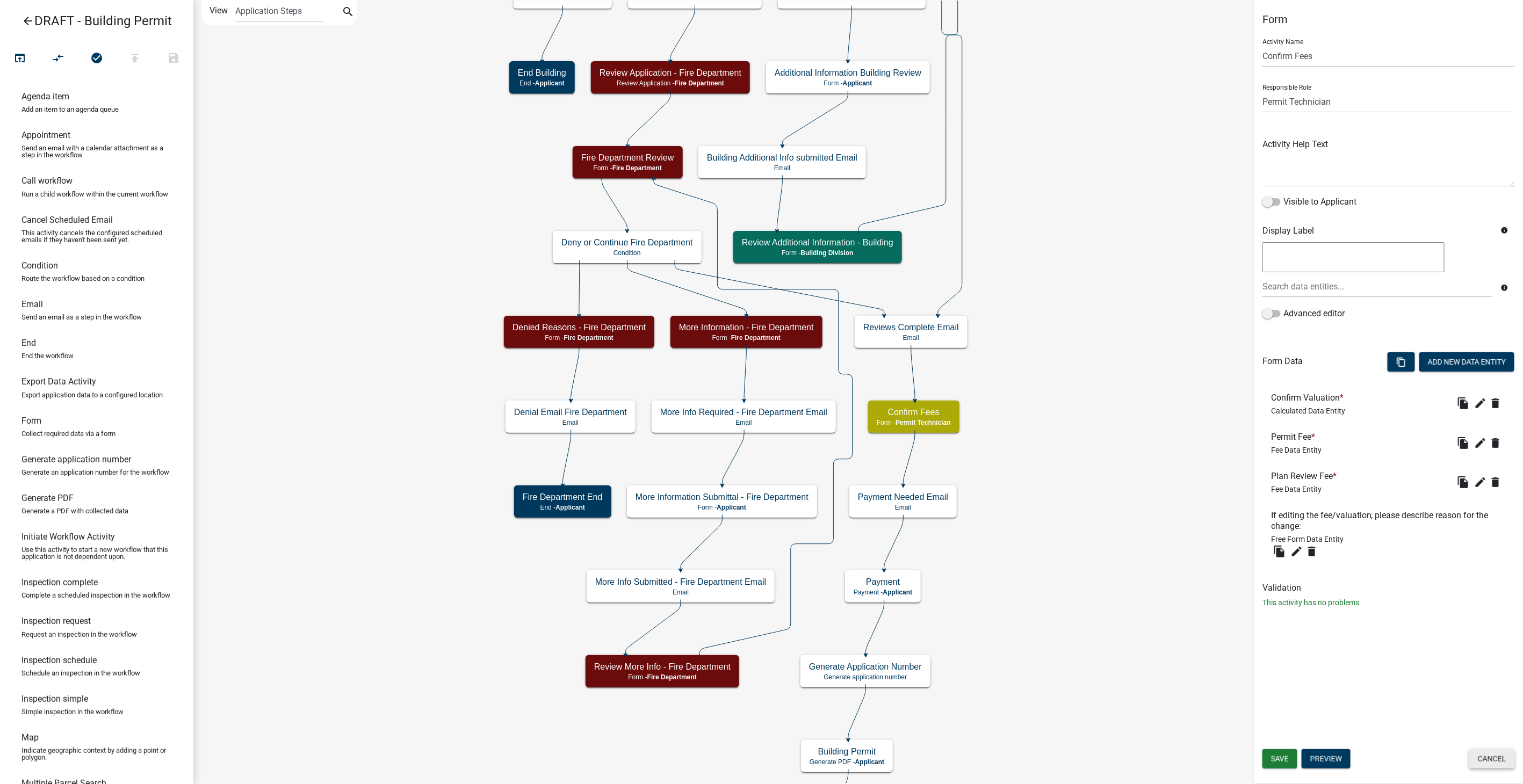
click at [1501, 763] on button "Cancel" at bounding box center [1492, 759] width 46 height 20
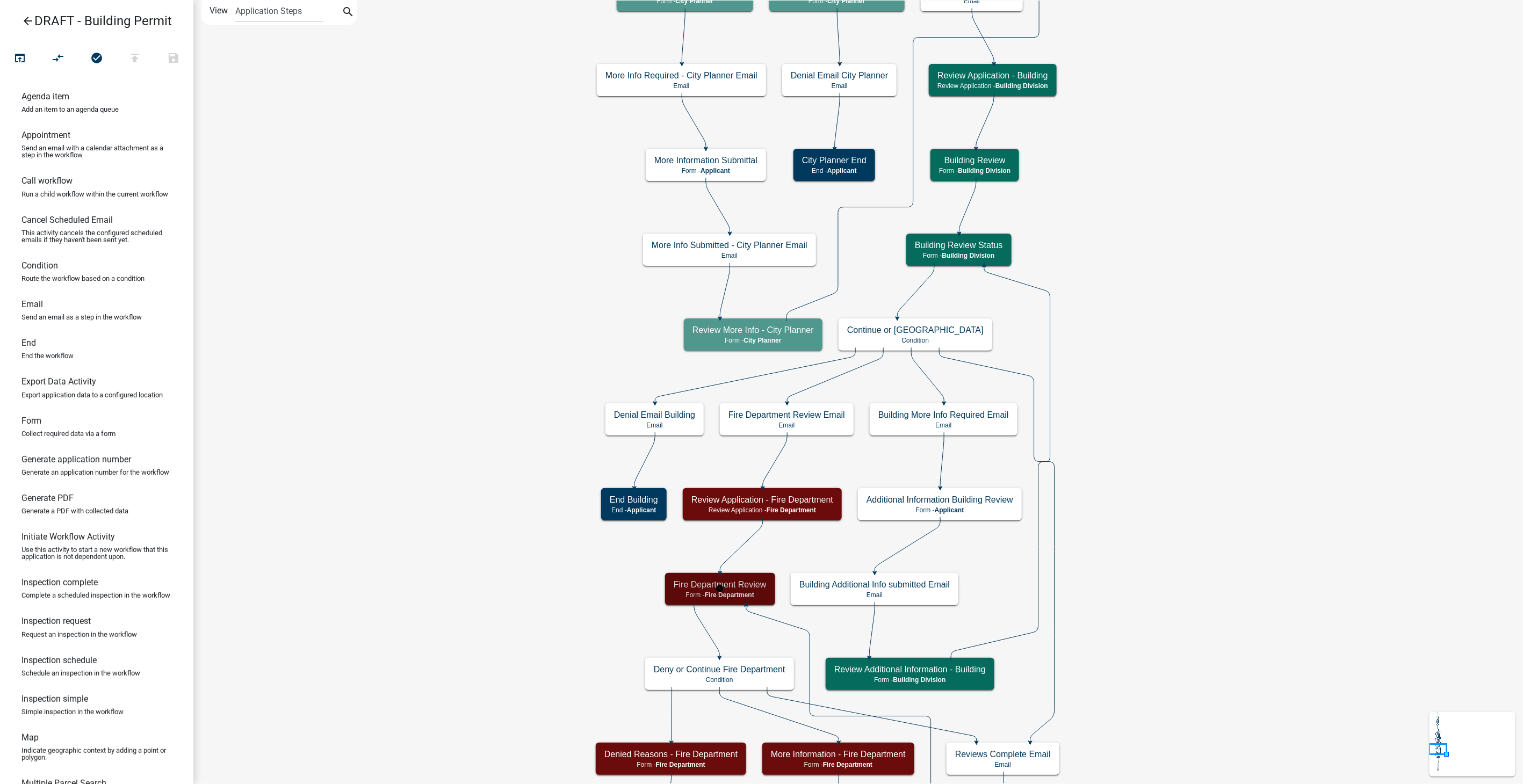
click at [751, 593] on span "Fire Department" at bounding box center [729, 595] width 49 height 8
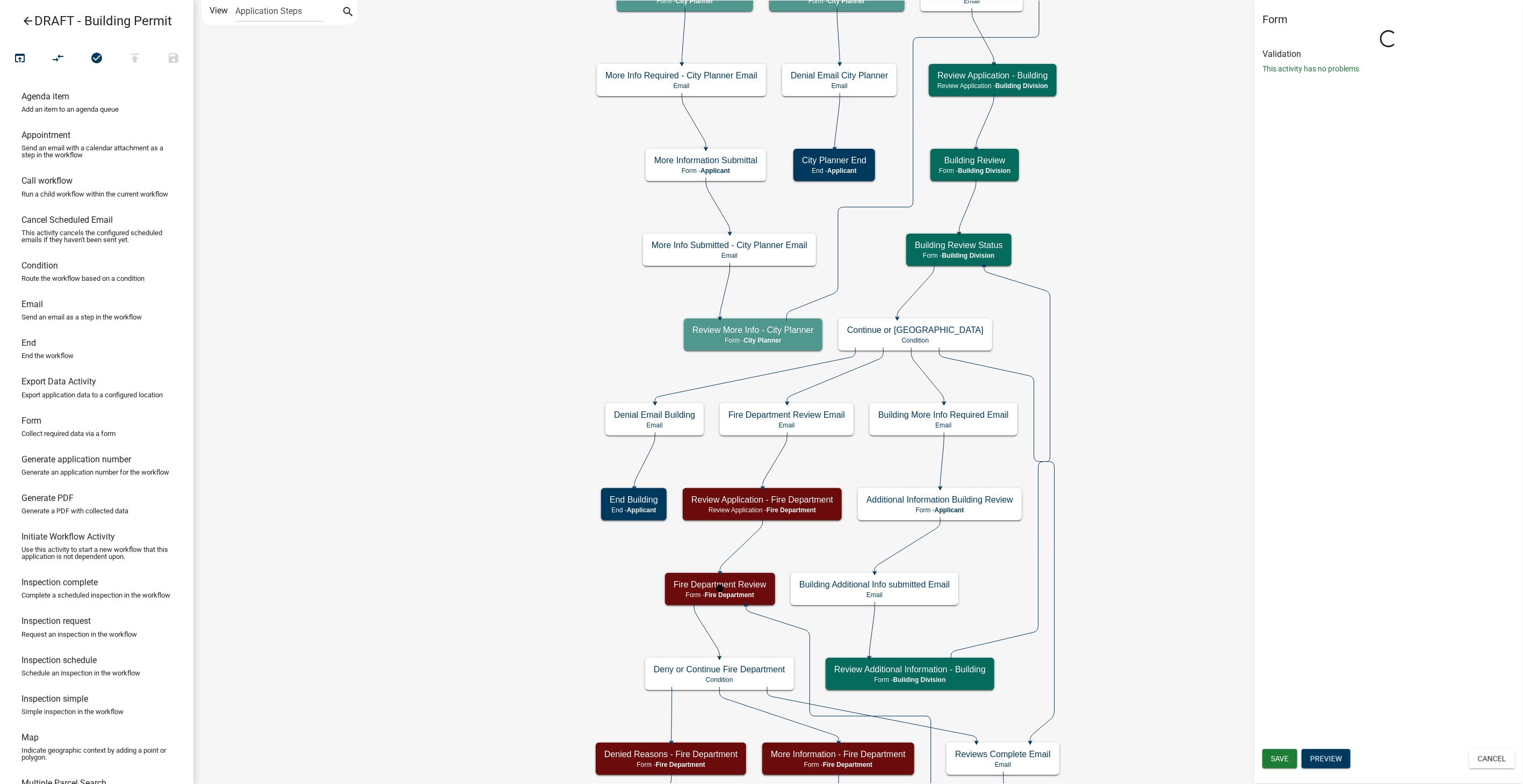
select select "40728220-3DD1-41B2-9C80-2082A646A6C0"
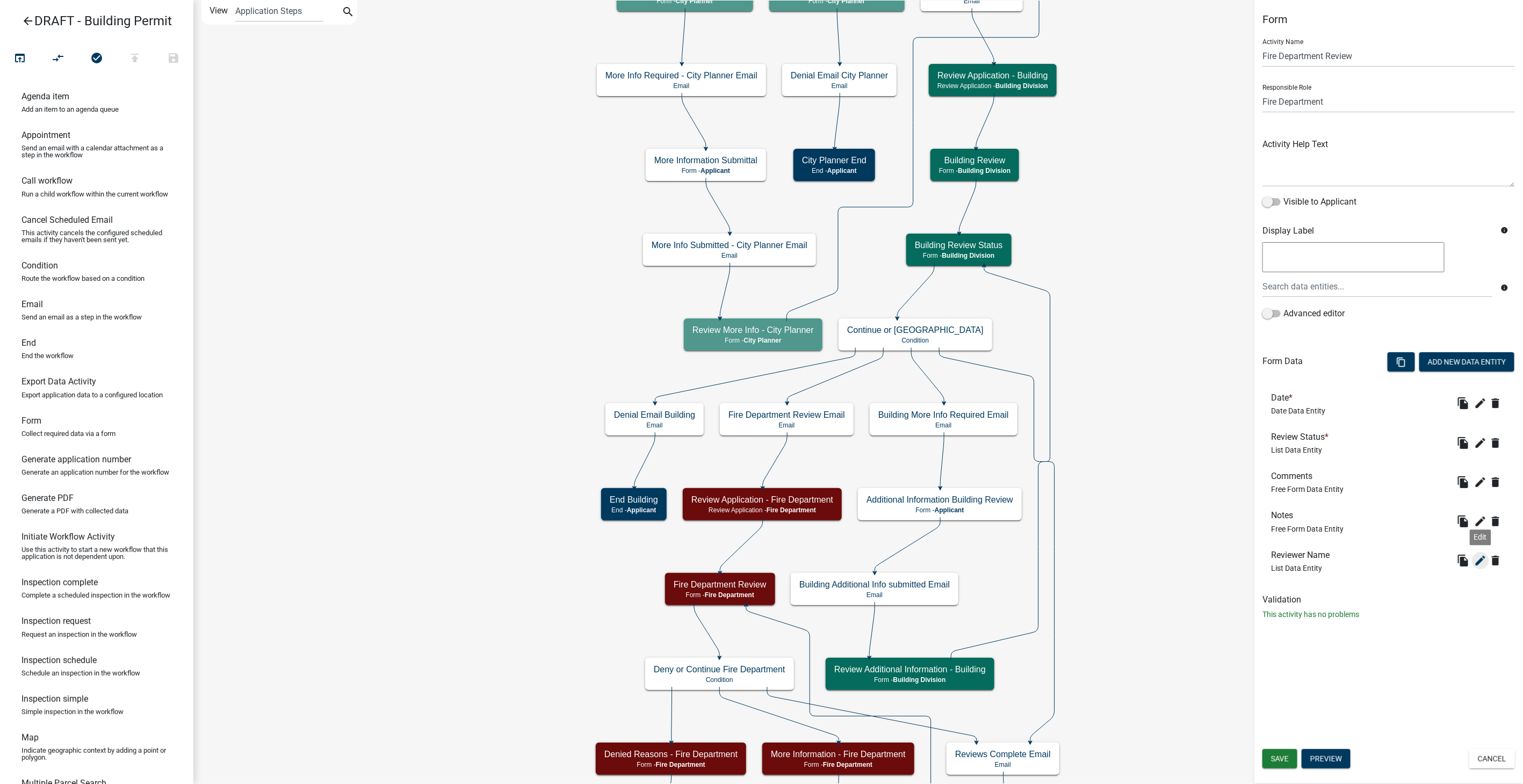
click at [1475, 558] on icon "edit" at bounding box center [1481, 560] width 13 height 13
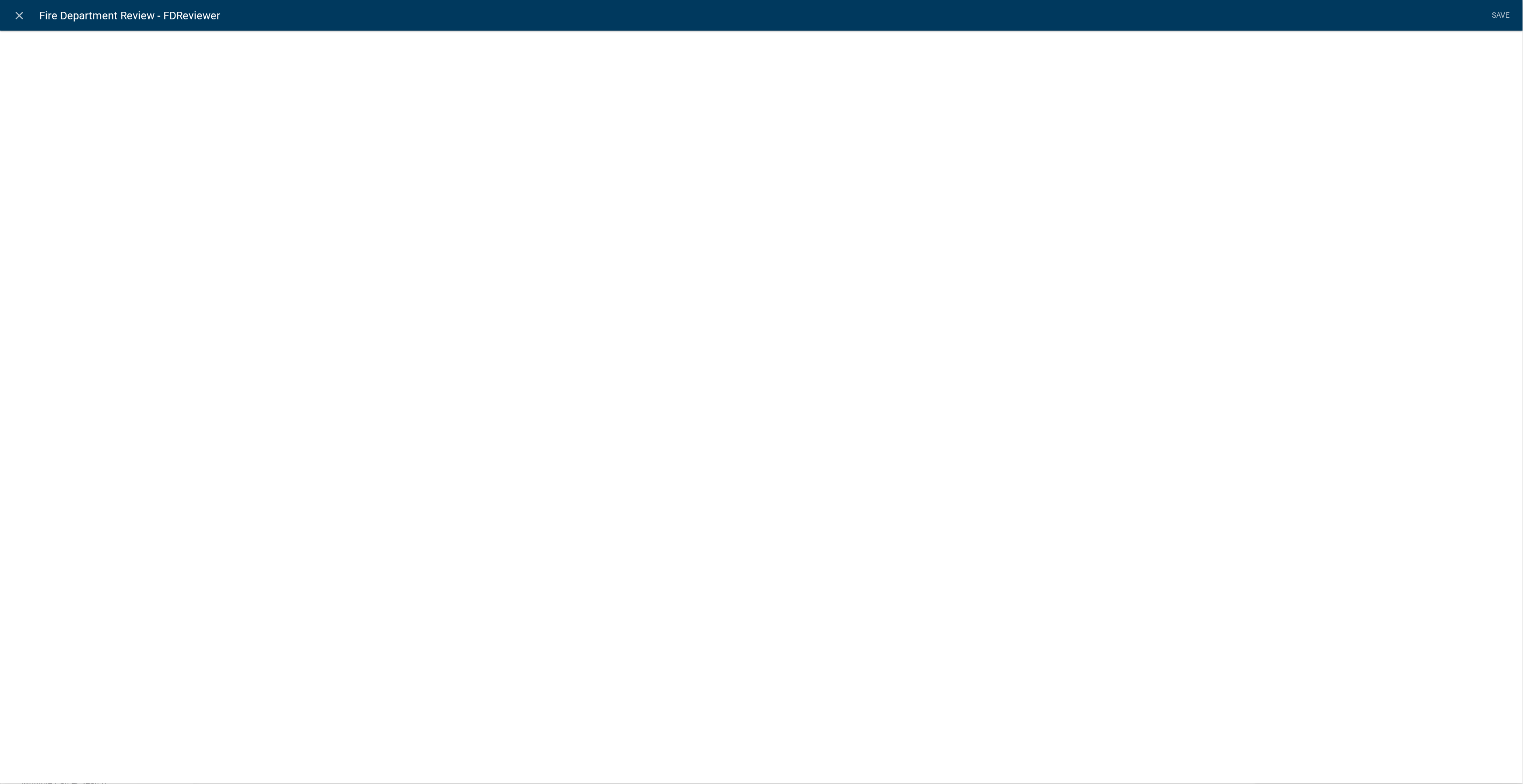
select select "custom-list-f6fbc77a-7298-44df-981b-3f4fdfa45f2c"
select select
select select "list-data"
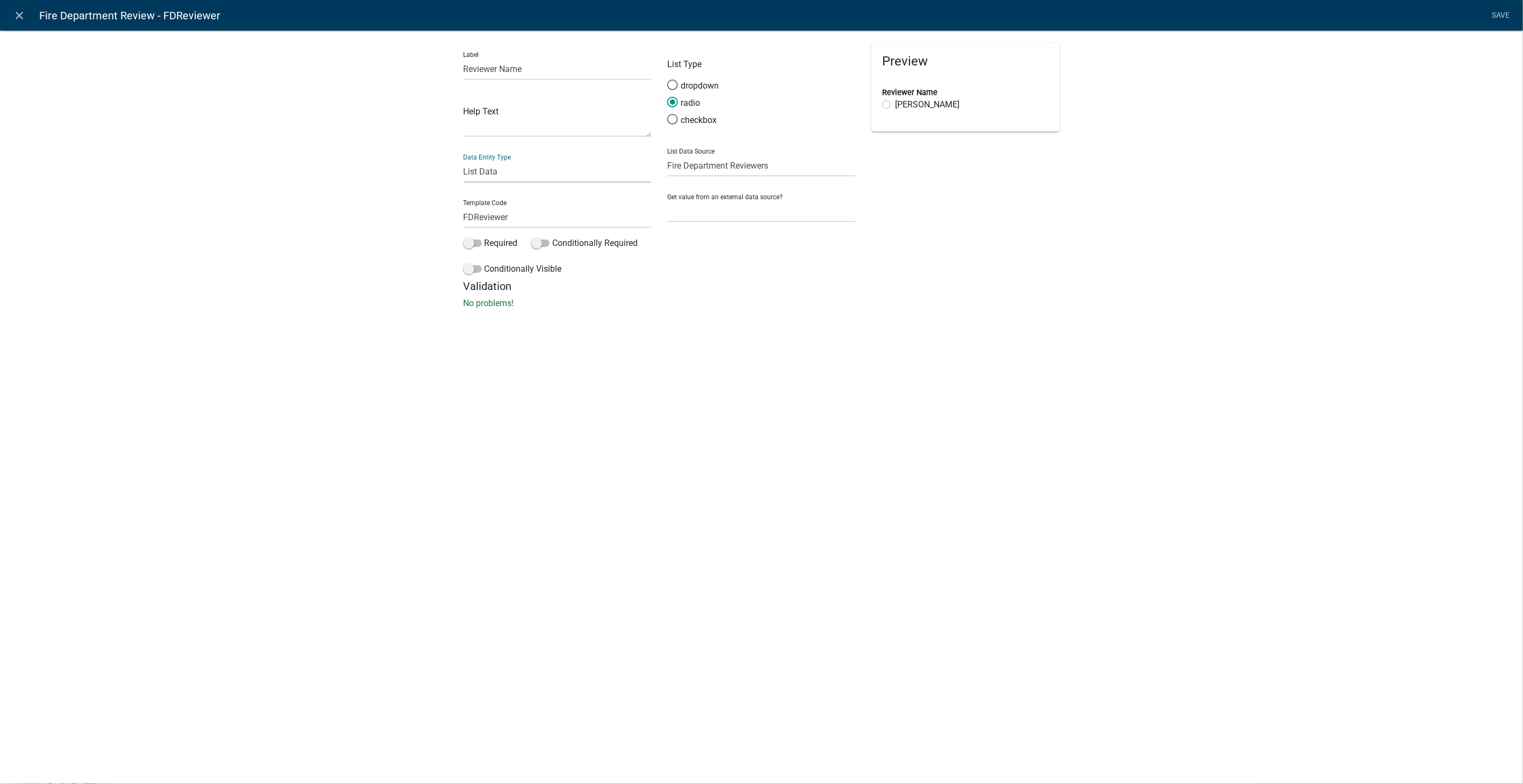
click at [502, 174] on select "Free Form Text Document Display Entity Value Fee Numeric Data Date Map Sketch D…" at bounding box center [558, 171] width 188 height 22
click at [464, 160] on select "Free Form Text Document Display Entity Value Fee Numeric Data Date Map Sketch D…" at bounding box center [558, 171] width 188 height 22
select select
click at [1500, 10] on link "Save" at bounding box center [1501, 16] width 27 height 20
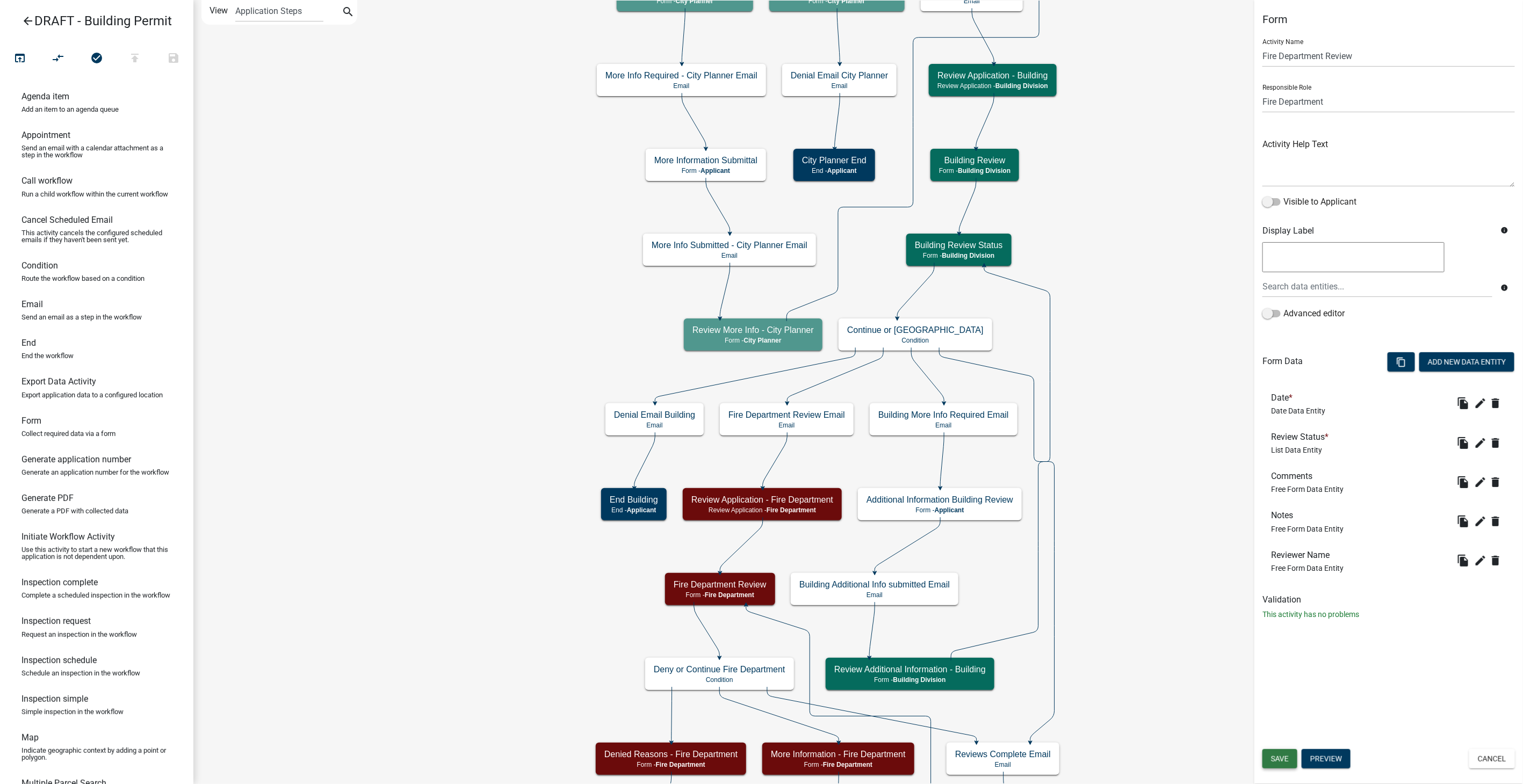
click at [1289, 759] on button "Save" at bounding box center [1280, 759] width 35 height 20
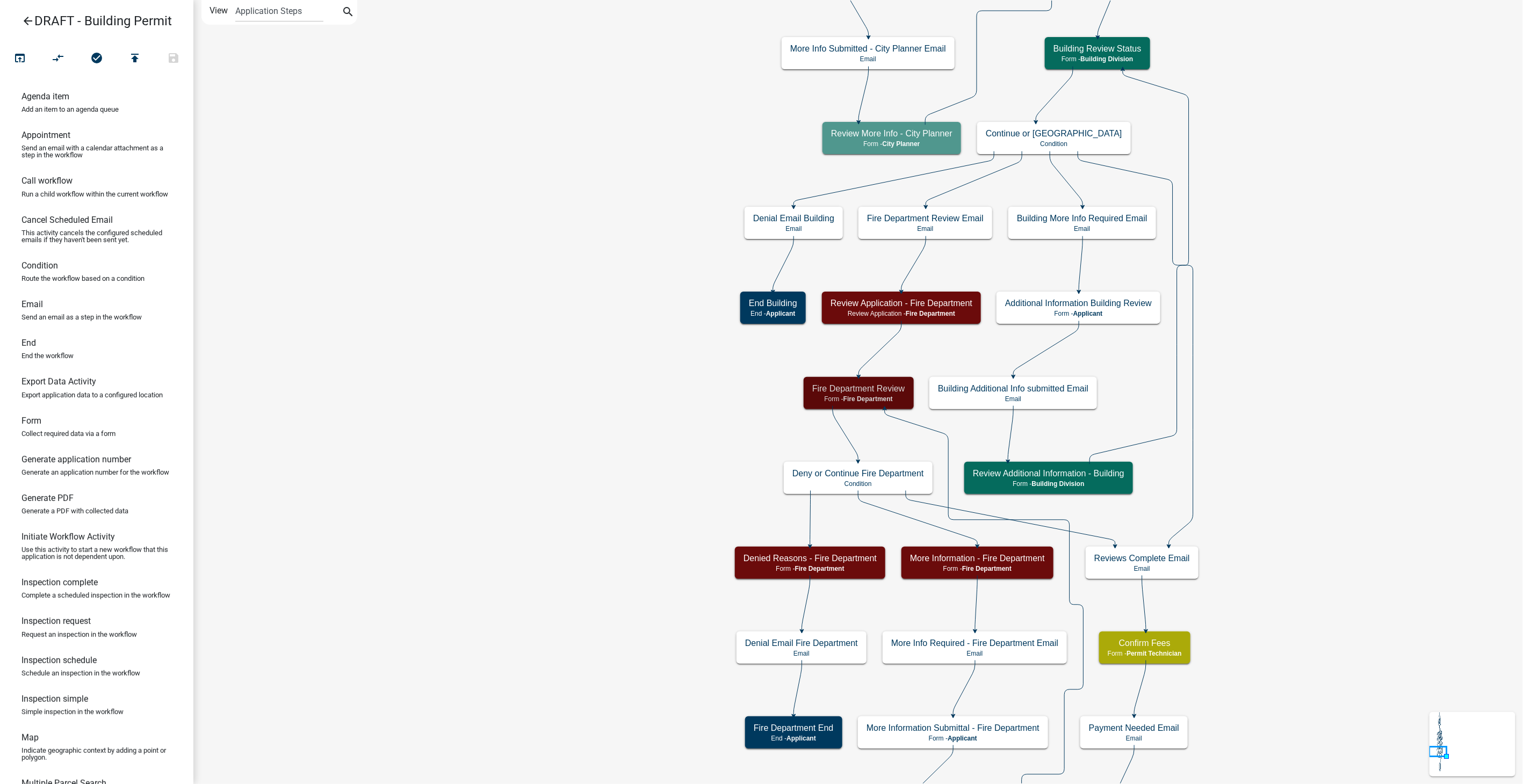
click at [27, 20] on icon "arrow_back" at bounding box center [28, 22] width 13 height 15
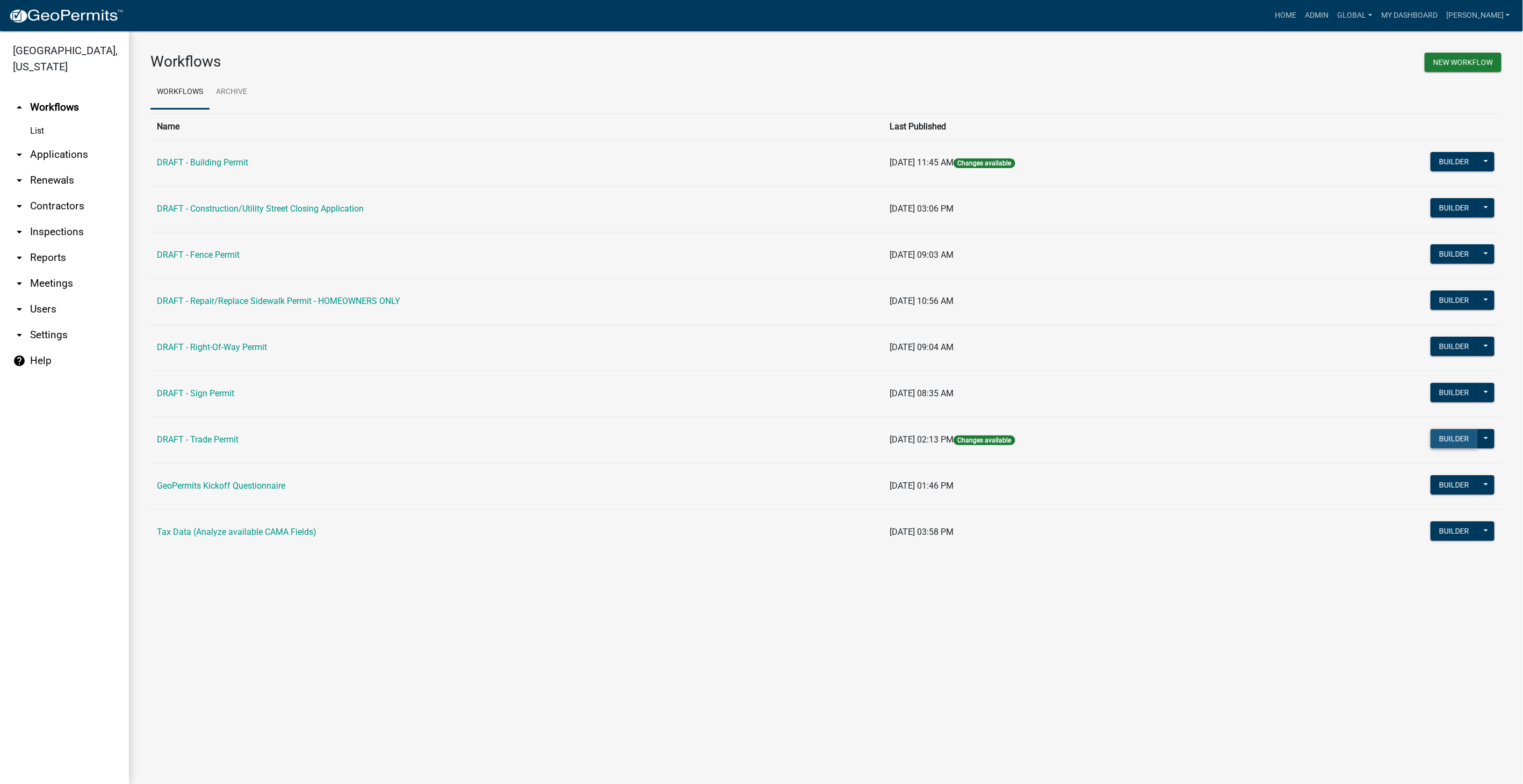
click at [1457, 441] on button "Builder" at bounding box center [1454, 438] width 47 height 20
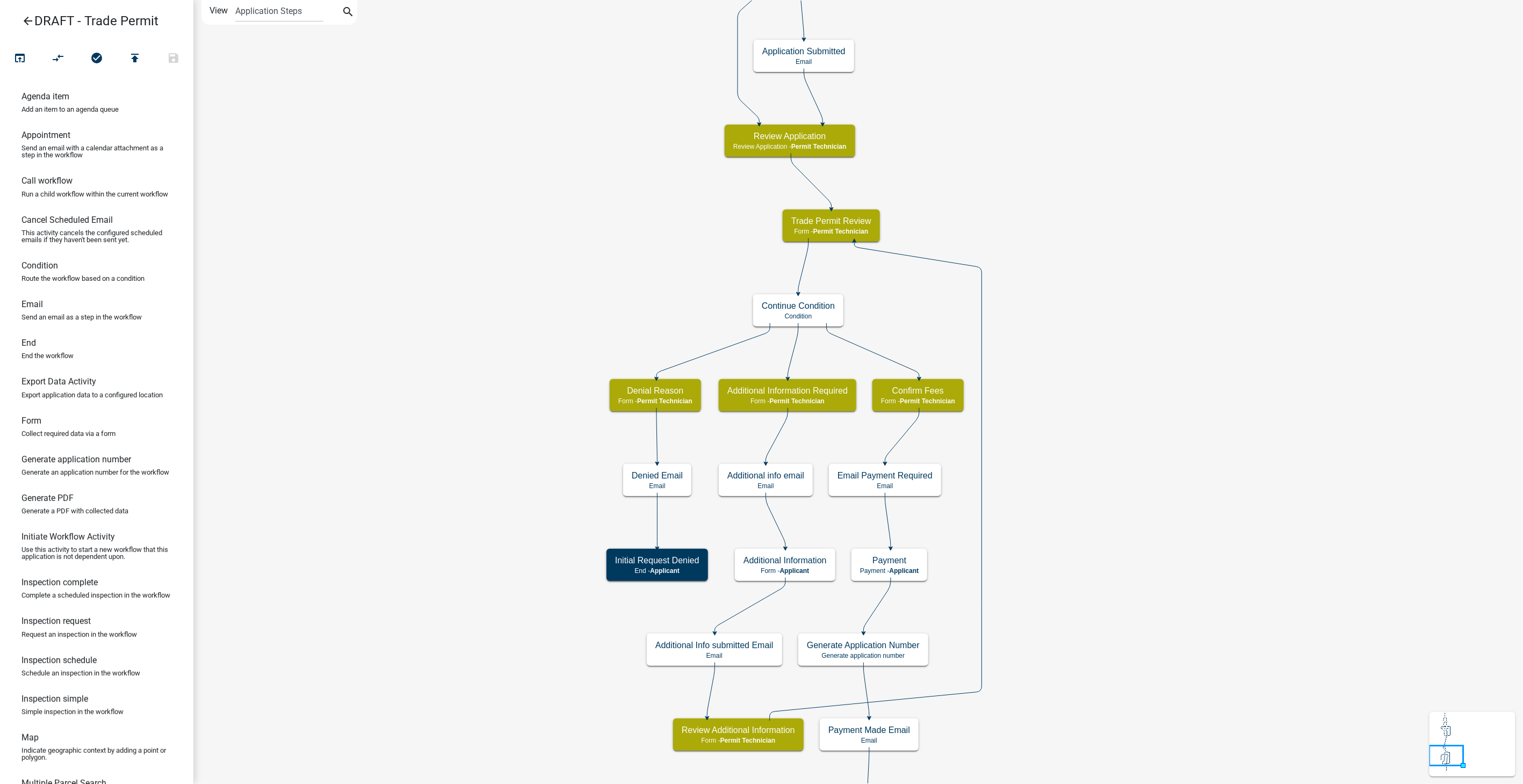
click at [27, 22] on icon "arrow_back" at bounding box center [28, 22] width 13 height 15
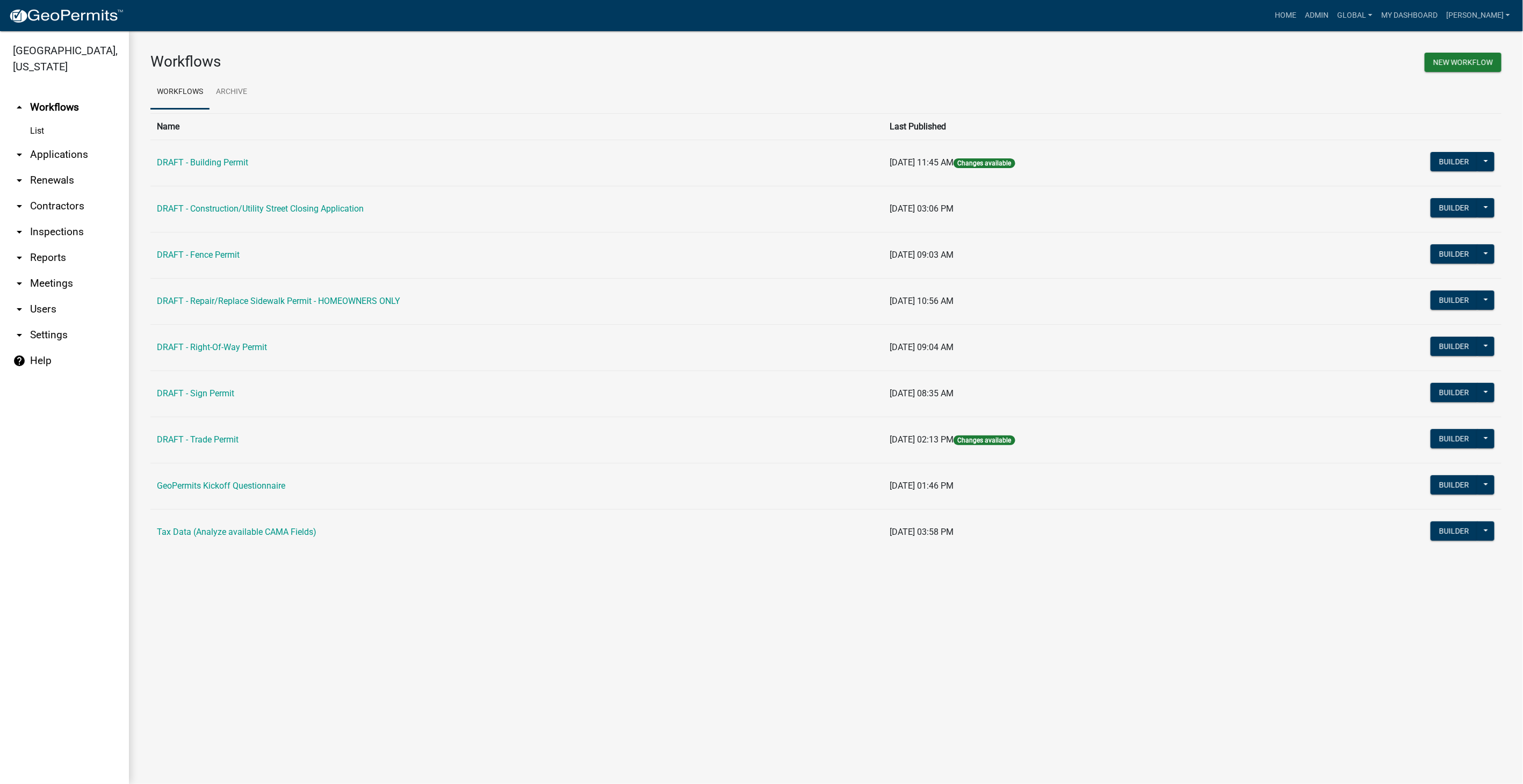
click at [52, 193] on link "arrow_drop_down Contractors" at bounding box center [64, 206] width 129 height 26
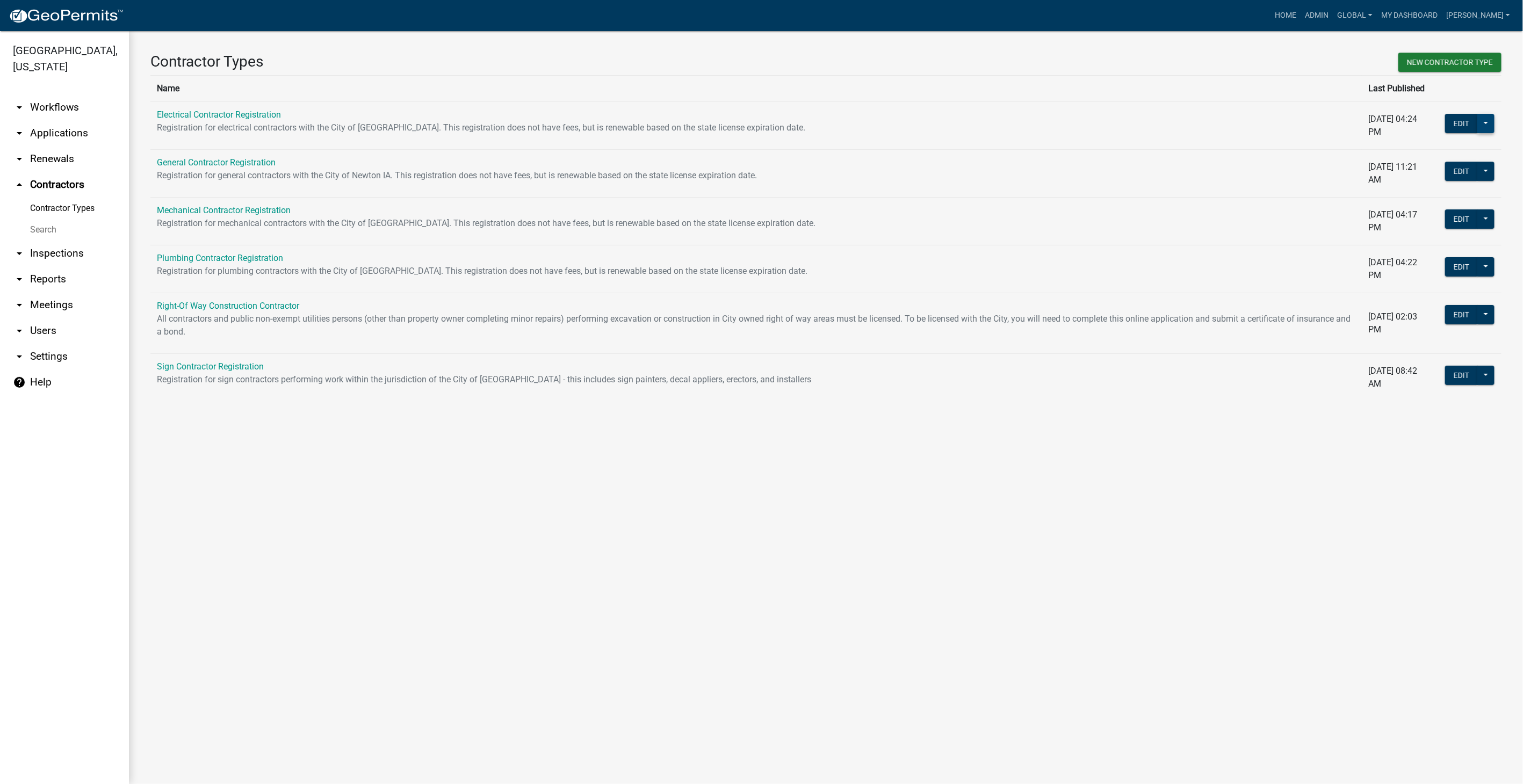
click at [1488, 124] on button at bounding box center [1486, 123] width 17 height 20
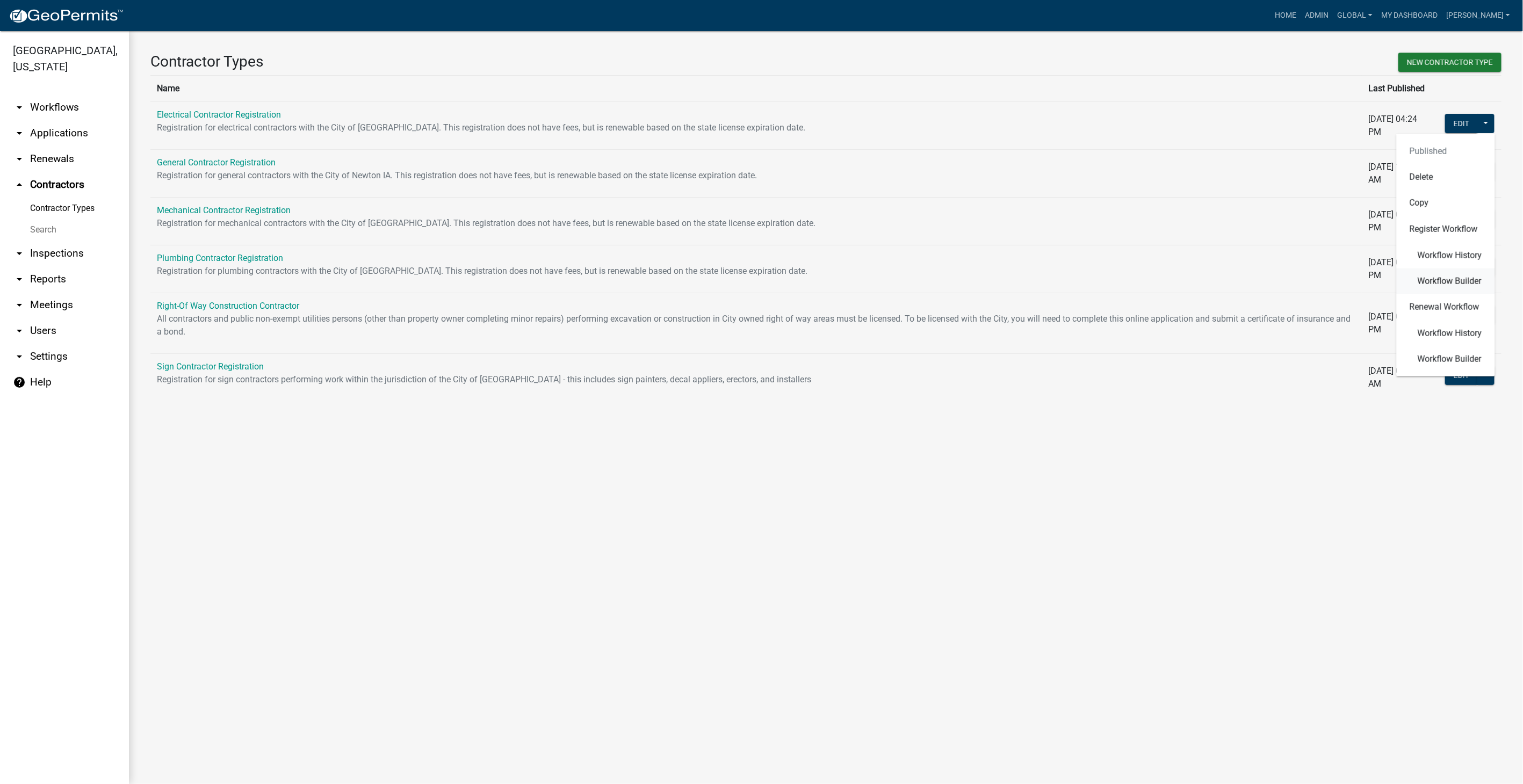
click at [1451, 280] on span "Workflow Builder" at bounding box center [1450, 281] width 64 height 9
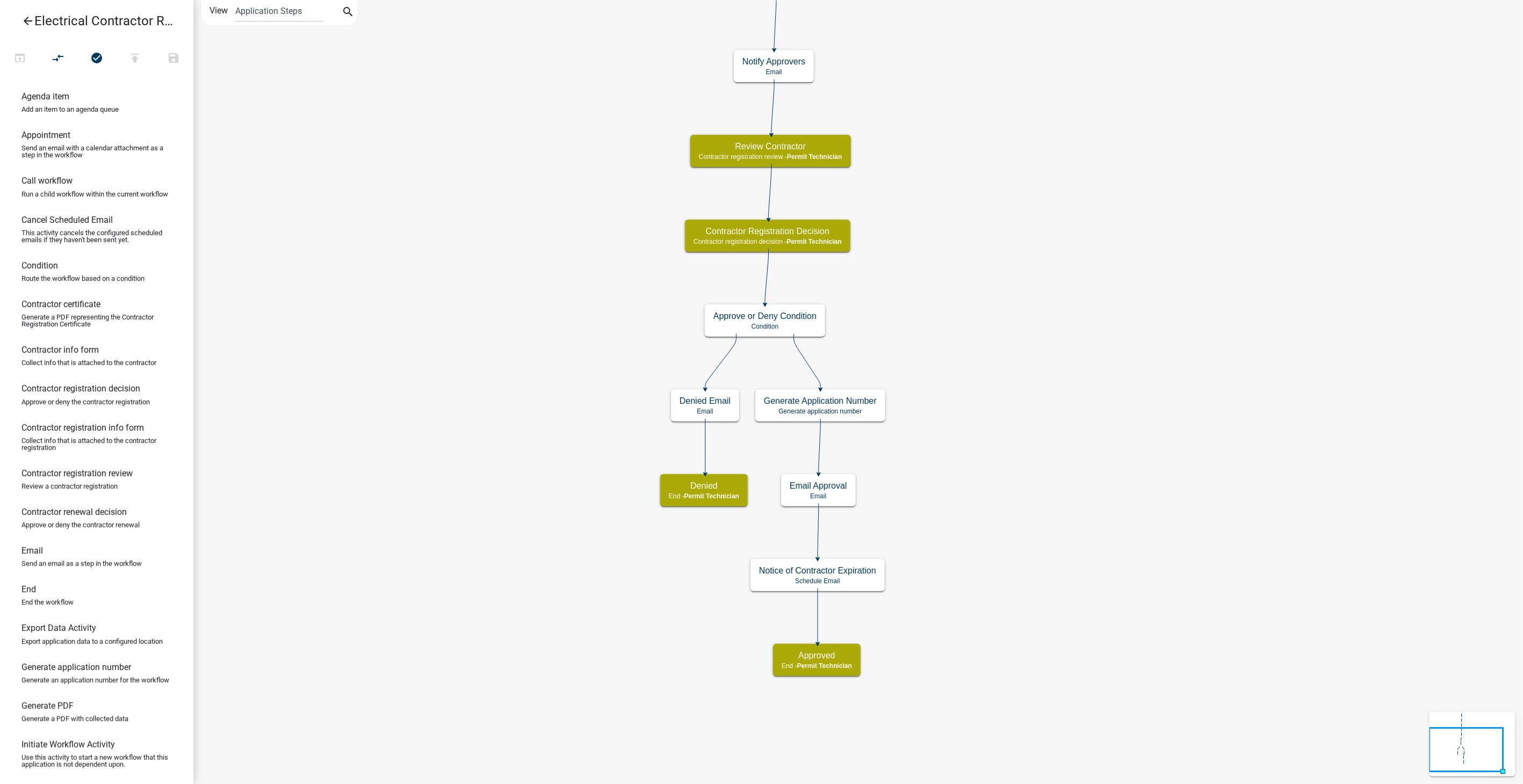
click at [25, 19] on icon "arrow_back" at bounding box center [28, 22] width 13 height 15
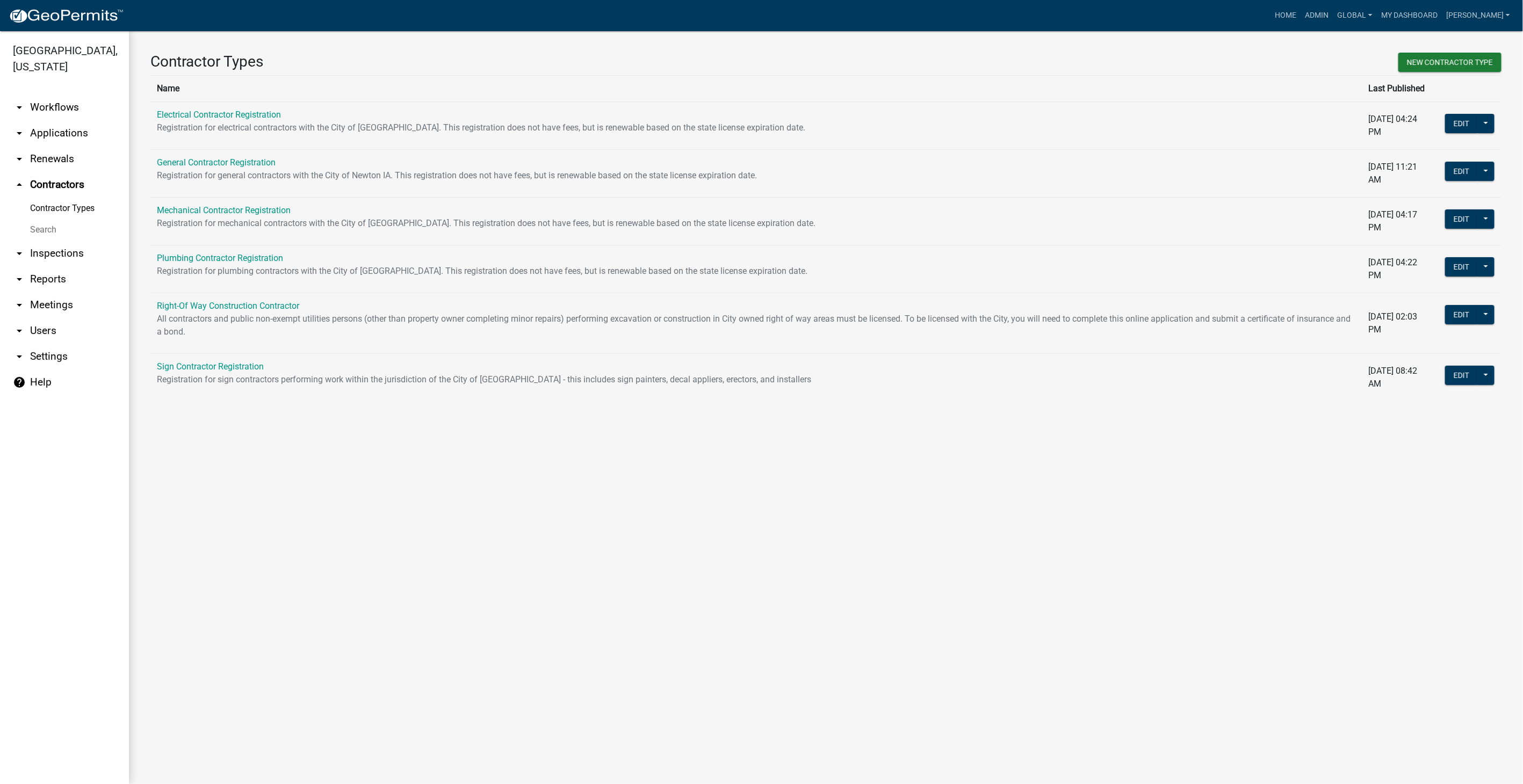
click at [57, 95] on link "arrow_drop_down Workflows" at bounding box center [64, 107] width 129 height 26
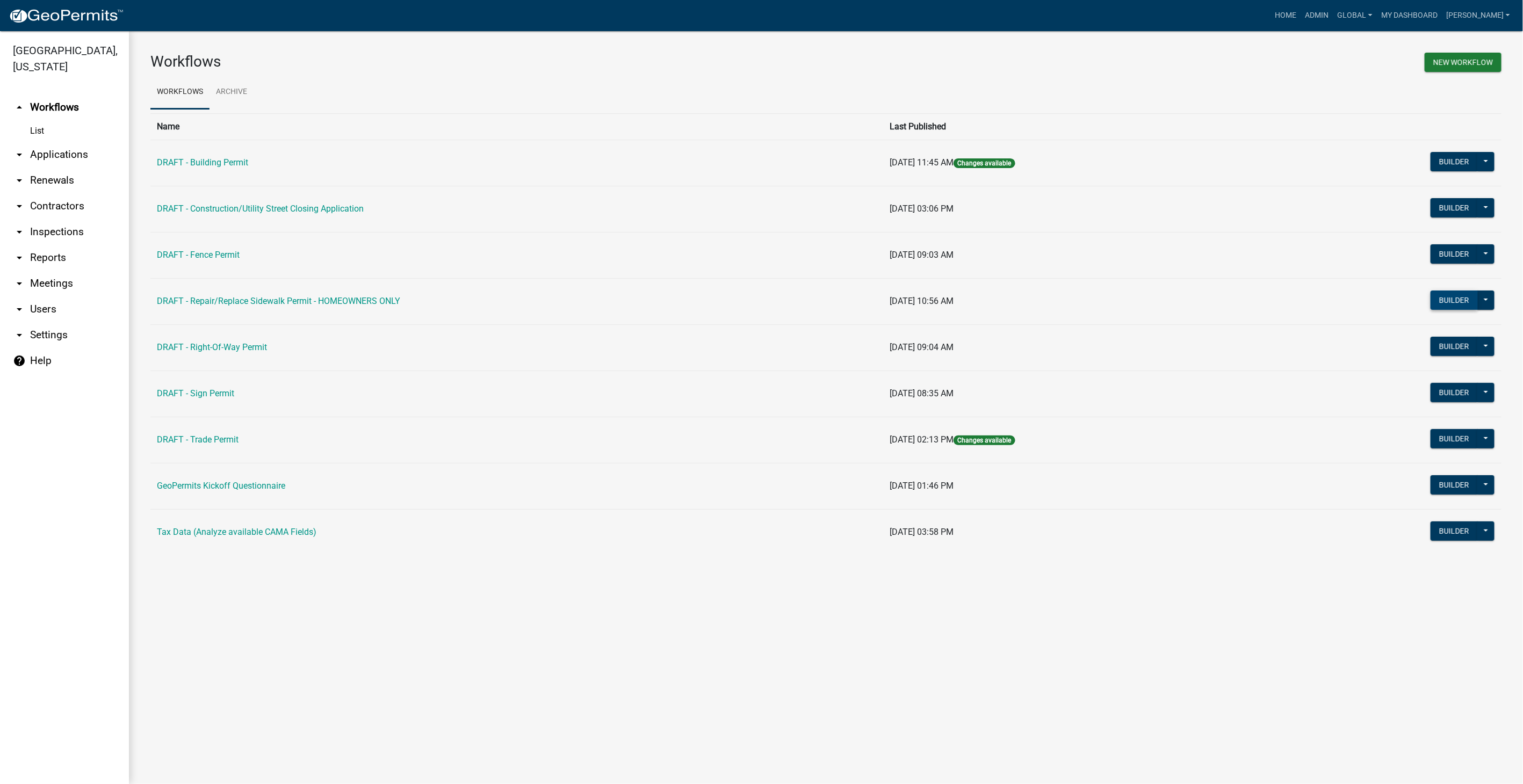
click at [1437, 305] on button "Builder" at bounding box center [1454, 300] width 47 height 20
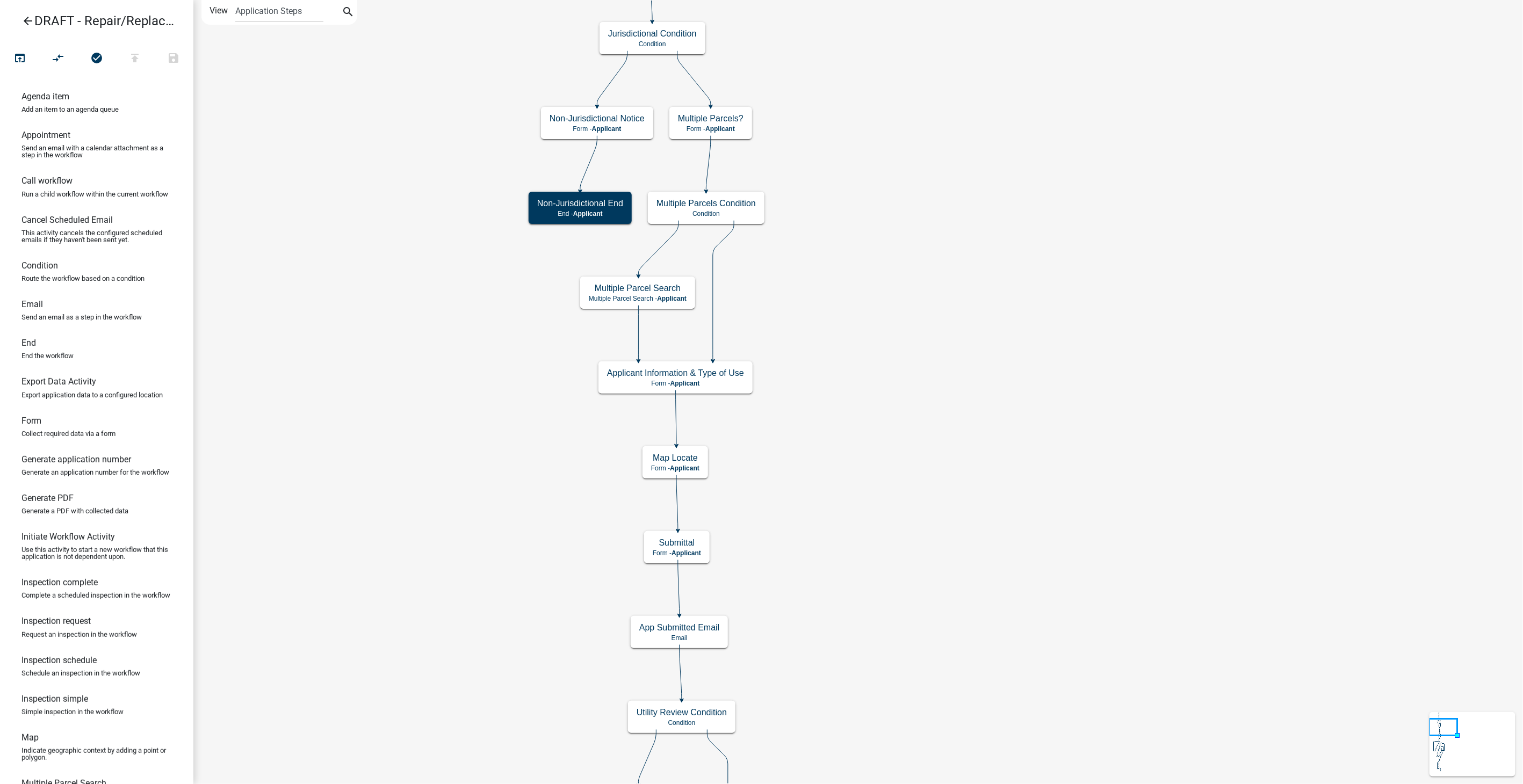
click at [29, 18] on icon "arrow_back" at bounding box center [28, 22] width 13 height 15
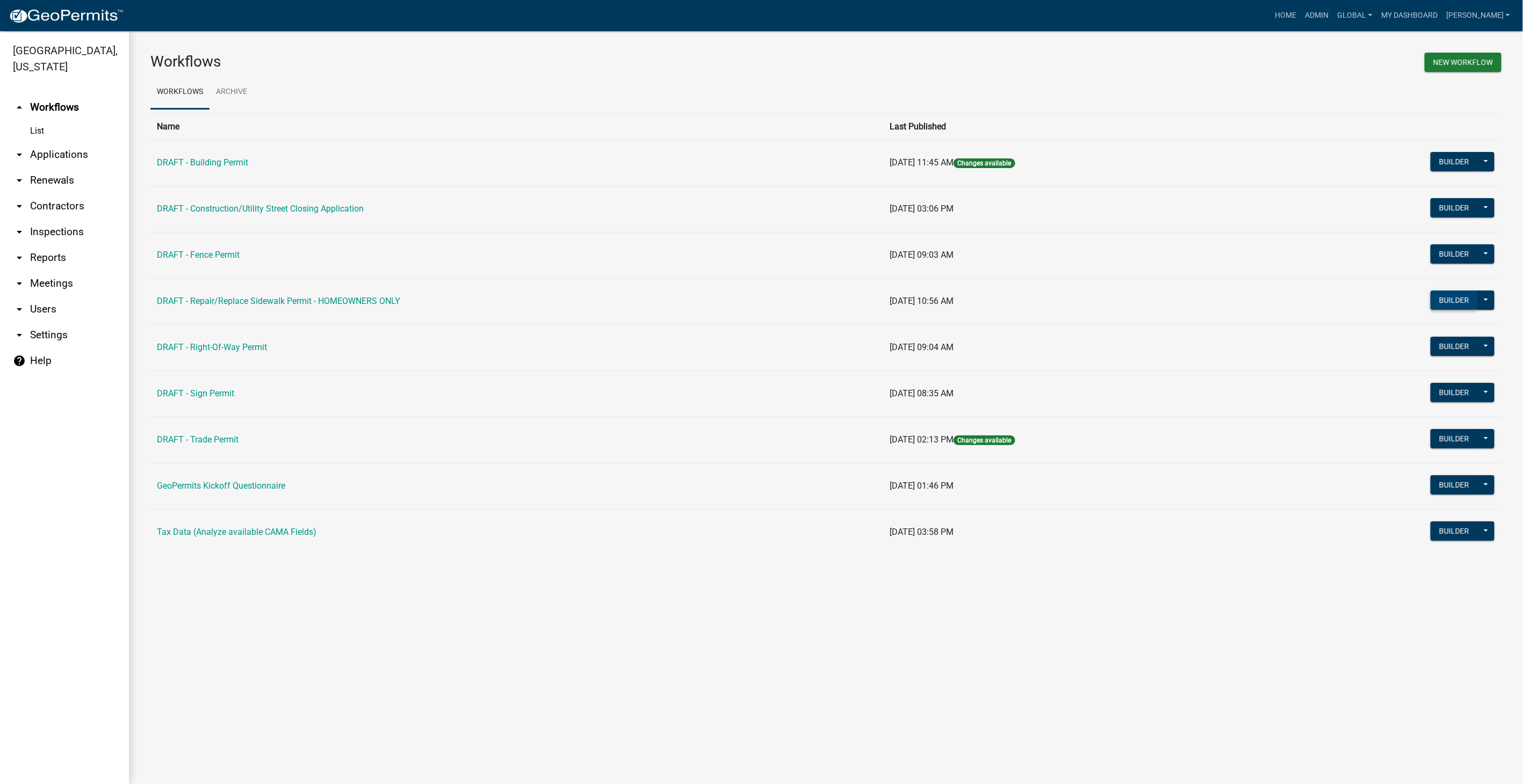
click at [1439, 298] on button "Builder" at bounding box center [1454, 300] width 47 height 20
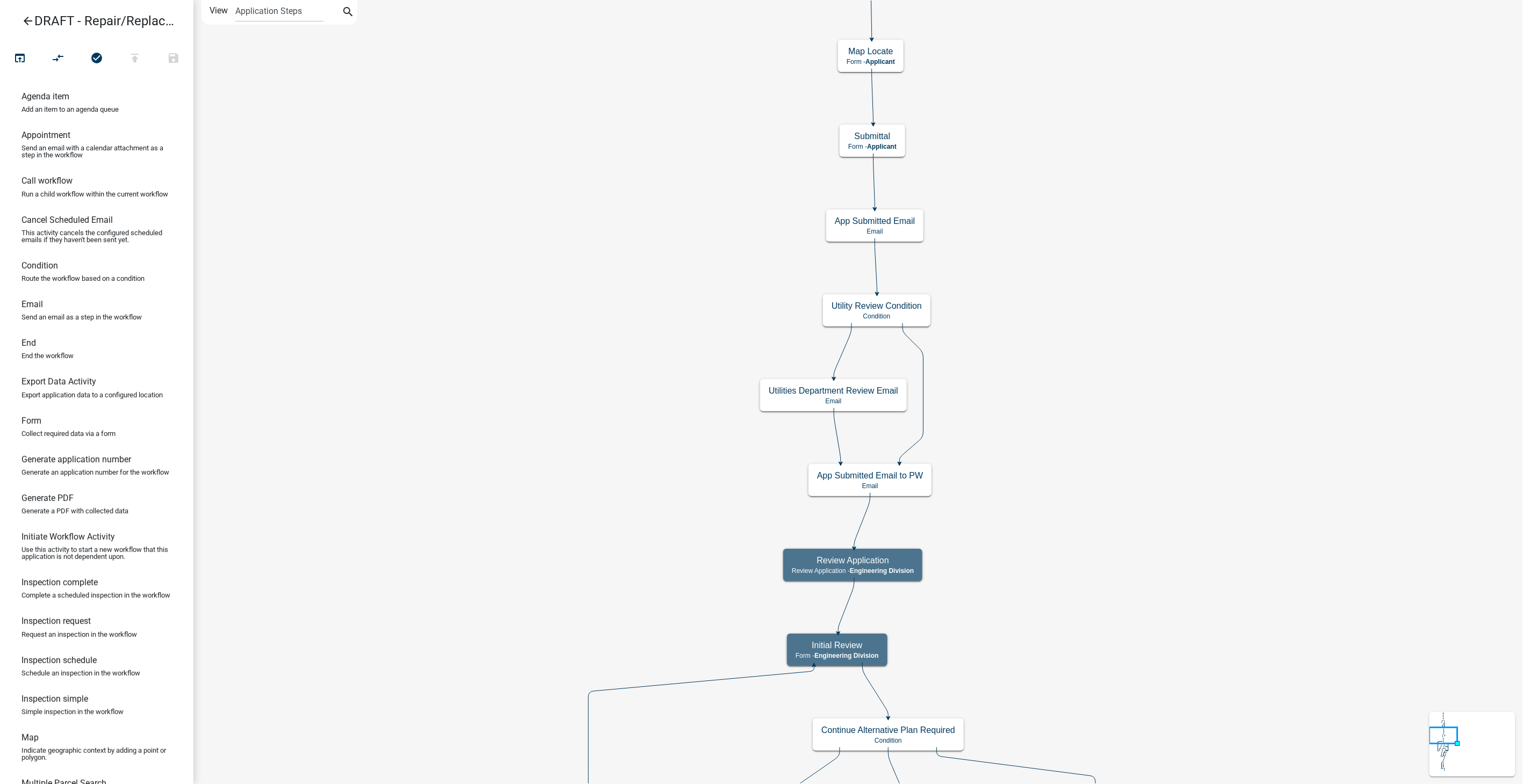
click at [26, 20] on icon "arrow_back" at bounding box center [28, 22] width 13 height 15
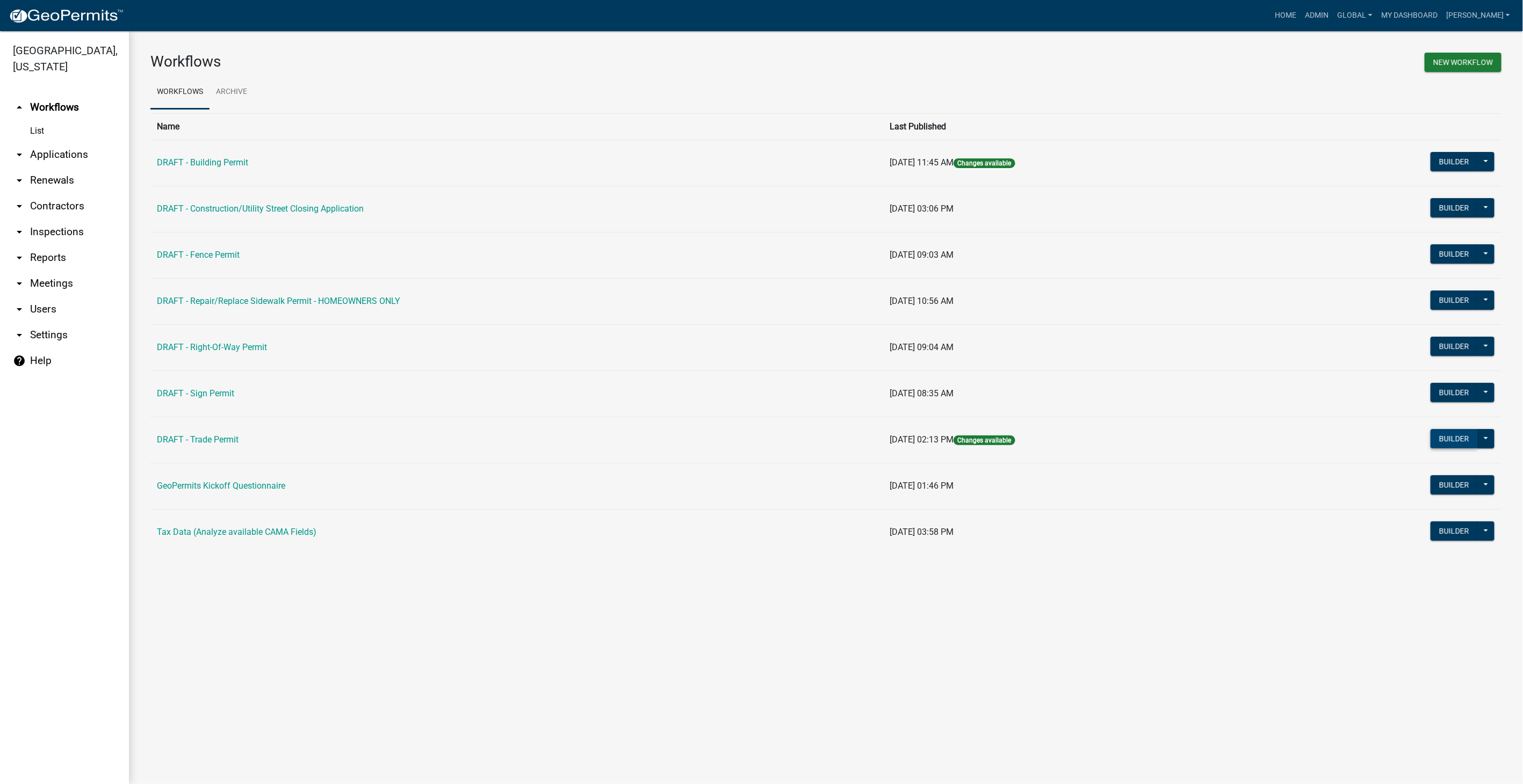
click at [1464, 434] on button "Builder" at bounding box center [1454, 438] width 47 height 20
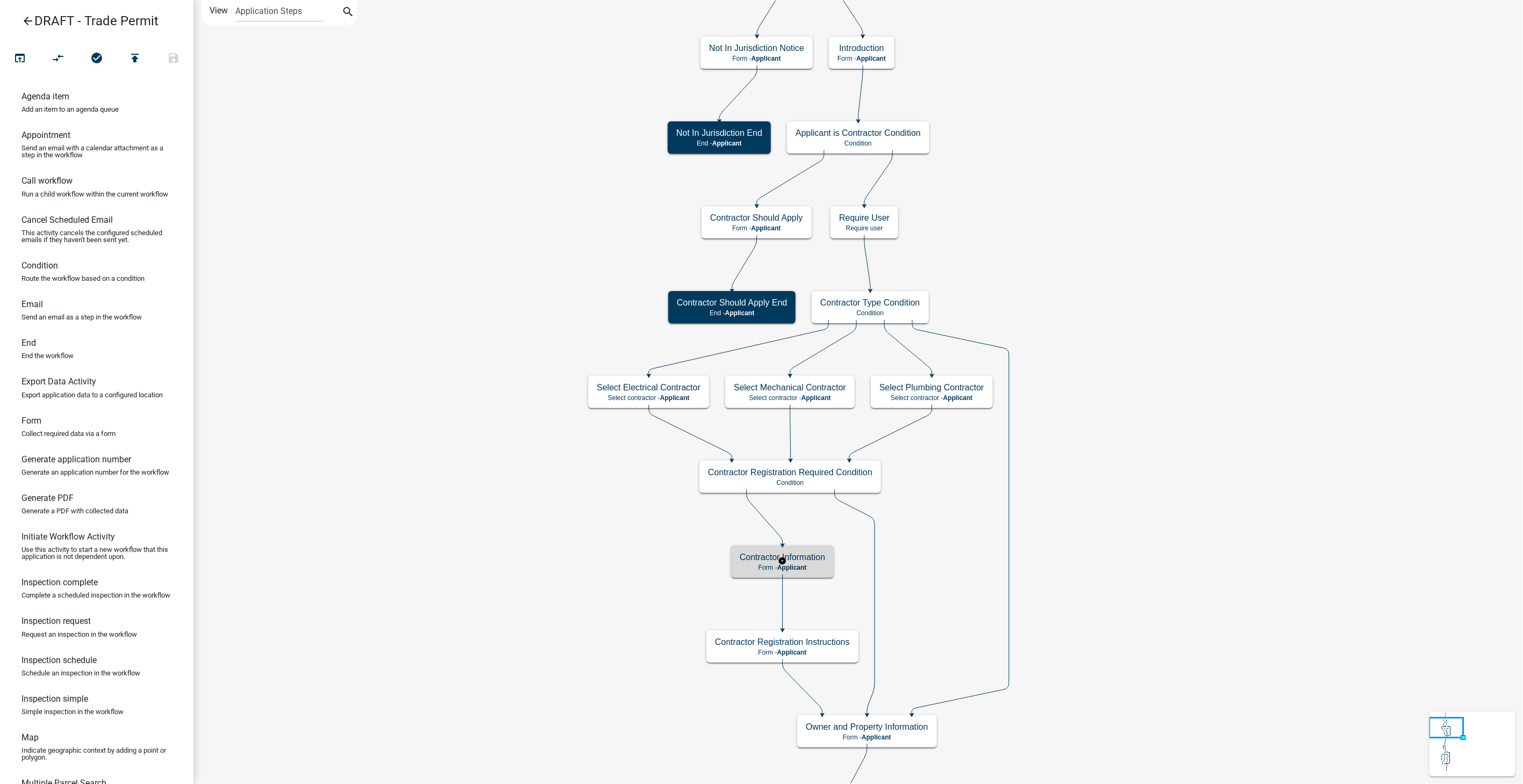
click at [794, 561] on h5 "Contractor Information" at bounding box center [782, 557] width 85 height 10
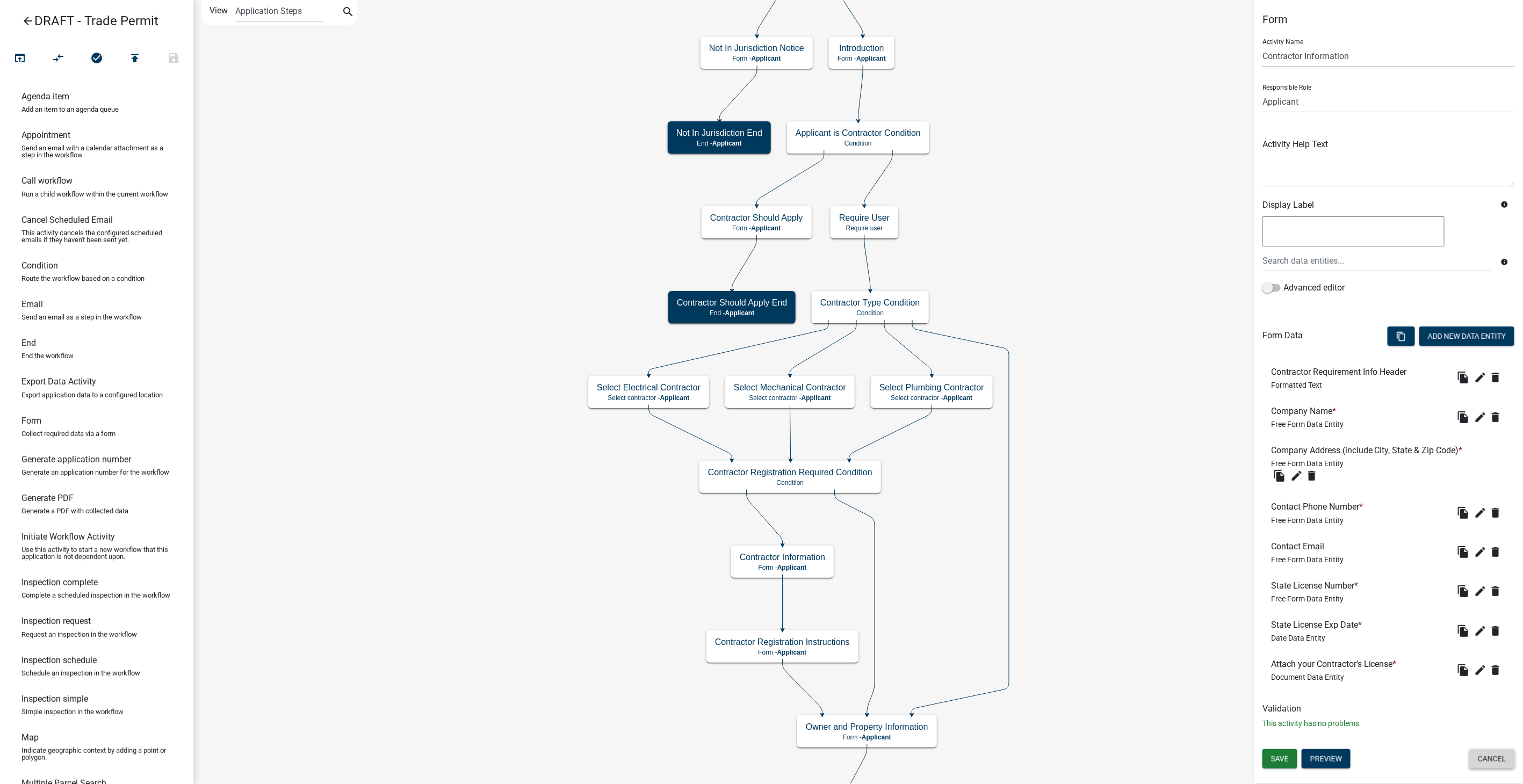
click at [1486, 756] on button "Cancel" at bounding box center [1492, 759] width 46 height 20
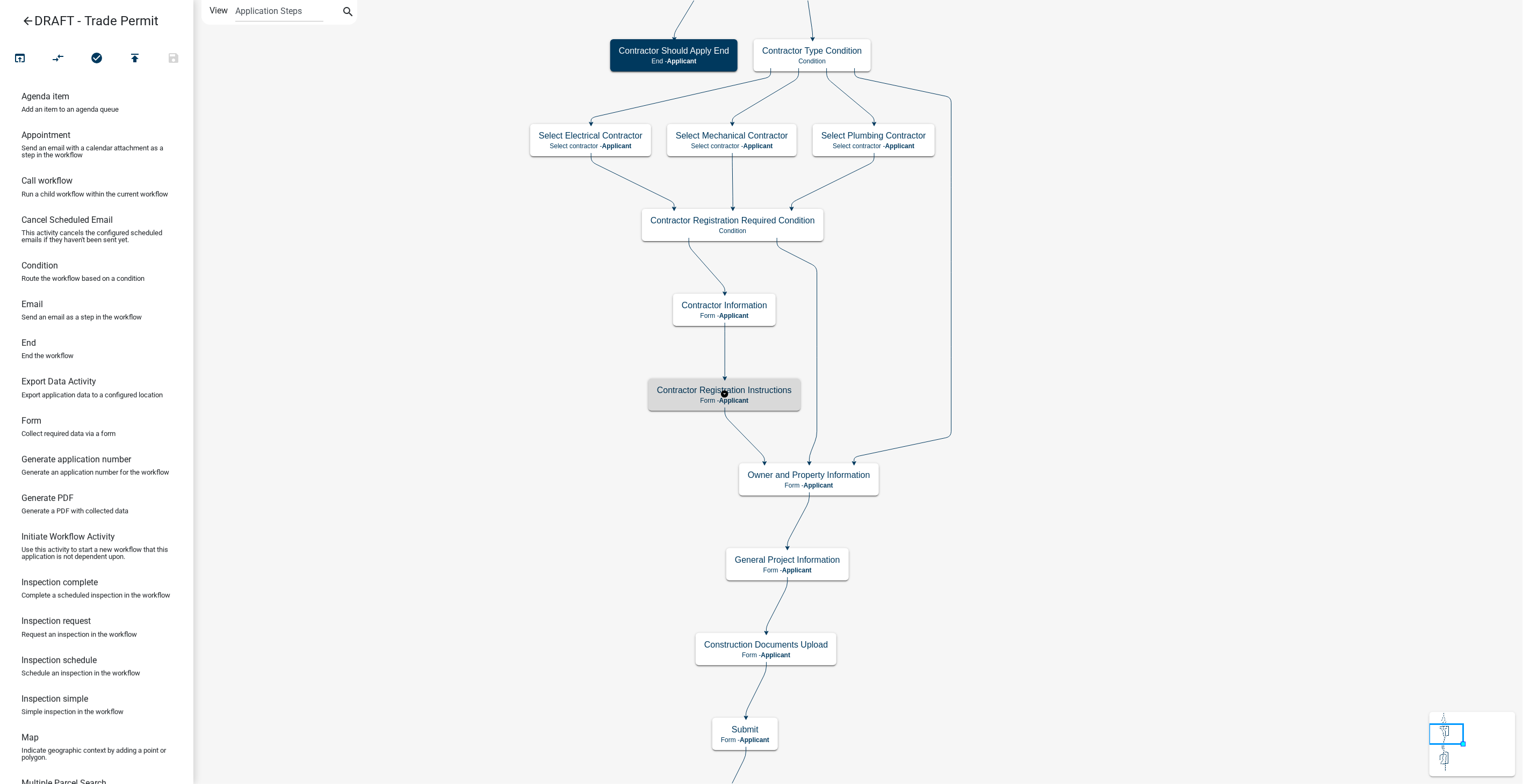
click at [770, 389] on h5 "Contractor Registration Instructions" at bounding box center [724, 390] width 135 height 10
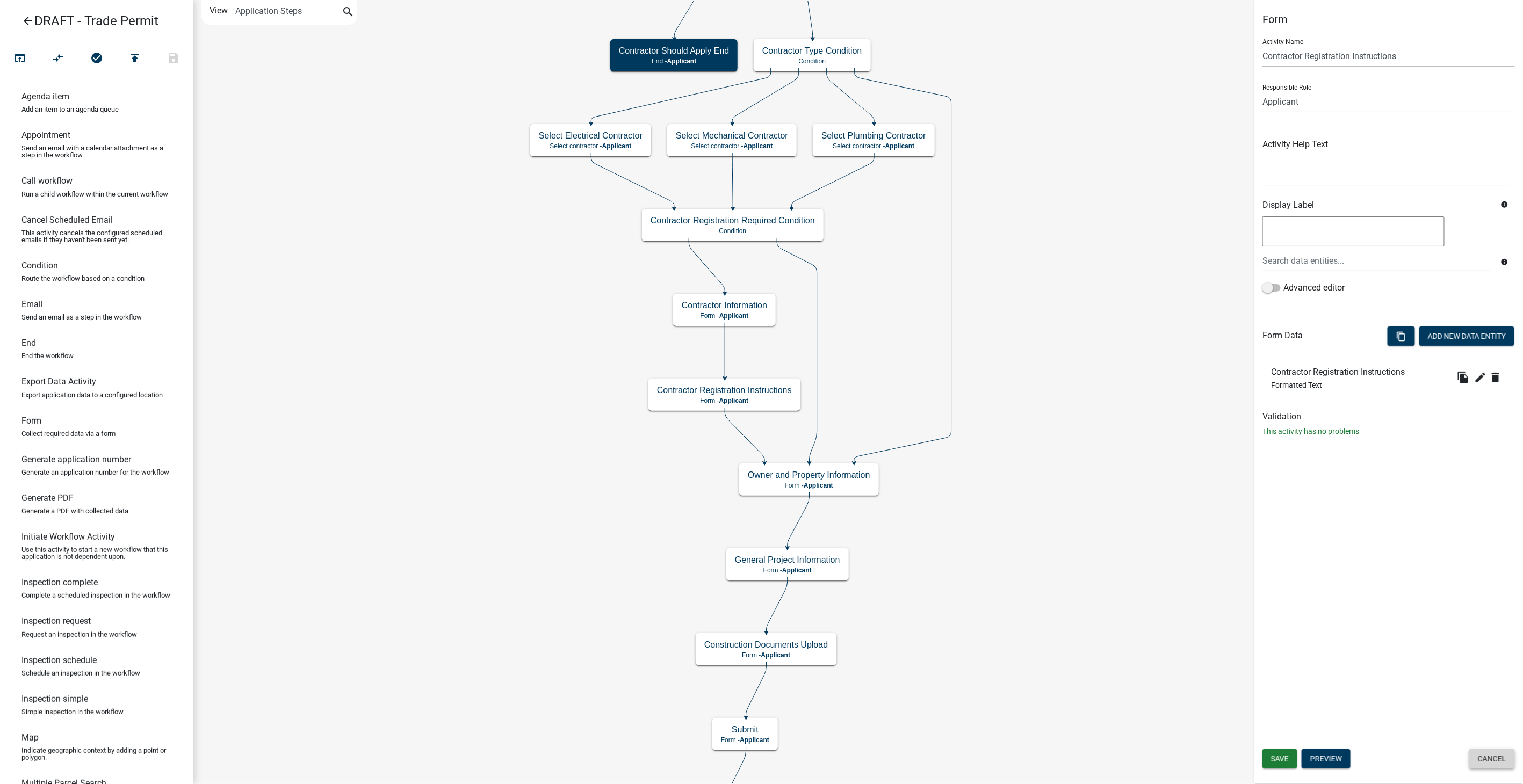
click at [1500, 763] on button "Cancel" at bounding box center [1492, 759] width 46 height 20
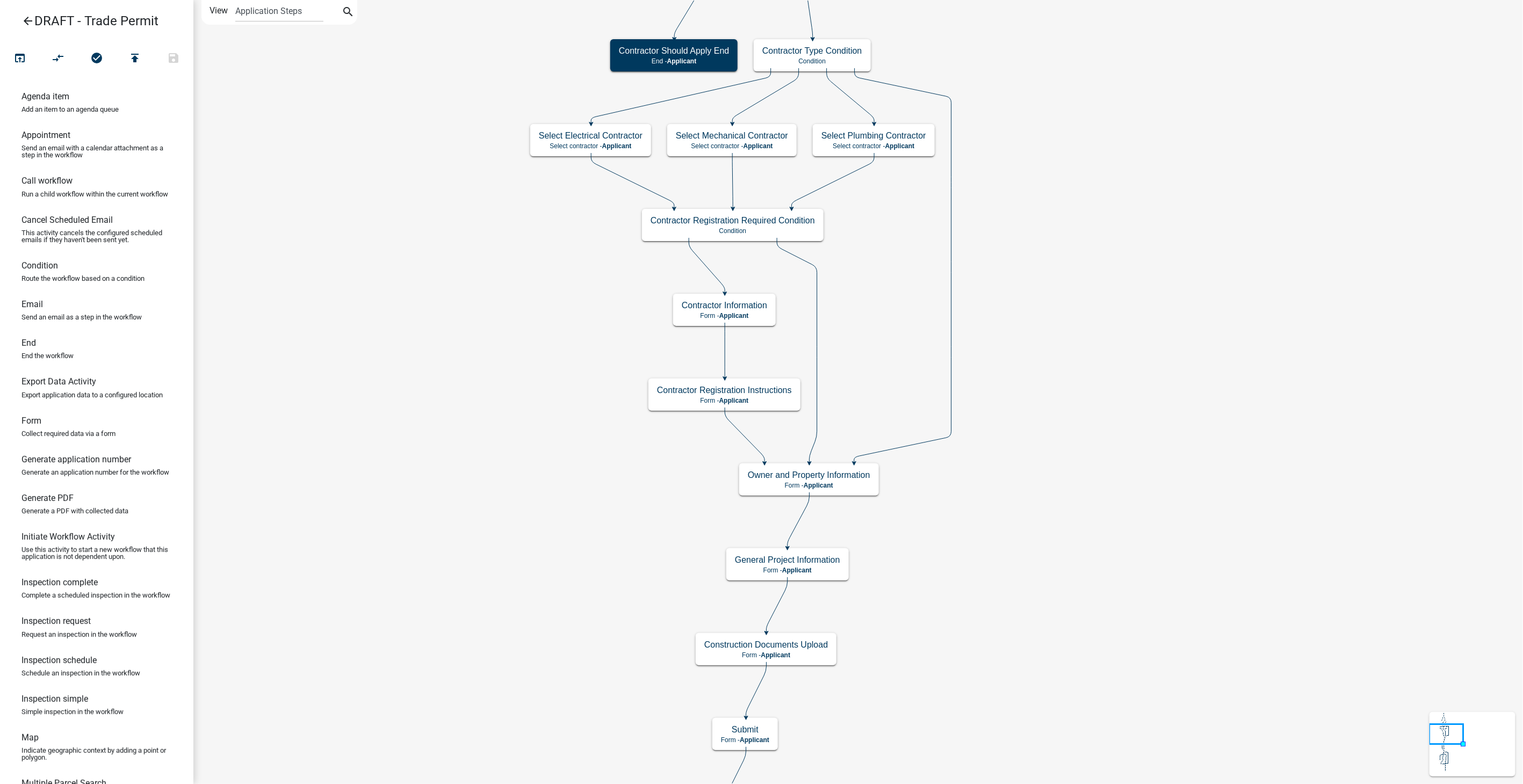
click at [29, 20] on icon "arrow_back" at bounding box center [28, 22] width 13 height 15
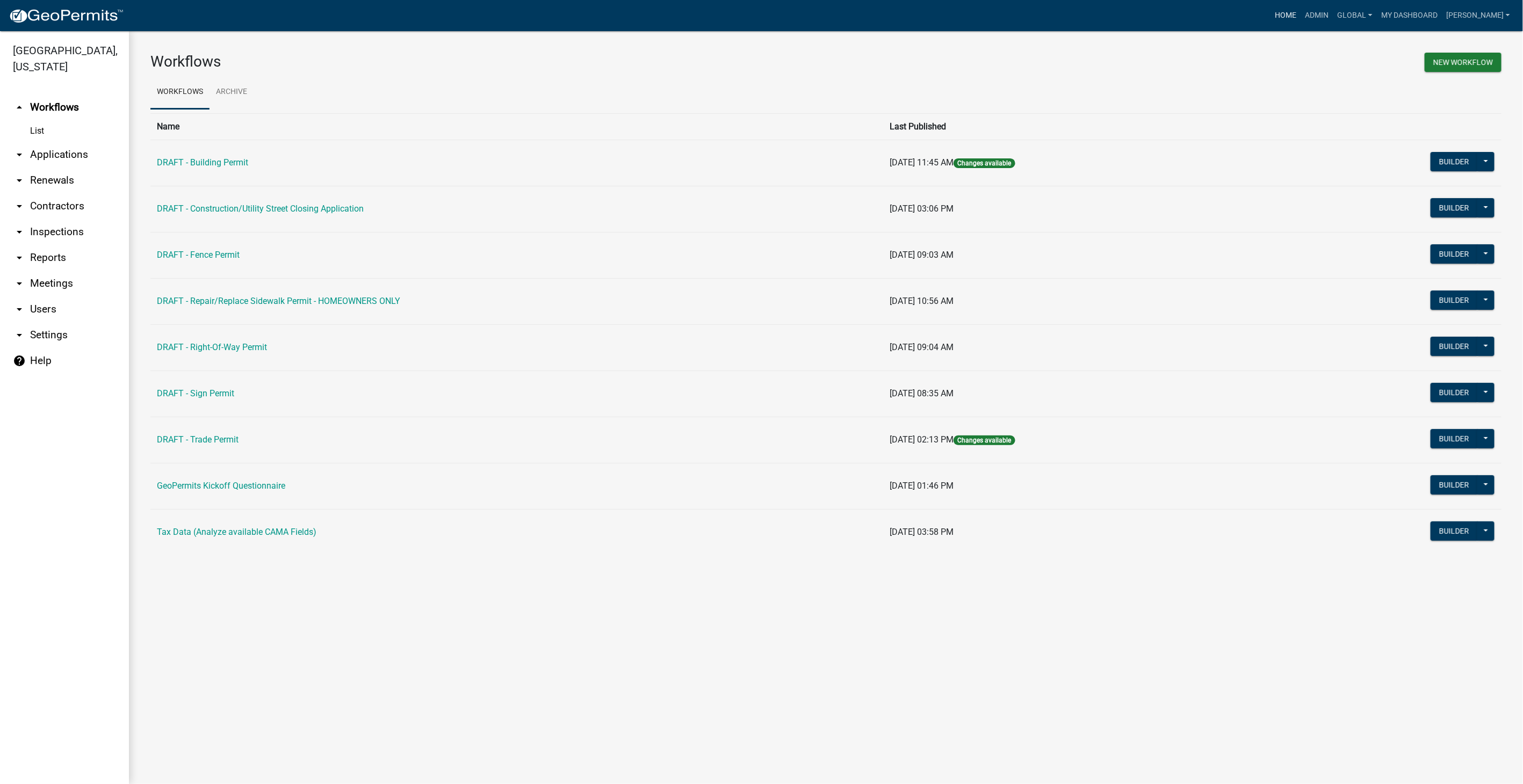
click at [1301, 15] on link "Home" at bounding box center [1287, 16] width 30 height 20
click at [47, 193] on link "arrow_drop_down Contractors" at bounding box center [64, 206] width 129 height 26
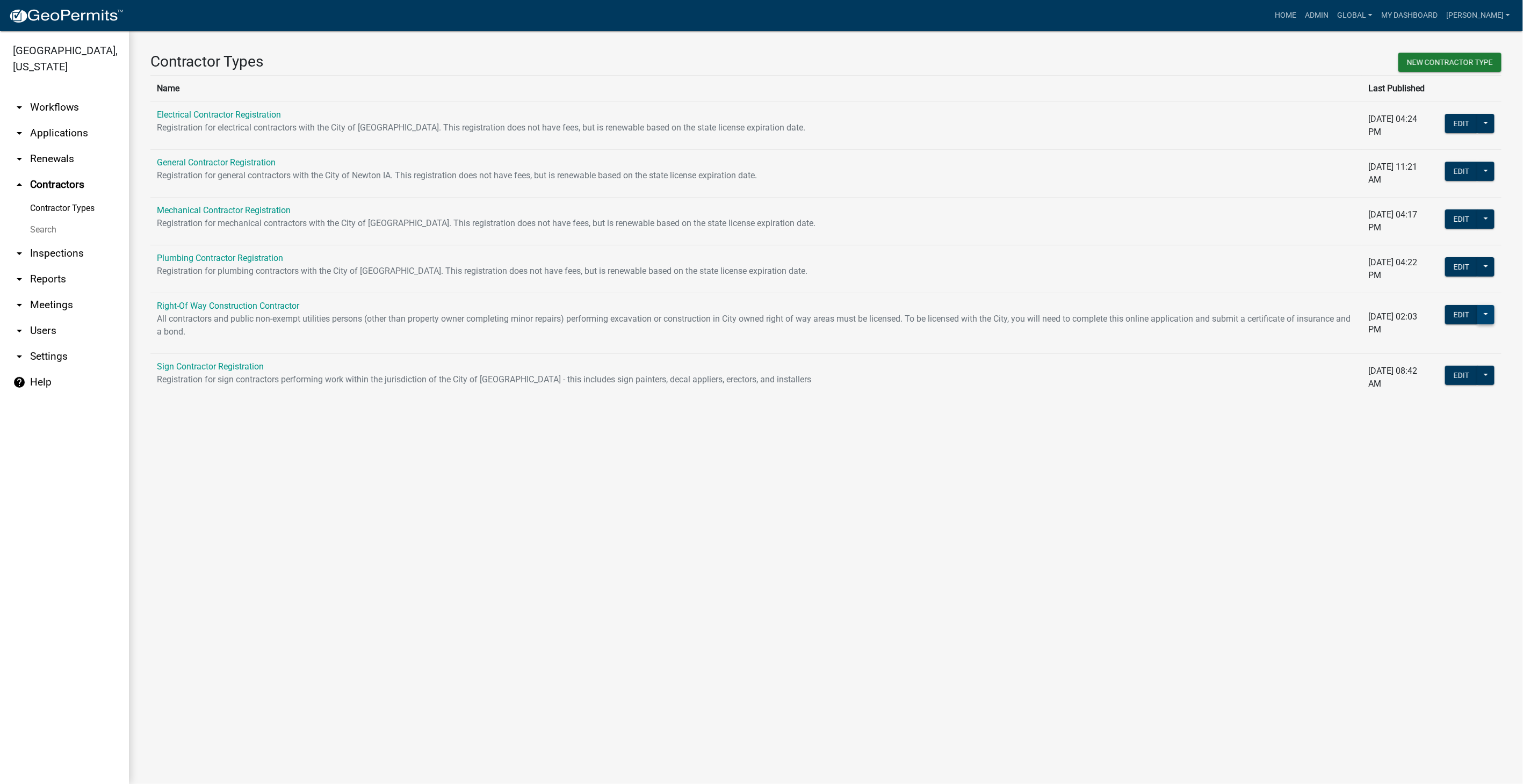
click at [1489, 310] on button at bounding box center [1486, 315] width 17 height 20
click at [1426, 468] on span "Workflow Builder" at bounding box center [1450, 473] width 64 height 9
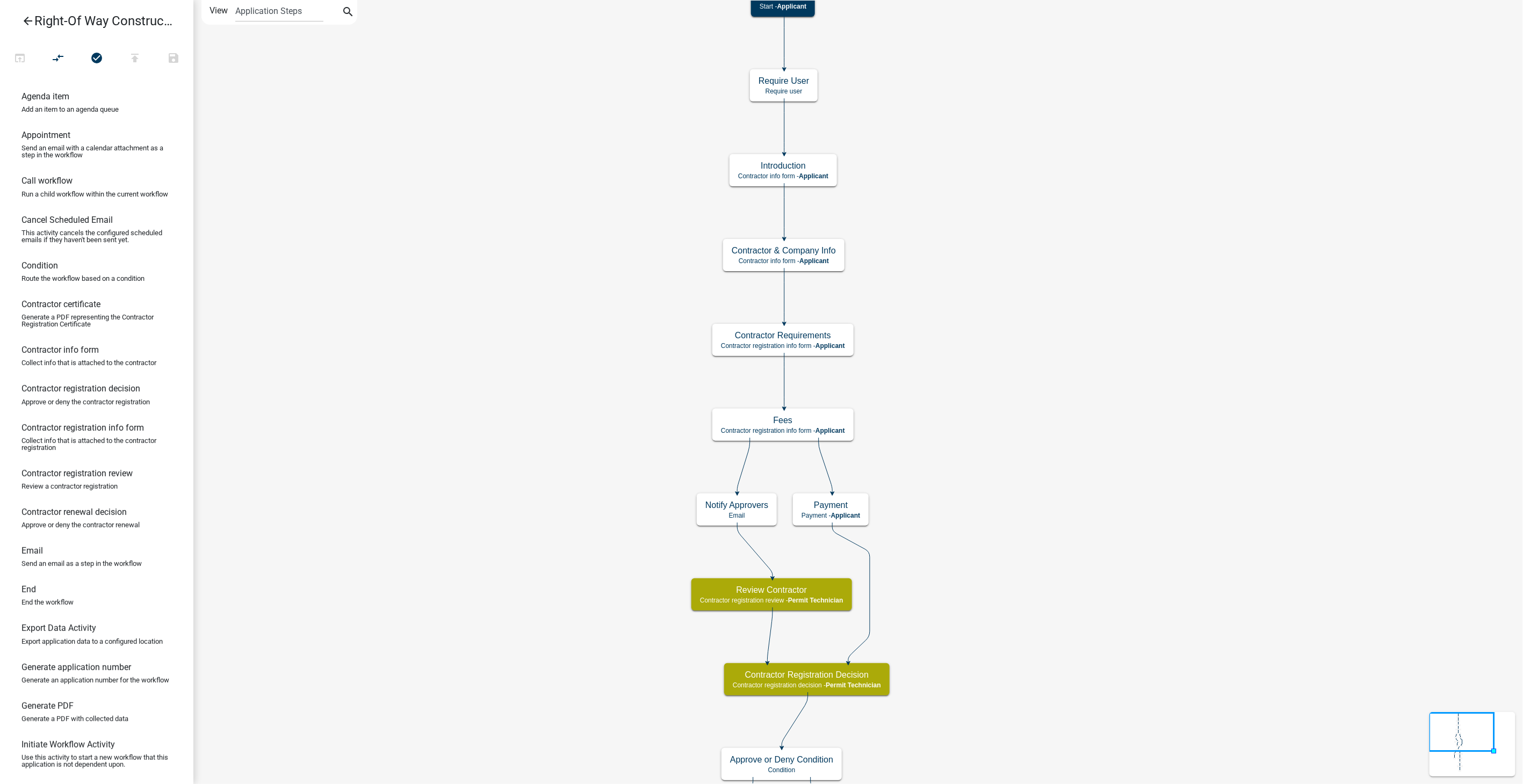
click at [23, 18] on icon "arrow_back" at bounding box center [28, 22] width 13 height 15
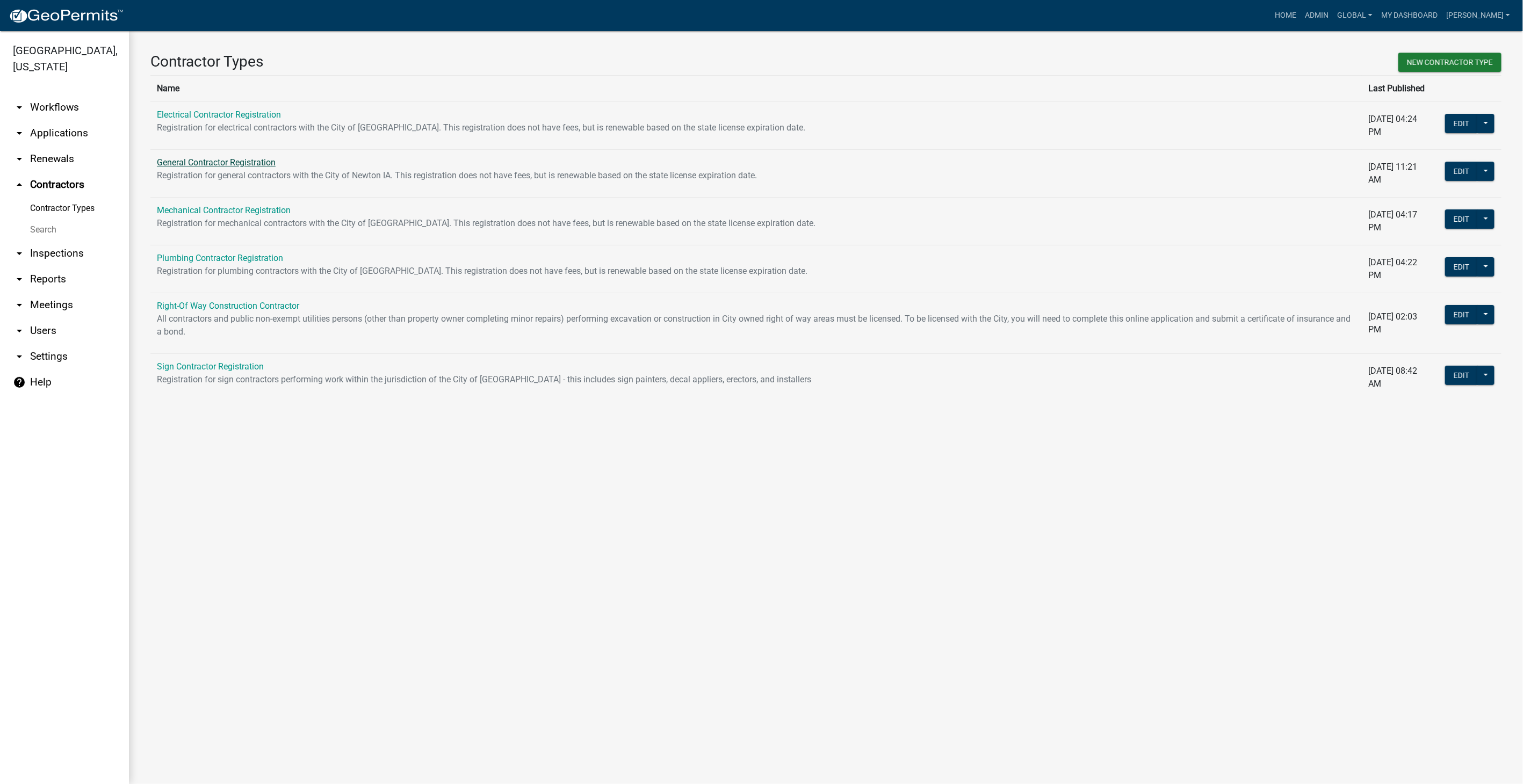
click at [203, 161] on link "General Contractor Registration" at bounding box center [216, 162] width 119 height 10
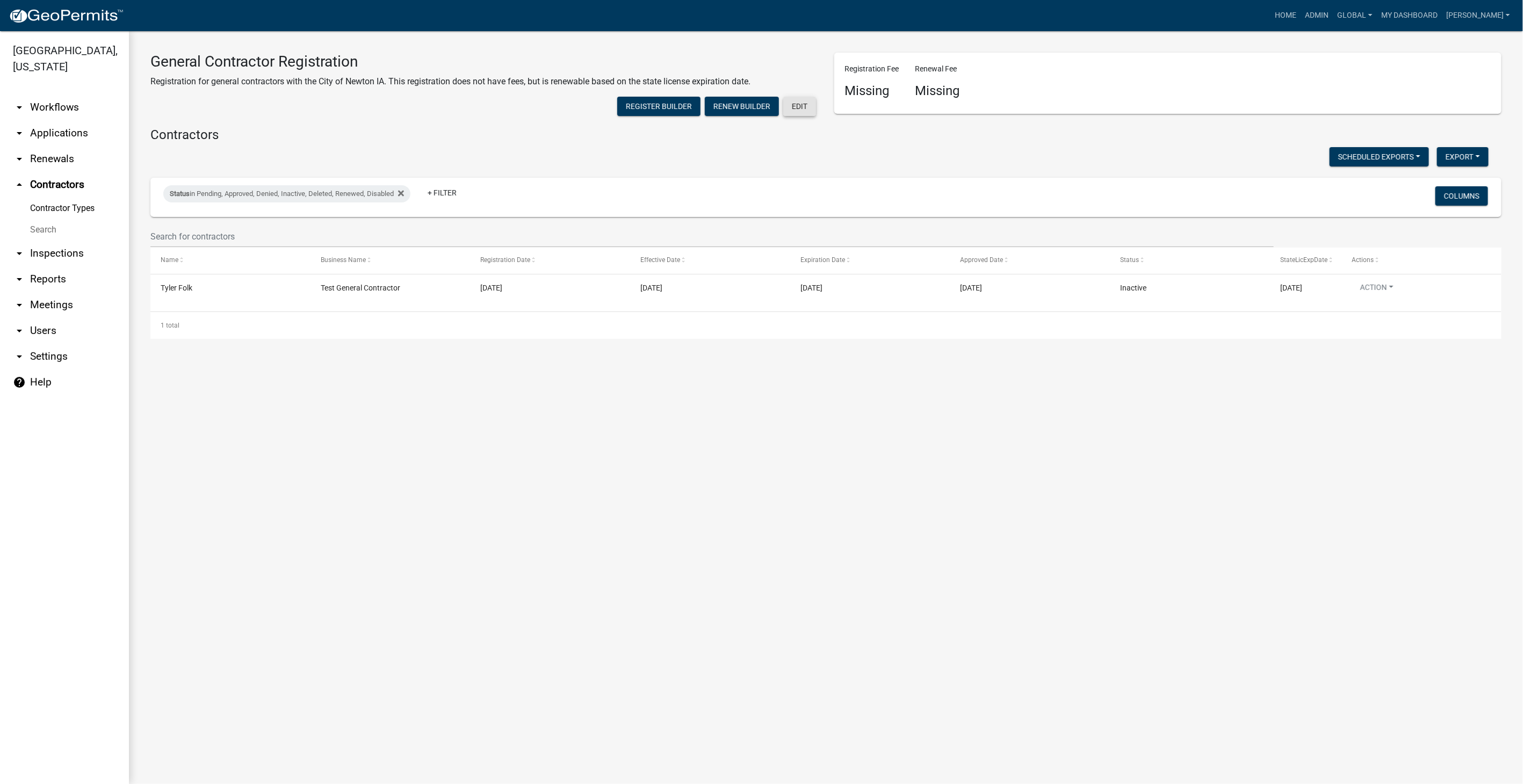
click at [796, 104] on button "Edit" at bounding box center [800, 106] width 33 height 20
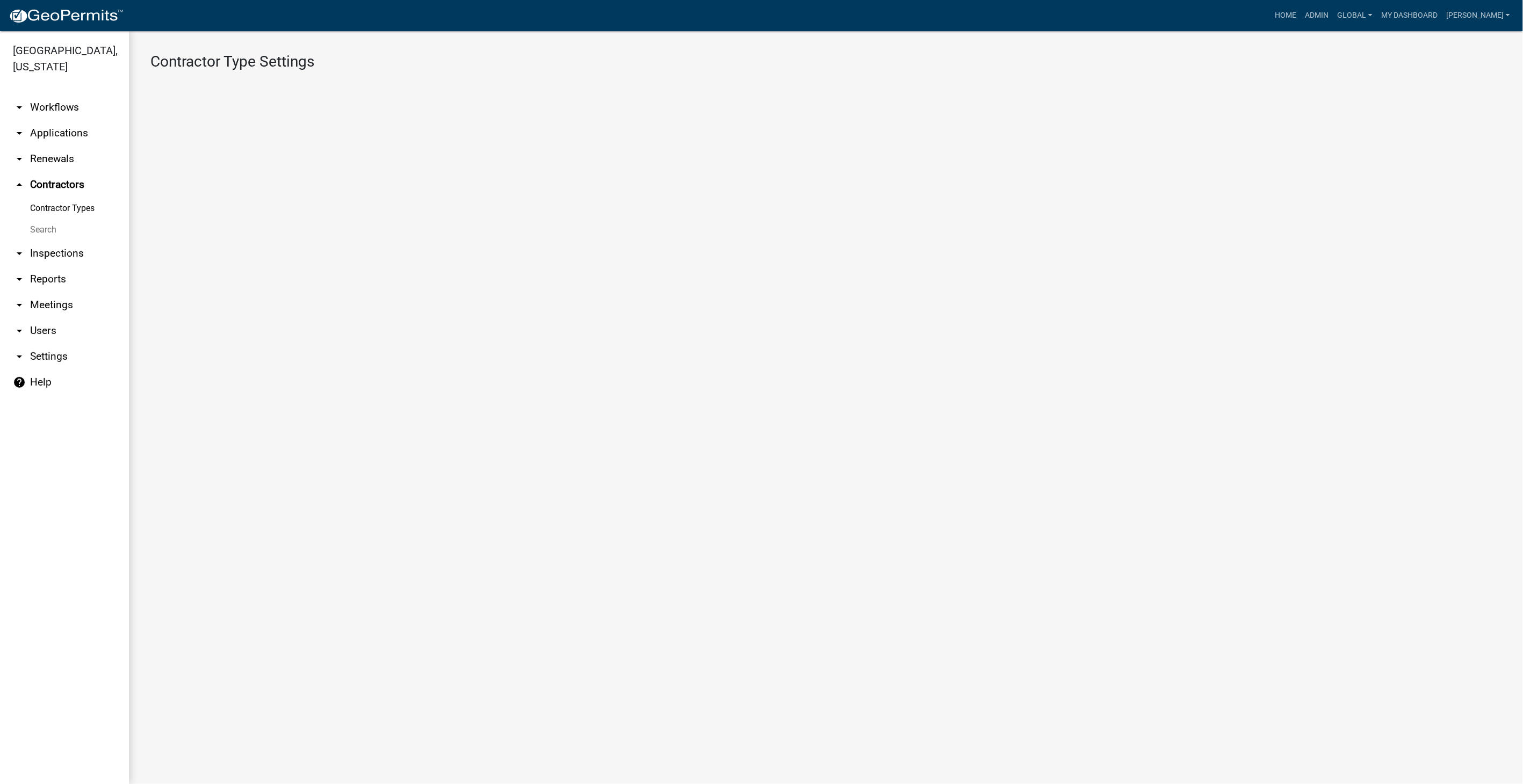
select select "1: 4ef63fe7-b19a-425e-ac95-467e066f44a3"
select select "3: Object"
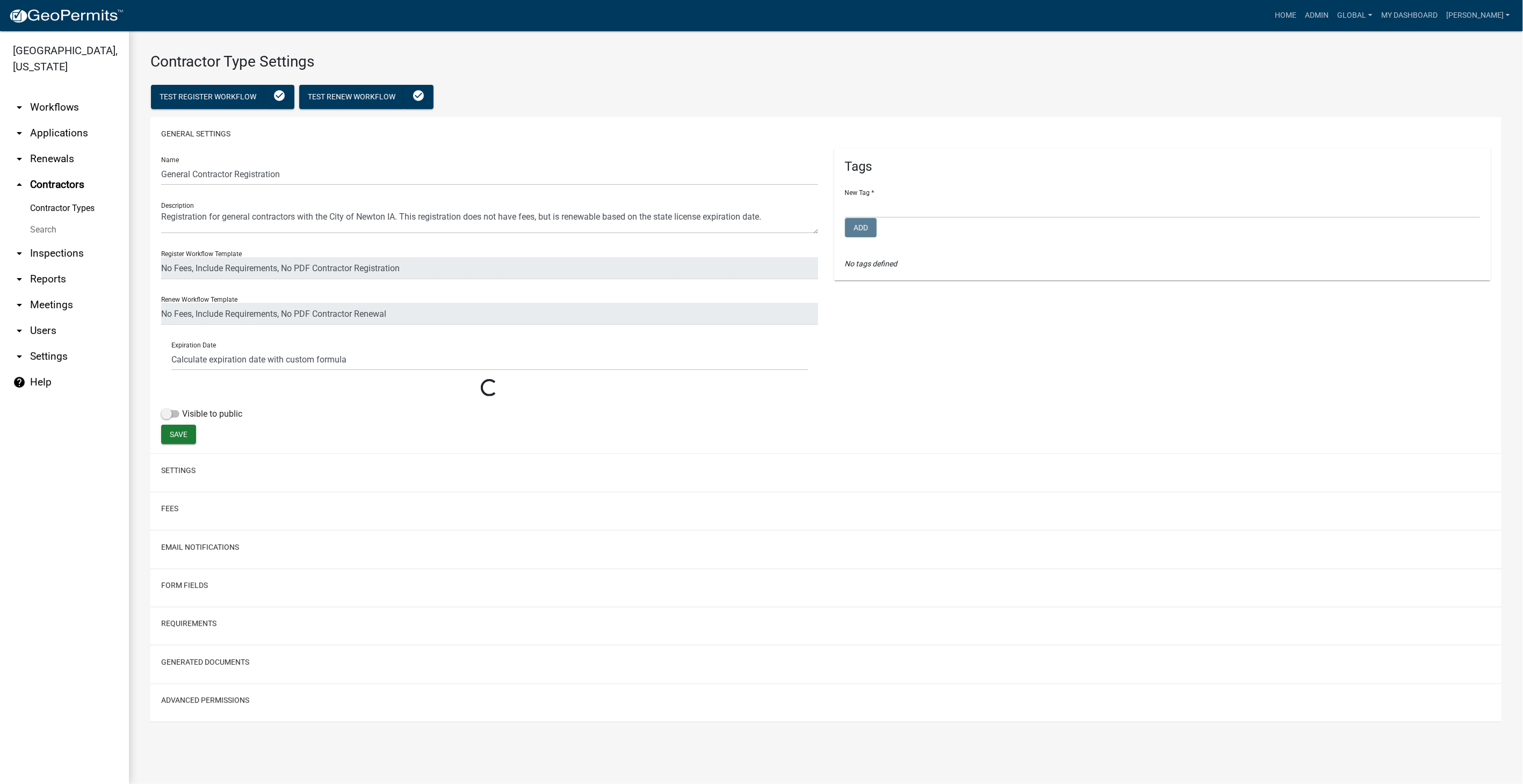
select select
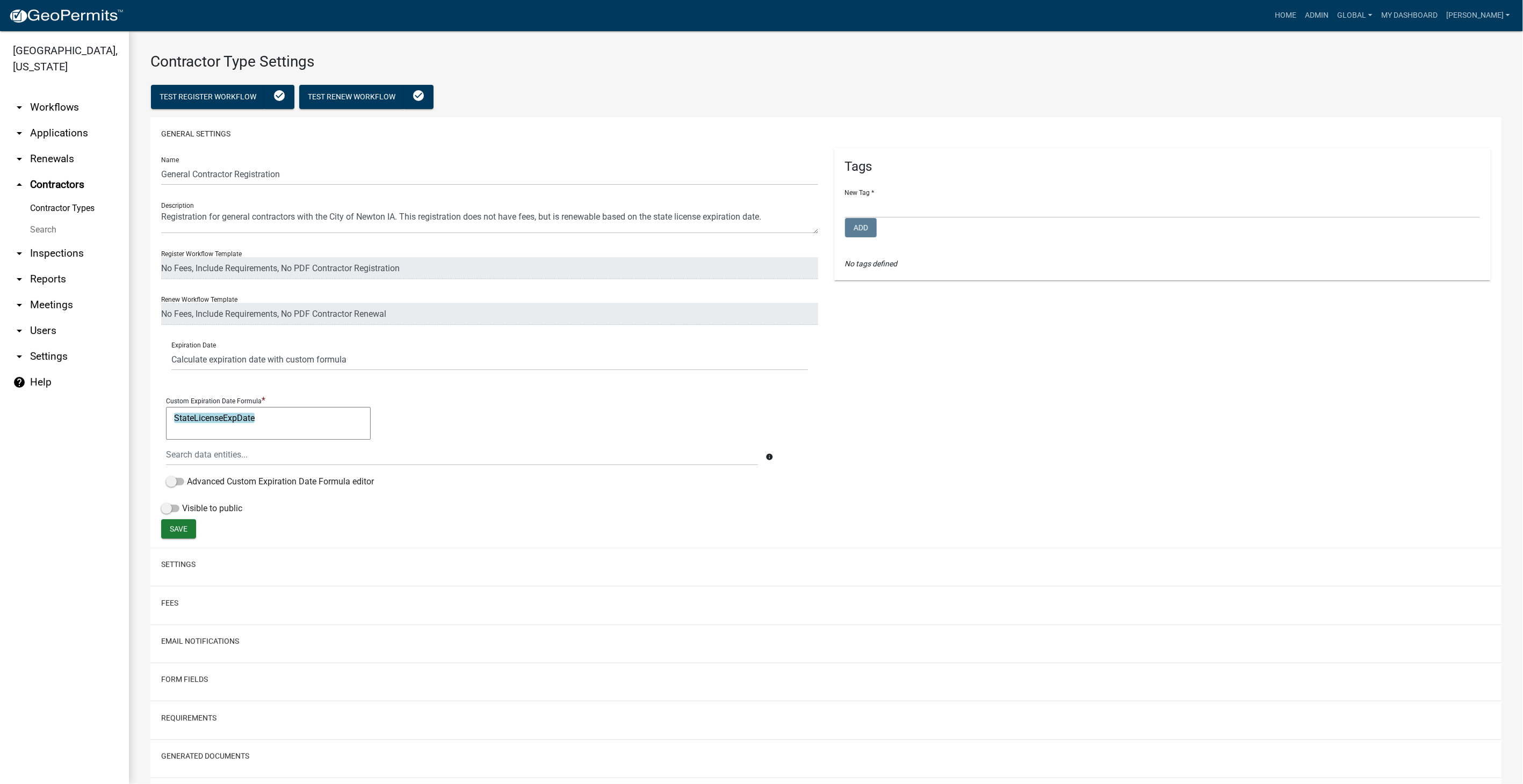
click at [49, 198] on link "Contractor Types" at bounding box center [64, 208] width 129 height 21
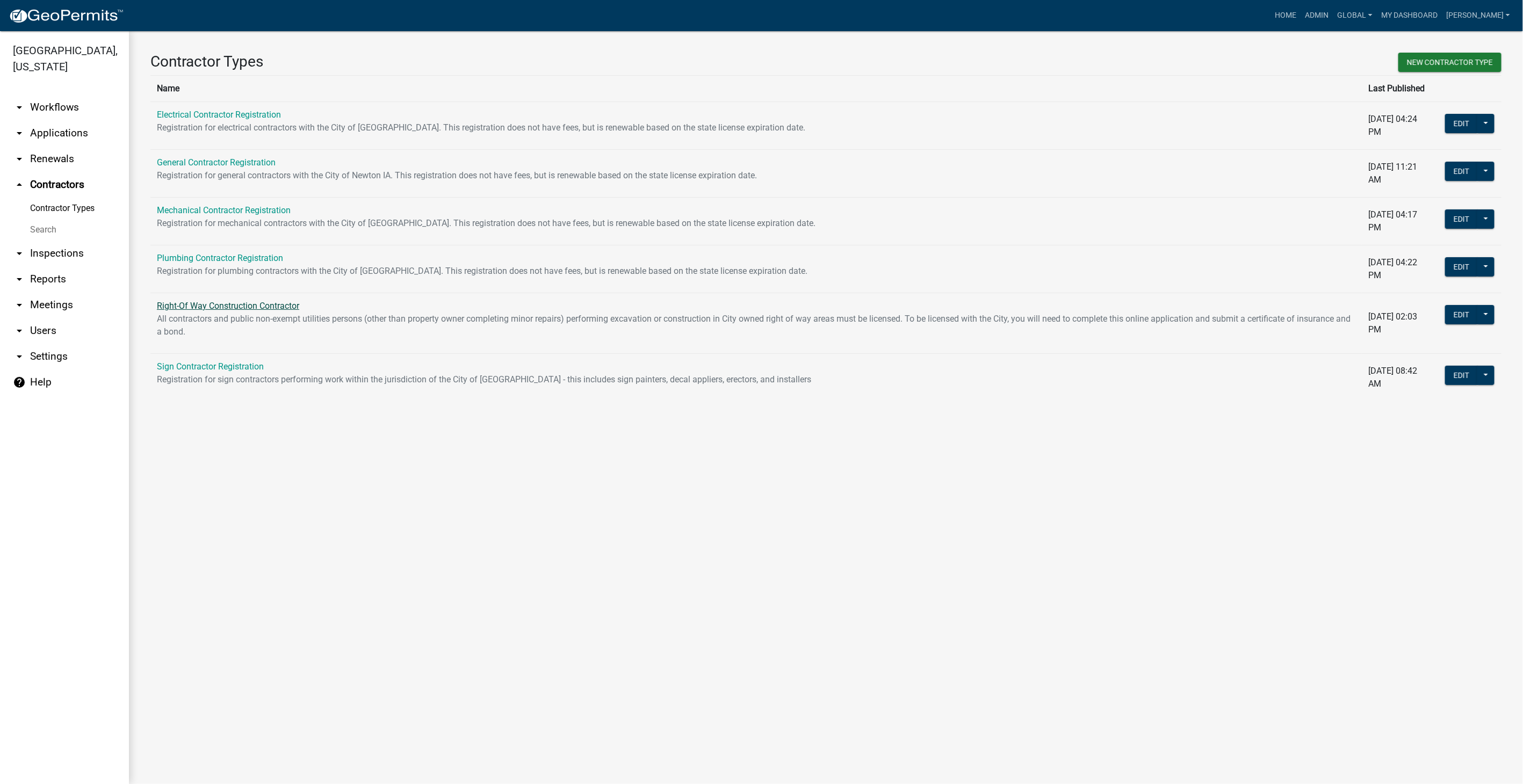
click at [265, 301] on link "Right-Of Way Construction Contractor" at bounding box center [228, 306] width 142 height 10
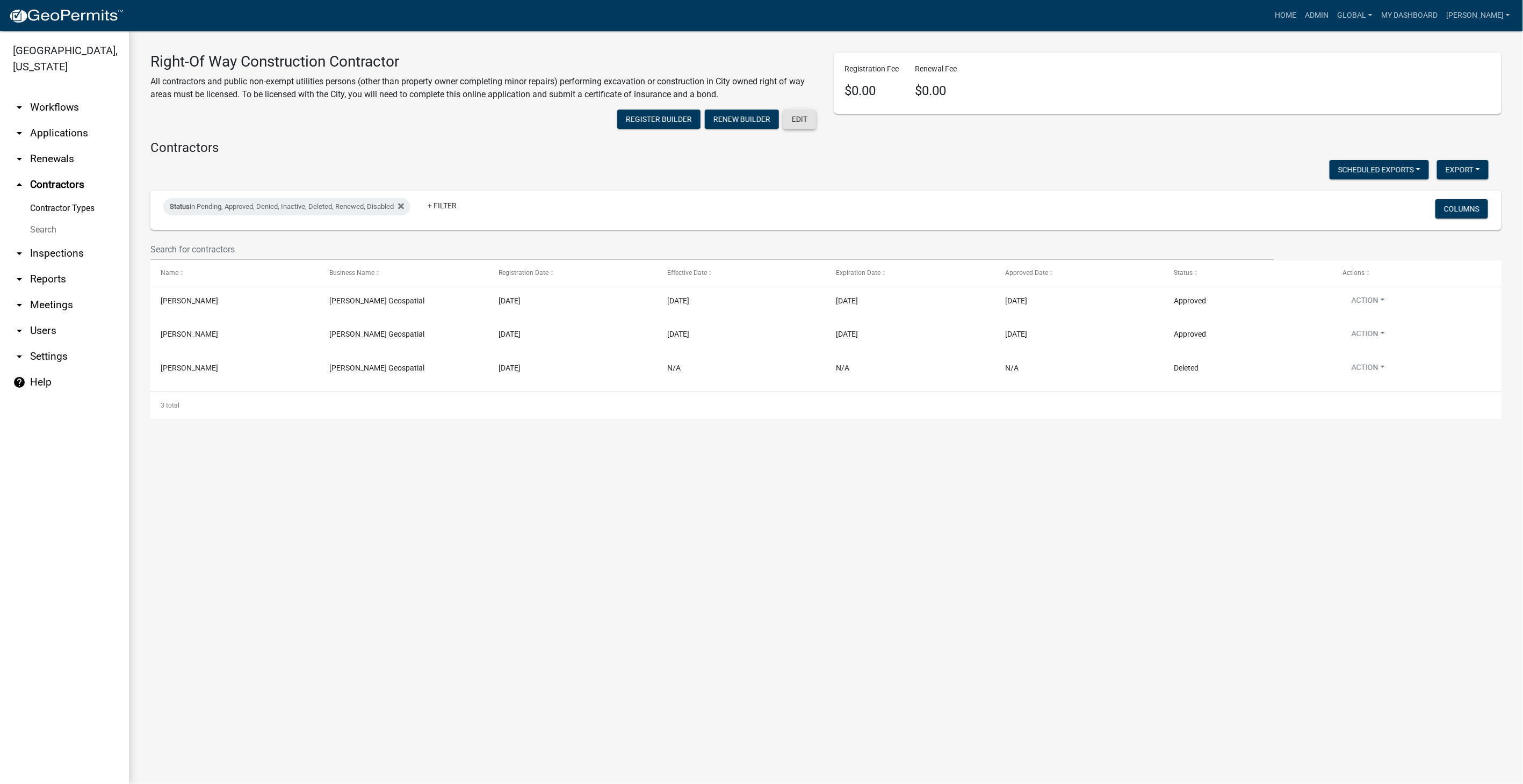
click at [804, 113] on button "Edit" at bounding box center [800, 119] width 33 height 20
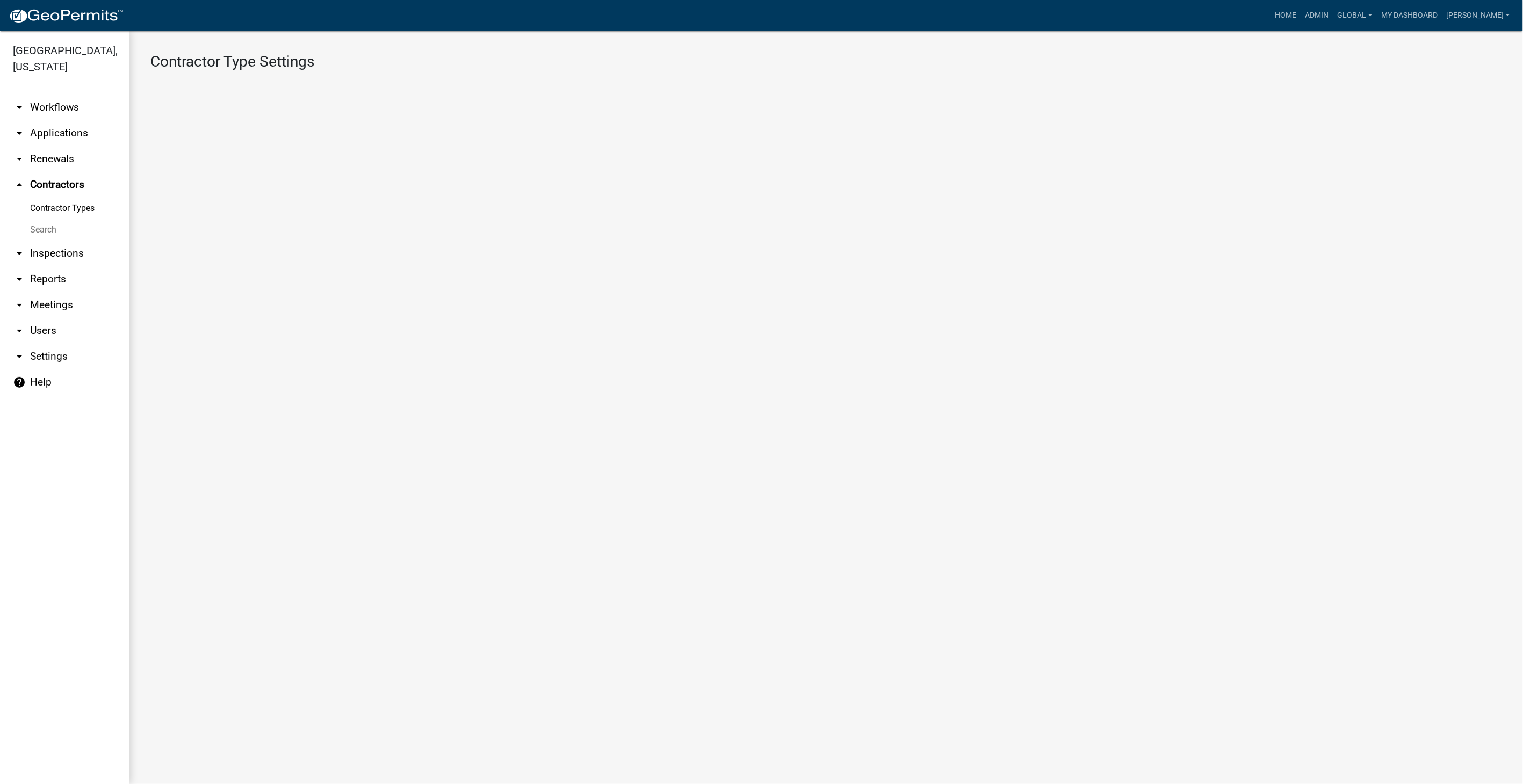
select select "4: b748f019-82c2-45bc-8874-d2e8f736f314"
select select "1: b798264d-217c-4581-98de-27d3ae90d6db"
select select "1: Object"
select select
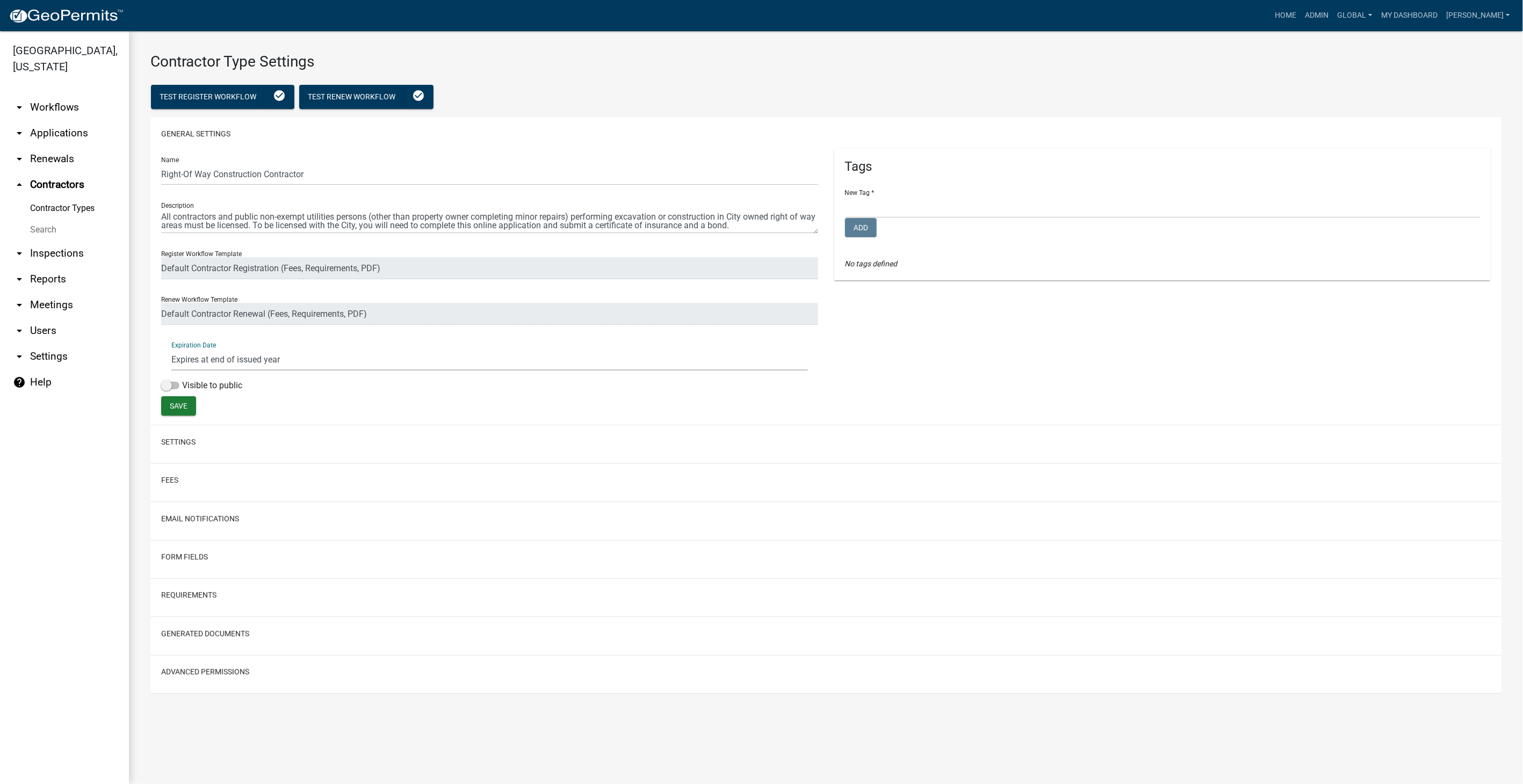
click at [291, 361] on select "Does not expire (infinite) Expires at end of issued year Set a term length in m…" at bounding box center [489, 359] width 636 height 22
click at [927, 407] on div "Name Right-Of Way Construction Contractor Description Register Workflow Templat…" at bounding box center [826, 284] width 1330 height 270
click at [188, 595] on button "Requirements" at bounding box center [189, 596] width 56 height 11
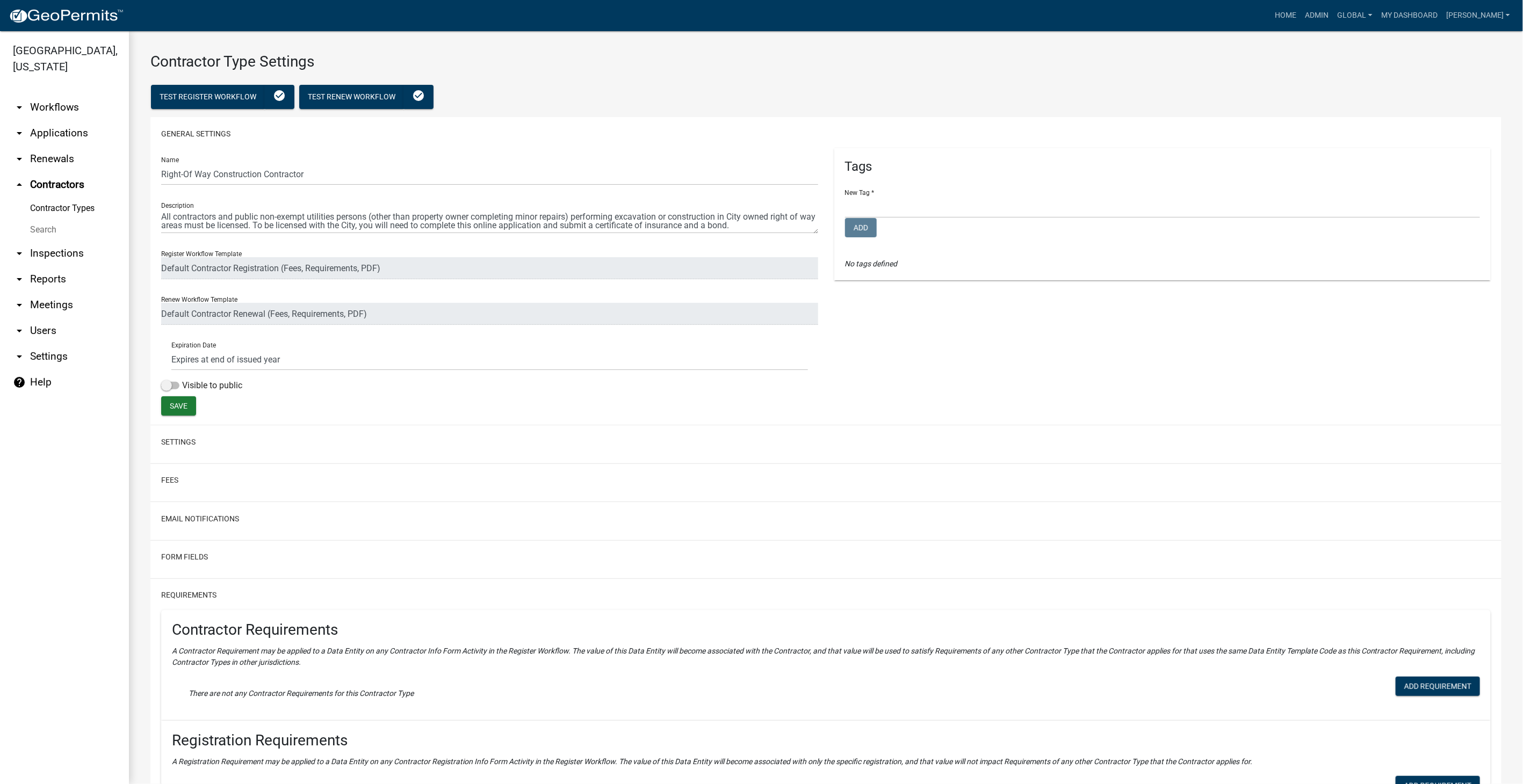
click at [43, 95] on link "arrow_drop_down Workflows" at bounding box center [64, 107] width 129 height 26
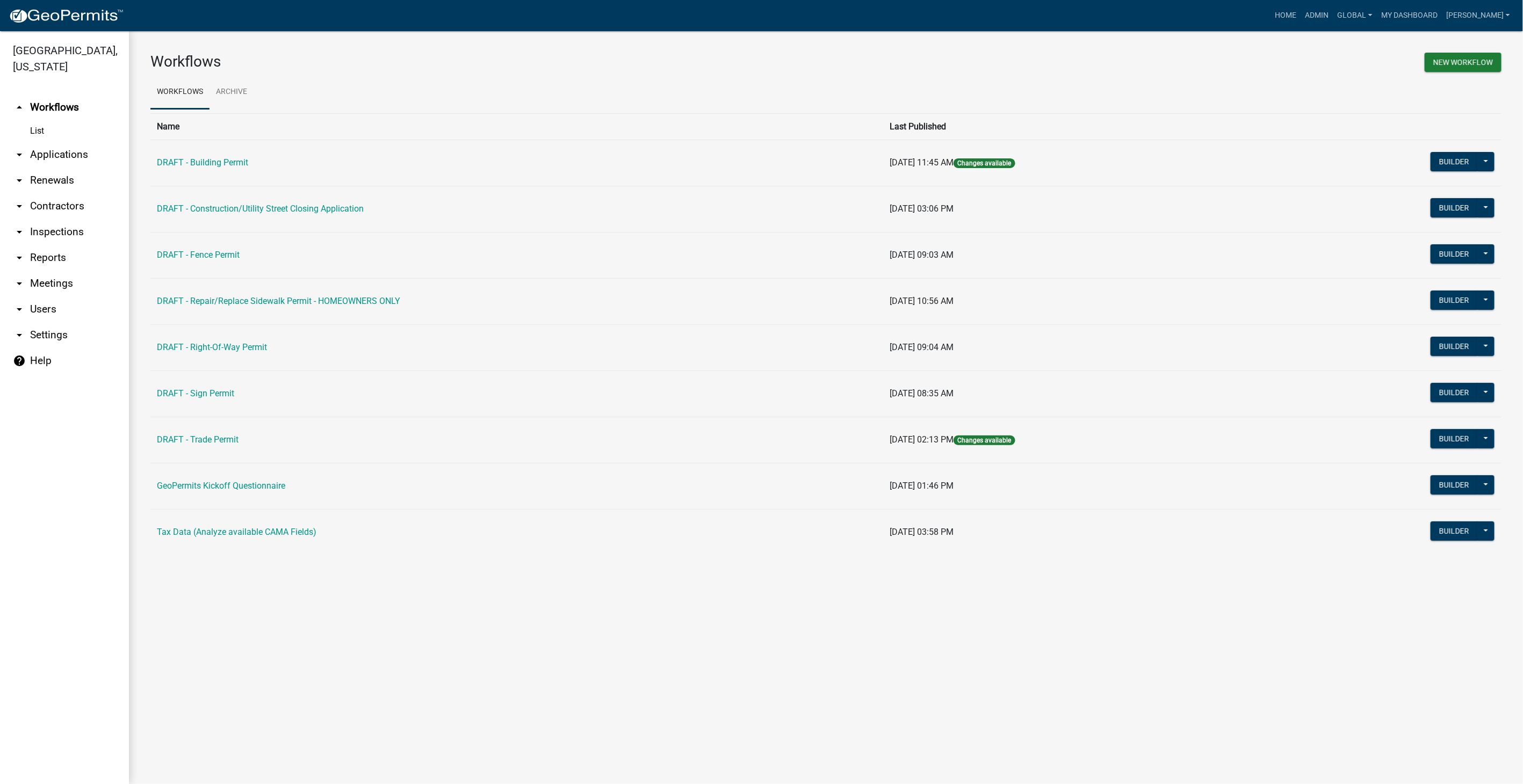
click at [47, 194] on link "arrow_drop_down Contractors" at bounding box center [64, 206] width 129 height 26
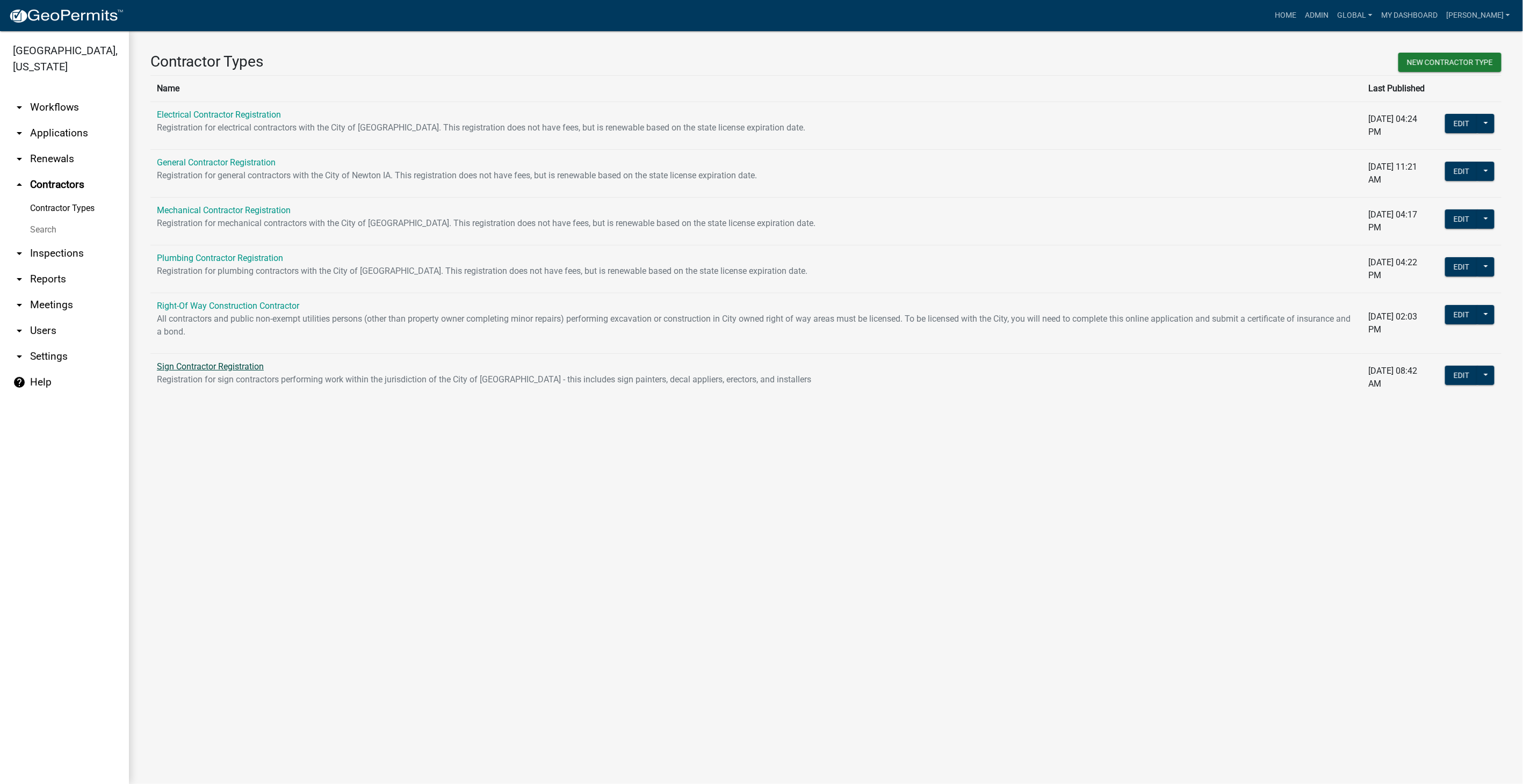
click at [177, 368] on link "Sign Contractor Registration" at bounding box center [210, 366] width 107 height 10
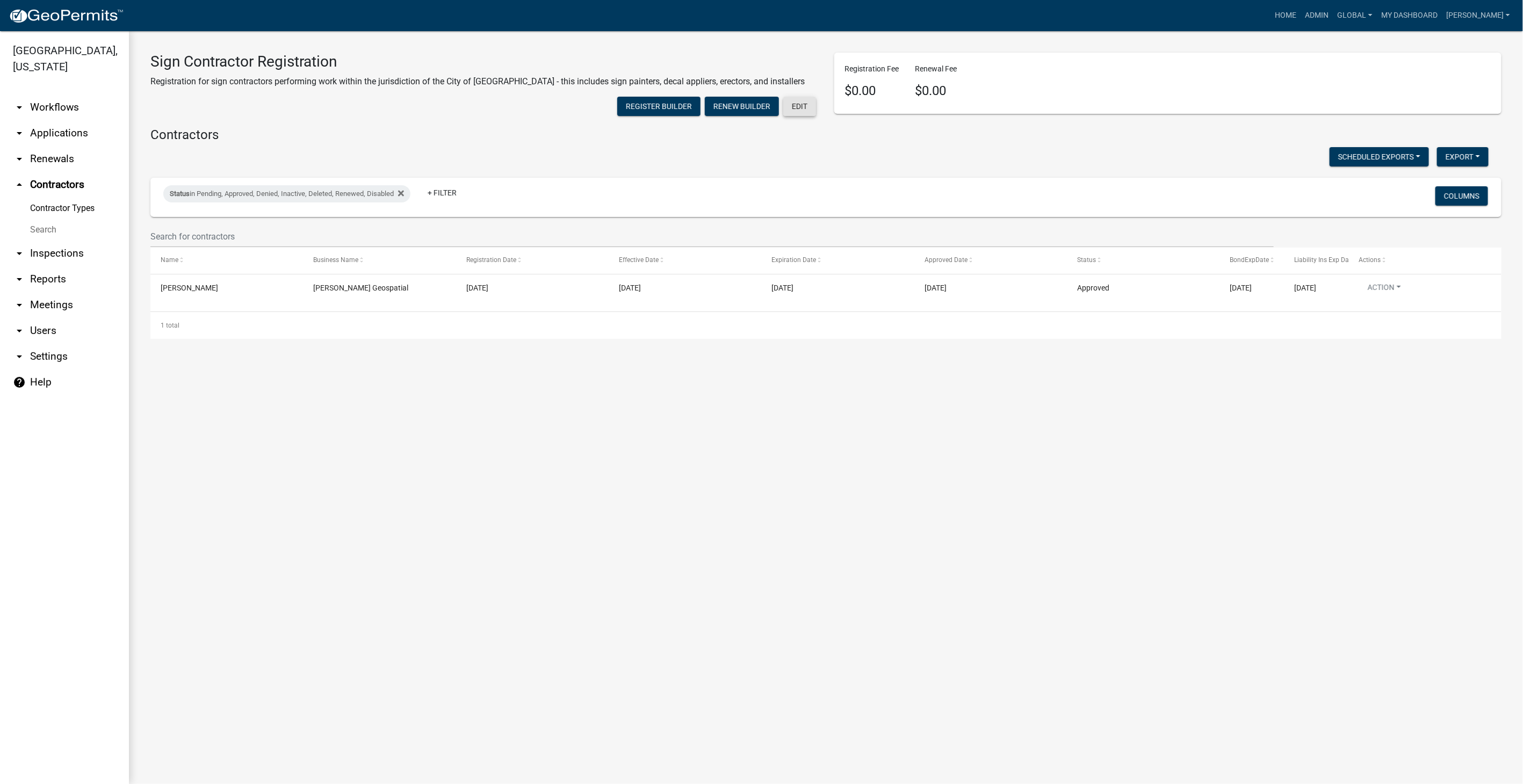
click at [801, 111] on button "Edit" at bounding box center [800, 106] width 33 height 20
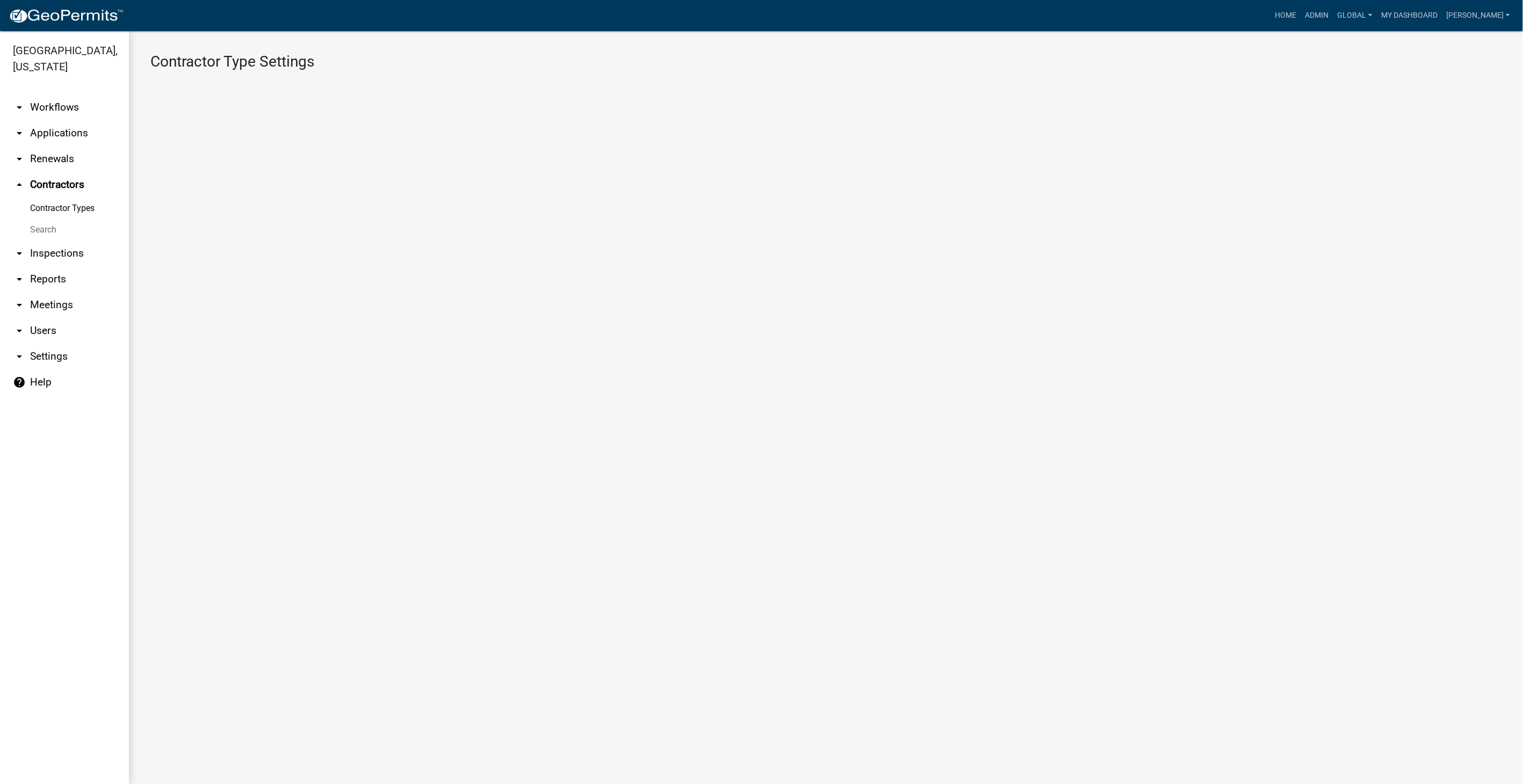
select select "4: b748f019-82c2-45bc-8874-d2e8f736f314"
select select "1: b798264d-217c-4581-98de-27d3ae90d6db"
select select "1: Object"
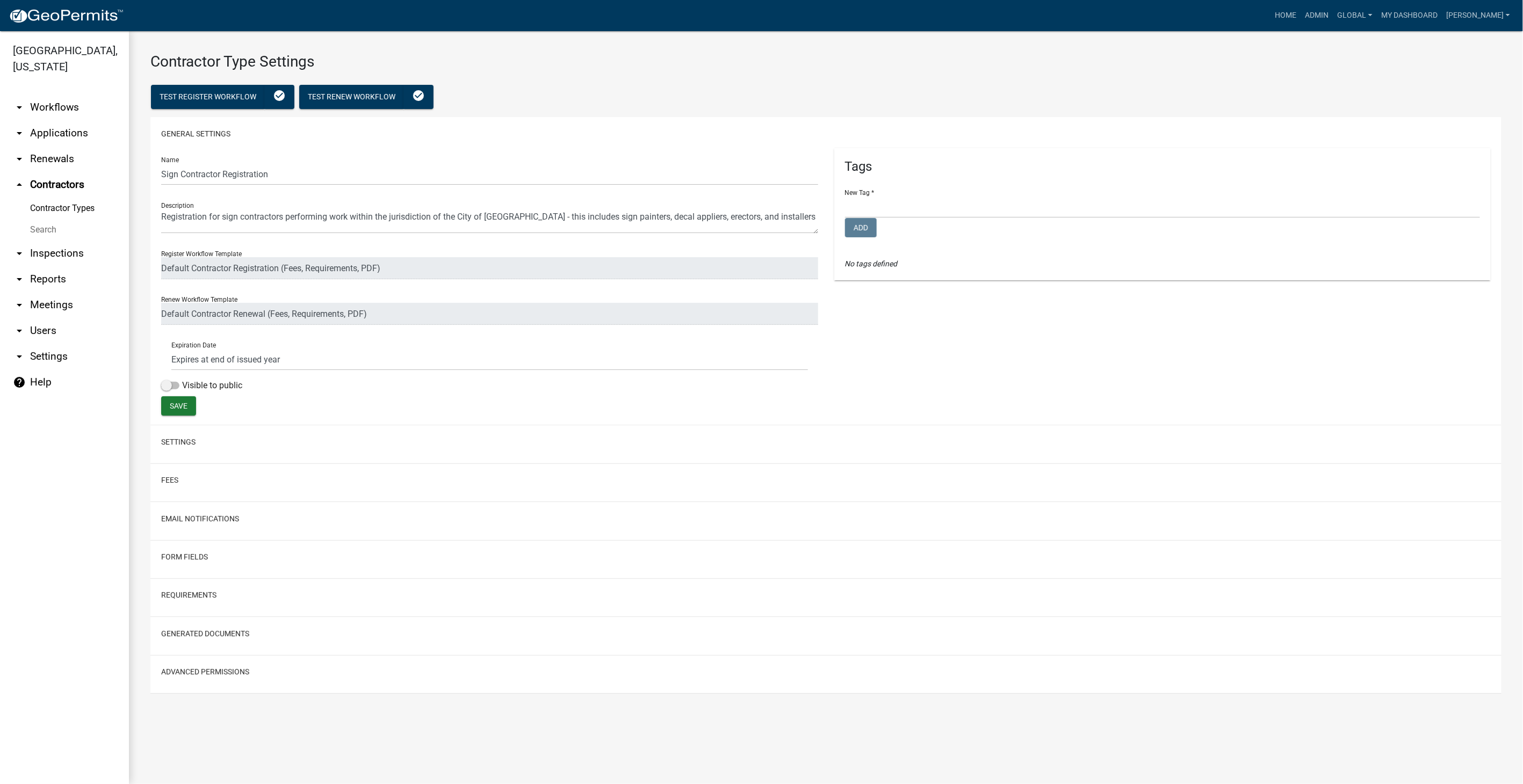
select select
click at [179, 593] on button "Requirements" at bounding box center [189, 596] width 56 height 11
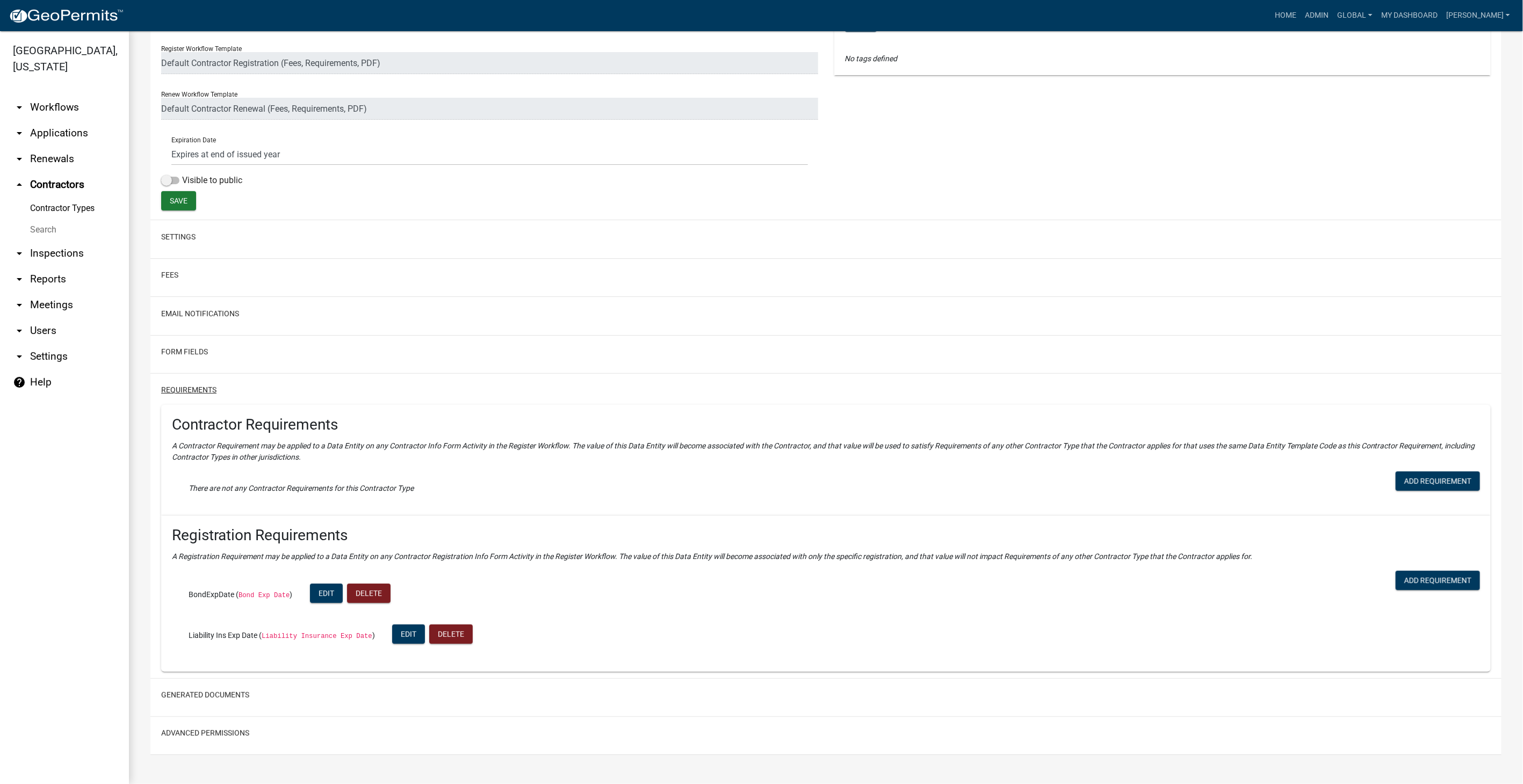
scroll to position [206, 0]
click at [169, 272] on button "Fees" at bounding box center [169, 275] width 17 height 11
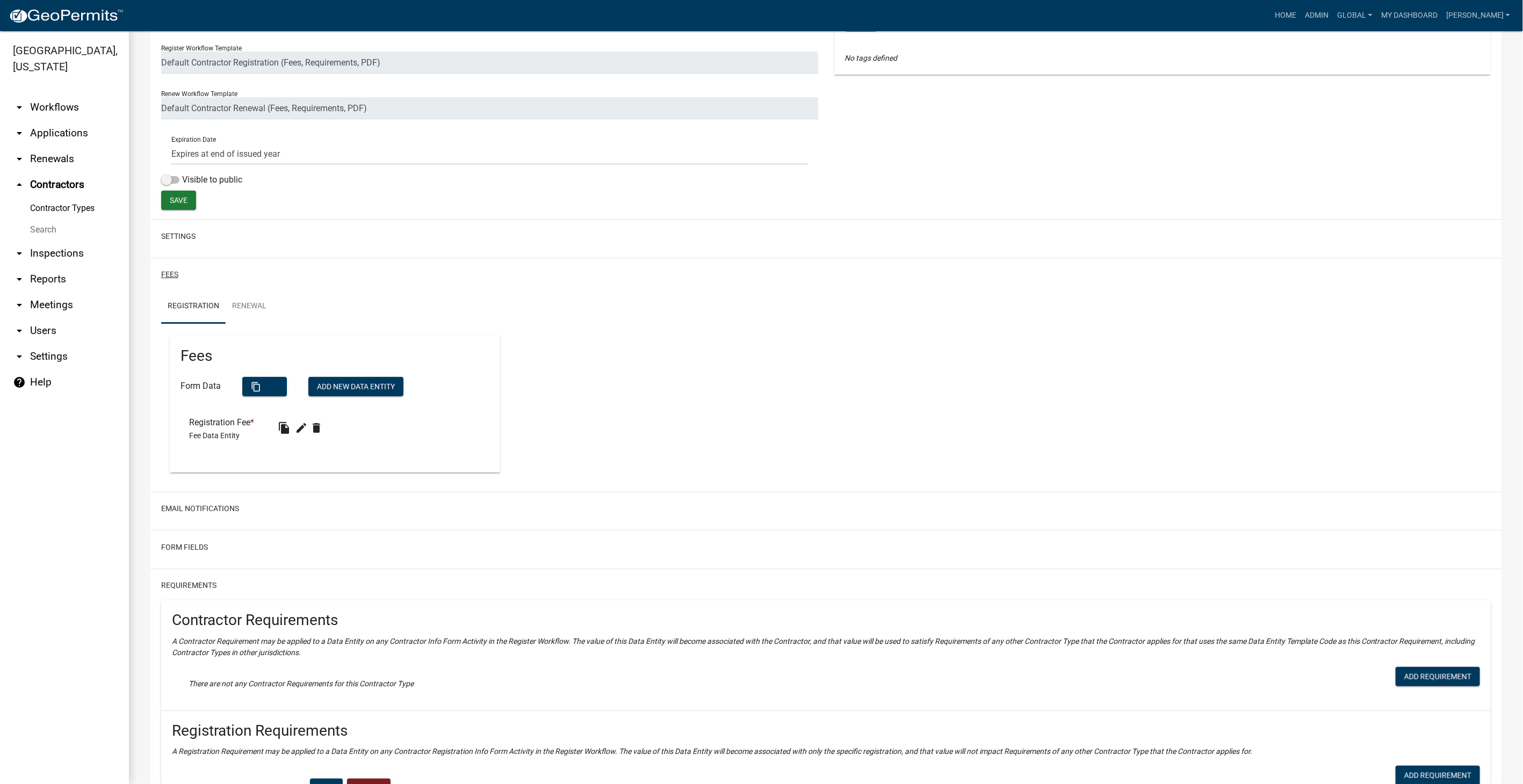
scroll to position [325, 0]
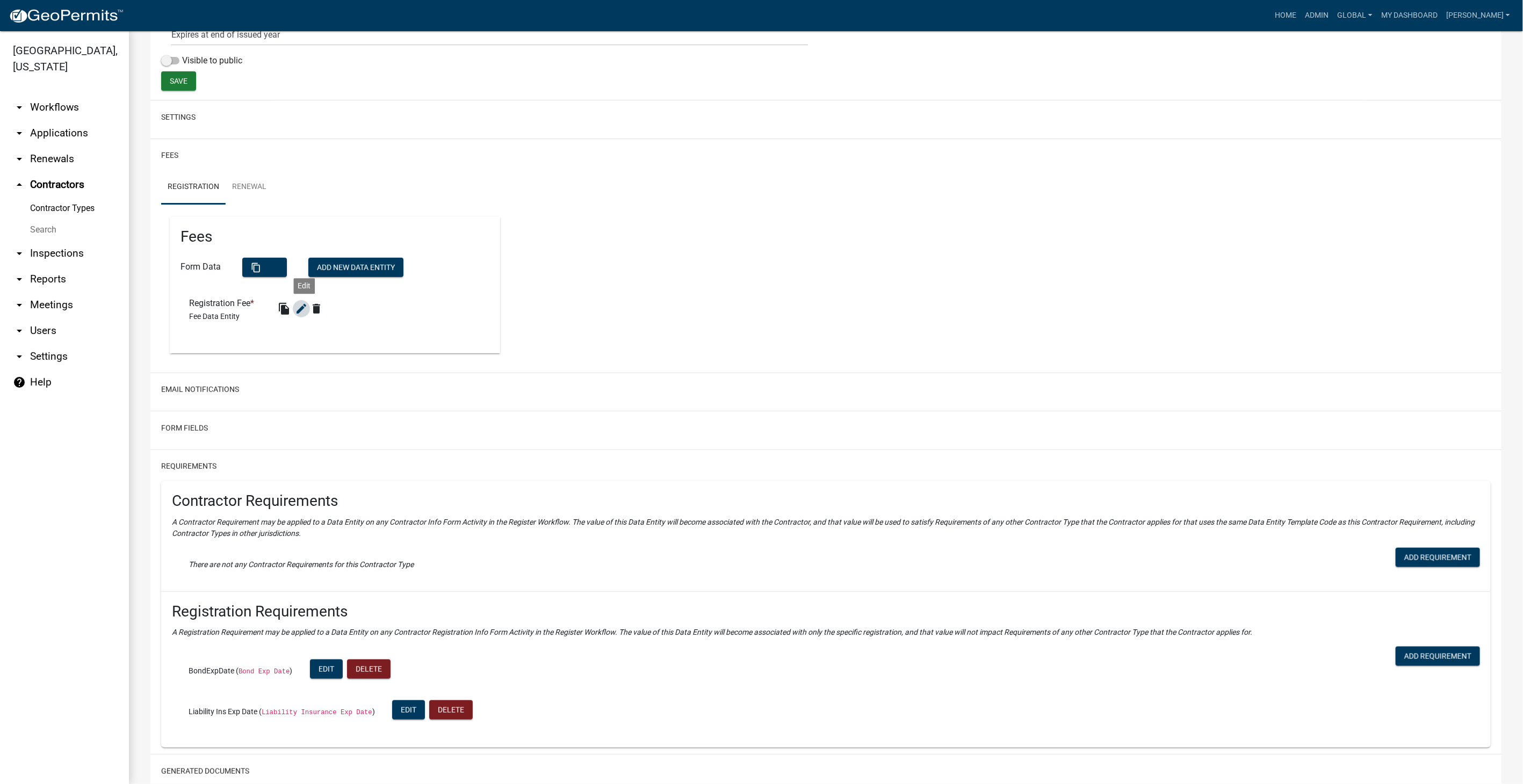
click at [303, 308] on icon "edit" at bounding box center [301, 309] width 13 height 13
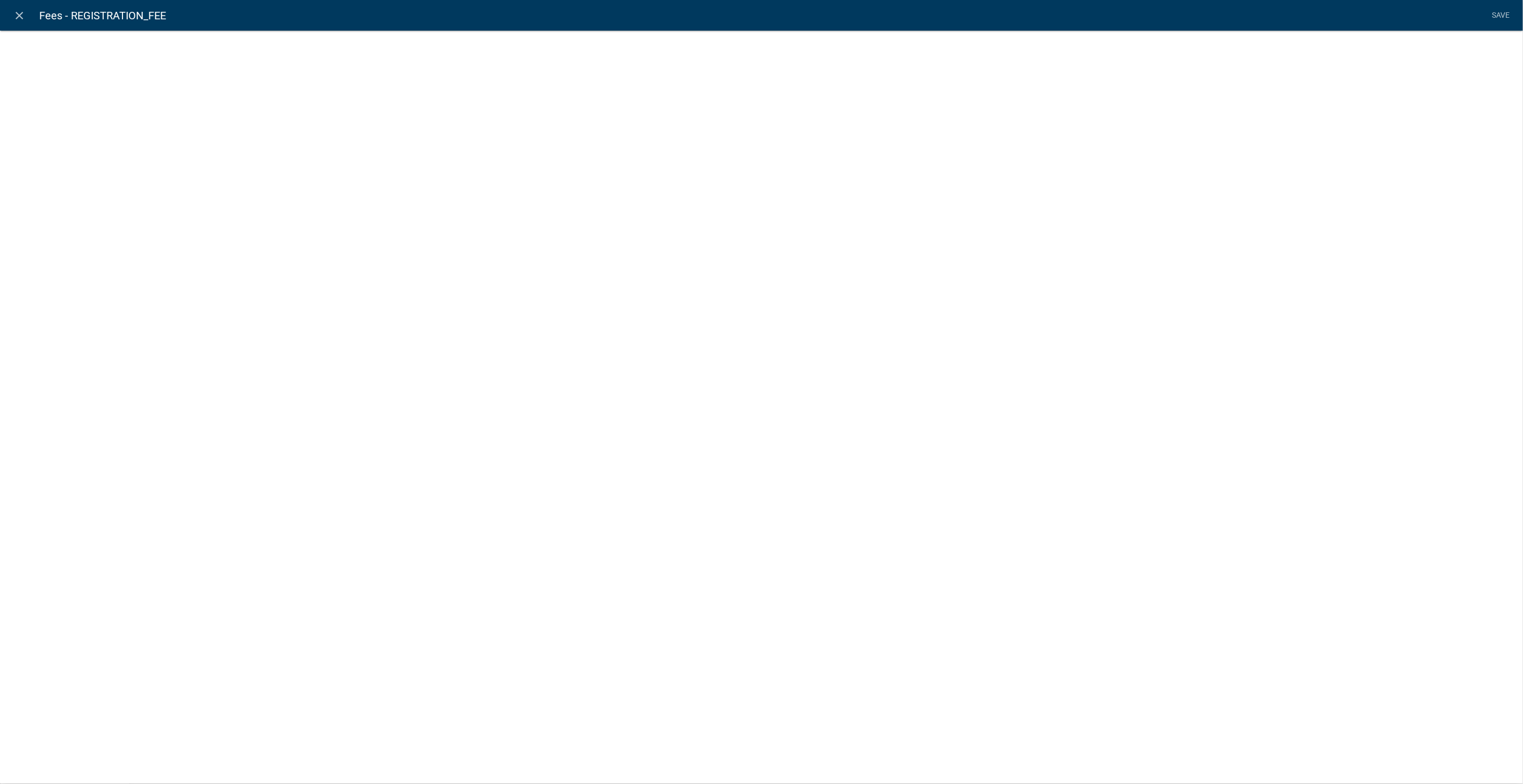
select select "fee"
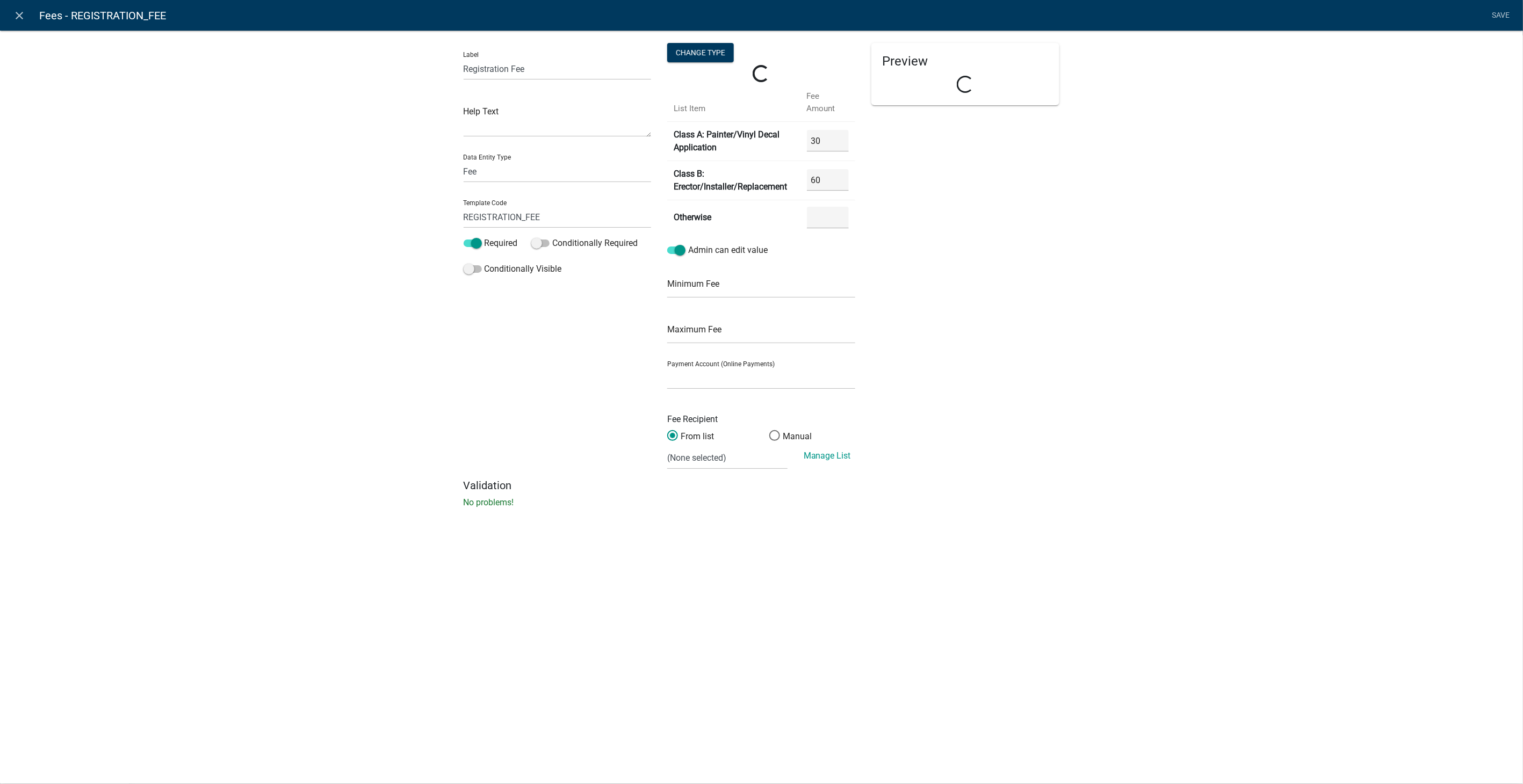
select select "RegistrationType"
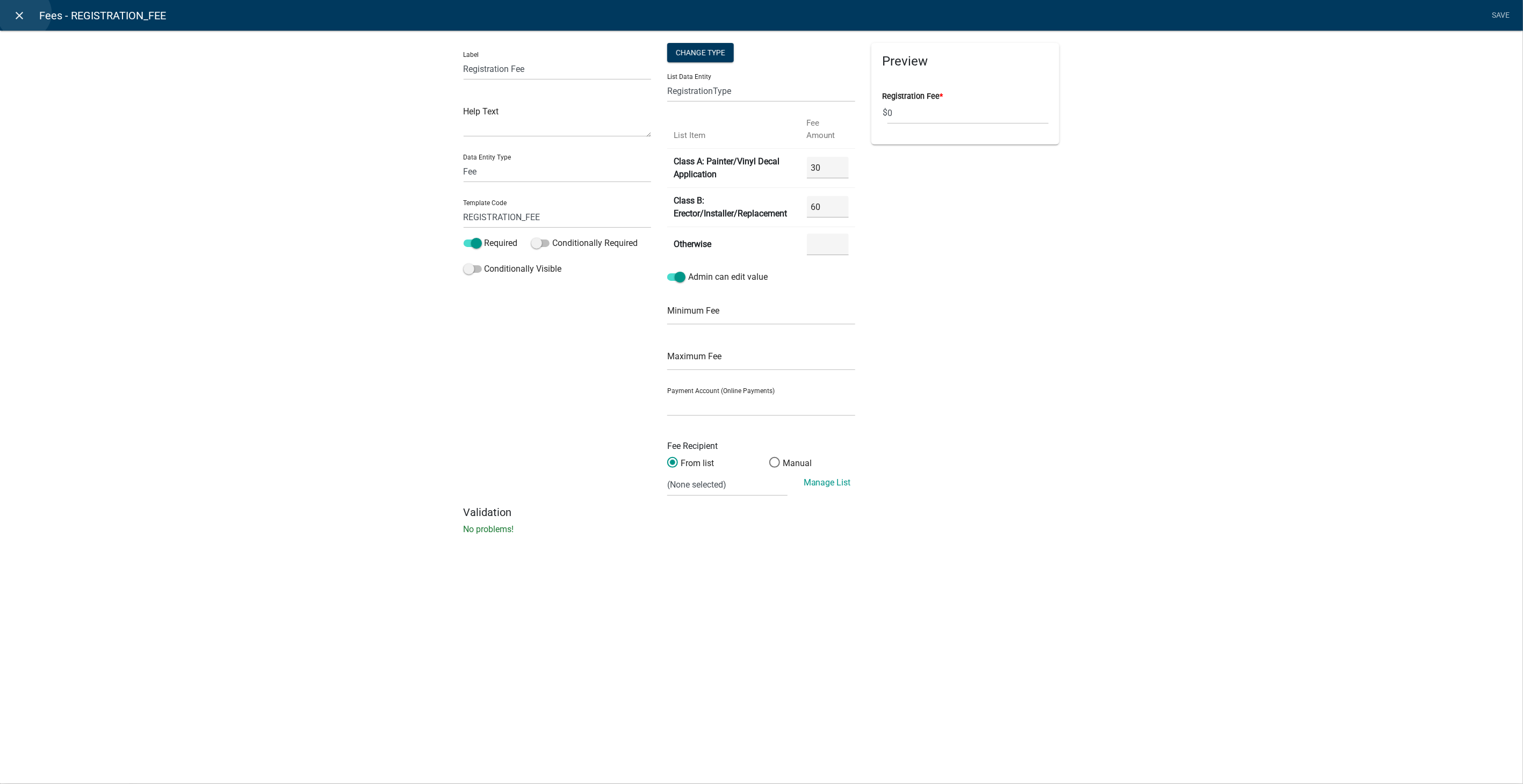
click at [24, 13] on icon "close" at bounding box center [20, 15] width 13 height 13
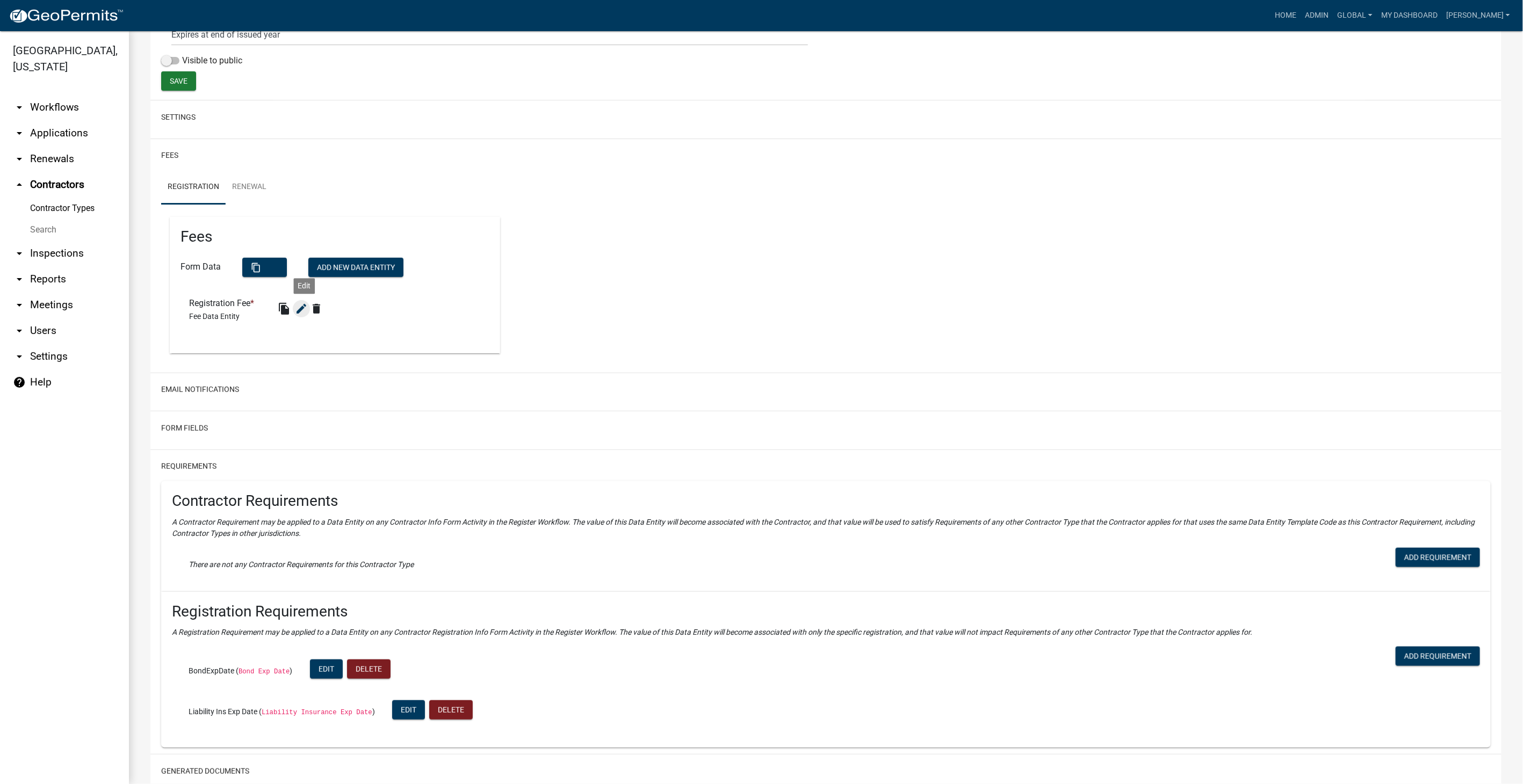
scroll to position [0, 0]
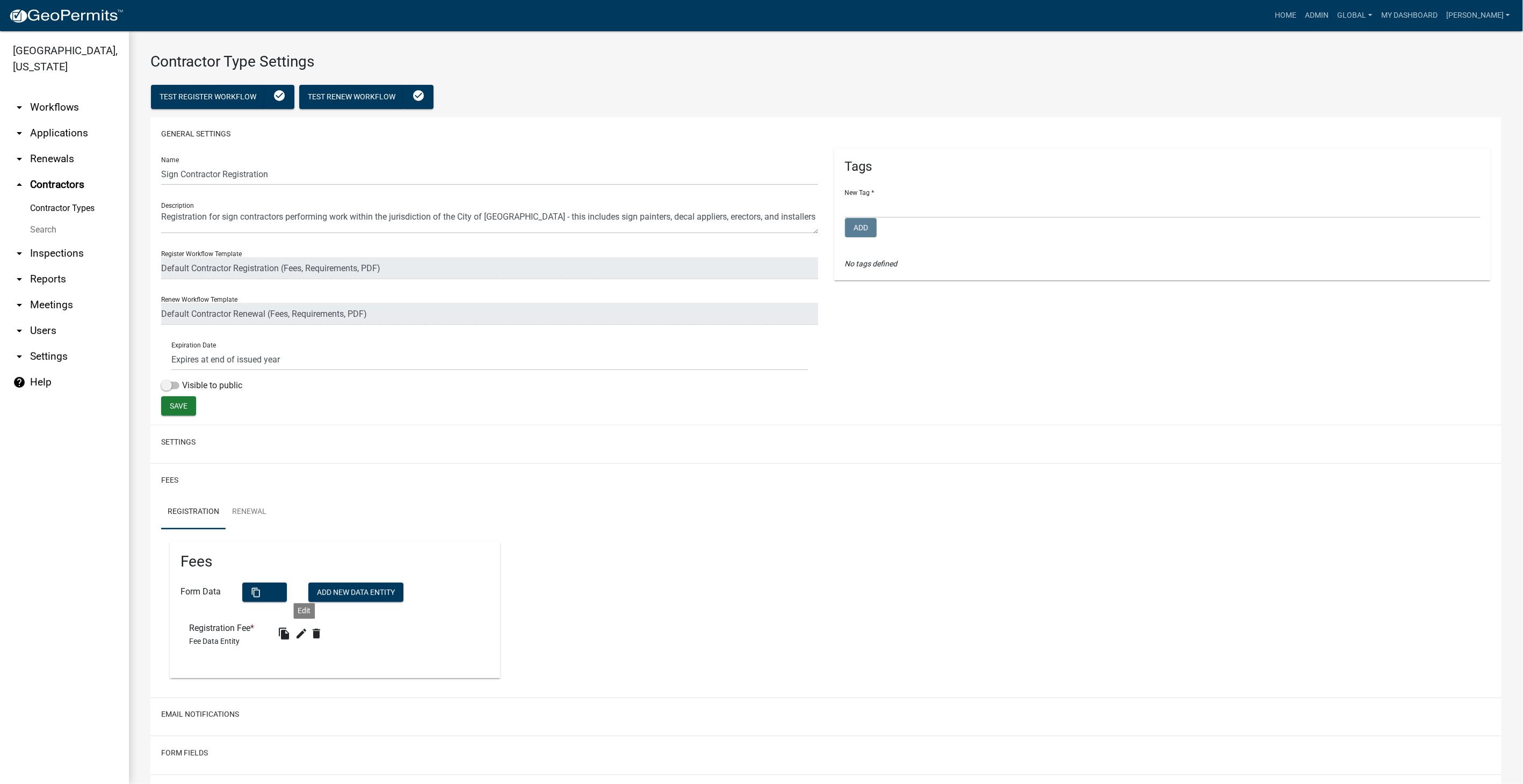
click at [76, 198] on link "Contractor Types" at bounding box center [64, 208] width 129 height 21
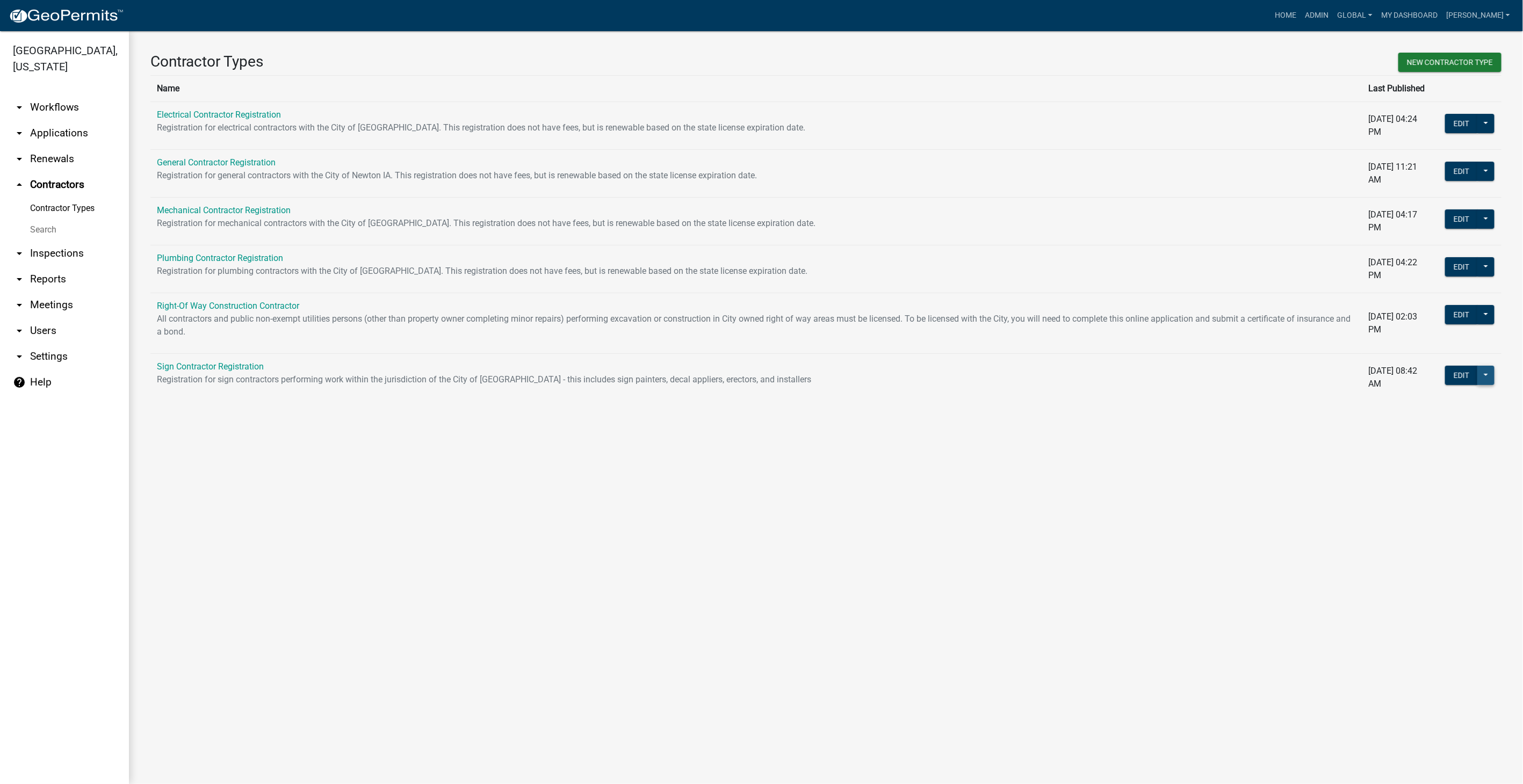
click at [1483, 376] on button at bounding box center [1486, 375] width 17 height 20
click at [1445, 529] on span "Workflow Builder" at bounding box center [1450, 533] width 64 height 9
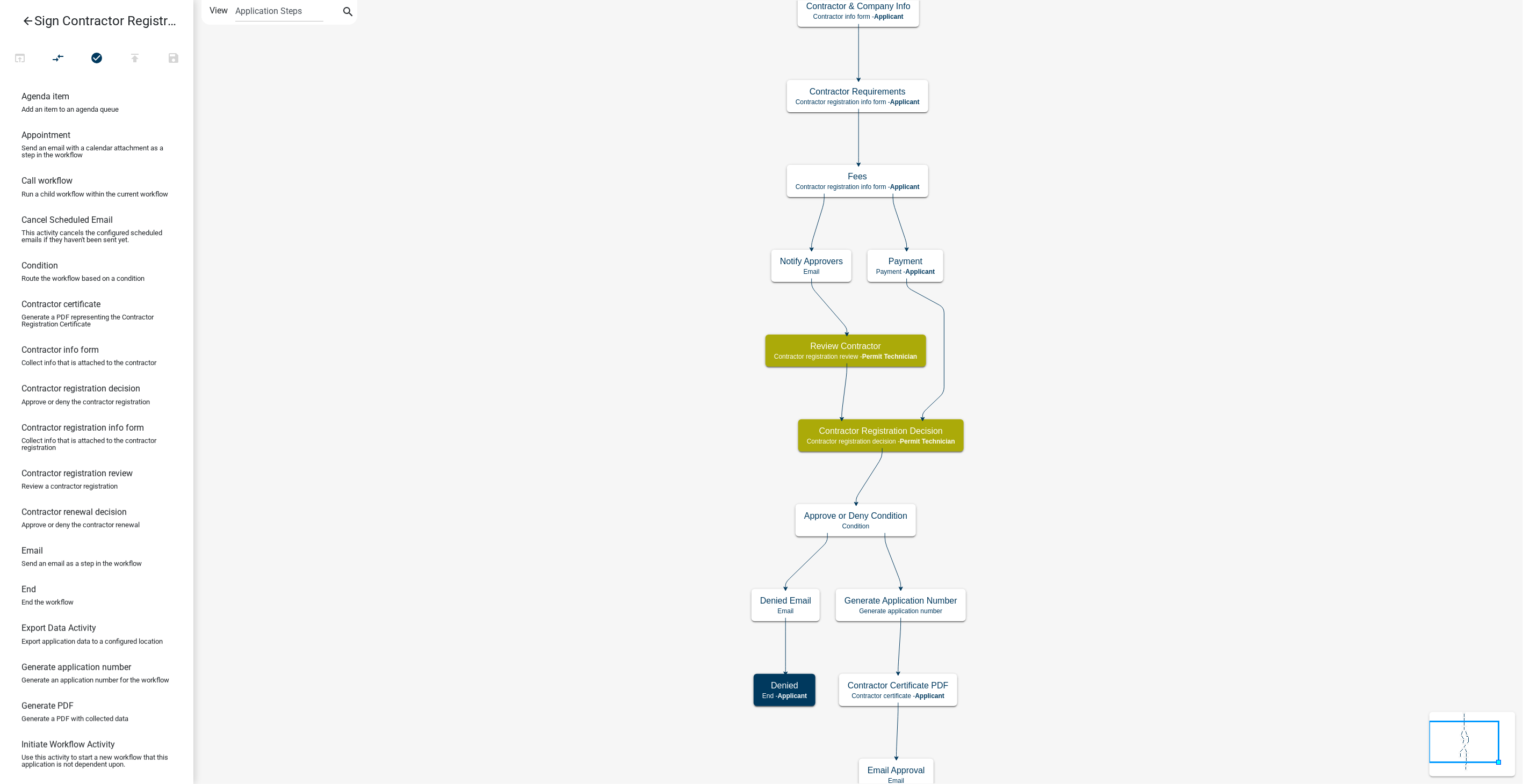
click at [32, 18] on icon "arrow_back" at bounding box center [28, 22] width 13 height 15
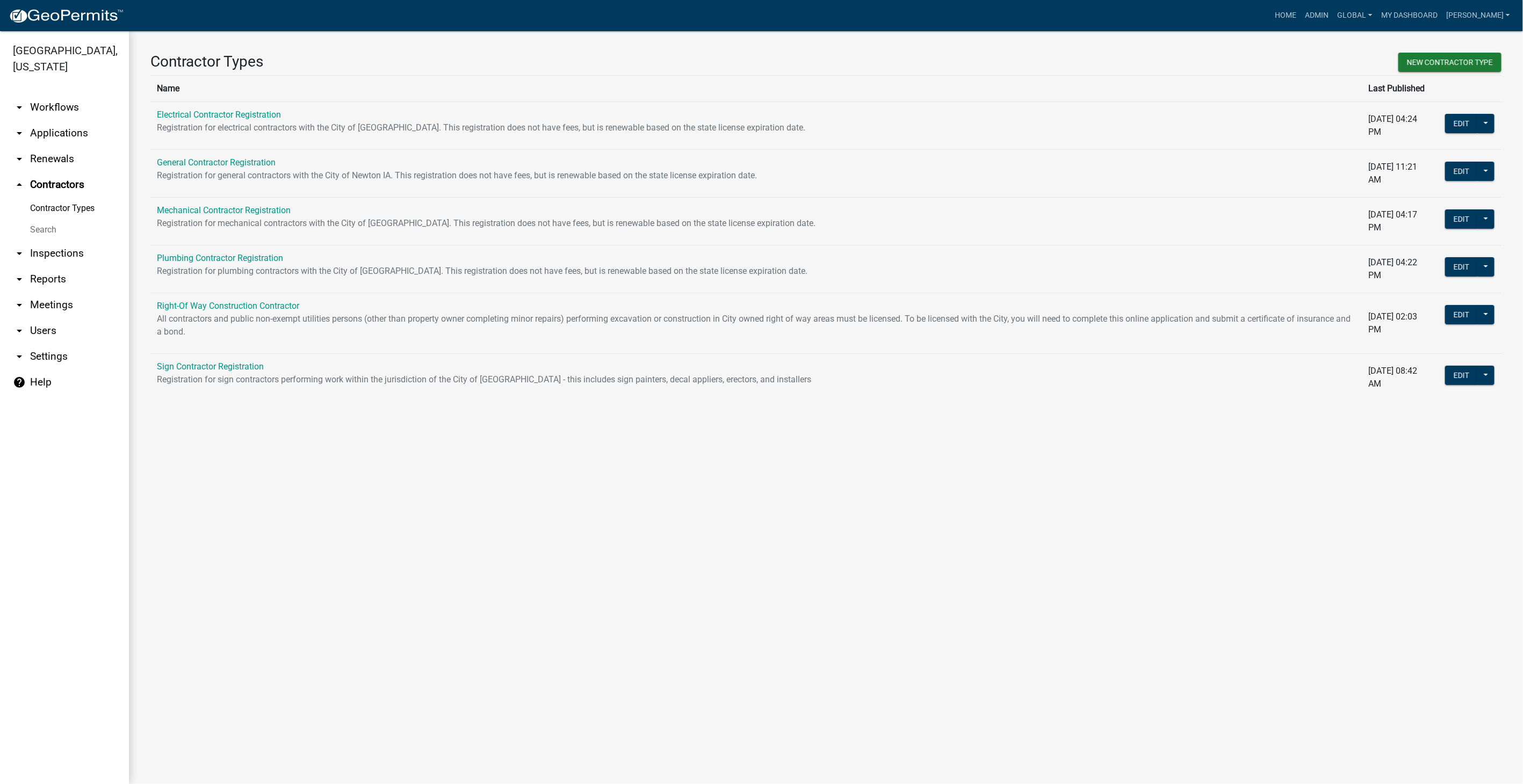
click at [47, 95] on link "arrow_drop_down Workflows" at bounding box center [64, 107] width 129 height 26
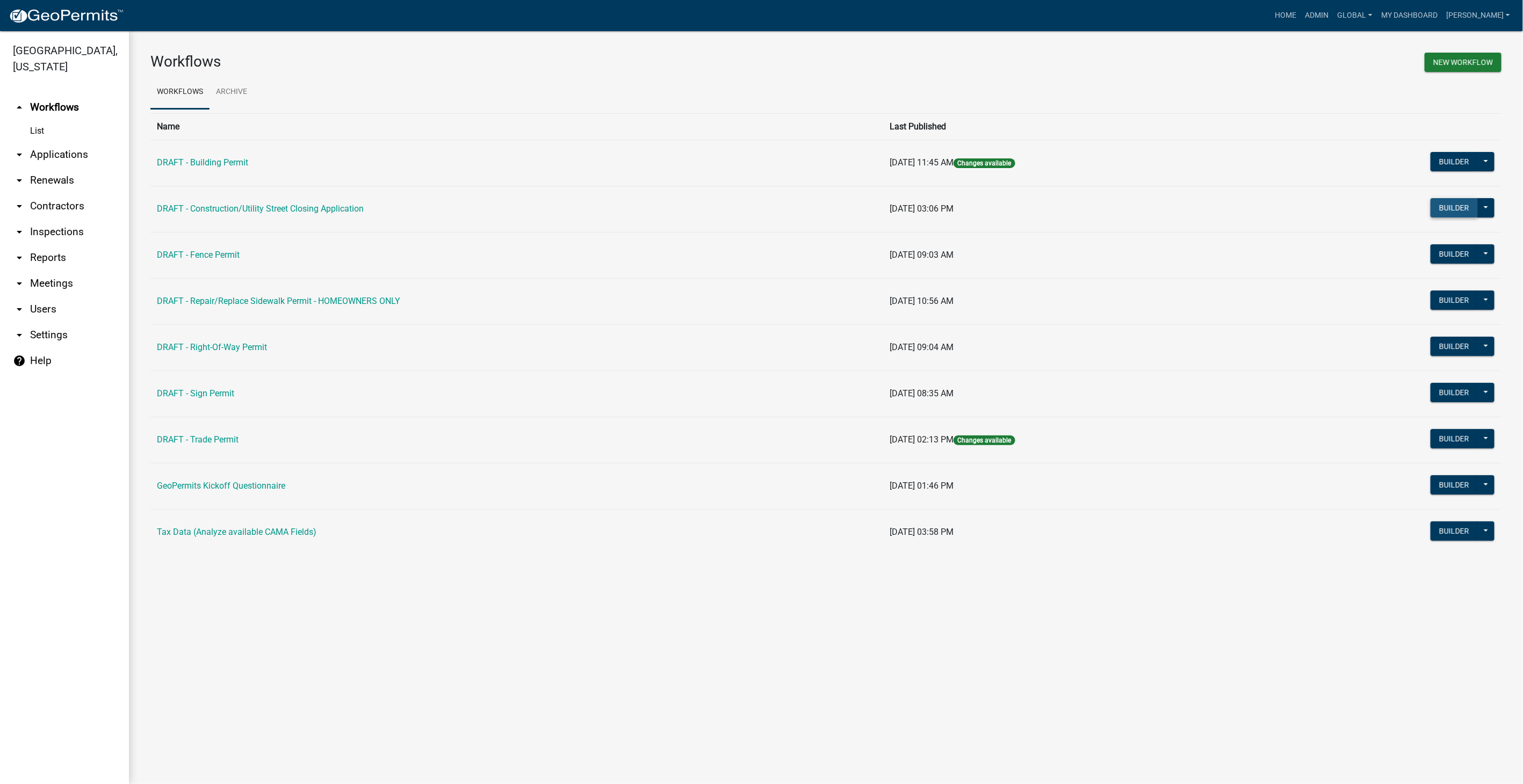
click at [1439, 203] on button "Builder" at bounding box center [1454, 208] width 47 height 20
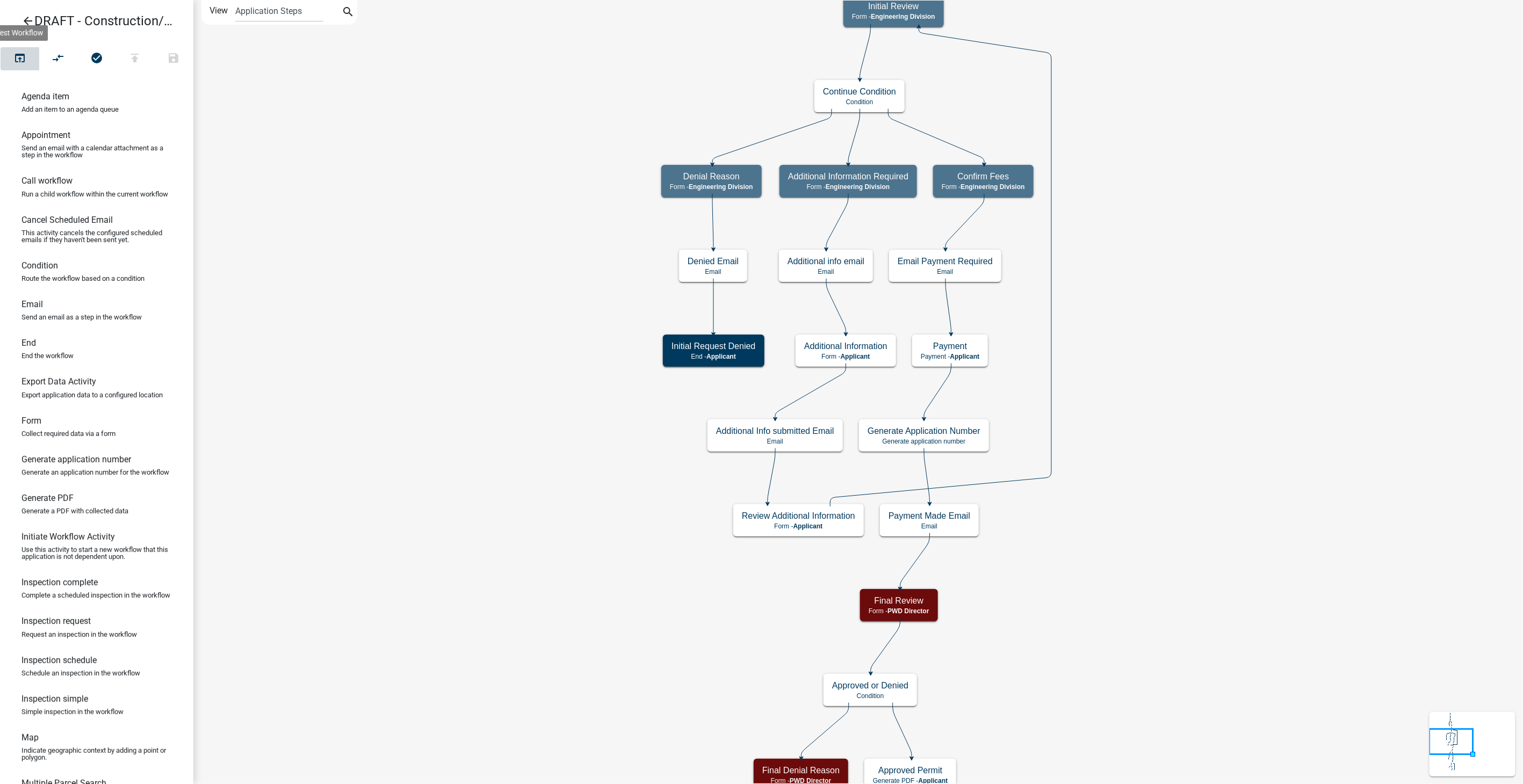
click at [20, 56] on icon "open_in_browser" at bounding box center [20, 59] width 13 height 15
click at [23, 56] on icon "open_in_browser" at bounding box center [20, 59] width 13 height 15
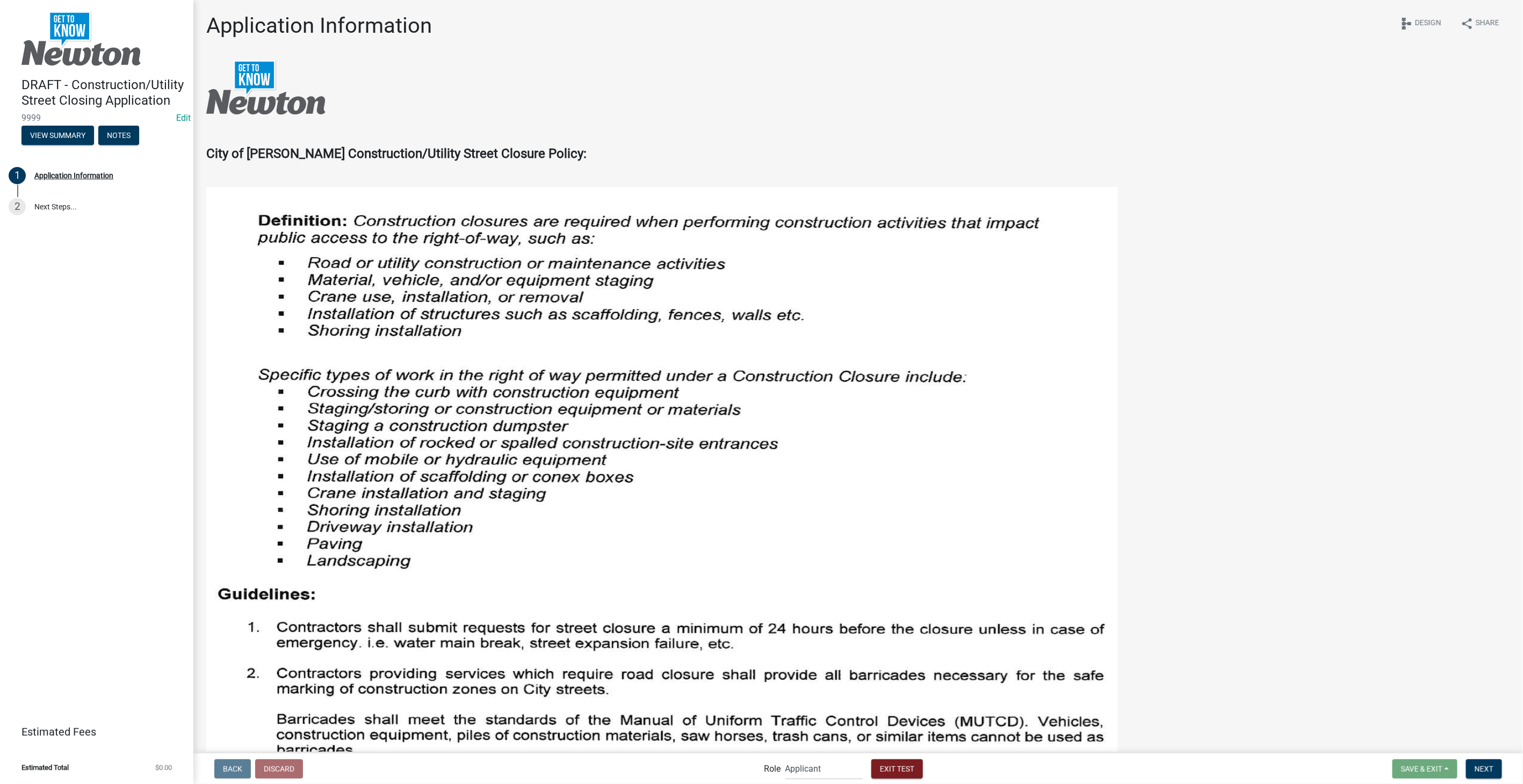
scroll to position [835, 0]
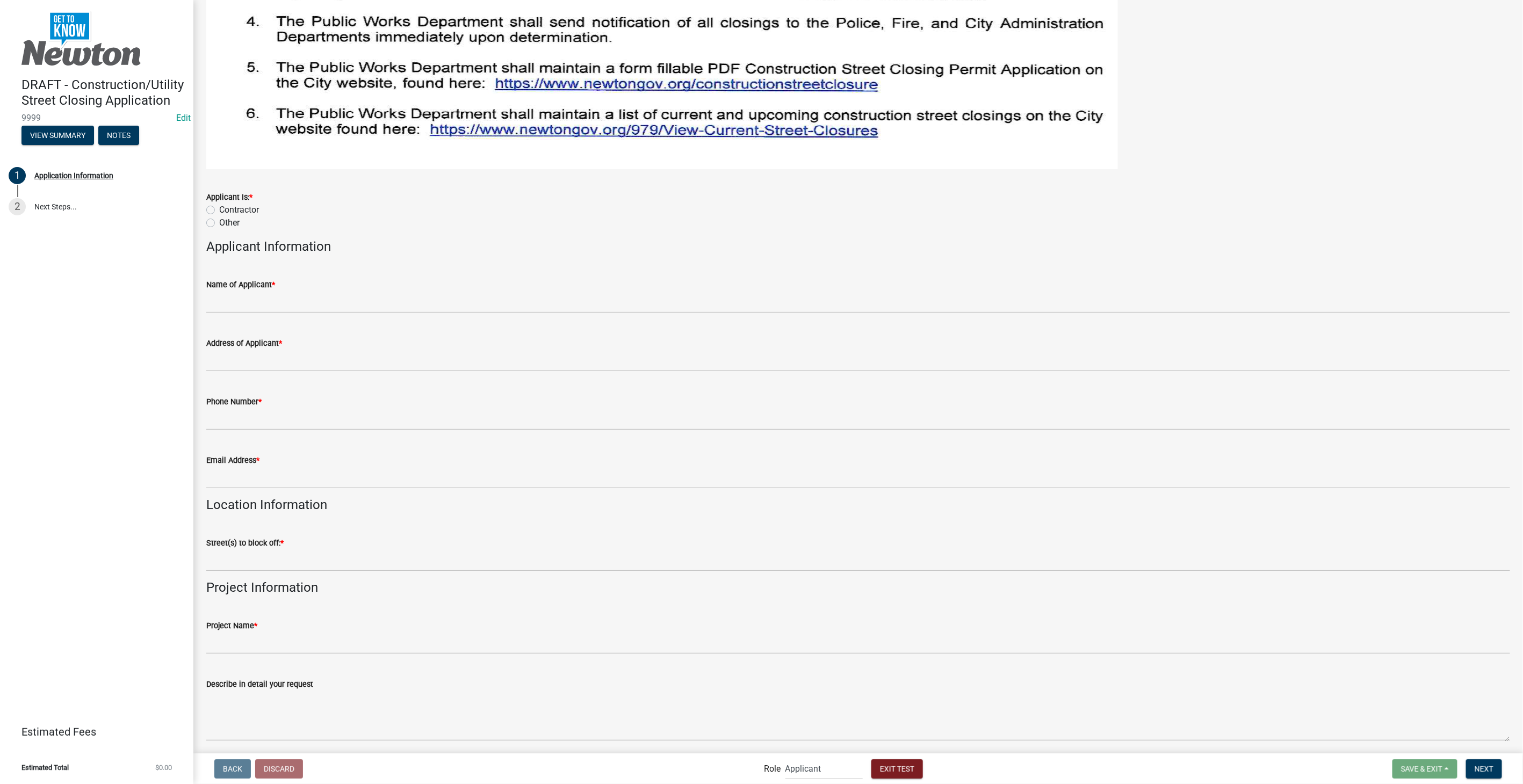
click at [219, 212] on label "Contractor" at bounding box center [239, 210] width 40 height 13
click at [219, 210] on input "Contractor" at bounding box center [222, 207] width 7 height 7
radio input "true"
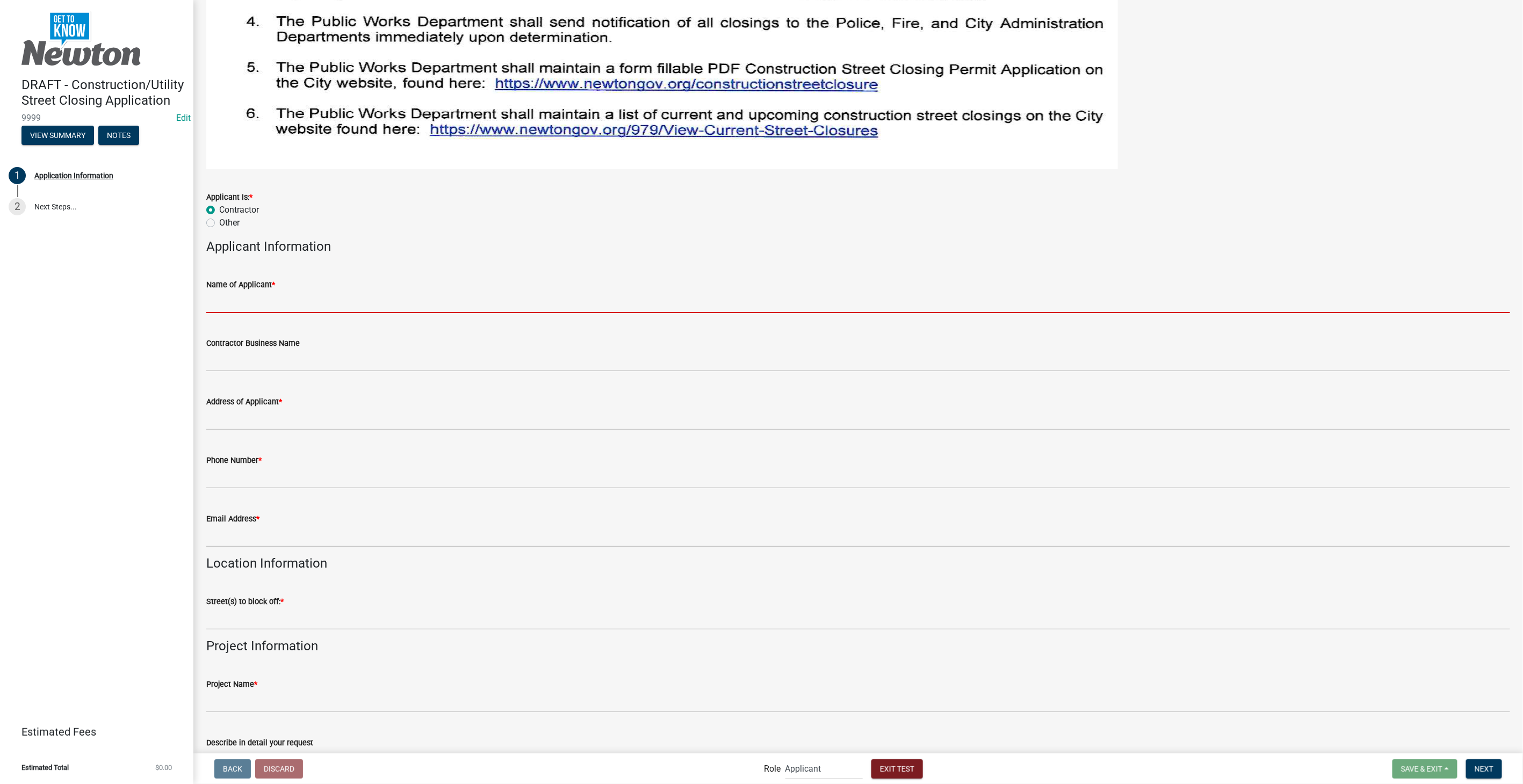
click at [272, 305] on input "Name of Applicant *" at bounding box center [858, 302] width 1304 height 22
type input "Stacia Franklin"
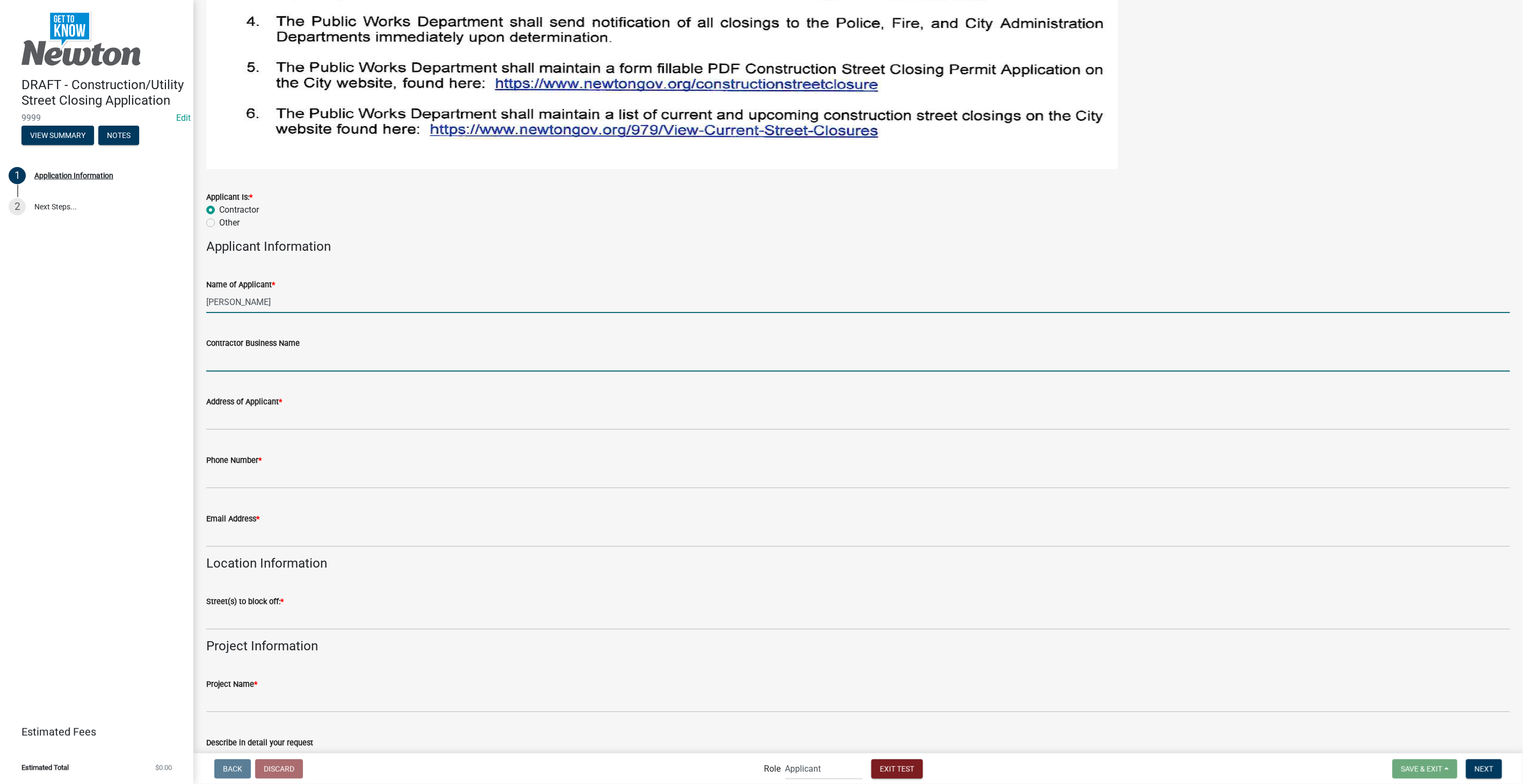
type input "Schneider Geospatial"
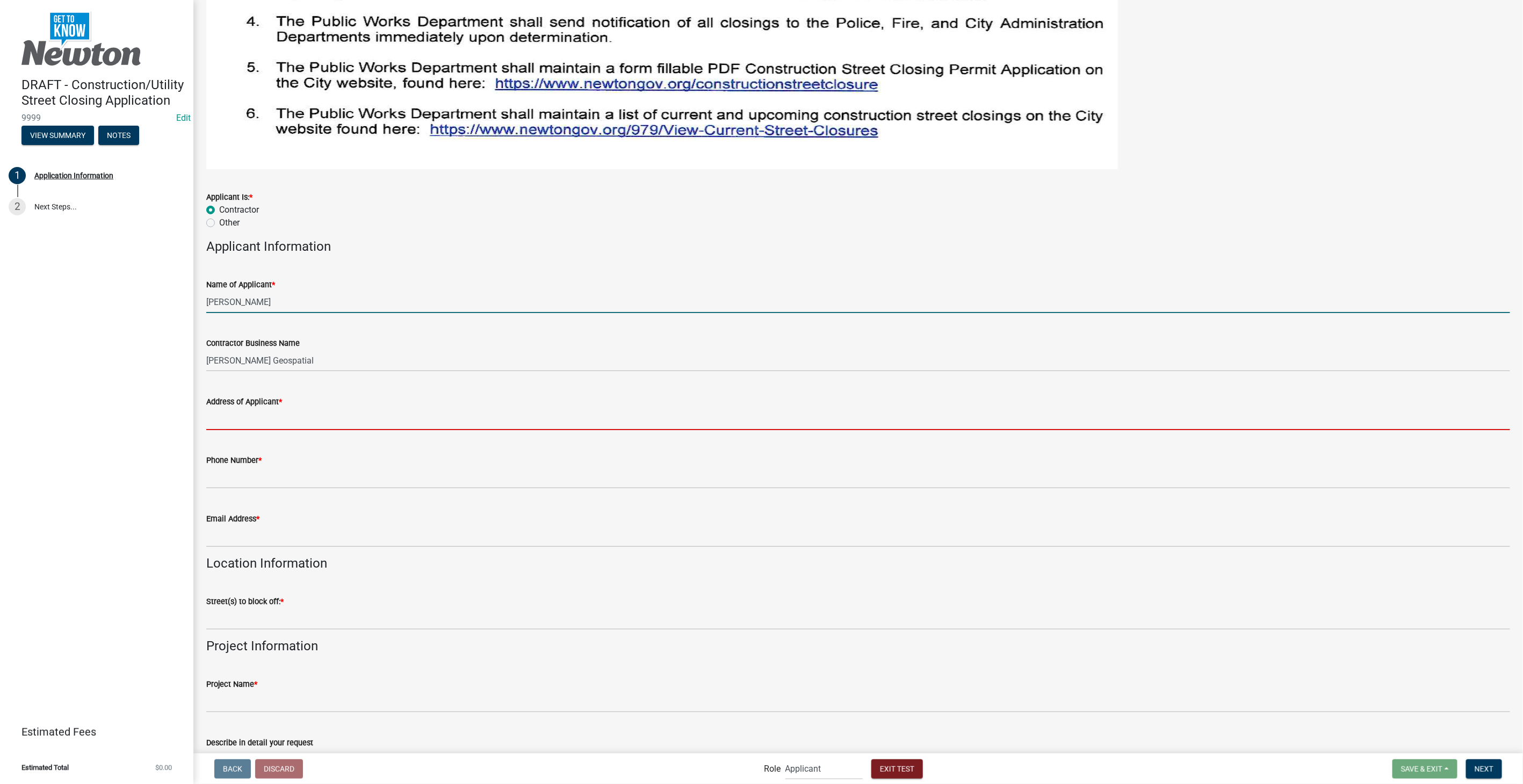
type input "2212 Southern Hills Dr"
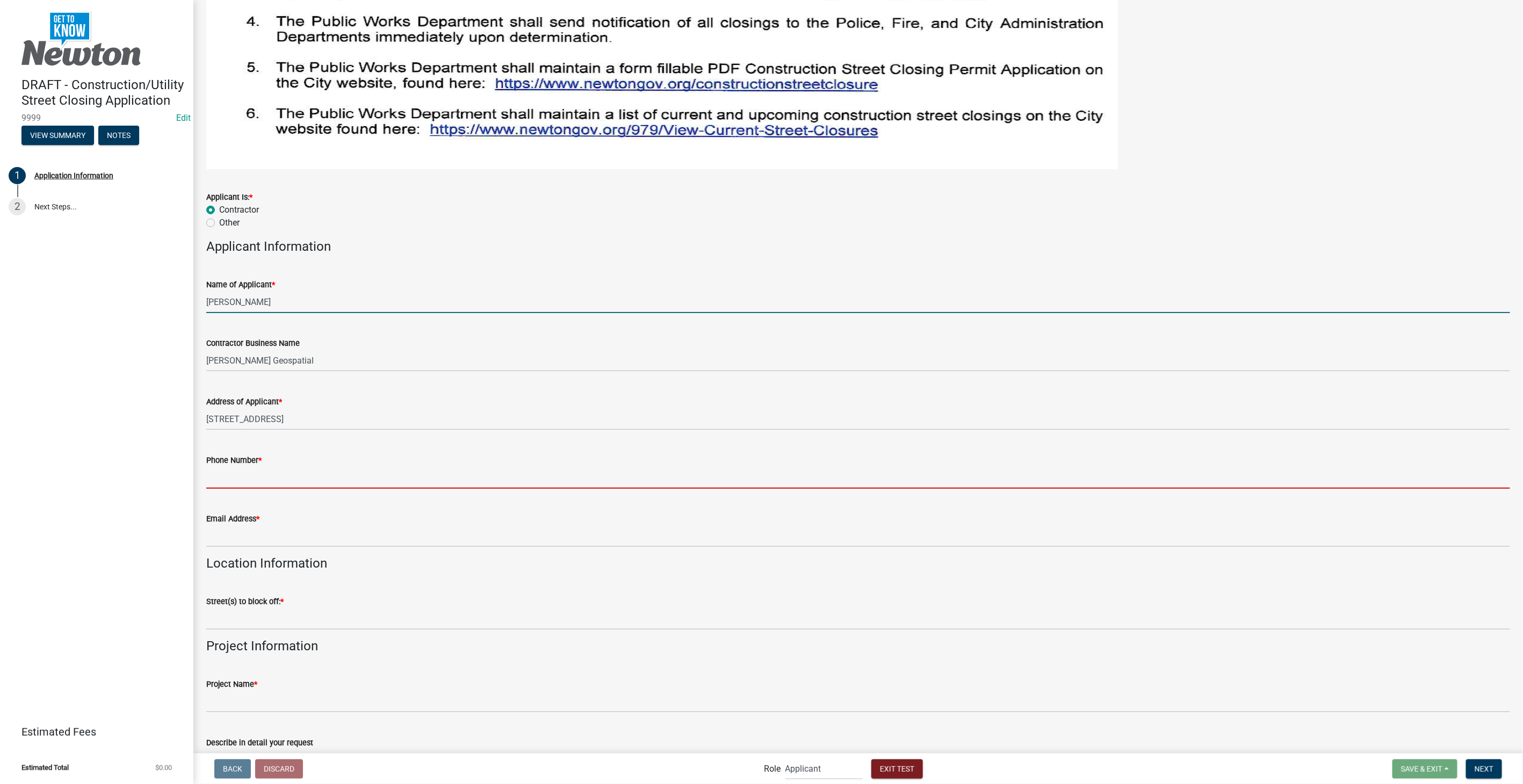
type input "8127861368"
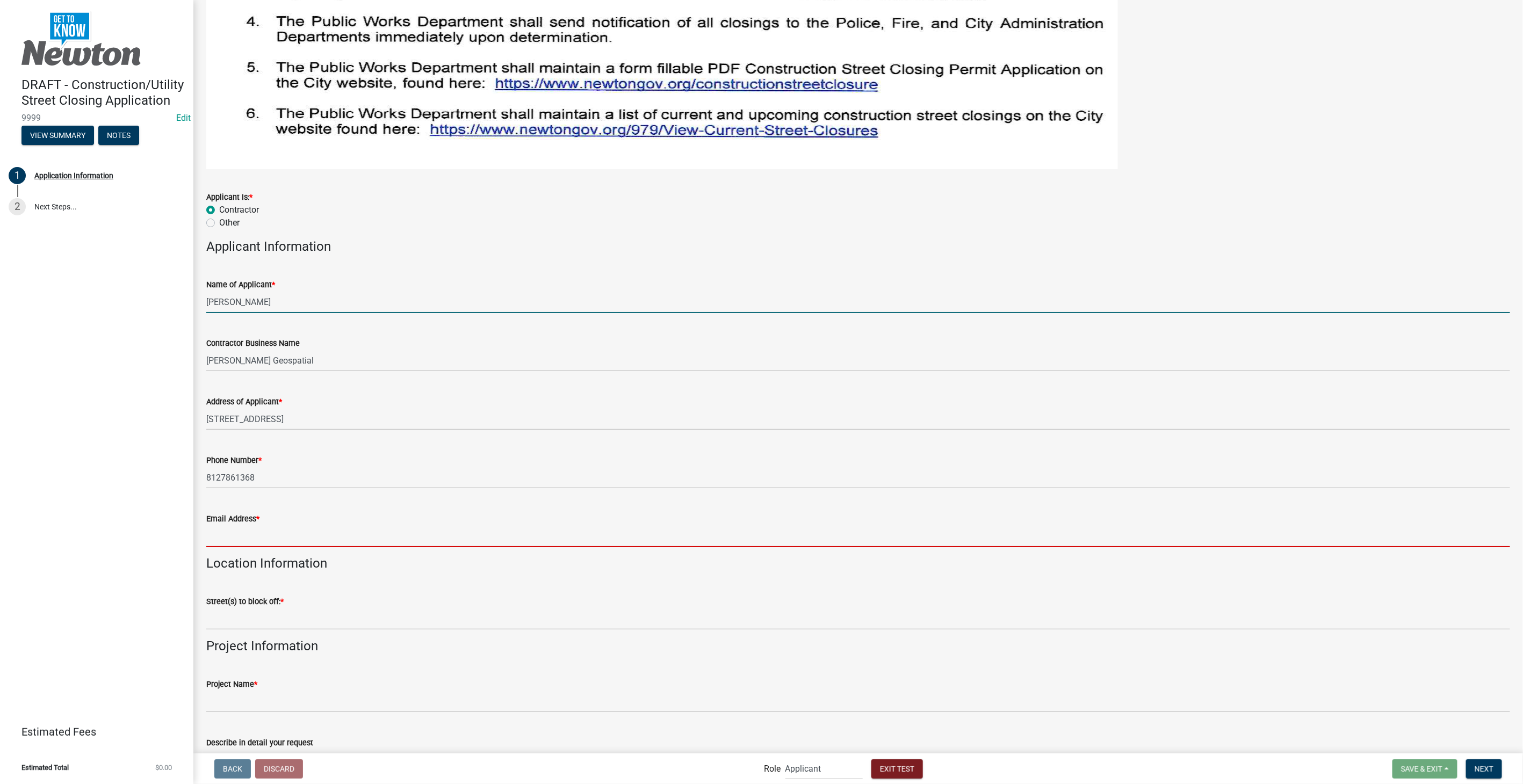
type input "sfranklin@schneidergis.com"
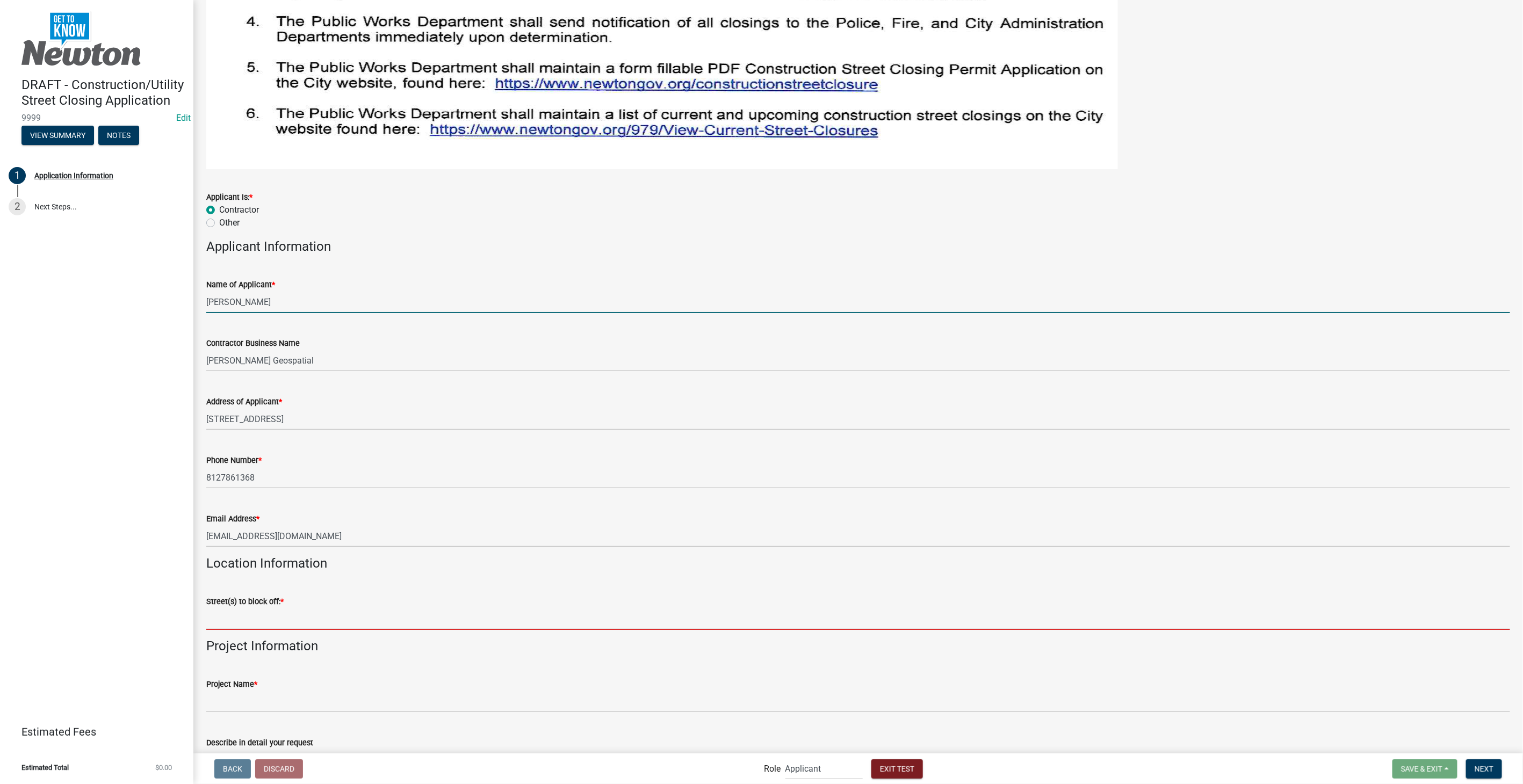
click at [233, 608] on input "Street(s) to block off: *" at bounding box center [858, 618] width 1304 height 22
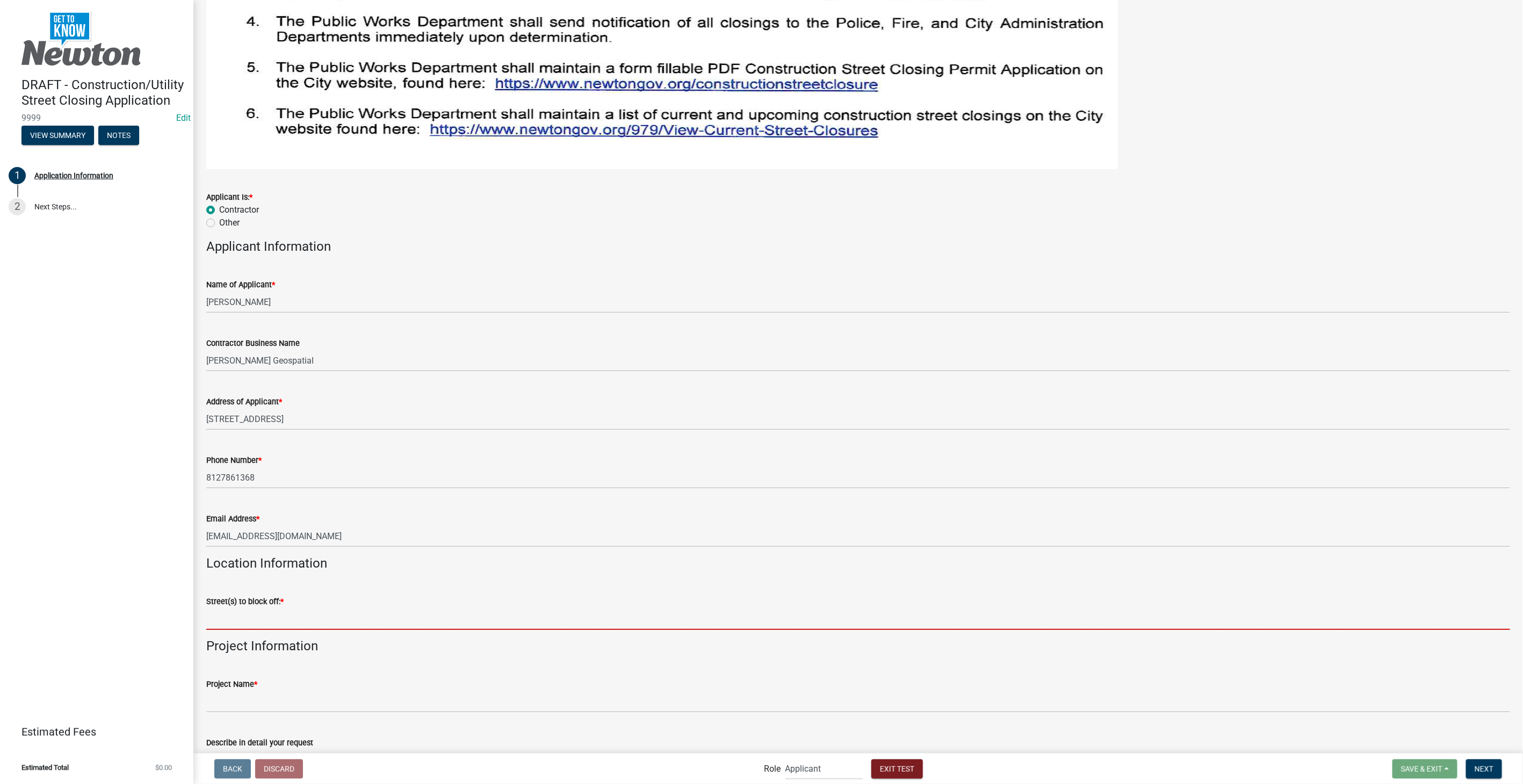
scroll to position [1134, 0]
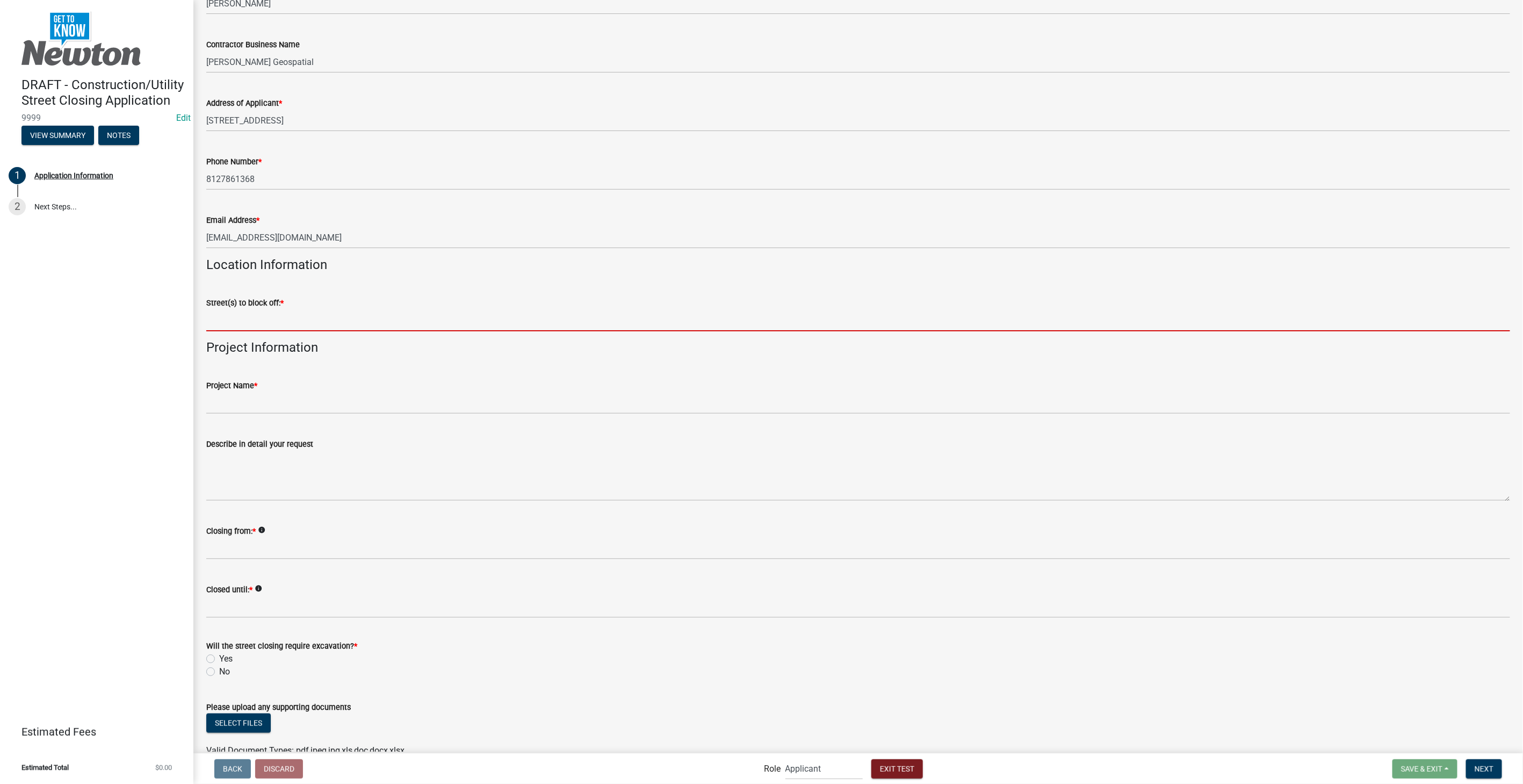
type input "1495 5th Street SE"
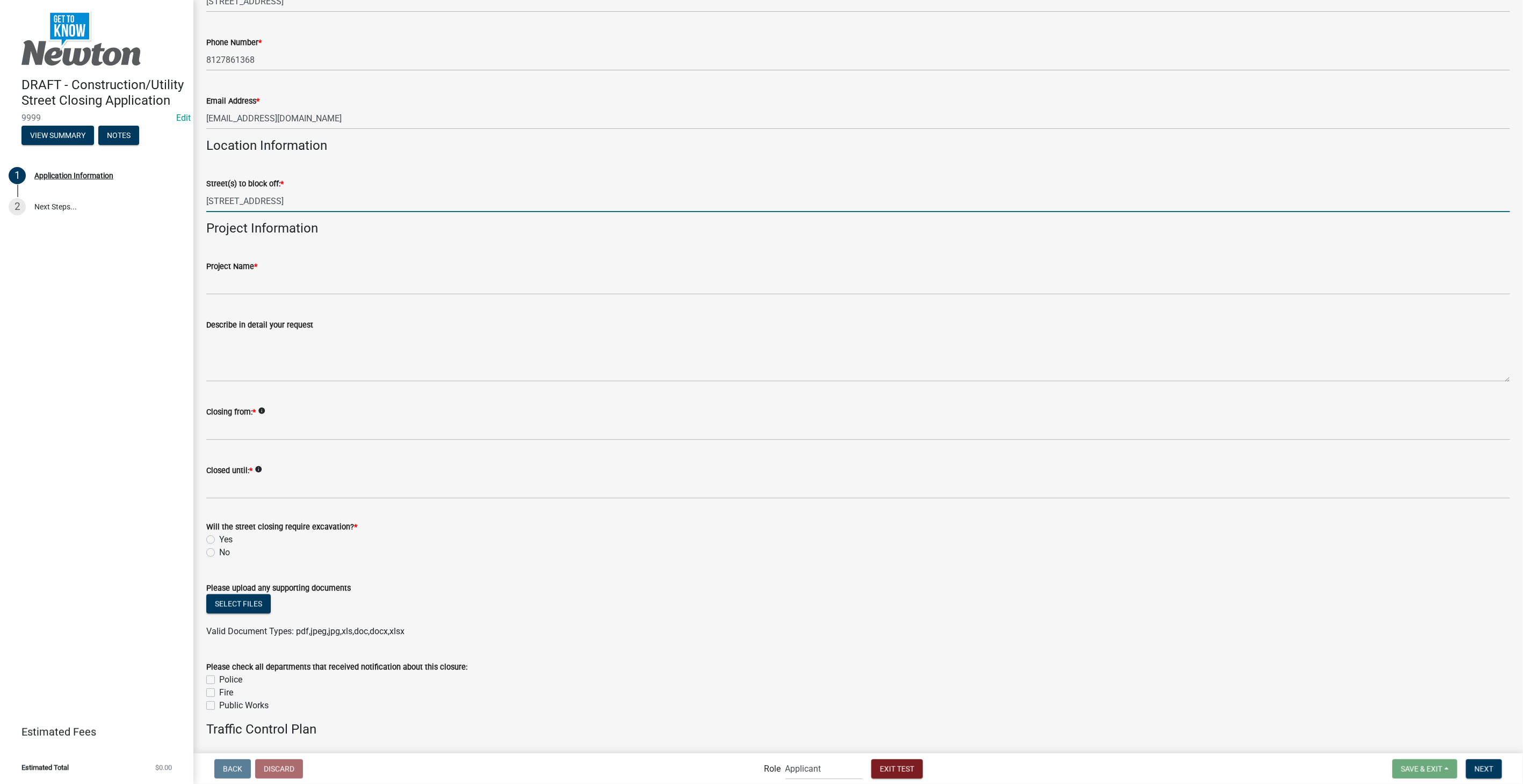
scroll to position [835, 0]
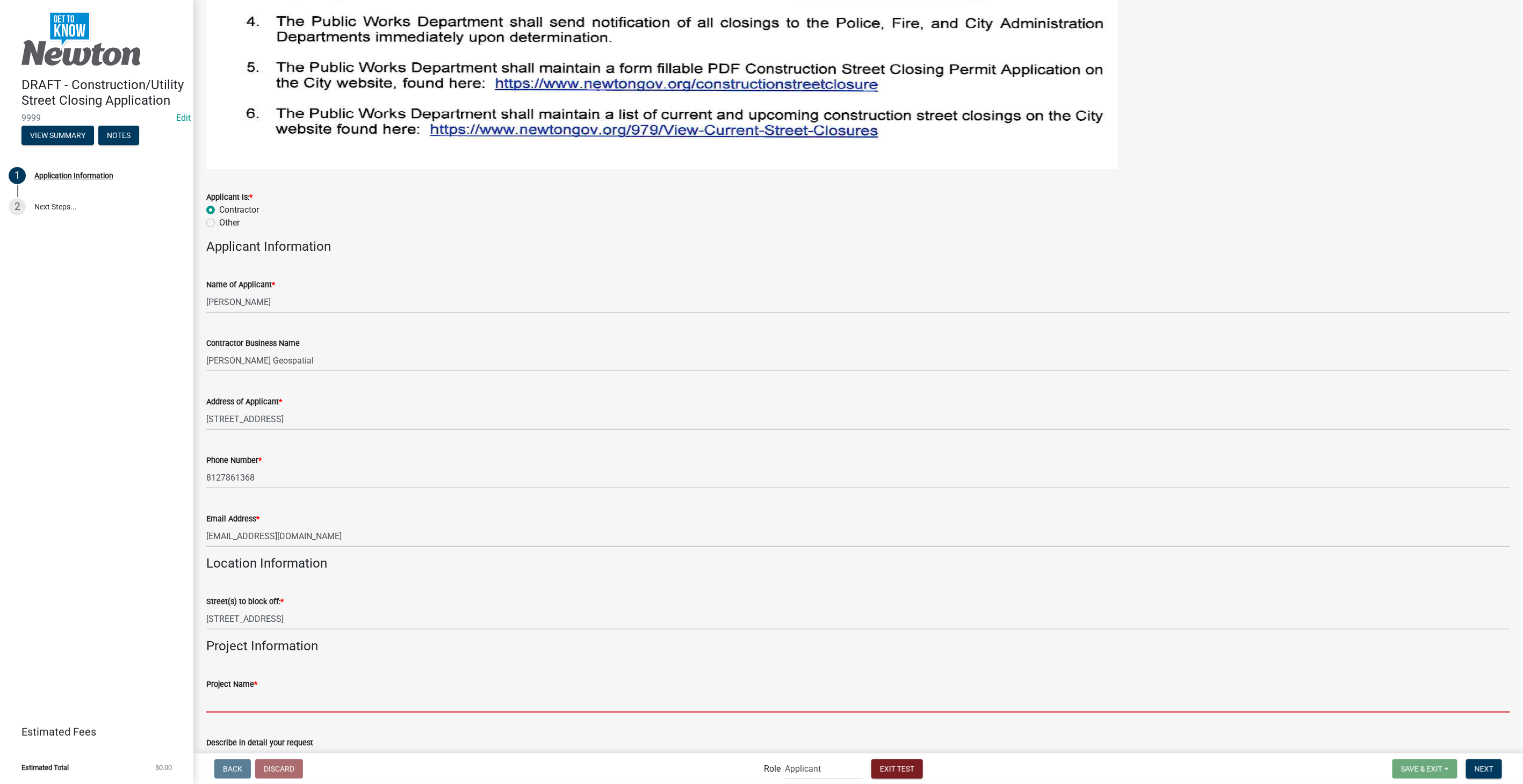
click at [257, 691] on input "Project Name *" at bounding box center [858, 701] width 1304 height 22
click at [258, 691] on input "Project Name *" at bounding box center [858, 701] width 1304 height 22
type input "Bob's Place"
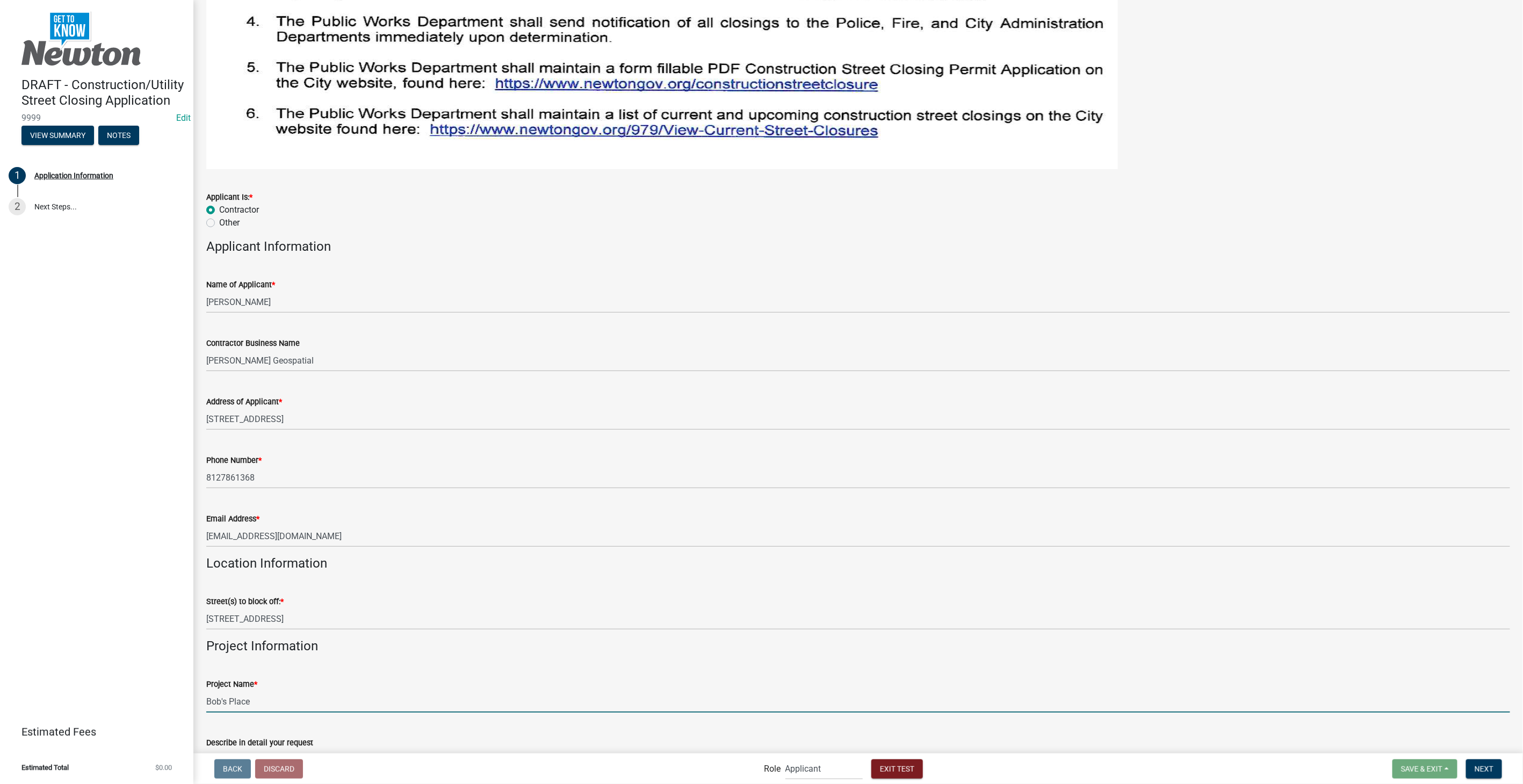
scroll to position [1193, 0]
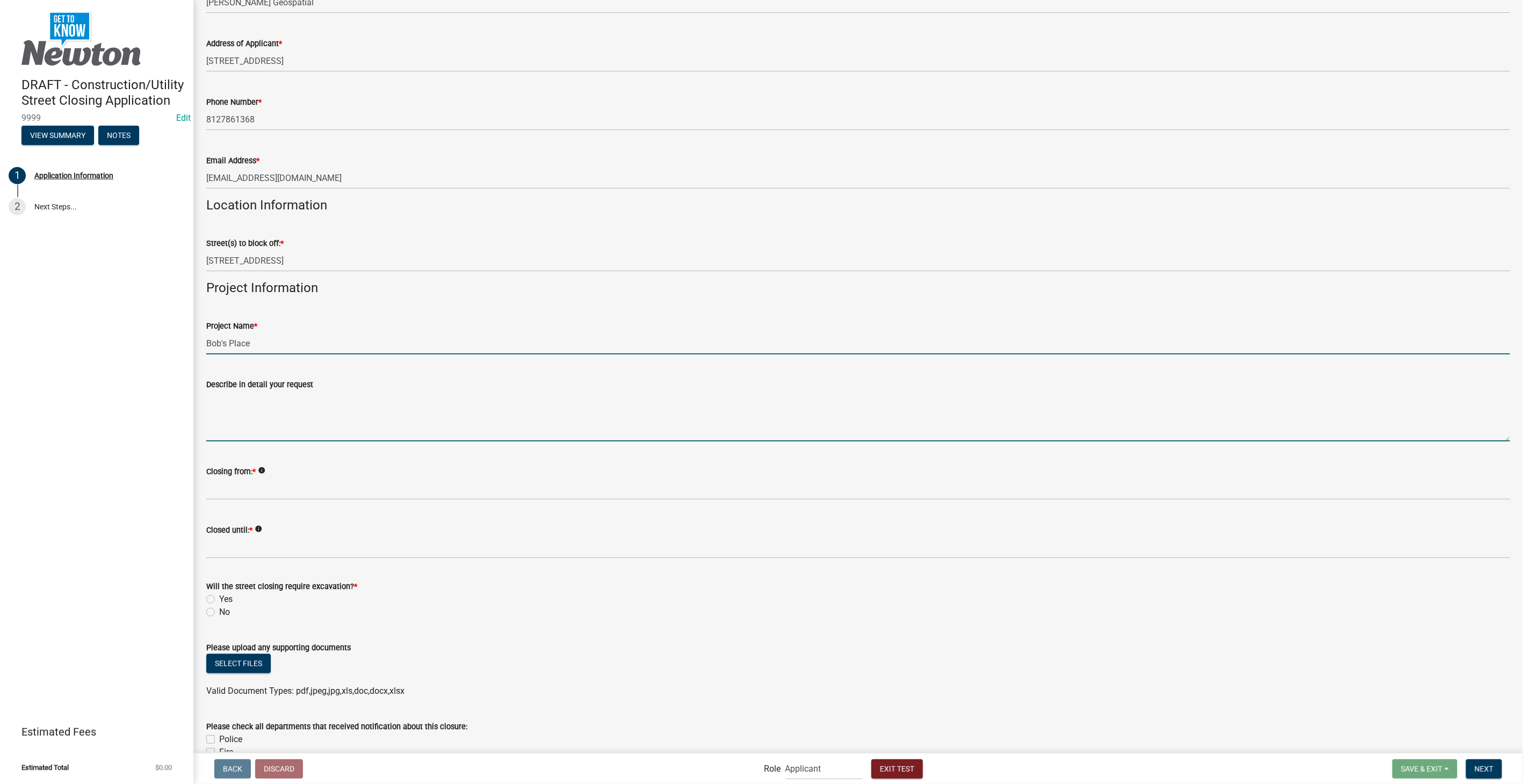
click at [258, 396] on textarea "Describe in detail your request" at bounding box center [858, 416] width 1304 height 51
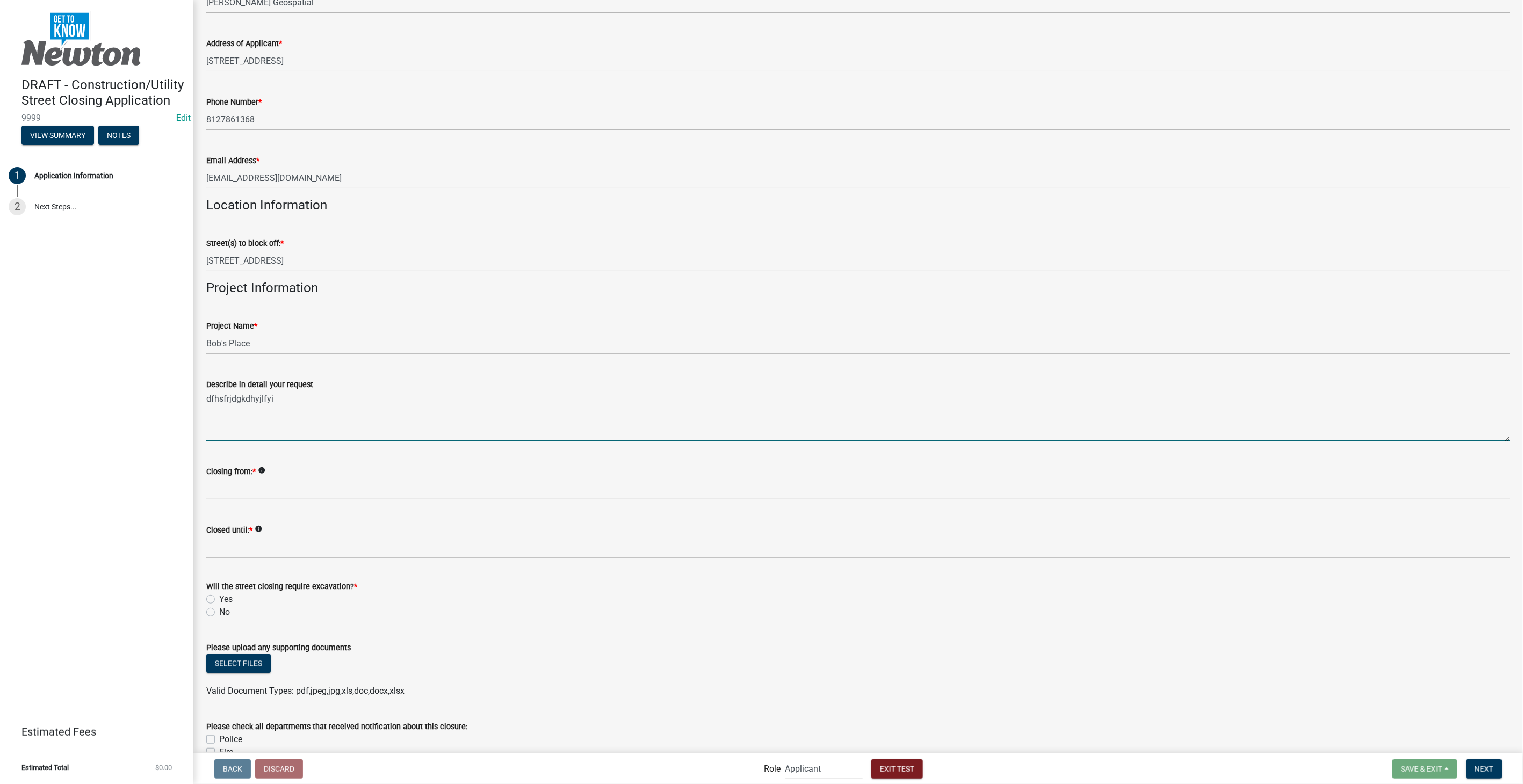
type textarea "dfhsfrjdgkdhyjlfyi"
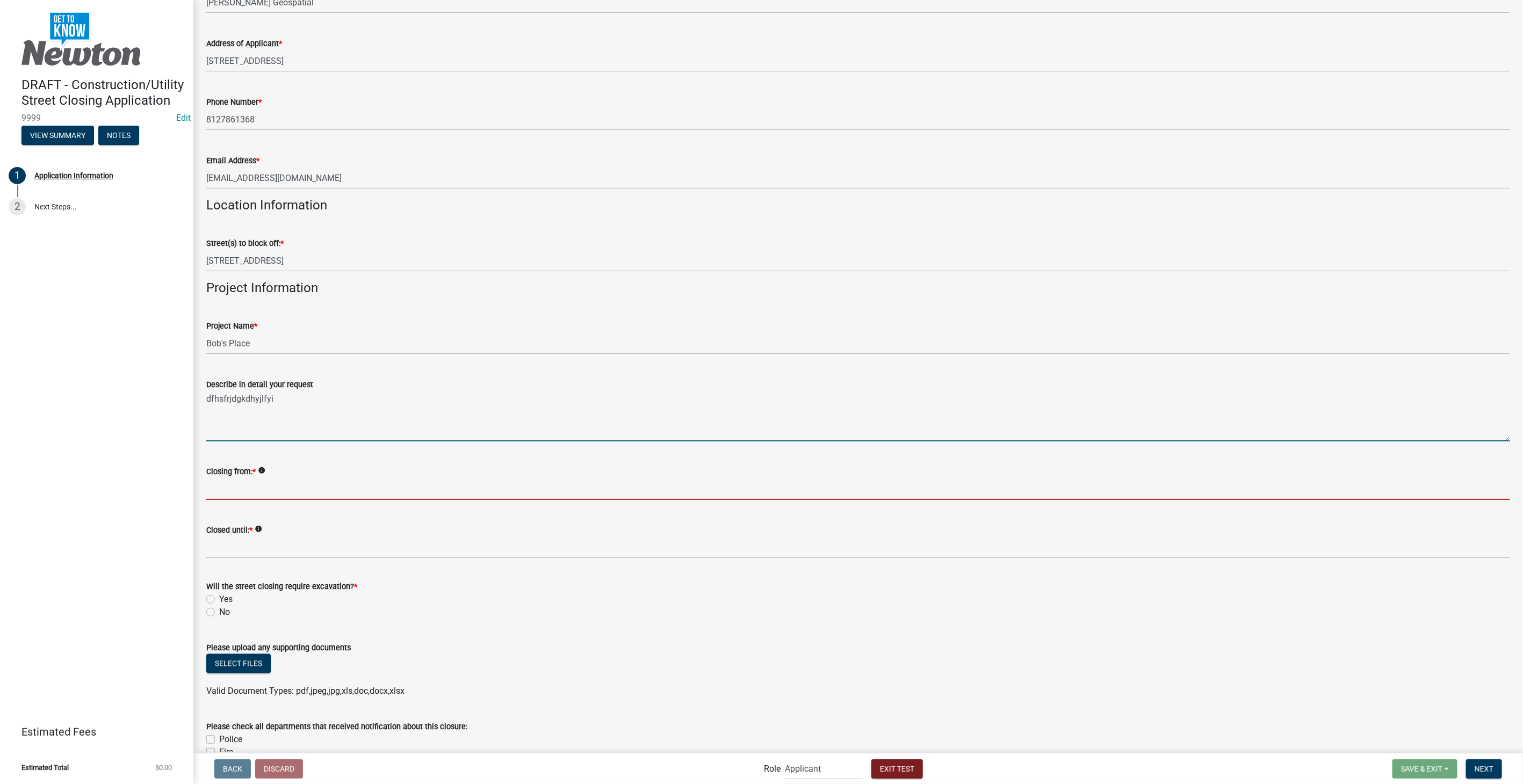
click at [253, 491] on input "Closing from: *" at bounding box center [858, 489] width 1304 height 22
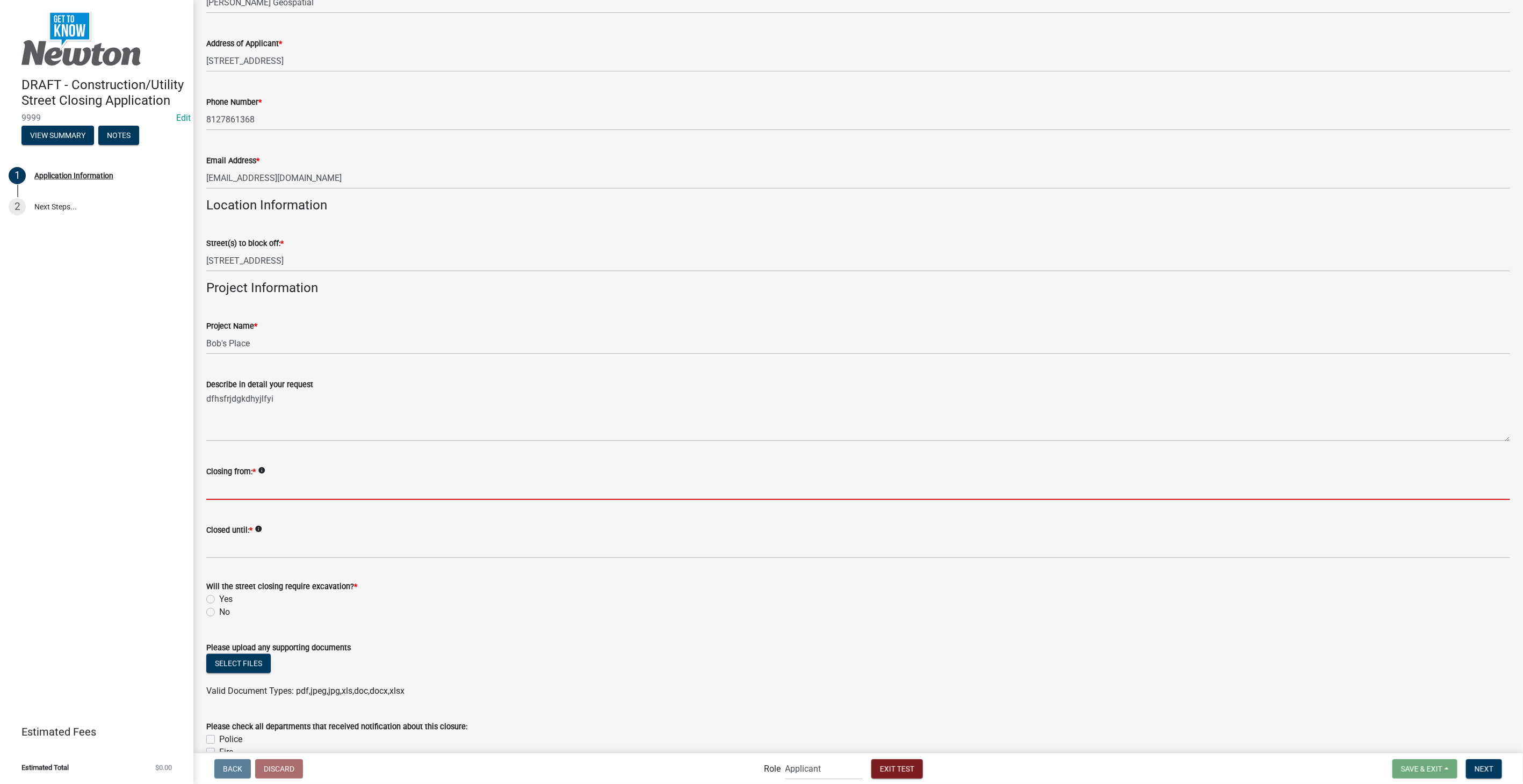
click at [263, 468] on icon "info" at bounding box center [262, 471] width 8 height 8
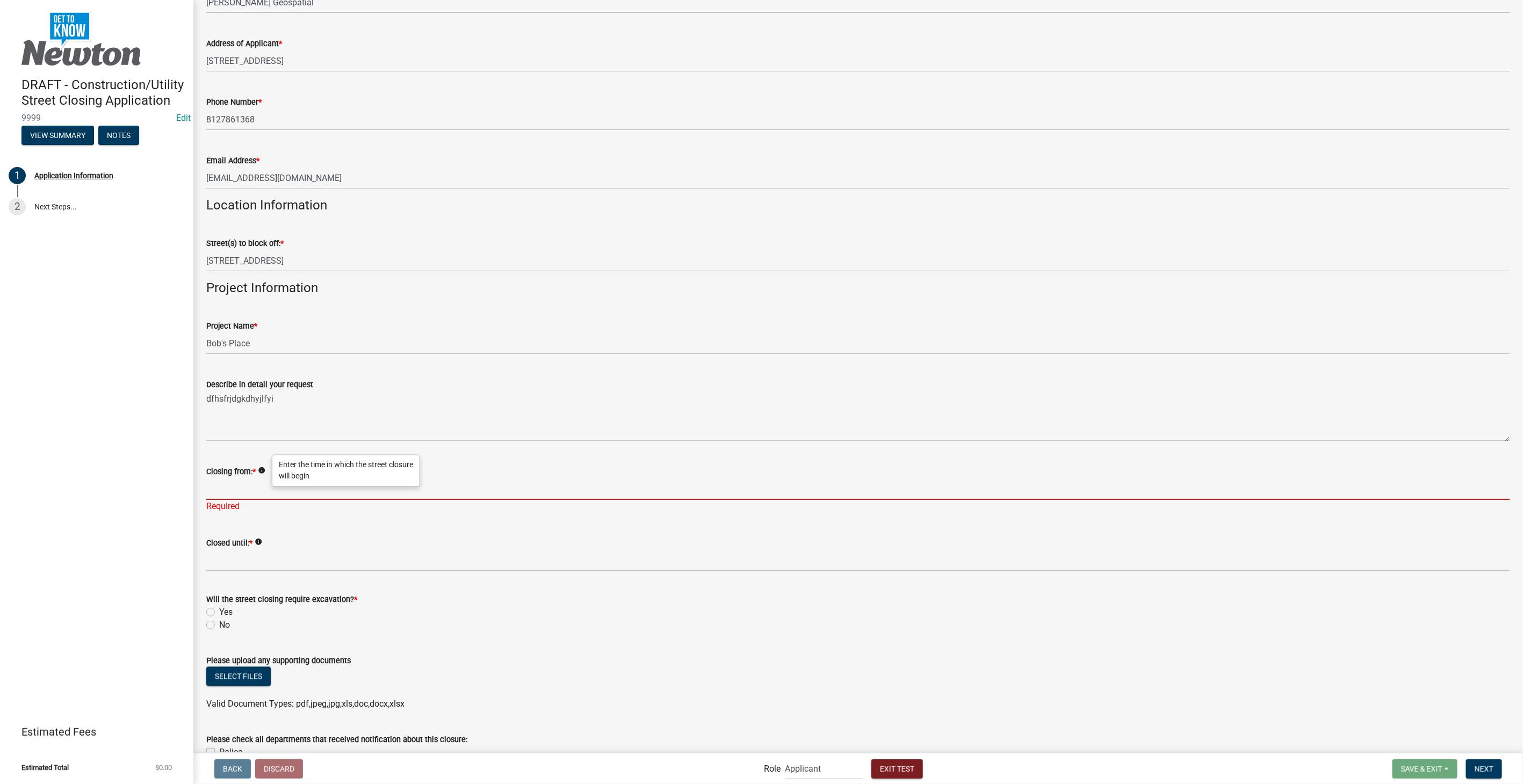
click at [222, 486] on input "Closing from: *" at bounding box center [858, 489] width 1304 height 22
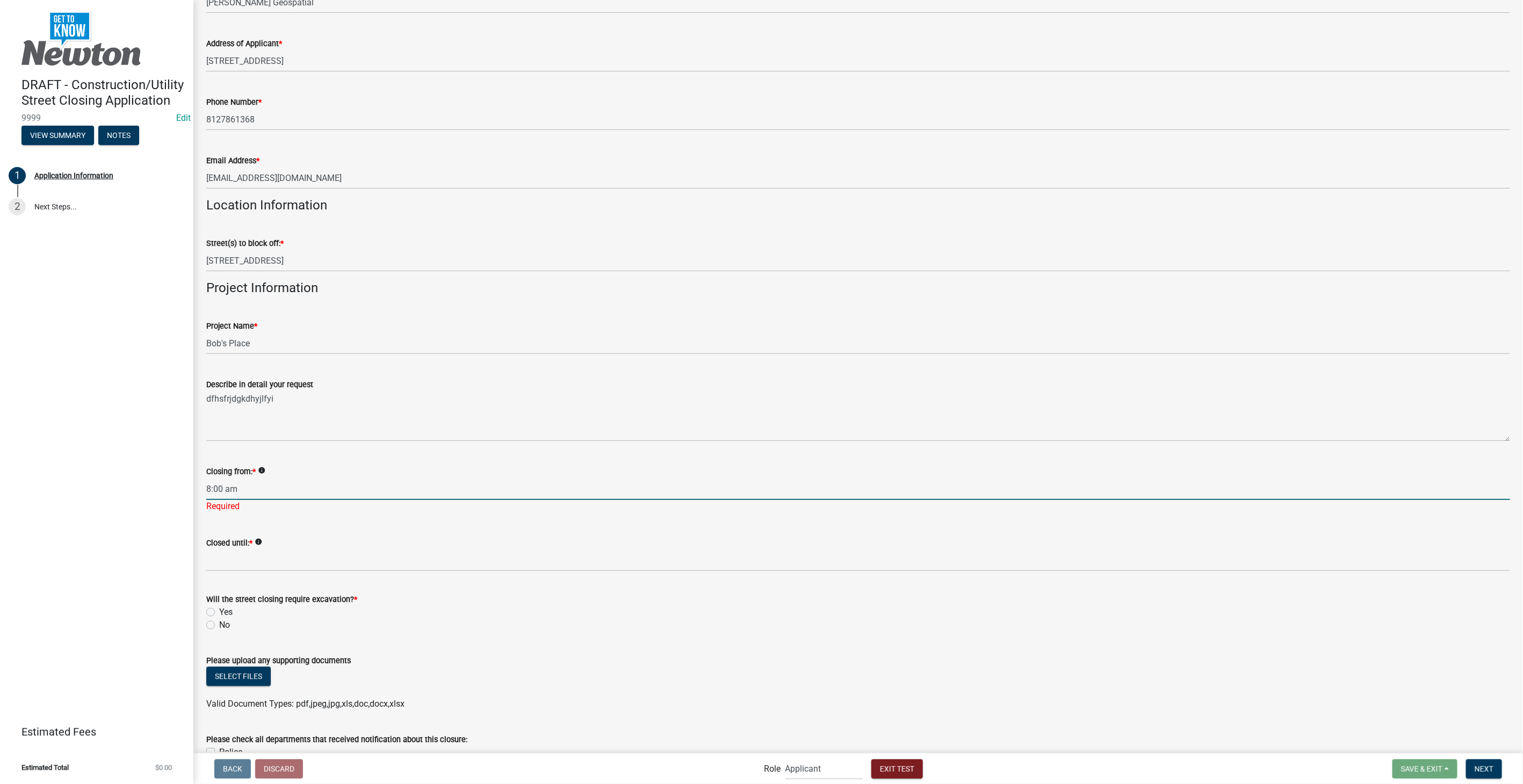
type input "8:00 am"
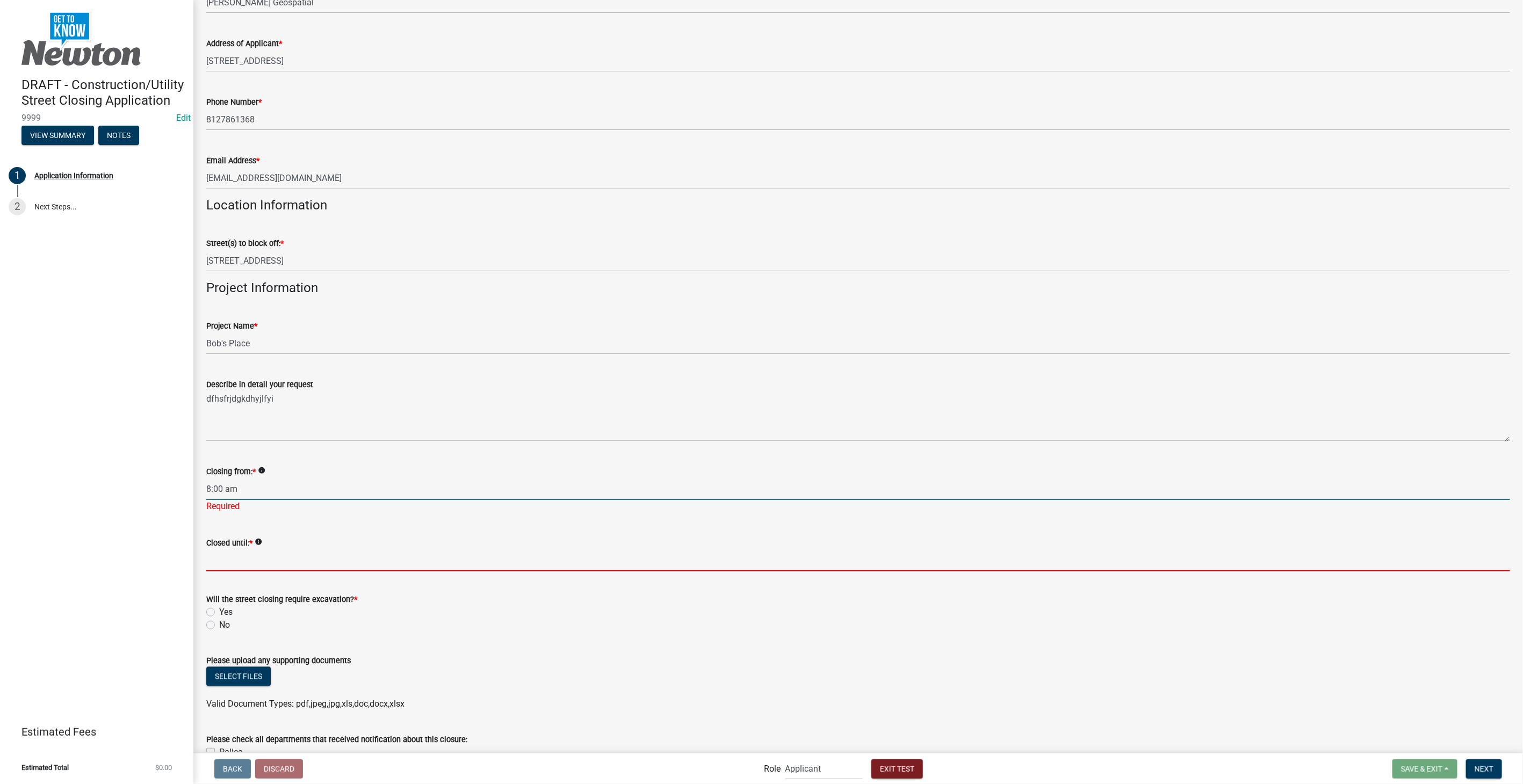
click at [230, 565] on wm-data-entity-input "Closed until: * info" at bounding box center [858, 551] width 1304 height 59
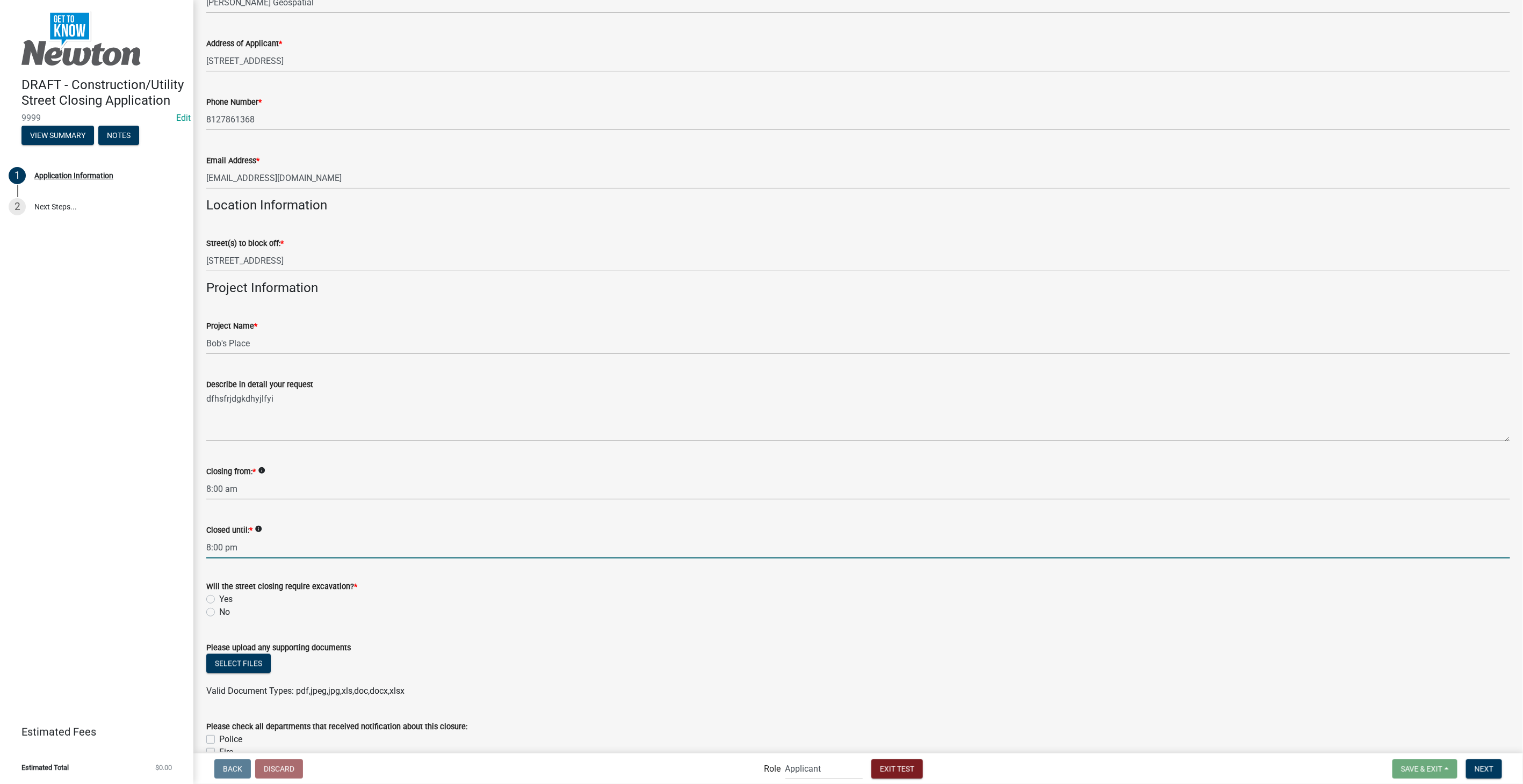
type input "8:00 pm"
click at [219, 612] on label "No" at bounding box center [224, 612] width 11 height 13
click at [219, 612] on input "No" at bounding box center [222, 609] width 7 height 7
radio input "true"
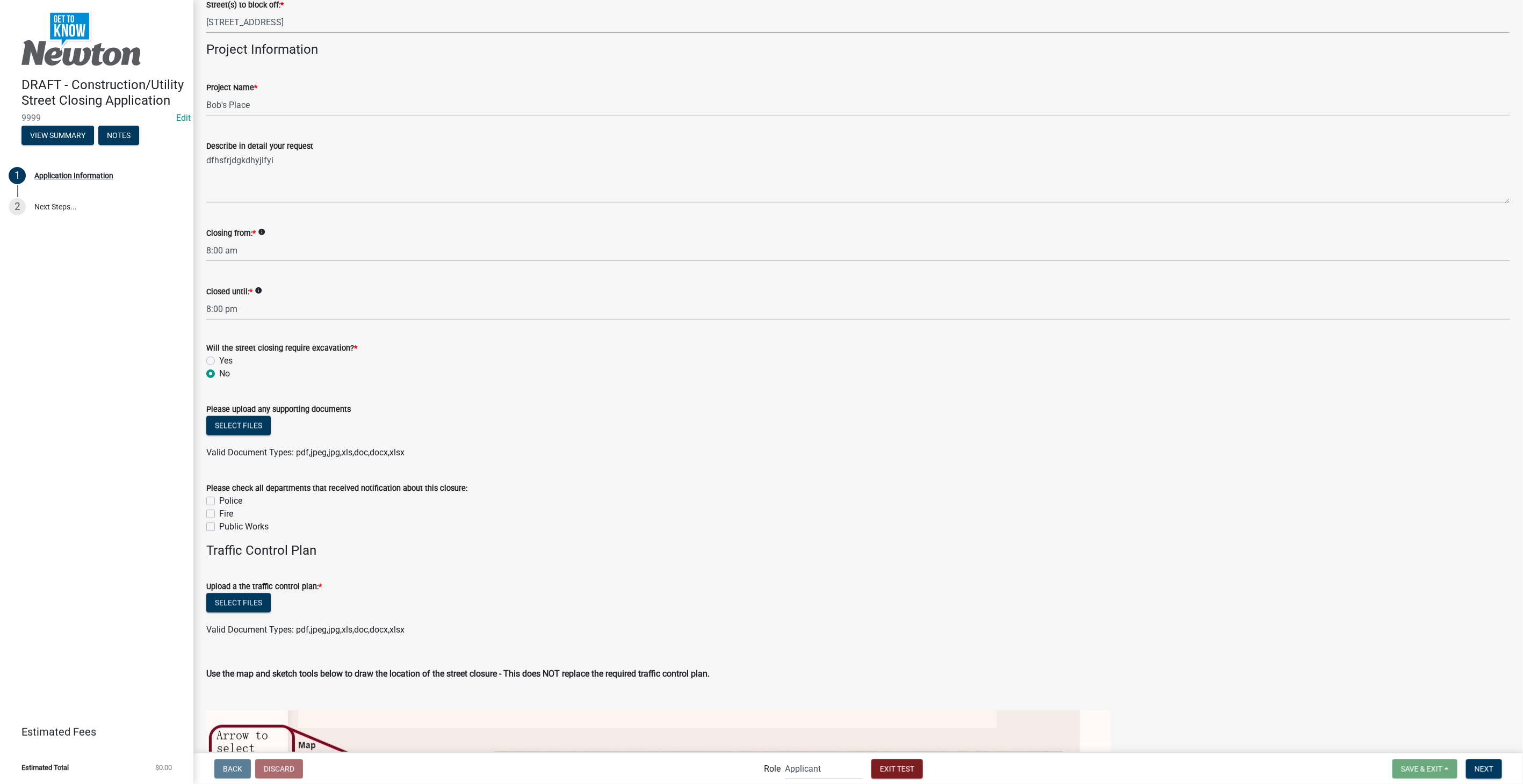
click at [219, 529] on label "Public Works" at bounding box center [244, 527] width 49 height 13
click at [219, 528] on input "Public Works" at bounding box center [222, 524] width 7 height 7
checkbox input "true"
checkbox input "false"
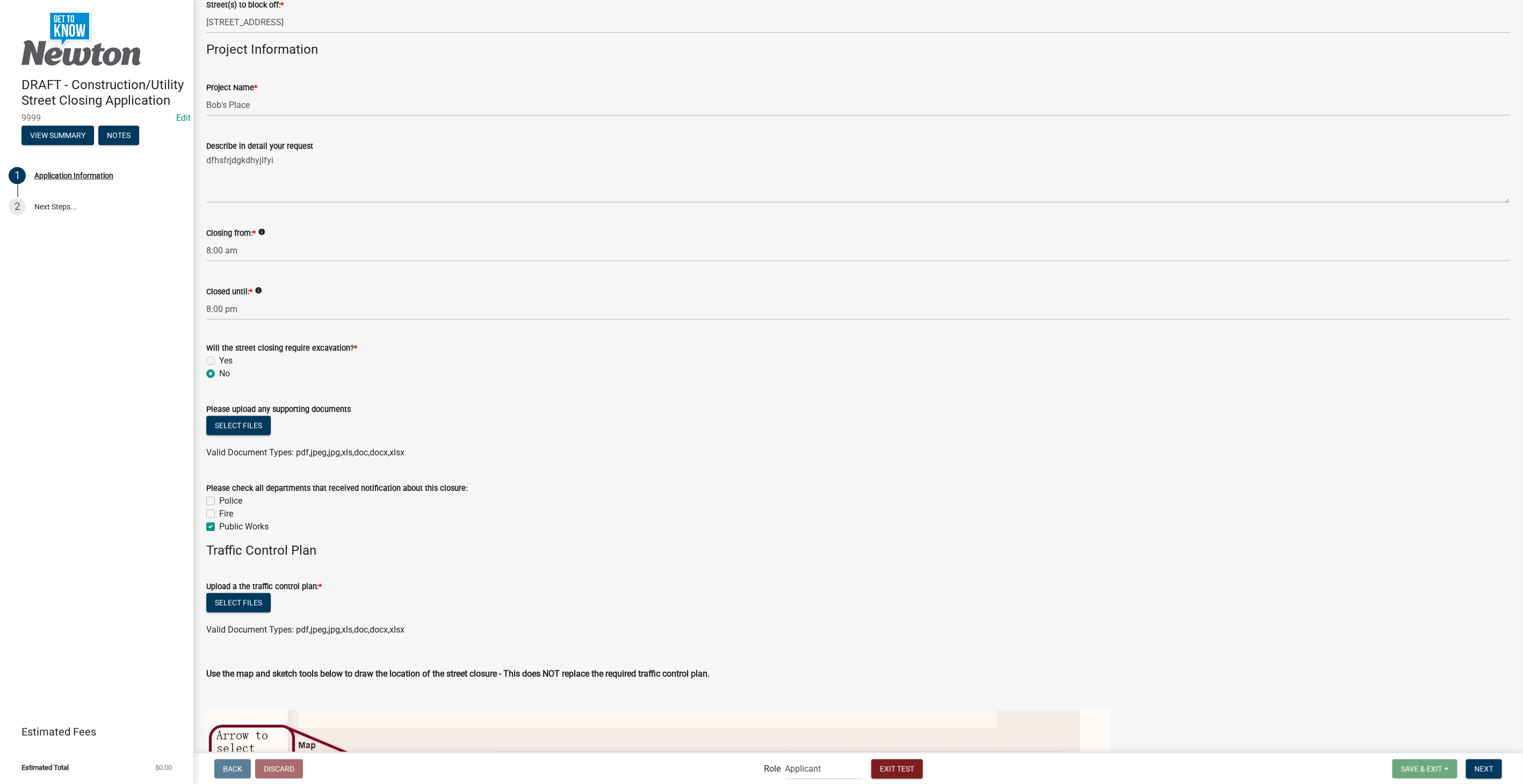
checkbox input "true"
click at [219, 498] on label "Police" at bounding box center [231, 501] width 23 height 13
click at [219, 498] on input "Police" at bounding box center [222, 498] width 7 height 7
checkbox input "true"
checkbox input "false"
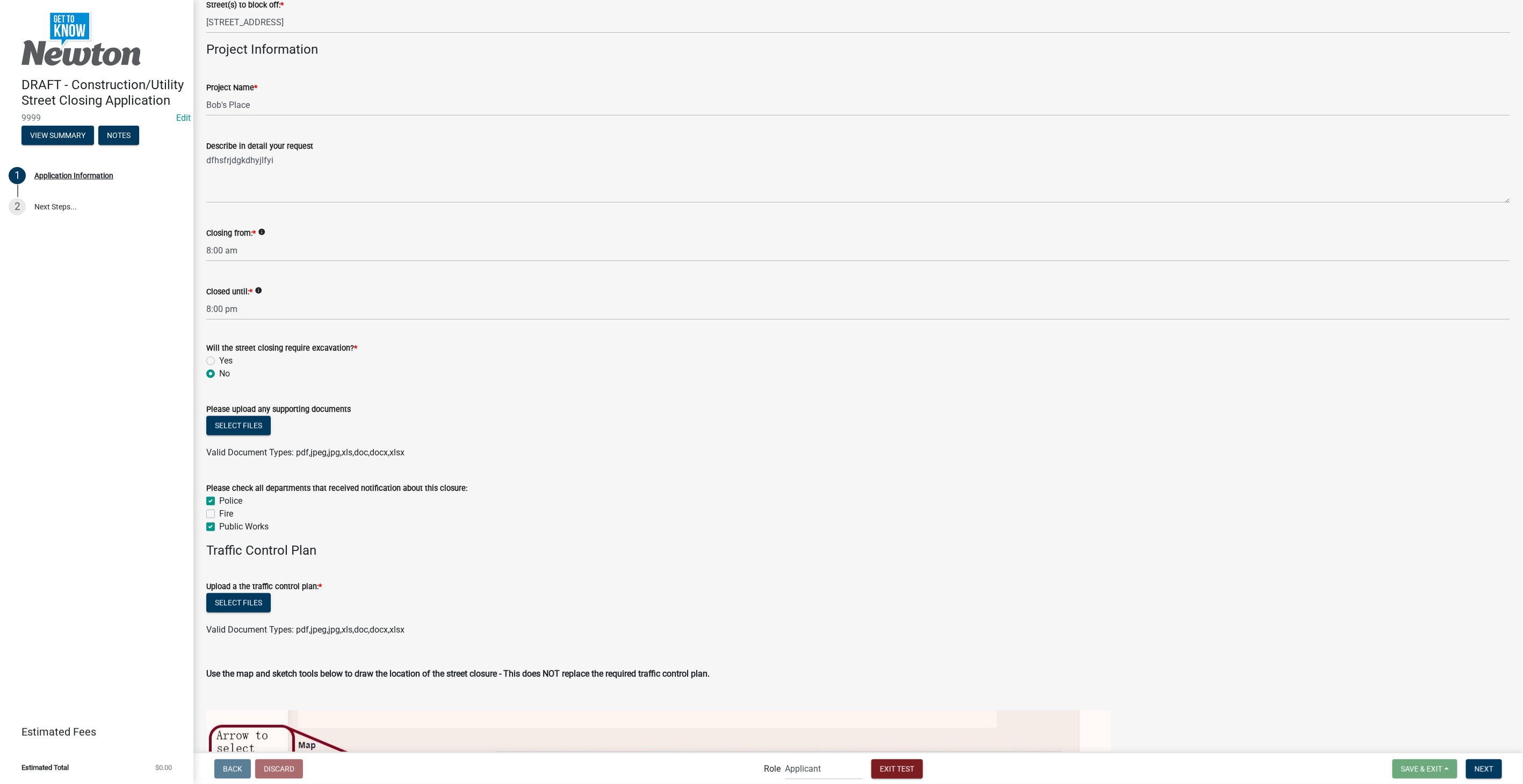
checkbox input "true"
click at [241, 600] on button "Select files" at bounding box center [238, 603] width 64 height 20
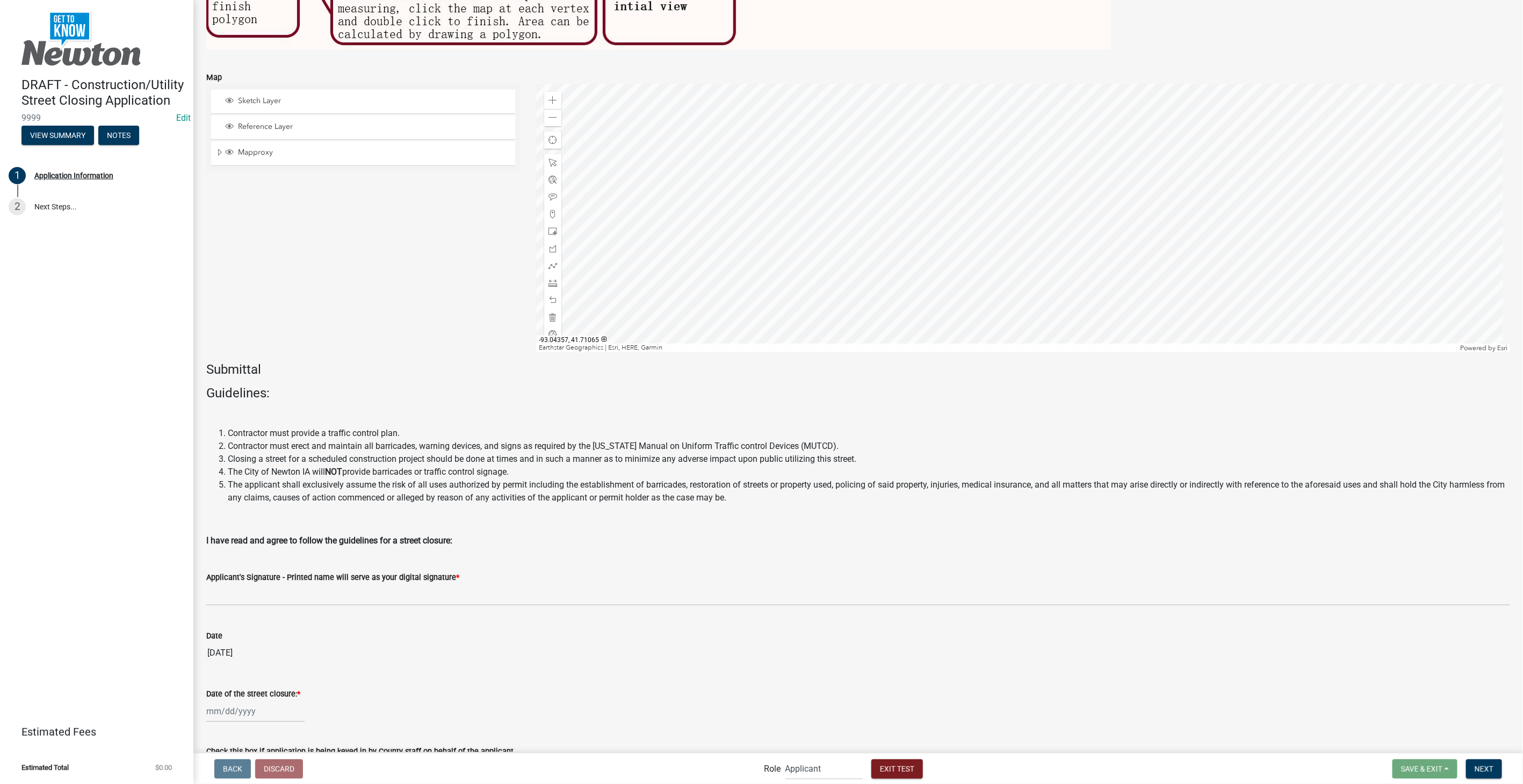
scroll to position [2635, 0]
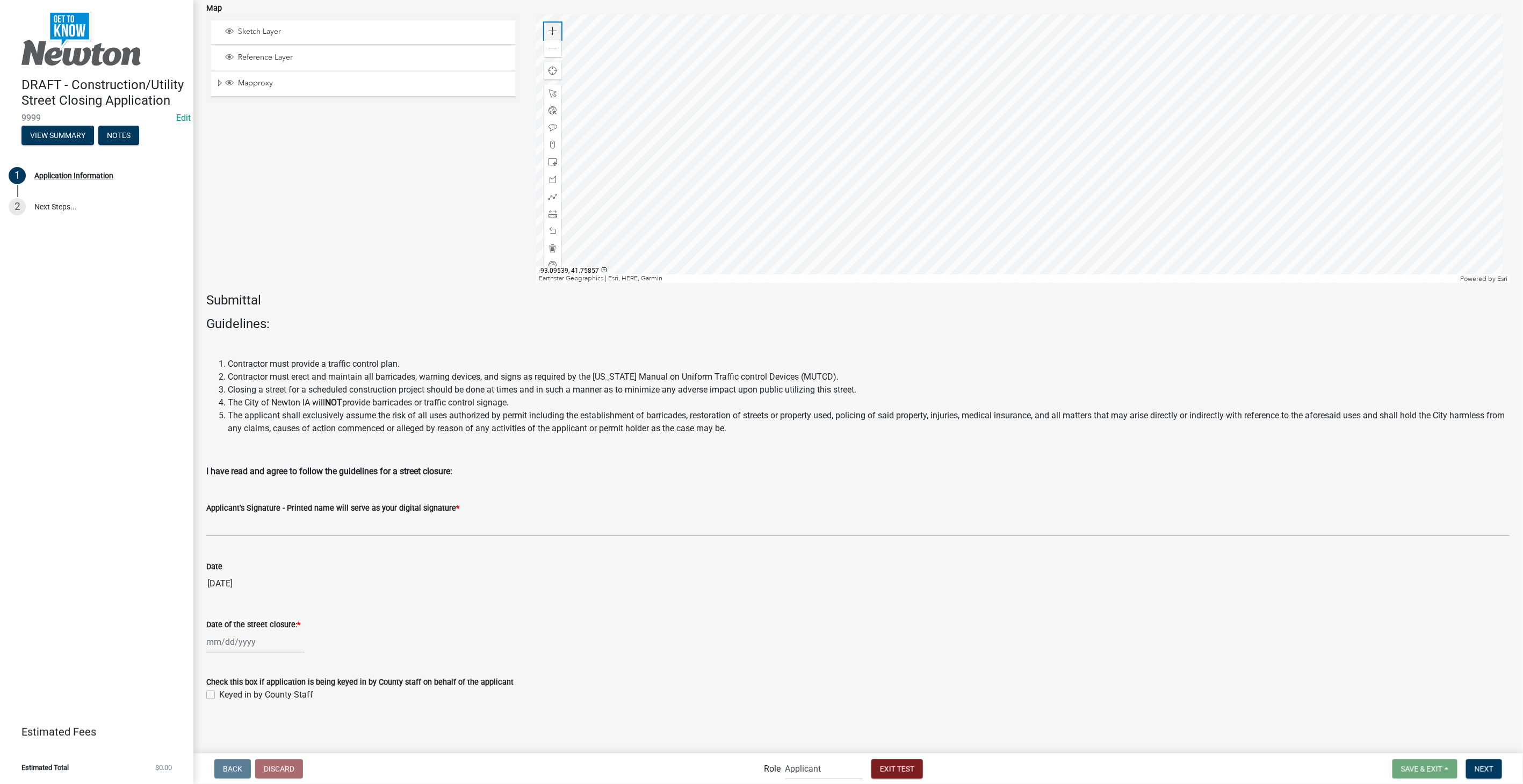
click at [552, 40] on div "Zoom in" at bounding box center [552, 31] width 17 height 17
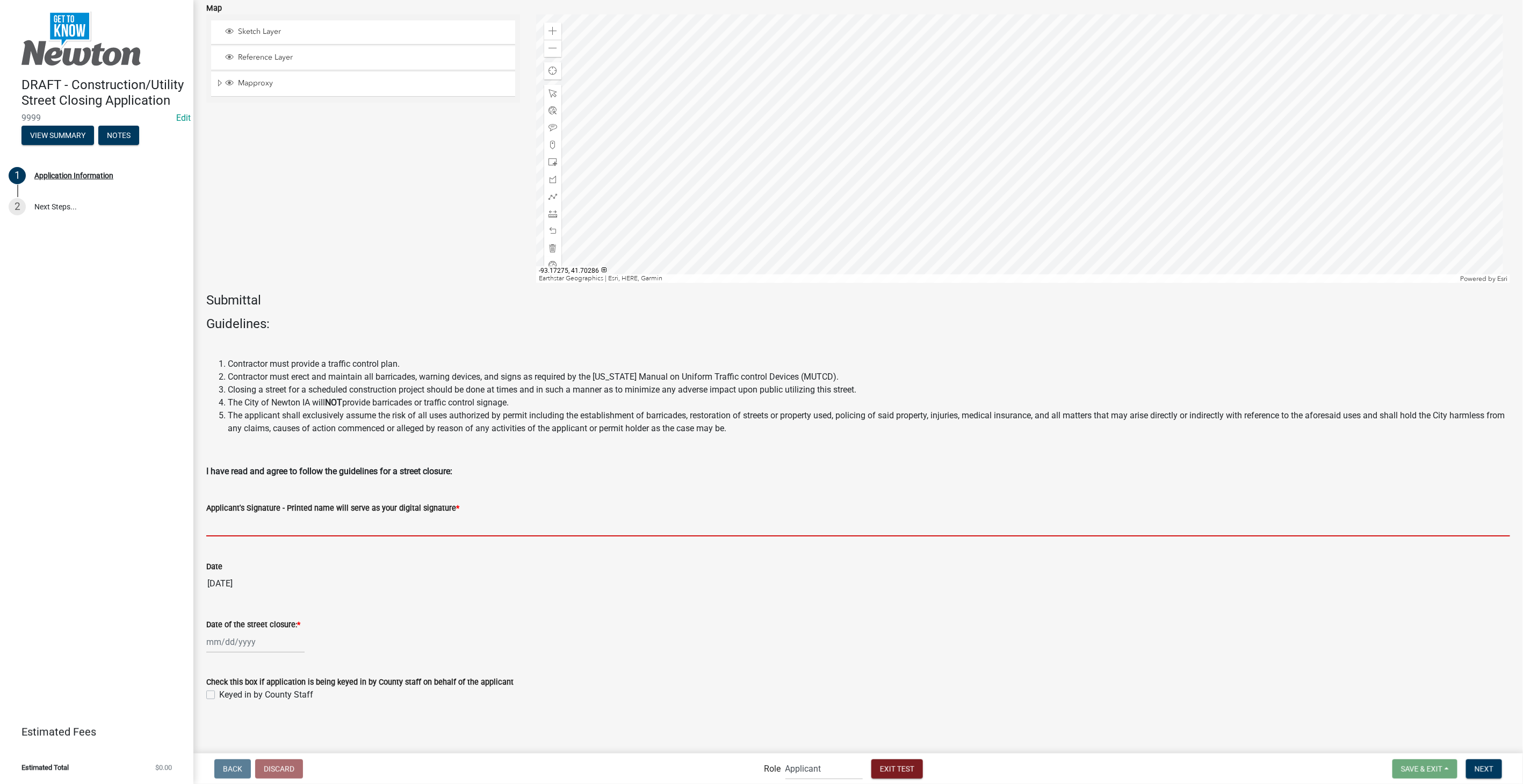
click at [305, 526] on input "Applicant's Signature - Printed name will serve as your digital signature *" at bounding box center [858, 525] width 1304 height 22
type input "Stacia Franklin"
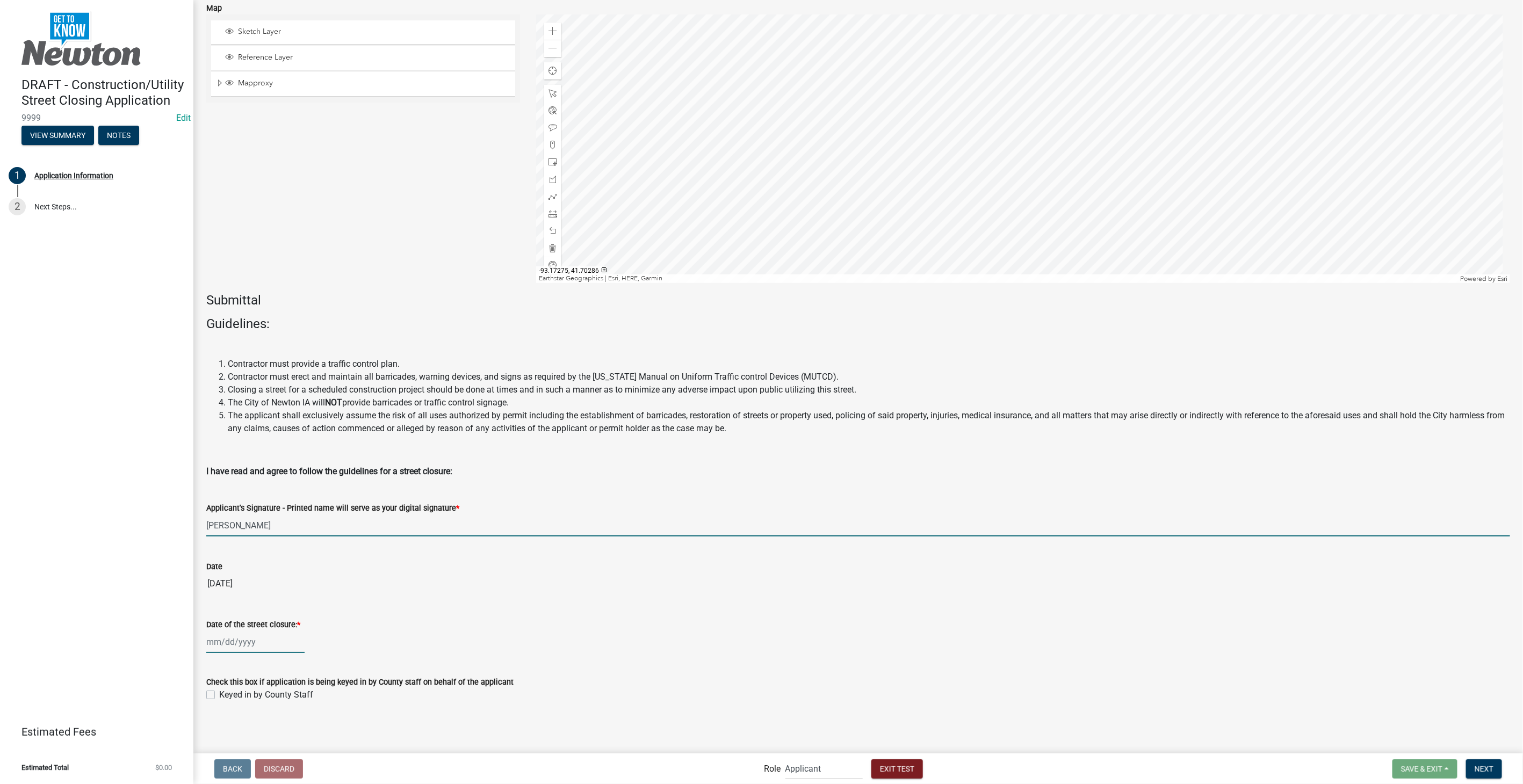
click at [229, 647] on div at bounding box center [255, 642] width 99 height 22
select select "8"
select select "2025"
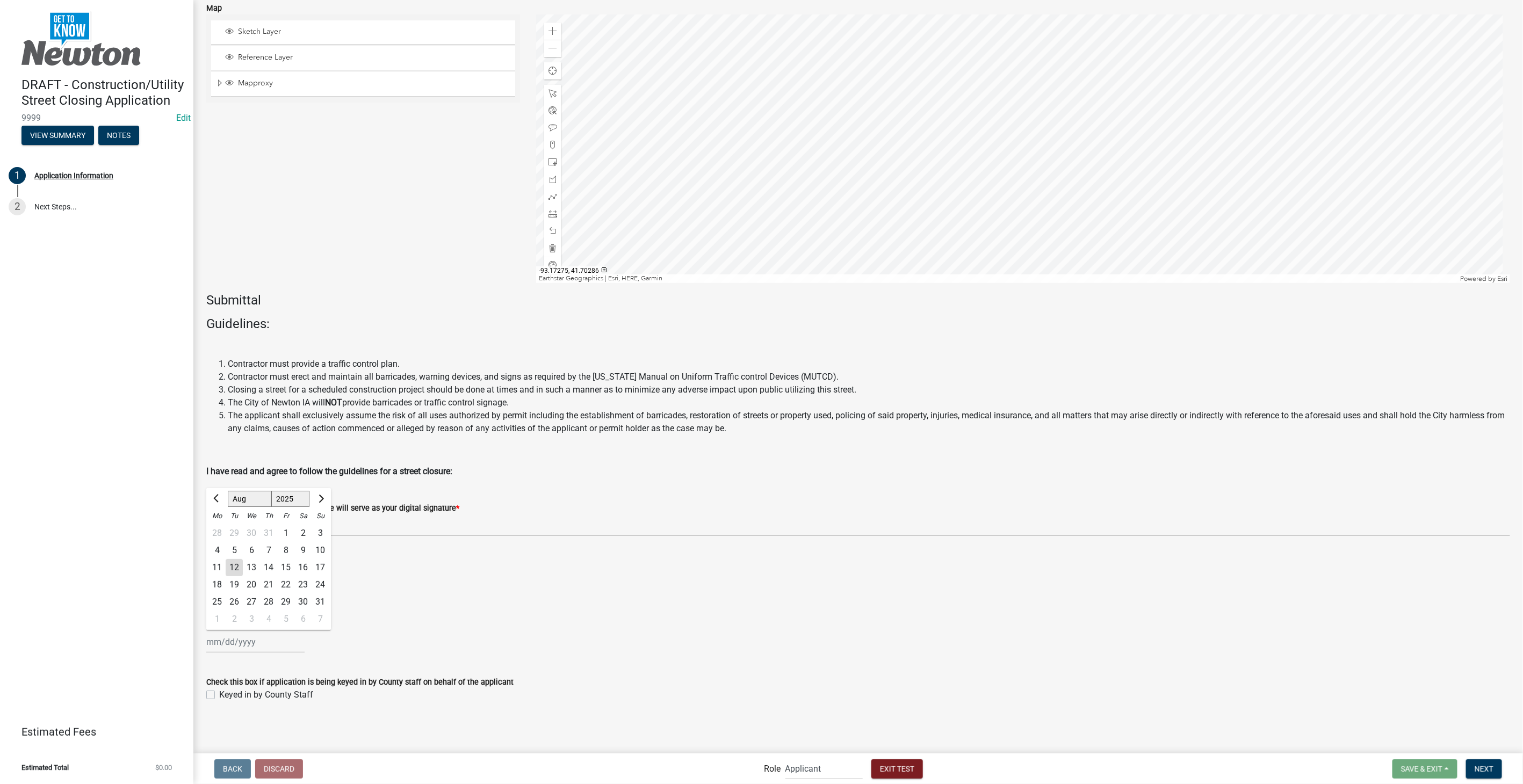
click at [289, 598] on div "29" at bounding box center [286, 601] width 17 height 17
type input "08/29/2025"
click at [1481, 764] on span "Next" at bounding box center [1484, 769] width 19 height 9
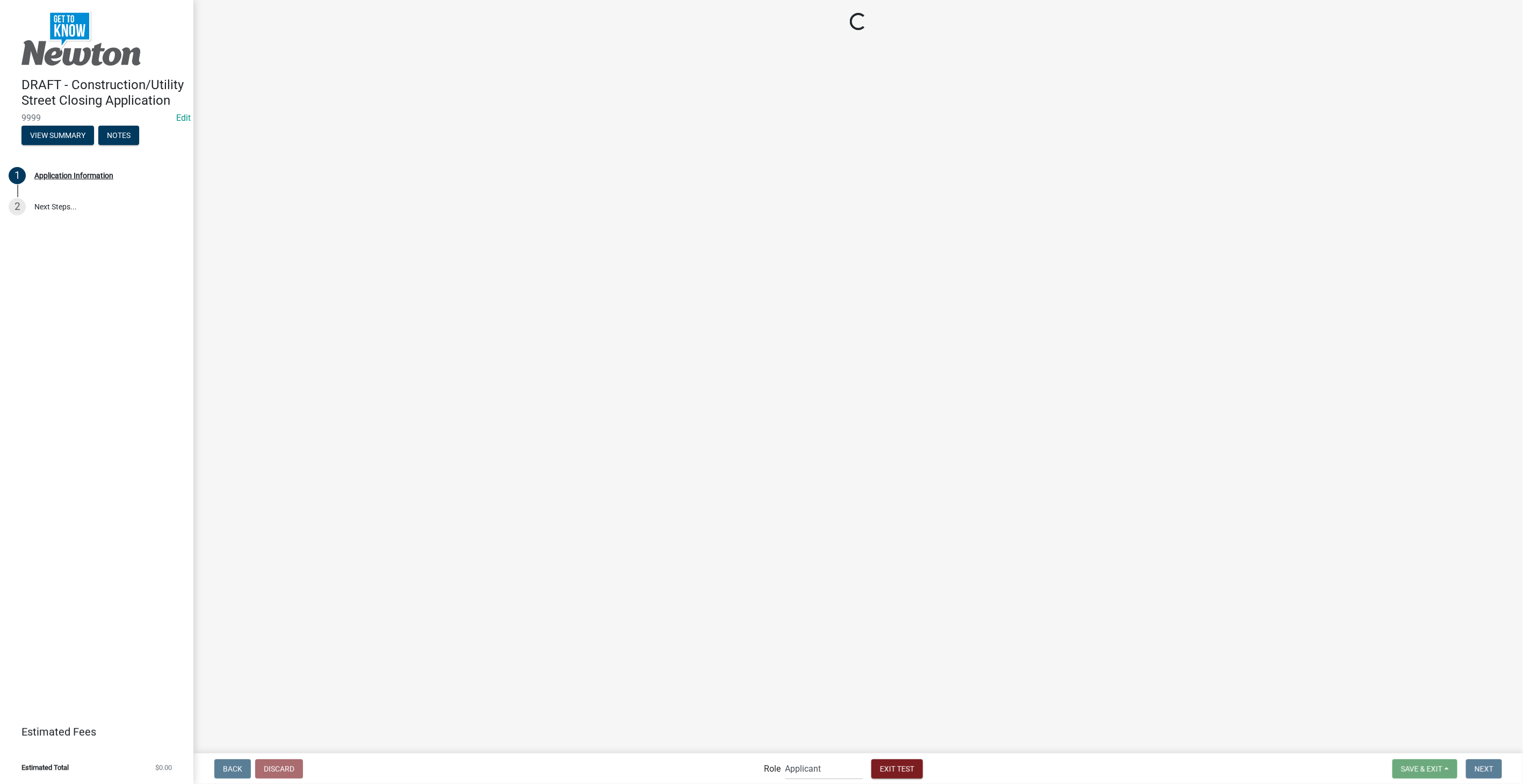
scroll to position [0, 0]
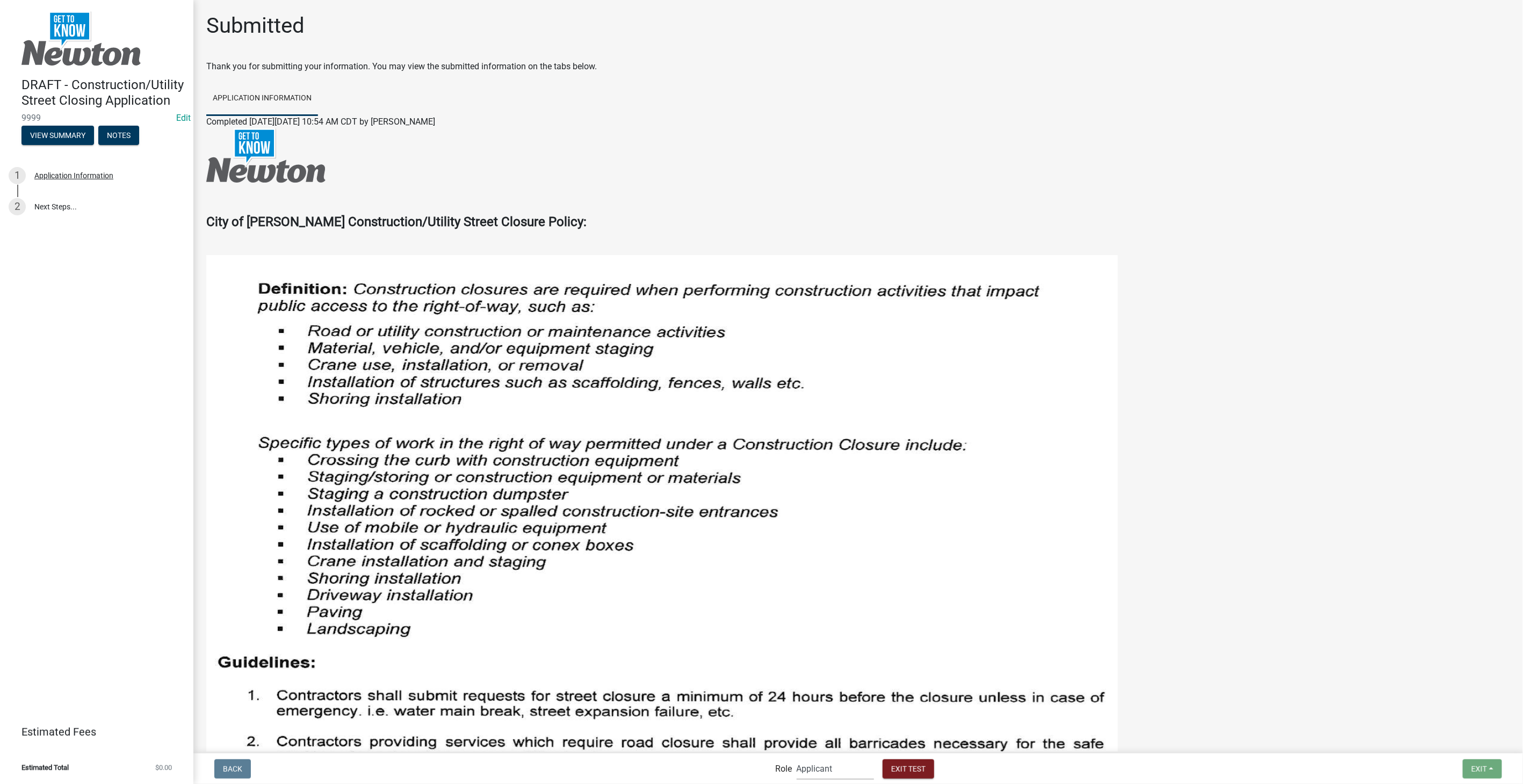
click at [844, 766] on select "Applicant PWD Director Admin Engineering Division" at bounding box center [835, 769] width 77 height 22
click at [797, 758] on select "Applicant PWD Director Admin Engineering Division" at bounding box center [835, 769] width 77 height 22
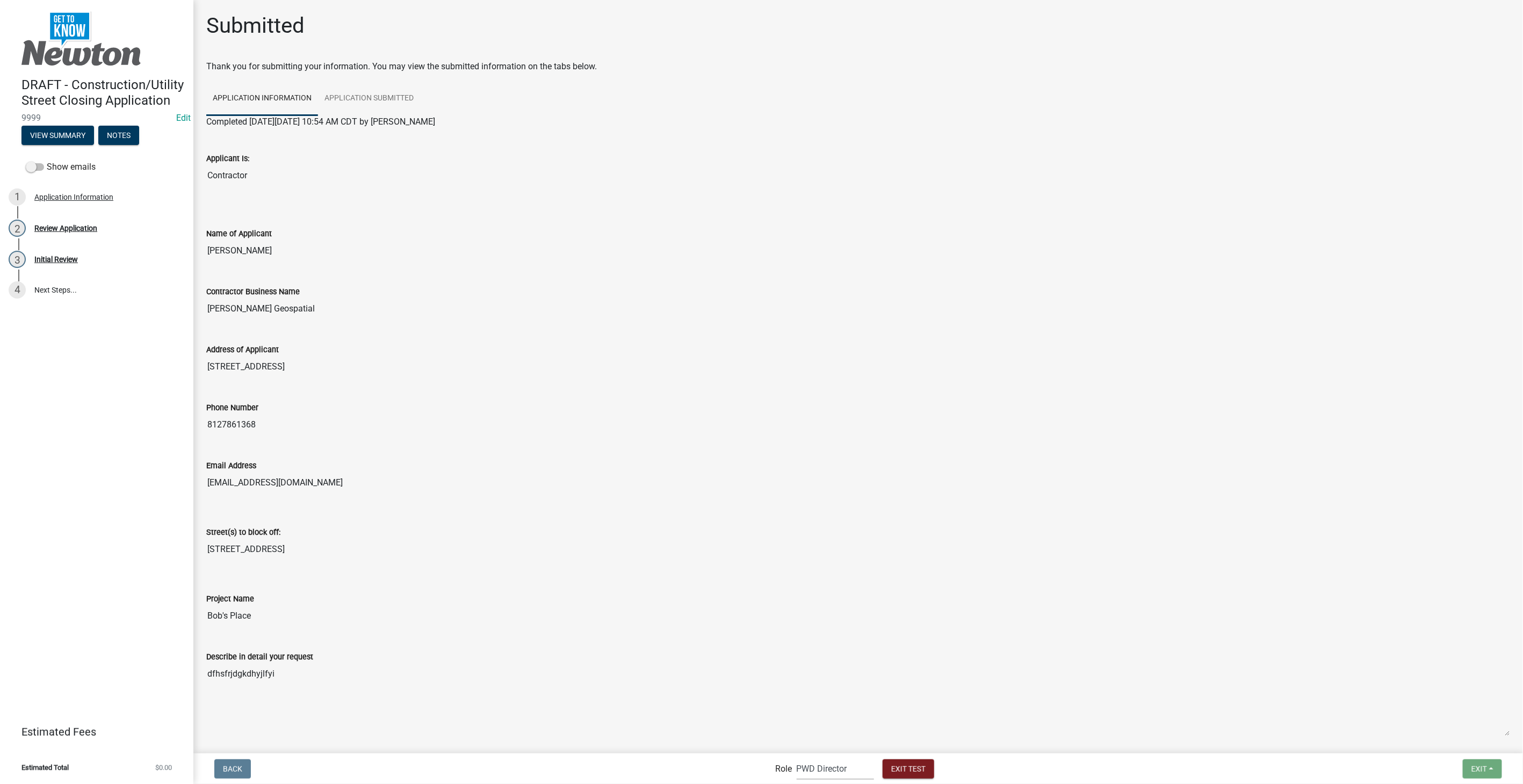
click at [859, 775] on select "Applicant PWD Director Admin Engineering Division" at bounding box center [835, 769] width 77 height 22
select select "2eabd35e-ce6d-461f-ba3b-875f04b0d107"
click at [797, 758] on select "Applicant PWD Director Admin Engineering Division" at bounding box center [835, 769] width 77 height 22
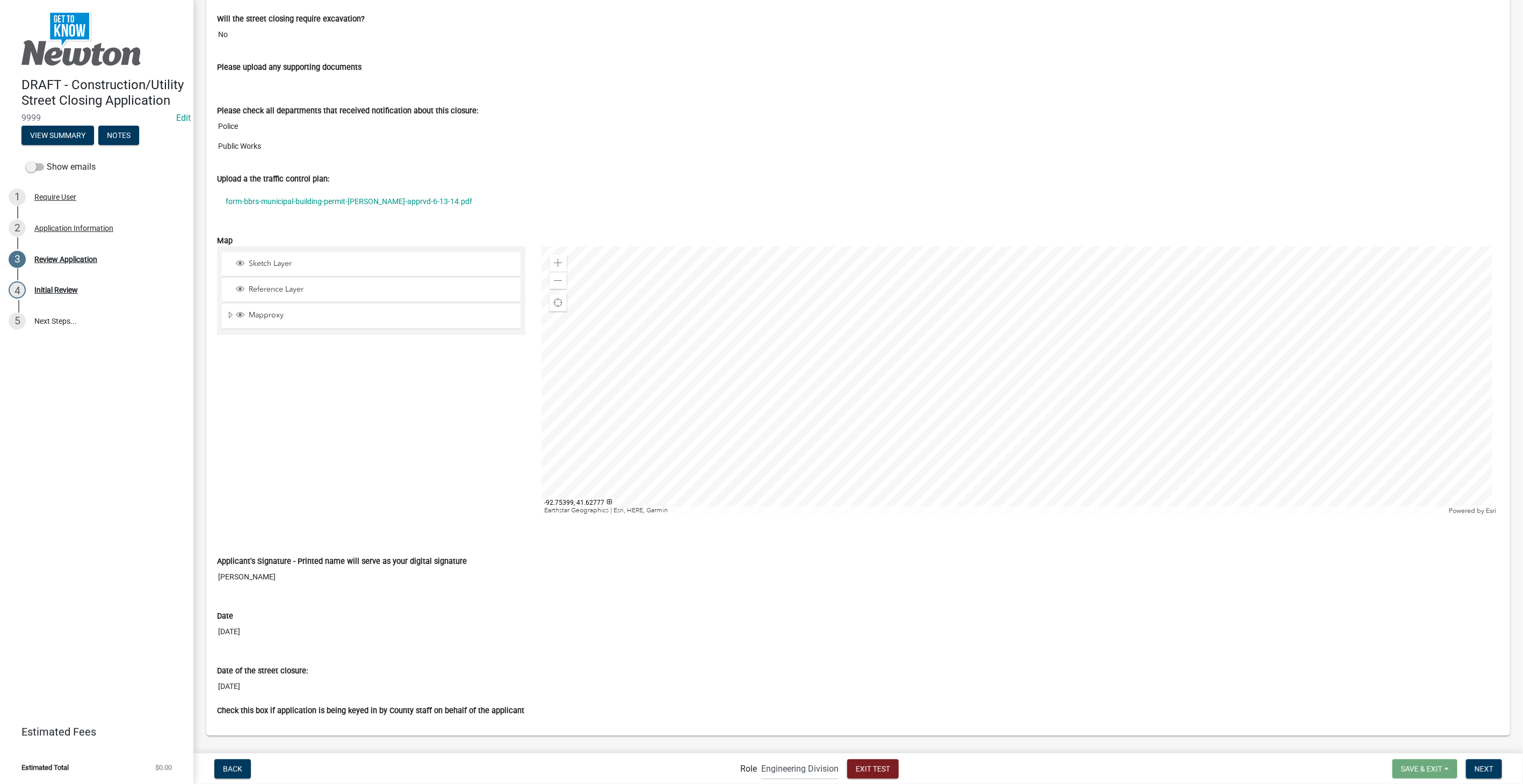
scroll to position [869, 0]
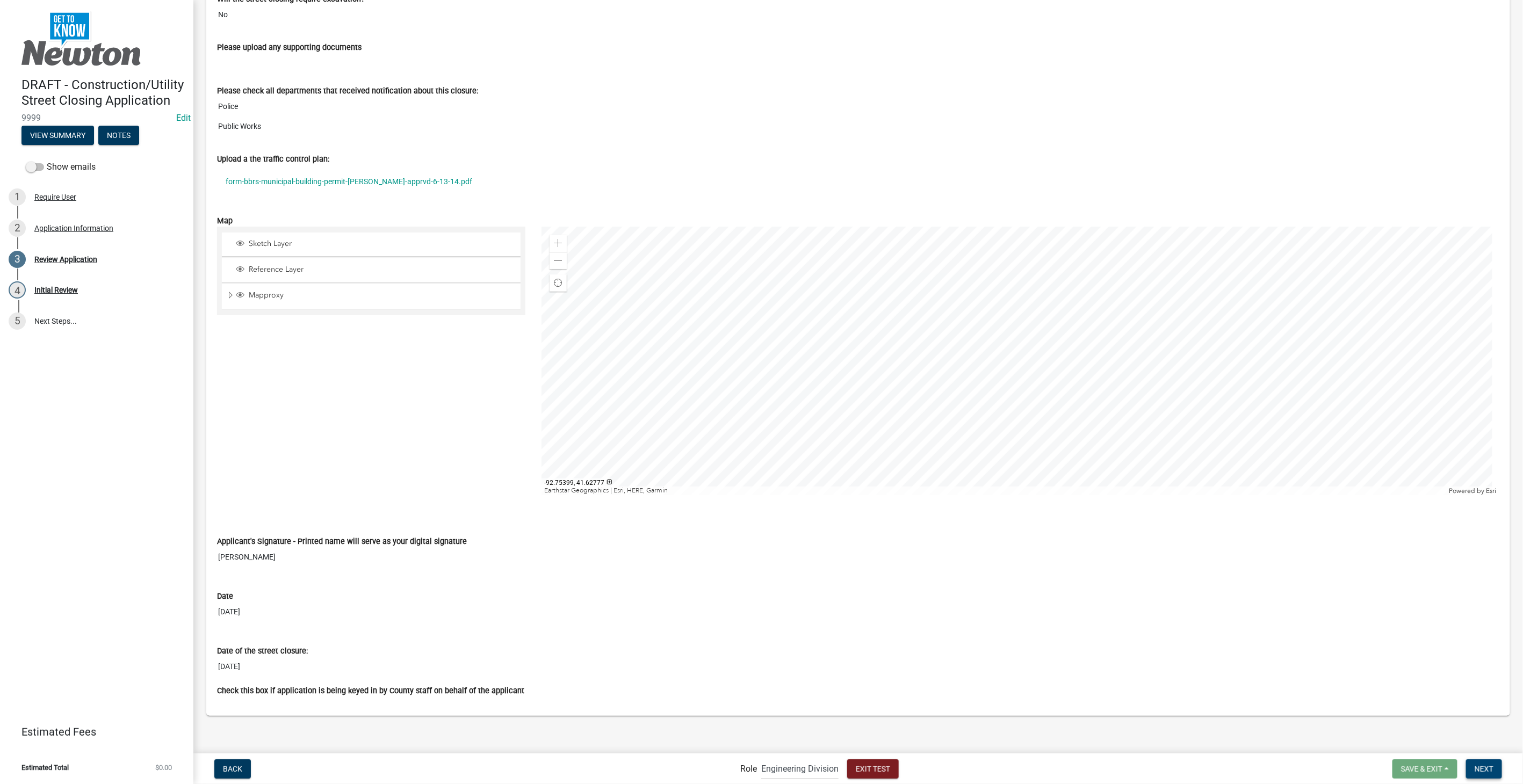
click at [1476, 769] on span "Next" at bounding box center [1484, 769] width 19 height 9
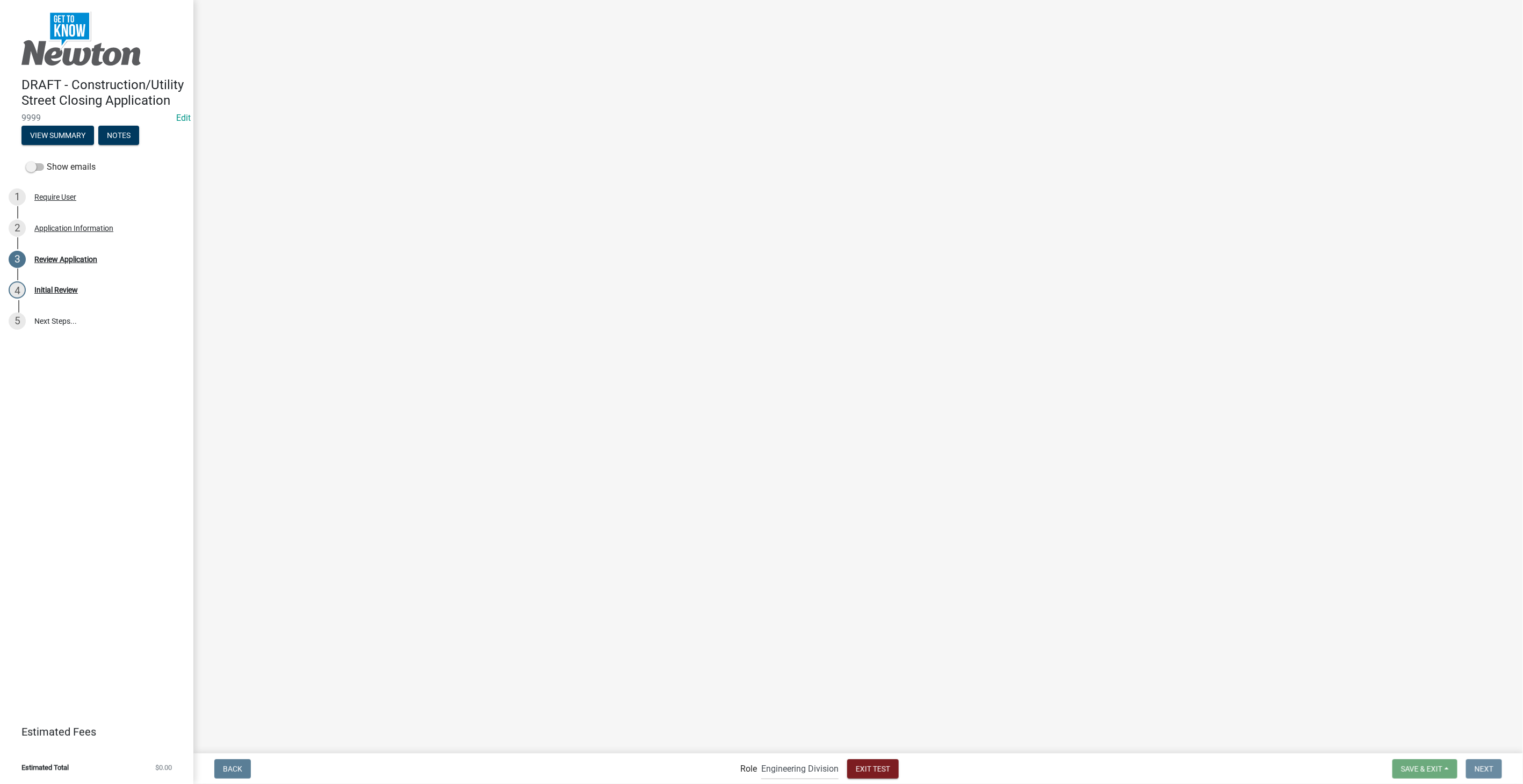
scroll to position [0, 0]
click at [219, 92] on label "Continue to Payment" at bounding box center [259, 92] width 80 height 13
click at [219, 92] on input "Continue to Payment" at bounding box center [222, 89] width 7 height 7
radio input "true"
click at [219, 115] on label "Request Additional Information" at bounding box center [278, 118] width 118 height 13
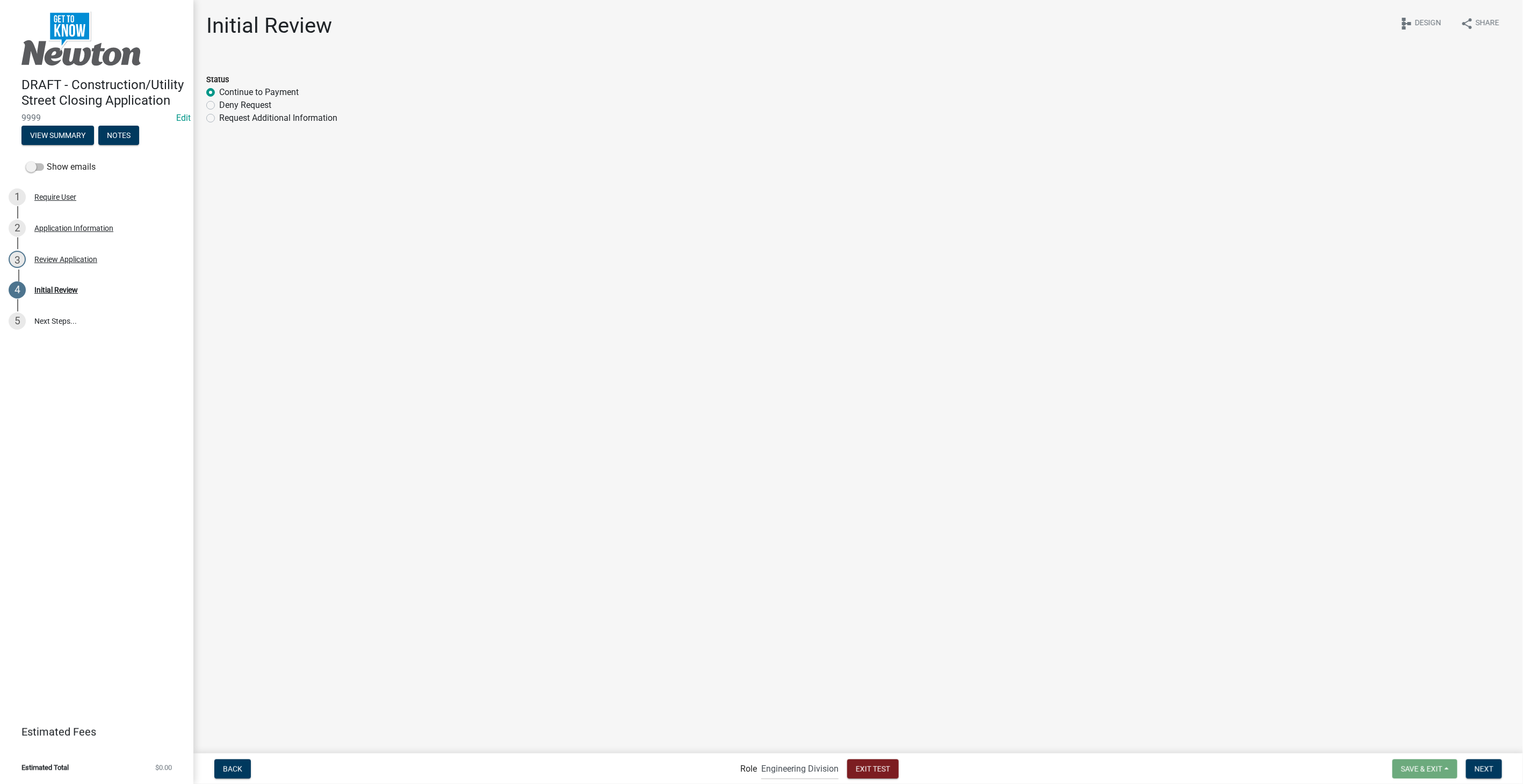
click at [219, 115] on input "Request Additional Information" at bounding box center [222, 115] width 7 height 7
radio input "true"
click at [219, 91] on label "Continue to Payment" at bounding box center [259, 92] width 80 height 13
click at [219, 91] on input "Continue to Payment" at bounding box center [222, 89] width 7 height 7
radio input "true"
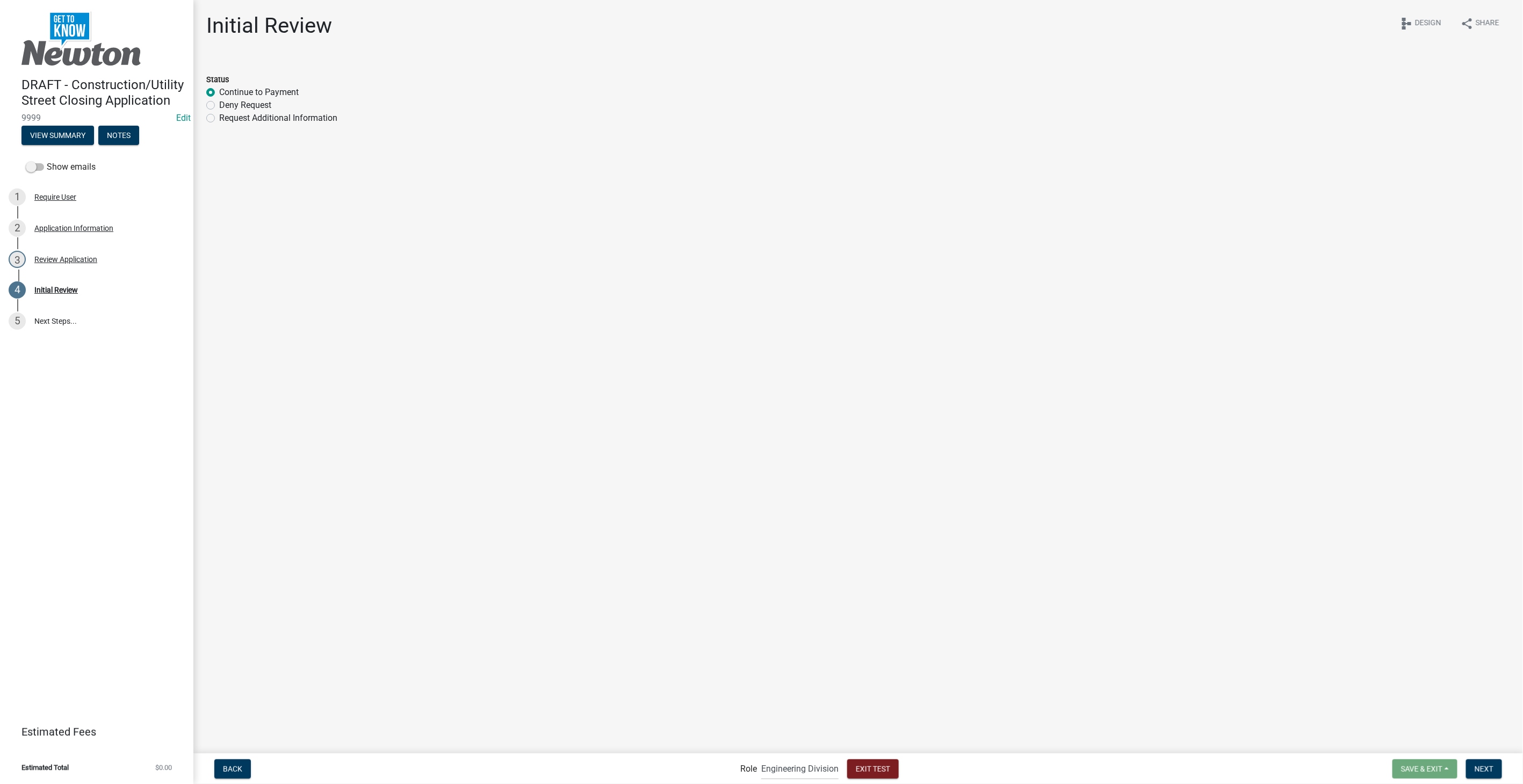
click at [219, 104] on label "Deny Request" at bounding box center [245, 105] width 52 height 13
click at [219, 104] on input "Deny Request" at bounding box center [222, 102] width 7 height 7
radio input "true"
click at [219, 90] on label "Continue to Payment" at bounding box center [259, 92] width 80 height 13
click at [219, 90] on input "Continue to Payment" at bounding box center [222, 89] width 7 height 7
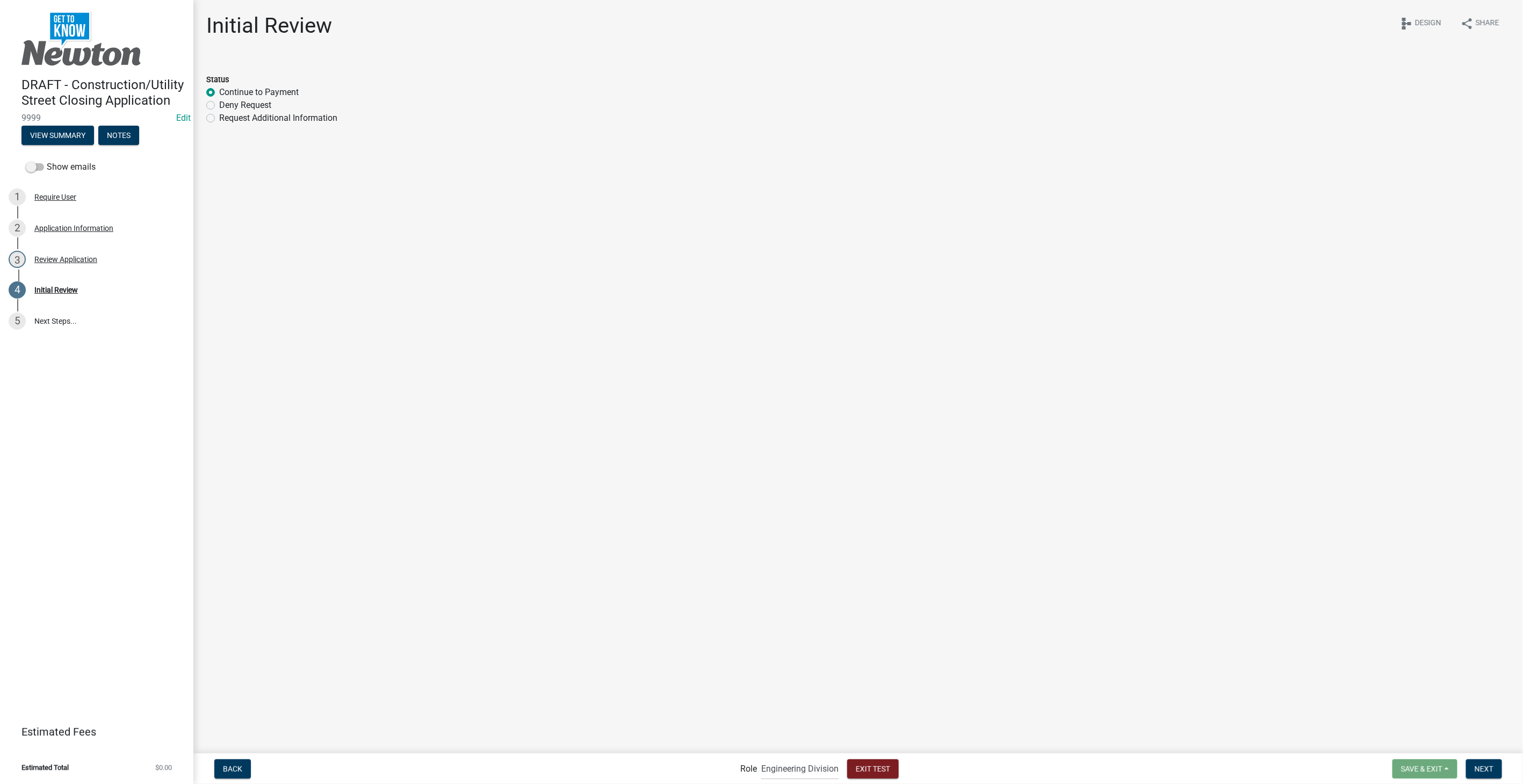
radio input "true"
click at [1477, 760] on button "Next" at bounding box center [1484, 769] width 36 height 20
click at [1479, 768] on span "Next" at bounding box center [1484, 769] width 19 height 9
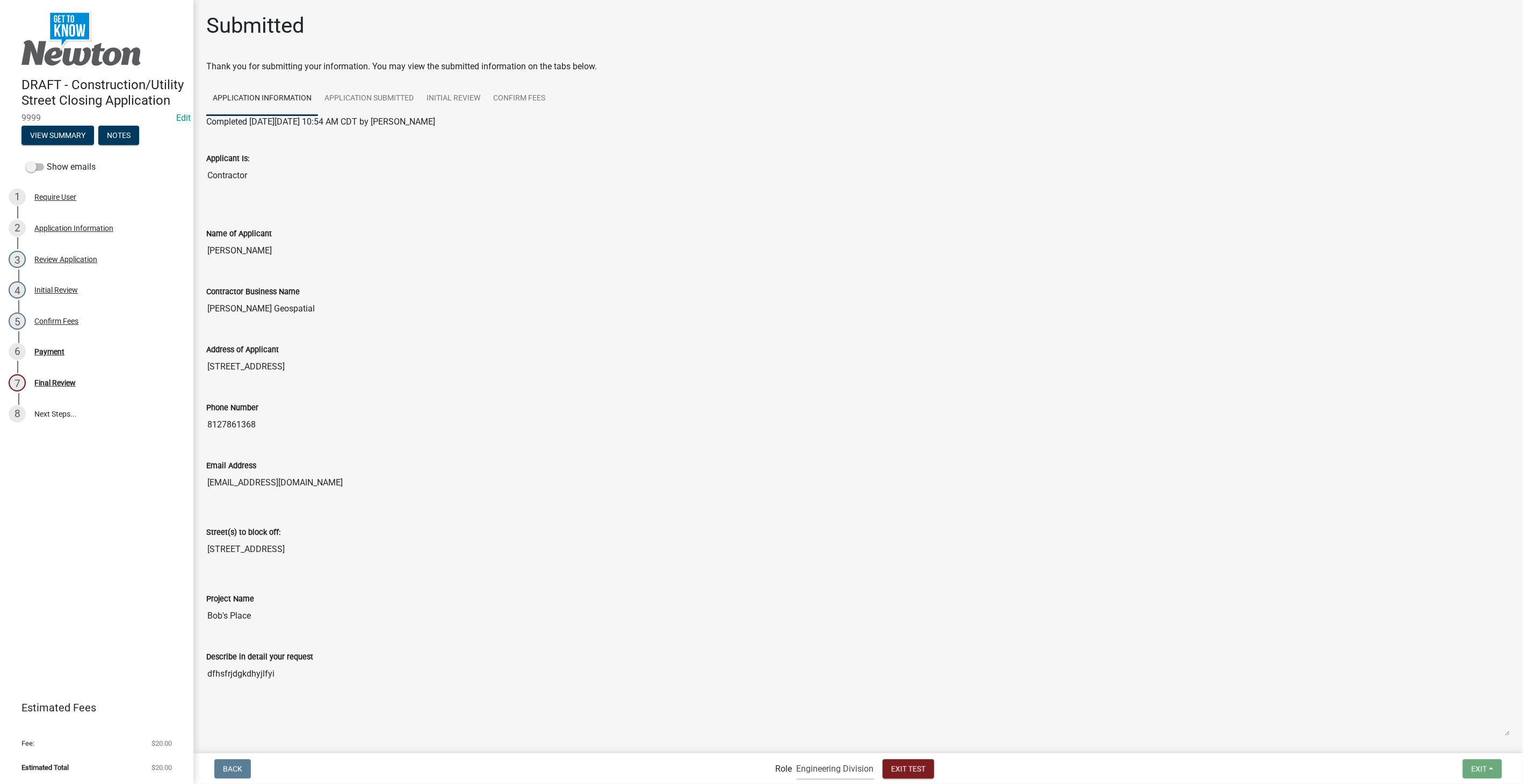
click at [830, 776] on select "Applicant PWD Director Admin Engineering Division" at bounding box center [835, 769] width 77 height 22
click at [797, 758] on select "Applicant PWD Director Admin Engineering Division" at bounding box center [835, 769] width 77 height 22
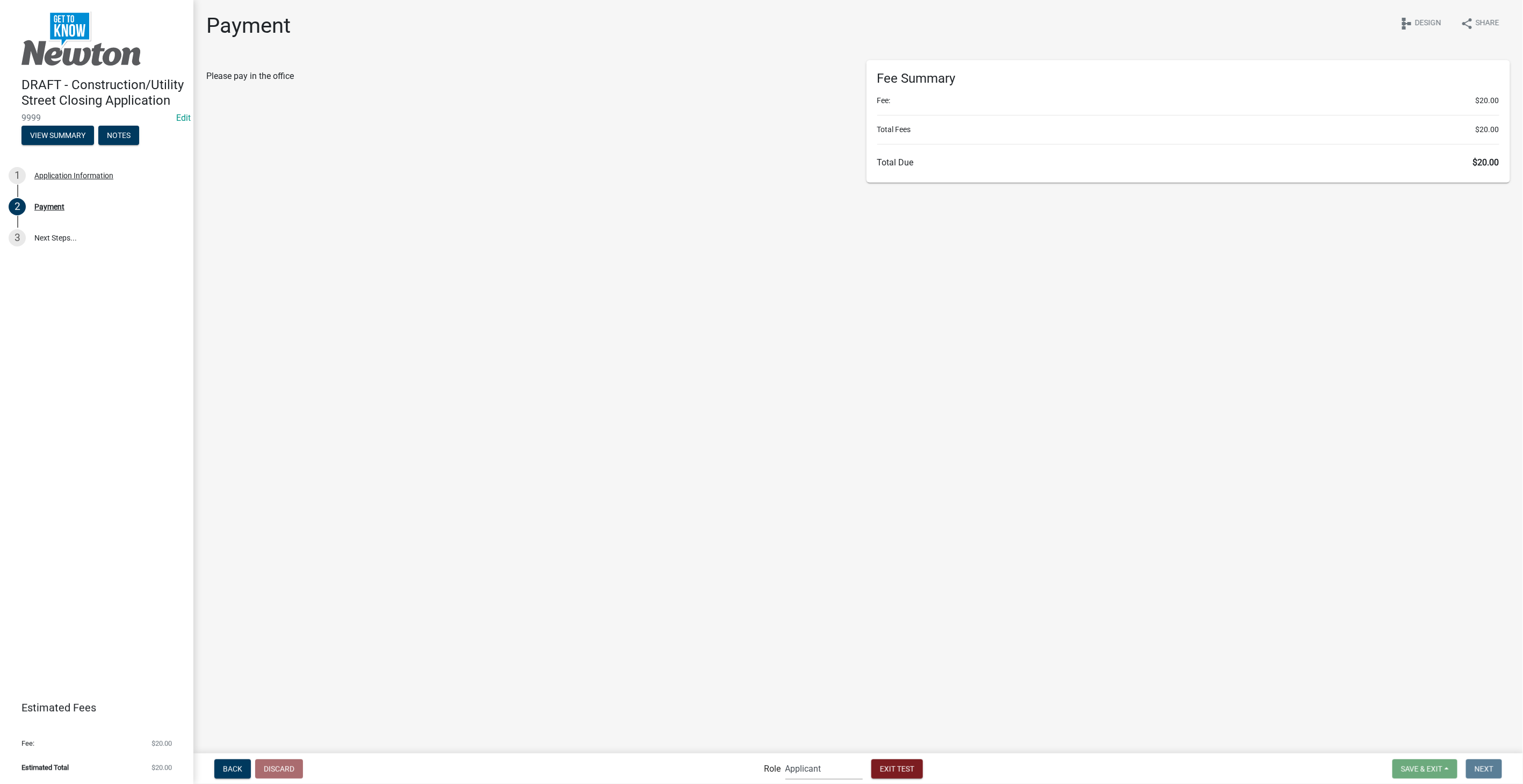
click at [837, 769] on select "Applicant PWD Director Admin Engineering Division" at bounding box center [824, 769] width 77 height 22
select select "5355c76e-d333-4ae7-ad4c-4a073e072dbd"
click at [786, 758] on select "Applicant PWD Director Admin Engineering Division" at bounding box center [824, 769] width 77 height 22
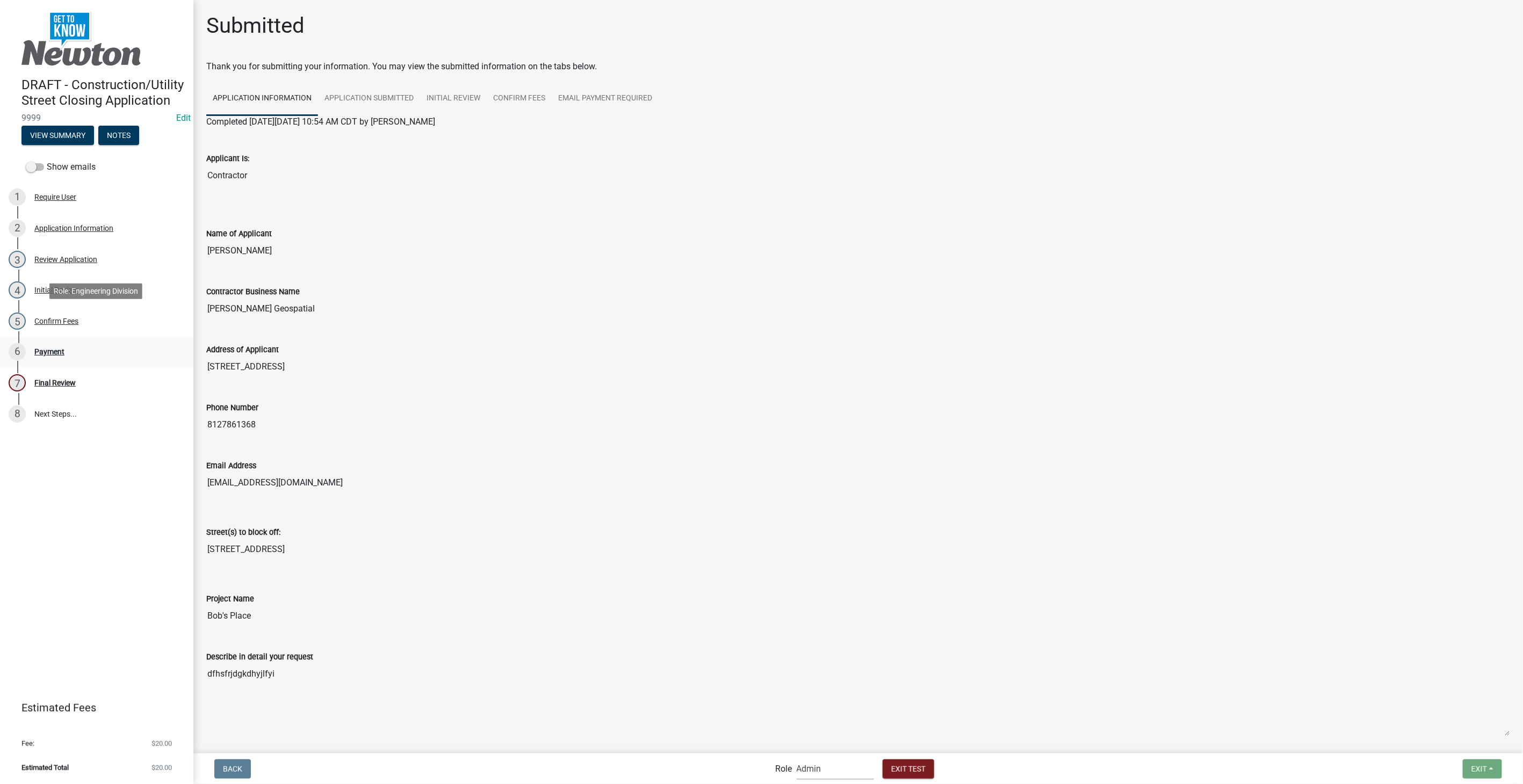
click at [52, 355] on div "Payment" at bounding box center [49, 352] width 30 height 8
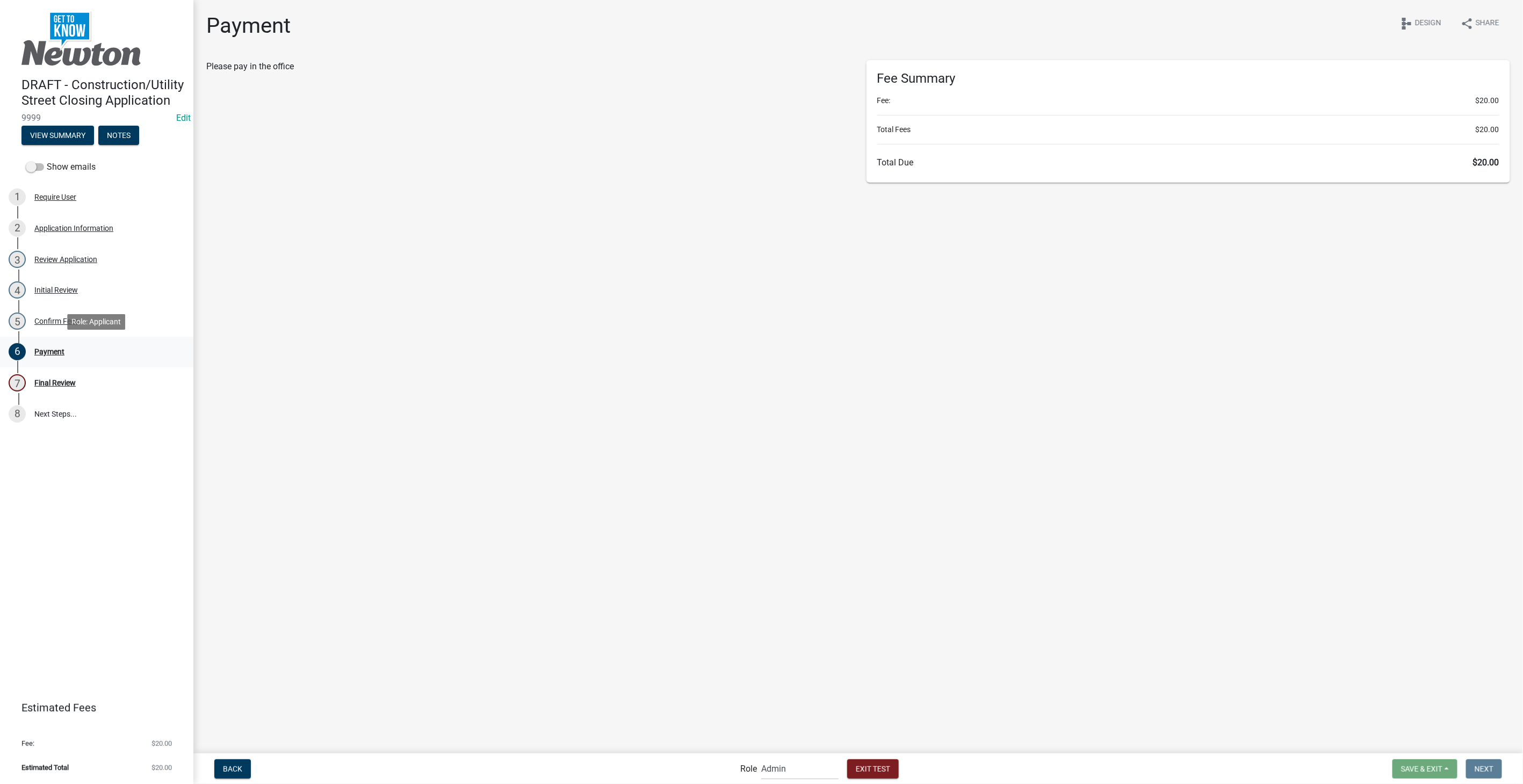
select select "2: 1"
click at [255, 123] on input "text" at bounding box center [528, 131] width 644 height 22
type input "test"
click at [248, 162] on span "Make Payment" at bounding box center [243, 161] width 56 height 9
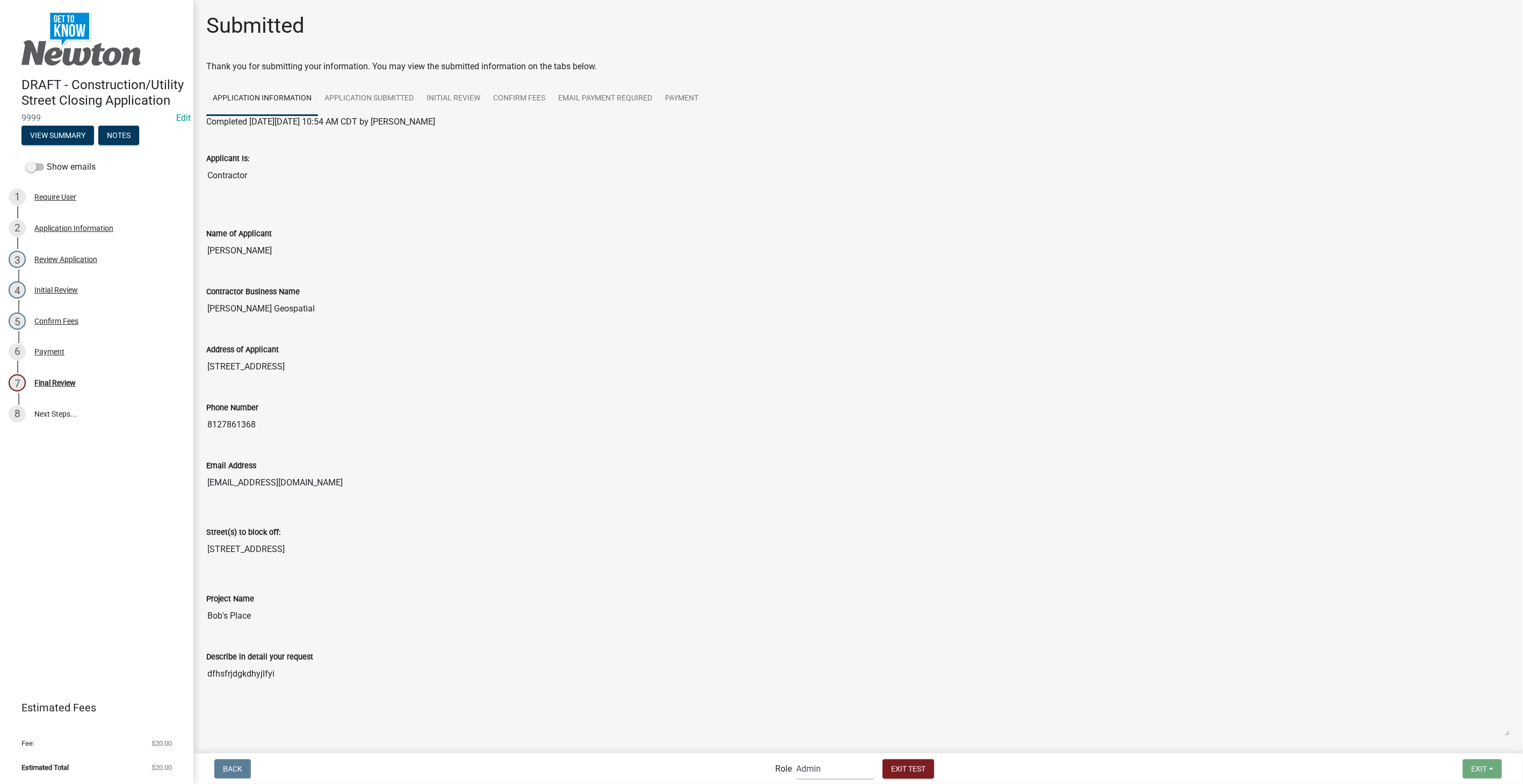
click at [869, 769] on select "Applicant PWD Director Admin Engineering Division" at bounding box center [835, 769] width 77 height 22
select select "6f1dab81-19c3-45c3-a7b8-0ac3b0bbd312"
click at [797, 758] on select "Applicant PWD Director Admin Engineering Division" at bounding box center [835, 769] width 77 height 22
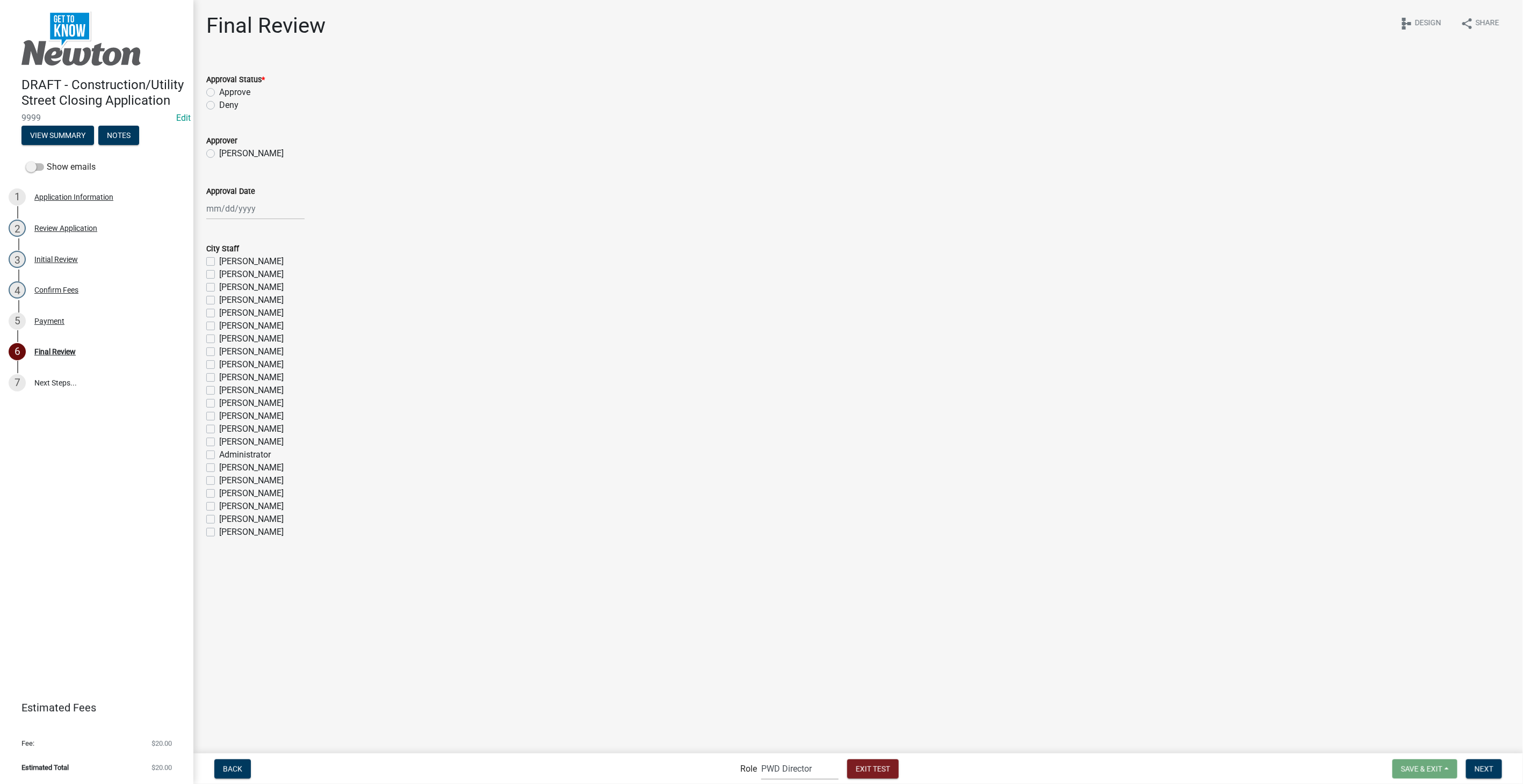
click at [219, 88] on label "Approve" at bounding box center [234, 92] width 31 height 13
click at [219, 88] on input "Approve" at bounding box center [222, 89] width 7 height 7
radio input "true"
click at [219, 154] on label "Joe Grife" at bounding box center [252, 154] width 64 height 13
click at [219, 154] on input "Joe Grife" at bounding box center [222, 150] width 7 height 7
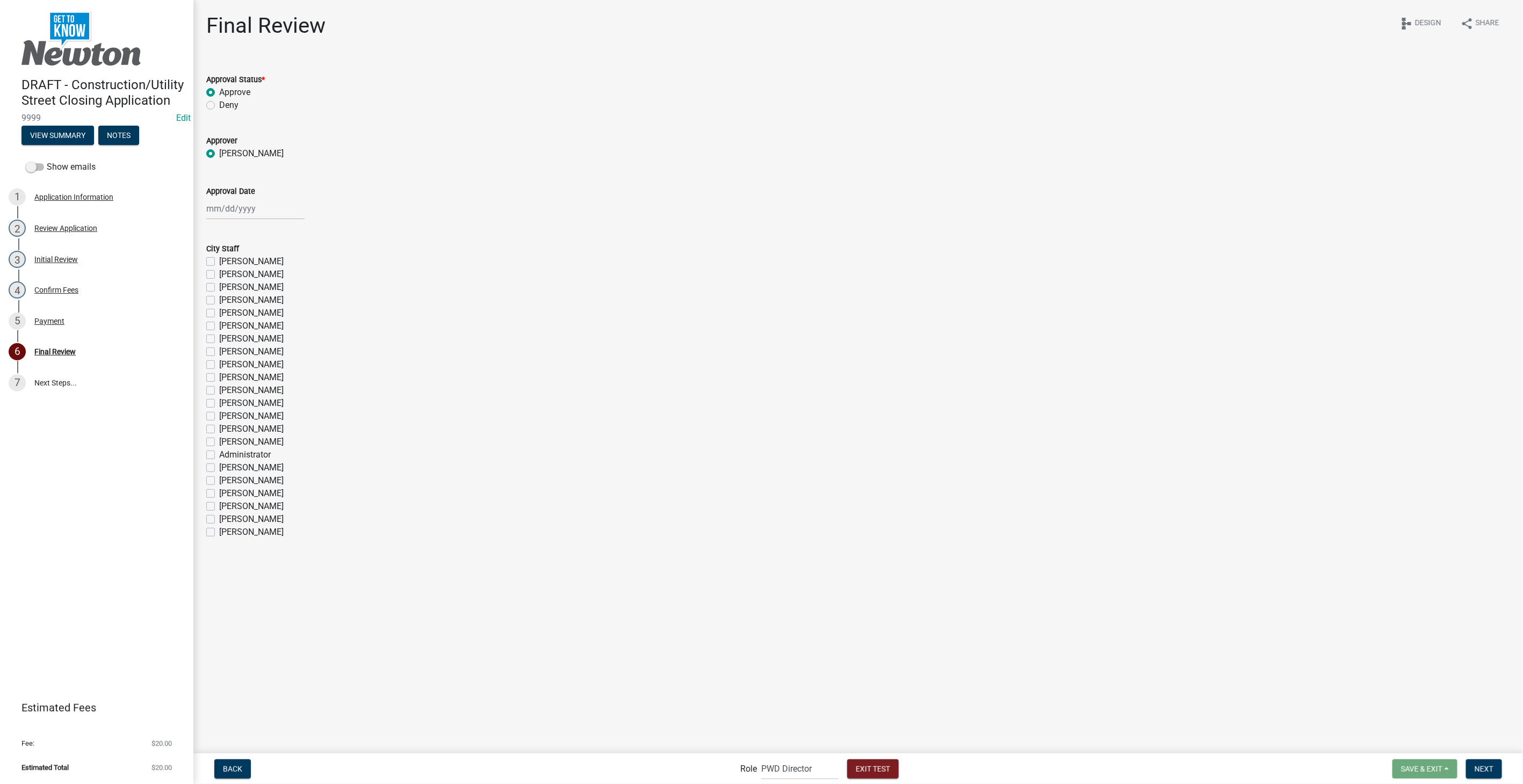
radio input "true"
click at [224, 208] on div at bounding box center [255, 208] width 99 height 22
select select "8"
select select "2025"
click at [230, 300] on div "12" at bounding box center [234, 300] width 17 height 17
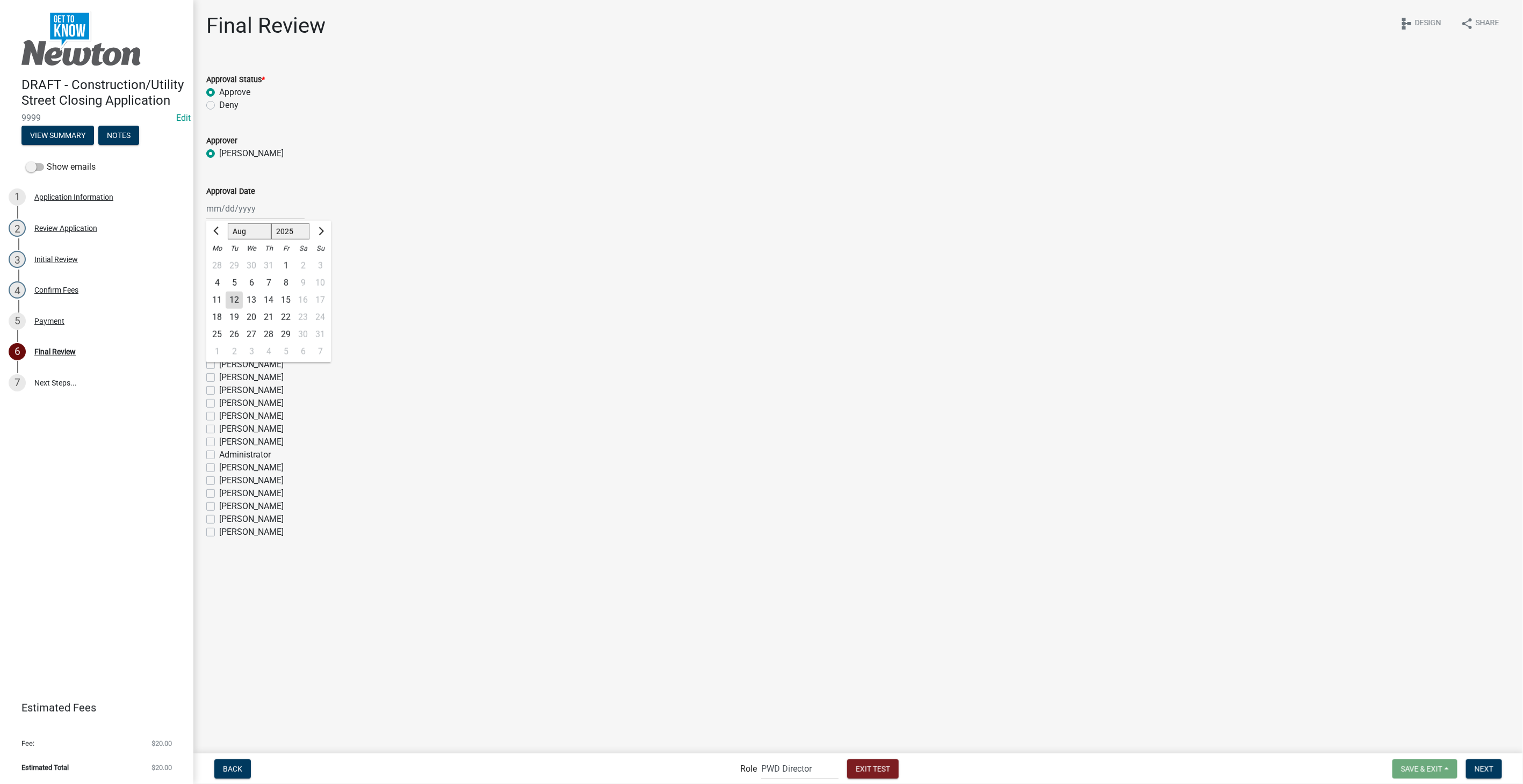
type input "08/12/2025"
click at [1495, 766] on button "Next" at bounding box center [1484, 769] width 36 height 20
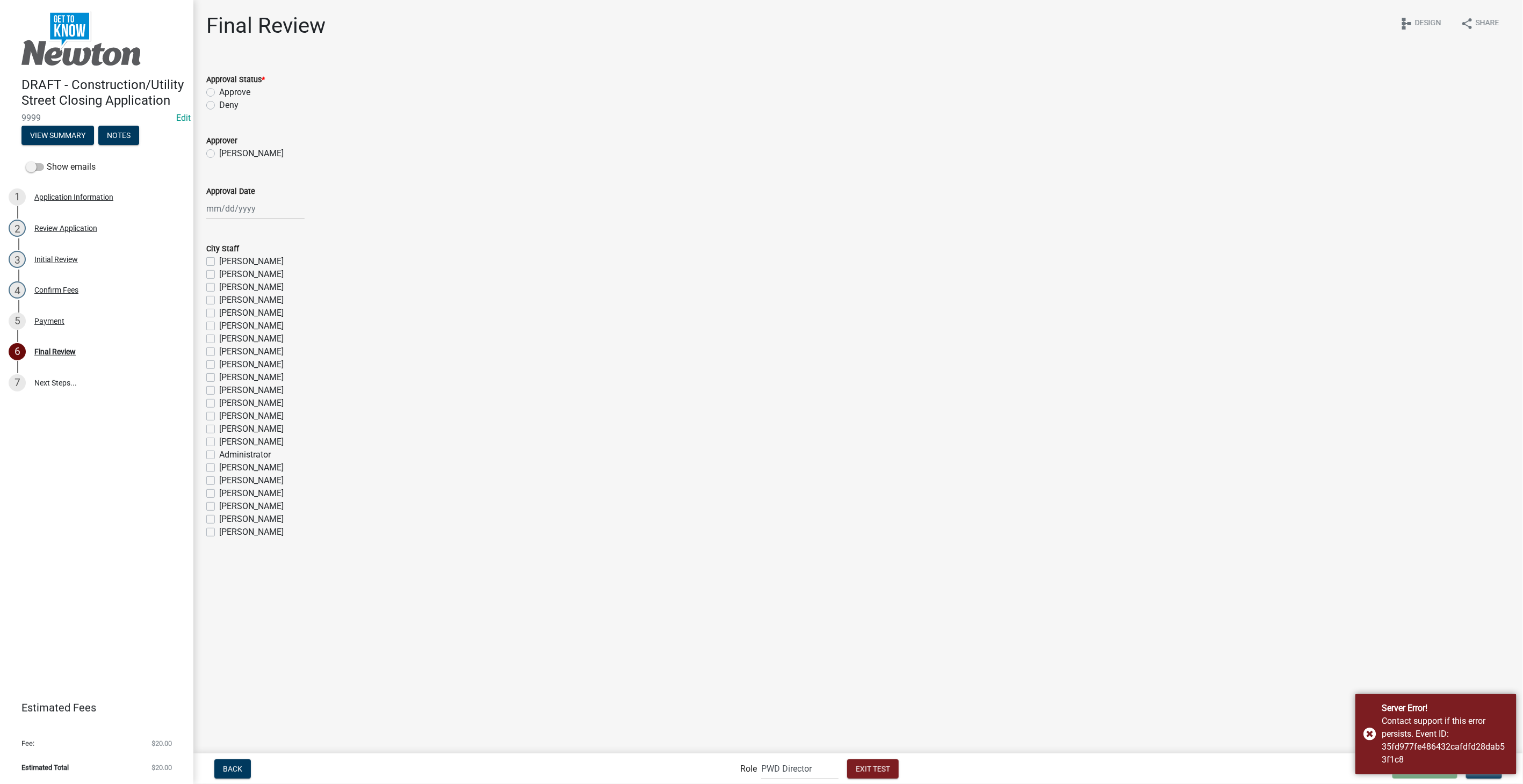
click at [219, 89] on label "Approve" at bounding box center [234, 92] width 31 height 13
click at [219, 89] on input "Approve" at bounding box center [222, 89] width 7 height 7
radio input "true"
click at [211, 148] on div "Joe Grife" at bounding box center [858, 154] width 1304 height 13
click at [219, 149] on label "Joe Grife" at bounding box center [252, 154] width 64 height 13
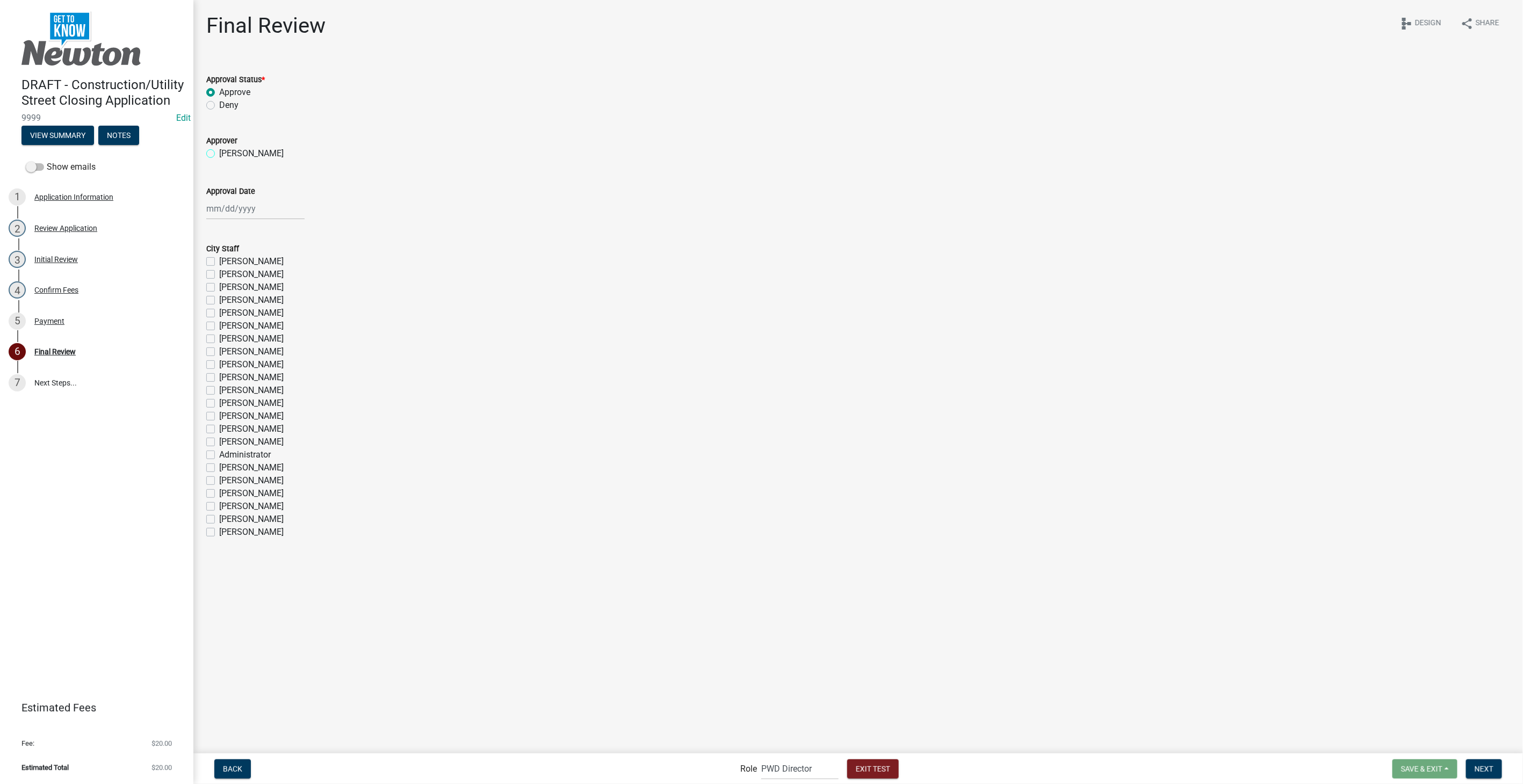
click at [219, 149] on input "Joe Grife" at bounding box center [222, 150] width 7 height 7
radio input "true"
click at [224, 212] on div at bounding box center [255, 208] width 99 height 22
select select "8"
select select "2025"
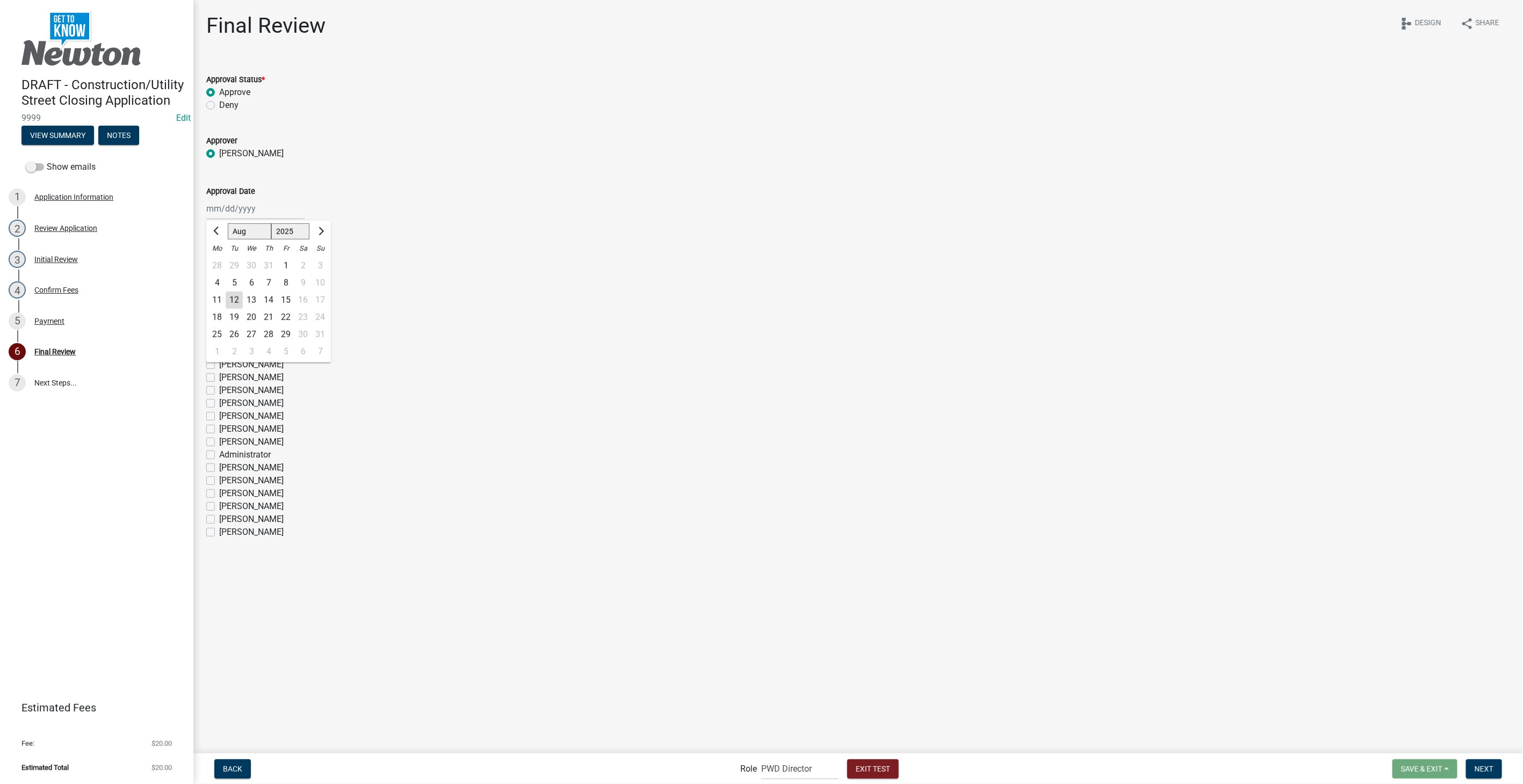
click at [253, 299] on div "13" at bounding box center [251, 300] width 17 height 17
type input "08/13/2025"
click at [219, 260] on label "Rob Burdess" at bounding box center [252, 262] width 64 height 13
click at [219, 260] on input "Rob Burdess" at bounding box center [222, 258] width 7 height 7
checkbox input "true"
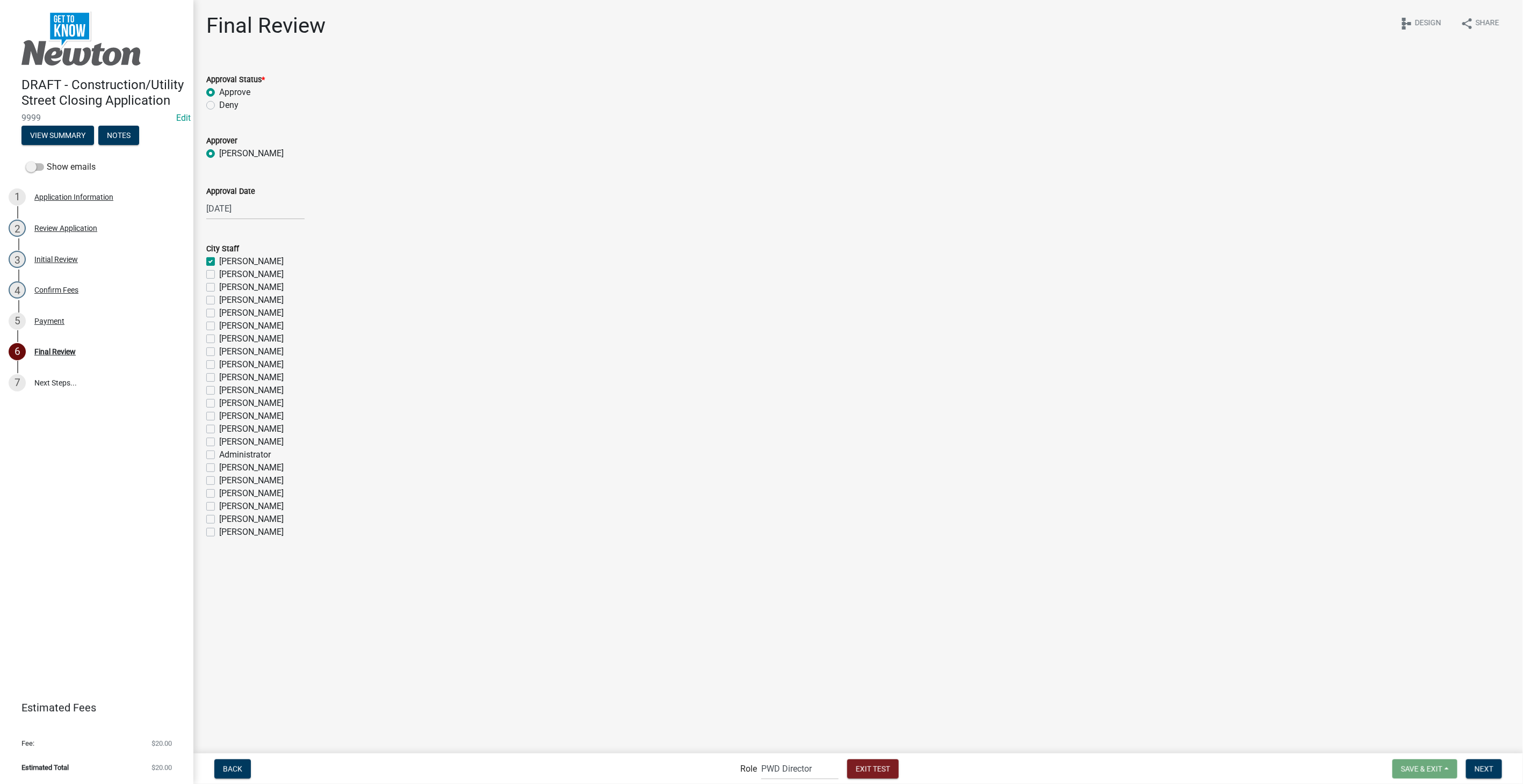
checkbox input "false"
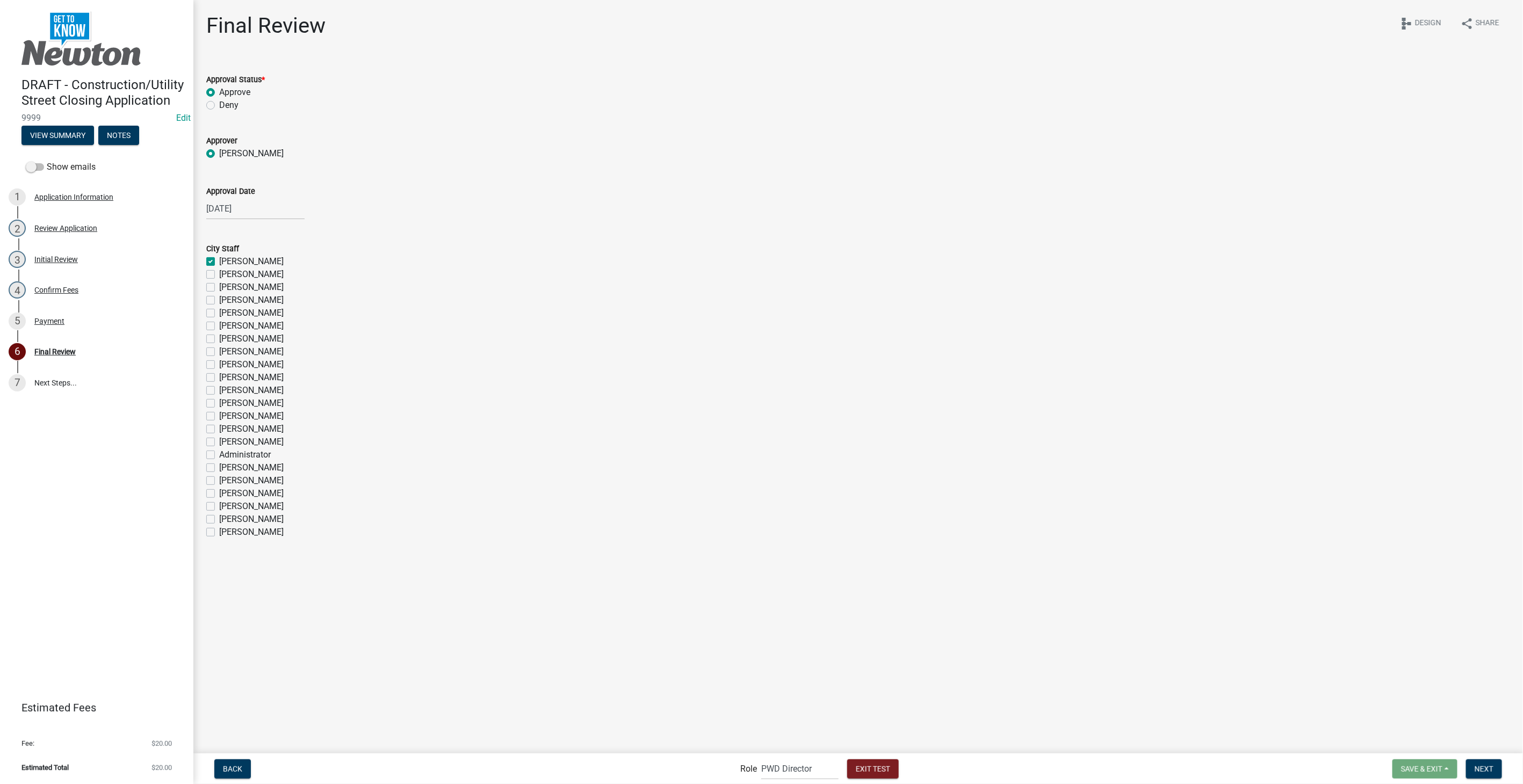
checkbox input "false"
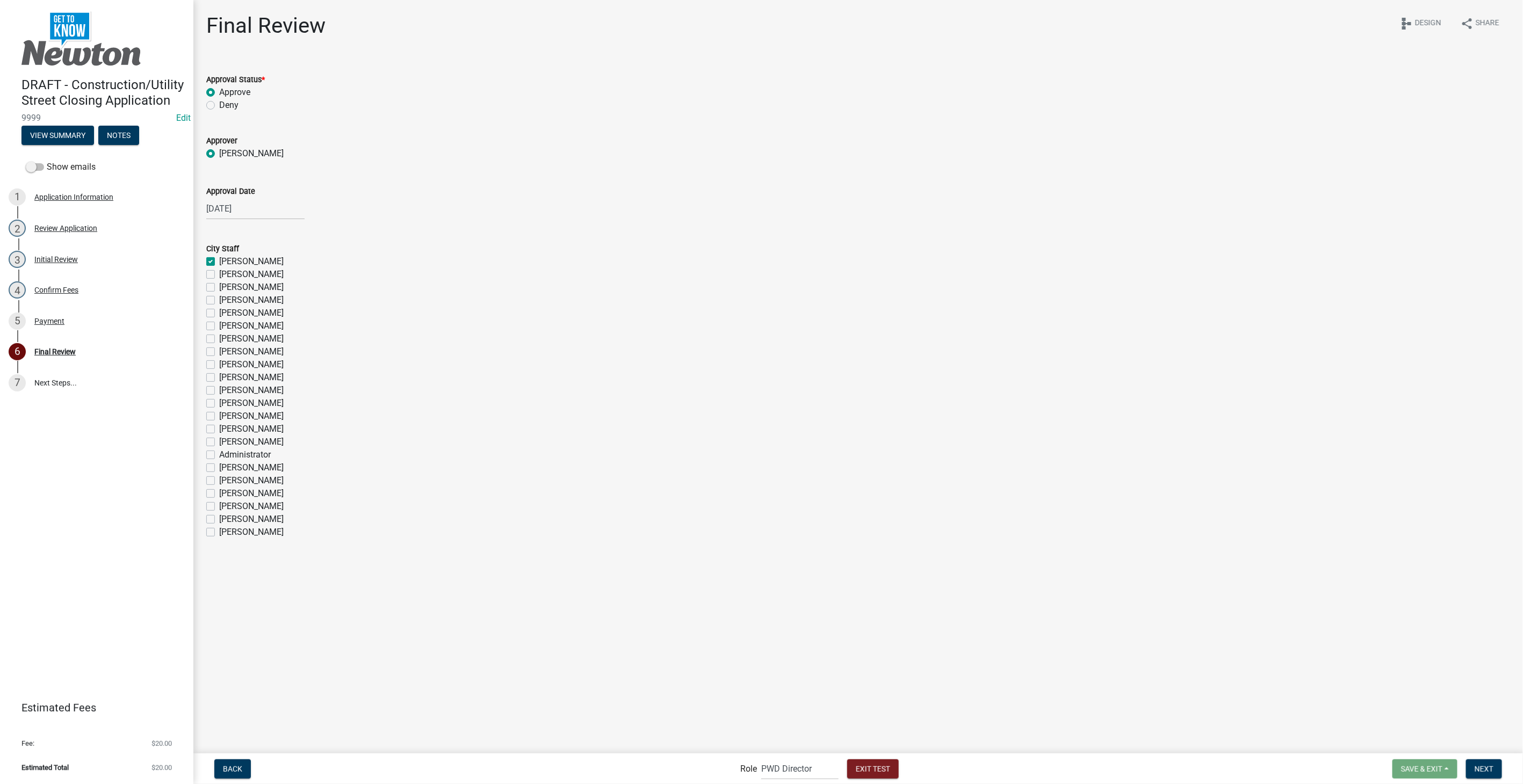
checkbox input "false"
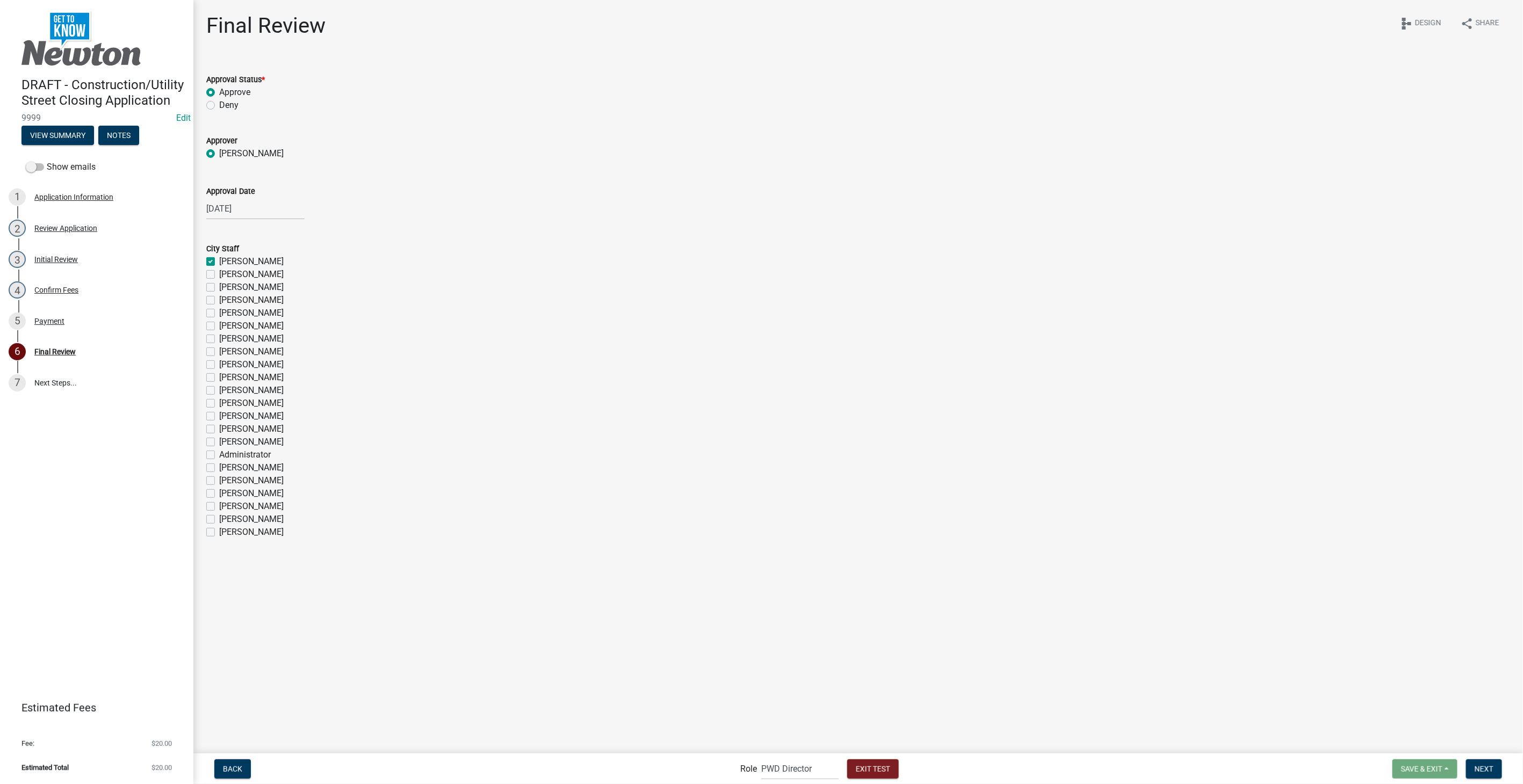
checkbox input "false"
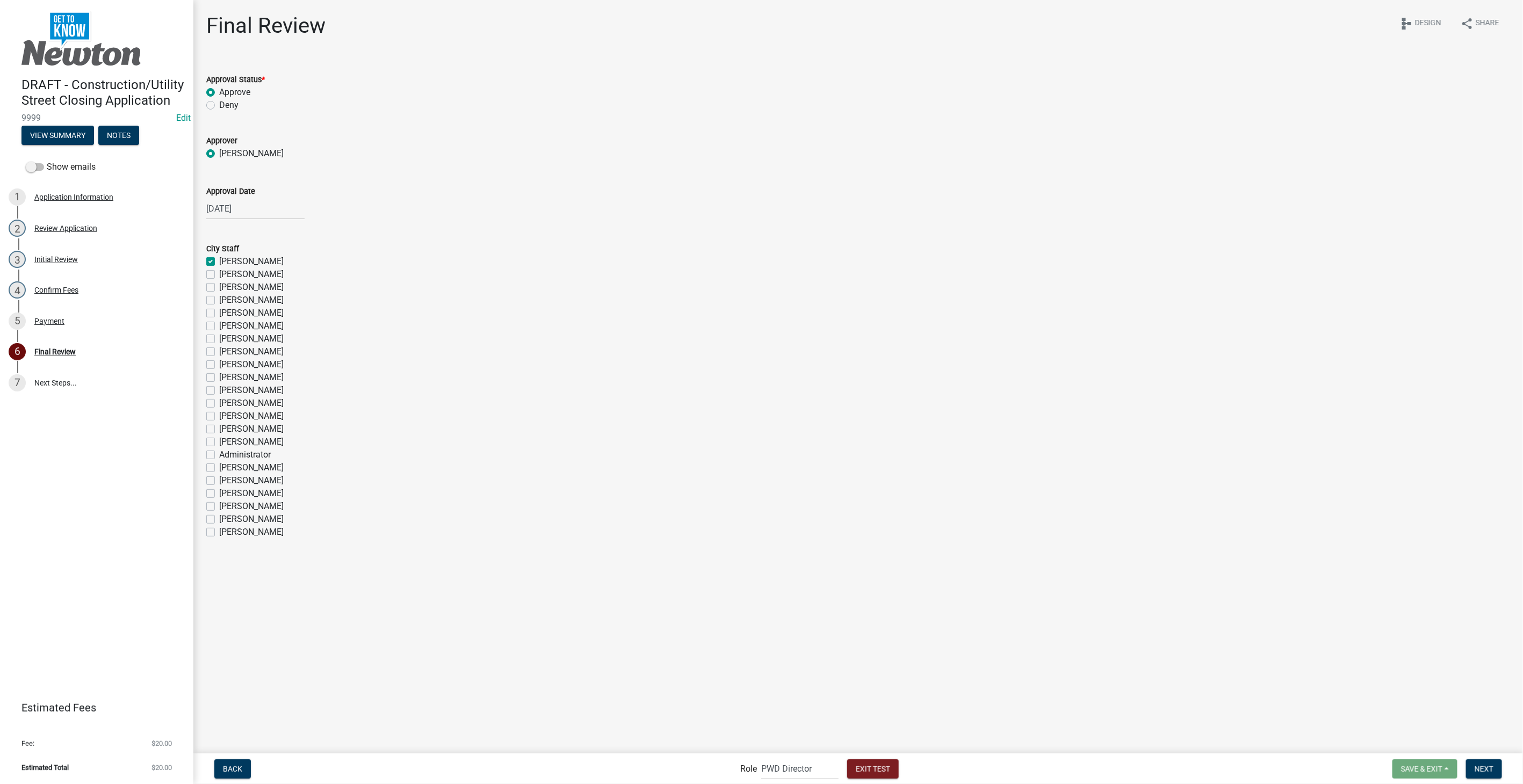
checkbox input "false"
click at [219, 274] on label "Jarrod Wellik" at bounding box center [252, 274] width 64 height 13
click at [219, 274] on input "Jarrod Wellik" at bounding box center [222, 271] width 7 height 7
checkbox input "true"
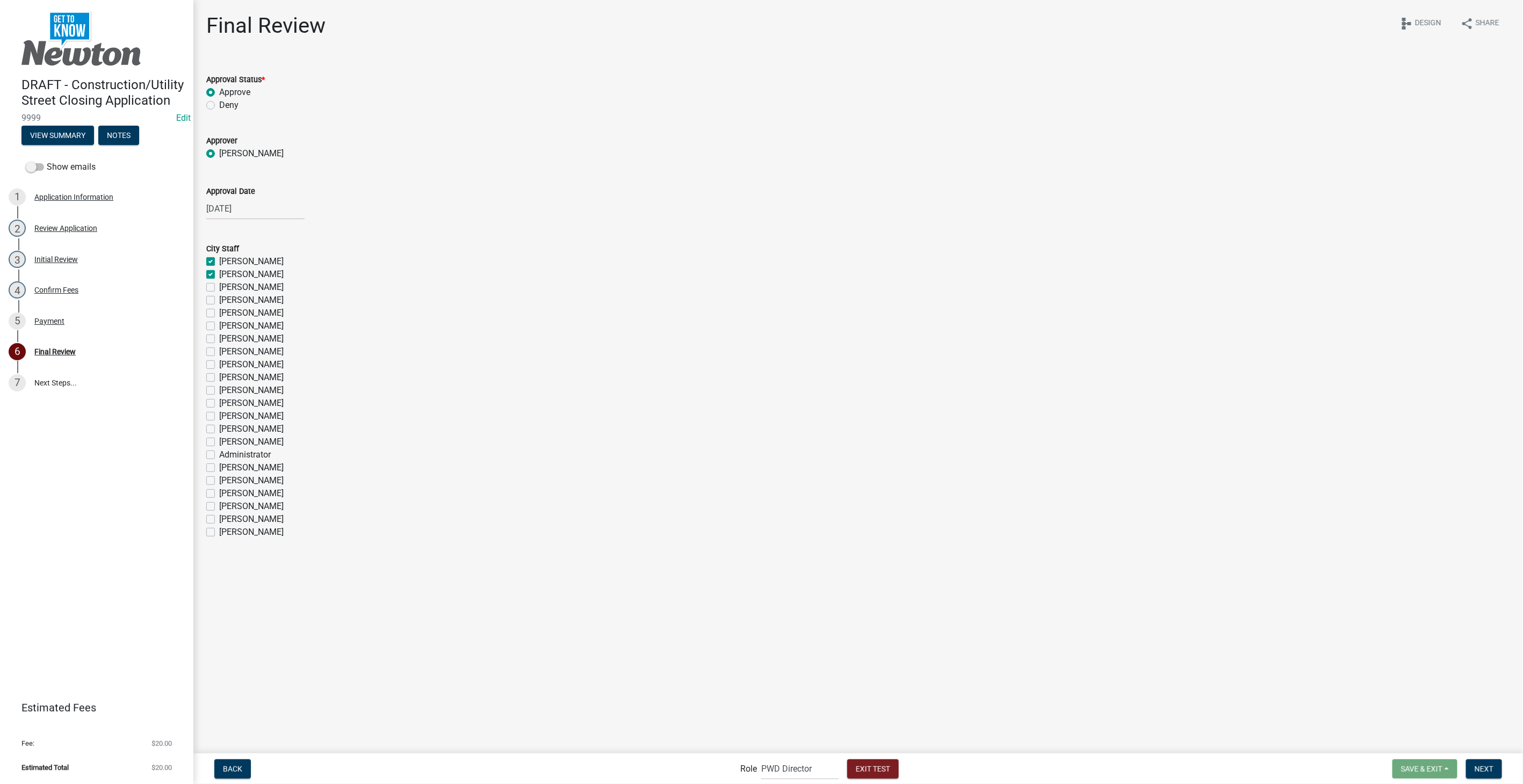
checkbox input "true"
checkbox input "false"
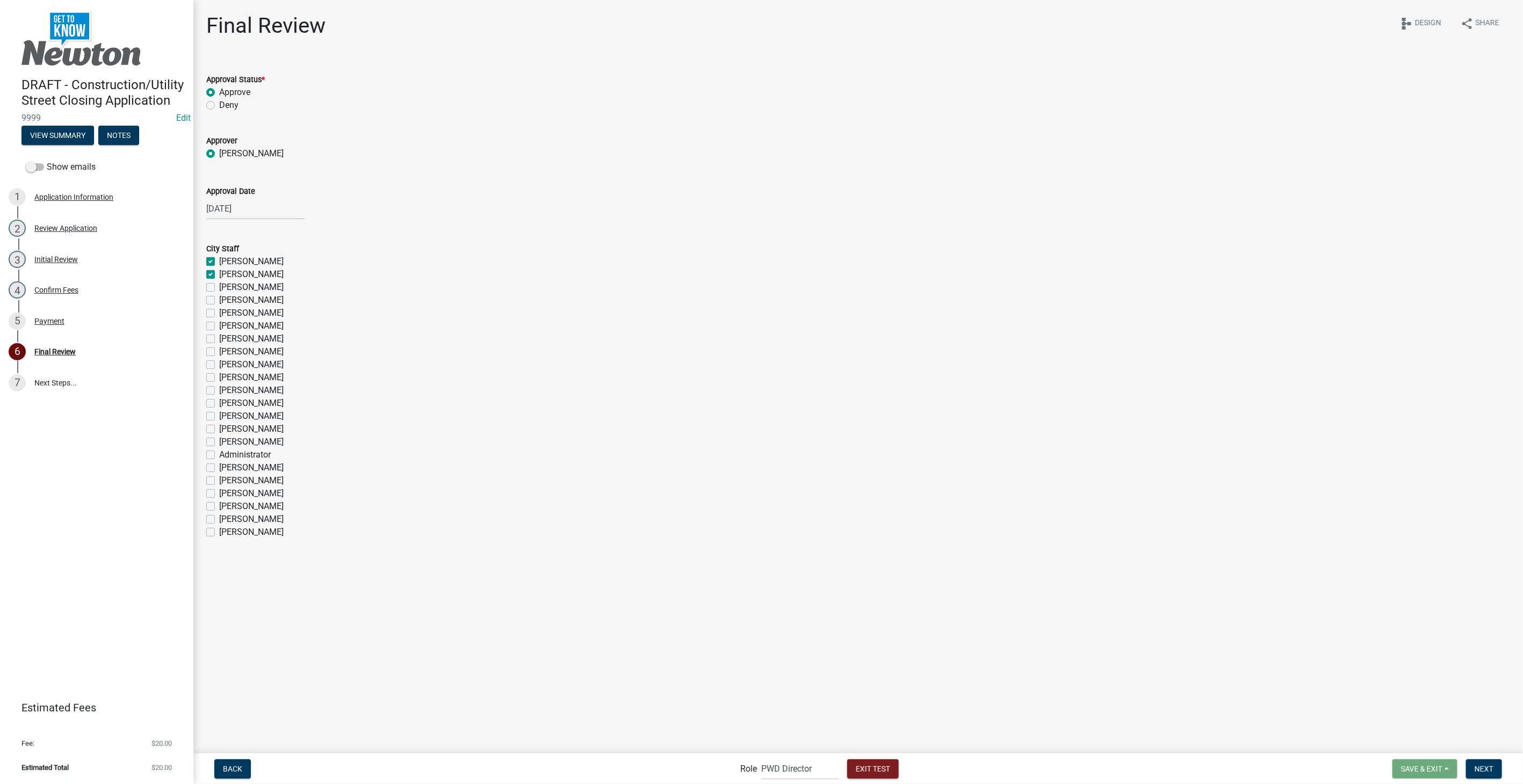
checkbox input "false"
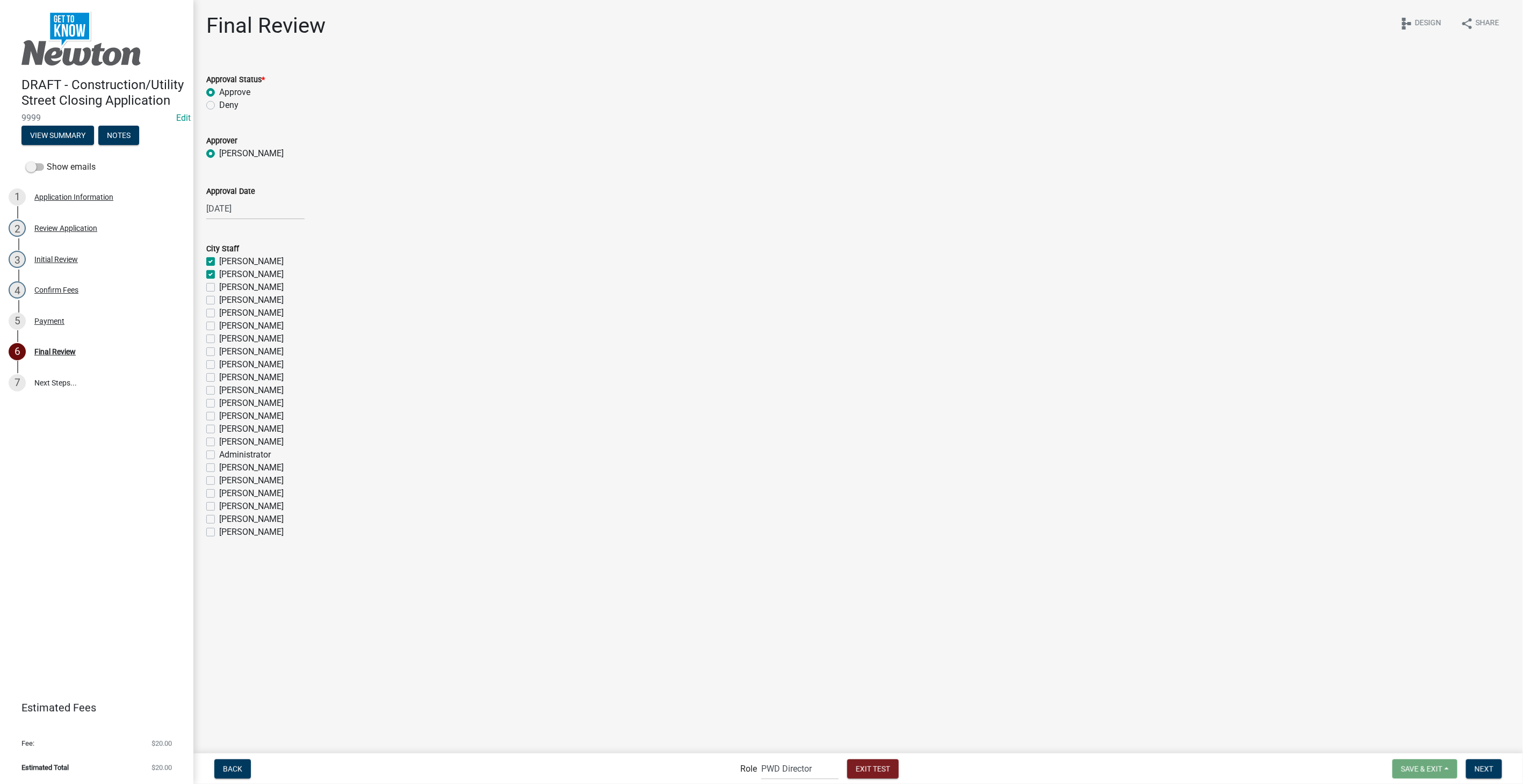
checkbox input "false"
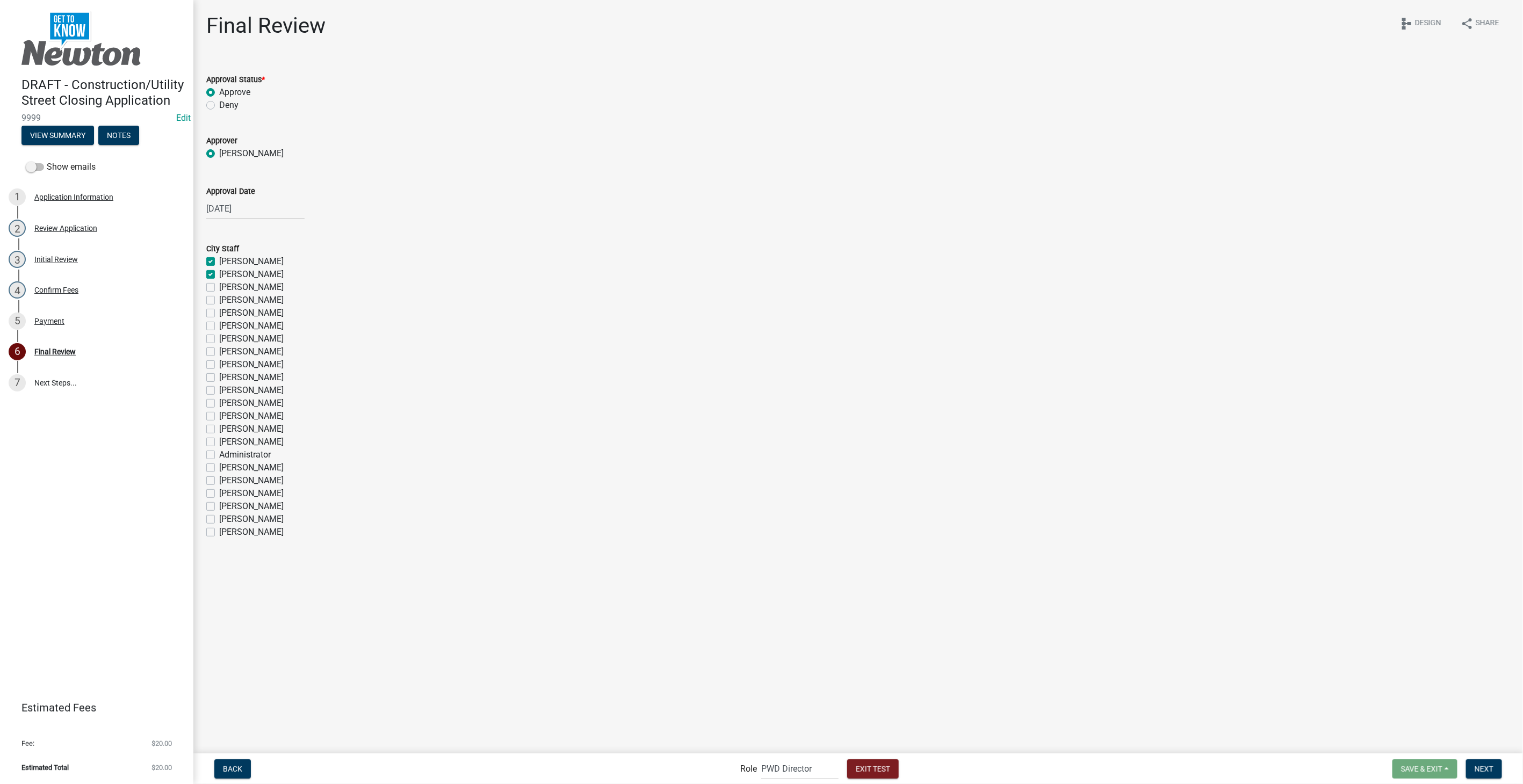
checkbox input "false"
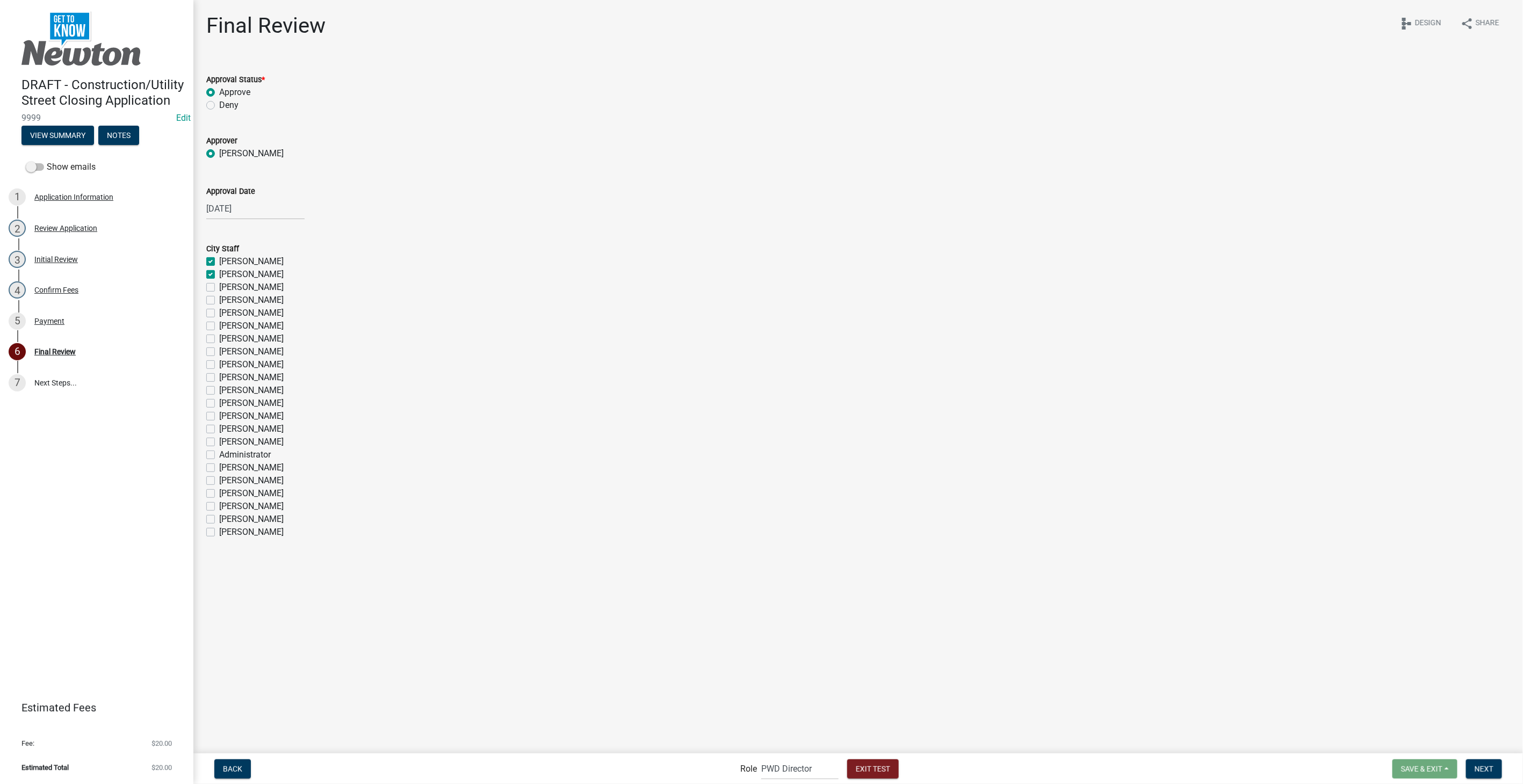
checkbox input "false"
click at [219, 285] on label "Mike Ward" at bounding box center [252, 287] width 64 height 13
click at [219, 285] on input "Mike Ward" at bounding box center [222, 284] width 7 height 7
checkbox input "true"
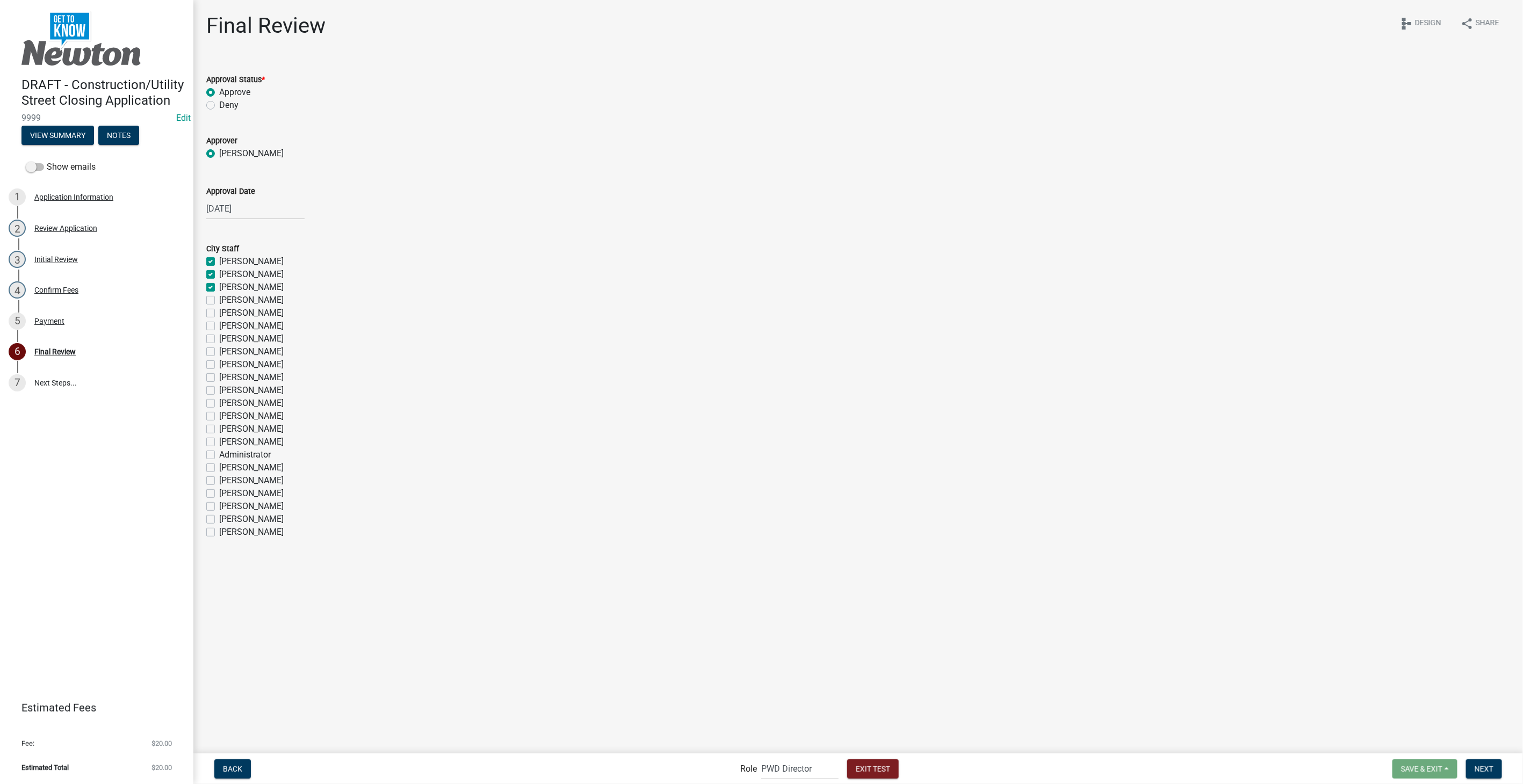
checkbox input "true"
checkbox input "false"
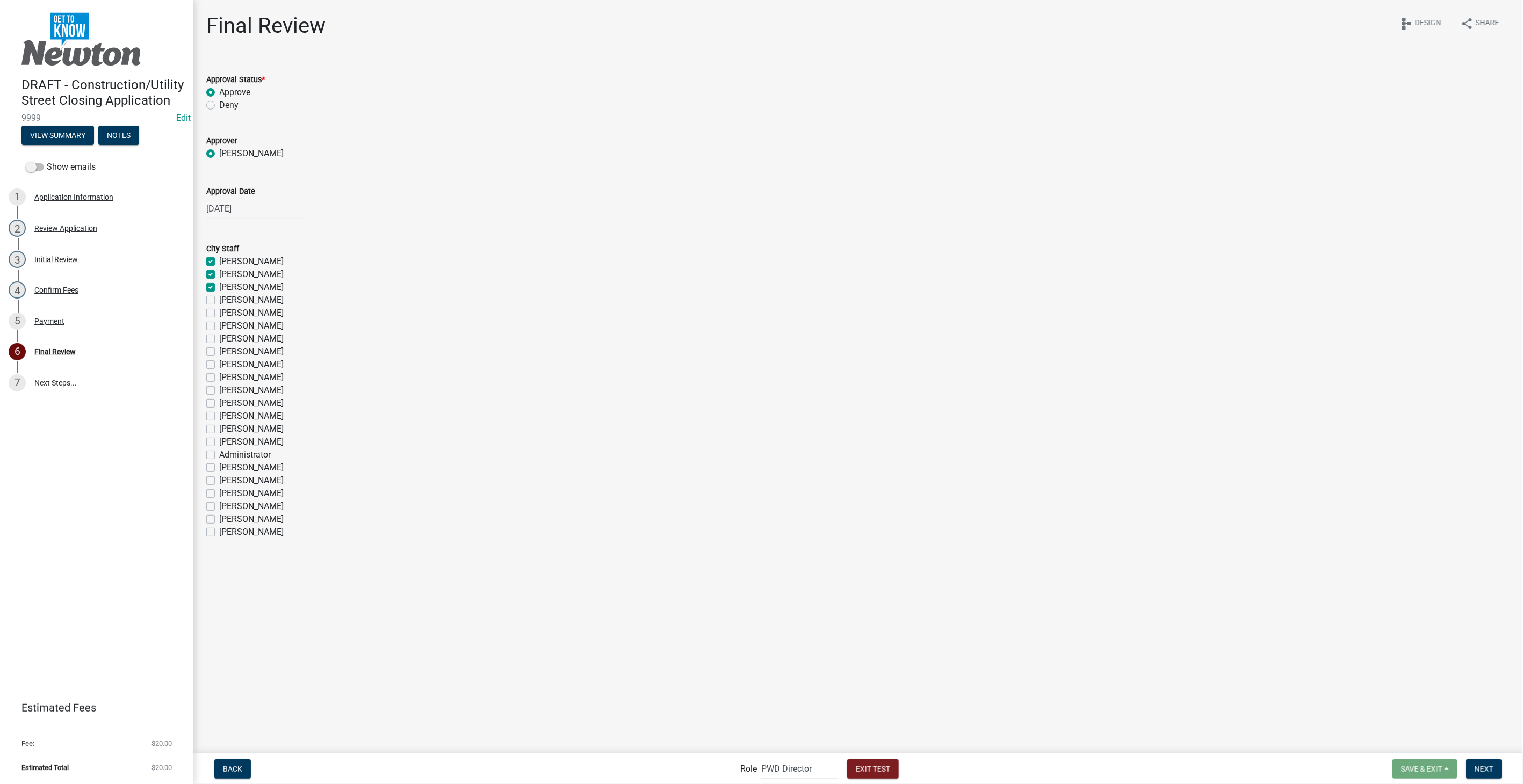
checkbox input "false"
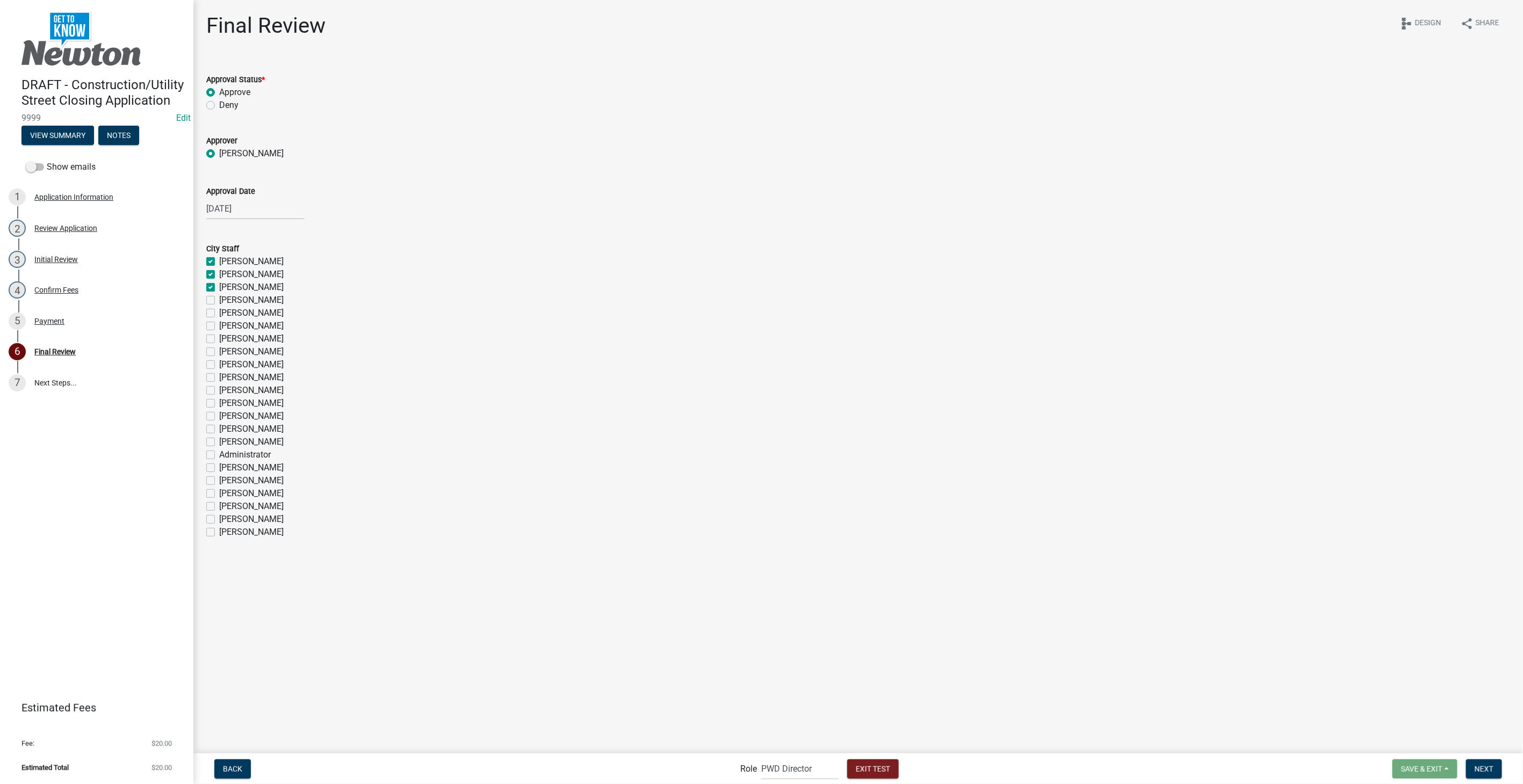
checkbox input "false"
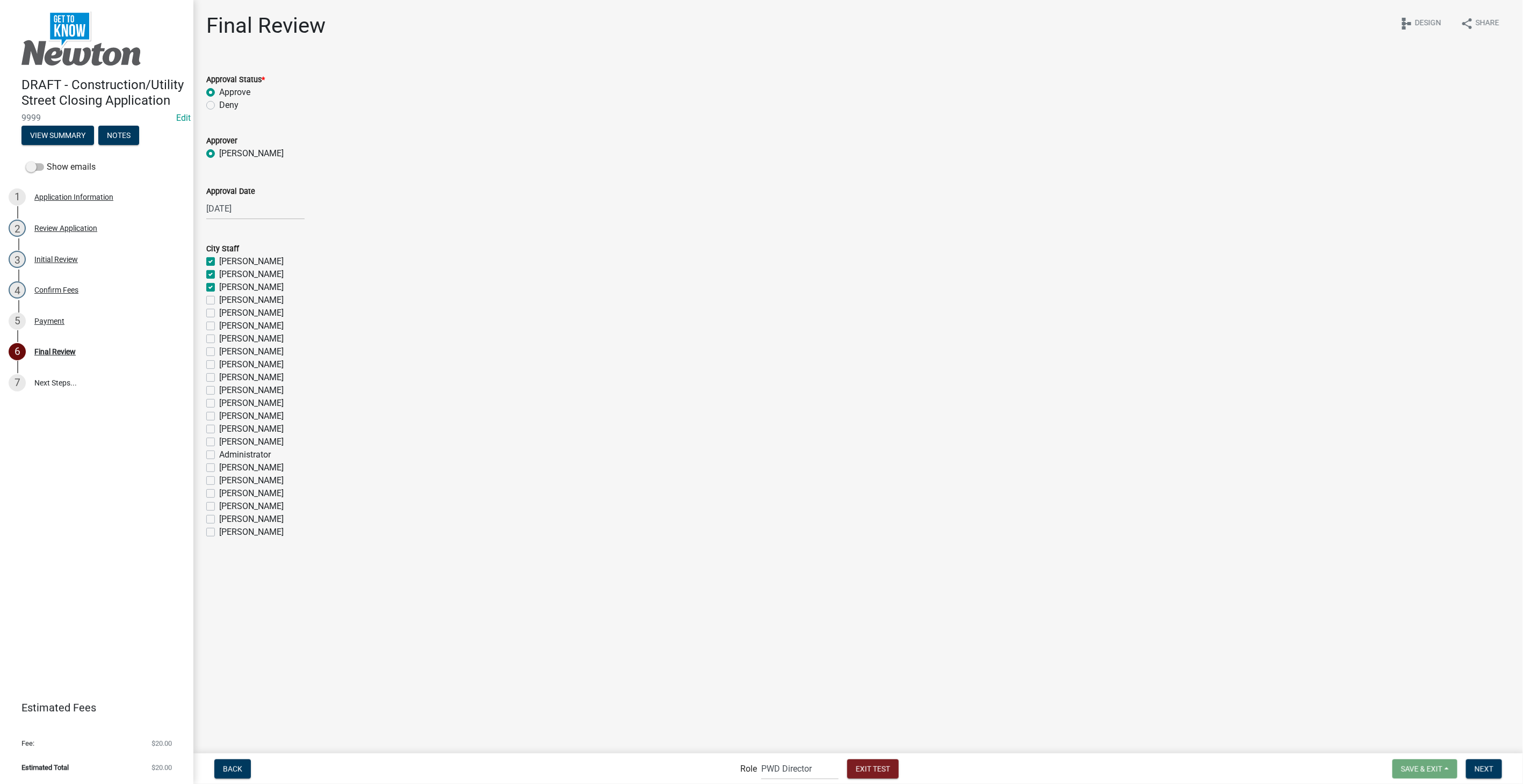
checkbox input "false"
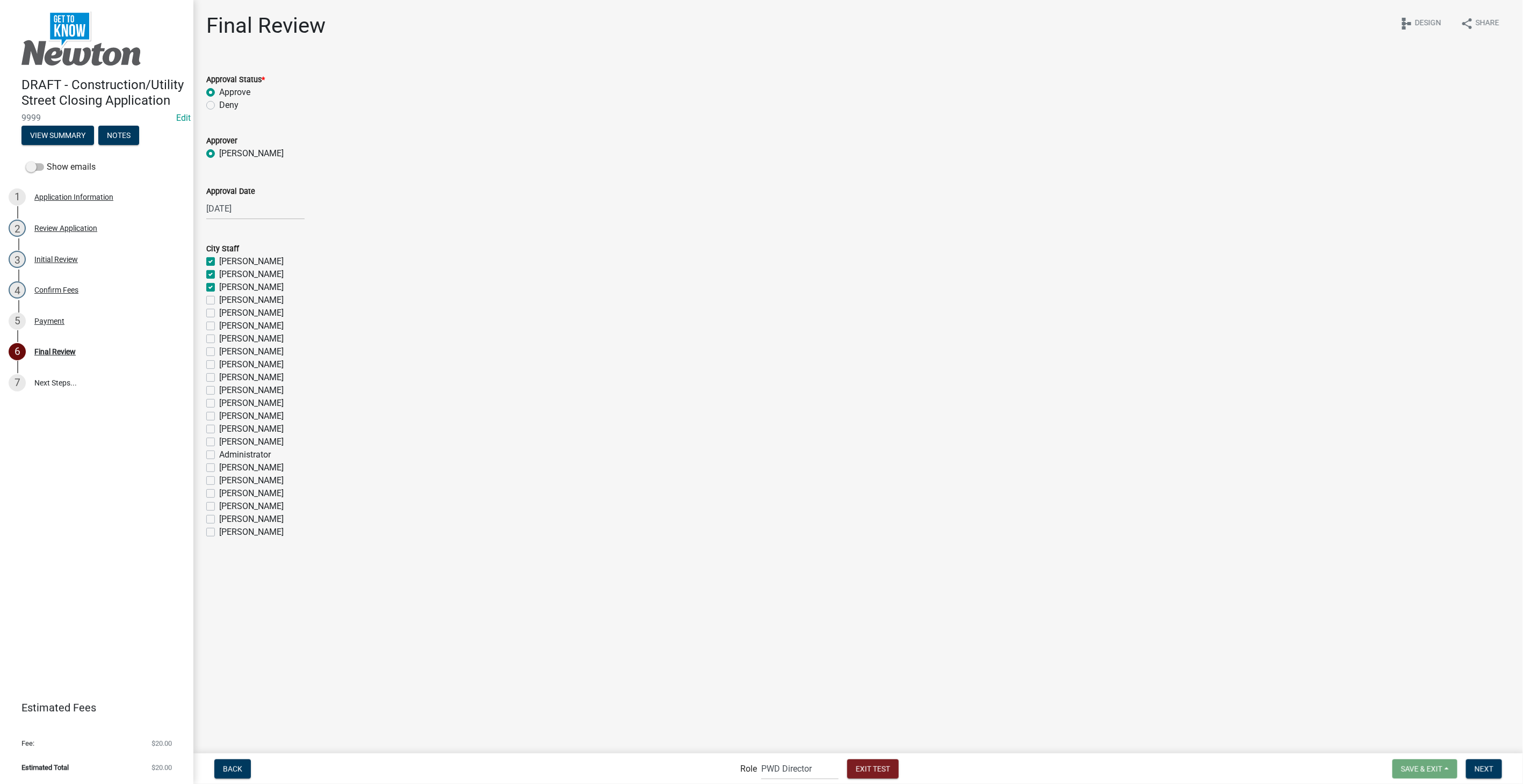
checkbox input "false"
click at [1483, 768] on span "Next" at bounding box center [1484, 769] width 19 height 9
click at [219, 529] on label "Joe Grife" at bounding box center [252, 532] width 64 height 13
click at [219, 529] on input "Joe Grife" at bounding box center [222, 529] width 7 height 7
checkbox input "true"
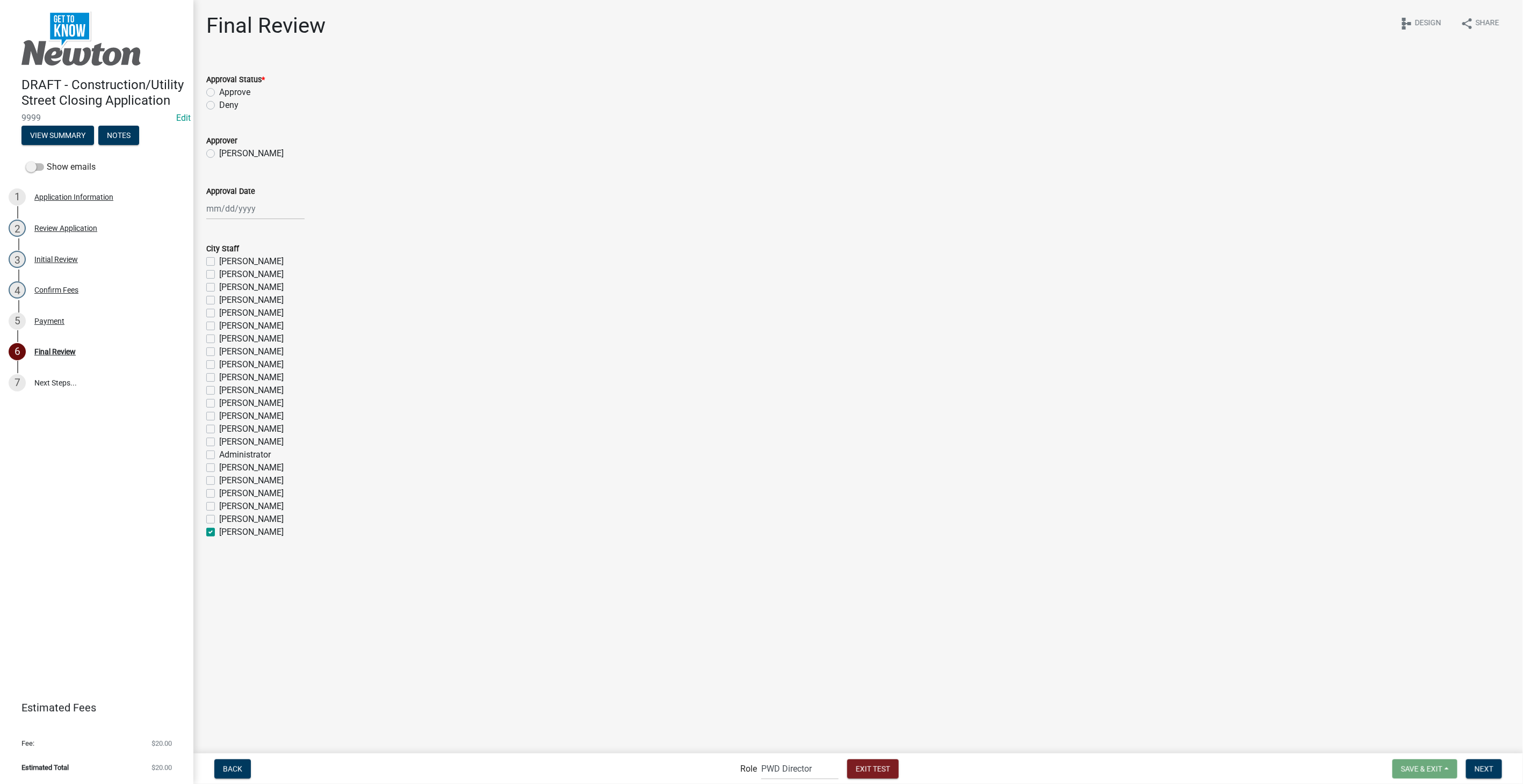
checkbox input "false"
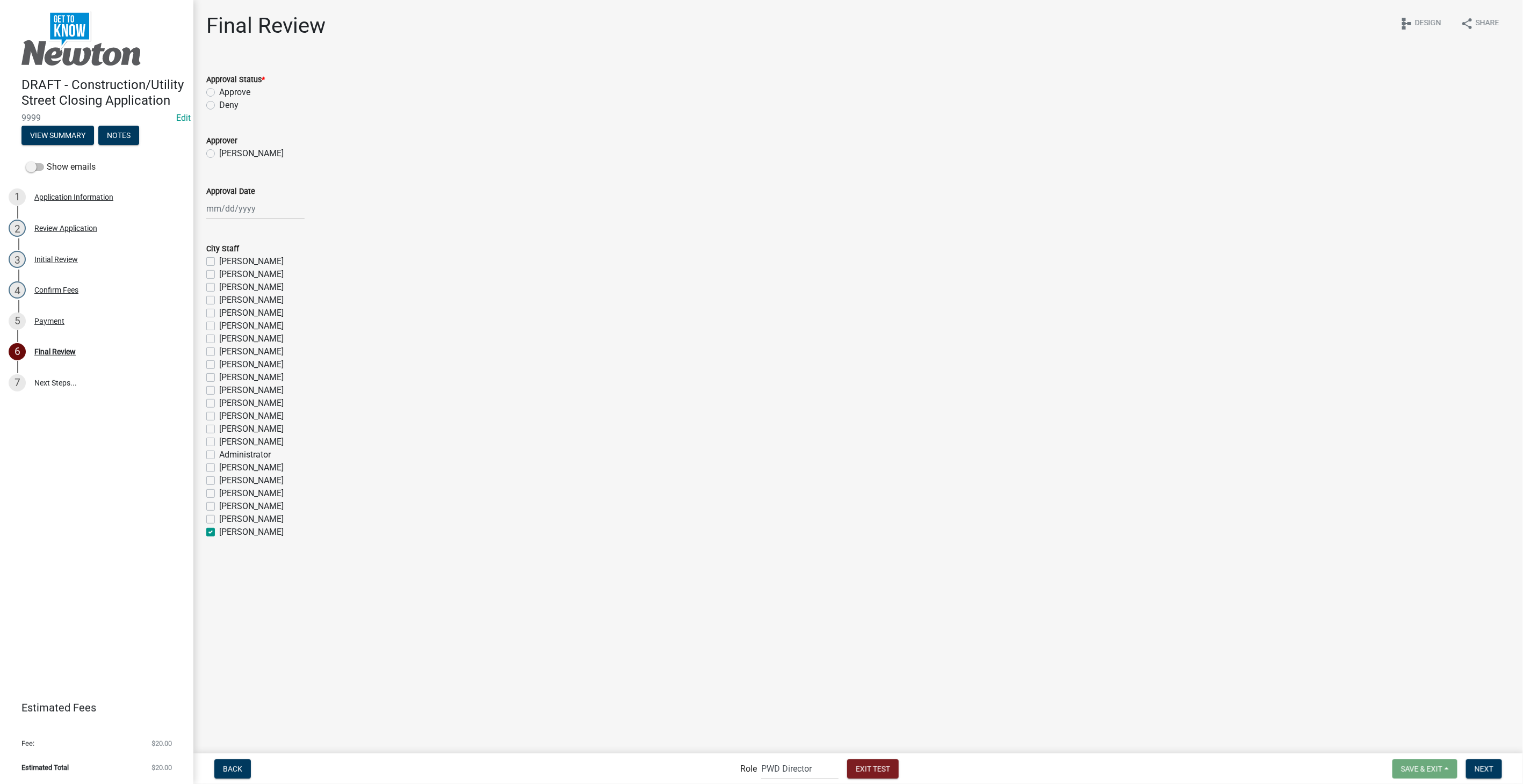
checkbox input "false"
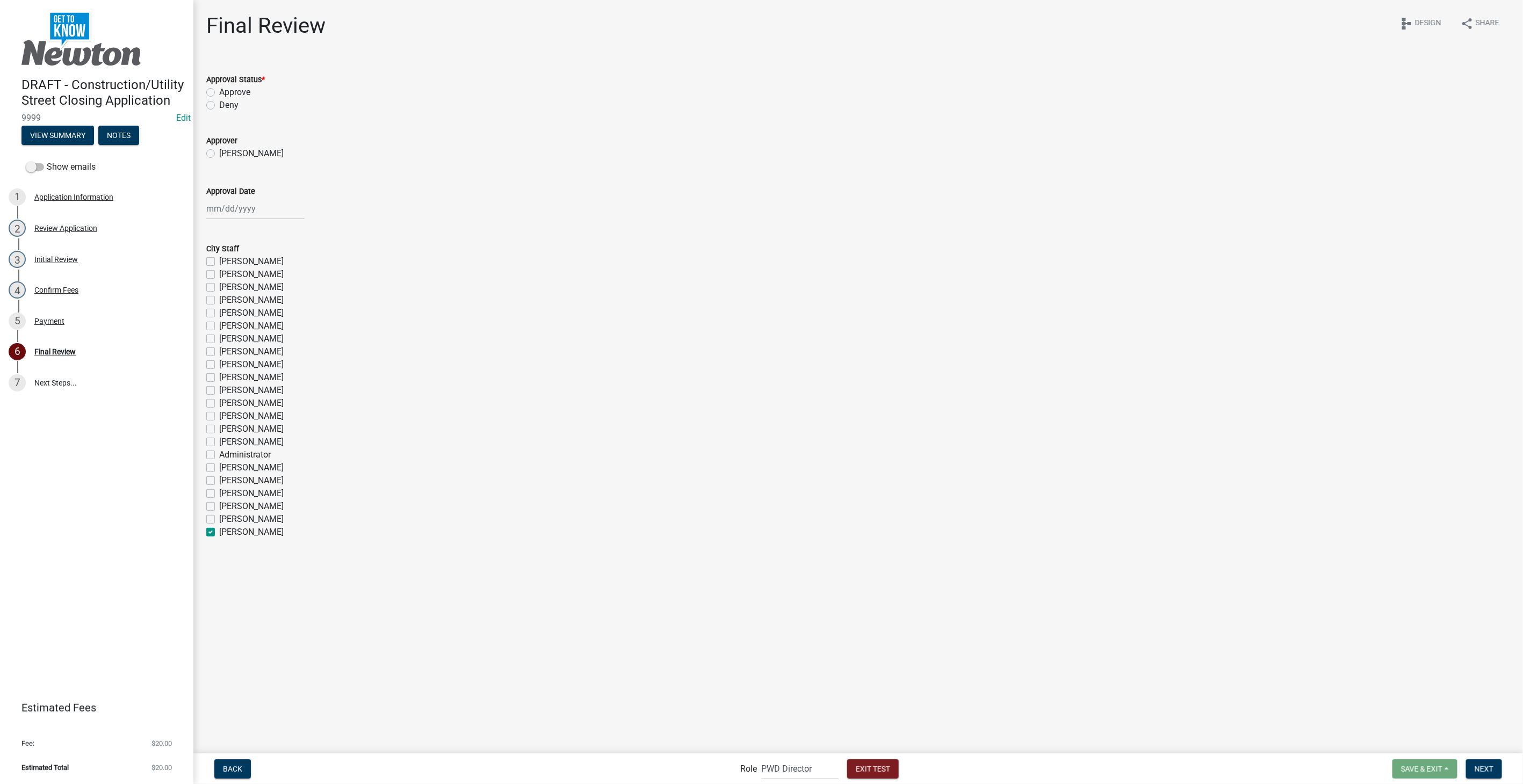
checkbox input "false"
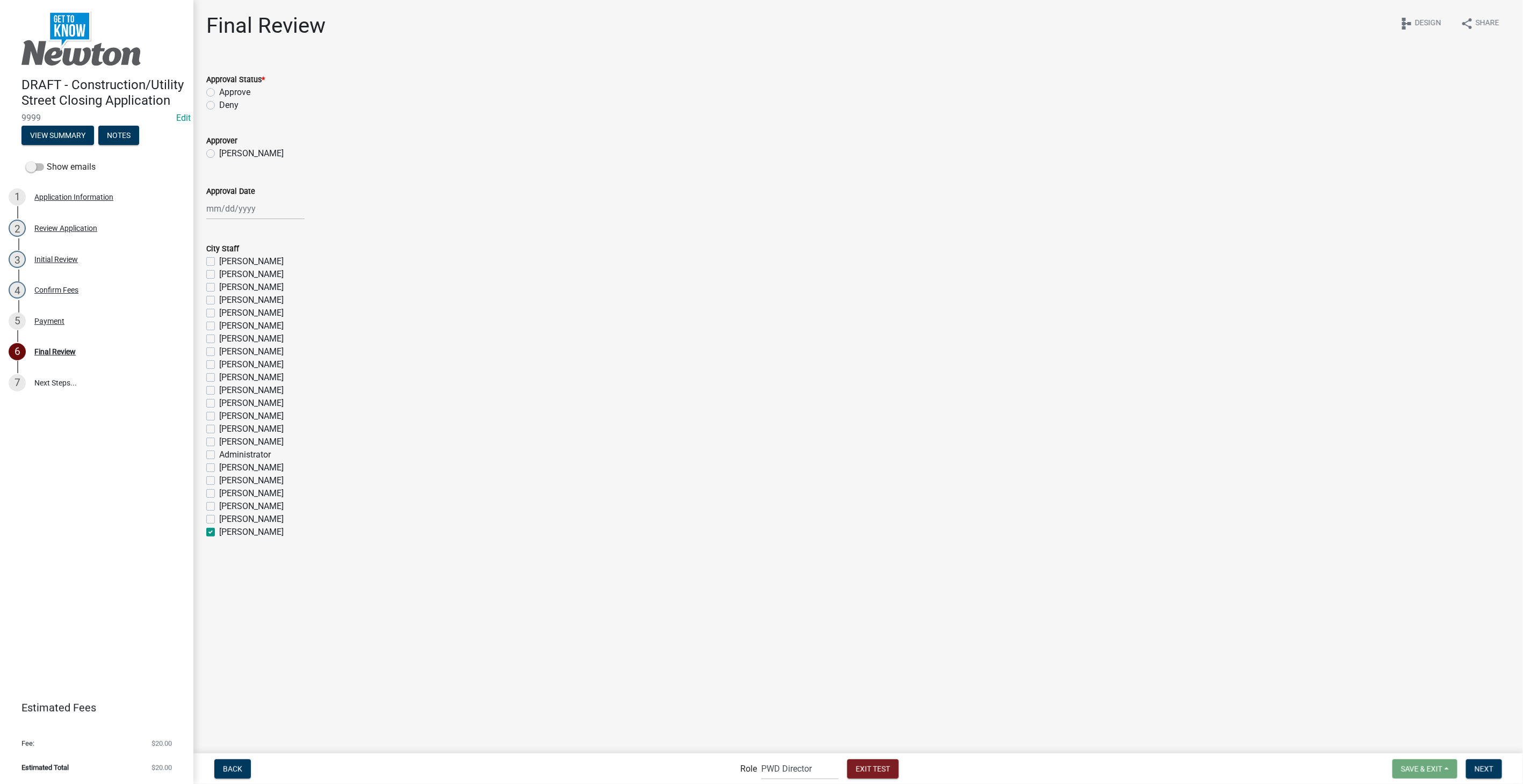
checkbox input "false"
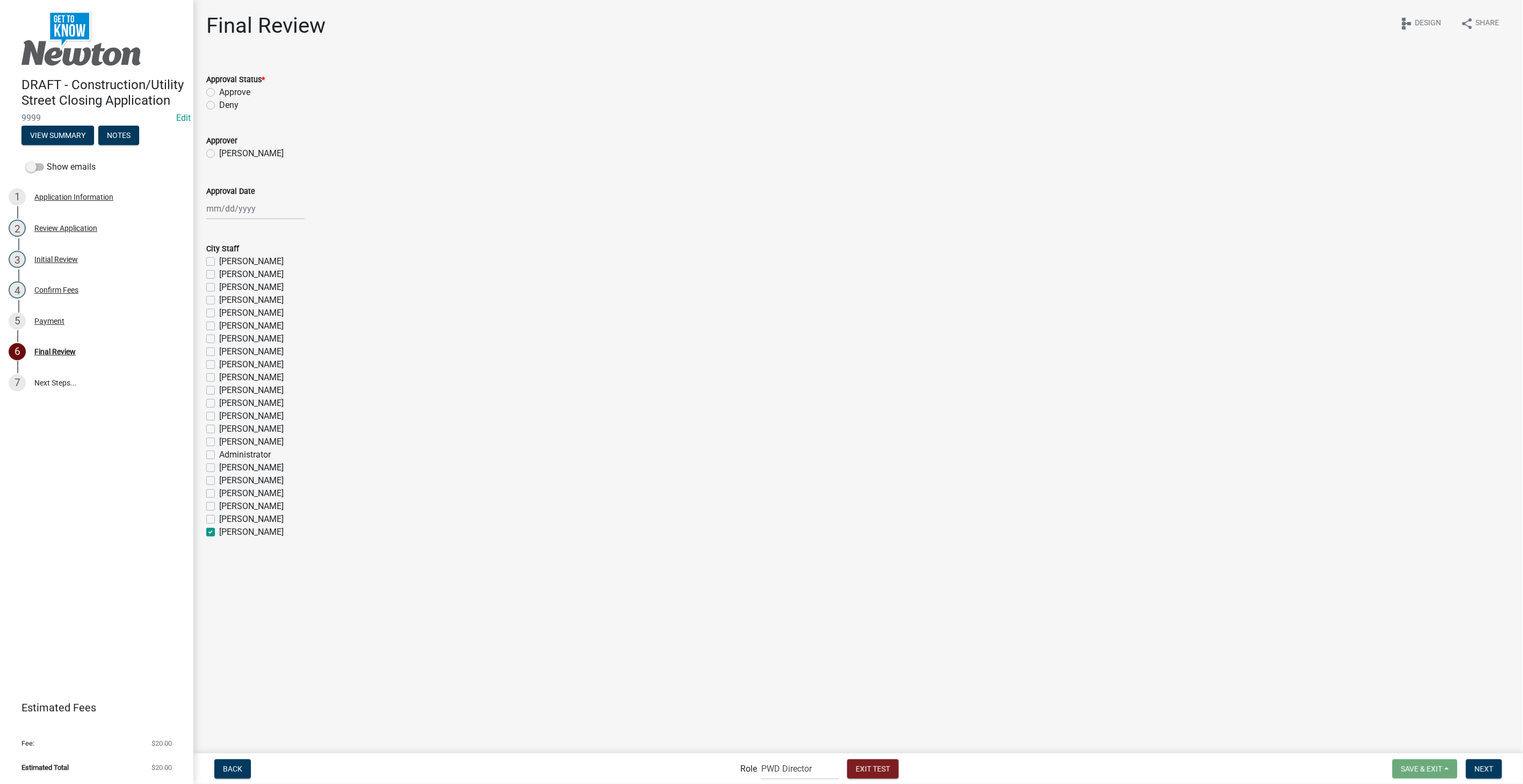
checkbox input "false"
checkbox input "true"
click at [219, 519] on label "Treaver Willis" at bounding box center [252, 519] width 64 height 13
click at [219, 519] on input "Treaver Willis" at bounding box center [222, 516] width 7 height 7
checkbox input "true"
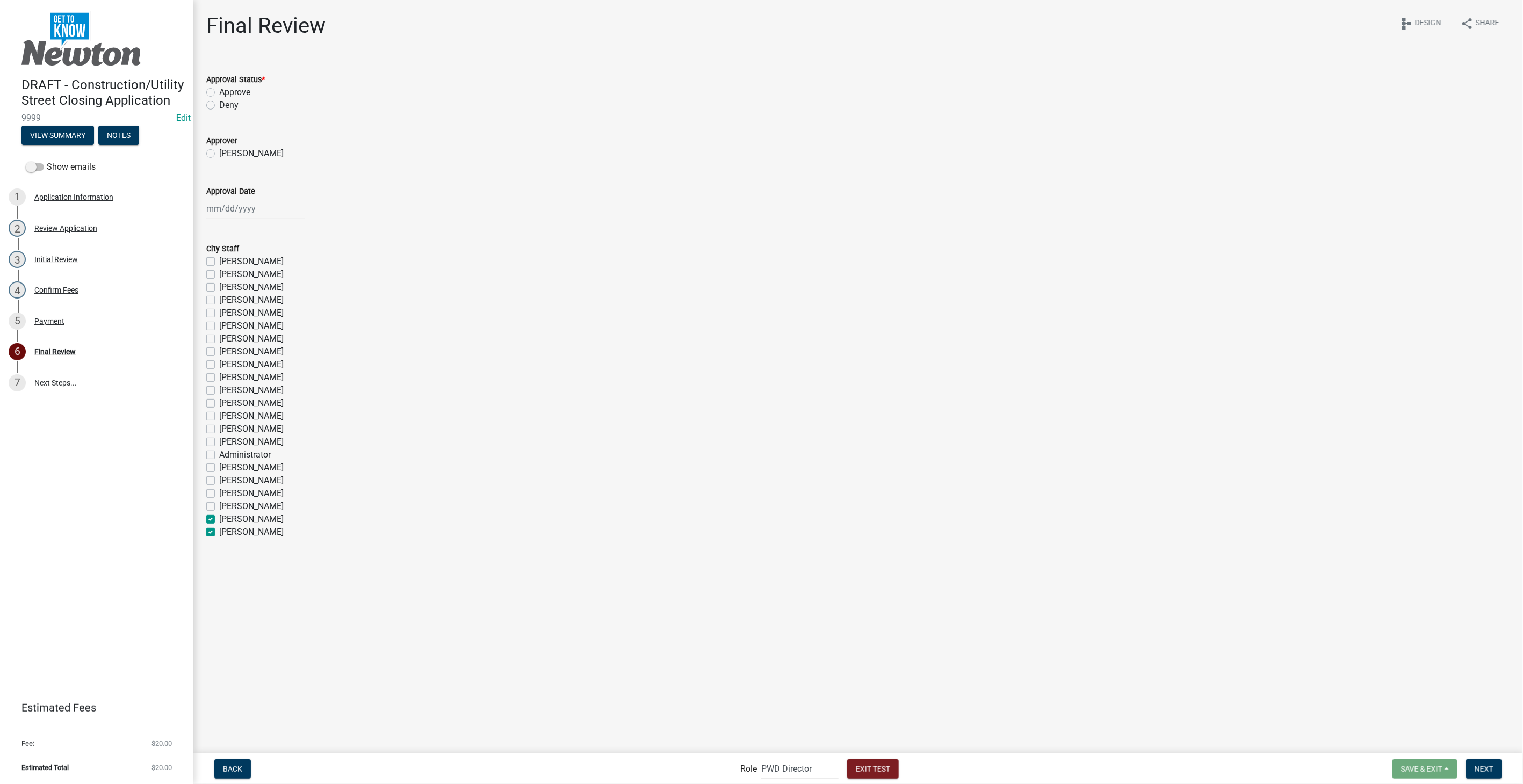
checkbox input "false"
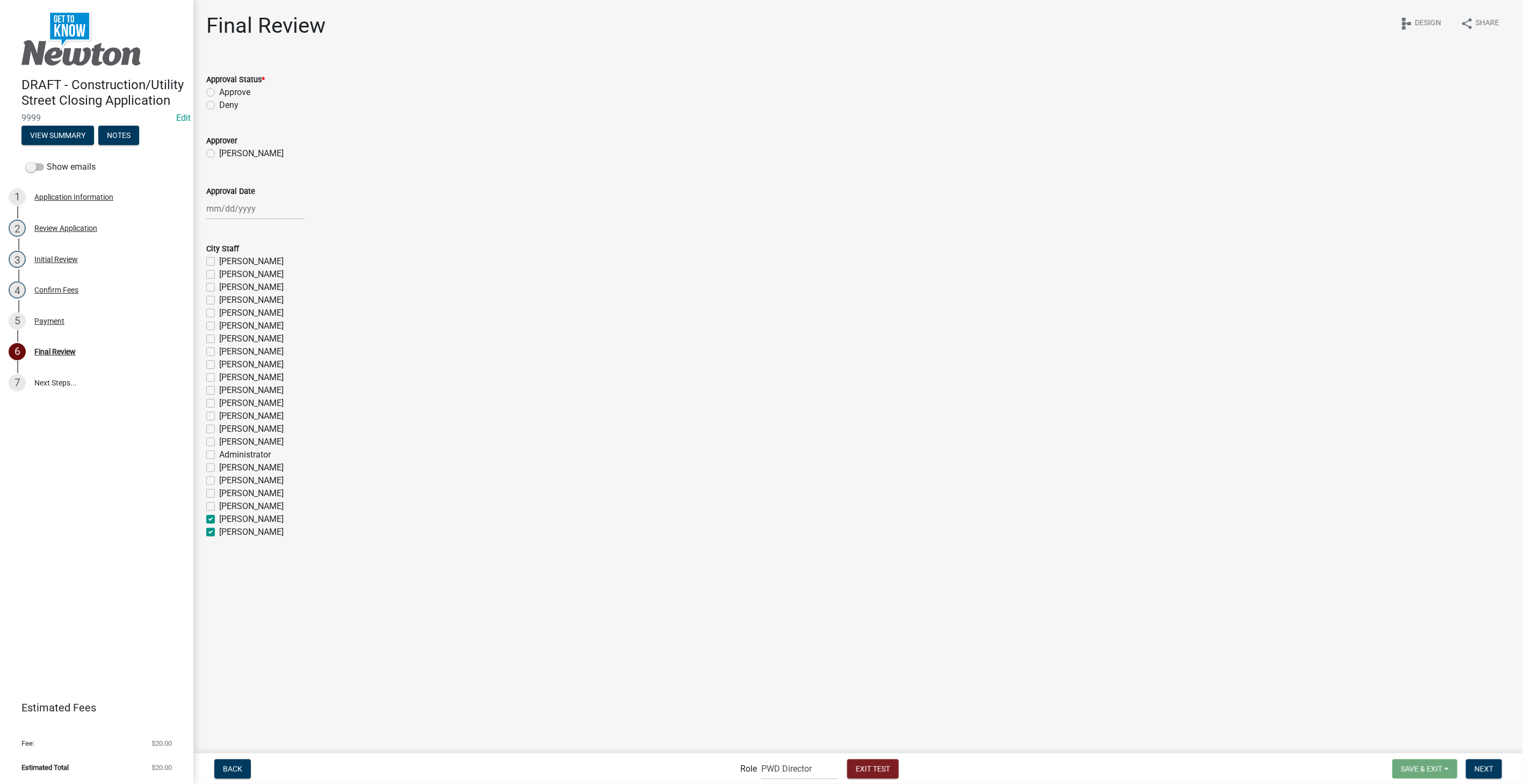
checkbox input "false"
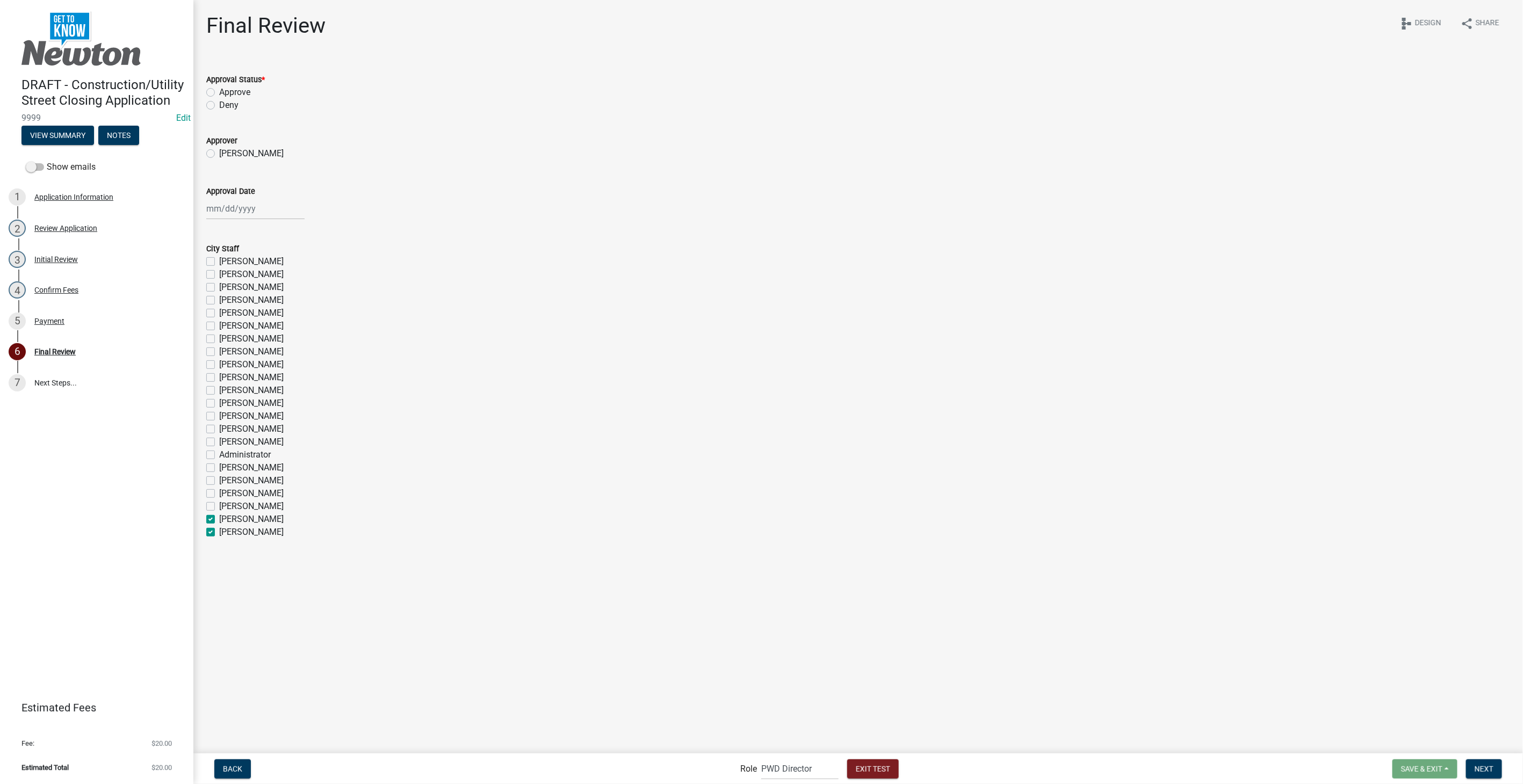
checkbox input "false"
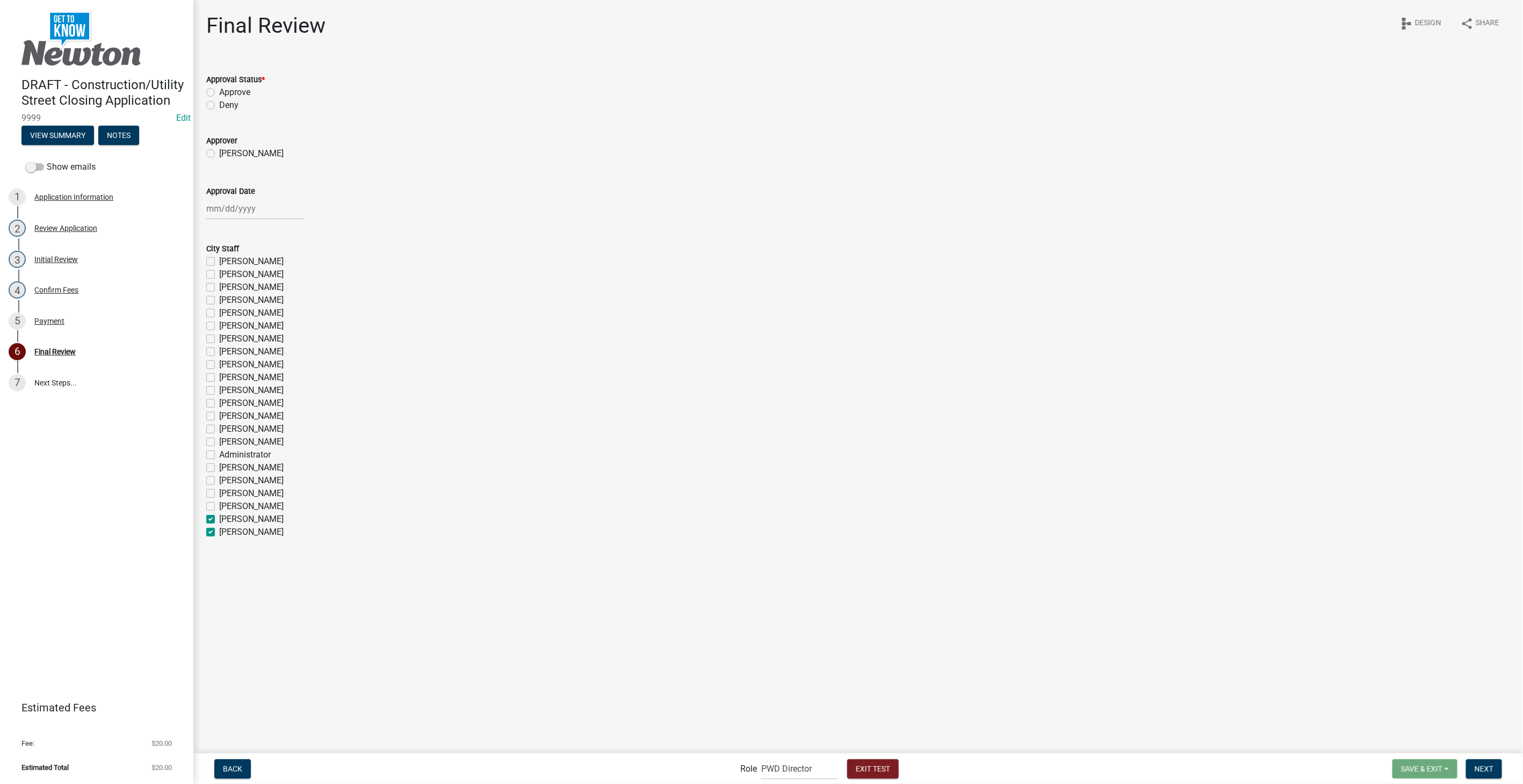
checkbox input "false"
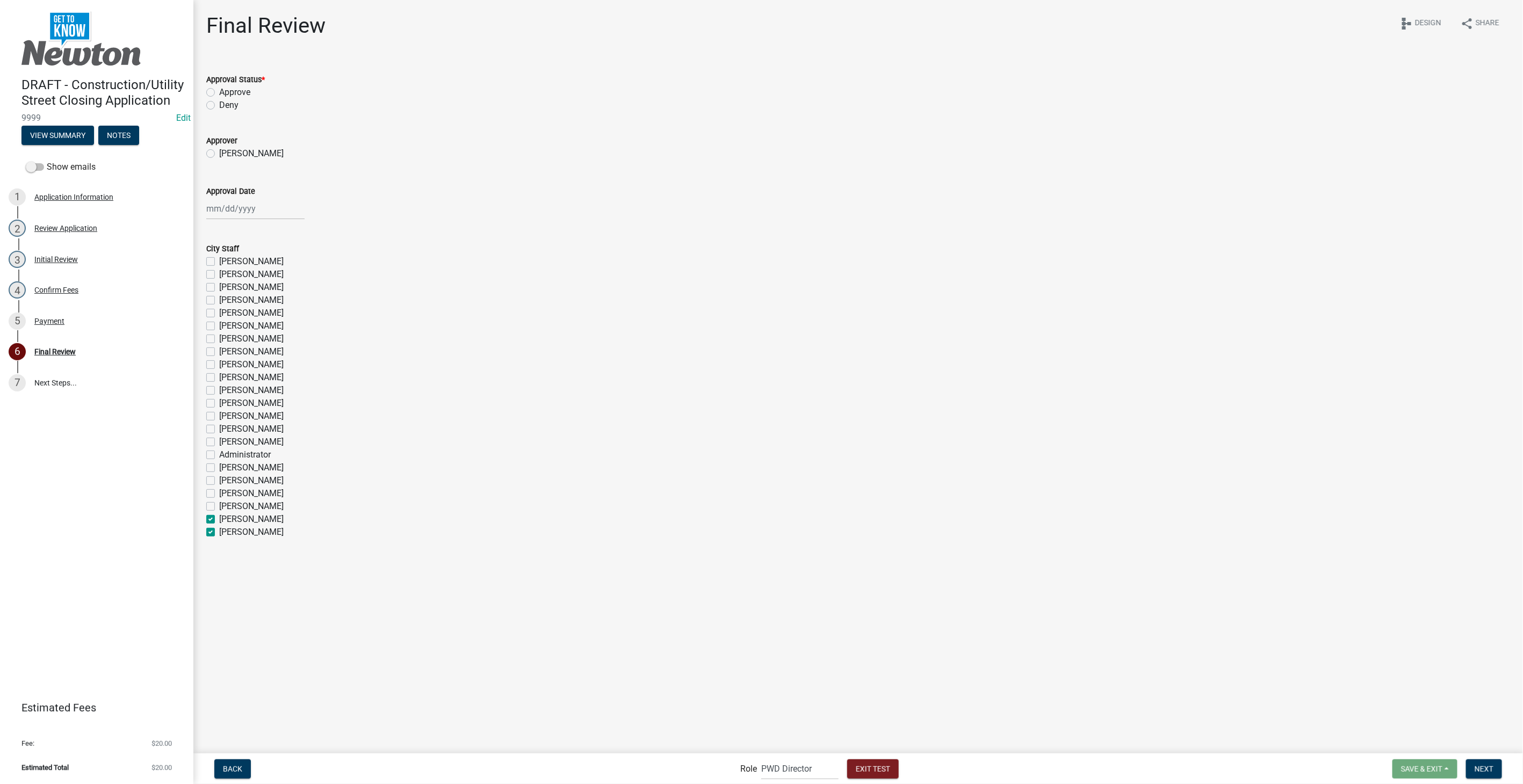
checkbox input "true"
click at [219, 504] on label "Ryan Volk" at bounding box center [252, 507] width 64 height 13
click at [219, 504] on input "Ryan Volk" at bounding box center [222, 504] width 7 height 7
checkbox input "true"
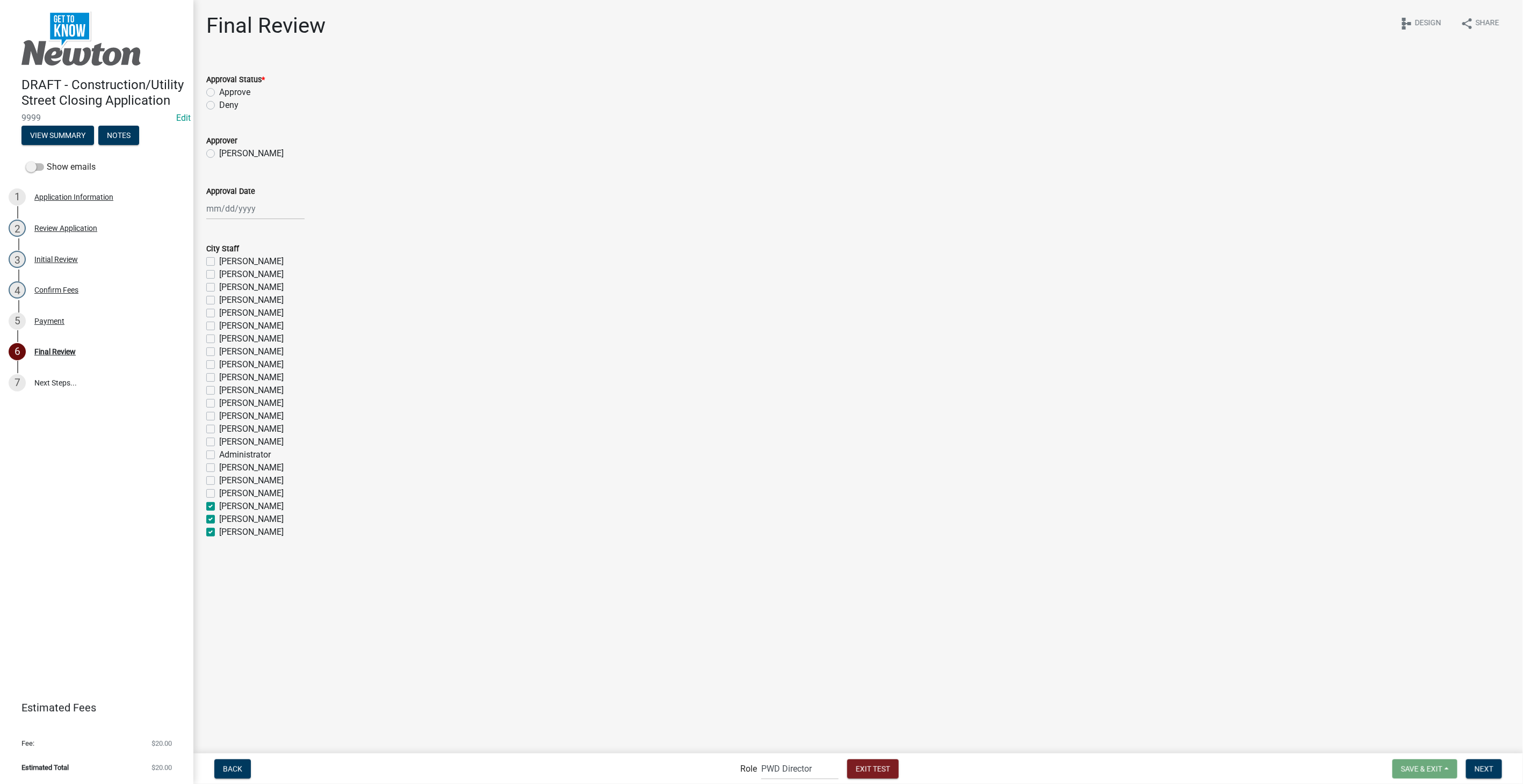
checkbox input "false"
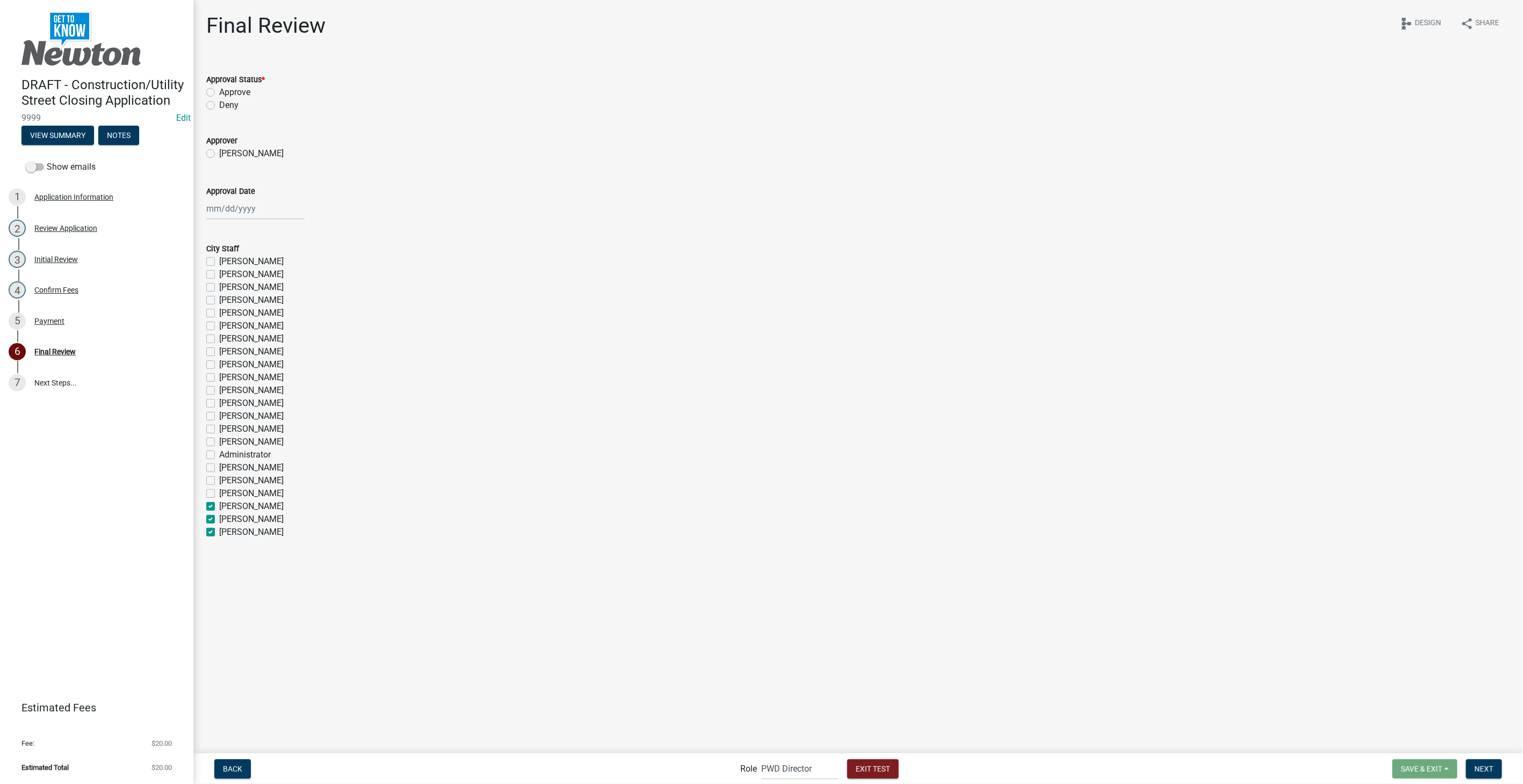
checkbox input "false"
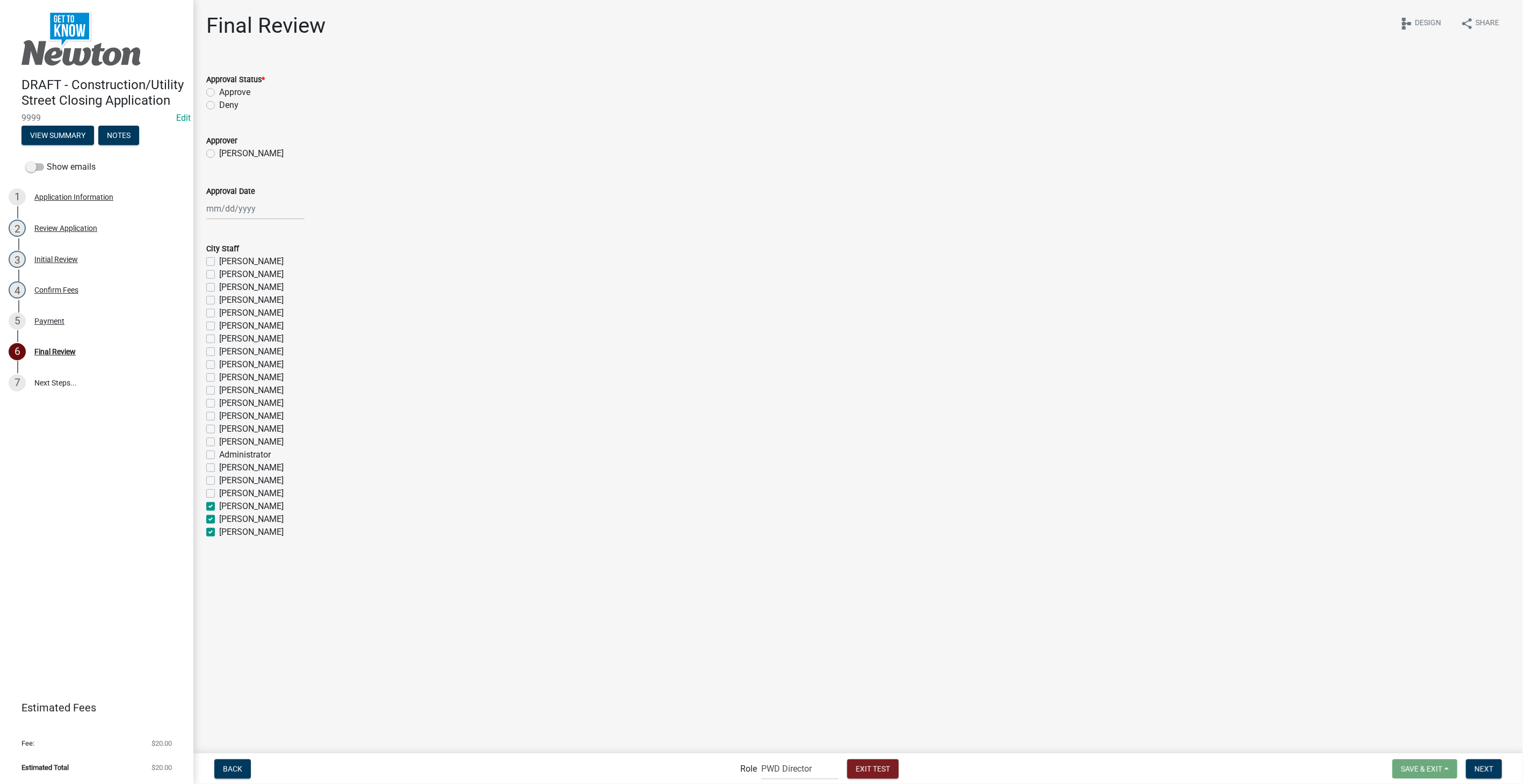
checkbox input "false"
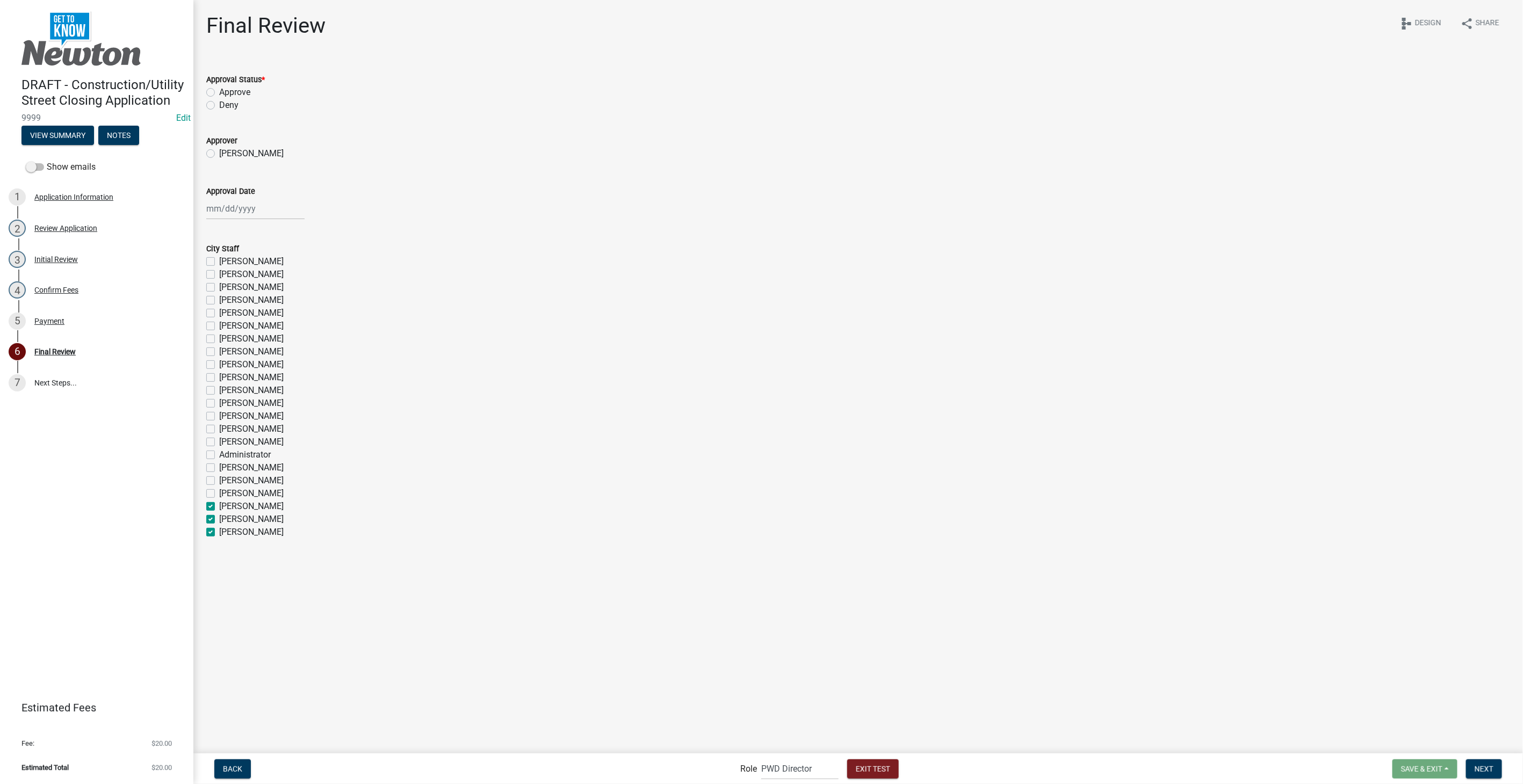
checkbox input "false"
checkbox input "true"
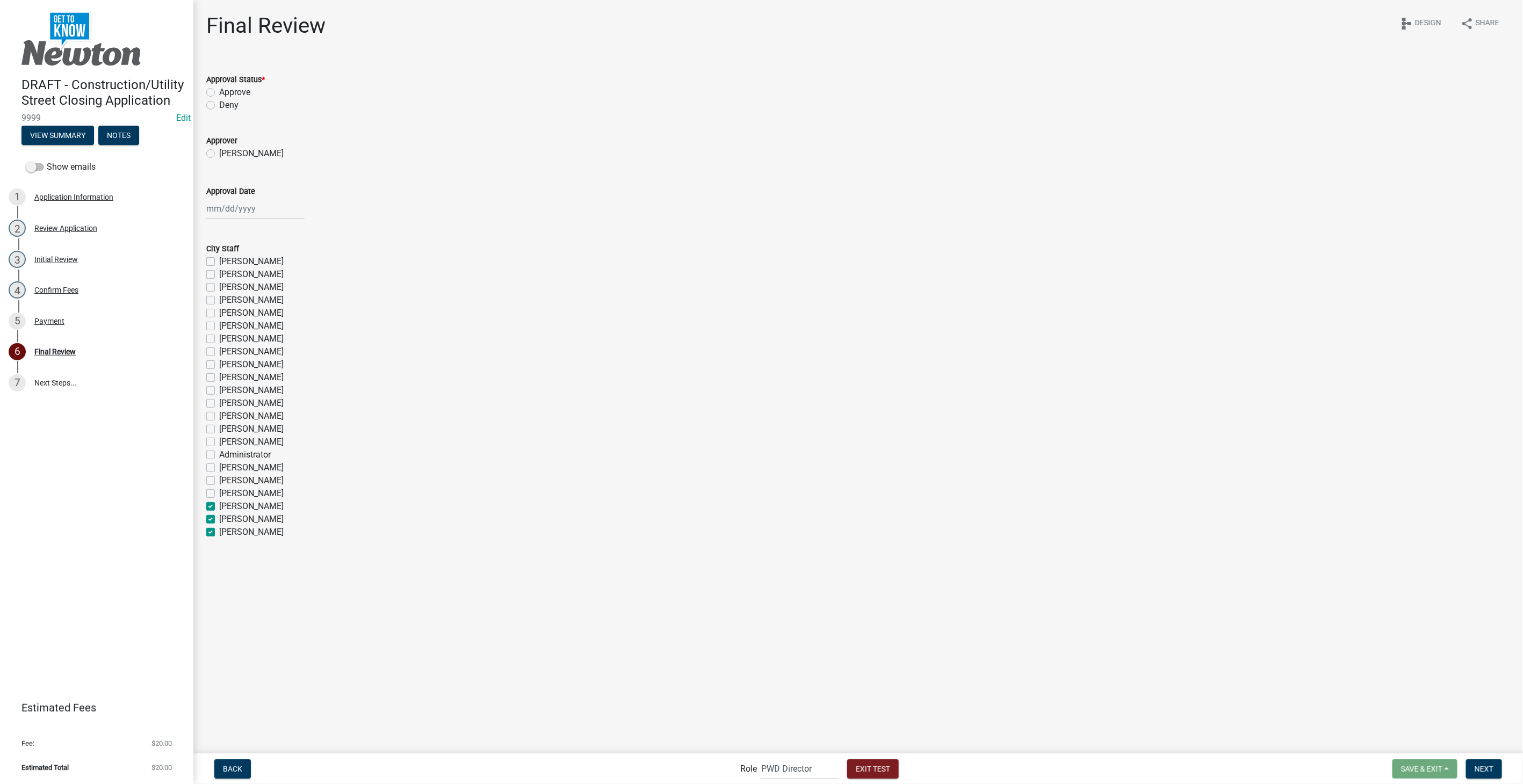
checkbox input "true"
click at [219, 491] on label "Rex Heisdorffer" at bounding box center [252, 493] width 64 height 13
click at [219, 491] on input "Rex Heisdorffer" at bounding box center [222, 490] width 7 height 7
checkbox input "true"
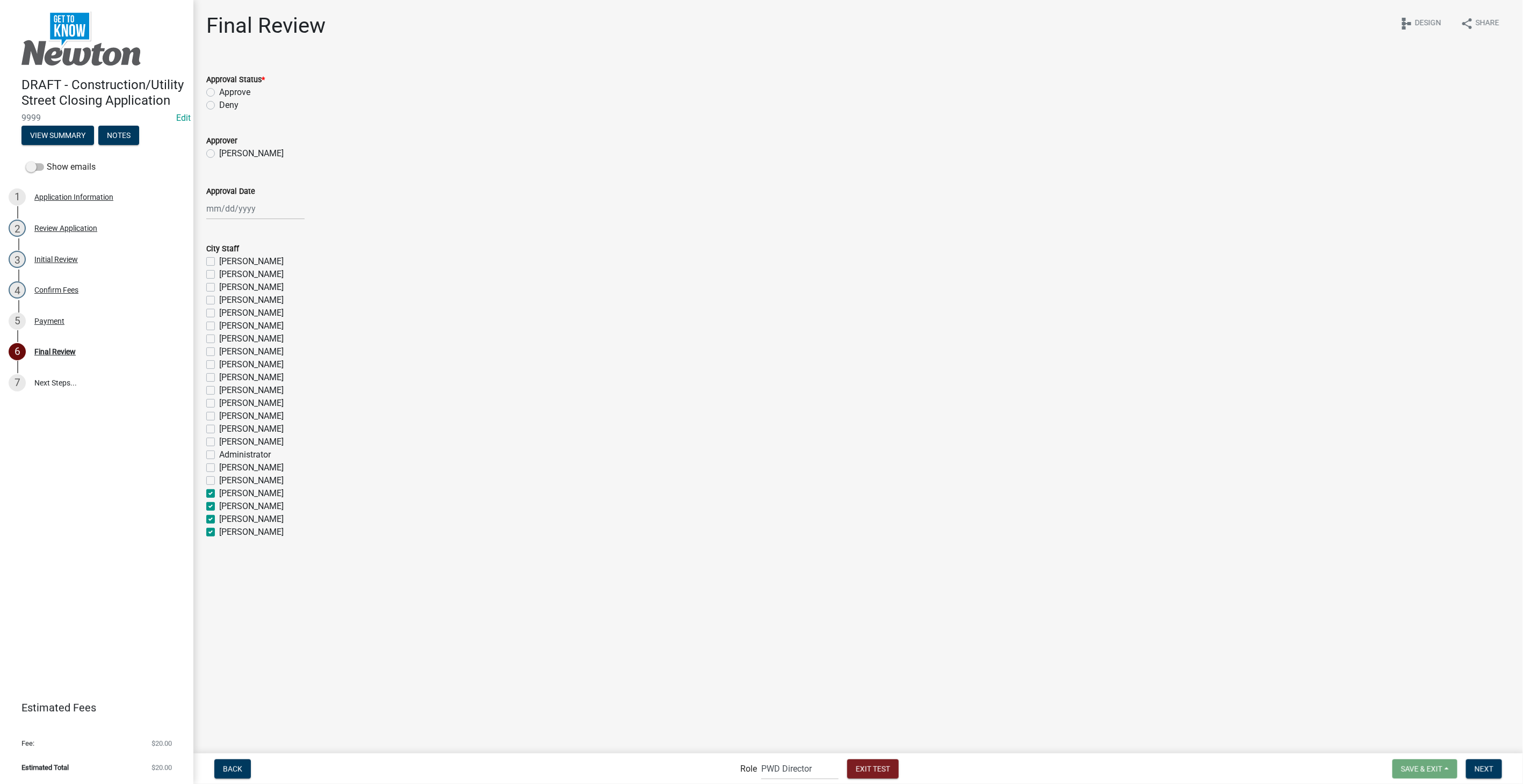
checkbox input "false"
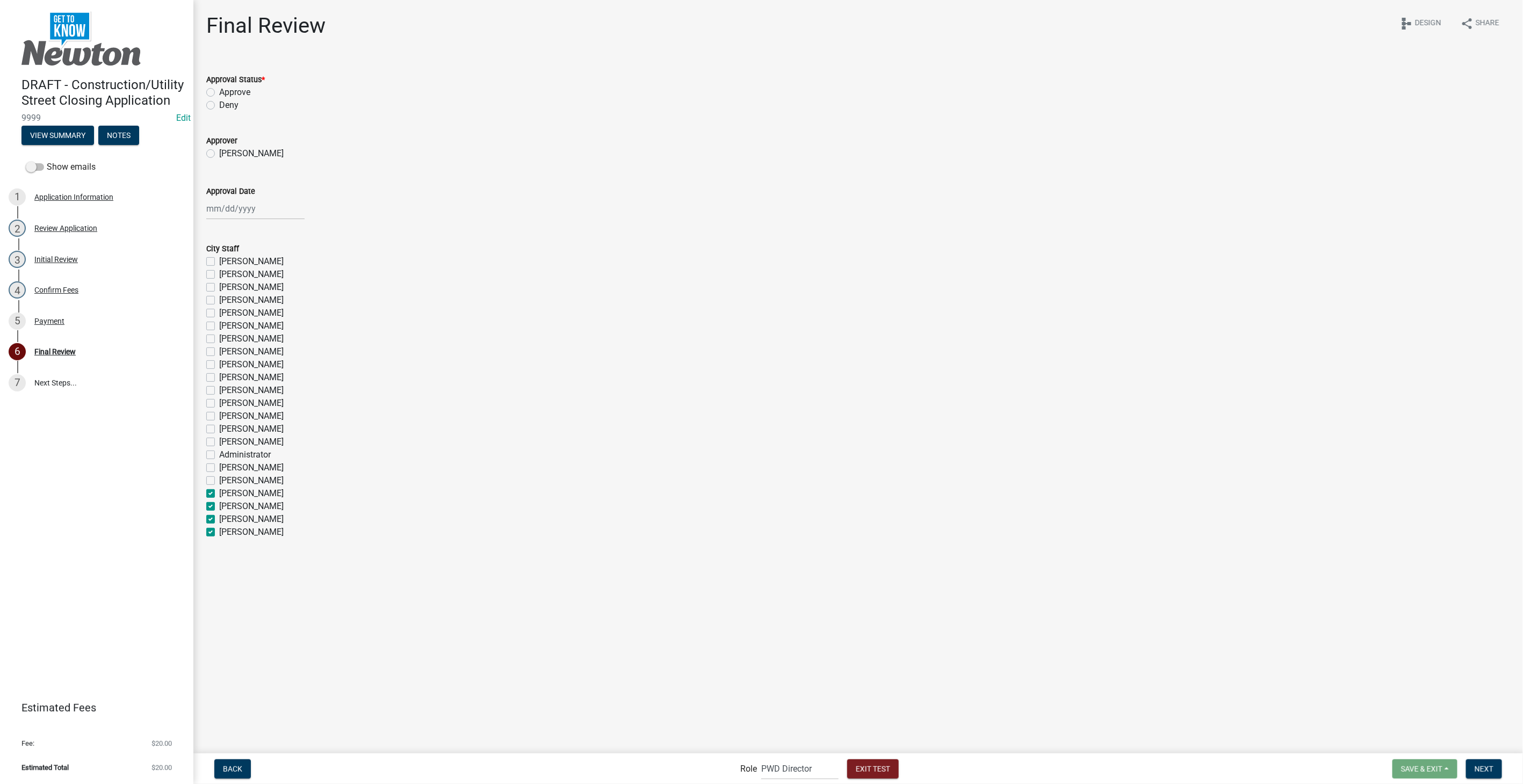
checkbox input "false"
click at [219, 476] on label "Jacob Halferty" at bounding box center [252, 481] width 64 height 13
click at [219, 476] on input "Jacob Halferty" at bounding box center [222, 478] width 7 height 7
click at [219, 465] on label "Chad Ray" at bounding box center [252, 467] width 64 height 13
click at [219, 465] on input "Chad Ray" at bounding box center [222, 464] width 7 height 7
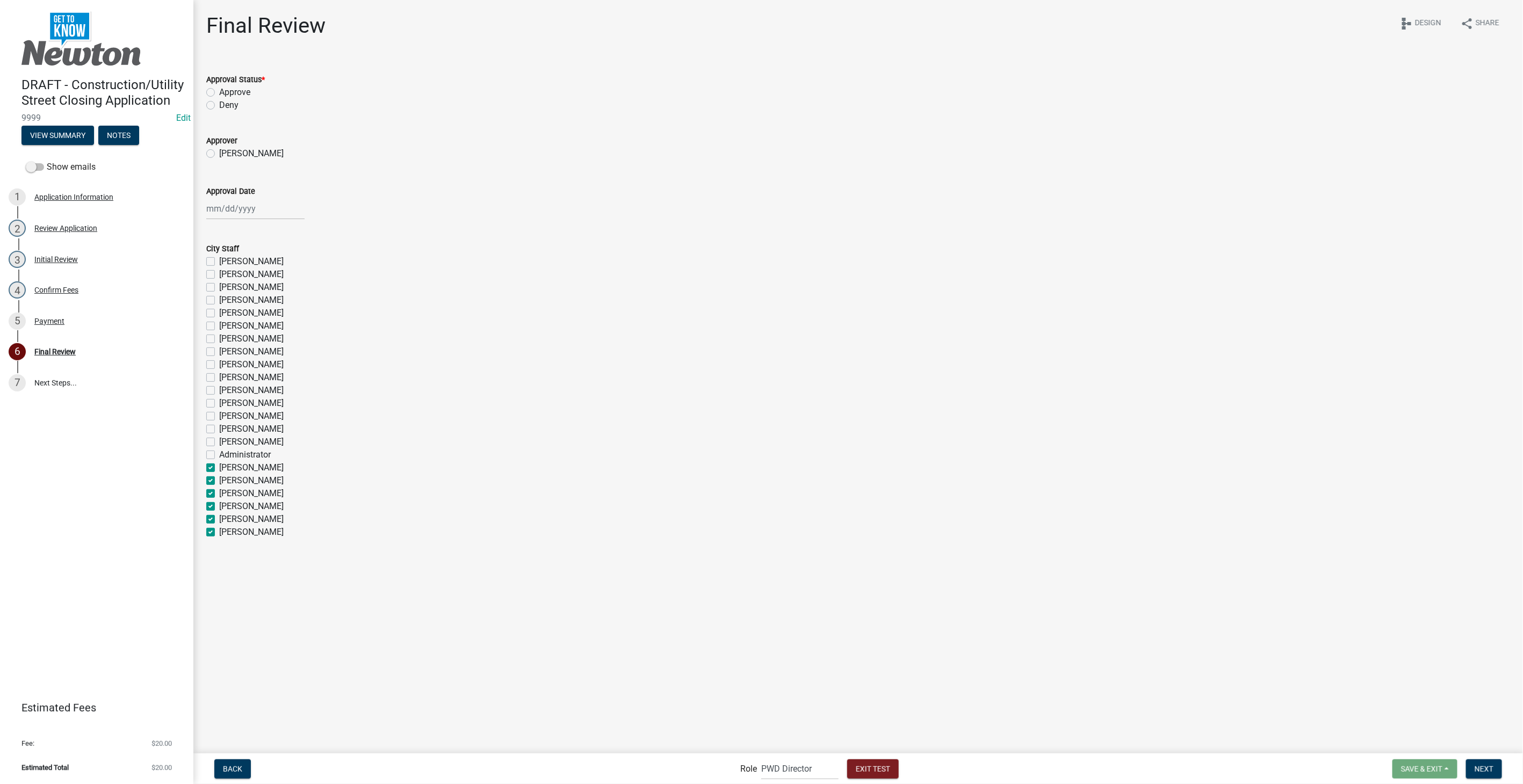
click at [219, 446] on label "Wayne Winchell" at bounding box center [252, 442] width 64 height 13
click at [219, 443] on input "Wayne Winchell" at bounding box center [222, 439] width 7 height 7
click at [219, 452] on label "Administrator" at bounding box center [245, 455] width 52 height 13
click at [219, 452] on input "Administrator" at bounding box center [222, 452] width 7 height 7
click at [219, 429] on label "Keith Pittman" at bounding box center [252, 429] width 64 height 13
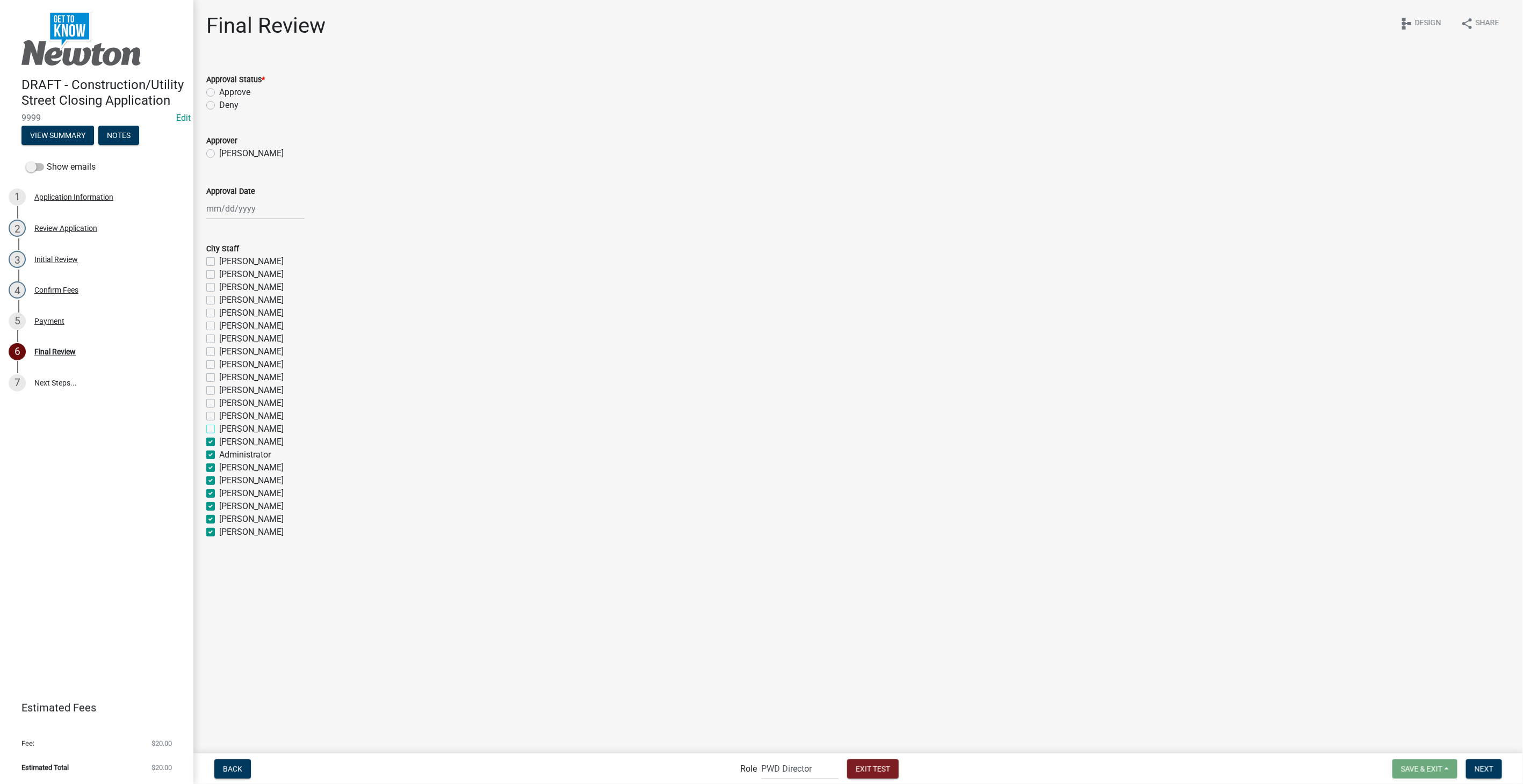
click at [219, 429] on input "Keith Pittman" at bounding box center [222, 426] width 7 height 7
click at [219, 417] on label "Jacob Harden" at bounding box center [252, 416] width 64 height 13
click at [219, 417] on input "Jacob Harden" at bounding box center [222, 413] width 7 height 7
click at [219, 403] on label "Dillon Lavely" at bounding box center [252, 403] width 64 height 13
click at [219, 403] on input "Dillon Lavely" at bounding box center [222, 400] width 7 height 7
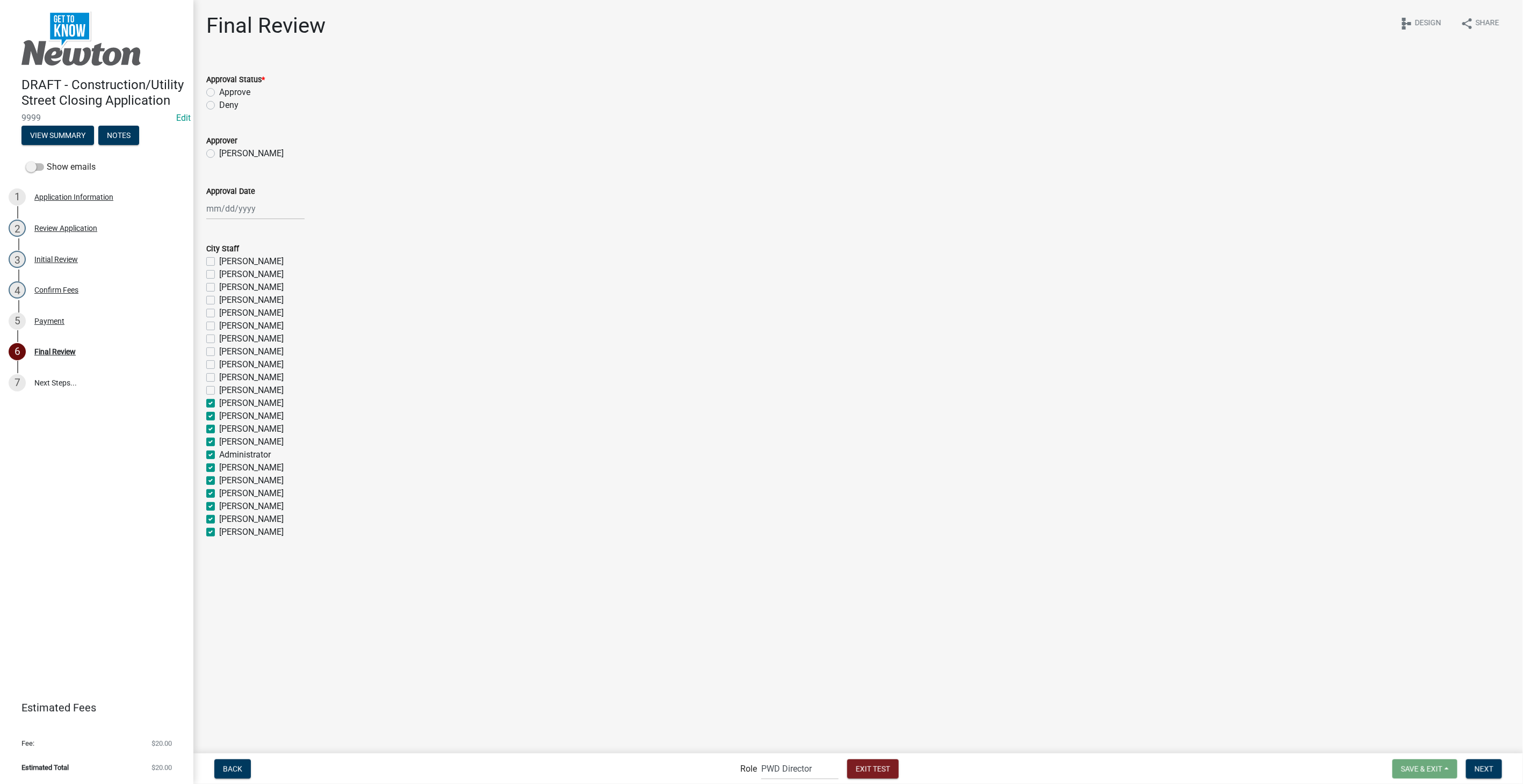
click at [219, 389] on label "Chris Wing" at bounding box center [252, 390] width 64 height 13
click at [219, 389] on input "Chris Wing" at bounding box center [222, 387] width 7 height 7
click at [219, 375] on label "Bernard Eckert" at bounding box center [252, 377] width 64 height 13
click at [219, 375] on input "Bernard Eckert" at bounding box center [222, 374] width 7 height 7
click at [215, 360] on div "Jolene Brady" at bounding box center [858, 365] width 1304 height 13
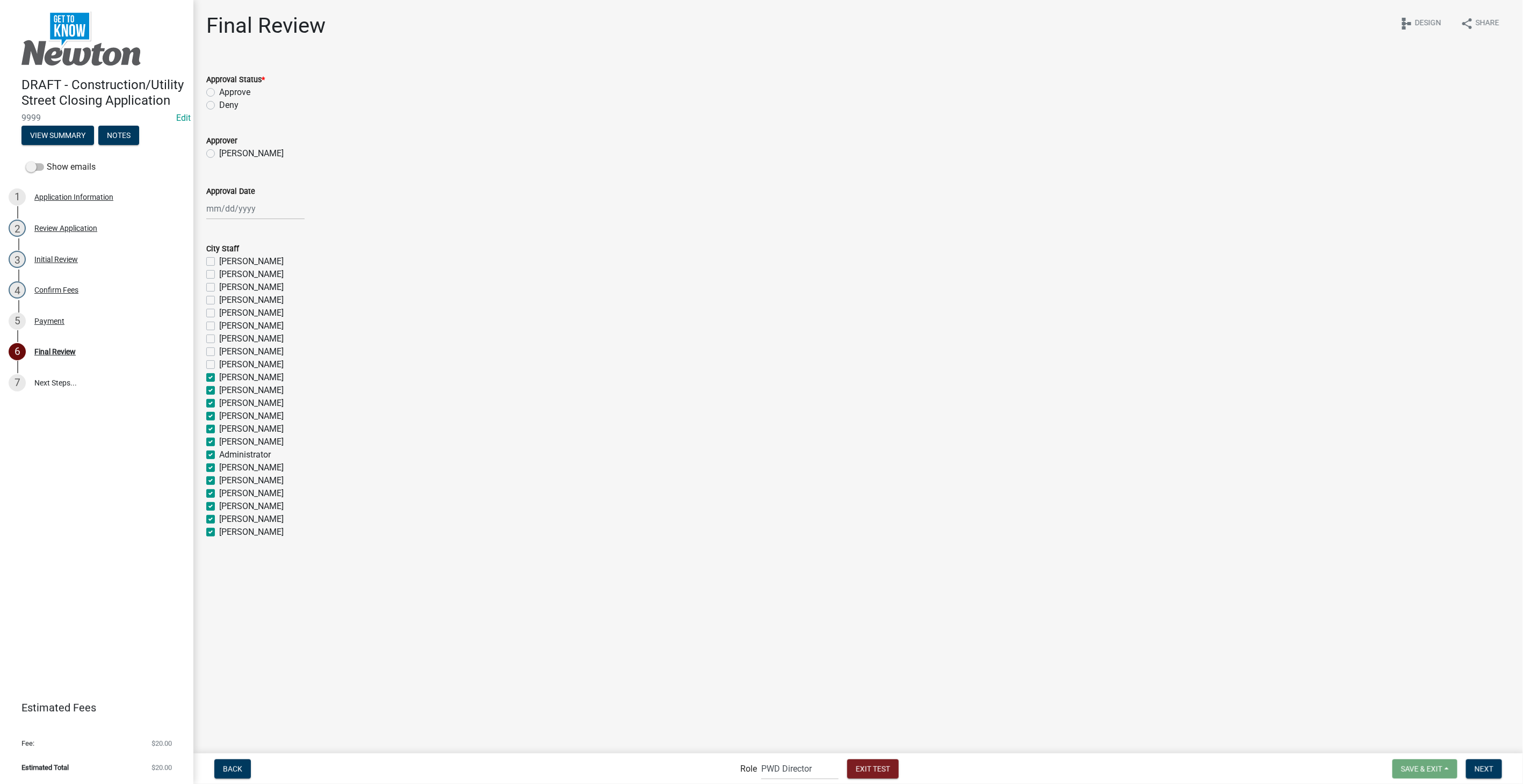
click at [219, 361] on label "Jolene Brady" at bounding box center [252, 365] width 64 height 13
click at [219, 361] on input "Jolene Brady" at bounding box center [222, 361] width 7 height 7
click at [219, 353] on label "Denise McVey" at bounding box center [252, 352] width 64 height 13
click at [219, 353] on input "Denise McVey" at bounding box center [222, 349] width 7 height 7
click at [219, 339] on label "Keith Fink" at bounding box center [252, 339] width 64 height 13
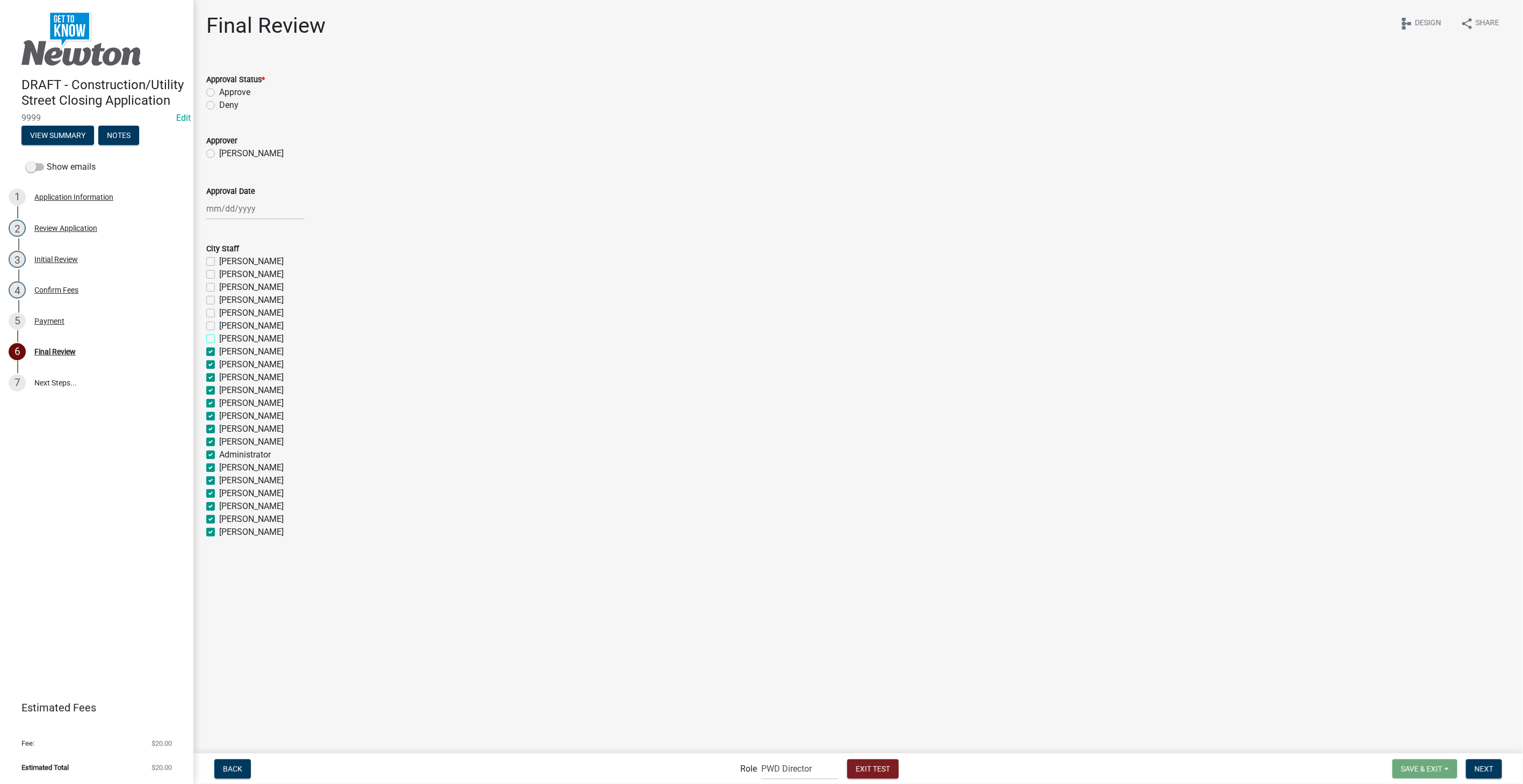
click at [219, 339] on input "Keith Fink" at bounding box center [222, 335] width 7 height 7
click at [209, 320] on div "Brandon Schakel" at bounding box center [858, 326] width 1304 height 13
click at [219, 325] on label "Brandon Schakel" at bounding box center [252, 326] width 64 height 13
click at [219, 325] on input "Brandon Schakel" at bounding box center [222, 323] width 7 height 7
click at [219, 310] on label "Danielle Rogers" at bounding box center [252, 313] width 64 height 13
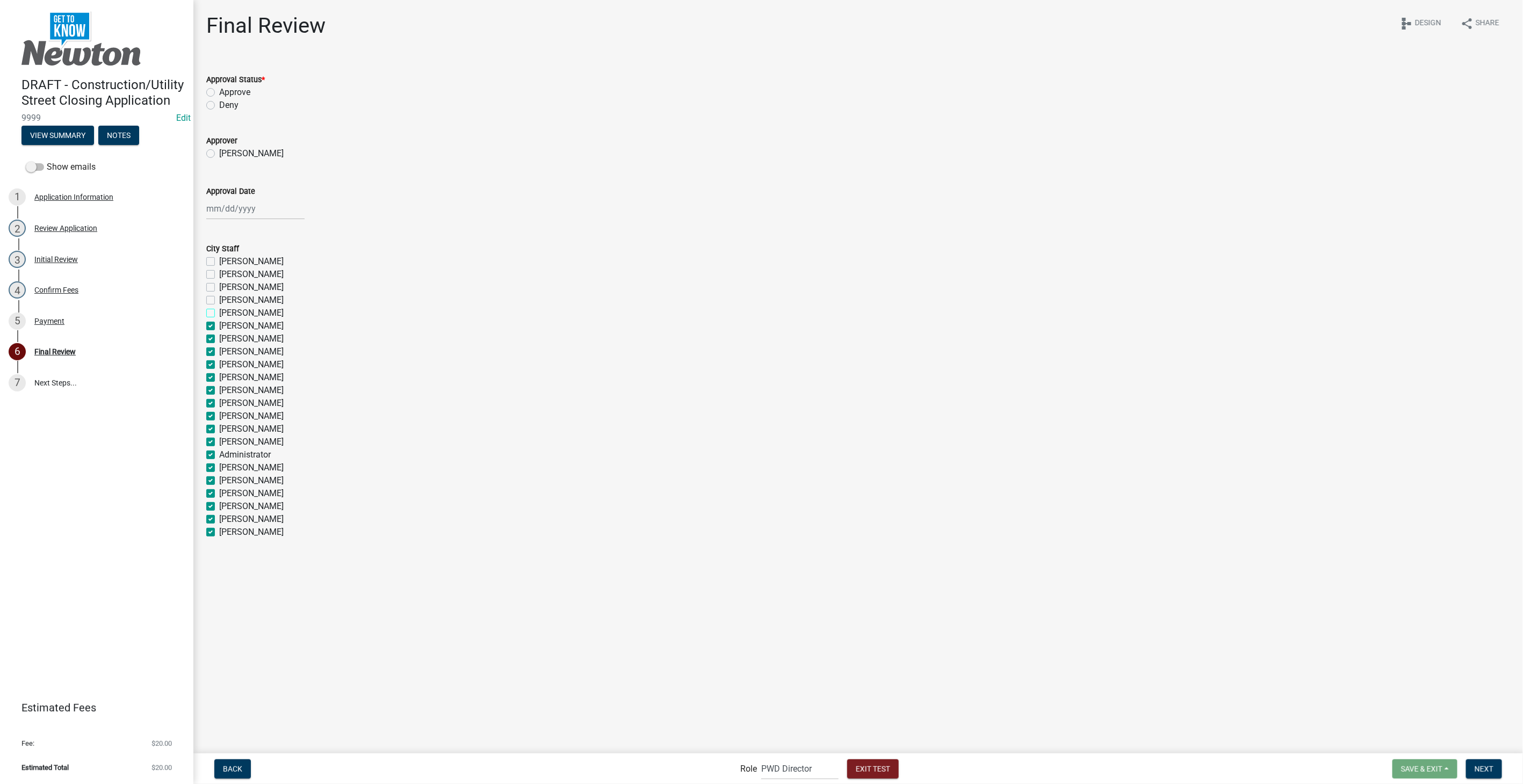
click at [219, 310] on input "Danielle Rogers" at bounding box center [222, 310] width 7 height 7
click at [219, 302] on label "Paul Montgomery" at bounding box center [252, 300] width 64 height 13
click at [219, 301] on input "Paul Montgomery" at bounding box center [222, 297] width 7 height 7
click at [219, 287] on label "Mike Ward" at bounding box center [252, 287] width 64 height 13
click at [219, 287] on input "Mike Ward" at bounding box center [222, 284] width 7 height 7
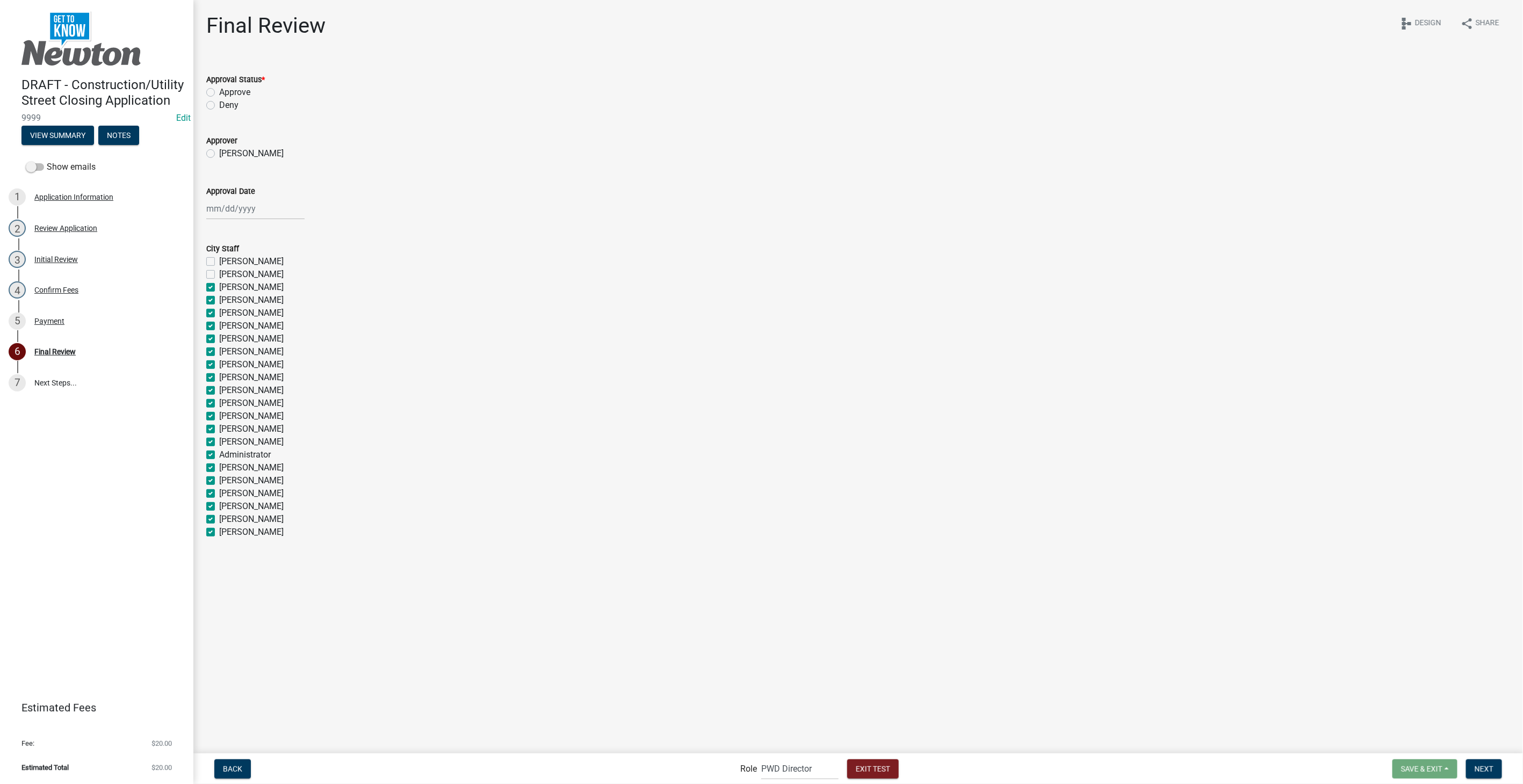
click at [219, 273] on label "Jarrod Wellik" at bounding box center [252, 274] width 64 height 13
click at [219, 273] on input "Jarrod Wellik" at bounding box center [222, 271] width 7 height 7
click at [219, 260] on label "Rob Burdess" at bounding box center [252, 262] width 64 height 13
click at [219, 260] on input "Rob Burdess" at bounding box center [222, 258] width 7 height 7
drag, startPoint x: 219, startPoint y: 204, endPoint x: 241, endPoint y: 308, distance: 106.3
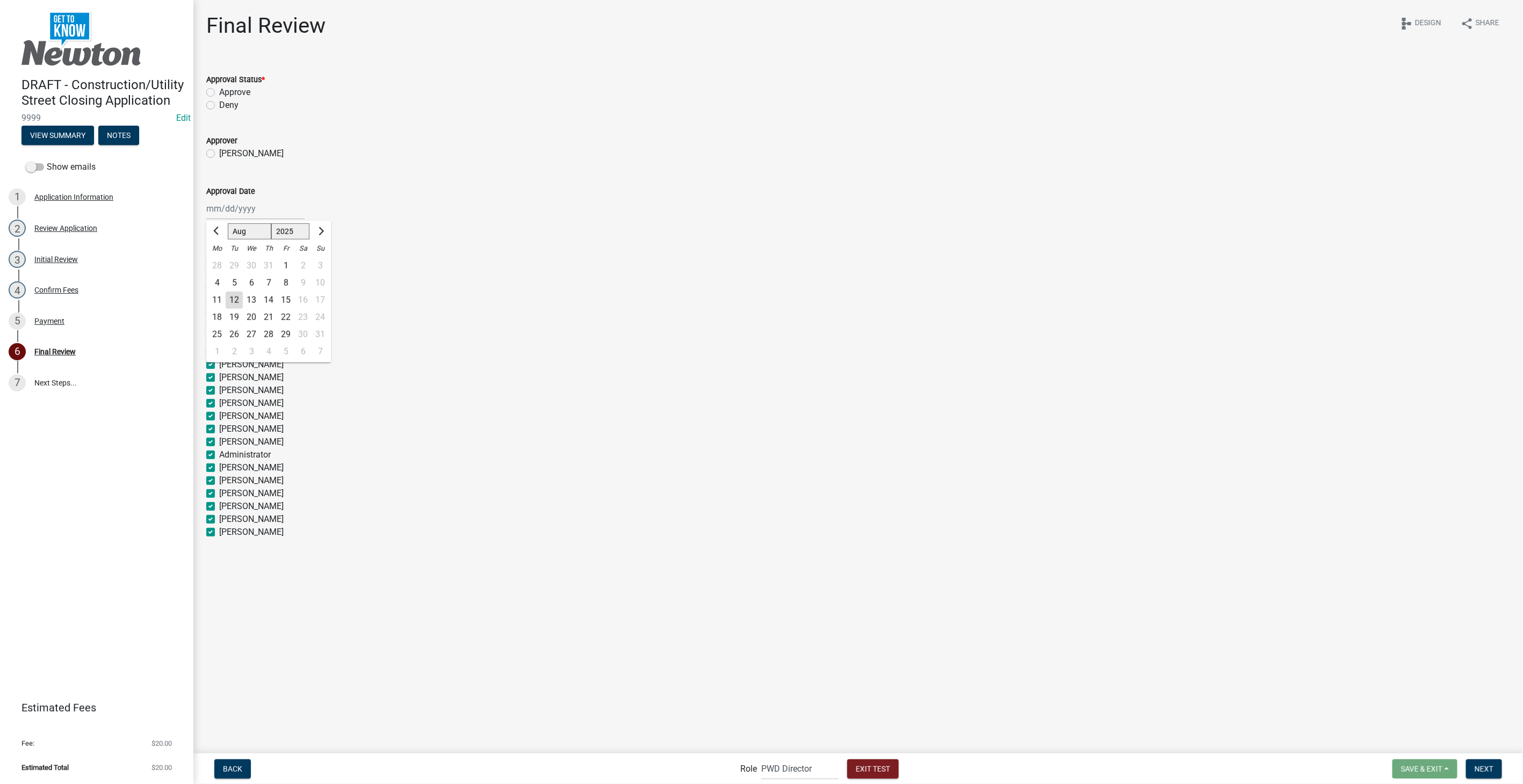
click at [219, 204] on div "Jan Feb Mar Apr May Jun Jul Aug Sep Oct Nov Dec 1525 1526 1527 1528 1529 1530 1…" at bounding box center [255, 208] width 99 height 22
click at [250, 301] on div "13" at bounding box center [251, 300] width 17 height 17
click at [219, 154] on label "Joe Grife" at bounding box center [252, 154] width 64 height 13
click at [219, 154] on input "Joe Grife" at bounding box center [222, 150] width 7 height 7
click at [219, 94] on label "Approve" at bounding box center [234, 92] width 31 height 13
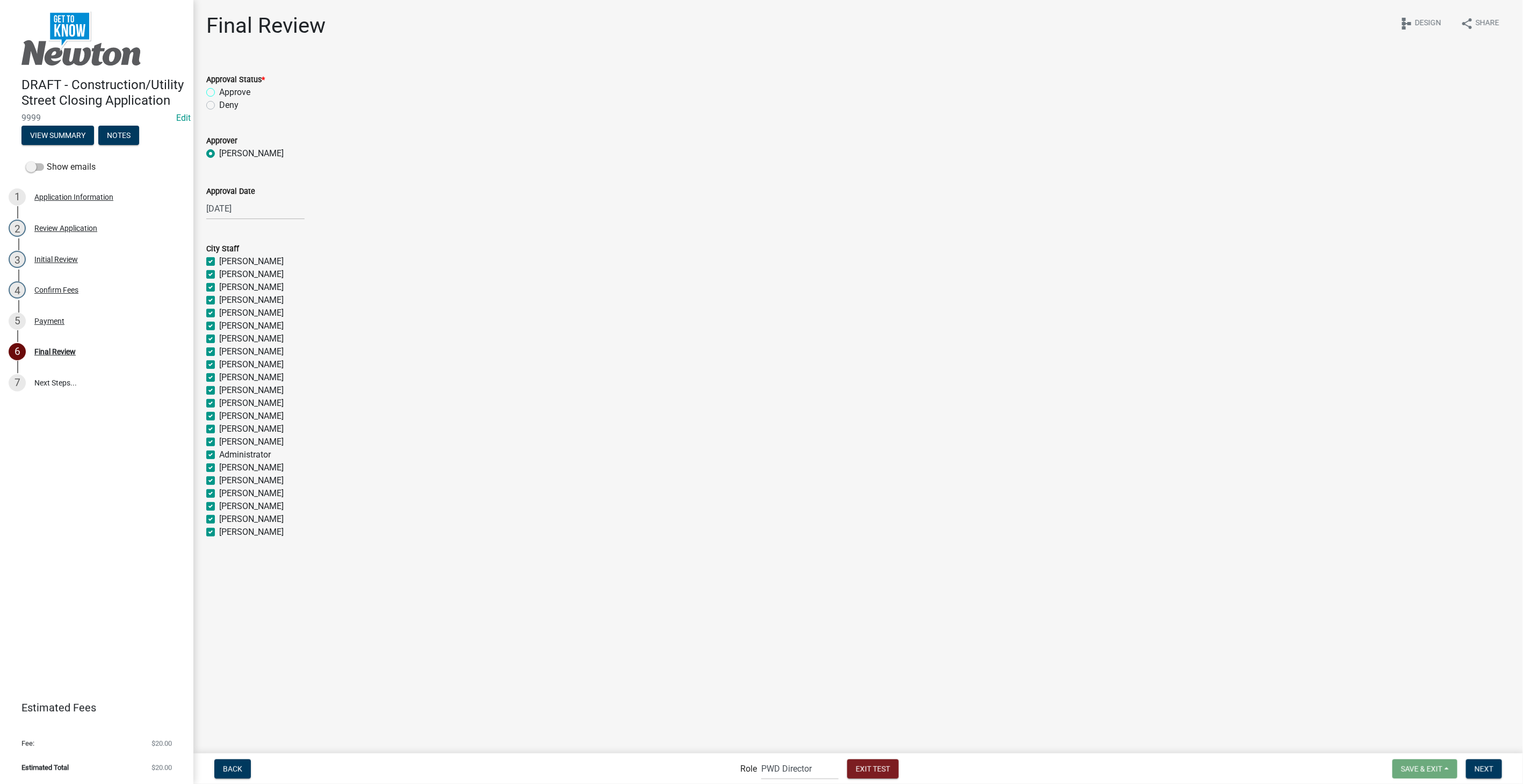
click at [219, 93] on input "Approve" at bounding box center [222, 89] width 7 height 7
click at [1479, 764] on span "Next" at bounding box center [1484, 769] width 19 height 9
click at [867, 771] on span "Exit Test" at bounding box center [873, 769] width 34 height 9
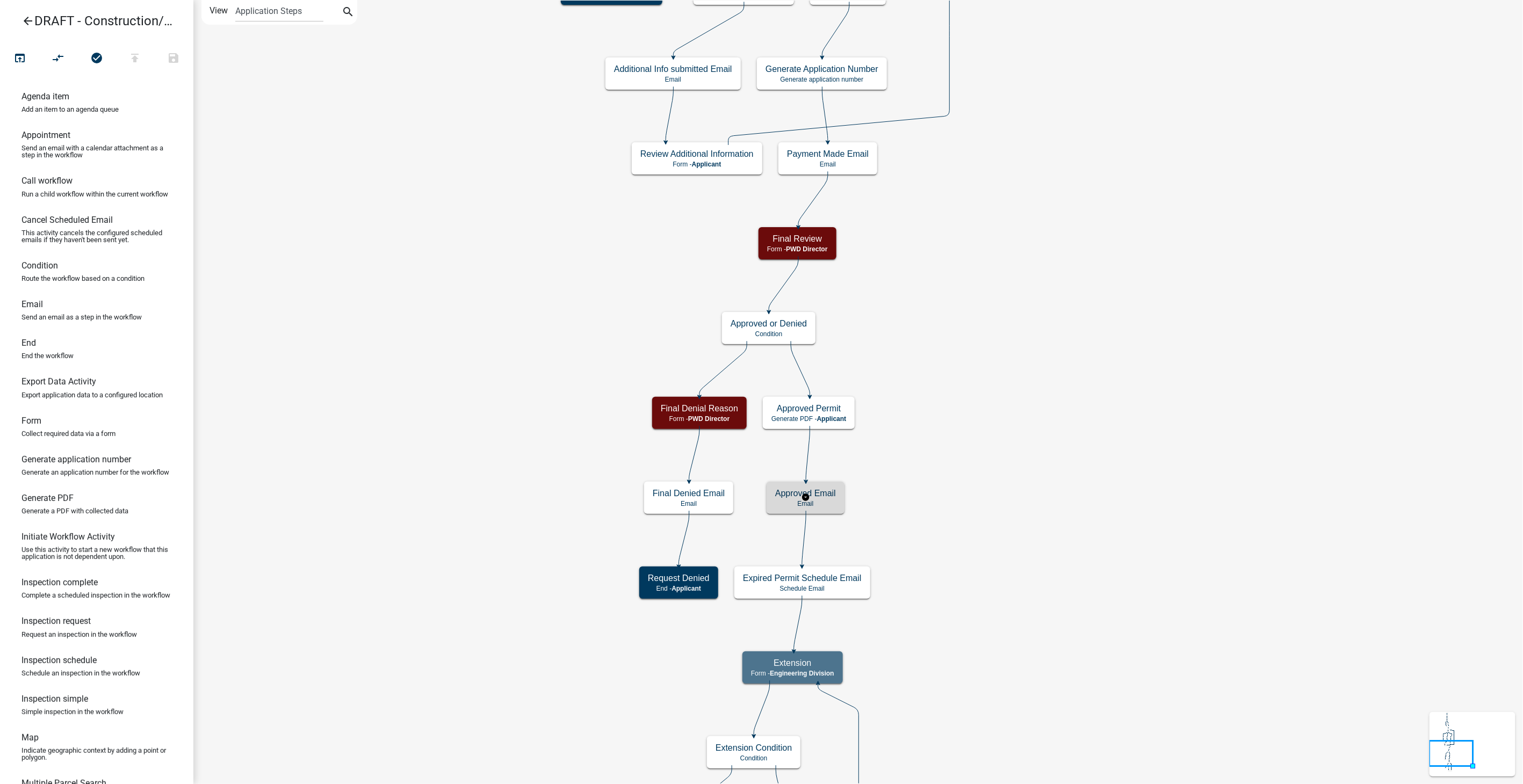
click at [830, 493] on h5 "Approved Email" at bounding box center [806, 493] width 61 height 10
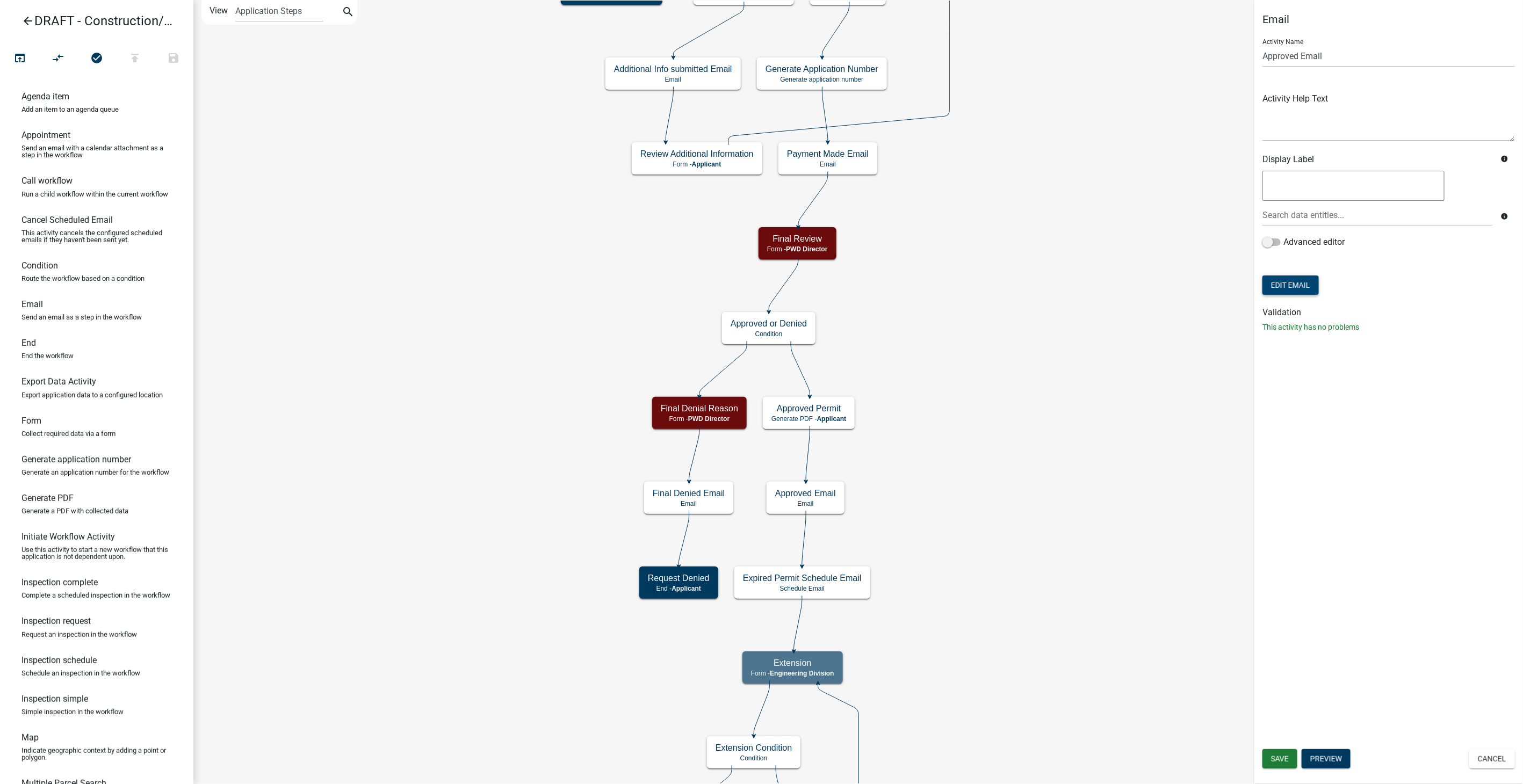
click at [1277, 282] on button "Edit Email" at bounding box center [1290, 285] width 56 height 20
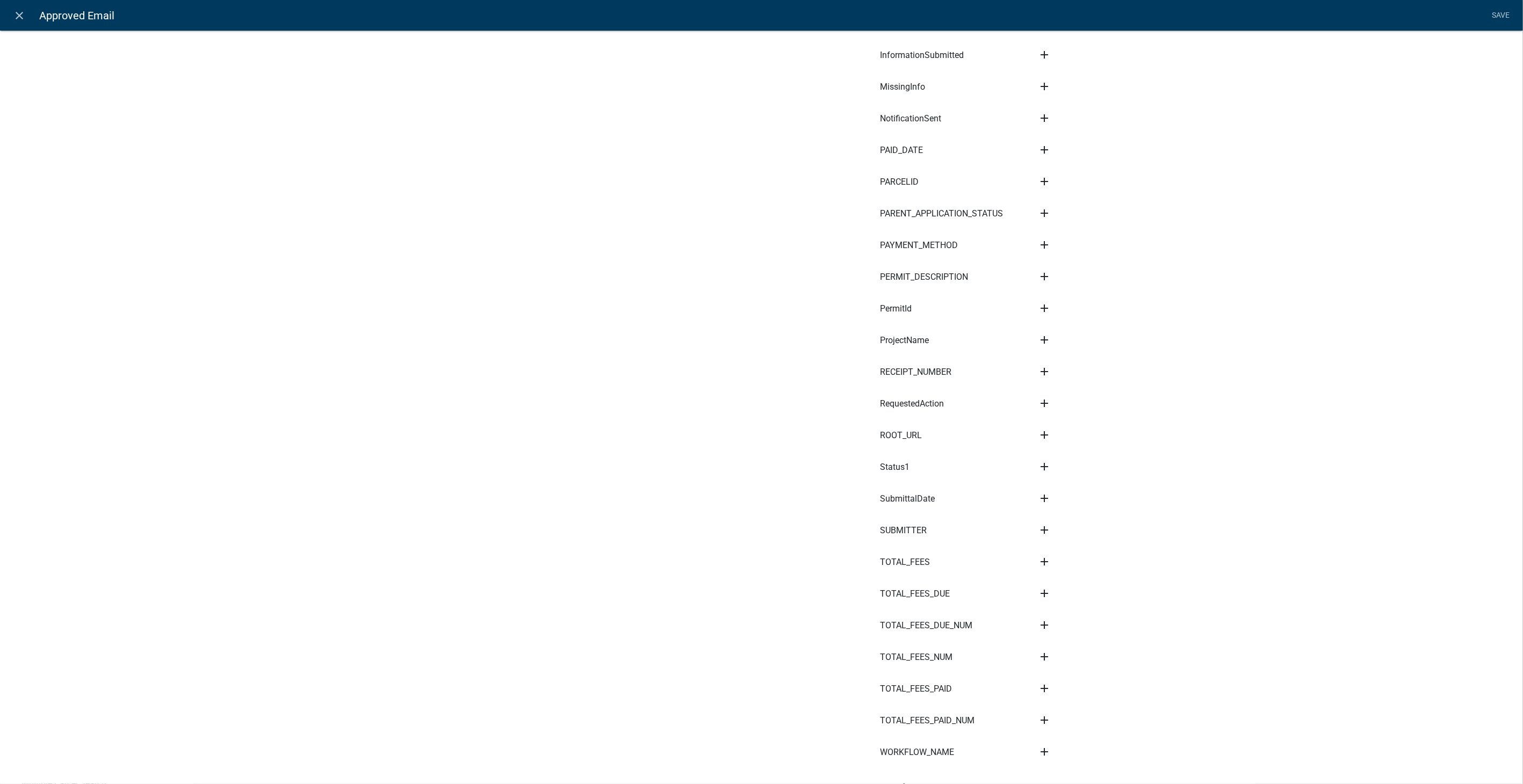
scroll to position [1596, 0]
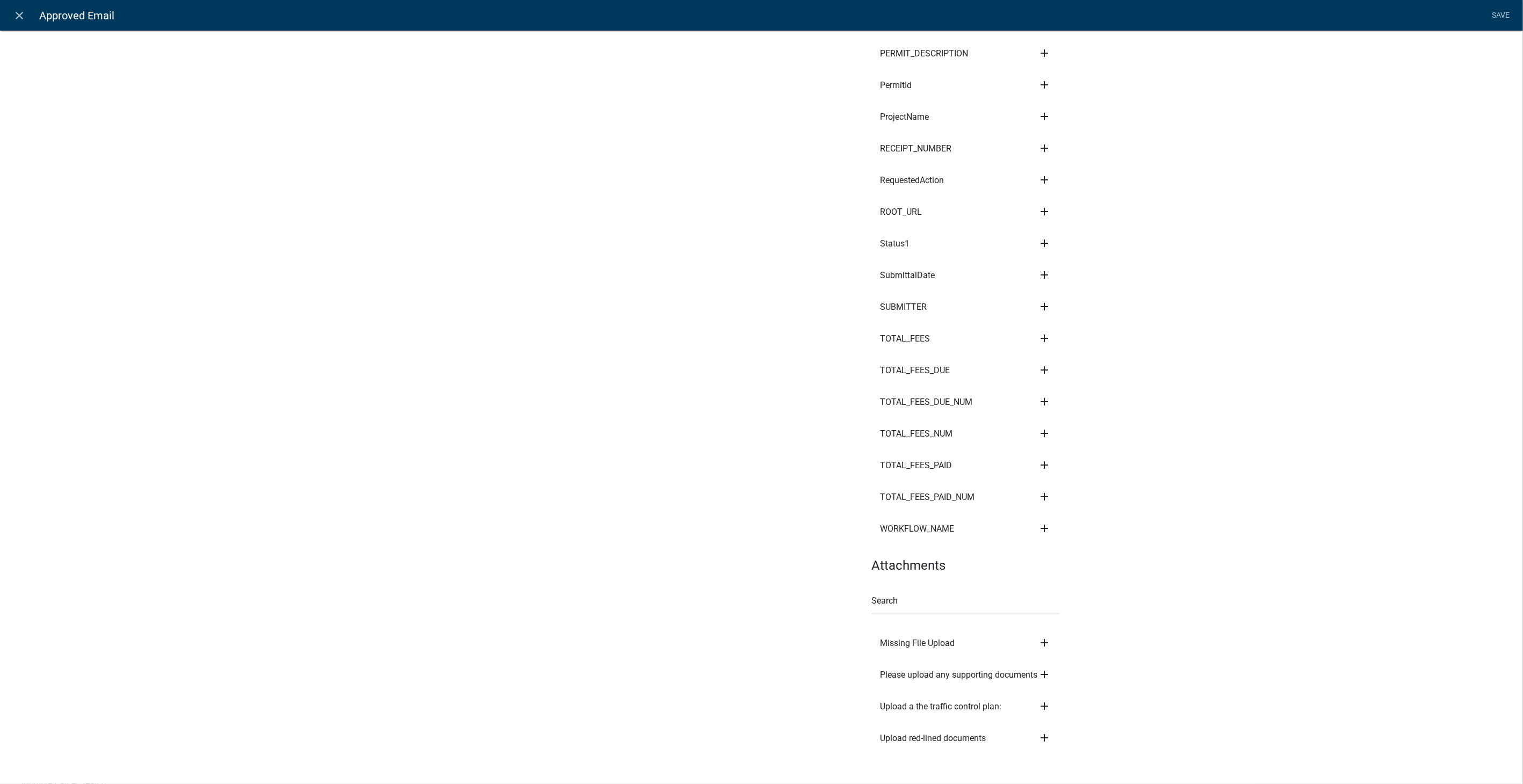
click at [1039, 700] on icon "add" at bounding box center [1045, 706] width 13 height 13
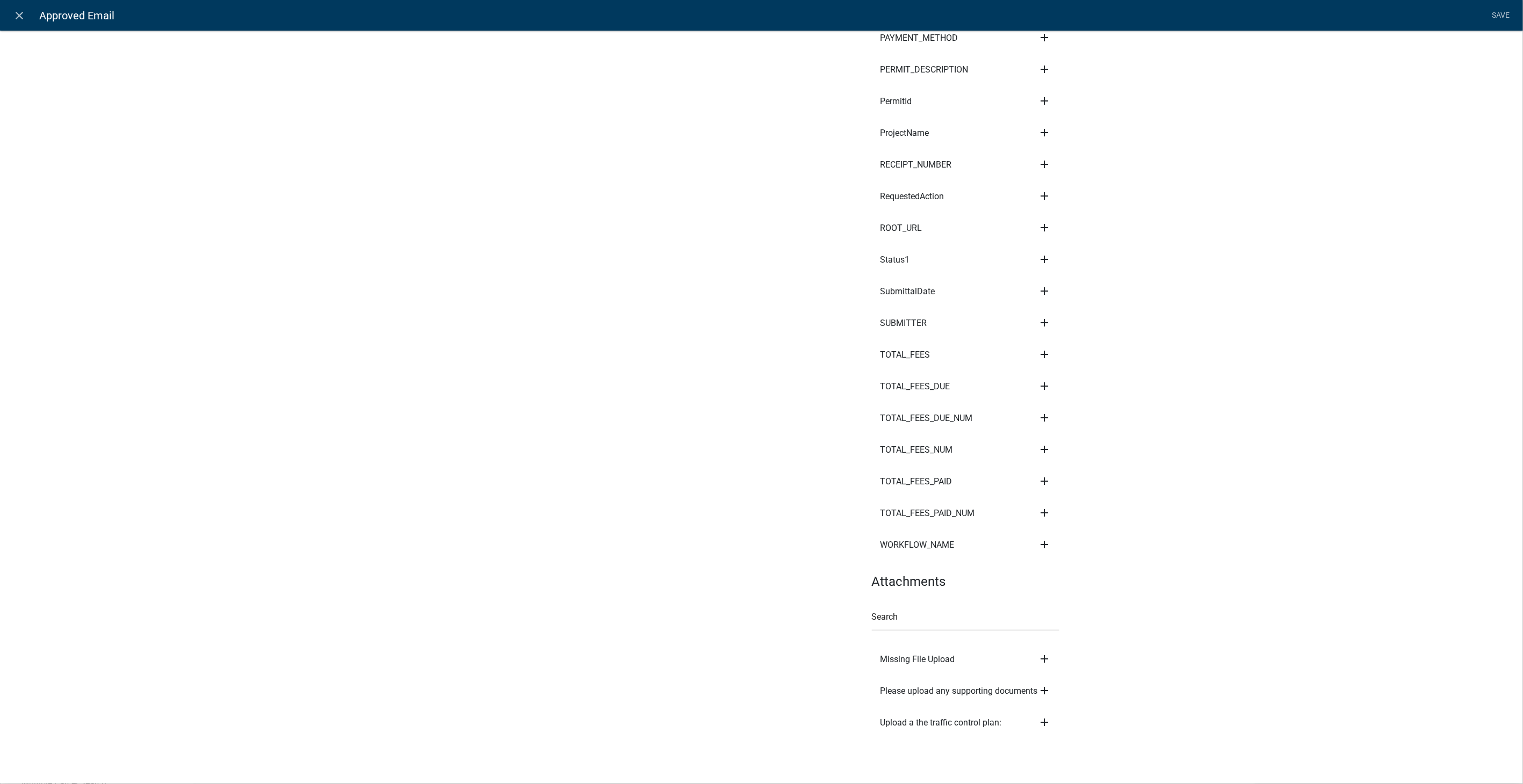
scroll to position [1565, 0]
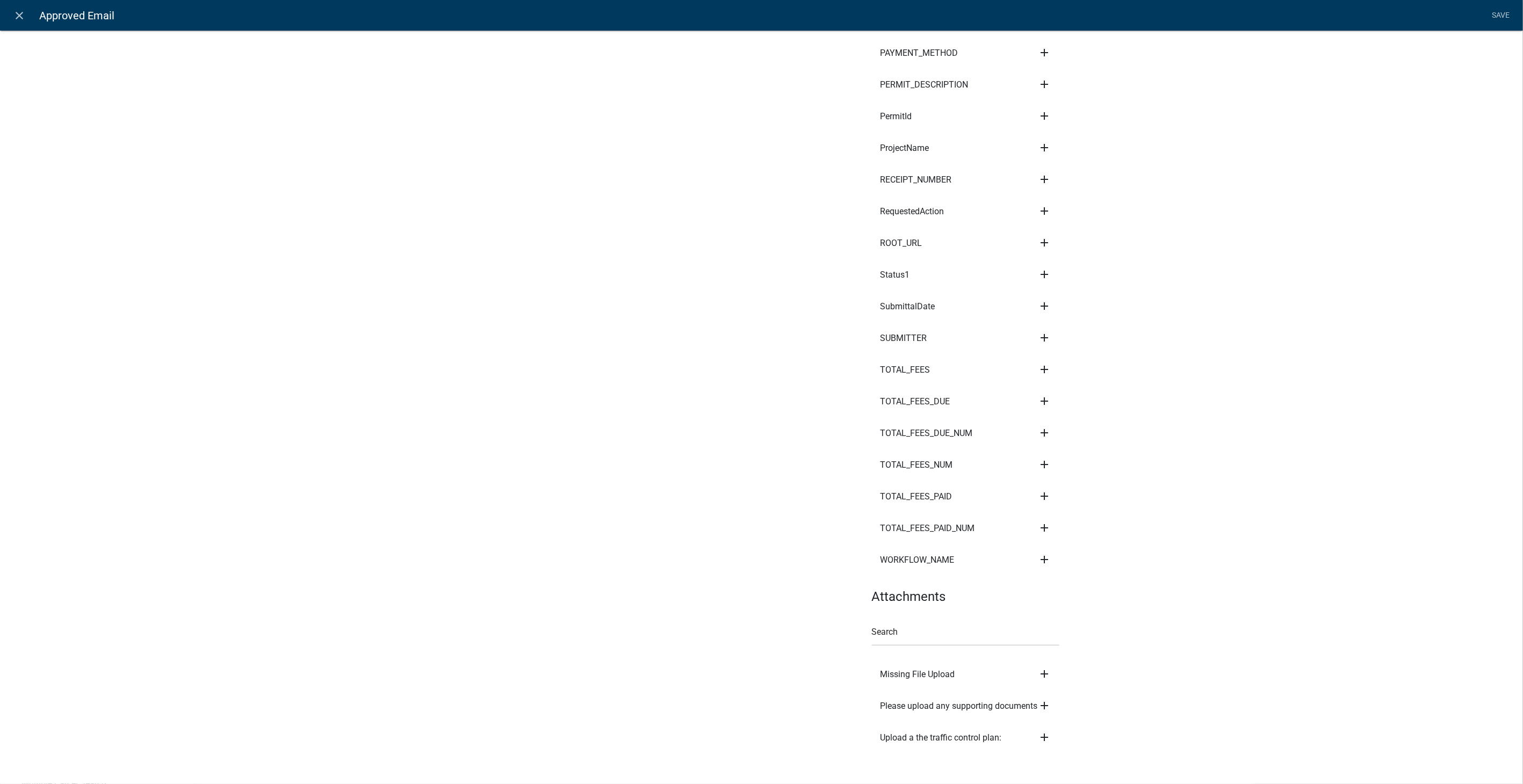
click at [1042, 731] on icon "add" at bounding box center [1045, 737] width 13 height 13
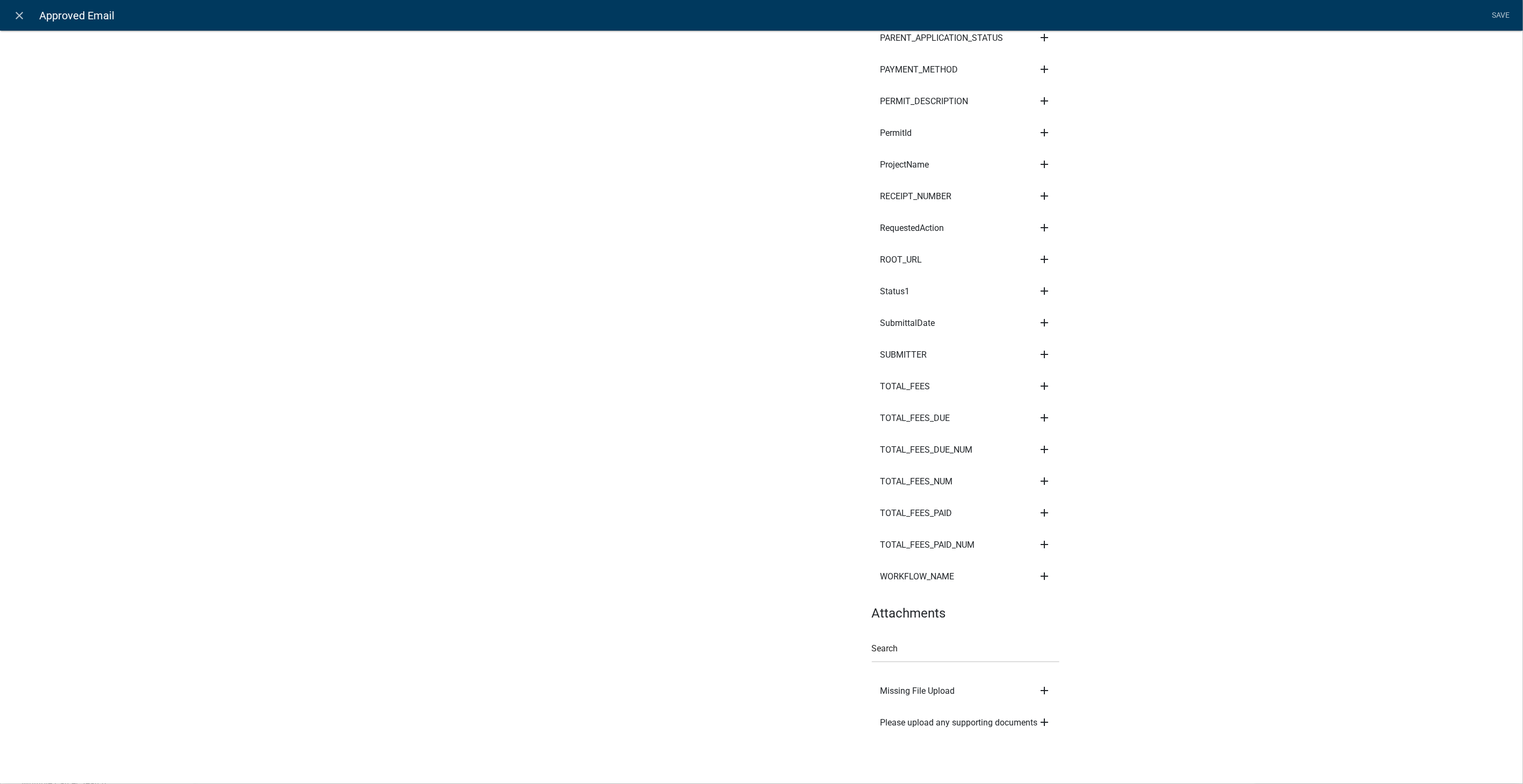
scroll to position [1533, 0]
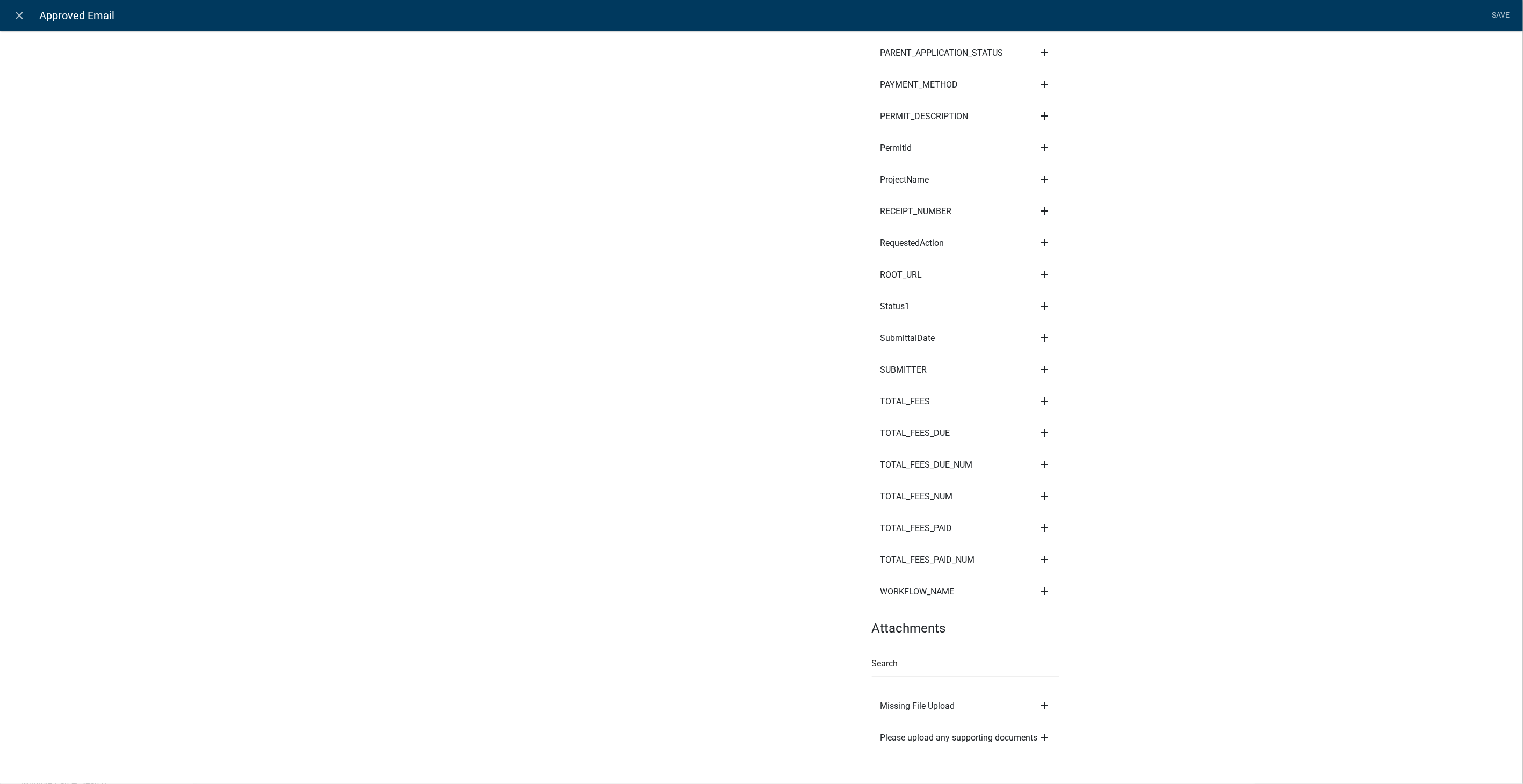
click at [1038, 731] on icon "add" at bounding box center [1045, 737] width 13 height 13
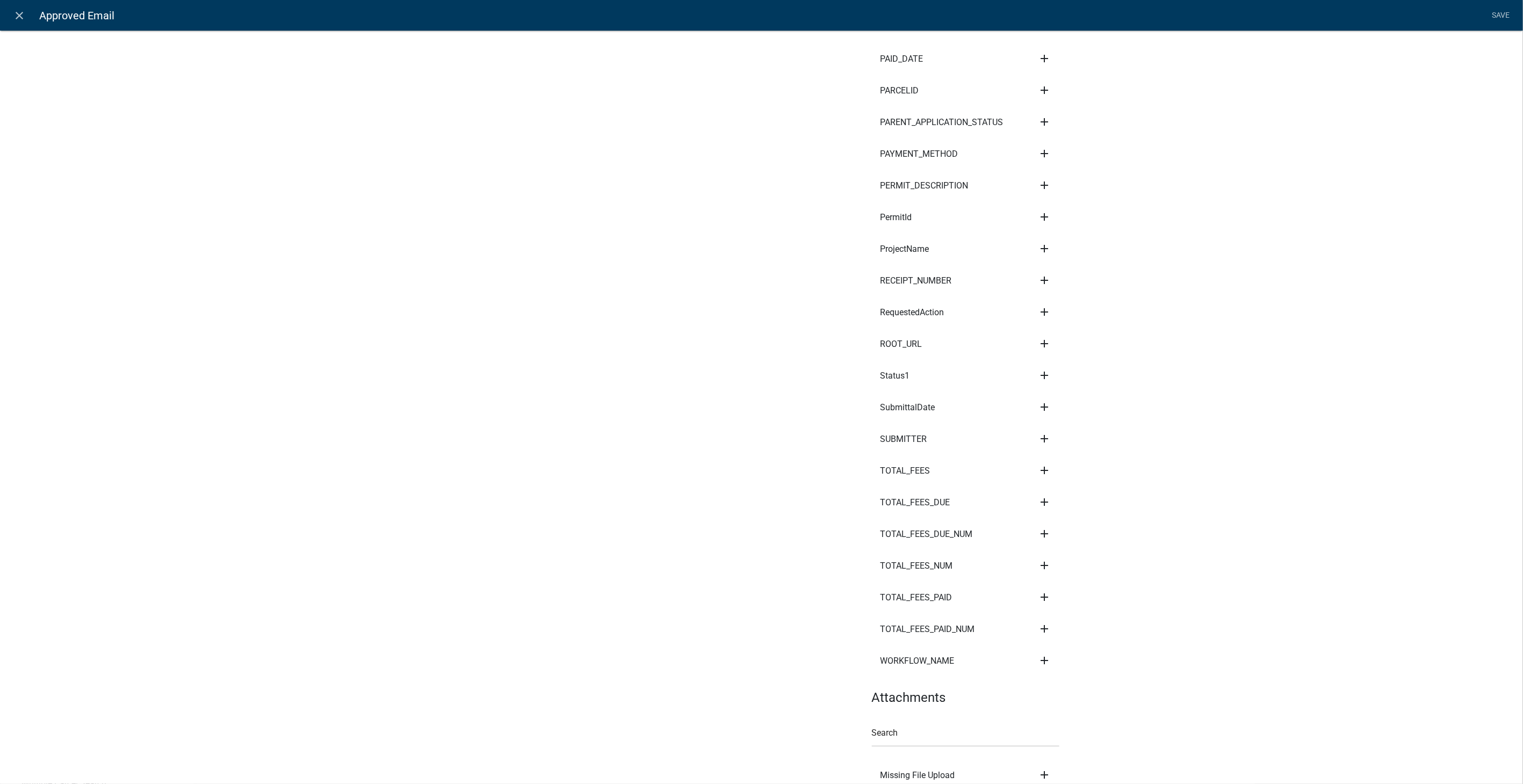
scroll to position [1493, 0]
click at [1038, 739] on icon "add" at bounding box center [1045, 745] width 13 height 13
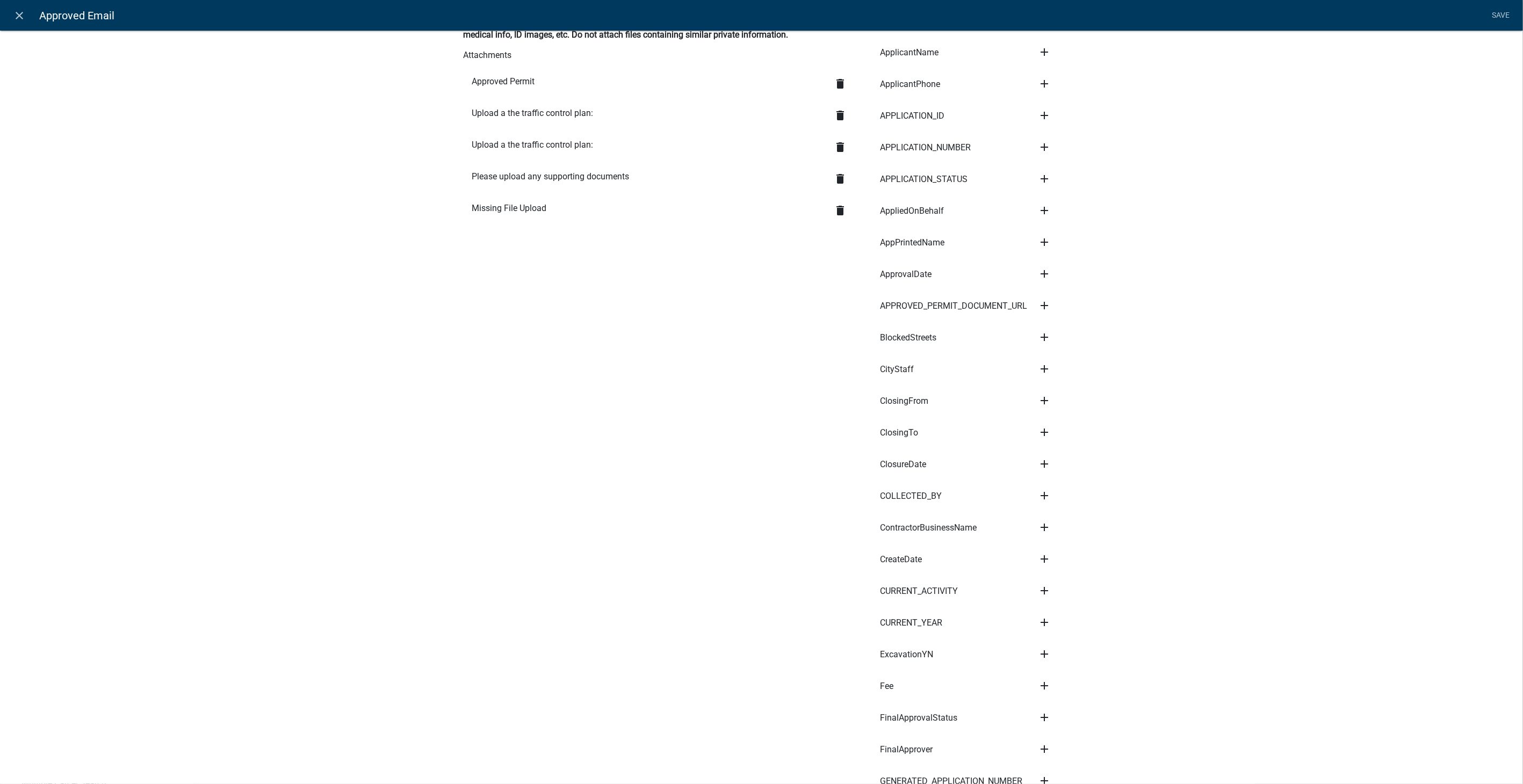
scroll to position [0, 0]
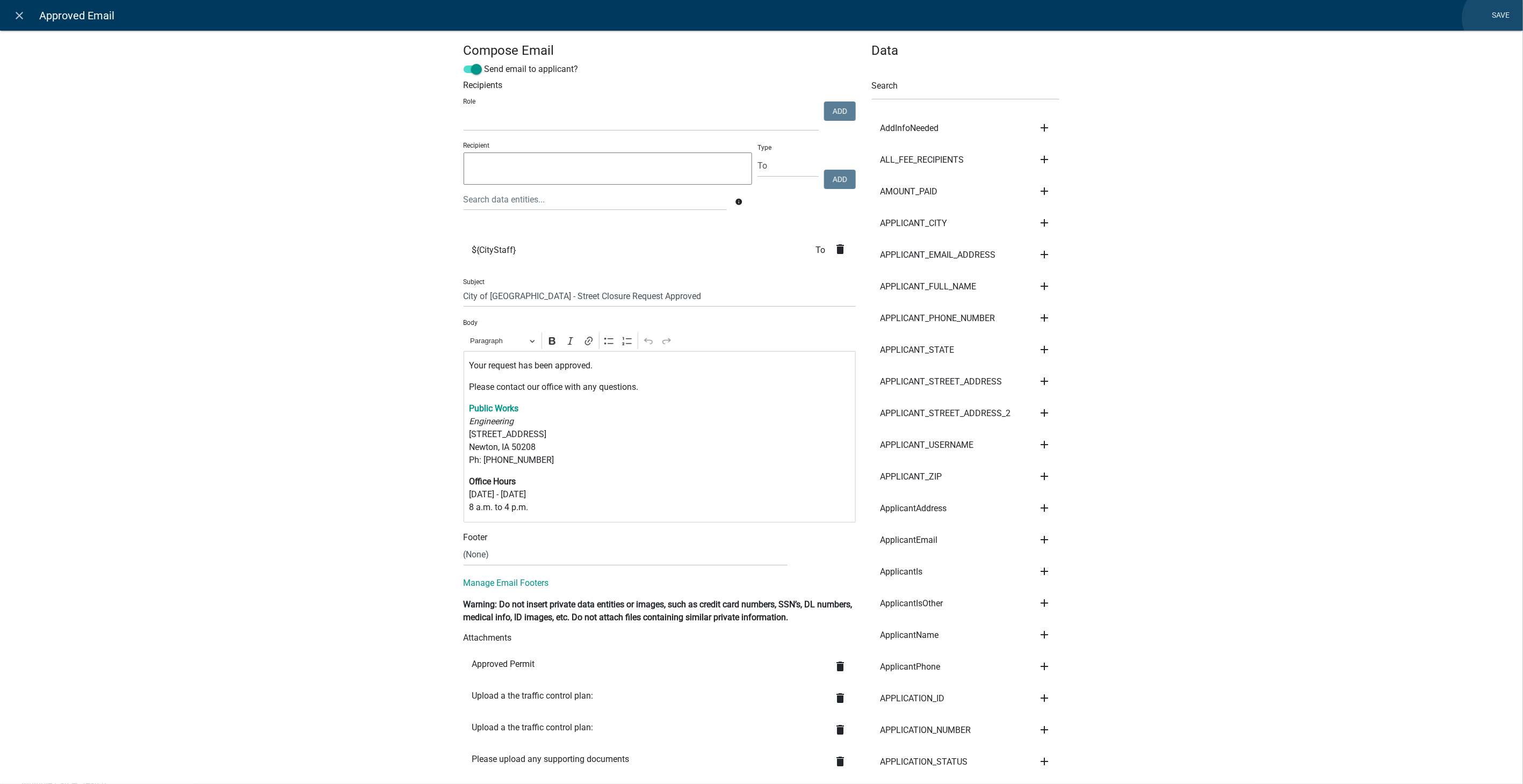
click at [1496, 18] on link "Save" at bounding box center [1501, 16] width 27 height 20
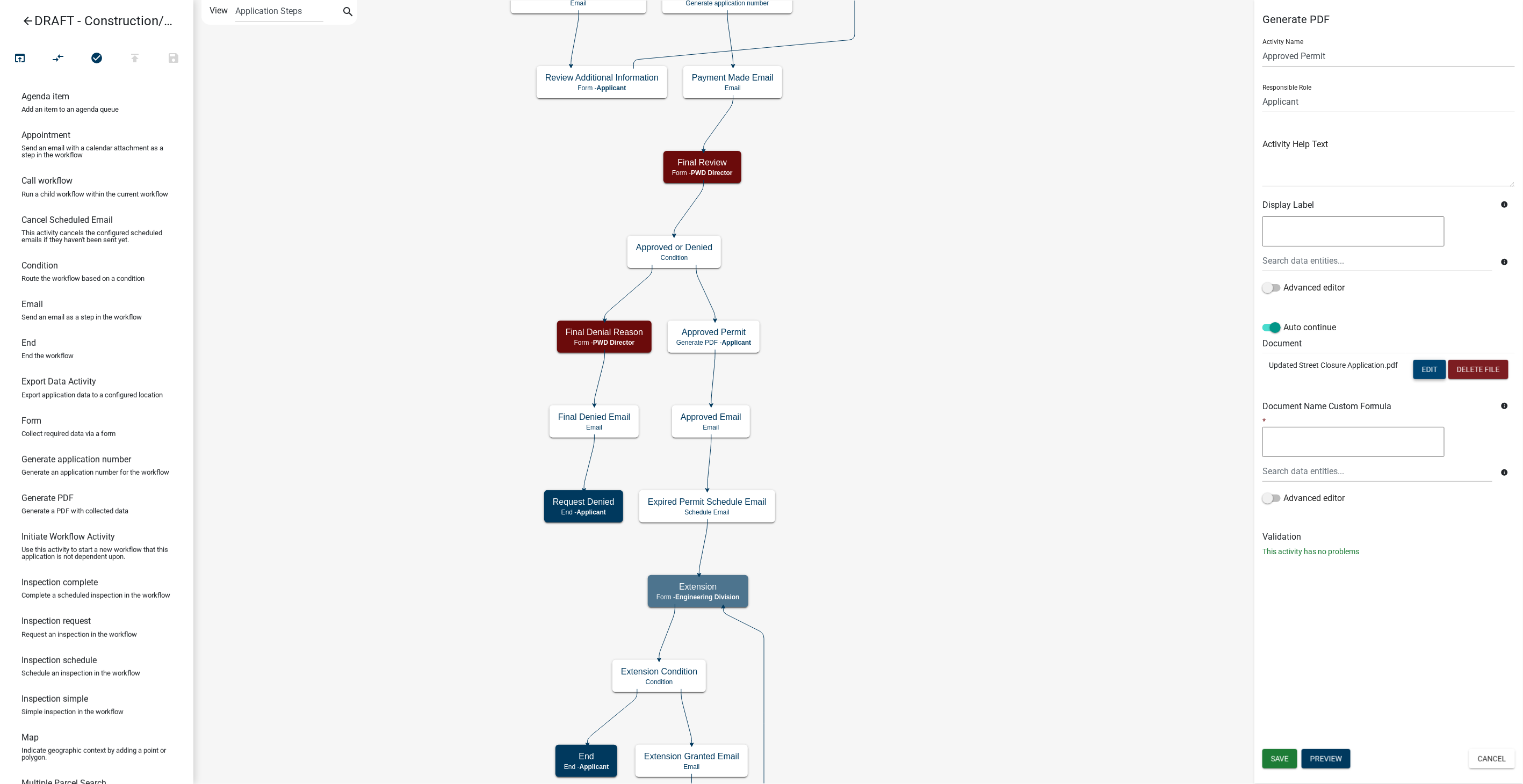
click at [1429, 364] on button "Edit" at bounding box center [1430, 370] width 33 height 20
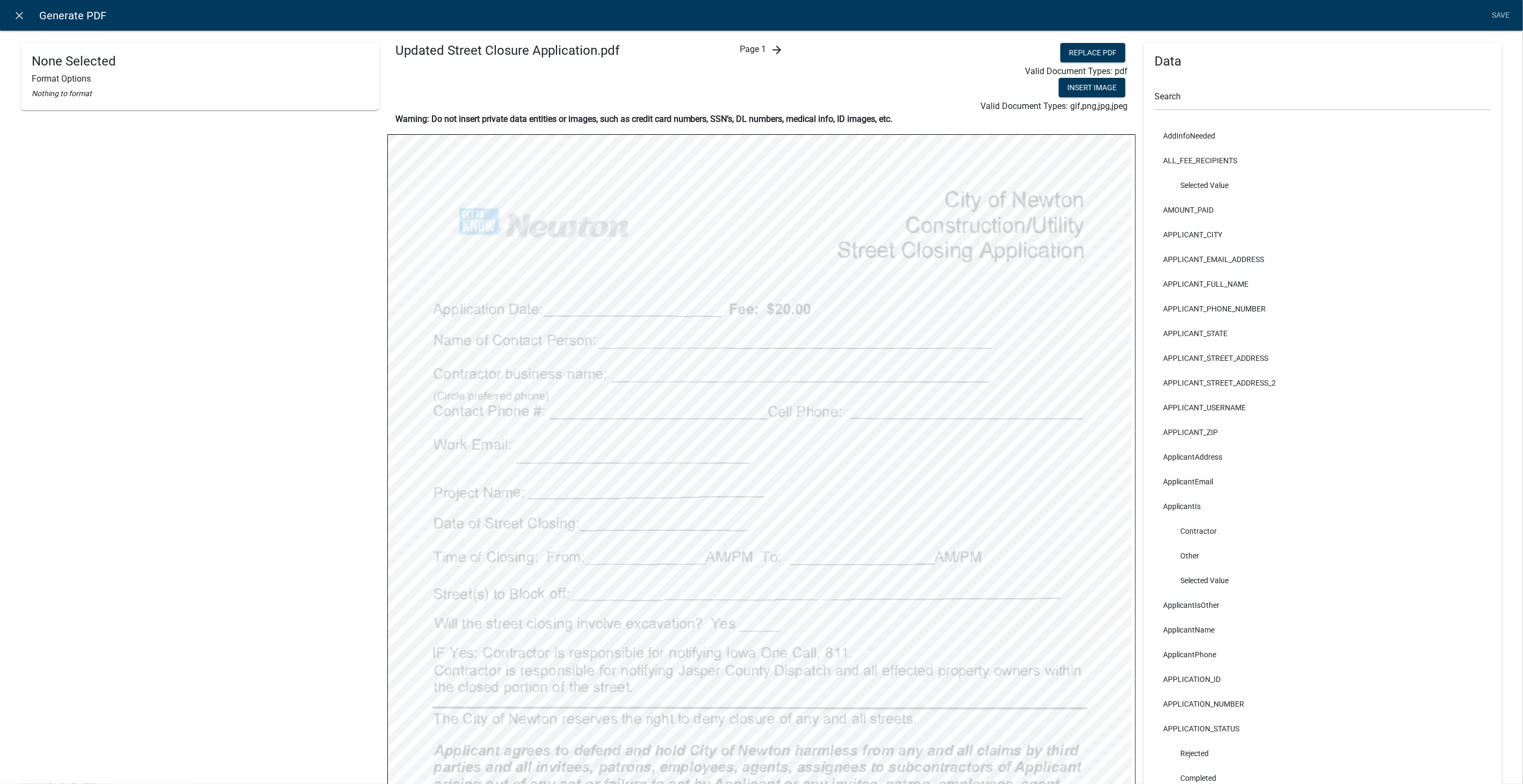
scroll to position [179, 0]
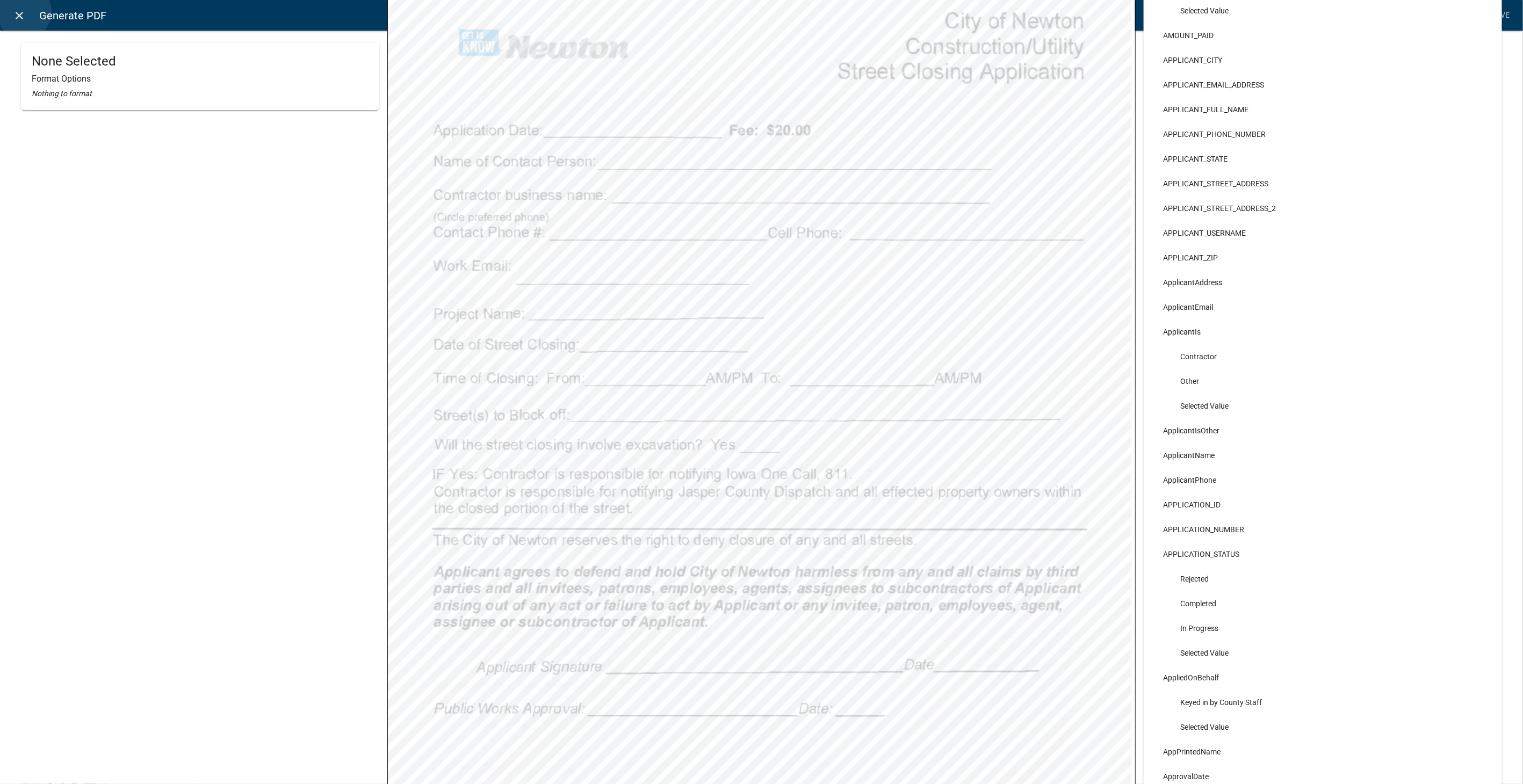
click at [24, 12] on icon "close" at bounding box center [20, 15] width 13 height 13
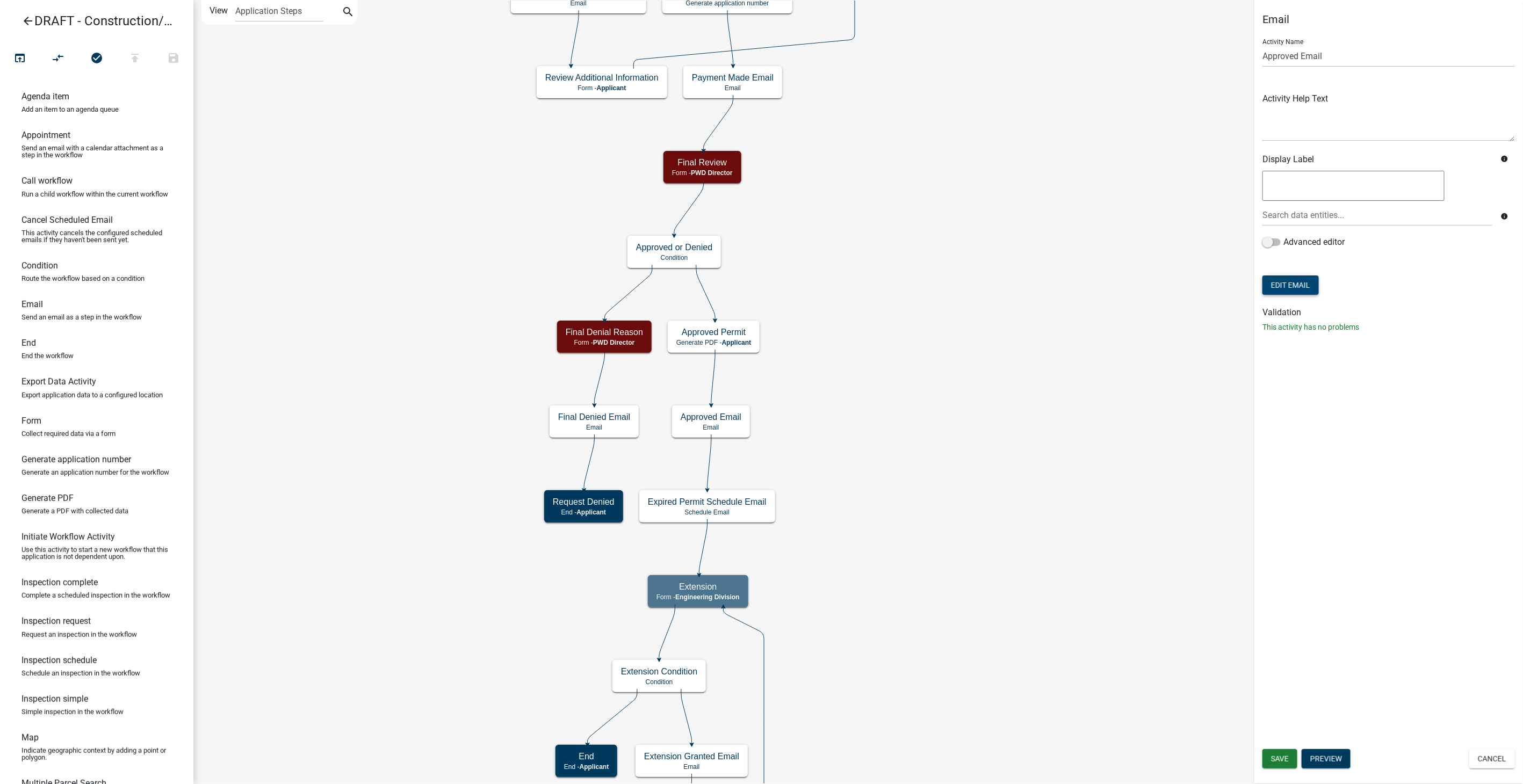
click at [1280, 286] on button "Edit Email" at bounding box center [1290, 285] width 56 height 20
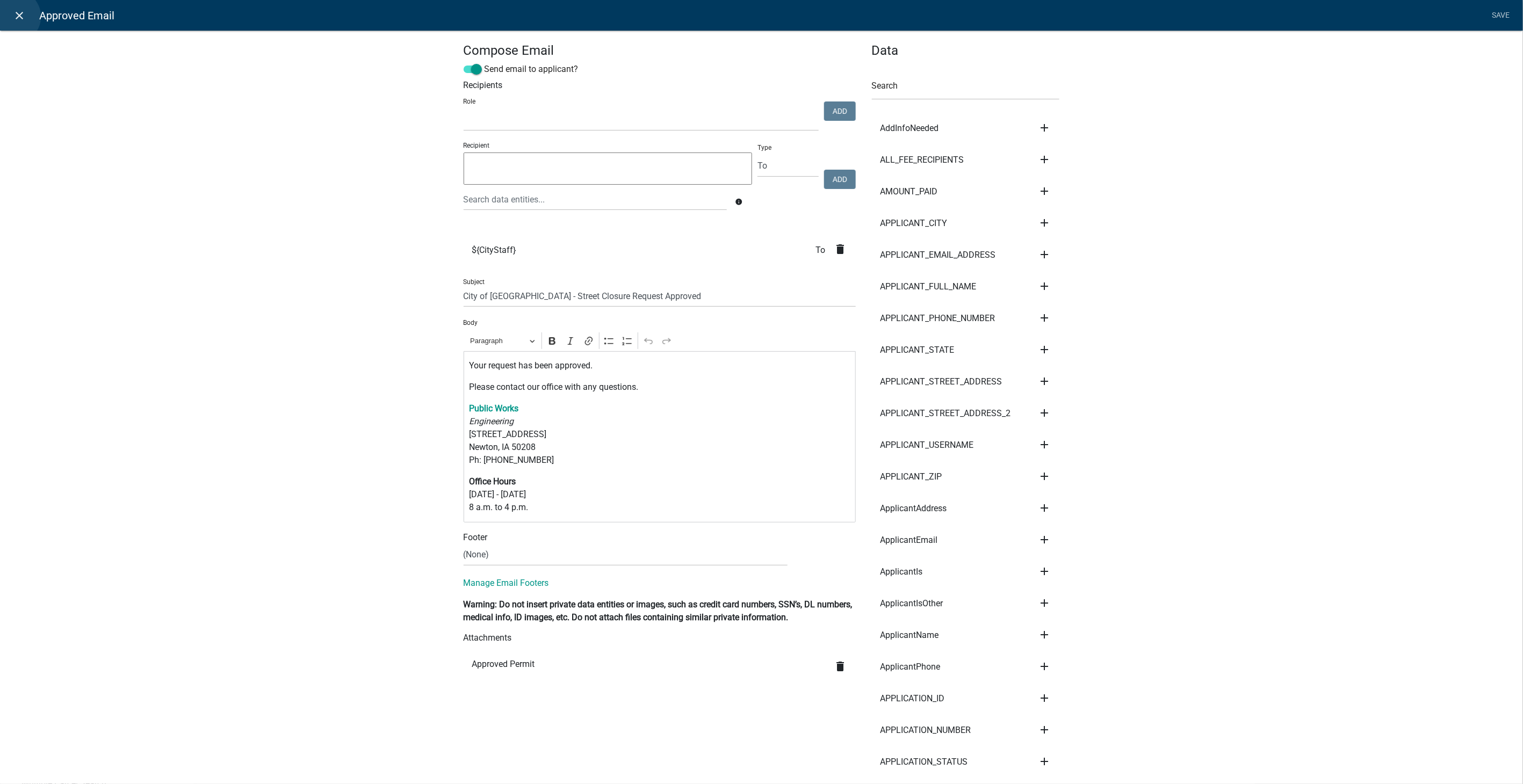
click at [13, 16] on icon "close" at bounding box center [20, 15] width 13 height 13
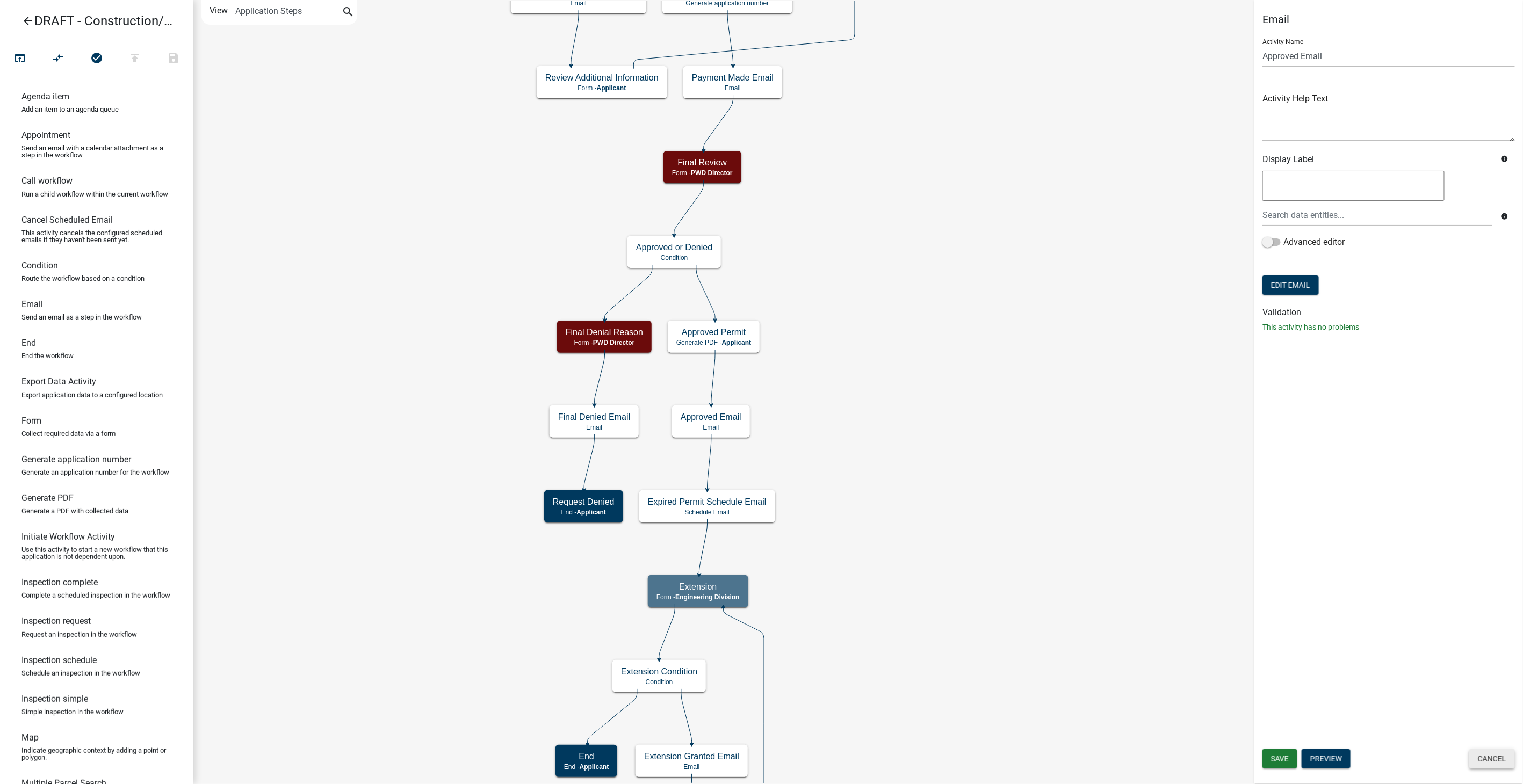
click at [1487, 758] on button "Cancel" at bounding box center [1492, 759] width 46 height 20
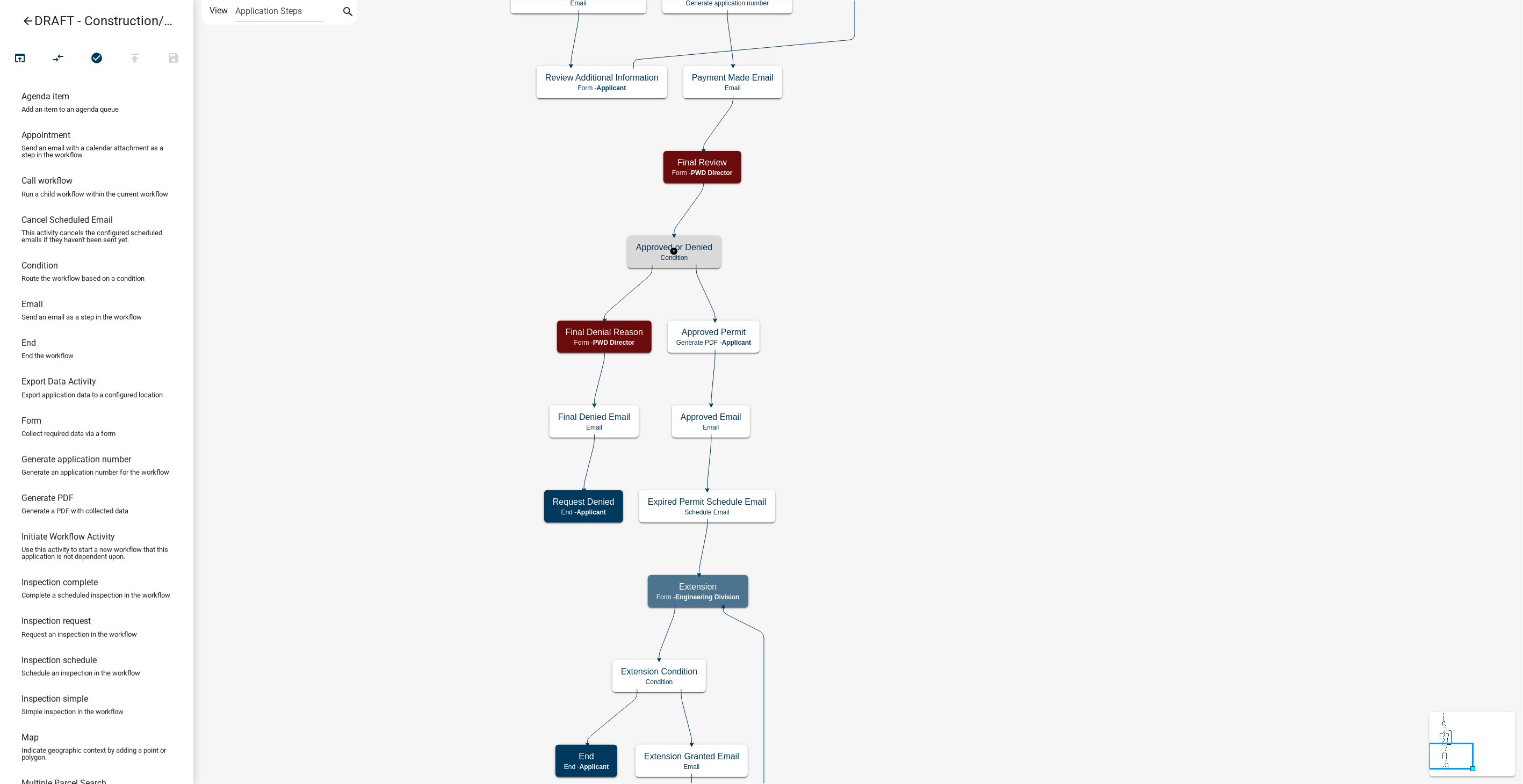
click at [695, 244] on h5 "Approved or Denied" at bounding box center [674, 247] width 76 height 10
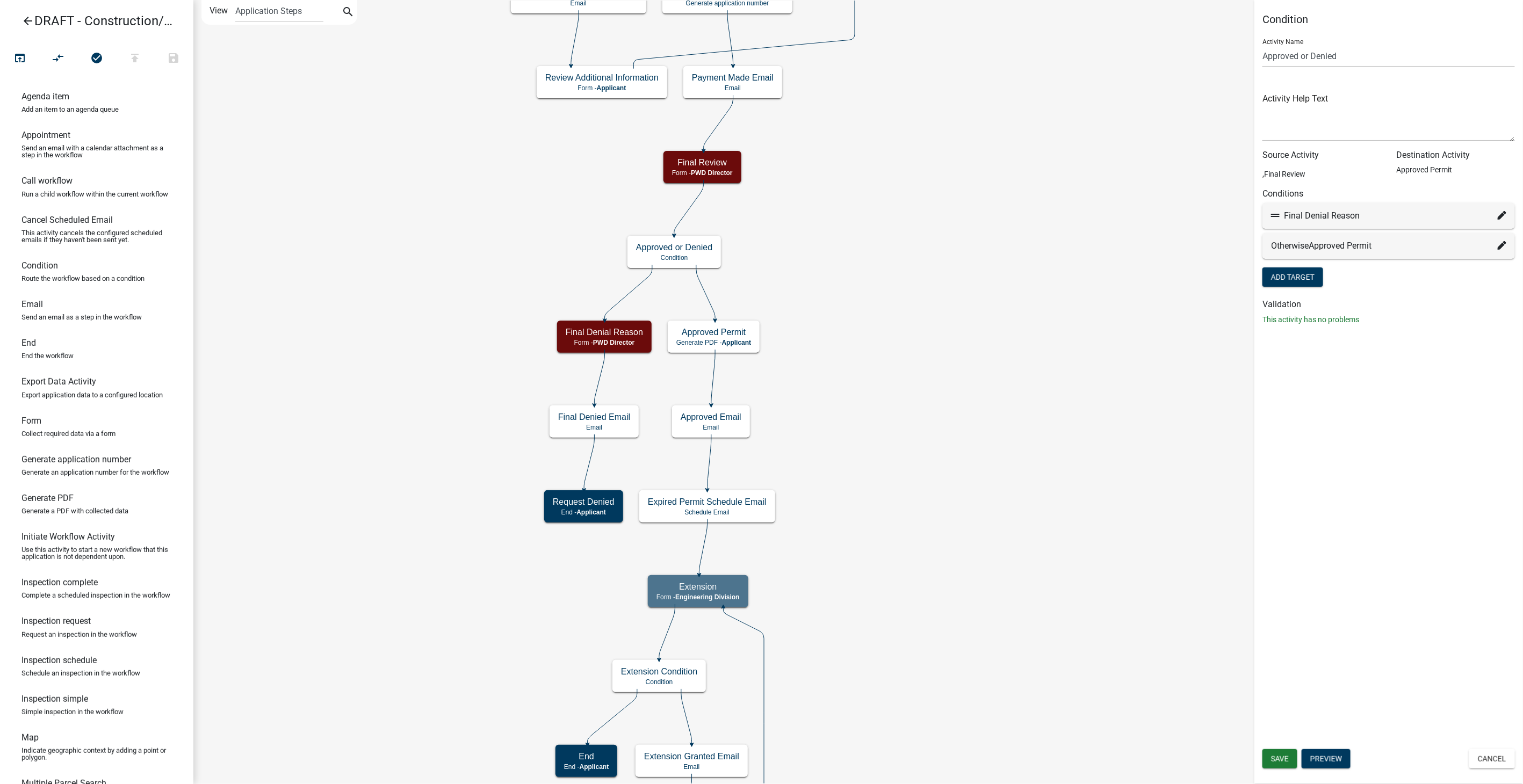
click at [1498, 214] on div "Final Denial Reason" at bounding box center [1389, 216] width 235 height 13
click at [1498, 214] on icon at bounding box center [1502, 215] width 9 height 9
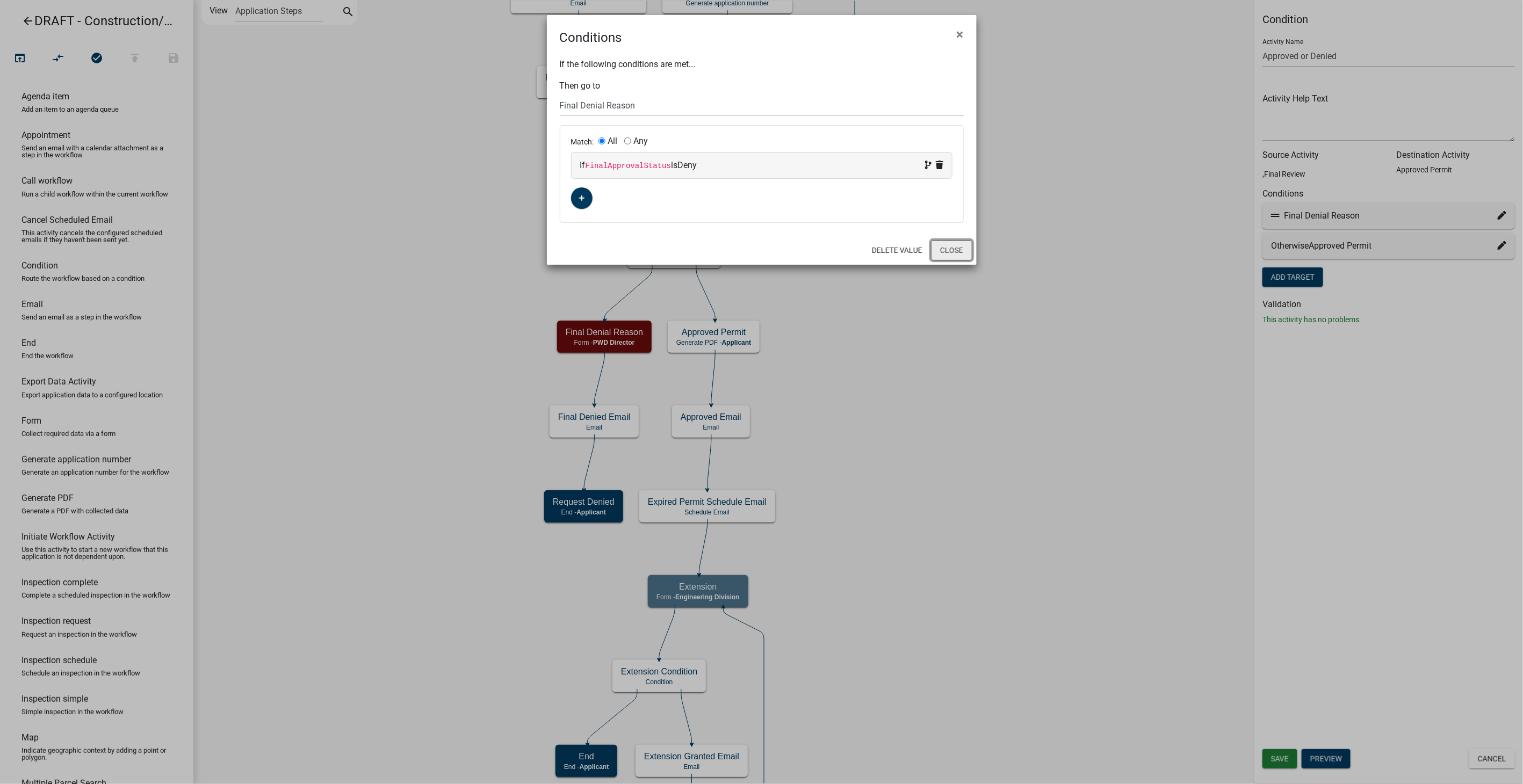
click at [968, 248] on button "Close" at bounding box center [951, 250] width 41 height 20
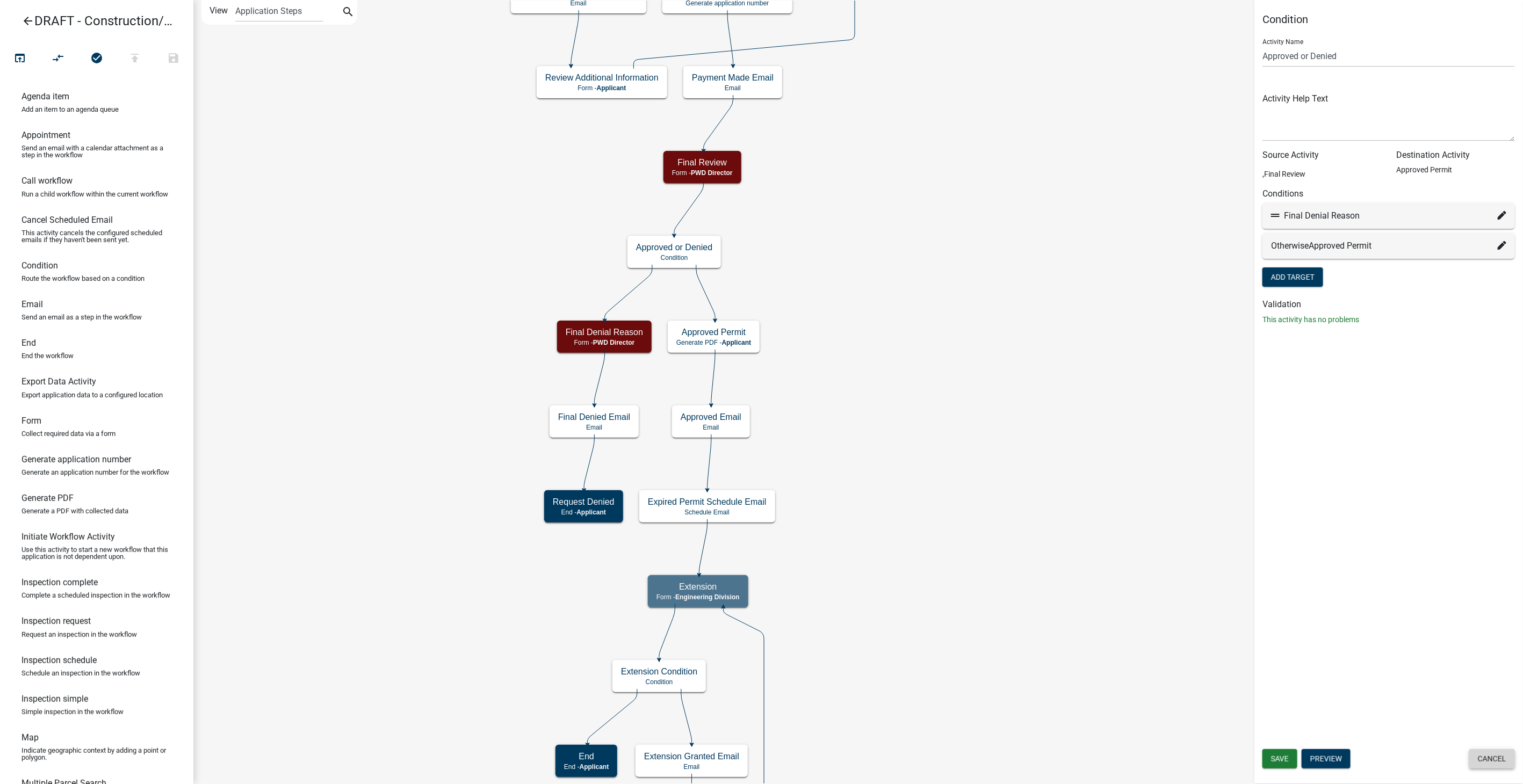
click at [1482, 752] on button "Cancel" at bounding box center [1492, 759] width 46 height 20
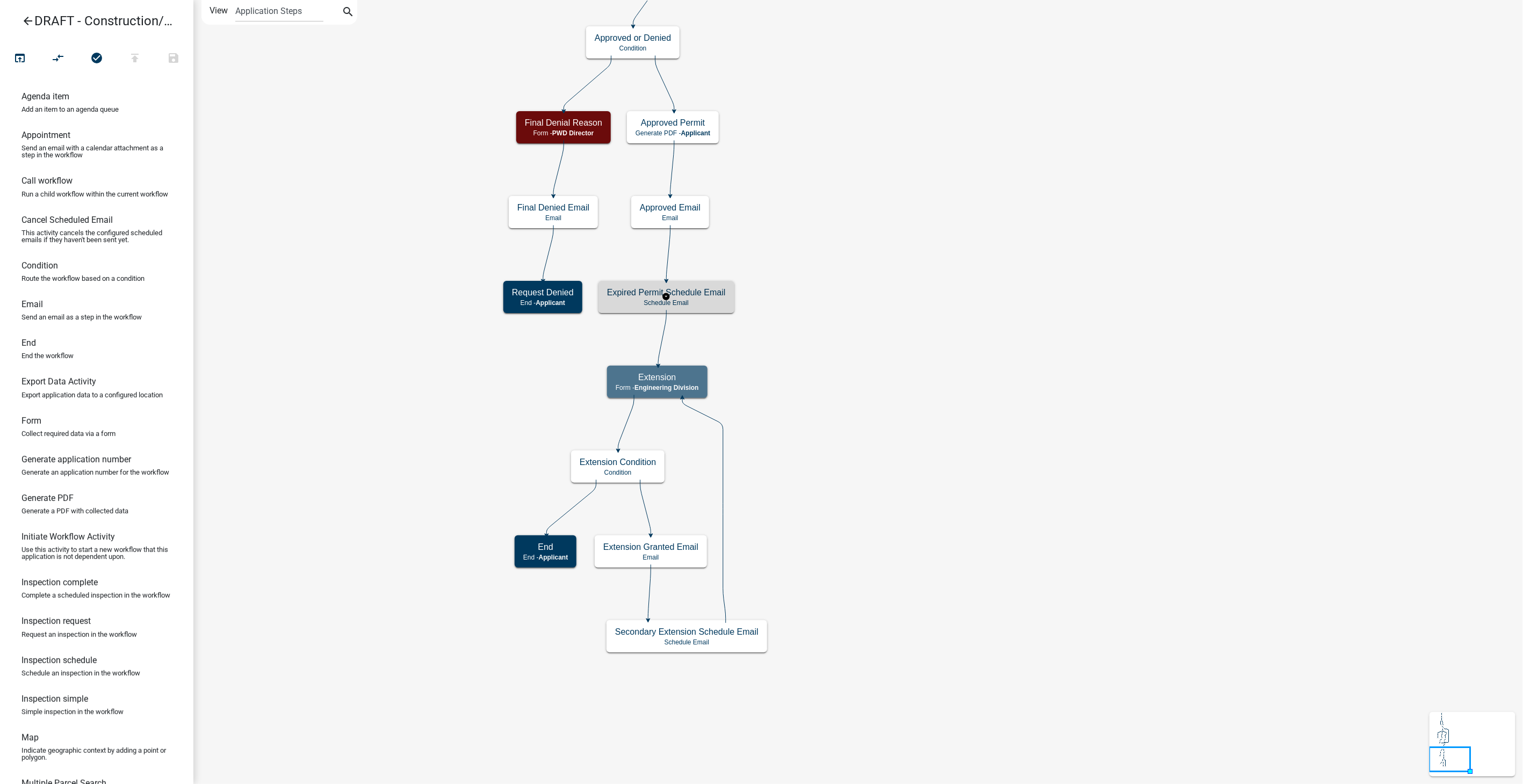
click at [695, 292] on h5 "Expired Permit Schedule Email" at bounding box center [667, 292] width 119 height 10
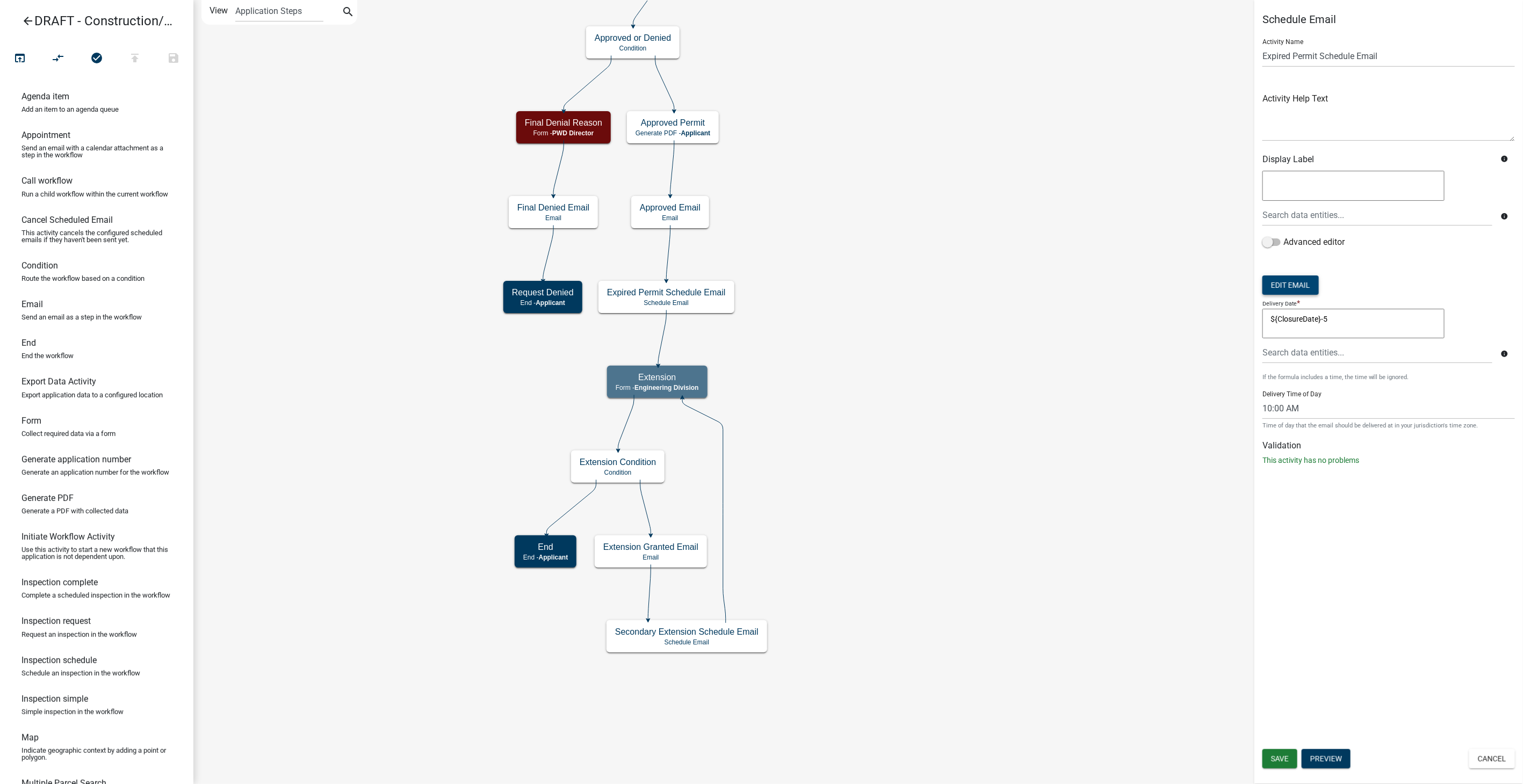
click at [1287, 289] on button "Edit Email" at bounding box center [1290, 285] width 56 height 20
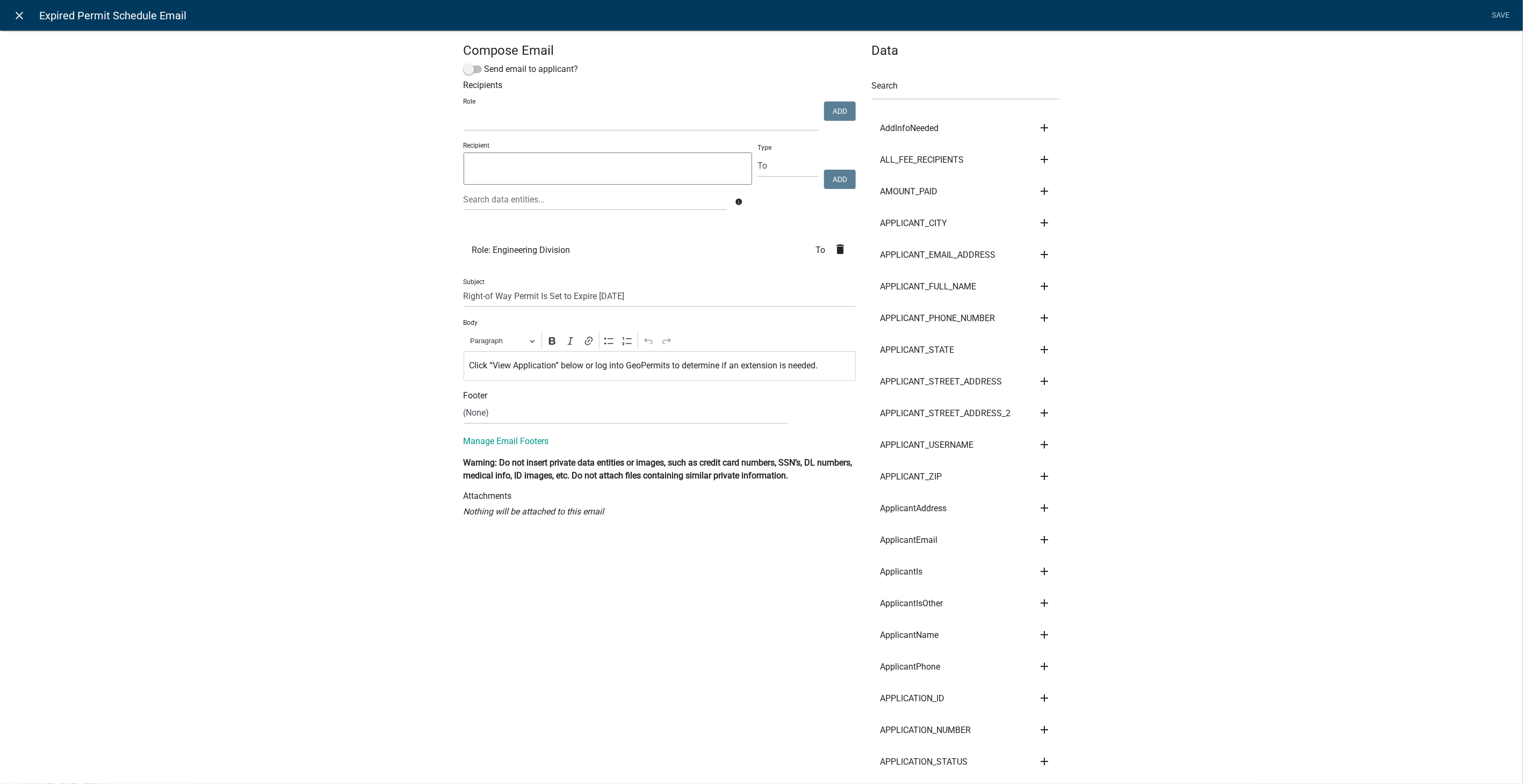
click at [24, 16] on icon "close" at bounding box center [20, 15] width 13 height 13
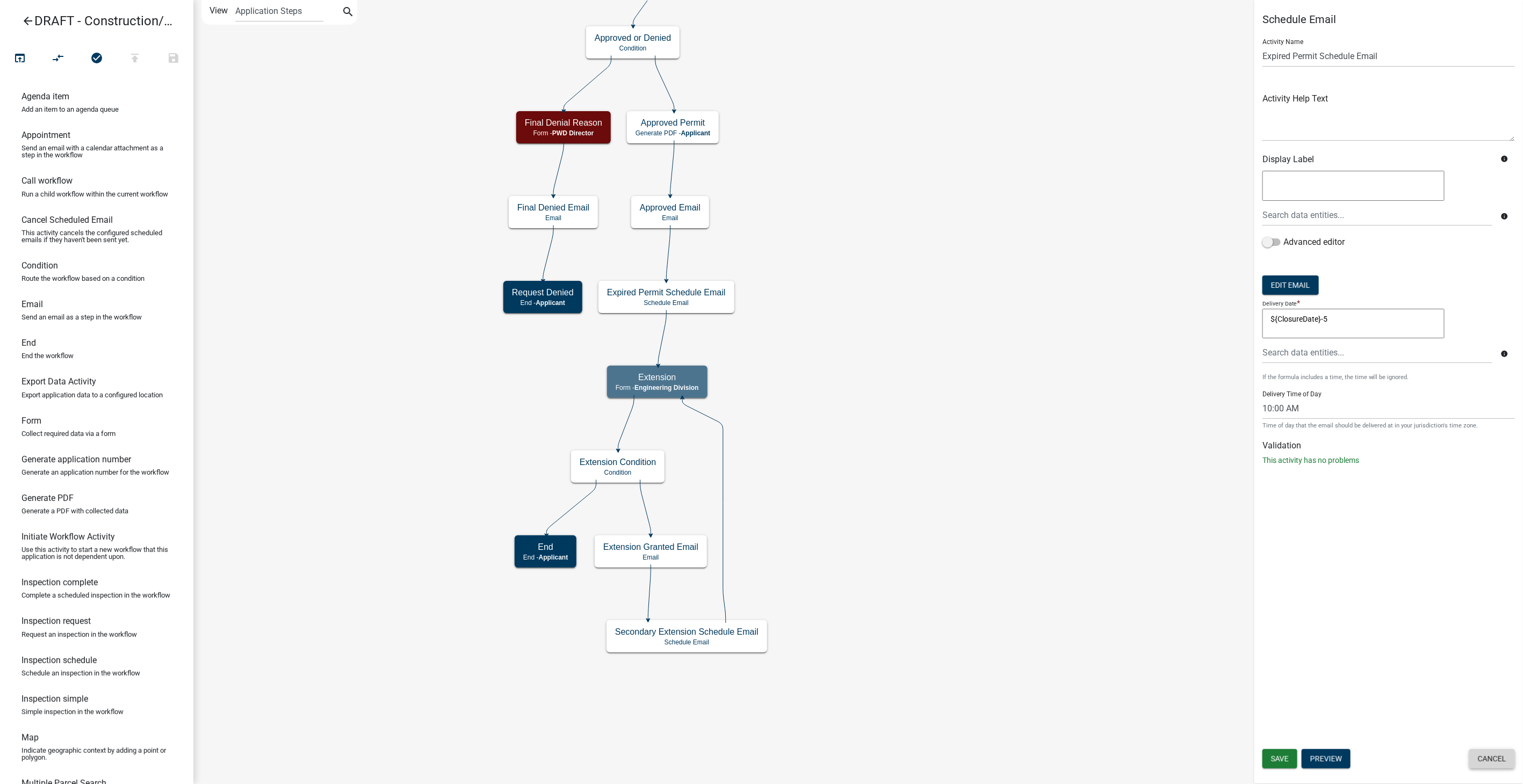
click at [1505, 765] on button "Cancel" at bounding box center [1492, 759] width 46 height 20
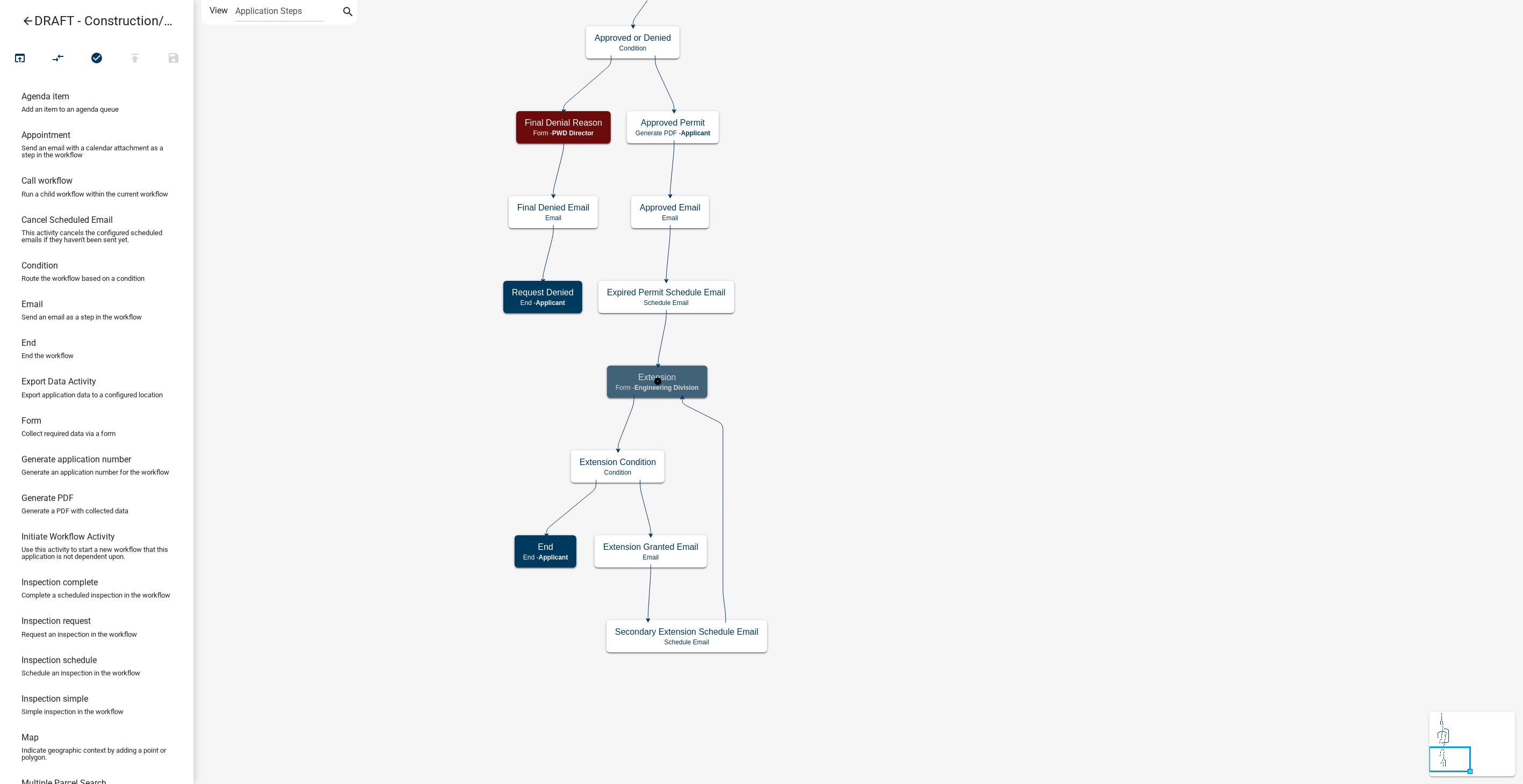
click at [669, 375] on h5 "Extension" at bounding box center [657, 377] width 83 height 10
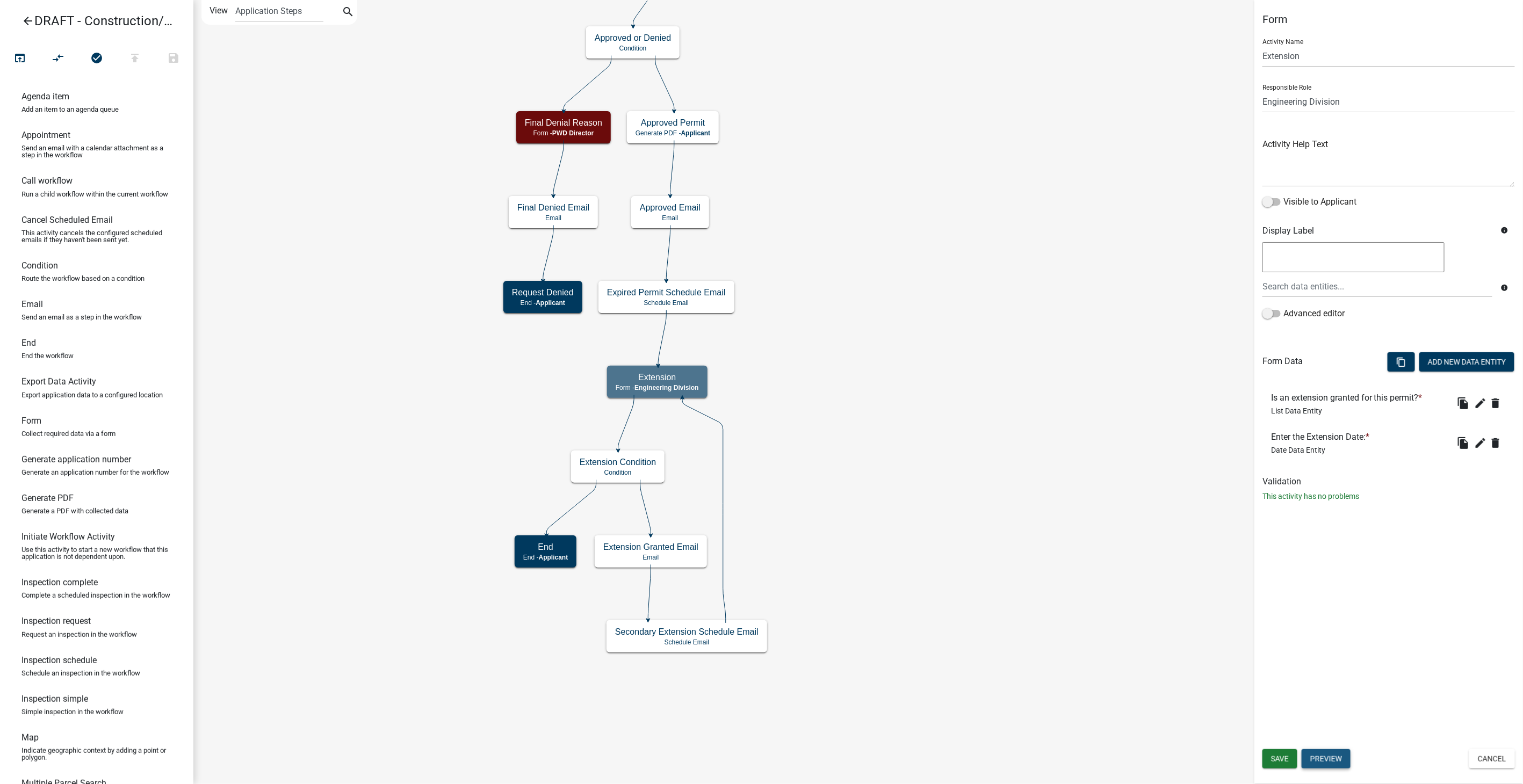
click at [1333, 758] on button "Preview" at bounding box center [1326, 759] width 49 height 20
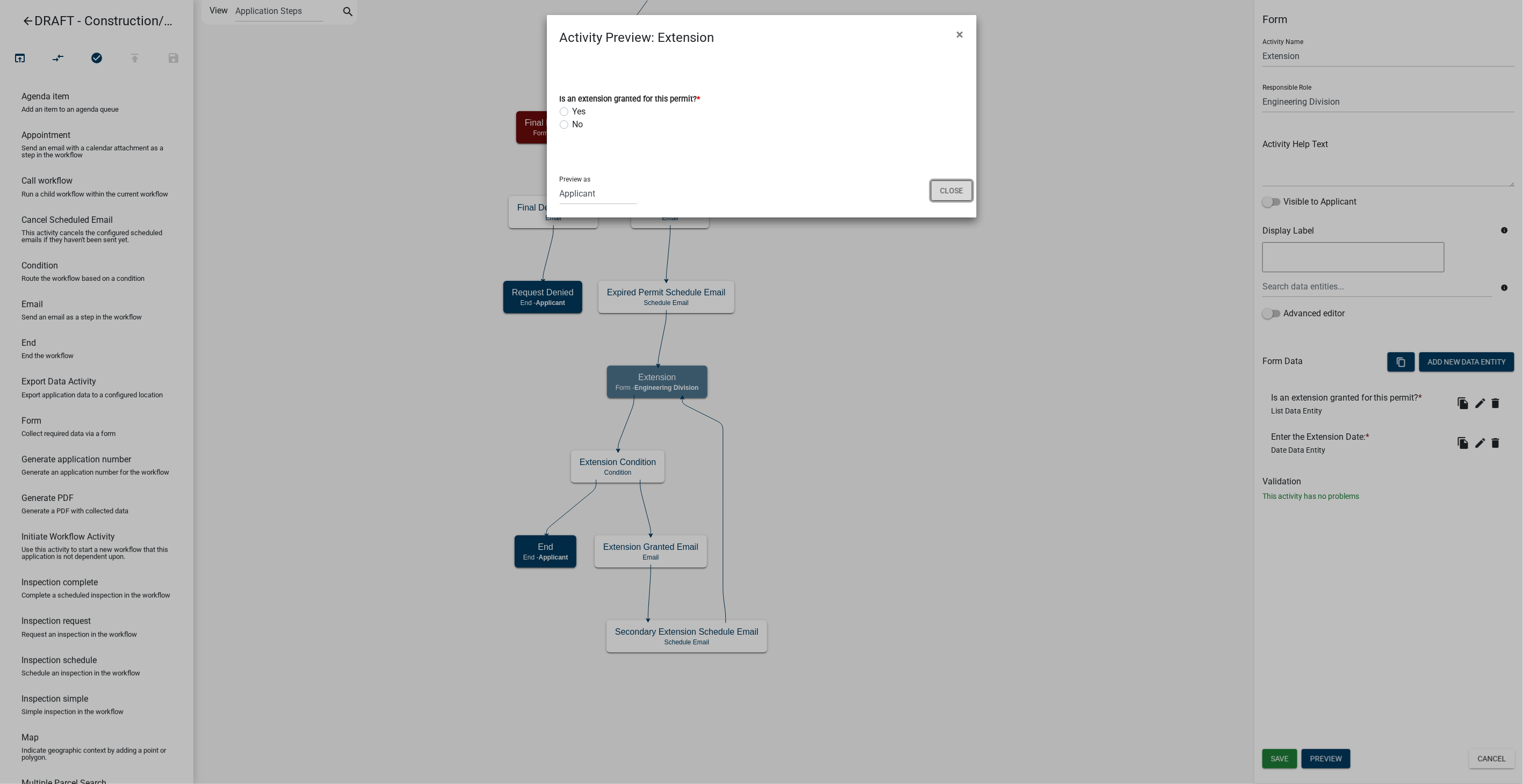
click at [943, 190] on button "Close" at bounding box center [951, 191] width 41 height 20
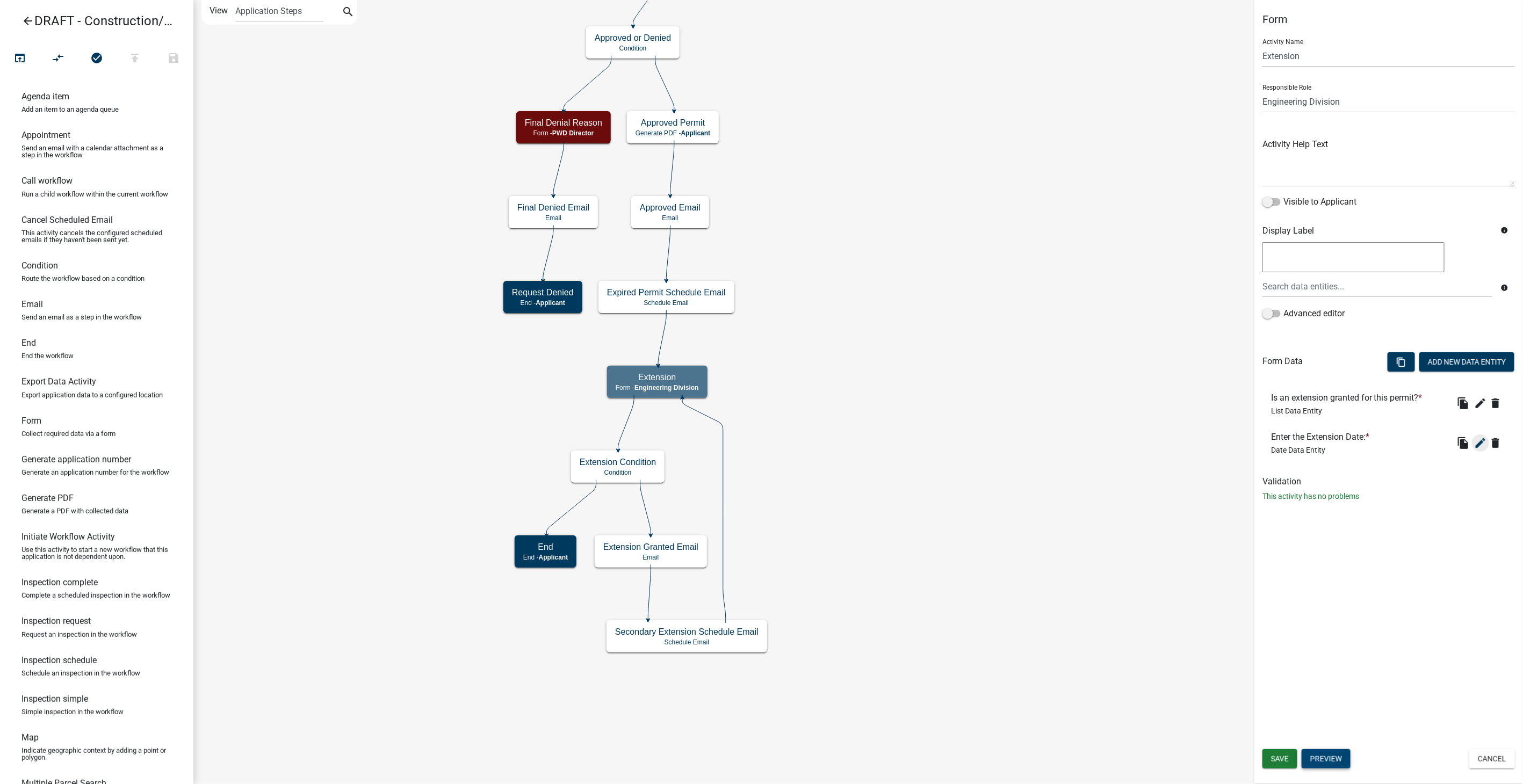
click at [1476, 438] on icon "edit" at bounding box center [1481, 443] width 13 height 13
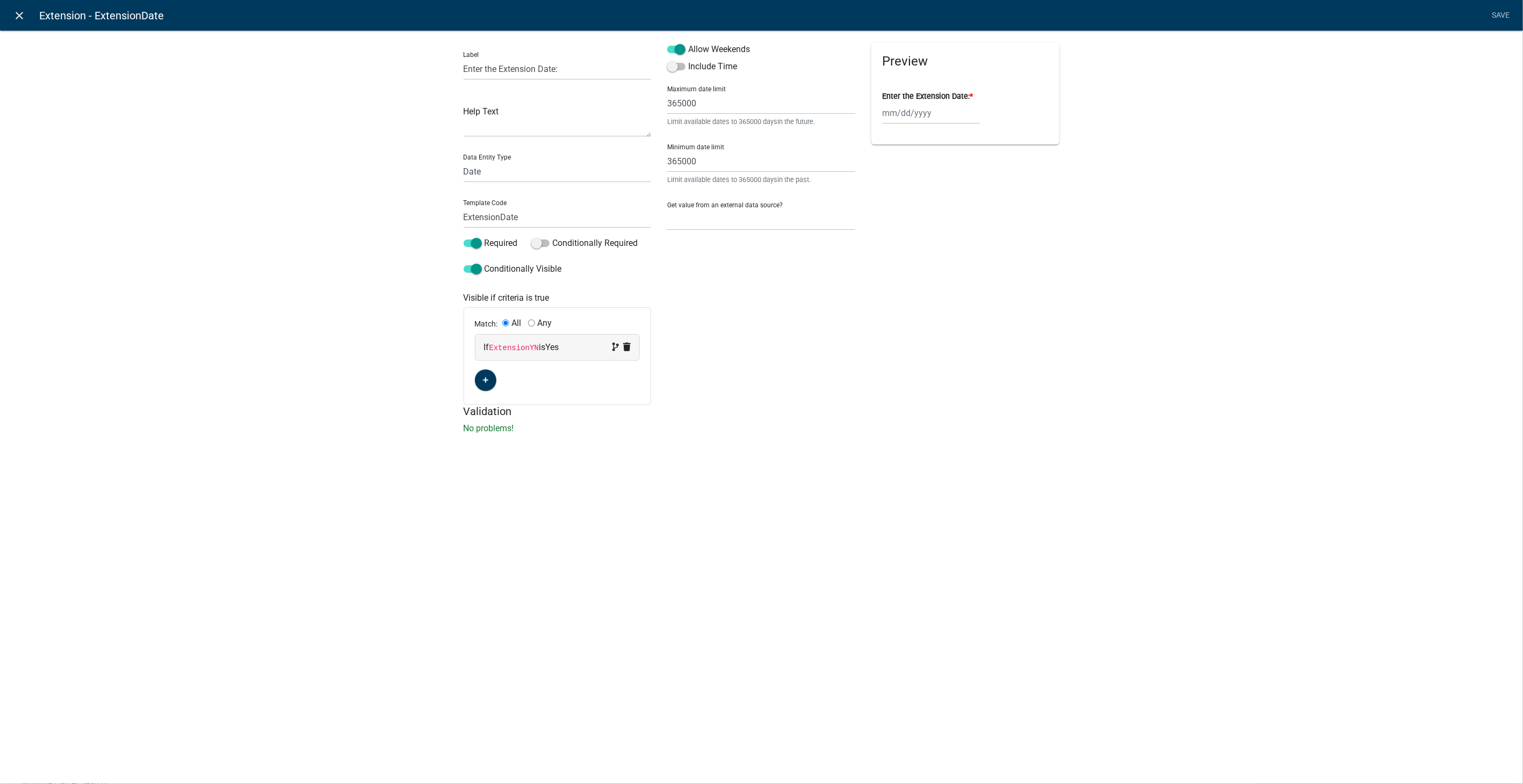
click at [15, 10] on icon "close" at bounding box center [20, 15] width 13 height 13
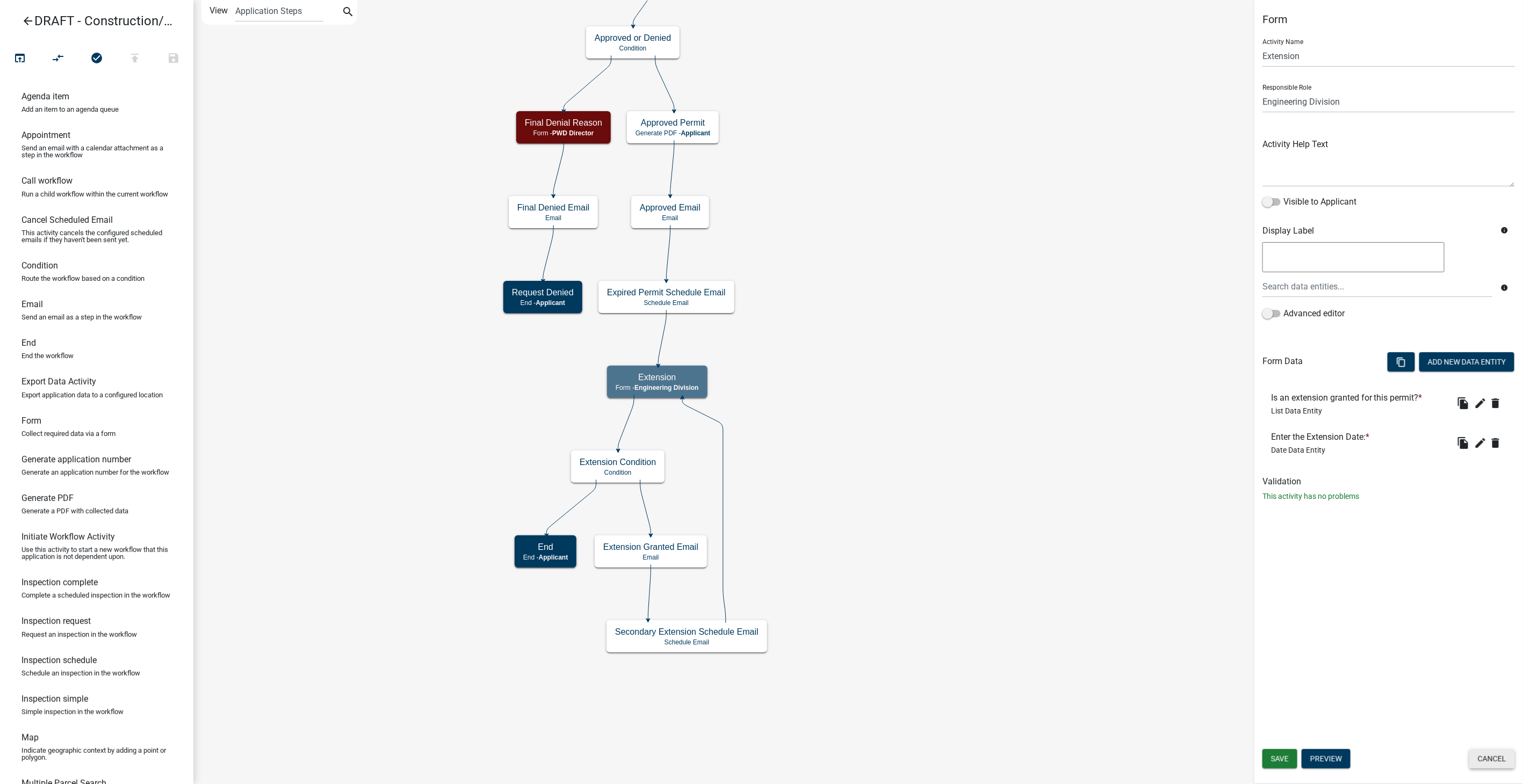
click at [1484, 755] on button "Cancel" at bounding box center [1492, 759] width 46 height 20
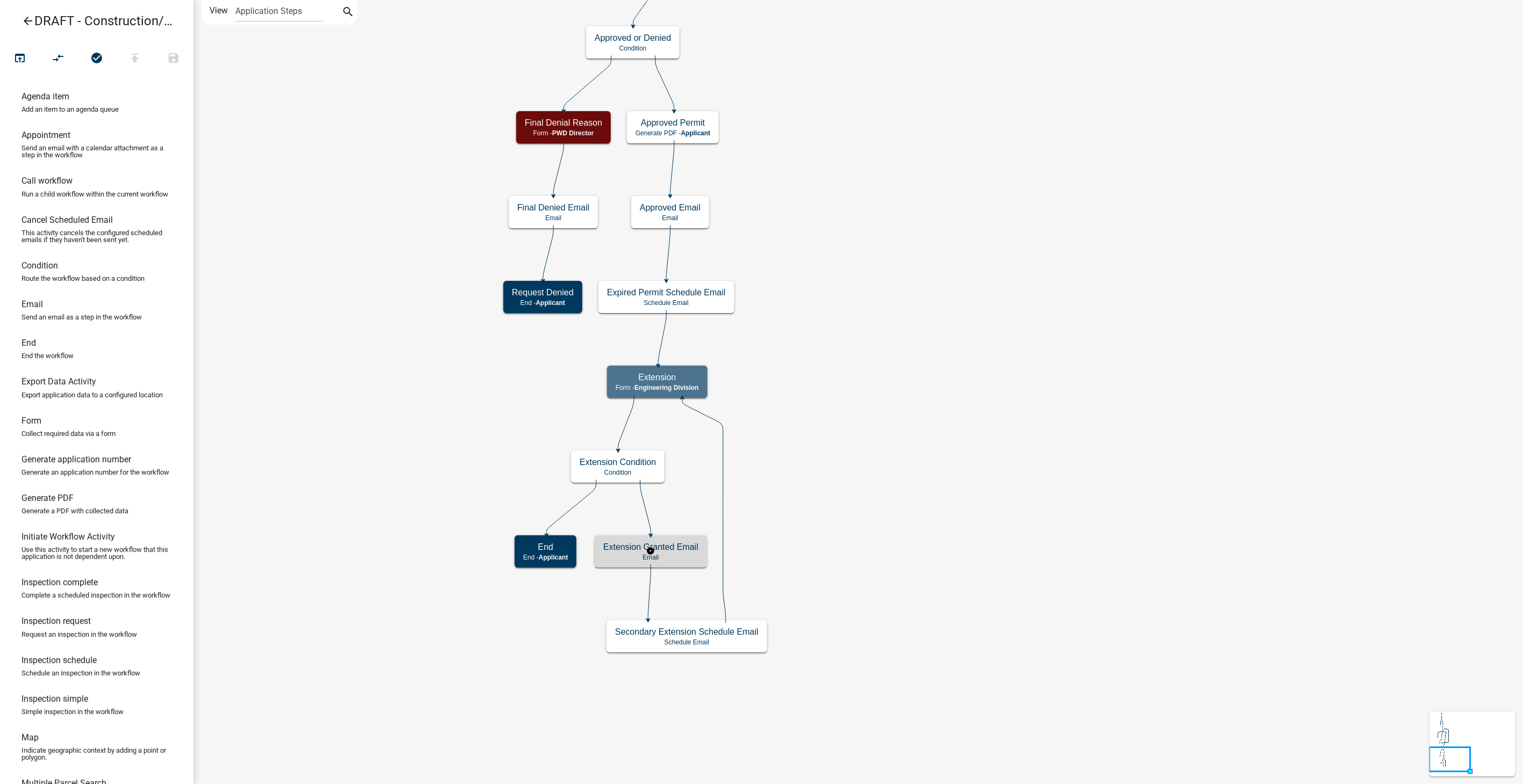
click at [686, 558] on p "Email" at bounding box center [651, 558] width 95 height 8
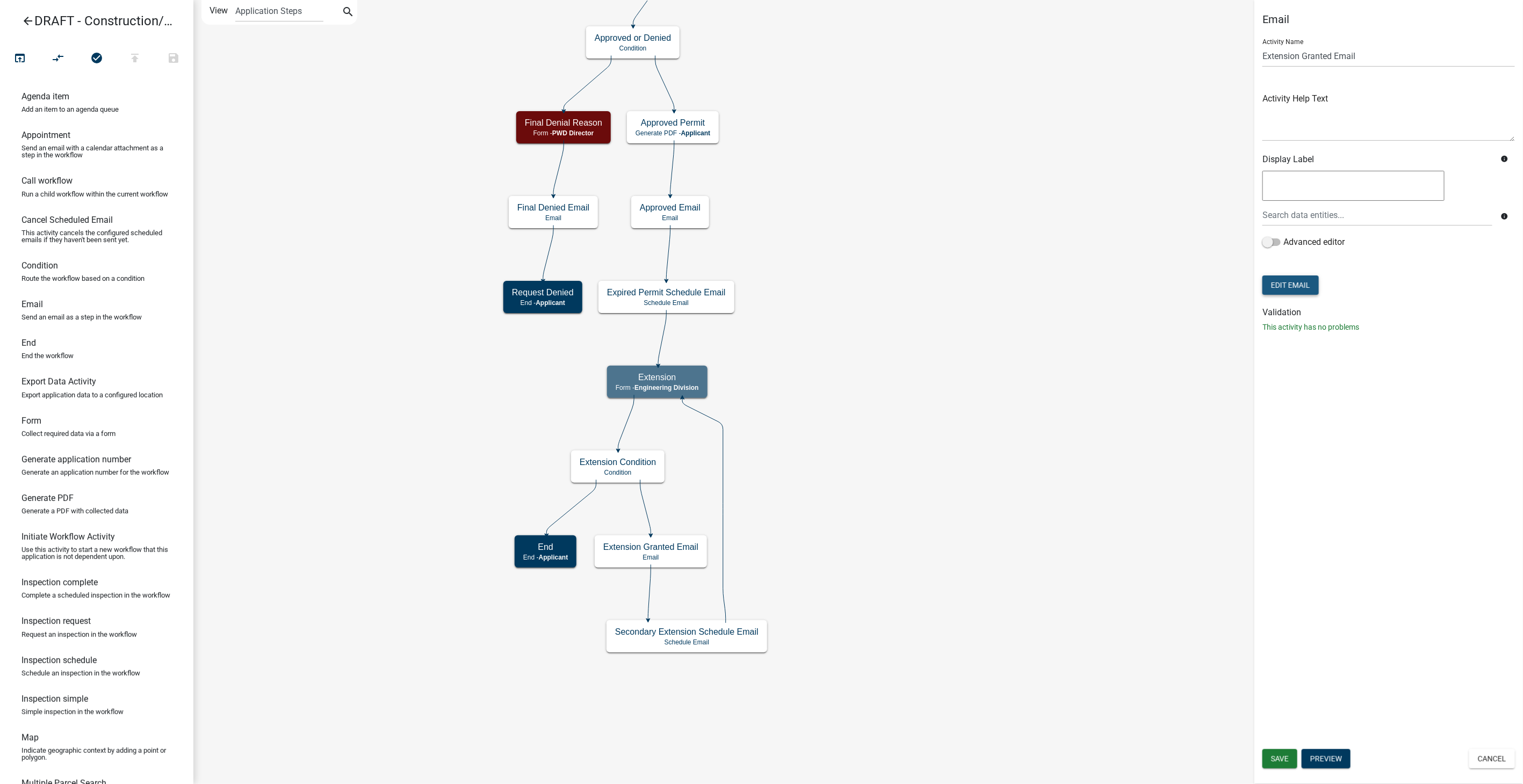
click at [1271, 282] on button "Edit Email" at bounding box center [1290, 285] width 56 height 20
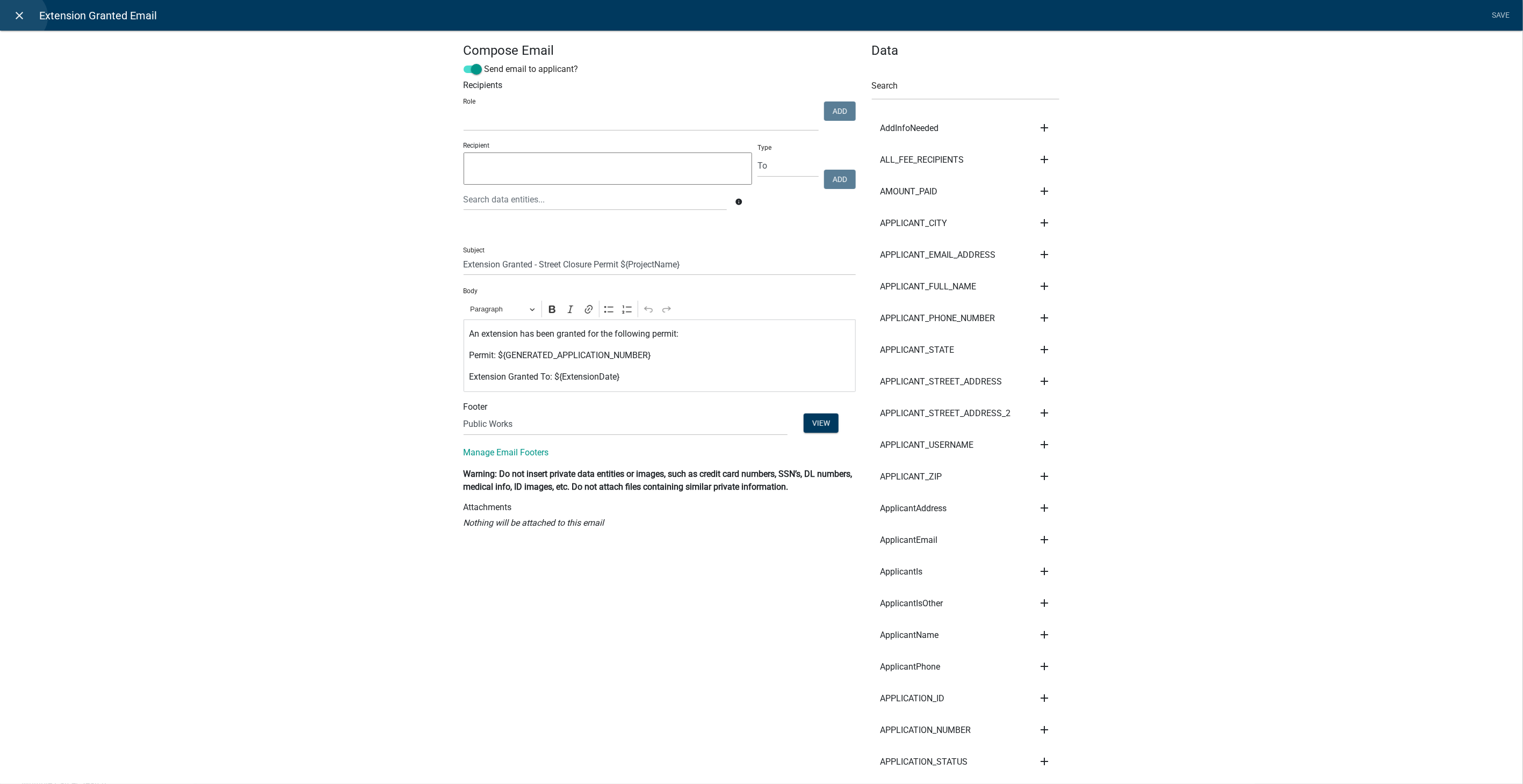
click at [20, 16] on icon "close" at bounding box center [20, 15] width 13 height 13
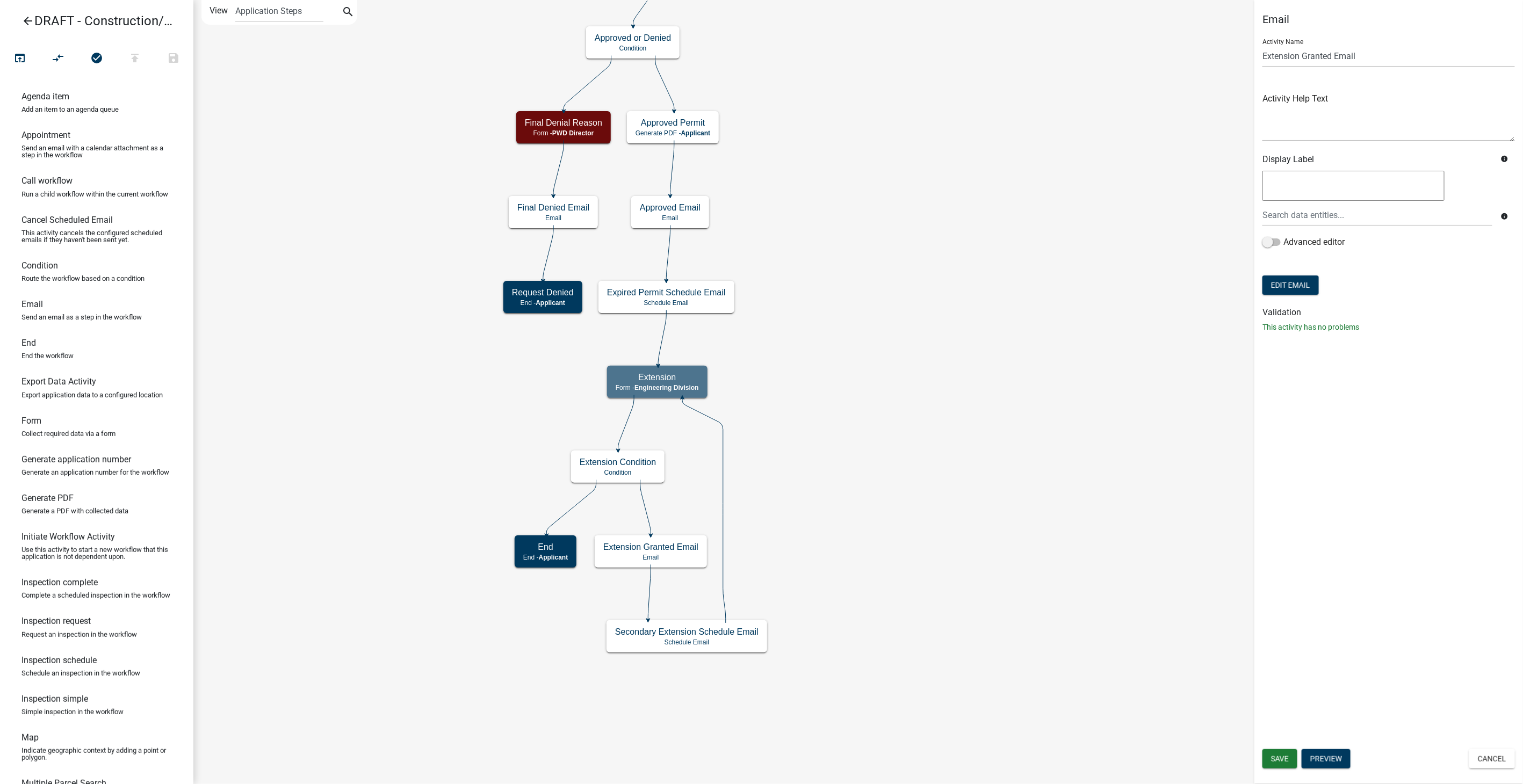
click at [29, 23] on icon "arrow_back" at bounding box center [28, 22] width 13 height 15
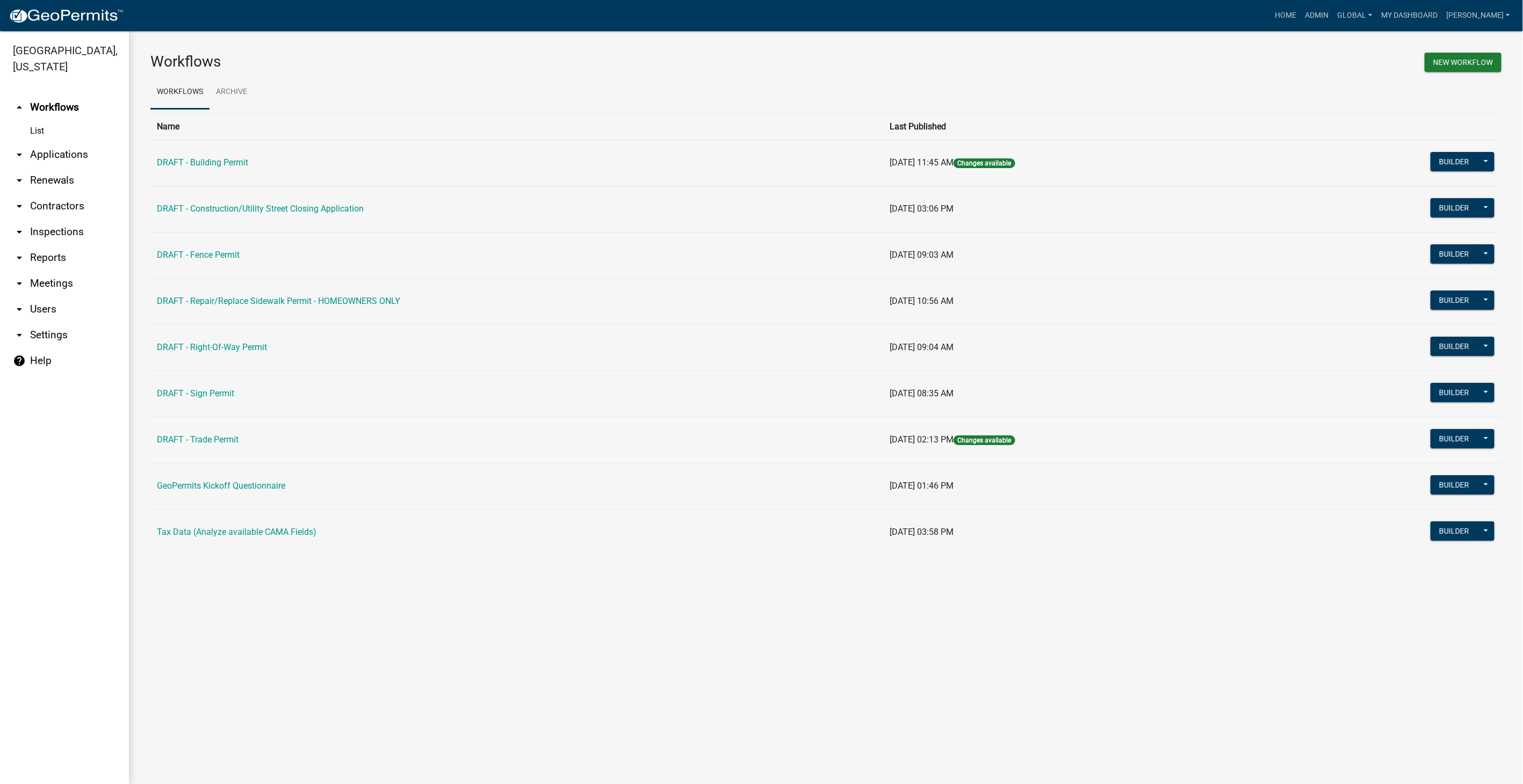
click at [35, 296] on link "arrow_drop_down Users" at bounding box center [64, 309] width 129 height 26
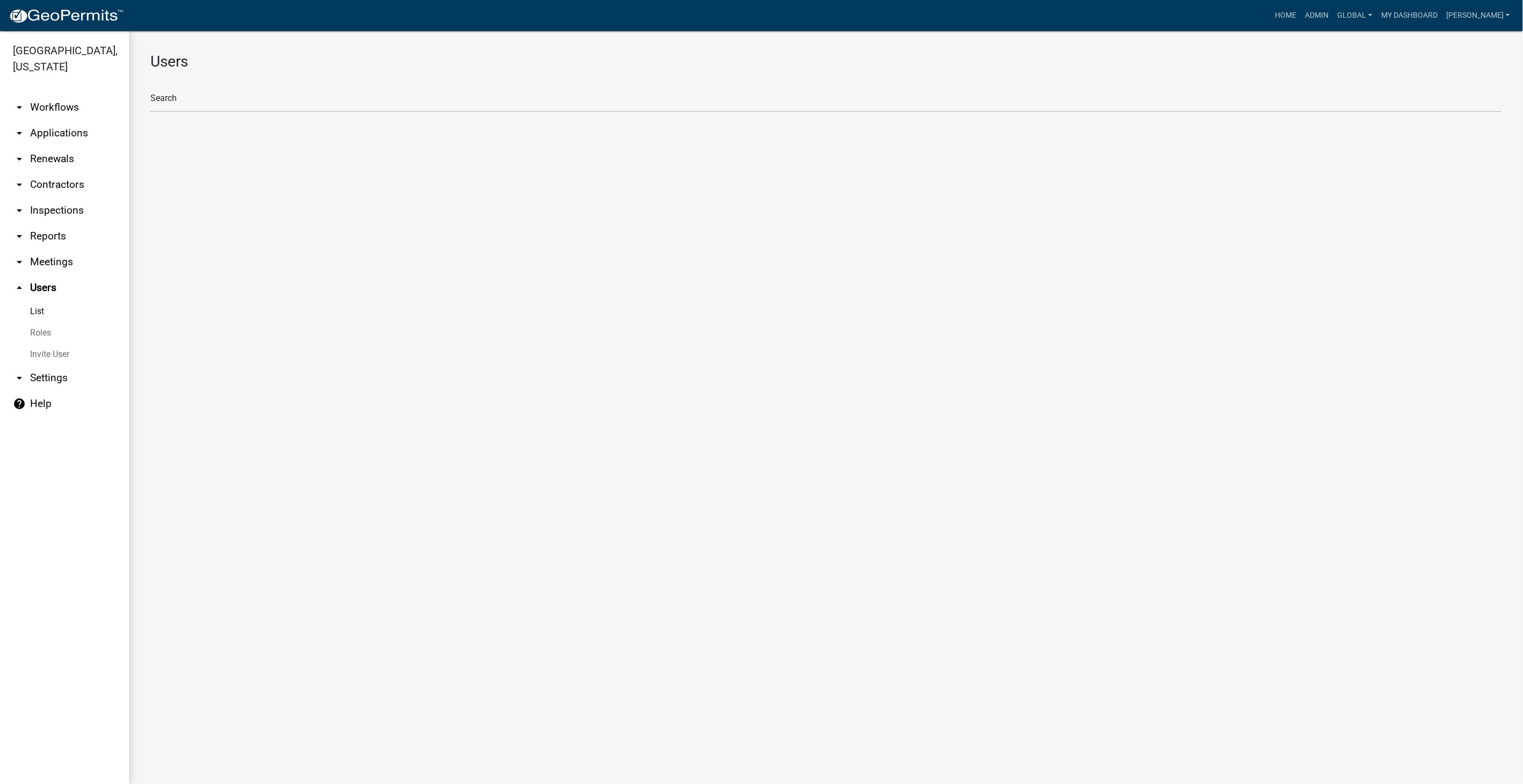
click at [37, 322] on link "Roles" at bounding box center [64, 333] width 129 height 21
click at [184, 238] on li "PWD Director" at bounding box center [826, 247] width 1351 height 26
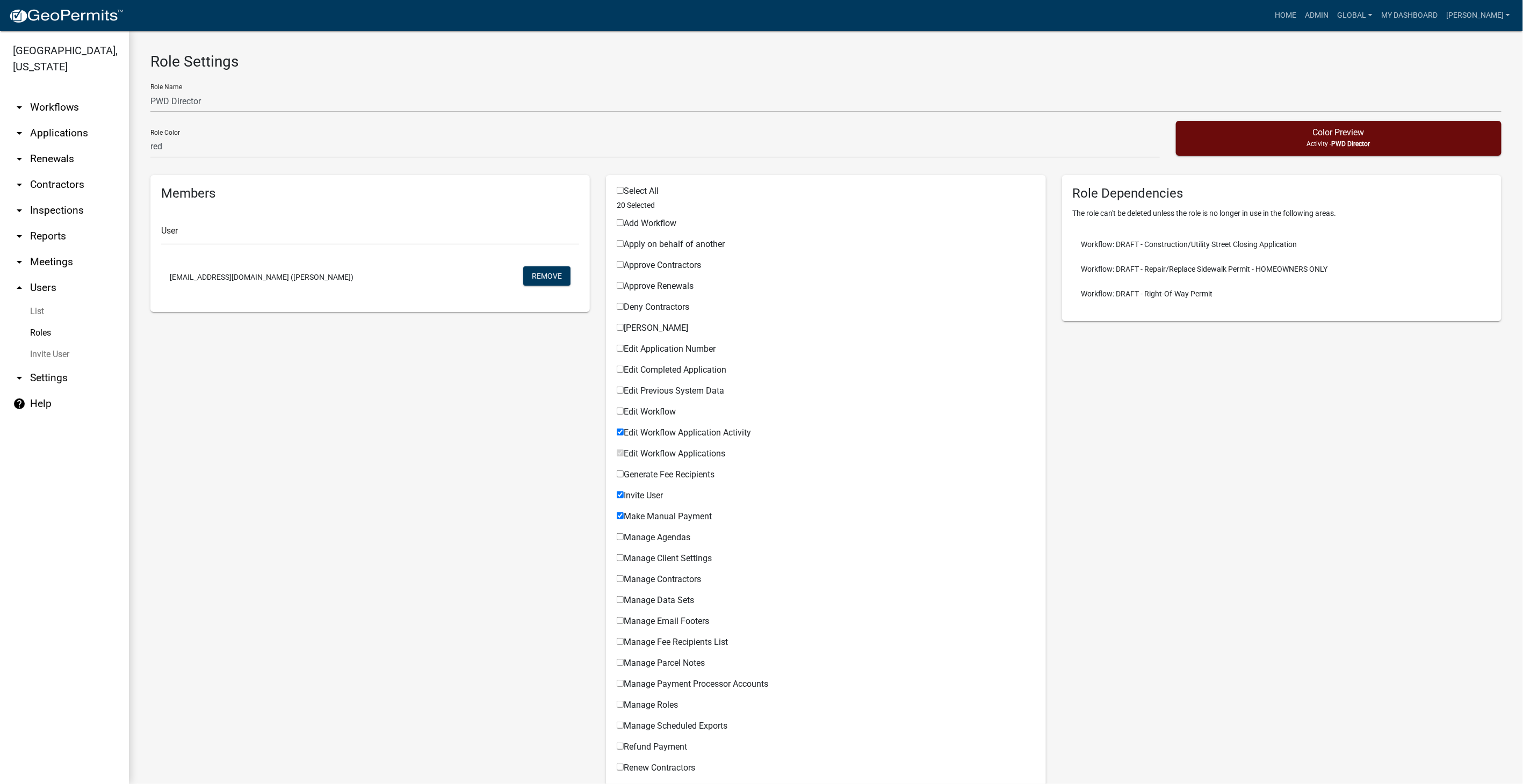
click at [33, 322] on link "Roles" at bounding box center [64, 333] width 129 height 21
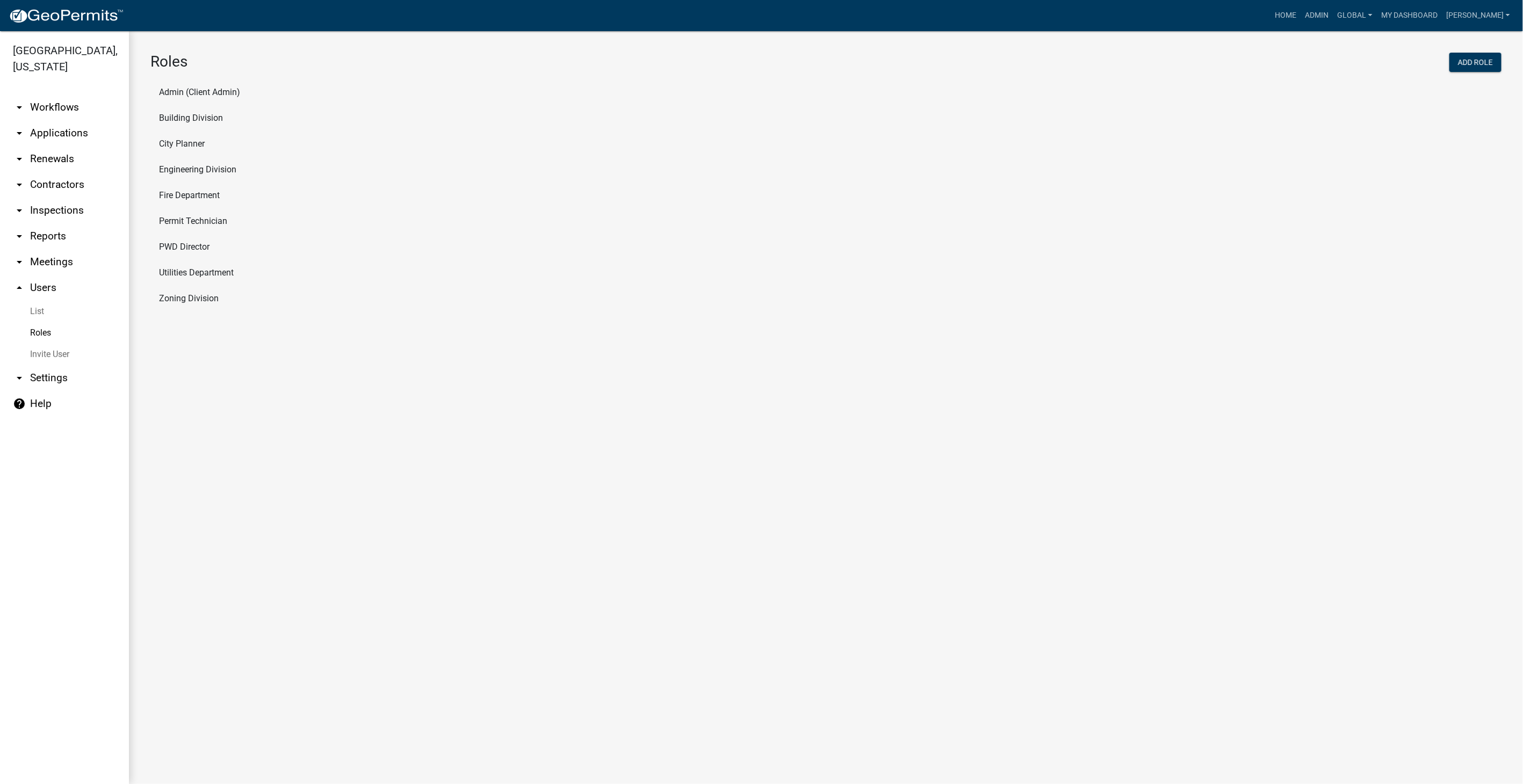
click at [199, 170] on li "Engineering Division" at bounding box center [826, 169] width 1351 height 26
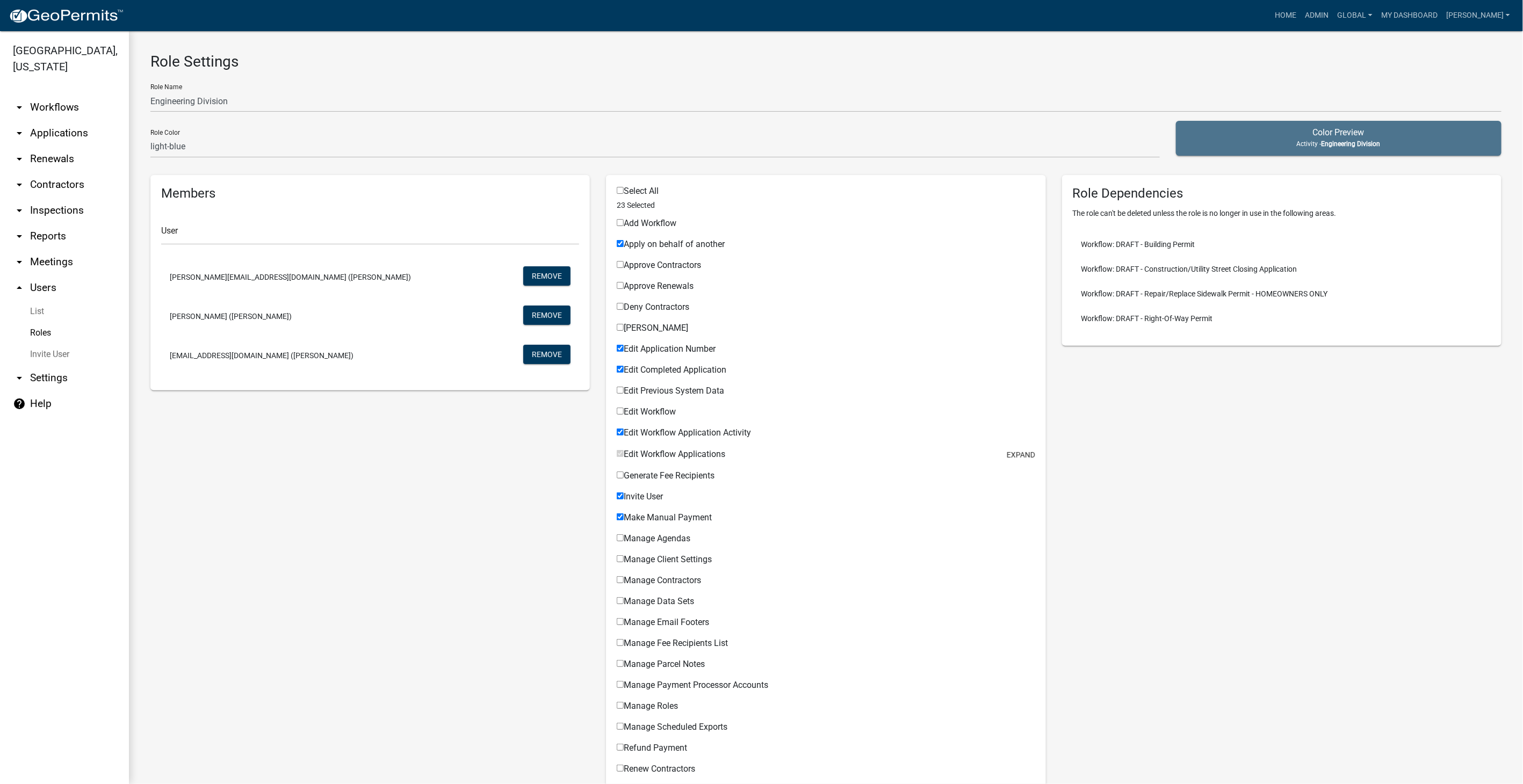
click at [37, 322] on link "Roles" at bounding box center [64, 333] width 129 height 21
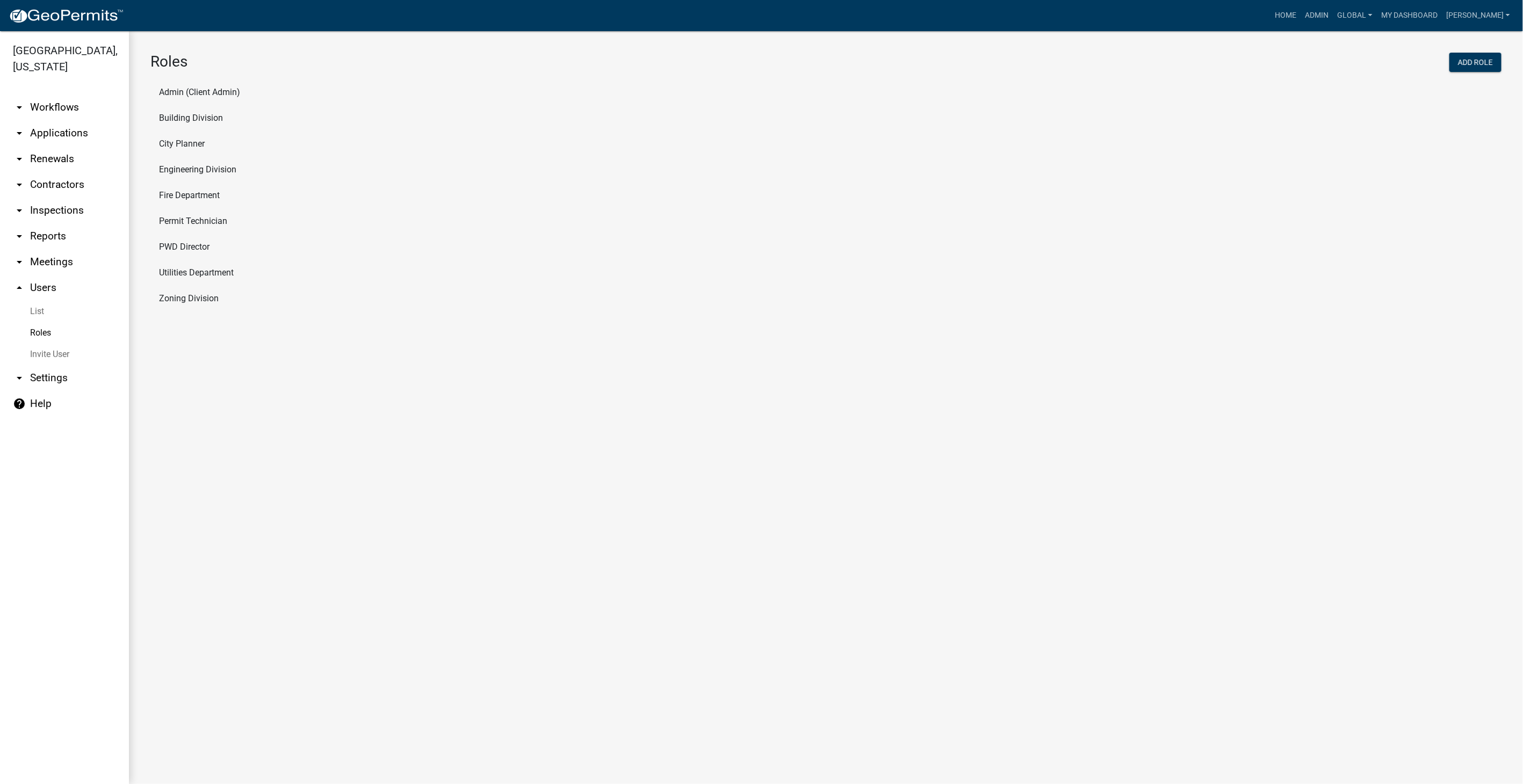
click at [173, 249] on li "PWD Director" at bounding box center [826, 247] width 1351 height 26
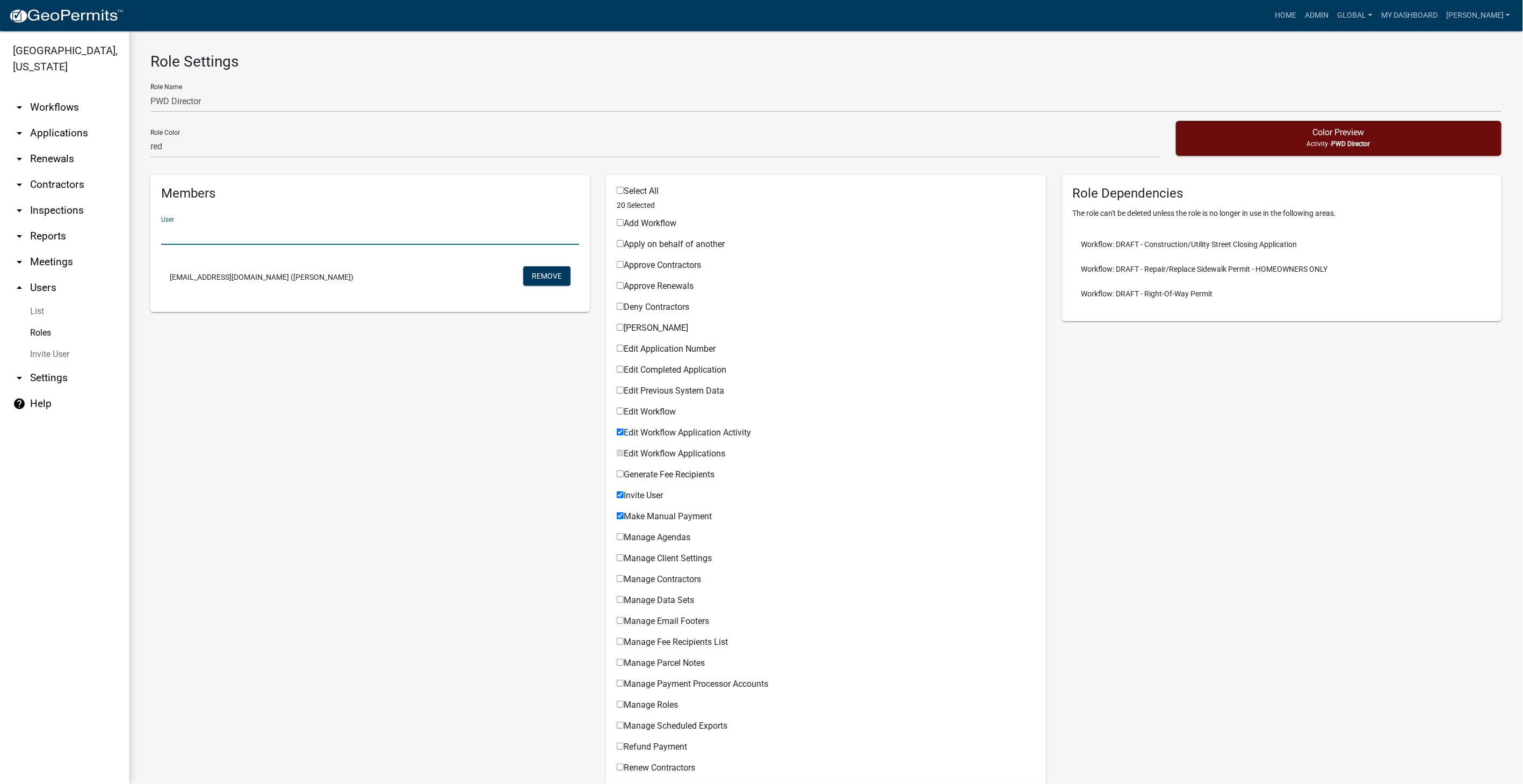
click at [186, 236] on input "text" at bounding box center [370, 234] width 418 height 22
click at [258, 234] on input "brandon schakel" at bounding box center [370, 234] width 418 height 22
click at [236, 265] on button "BrandonS (Brandon Schakel)" at bounding box center [236, 263] width 150 height 26
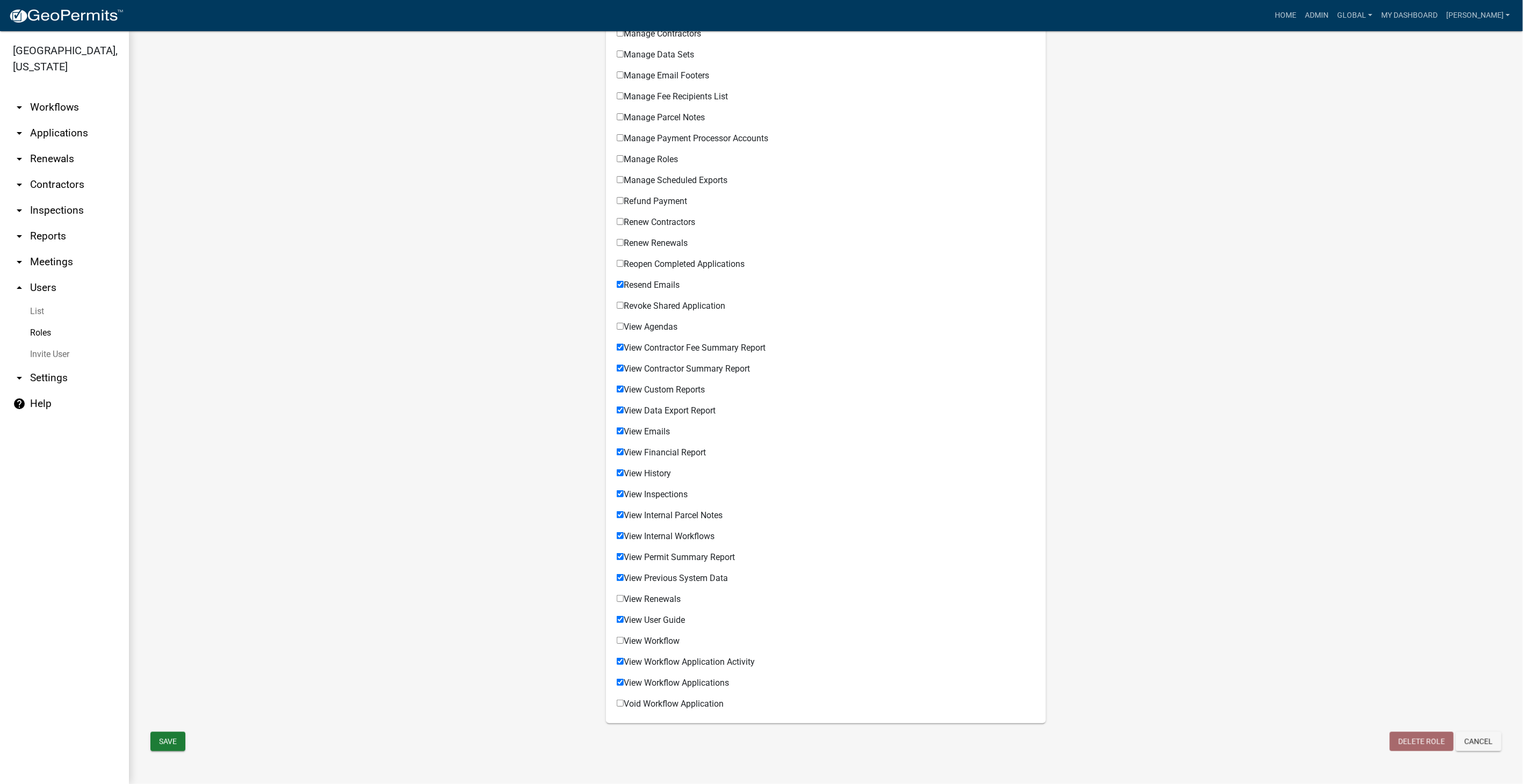
scroll to position [546, 0]
click at [169, 730] on form "Role Settings Role Name PWD Director Role Color none green yellow orange red pu…" at bounding box center [826, 131] width 1351 height 1247
click at [169, 735] on button "Save" at bounding box center [167, 742] width 35 height 20
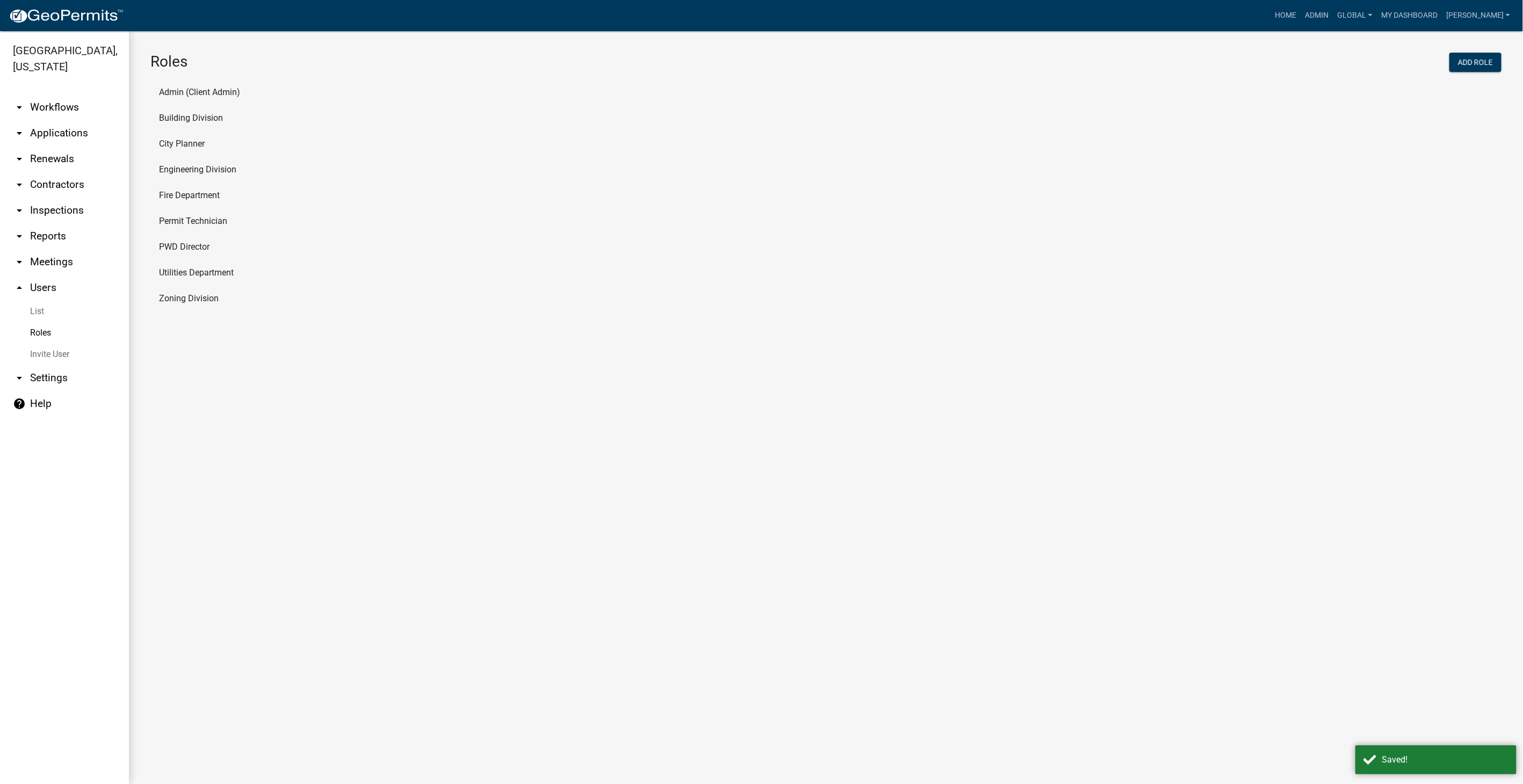
click at [54, 95] on link "arrow_drop_down Workflows" at bounding box center [64, 107] width 129 height 26
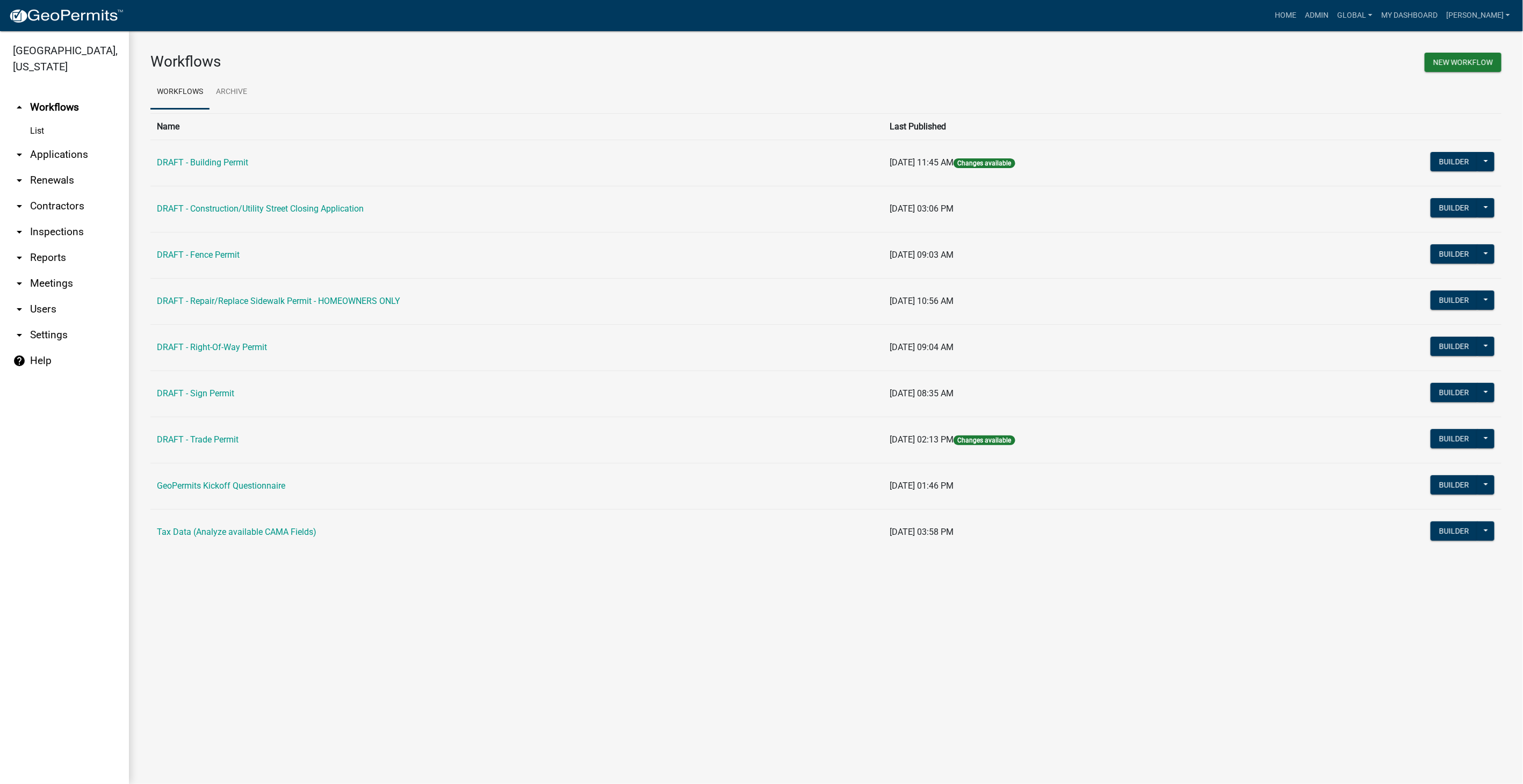
click at [33, 193] on link "arrow_drop_down Contractors" at bounding box center [64, 206] width 129 height 26
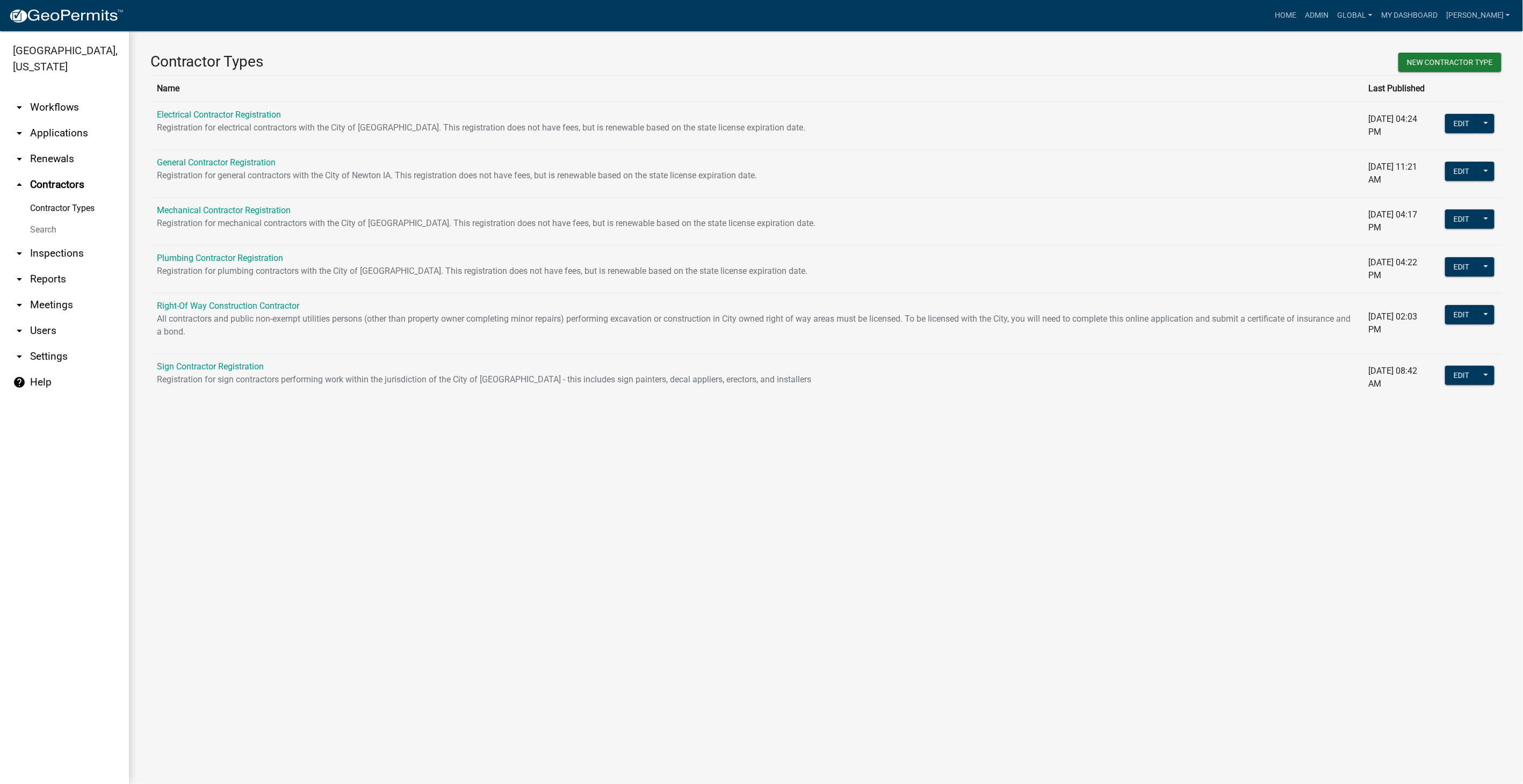
click at [49, 95] on link "arrow_drop_down Workflows" at bounding box center [64, 107] width 129 height 26
